Goal: Task Accomplishment & Management: Manage account settings

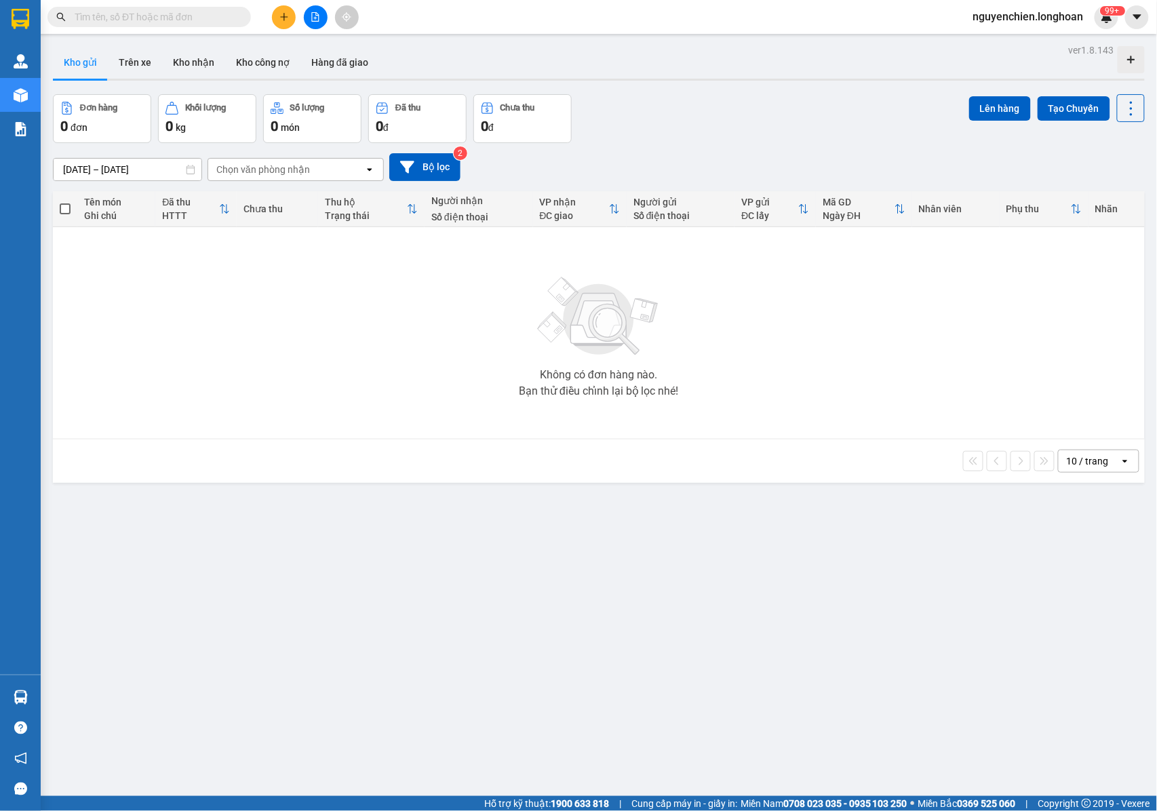
click at [178, 20] on input "text" at bounding box center [155, 16] width 160 height 15
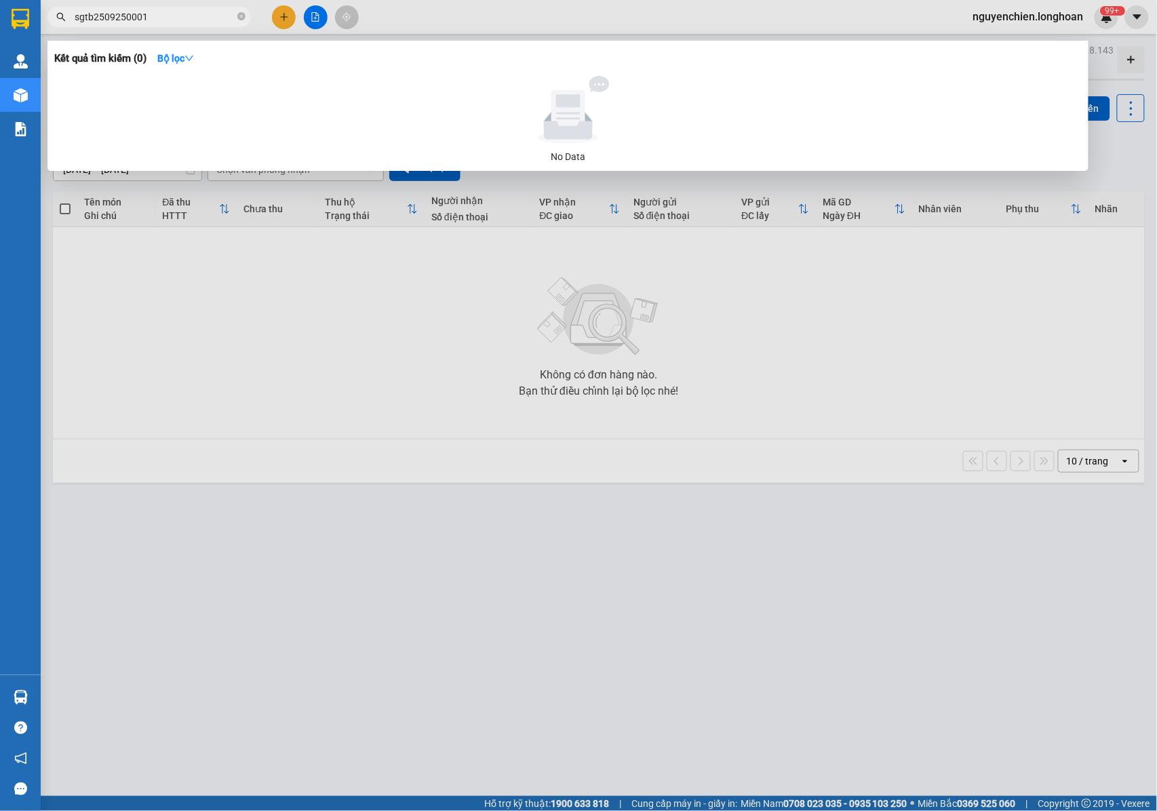
click at [100, 12] on input "sgtb2509250001" at bounding box center [155, 16] width 160 height 15
click at [102, 17] on input "sgtb2509250001" at bounding box center [155, 16] width 160 height 15
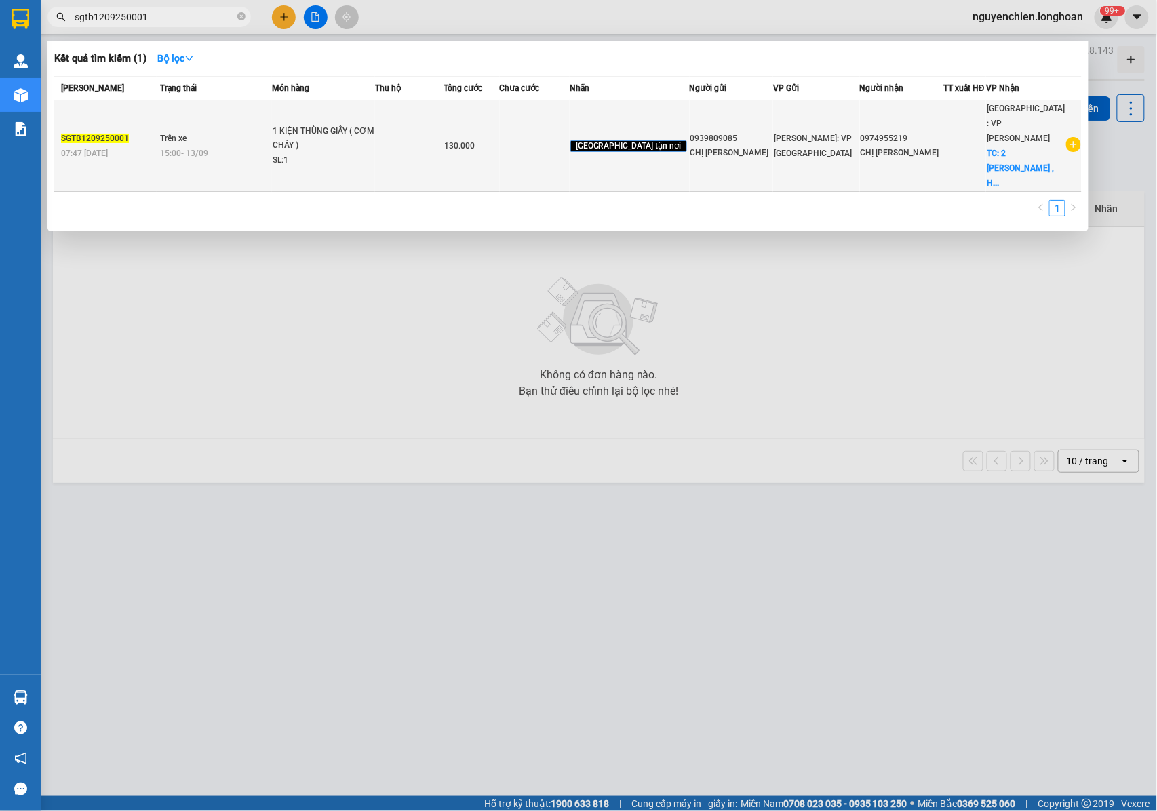
type input "sgtb1209250001"
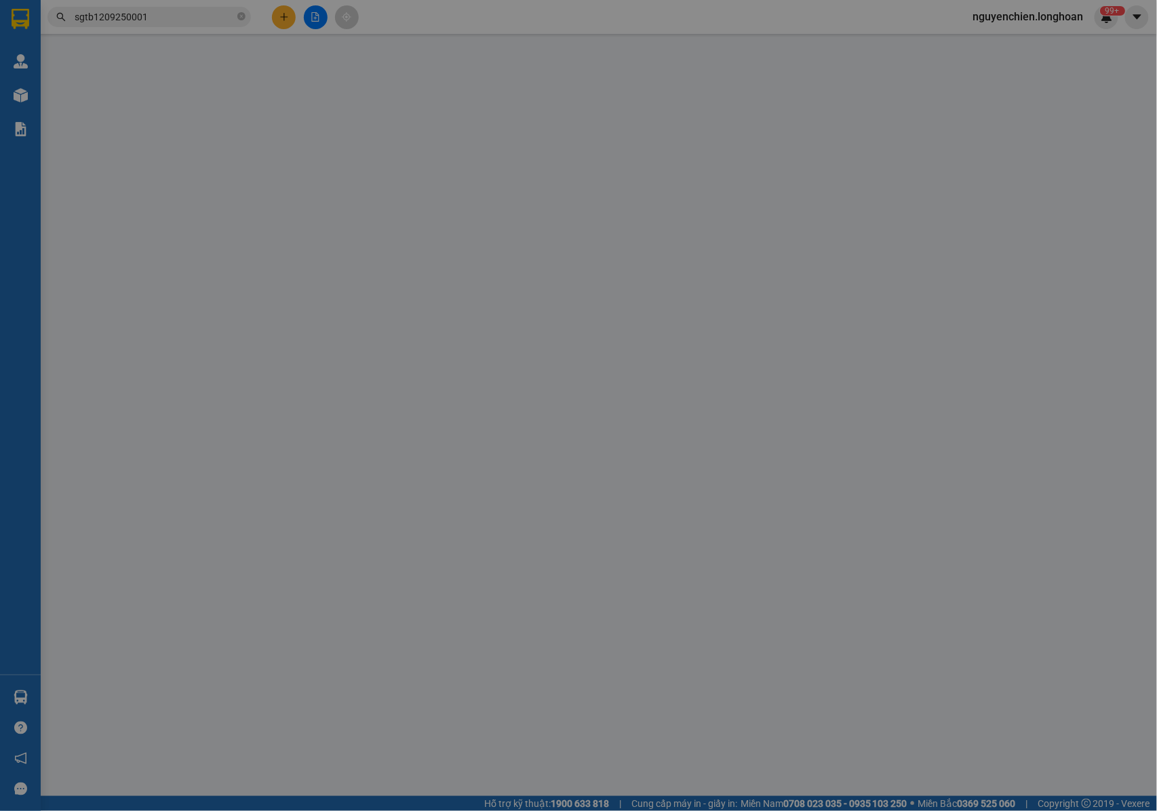
type input "0939809085"
type input "CHỊ HÂN"
type input "0974955219"
type input "CHỊ HUYỀN"
checkbox input "true"
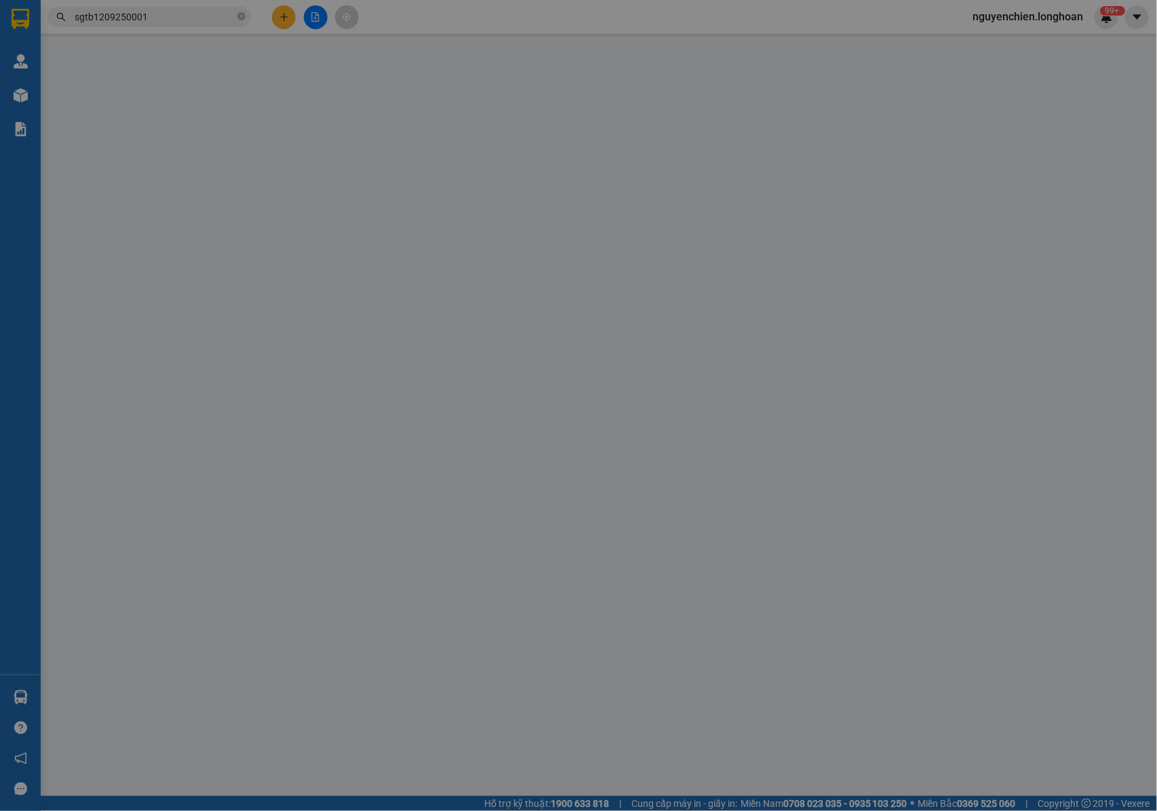
type input "2 NGUYỄN THỊ MINH KHAI , HẢI CHÂU , ĐÀ NẴNG"
type input "NHẬN NGUYÊN KIỆN GIAO NGUYÊN KIỆN, HƯ VỠ K ĐỀN"
type input "130.000"
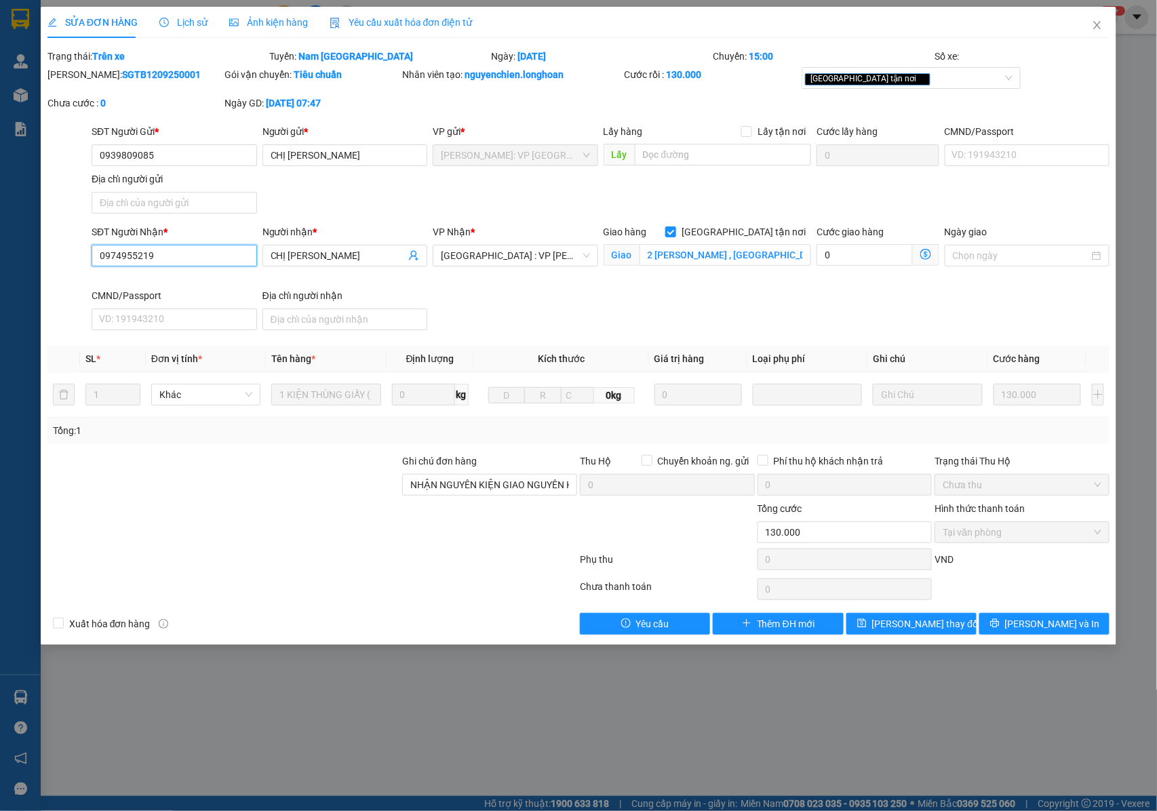
drag, startPoint x: 167, startPoint y: 260, endPoint x: 90, endPoint y: 266, distance: 76.9
click at [90, 266] on div "SĐT Người Nhận * 0974955219 0974955219" at bounding box center [174, 256] width 171 height 64
click at [378, 201] on div "SĐT Người Gửi * 0939809085 Người gửi * CHỊ HÂN VP gửi * Hồ Chí Minh: VP Quận Tâ…" at bounding box center [600, 171] width 1023 height 95
drag, startPoint x: 165, startPoint y: 256, endPoint x: 94, endPoint y: 256, distance: 71.9
click at [94, 256] on input "0974955219" at bounding box center [174, 256] width 165 height 22
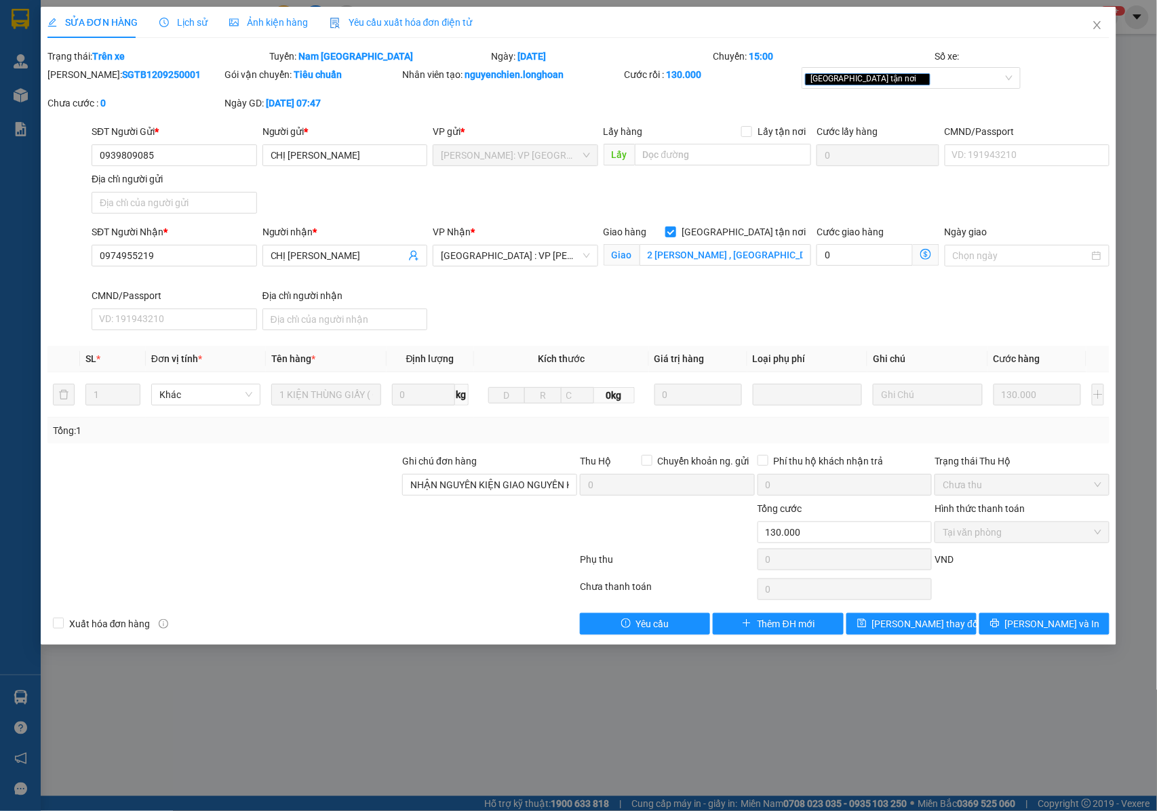
drag, startPoint x: 168, startPoint y: 74, endPoint x: 82, endPoint y: 89, distance: 87.5
click at [82, 89] on div "Mã ĐH: SGTB1209250001" at bounding box center [135, 81] width 178 height 28
copy b "SGTB1209250001"
click at [1096, 25] on icon "close" at bounding box center [1097, 25] width 11 height 11
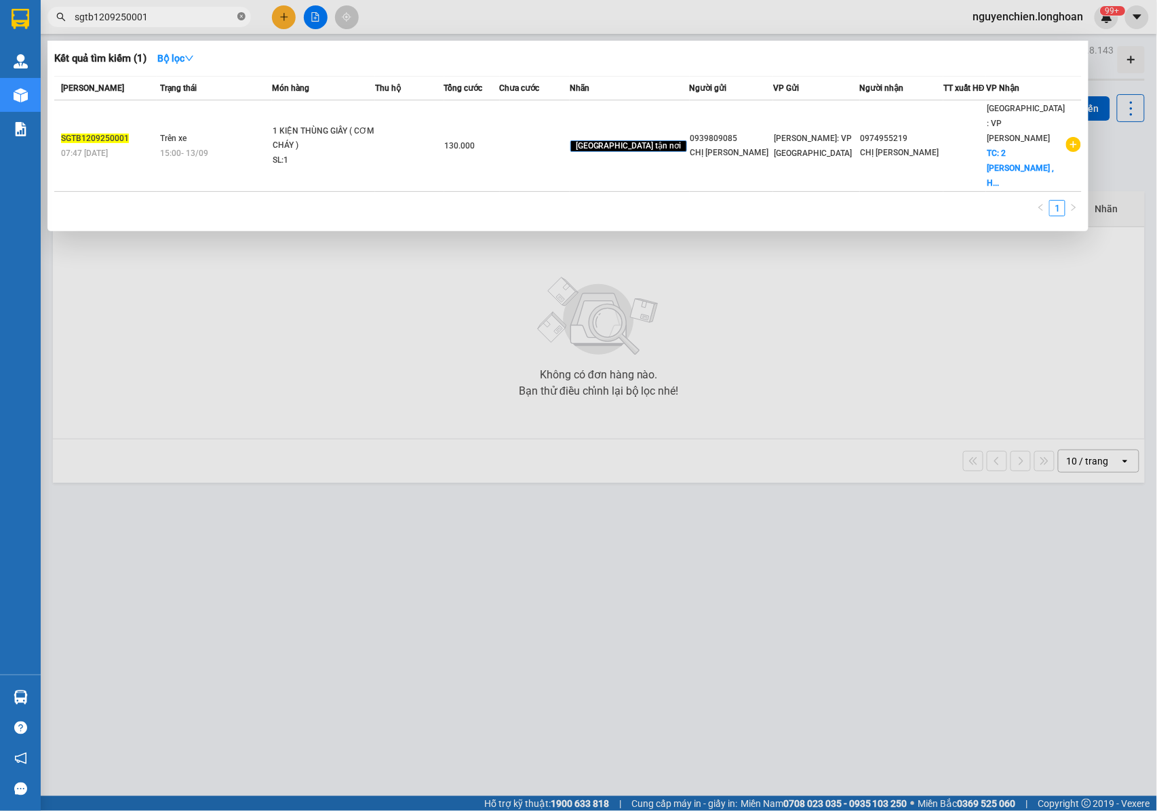
click at [242, 20] on icon "close-circle" at bounding box center [241, 16] width 8 height 8
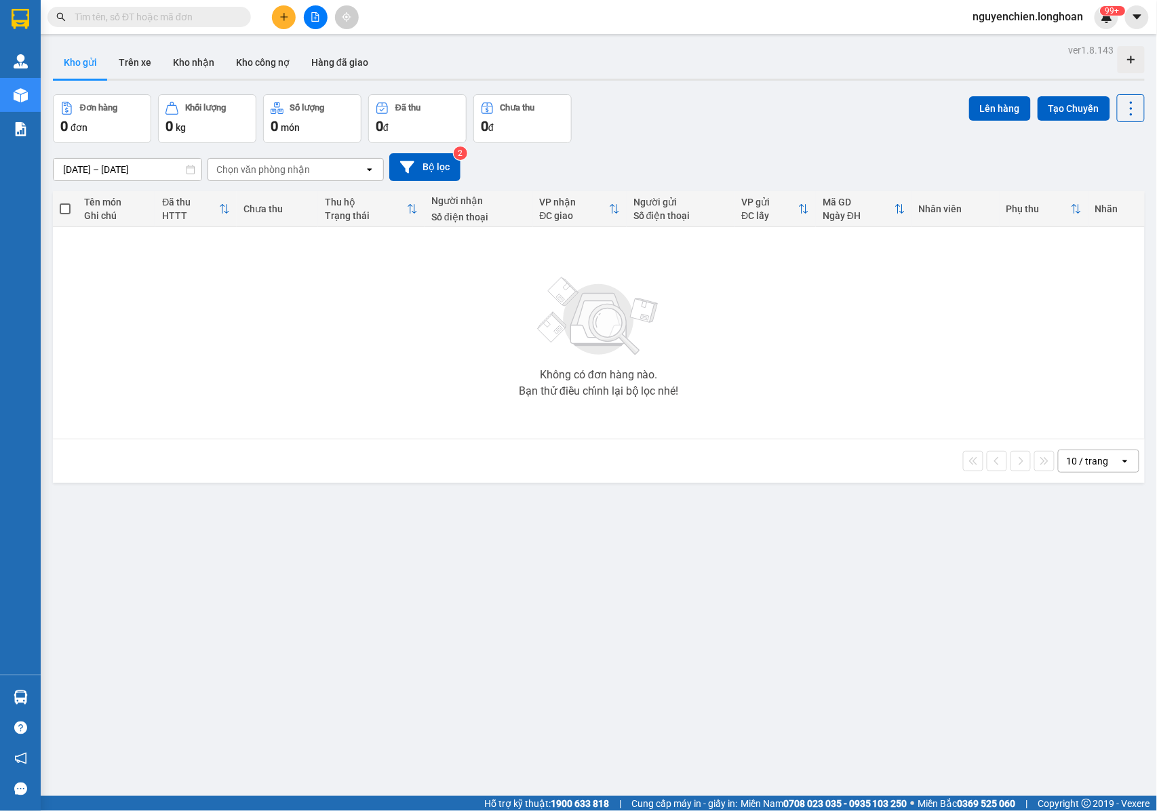
click at [199, 20] on input "text" at bounding box center [155, 16] width 160 height 15
type input "t"
click at [141, 9] on input "text" at bounding box center [155, 16] width 160 height 15
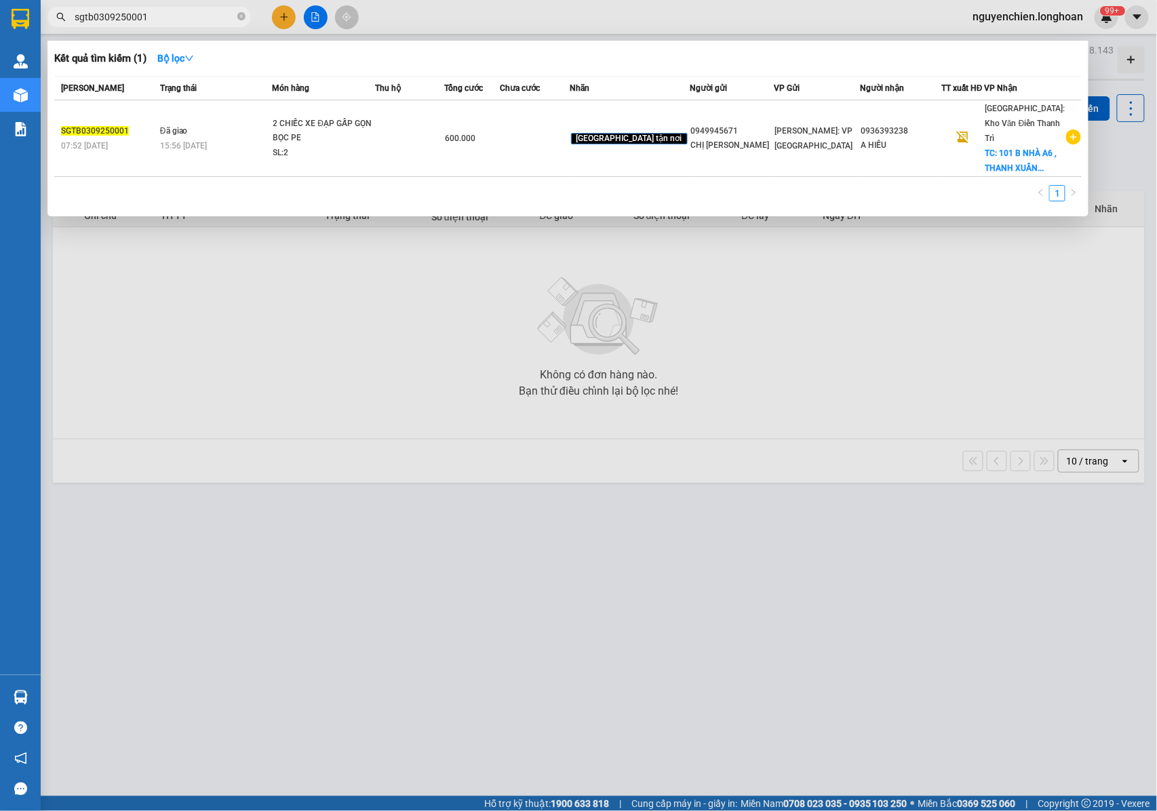
drag, startPoint x: 160, startPoint y: 18, endPoint x: 64, endPoint y: 28, distance: 96.8
click at [64, 28] on div "Kết quả tìm kiếm ( 1 ) Bộ lọc Mã ĐH Trạng thái Món hàng Thu hộ Tổng cước Chưa c…" at bounding box center [132, 17] width 264 height 24
type input "sgtb0309250001"
drag, startPoint x: 252, startPoint y: 16, endPoint x: 237, endPoint y: 20, distance: 15.3
click at [248, 18] on div "sgtb0309250001" at bounding box center [132, 17] width 264 height 20
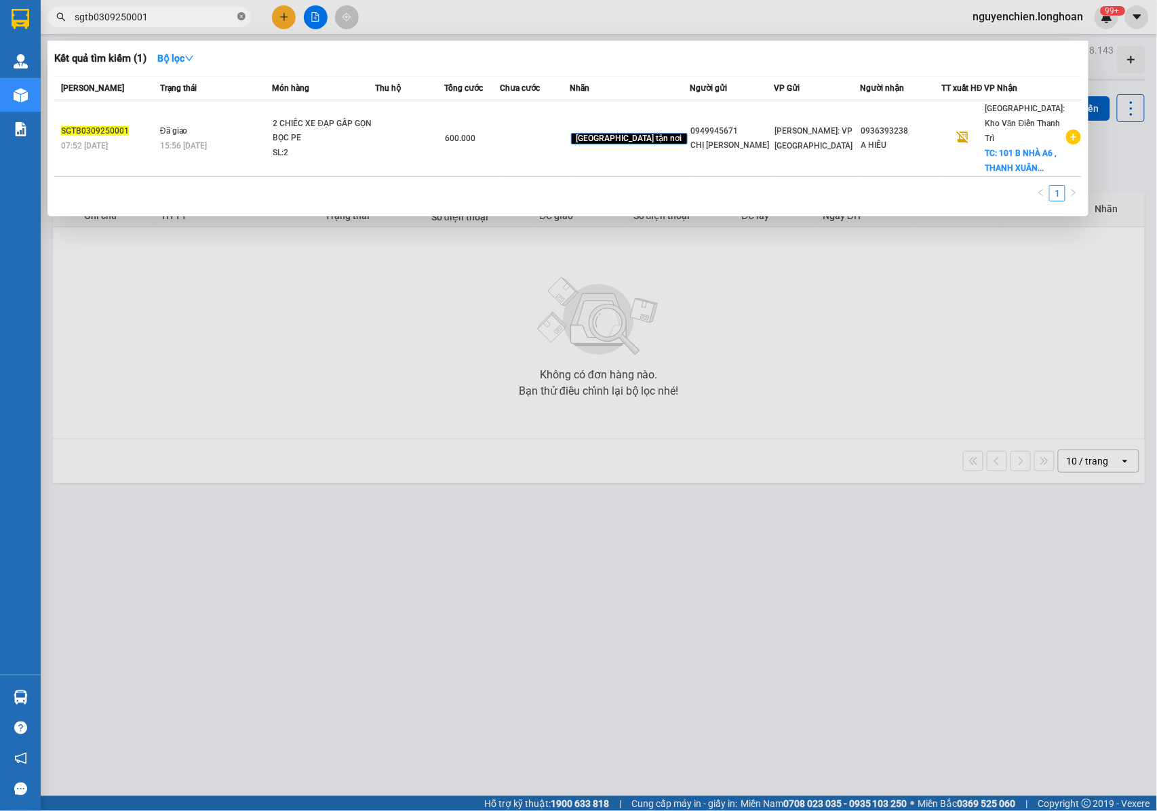
click at [237, 20] on icon "close-circle" at bounding box center [241, 16] width 8 height 8
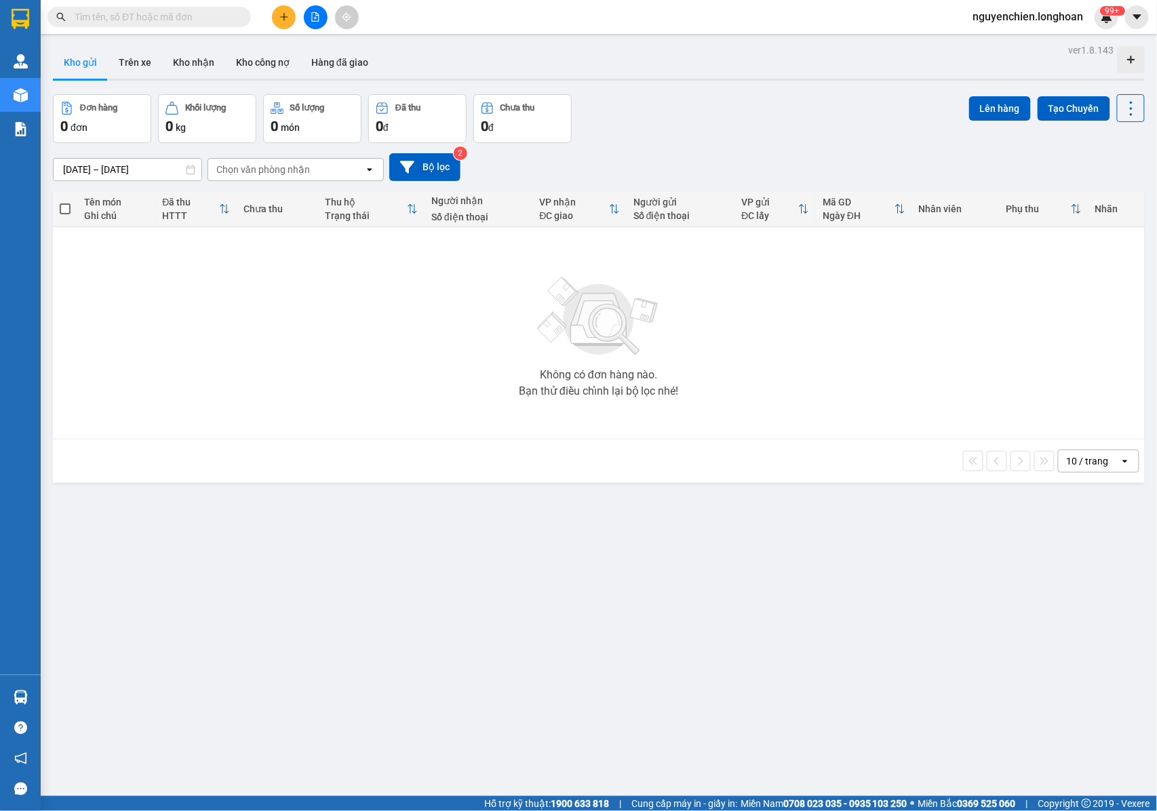
click at [180, 23] on input "text" at bounding box center [155, 16] width 160 height 15
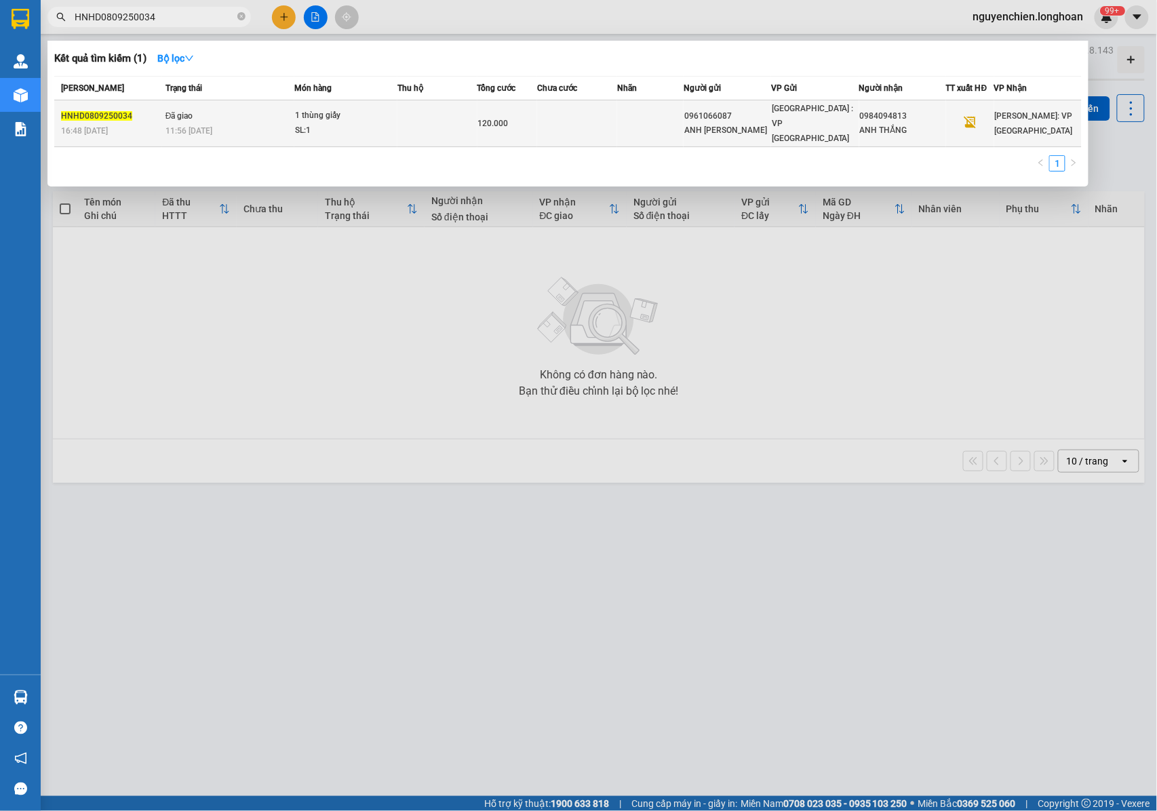
type input "HNHD0809250034"
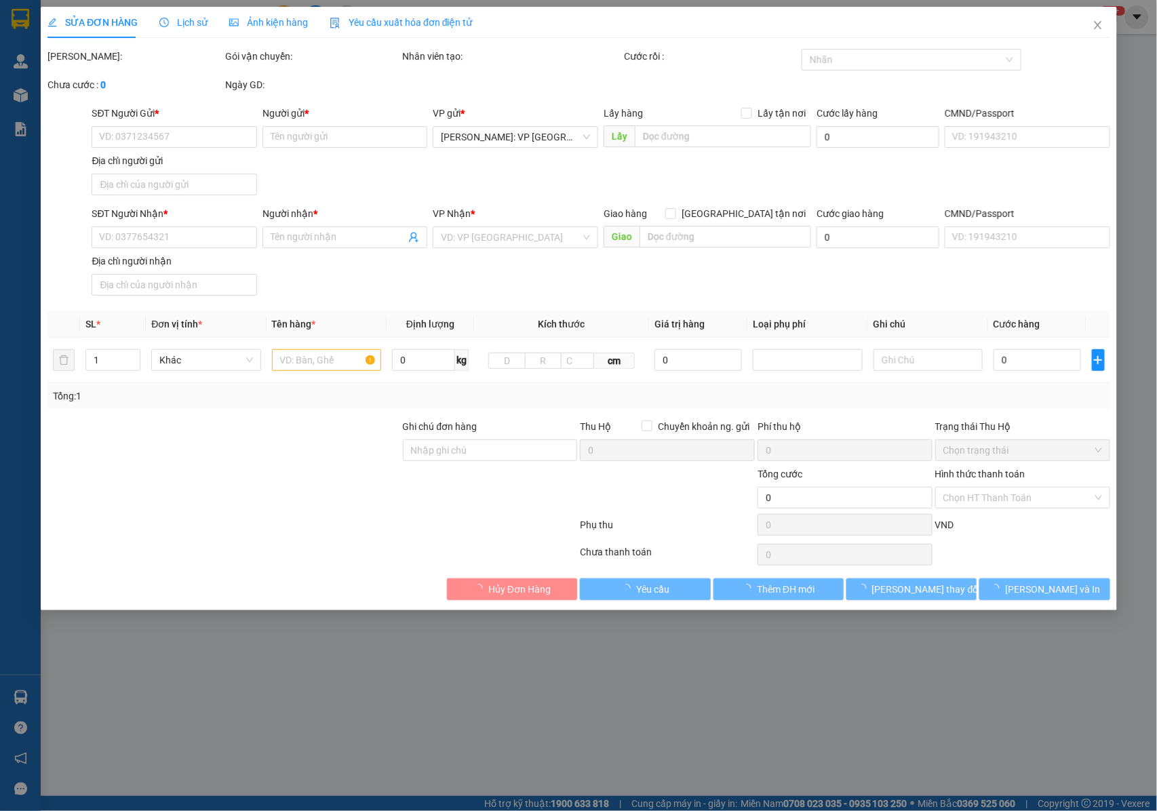
type input "0961066087"
type input "ANH NGUYỄN VĂN ĐẠO"
type input "0984094813"
type input "ANH THẮNG"
type input "120.000"
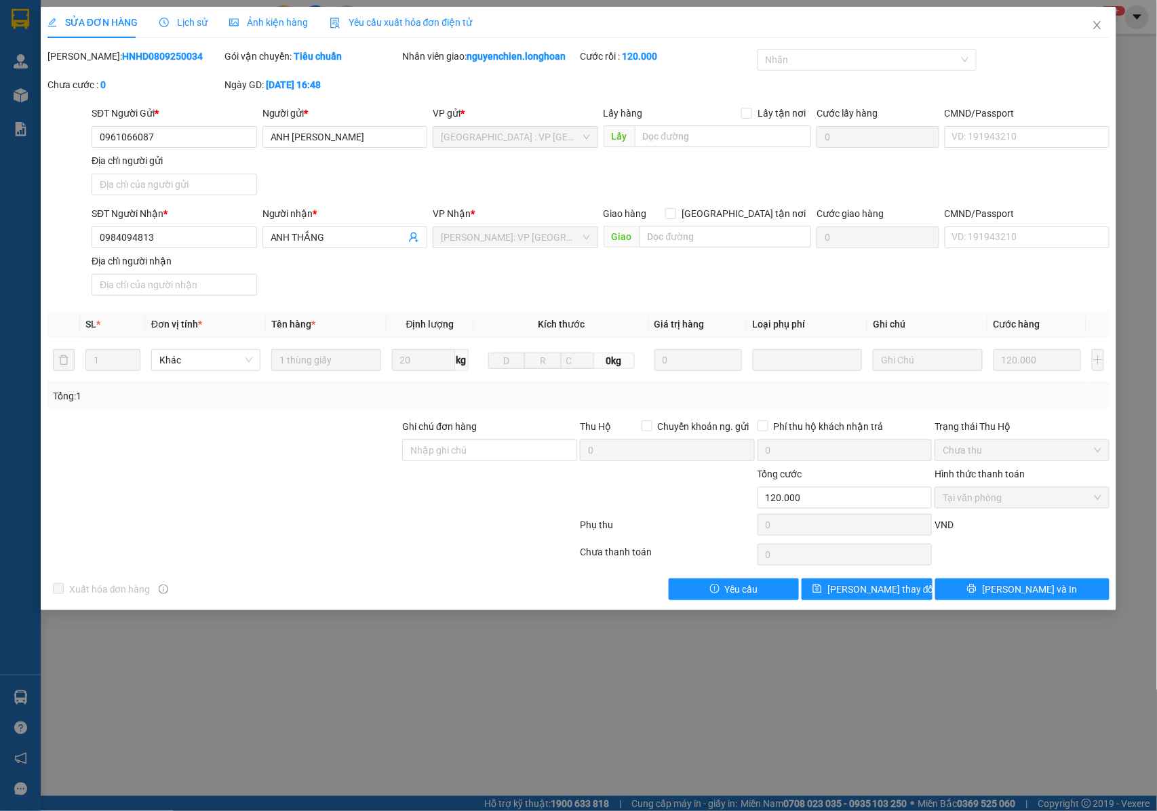
drag, startPoint x: 169, startPoint y: 55, endPoint x: 82, endPoint y: 55, distance: 87.5
click at [82, 55] on div "Mã ĐH: HNHD0809250034" at bounding box center [134, 56] width 175 height 15
copy b "HNHD0809250034"
click at [1104, 22] on span "Close" at bounding box center [1097, 26] width 38 height 38
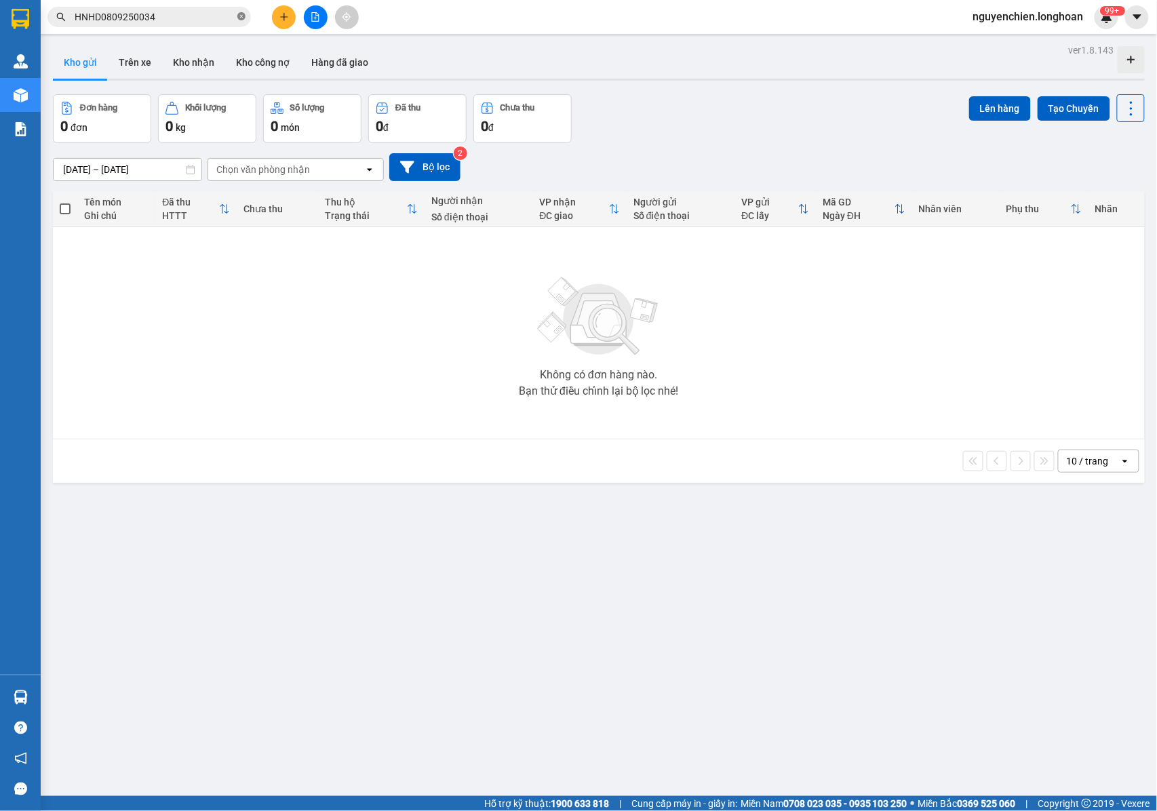
click at [239, 17] on icon "close-circle" at bounding box center [241, 16] width 8 height 8
click at [153, 19] on input "text" at bounding box center [155, 16] width 160 height 15
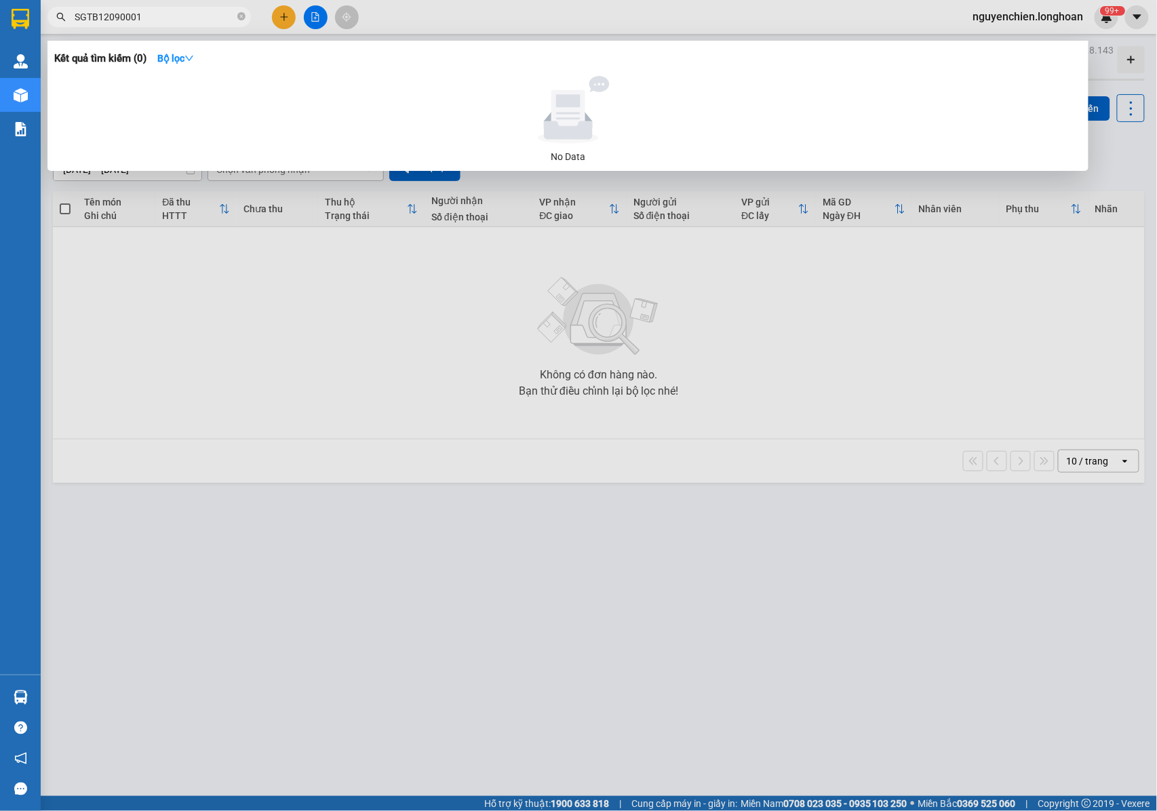
click at [106, 20] on input "SGTB12090001" at bounding box center [155, 16] width 160 height 15
click at [120, 18] on input "SGTB12090001" at bounding box center [155, 16] width 160 height 15
click at [117, 18] on input "SGTB12090001" at bounding box center [155, 16] width 160 height 15
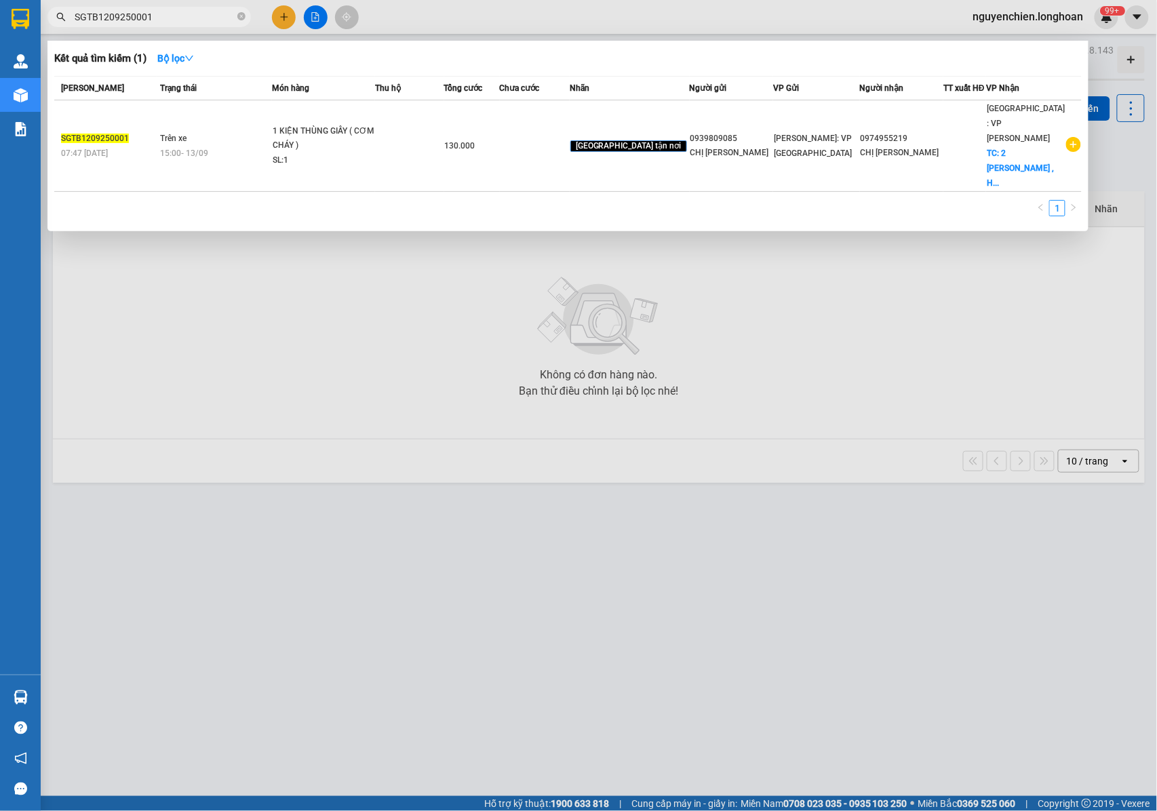
drag, startPoint x: 191, startPoint y: 7, endPoint x: 75, endPoint y: 18, distance: 116.4
click at [75, 18] on span "SGTB1209250001" at bounding box center [148, 17] width 203 height 20
drag, startPoint x: 114, startPoint y: 12, endPoint x: 607, endPoint y: 9, distance: 493.6
click at [609, 9] on div at bounding box center [578, 405] width 1157 height 811
drag, startPoint x: 163, startPoint y: 26, endPoint x: 66, endPoint y: 26, distance: 97.0
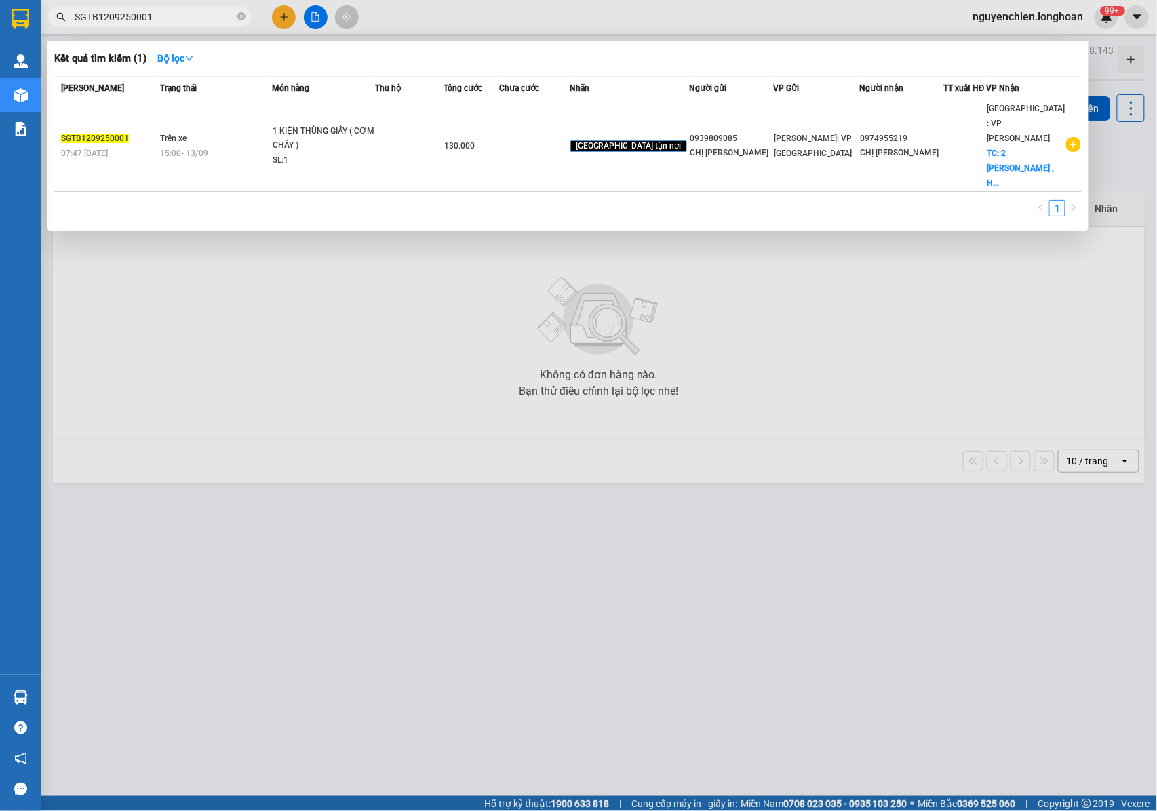
click at [66, 26] on span "SGTB1209250001" at bounding box center [148, 17] width 203 height 20
drag, startPoint x: 103, startPoint y: 15, endPoint x: 570, endPoint y: 12, distance: 466.5
click at [592, 12] on div at bounding box center [578, 405] width 1157 height 811
drag, startPoint x: 157, startPoint y: 14, endPoint x: 71, endPoint y: 22, distance: 86.5
click at [71, 22] on span "SGTB1209250001" at bounding box center [148, 17] width 203 height 20
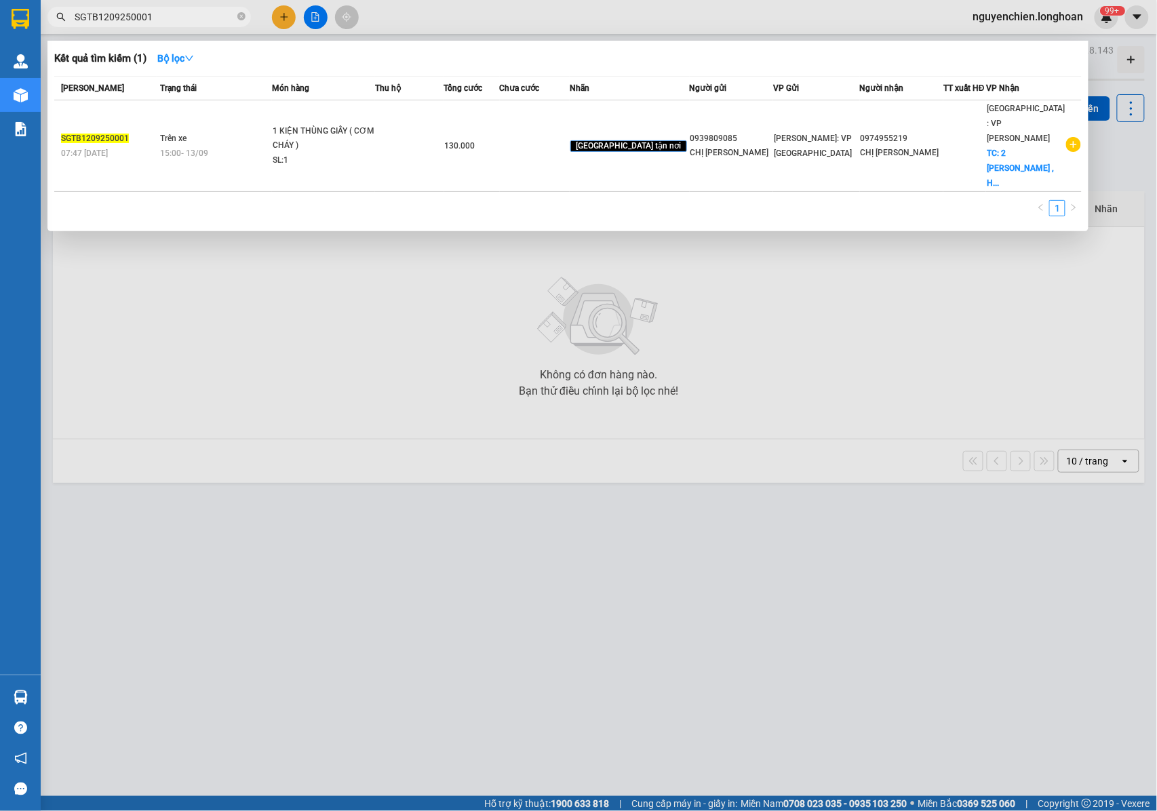
click at [174, 23] on input "SGTB1209250001" at bounding box center [155, 16] width 160 height 15
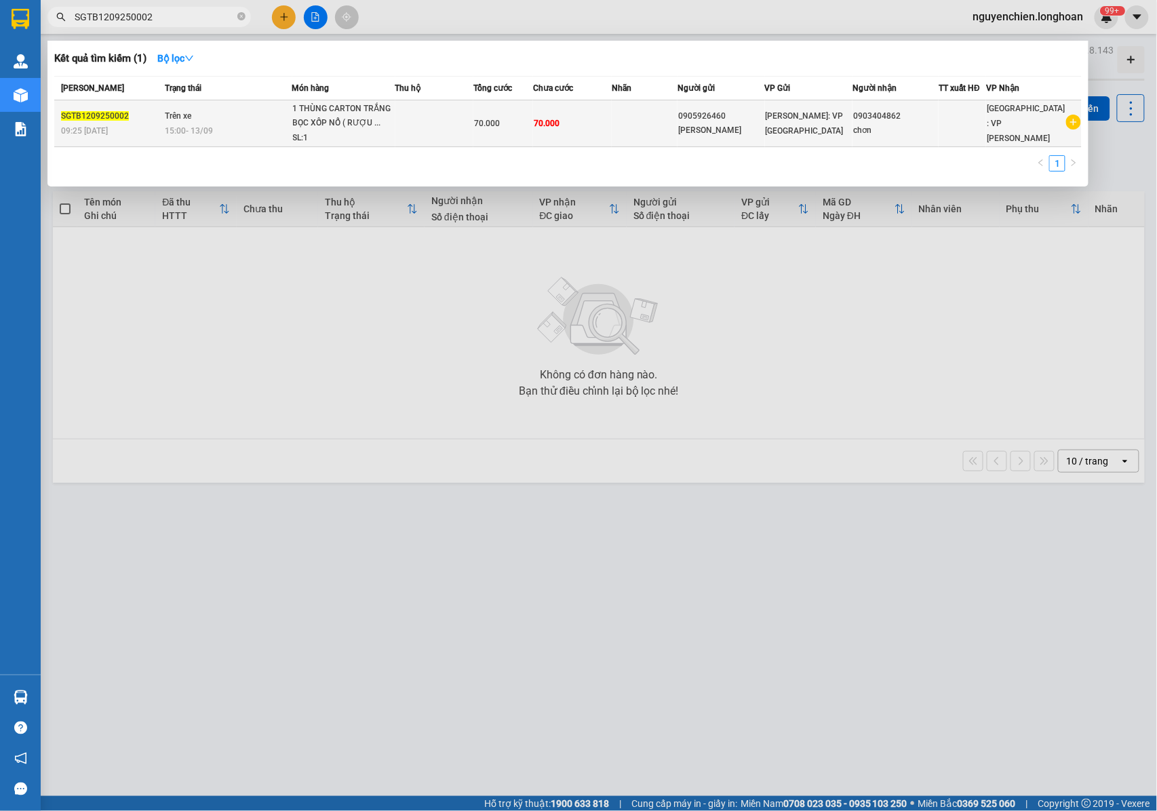
type input "SGTB1209250002"
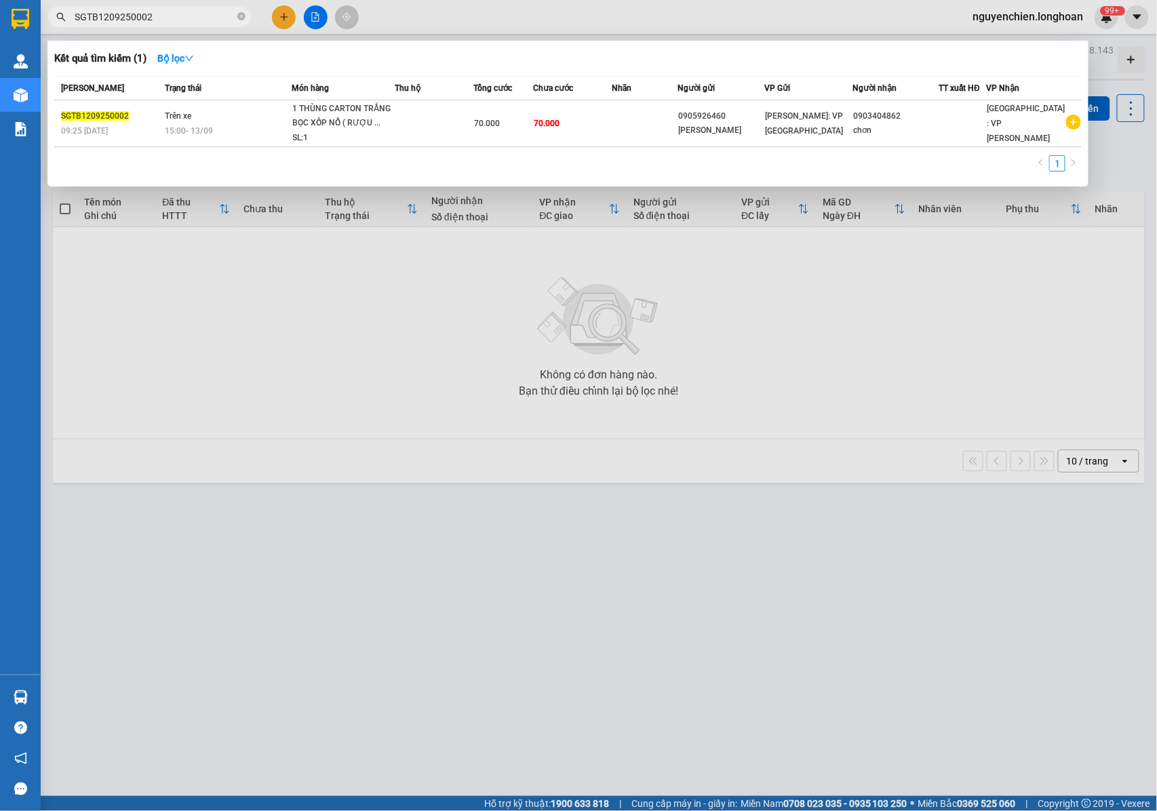
click at [305, 125] on div "1 THÙNG CARTON TRẮNG BỌC XỐP NỔ ( RƯỢU ..." at bounding box center [344, 116] width 102 height 29
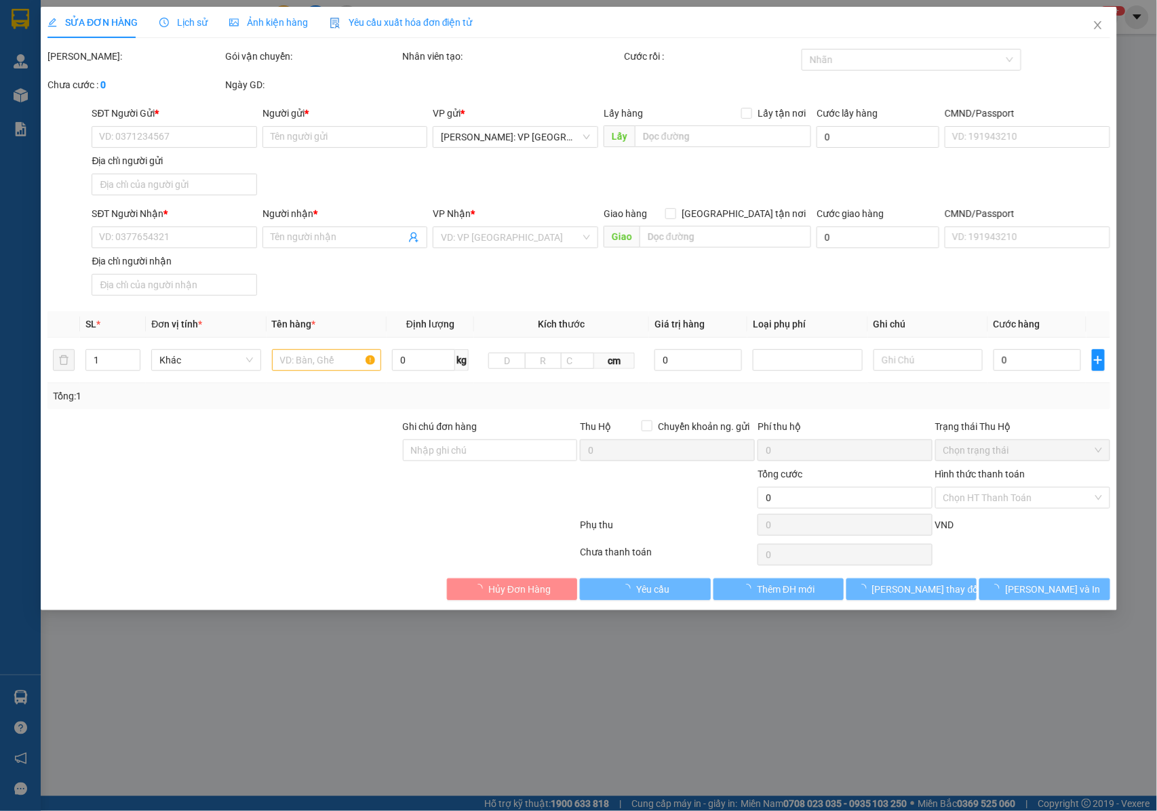
type input "0905926460"
type input "anh dũng"
type input "0903404862"
type input "chơn"
type input "NHẬN NGUYÊN KIỆN GIAO NGUYÊN KIỆN, HƯ VỠ K ĐỀN"
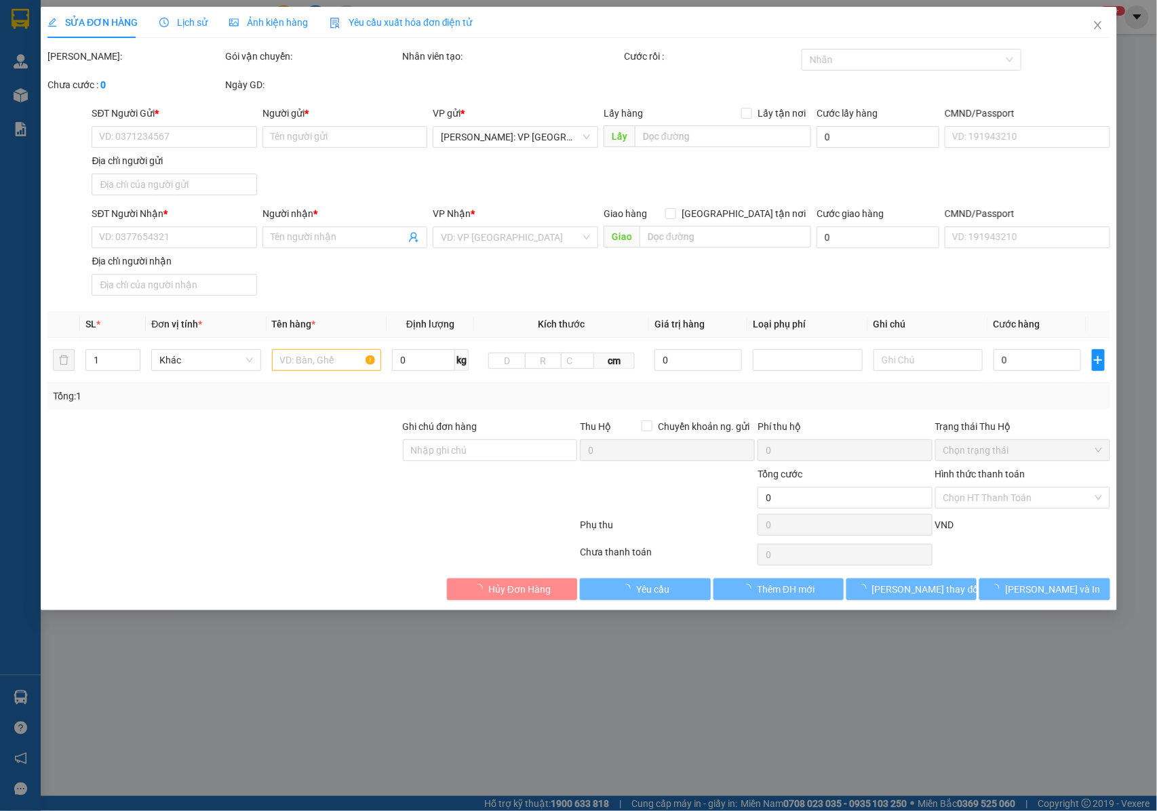
type input "70.000"
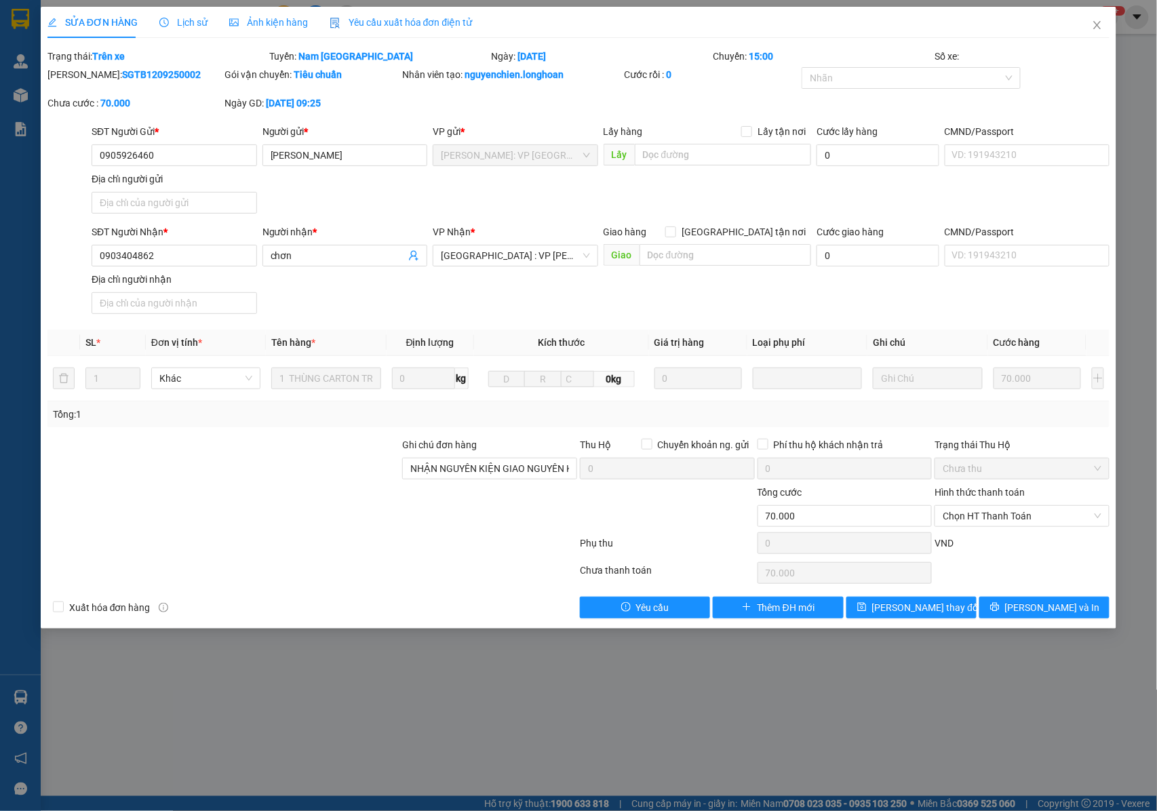
drag, startPoint x: 163, startPoint y: 71, endPoint x: 81, endPoint y: 81, distance: 82.7
click at [81, 81] on div "Mã ĐH: SGTB1209250002" at bounding box center [134, 74] width 175 height 15
copy b "SGTB1209250002"
click at [1096, 23] on icon "close" at bounding box center [1097, 25] width 11 height 11
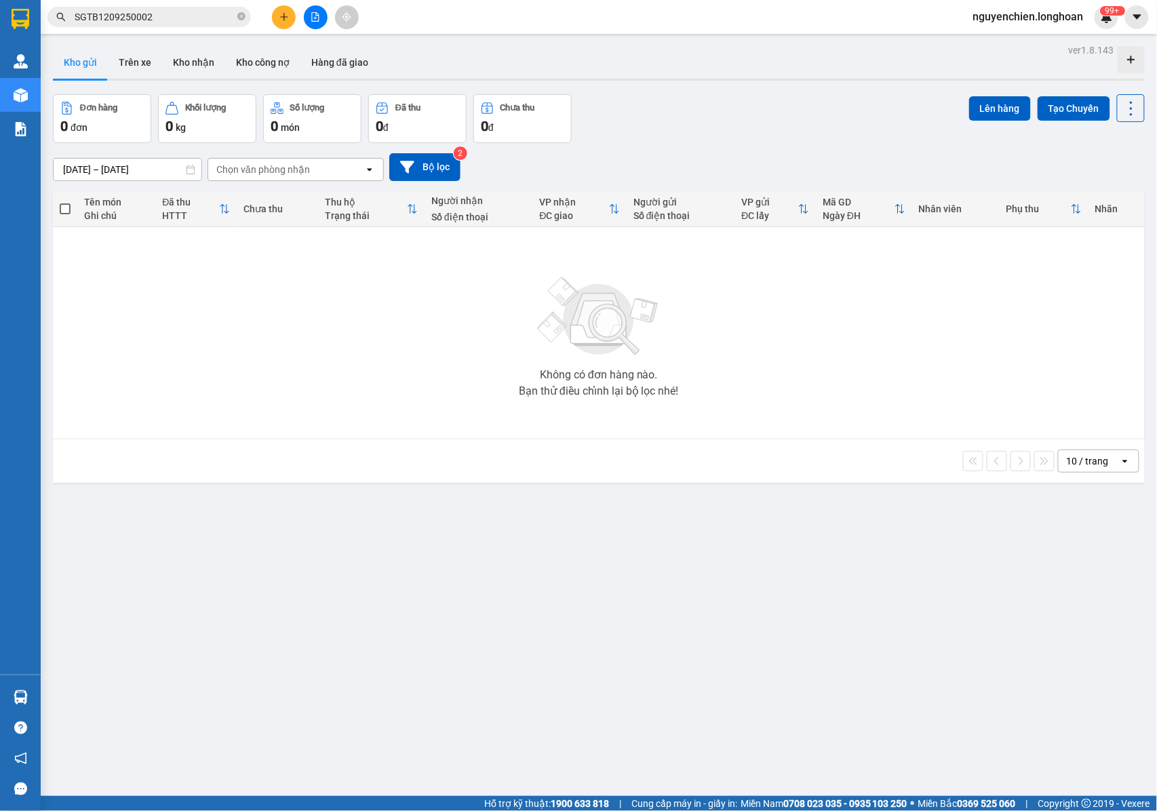
click at [178, 9] on input "SGTB1209250002" at bounding box center [155, 16] width 160 height 15
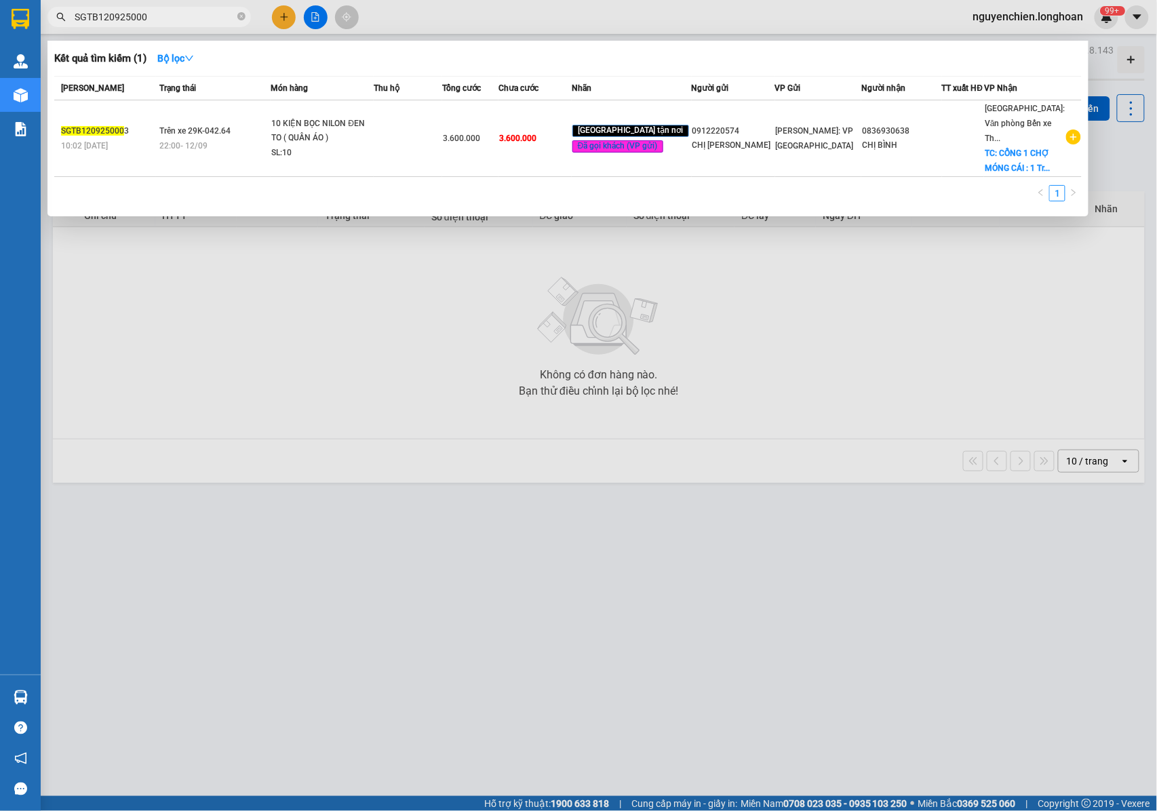
type input "SGTB1209250002"
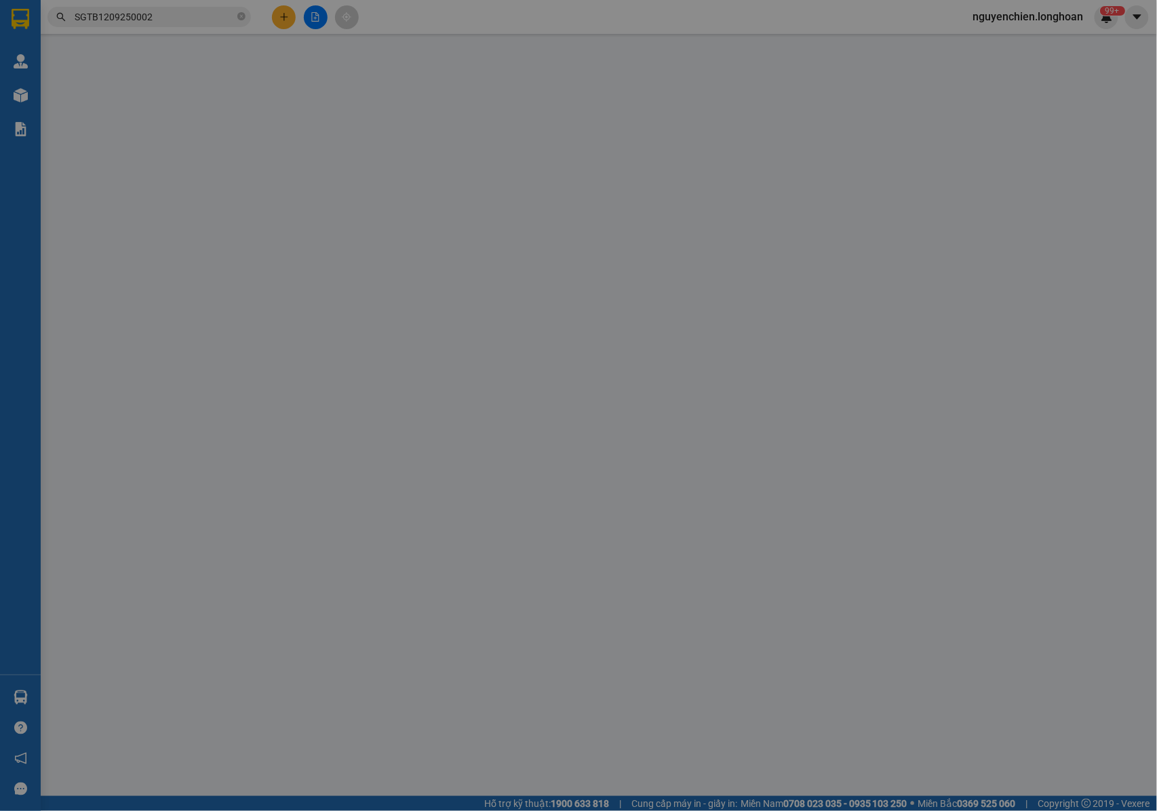
type input "0905926460"
type input "anh dũng"
type input "0903404862"
type input "chơn"
type input "NHẬN NGUYÊN KIỆN GIAO NGUYÊN KIỆN, HƯ VỠ K ĐỀN"
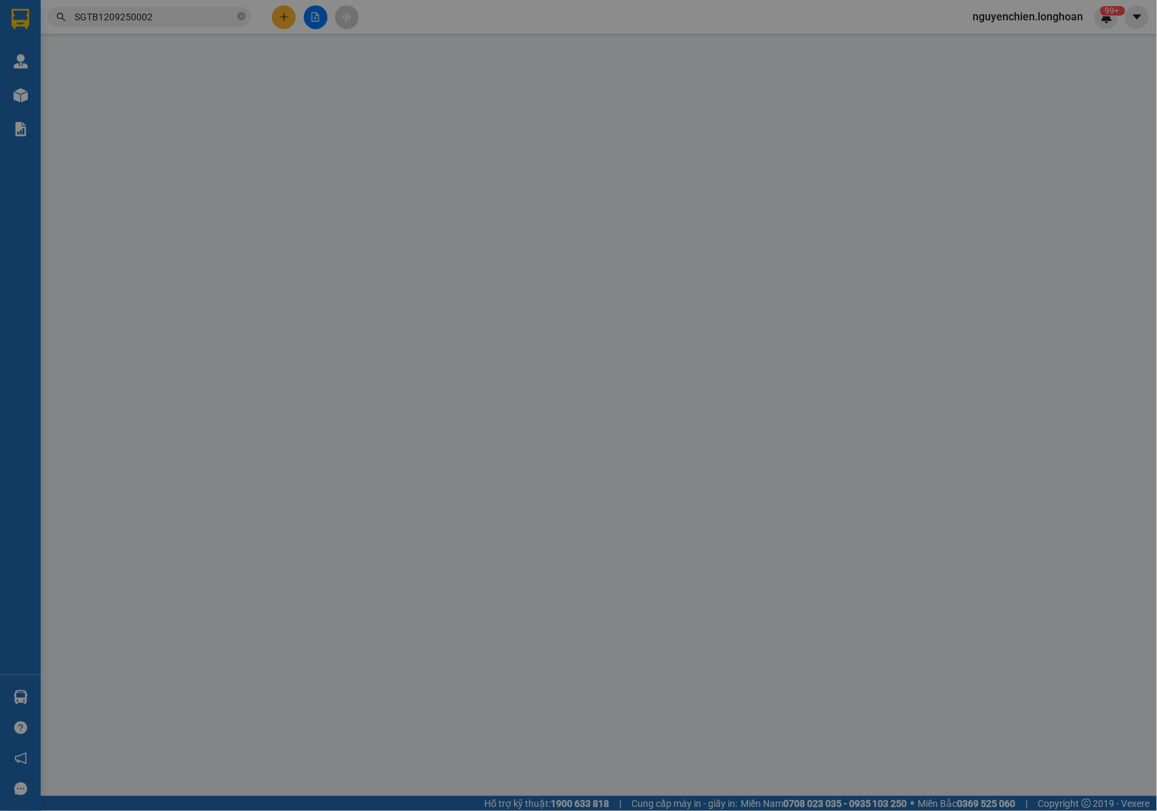
type input "70.000"
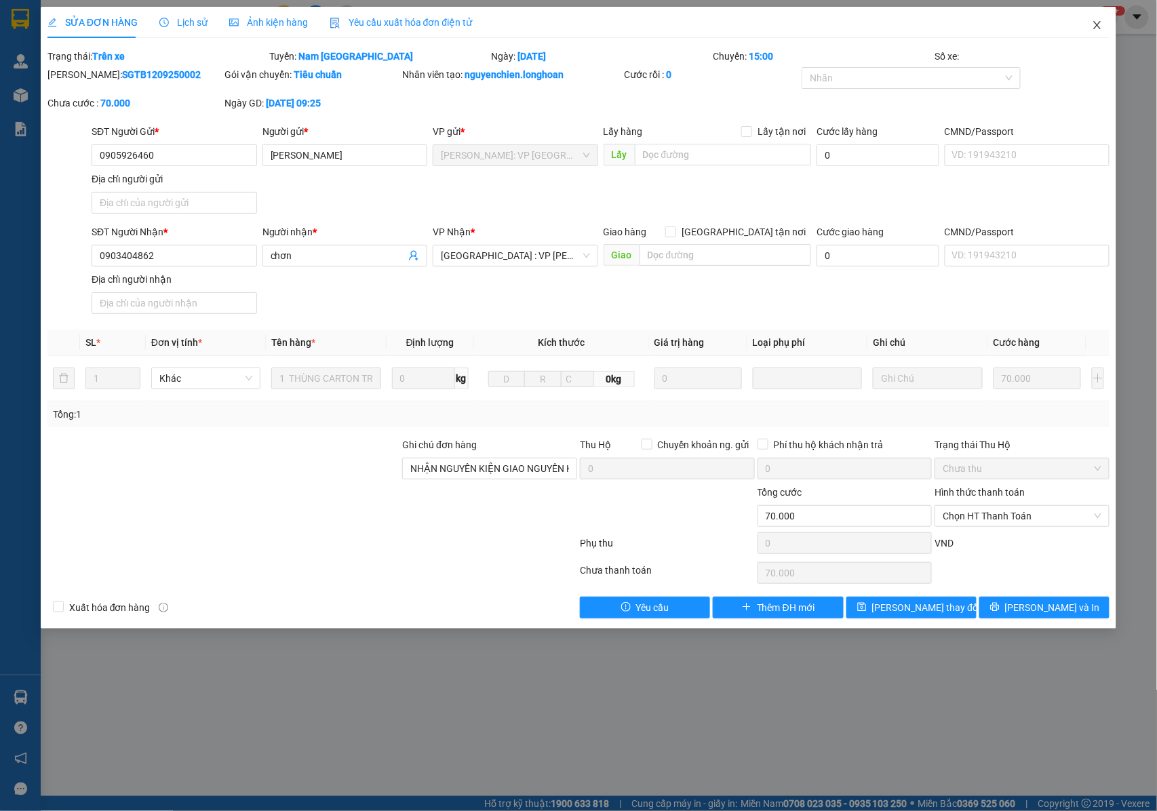
click at [1096, 28] on icon "close" at bounding box center [1097, 25] width 7 height 8
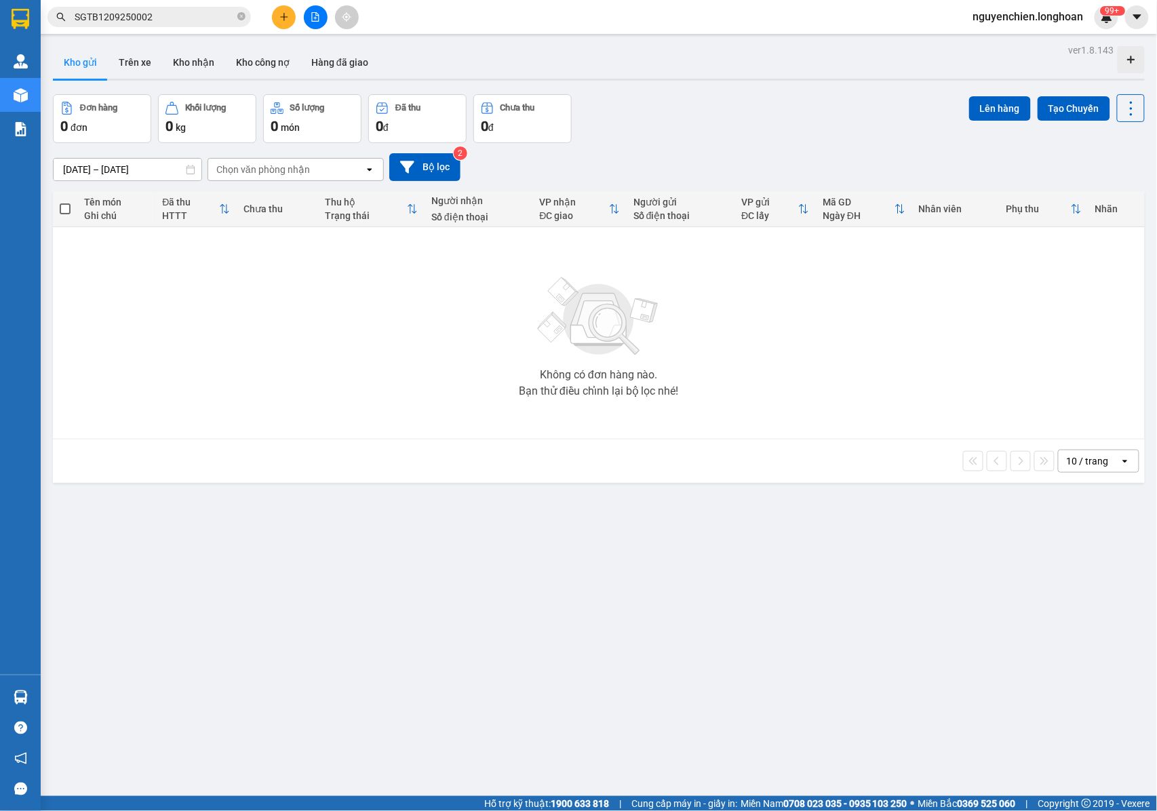
click at [163, 22] on input "SGTB1209250002" at bounding box center [155, 16] width 160 height 15
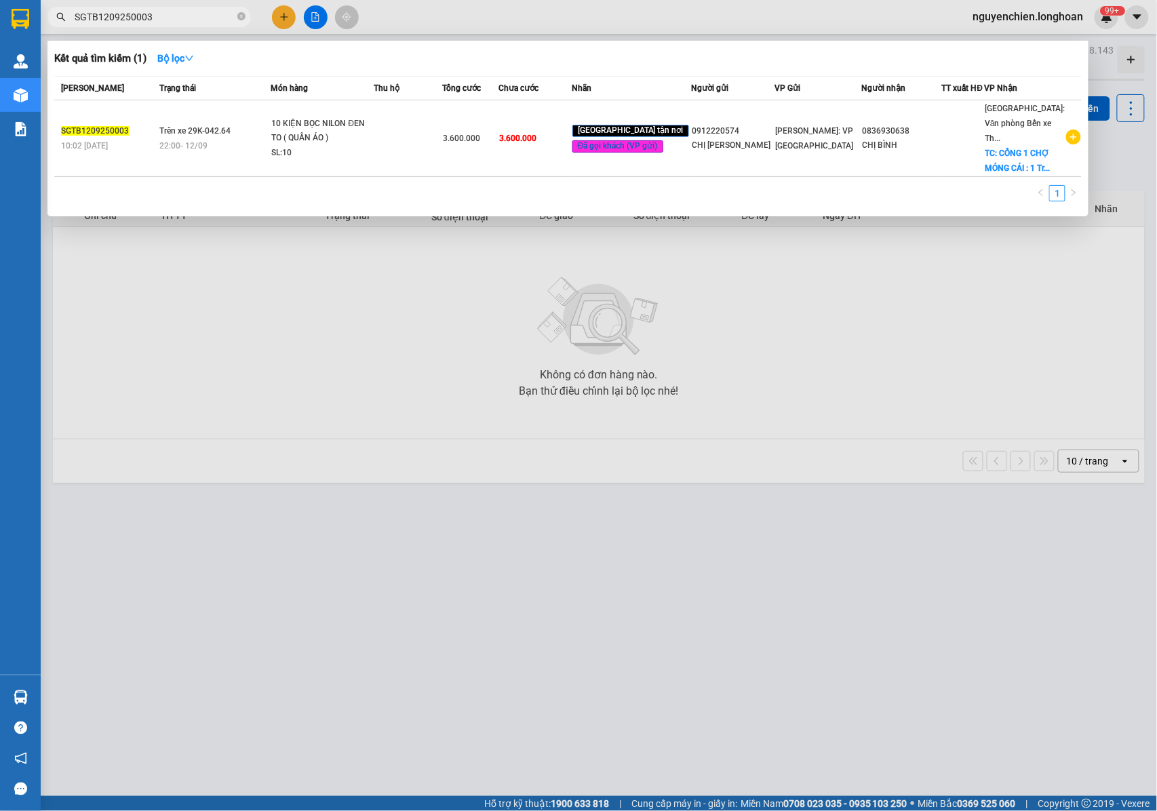
drag, startPoint x: 161, startPoint y: 15, endPoint x: 56, endPoint y: 22, distance: 106.0
click at [56, 22] on span "SGTB1209250003" at bounding box center [148, 17] width 203 height 20
click at [182, 18] on input "SGTB1209250003" at bounding box center [155, 16] width 160 height 15
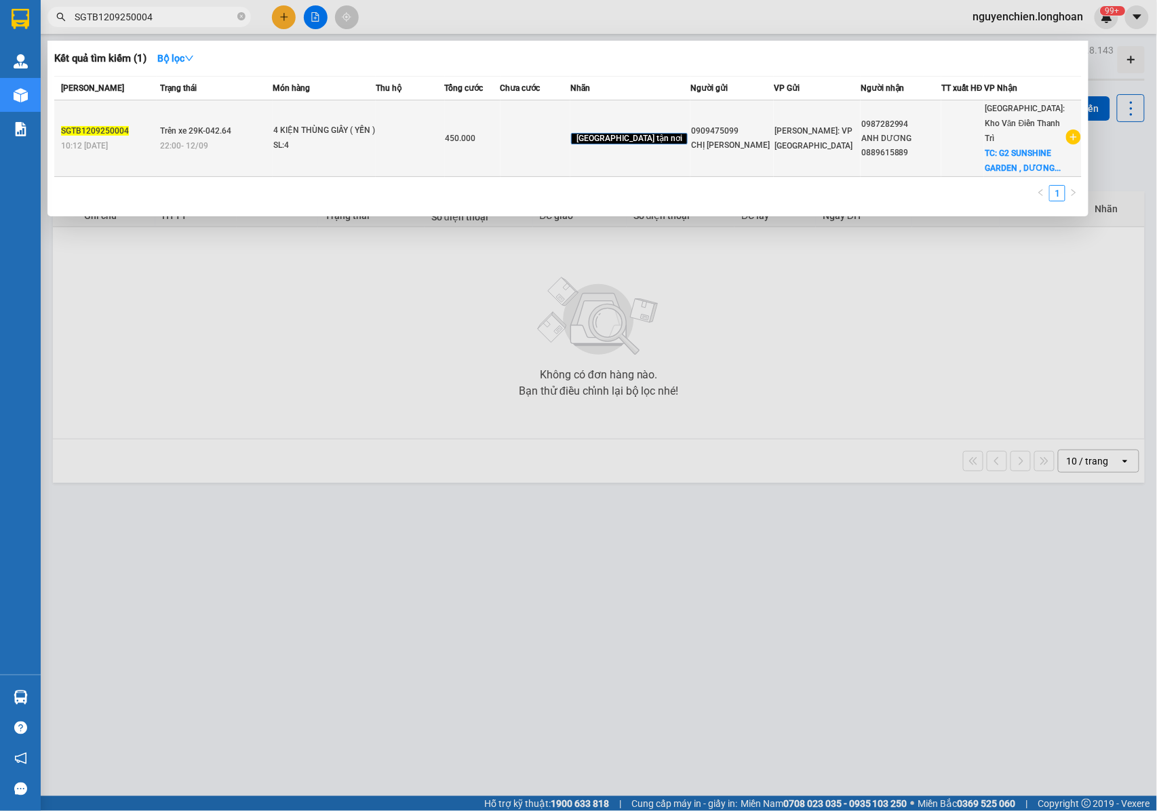
type input "SGTB1209250004"
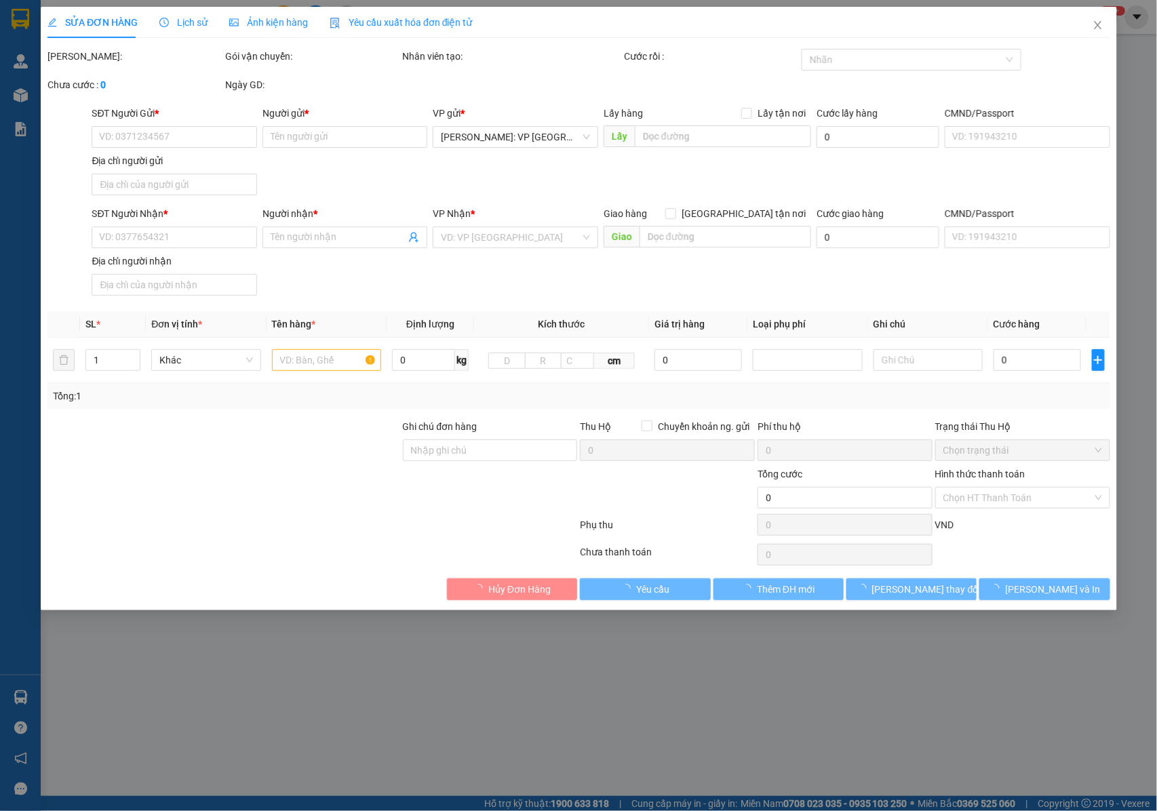
type input "0909475099"
type input "CHỊ HUYỀN"
type input "0987282994"
type input "ANH DƯƠNG 0889615889"
checkbox input "true"
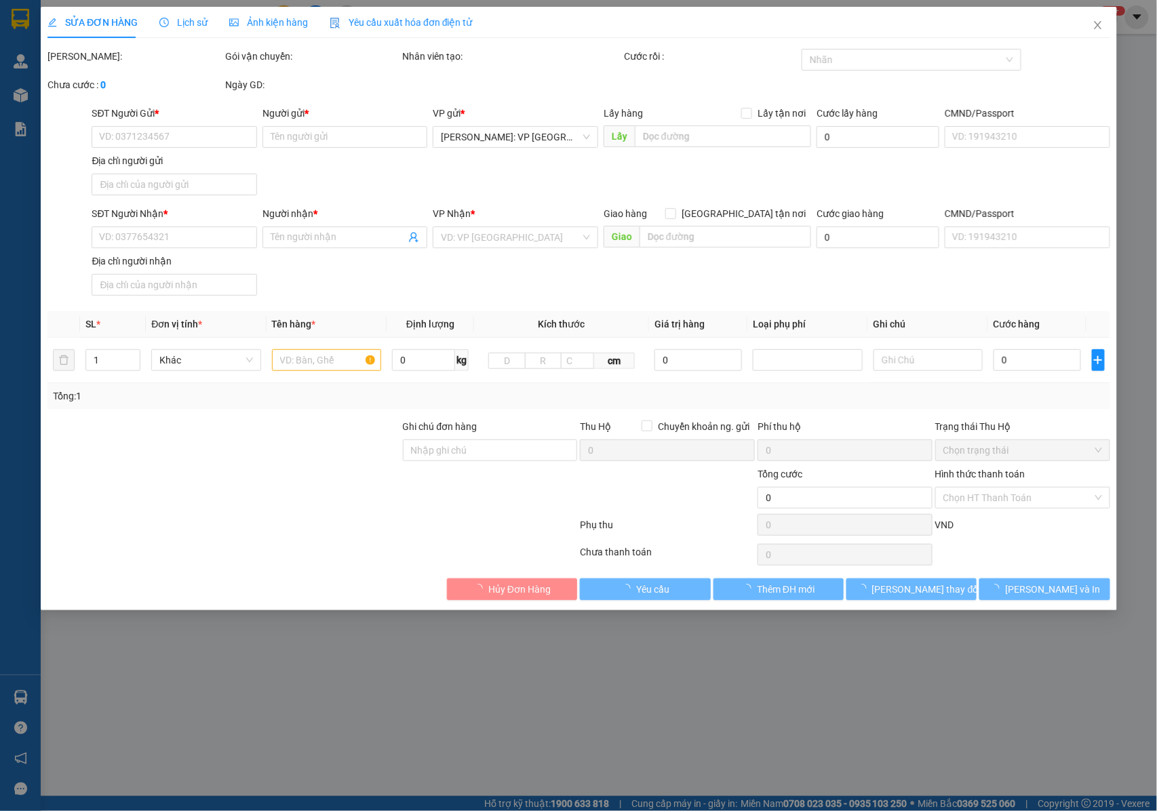
type input "G2 SUNSHINE GARDEN , DƯƠNG VĂN BÉ , HAI BÀ TRƯNG ,HÀ NỘI"
type input "NHẬN NGUYÊN KIỆN GIAO NGUYÊN KIỆN, HƯ VỠ K ĐỀN"
type input "450.000"
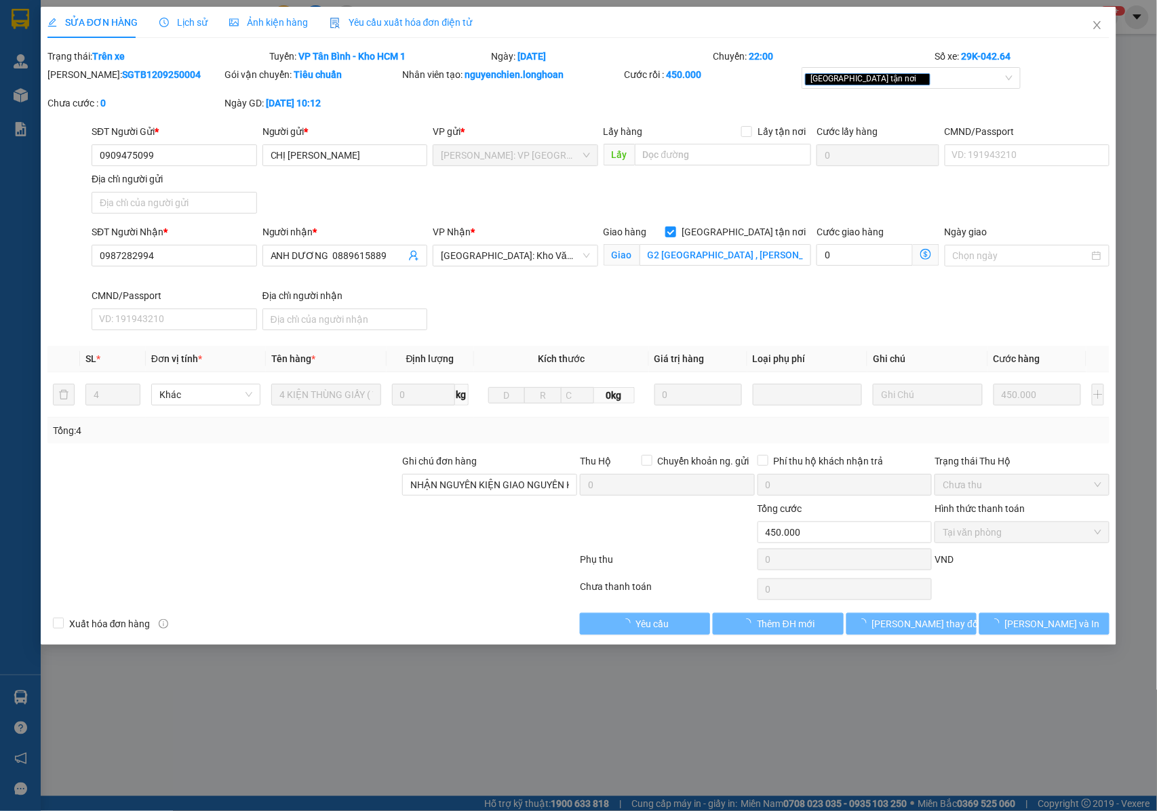
drag, startPoint x: 161, startPoint y: 69, endPoint x: 80, endPoint y: 87, distance: 82.6
click at [80, 87] on div "Mã ĐH: SGTB1209250004" at bounding box center [135, 81] width 178 height 28
copy b "SGTB1209250004"
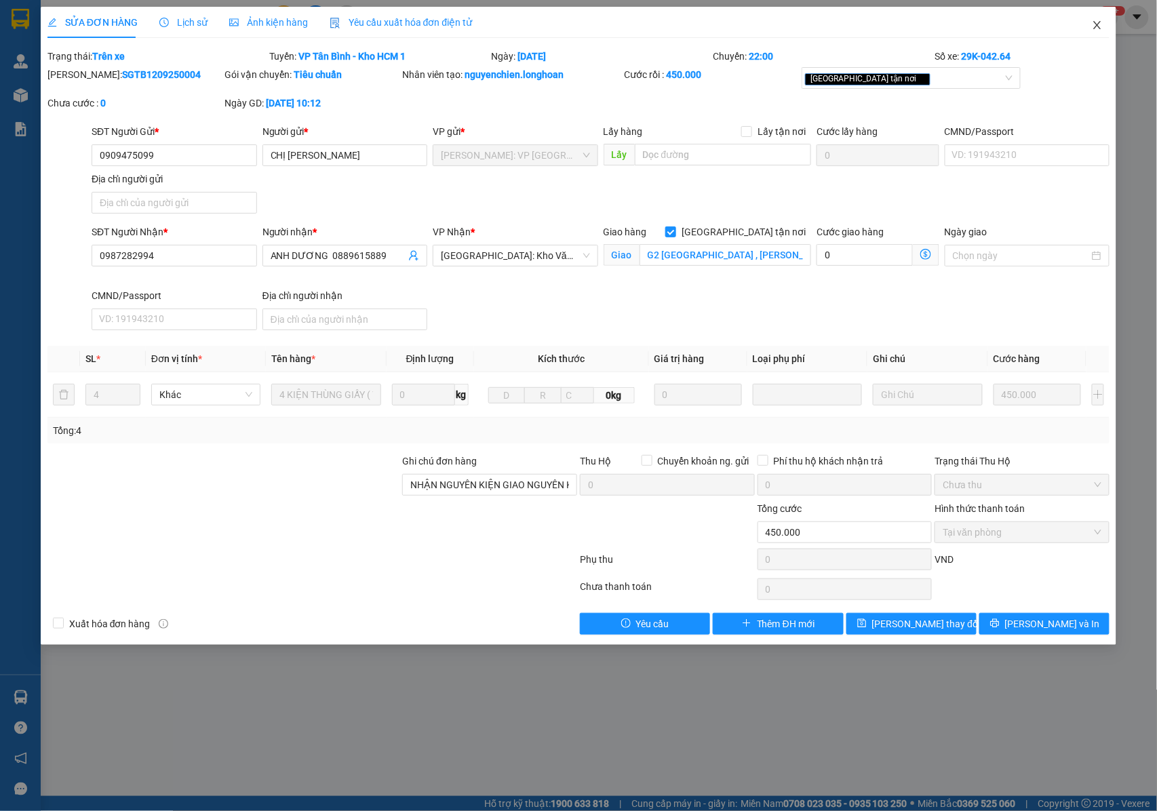
click at [1098, 28] on icon "close" at bounding box center [1097, 25] width 11 height 11
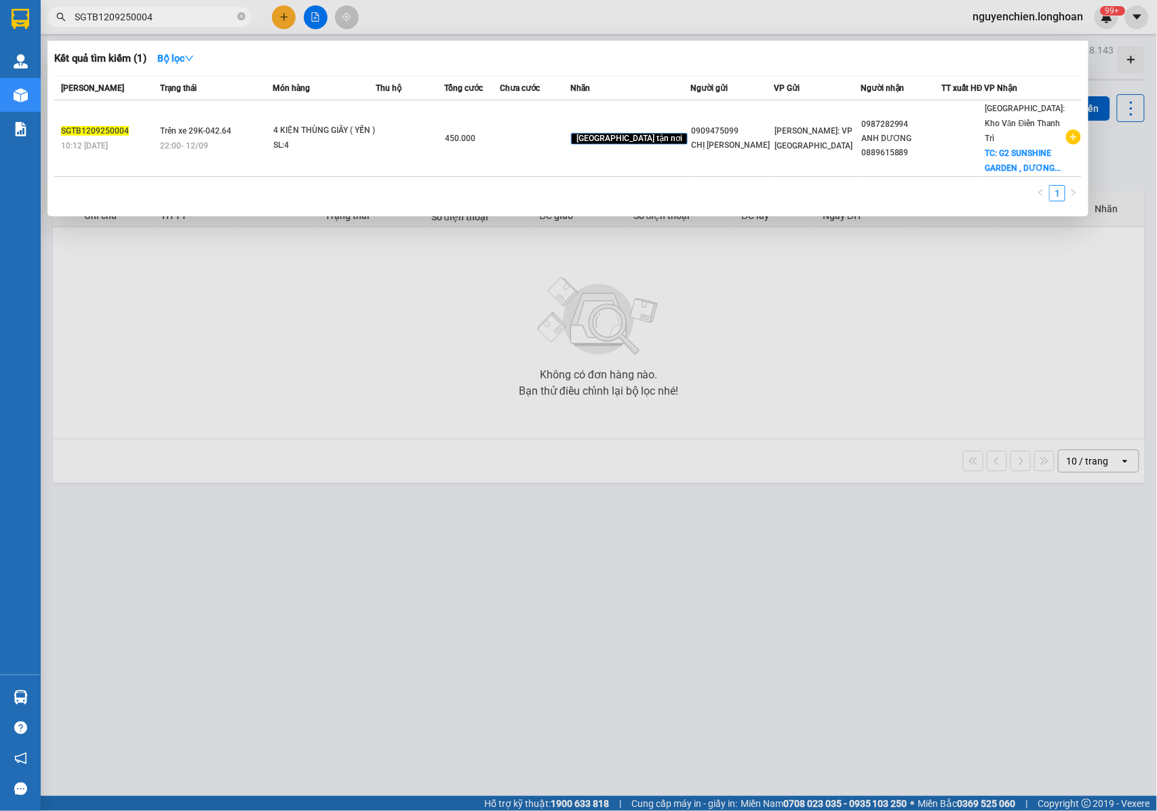
click at [187, 22] on input "SGTB1209250004" at bounding box center [155, 16] width 160 height 15
click at [338, 138] on div "4 KIỆN THÙNG GIẤY ( YẾN )" at bounding box center [324, 130] width 102 height 15
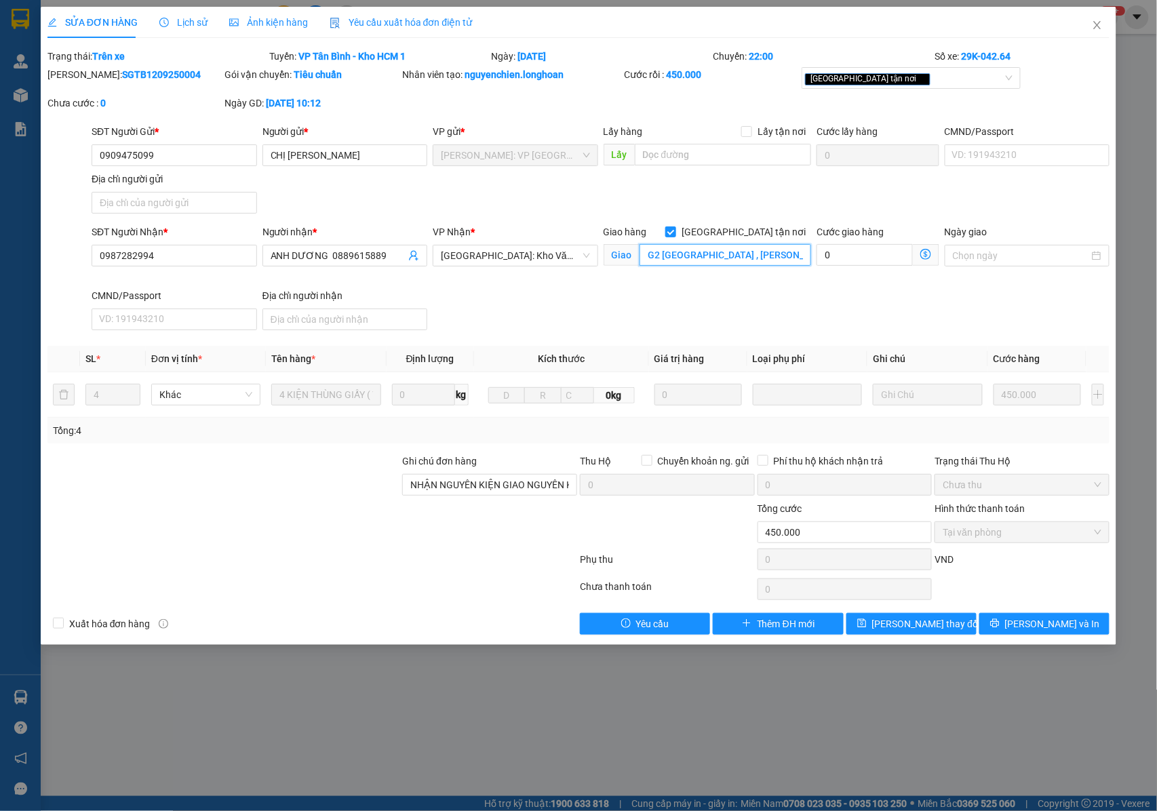
click at [698, 258] on input "G2 SUNSHINE GARDEN , DƯƠNG VĂN BÉ , HAI BÀ TRƯNG ,HÀ NỘI" at bounding box center [725, 255] width 172 height 22
click at [700, 256] on input "G2 SUNSHINE GARDEN , DƯƠNG VĂN BÉ , HAI BÀ TRƯNG ,HÀ NỘI" at bounding box center [725, 255] width 172 height 22
click at [884, 82] on div "[GEOGRAPHIC_DATA] tận nơi" at bounding box center [904, 78] width 199 height 16
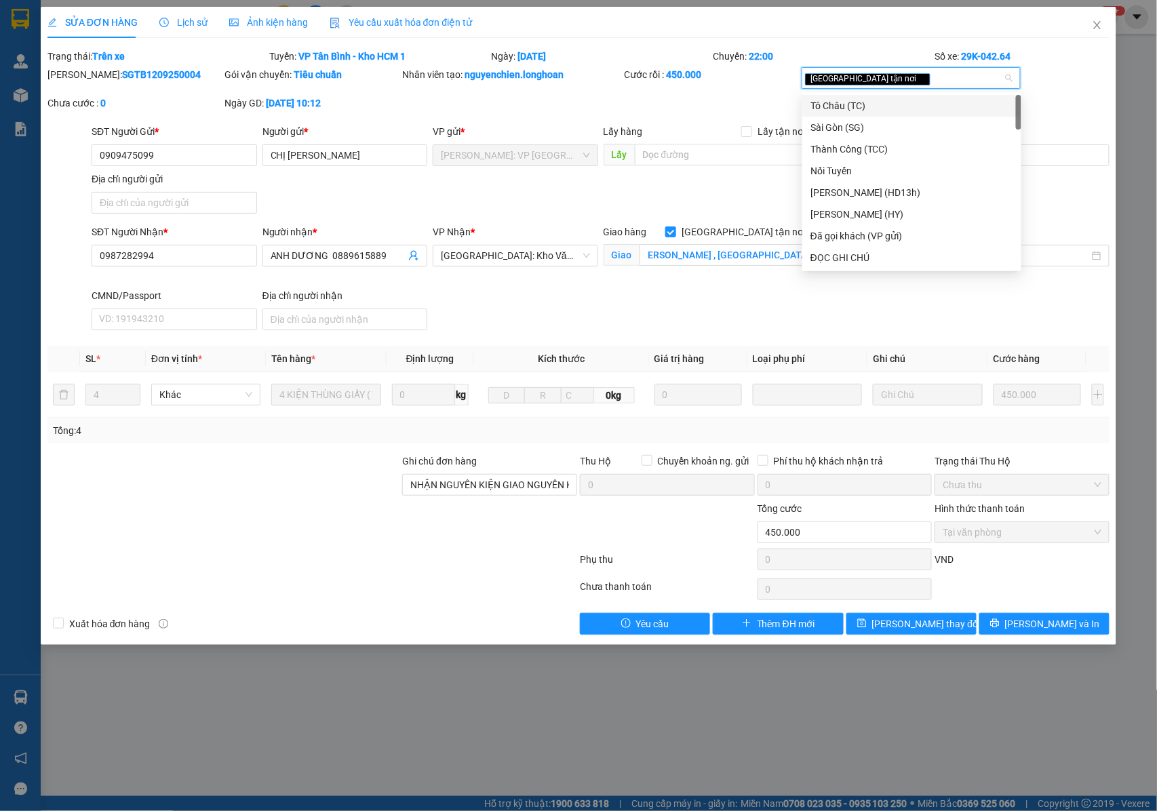
scroll to position [0, 0]
click at [865, 234] on div "Đã gọi khách (VP gửi)" at bounding box center [911, 235] width 203 height 15
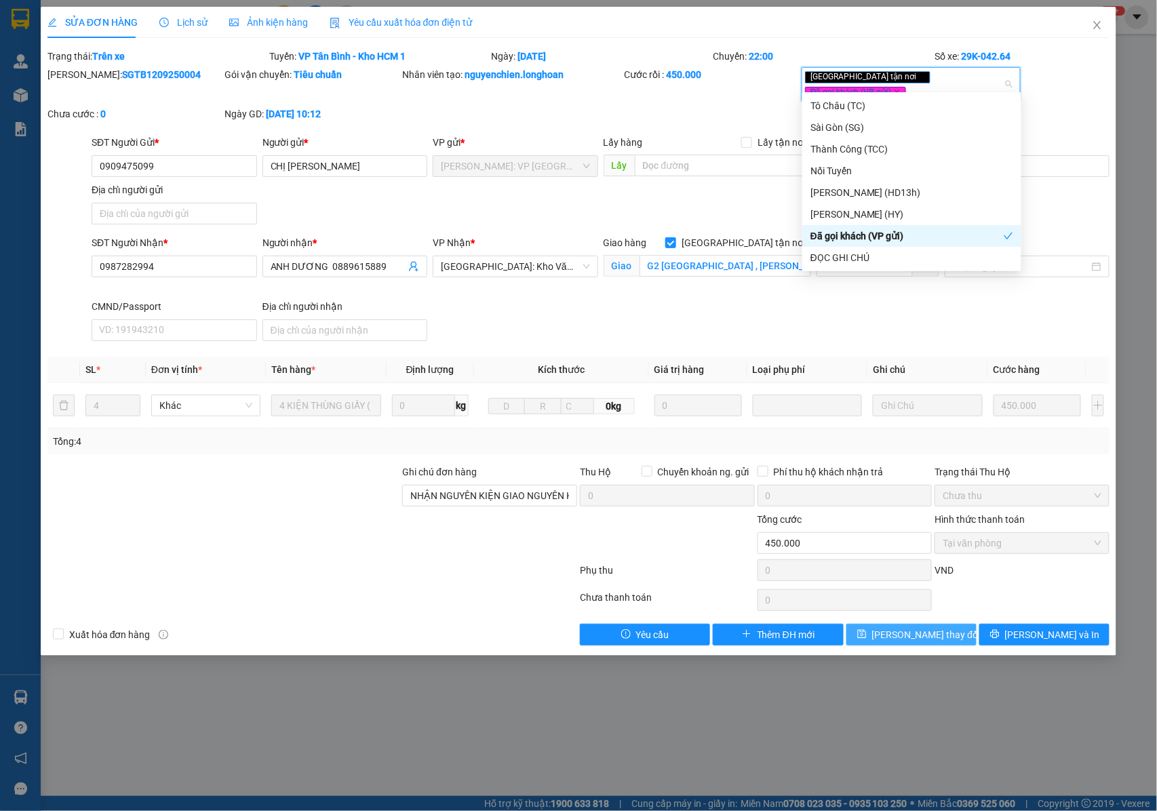
click at [866, 631] on icon "save" at bounding box center [861, 634] width 9 height 9
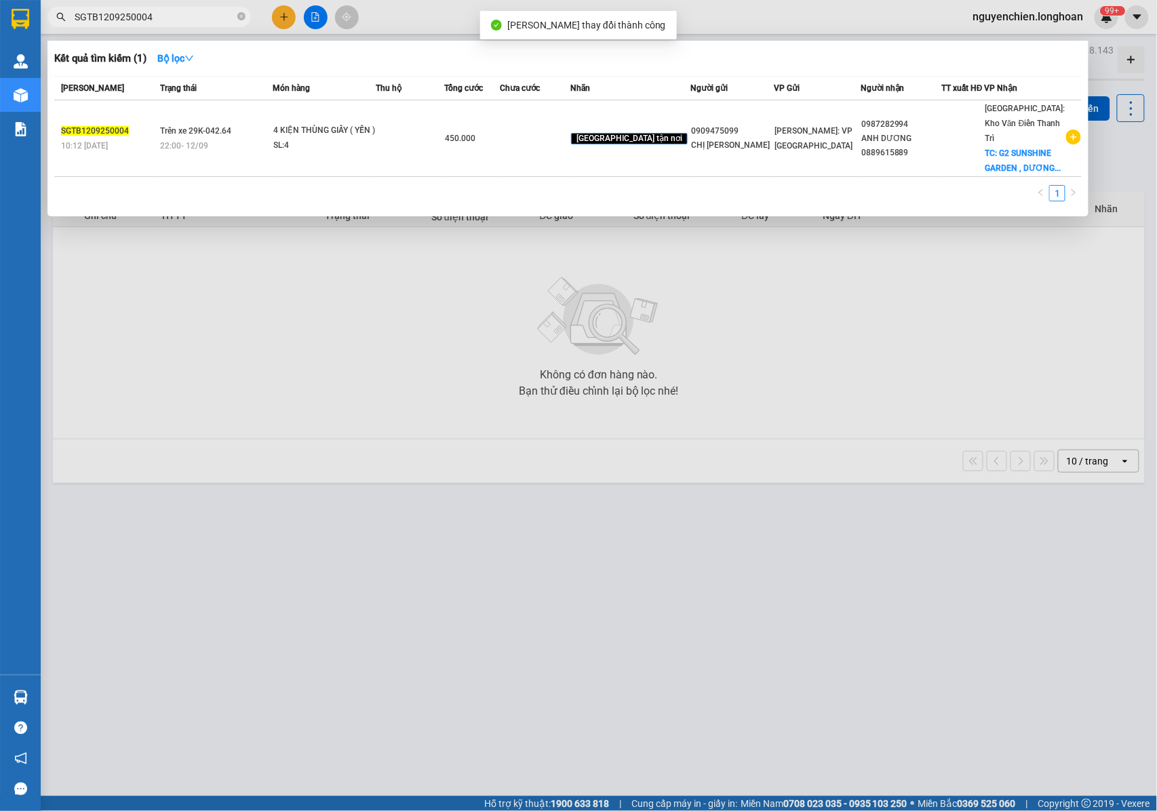
click at [174, 23] on input "SGTB1209250004" at bounding box center [155, 16] width 160 height 15
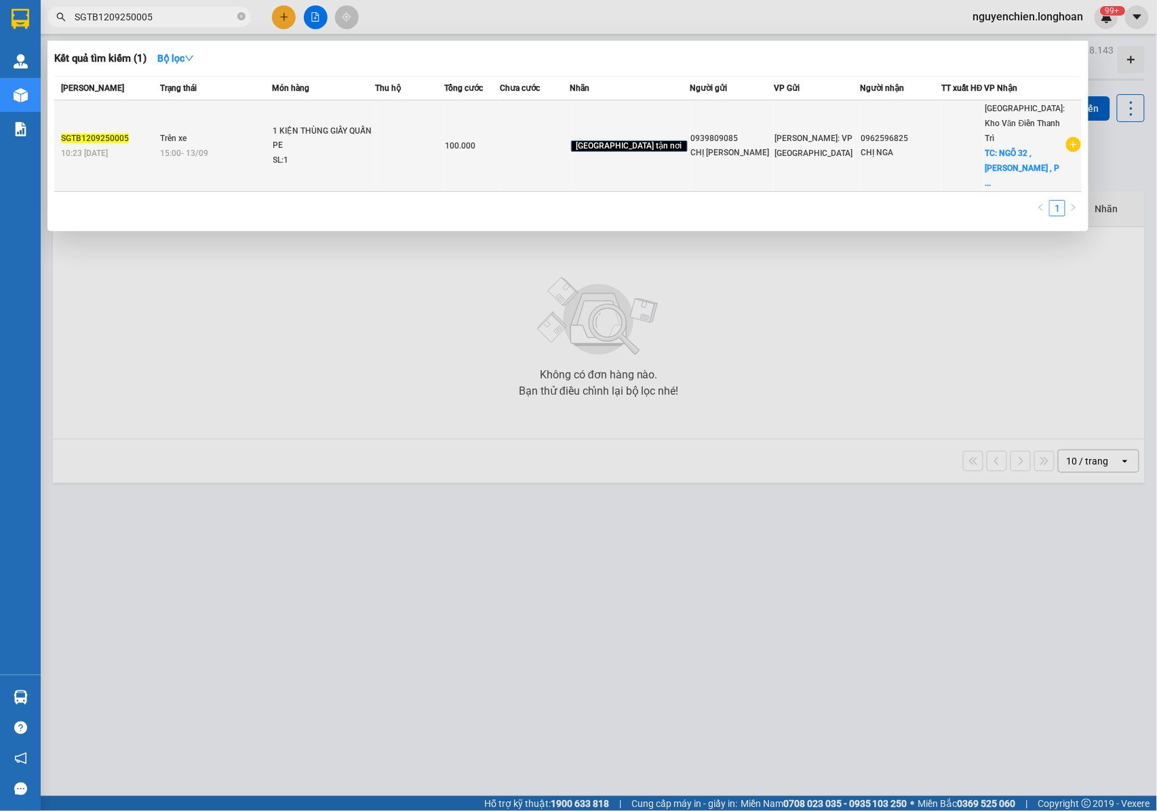
type input "SGTB1209250005"
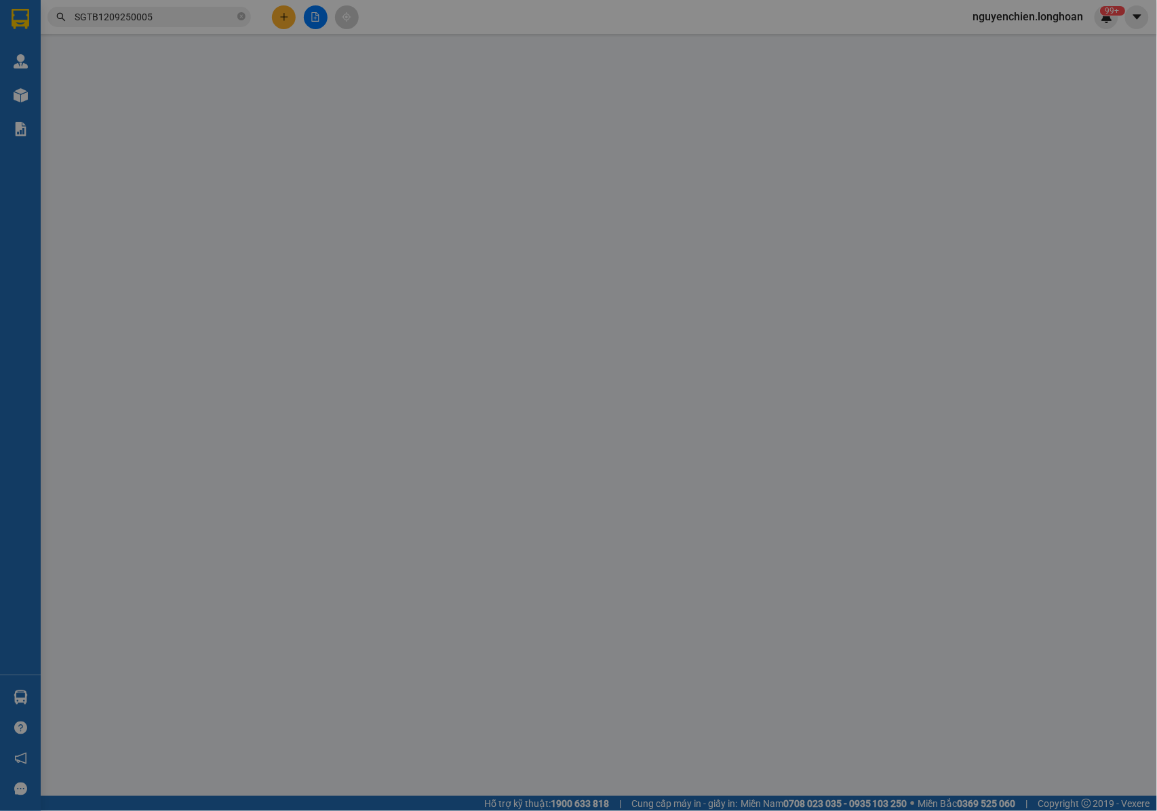
type input "0939809085"
type input "CHỊ HÂN"
type input "0962596825"
type input "CHỊ NGA"
checkbox input "true"
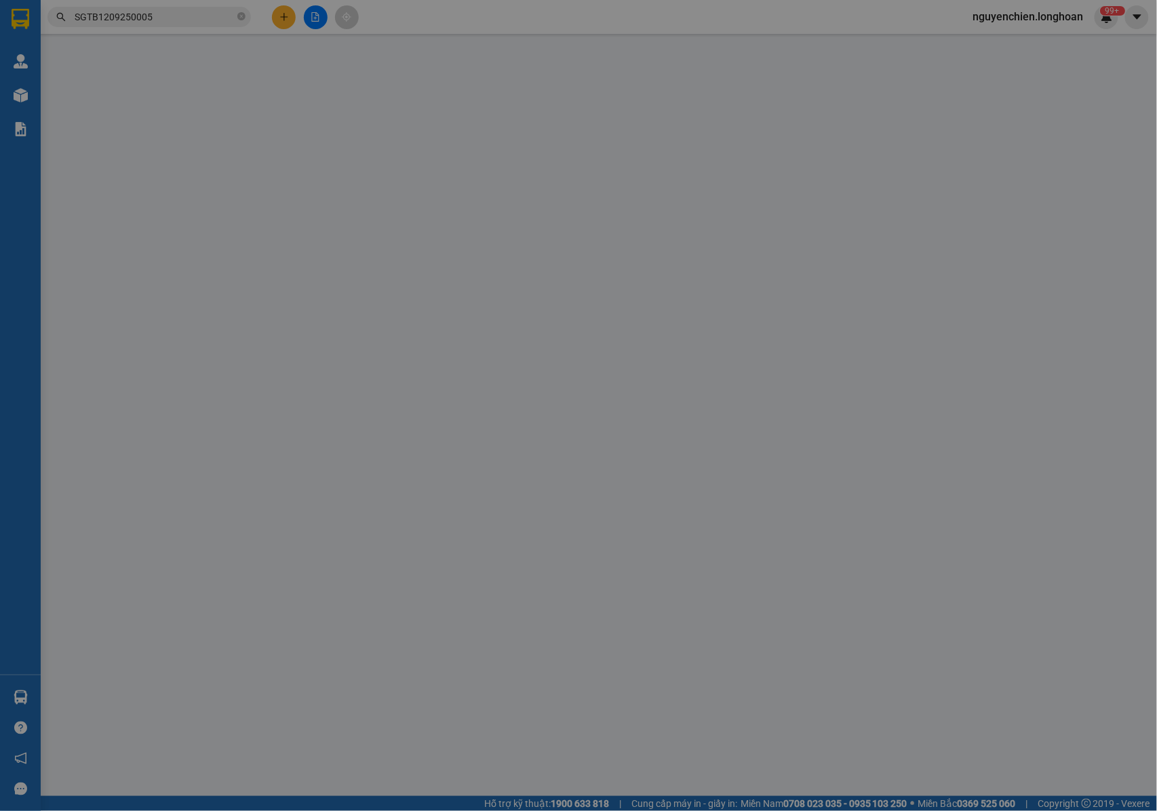
type input "NGÕ 32 , LÊ TRỌNG TẤN , P LA KHÊ , CHUNG CƯ COMA 18 NC2 , P809 , HÀ ĐÔNG , HÀ N…"
type input "NHẬN NGUYÊN KIỆN GIAO NGUYÊN KIỆN, HƯ VỠ K ĐỀN"
type input "100.000"
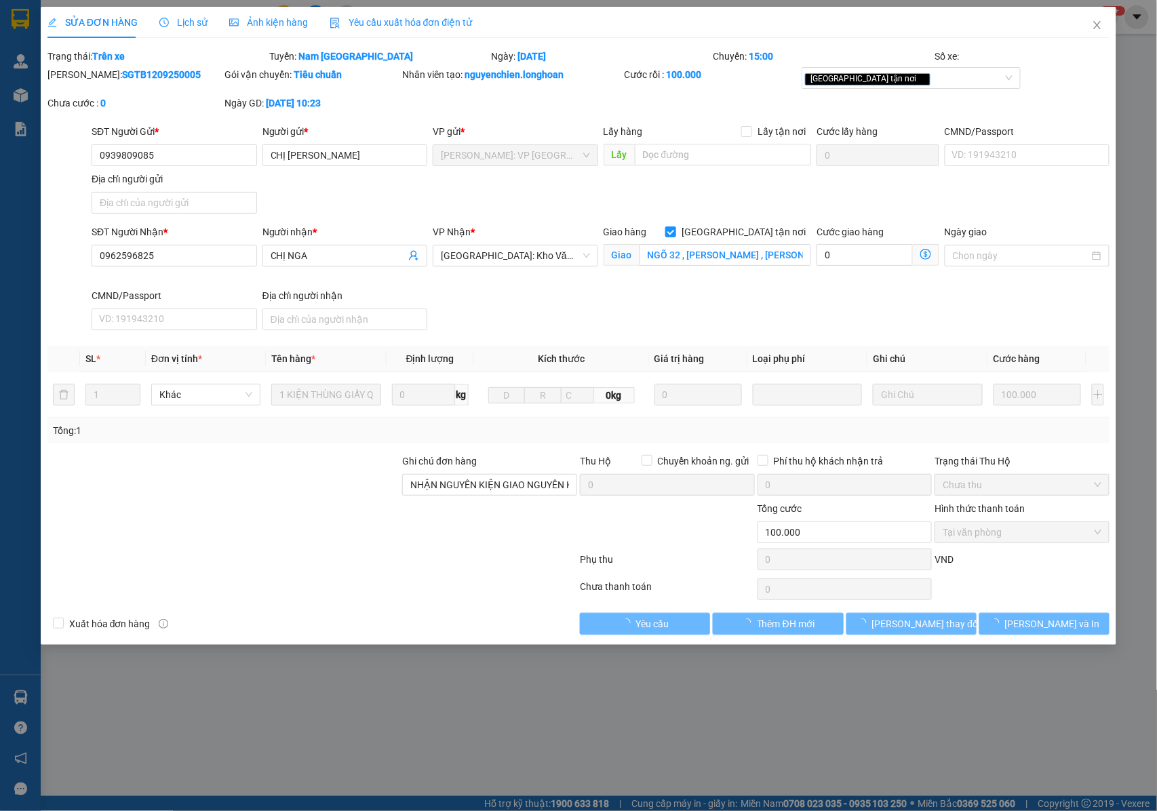
click at [184, 28] on div "Lịch sử" at bounding box center [183, 22] width 48 height 15
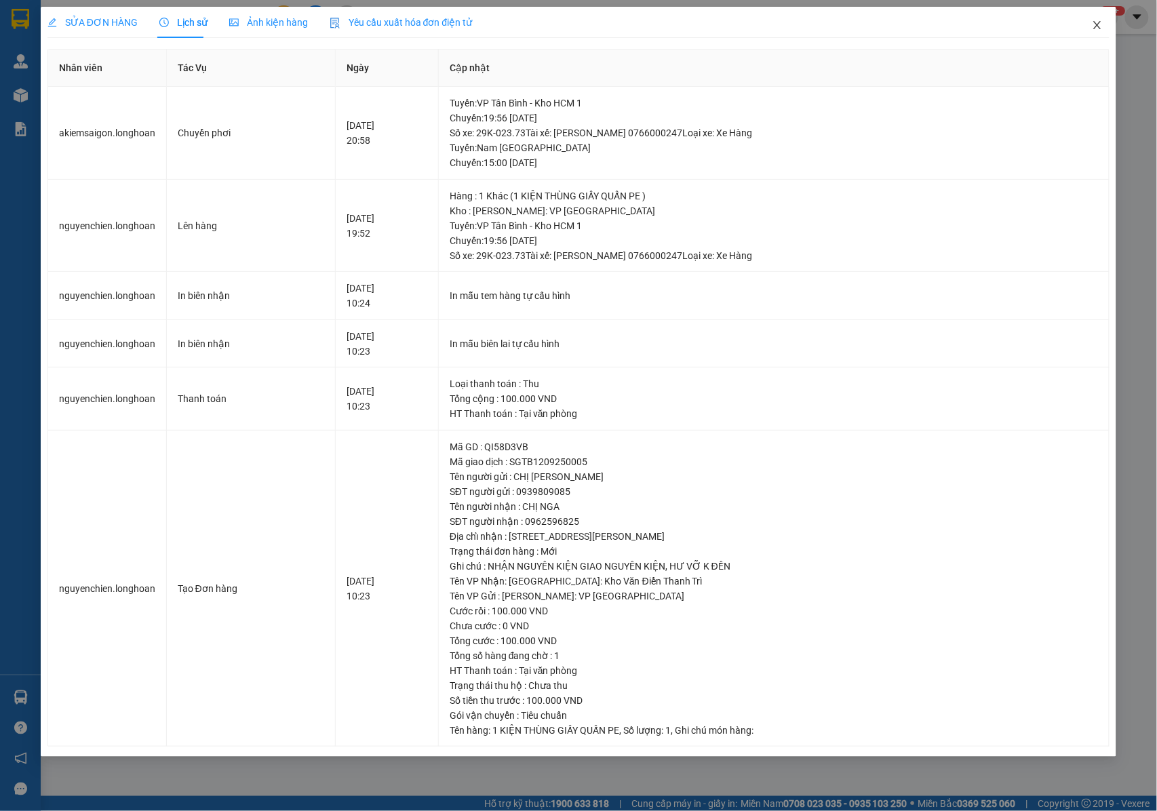
click at [1104, 30] on span "Close" at bounding box center [1097, 26] width 38 height 38
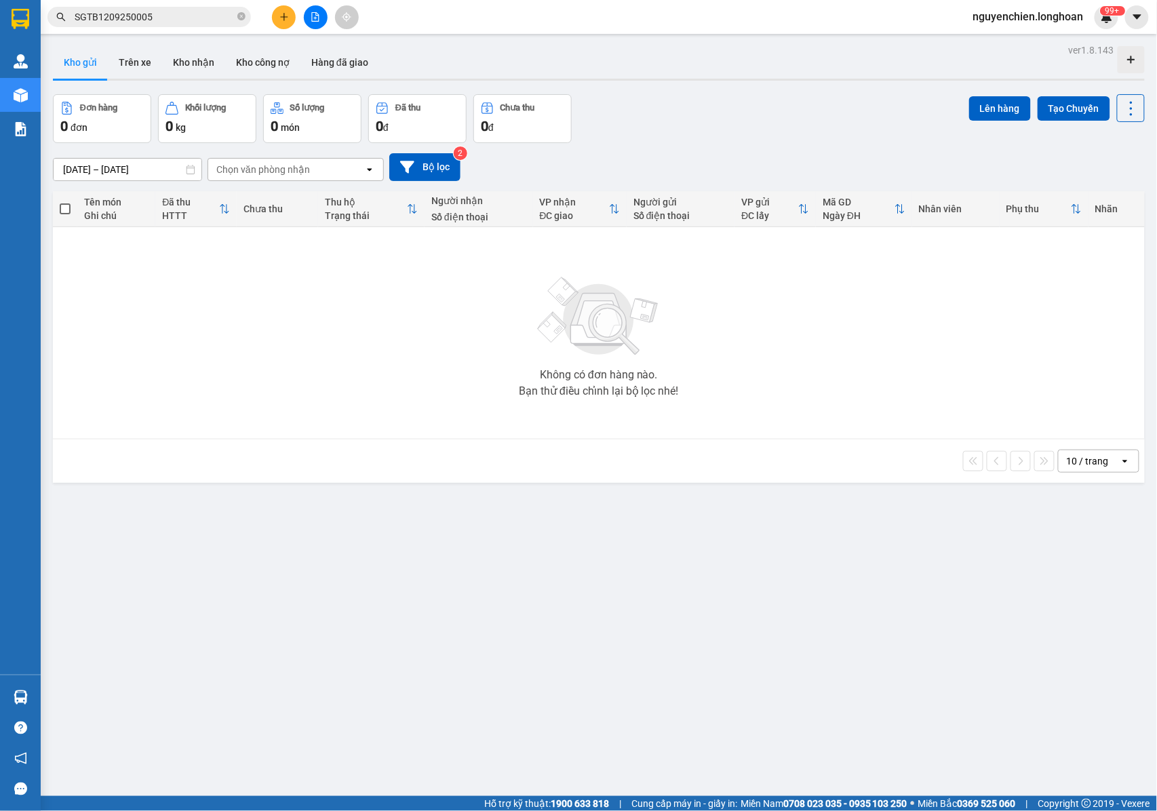
click at [168, 3] on div "Kết quả tìm kiếm ( 1 ) Bộ lọc Mã ĐH Trạng thái Món hàng Thu hộ Tổng cước Chưa c…" at bounding box center [578, 17] width 1157 height 34
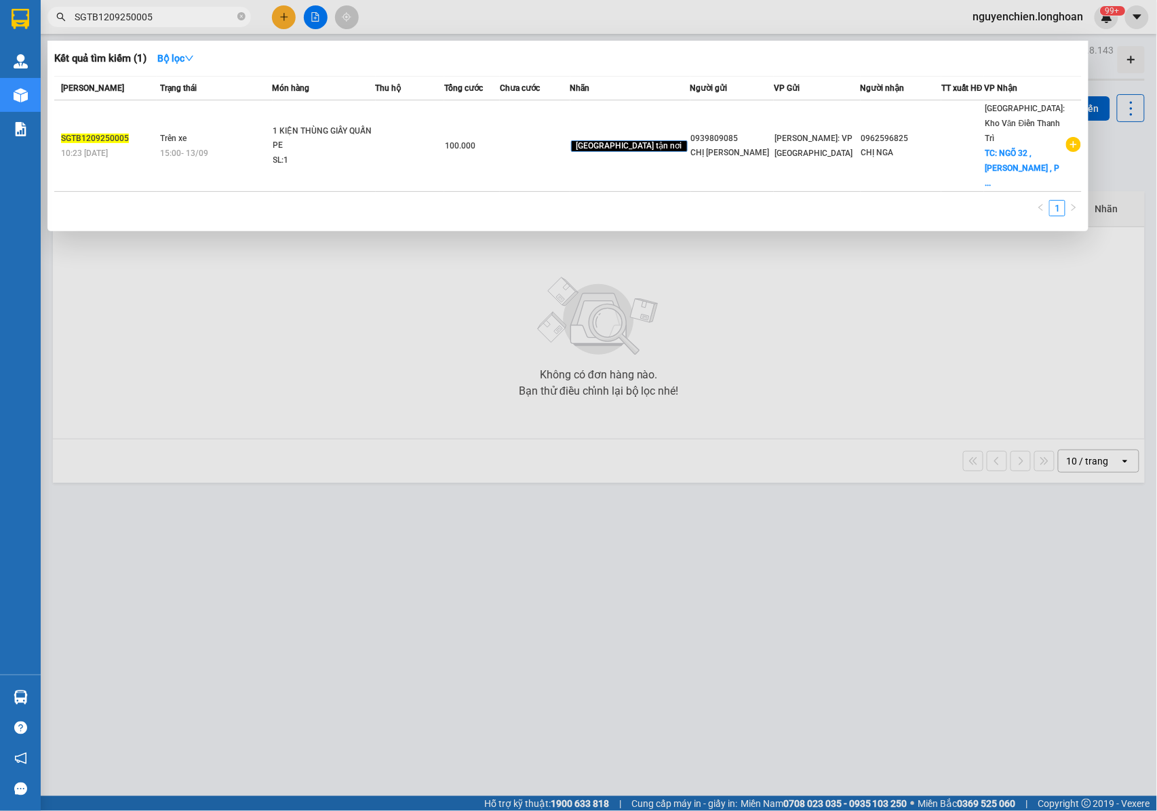
click at [171, 16] on input "SGTB1209250005" at bounding box center [155, 16] width 160 height 15
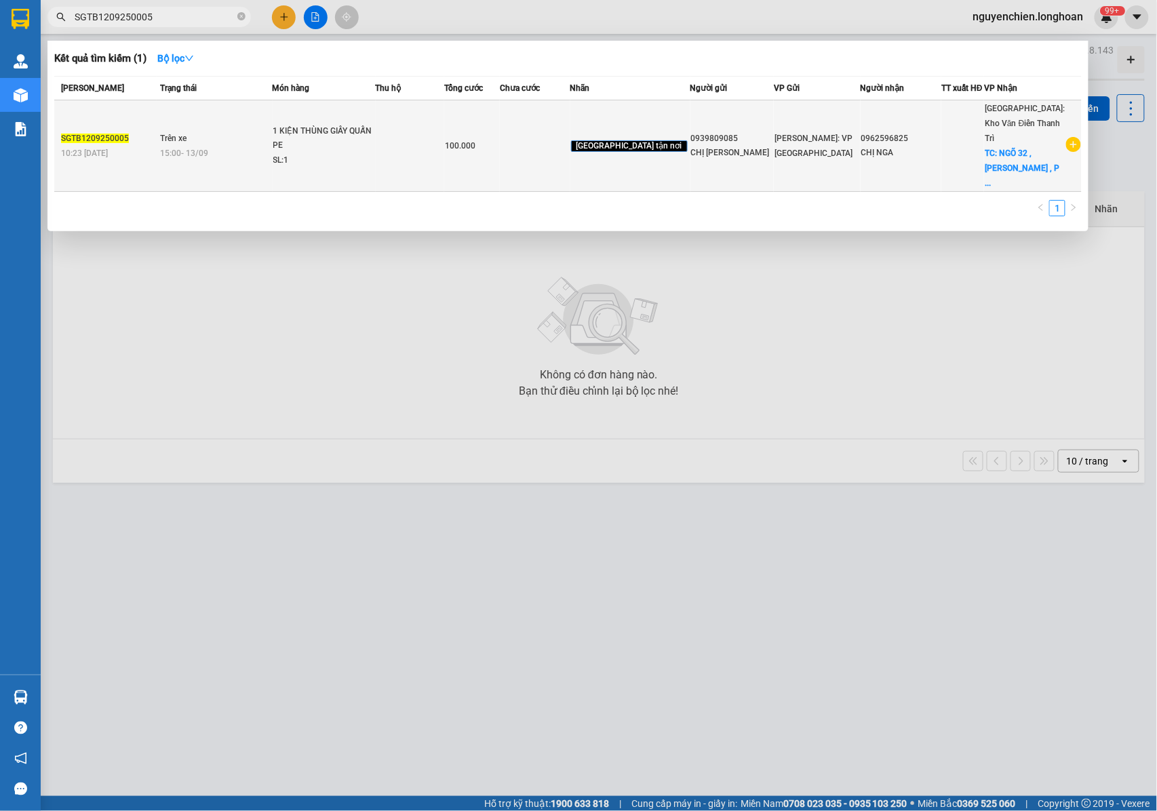
click at [299, 124] on div "1 KIỆN THÙNG GIẤY QUẤN PE" at bounding box center [324, 138] width 102 height 29
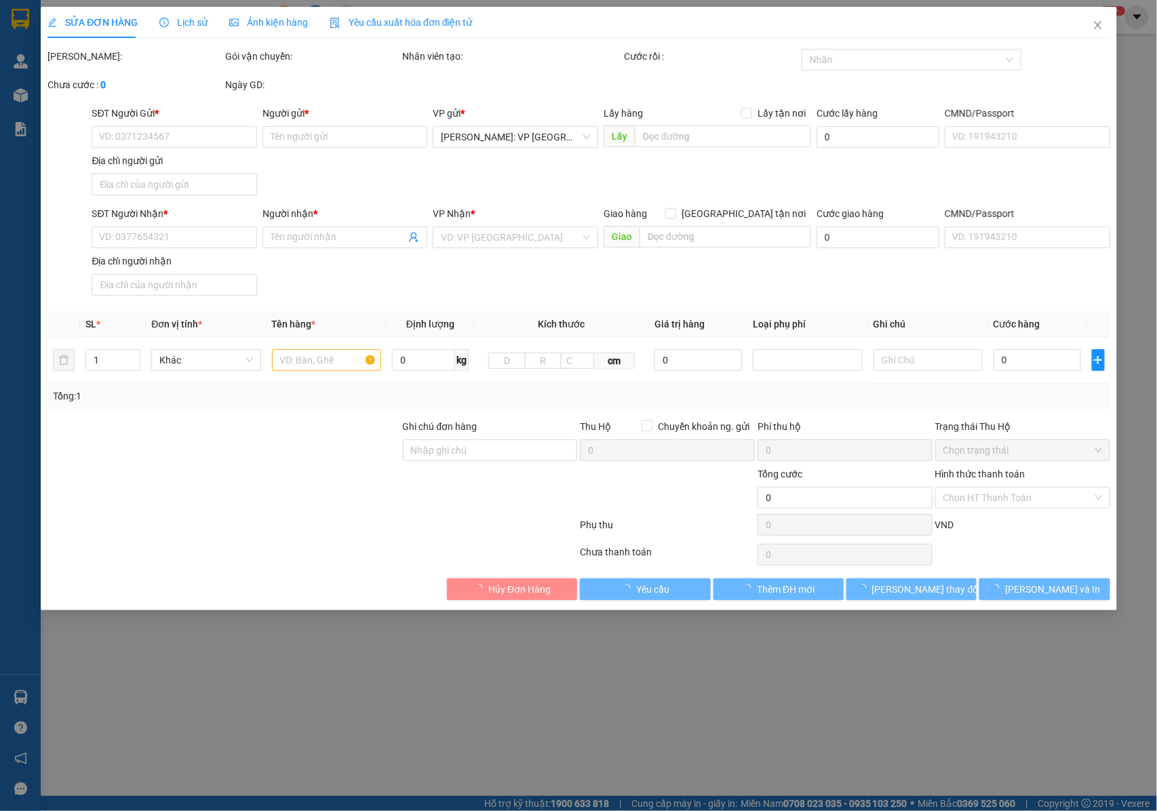
type input "0939809085"
type input "CHỊ HÂN"
type input "0962596825"
type input "CHỊ NGA"
checkbox input "true"
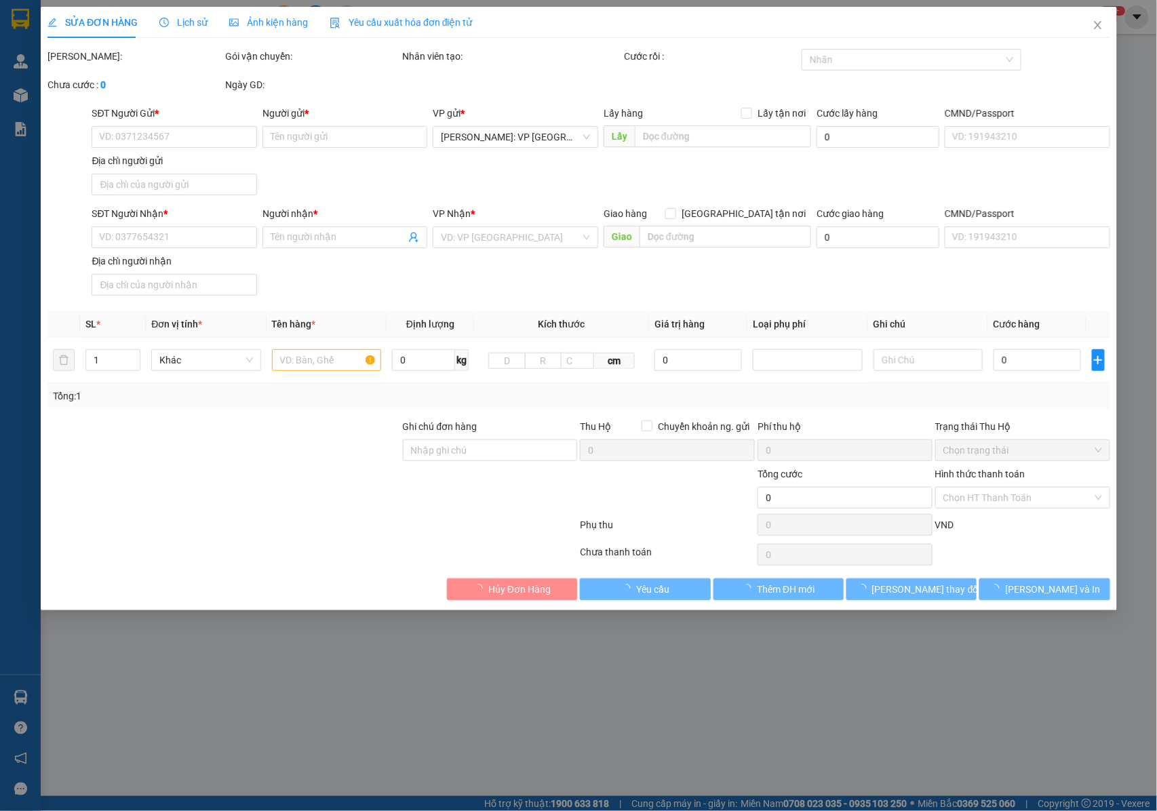
type input "NGÕ 32 , LÊ TRỌNG TẤN , P LA KHÊ , CHUNG CƯ COMA 18 NC2 , P809 , HÀ ĐÔNG , HÀ N…"
type input "NHẬN NGUYÊN KIỆN GIAO NGUYÊN KIỆN, HƯ VỠ K ĐỀN"
type input "100.000"
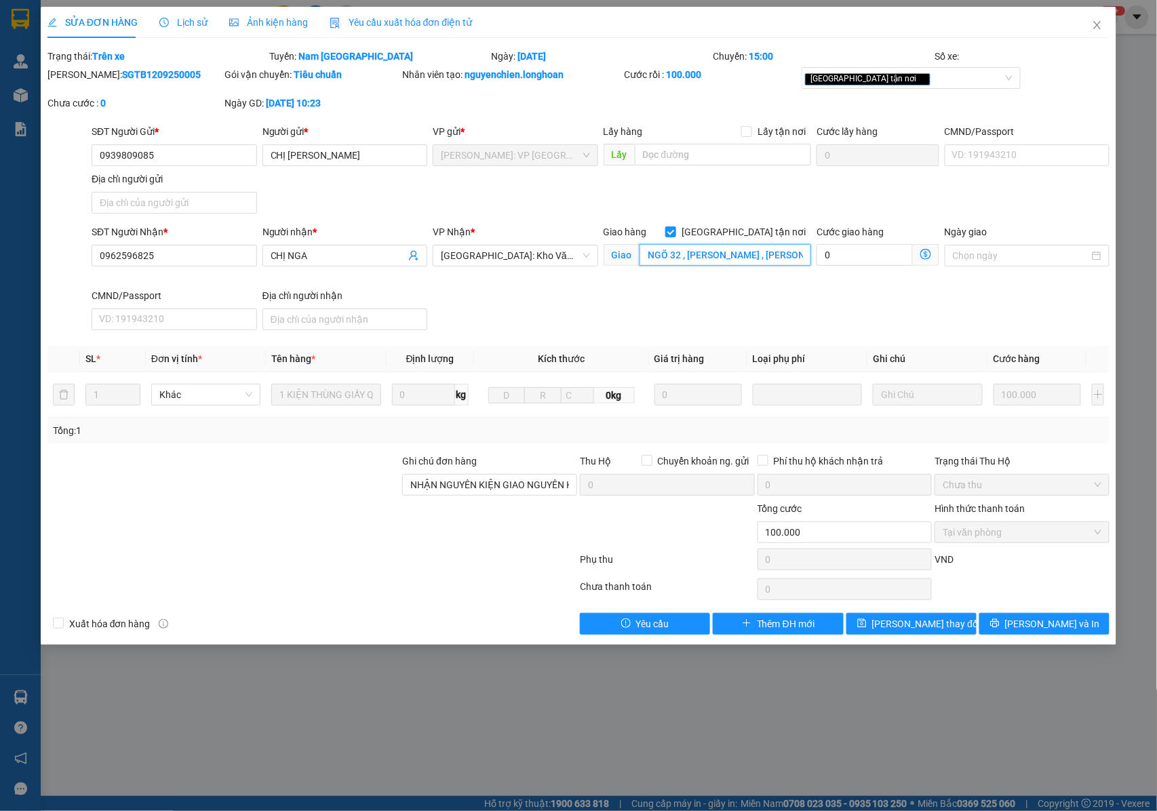
click at [757, 258] on input "NGÕ 32 , LÊ TRỌNG TẤN , P LA KHÊ , CHUNG CƯ COMA 18 NC2 , P809 , HÀ ĐÔNG , HÀ N…" at bounding box center [725, 255] width 172 height 22
click at [673, 254] on input "NGÕ 32 , LÊ TRỌNG TẤN , P LA KHÊ , CHUNG CƯ COMA 18 NC2 , P809 , HÀ ĐÔNG , HÀ N…" at bounding box center [725, 255] width 172 height 22
click at [898, 79] on div "[GEOGRAPHIC_DATA] tận nơi" at bounding box center [904, 78] width 199 height 16
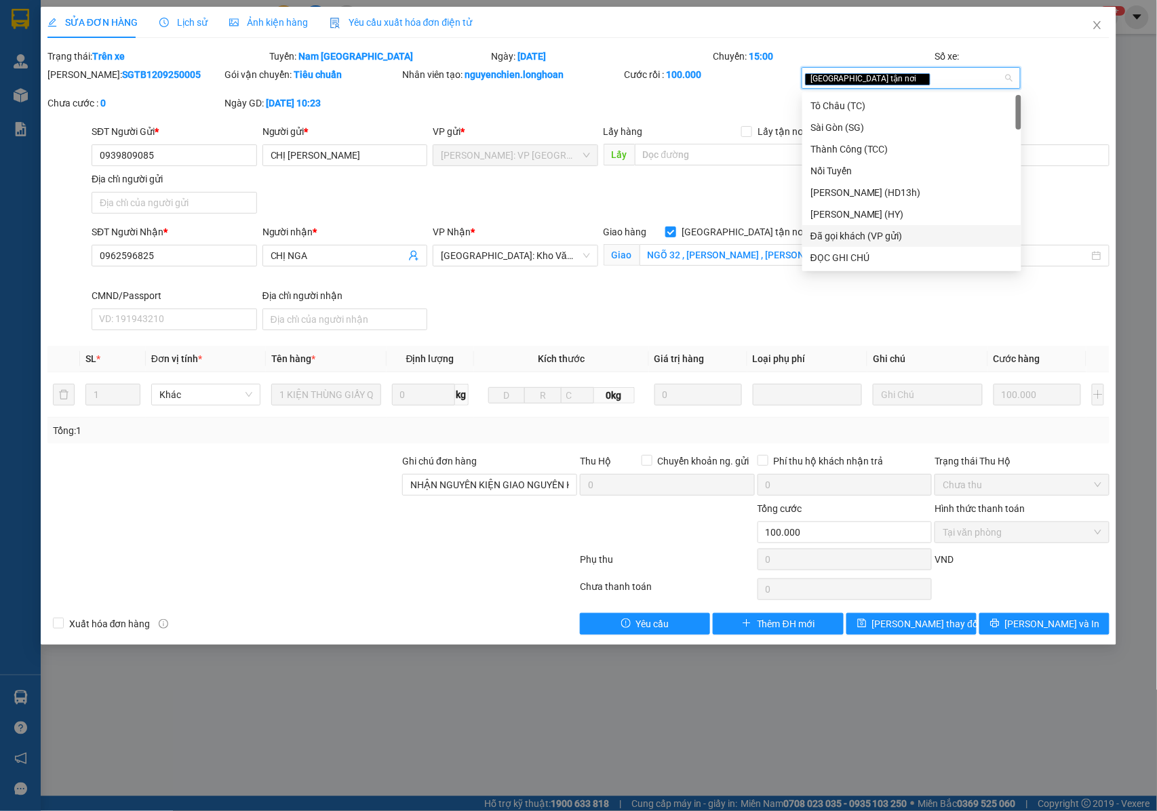
click at [873, 236] on div "Đã gọi khách (VP gửi)" at bounding box center [911, 235] width 203 height 15
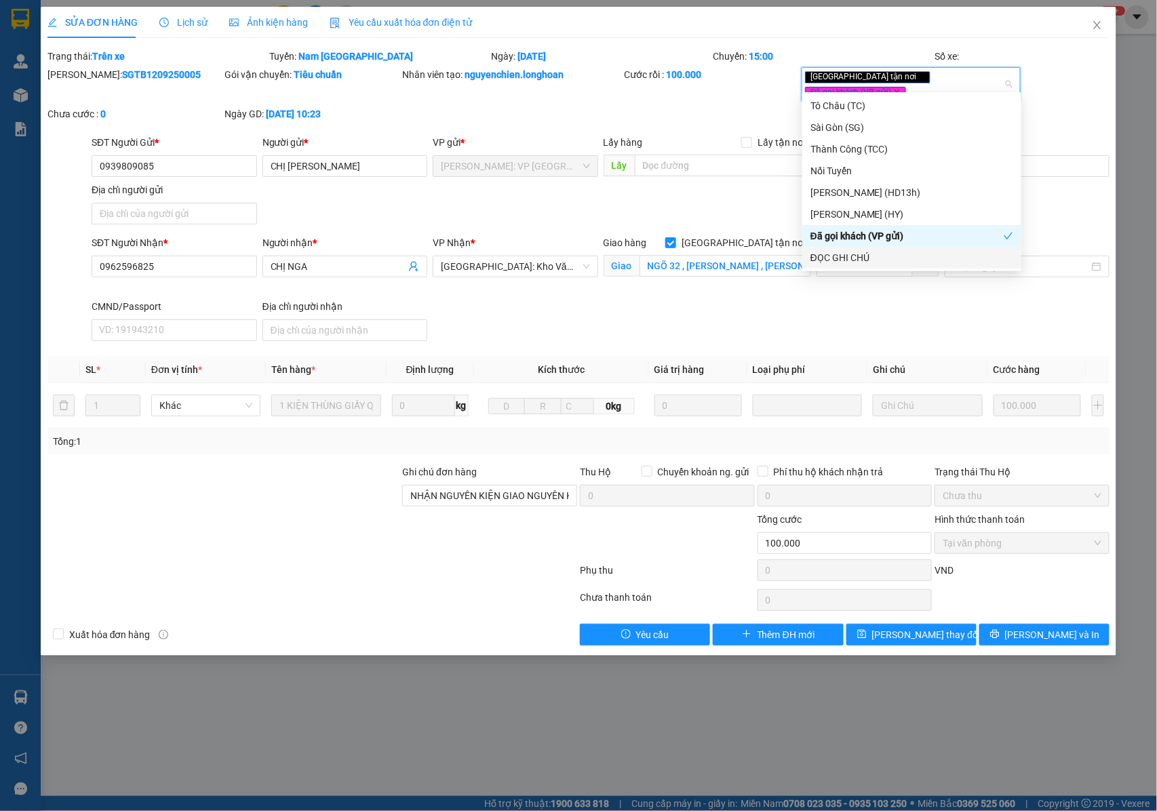
click at [733, 313] on div "SĐT Người Nhận * 0962596825 Người nhận * CHỊ NGA VP Nhận * Hà Nội: Kho Văn Điển…" at bounding box center [600, 290] width 1023 height 111
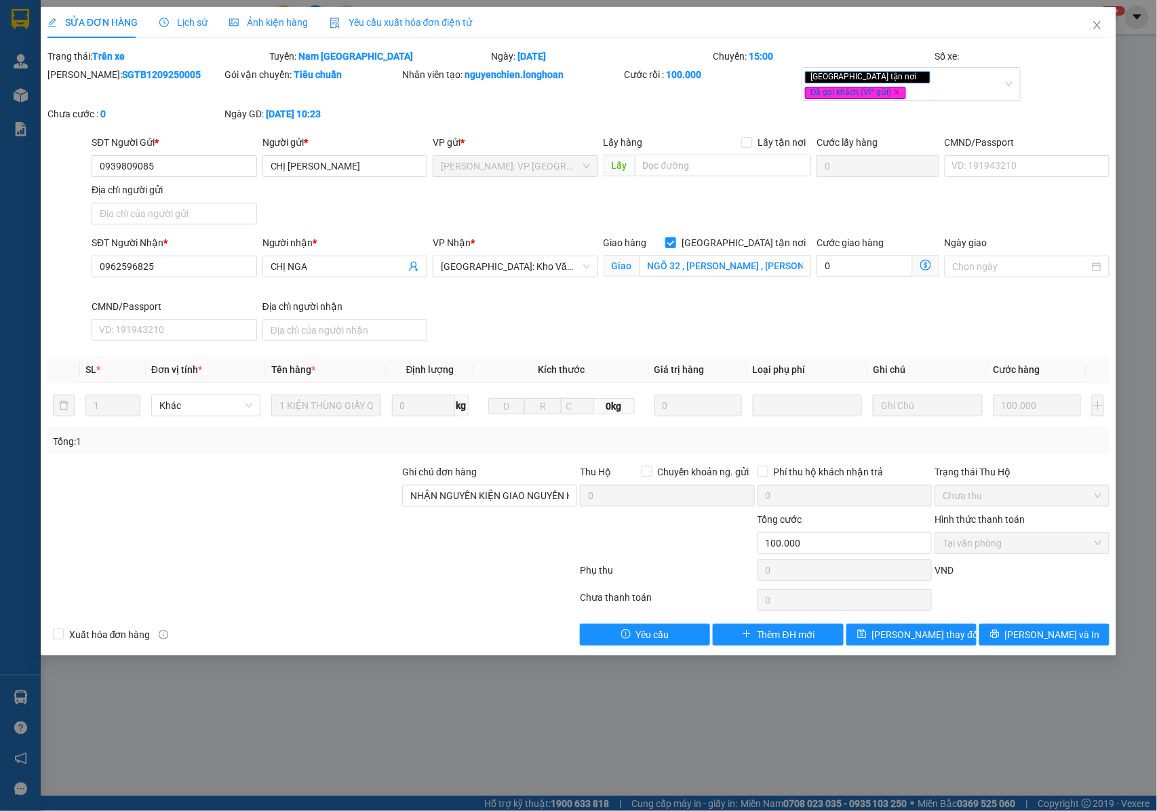
click at [396, 602] on div at bounding box center [312, 599] width 532 height 27
click at [1094, 31] on icon "close" at bounding box center [1097, 25] width 11 height 11
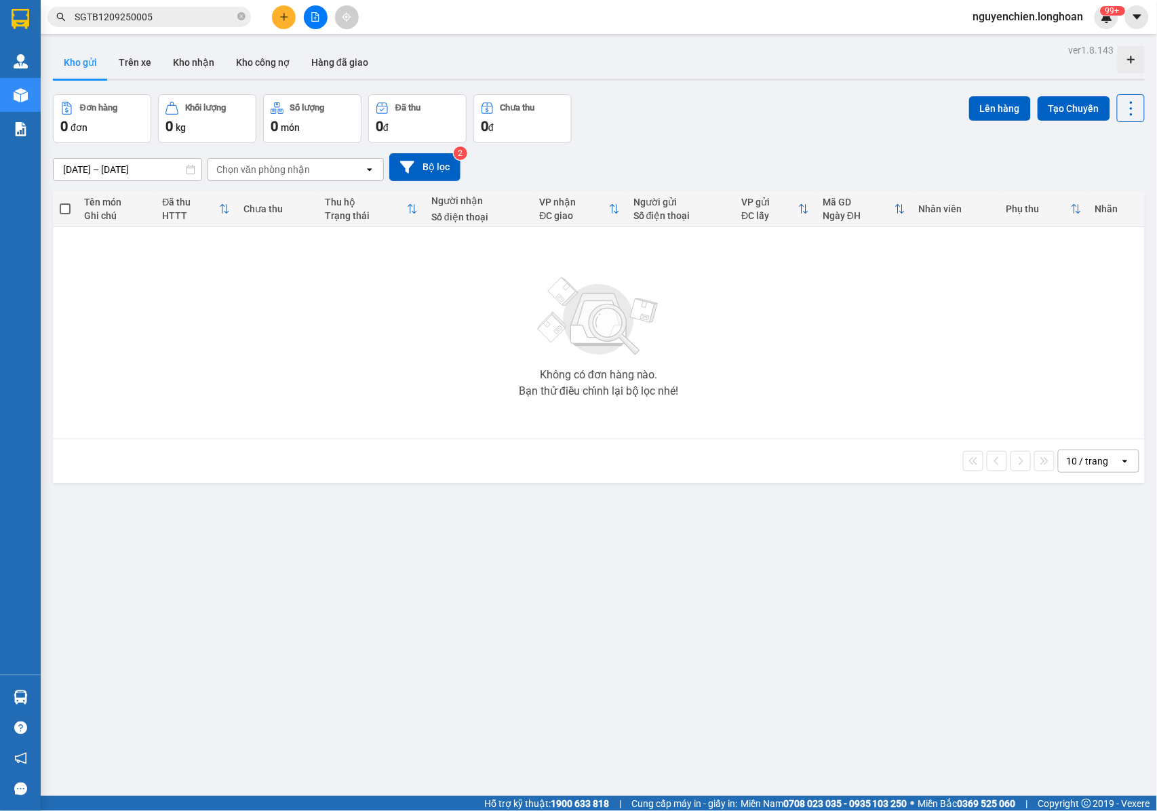
click at [220, 16] on input "SGTB1209250005" at bounding box center [155, 16] width 160 height 15
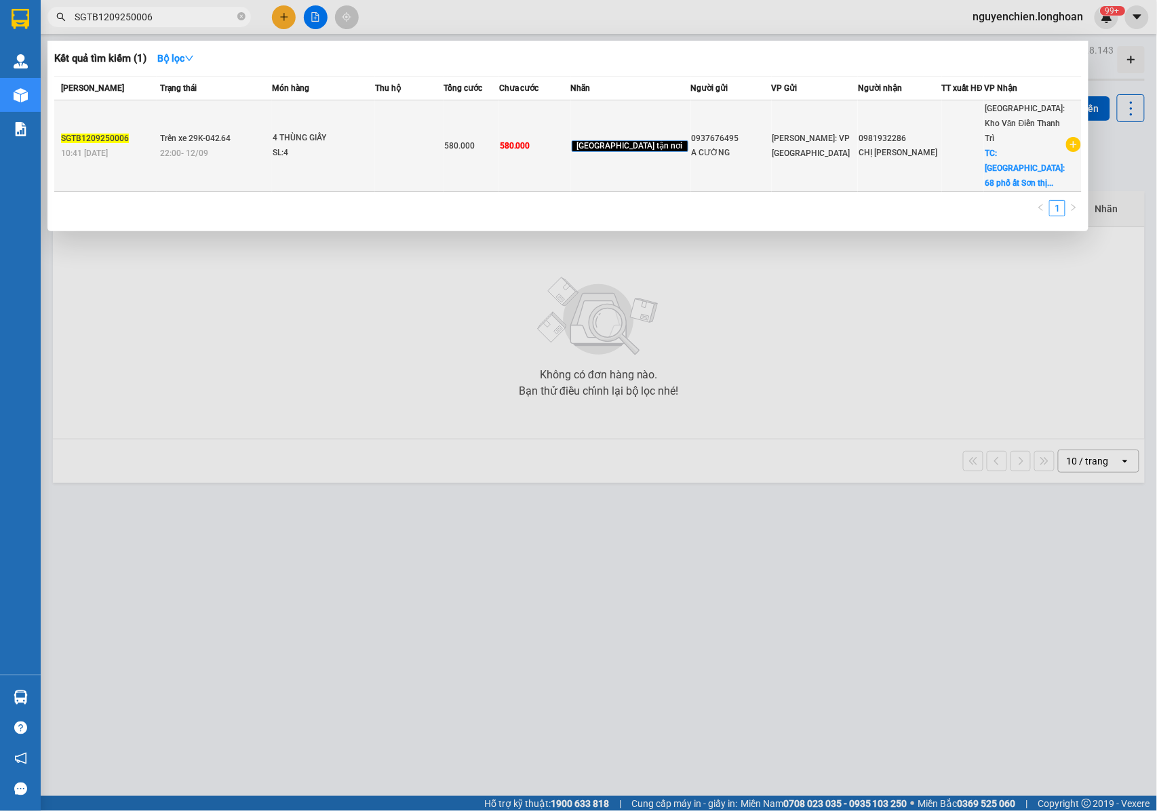
type input "SGTB1209250006"
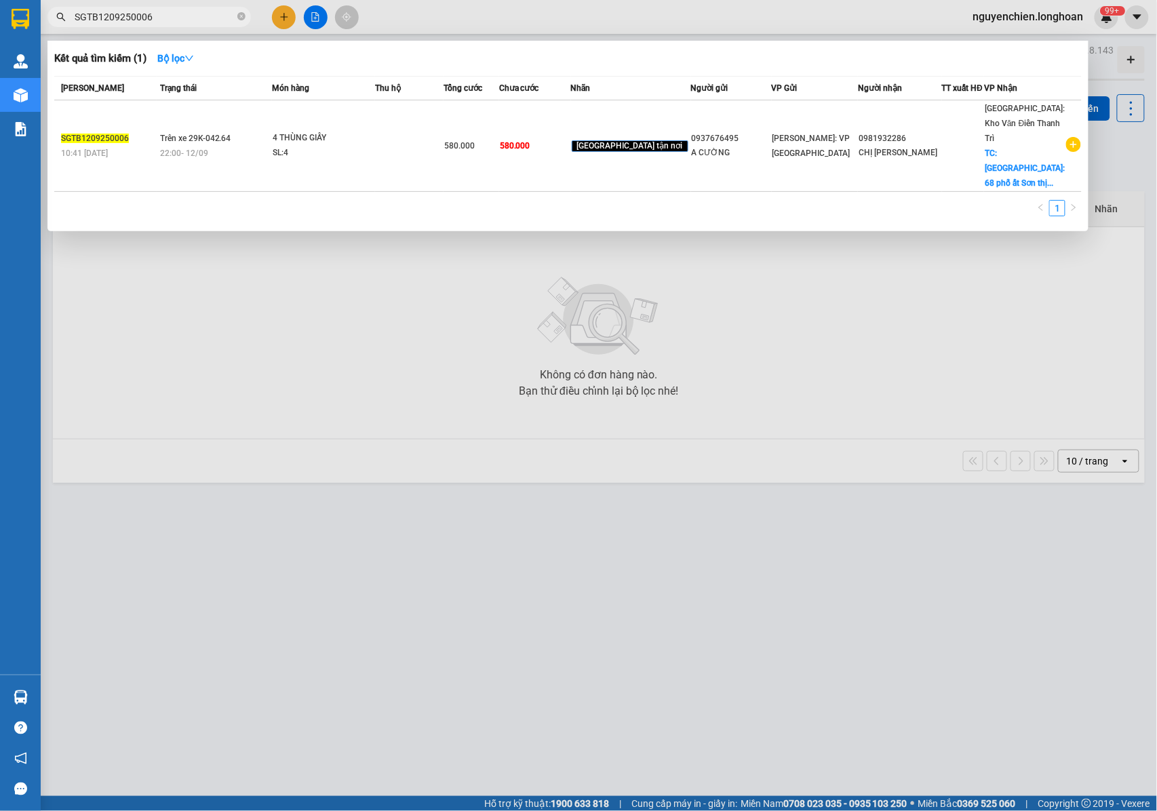
click at [271, 146] on div "22:00 - 12/09" at bounding box center [215, 153] width 111 height 15
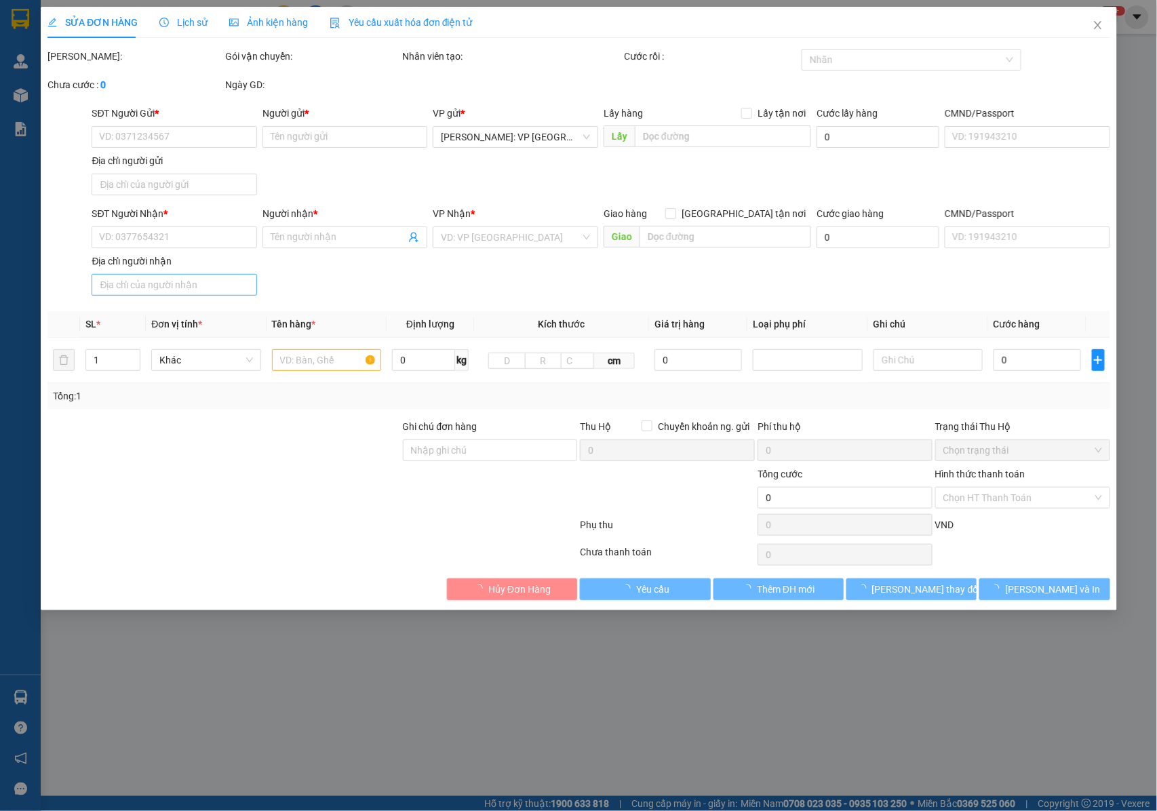
type input "0937676495"
type input "A CƯỜNG"
type input "0981932286"
type input "CHỊ ÁNH"
checkbox input "true"
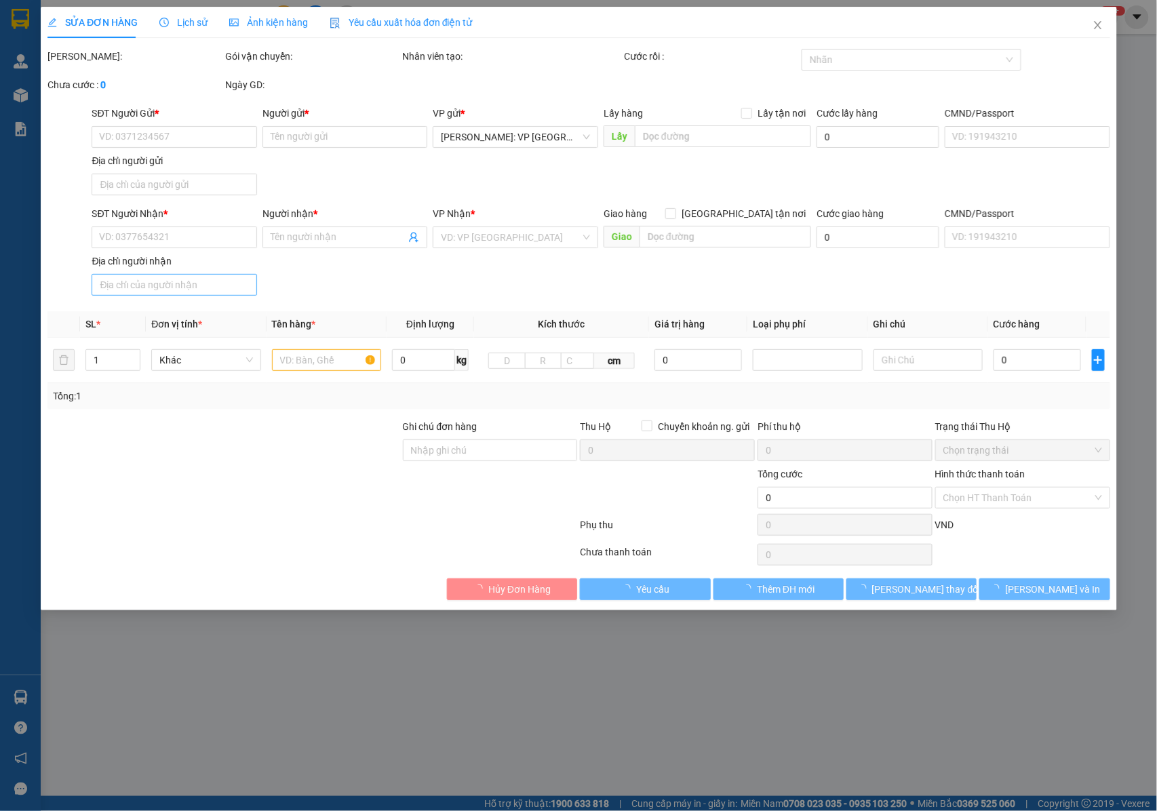
type input "PHÚ THỌ: 68 phố ất Sơn thị trấn phong châu huyện phù ninh tỉnh Phú thọ"
type input "NHẬN NGUYÊN KIỆN GIAO NGUYÊN KIỆN, HƯ VỠ K ĐỀN"
type input "580.000"
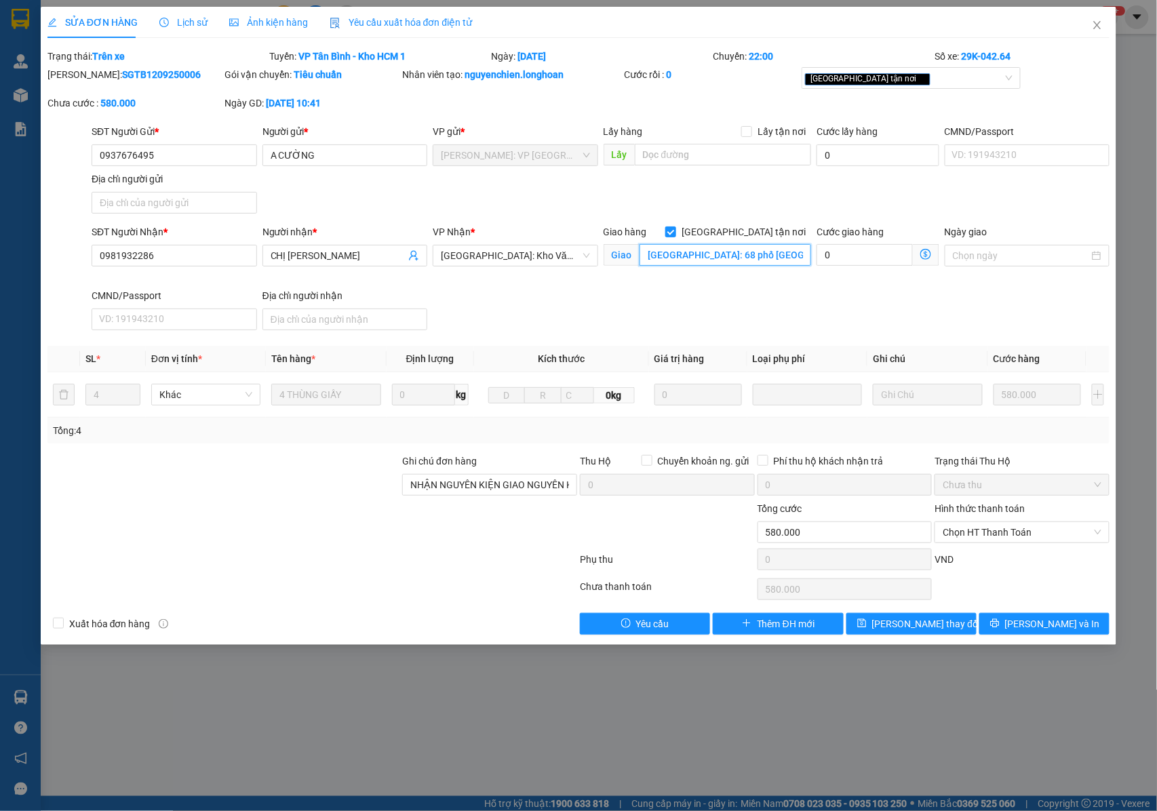
click at [709, 256] on input "PHÚ THỌ: 68 phố ất Sơn thị trấn phong châu huyện phù ninh tỉnh Phú thọ" at bounding box center [725, 255] width 172 height 22
click at [723, 256] on input "PHÚ THỌ: 68 phố ất Sơn thị trấn phong châu huyện phù ninh tỉnh Phú thọ" at bounding box center [725, 255] width 172 height 22
click at [702, 253] on input "PHÚ THỌ: 68 phố ất Sơn thị trấn phong châu huyện phù ninh tỉnh Phú thọ" at bounding box center [725, 255] width 172 height 22
click at [686, 251] on input "PHÚ THỌ: 68 phố ất Sơn thị trấn phong châu huyện phù ninh tỉnh Phú thọ" at bounding box center [725, 255] width 172 height 22
click at [704, 256] on input "PHÚ THỌ: 68 phố ất Sơn thị trấn phong châu huyện phù ninh tỉnh Phú thọ" at bounding box center [725, 255] width 172 height 22
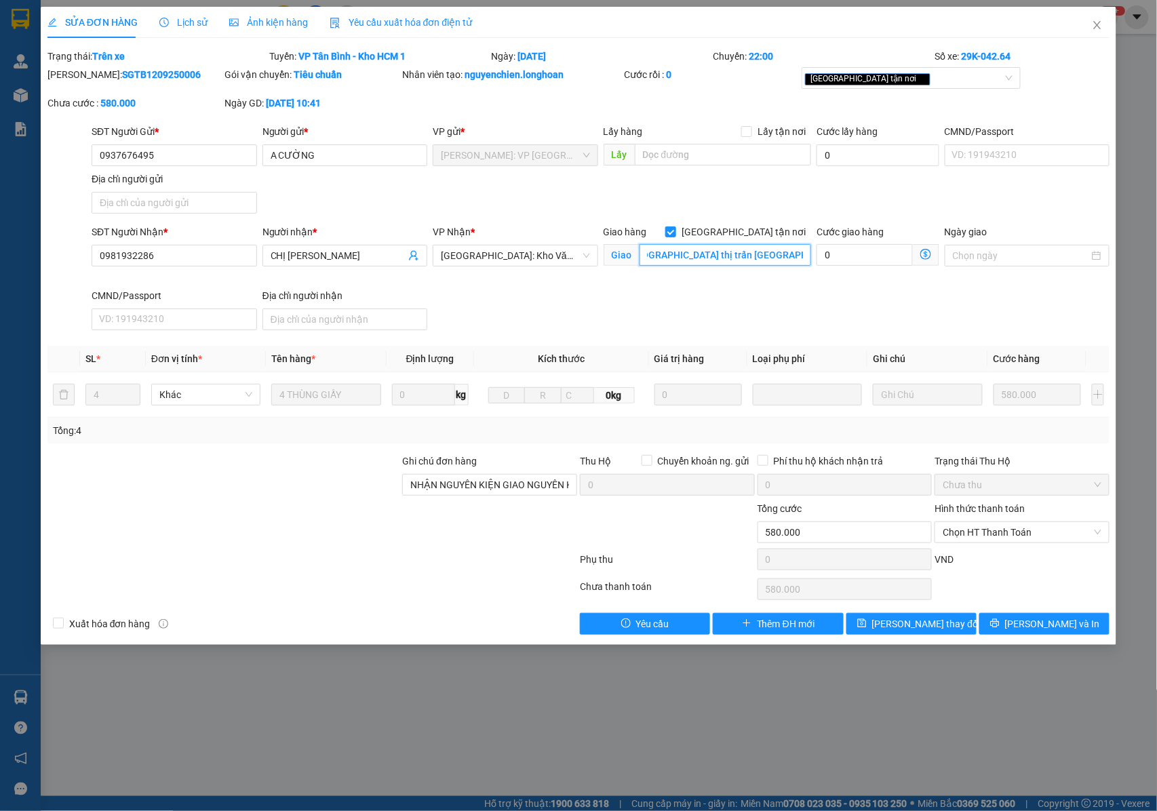
scroll to position [0, 164]
click at [898, 76] on div "[GEOGRAPHIC_DATA] tận nơi" at bounding box center [904, 78] width 199 height 16
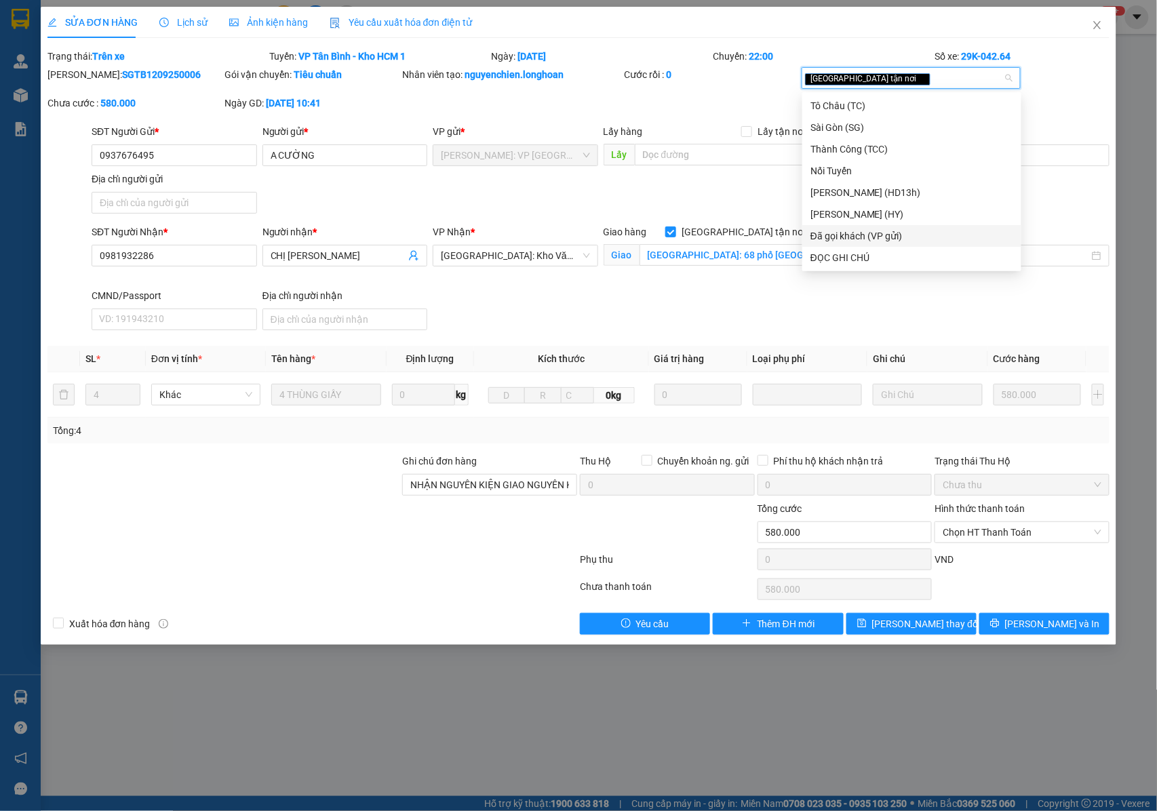
click at [869, 233] on div "Đã gọi khách (VP gửi)" at bounding box center [911, 235] width 203 height 15
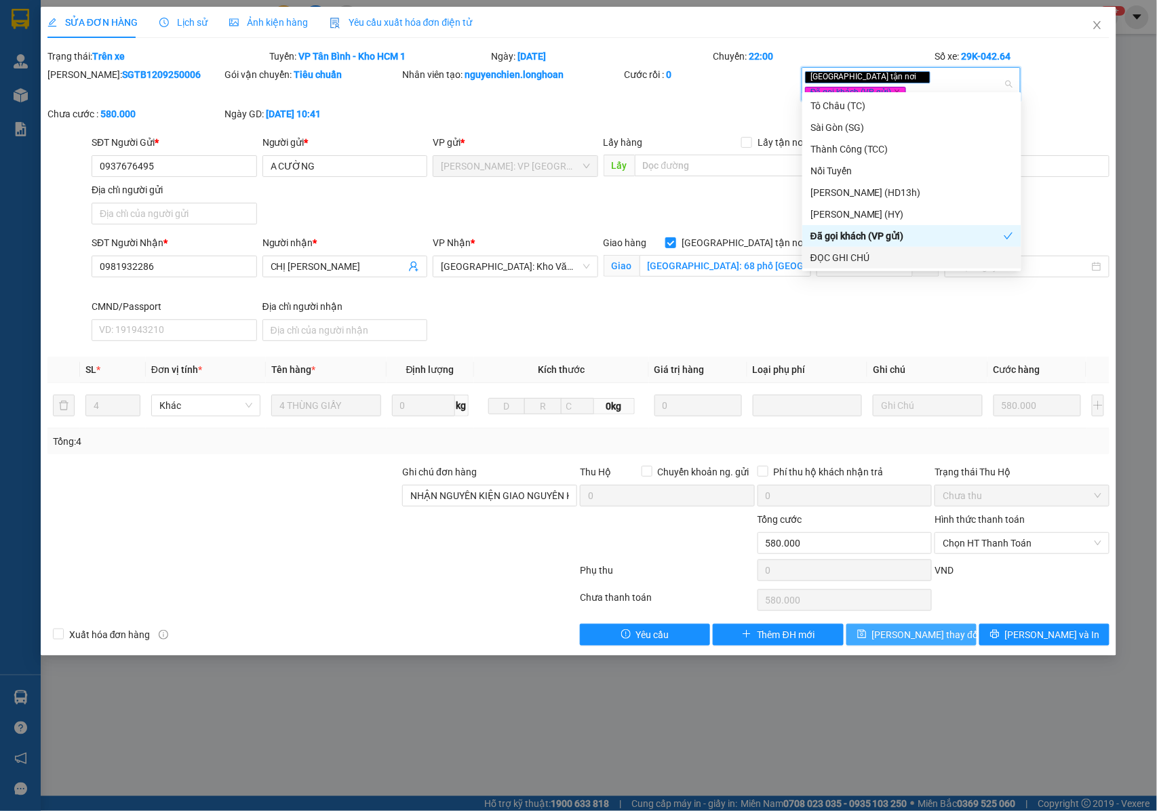
click at [919, 627] on span "[PERSON_NAME] thay đổi" at bounding box center [926, 634] width 108 height 15
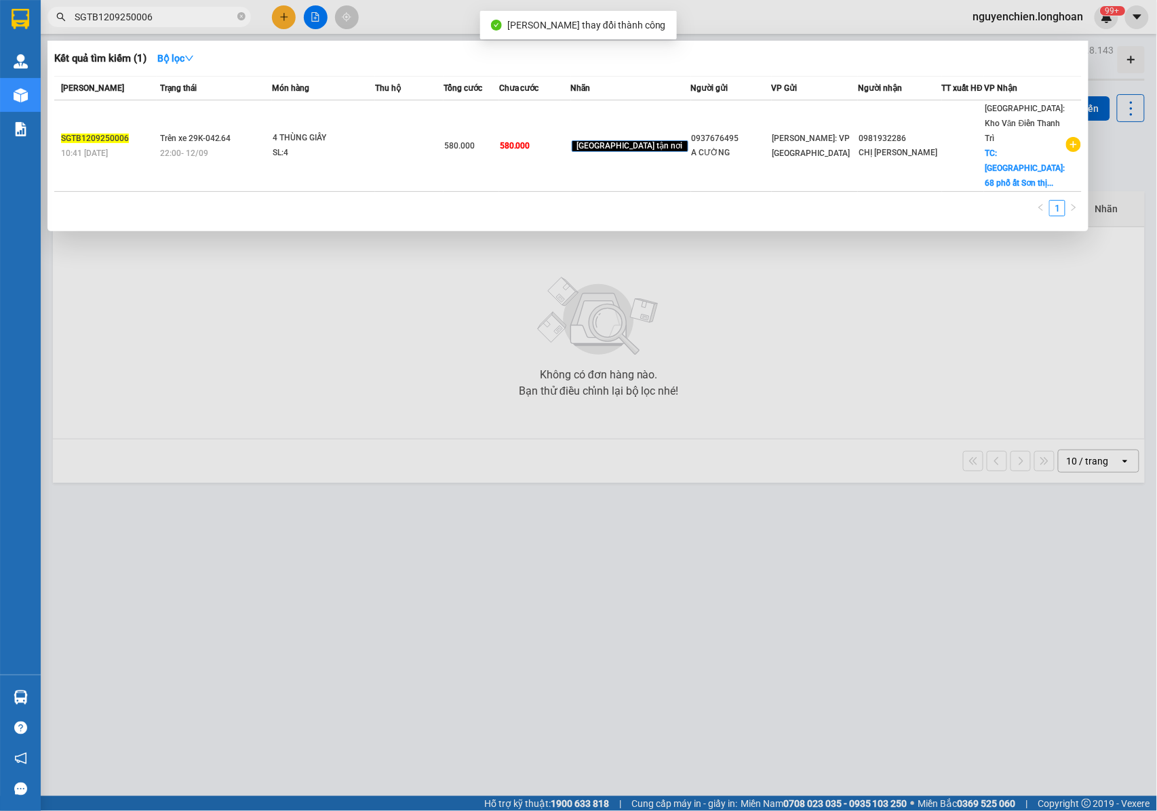
click at [169, 20] on input "SGTB1209250006" at bounding box center [155, 16] width 160 height 15
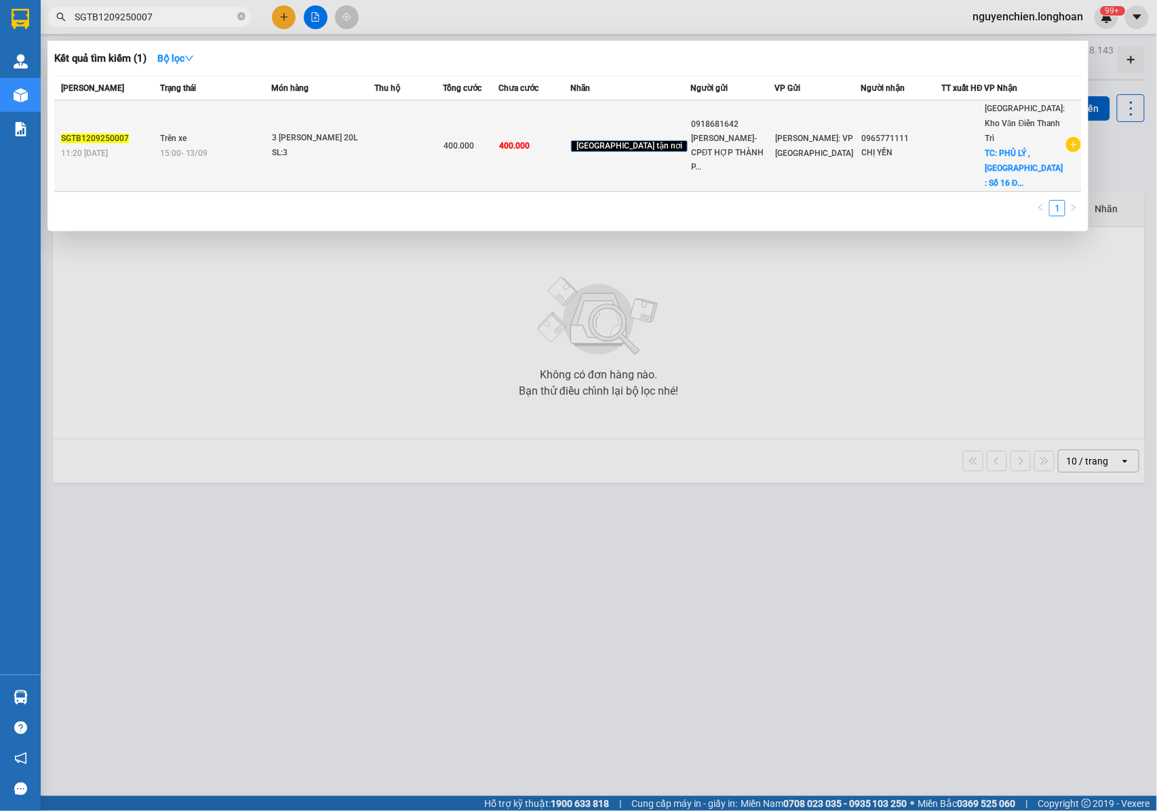
type input "SGTB1209250007"
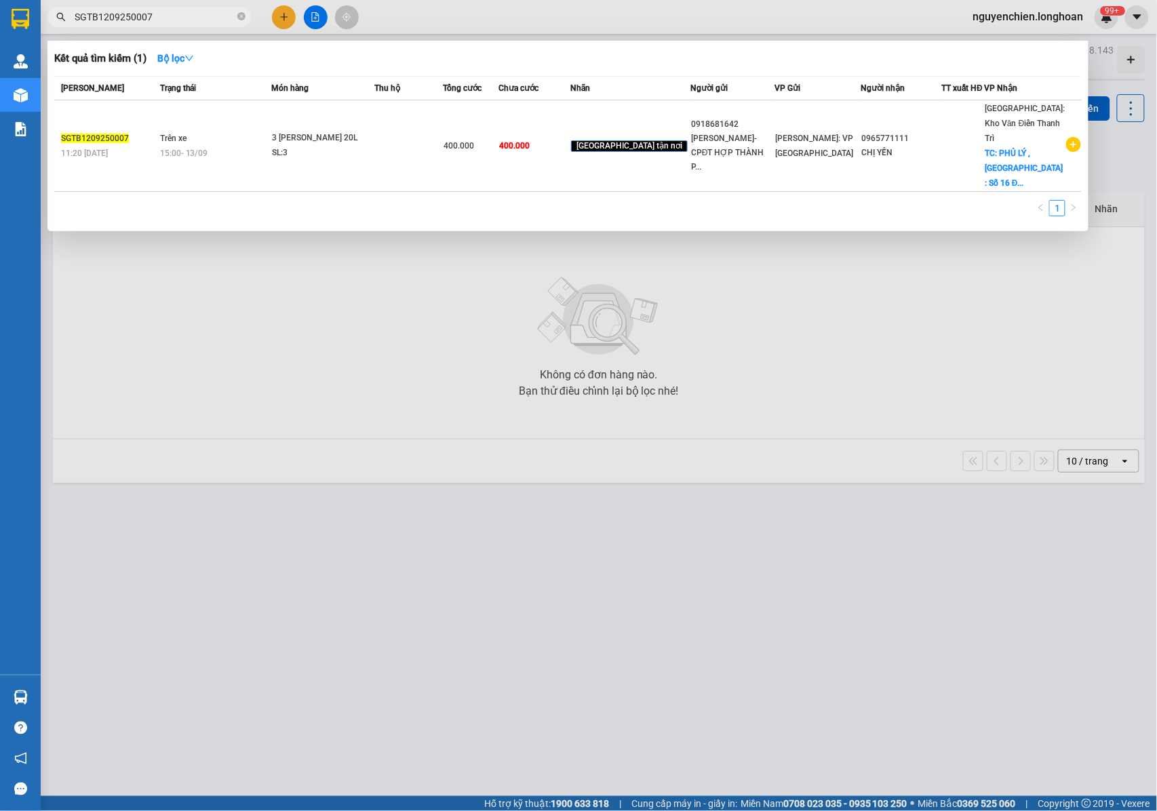
click at [261, 146] on div "15:00 - 13/09" at bounding box center [215, 153] width 111 height 15
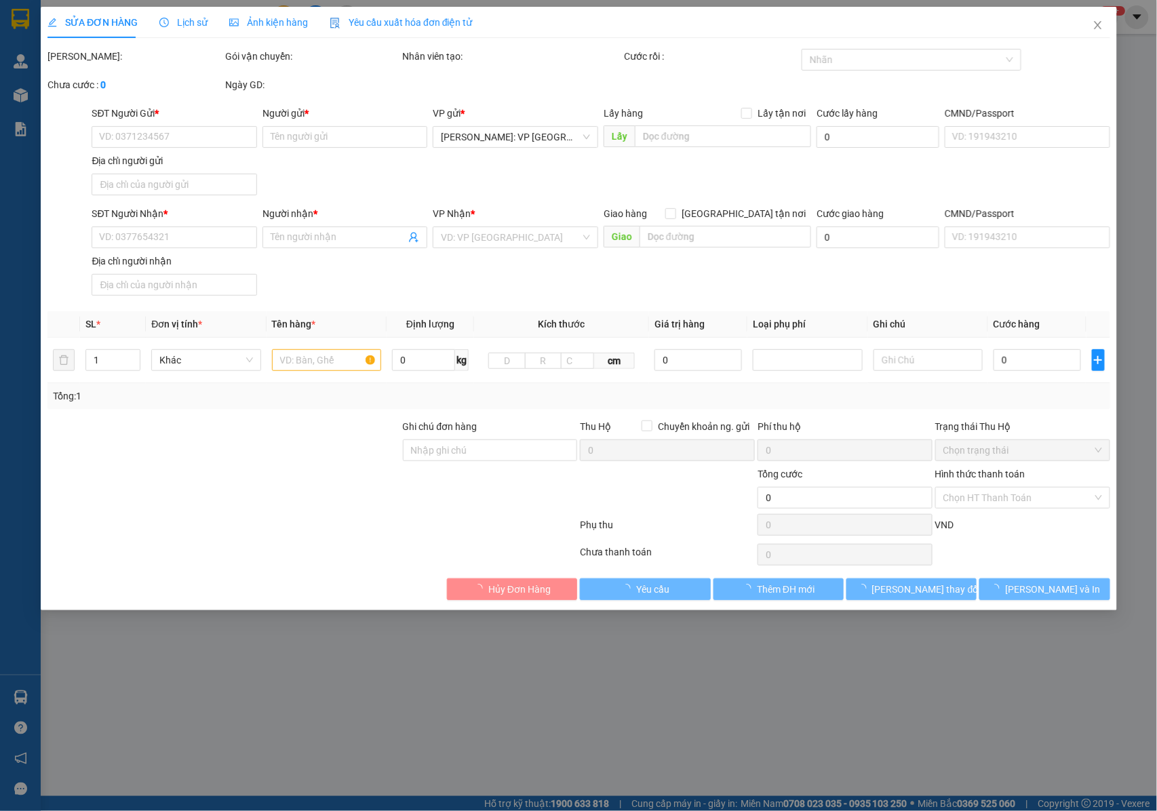
type input "0918681642"
type input "LÊ NGỌC DUNG- CPĐT HỢP THÀNH PHÁT"
type input "0965771111"
type input "CHỊ YẾN"
checkbox input "true"
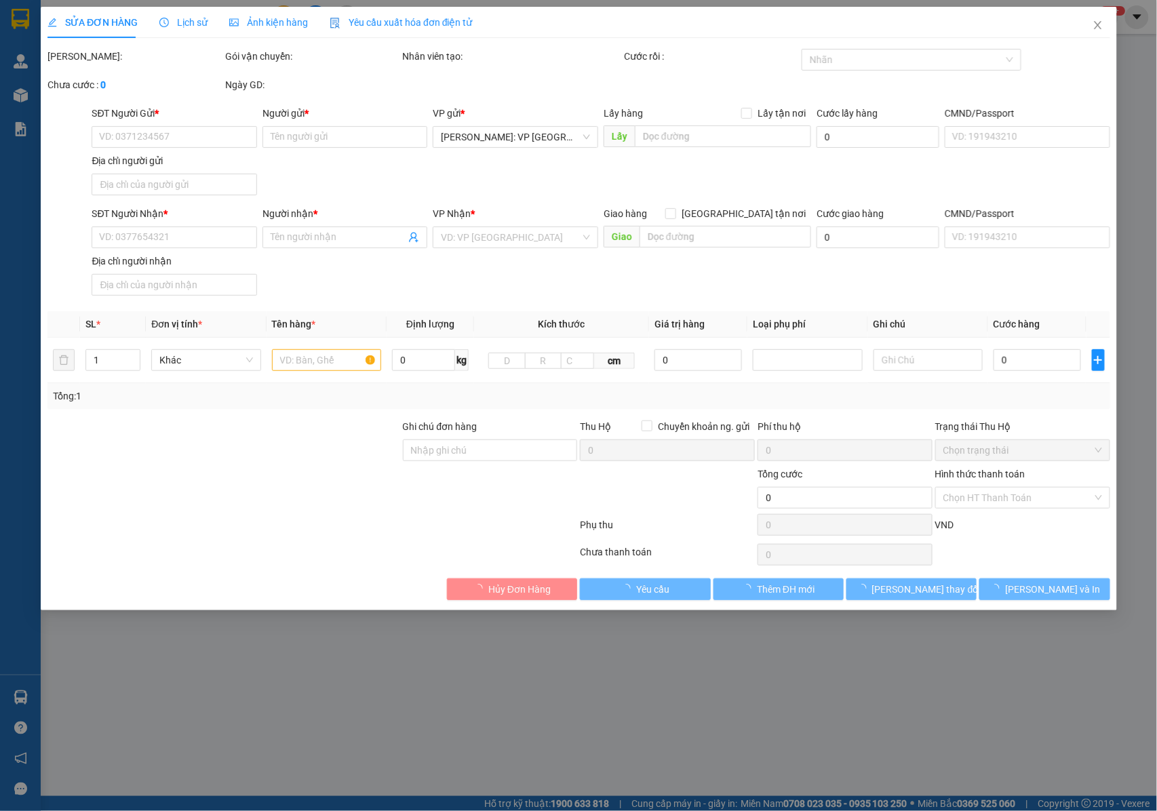
type input "PHỦ LÝ , HÀ NAM : Số 16 Đinh Công Tráng, Phường Châu Sơn, Phủ Lý , Hà Nam"
type input "NHẬN NGUYÊN KIỆN GIAO NGUYÊN KIỆN, HƯ VỠ K ĐỀN"
type input "400.000"
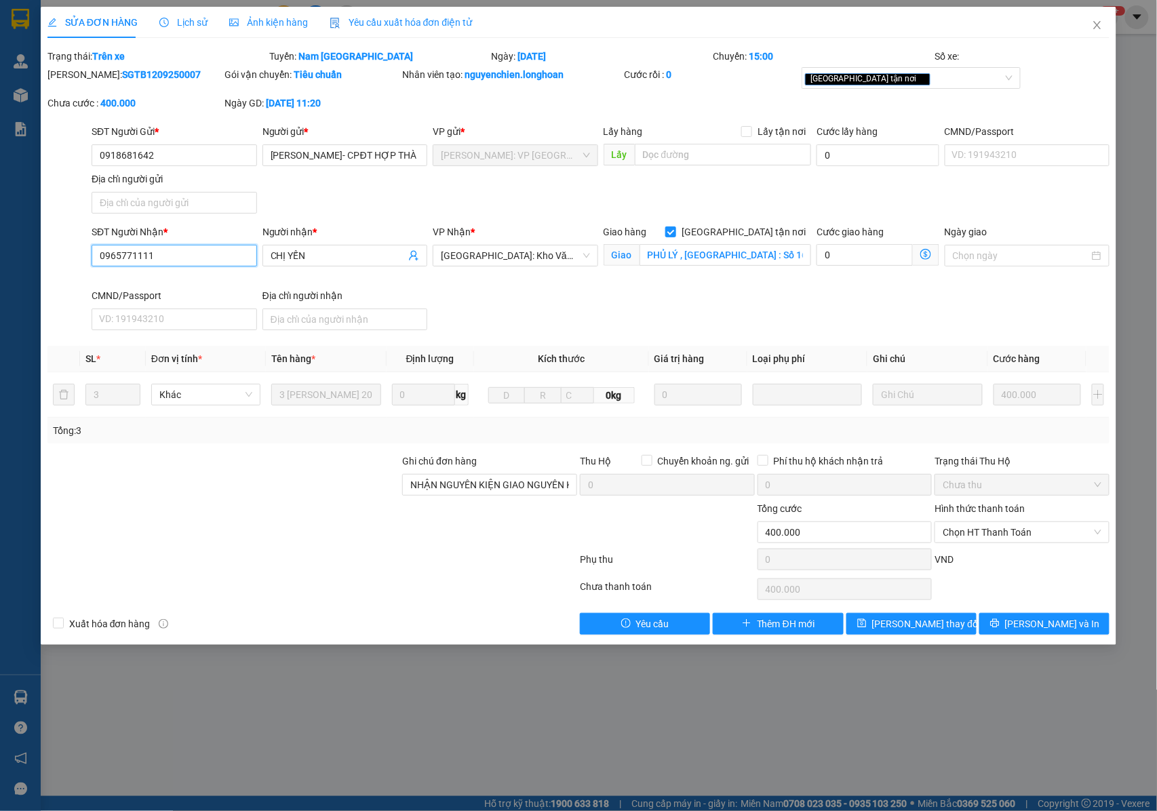
drag, startPoint x: 172, startPoint y: 254, endPoint x: 110, endPoint y: 260, distance: 62.7
click at [93, 268] on div "SĐT Người Nhận * 0965771111 0965771111" at bounding box center [174, 247] width 165 height 47
click at [662, 256] on input "PHỦ LÝ , HÀ NAM : Số 16 Đinh Công Tráng, Phường Châu Sơn, Phủ Lý , Hà Nam" at bounding box center [725, 255] width 172 height 22
click at [344, 152] on input "LÊ NGỌC DUNG- CPĐT HỢP THÀNH PHÁT" at bounding box center [344, 155] width 165 height 22
click at [702, 256] on input "PHỦ LÝ , HÀ NAM : Số 16 Đinh Công Tráng, Phường Châu Sơn, Phủ Lý , Hà Nam" at bounding box center [725, 255] width 172 height 22
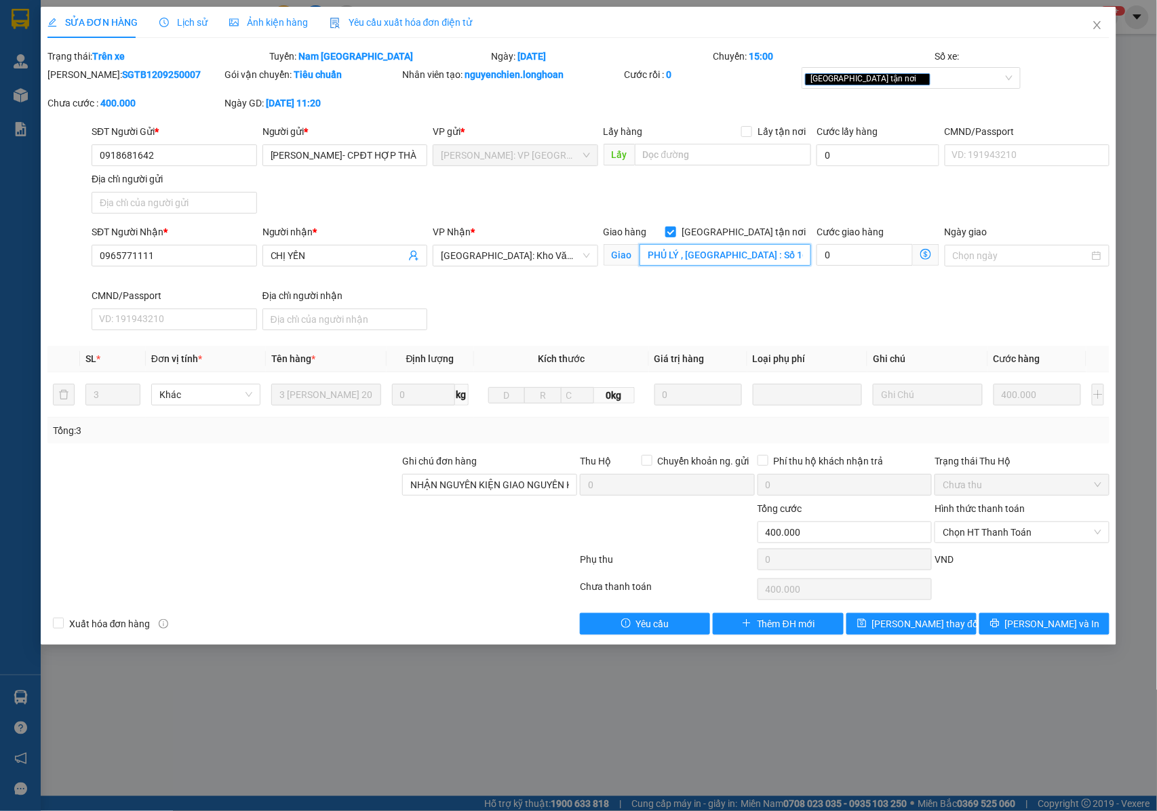
click at [738, 256] on input "PHỦ LÝ , HÀ NAM : Số 16 Đinh Công Tráng, Phường Châu Sơn, Phủ Lý , Hà Nam" at bounding box center [725, 255] width 172 height 22
click at [894, 81] on div "[GEOGRAPHIC_DATA] tận nơi" at bounding box center [904, 78] width 199 height 16
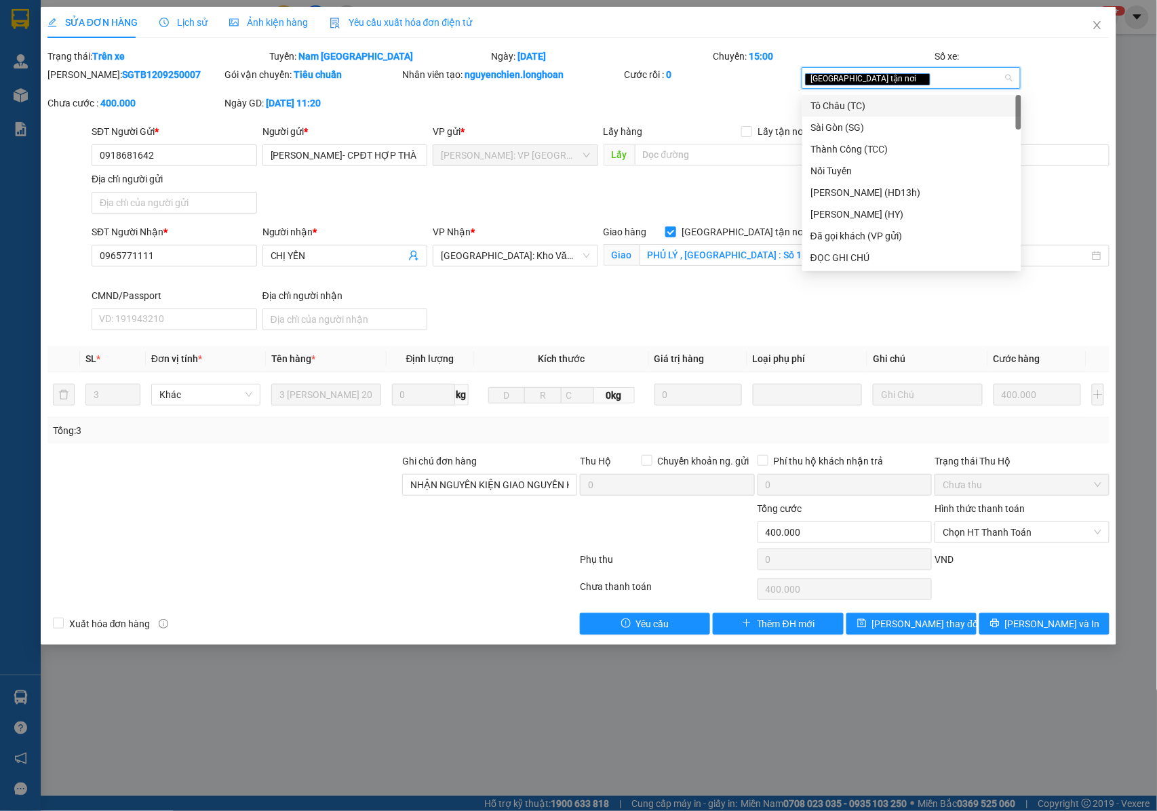
click at [725, 104] on div "Mã ĐH: SGTB1209250007 Gói vận chuyển: Tiêu chuẩn Nhân viên tạo: nguyenchien.lon…" at bounding box center [578, 95] width 1065 height 57
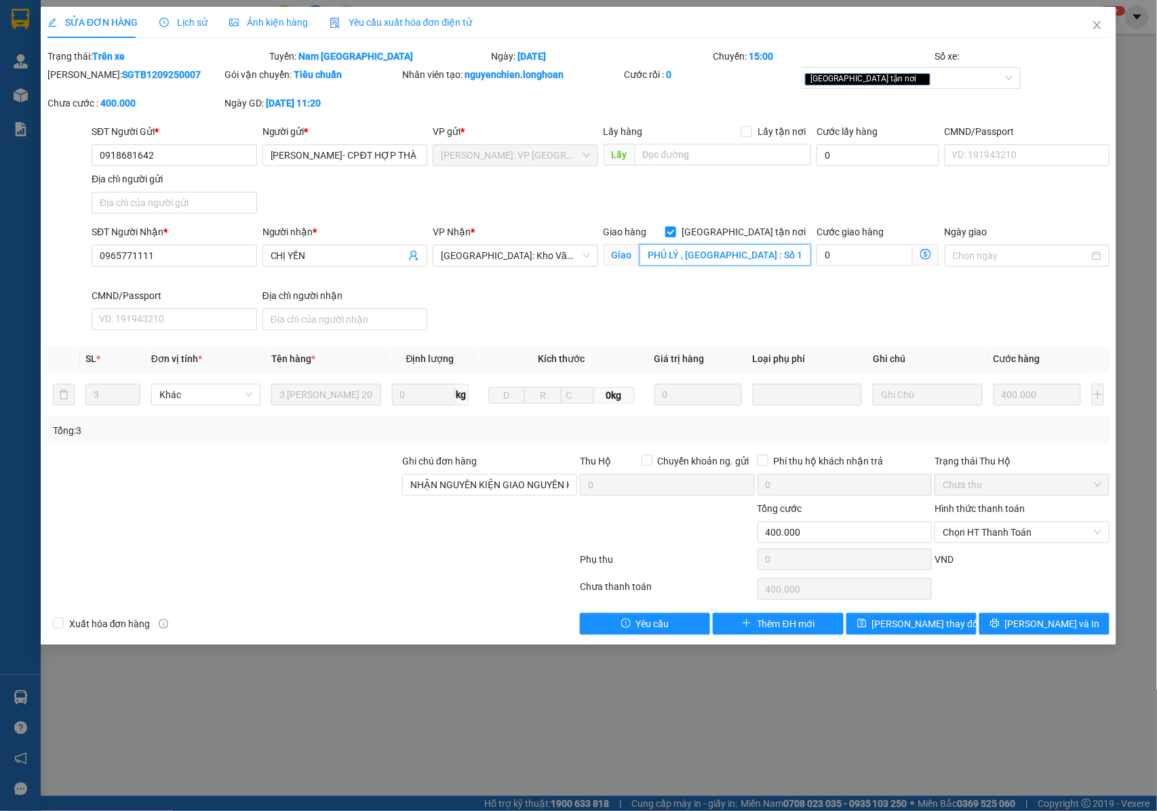
click at [736, 256] on input "PHỦ LÝ , HÀ NAM : Số 16 Đinh Công Tráng, Phường Châu Sơn, Phủ Lý , Hà Nam" at bounding box center [725, 255] width 172 height 22
click at [921, 75] on div "[GEOGRAPHIC_DATA] tận nơi" at bounding box center [904, 78] width 199 height 16
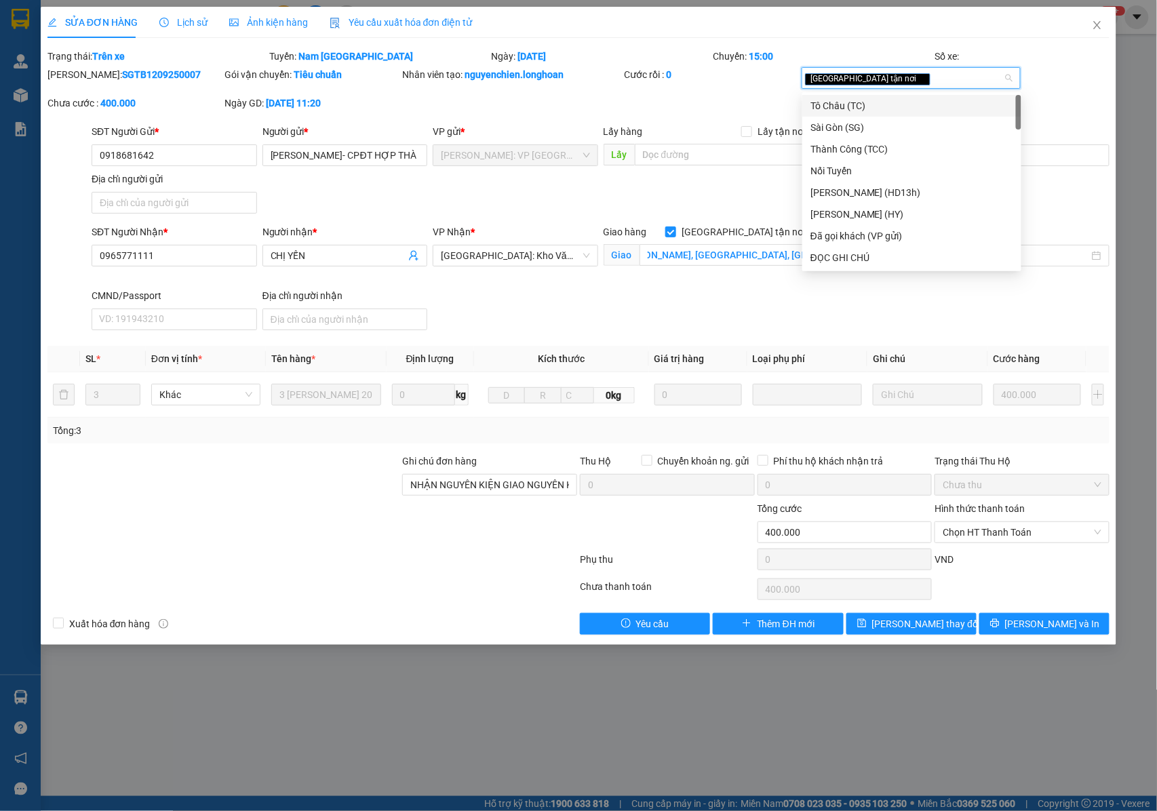
scroll to position [0, 0]
click at [850, 237] on div "Đã gọi khách (VP gửi)" at bounding box center [911, 235] width 203 height 15
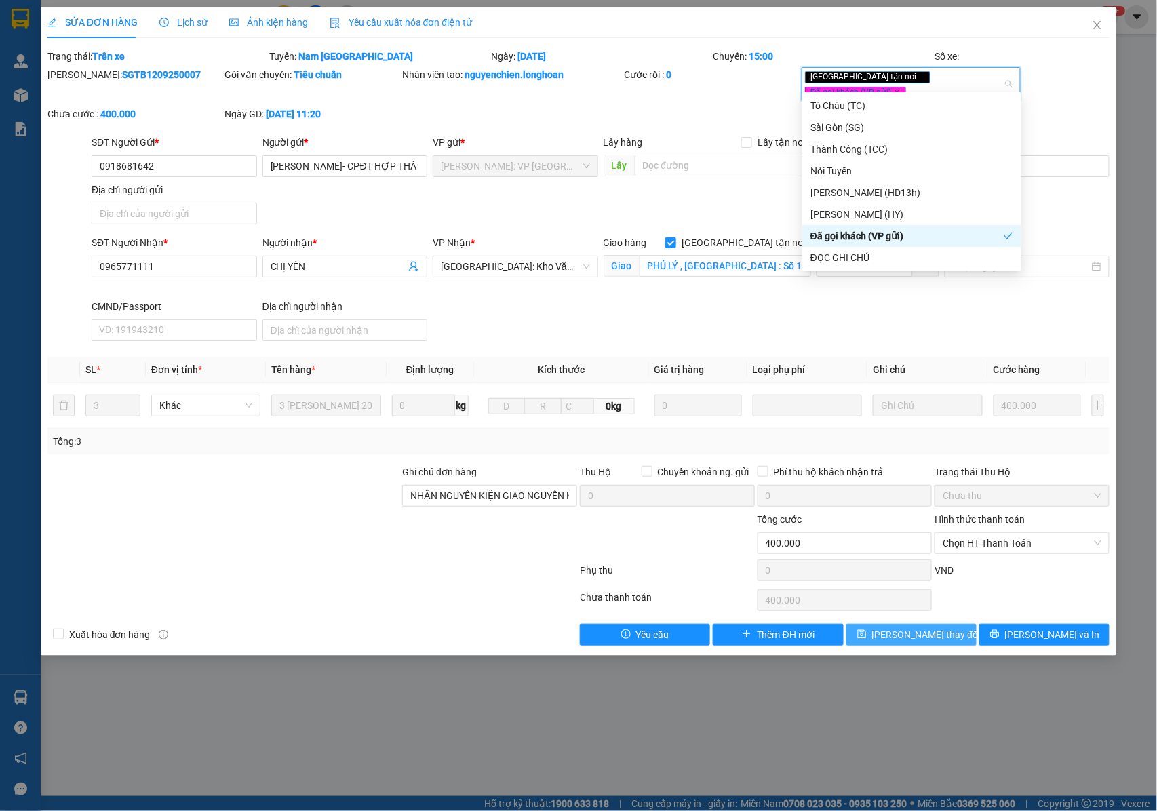
click at [896, 631] on span "[PERSON_NAME] thay đổi" at bounding box center [926, 634] width 108 height 15
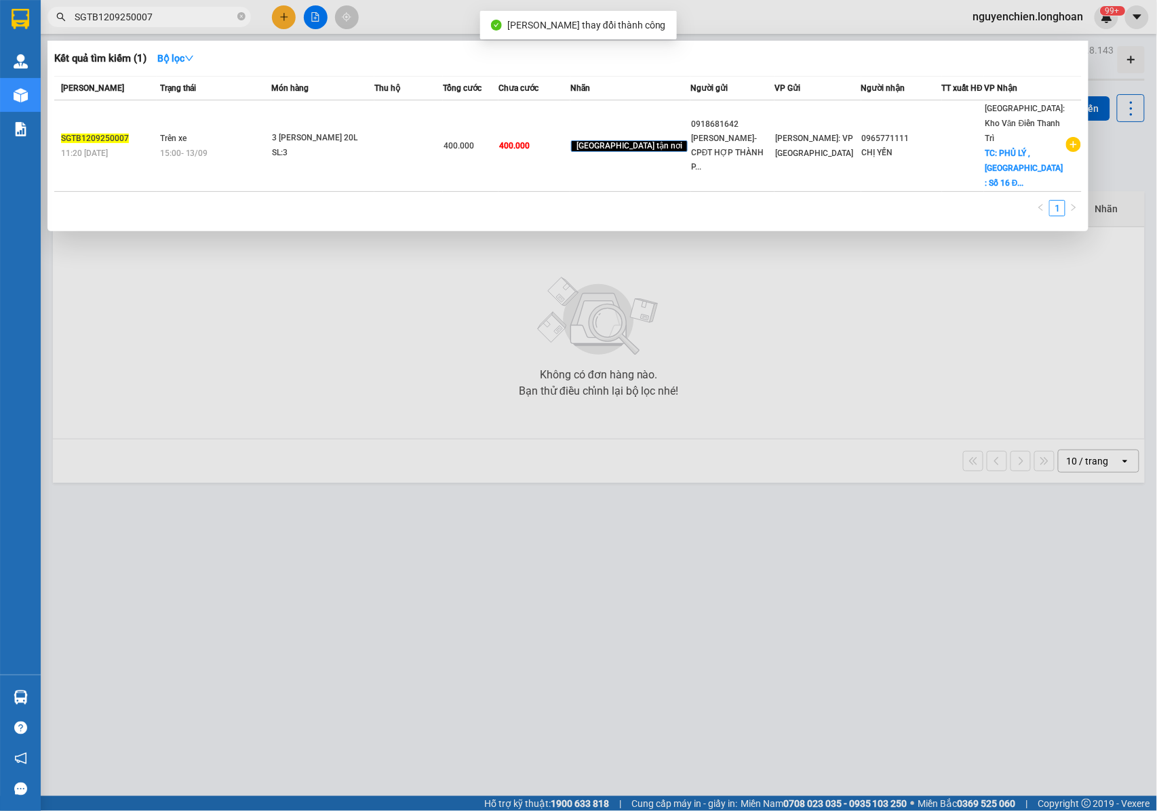
click at [193, 20] on input "SGTB1209250007" at bounding box center [155, 16] width 160 height 15
drag, startPoint x: 158, startPoint y: 17, endPoint x: 56, endPoint y: 23, distance: 102.6
click at [56, 23] on span "SGTB1209250007" at bounding box center [148, 17] width 203 height 20
click at [206, 14] on input "SGTB1209250007" at bounding box center [155, 16] width 160 height 15
click at [288, 285] on div at bounding box center [578, 405] width 1157 height 811
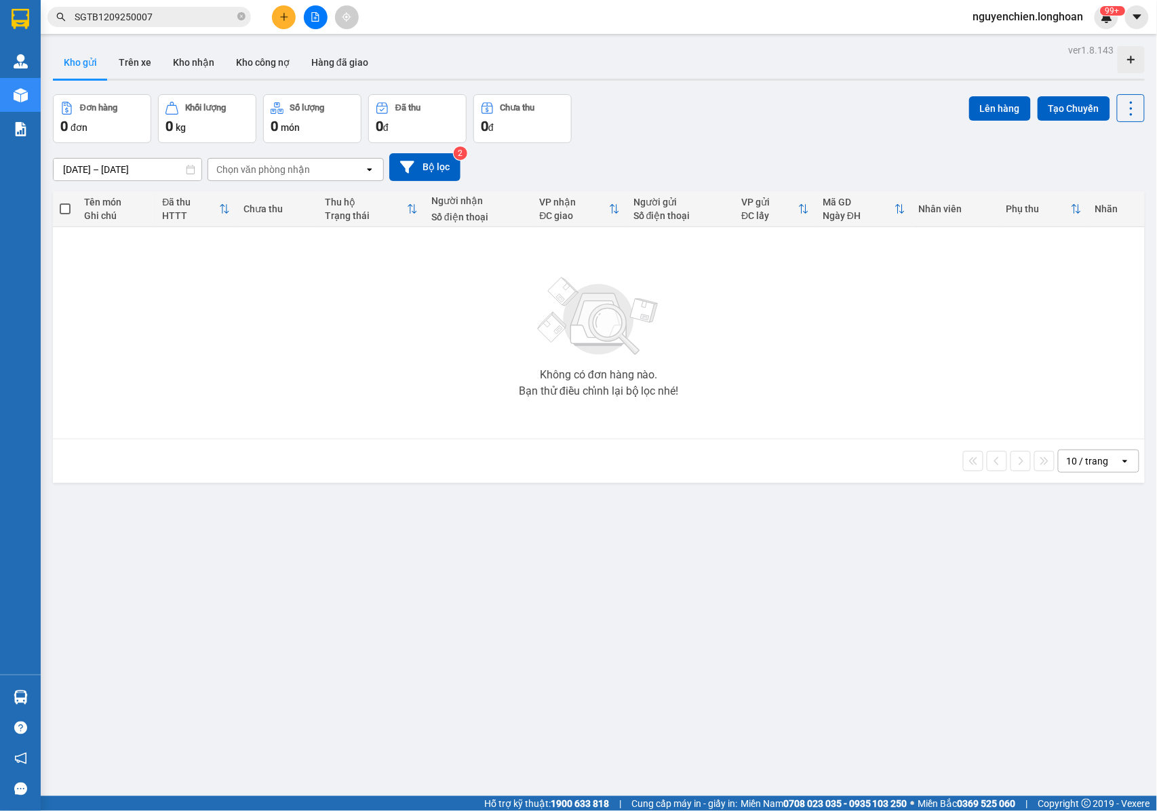
click at [169, 20] on input "SGTB1209250007" at bounding box center [155, 16] width 160 height 15
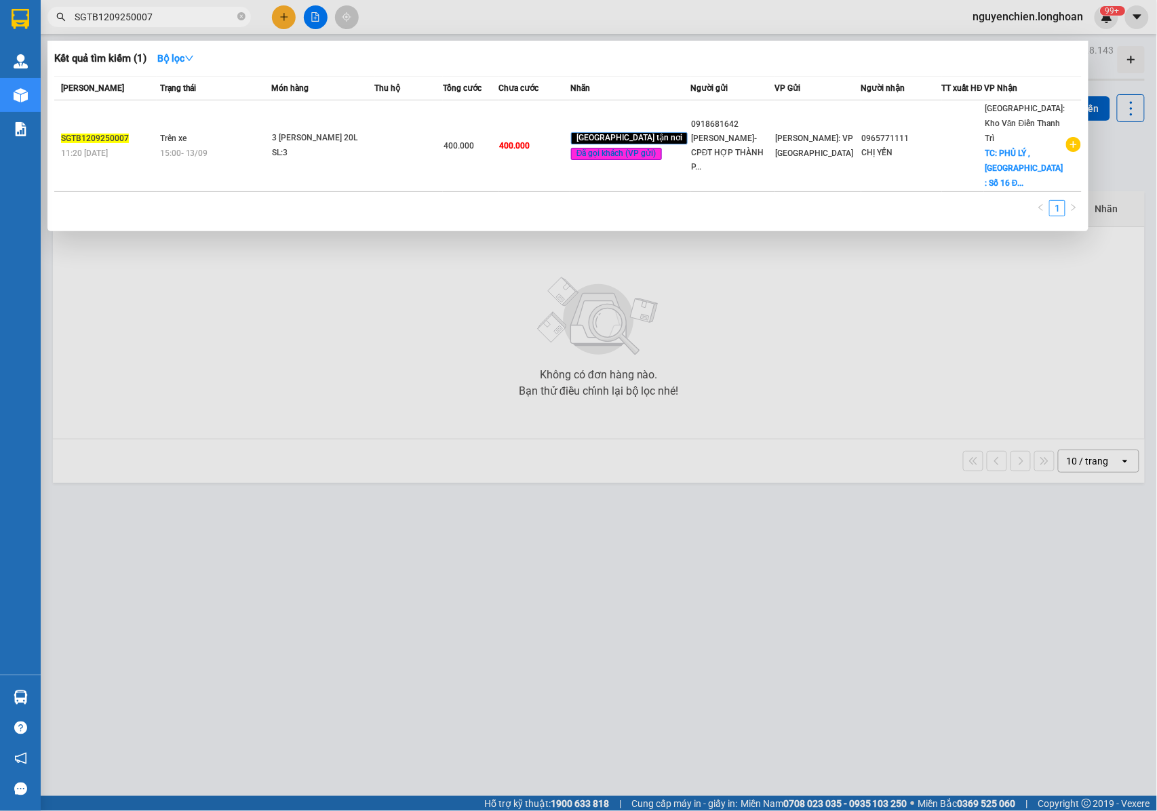
drag, startPoint x: 169, startPoint y: 20, endPoint x: 79, endPoint y: 19, distance: 90.2
click at [66, 20] on span "SGTB1209250007" at bounding box center [148, 17] width 203 height 20
drag, startPoint x: 119, startPoint y: 12, endPoint x: 624, endPoint y: 279, distance: 571.4
click at [676, 298] on div at bounding box center [578, 405] width 1157 height 811
click at [150, 16] on input "SGTB1209250007" at bounding box center [155, 16] width 160 height 15
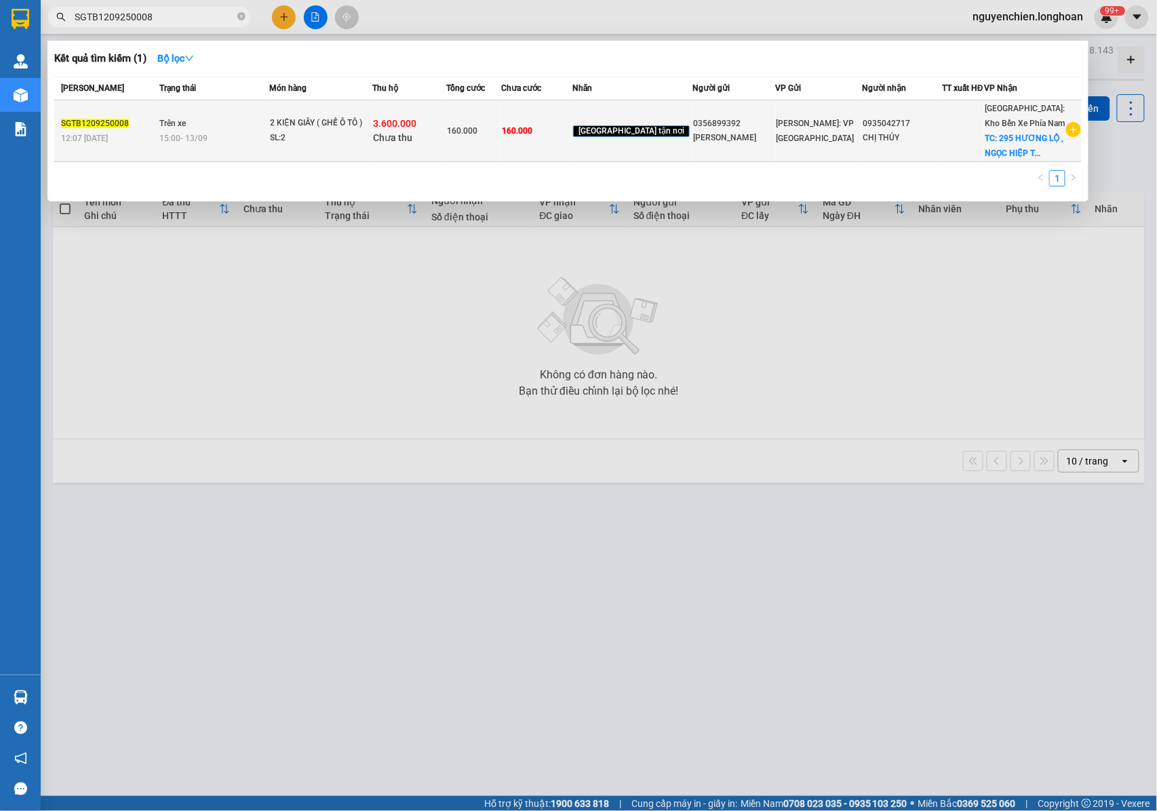
type input "SGTB1209250008"
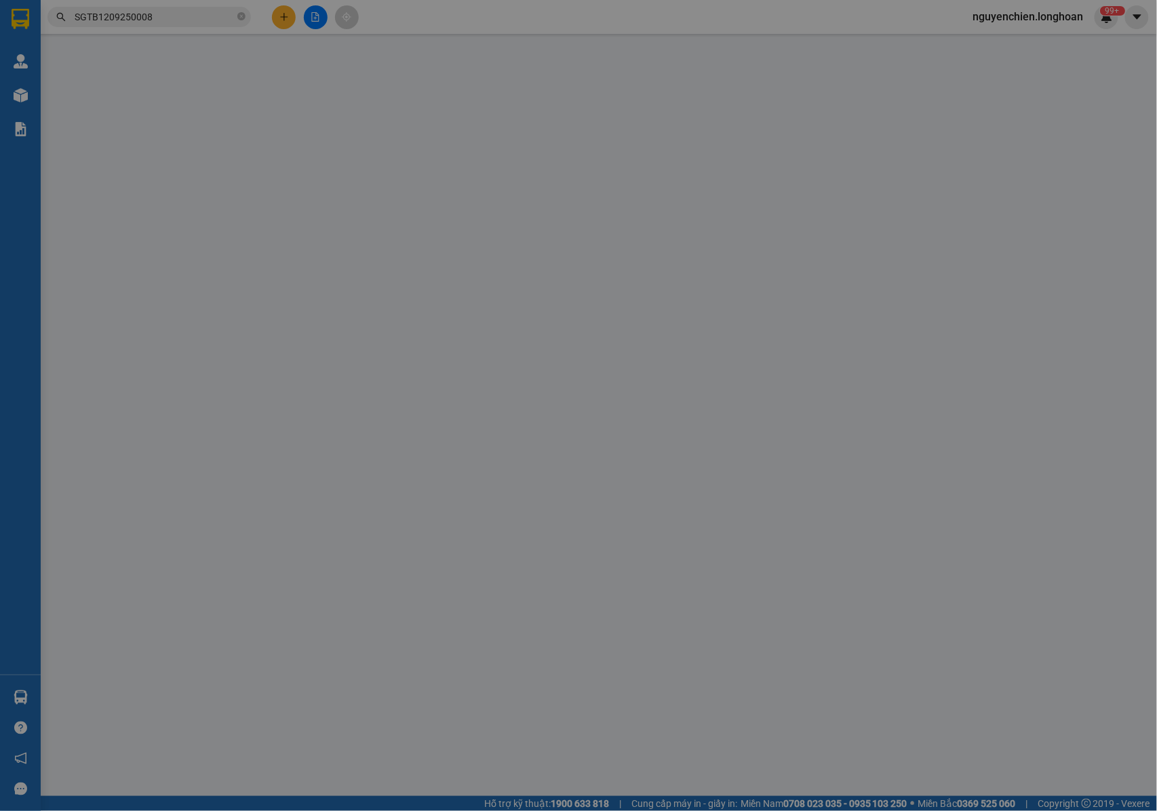
type input "0356899392"
type input "ANH DUY"
type input "0935042717"
type input "CHỊ THỦY"
checkbox input "true"
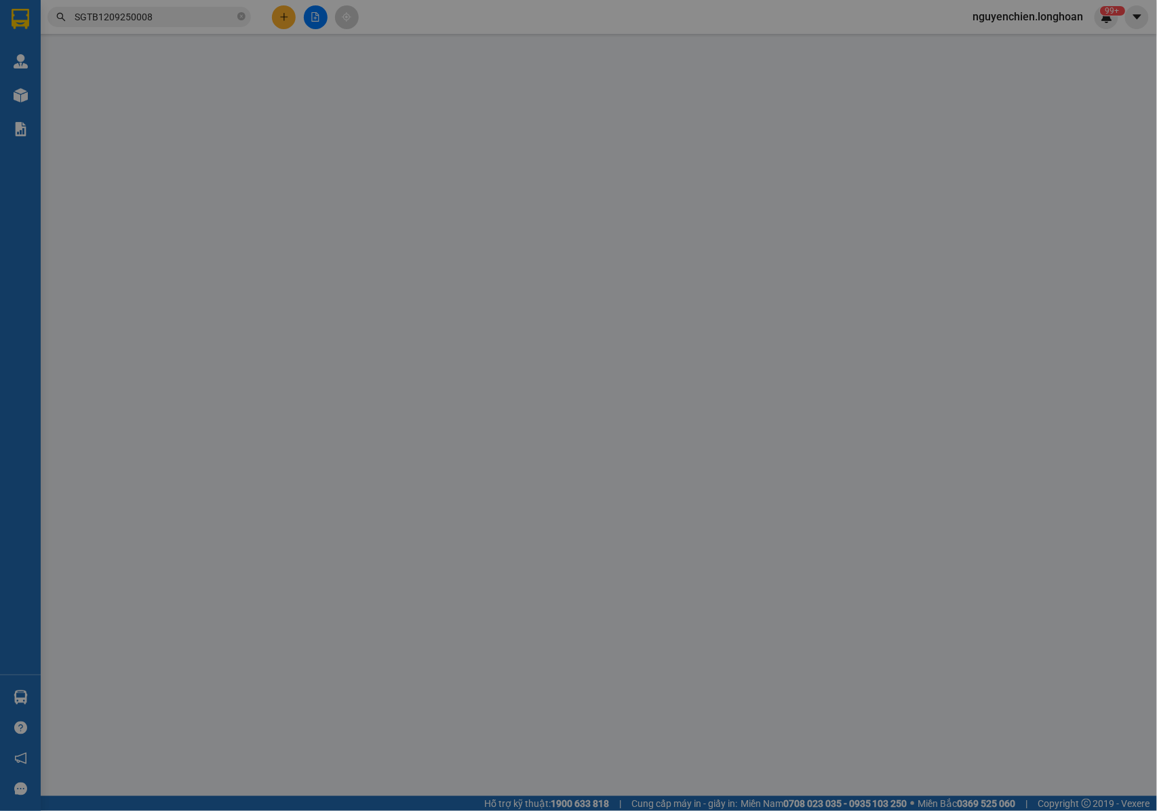
type input "295 HƯƠNG LỘ , NGỌC HIỆP TÂY , TP NHA TRANG"
type input "NHẬN NGUYÊN KIỆN GIAO NGUYÊN KIỆN, HƯ VỠ K ĐỀN"
type input "160.000"
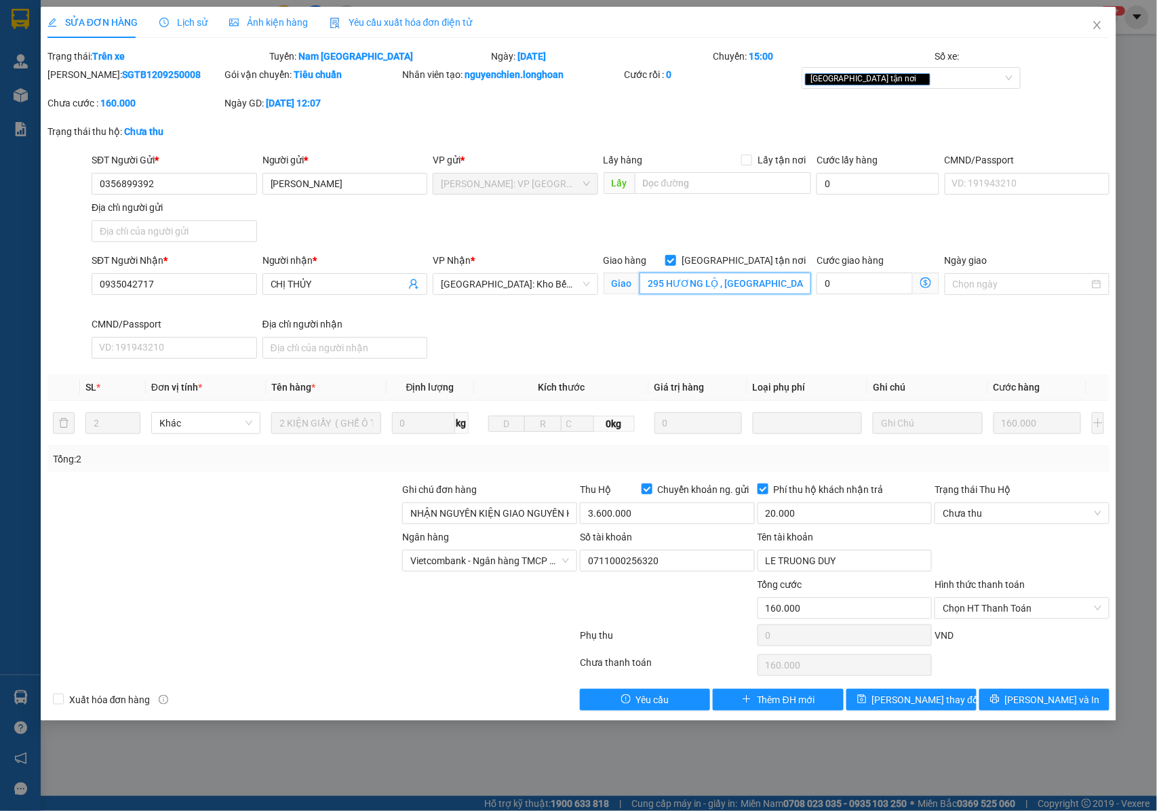
click at [758, 283] on input "295 HƯƠNG LỘ , NGỌC HIỆP TÂY , TP NHA TRANG" at bounding box center [725, 284] width 172 height 22
click at [761, 283] on input "295 HƯƠNG LỘ , NGỌC HIỆP TÂY , TP NHA TRANG" at bounding box center [725, 284] width 172 height 22
click at [695, 287] on input "295 HƯƠNG LỘ , NGỌC HIỆP TÂY , TP NHA TRANG" at bounding box center [725, 284] width 172 height 22
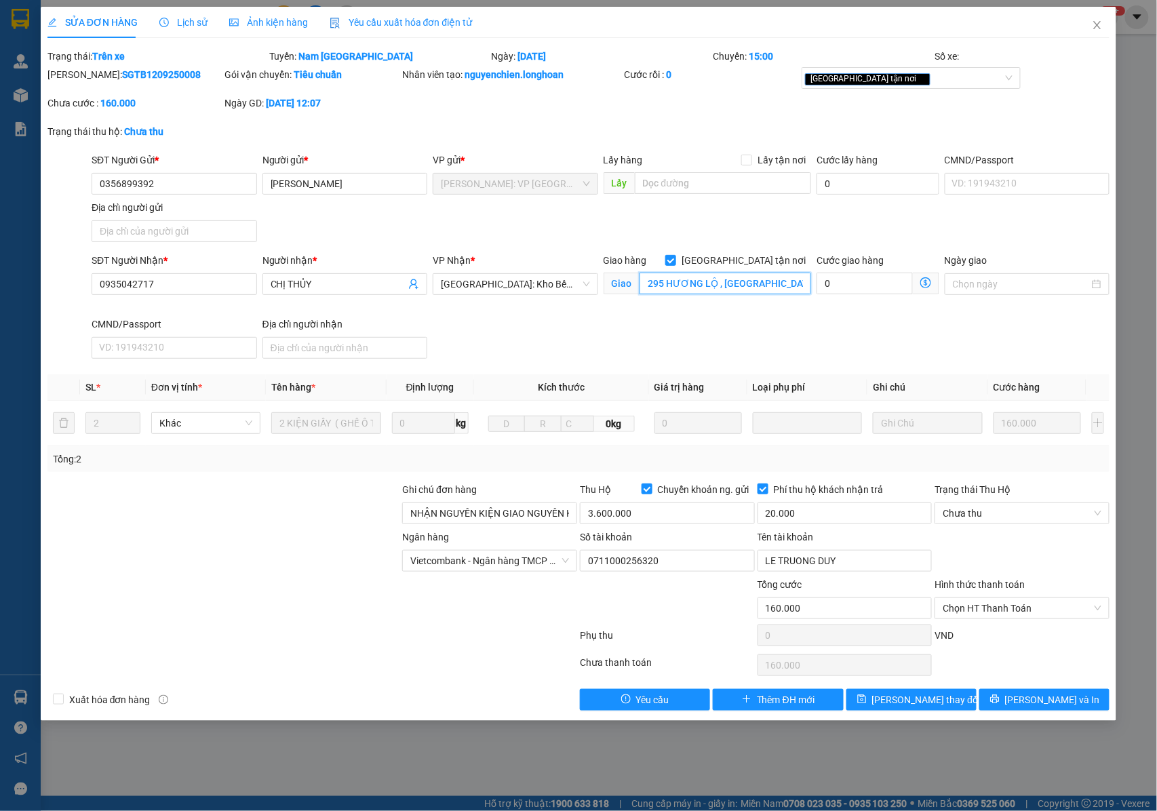
click at [713, 275] on input "295 HƯƠNG LỘ , NGỌC HIỆP TÂY , TP NHA TRANG" at bounding box center [725, 284] width 172 height 22
click at [712, 280] on input "295 HƯƠNG LỘ , NGỌC HIỆP TÂY , TP NHA TRANG" at bounding box center [725, 284] width 172 height 22
click at [917, 77] on div "[GEOGRAPHIC_DATA] tận nơi" at bounding box center [904, 78] width 199 height 16
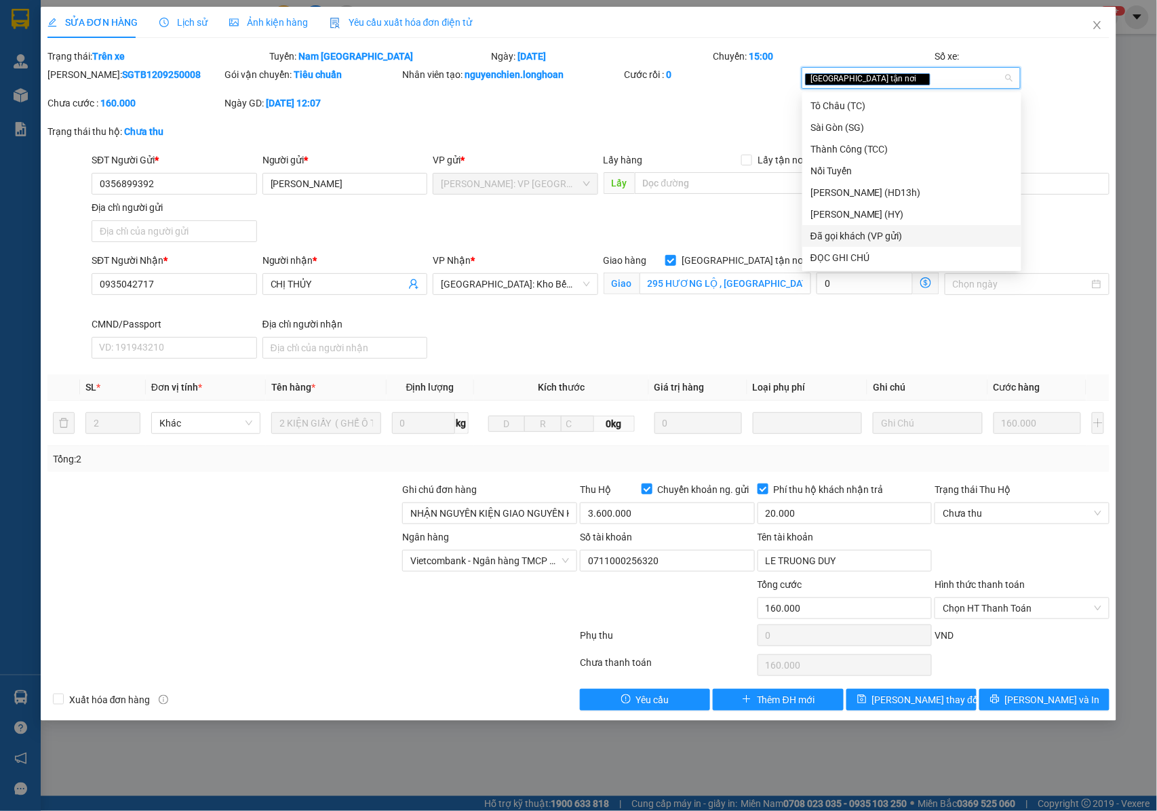
click at [843, 233] on div "Đã gọi khách (VP gửi)" at bounding box center [911, 235] width 203 height 15
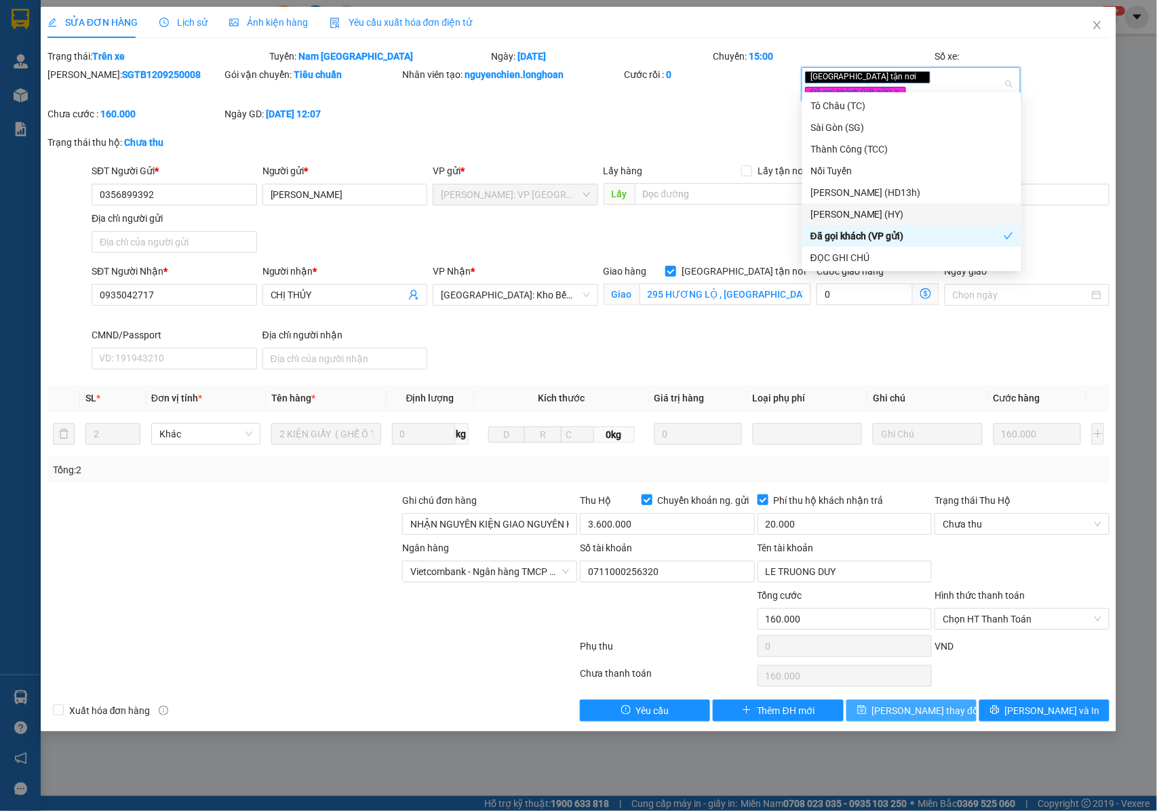
click at [908, 703] on span "[PERSON_NAME] thay đổi" at bounding box center [926, 710] width 108 height 15
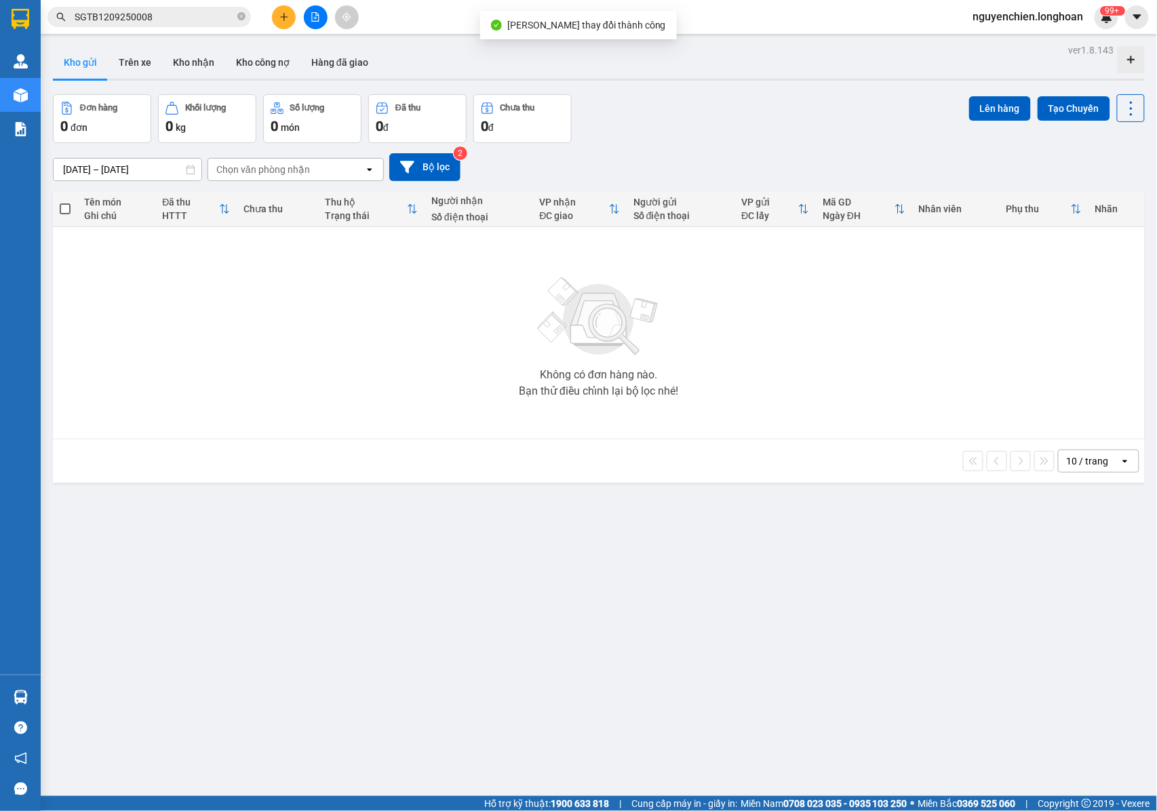
click at [169, 20] on input "SGTB1209250008" at bounding box center [155, 16] width 160 height 15
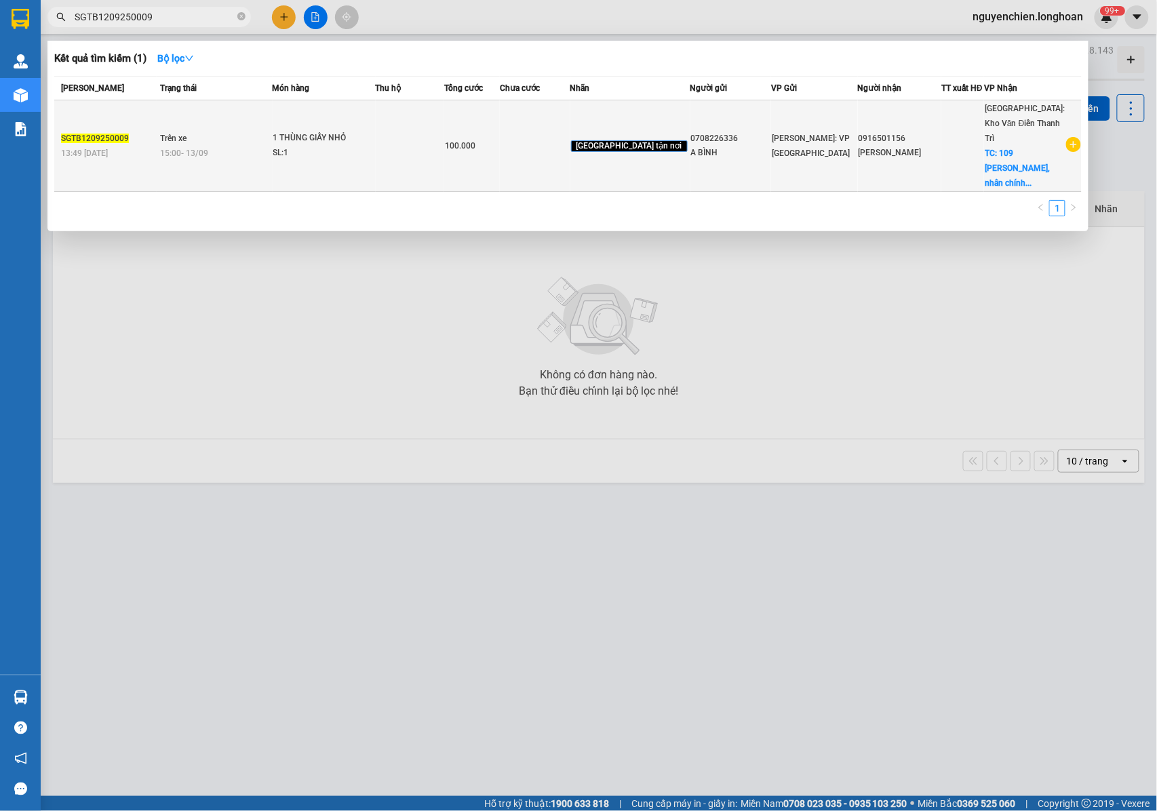
type input "SGTB1209250009"
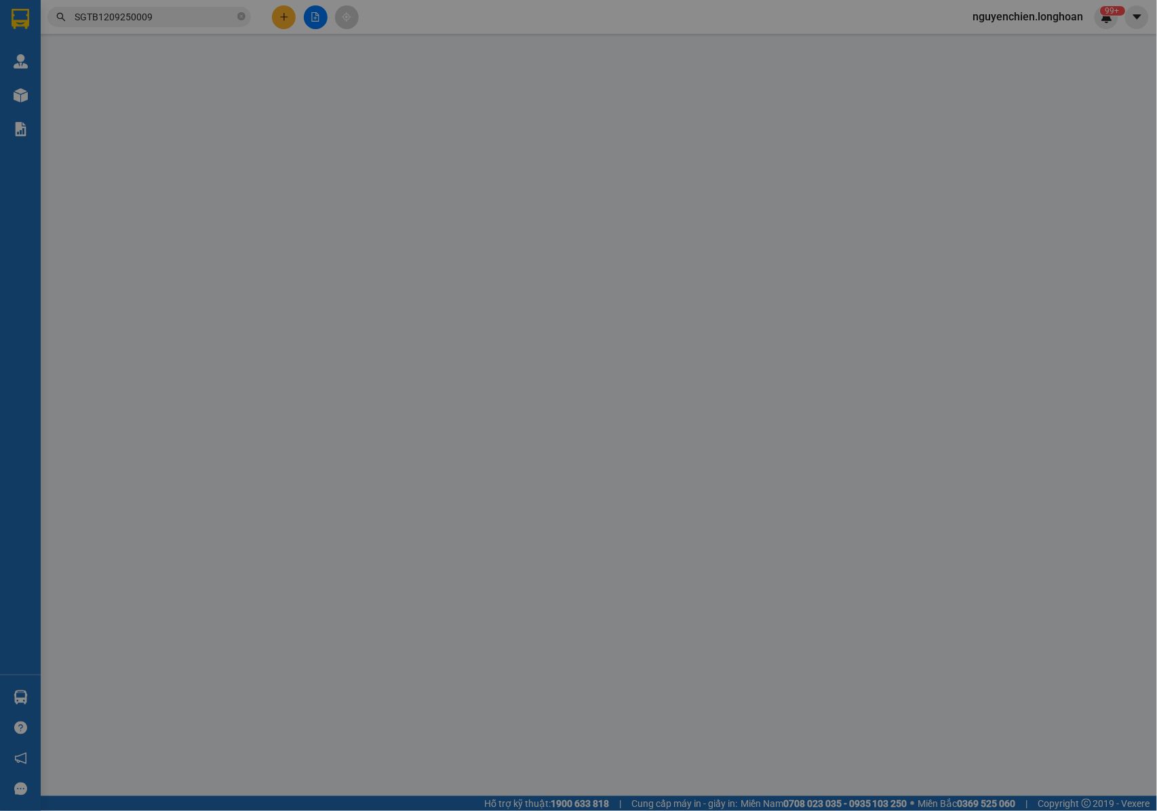
type input "0708226336"
type input "A BÌNH"
type input "0916501156"
type input "nguyễn đình nhân"
checkbox input "true"
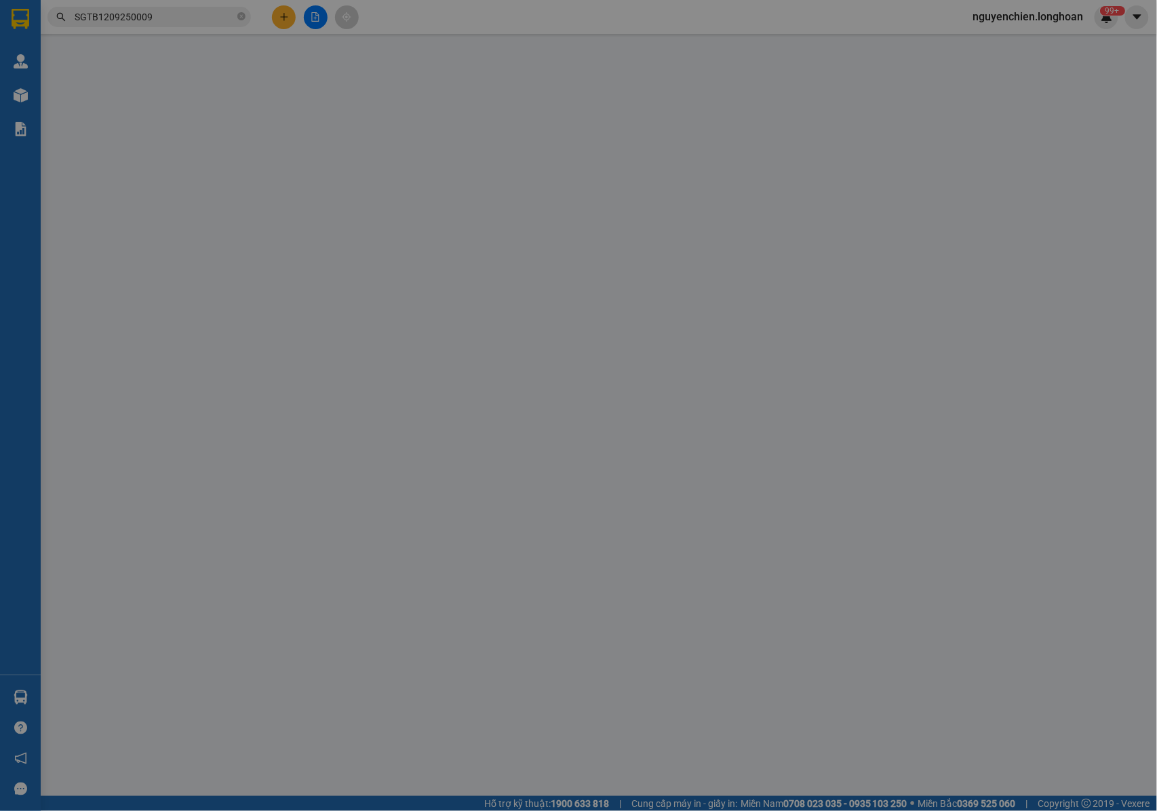
type input "109 hoàng ngân, nhân chính, thanh xuân, hn"
type input "NHẬN NGUYÊN KIỆN GIAO NGUYÊN KIỆN, HƯ VỠ K ĐỀN"
type input "100.000"
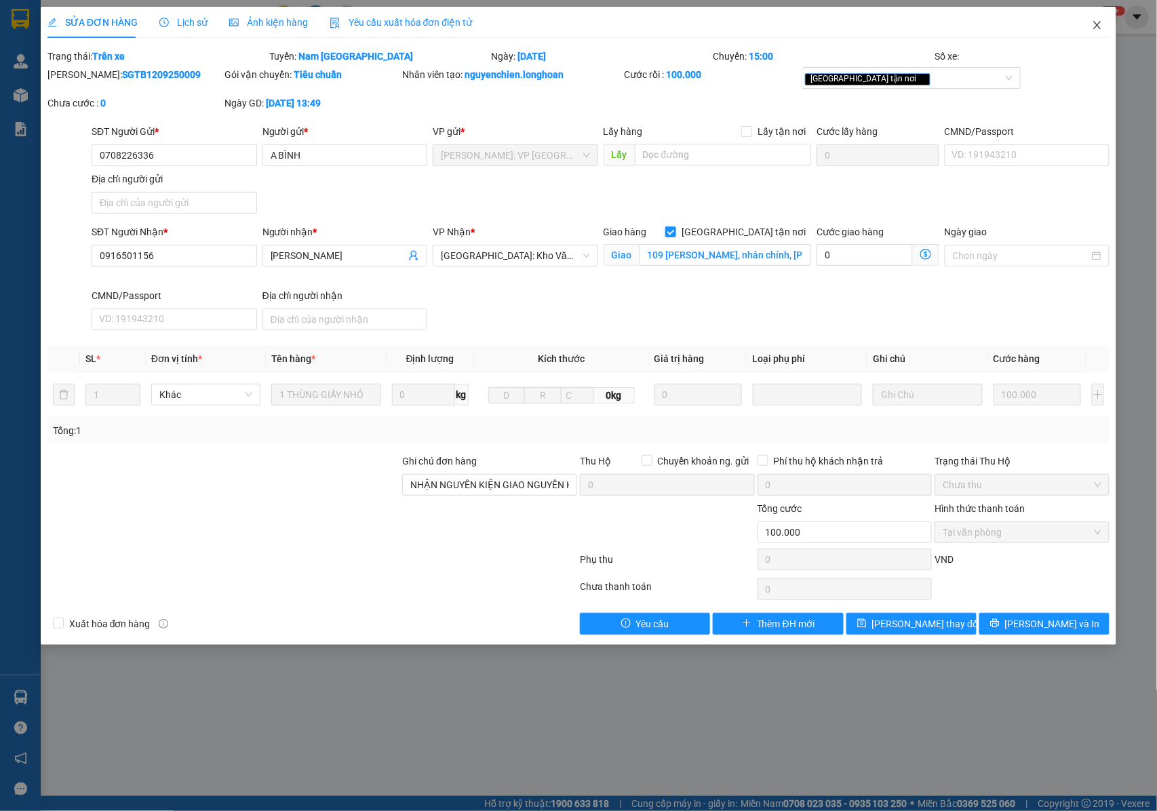
click at [1093, 31] on span "Close" at bounding box center [1097, 26] width 38 height 38
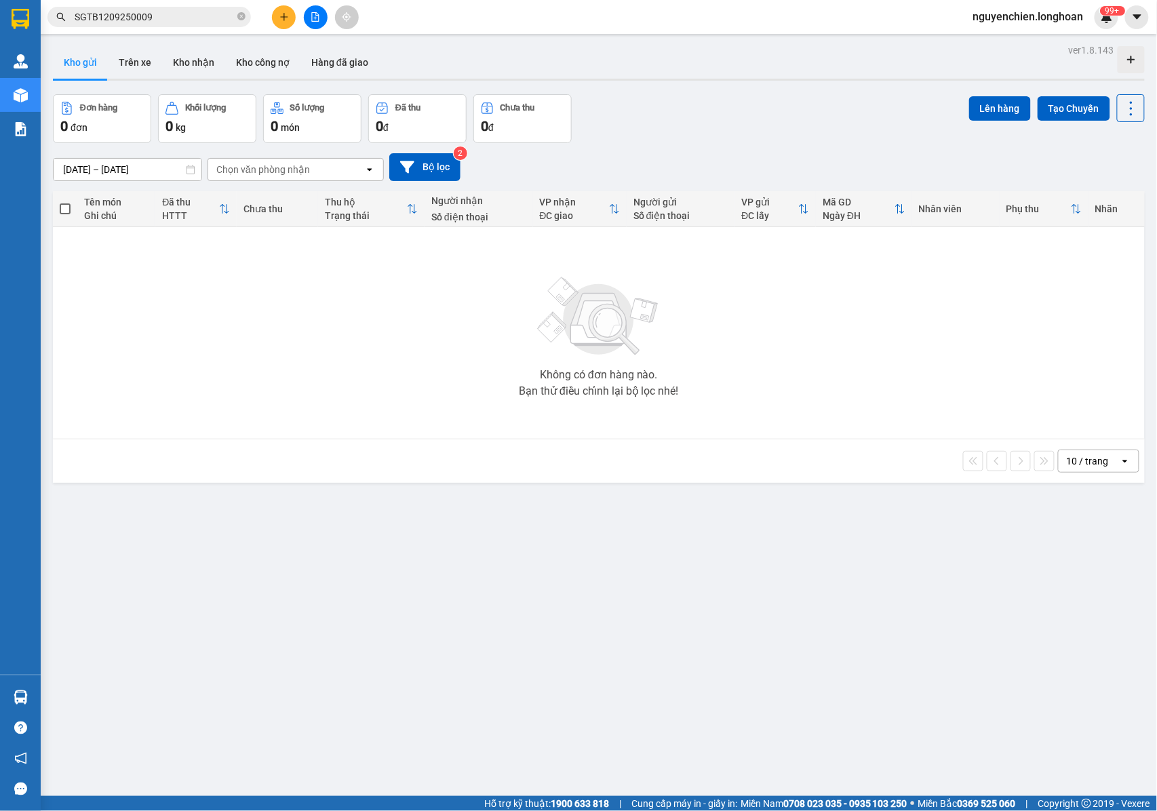
click at [172, 11] on input "SGTB1209250009" at bounding box center [155, 16] width 160 height 15
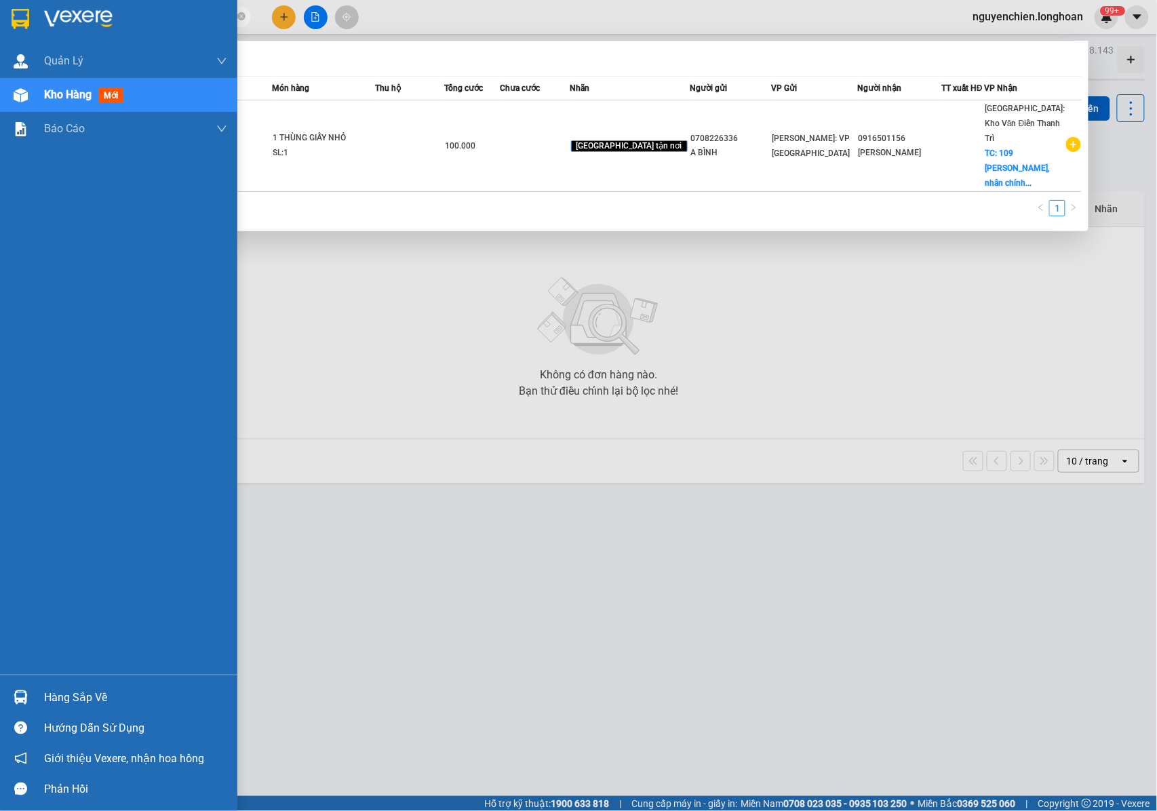
click at [22, 100] on img at bounding box center [21, 95] width 14 height 14
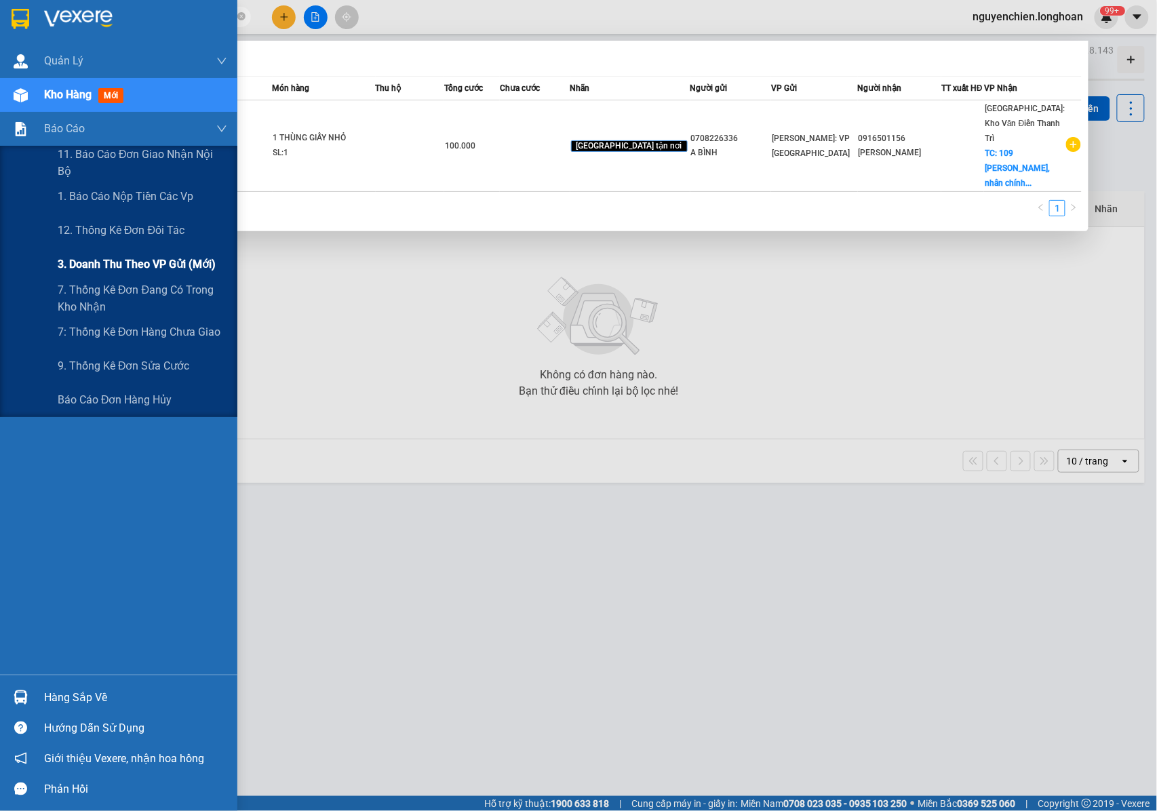
click at [115, 271] on span "3. Doanh Thu theo VP Gửi (mới)" at bounding box center [137, 264] width 158 height 17
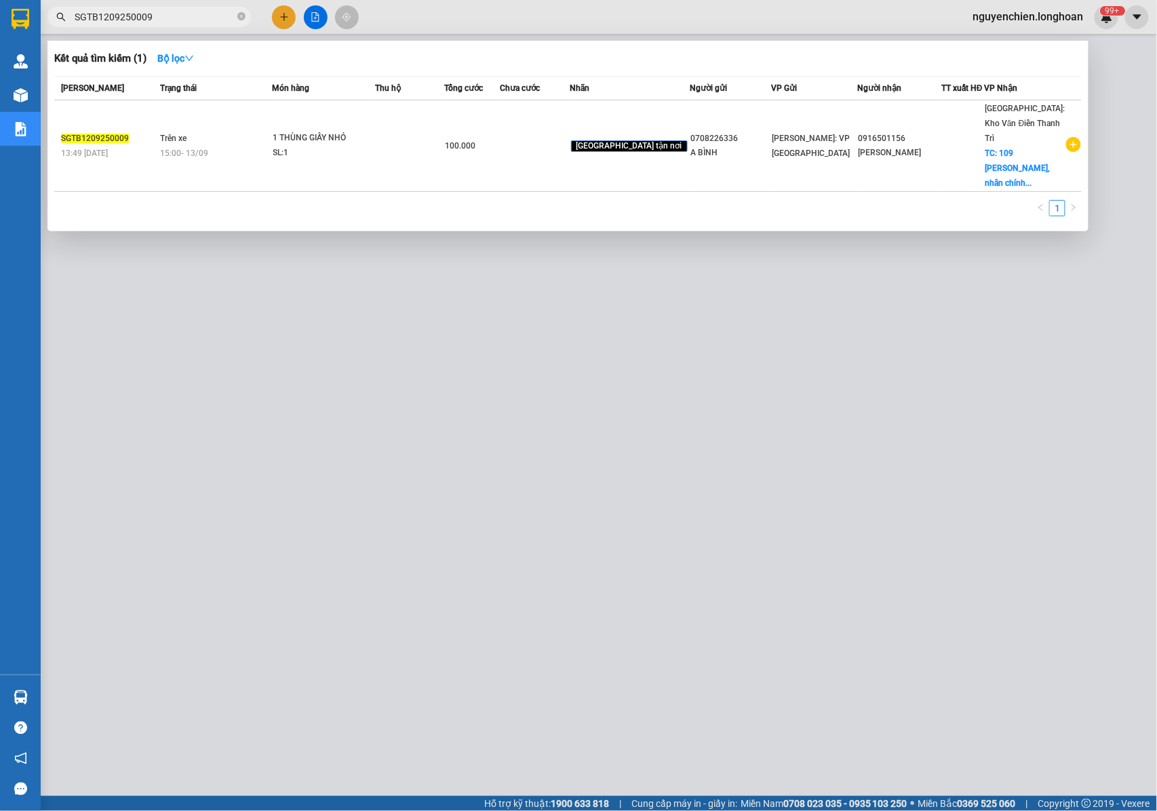
click at [521, 325] on div at bounding box center [578, 405] width 1157 height 811
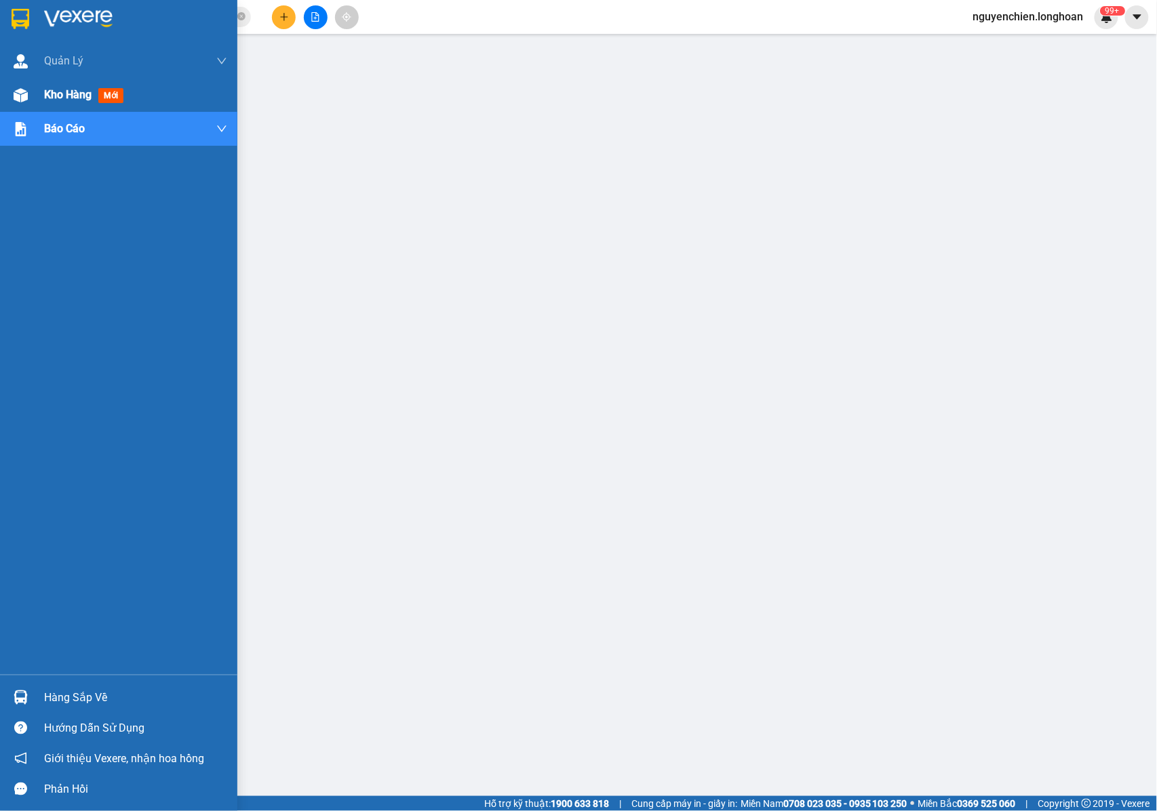
click at [7, 98] on div "Kho hàng mới" at bounding box center [118, 95] width 237 height 34
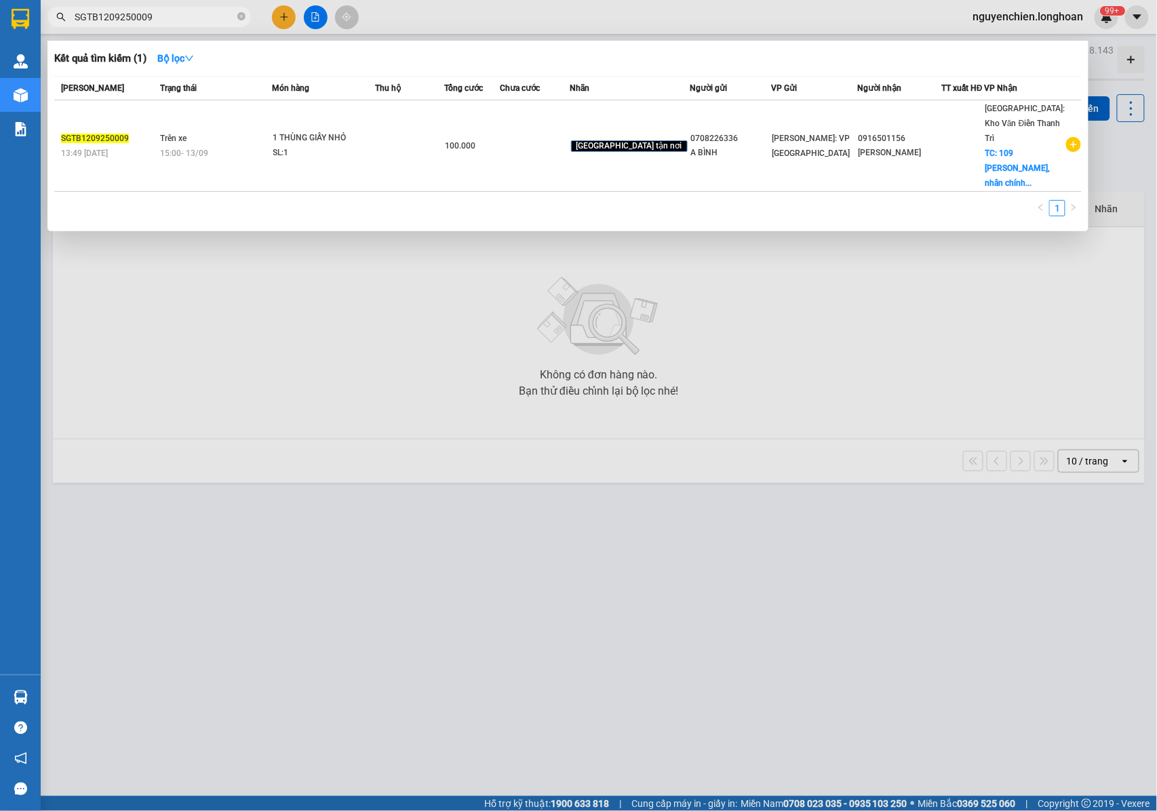
click at [159, 14] on input "SGTB1209250009" at bounding box center [155, 16] width 160 height 15
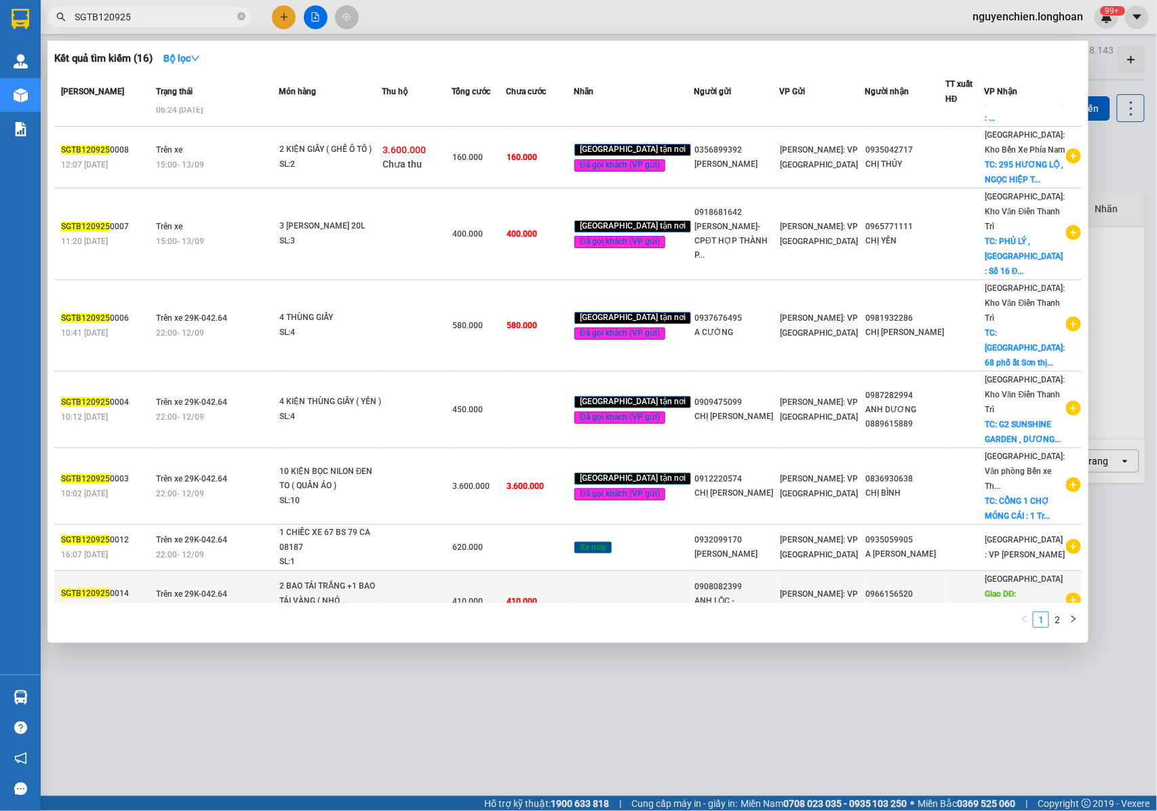
scroll to position [90, 0]
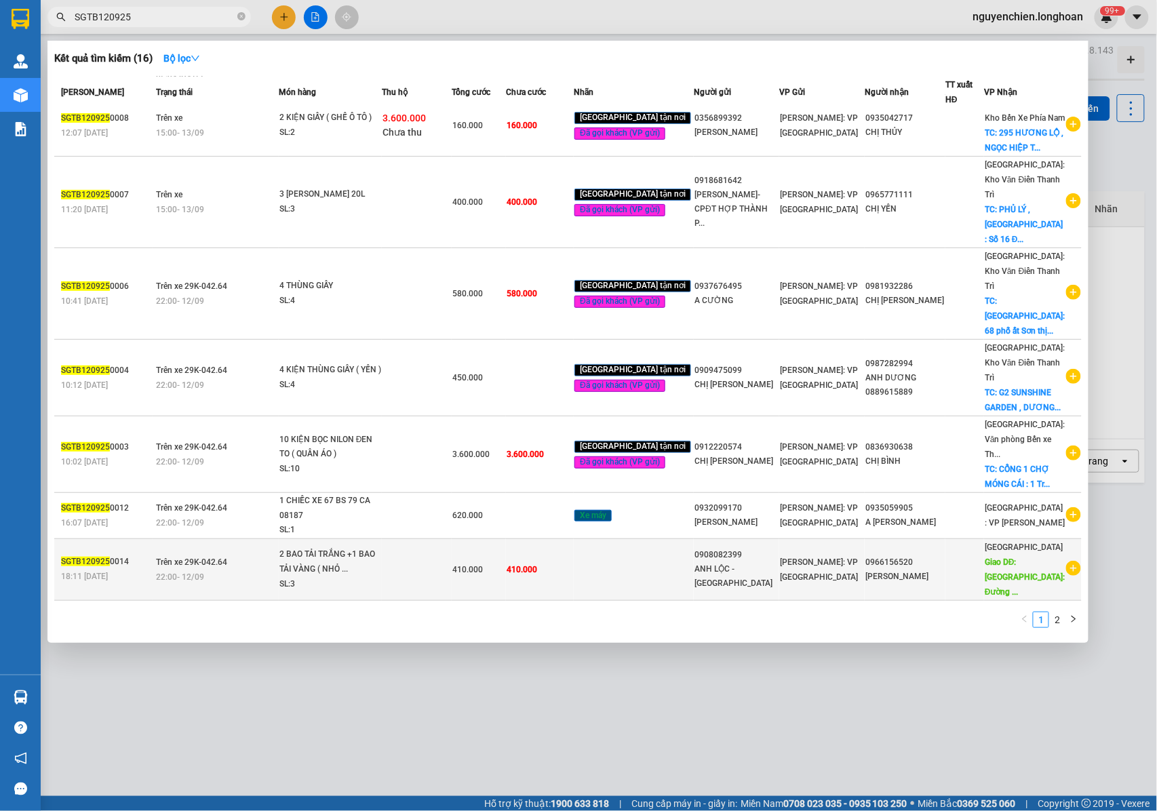
type input "SGTB120925"
click at [796, 555] on div "[PERSON_NAME]: VP [GEOGRAPHIC_DATA]" at bounding box center [822, 570] width 84 height 30
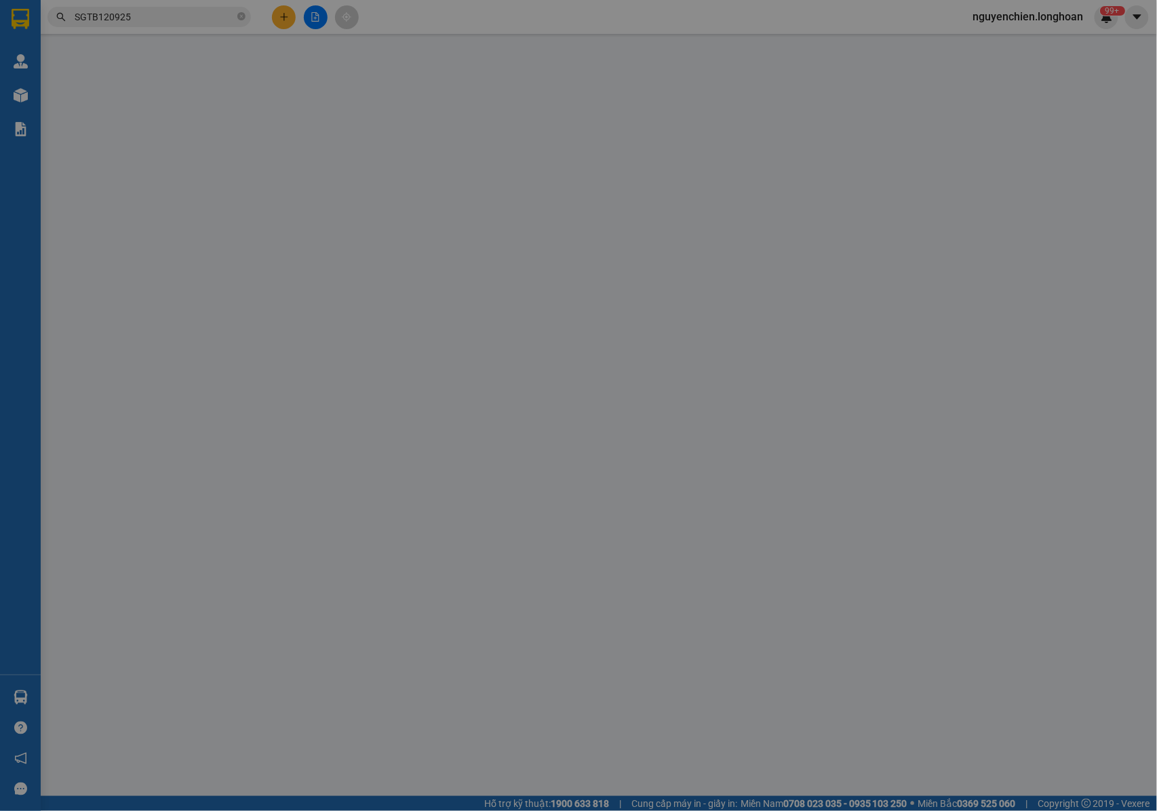
type input "0908082399"
type input "ANH LỘC - ĐẠI NAM POLYTECH"
type input "0966156520"
type input "ANH HẢI"
type input "TP Quảng Bình: Đường tránh TP Đồng Hới giao với đường Hà Huy Tập : CHÀNH KU EM"
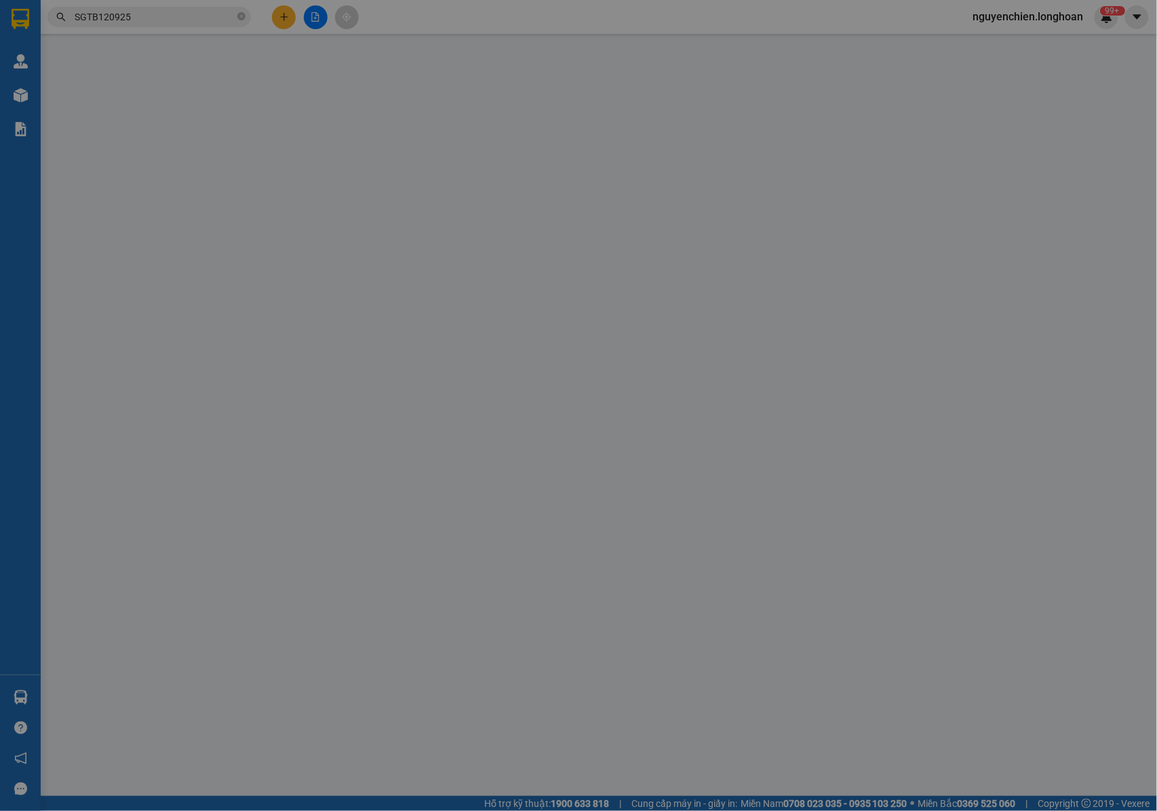
type input "NHẬN NGUYÊN KIỆN GIAO NGUYÊN KIỆN, HƯ VỠ K ĐỀN+ KHÁCH KHÔNG NHẬN TỐI ĐƯỢC GỬI C…"
type input "410.000"
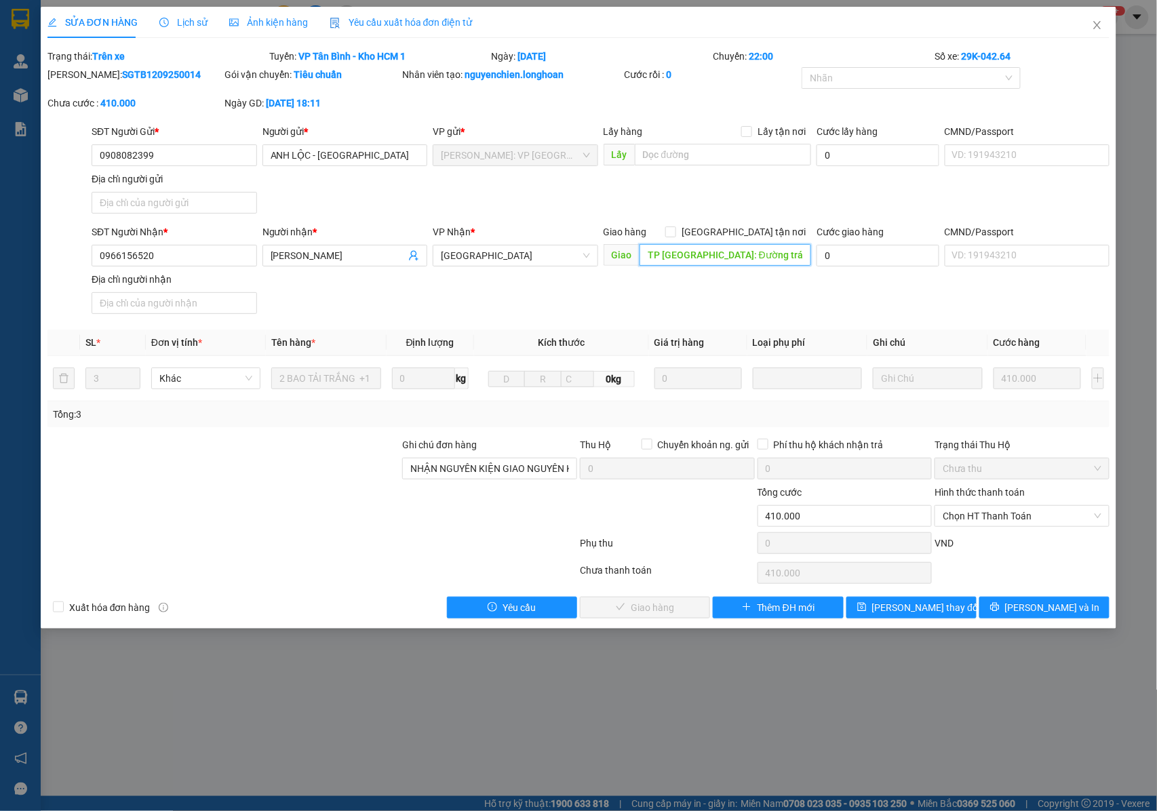
click at [762, 248] on input "TP Quảng Bình: Đường tránh TP Đồng Hới giao với đường Hà Huy Tập : CHÀNH KU EM" at bounding box center [725, 255] width 172 height 22
click at [768, 256] on input "TP Quảng Bình: Đường tránh TP Đồng Hới giao với đường Hà Huy Tập : CHÀNH KU EM" at bounding box center [725, 255] width 172 height 22
click at [1096, 26] on icon "close" at bounding box center [1097, 25] width 11 height 11
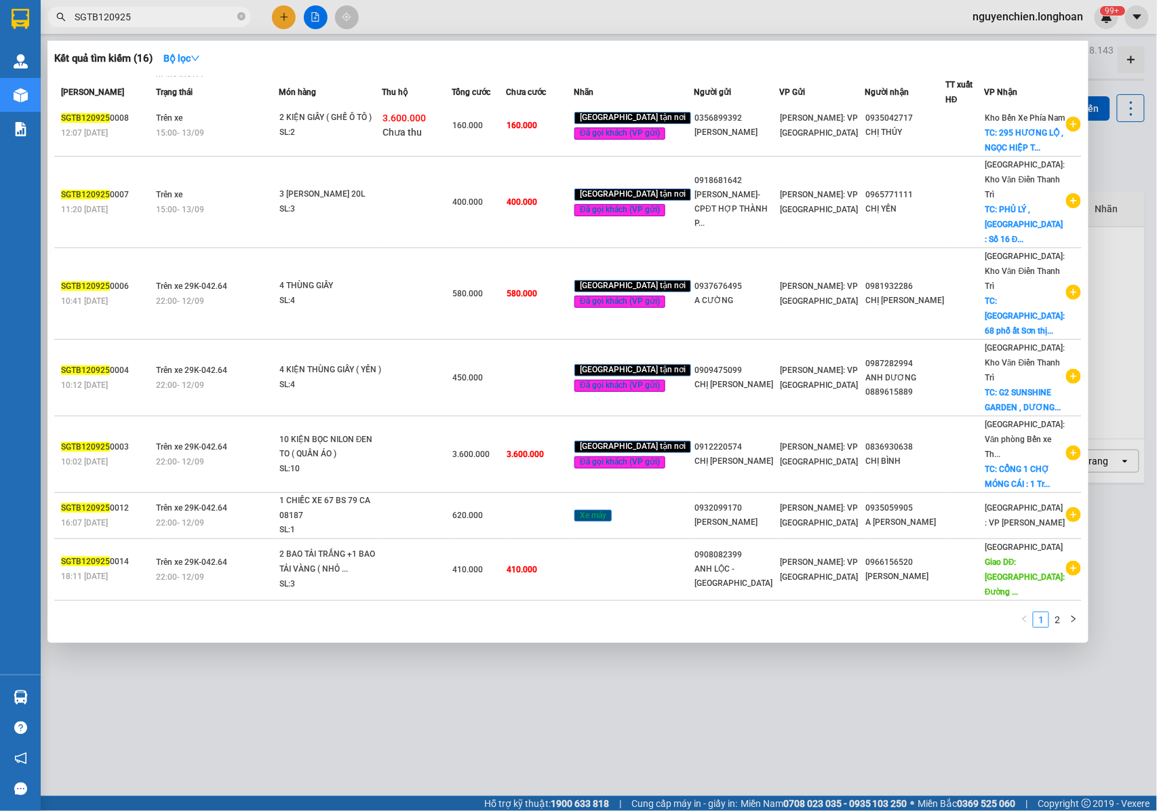
click at [168, 14] on input "SGTB120925" at bounding box center [155, 16] width 160 height 15
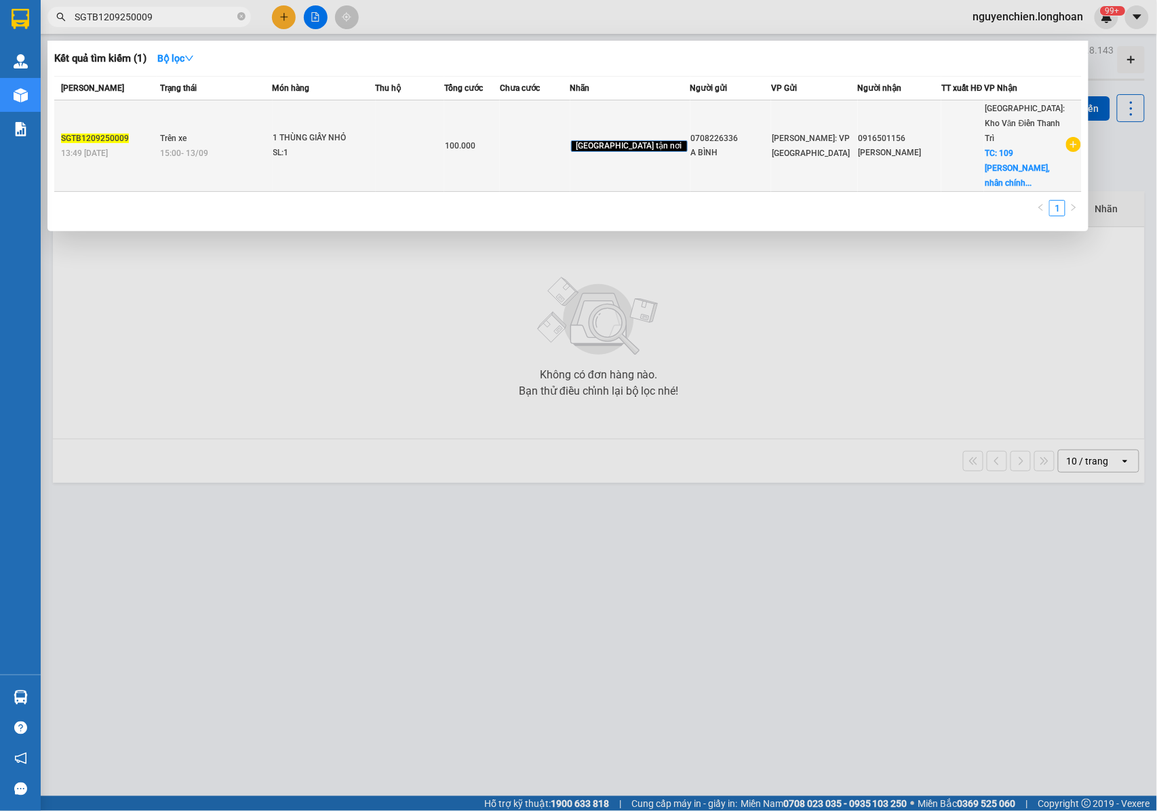
type input "SGTB1209250009"
click at [273, 131] on td "Trên xe 15:00 - 13/09" at bounding box center [215, 146] width 116 height 92
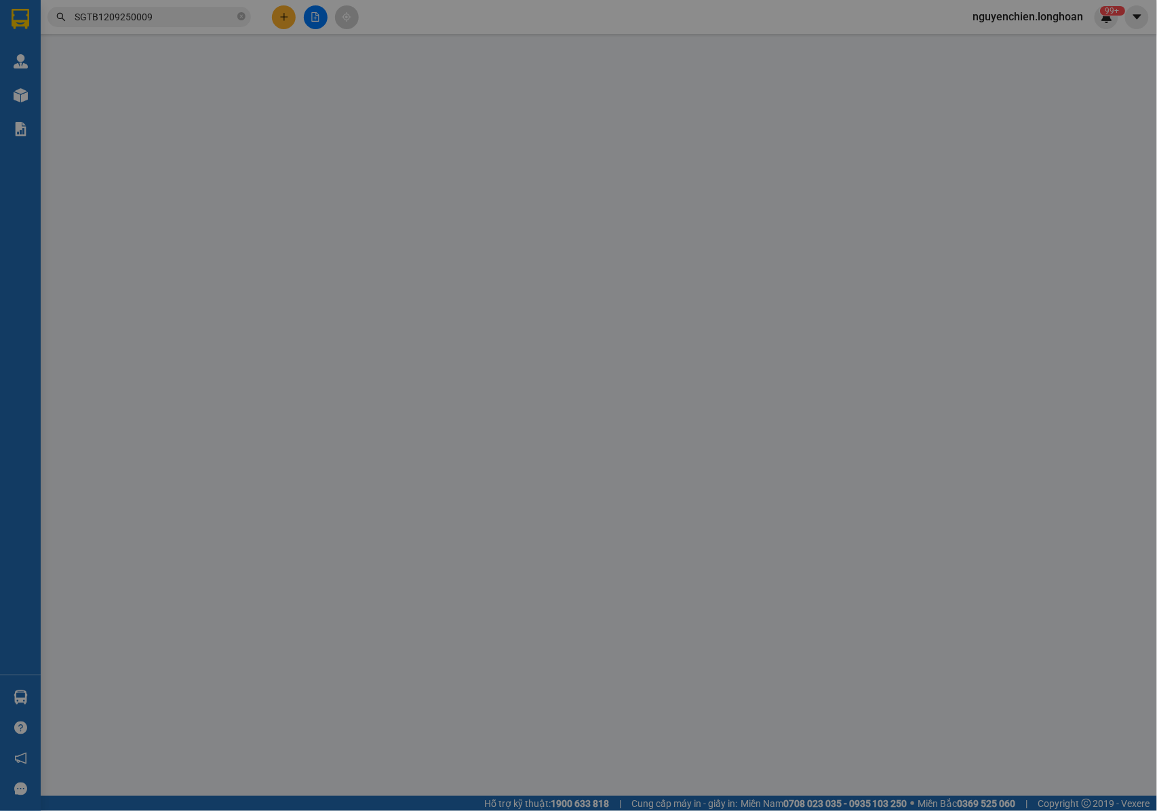
type input "0708226336"
type input "A BÌNH"
type input "0916501156"
type input "nguyễn đình nhân"
checkbox input "true"
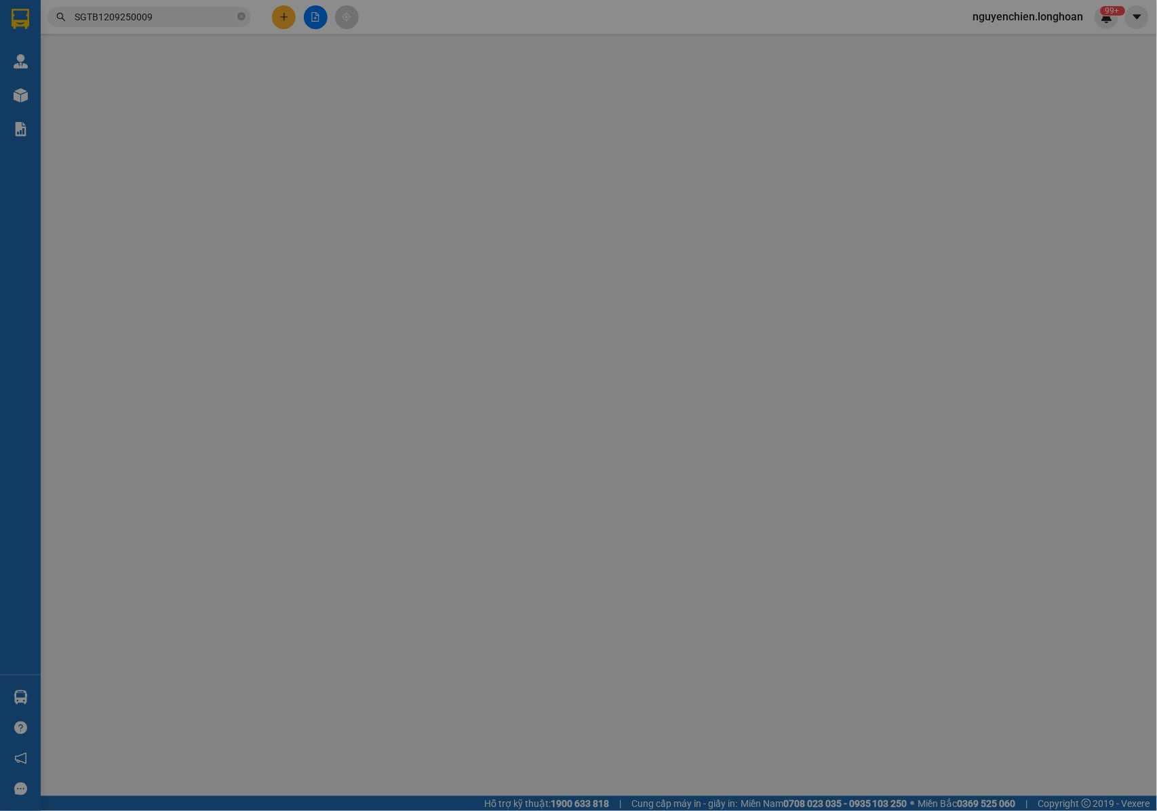
type input "109 hoàng ngân, nhân chính, thanh xuân, hn"
type input "NHẬN NGUYÊN KIỆN GIAO NGUYÊN KIỆN, HƯ VỠ K ĐỀN"
type input "100.000"
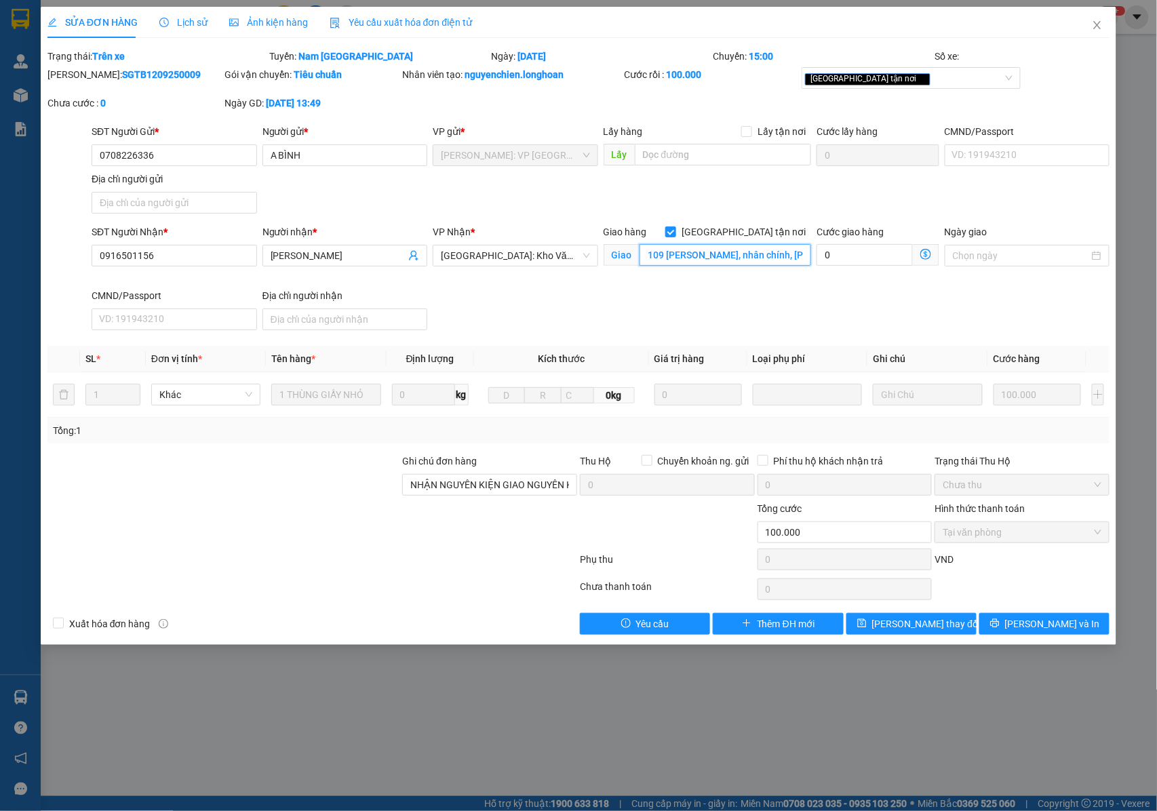
click at [693, 260] on input "109 hoàng ngân, nhân chính, thanh xuân, hn" at bounding box center [725, 255] width 172 height 22
click at [722, 249] on input "109 hoàng ngân, nhân chính, thanh xuân, hn" at bounding box center [725, 255] width 172 height 22
click at [921, 81] on div "[GEOGRAPHIC_DATA] tận nơi" at bounding box center [904, 78] width 199 height 16
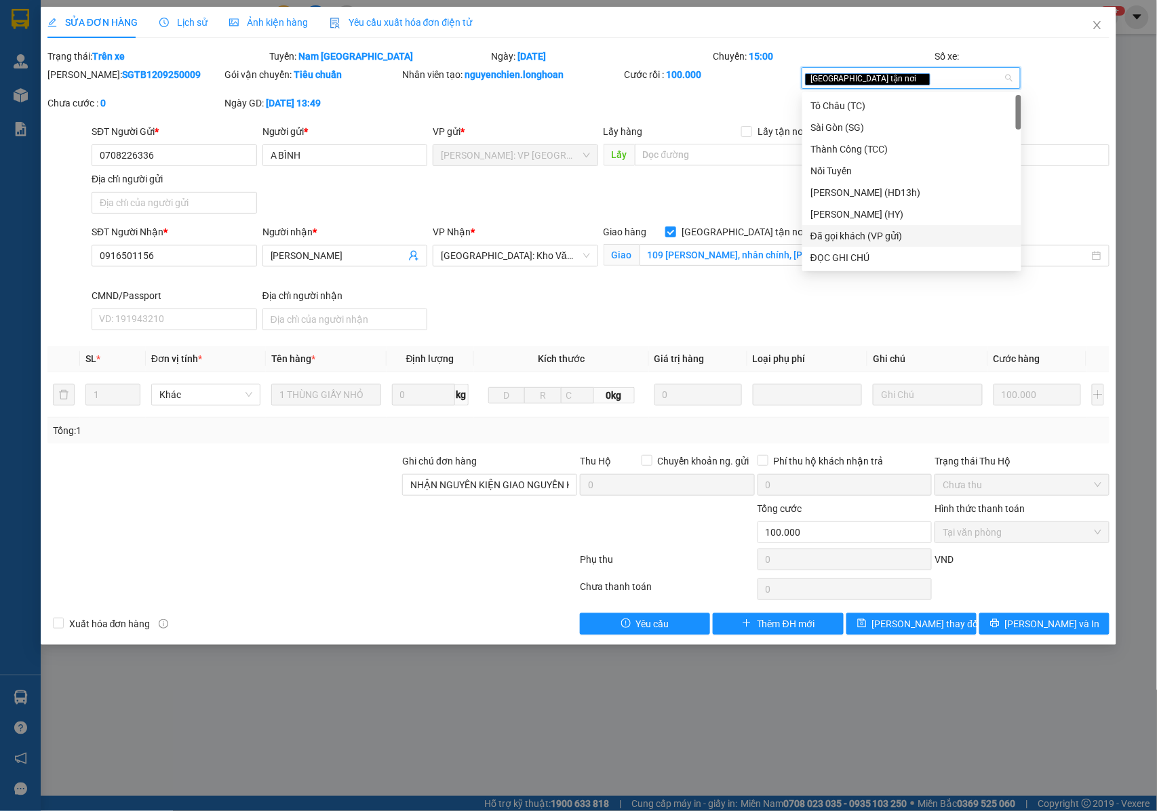
click at [871, 234] on div "Đã gọi khách (VP gửi)" at bounding box center [911, 235] width 203 height 15
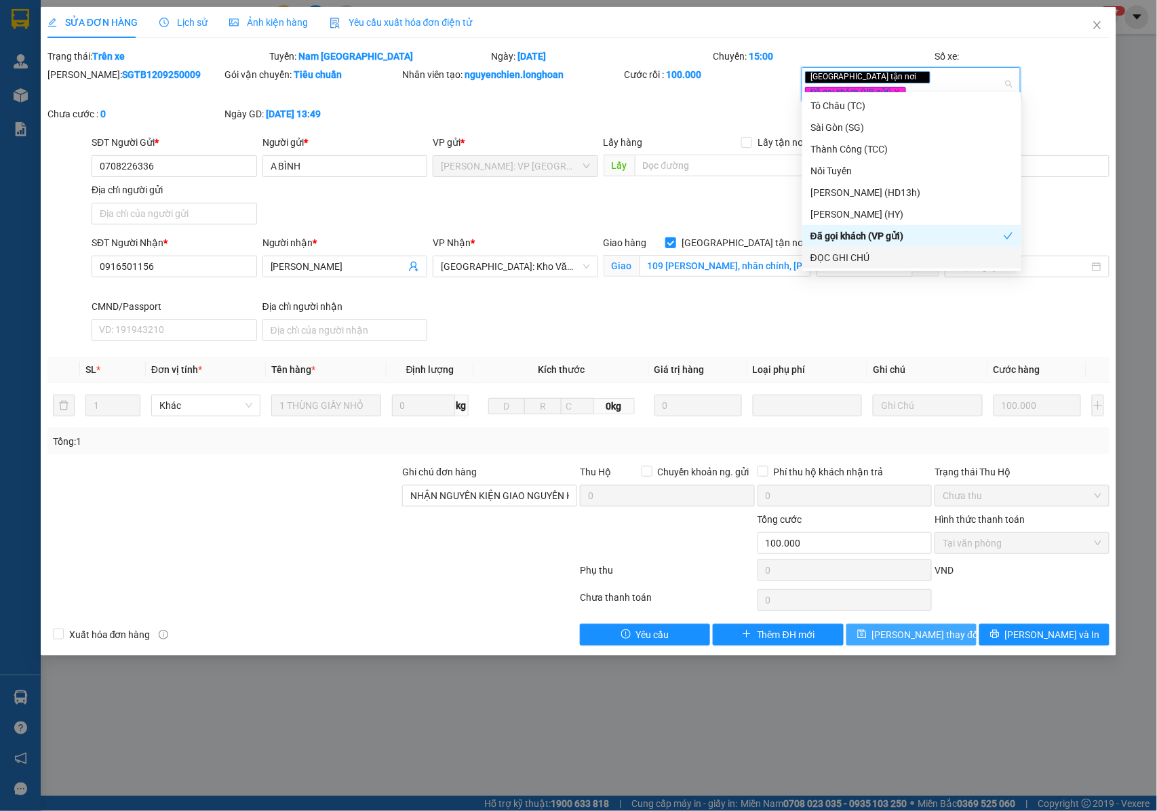
click at [917, 637] on button "[PERSON_NAME] thay đổi" at bounding box center [911, 635] width 130 height 22
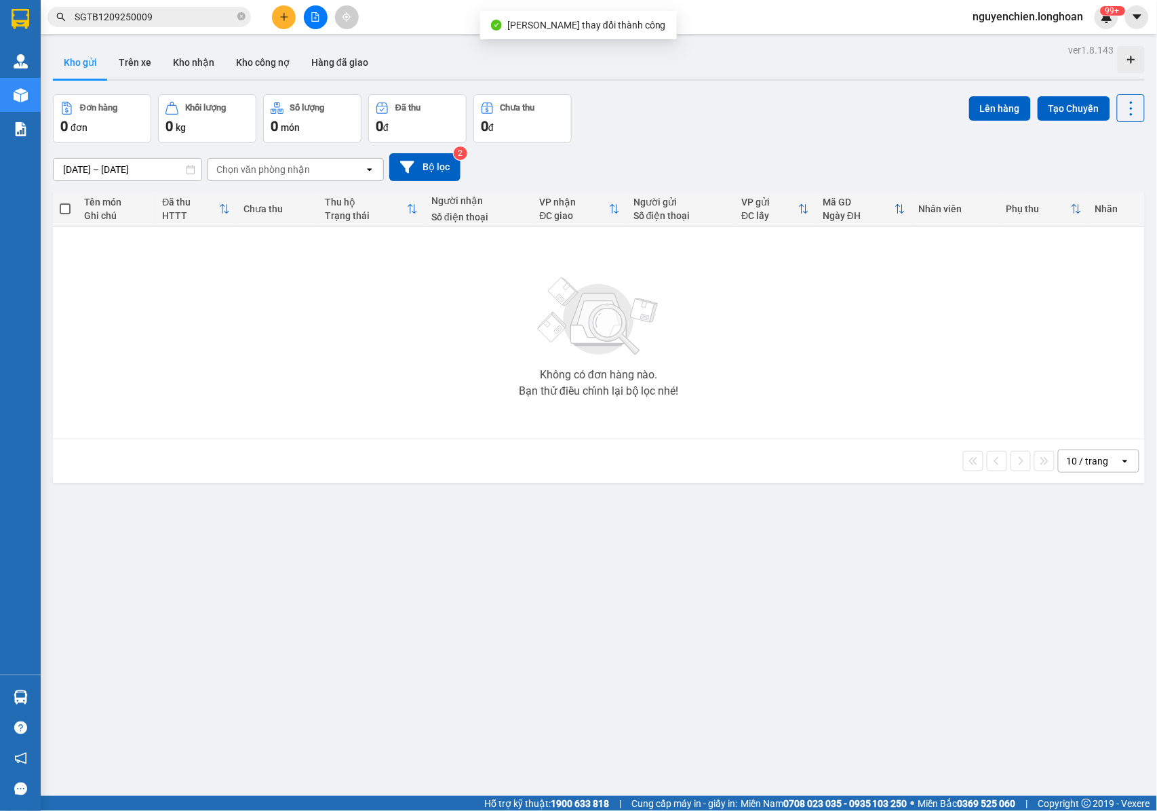
click at [178, 19] on input "SGTB1209250009" at bounding box center [155, 16] width 160 height 15
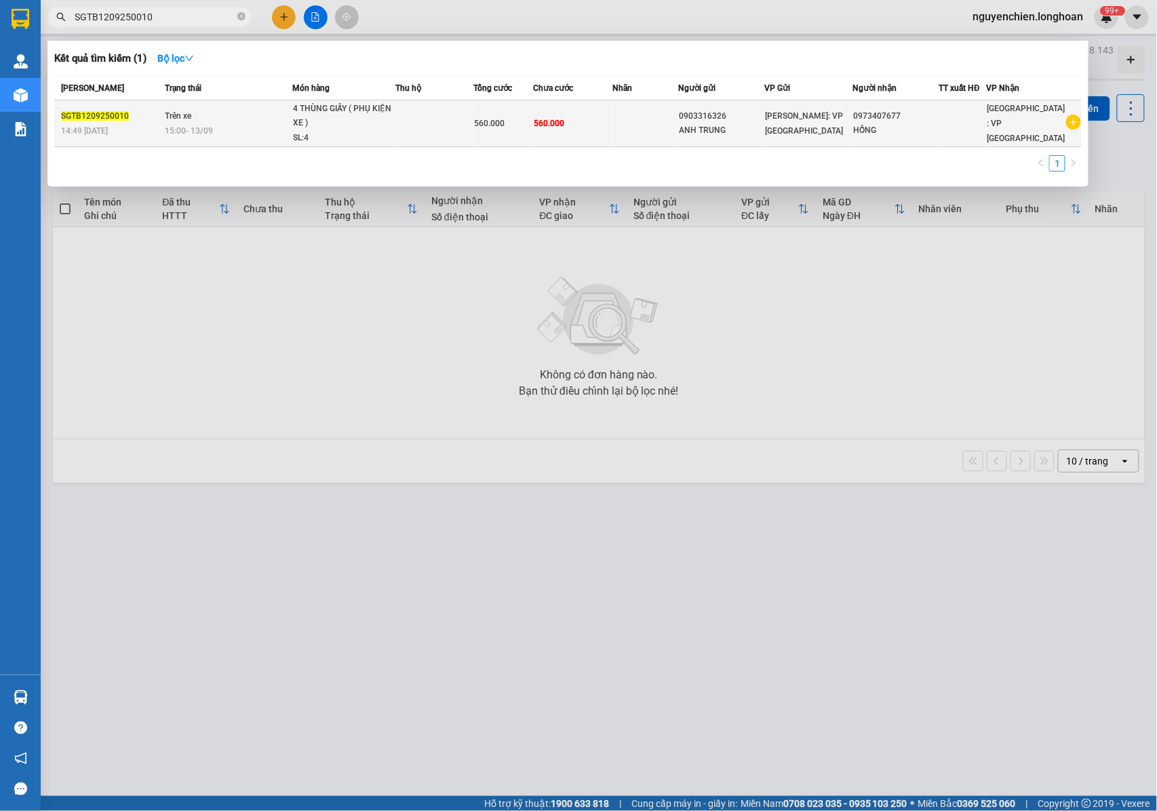
type input "SGTB1209250010"
click at [324, 118] on div "4 THÙNG GIẤY ( PHỤ KIỆN XE )" at bounding box center [344, 116] width 102 height 29
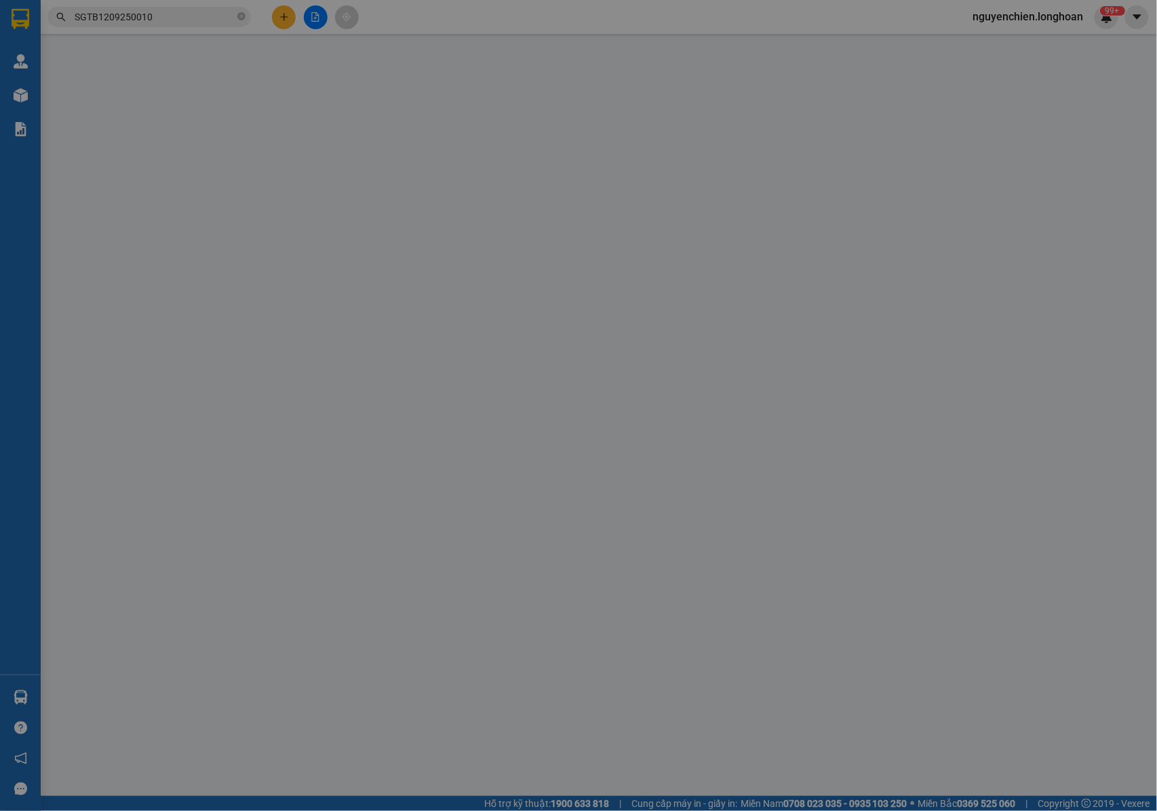
type input "0903316326"
type input "ANH TRUNG"
type input "0973407677"
type input "HỒNG"
type input "NHẬN NGUYÊN KIỆN GIAO NGUYÊN KIỆN, HƯ VỠ K ĐỀN"
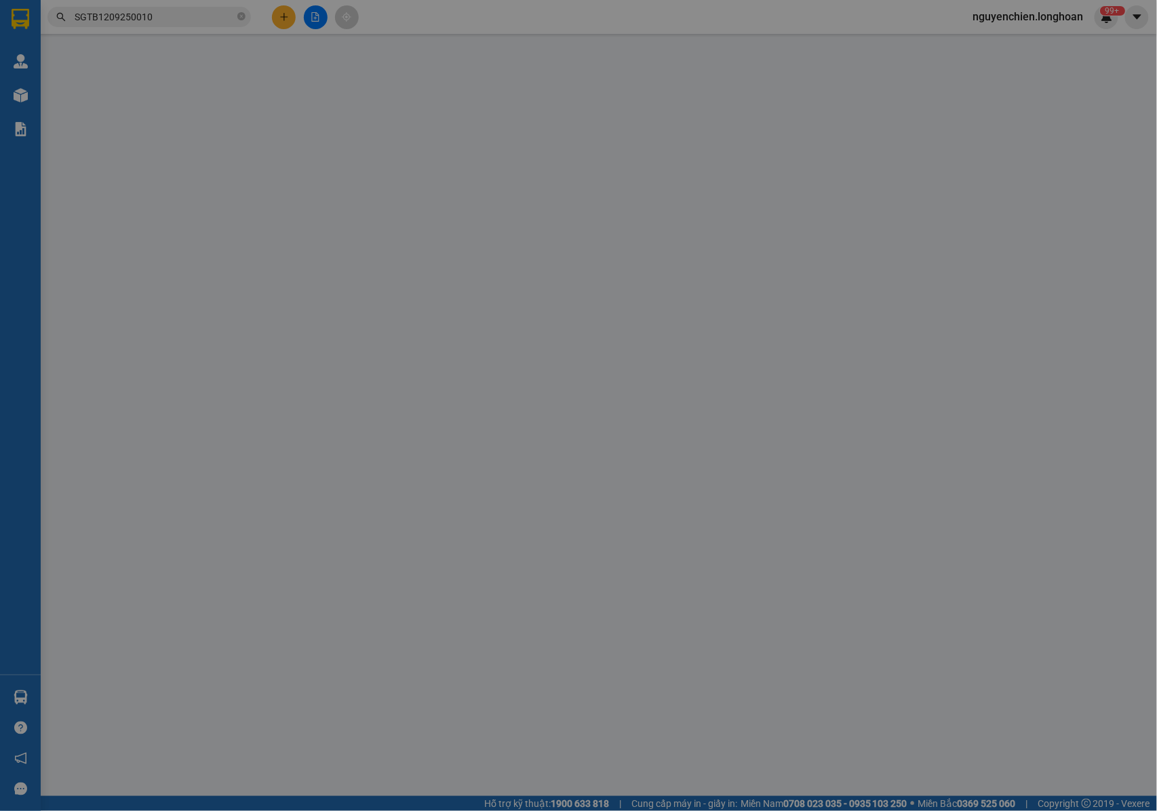
type input "560.000"
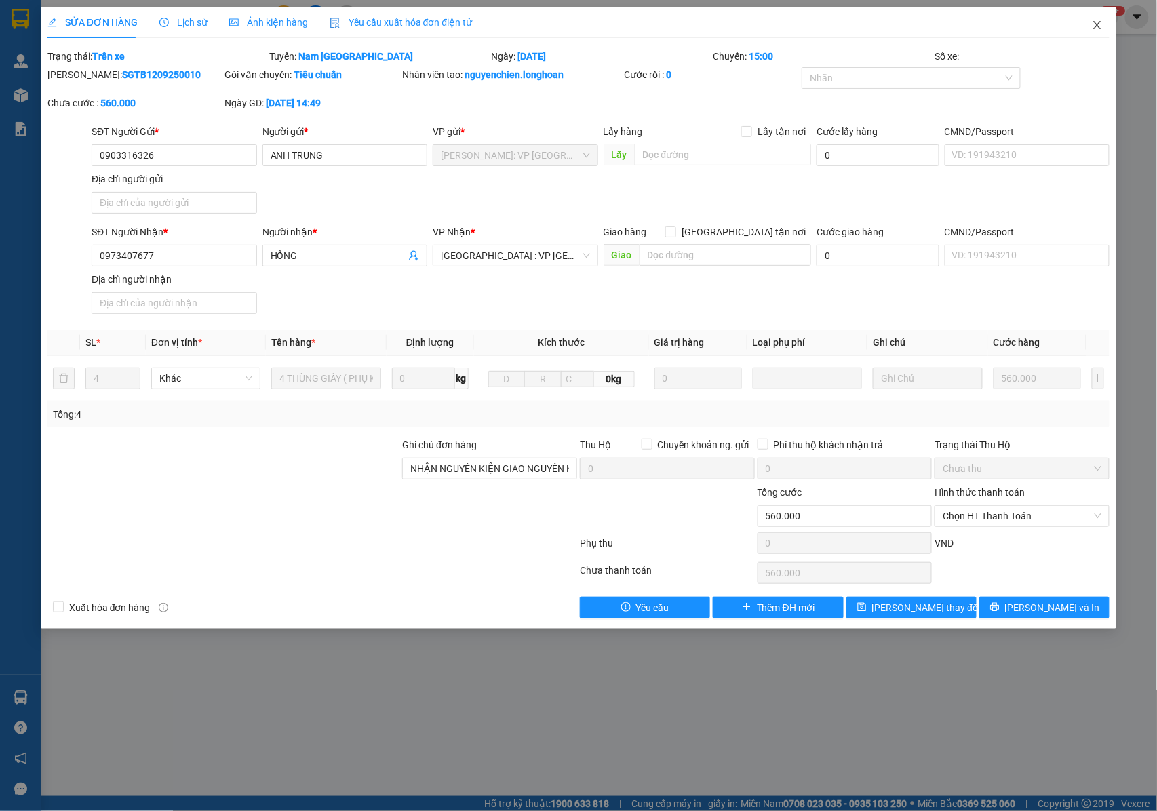
click at [1098, 27] on icon "close" at bounding box center [1097, 25] width 7 height 8
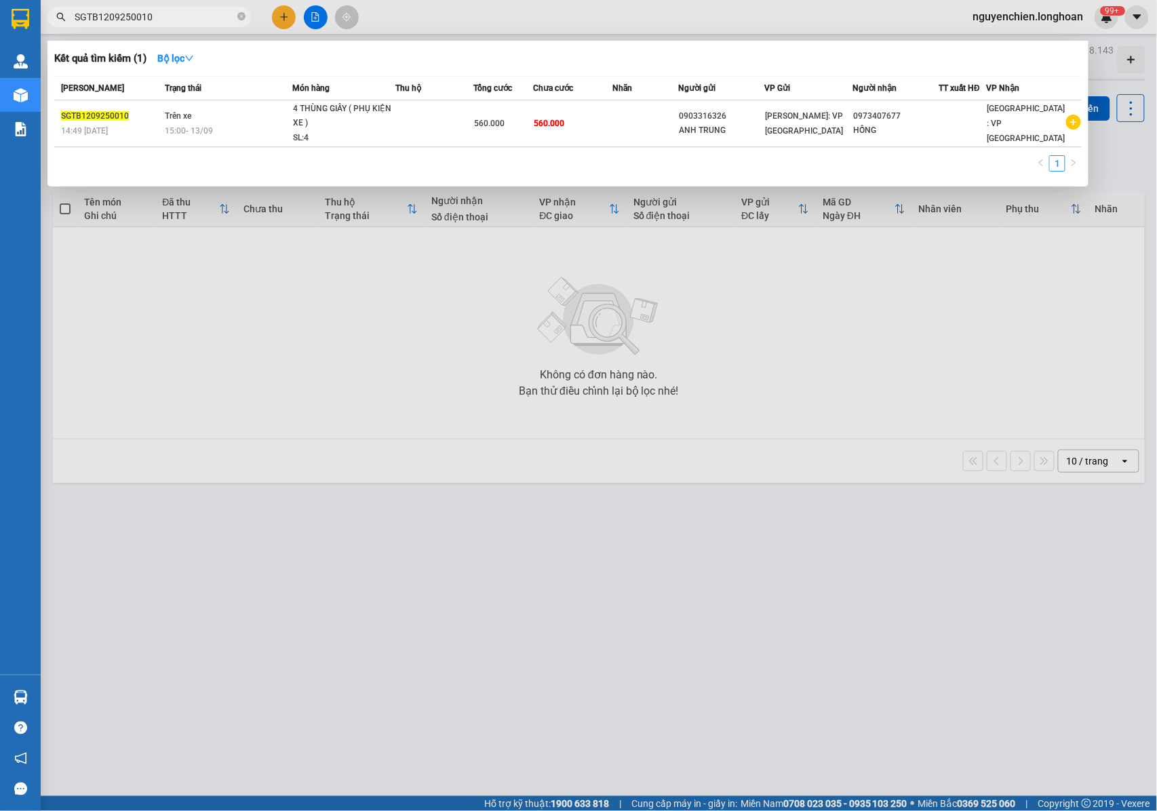
click at [165, 19] on input "SGTB1209250010" at bounding box center [155, 16] width 160 height 15
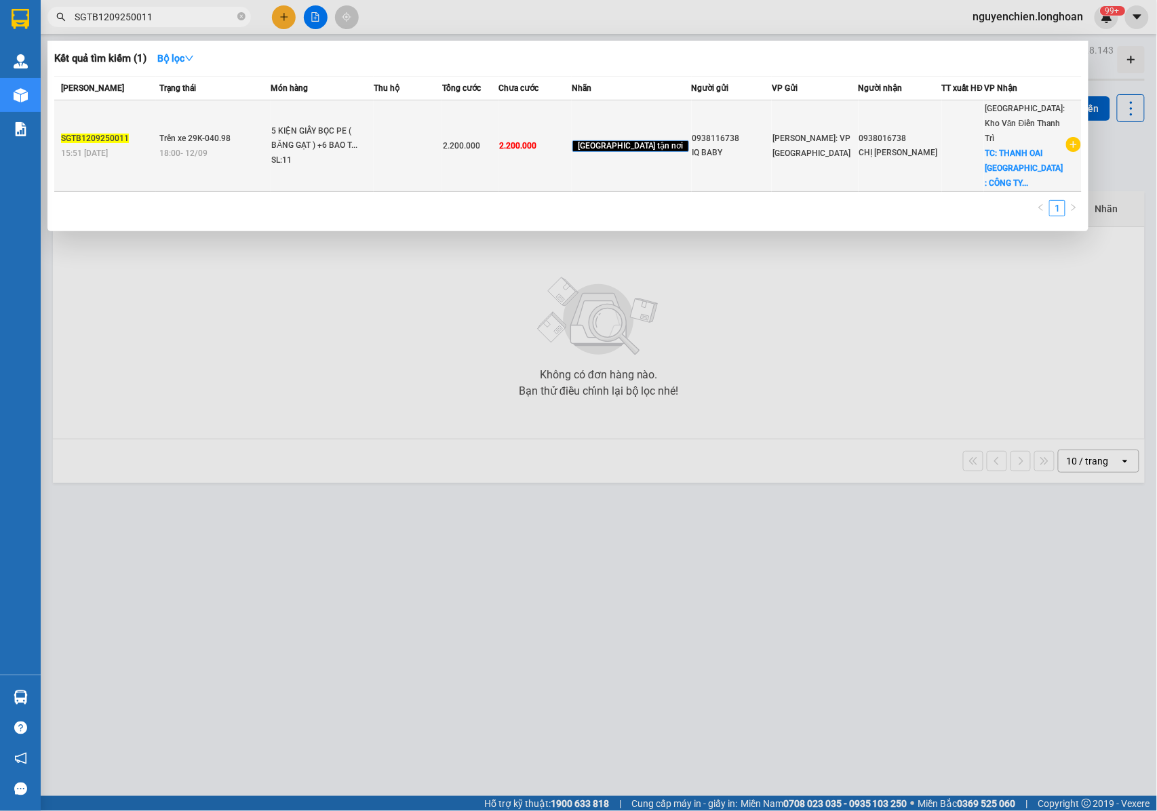
type input "SGTB1209250011"
click at [302, 136] on div "5 KIỆN GIẤY BỌC PE ( BĂNG GẠT ) +6 BAO T..." at bounding box center [322, 138] width 102 height 29
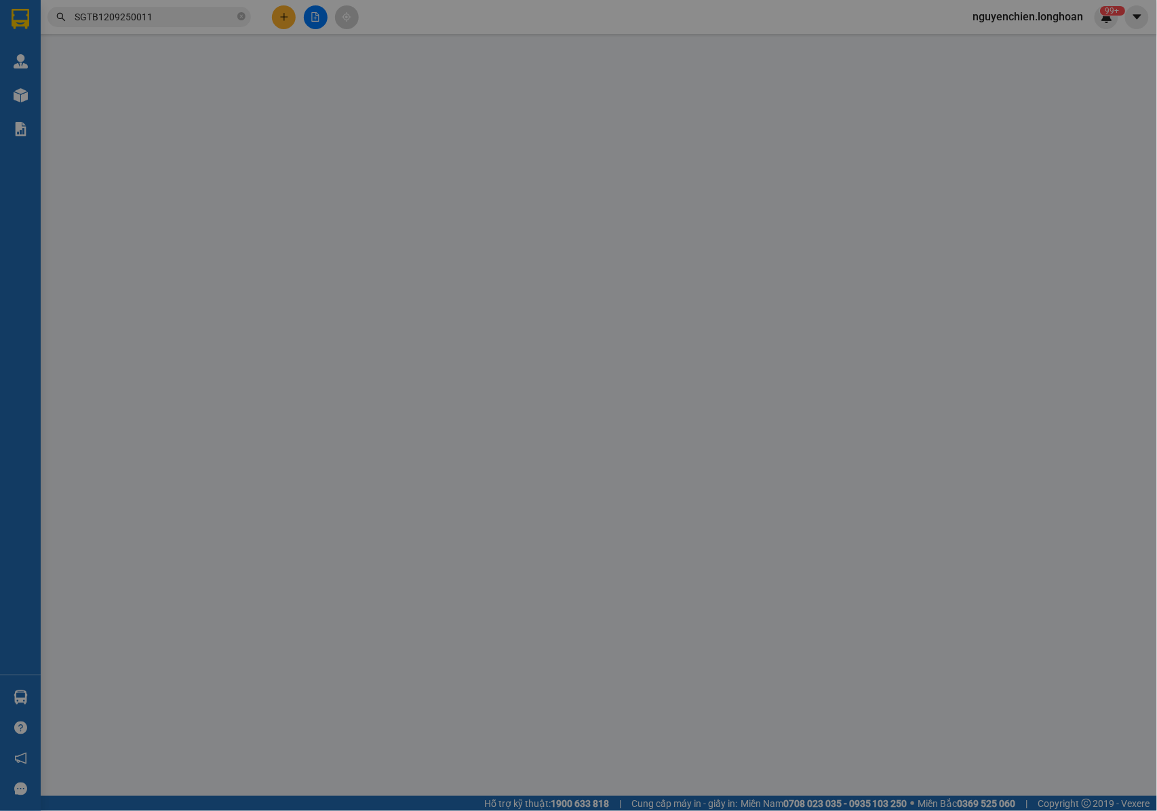
type input "0938116738"
type input "IQ BABY"
type input "0938016738"
type input "CHỊ [PERSON_NAME]"
checkbox input "true"
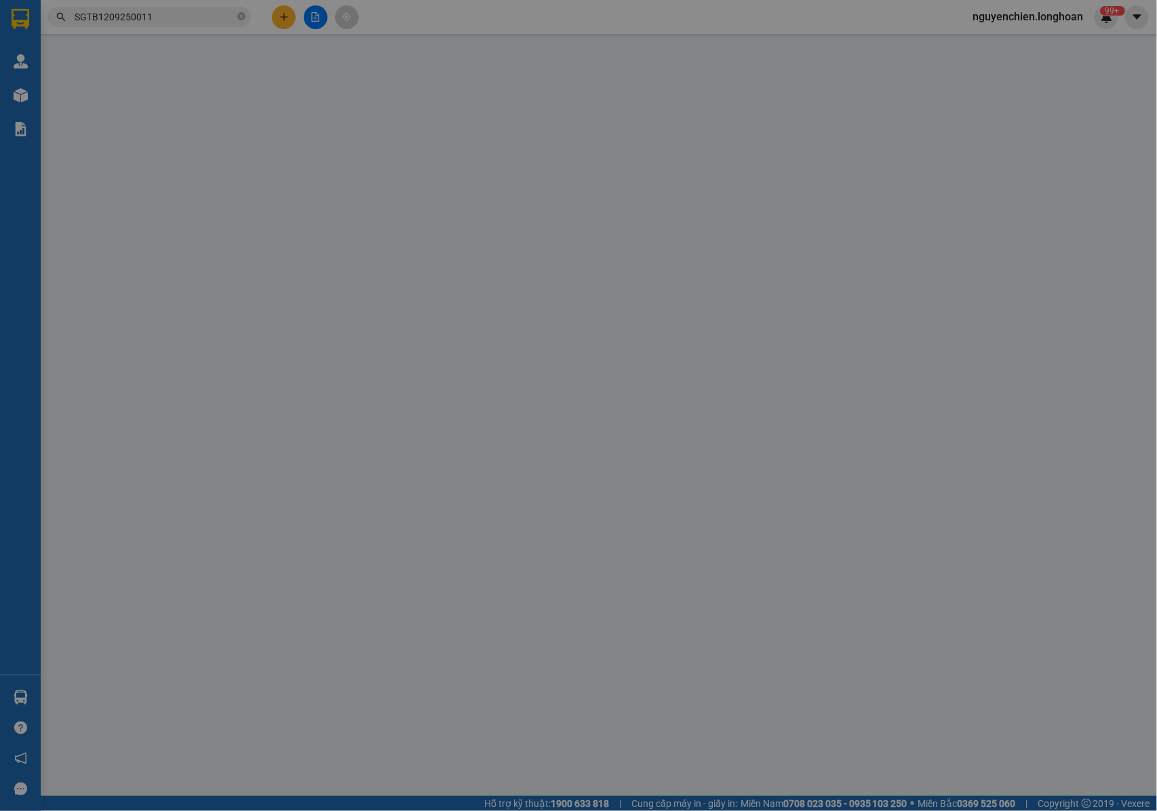
type input "THANH OAI HÀ NỘI : CÔNG TY CP KISPLAZA , CỤM CÔNG NGHIỆP THANH OAI, X BÍCH HÒA …"
type input "NHẬN NGUYÊN KIỆN GIAO NGUYÊN KIỆN, HƯ VỠ K ĐỀN+GỌI KHÁCH TRƯỚC KHIGIAO ,KHÁCH N…"
type input "2.200.000"
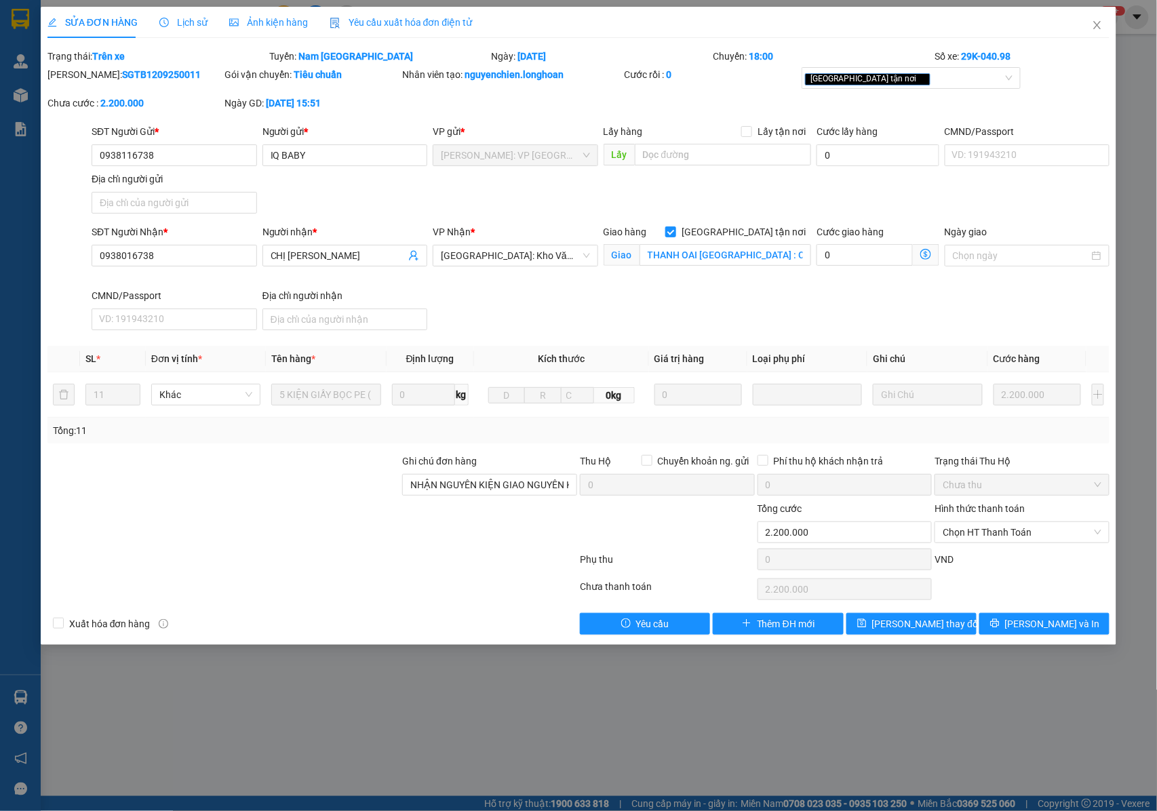
drag, startPoint x: 153, startPoint y: 77, endPoint x: 81, endPoint y: 79, distance: 71.9
click at [81, 79] on div "Mã ĐH: SGTB1209250011" at bounding box center [134, 74] width 175 height 15
copy b "SGTB1209250011"
click at [187, 30] on div "Lịch sử" at bounding box center [183, 22] width 48 height 31
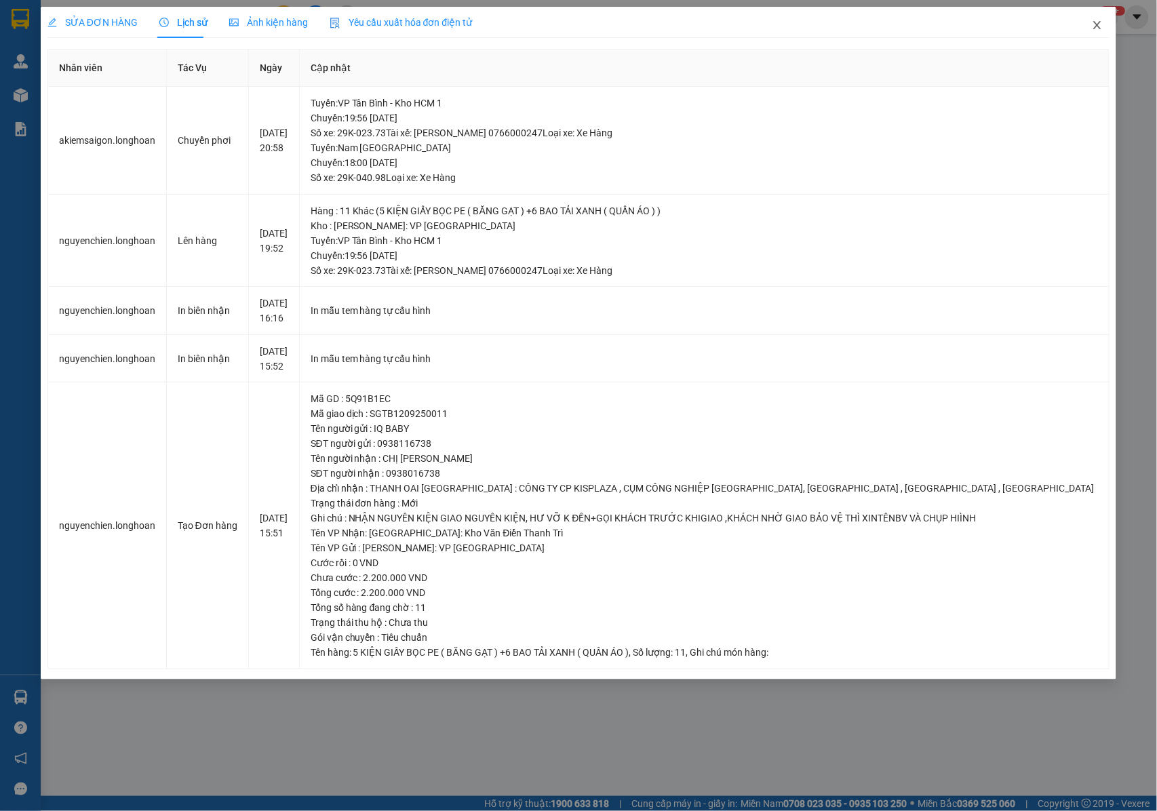
click at [1099, 33] on span "Close" at bounding box center [1097, 26] width 38 height 38
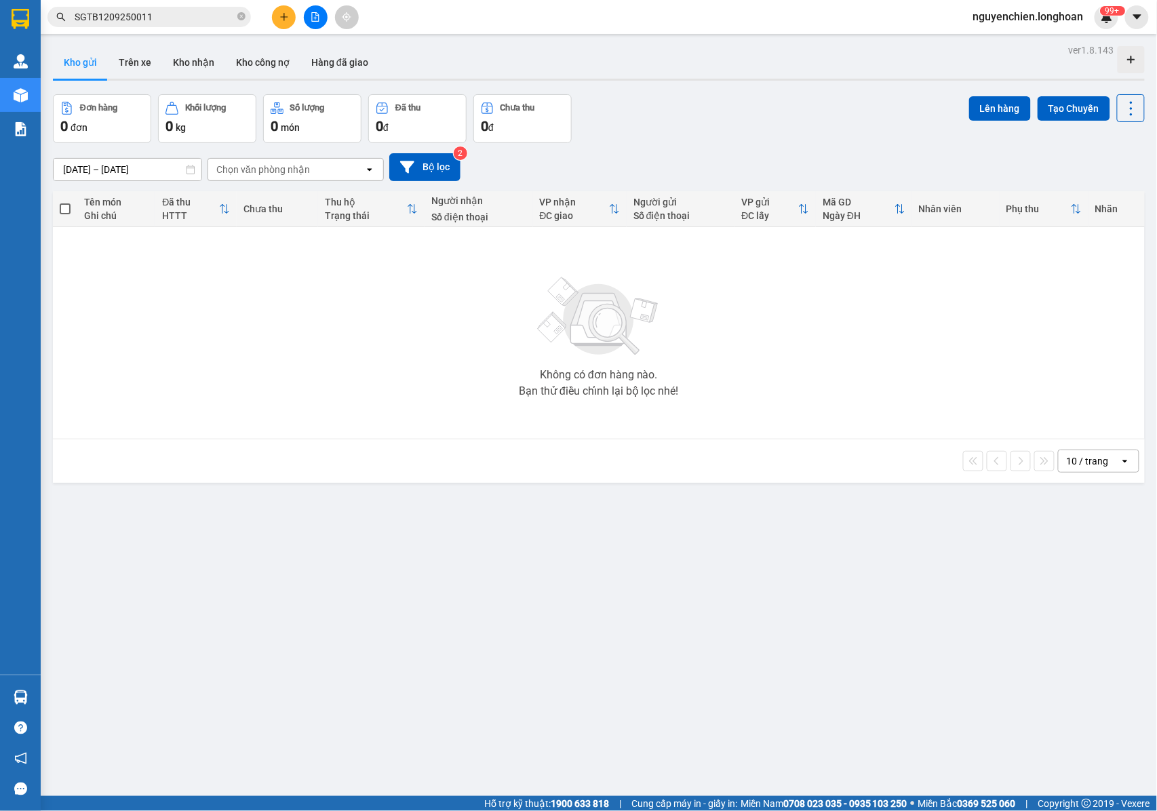
click at [161, 22] on input "SGTB1209250011" at bounding box center [155, 16] width 160 height 15
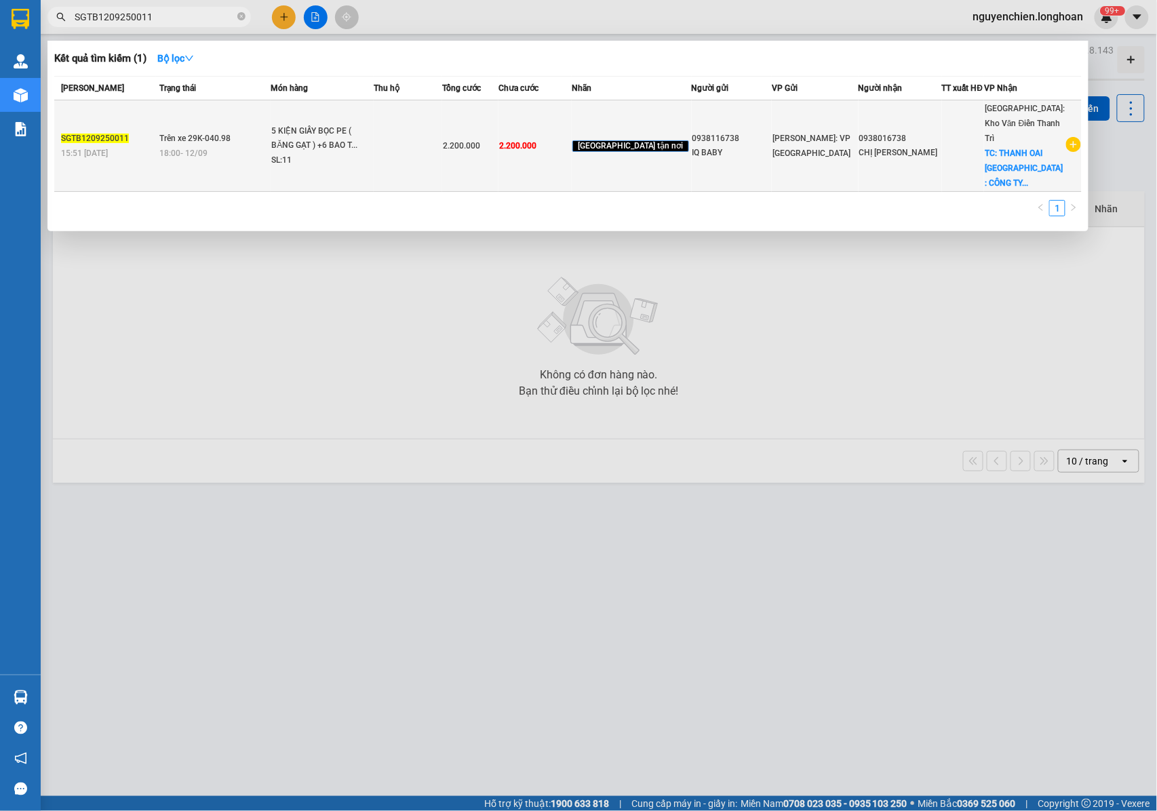
click at [342, 133] on div "5 KIỆN GIẤY BỌC PE ( BĂNG GẠT ) +6 BAO T..." at bounding box center [322, 138] width 102 height 29
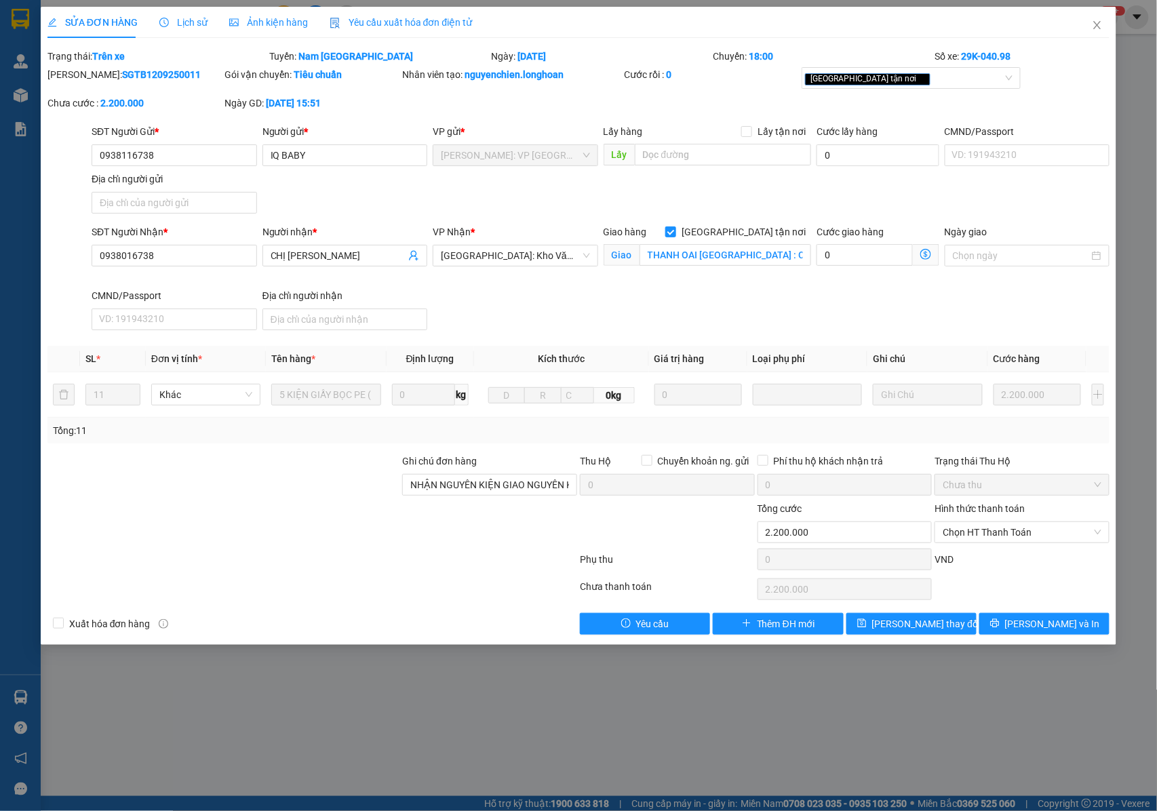
click at [179, 26] on span "Lịch sử" at bounding box center [183, 22] width 48 height 11
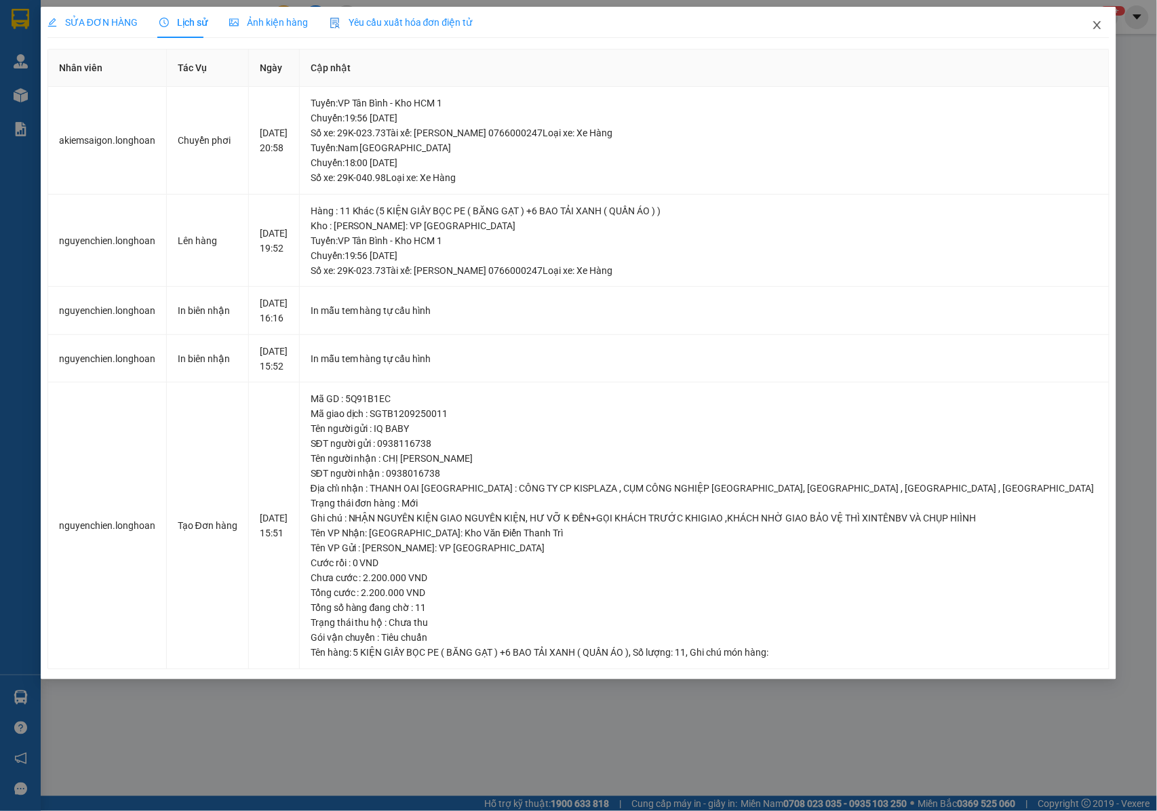
click at [1102, 28] on icon "close" at bounding box center [1097, 25] width 11 height 11
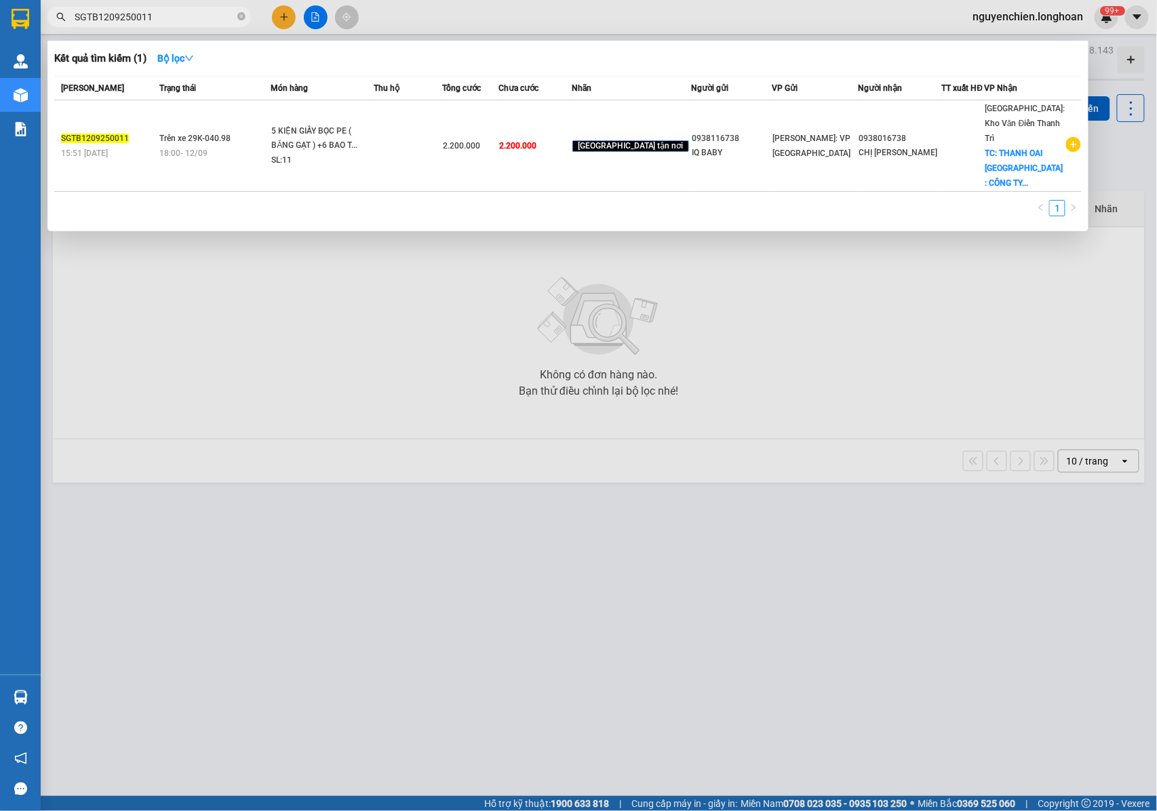
click at [182, 14] on input "SGTB1209250011" at bounding box center [155, 16] width 160 height 15
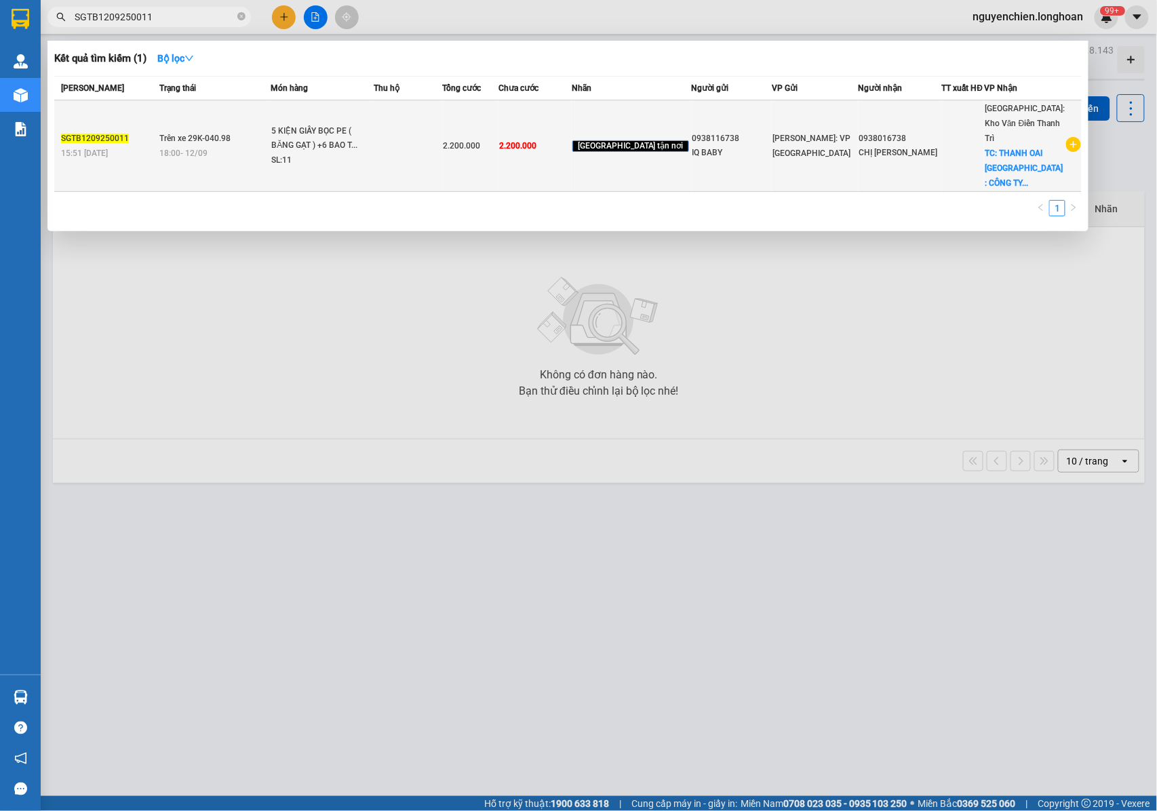
click at [480, 141] on span "2.200.000" at bounding box center [461, 145] width 37 height 9
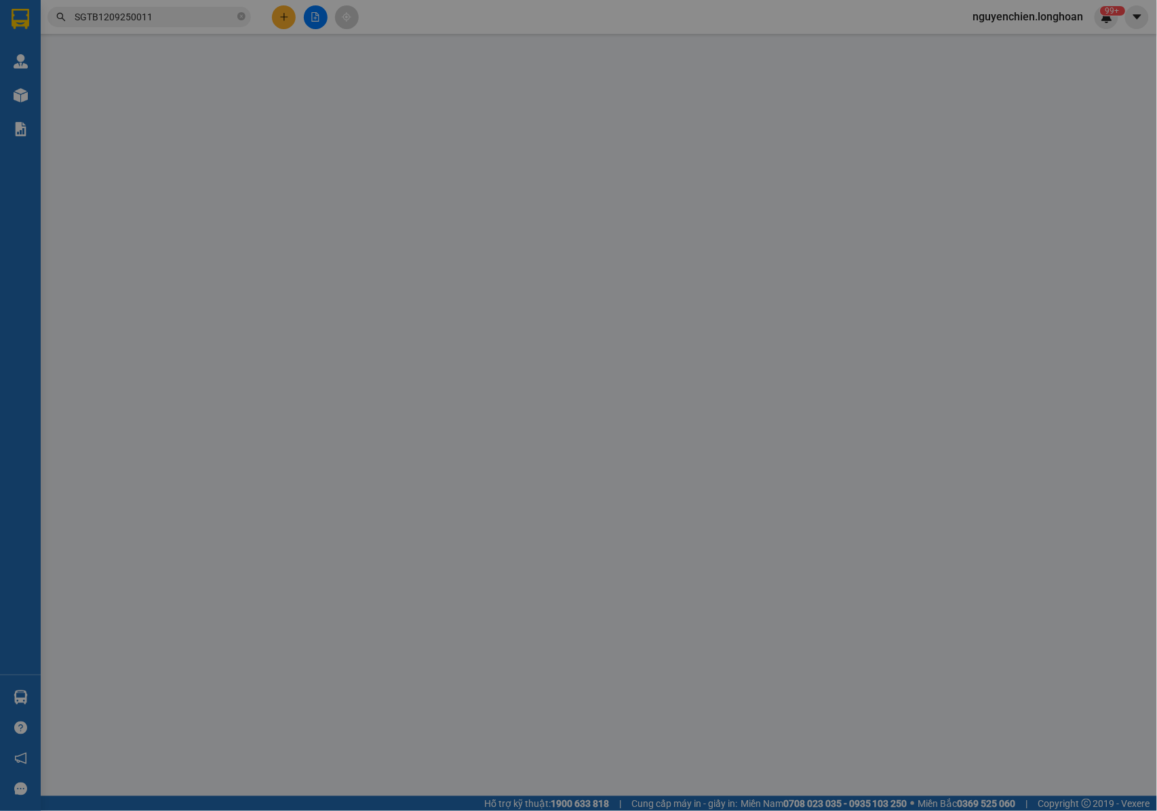
type input "0938116738"
type input "IQ BABY"
type input "0938016738"
type input "CHỊ [PERSON_NAME]"
checkbox input "true"
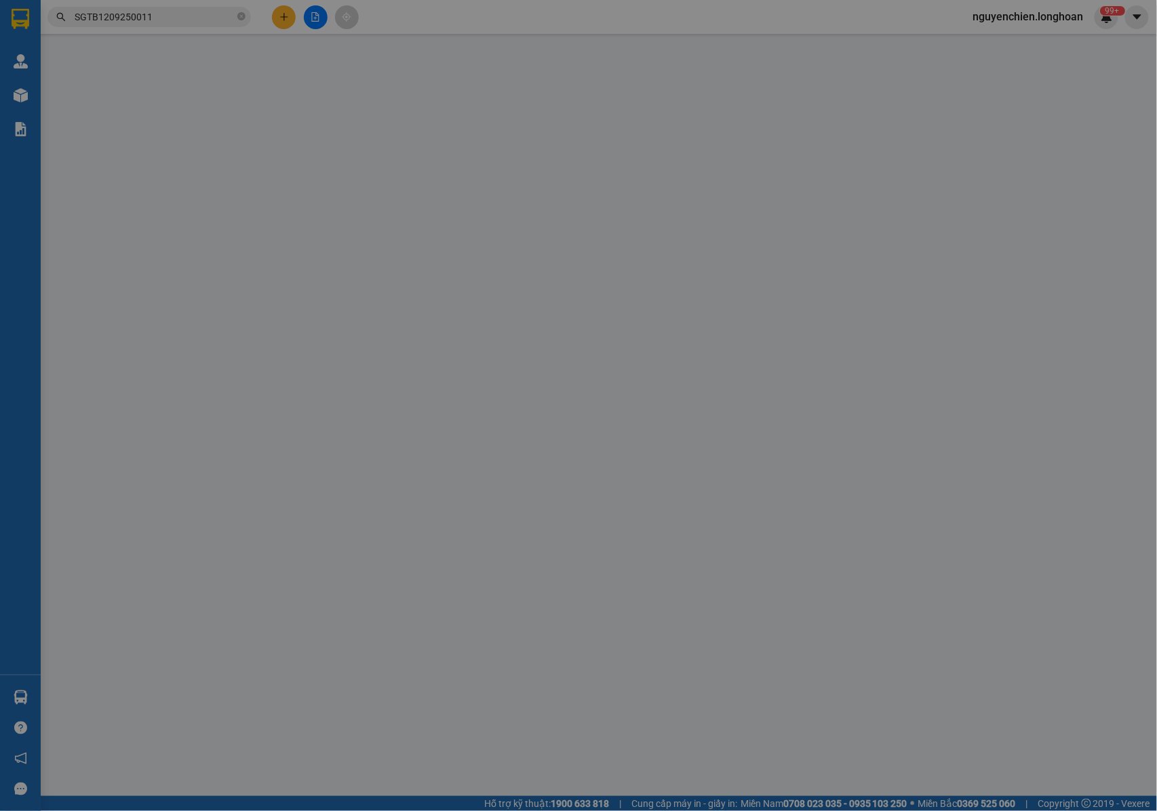
type input "THANH OAI HÀ NỘI : CÔNG TY CP KISPLAZA , CỤM CÔNG NGHIỆP THANH OAI, X BÍCH HÒA …"
type input "NHẬN NGUYÊN KIỆN GIAO NGUYÊN KIỆN, HƯ VỠ K ĐỀN+GỌI KHÁCH TRƯỚC KHIGIAO ,KHÁCH N…"
type input "2.200.000"
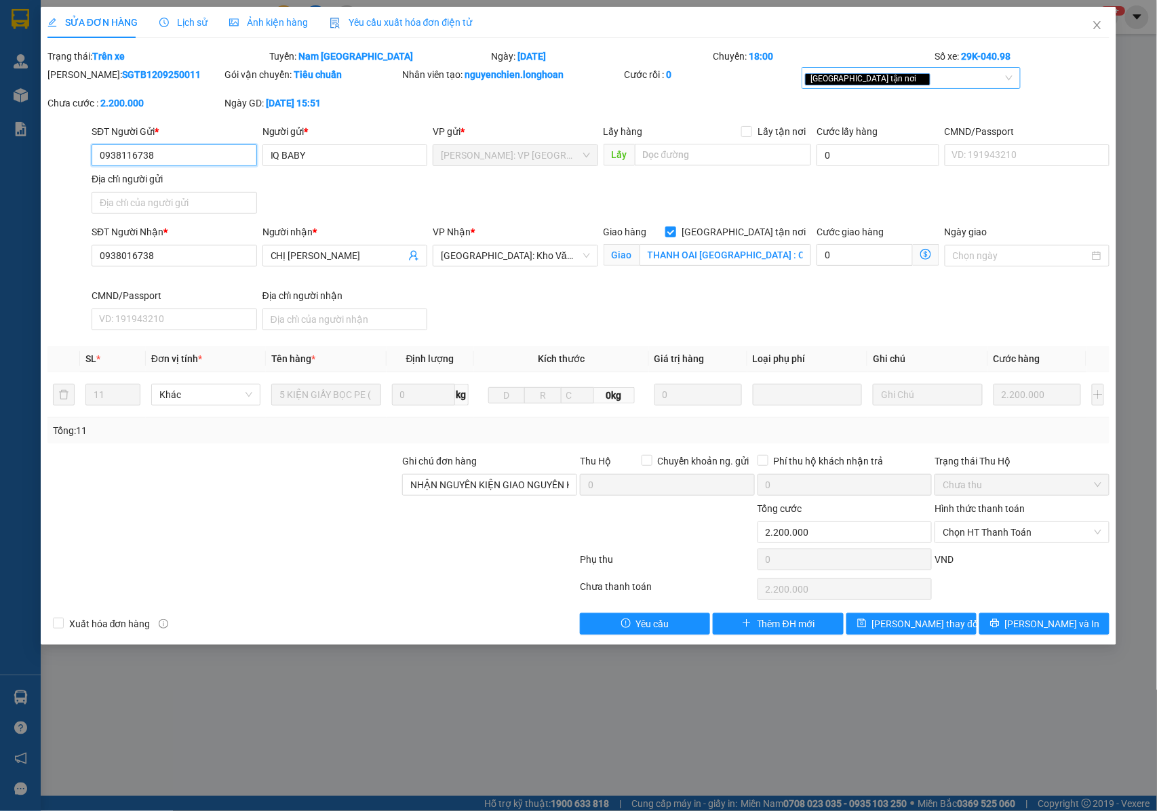
click at [914, 77] on div "[GEOGRAPHIC_DATA] tận nơi" at bounding box center [904, 78] width 199 height 16
type input "D"
type input "d"
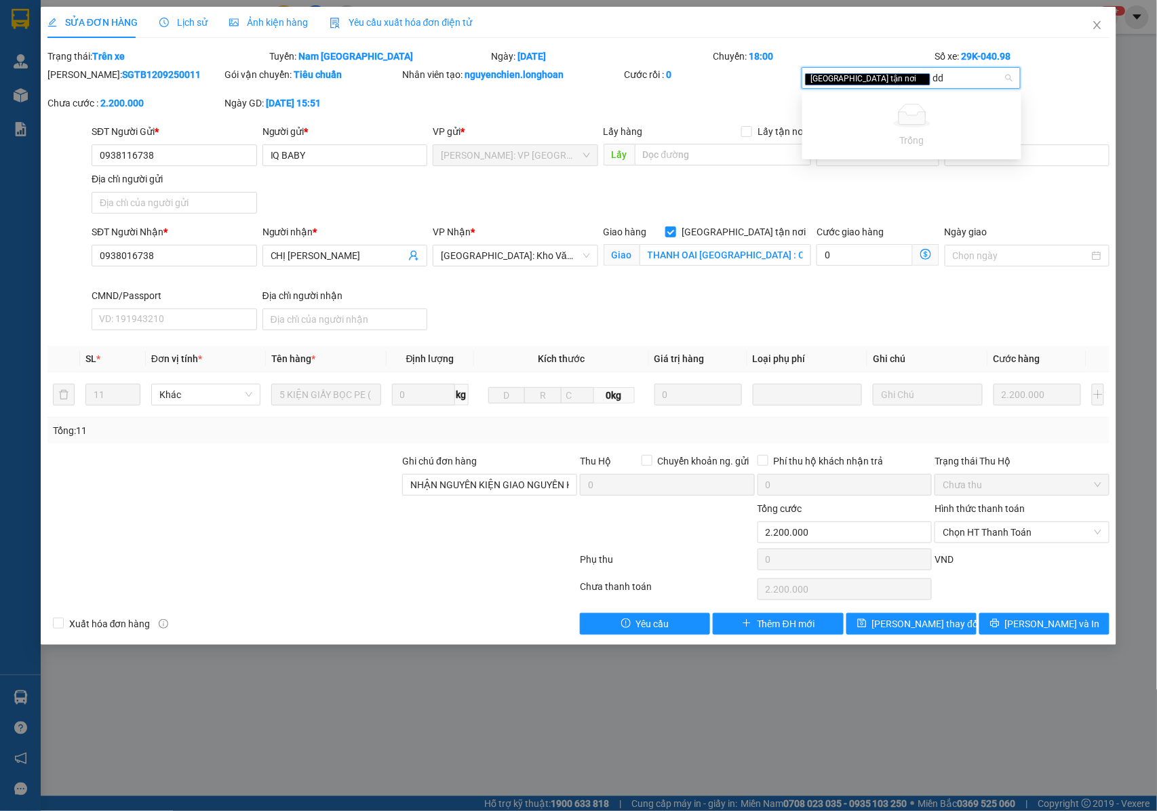
type input "d"
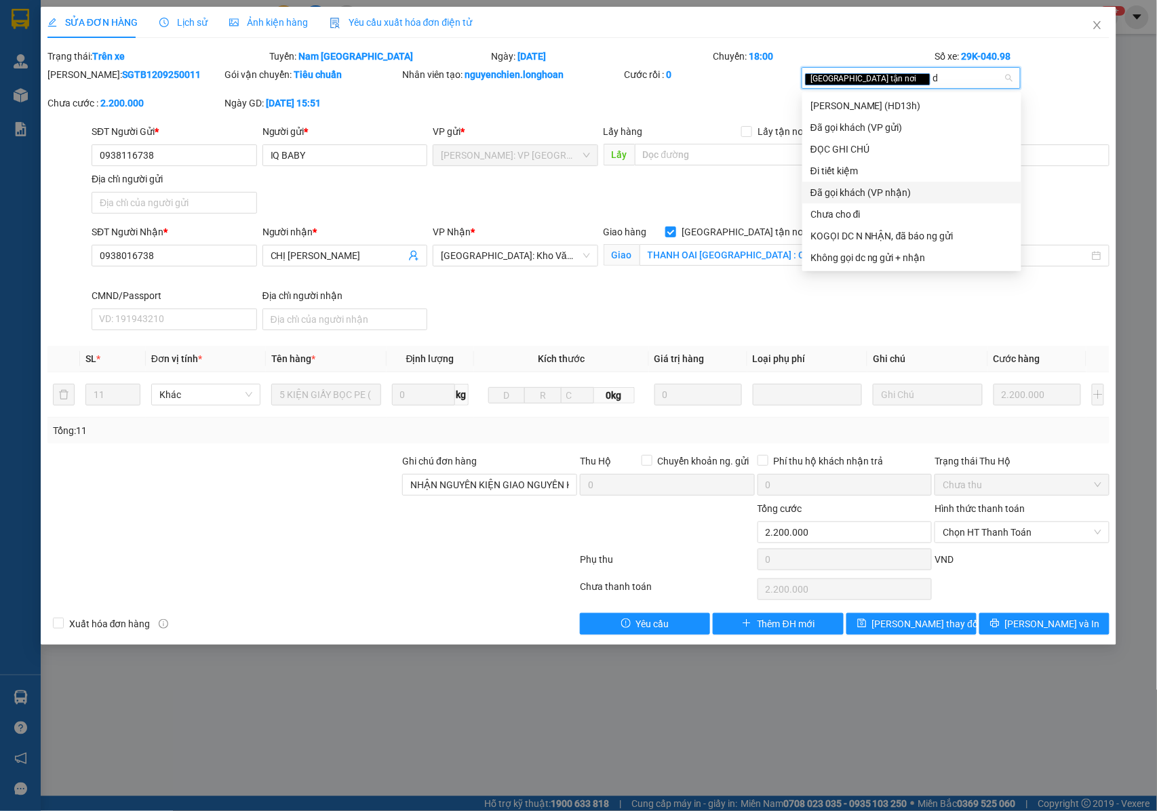
type input "d"
click at [898, 331] on div "SĐT Người Nhận * 0938016738 Người nhận * CHỊ PHƯƠNG VP Nhận * Hà Nội: Kho Văn Đ…" at bounding box center [600, 279] width 1023 height 111
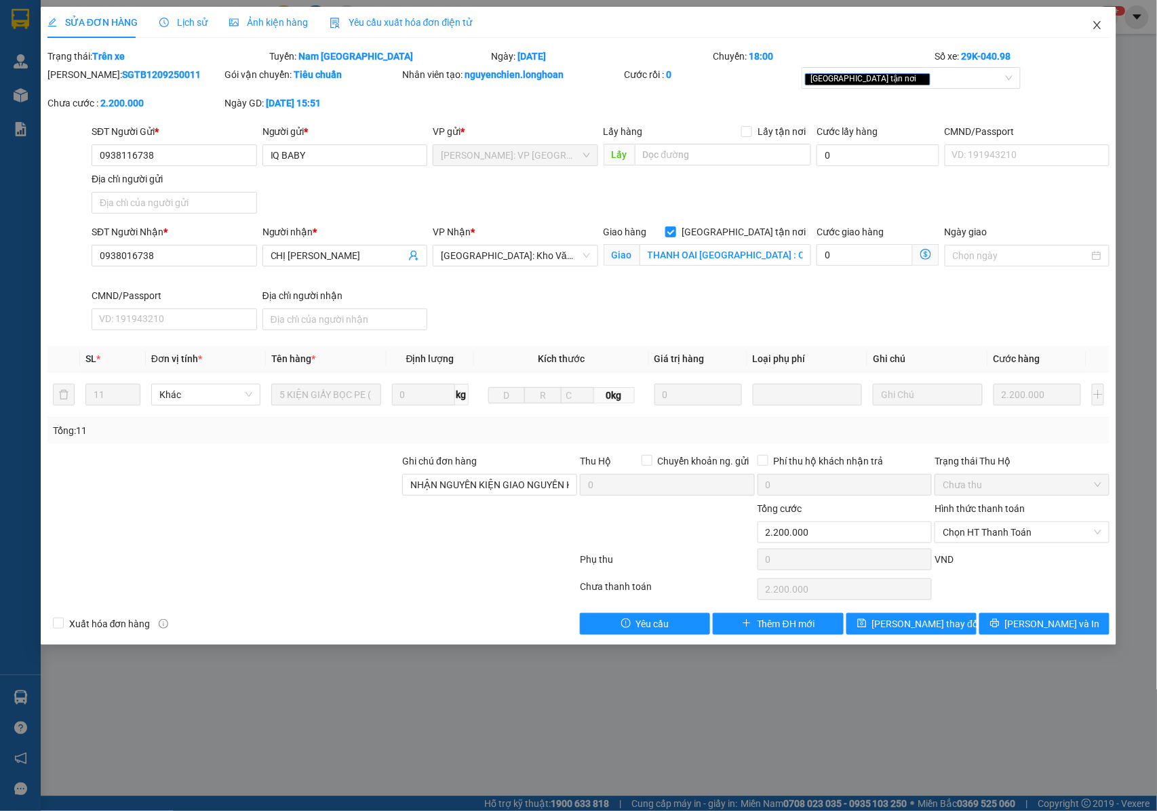
click at [1093, 24] on icon "close" at bounding box center [1097, 25] width 11 height 11
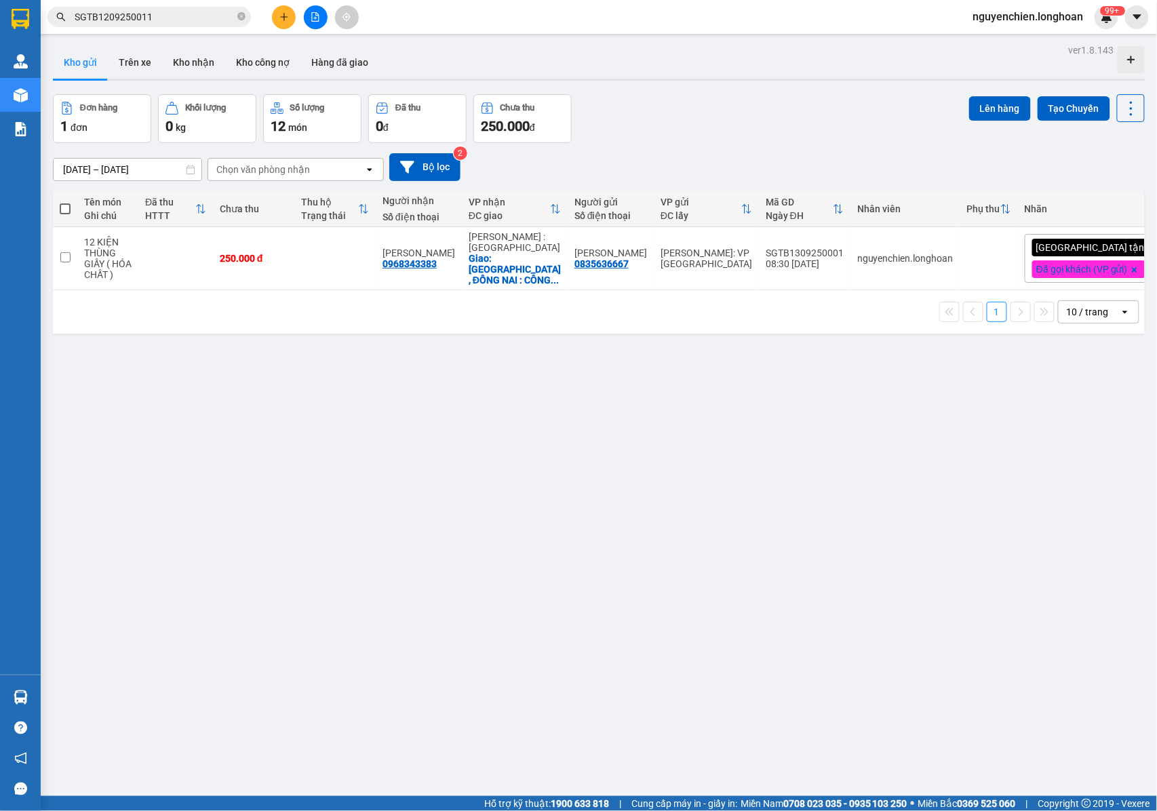
click at [199, 12] on input "SGTB1209250011" at bounding box center [155, 16] width 160 height 15
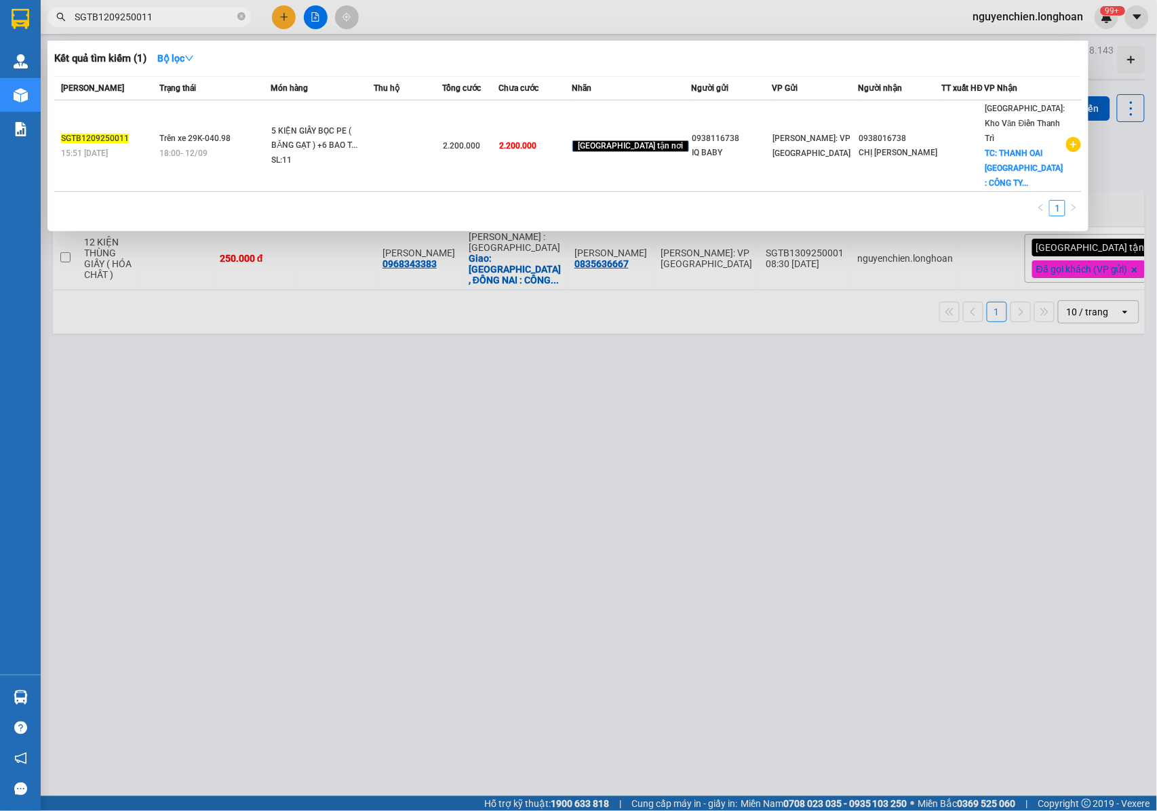
drag, startPoint x: 193, startPoint y: 12, endPoint x: 69, endPoint y: 12, distance: 123.4
click at [69, 12] on span "SGTB1209250011" at bounding box center [148, 17] width 203 height 20
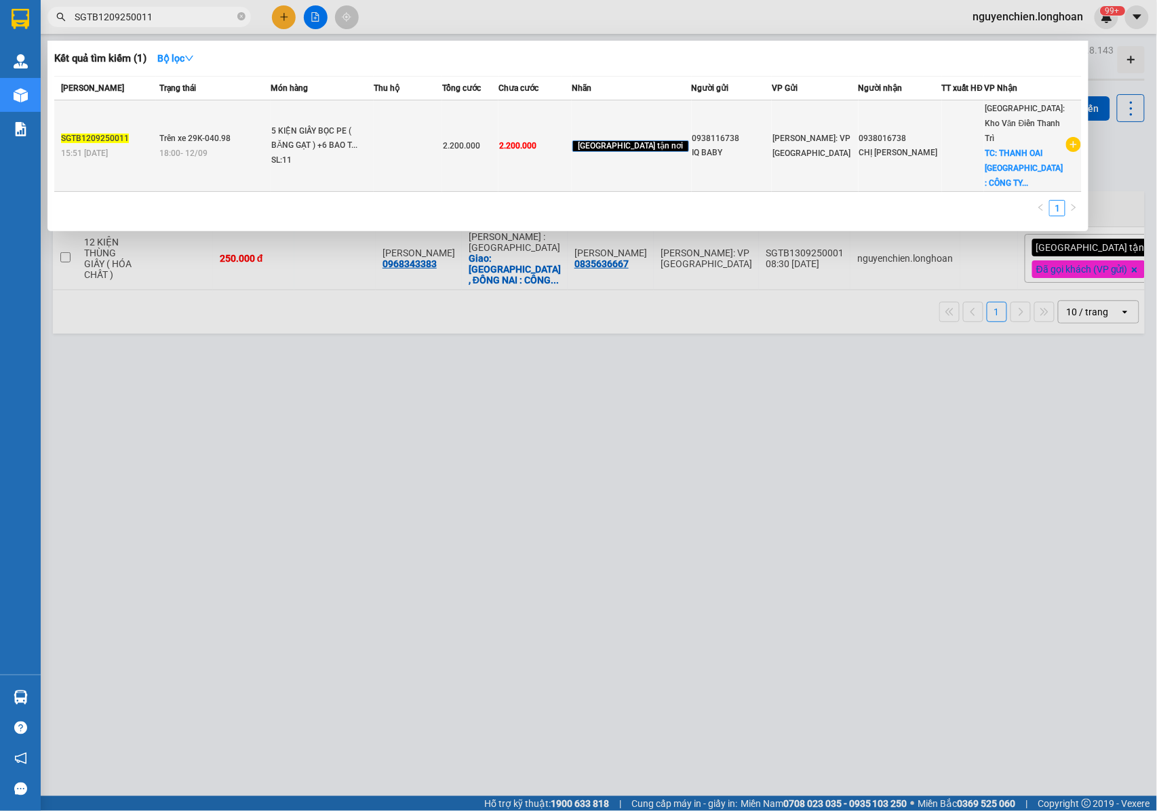
click at [536, 141] on span "2.200.000" at bounding box center [517, 145] width 37 height 9
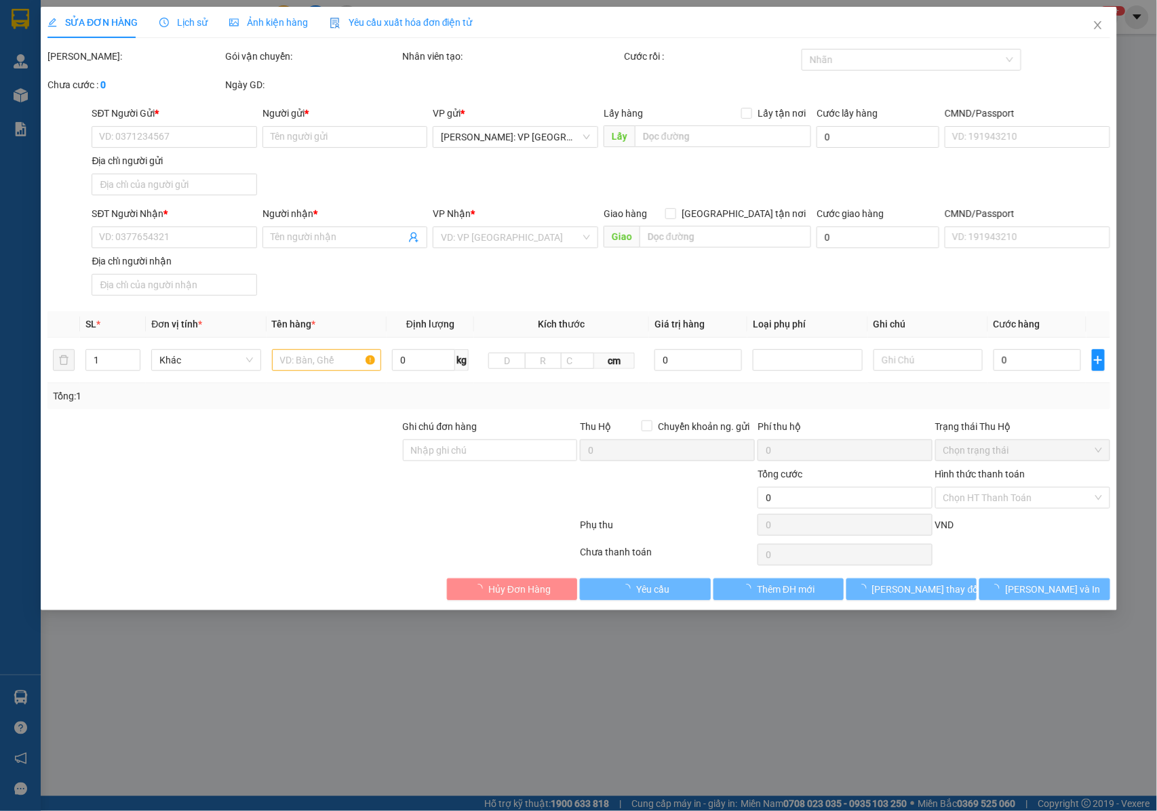
type input "0938116738"
type input "IQ BABY"
type input "0938016738"
type input "CHỊ [PERSON_NAME]"
checkbox input "true"
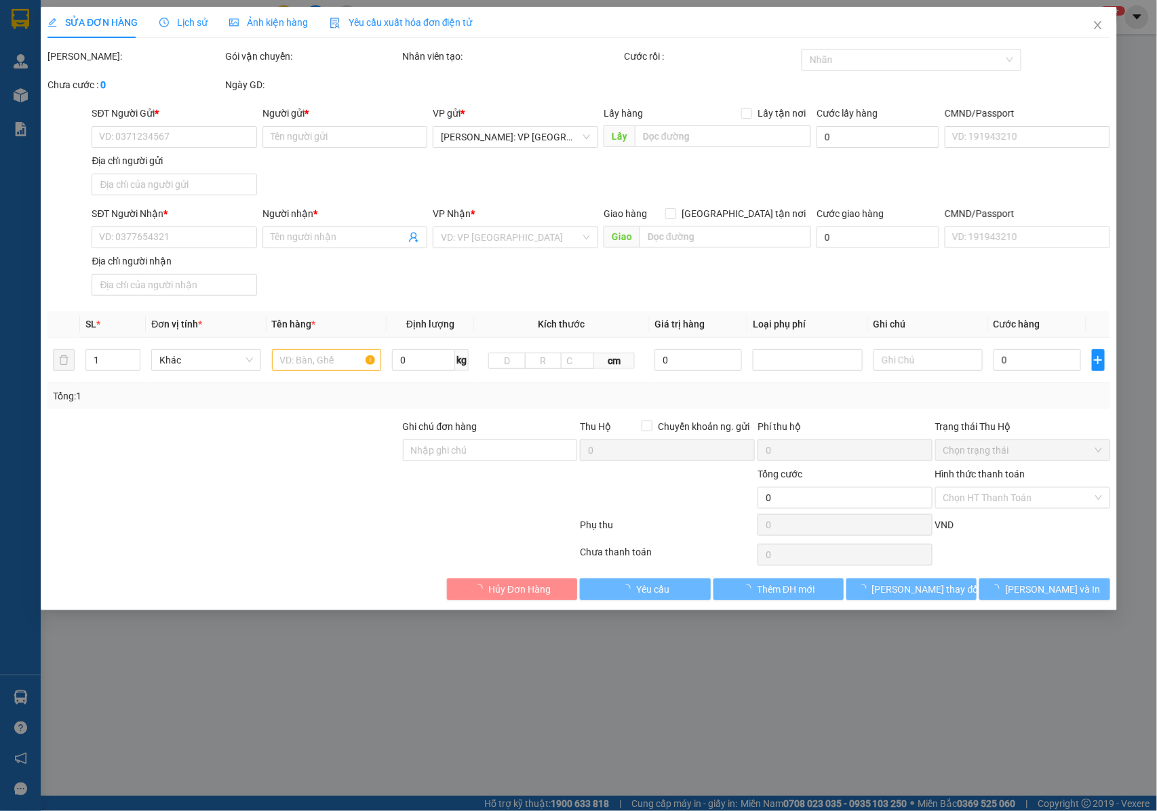
type input "THANH OAI HÀ NỘI : CÔNG TY CP KISPLAZA , CỤM CÔNG NGHIỆP THANH OAI, X BÍCH HÒA …"
type input "NHẬN NGUYÊN KIỆN GIAO NGUYÊN KIỆN, HƯ VỠ K ĐỀN+GỌI KHÁCH TRƯỚC KHIGIAO ,KHÁCH N…"
type input "2.200.000"
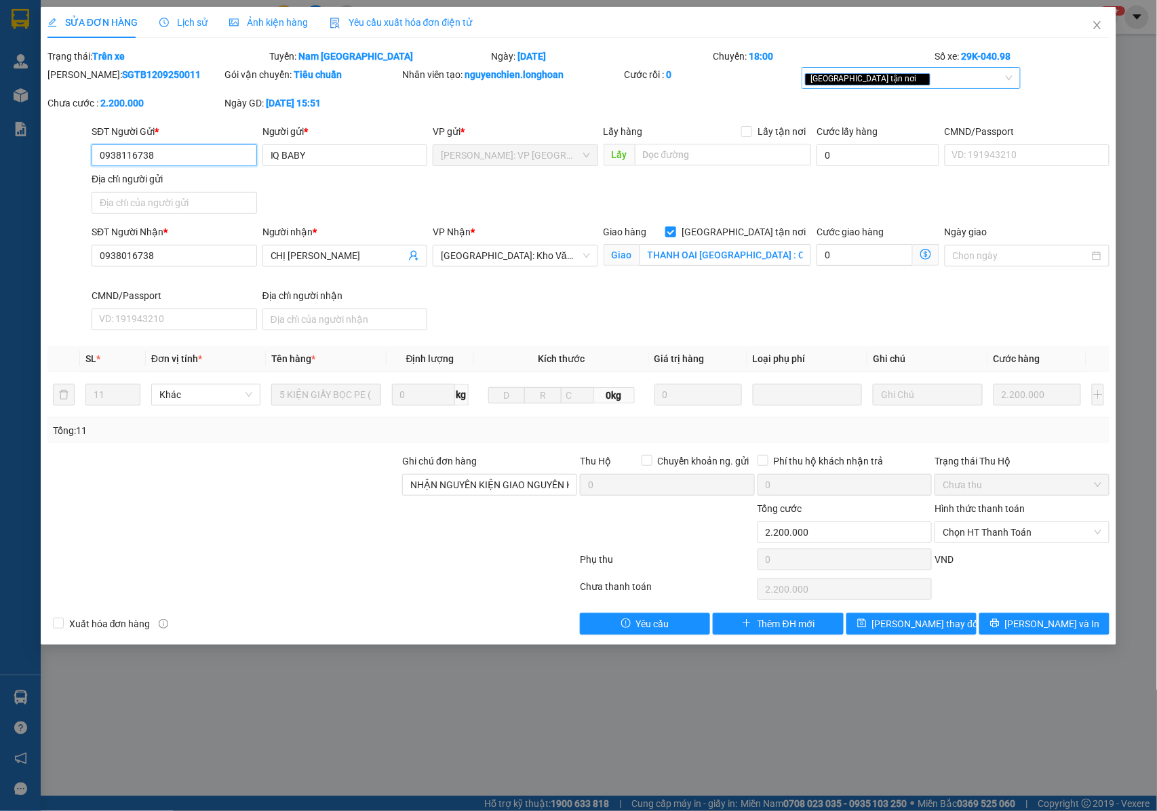
click at [899, 81] on div "[GEOGRAPHIC_DATA] tận nơi" at bounding box center [904, 78] width 199 height 16
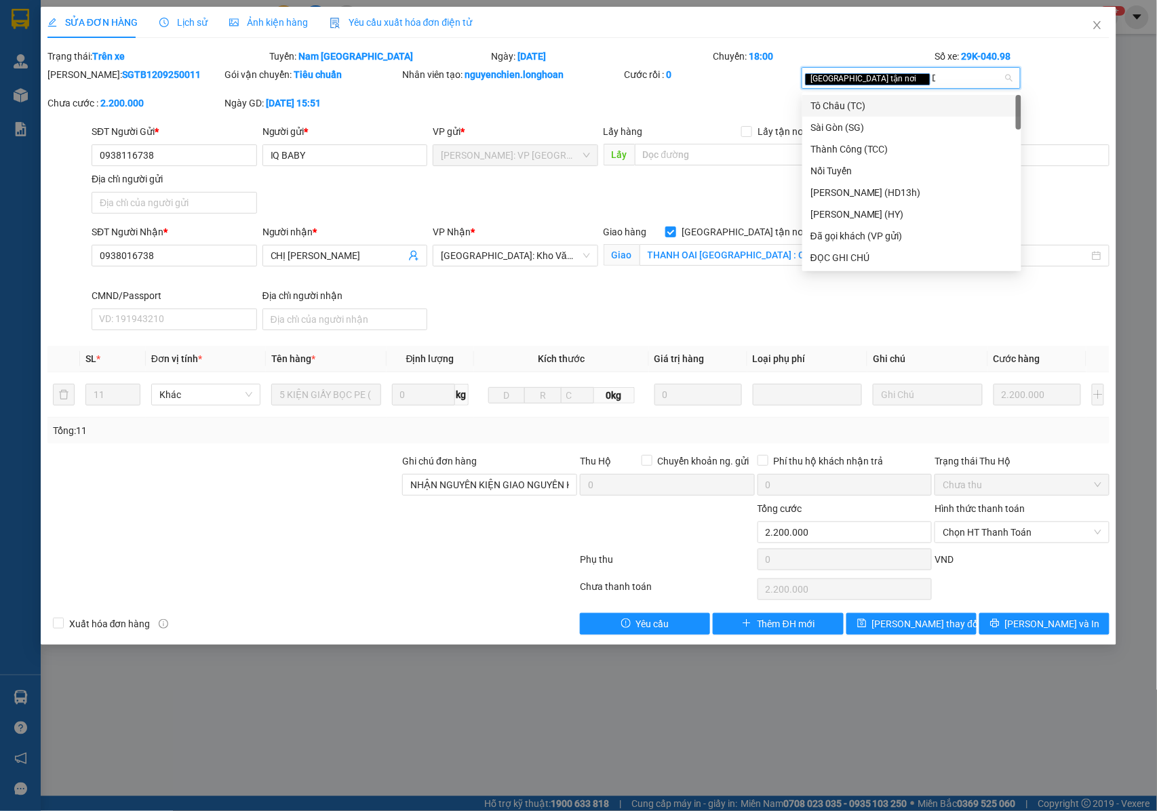
type input "D"
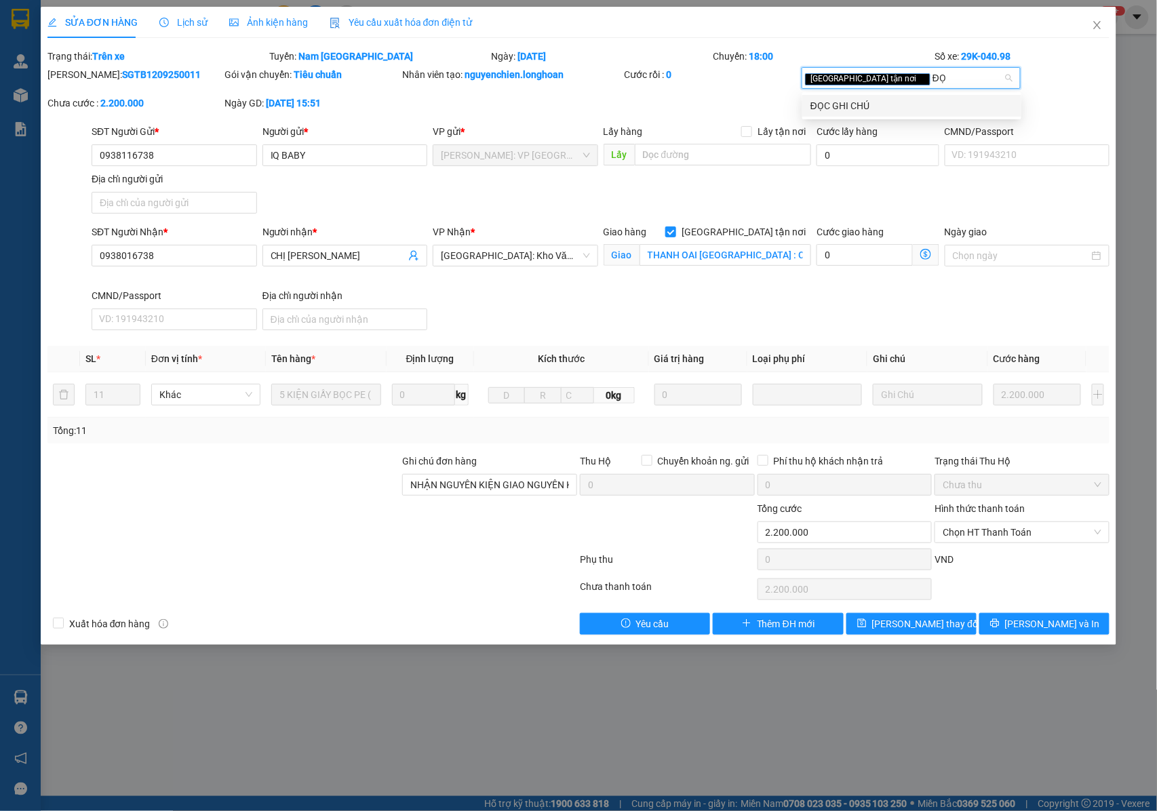
type input "ĐỌC"
click at [899, 108] on div "ĐỌC GHI CHÚ" at bounding box center [911, 105] width 203 height 15
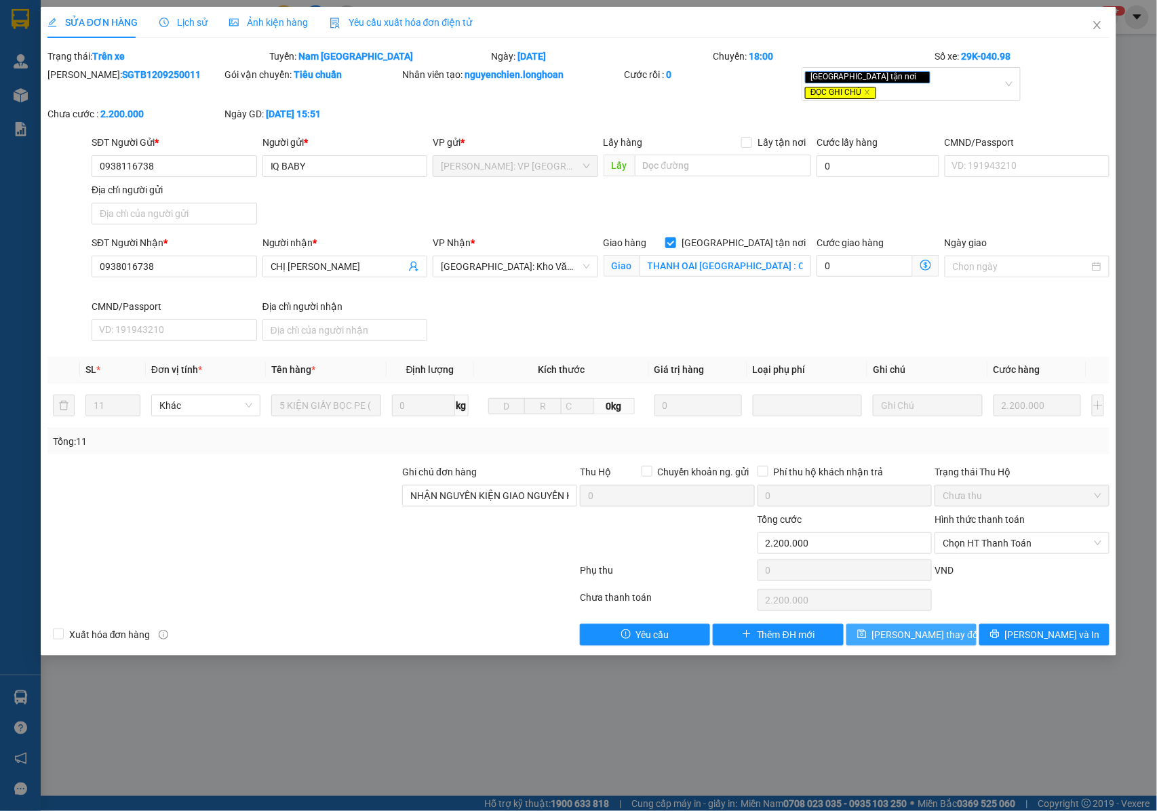
click at [899, 631] on span "[PERSON_NAME] thay đổi" at bounding box center [926, 634] width 108 height 15
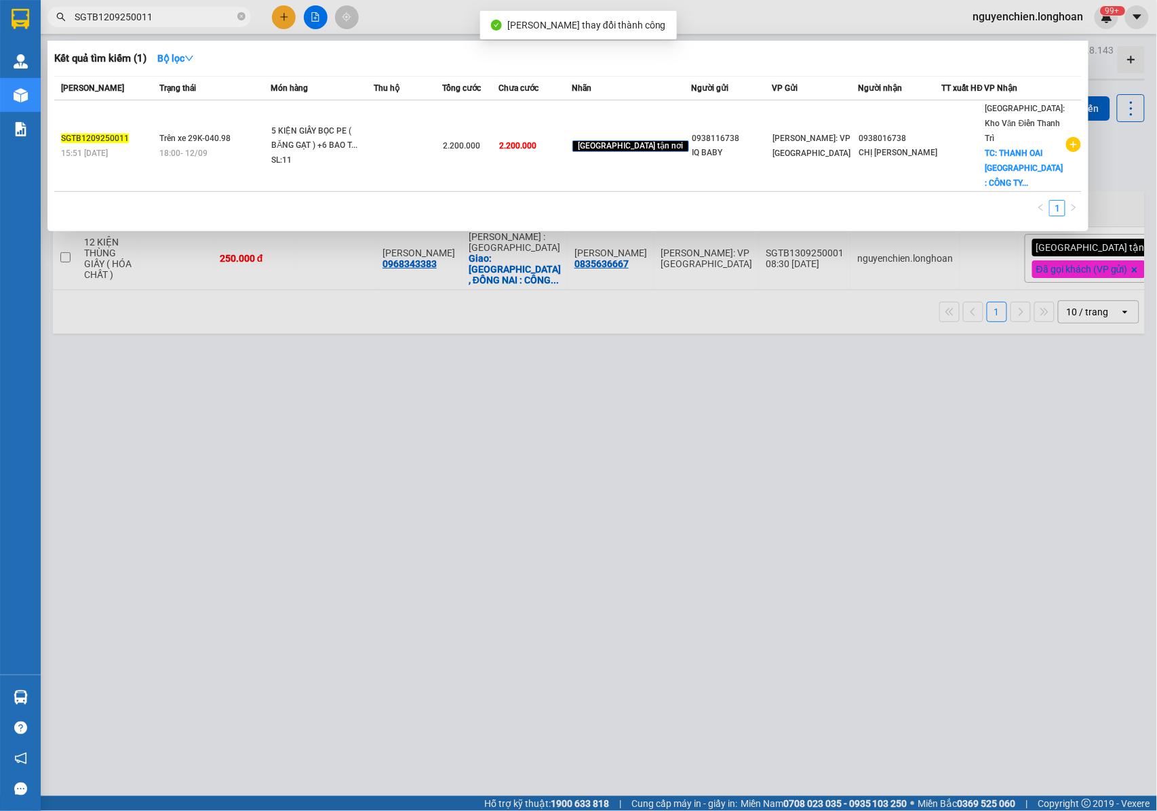
click at [161, 22] on input "SGTB1209250011" at bounding box center [155, 16] width 160 height 15
drag, startPoint x: 161, startPoint y: 20, endPoint x: 71, endPoint y: 22, distance: 90.2
click at [71, 22] on span "SGTB1209250011" at bounding box center [148, 17] width 203 height 20
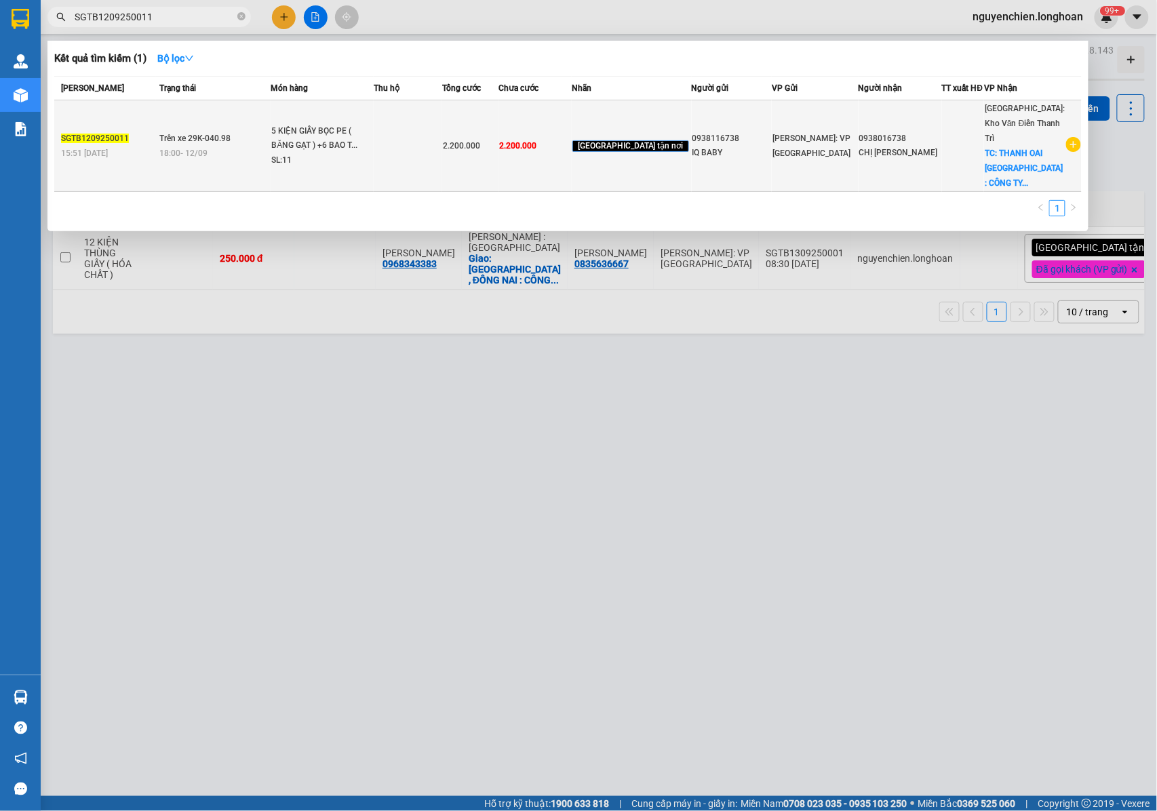
click at [301, 139] on div "5 KIỆN GIẤY BỌC PE ( BĂNG GẠT ) +6 BAO T..." at bounding box center [322, 138] width 102 height 29
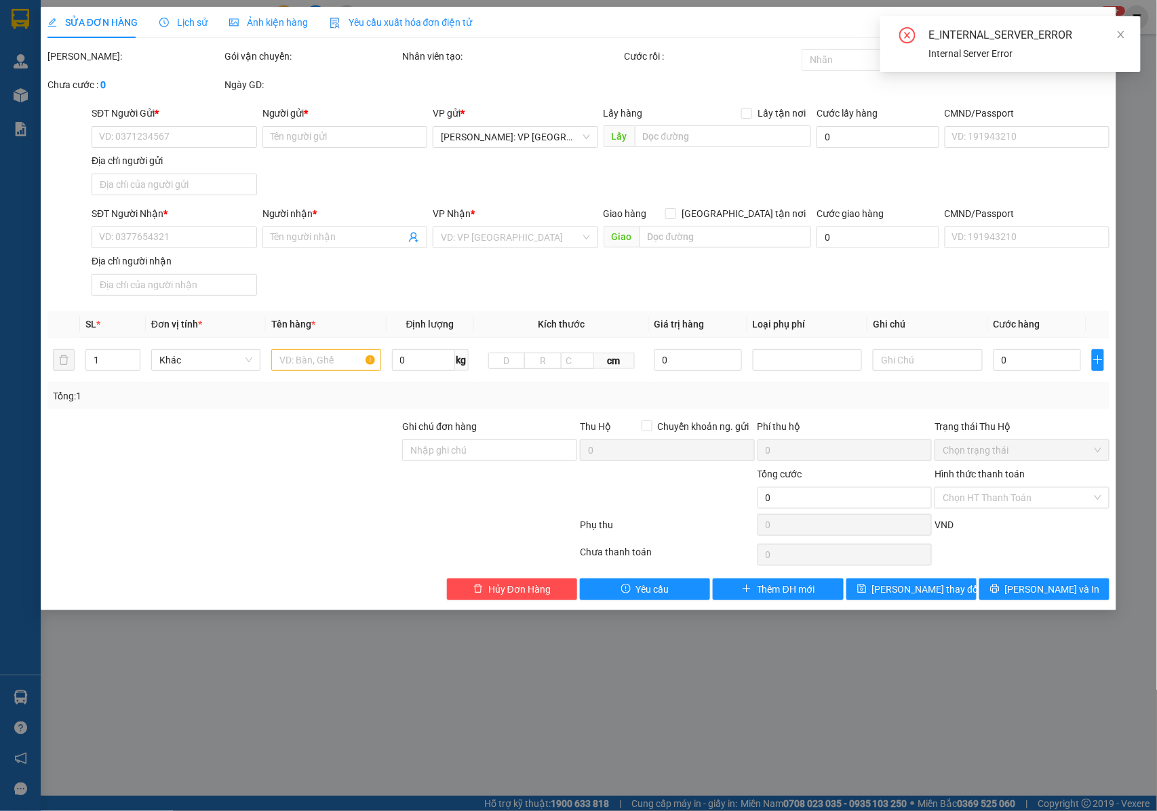
click at [1126, 31] on div "E_INTERNAL_SERVER_ERROR Internal Server Error" at bounding box center [1010, 44] width 260 height 56
click at [1119, 41] on link at bounding box center [1120, 34] width 9 height 15
click at [1121, 35] on div "SỬA ĐƠN HÀNG Lịch sử Ảnh kiện hàng Yêu cầu xuất hóa đơn điện tử Total Paid Fee …" at bounding box center [578, 405] width 1157 height 811
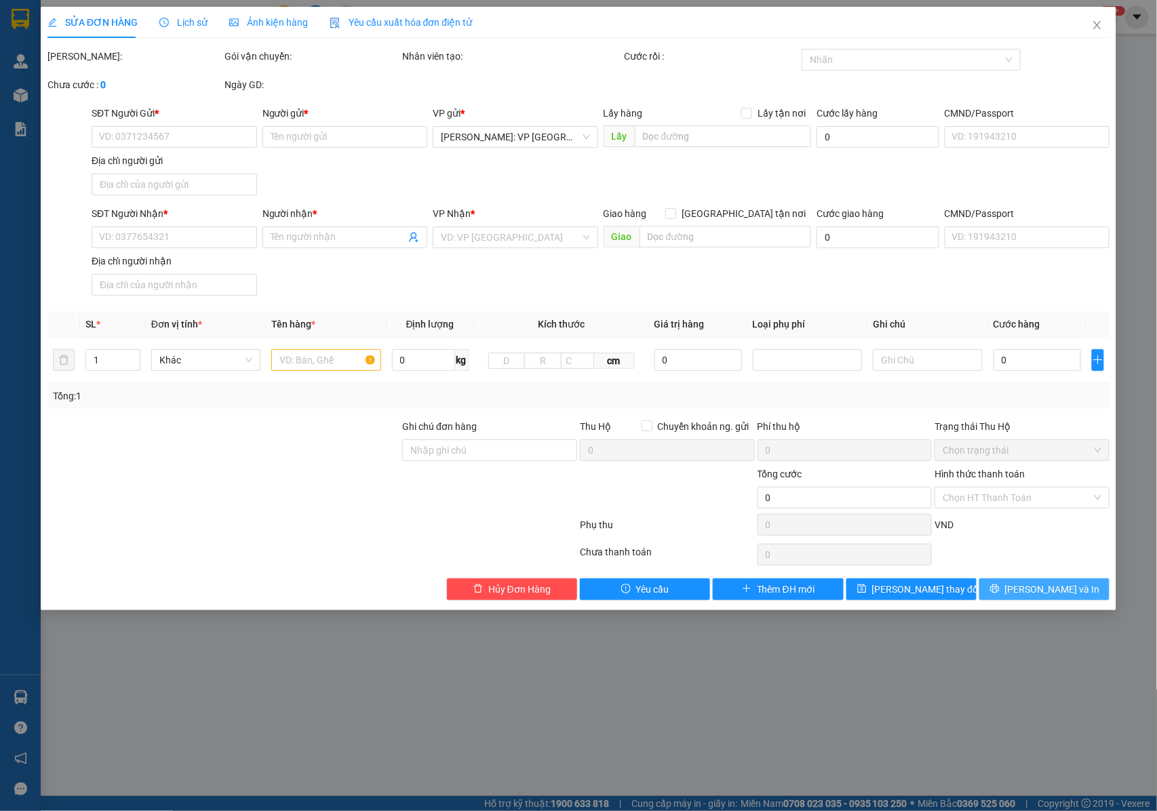
drag, startPoint x: 1018, startPoint y: 595, endPoint x: 1006, endPoint y: 586, distance: 15.1
click at [999, 593] on icon "printer" at bounding box center [994, 588] width 9 height 9
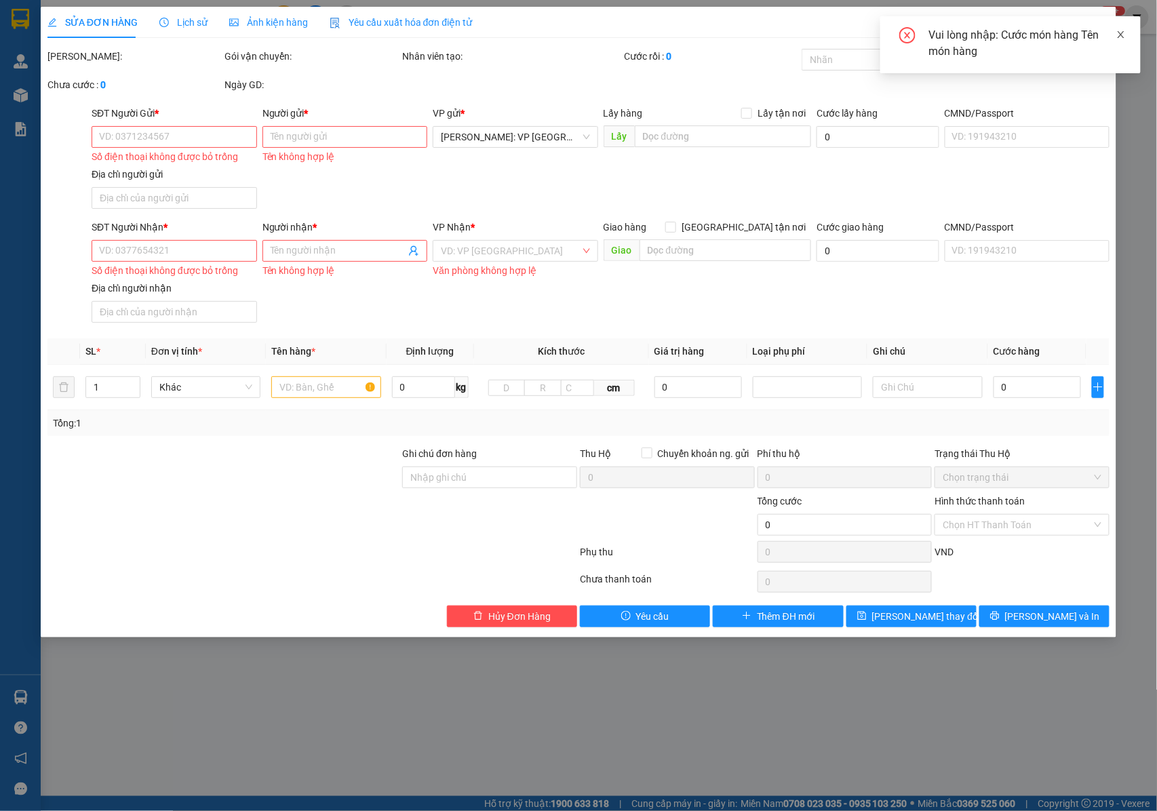
click at [1121, 35] on icon "close" at bounding box center [1120, 34] width 7 height 7
drag, startPoint x: 1101, startPoint y: 28, endPoint x: 273, endPoint y: 23, distance: 828.5
click at [1101, 28] on icon "close" at bounding box center [1097, 25] width 11 height 11
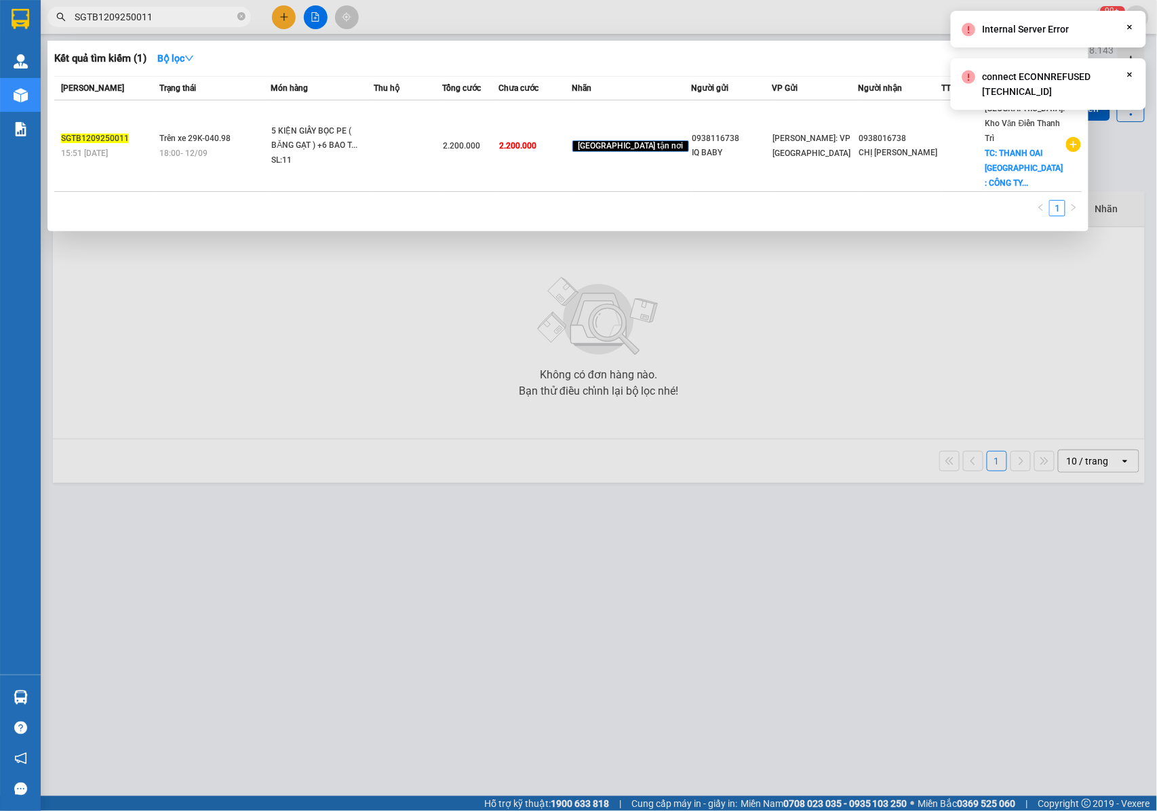
click at [155, 20] on input "SGTB1209250011" at bounding box center [155, 16] width 160 height 15
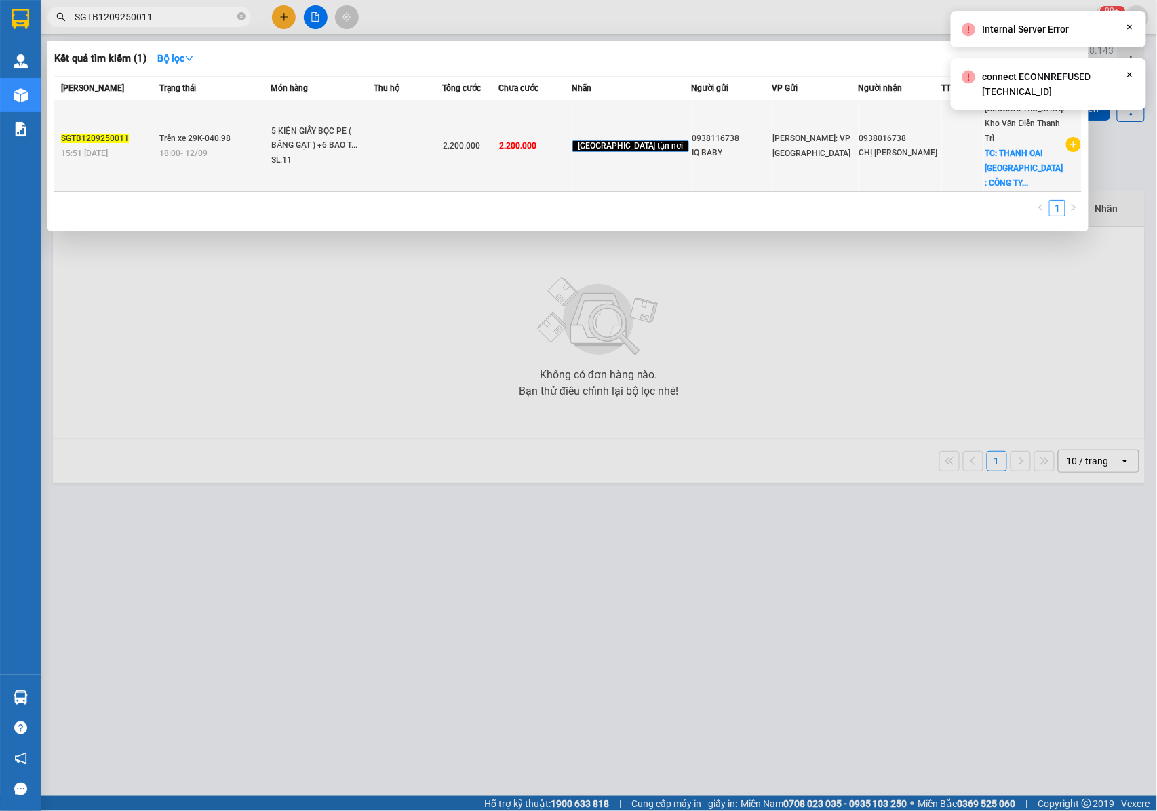
click at [431, 136] on td at bounding box center [408, 146] width 68 height 92
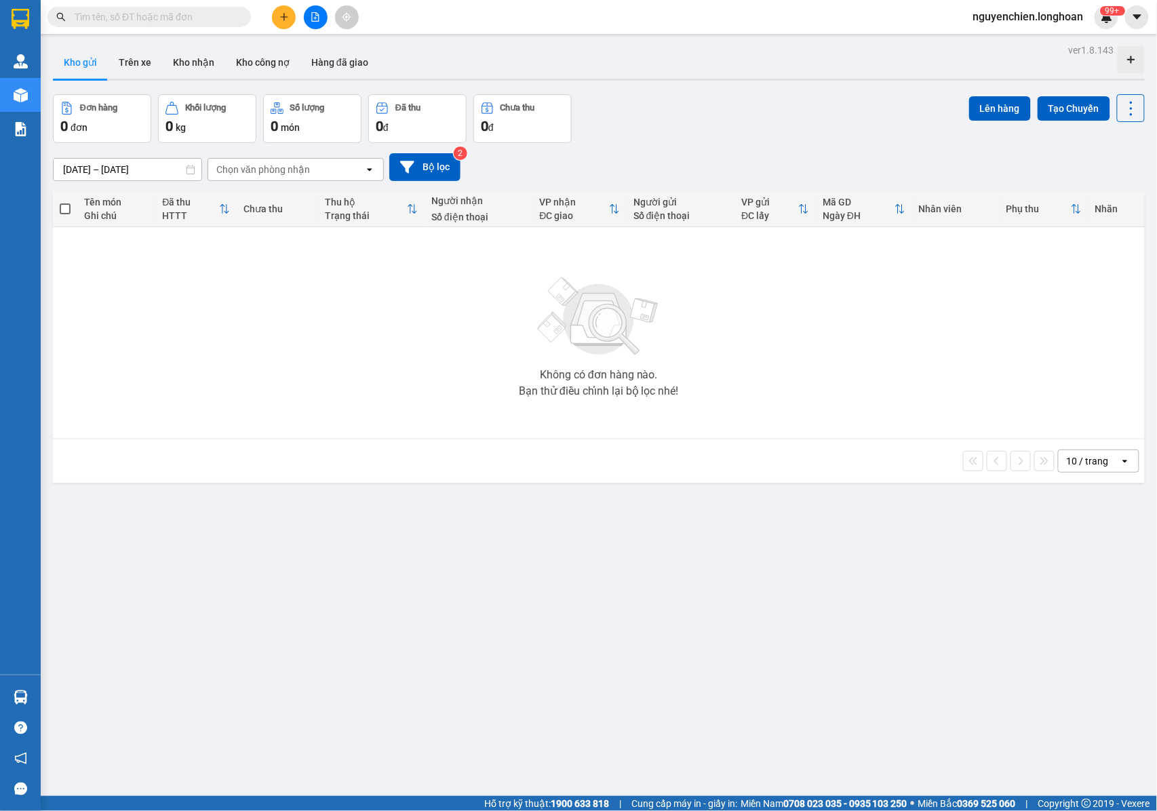
click at [210, 20] on input "text" at bounding box center [155, 16] width 160 height 15
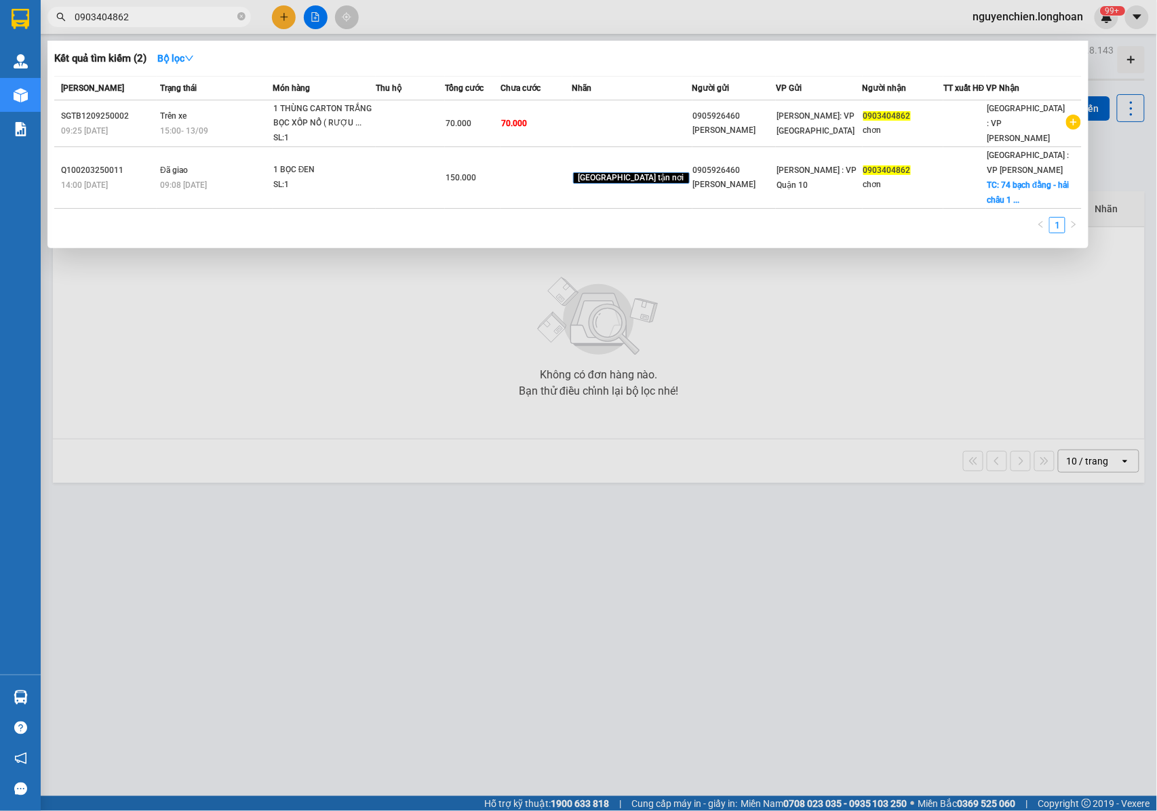
type input "0903404862"
click at [235, 14] on span "0903404862" at bounding box center [148, 17] width 203 height 20
click at [247, 20] on span "0903404862" at bounding box center [148, 17] width 203 height 20
click at [243, 18] on icon "close-circle" at bounding box center [241, 16] width 8 height 8
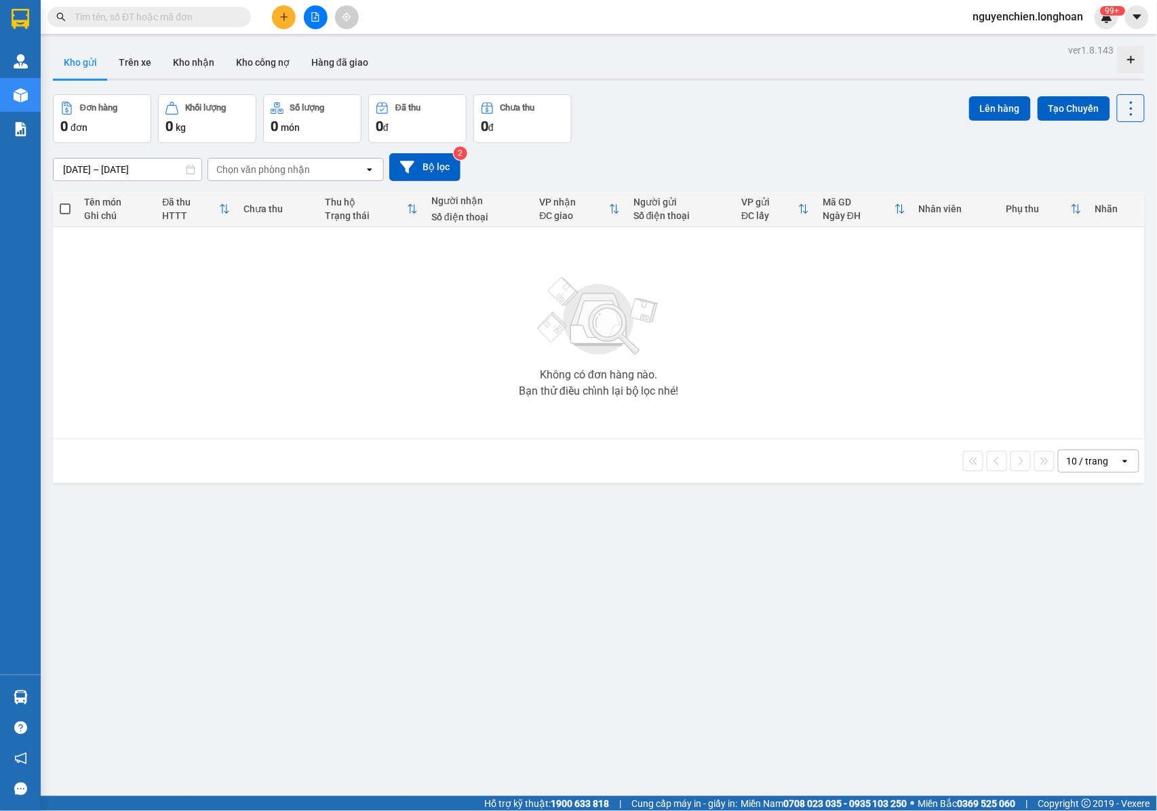
click at [133, 24] on span at bounding box center [148, 17] width 203 height 20
click at [285, 9] on button at bounding box center [284, 17] width 24 height 24
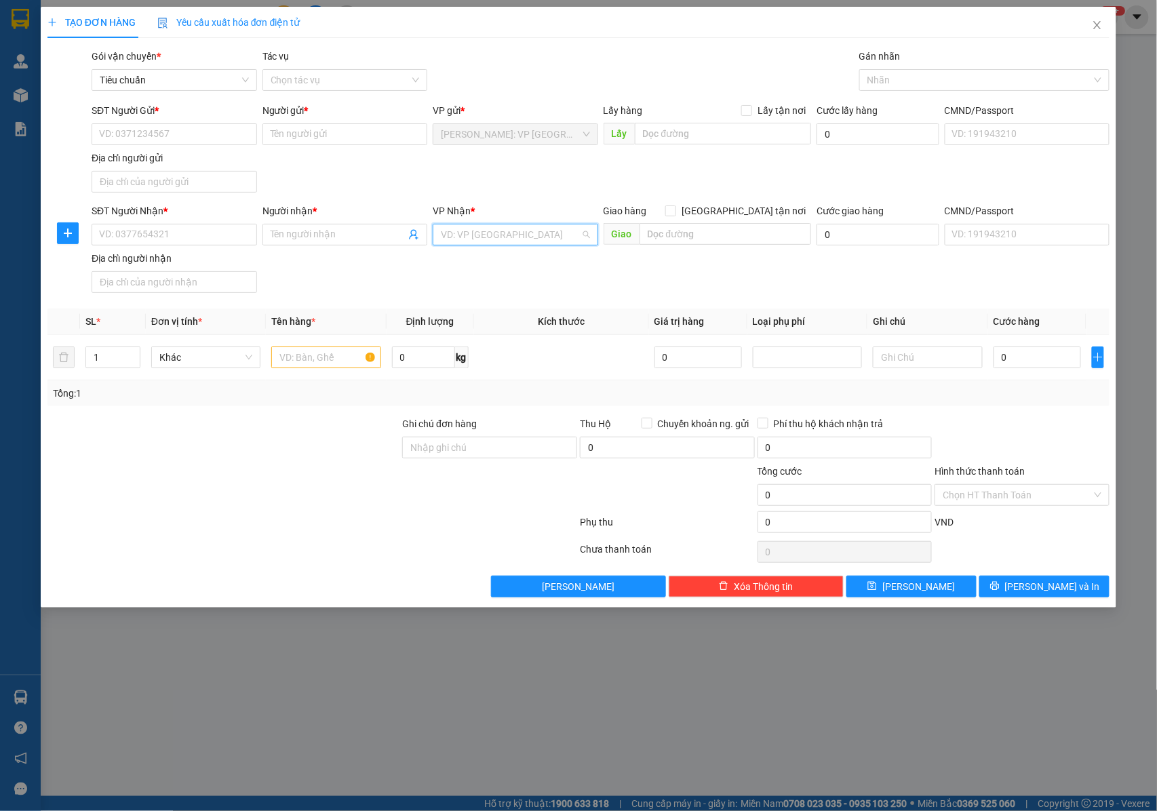
click at [476, 237] on input "search" at bounding box center [511, 234] width 140 height 20
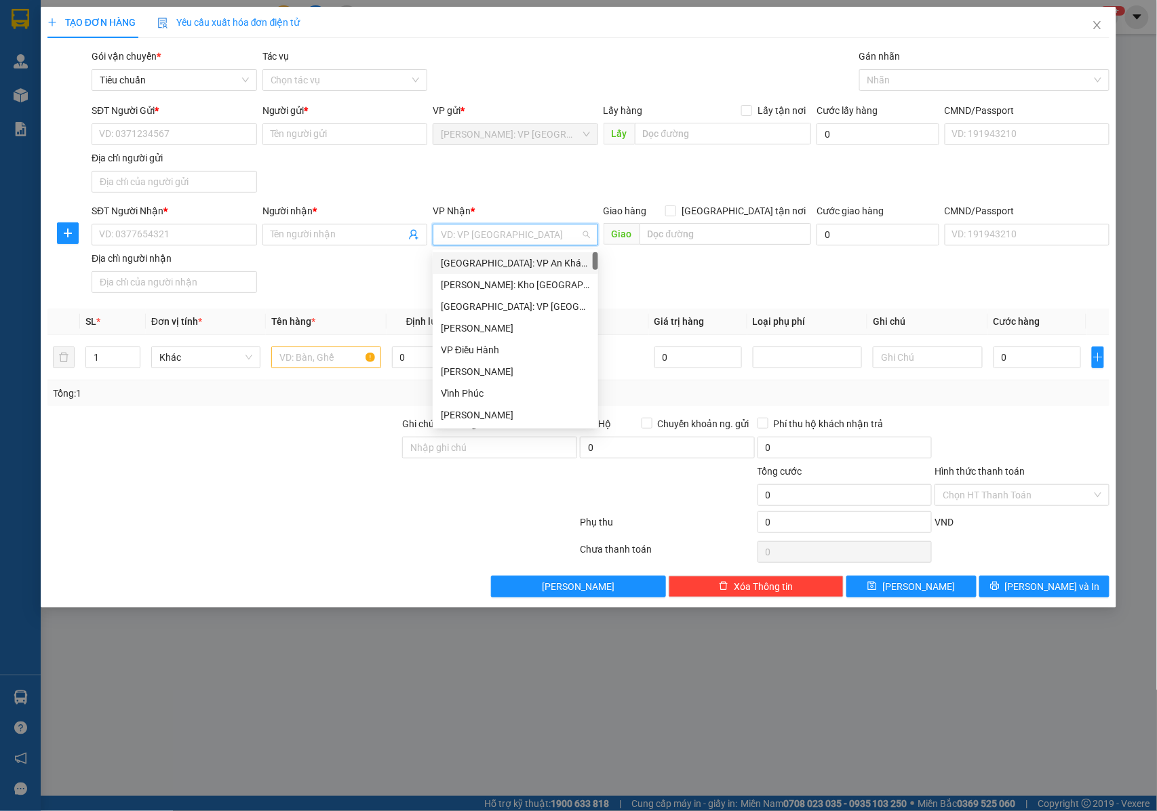
click at [301, 218] on div "Người nhận *" at bounding box center [344, 210] width 165 height 15
click at [301, 227] on input "Người nhận *" at bounding box center [339, 234] width 136 height 15
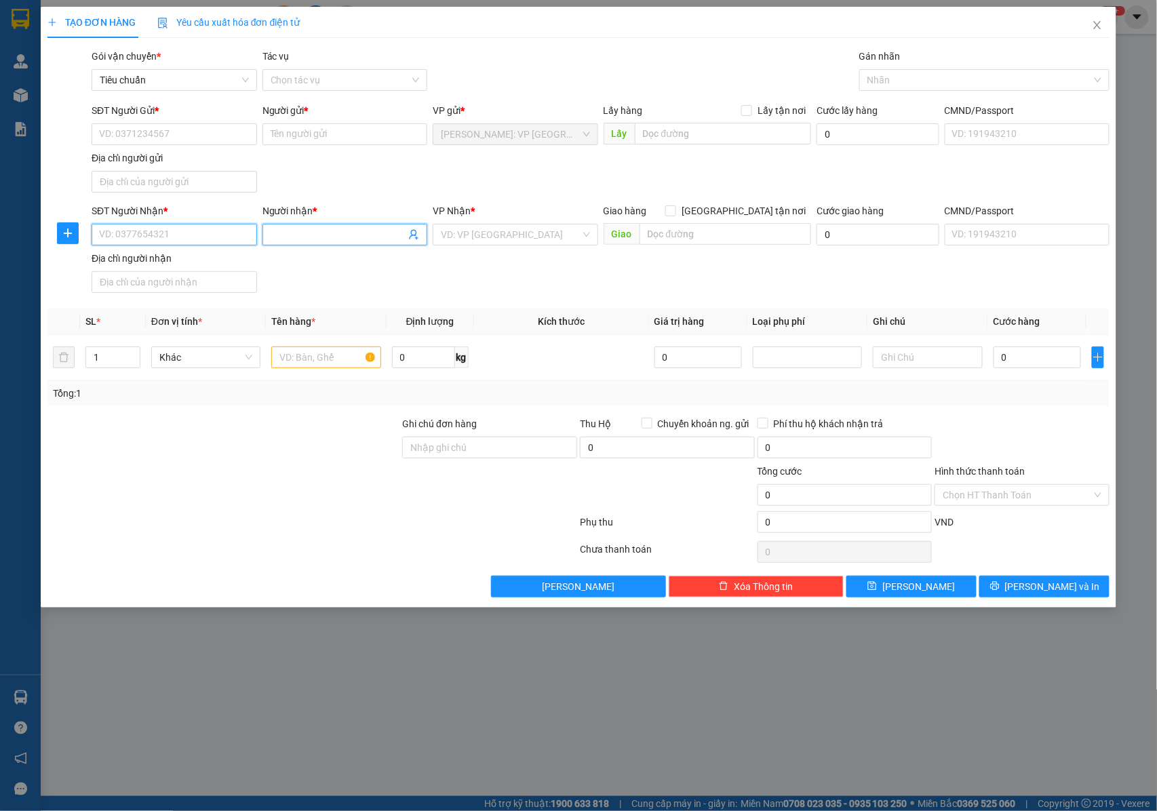
click at [193, 237] on input "SĐT Người Nhận *" at bounding box center [174, 235] width 165 height 22
click at [168, 243] on input "SĐT Người Nhận *" at bounding box center [174, 235] width 165 height 22
click at [174, 241] on input "SĐT Người Nhận *" at bounding box center [174, 235] width 165 height 22
click at [758, 210] on span "[GEOGRAPHIC_DATA] tận nơi" at bounding box center [743, 210] width 135 height 15
click at [675, 210] on input "[GEOGRAPHIC_DATA] tận nơi" at bounding box center [669, 209] width 9 height 9
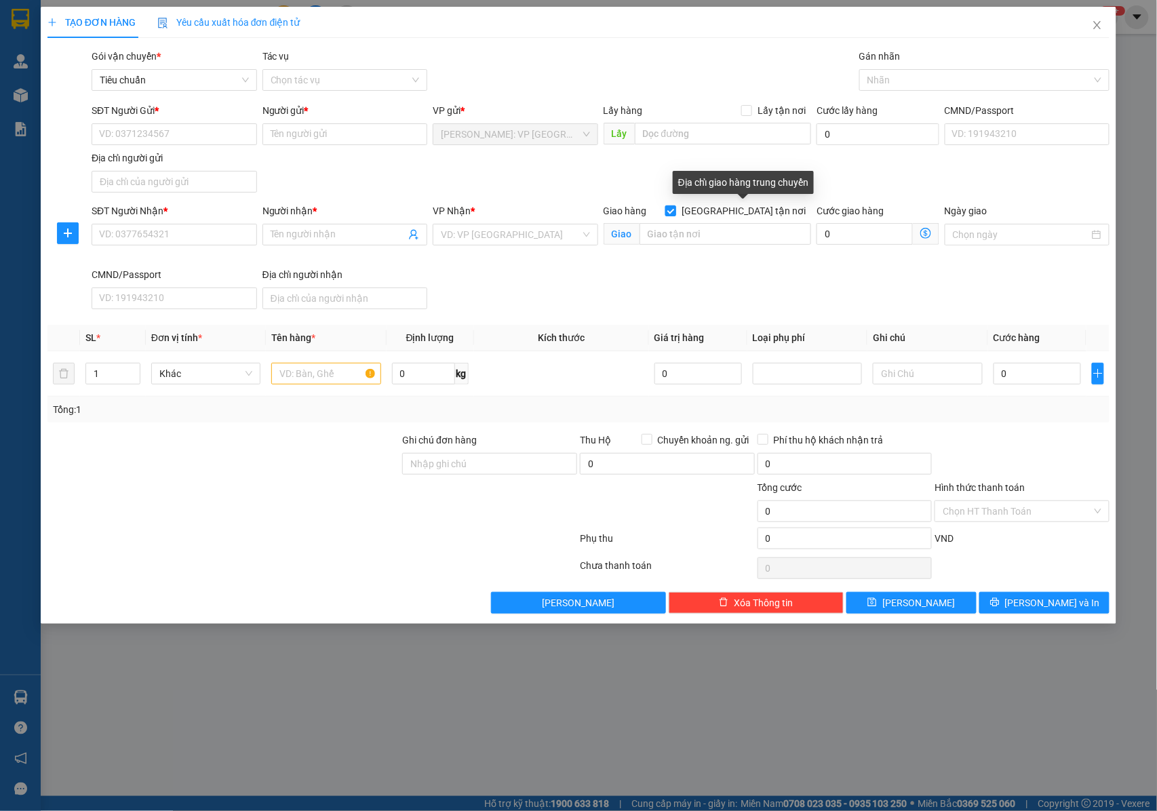
click at [675, 212] on input "[GEOGRAPHIC_DATA] tận nơi" at bounding box center [669, 209] width 9 height 9
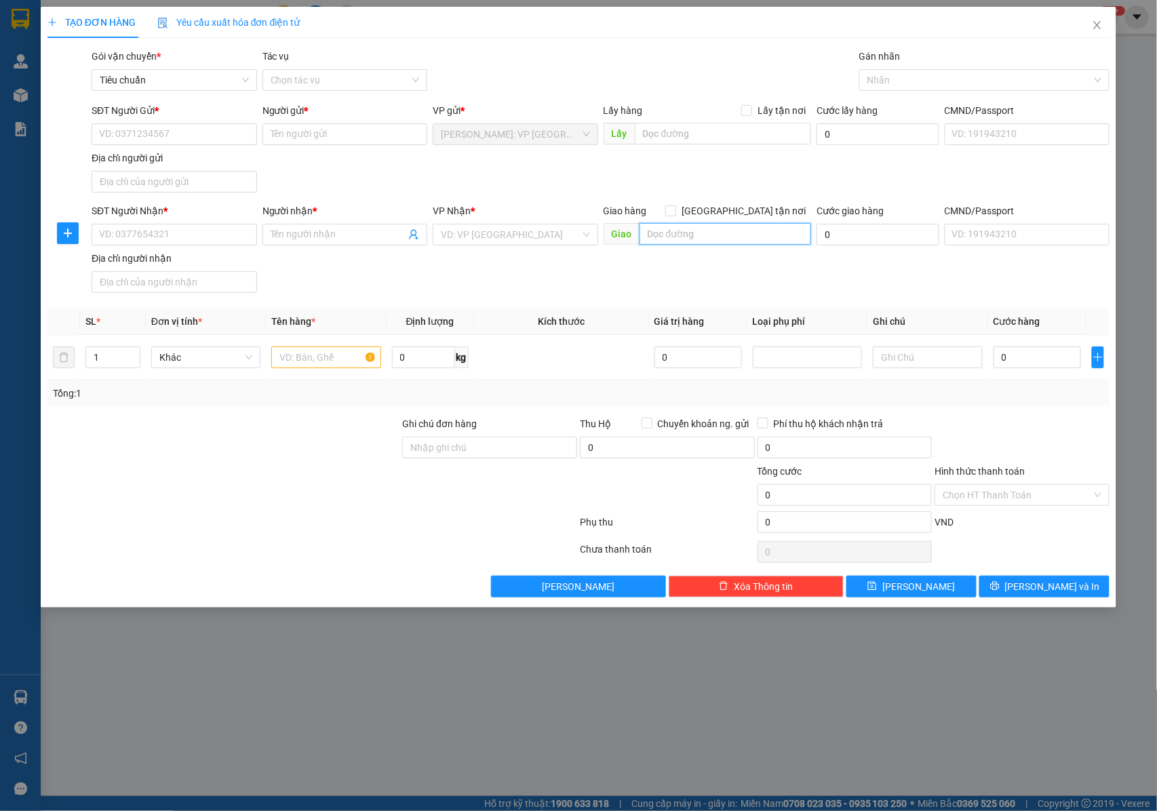
click at [731, 233] on input "text" at bounding box center [725, 234] width 172 height 22
click at [675, 215] on input "[GEOGRAPHIC_DATA] tận nơi" at bounding box center [669, 209] width 9 height 9
checkbox input "true"
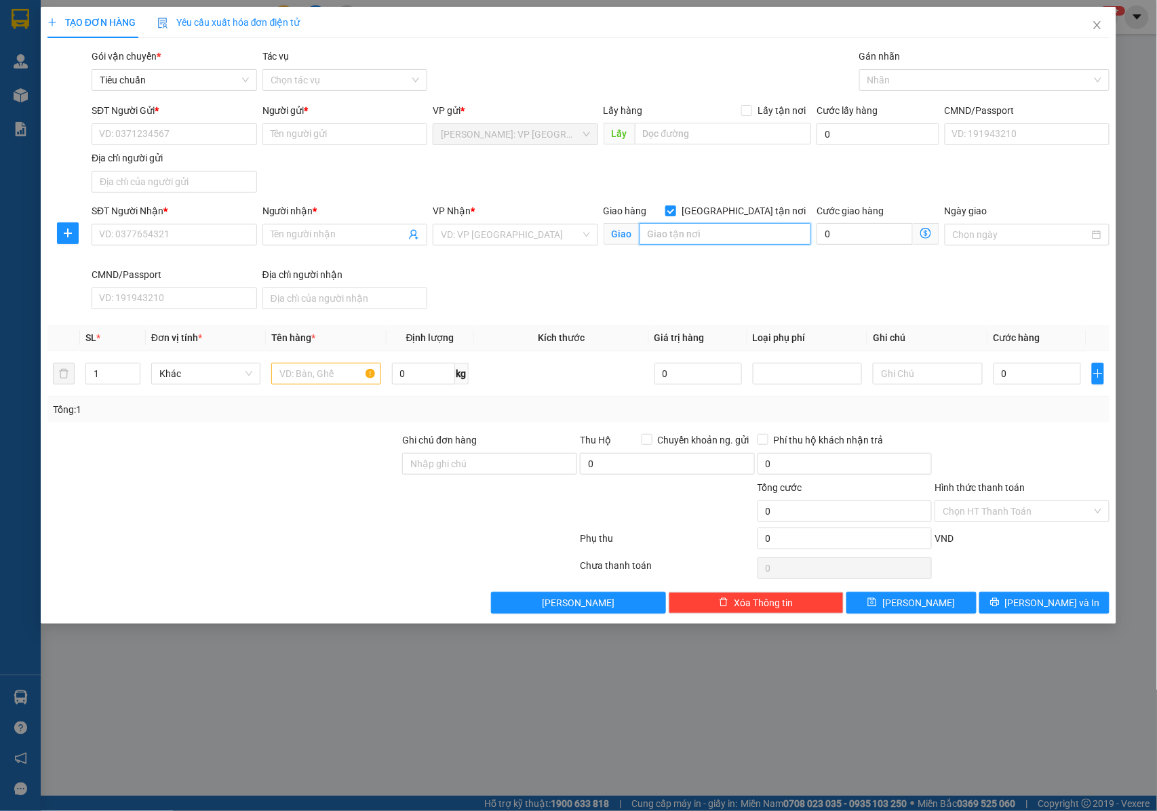
click at [730, 241] on input "text" at bounding box center [725, 234] width 172 height 22
paste input "57h Đ. Đồng Khởi, Trảng Dài, Biên Hòa, Đồng Nai, Việt Nam"
click at [650, 236] on input "57h Đ. Đồng Khởi, Trảng Dài, Biên Hòa, Đồng Nai, Việt Nam" at bounding box center [725, 234] width 172 height 22
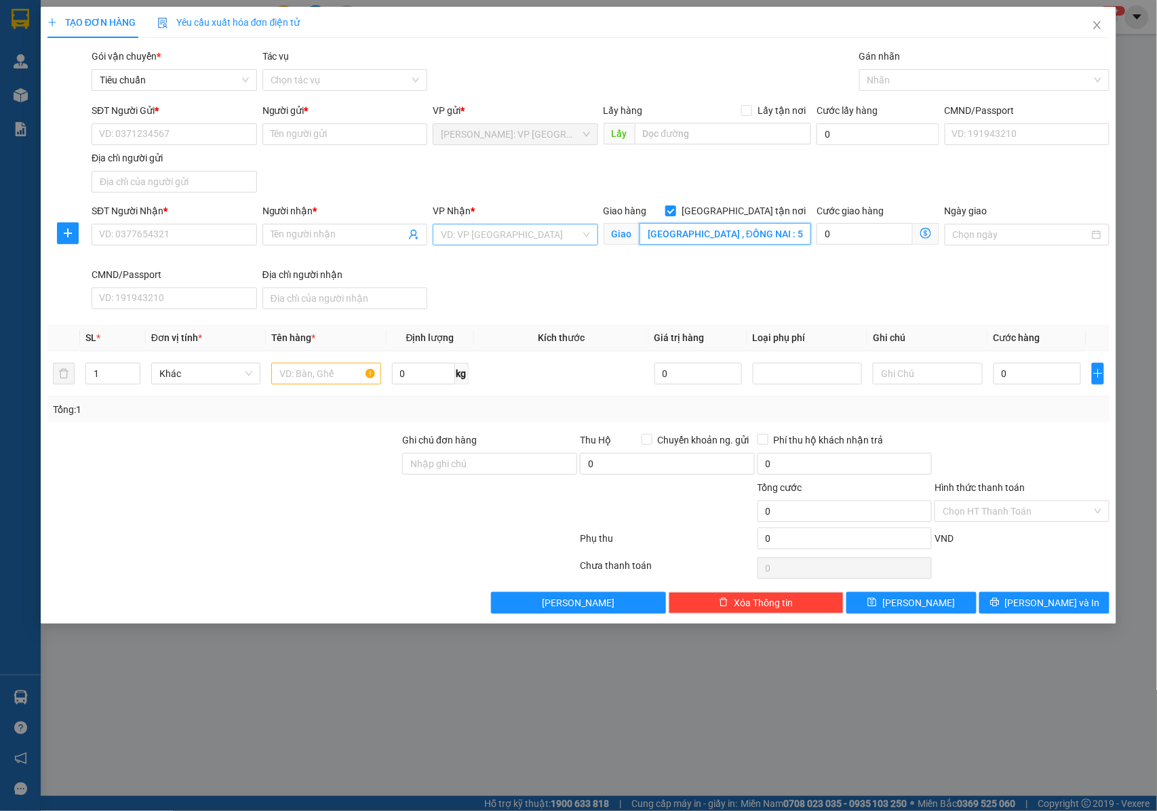
type input "[GEOGRAPHIC_DATA] , ĐỒNG NAI : 57h [PERSON_NAME] [GEOGRAPHIC_DATA], [GEOGRAPHIC…"
click at [542, 235] on input "search" at bounding box center [511, 234] width 140 height 20
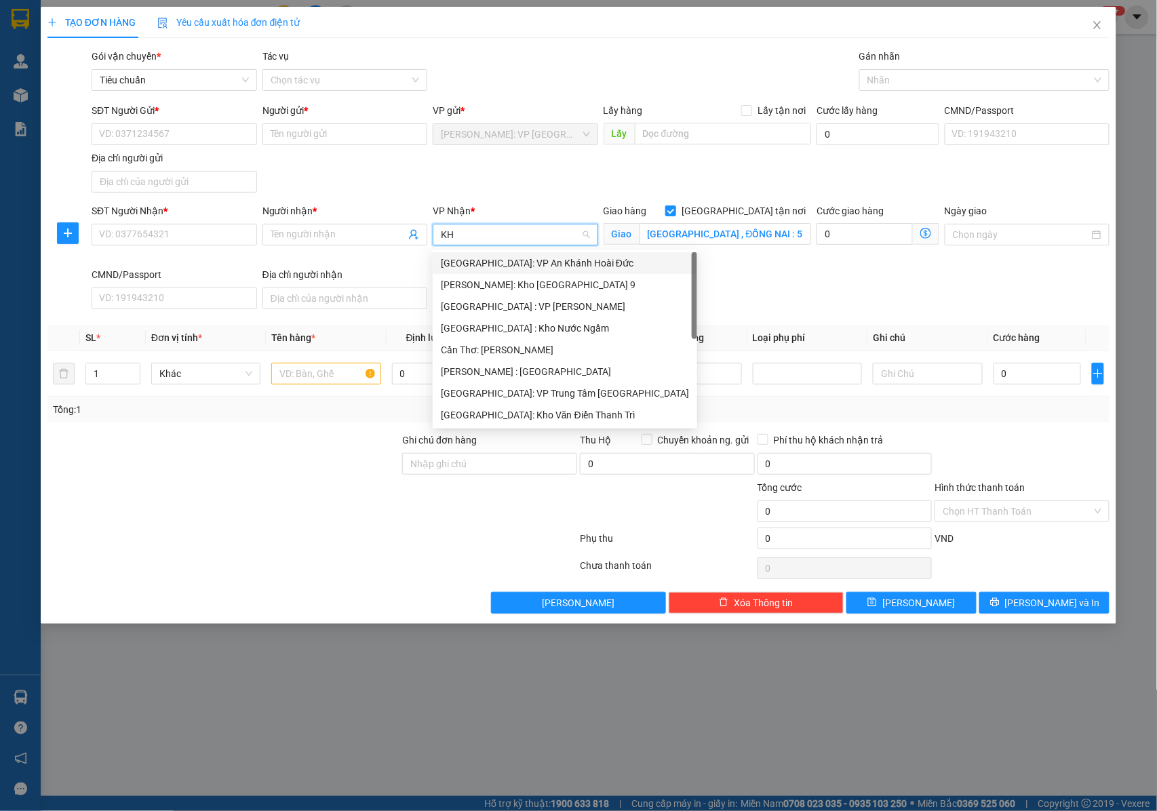
type input "KHO"
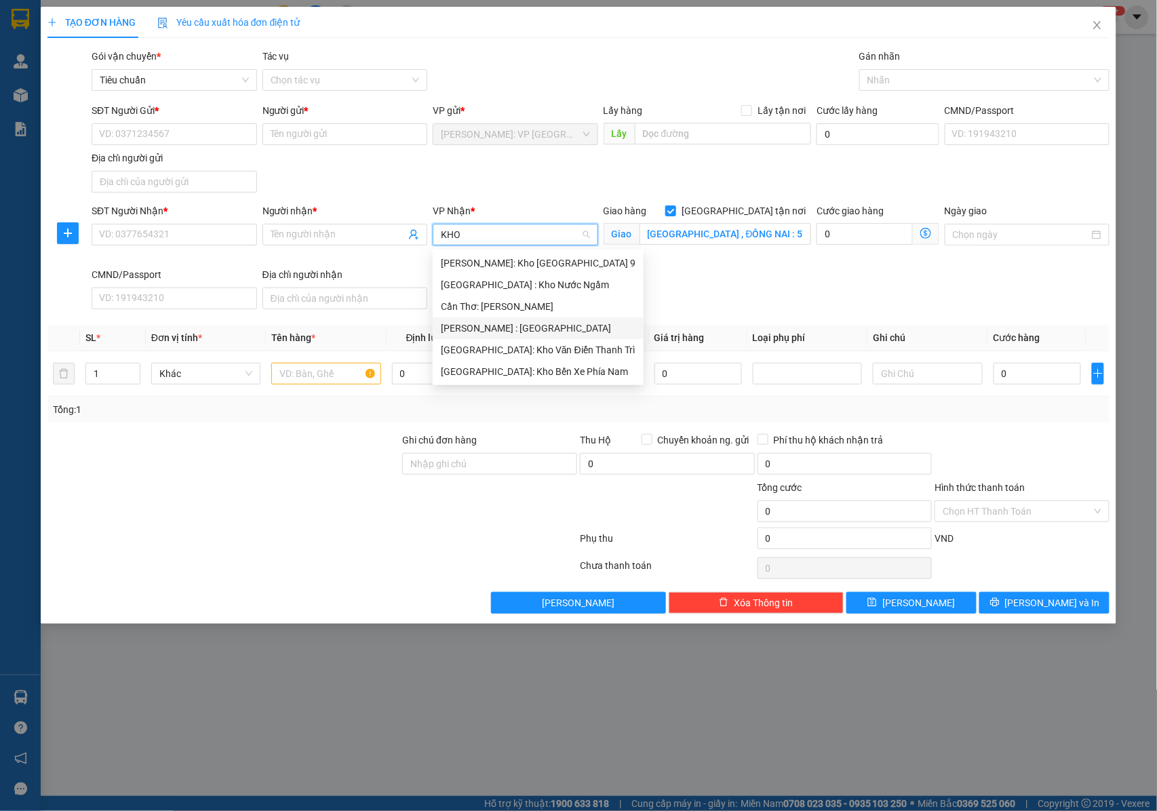
click at [479, 321] on div "[PERSON_NAME] : [GEOGRAPHIC_DATA]" at bounding box center [538, 328] width 195 height 15
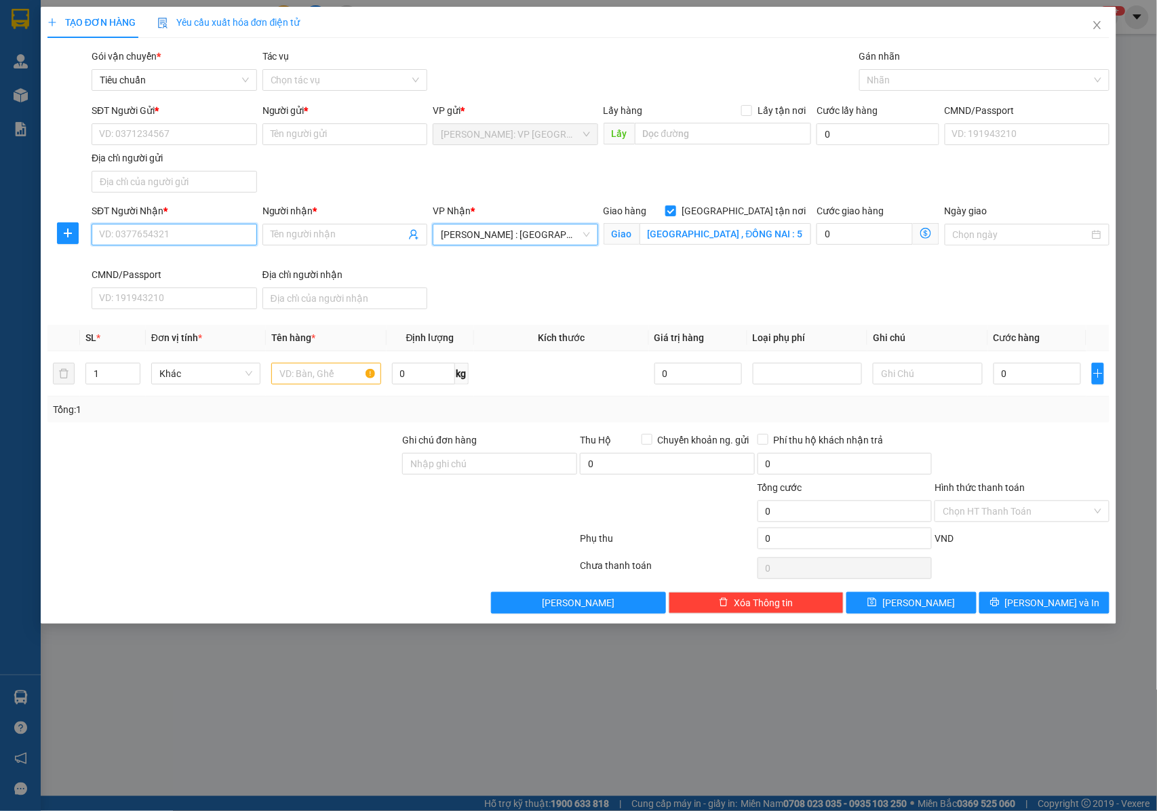
click at [190, 235] on input "SĐT Người Nhận *" at bounding box center [174, 235] width 165 height 22
type input "0968343383"
click at [340, 234] on input "Người nhận *" at bounding box center [339, 234] width 136 height 15
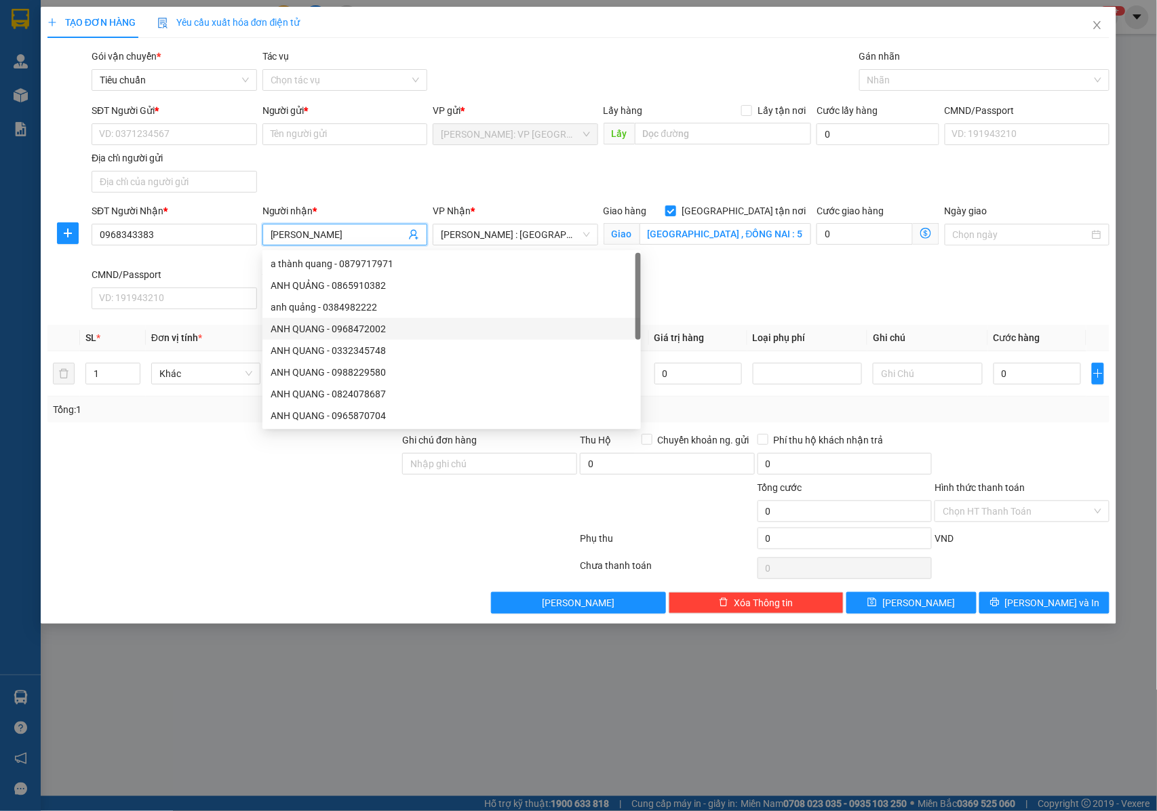
type input "[PERSON_NAME]"
click at [640, 292] on div "SĐT Người Nhận * 0968343383 Người nhận * ANH QUANG VP Nhận * Hồ Chí Minh : Kho …" at bounding box center [600, 258] width 1023 height 111
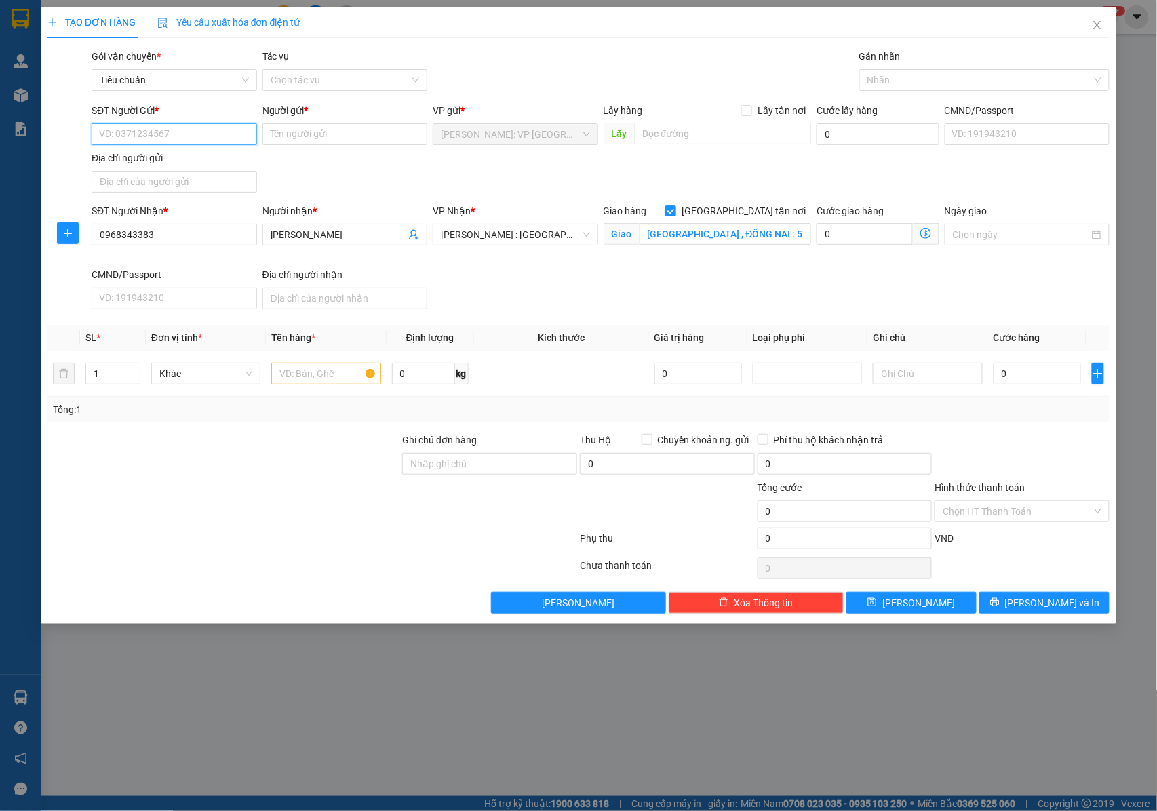
click at [151, 131] on input "SĐT Người Gửi *" at bounding box center [174, 134] width 165 height 22
click at [172, 158] on div "0835636667 - KIM HÒA" at bounding box center [174, 162] width 149 height 15
type input "0835636667"
type input "[PERSON_NAME]"
type input "0835636667"
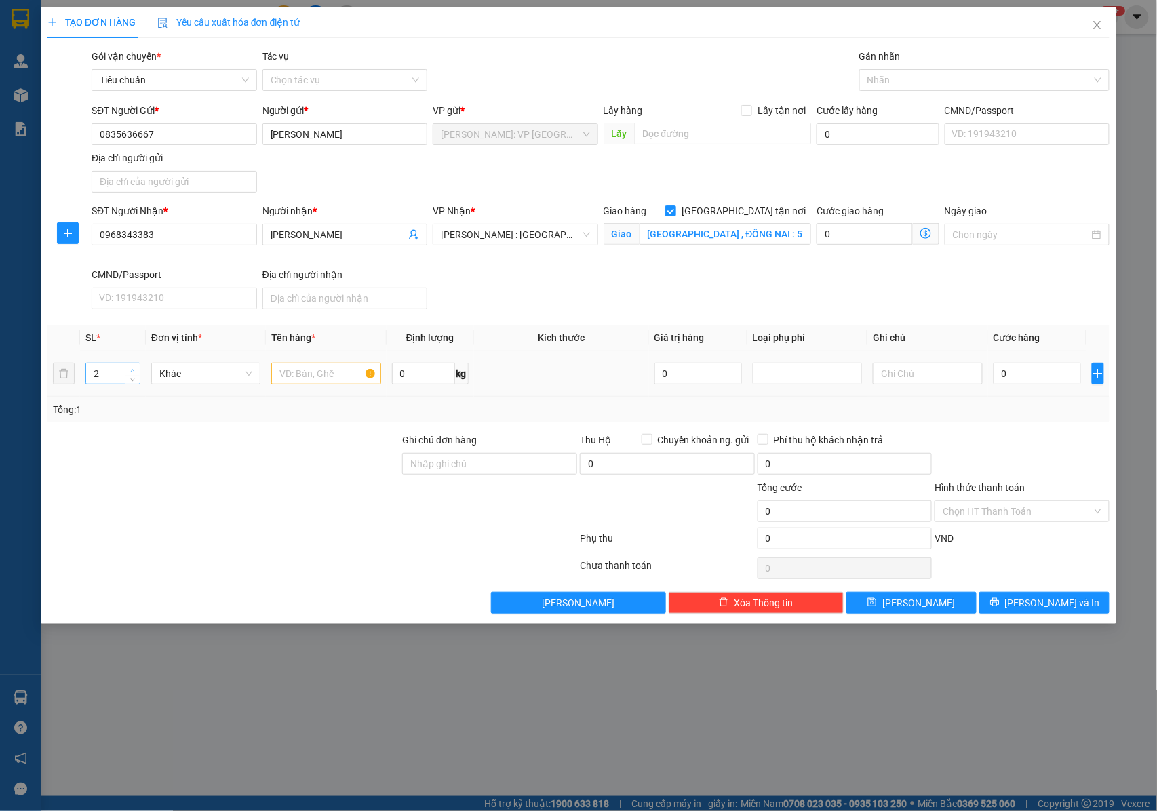
click at [131, 372] on icon "up" at bounding box center [132, 370] width 5 height 5
click at [132, 372] on icon "up" at bounding box center [132, 370] width 5 height 5
click at [132, 372] on icon "up" at bounding box center [133, 370] width 4 height 3
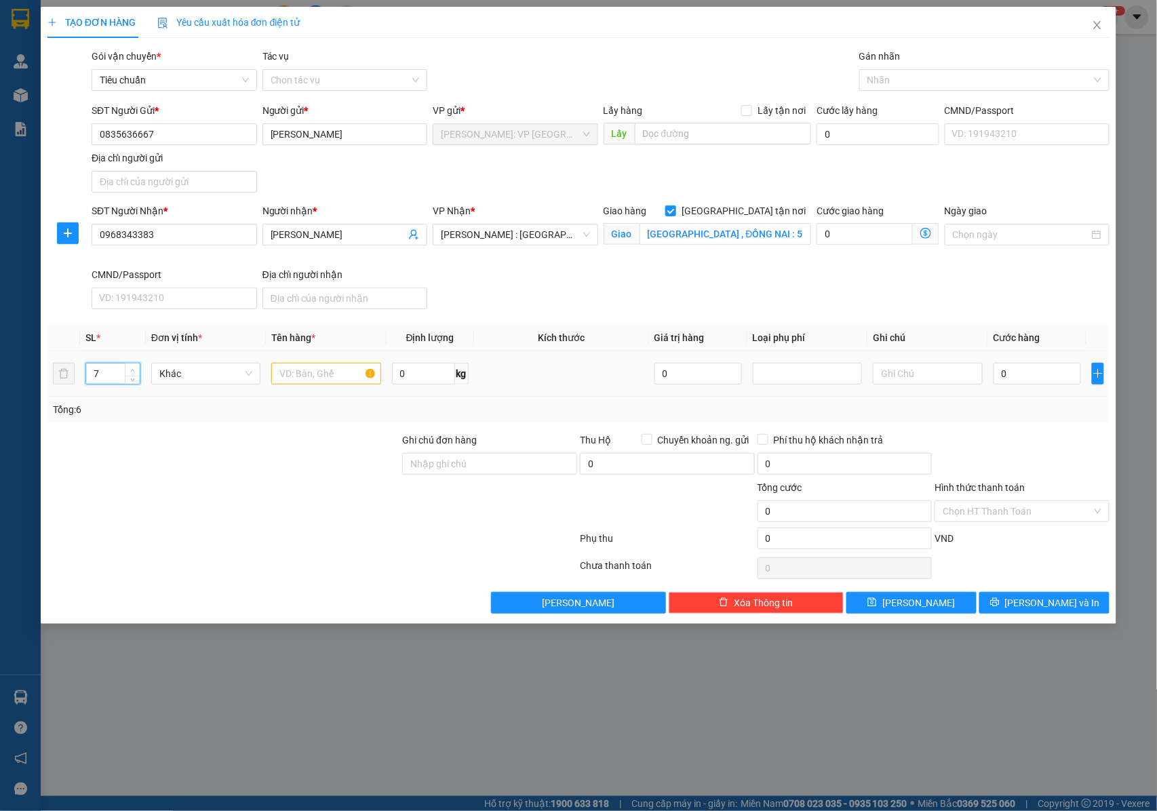
click at [132, 372] on icon "up" at bounding box center [133, 370] width 4 height 3
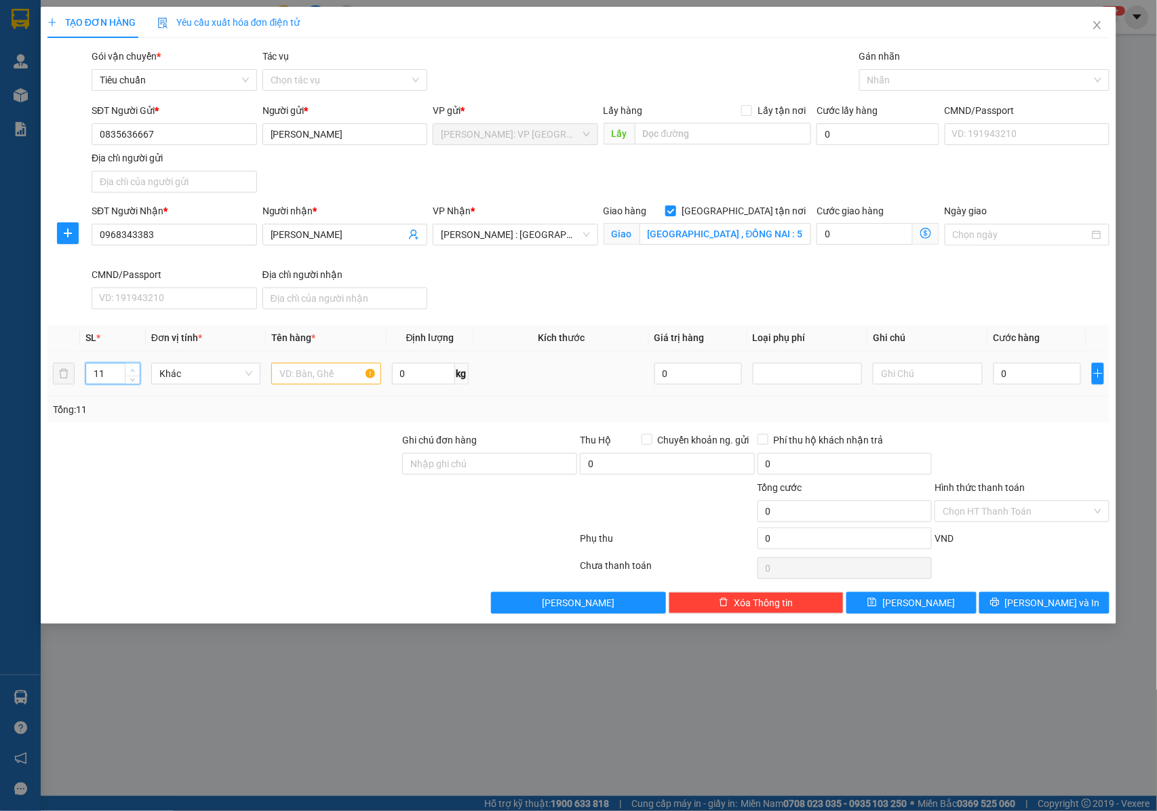
type input "12"
click at [132, 372] on icon "up" at bounding box center [133, 370] width 4 height 3
click at [305, 375] on input "text" at bounding box center [325, 374] width 109 height 22
type input "12 KIỆN THÙNG GIẤY ( HÓA CHẤT )"
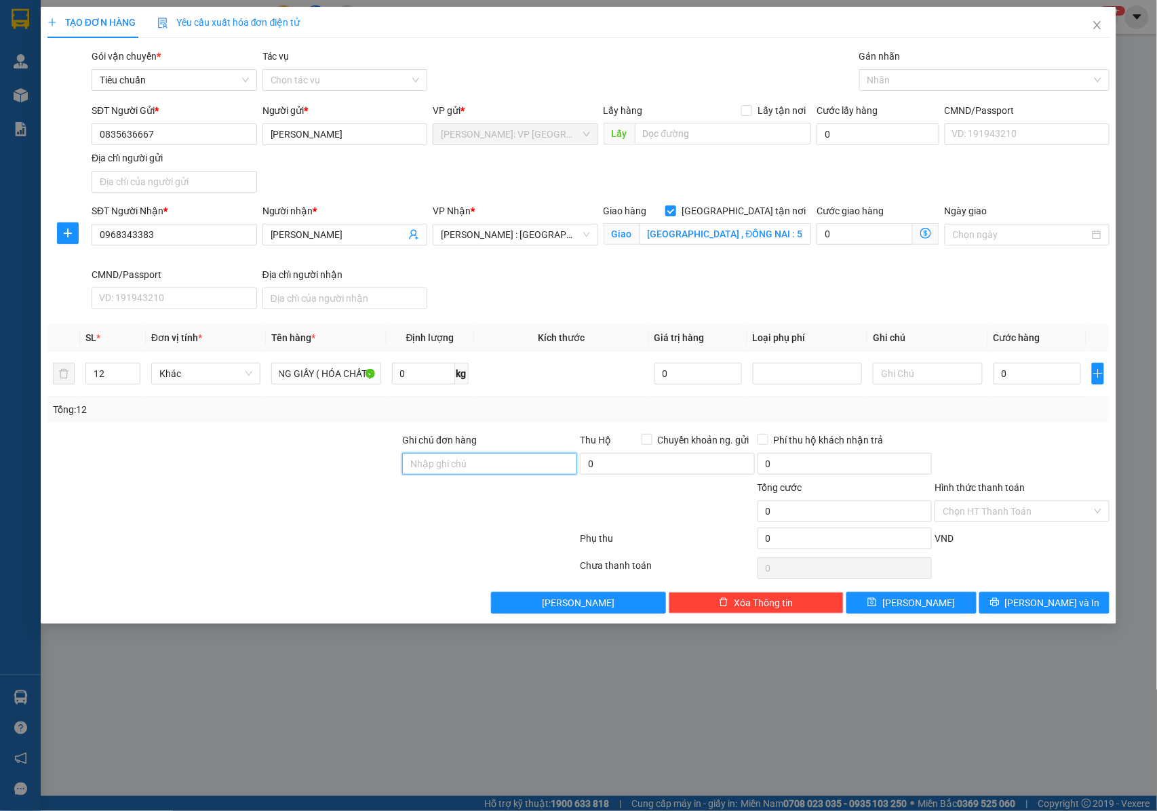
scroll to position [0, 0]
drag, startPoint x: 508, startPoint y: 472, endPoint x: 525, endPoint y: 472, distance: 16.9
click at [508, 472] on input "Ghi chú đơn hàng" at bounding box center [489, 464] width 175 height 22
type input "NHẬN NGUYÊN KIỆN GIAO NGUYÊN KIỆN, HƯ VỠ K ĐỀN"
click at [894, 79] on div at bounding box center [977, 80] width 230 height 16
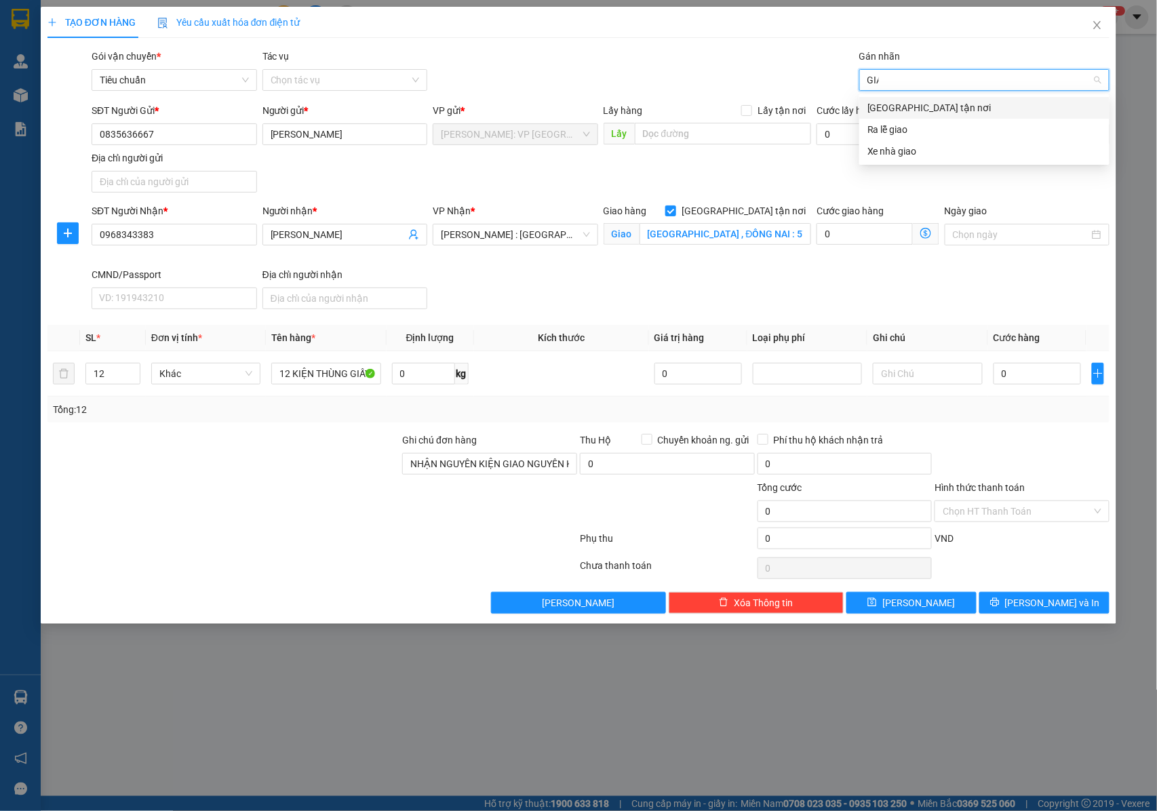
type input "GIAO"
click at [895, 98] on div "[GEOGRAPHIC_DATA] tận nơi" at bounding box center [984, 108] width 250 height 22
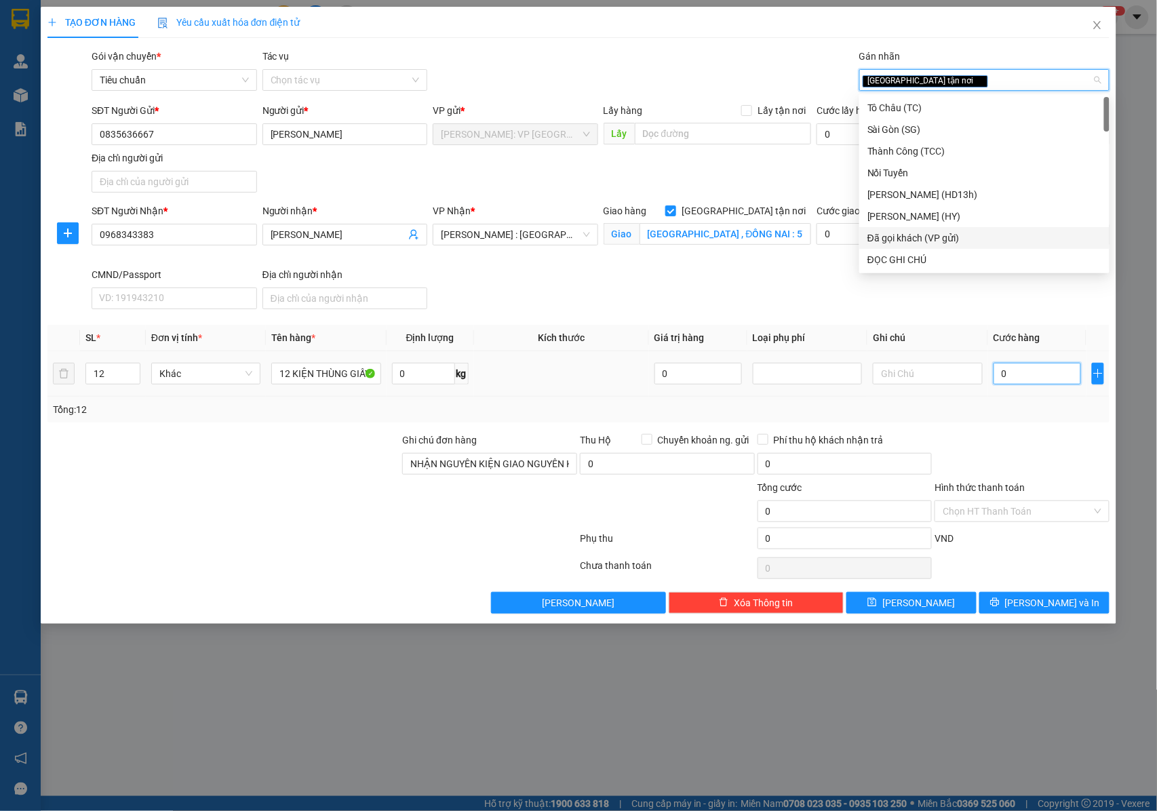
click at [1010, 378] on input "0" at bounding box center [1036, 374] width 87 height 22
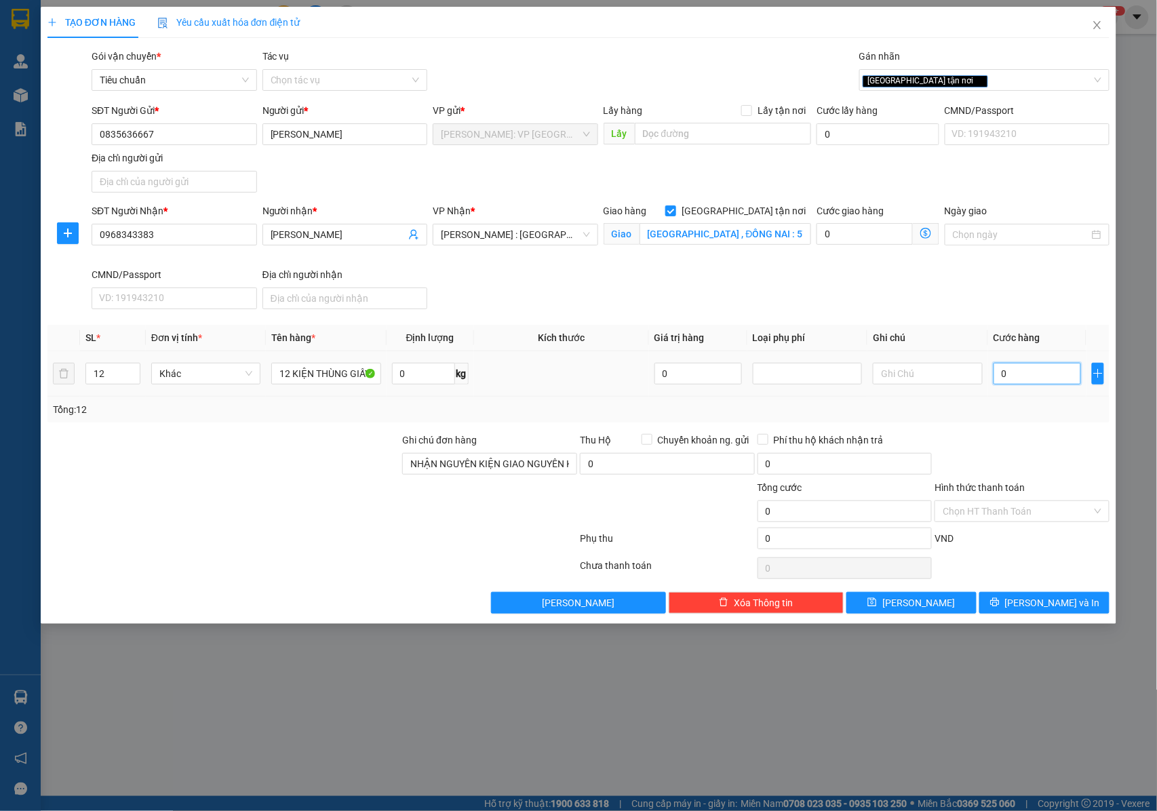
type input "2"
type input "25"
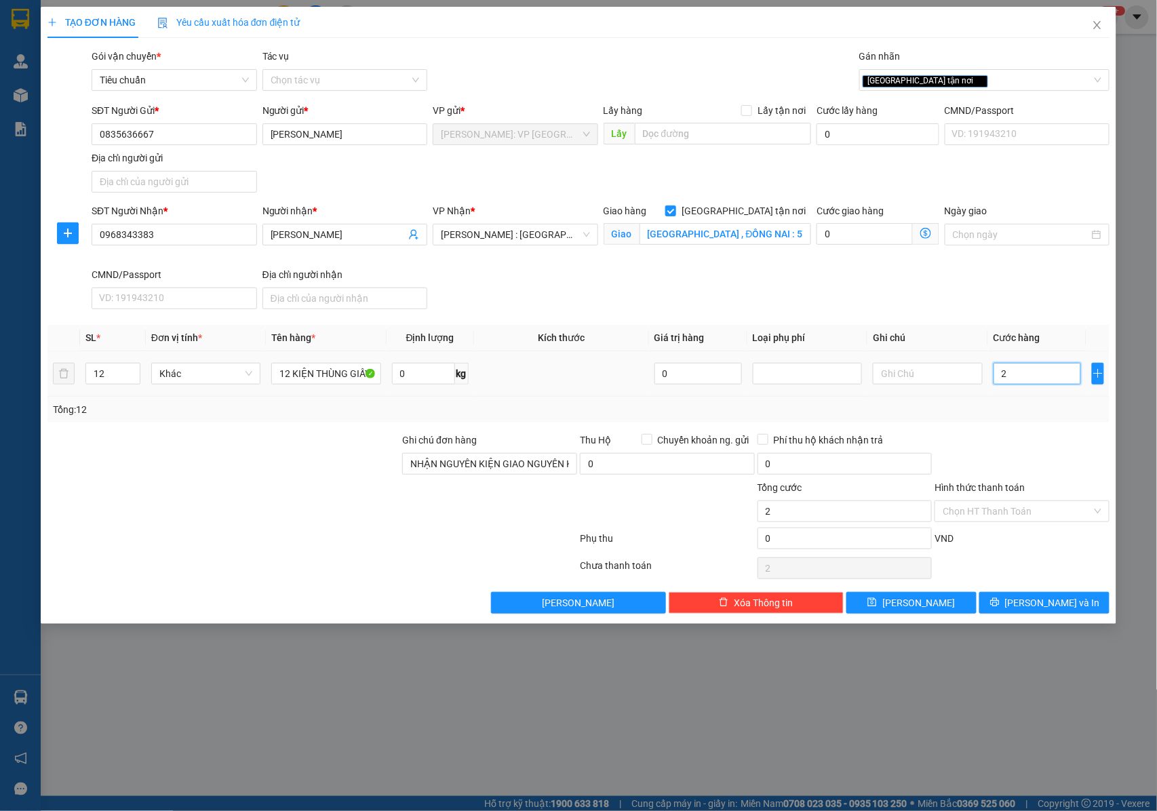
type input "25"
type input "250"
type input "2.500"
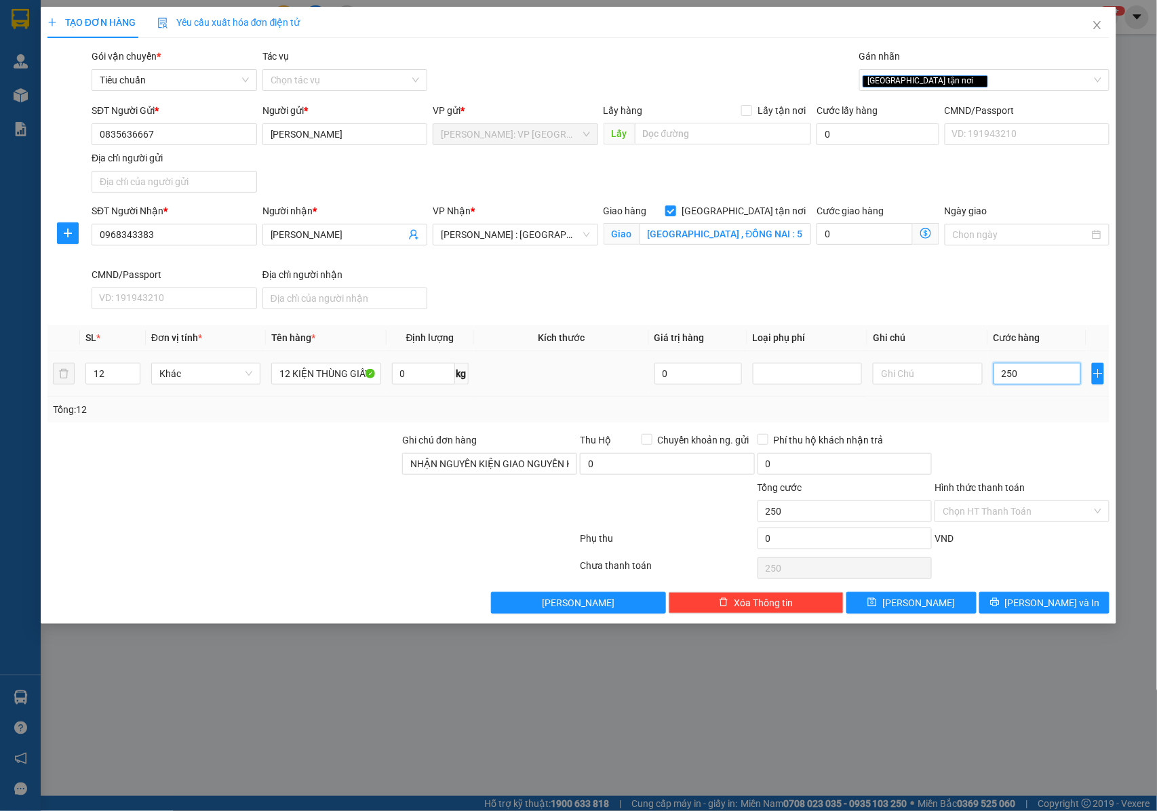
type input "2.500"
type input "25.000"
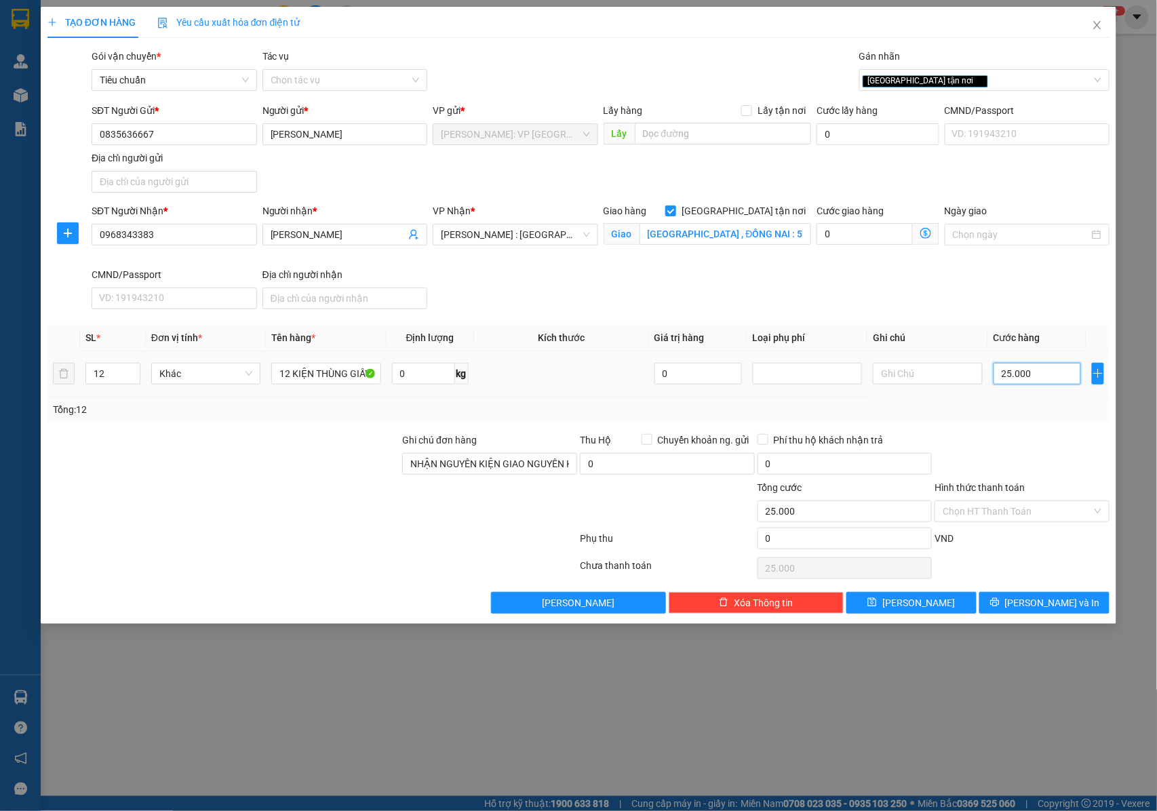
type input "250.000"
click at [1037, 603] on span "[PERSON_NAME] và In" at bounding box center [1052, 602] width 95 height 15
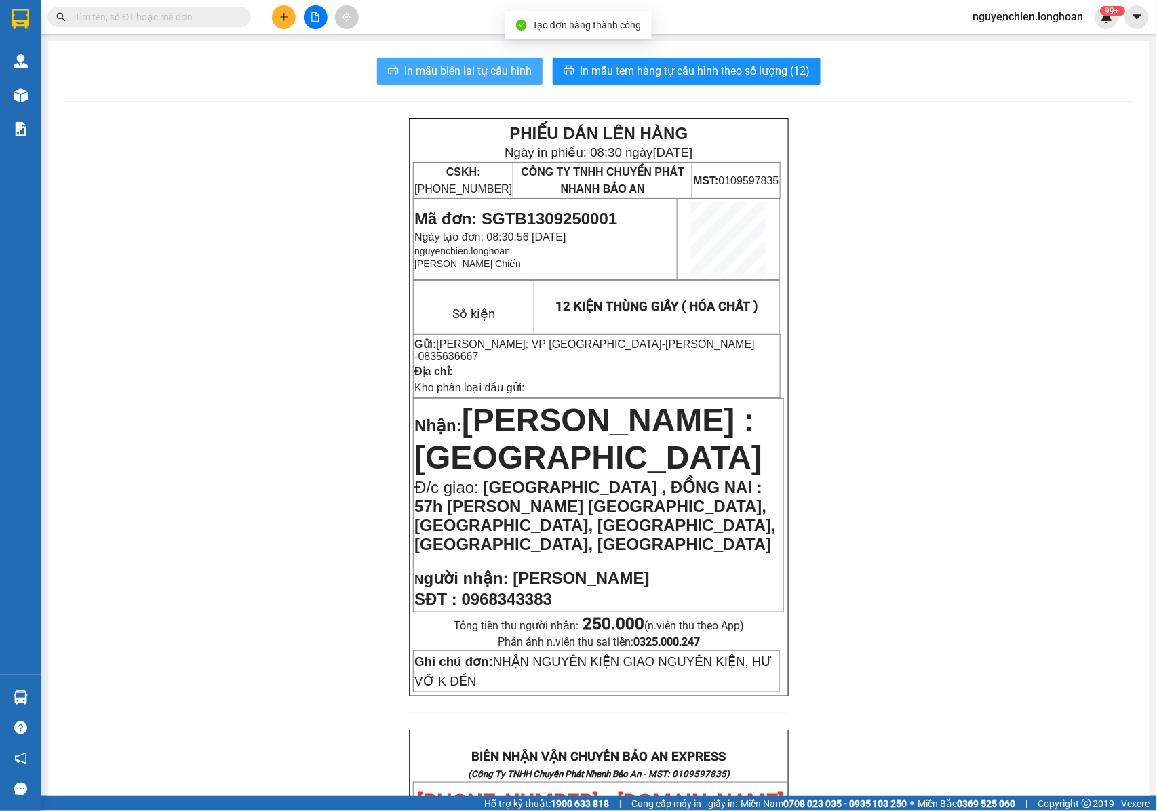
click at [473, 71] on span "In mẫu biên lai tự cấu hình" at bounding box center [467, 70] width 127 height 17
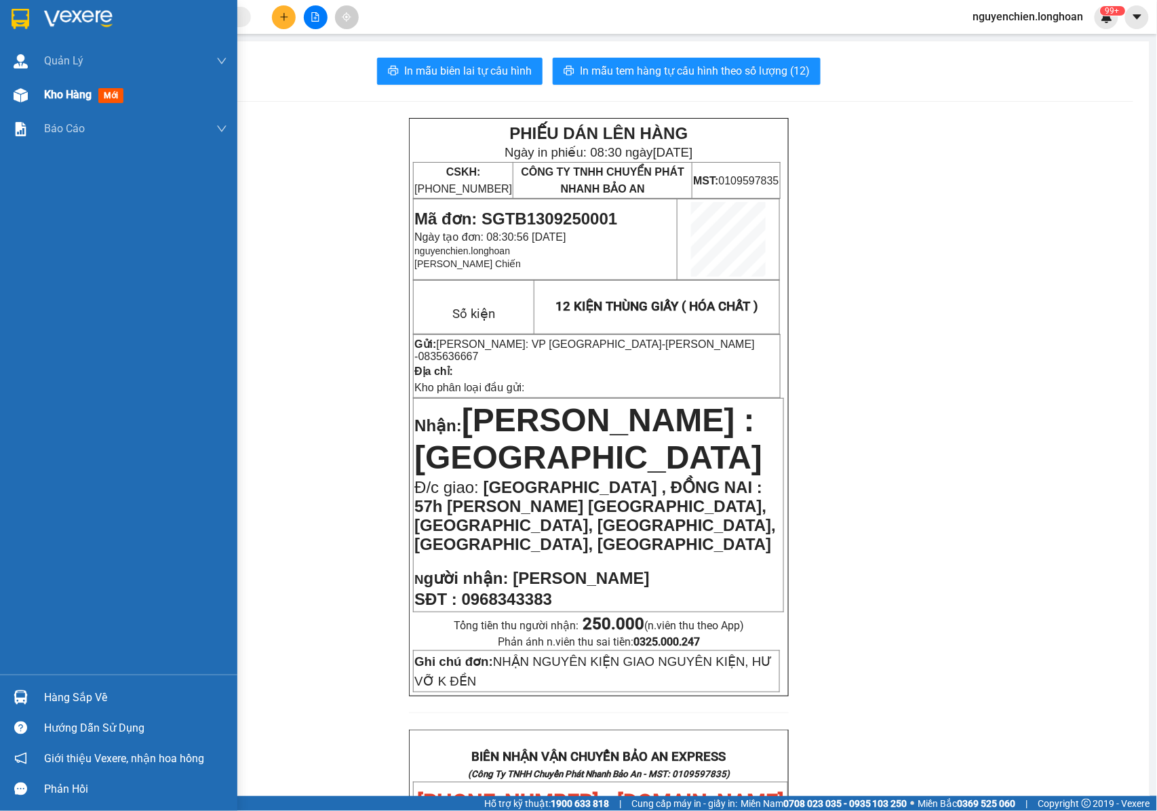
click at [28, 94] on div at bounding box center [21, 95] width 24 height 24
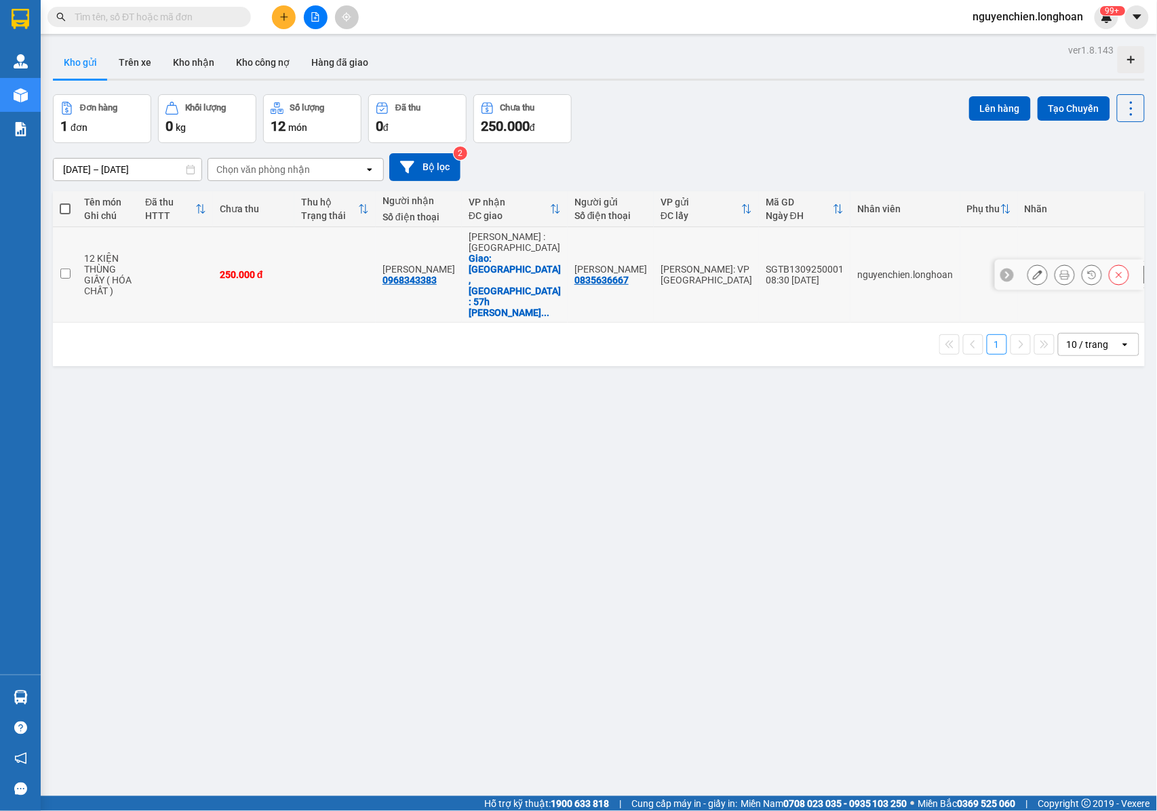
click at [1033, 270] on icon at bounding box center [1037, 274] width 9 height 9
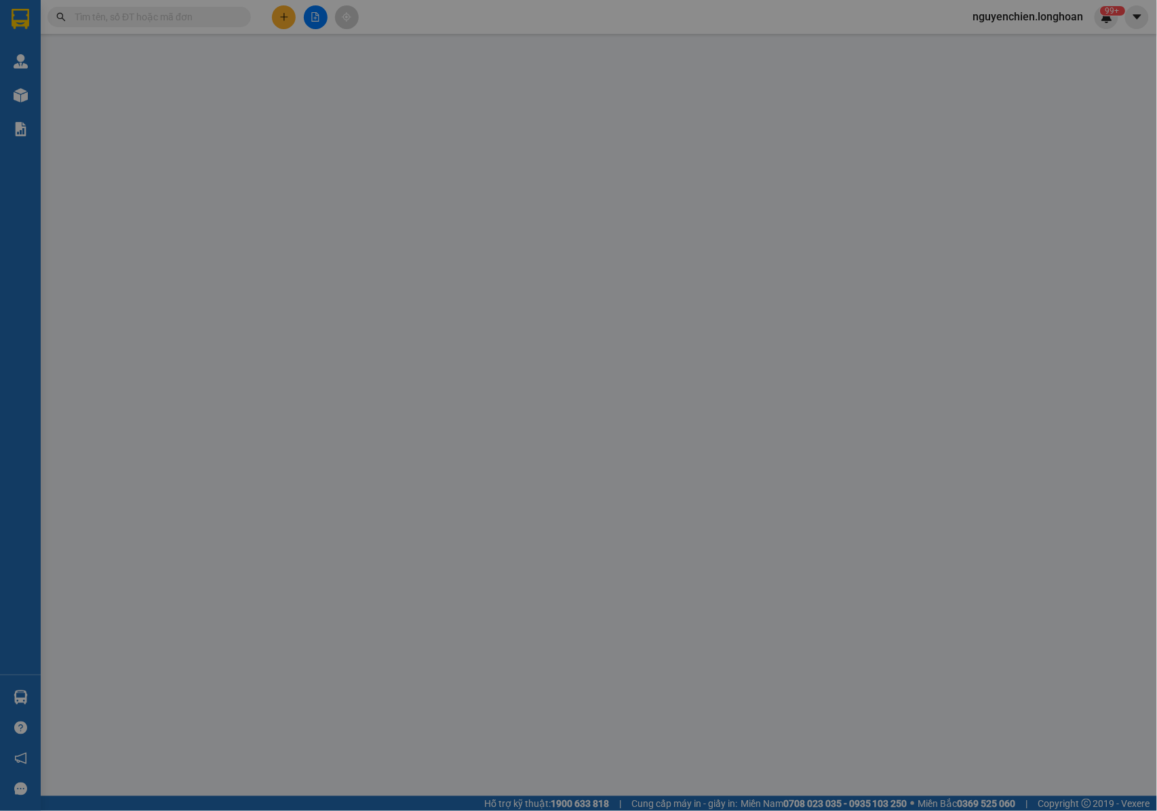
type input "0835636667"
type input "[PERSON_NAME]"
type input "0968343383"
type input "[PERSON_NAME]"
checkbox input "true"
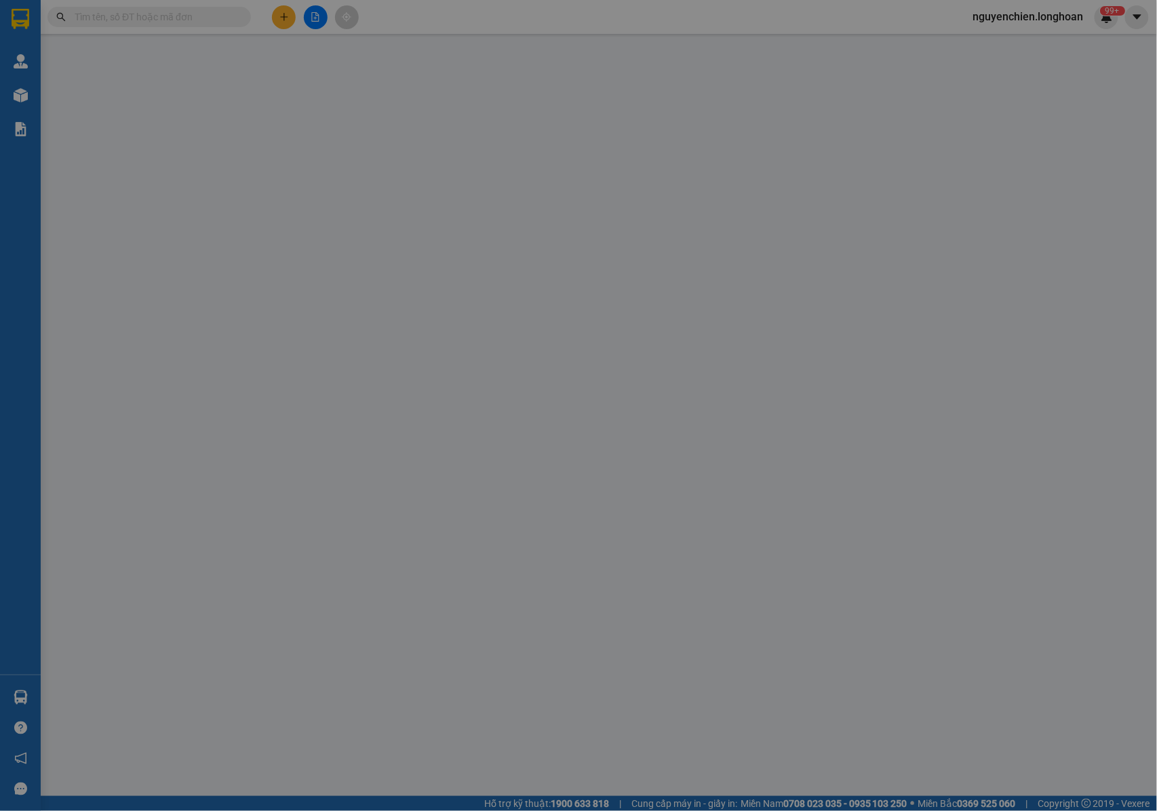
type input "[GEOGRAPHIC_DATA] , ĐỒNG NAI : 57h [PERSON_NAME] [GEOGRAPHIC_DATA], [GEOGRAPHIC…"
type input "NHẬN NGUYÊN KIỆN GIAO NGUYÊN KIỆN, HƯ VỠ K ĐỀN"
type input "250.000"
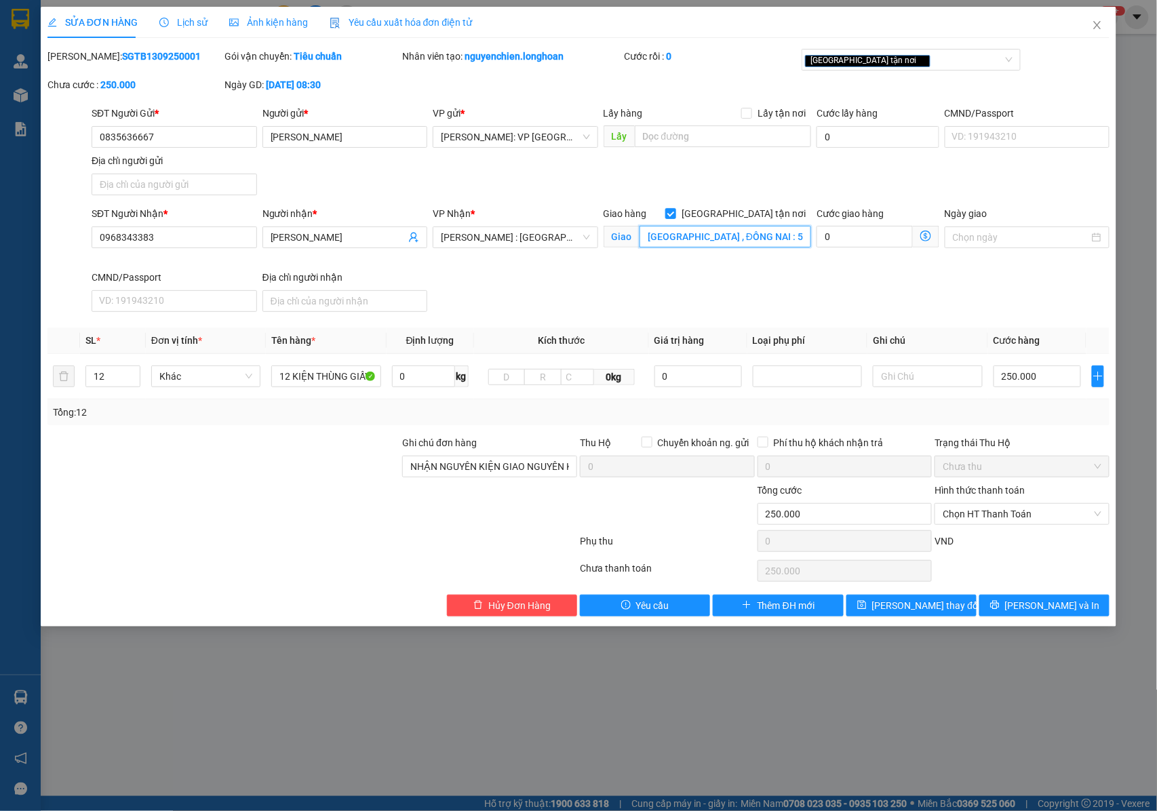
click at [712, 239] on input "[GEOGRAPHIC_DATA] , ĐỒNG NAI : 57h [PERSON_NAME] [GEOGRAPHIC_DATA], [GEOGRAPHIC…" at bounding box center [725, 237] width 172 height 22
click at [754, 237] on input "[GEOGRAPHIC_DATA] , ĐỒNG NAI : 57h [PERSON_NAME] [GEOGRAPHIC_DATA], [GEOGRAPHIC…" at bounding box center [725, 237] width 172 height 22
click at [784, 232] on input "[GEOGRAPHIC_DATA] , ĐỒNG NAI : 57h [PERSON_NAME] [GEOGRAPHIC_DATA], [GEOGRAPHIC…" at bounding box center [725, 237] width 172 height 22
click at [999, 607] on icon "printer" at bounding box center [994, 605] width 9 height 9
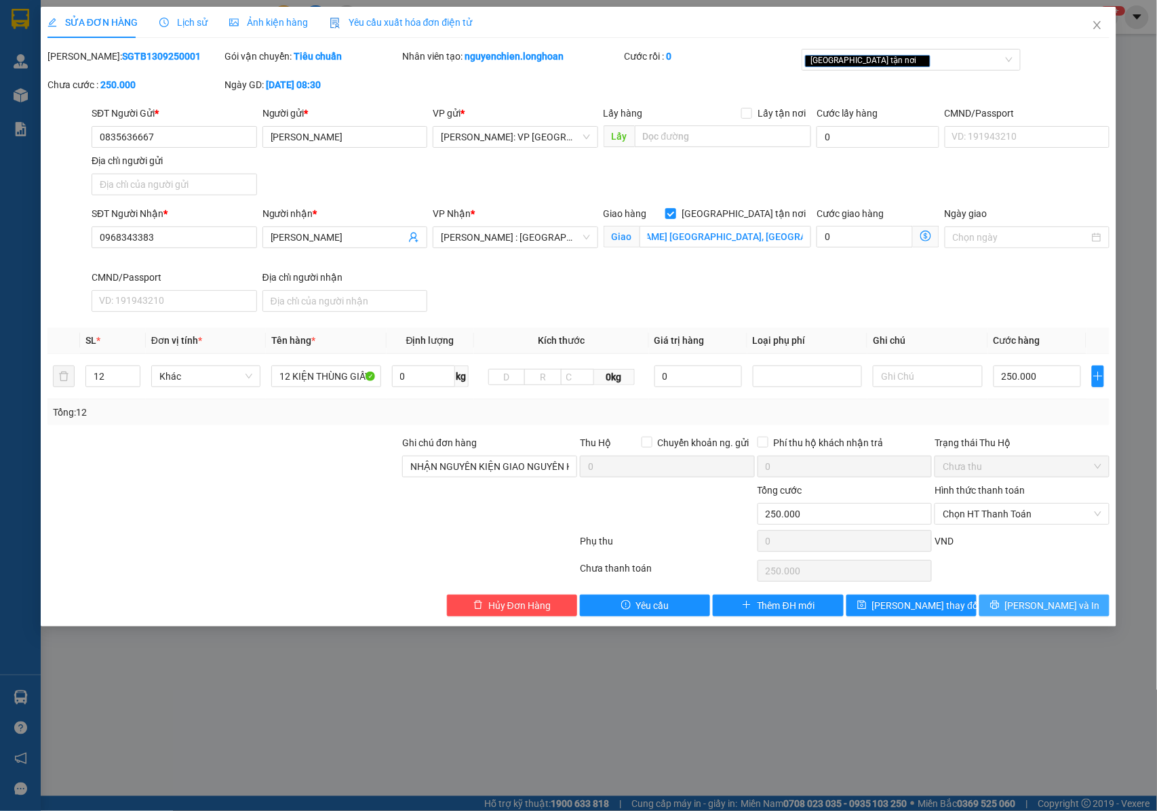
scroll to position [0, 0]
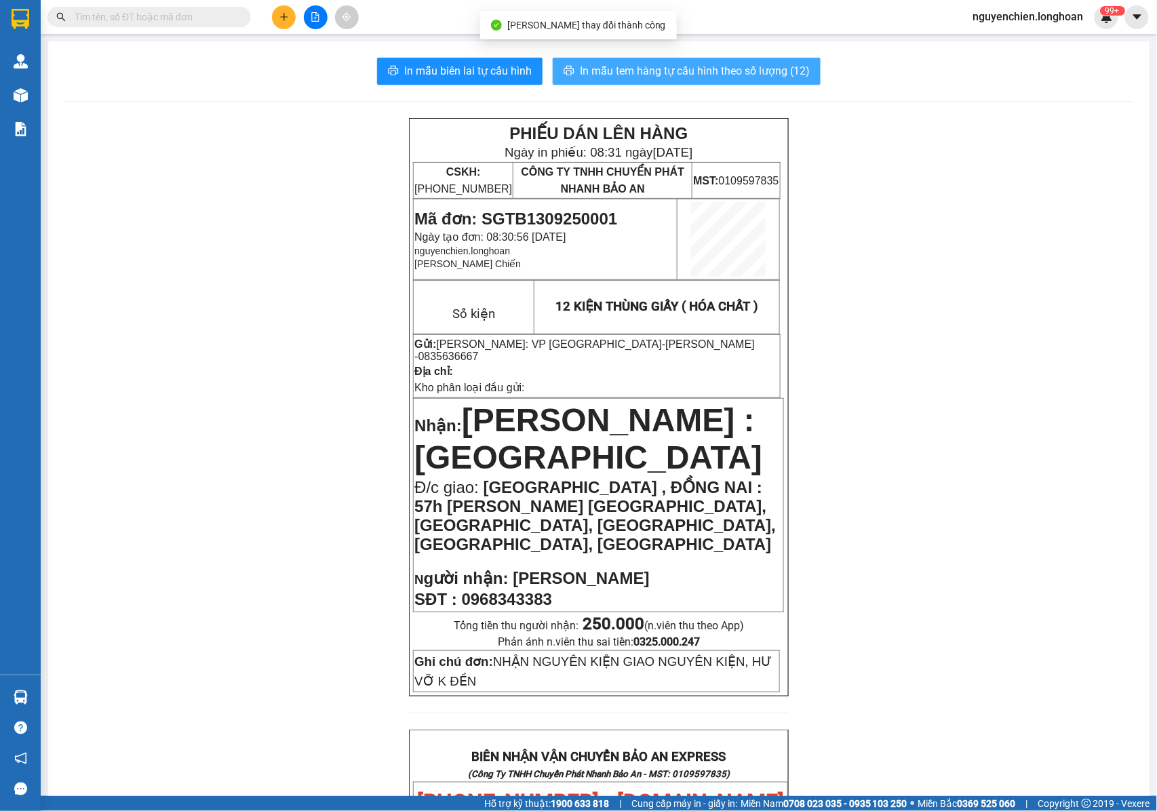
click at [609, 68] on span "In mẫu tem hàng tự cấu hình theo số lượng (12)" at bounding box center [695, 70] width 230 height 17
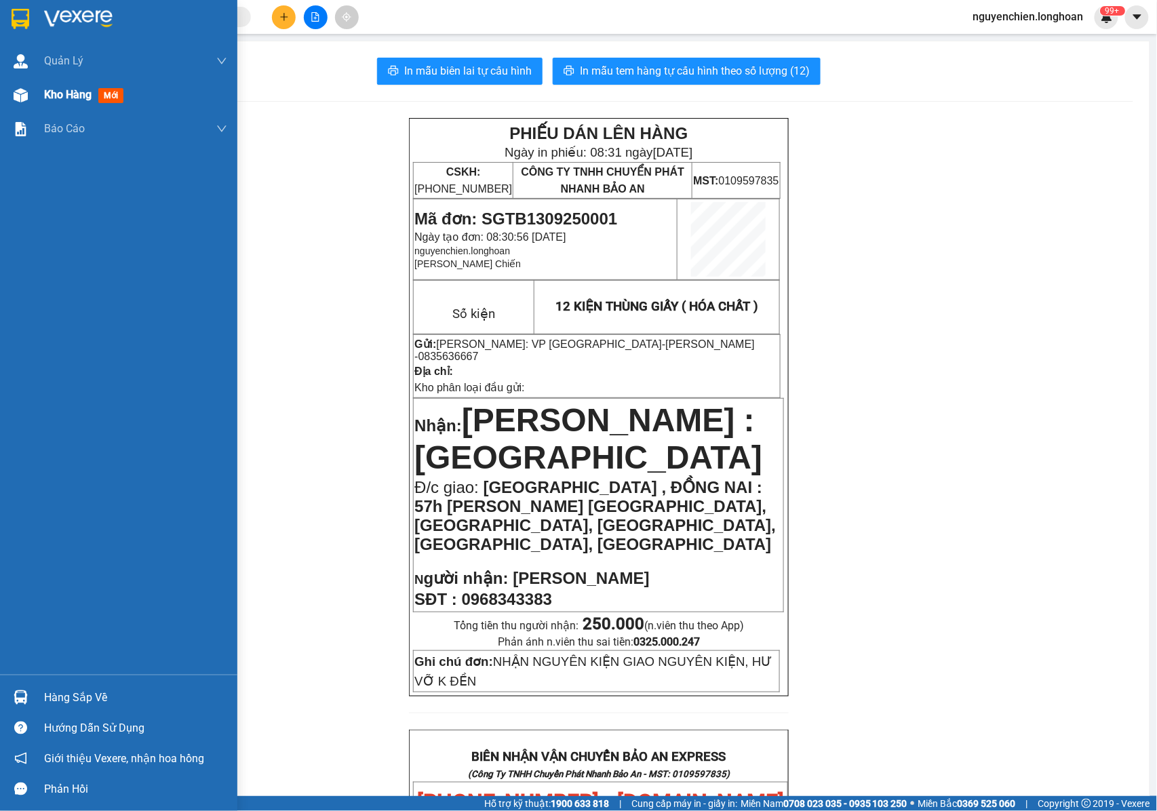
click at [27, 94] on img at bounding box center [21, 95] width 14 height 14
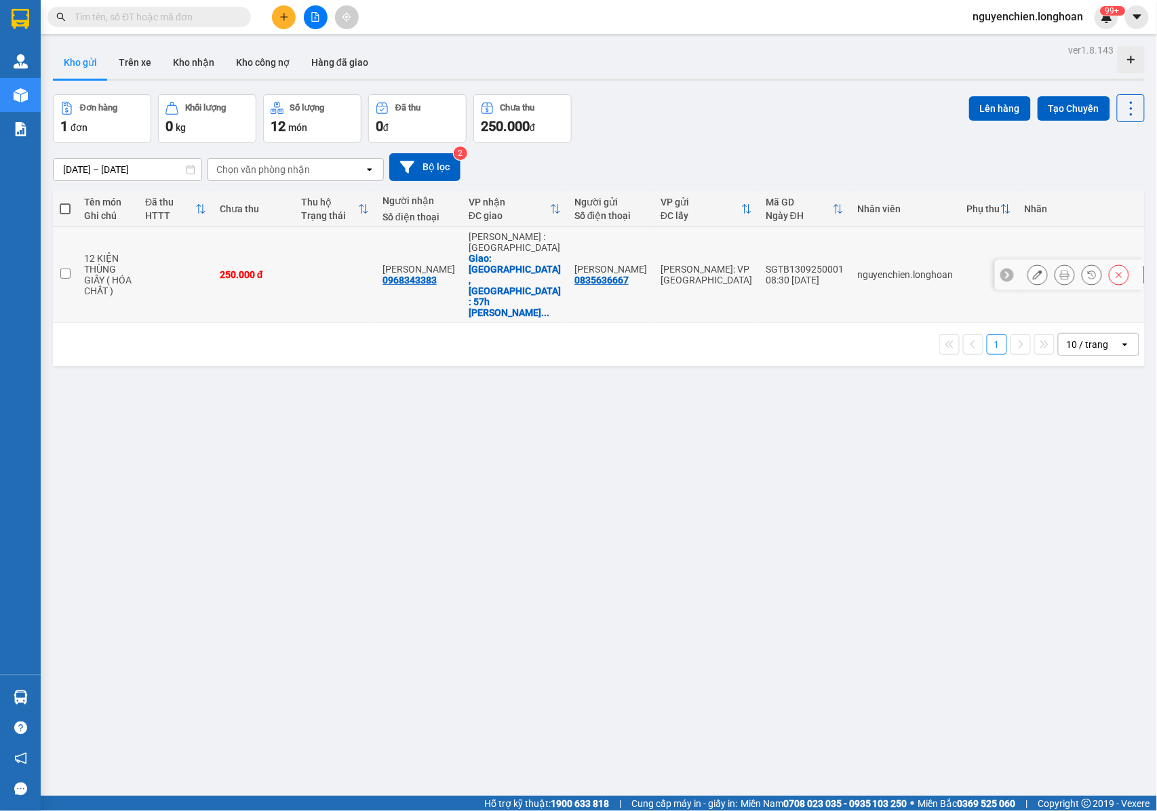
click at [1055, 268] on button at bounding box center [1064, 275] width 19 height 24
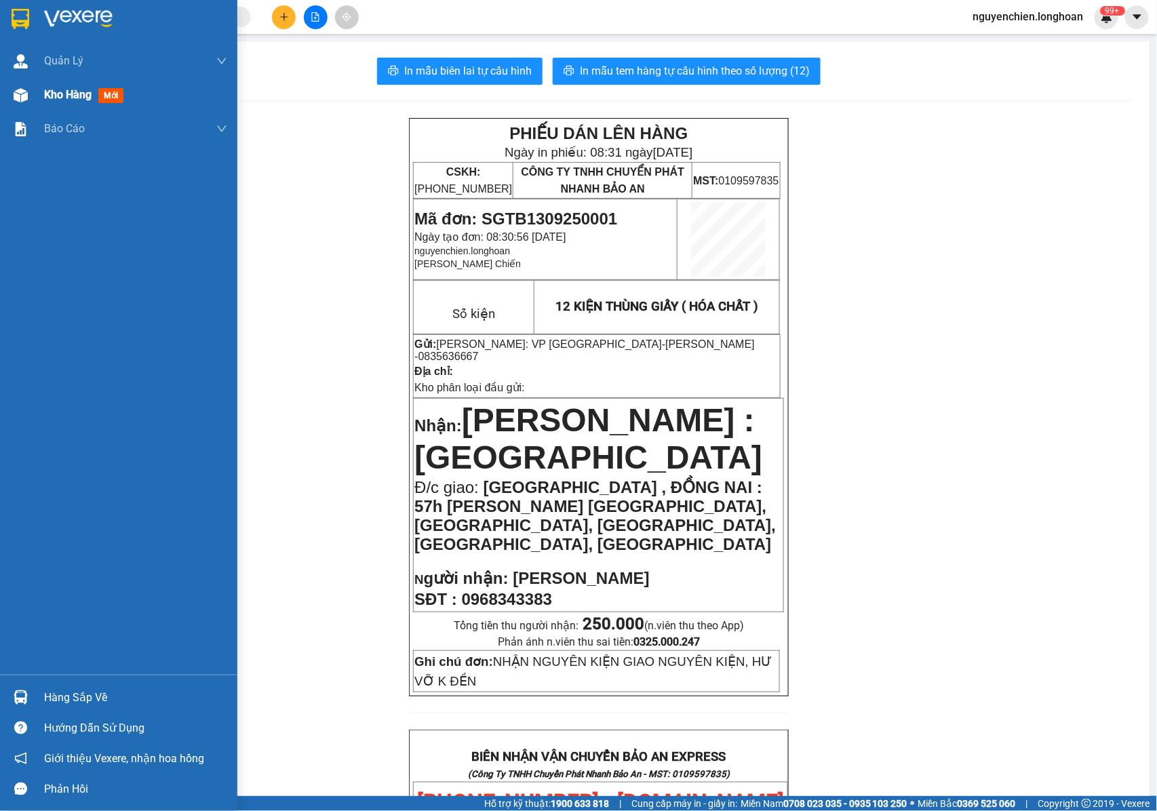
click at [15, 96] on img at bounding box center [21, 95] width 14 height 14
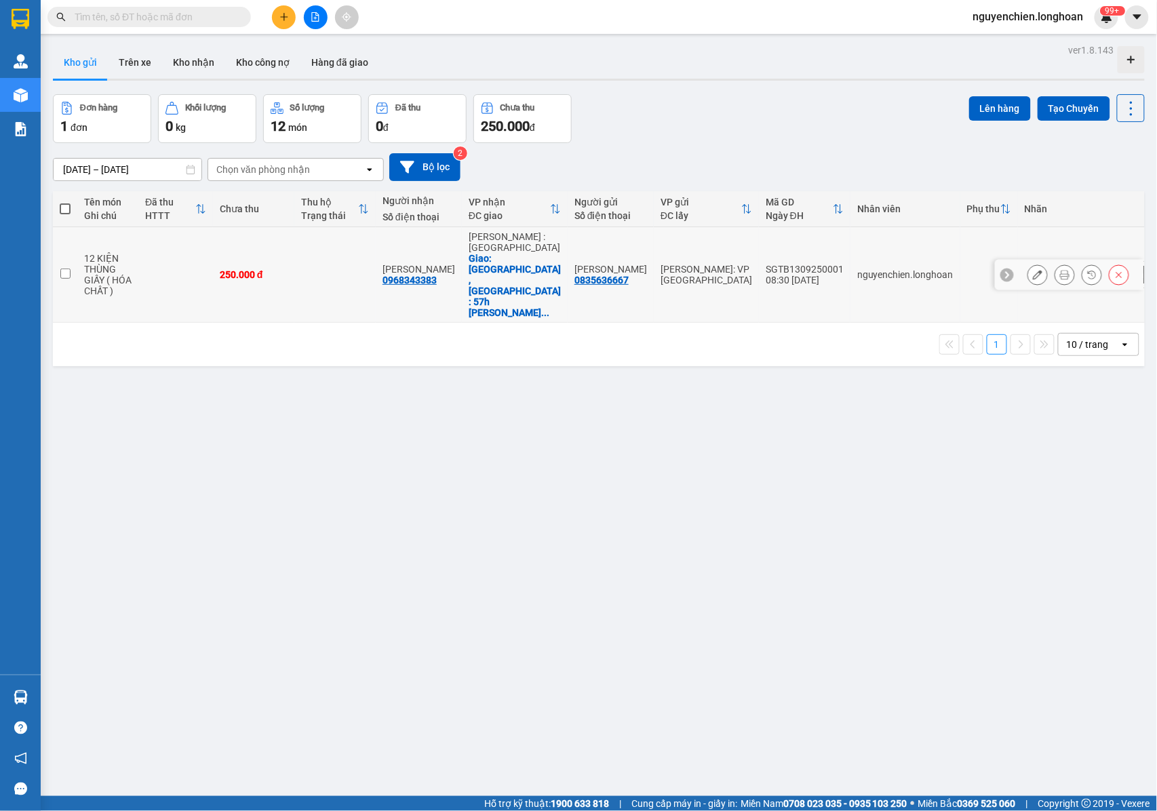
click at [1028, 263] on button at bounding box center [1037, 275] width 19 height 24
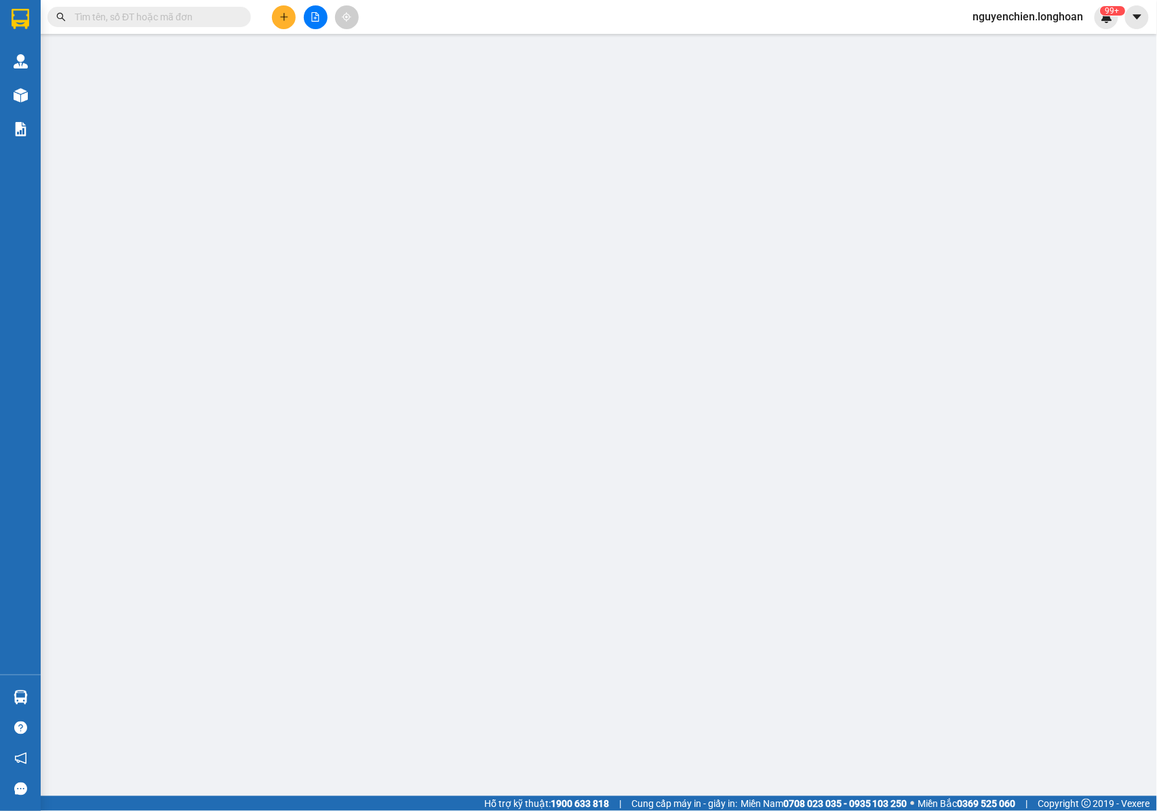
type input "0835636667"
type input "[PERSON_NAME]"
type input "0968343383"
type input "[PERSON_NAME]"
checkbox input "true"
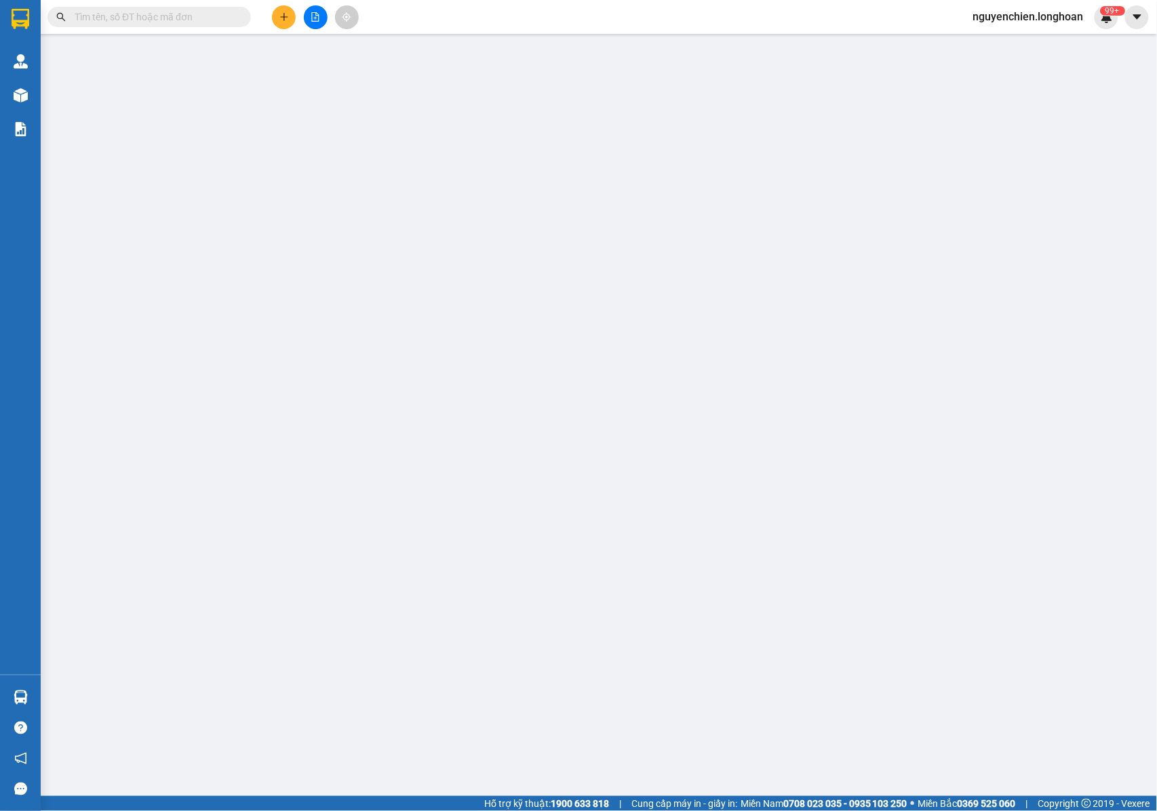
type input "[GEOGRAPHIC_DATA] , ĐỒNG NAI : 57h [PERSON_NAME] [GEOGRAPHIC_DATA], [GEOGRAPHIC…"
type input "NHẬN NGUYÊN KIỆN GIAO NGUYÊN KIỆN, HƯ VỠ K ĐỀN"
type input "250.000"
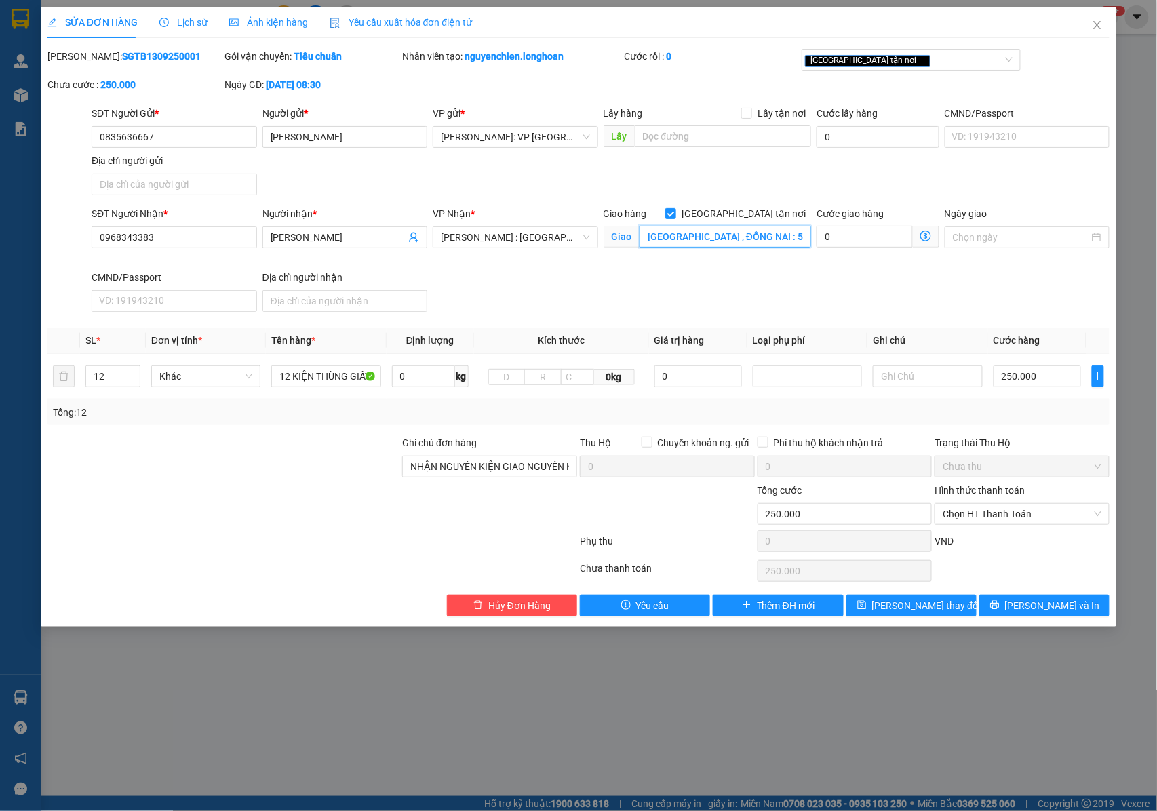
click at [763, 237] on input "[GEOGRAPHIC_DATA] , ĐỒNG NAI : 57h [PERSON_NAME] [GEOGRAPHIC_DATA], [GEOGRAPHIC…" at bounding box center [725, 237] width 172 height 22
click at [765, 237] on input "[GEOGRAPHIC_DATA] , ĐỒNG NAI : 57h [PERSON_NAME] [GEOGRAPHIC_DATA], [GEOGRAPHIC…" at bounding box center [725, 237] width 172 height 22
click at [761, 239] on input "[GEOGRAPHIC_DATA] , ĐỒNG NAI : 57h [PERSON_NAME] [GEOGRAPHIC_DATA], [GEOGRAPHIC…" at bounding box center [725, 237] width 172 height 22
click at [765, 239] on input "[GEOGRAPHIC_DATA] , ĐỒNG NAI : 57h [PERSON_NAME] [GEOGRAPHIC_DATA], [GEOGRAPHIC…" at bounding box center [725, 237] width 172 height 22
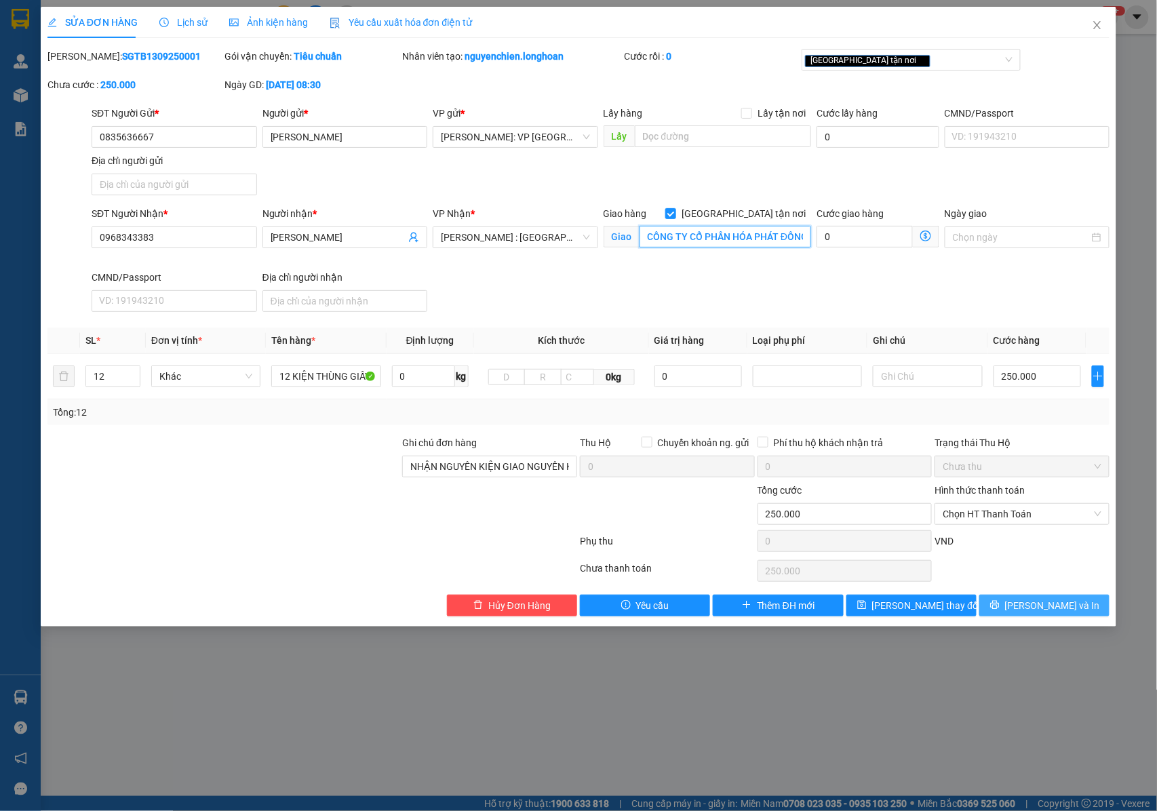
type input "TP BIÊN HÒA , ĐỒNG NAI : CÔNG TY CỔ PHẦN HÓA PHÁT ĐỒNG NAI 57h Đ. Đồng Khởi, Tr…"
click at [1032, 613] on span "[PERSON_NAME] và In" at bounding box center [1052, 605] width 95 height 15
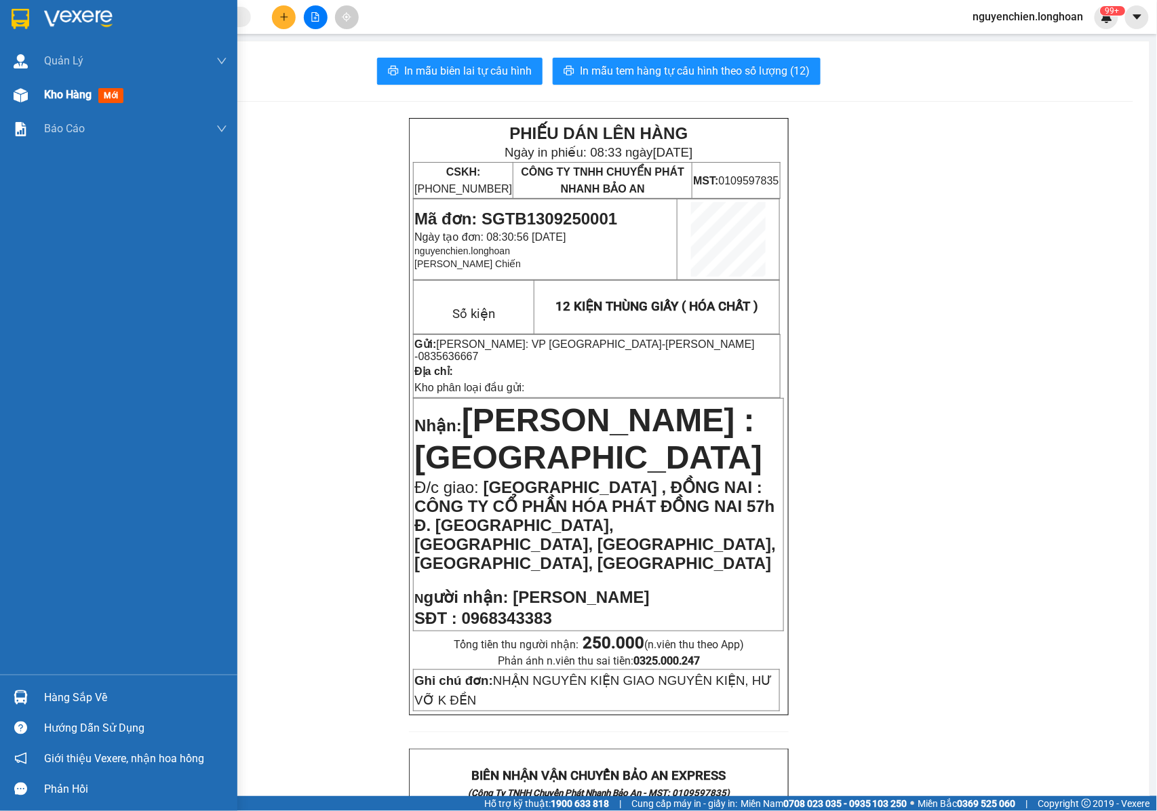
click at [35, 96] on div "Kho hàng mới" at bounding box center [118, 95] width 237 height 34
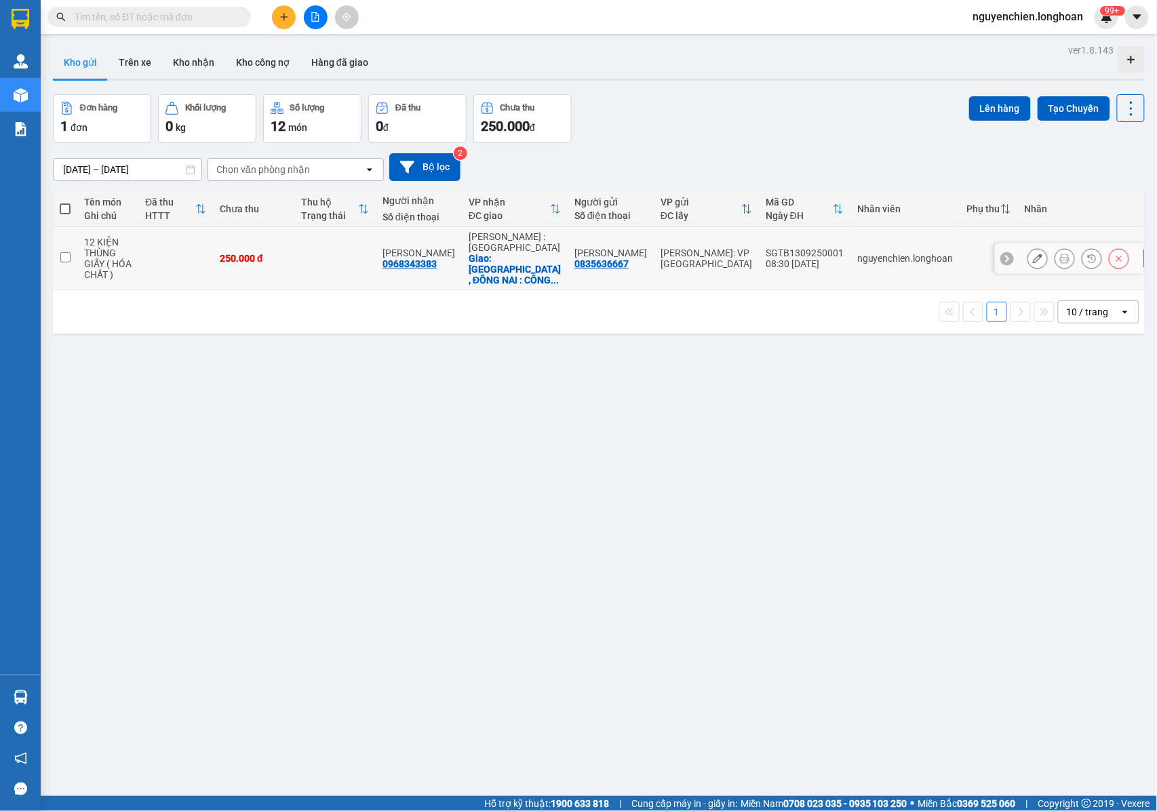
click at [1033, 254] on icon at bounding box center [1037, 258] width 9 height 9
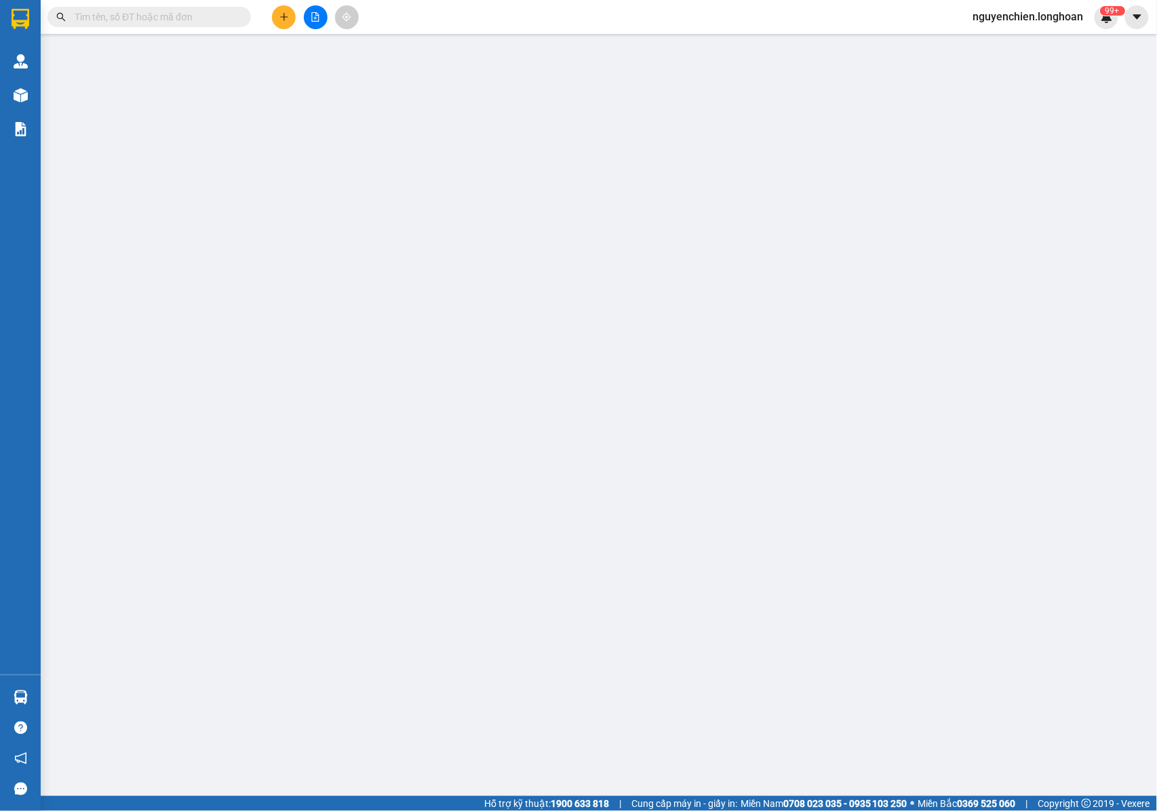
type input "0835636667"
type input "[PERSON_NAME]"
type input "0968343383"
type input "[PERSON_NAME]"
checkbox input "true"
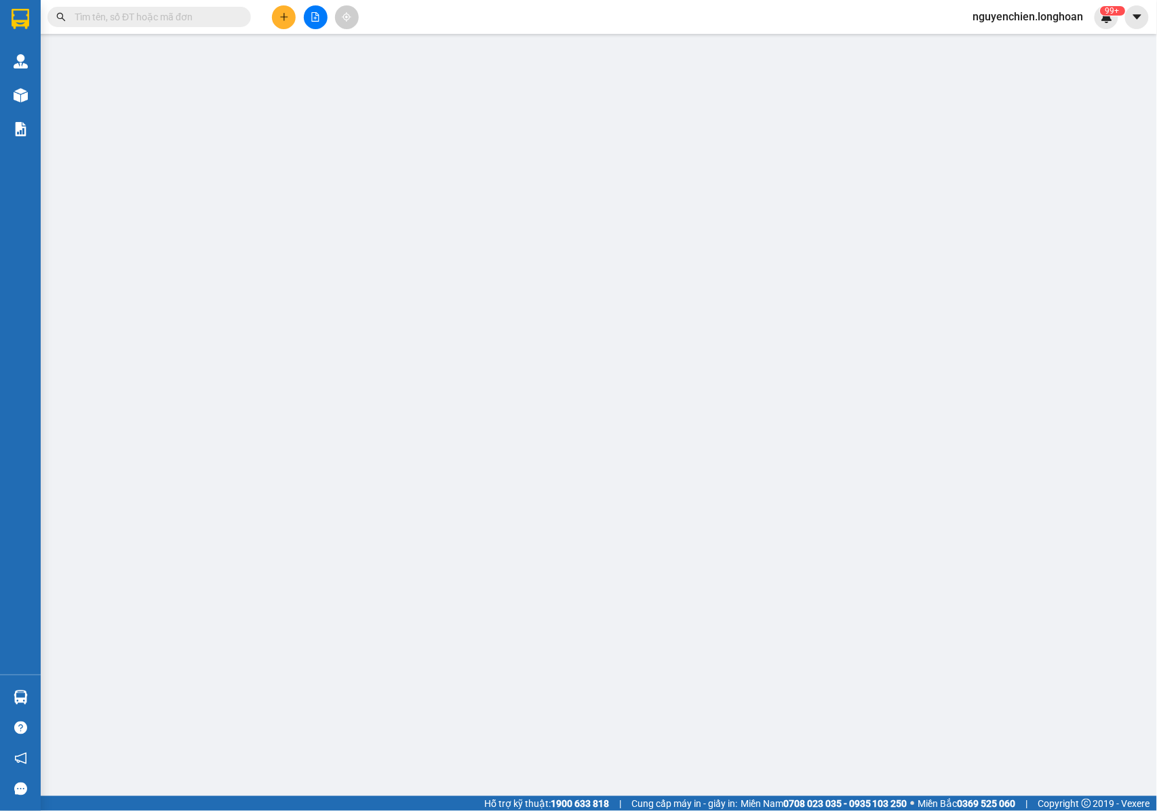
type input "TP BIÊN HÒA , ĐỒNG NAI : CÔNG TY CỔ PHẦN HÓA PHÁT ĐỒNG NAI 57h Đ. Đồng Khởi, Tr…"
type input "NHẬN NGUYÊN KIỆN GIAO NGUYÊN KIỆN, HƯ VỠ K ĐỀN"
type input "250.000"
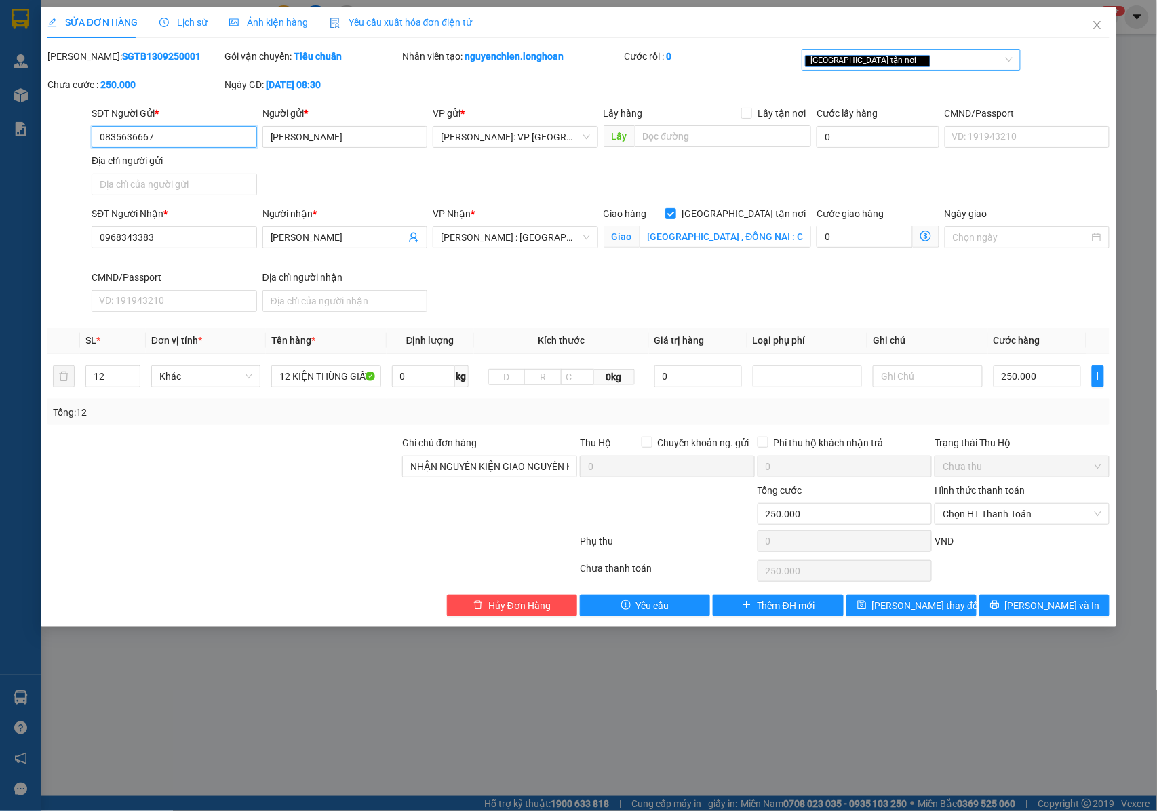
click at [941, 58] on div "[GEOGRAPHIC_DATA] tận nơi" at bounding box center [904, 60] width 199 height 16
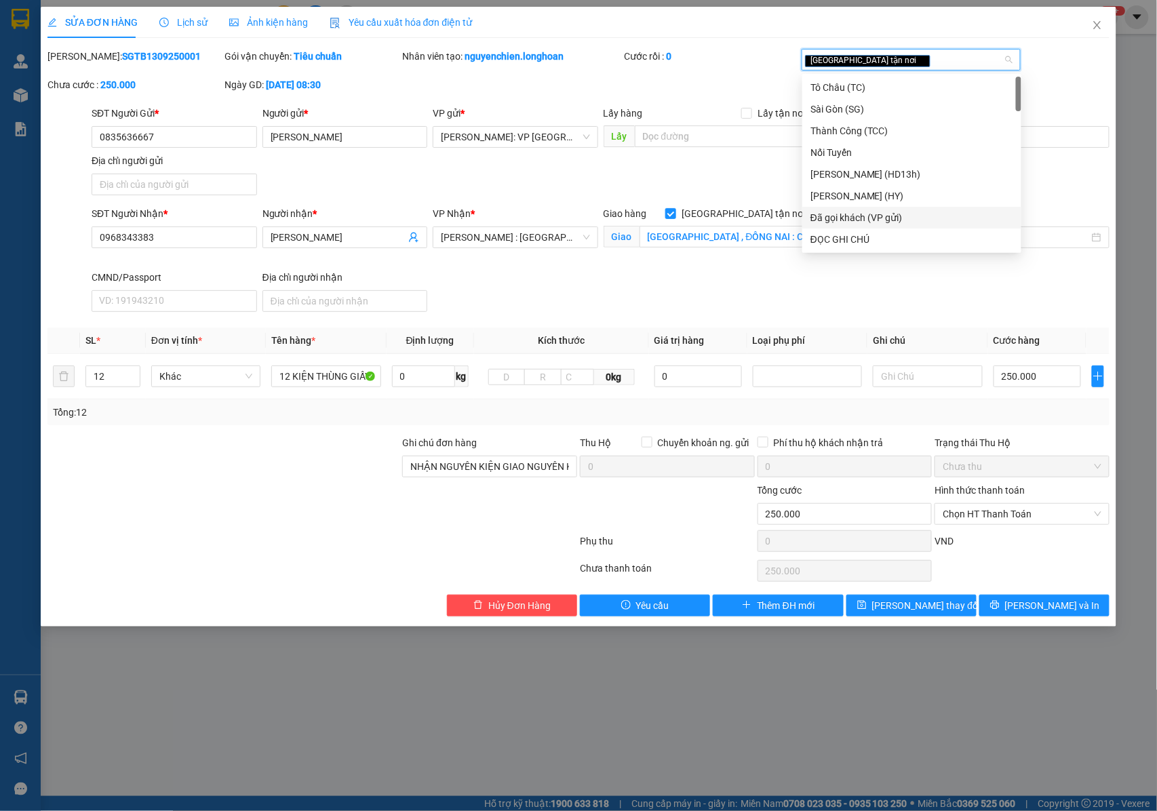
click at [860, 215] on div "Đã gọi khách (VP gửi)" at bounding box center [911, 217] width 203 height 15
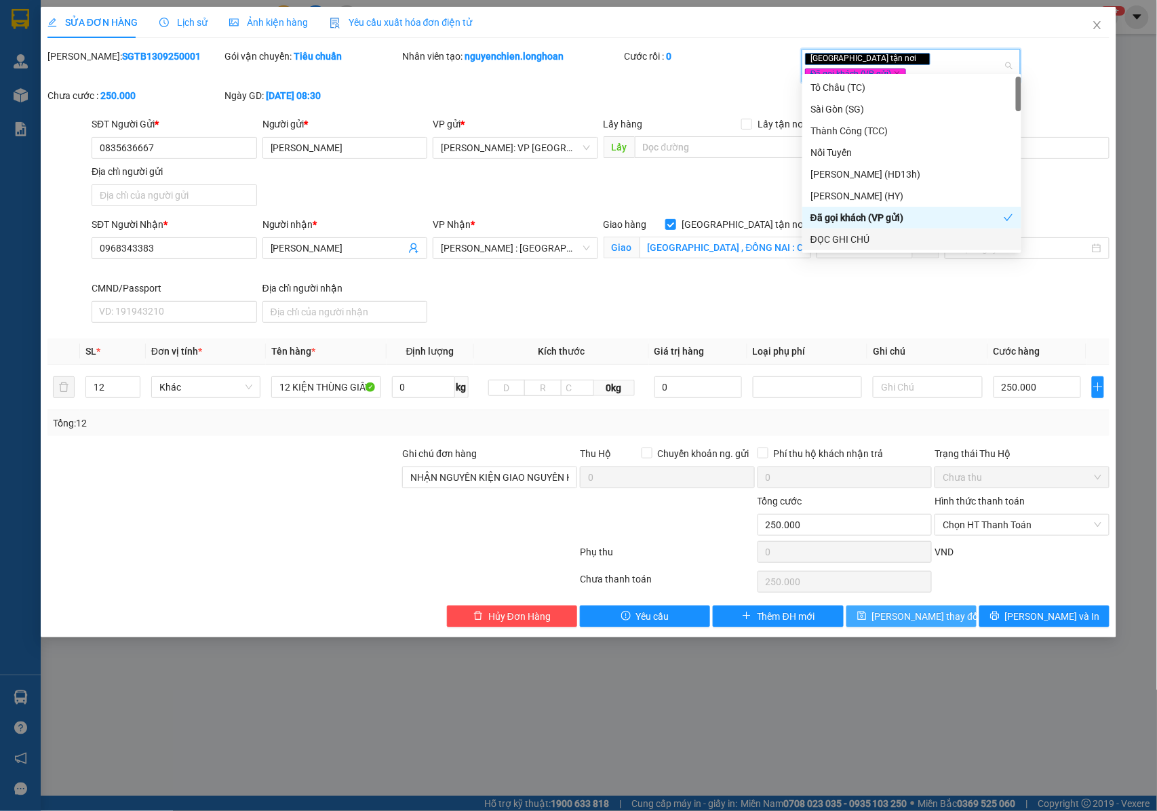
click at [902, 609] on span "[PERSON_NAME] thay đổi" at bounding box center [926, 616] width 108 height 15
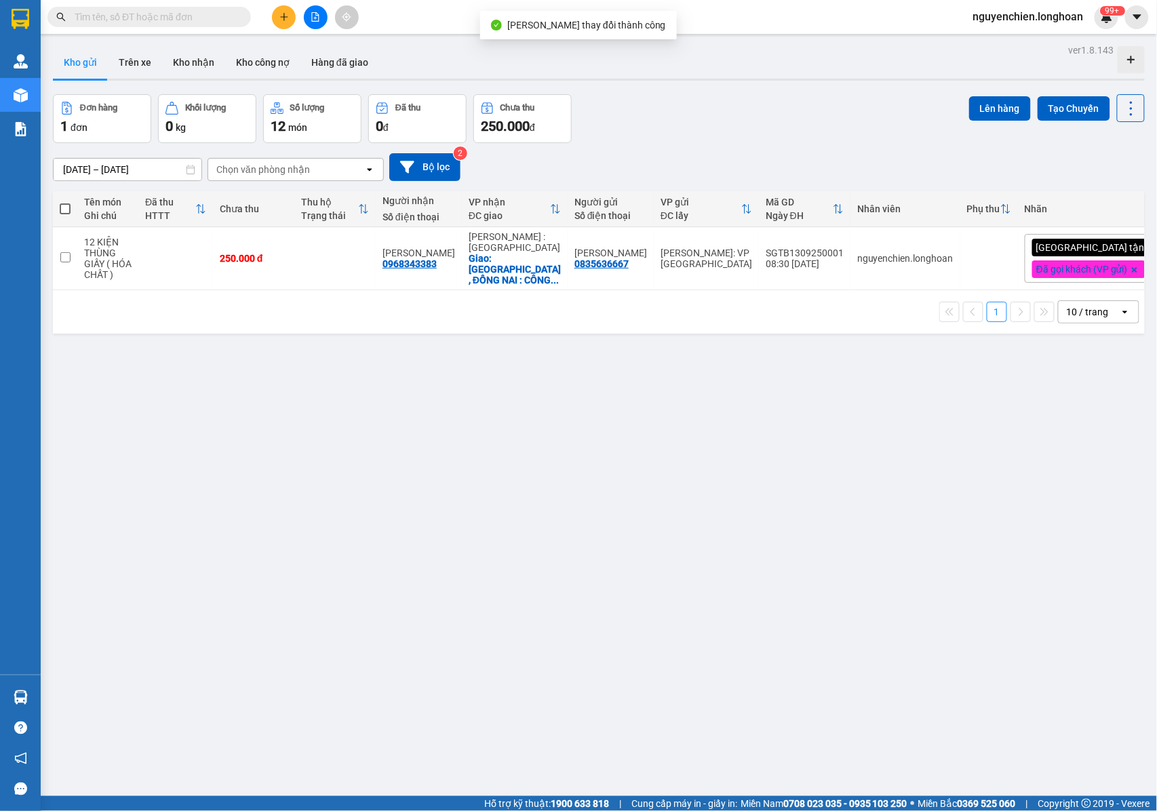
click at [675, 540] on div "ver 1.8.143 Kho gửi Trên xe Kho nhận Kho công nợ Hàng đã giao Đơn hàng 1 đơn Kh…" at bounding box center [598, 446] width 1102 height 811
drag, startPoint x: 447, startPoint y: 266, endPoint x: 388, endPoint y: 269, distance: 59.7
click at [388, 269] on td "ANH QUANG 0968343383" at bounding box center [419, 258] width 86 height 63
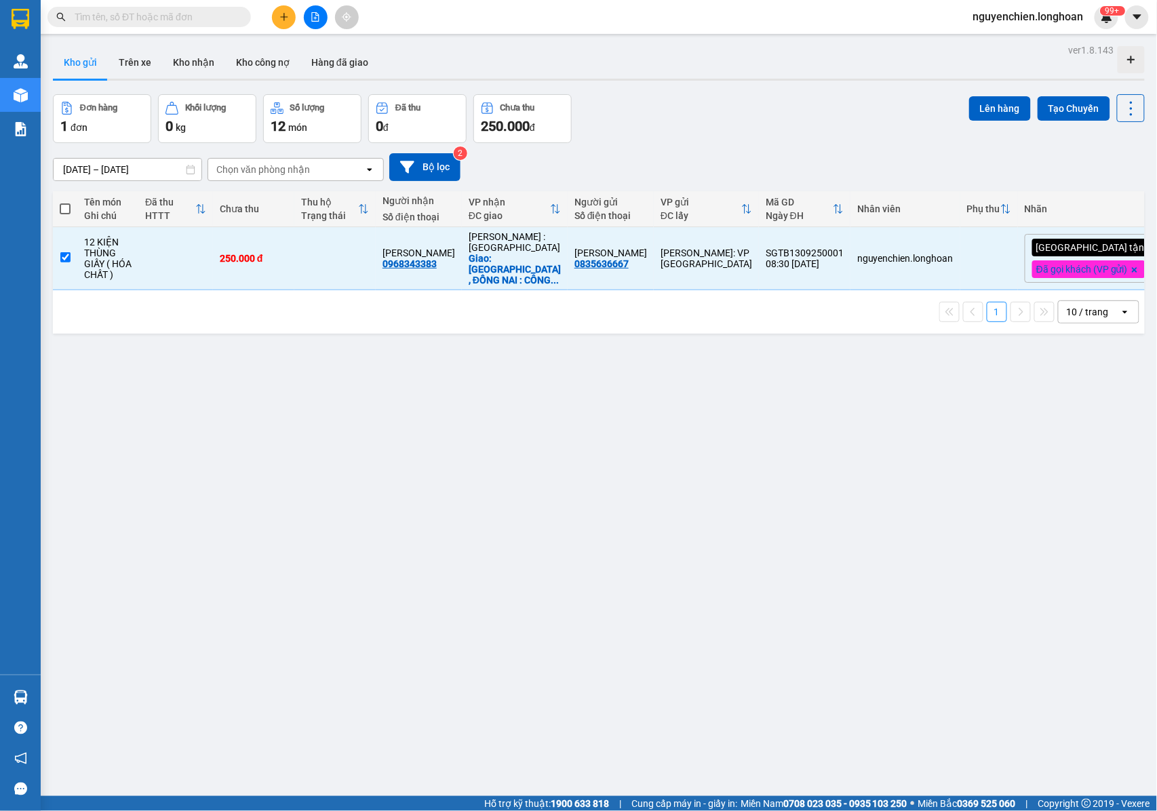
click at [277, 323] on div "ver 1.8.143 Kho gửi Trên xe Kho nhận Kho công nợ Hàng đã giao Đơn hàng 1 đơn Kh…" at bounding box center [598, 446] width 1102 height 811
click at [106, 31] on div "Kết quả tìm kiếm ( 2 ) Bộ lọc Mã ĐH Trạng thái Món hàng Thu hộ Tổng cước Chưa c…" at bounding box center [578, 17] width 1157 height 34
click at [109, 17] on input "text" at bounding box center [155, 16] width 160 height 15
click at [66, 258] on input "checkbox" at bounding box center [65, 257] width 10 height 10
checkbox input "false"
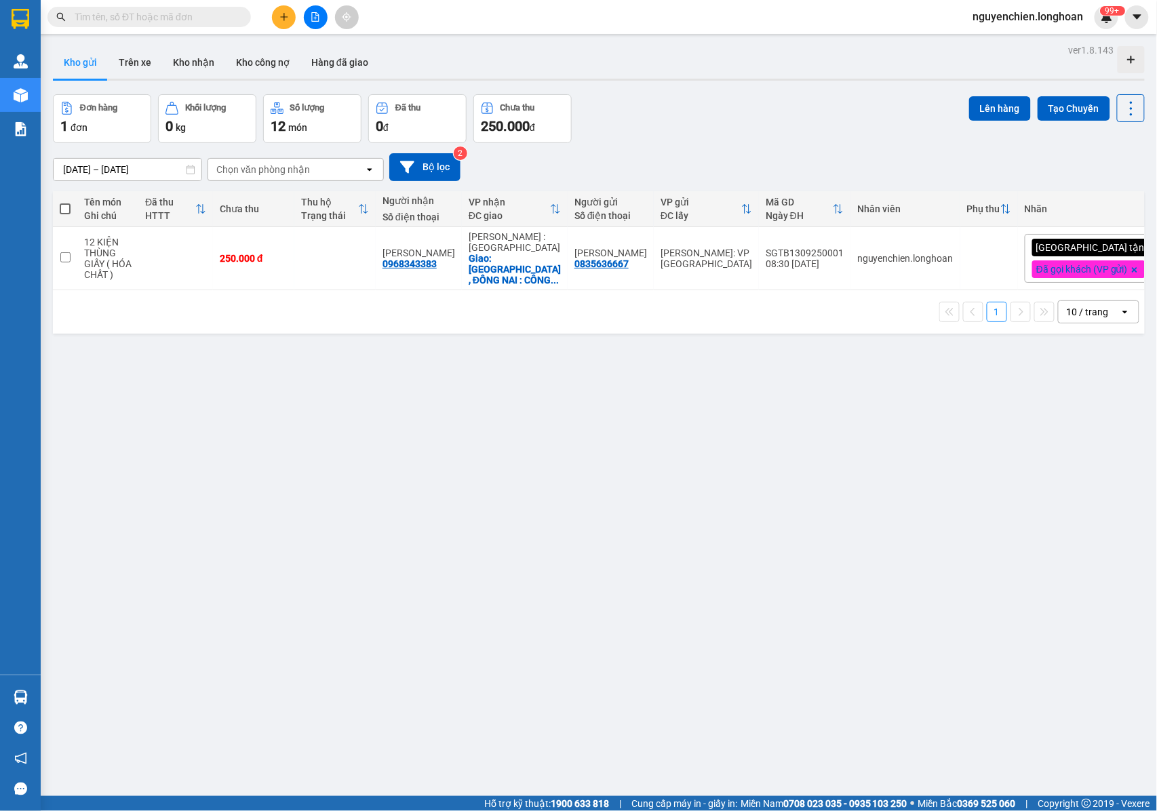
click at [104, 23] on input "text" at bounding box center [155, 16] width 160 height 15
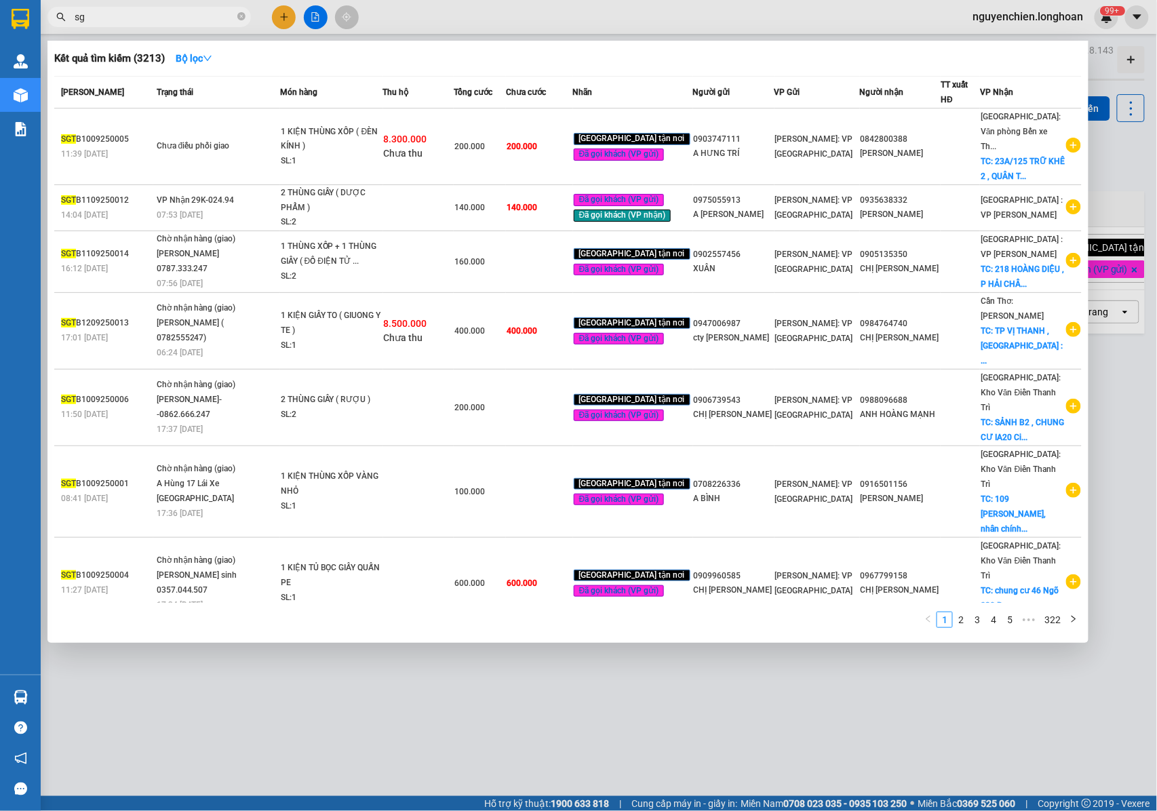
type input "s"
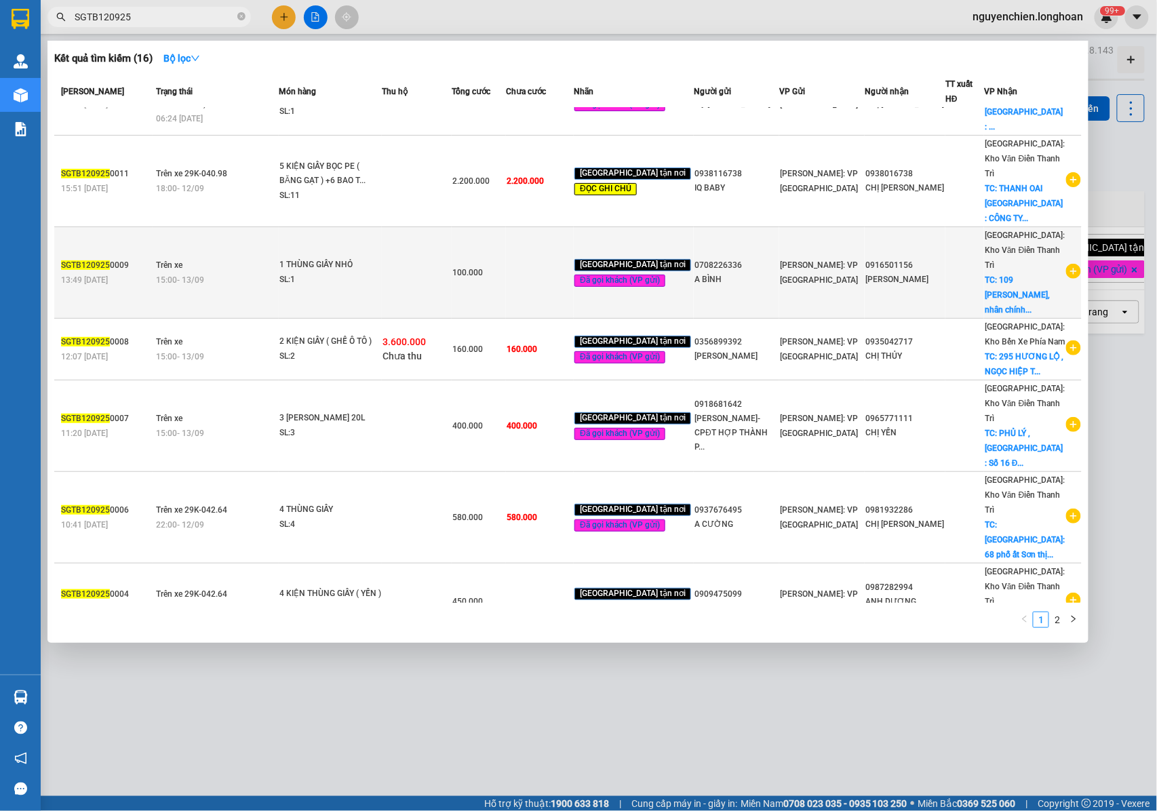
scroll to position [149, 0]
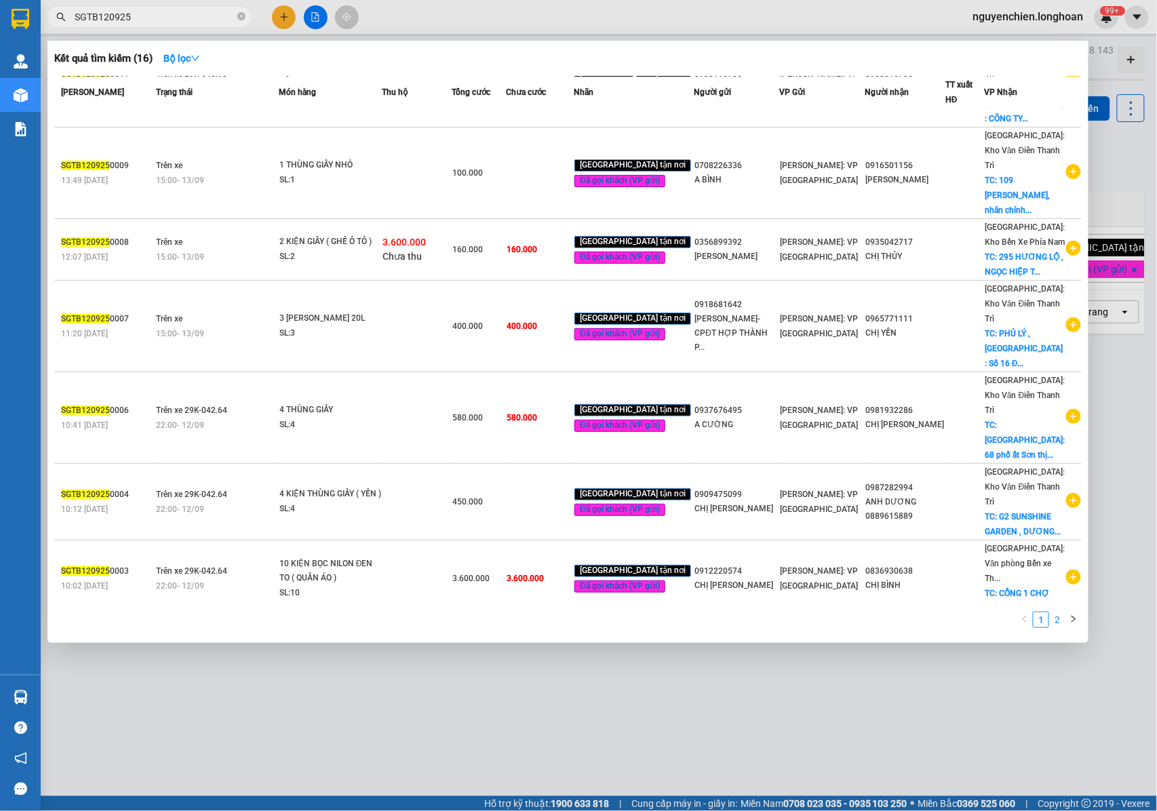
drag, startPoint x: 1056, startPoint y: 620, endPoint x: 801, endPoint y: 475, distance: 293.3
click at [1056, 620] on link "2" at bounding box center [1057, 619] width 15 height 15
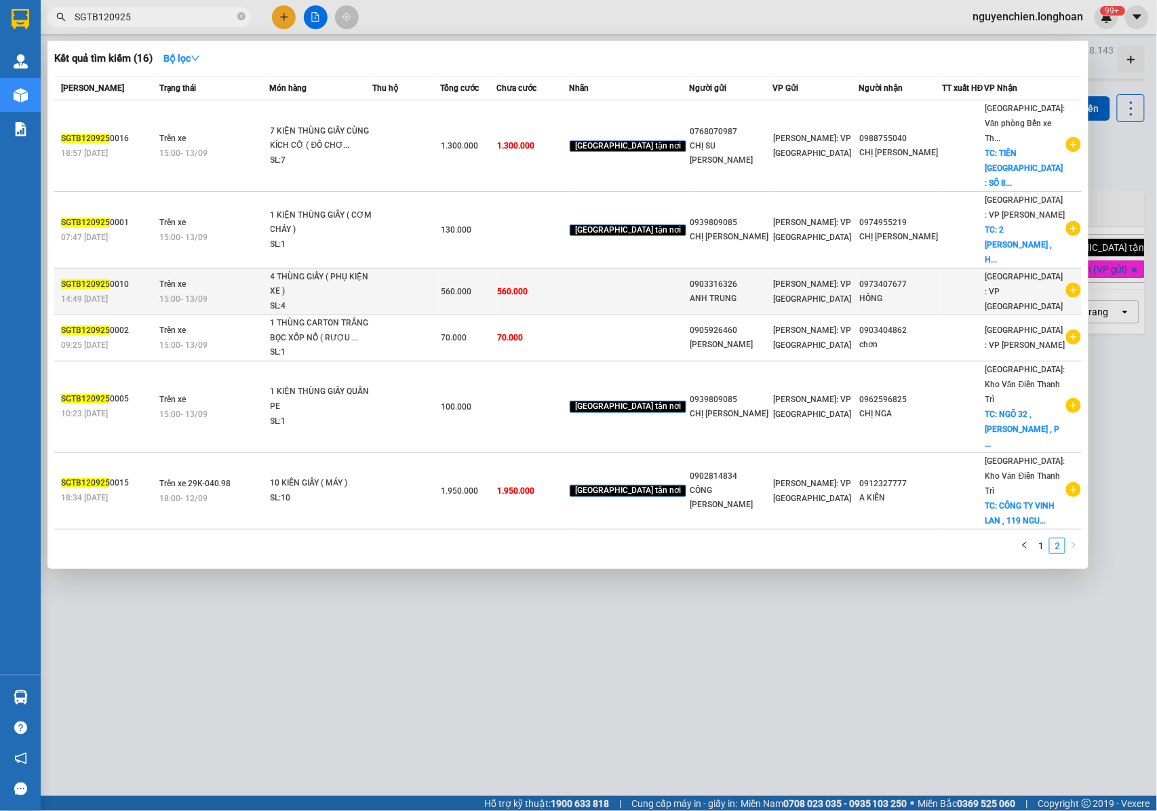
scroll to position [0, 0]
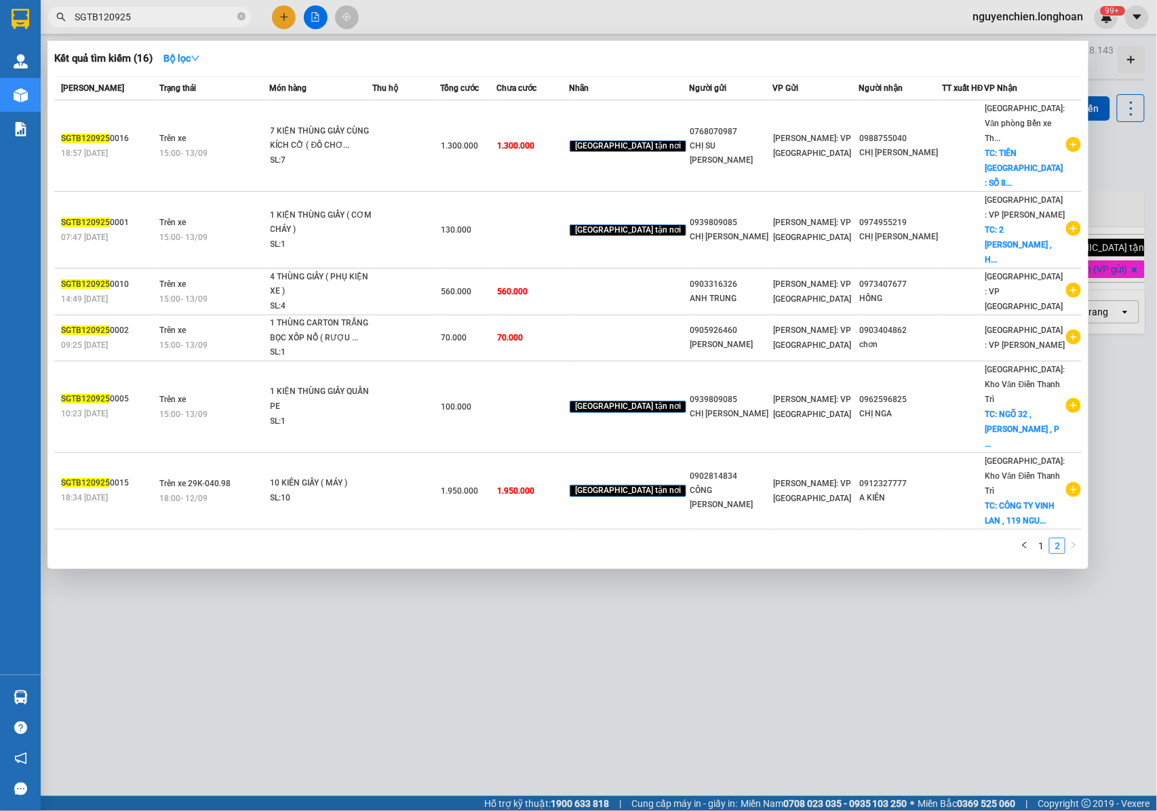
click at [158, 12] on input "SGTB120925" at bounding box center [155, 16] width 160 height 15
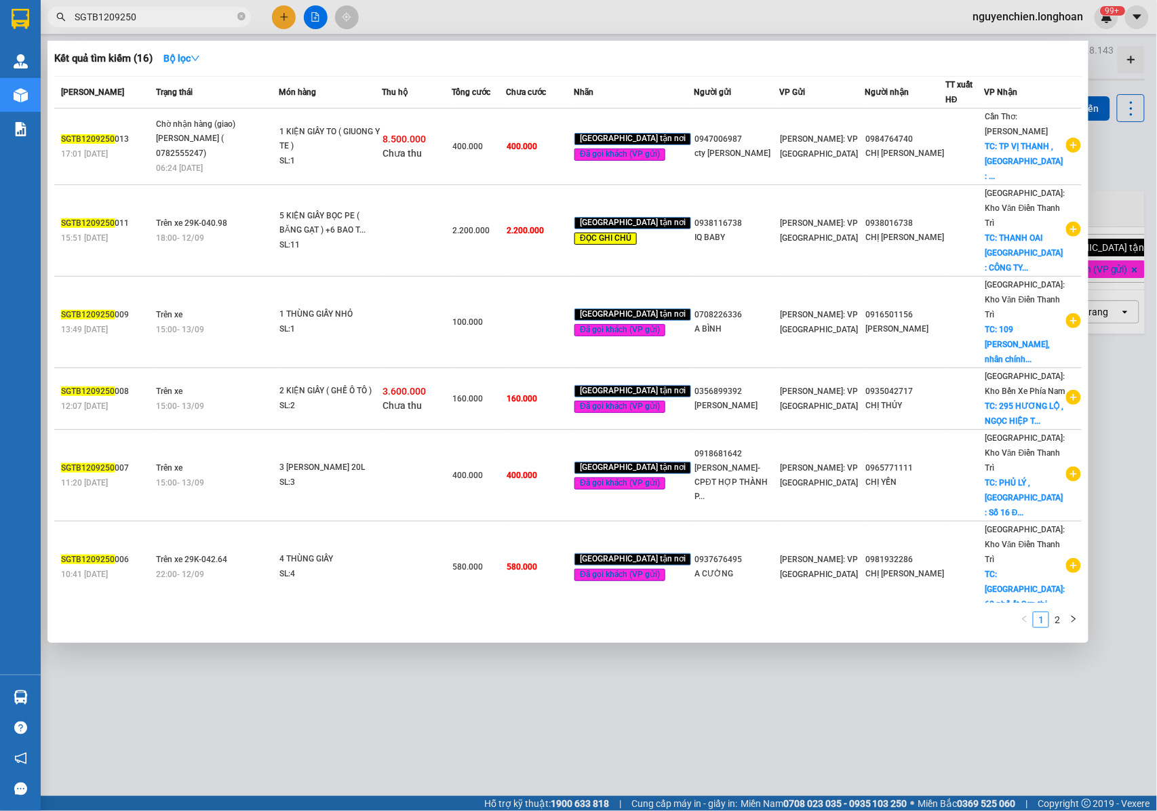
type input "SGTB120925"
click at [1056, 617] on link "2" at bounding box center [1057, 619] width 15 height 15
click at [1040, 621] on link "1" at bounding box center [1040, 619] width 15 height 15
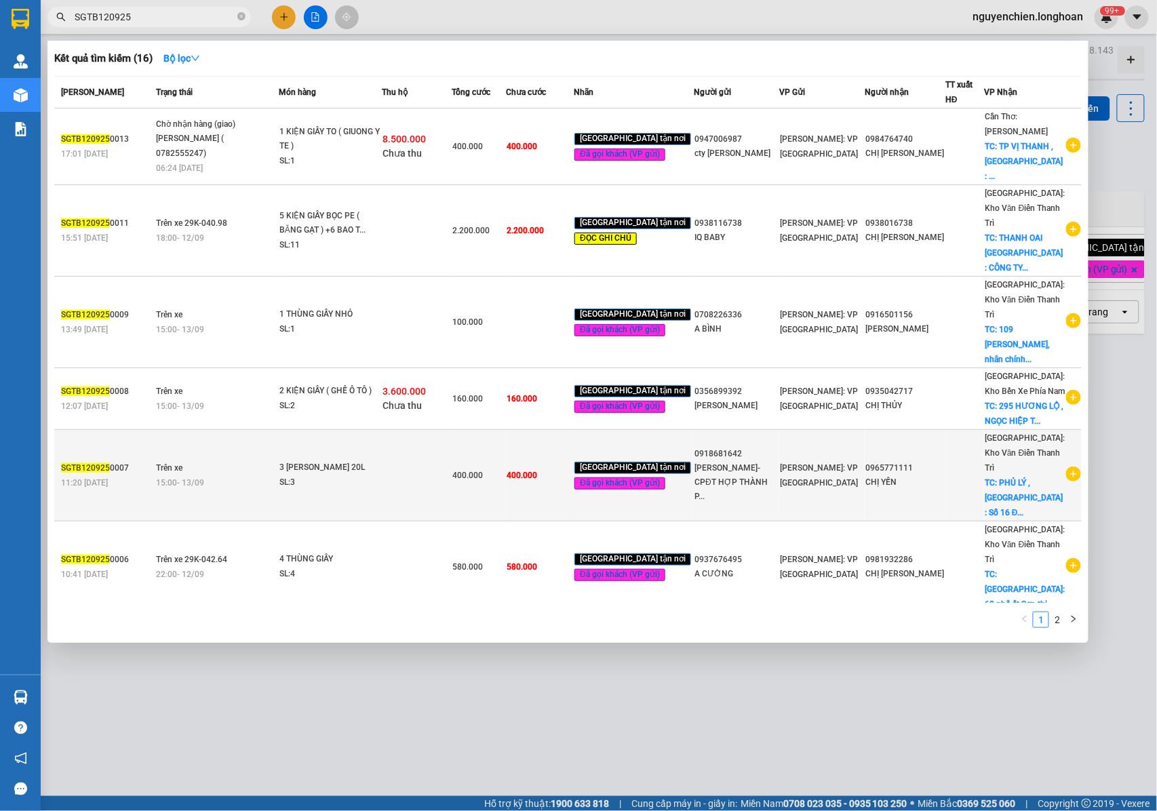
scroll to position [149, 0]
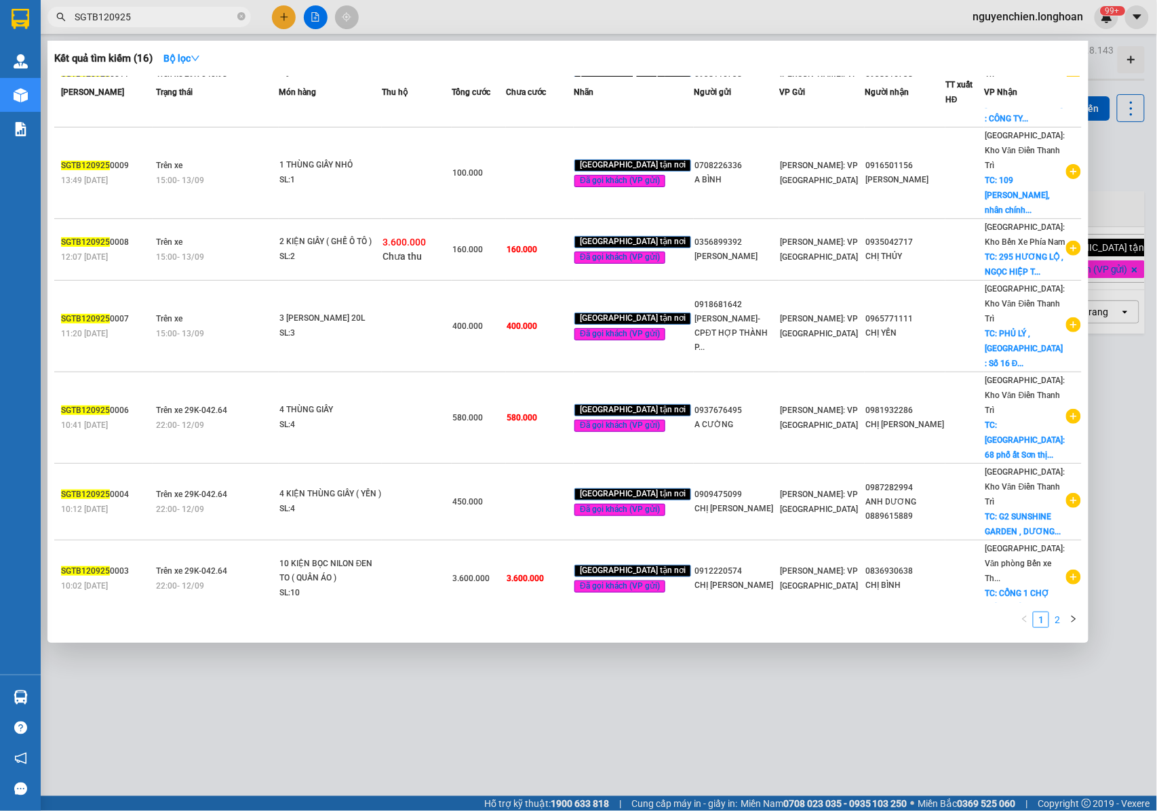
click at [1058, 614] on link "2" at bounding box center [1057, 619] width 15 height 15
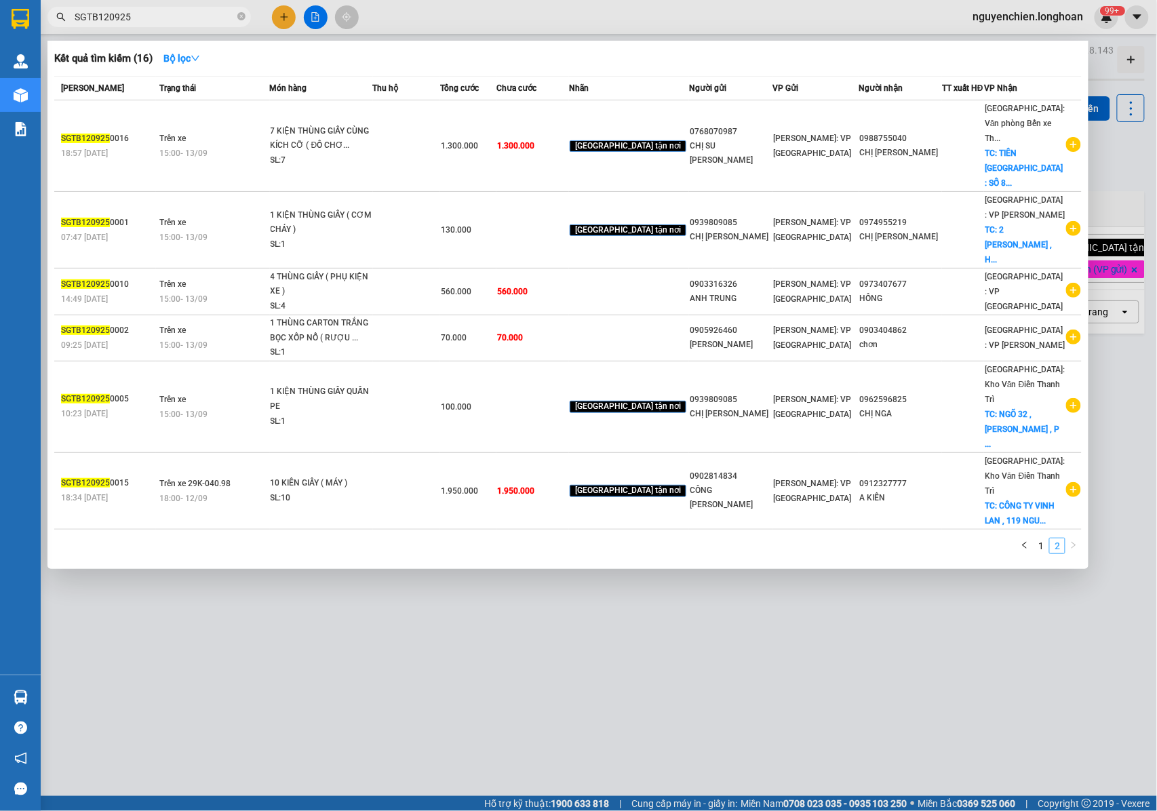
scroll to position [0, 0]
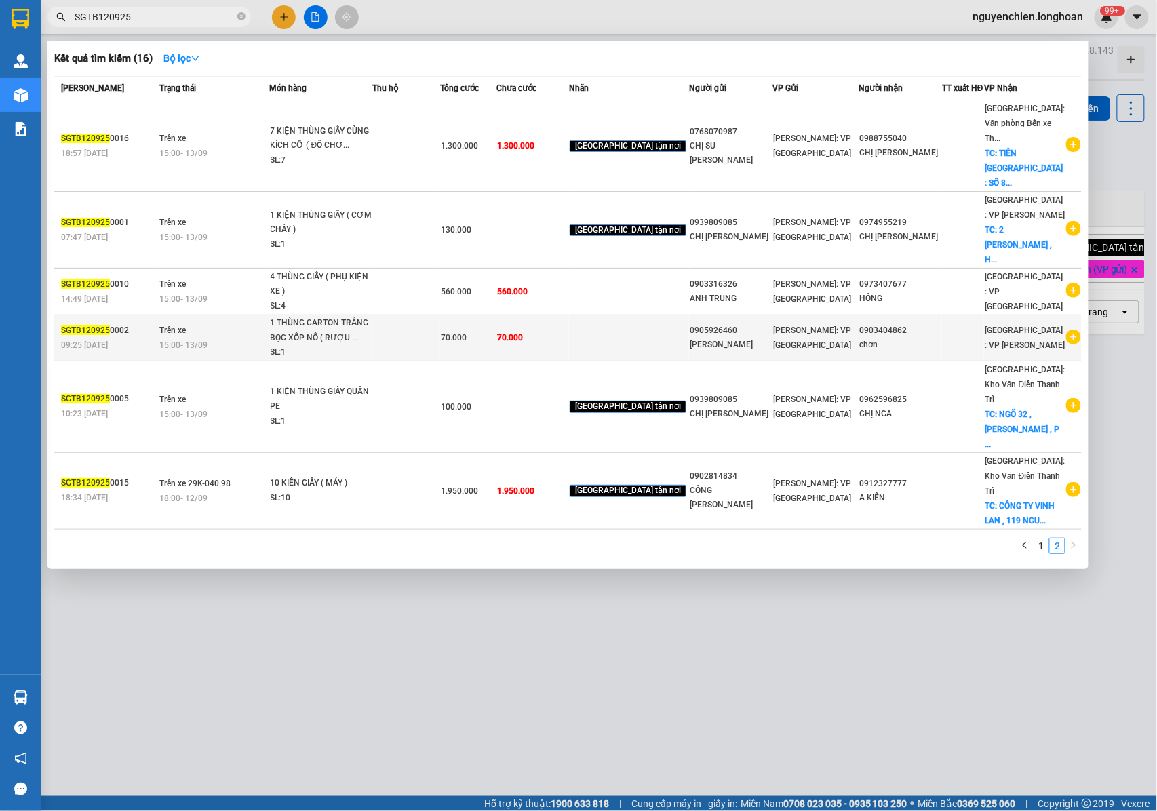
click at [641, 315] on td at bounding box center [629, 338] width 120 height 46
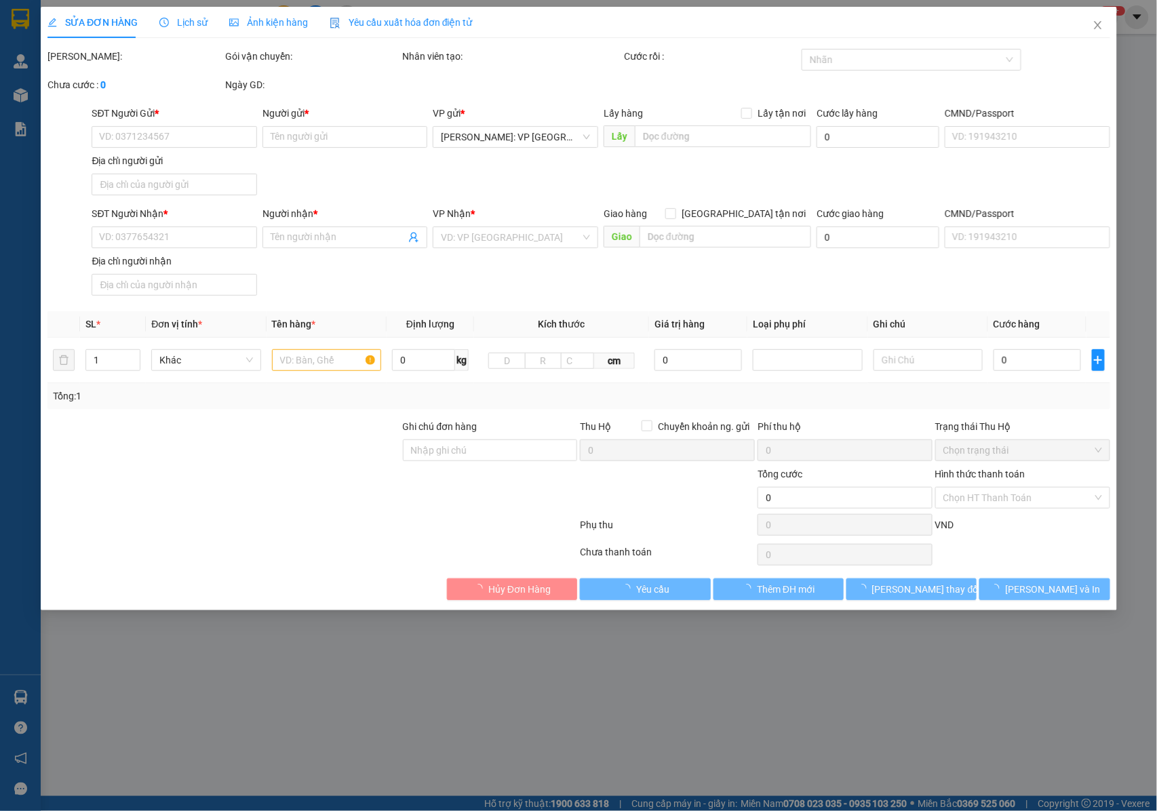
type input "0905926460"
type input "anh dũng"
type input "0903404862"
type input "chơn"
type input "NHẬN NGUYÊN KIỆN GIAO NGUYÊN KIỆN, HƯ VỠ K ĐỀN"
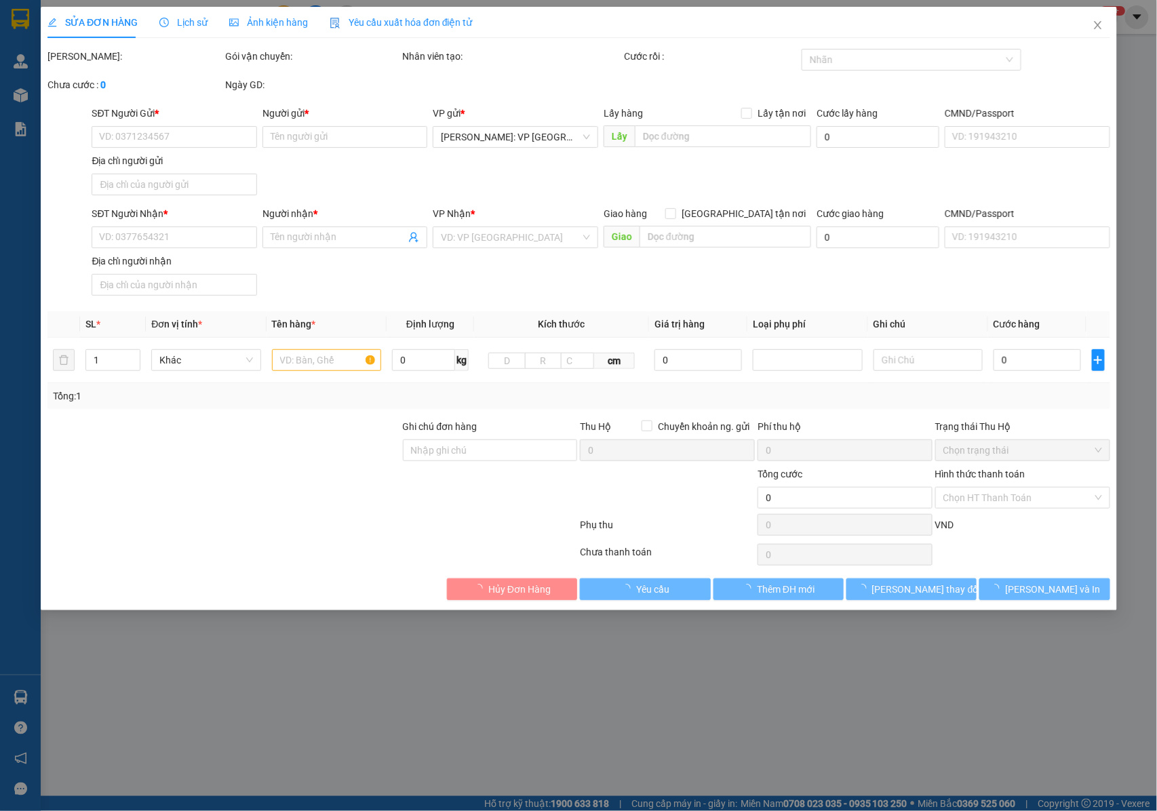
type input "70.000"
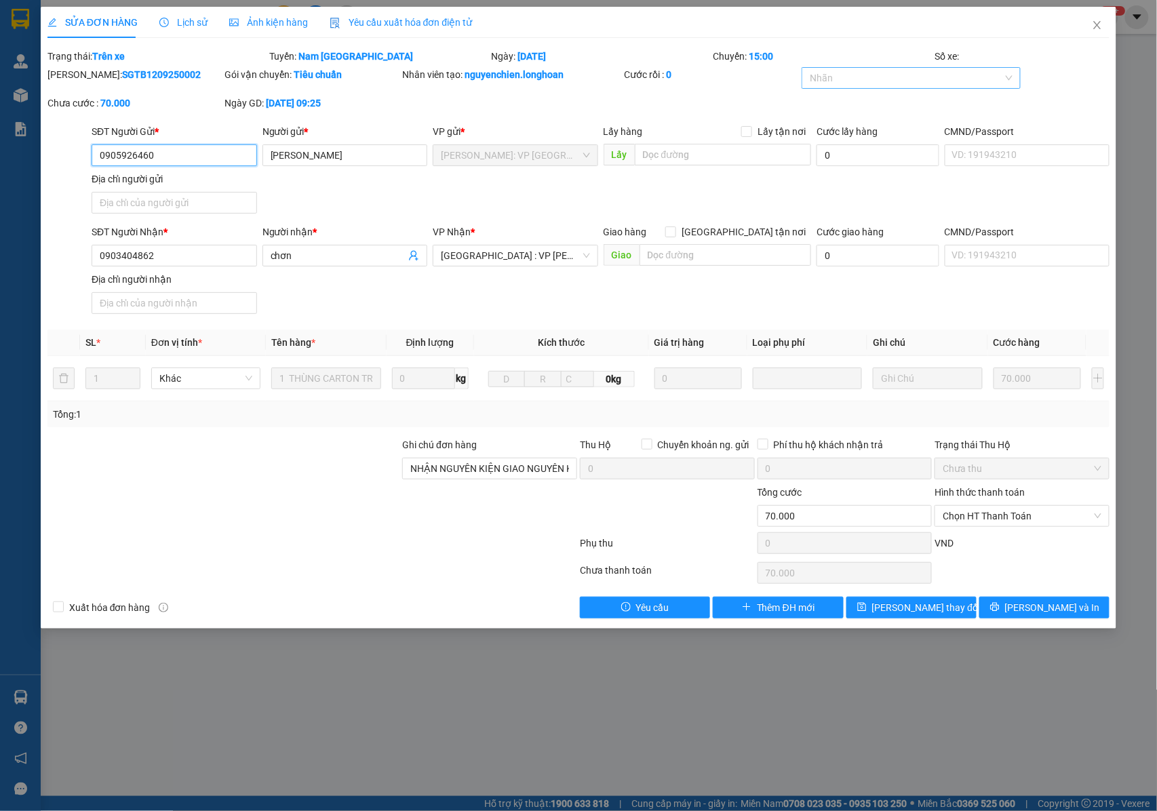
click at [858, 79] on div at bounding box center [904, 78] width 199 height 16
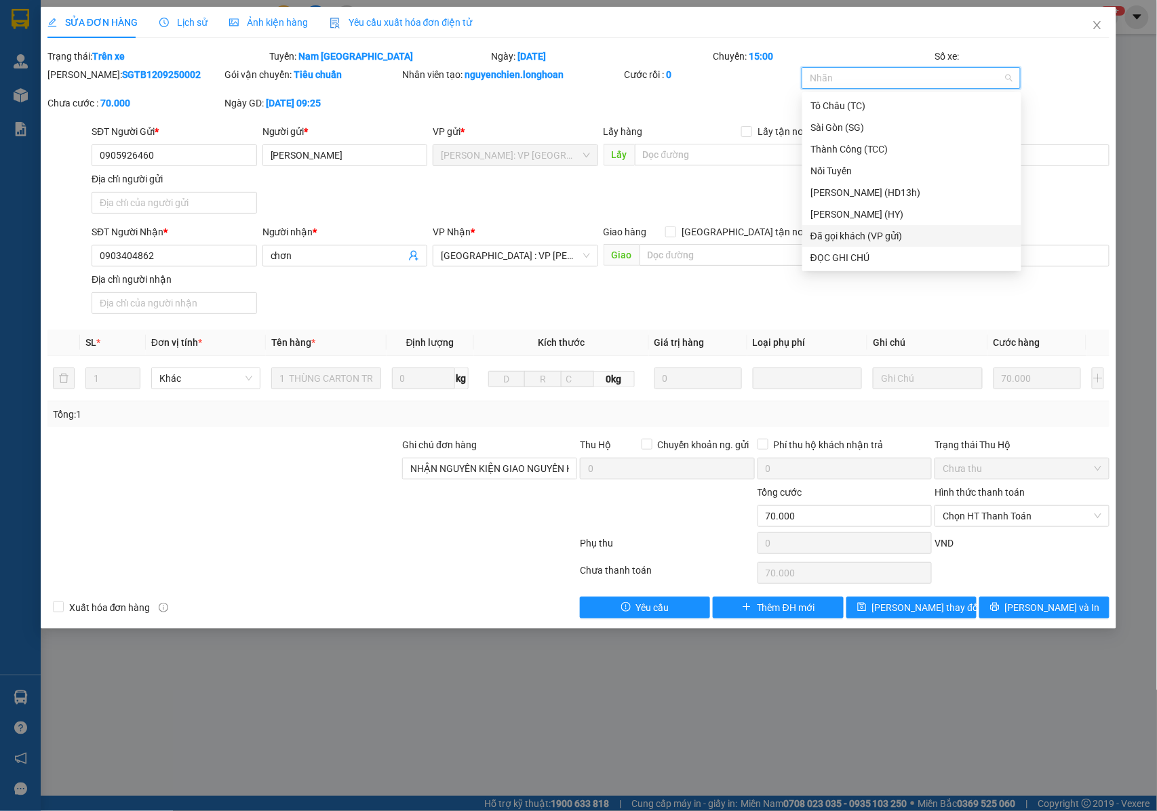
click at [856, 239] on div "Đã gọi khách (VP gửi)" at bounding box center [911, 235] width 203 height 15
click at [929, 610] on span "[PERSON_NAME] thay đổi" at bounding box center [926, 607] width 108 height 15
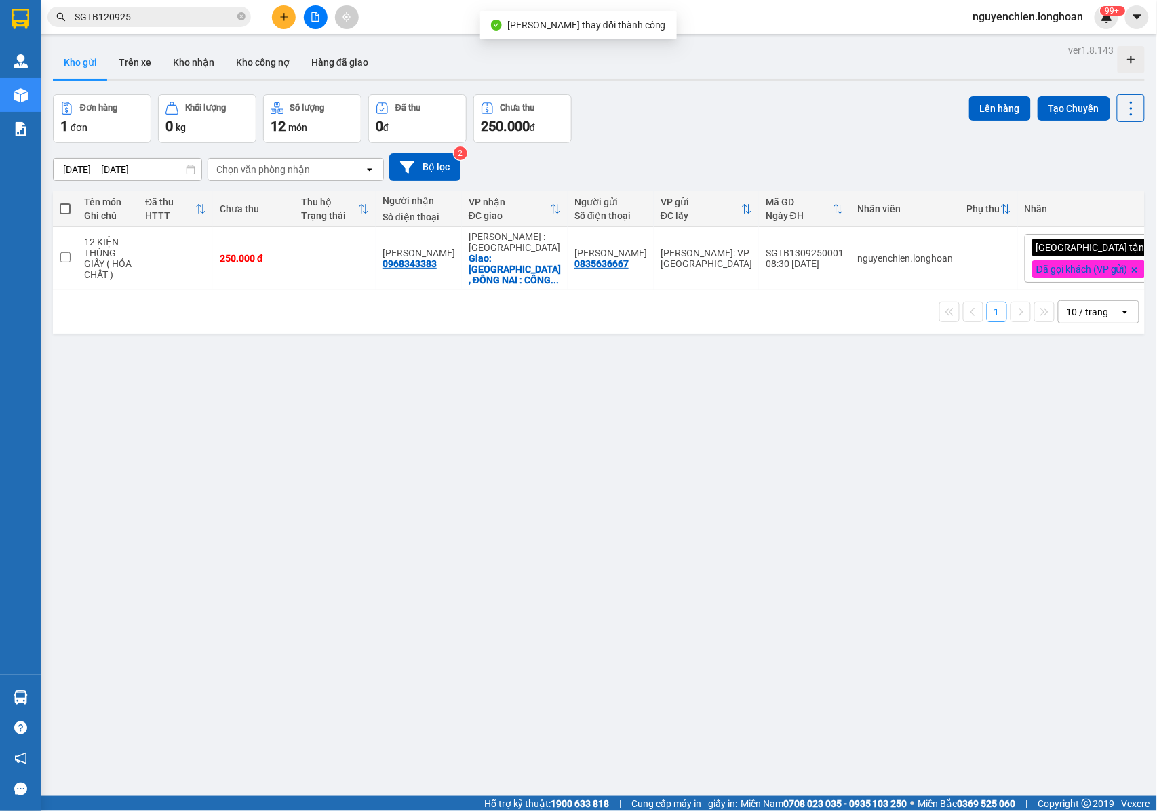
click at [160, 23] on input "SGTB120925" at bounding box center [155, 16] width 160 height 15
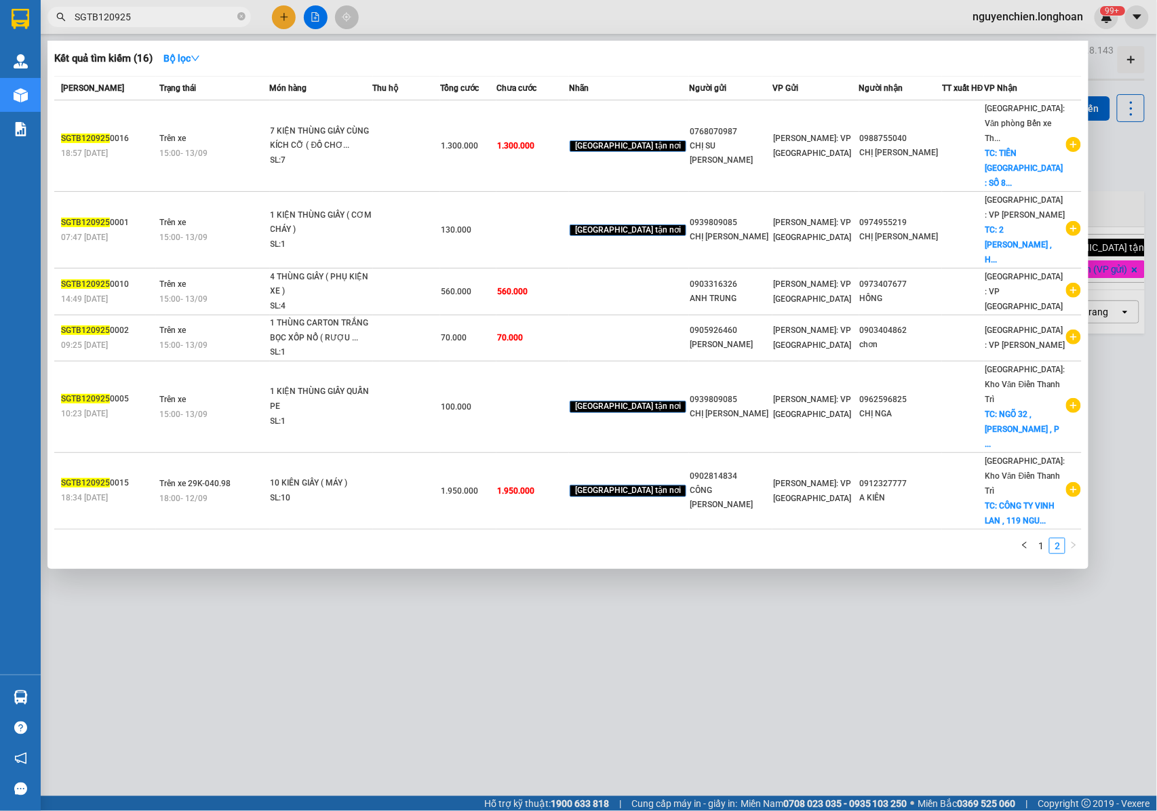
click at [374, 565] on div at bounding box center [578, 405] width 1157 height 811
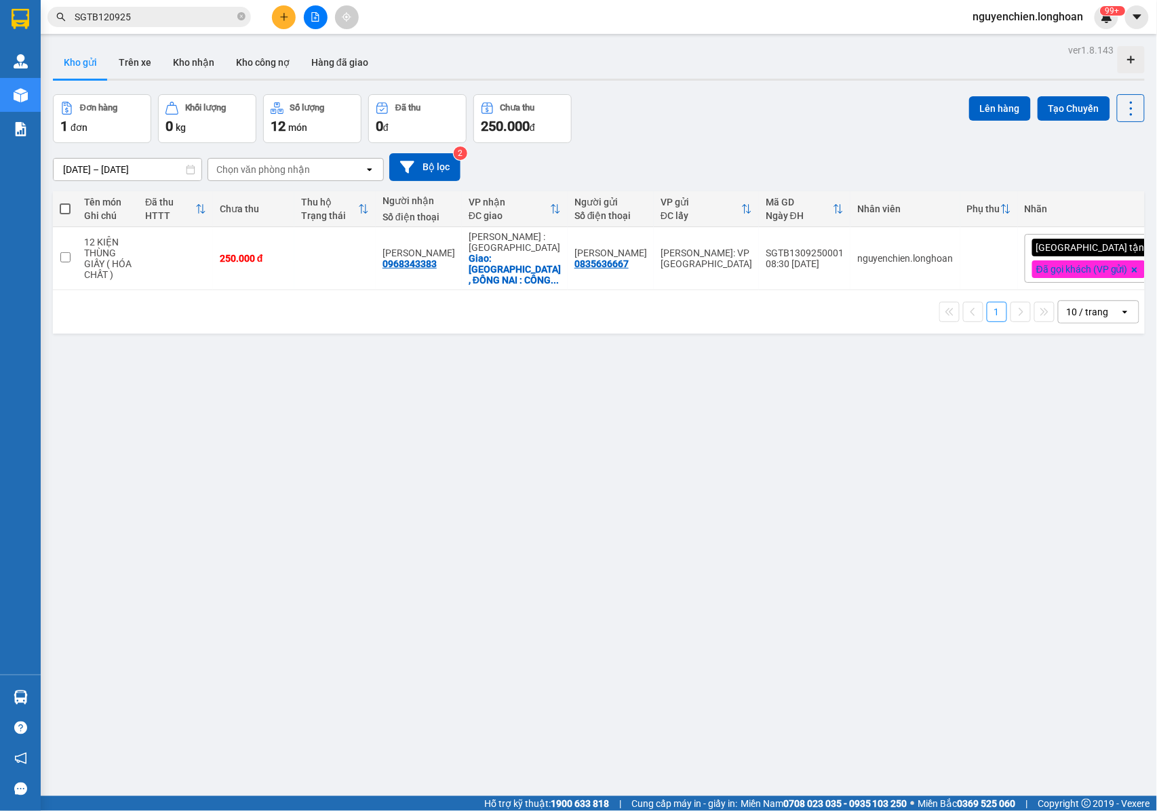
click at [160, 18] on input "SGTB120925" at bounding box center [155, 16] width 160 height 15
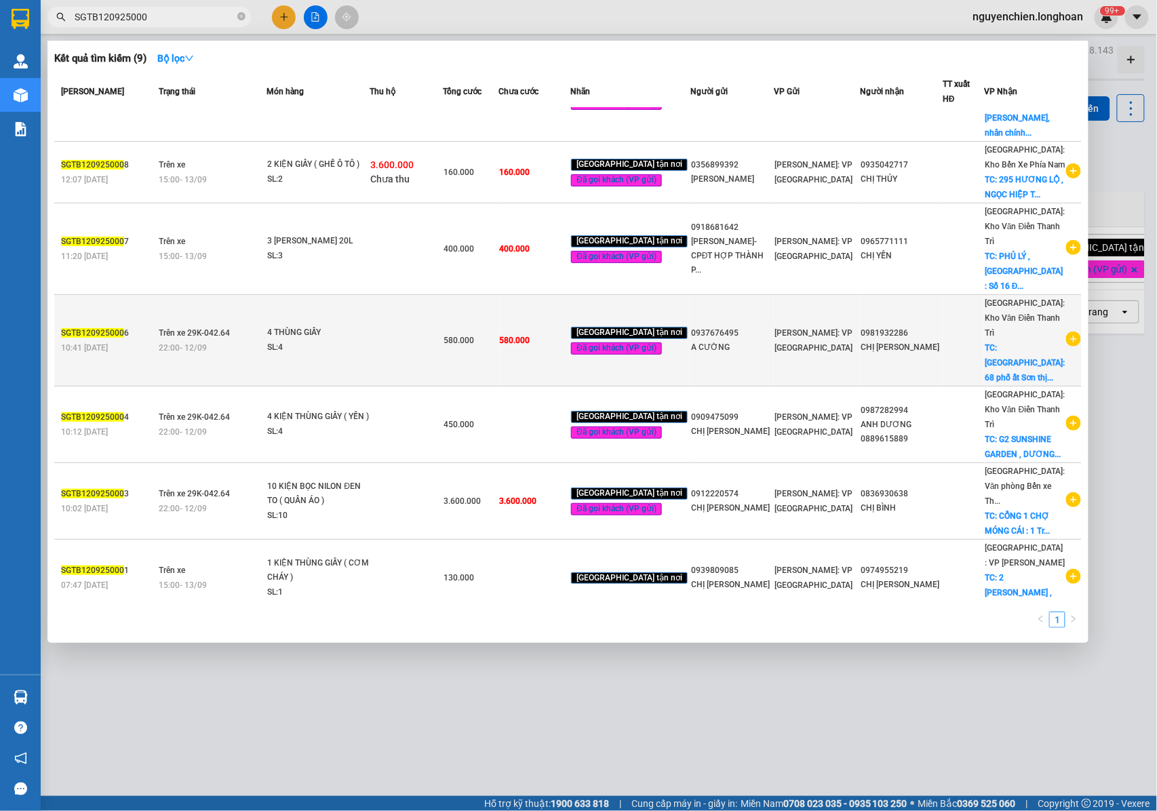
scroll to position [88, 0]
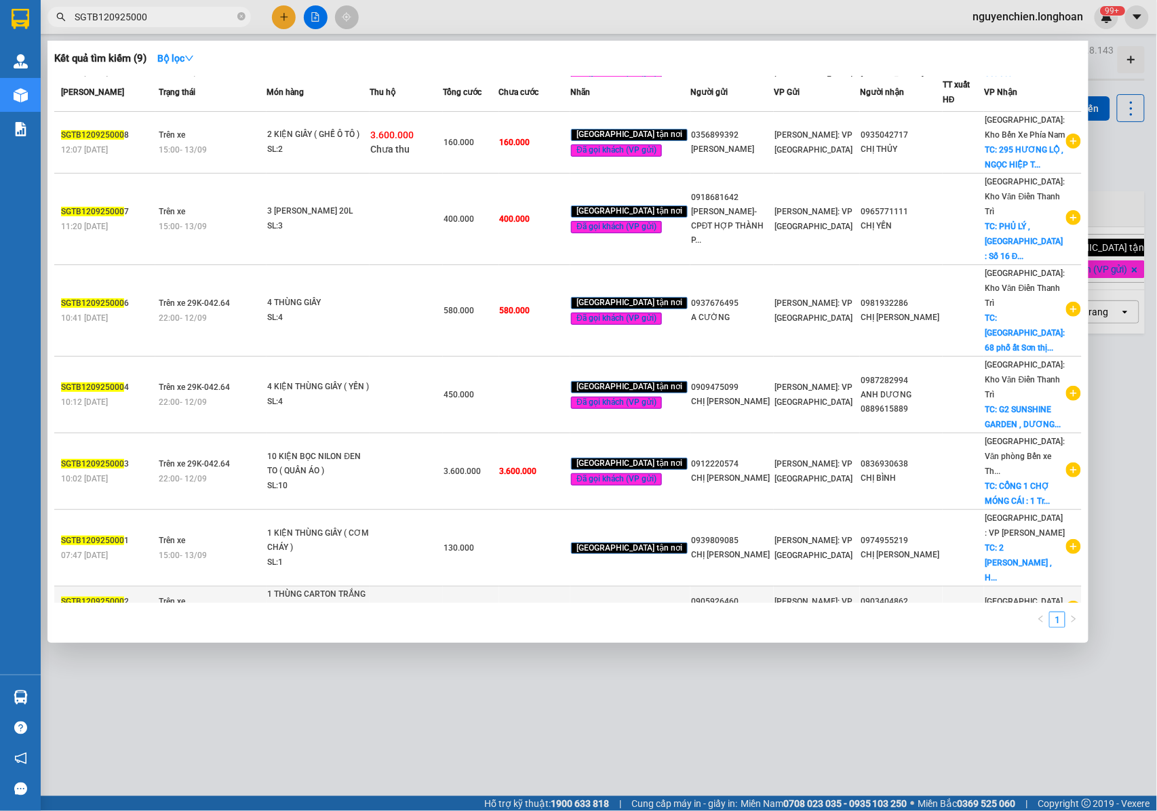
type input "SGTB120925000"
click at [498, 586] on td "70.000" at bounding box center [471, 609] width 56 height 46
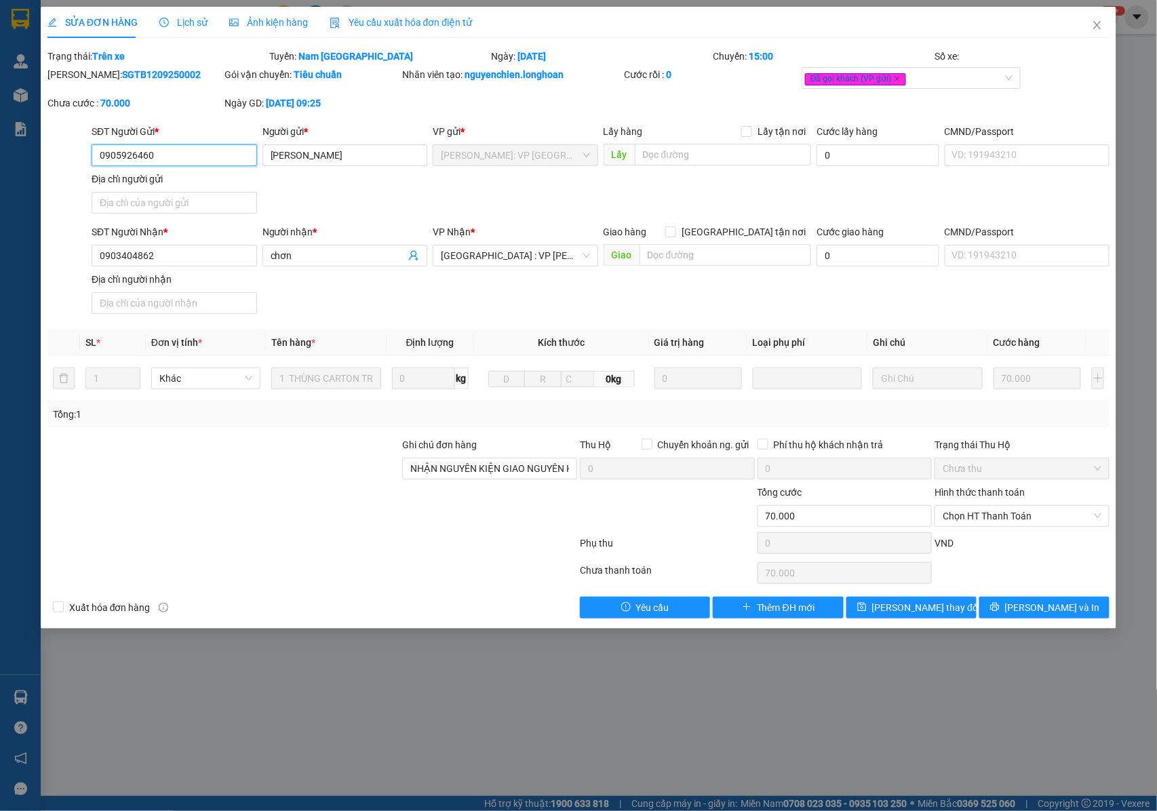
type input "0905926460"
type input "anh dũng"
type input "0903404862"
type input "chơn"
type input "NHẬN NGUYÊN KIỆN GIAO NGUYÊN KIỆN, HƯ VỠ K ĐỀN"
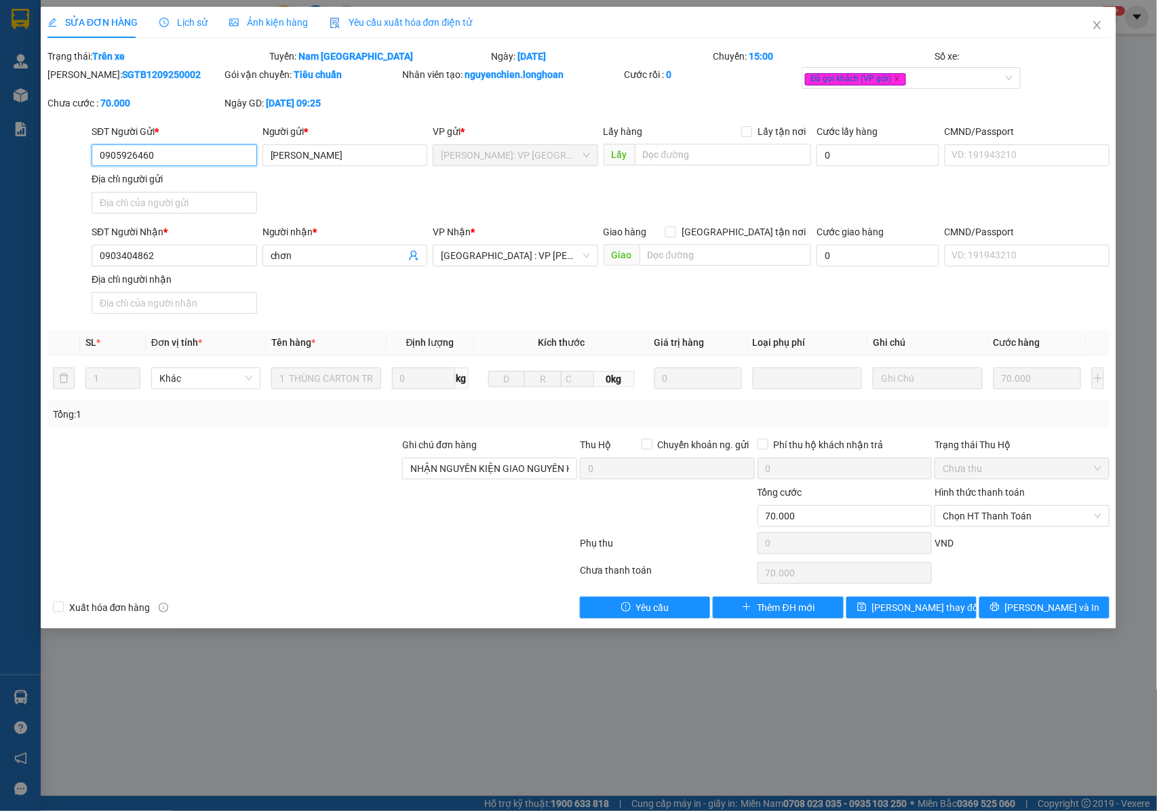
type input "70.000"
click at [1100, 24] on icon "close" at bounding box center [1097, 25] width 11 height 11
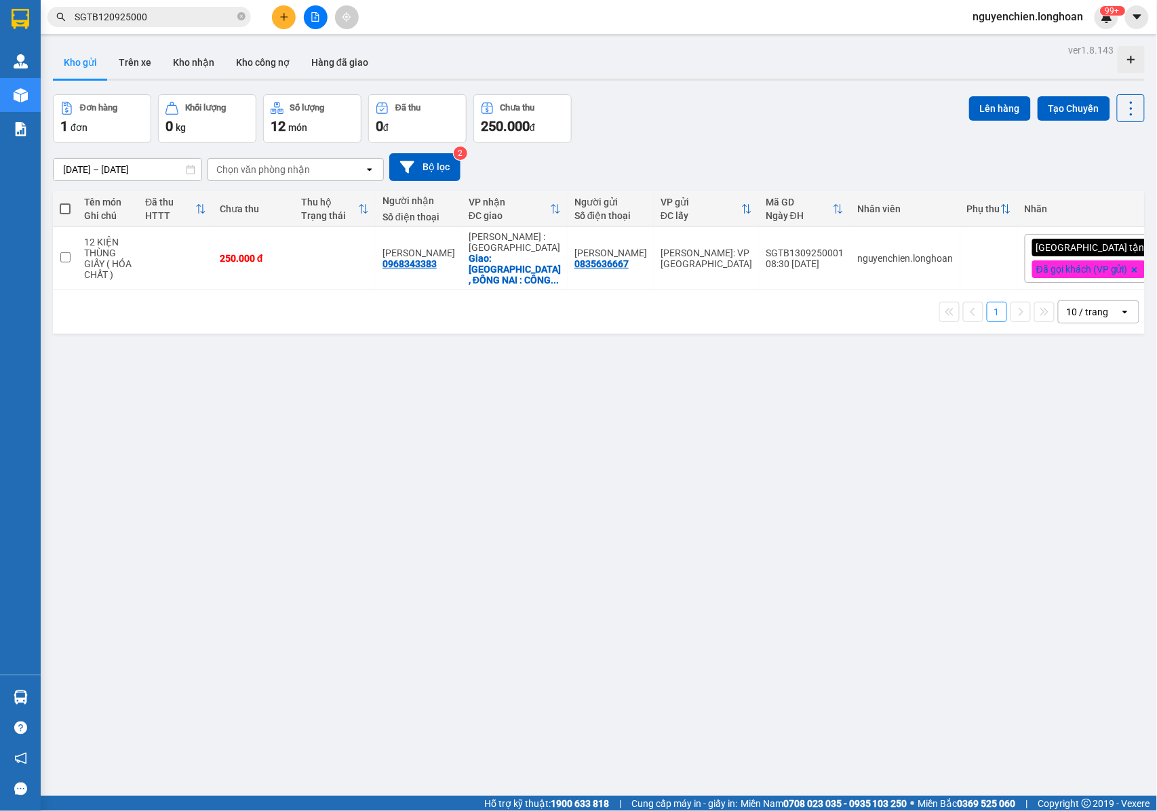
click at [166, 18] on input "SGTB120925000" at bounding box center [155, 16] width 160 height 15
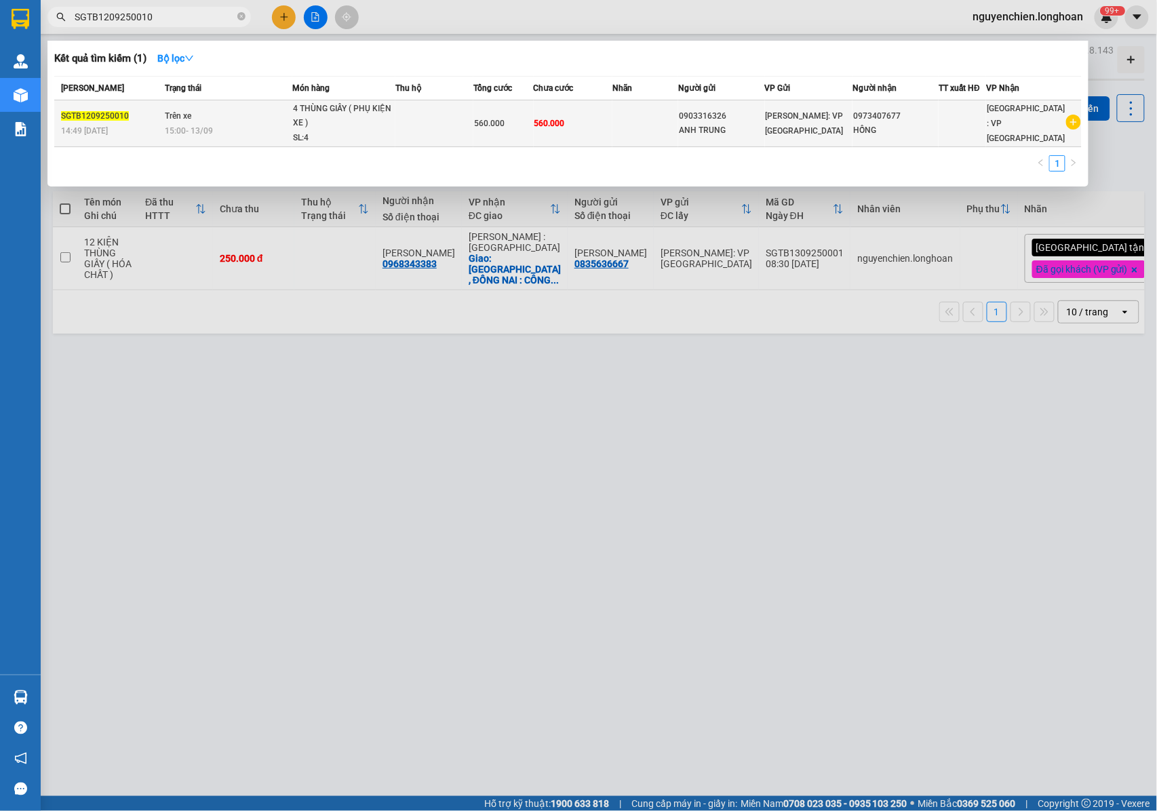
type input "SGTB1209250010"
click at [279, 125] on div "15:00 - 13/09" at bounding box center [228, 130] width 127 height 15
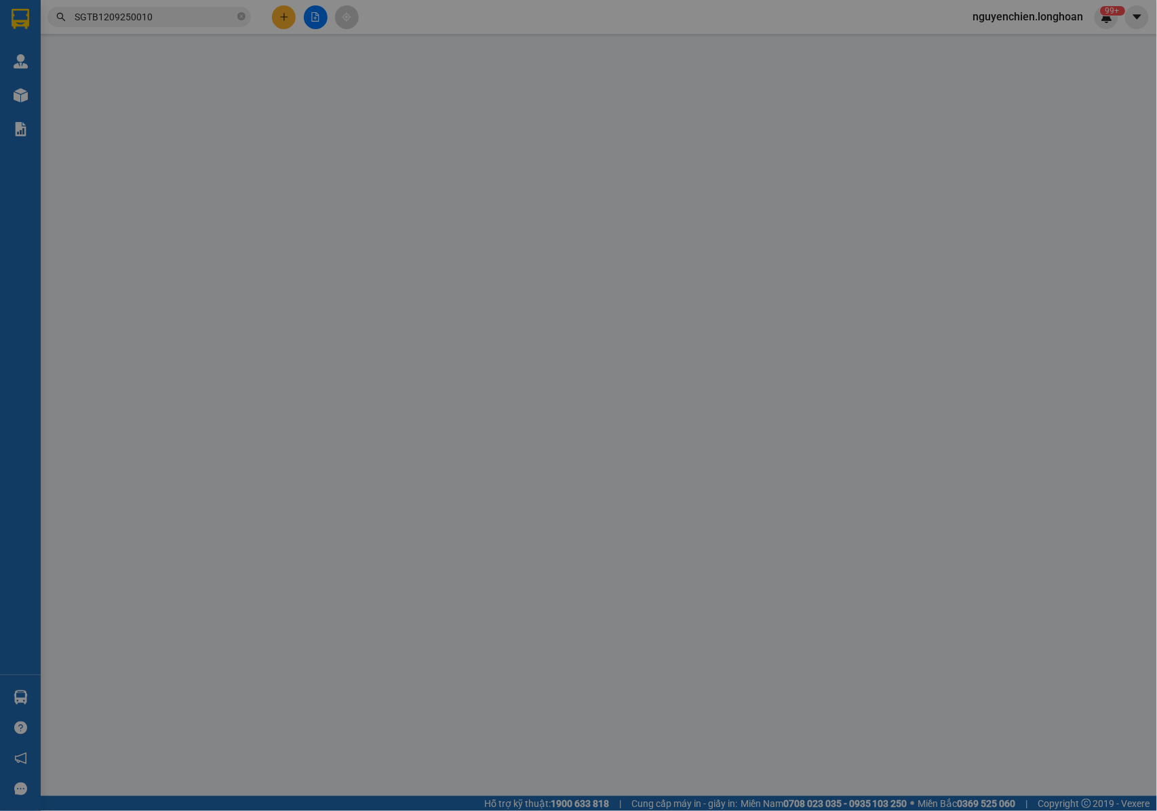
type input "0903316326"
type input "ANH TRUNG"
type input "0973407677"
type input "HỒNG"
type input "NHẬN NGUYÊN KIỆN GIAO NGUYÊN KIỆN, HƯ VỠ K ĐỀN"
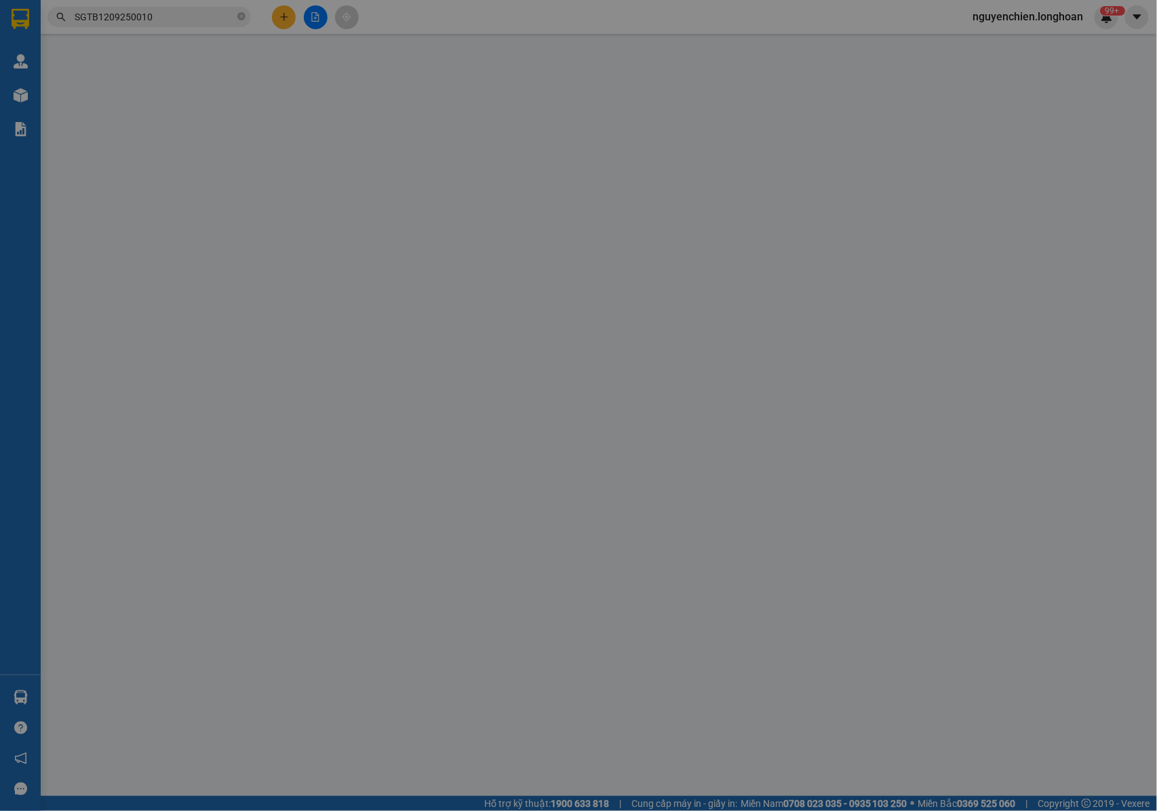
type input "560.000"
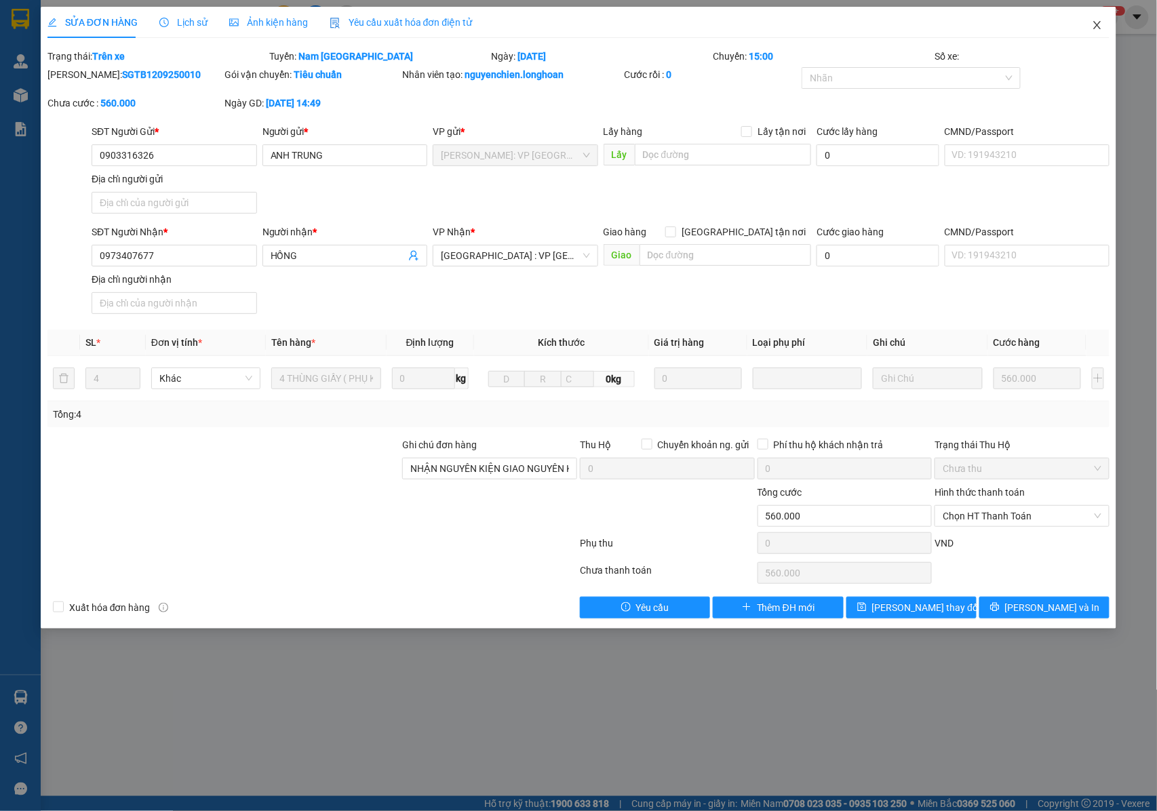
click at [1093, 31] on icon "close" at bounding box center [1097, 25] width 11 height 11
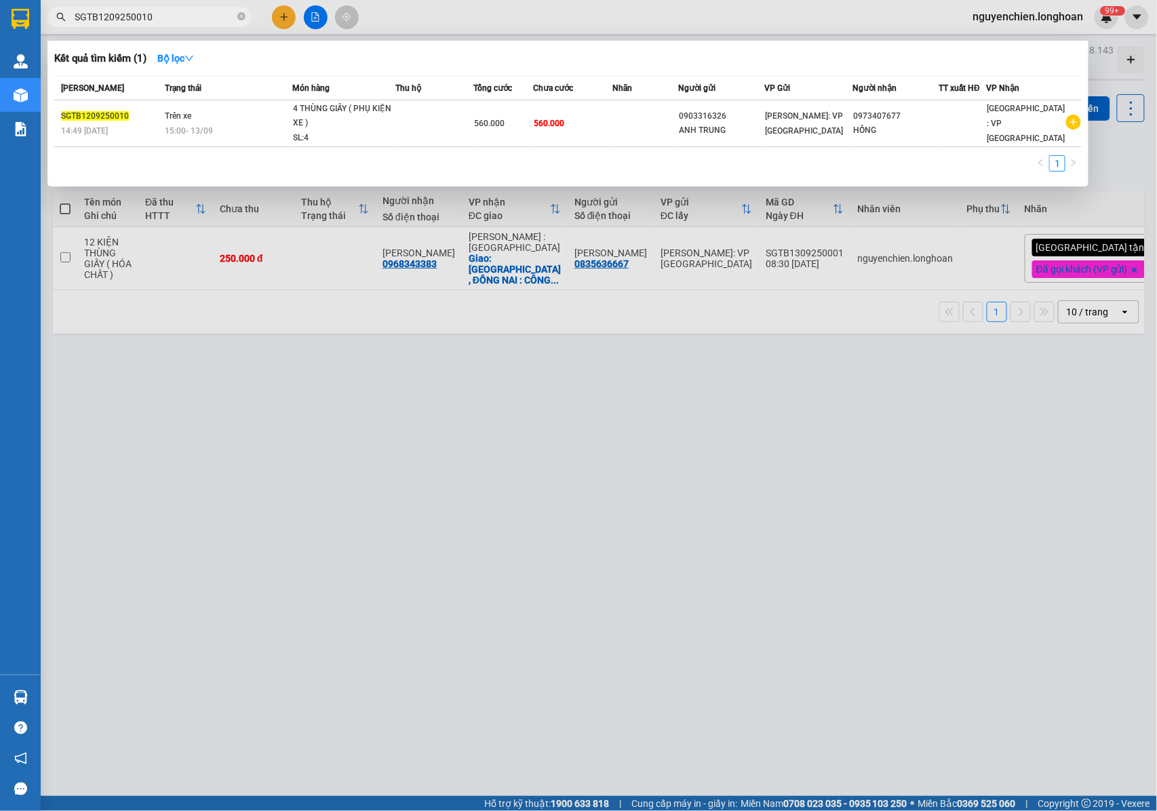
click at [175, 15] on input "SGTB1209250010" at bounding box center [155, 16] width 160 height 15
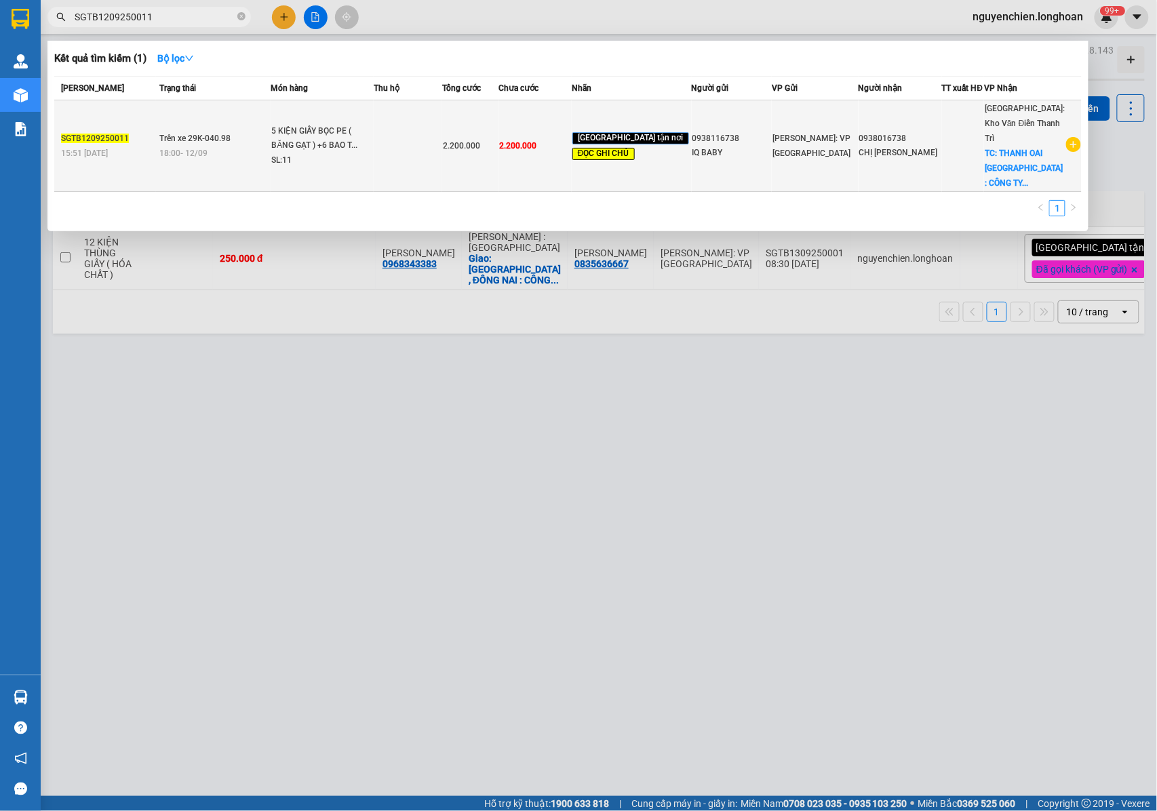
type input "SGTB1209250011"
click at [328, 142] on div "5 KIỆN GIẤY BỌC PE ( BĂNG GẠT ) +6 BAO T..." at bounding box center [322, 138] width 102 height 29
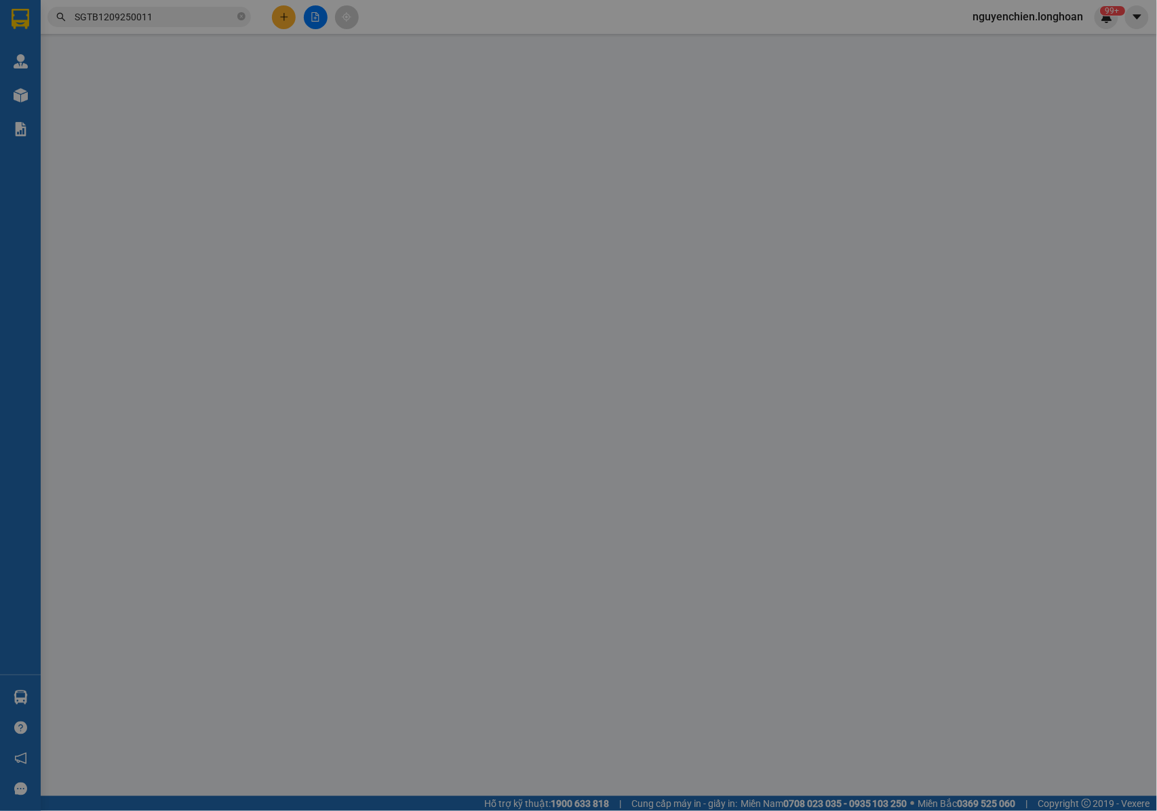
type input "0938116738"
type input "IQ BABY"
type input "0938016738"
type input "CHỊ [PERSON_NAME]"
checkbox input "true"
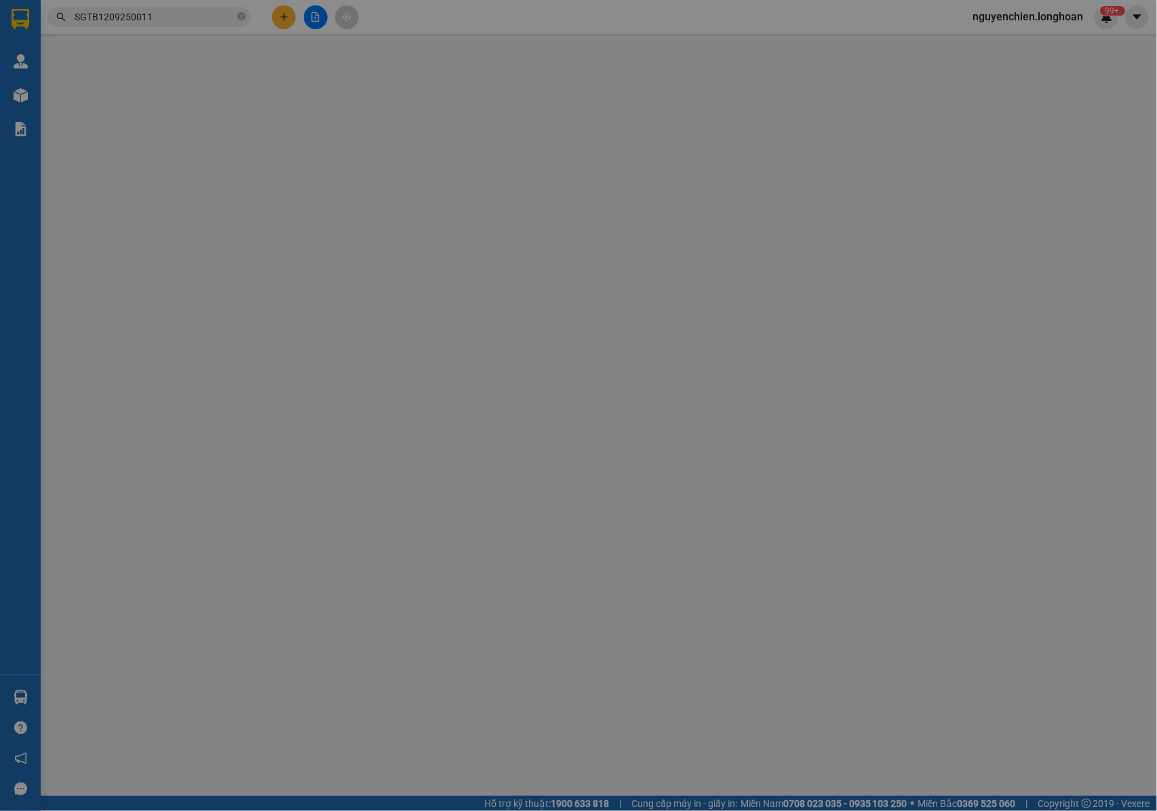
type input "THANH OAI HÀ NỘI : CÔNG TY CP KISPLAZA , CỤM CÔNG NGHIỆP THANH OAI, X BÍCH HÒA …"
type input "NHẬN NGUYÊN KIỆN GIAO NGUYÊN KIỆN, HƯ VỠ K ĐỀN+GỌI KHÁCH TRƯỚC KHIGIAO ,KHÁCH N…"
type input "2.200.000"
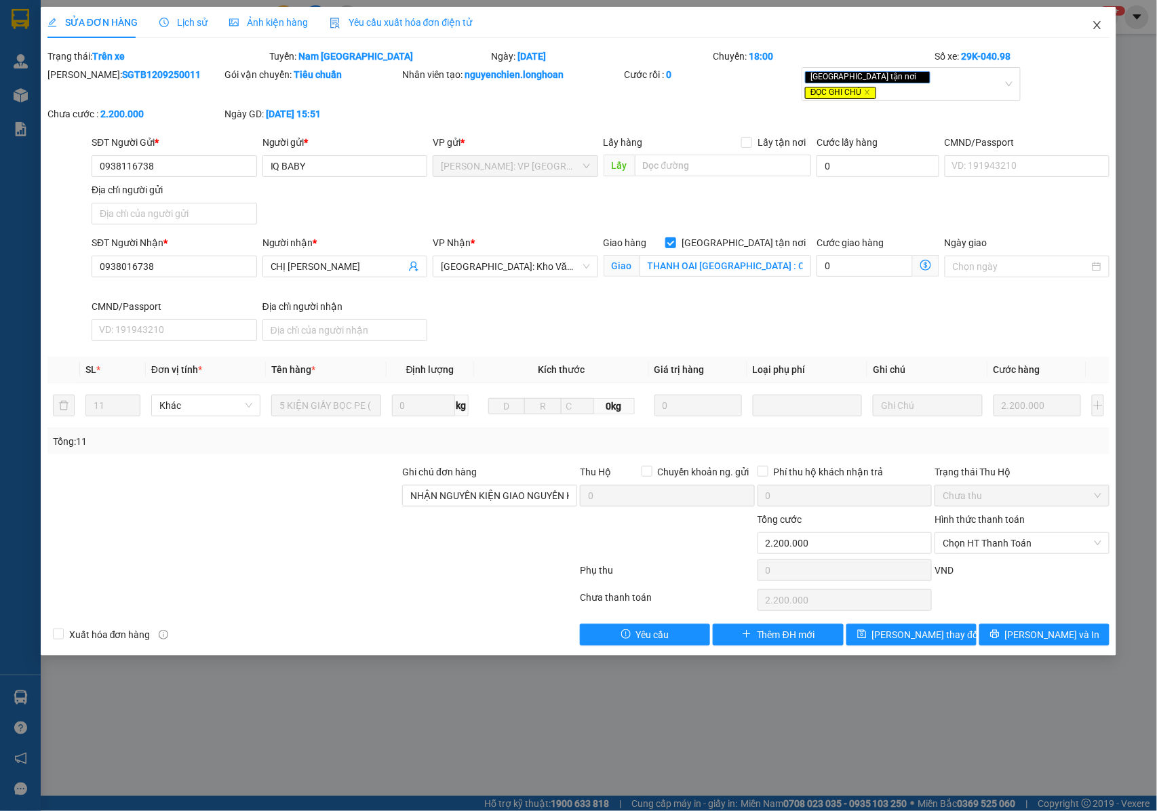
click at [1097, 18] on span "Close" at bounding box center [1097, 26] width 38 height 38
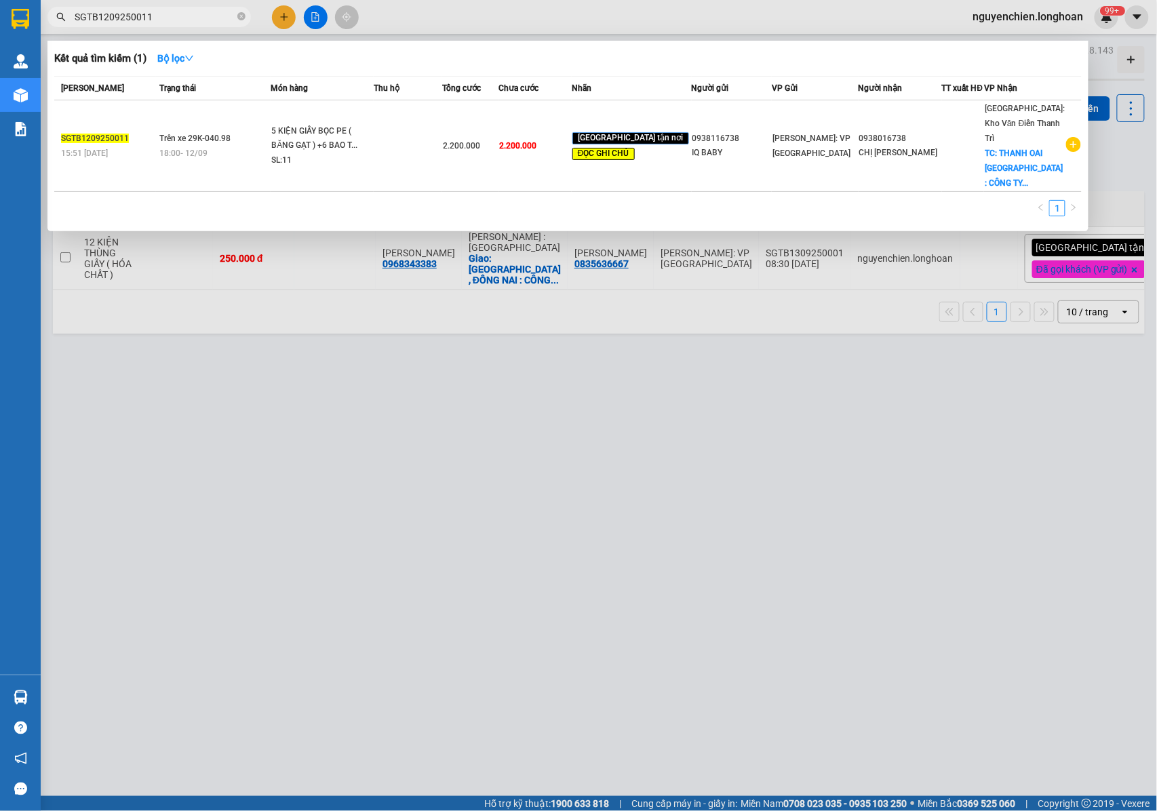
click at [155, 20] on input "SGTB1209250011" at bounding box center [155, 16] width 160 height 15
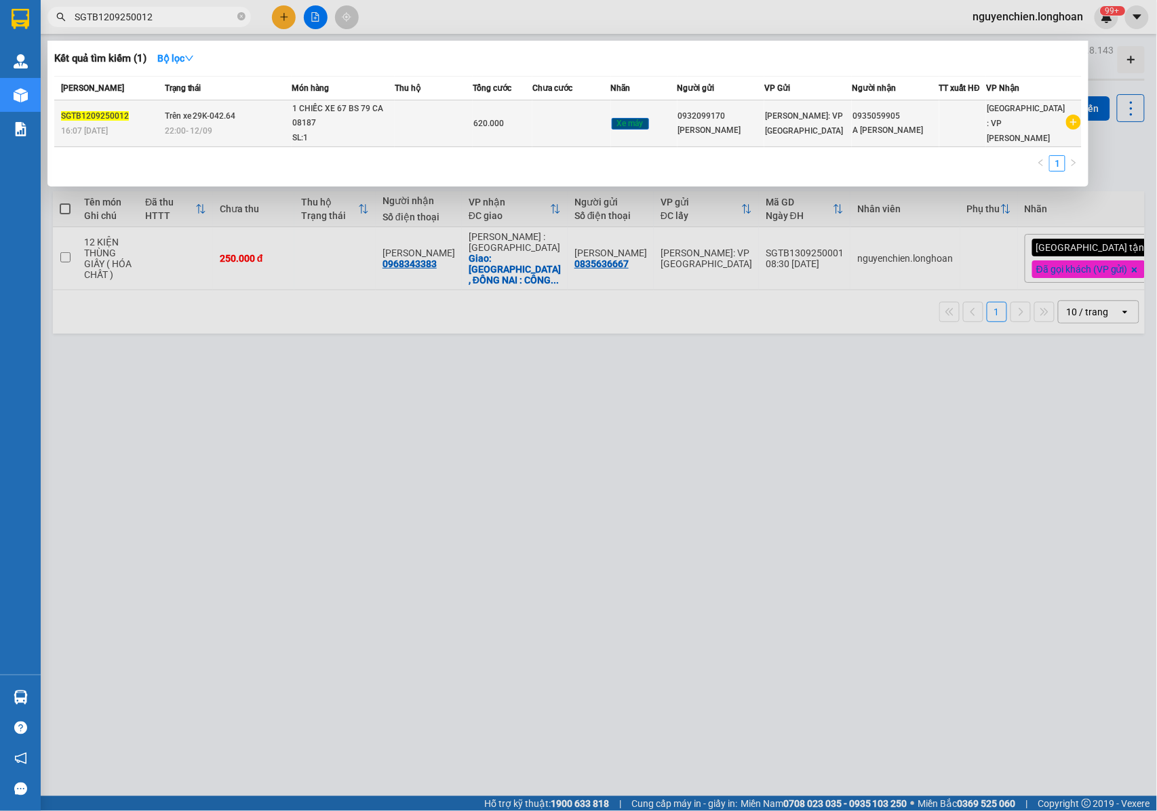
click at [237, 131] on div "22:00 - 12/09" at bounding box center [228, 130] width 126 height 15
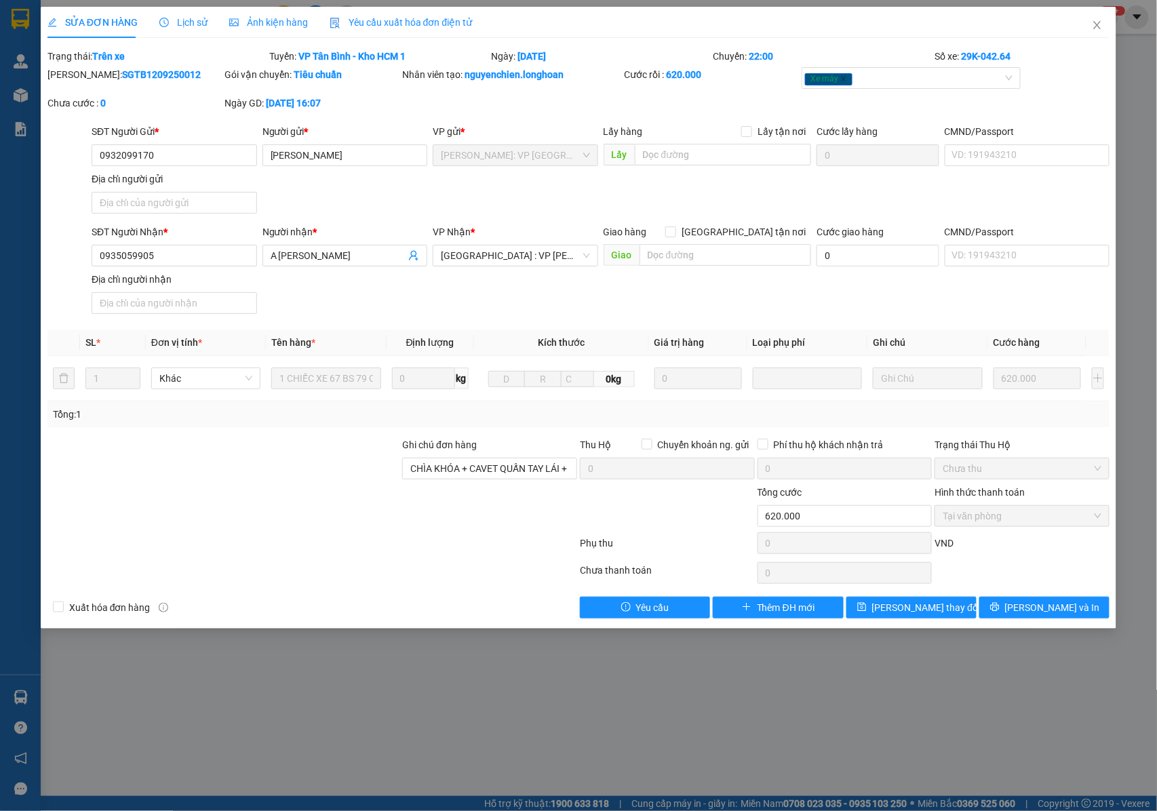
drag, startPoint x: 168, startPoint y: 71, endPoint x: 190, endPoint y: 84, distance: 25.6
click at [190, 84] on div "Mã ĐH: SGTB1209250012" at bounding box center [135, 81] width 178 height 28
click at [919, 73] on div "Xe máy" at bounding box center [904, 78] width 199 height 16
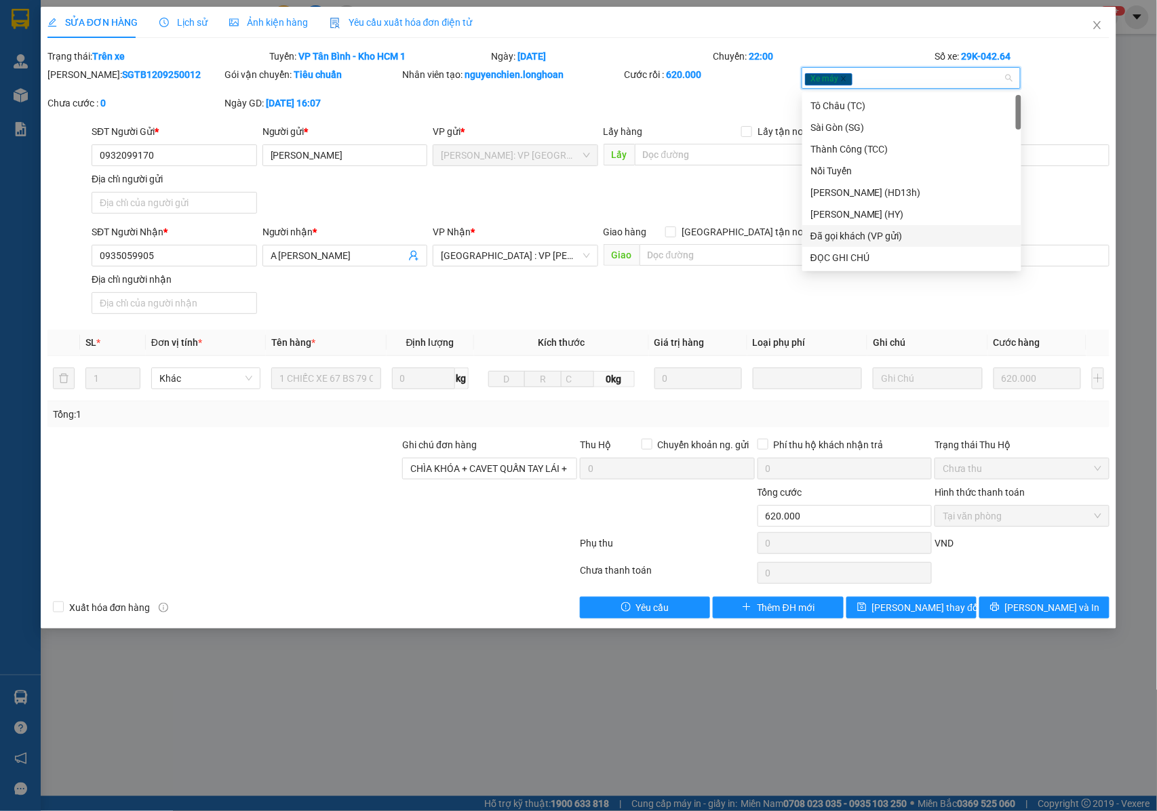
click at [872, 235] on div "Đã gọi khách (VP gửi)" at bounding box center [911, 235] width 203 height 15
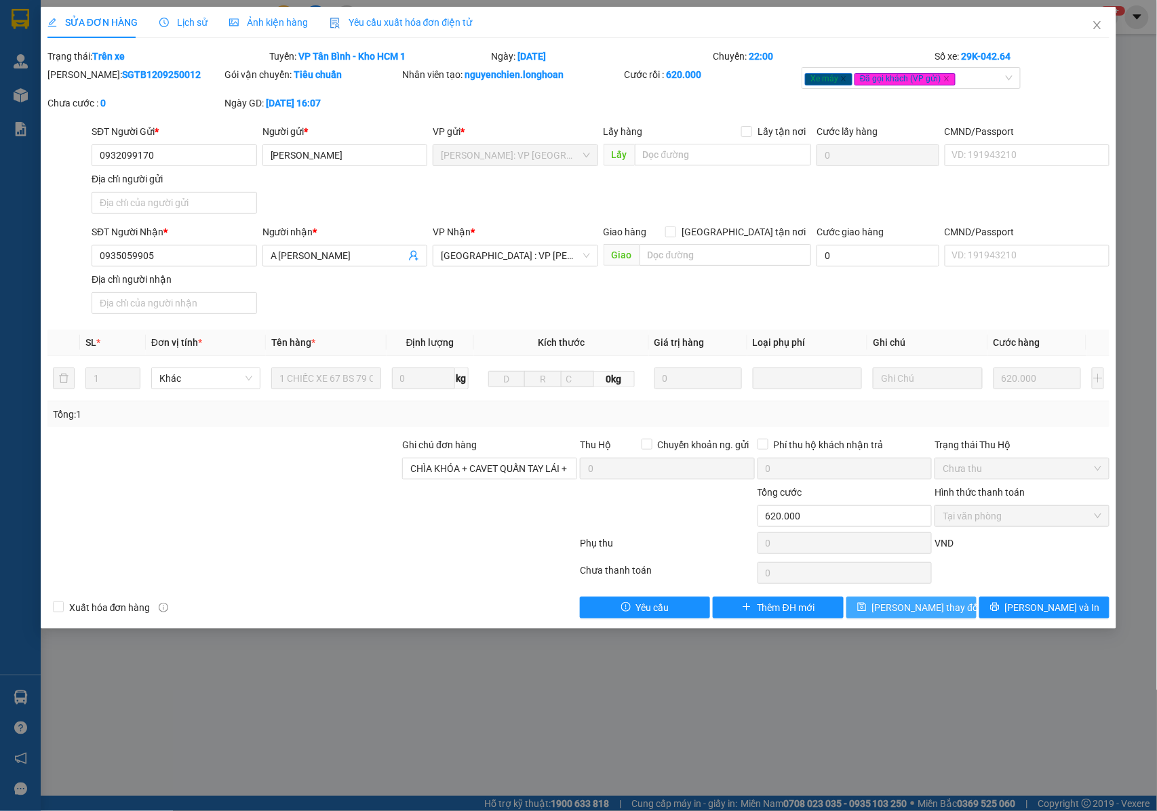
click at [921, 614] on span "[PERSON_NAME] thay đổi" at bounding box center [926, 607] width 108 height 15
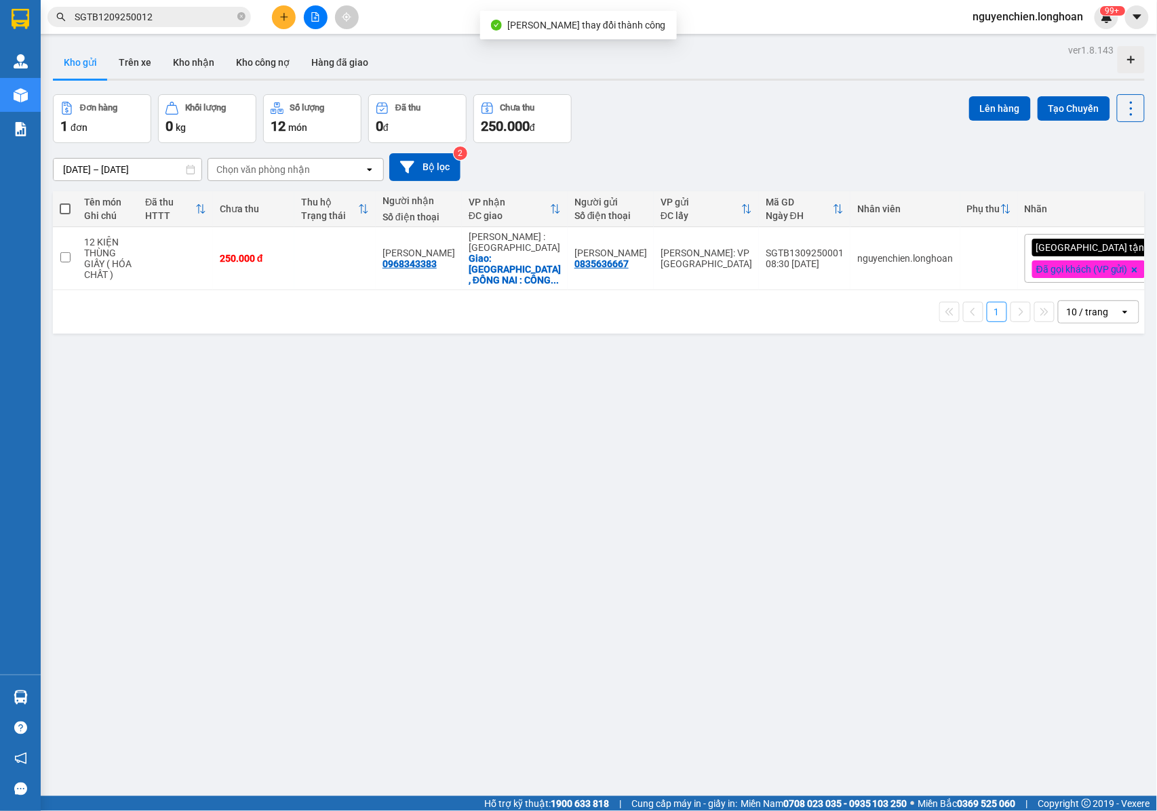
click at [168, 12] on input "SGTB1209250012" at bounding box center [155, 16] width 160 height 15
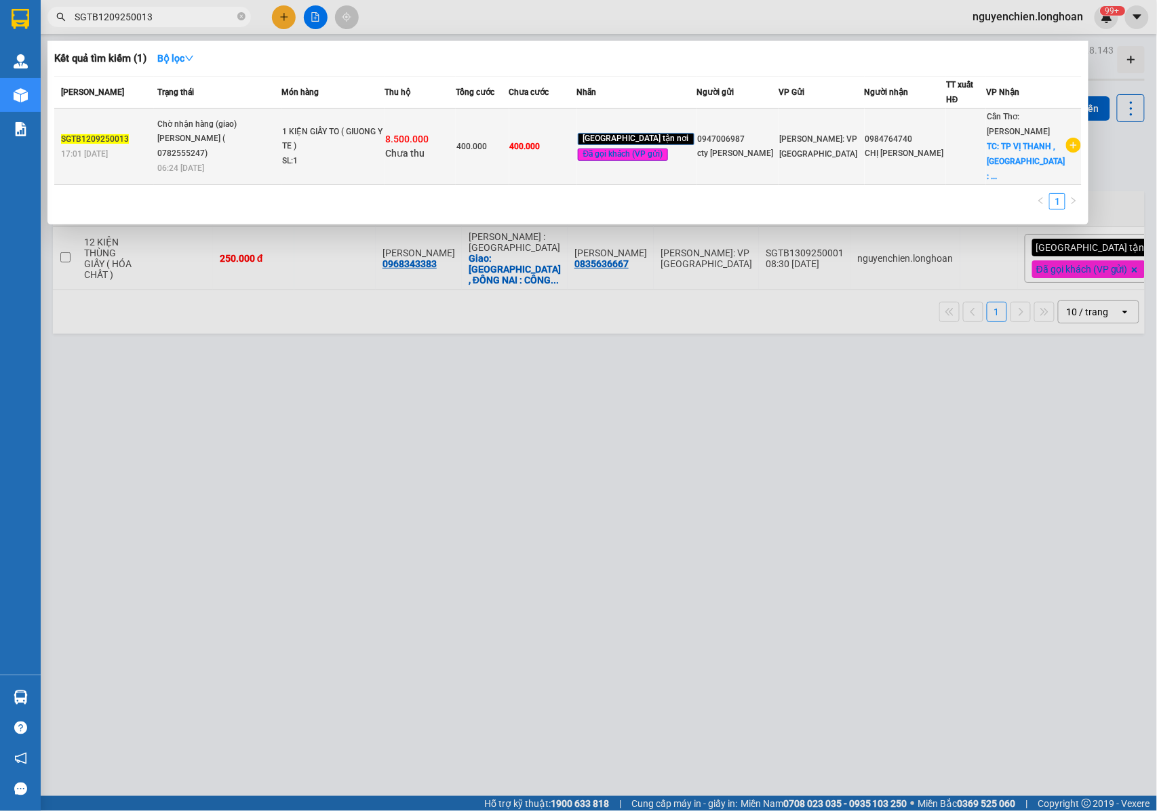
type input "SGTB1209250013"
click at [372, 127] on div "1 KIỆN GIẤY TO ( GIUONG Y TE )" at bounding box center [333, 139] width 102 height 29
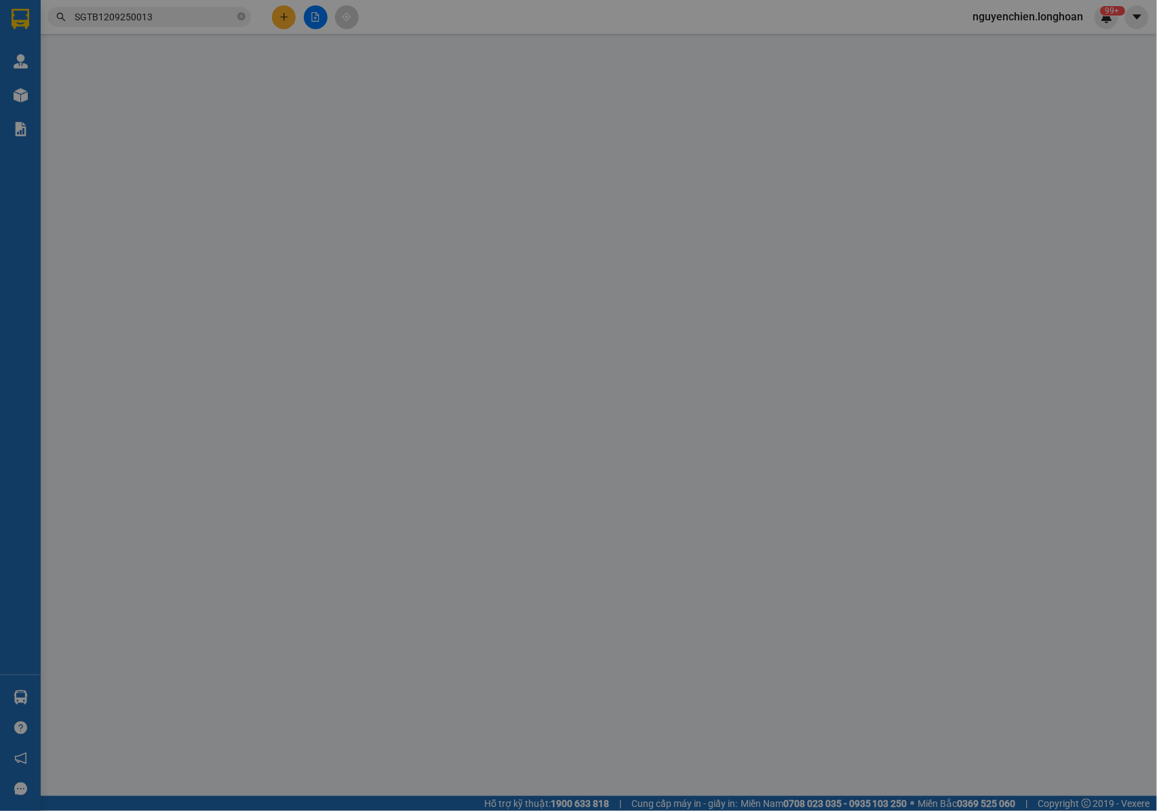
type input "0947006987"
type input "cty [PERSON_NAME]"
type input "0984764740"
type input "CHỊ [PERSON_NAME]"
checkbox input "true"
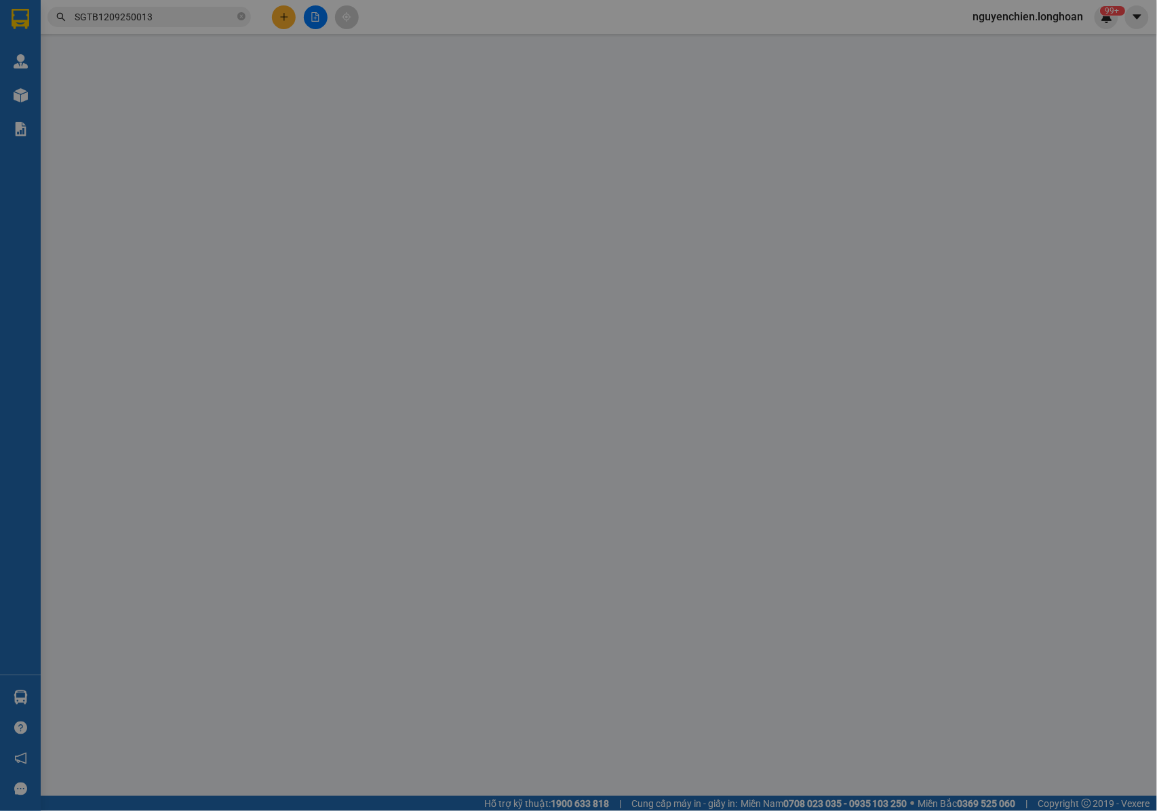
type input "TP VỊ THANH , HẬU GIANG : ẤP MỸ HIỆP 1 , XÃ TÂN TIẾN , TP VỊ THANH, HẬU GIÀNG"
type input "NHẬN NGUYÊN KIỆN GIAO NGUYÊN KIỆN, HƯ VỠ K ĐỀN"
type input "400.000"
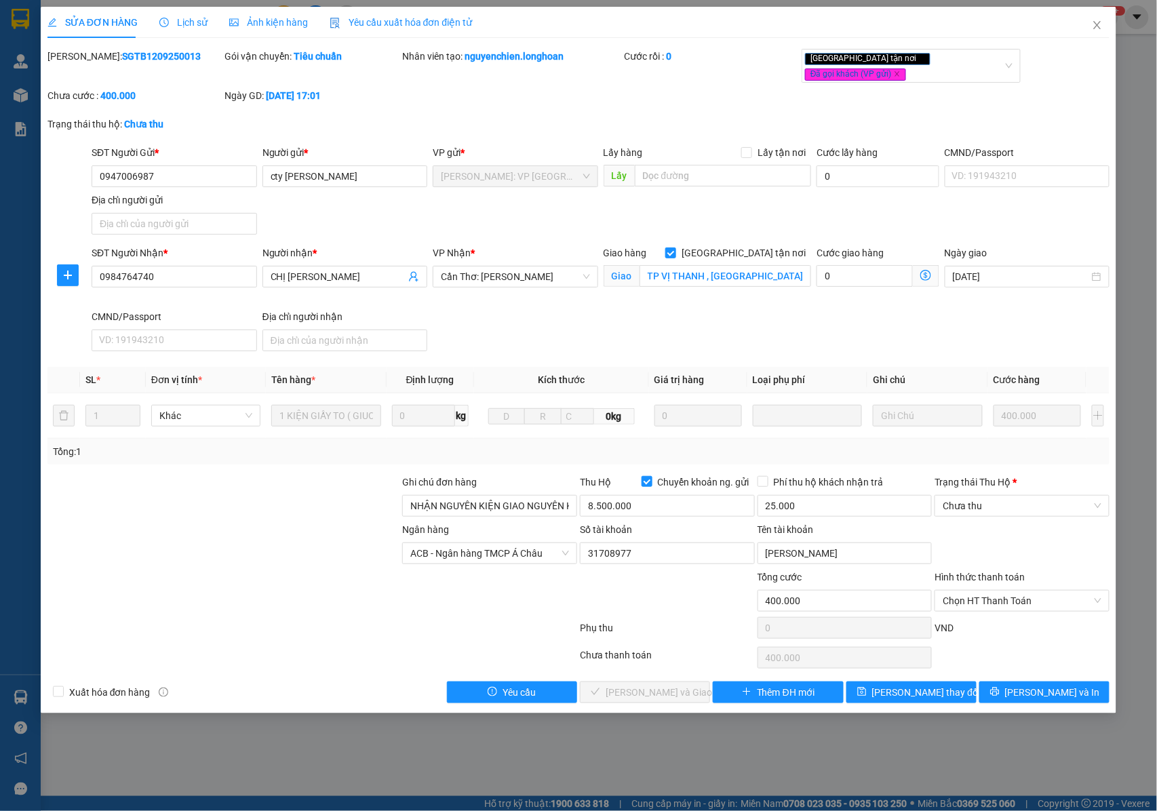
click at [185, 25] on span "Lịch sử" at bounding box center [183, 22] width 48 height 11
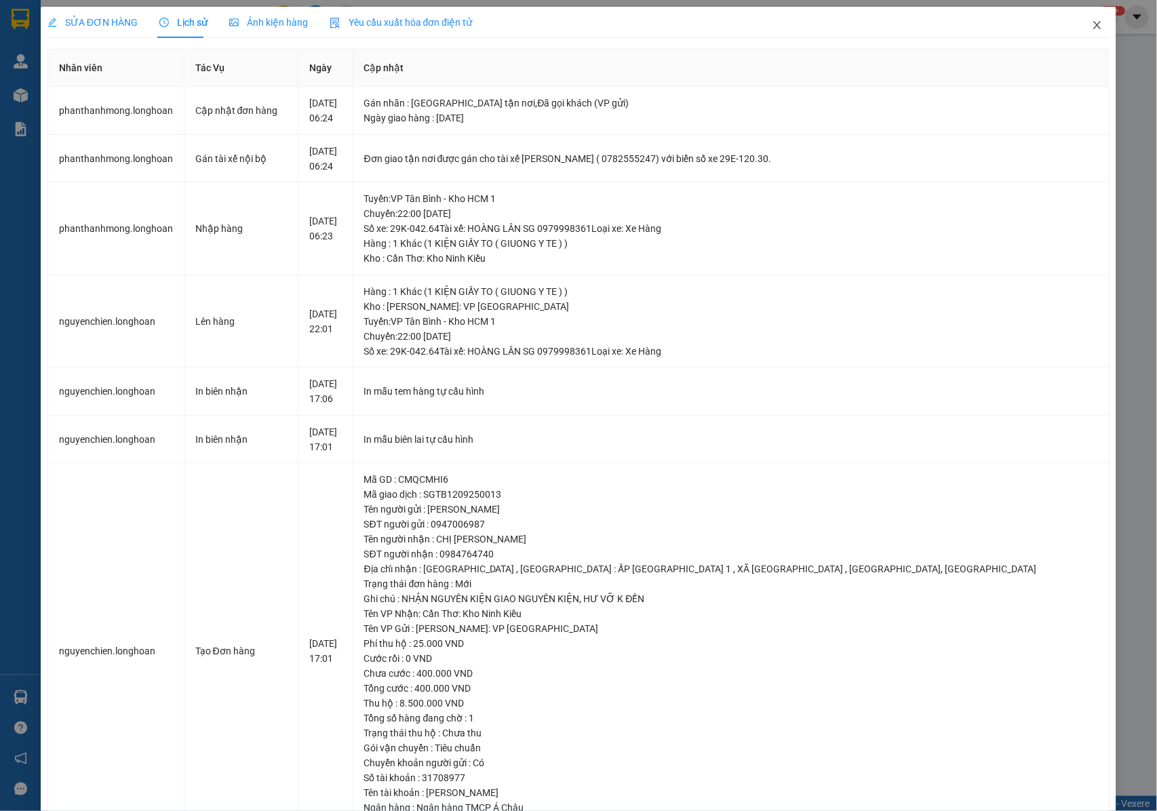
click at [1092, 26] on icon "close" at bounding box center [1097, 25] width 11 height 11
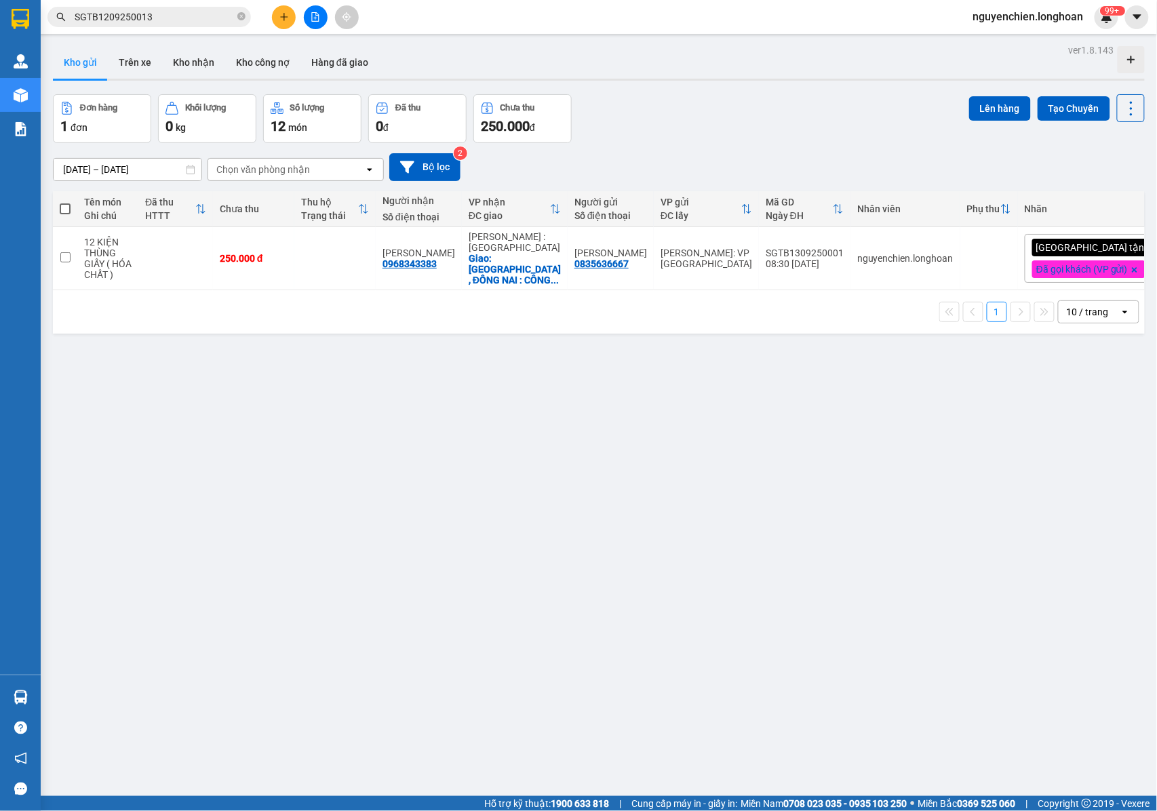
click at [165, 23] on input "SGTB1209250013" at bounding box center [155, 16] width 160 height 15
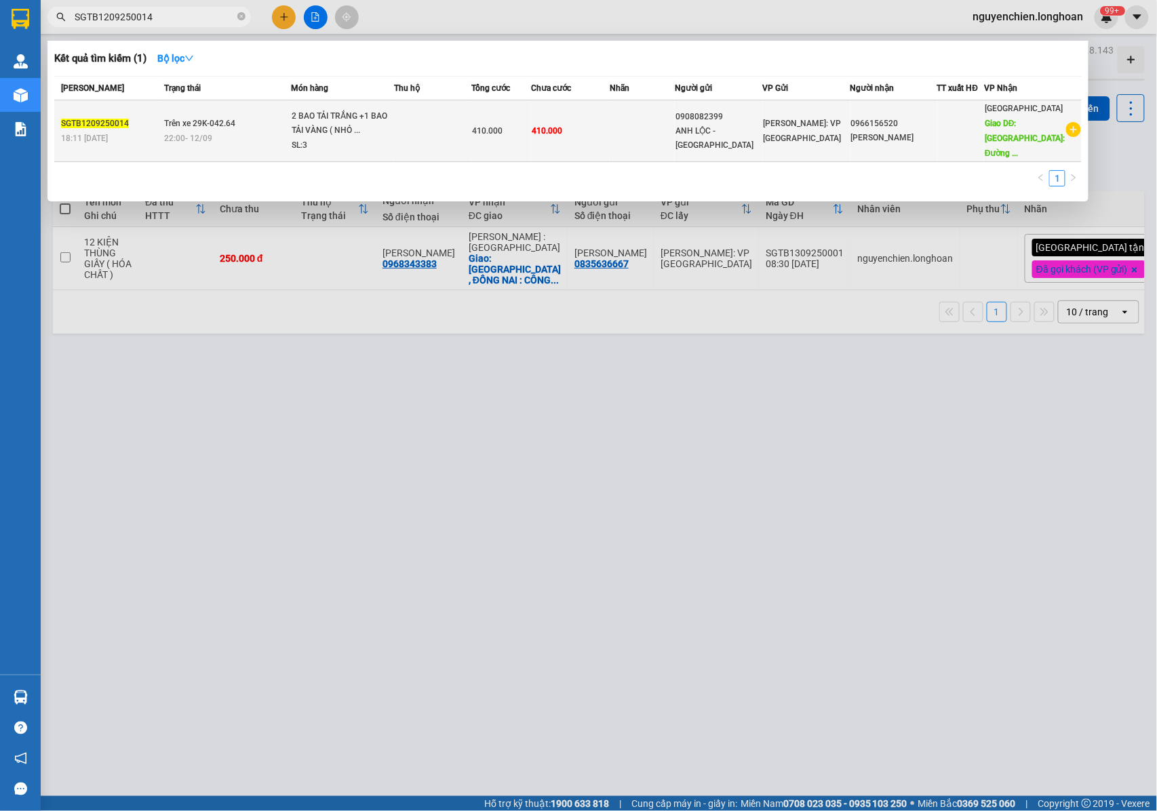
type input "SGTB1209250014"
click at [340, 127] on div "2 BAO TẢI TRẮNG +1 BAO TẢI VÀNG ( NHỎ ..." at bounding box center [343, 123] width 102 height 29
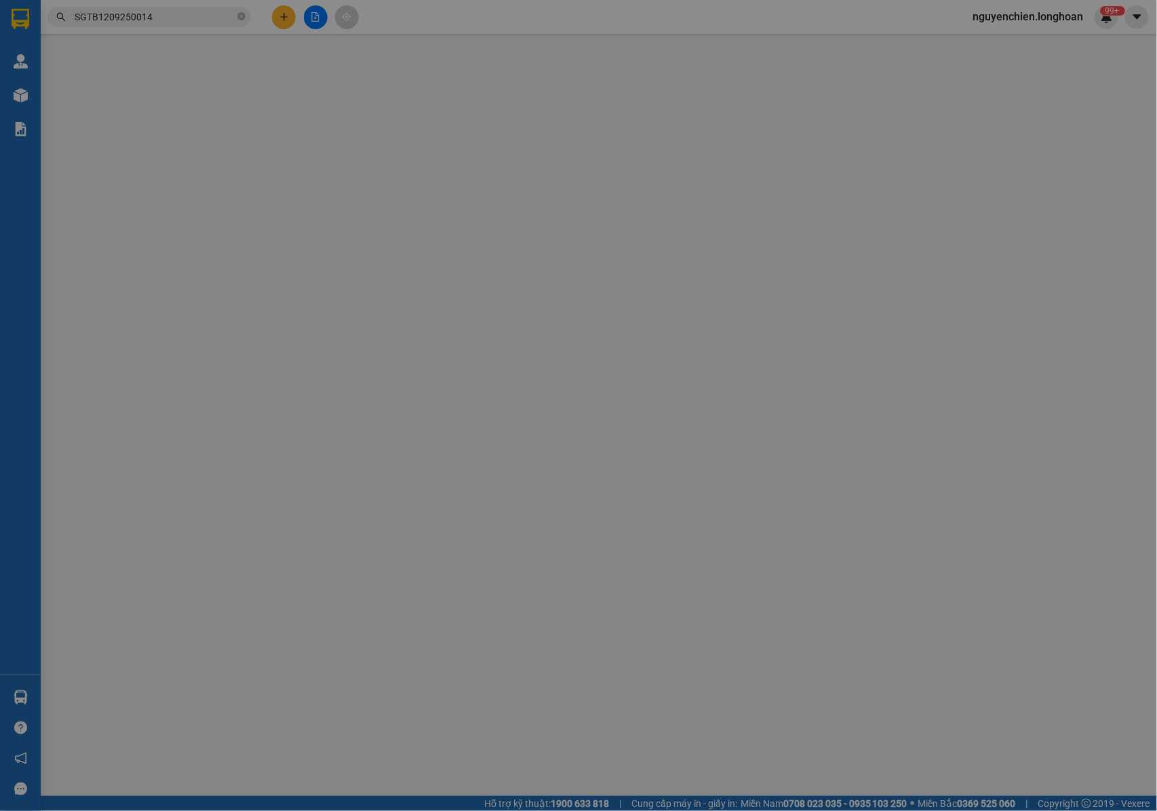
type input "0908082399"
type input "ANH LỘC - ĐẠI NAM POLYTECH"
type input "0966156520"
type input "ANH HẢI"
type input "TP Quảng Bình: Đường tránh TP Đồng Hới giao với đường Hà Huy Tập : CHÀNH KU EM"
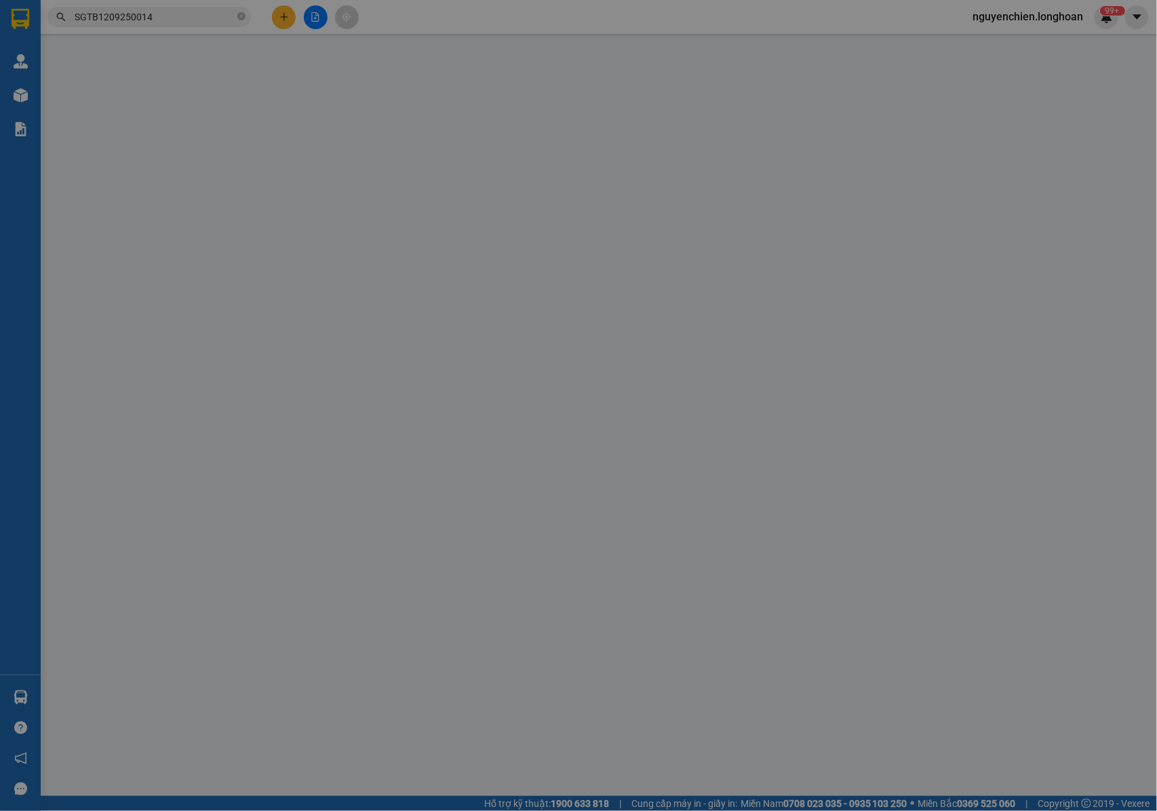
type input "NHẬN NGUYÊN KIỆN GIAO NGUYÊN KIỆN, HƯ VỠ K ĐỀN+ KHÁCH KHÔNG NHẬN TỐI ĐƯỢC GỬI C…"
type input "410.000"
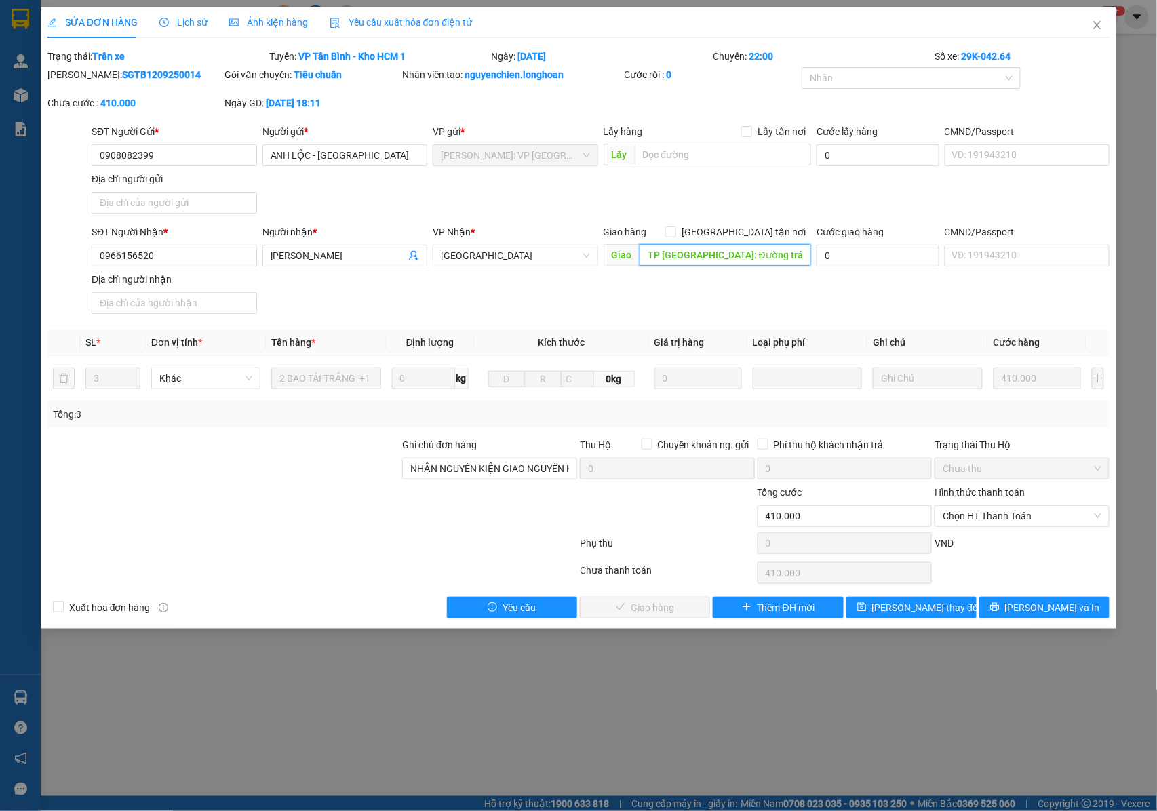
click at [709, 248] on input "TP Quảng Bình: Đường tránh TP Đồng Hới giao với đường Hà Huy Tập : CHÀNH KU EM" at bounding box center [725, 255] width 172 height 22
click at [841, 74] on div at bounding box center [904, 78] width 199 height 16
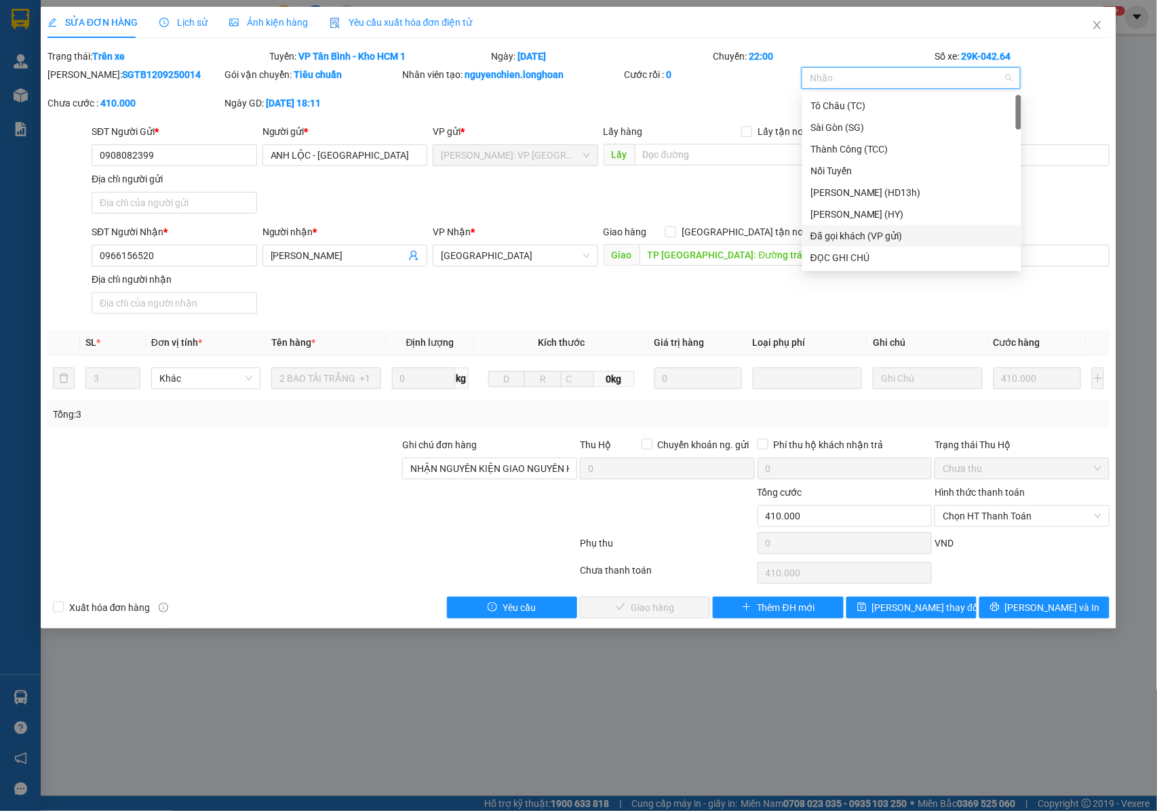
click at [850, 231] on div "Đã gọi khách (VP gửi)" at bounding box center [911, 235] width 203 height 15
click at [858, 232] on div "Đã gọi khách (VP gửi)" at bounding box center [906, 235] width 193 height 15
click at [880, 236] on div "Đã gọi khách (VP gửi)" at bounding box center [911, 235] width 203 height 15
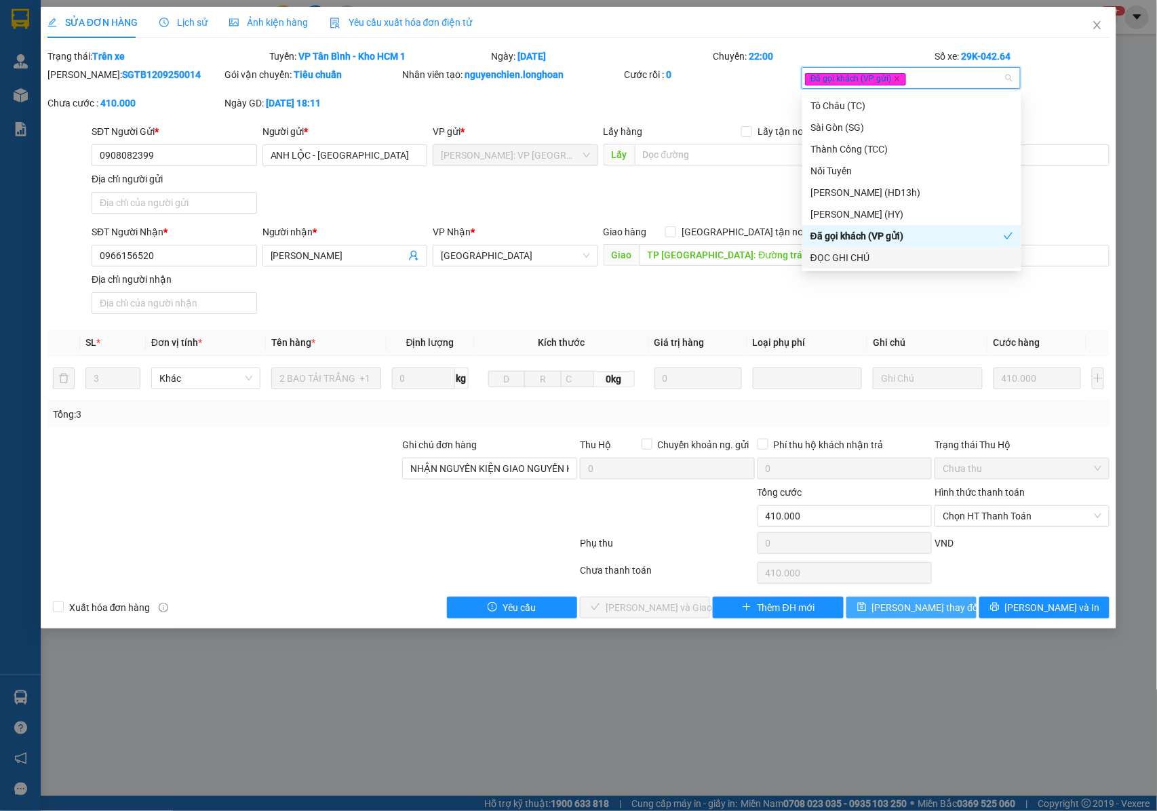
click at [911, 615] on span "[PERSON_NAME] thay đổi" at bounding box center [926, 607] width 108 height 15
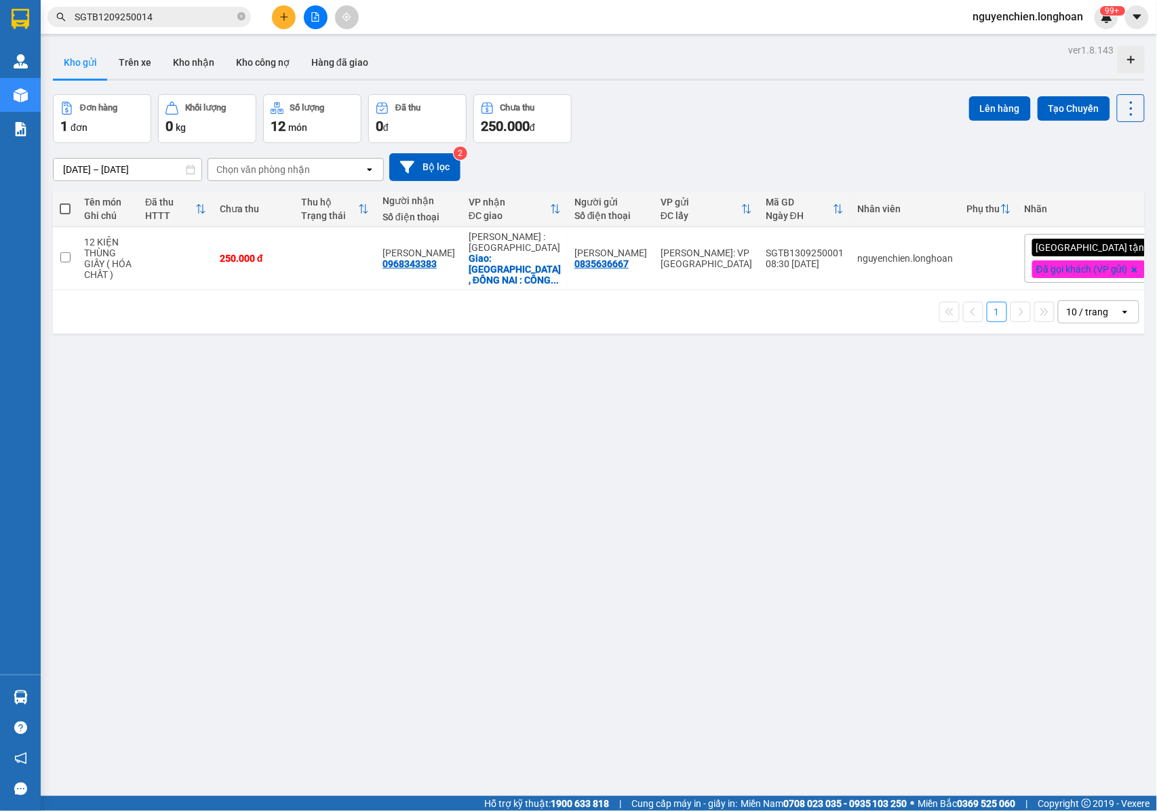
click at [155, 22] on input "SGTB1209250014" at bounding box center [155, 16] width 160 height 15
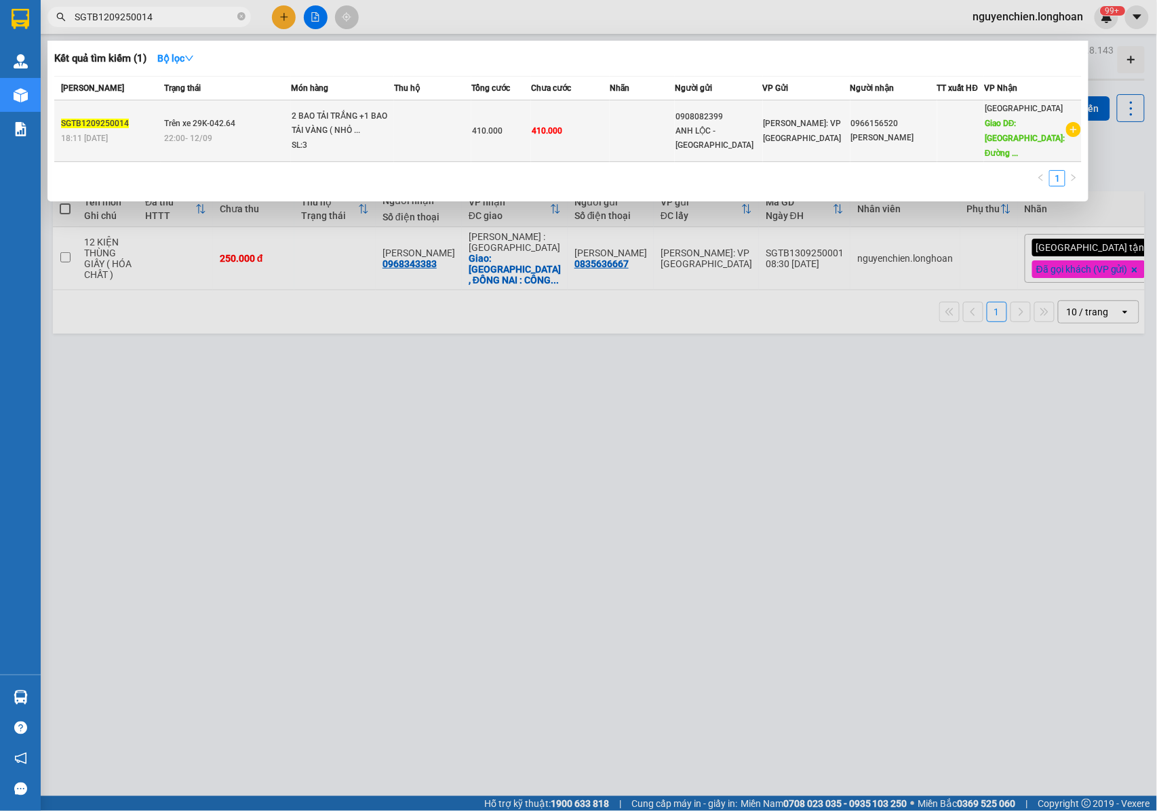
click at [363, 123] on div "2 BAO TẢI TRẮNG +1 BAO TẢI VÀNG ( NHỎ ..." at bounding box center [343, 123] width 102 height 29
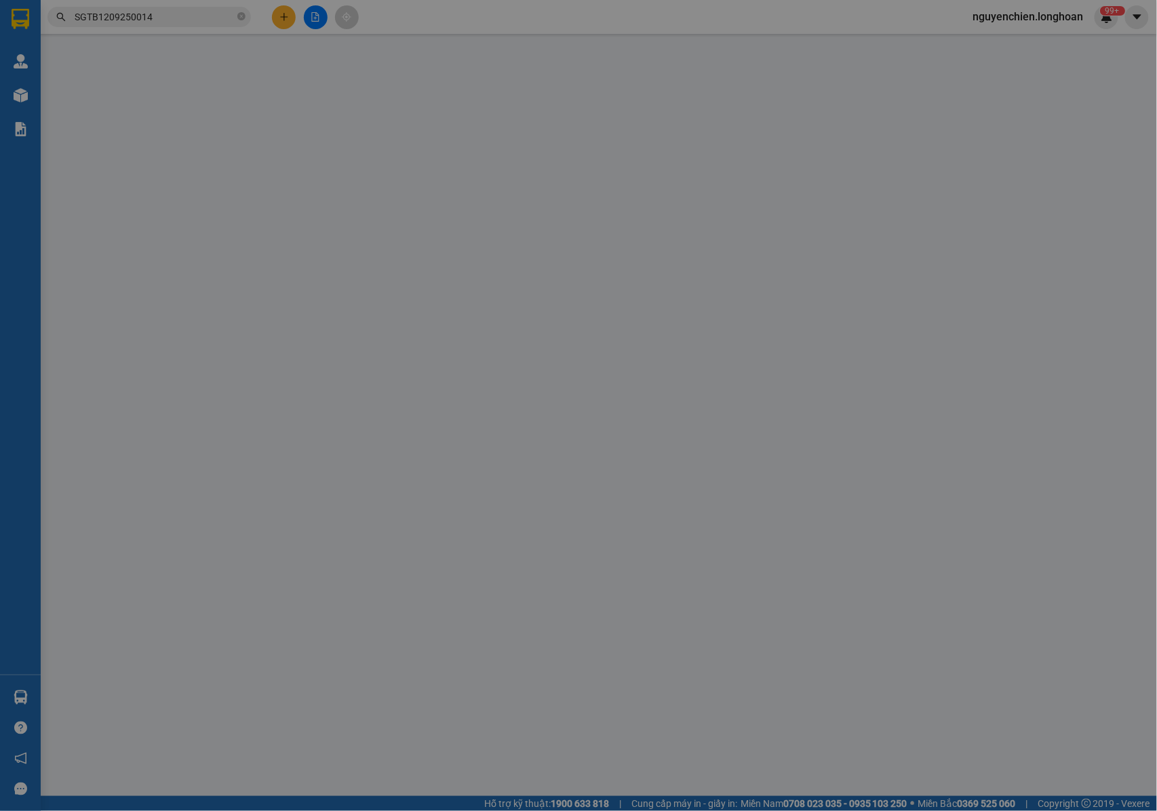
type input "0908082399"
type input "ANH LỘC - ĐẠI NAM POLYTECH"
type input "0966156520"
type input "ANH HẢI"
type input "TP Quảng Bình: Đường tránh TP Đồng Hới giao với đường Hà Huy Tập : CHÀNH KU EM"
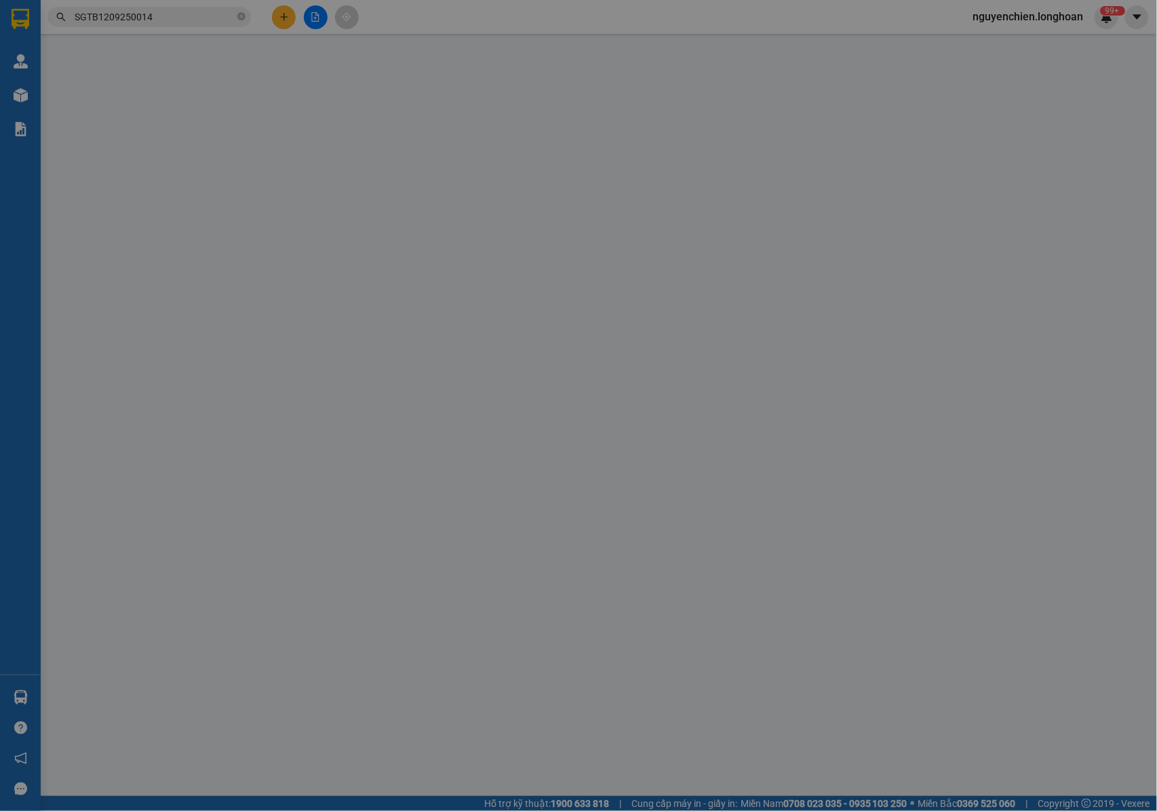
type input "NHẬN NGUYÊN KIỆN GIAO NGUYÊN KIỆN, HƯ VỠ K ĐỀN+ KHÁCH KHÔNG NHẬN TỐI ĐƯỢC GỬI C…"
type input "410.000"
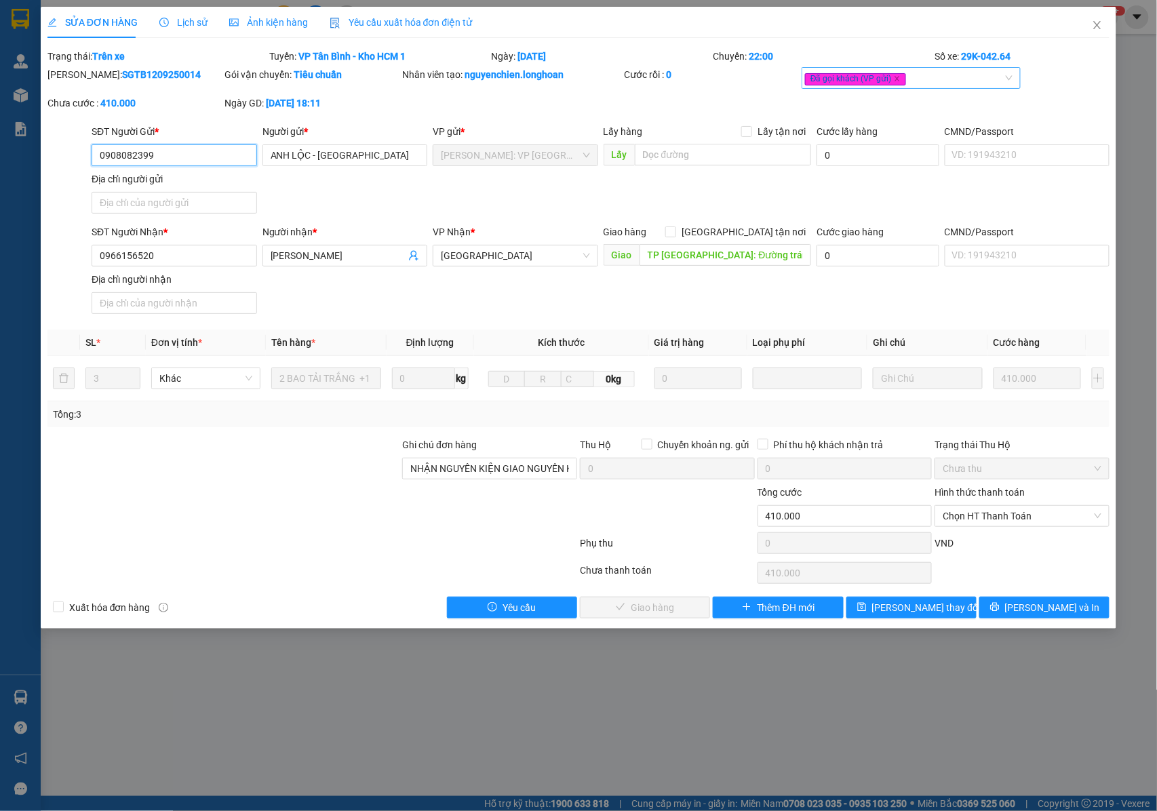
click at [928, 87] on div "Đã gọi khách (VP gửi)" at bounding box center [910, 78] width 219 height 22
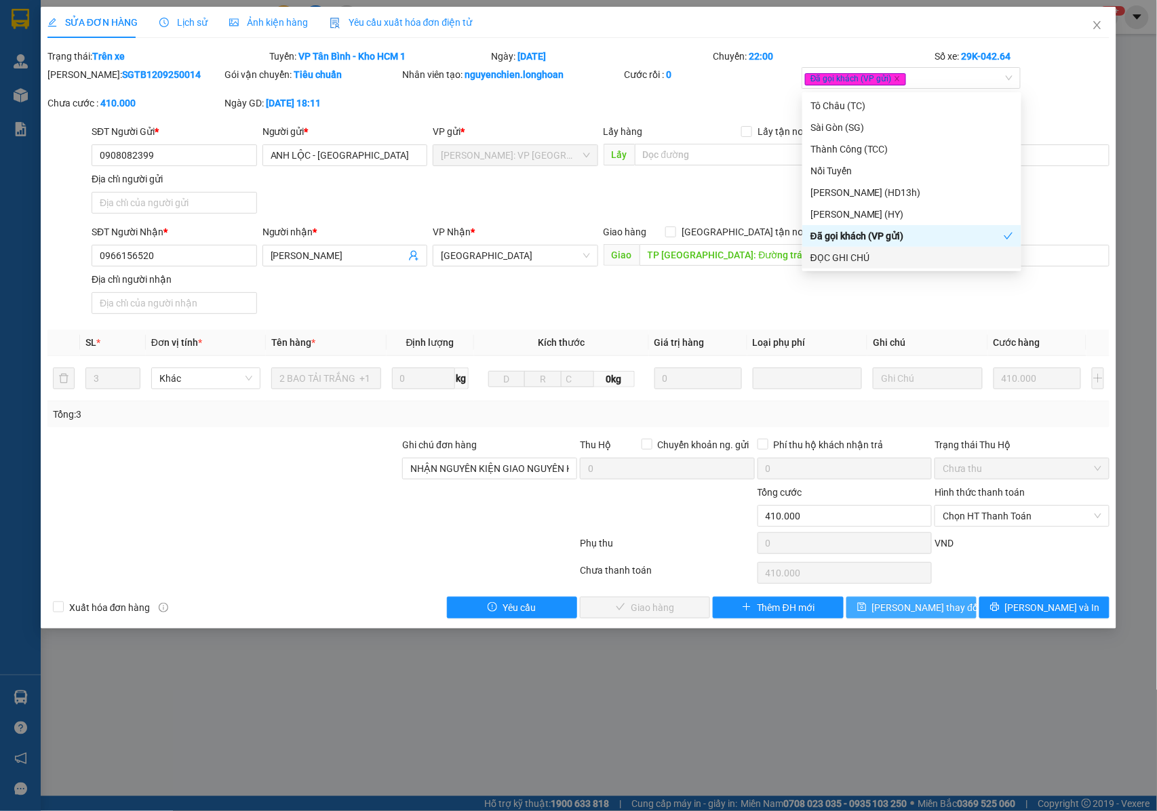
click at [898, 611] on span "[PERSON_NAME] thay đổi" at bounding box center [926, 607] width 108 height 15
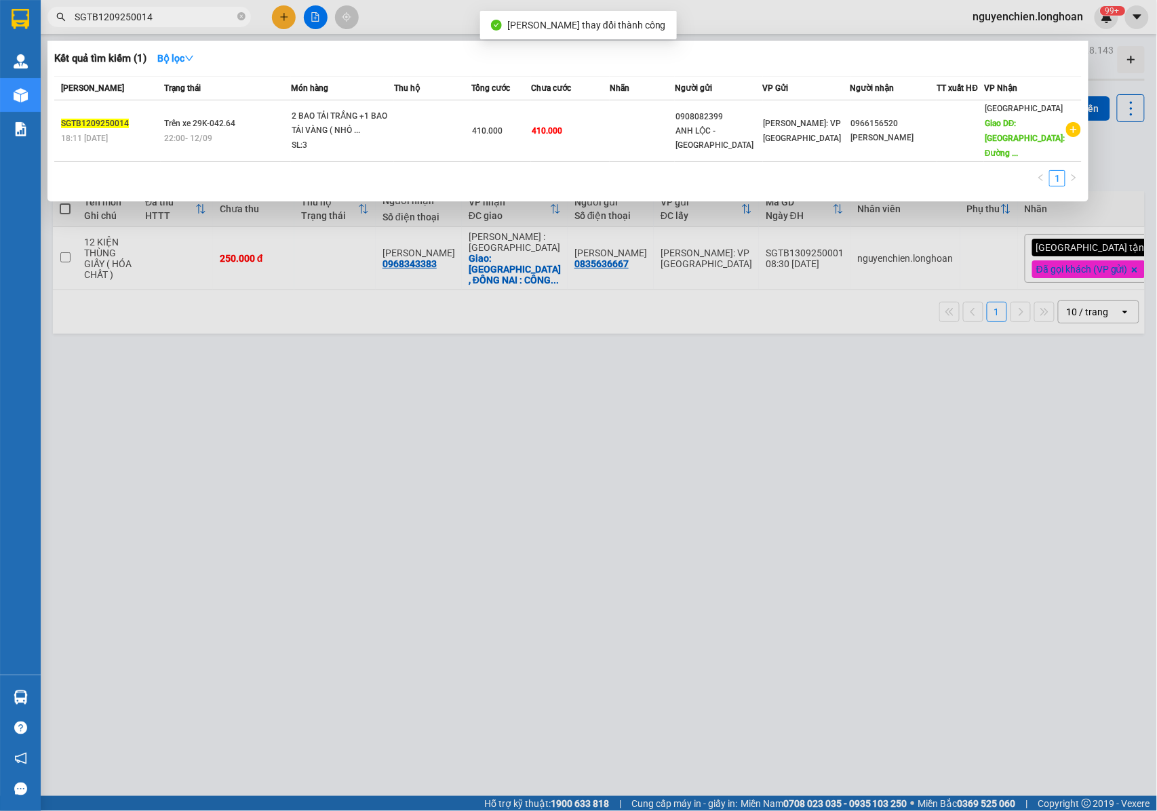
click at [183, 17] on input "SGTB1209250014" at bounding box center [155, 16] width 160 height 15
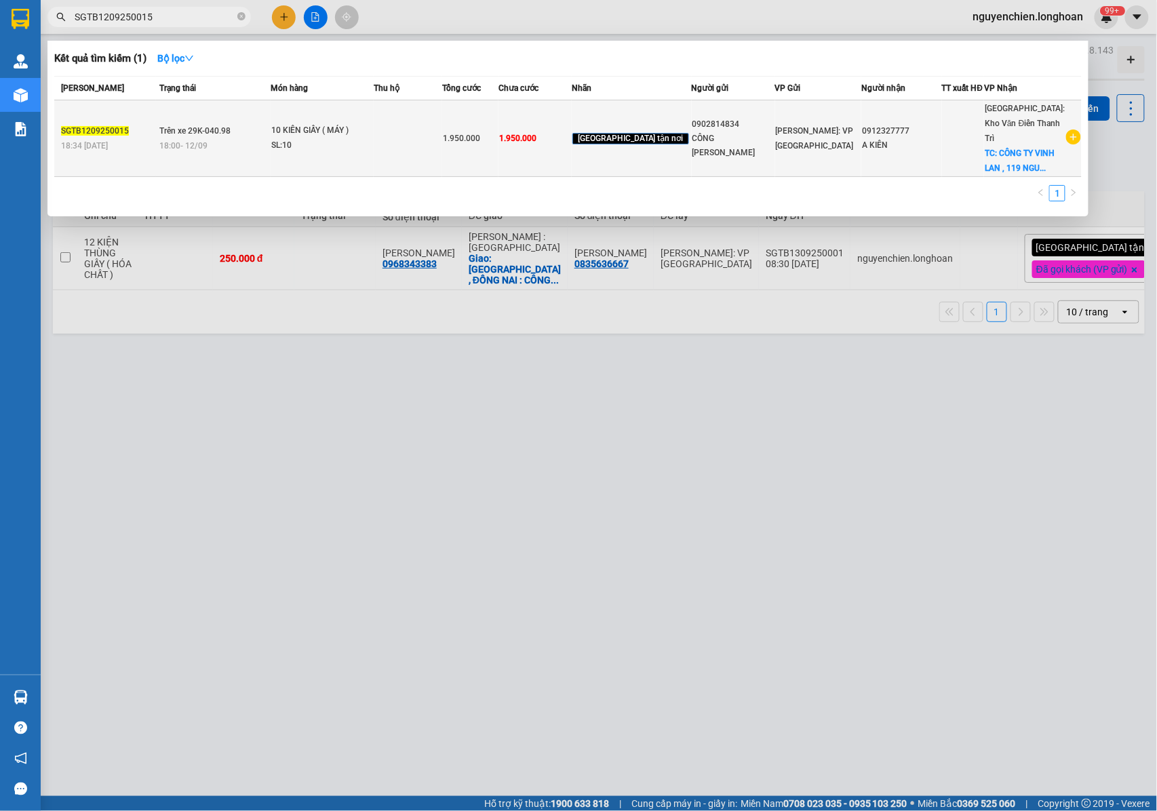
type input "SGTB1209250015"
click at [310, 125] on div "10 KIÊN GIẤY ( MÁY )" at bounding box center [322, 130] width 102 height 15
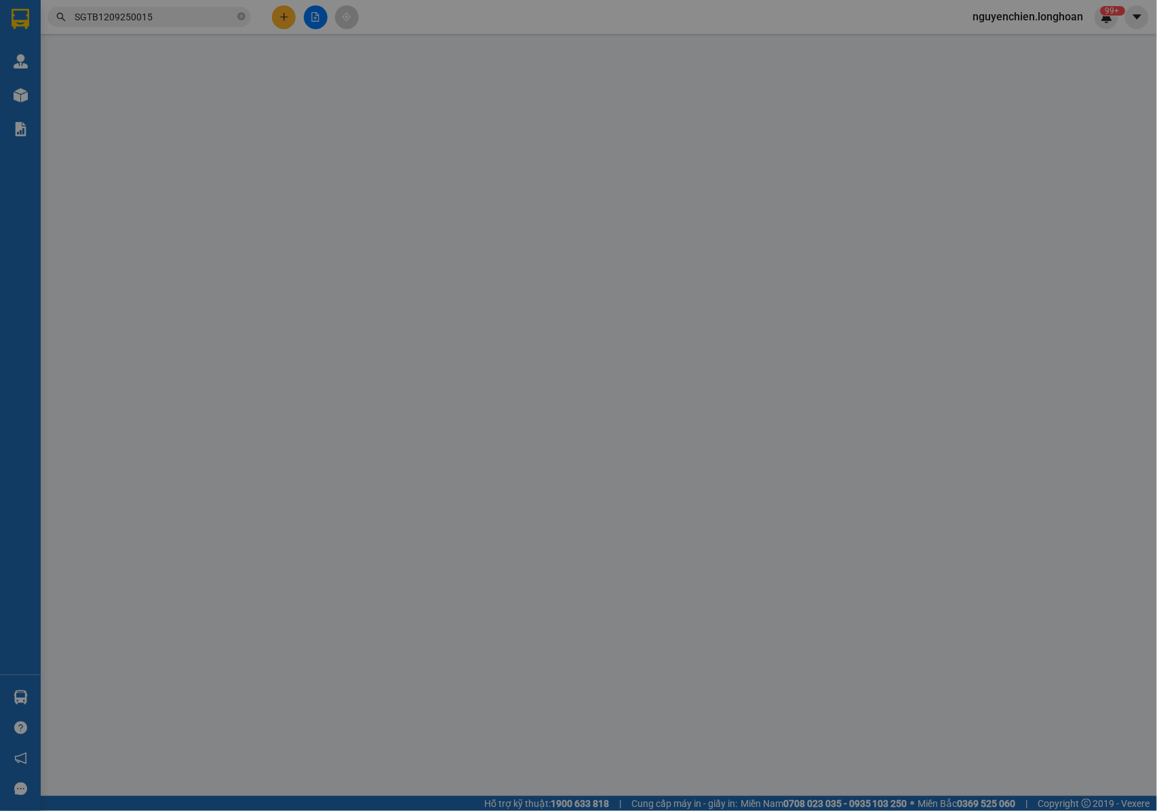
type input "0902814834"
type input "CÔNG TY THÀNH HƯNG"
type input "0912327777"
type input "A KIÊN"
checkbox input "true"
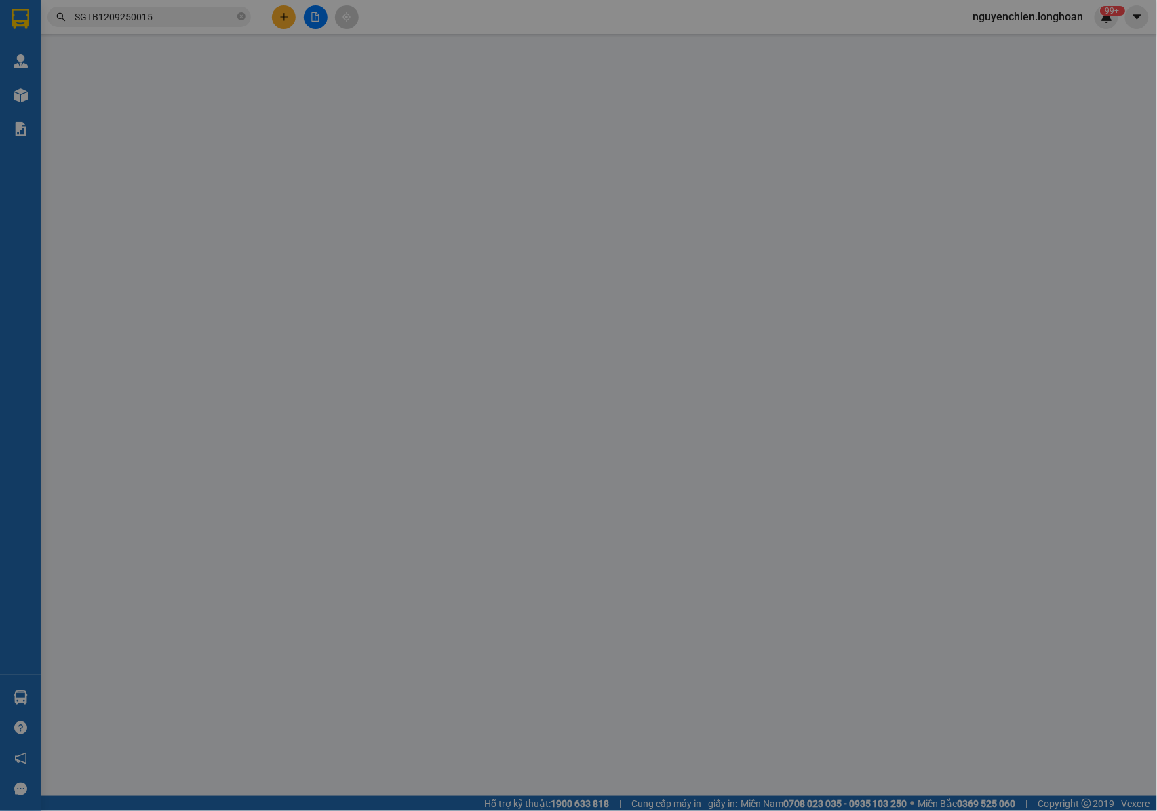
type input "CÔNG TY VINH LAN , 119 NGUYỄN THÁI HỌC , P ĐIỆN BIÊN , BA ĐÌNH , HÀ NỘI"
type input "NHẬN NGUYÊN KIỆN GIAO NGUYÊN KIỆN, HƯ VỠ K ĐỀN"
type input "1.950.000"
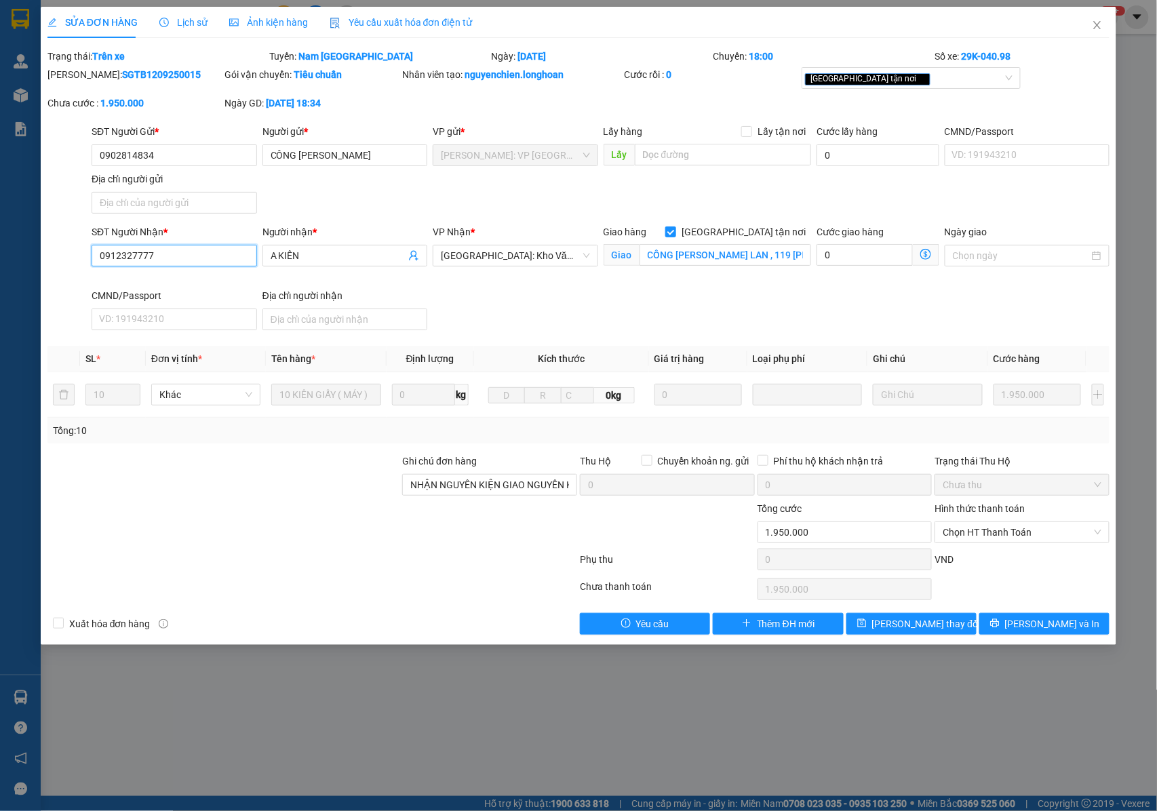
drag, startPoint x: 169, startPoint y: 261, endPoint x: 81, endPoint y: 261, distance: 87.5
click at [81, 261] on div "SĐT Người Nhận * 0912327777 0912327777 Người nhận * A KIÊN VP Nhận * Hà Nội: Kh…" at bounding box center [578, 279] width 1065 height 111
click at [1097, 28] on icon "close" at bounding box center [1097, 25] width 11 height 11
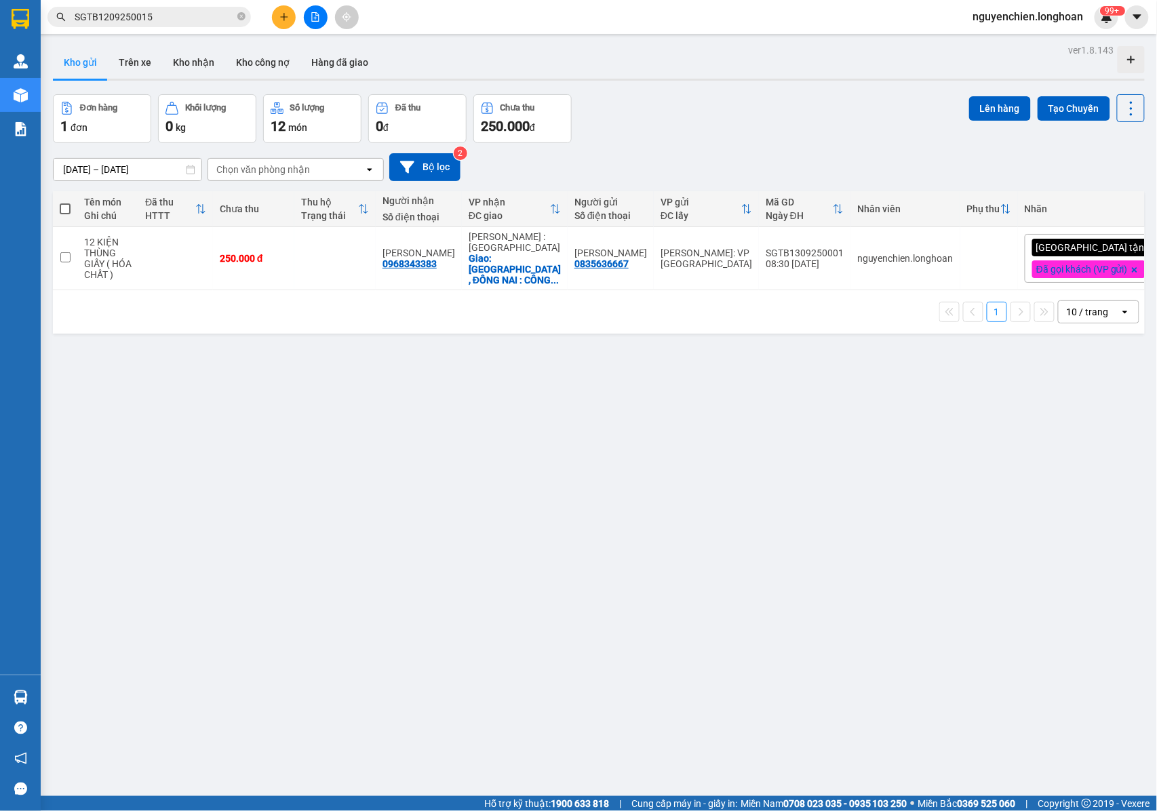
click at [172, 15] on input "SGTB1209250015" at bounding box center [155, 16] width 160 height 15
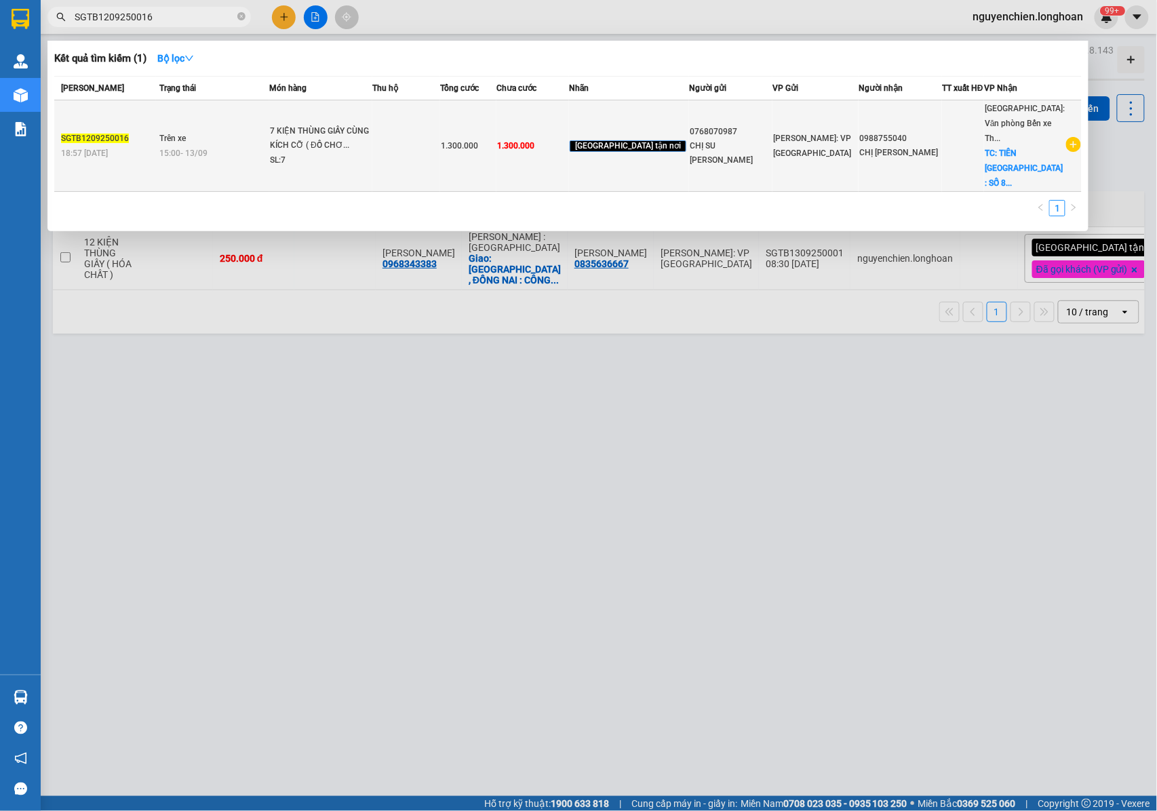
type input "SGTB1209250016"
click at [308, 136] on div "7 KIỆN THÙNG GIẤY CÙNG KÍCH CỠ ( ĐỒ CHƠ..." at bounding box center [321, 138] width 102 height 29
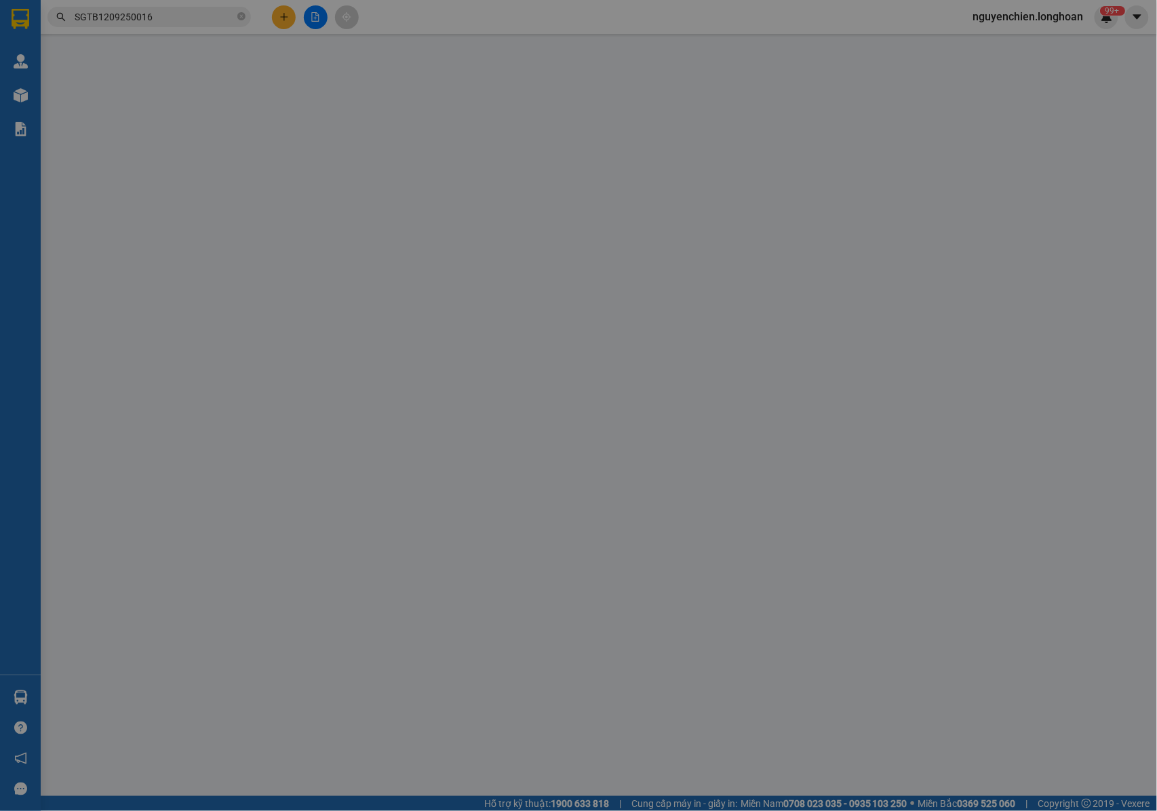
type input "0768070987"
type input "CHỊ SU MIE"
type input "0988755040"
type input "CHỊ CHANG"
checkbox input "true"
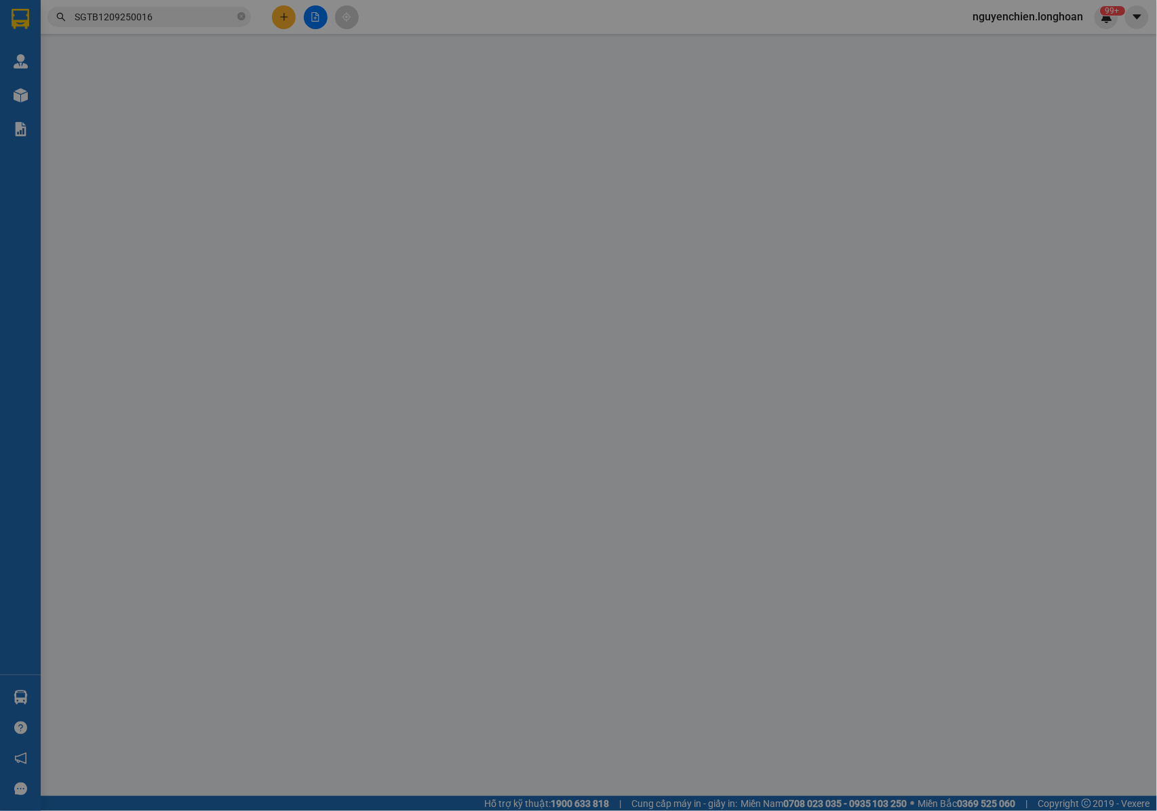
type input "TIÊN YÊN QUẢNG NINH : SỐ 8 PHỐ QUANG TRUNG - TT.TIÊN YÊN - HUYỆN TIÊN YÊN - QUẢ…"
type input "NHẬN NGUYÊN KIỆN GIAO NGUYÊN KIỆN, HƯ VỠ K ĐỀN"
type input "1.300.000"
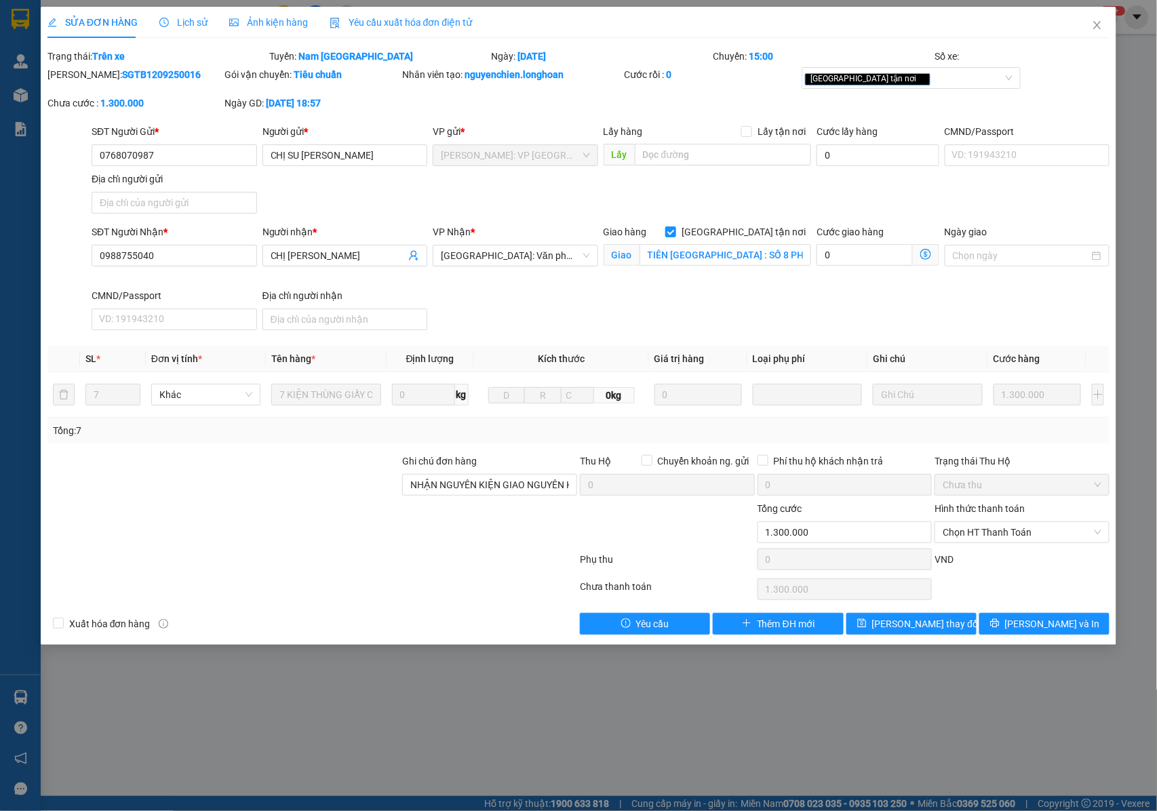
click at [188, 25] on span "Lịch sử" at bounding box center [183, 22] width 48 height 11
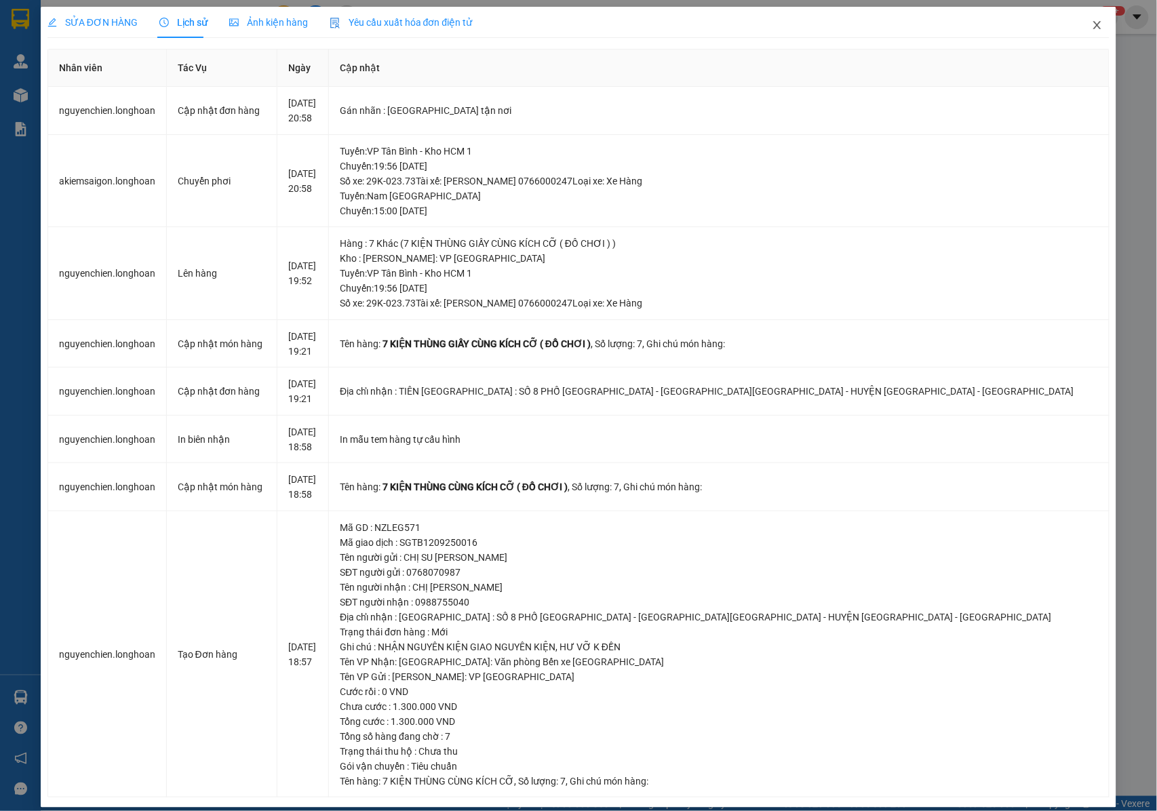
click at [1092, 28] on icon "close" at bounding box center [1097, 25] width 11 height 11
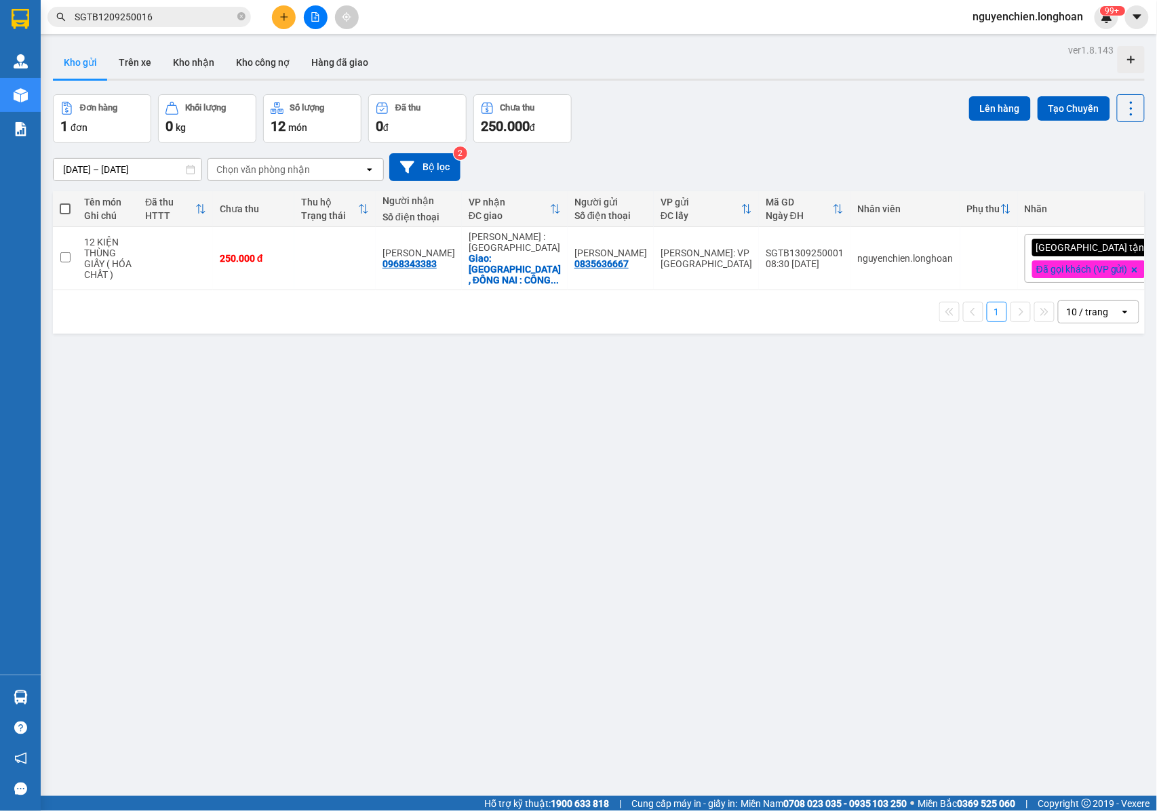
click at [163, 18] on input "SGTB1209250016" at bounding box center [155, 16] width 160 height 15
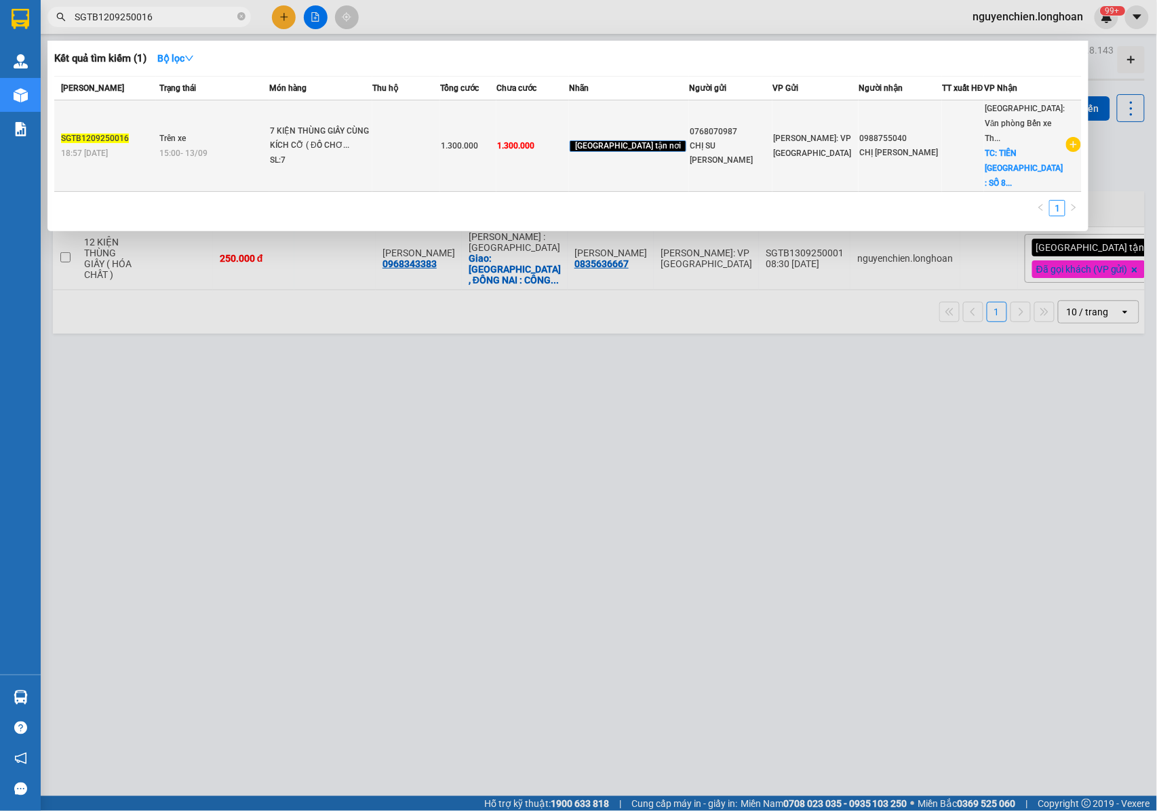
click at [711, 142] on div "CHỊ SU MIE" at bounding box center [731, 153] width 82 height 28
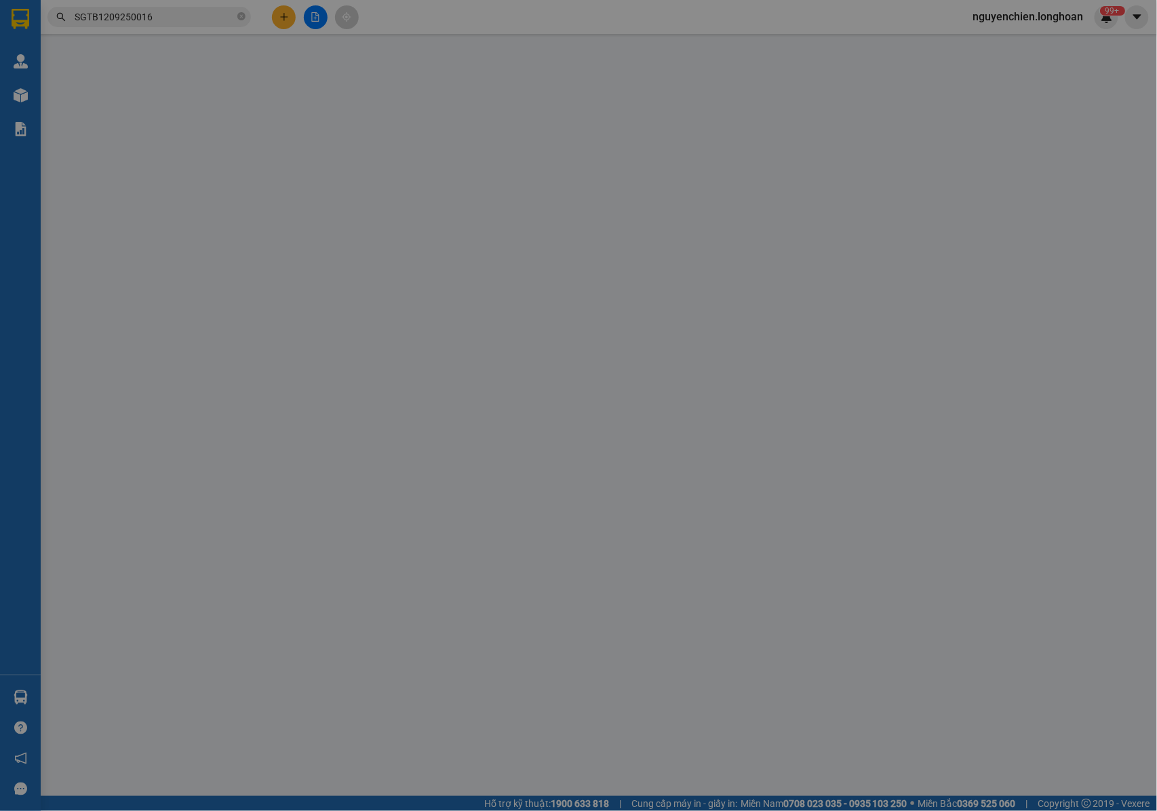
type input "0768070987"
type input "CHỊ SU MIE"
type input "0988755040"
type input "CHỊ CHANG"
checkbox input "true"
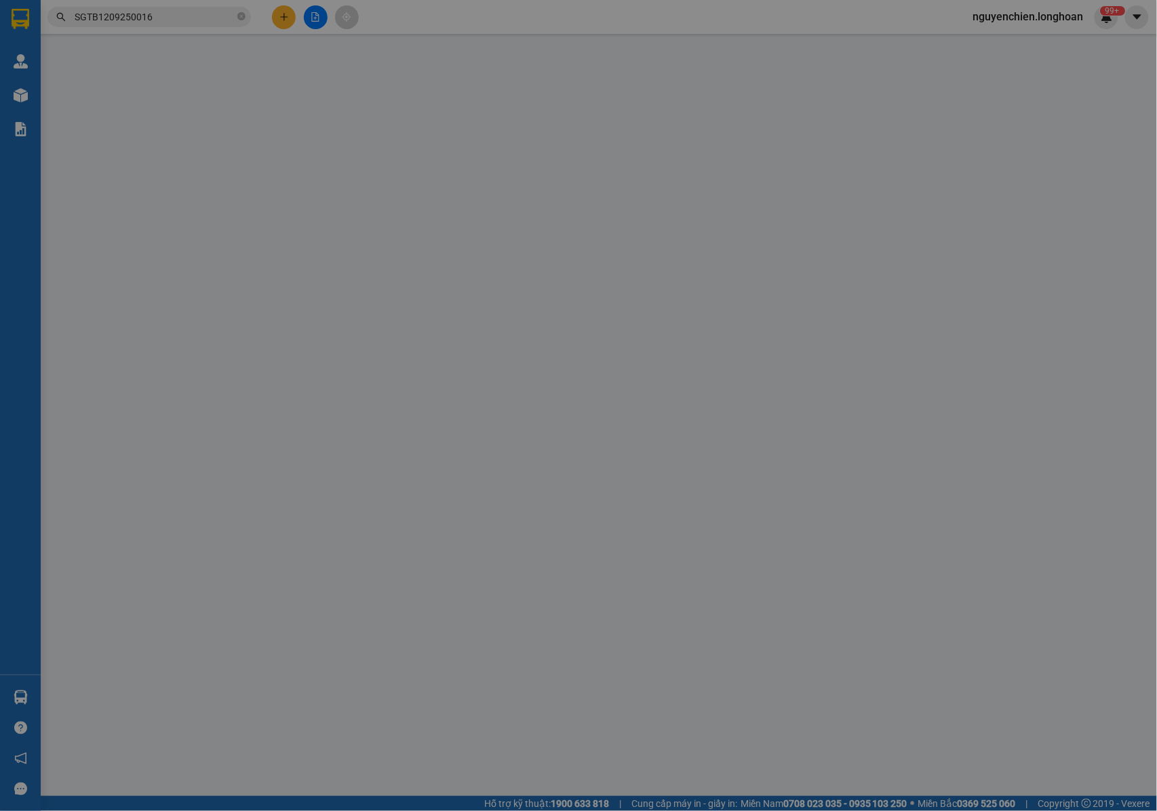
type input "TIÊN YÊN QUẢNG NINH : SỐ 8 PHỐ QUANG TRUNG - TT.TIÊN YÊN - HUYỆN TIÊN YÊN - QUẢ…"
type input "NHẬN NGUYÊN KIỆN GIAO NGUYÊN KIỆN, HƯ VỠ K ĐỀN"
type input "1.300.000"
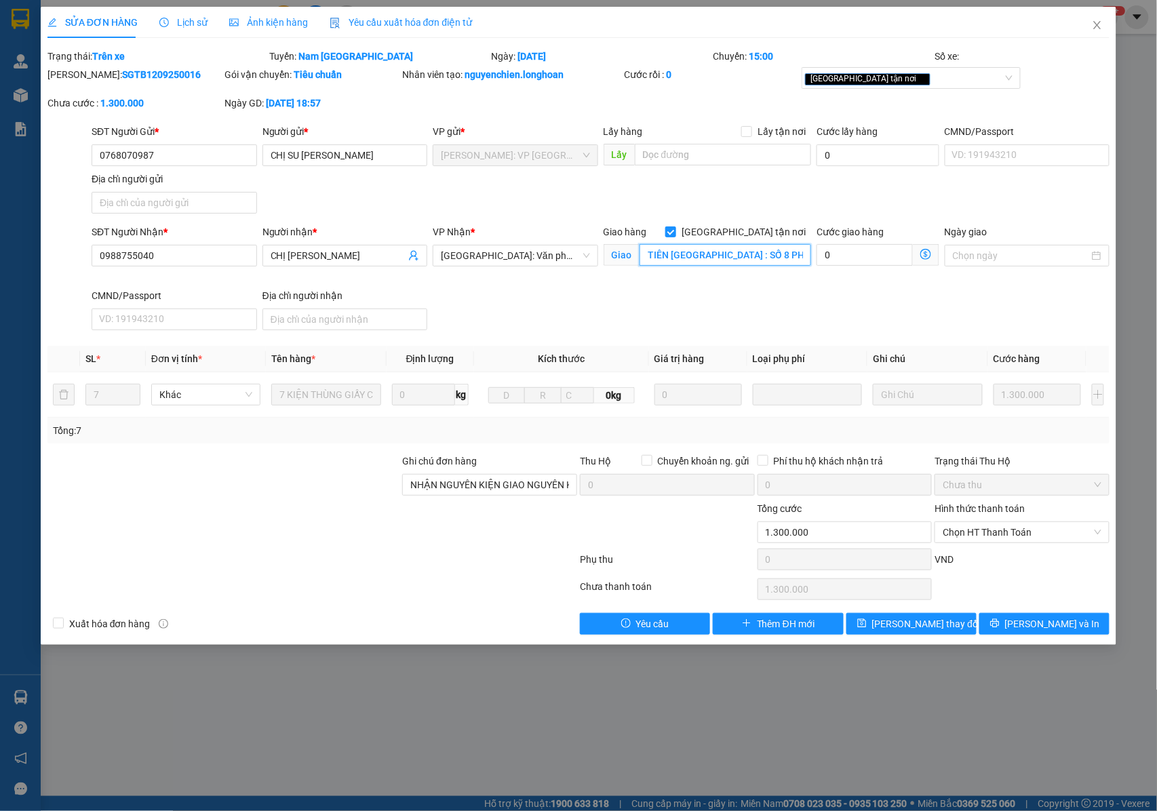
click at [762, 258] on input "TIÊN YÊN QUẢNG NINH : SỐ 8 PHỐ QUANG TRUNG - TT.TIÊN YÊN - HUYỆN TIÊN YÊN - QUẢ…" at bounding box center [725, 255] width 172 height 22
click at [769, 255] on input "TIÊN YÊN QUẢNG NINH : SỐ 8 PHỐ QUANG TRUNG - TT.TIÊN YÊN - HUYỆN TIÊN YÊN - QUẢ…" at bounding box center [725, 255] width 172 height 22
click at [837, 536] on input "1.300.000" at bounding box center [844, 532] width 175 height 22
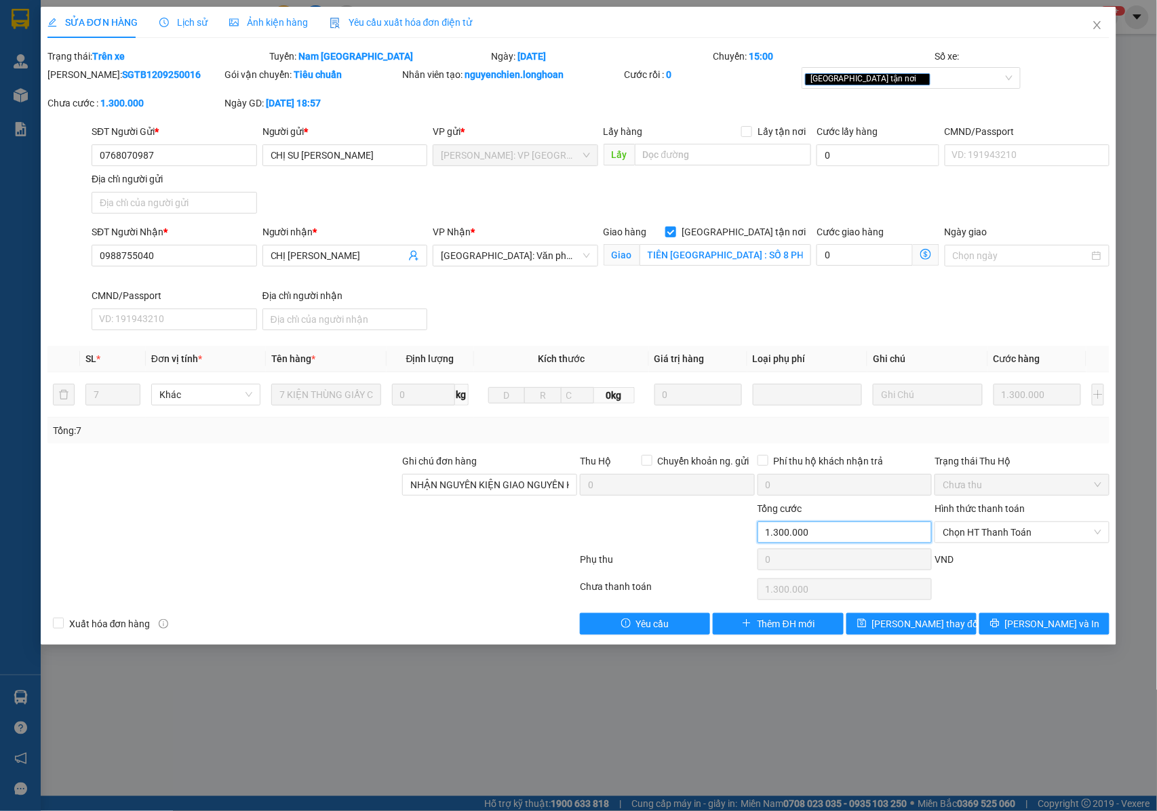
click at [823, 535] on input "1.300.000" at bounding box center [844, 532] width 175 height 22
click at [888, 77] on div "[GEOGRAPHIC_DATA] tận nơi" at bounding box center [904, 78] width 199 height 16
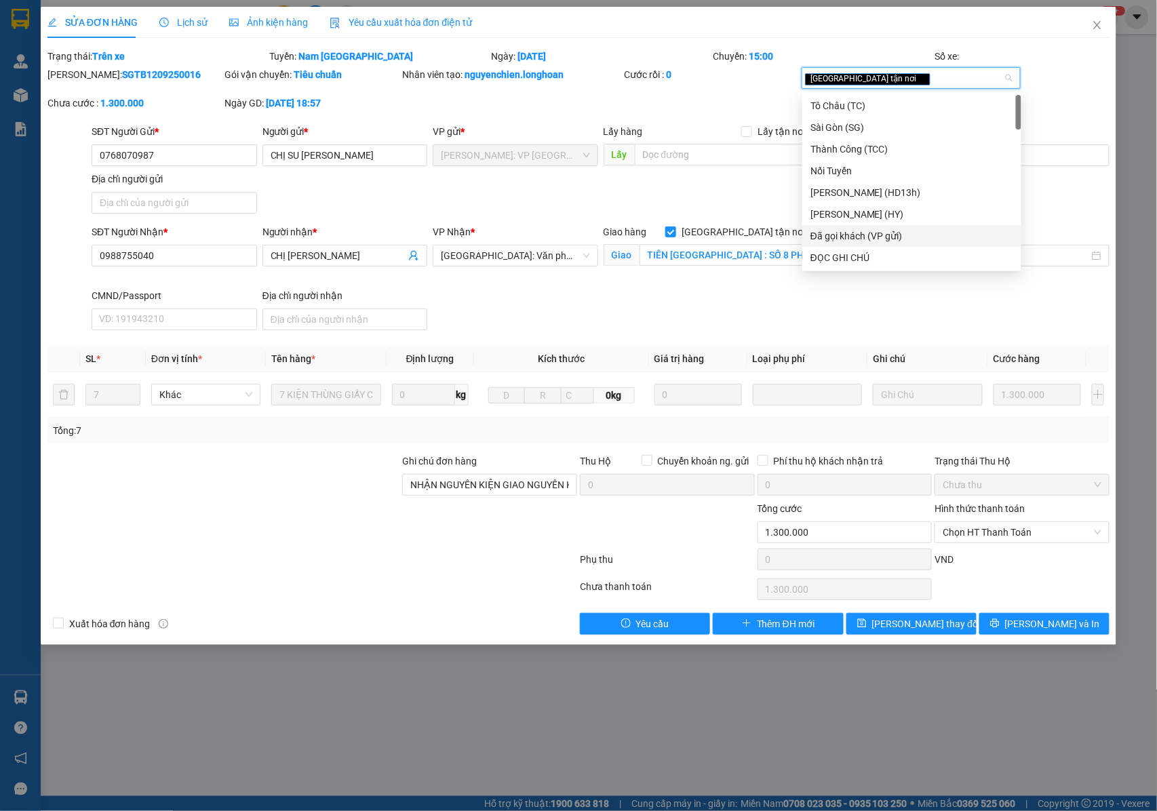
click at [882, 239] on div "Đã gọi khách (VP gửi)" at bounding box center [911, 235] width 203 height 15
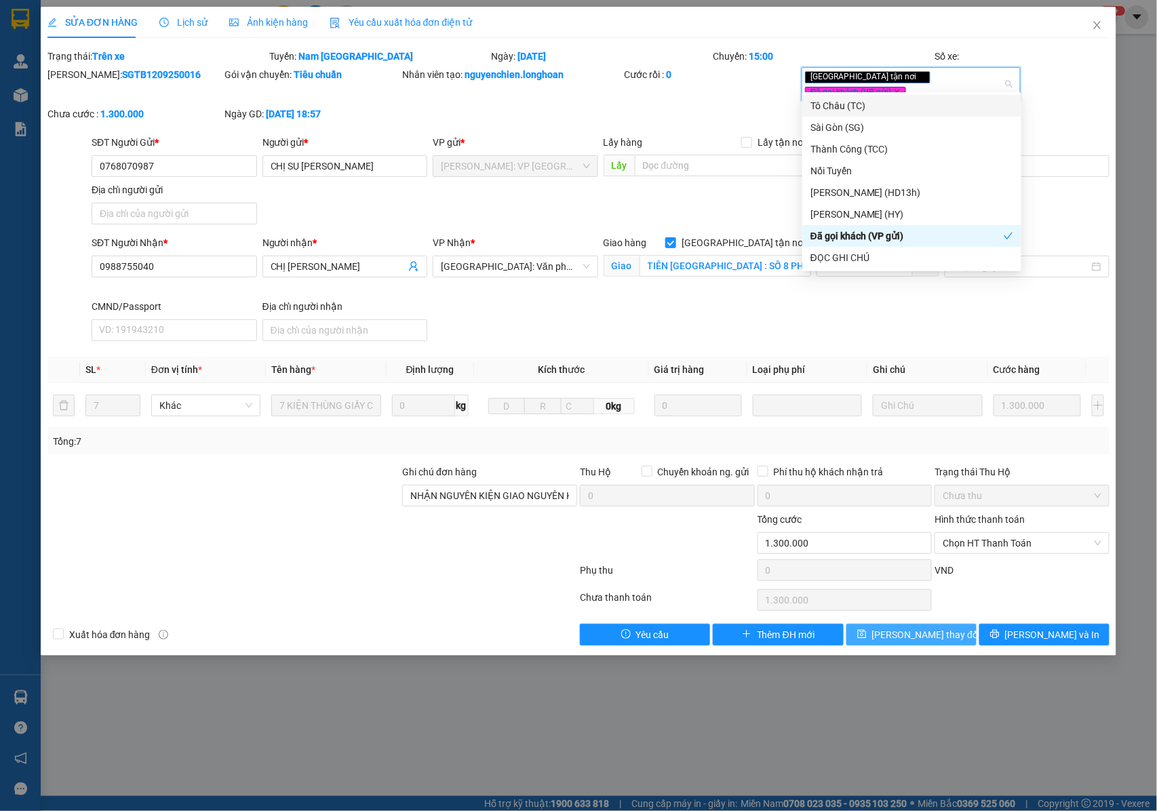
click at [902, 628] on span "[PERSON_NAME] thay đổi" at bounding box center [926, 634] width 108 height 15
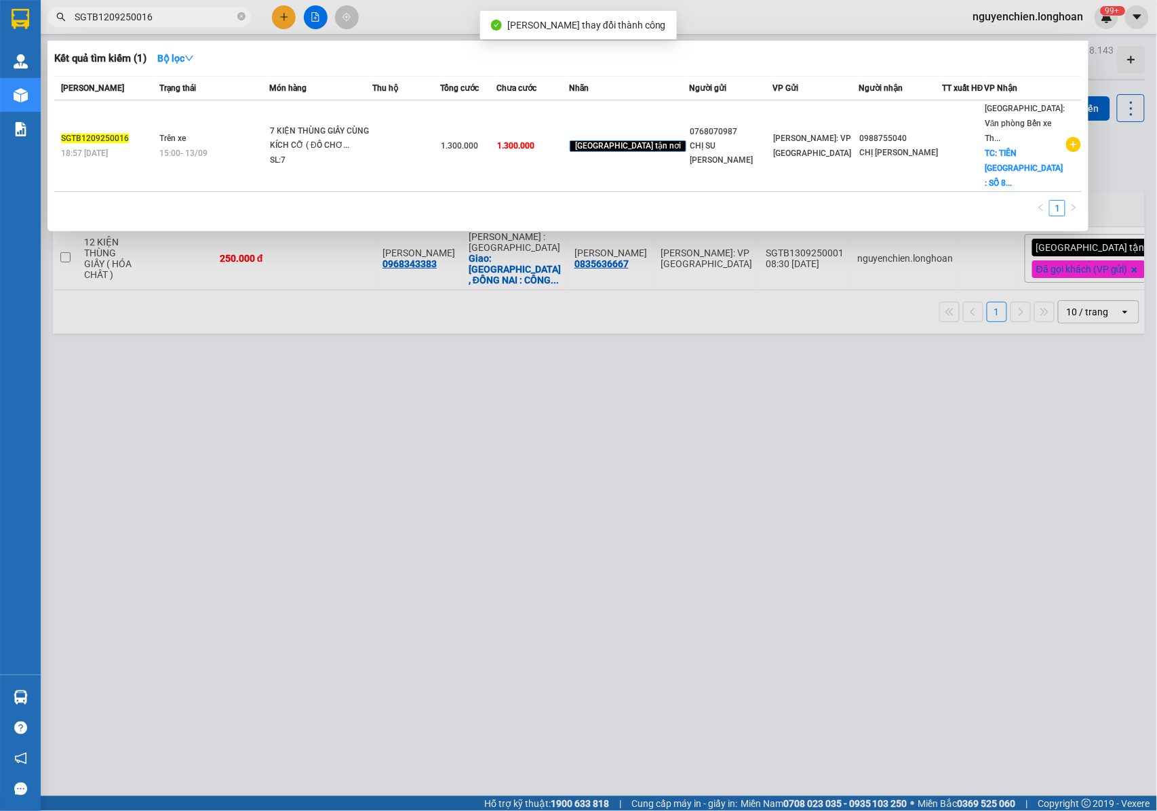
click at [184, 9] on input "SGTB1209250016" at bounding box center [155, 16] width 160 height 15
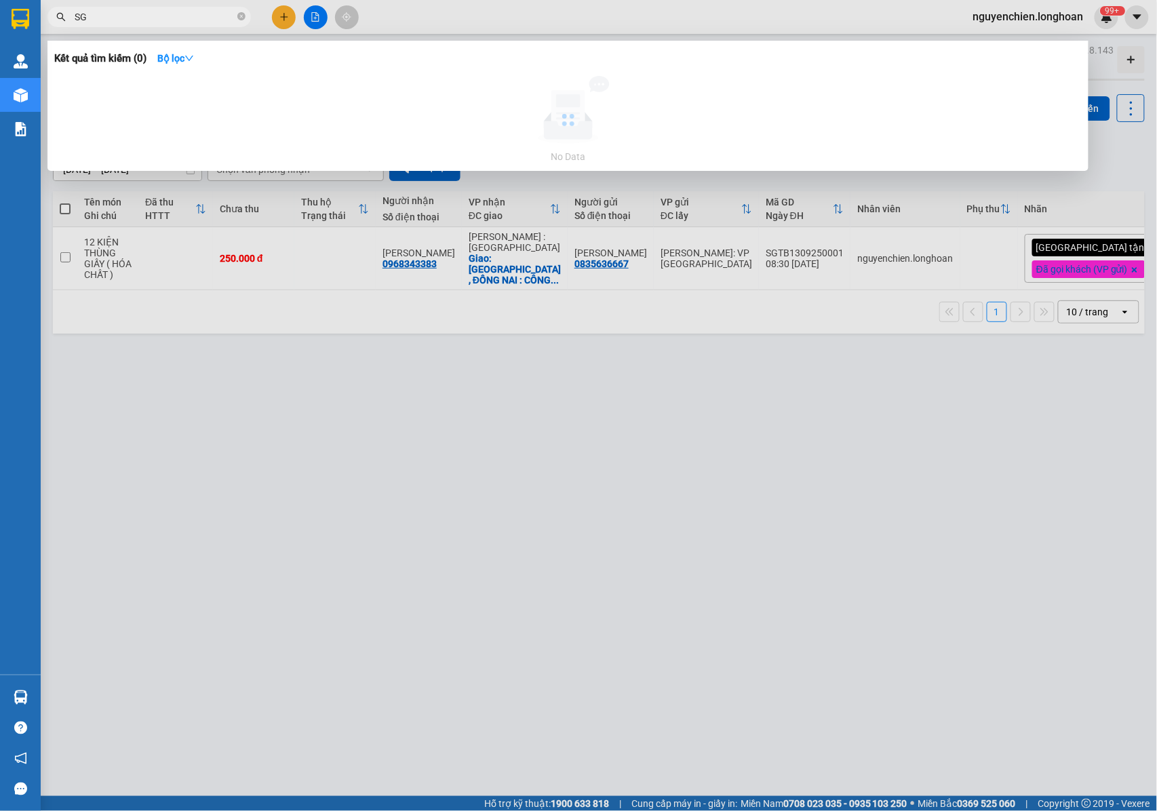
type input "S"
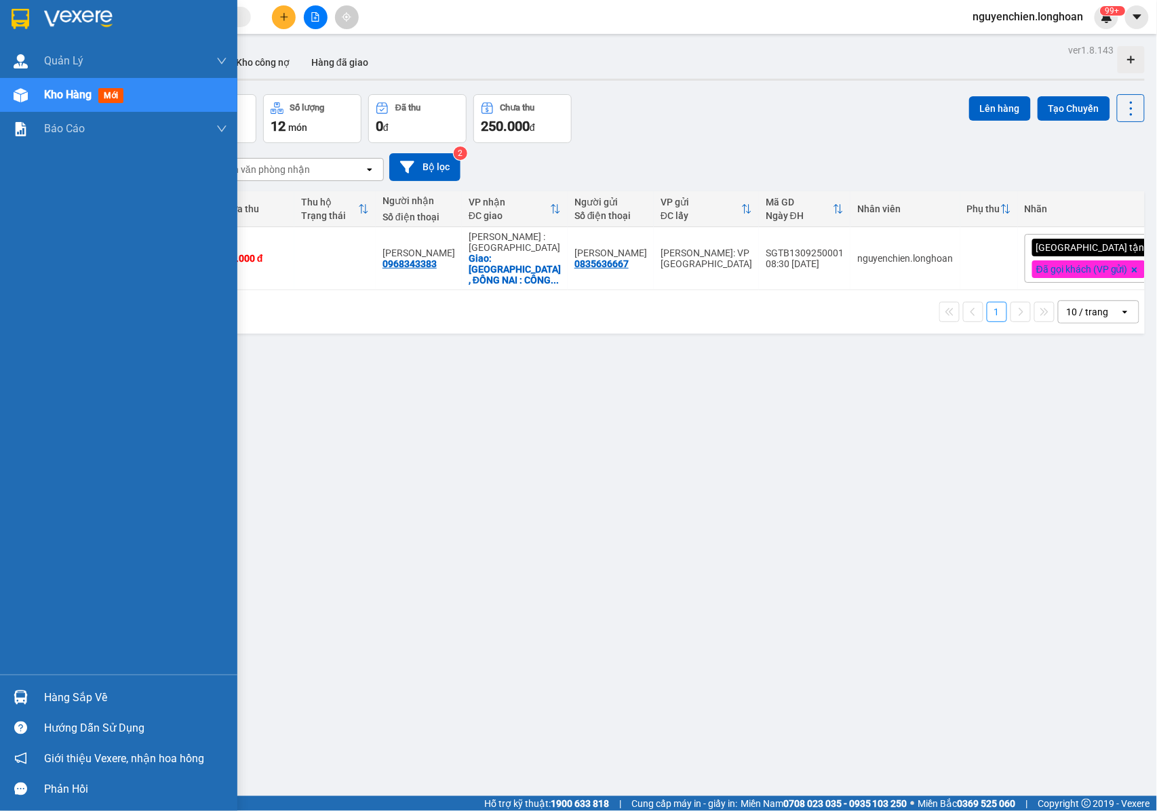
click at [24, 96] on img at bounding box center [21, 95] width 14 height 14
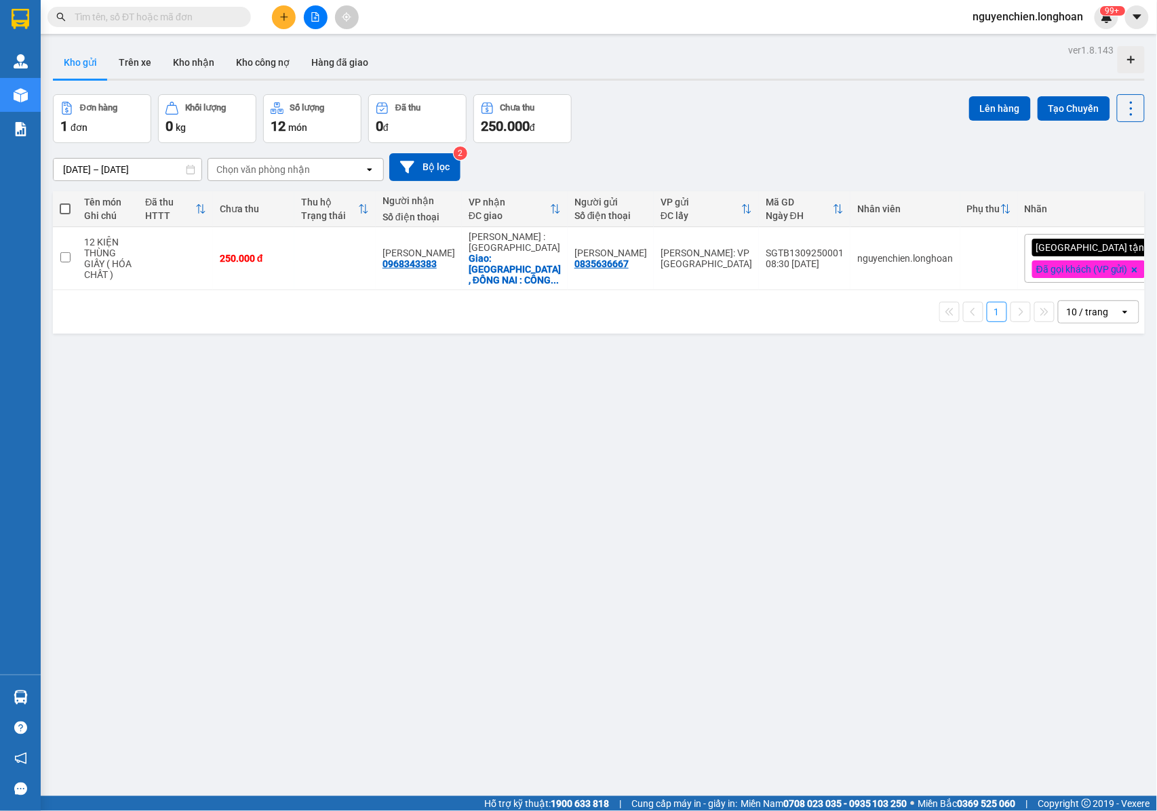
click at [160, 19] on input "text" at bounding box center [155, 16] width 160 height 15
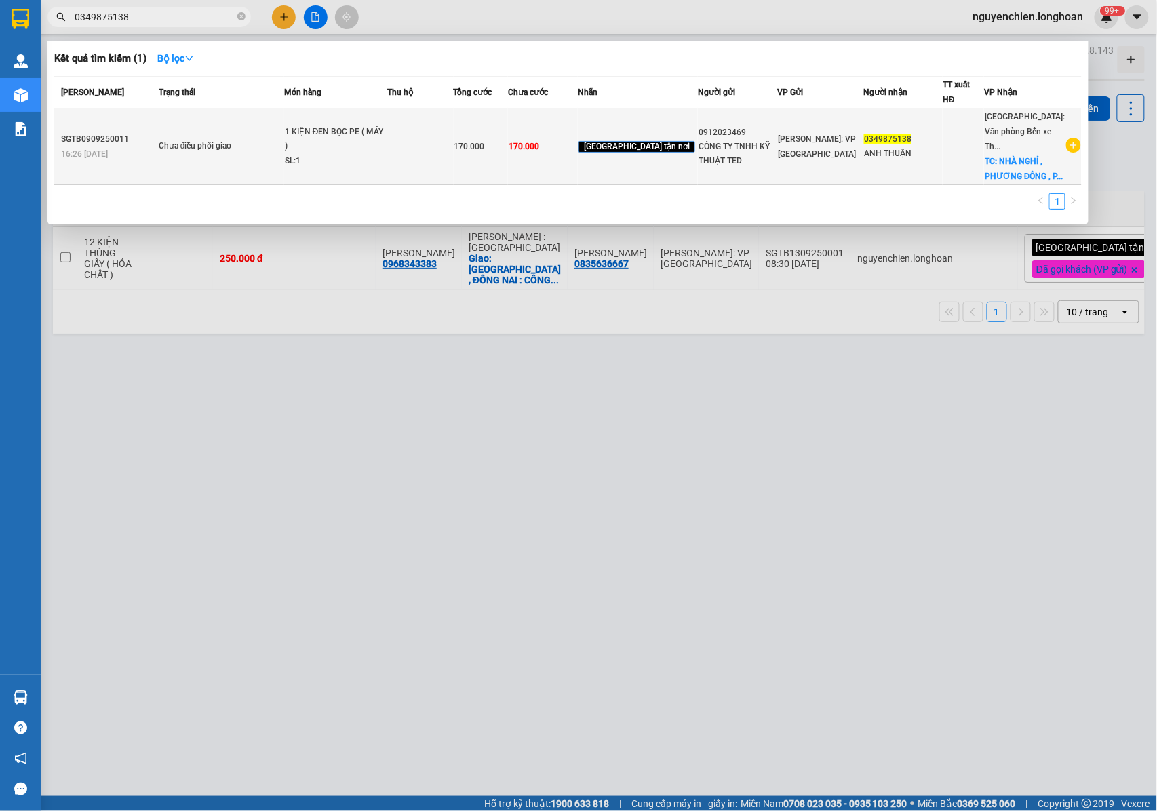
type input "0349875138"
click at [228, 153] on td "Chưa điều phối giao" at bounding box center [219, 146] width 129 height 77
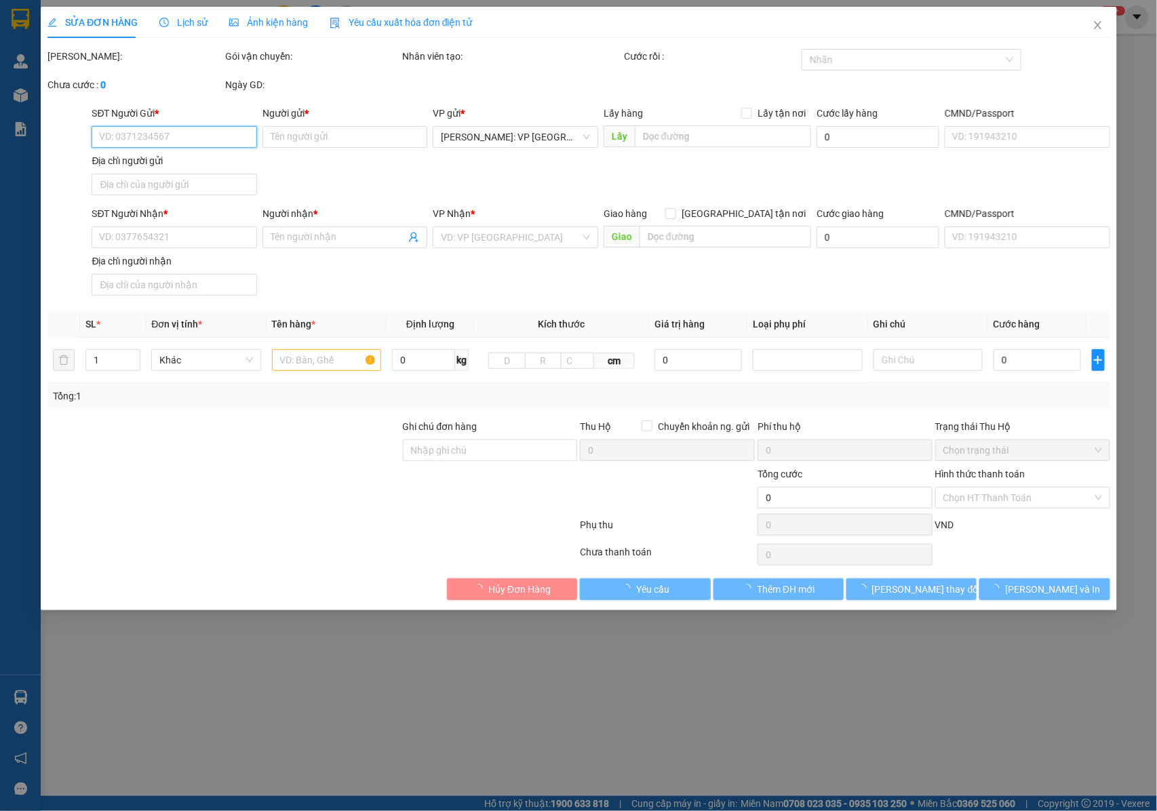
type input "0912023469"
type input "CÔNG TY TNHH KỸ THUẬT TED"
type input "0349875138"
type input "ANH THUẬN"
checkbox input "true"
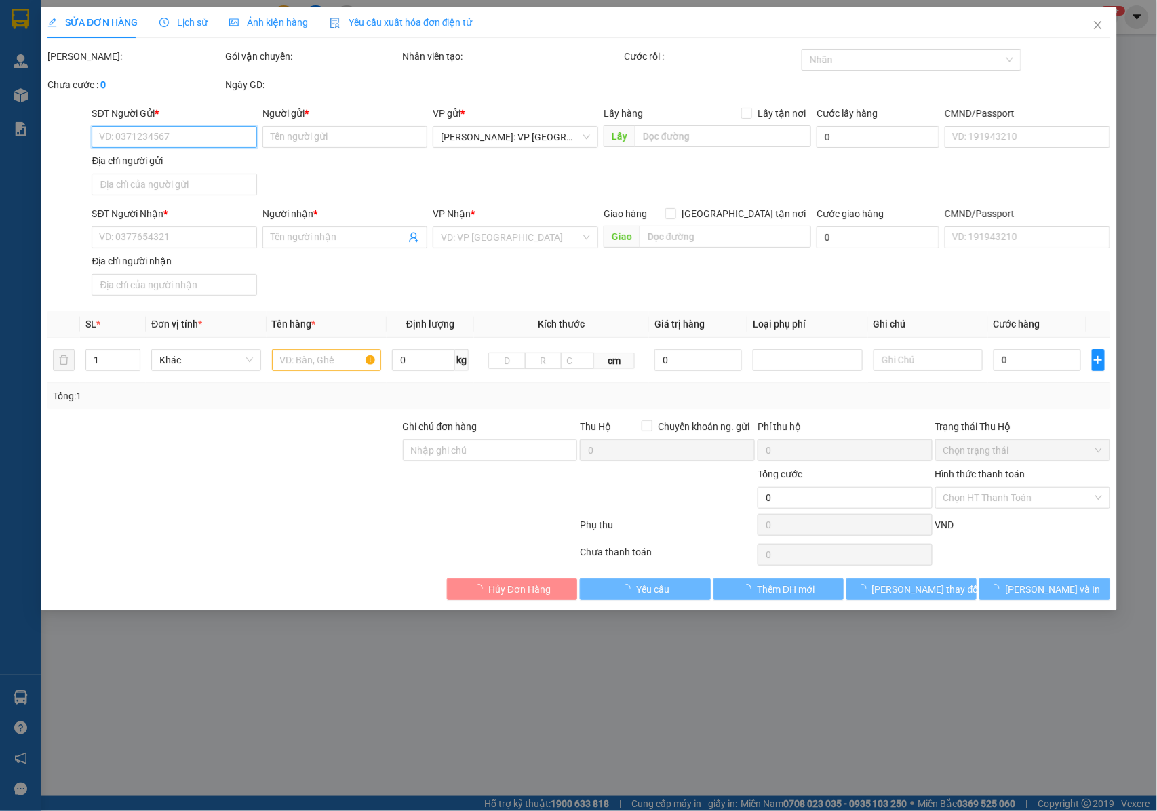
type input "NHÀ NGHỈ , PHƯƠNG ĐÔNG , PHỐ MỚI , TÂN DƯƠNG , THỦY NGUYÊN , HẢI PHÒNG"
type input "NHẬN NGUYÊN KIỆN GIAO NGUYÊN KIỆN, HƯ VỠ K ĐỀN"
type input "170.000"
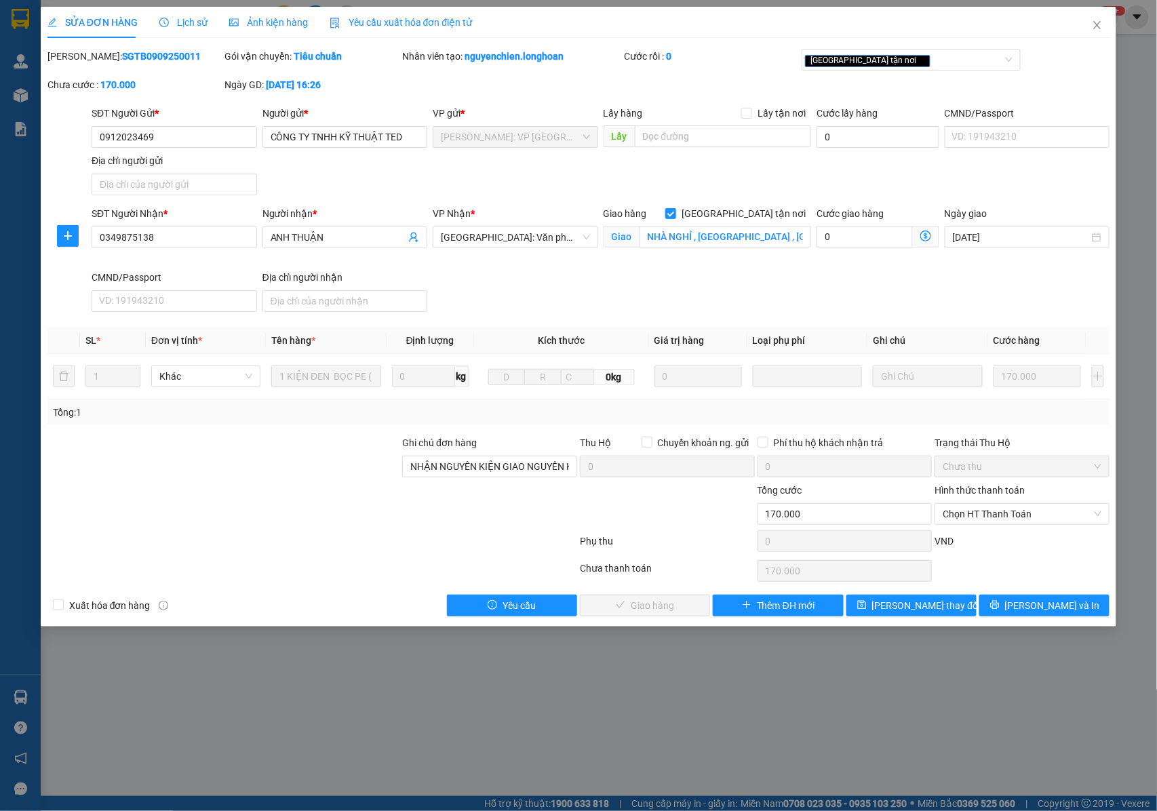
click at [186, 23] on span "Lịch sử" at bounding box center [183, 22] width 48 height 11
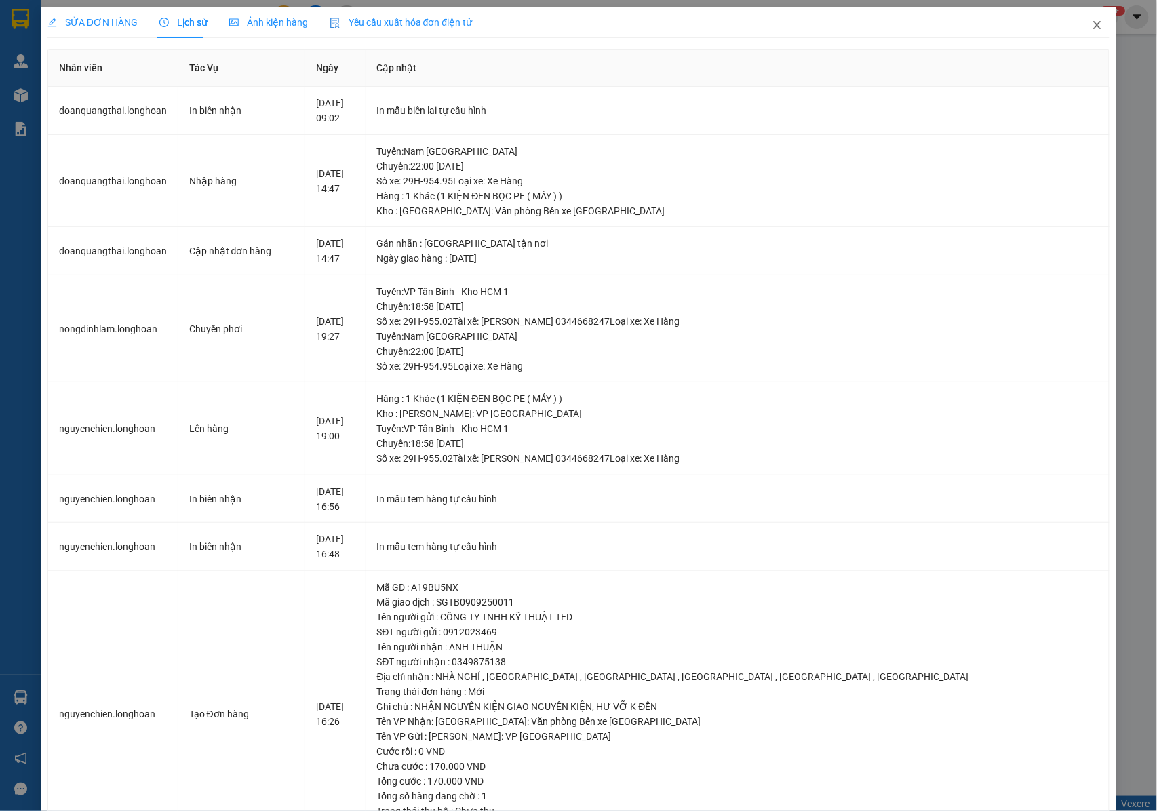
click at [1092, 22] on icon "close" at bounding box center [1097, 25] width 11 height 11
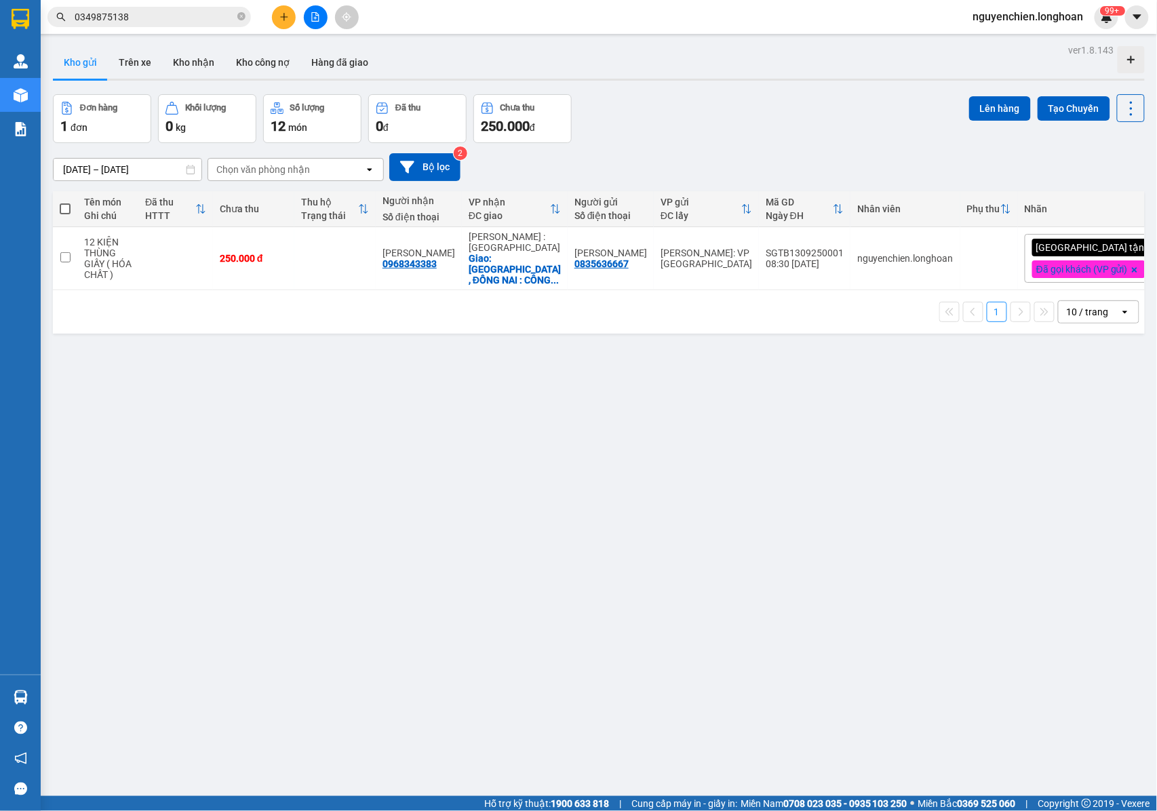
click at [169, 15] on input "0349875138" at bounding box center [155, 16] width 160 height 15
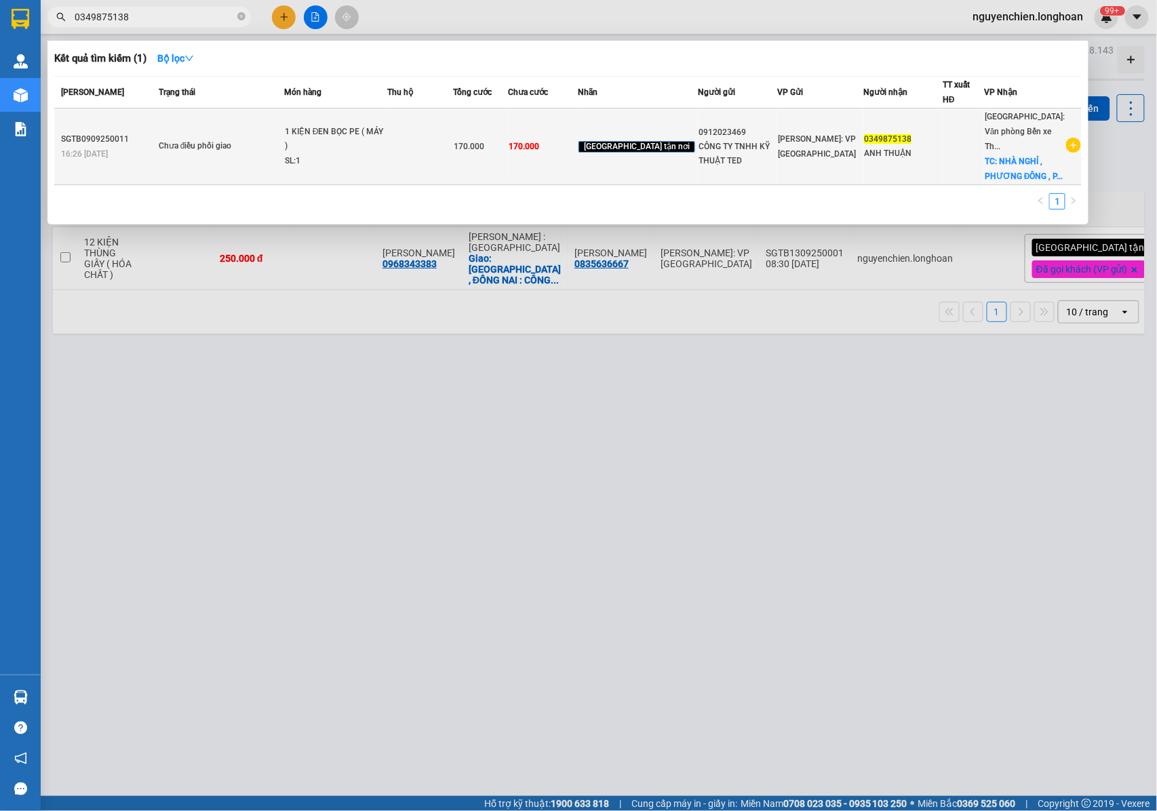
click at [250, 139] on div "Chưa điều phối giao" at bounding box center [210, 146] width 102 height 15
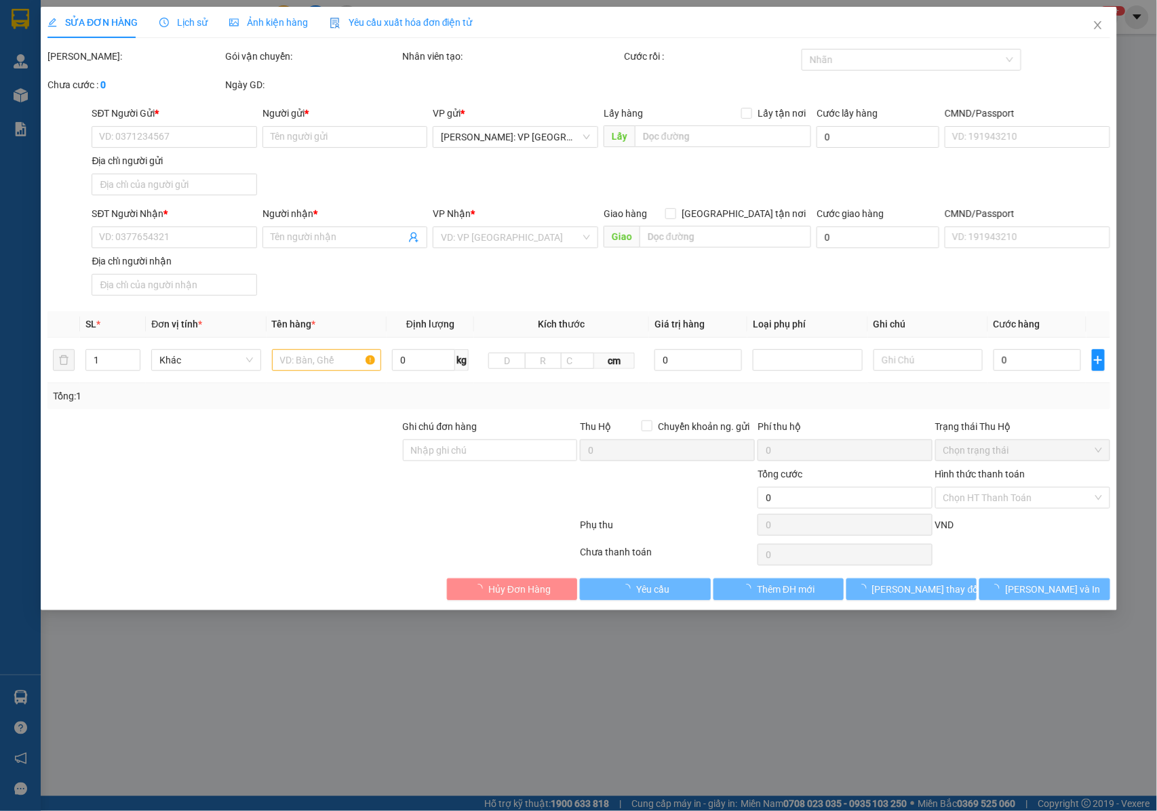
type input "0912023469"
type input "CÔNG TY TNHH KỸ THUẬT TED"
type input "0349875138"
type input "ANH THUẬN"
checkbox input "true"
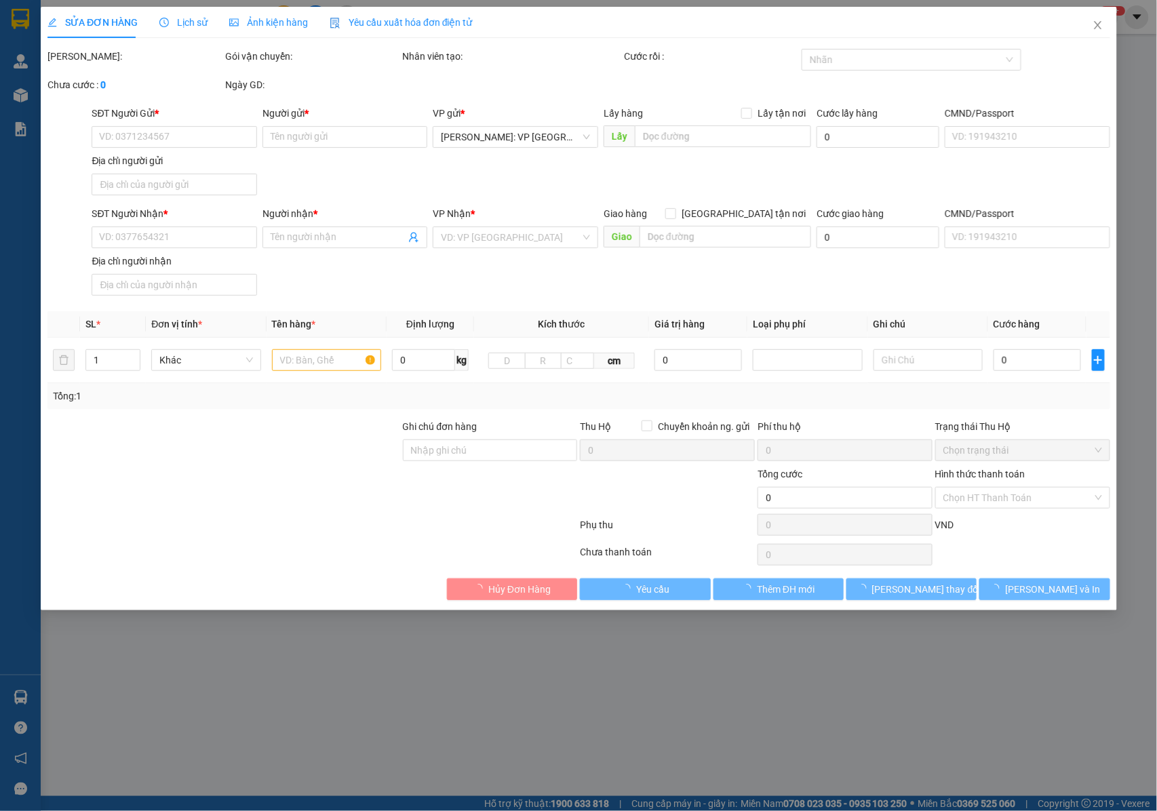
type input "NHÀ NGHỈ , PHƯƠNG ĐÔNG , PHỐ MỚI , TÂN DƯƠNG , THỦY NGUYÊN , HẢI PHÒNG"
type input "NHẬN NGUYÊN KIỆN GIAO NGUYÊN KIỆN, HƯ VỠ K ĐỀN"
type input "170.000"
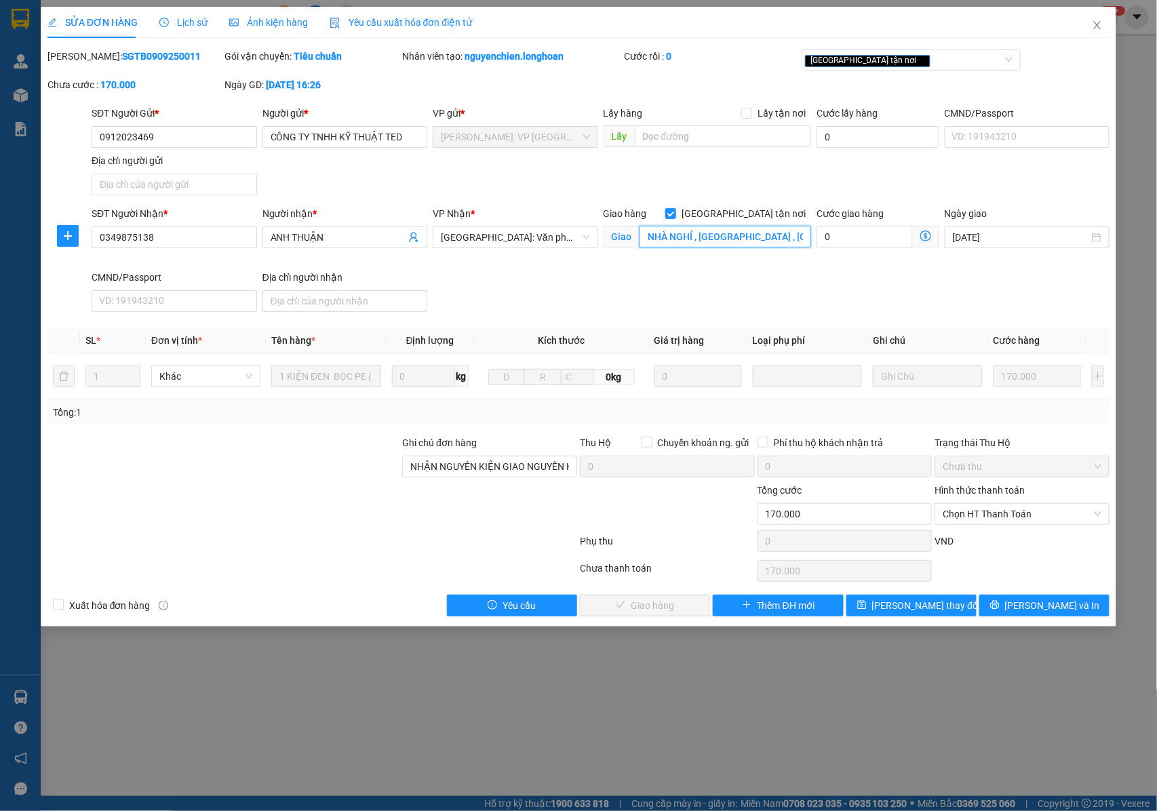
click at [742, 241] on input "NHÀ NGHỈ , PHƯƠNG ĐÔNG , PHỐ MỚI , TÂN DƯƠNG , THỦY NGUYÊN , HẢI PHÒNG" at bounding box center [725, 237] width 172 height 22
click at [755, 237] on input "NHÀ NGHỈ , PHƯƠNG ĐÔNG , PHỐ MỚI , TÂN DƯƠNG , THỦY NGUYÊN , HẢI PHÒNG" at bounding box center [725, 237] width 172 height 22
click at [770, 247] on input "NHÀ NGHỈ , PHƯƠNG ĐÔNG , PHỐ MỚI , TÂN DƯƠNG , THỦY NGUYÊN , HẢI PHÒNG" at bounding box center [725, 237] width 172 height 22
click at [1105, 20] on span "Close" at bounding box center [1097, 26] width 38 height 38
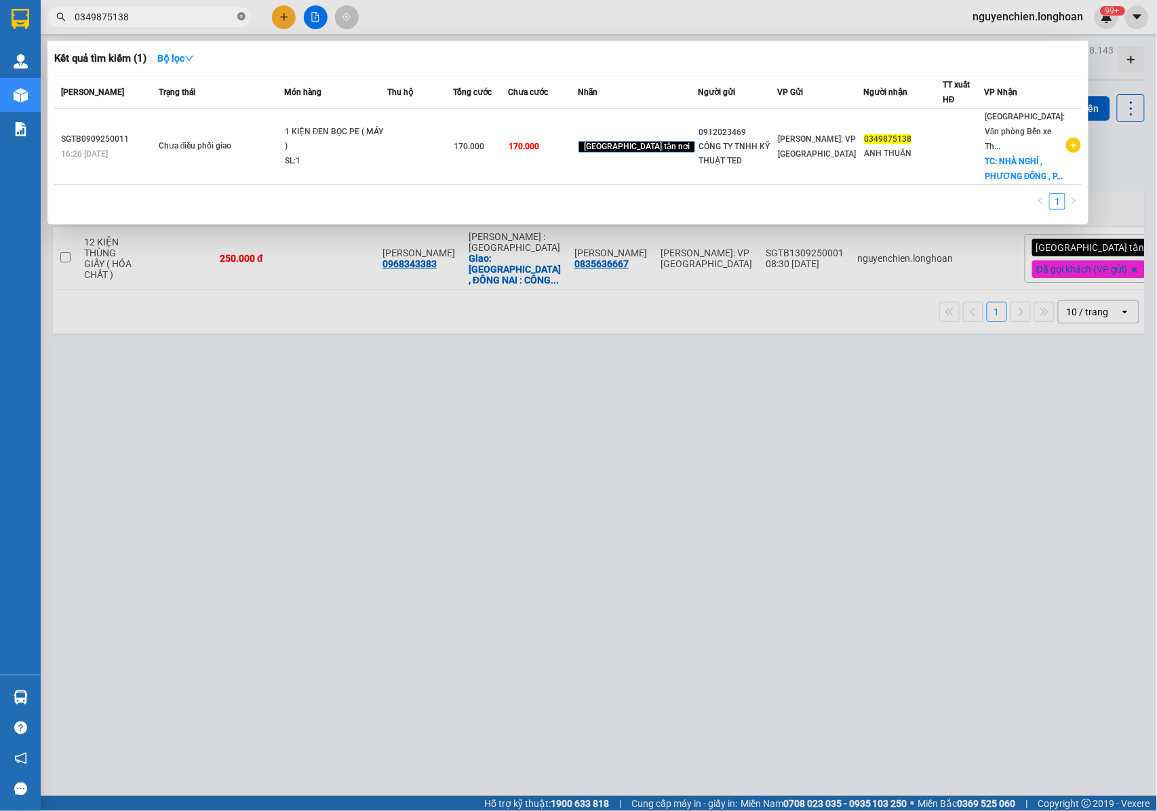
click at [243, 12] on icon "close-circle" at bounding box center [241, 16] width 8 height 8
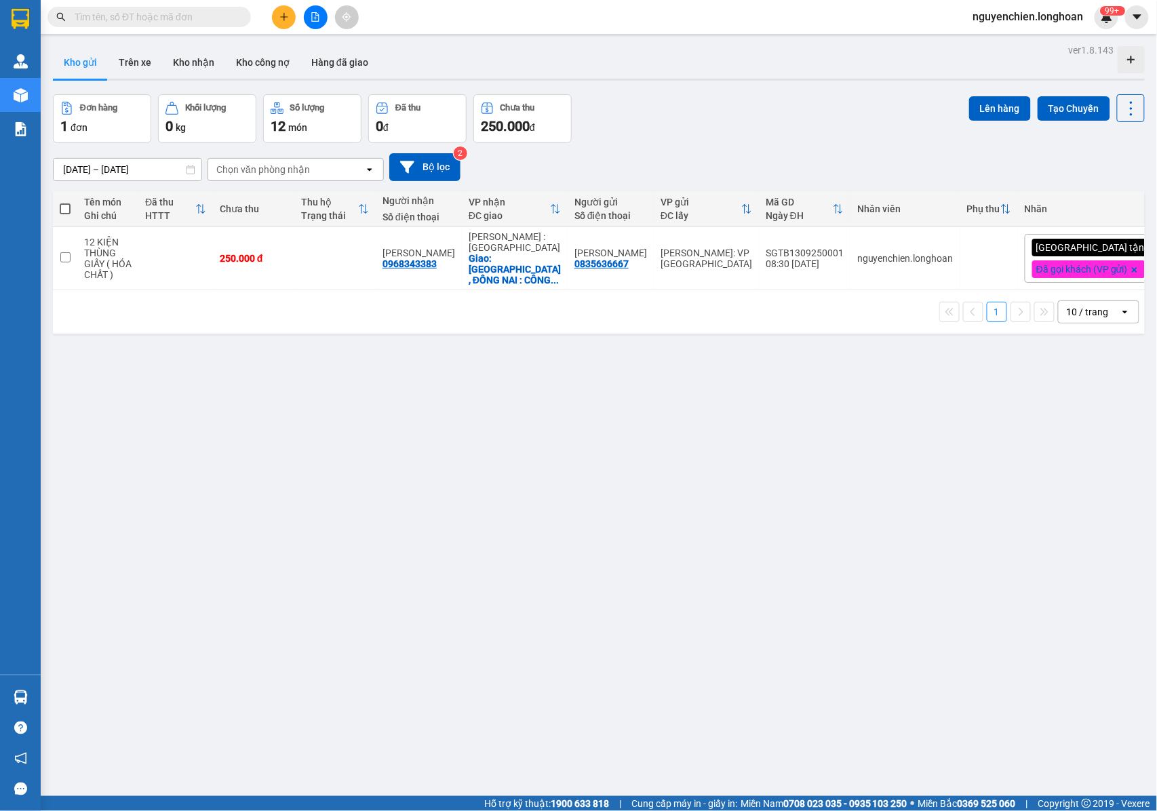
click at [167, 28] on div "Kết quả tìm kiếm ( 1 ) Bộ lọc Mã ĐH Trạng thái Món hàng Thu hộ Tổng cước Chưa c…" at bounding box center [132, 17] width 264 height 24
click at [165, 20] on input "text" at bounding box center [155, 16] width 160 height 15
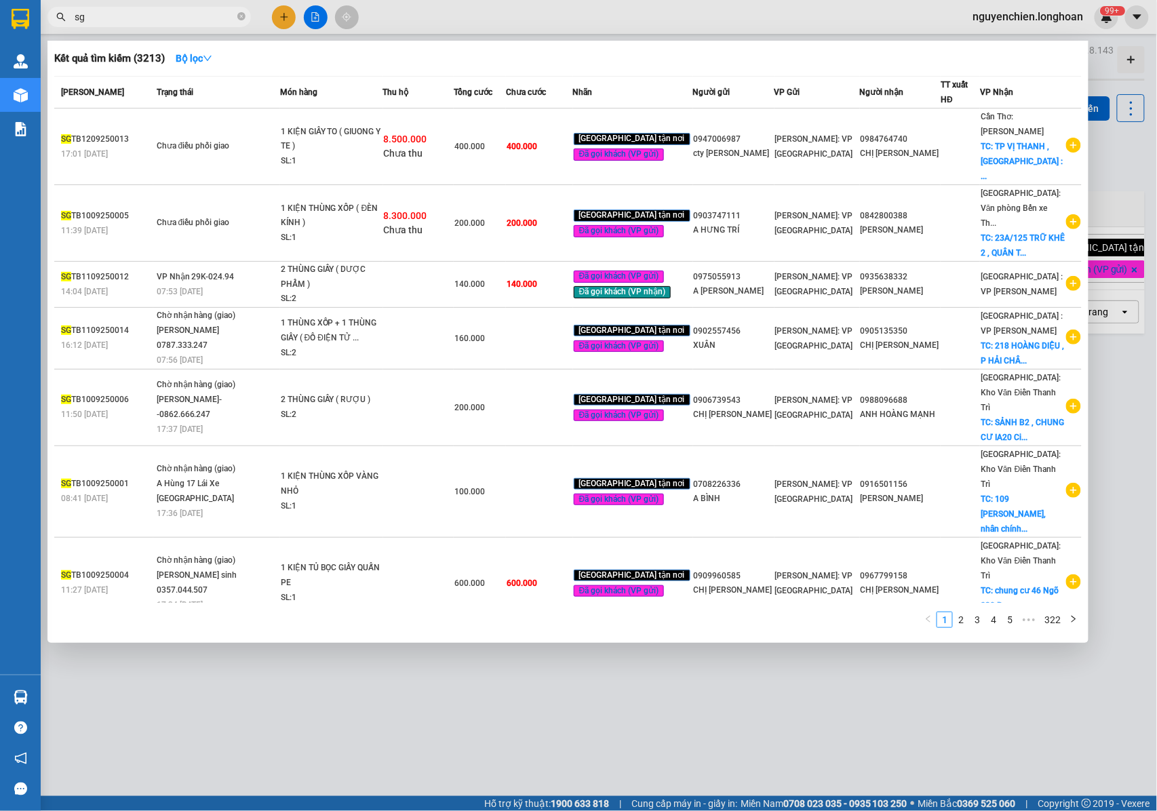
type input "s"
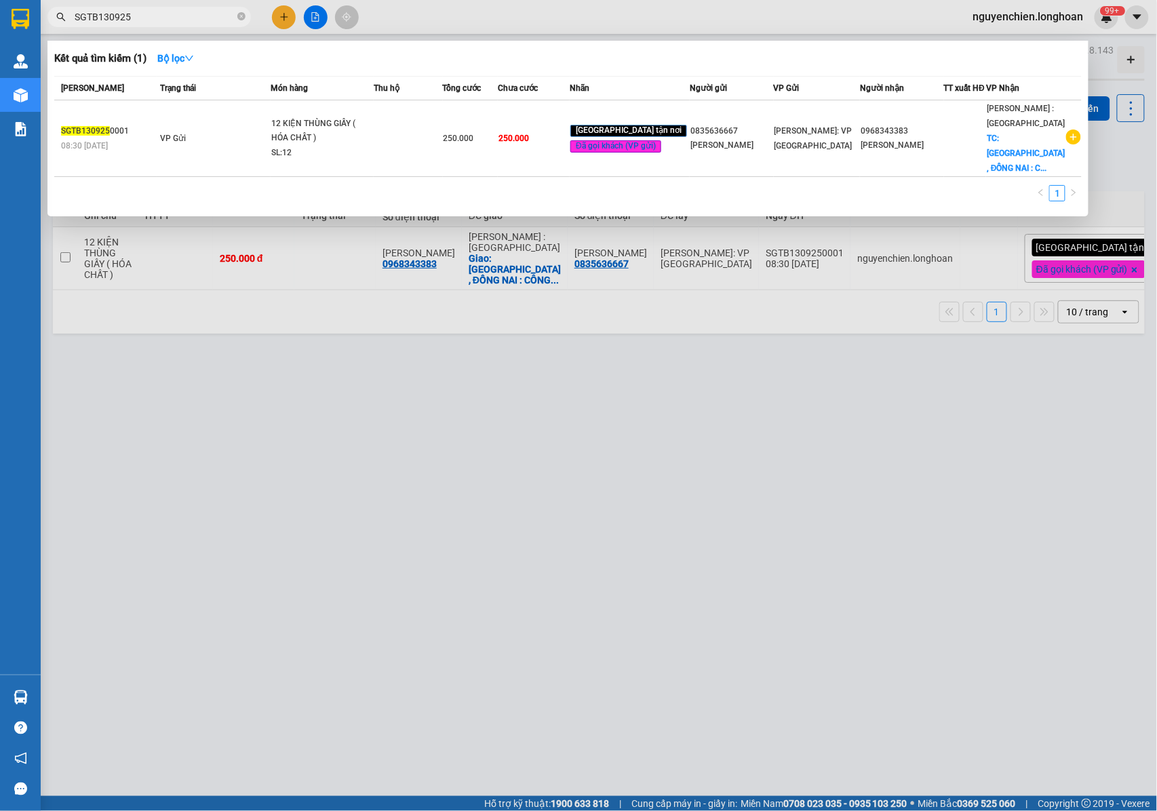
click at [106, 18] on input "SGTB130925" at bounding box center [155, 16] width 160 height 15
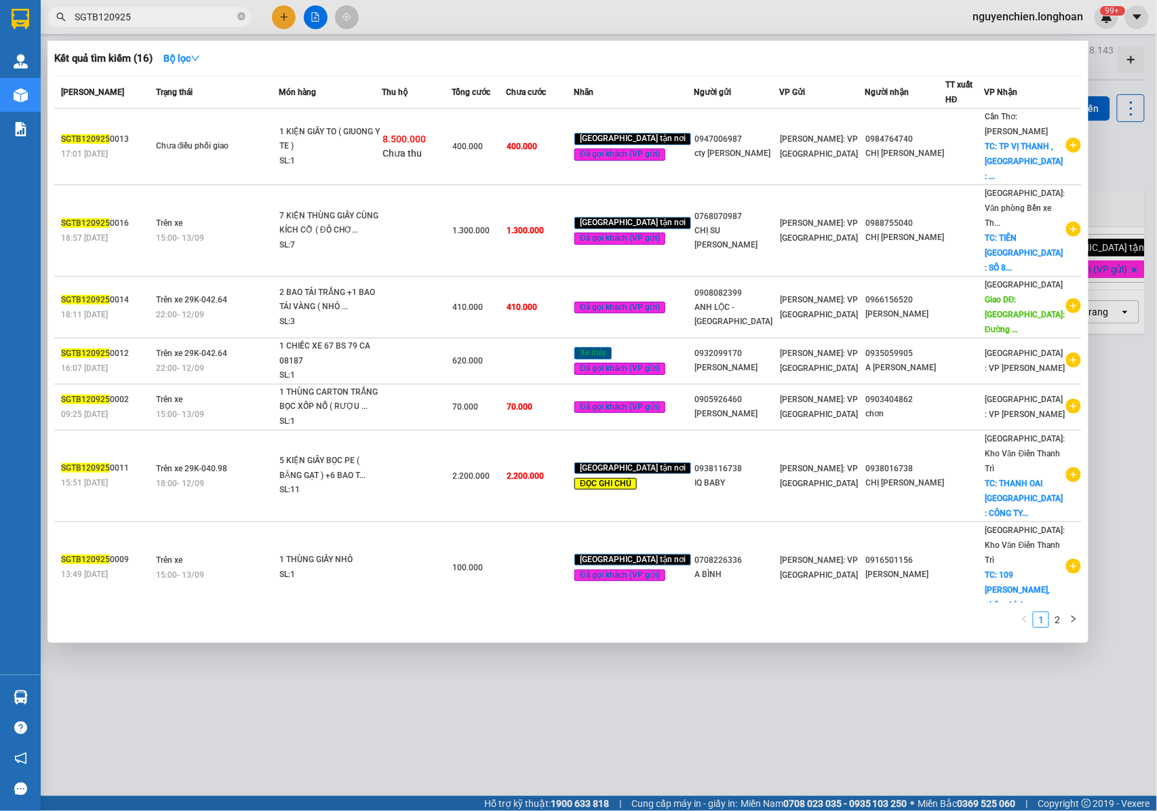
click at [179, 20] on input "SGTB120925" at bounding box center [155, 16] width 160 height 15
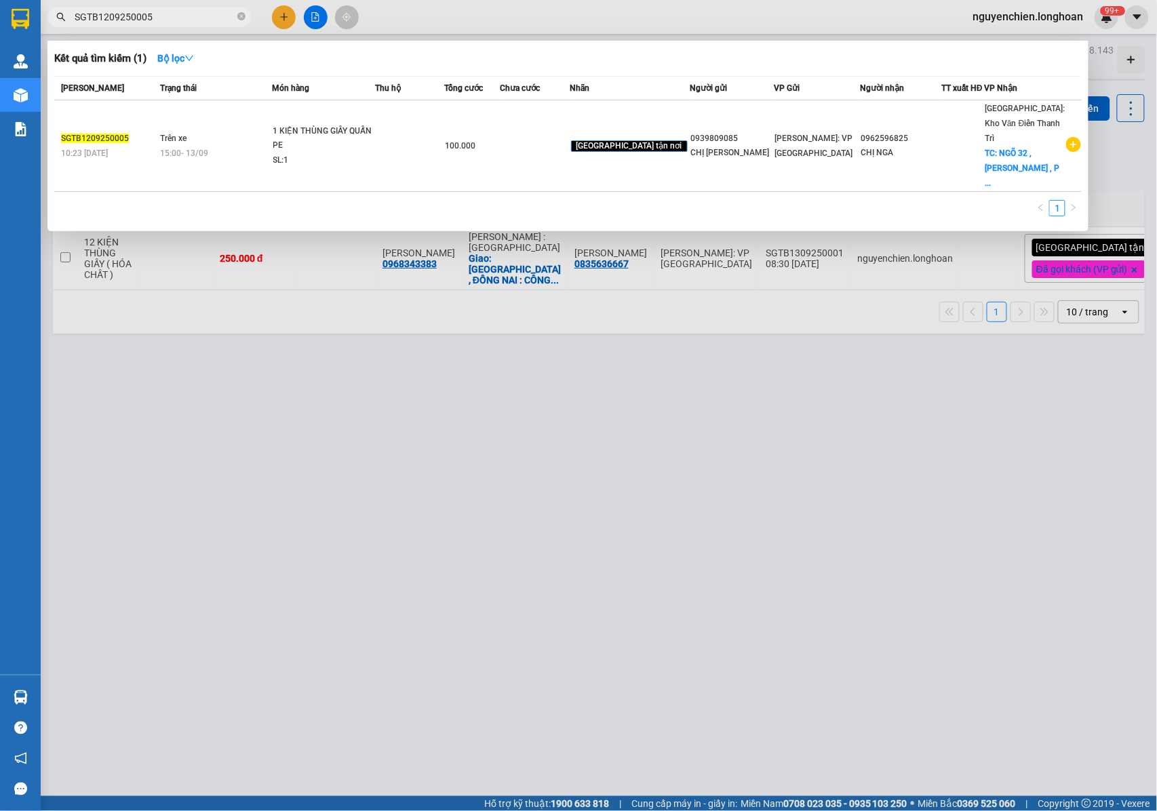
drag, startPoint x: 182, startPoint y: 22, endPoint x: 68, endPoint y: 22, distance: 113.2
click at [68, 22] on span "SGTB1209250005" at bounding box center [148, 17] width 203 height 20
click at [183, 23] on input "SGTB1209250005" at bounding box center [155, 16] width 160 height 15
click at [171, 17] on input "SGTB1209250005" at bounding box center [155, 16] width 160 height 15
click at [196, 12] on input "SGTB1209250005" at bounding box center [155, 16] width 160 height 15
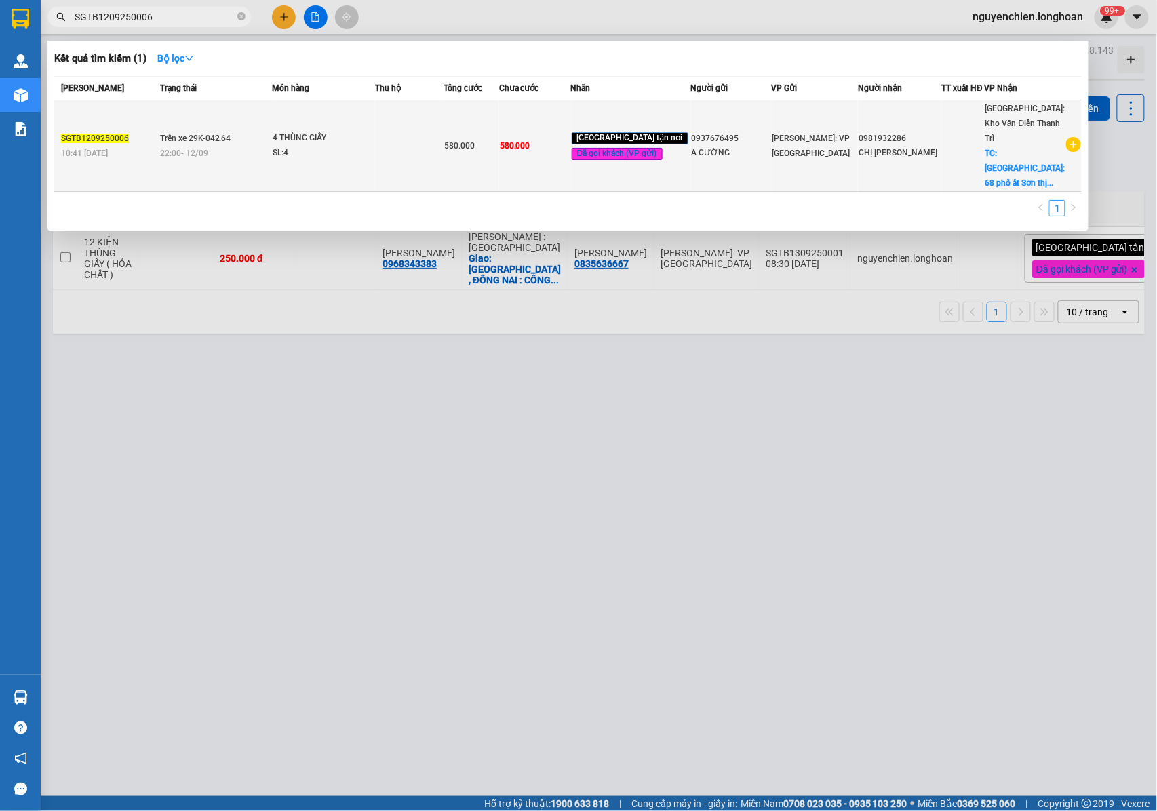
type input "SGTB1209250006"
click at [355, 131] on div "4 THÙNG GIẤY" at bounding box center [324, 138] width 102 height 15
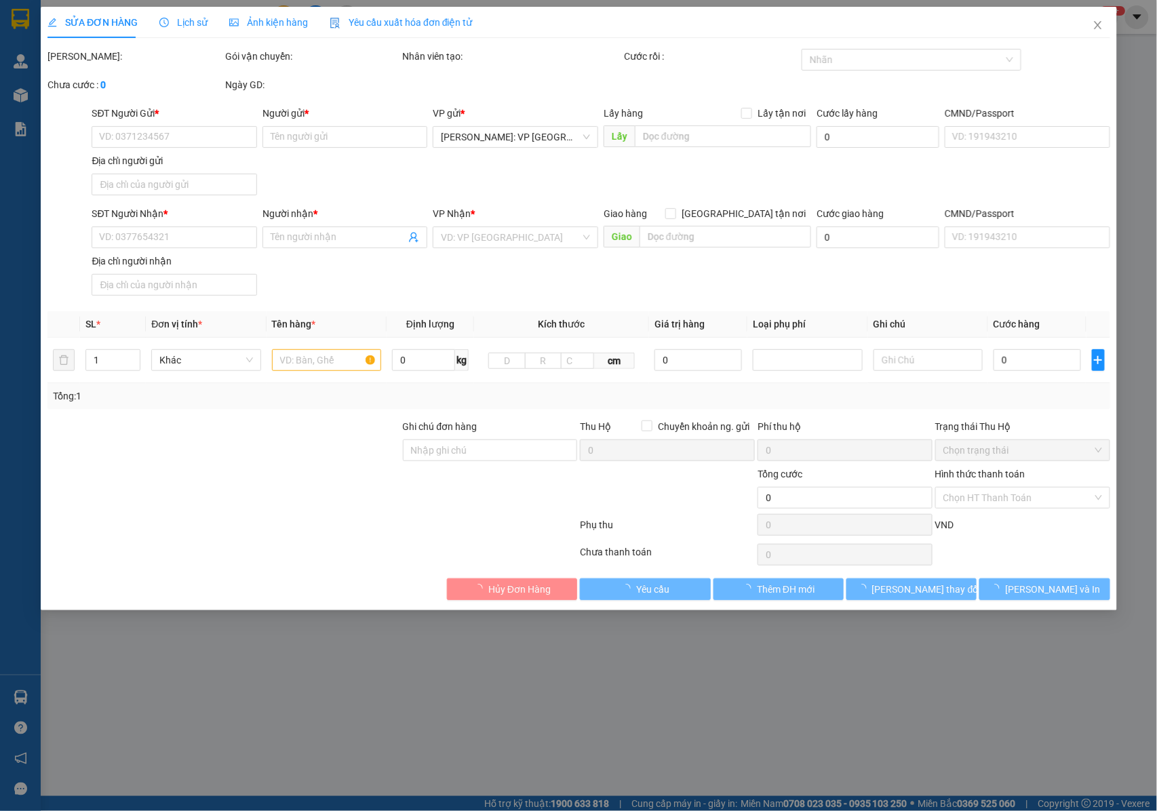
type input "0937676495"
type input "A CƯỜNG"
type input "0981932286"
type input "CHỊ ÁNH"
checkbox input "true"
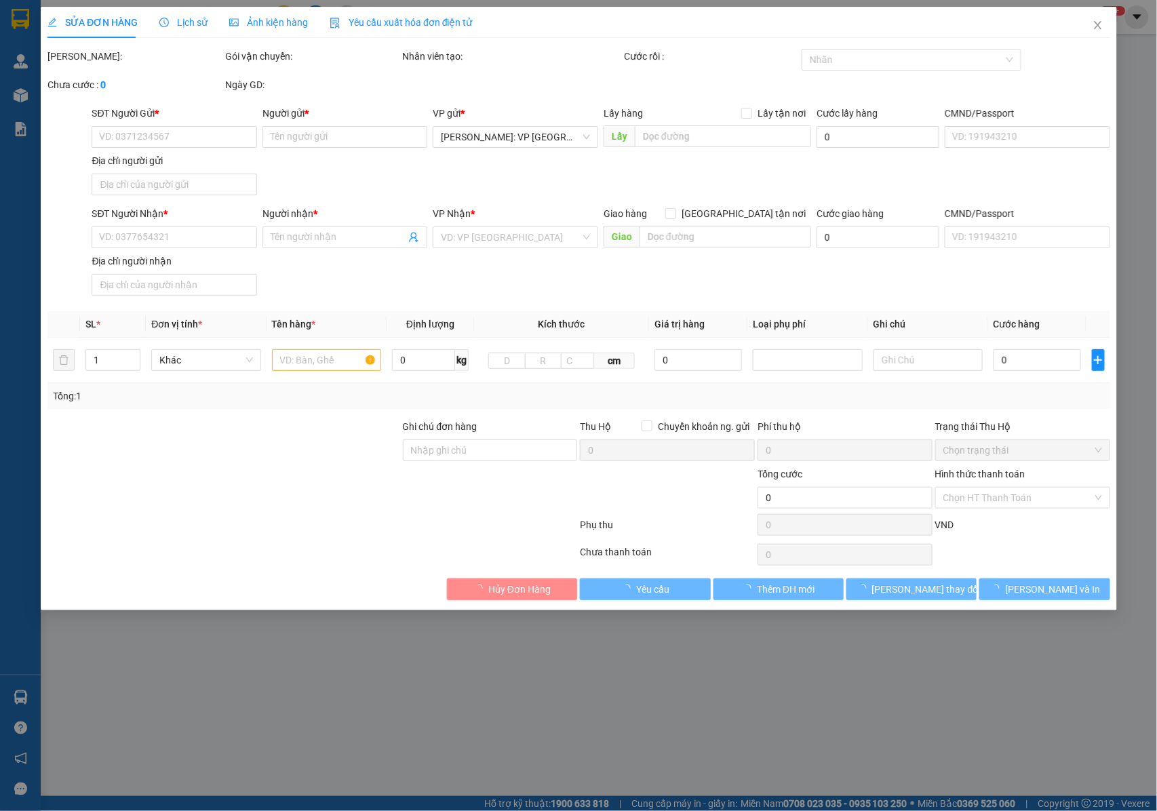
type input "PHÚ THỌ: 68 phố ất Sơn thị trấn phong châu huyện phù ninh tỉnh Phú thọ"
type input "NHẬN NGUYÊN KIỆN GIAO NGUYÊN KIỆN, HƯ VỠ K ĐỀN"
type input "580.000"
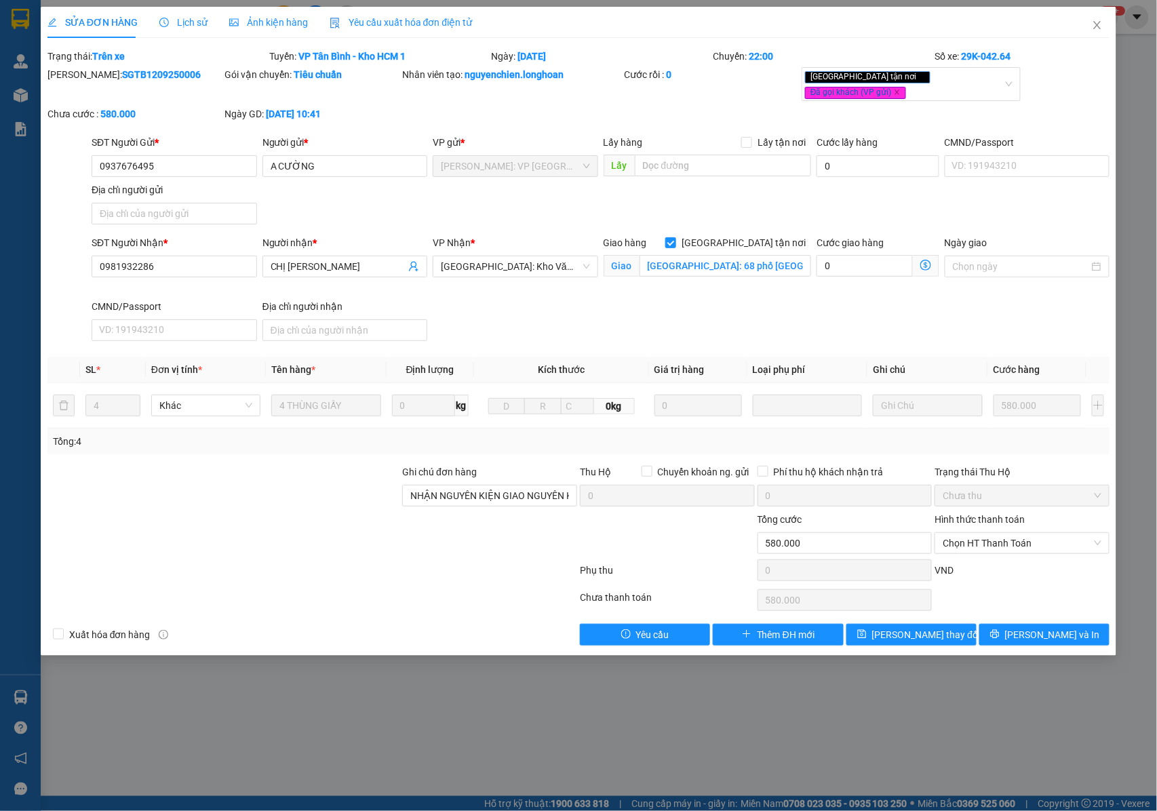
drag, startPoint x: 166, startPoint y: 72, endPoint x: 93, endPoint y: 82, distance: 73.9
click at [83, 87] on div "Mã ĐH: SGTB1209250006" at bounding box center [135, 86] width 178 height 39
copy b "SGTB1209250006"
click at [1094, 30] on icon "close" at bounding box center [1097, 25] width 11 height 11
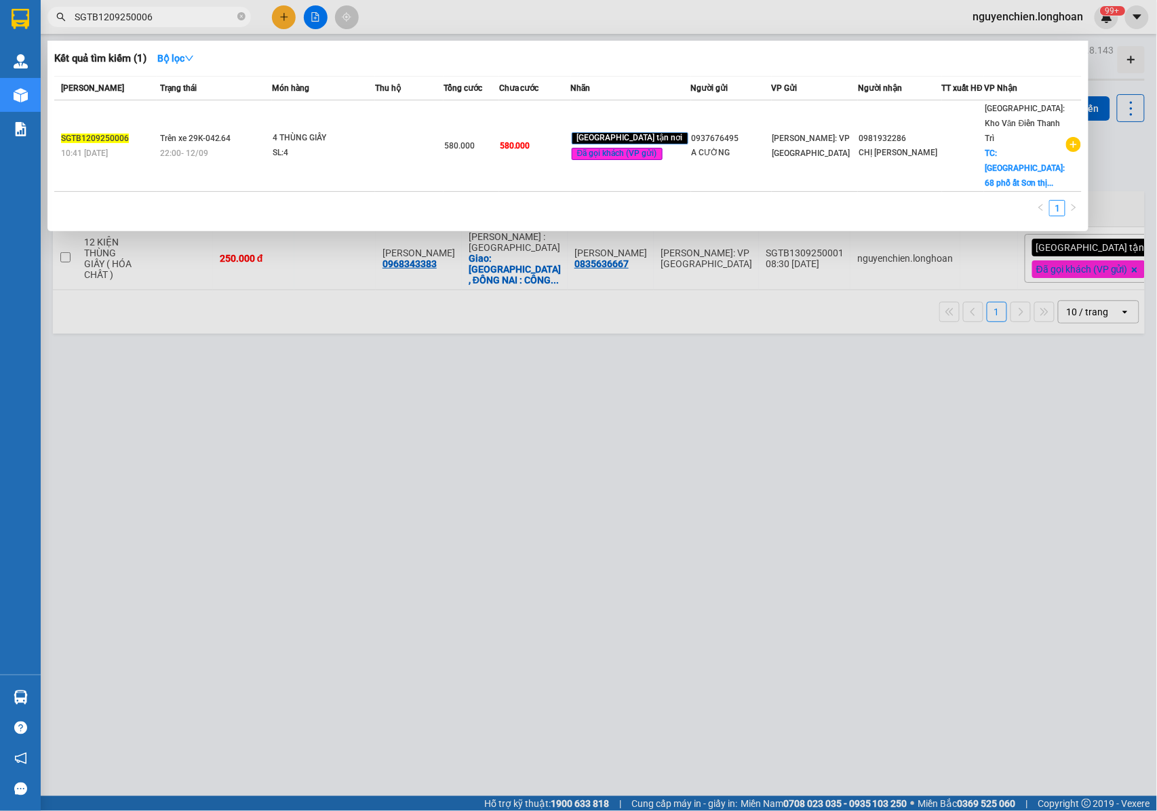
click at [182, 25] on span "SGTB1209250006" at bounding box center [148, 17] width 203 height 20
click at [176, 16] on input "SGTB1209250006" at bounding box center [155, 16] width 160 height 15
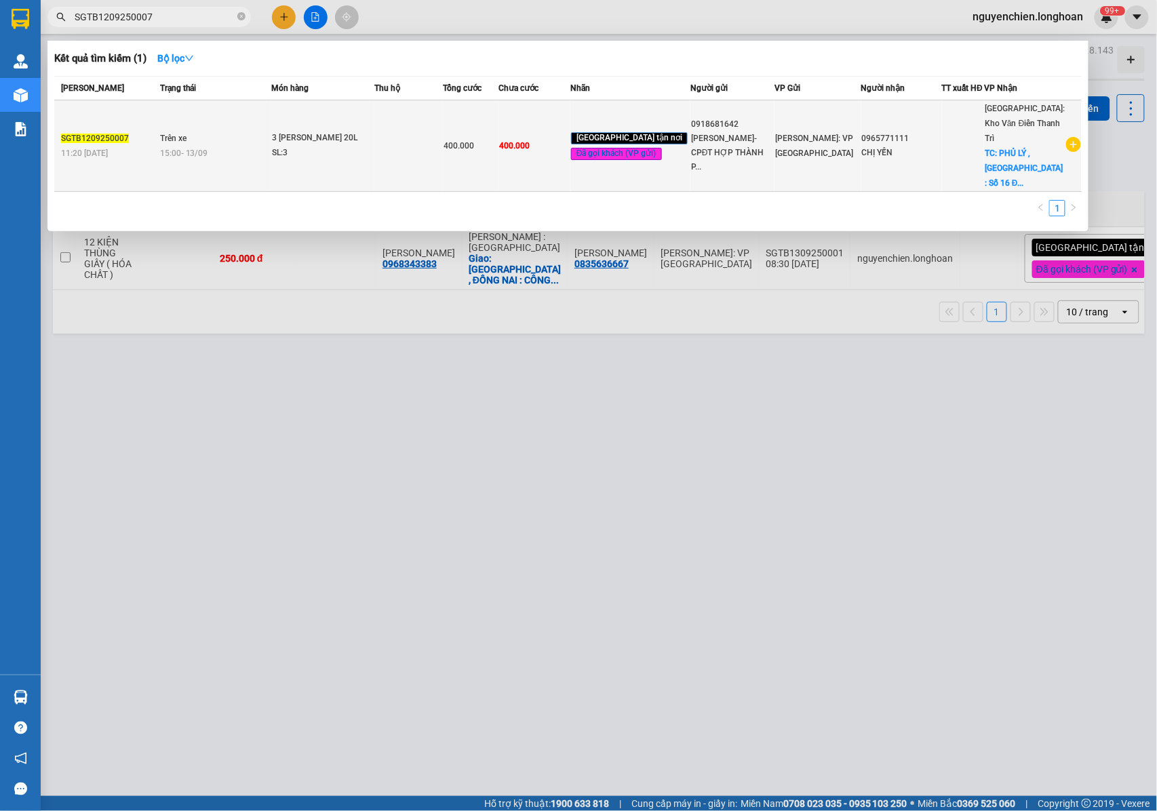
type input "SGTB1209250007"
click at [271, 146] on div "15:00 - 13/09" at bounding box center [215, 153] width 111 height 15
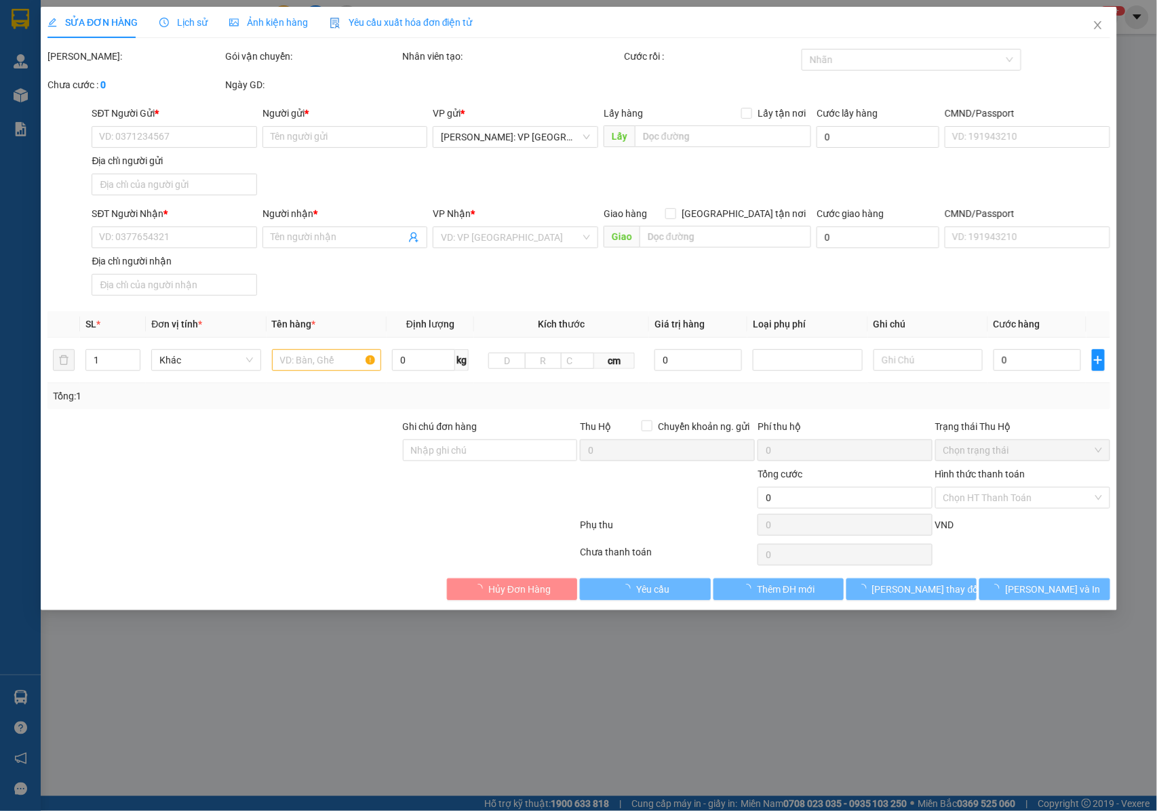
type input "0918681642"
type input "LÊ NGỌC DUNG- CPĐT HỢP THÀNH PHÁT"
type input "0965771111"
type input "CHỊ YẾN"
checkbox input "true"
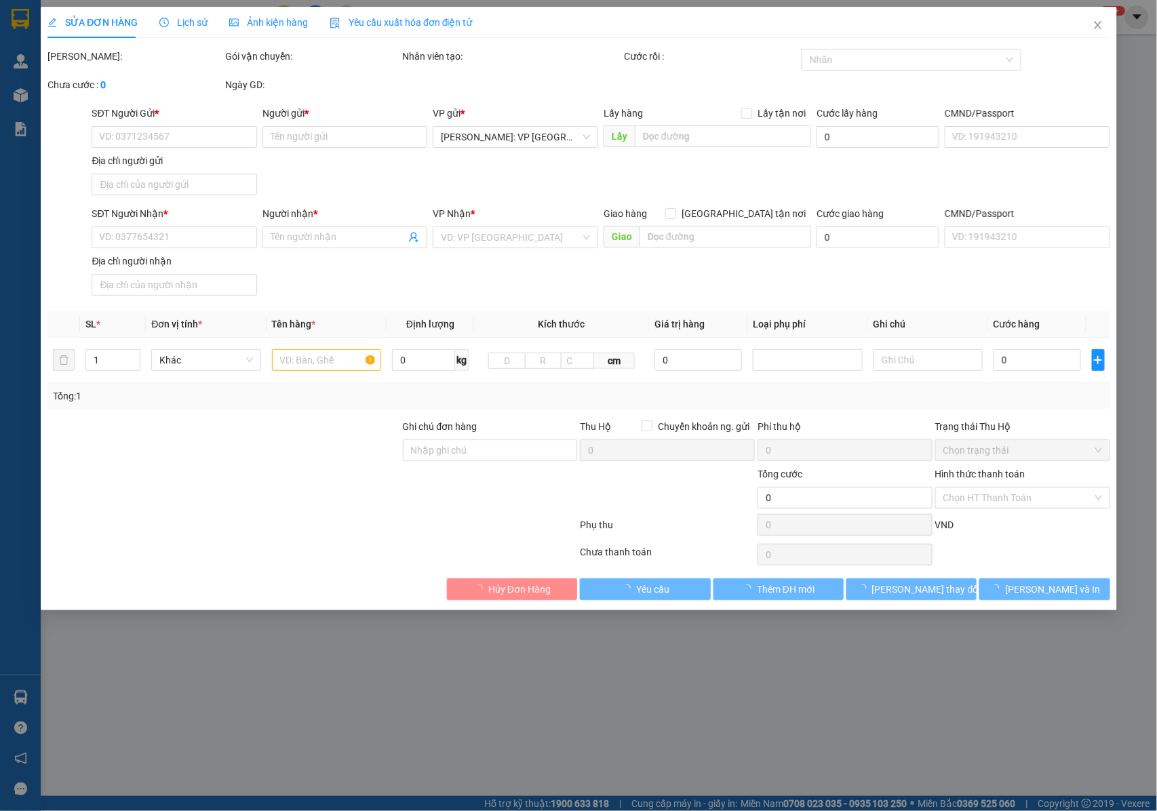
type input "PHỦ LÝ , HÀ NAM : Số 16 Đinh Công Tráng, Phường Châu Sơn, Phủ Lý , Hà Nam"
type input "NHẬN NGUYÊN KIỆN GIAO NGUYÊN KIỆN, HƯ VỠ K ĐỀN"
type input "400.000"
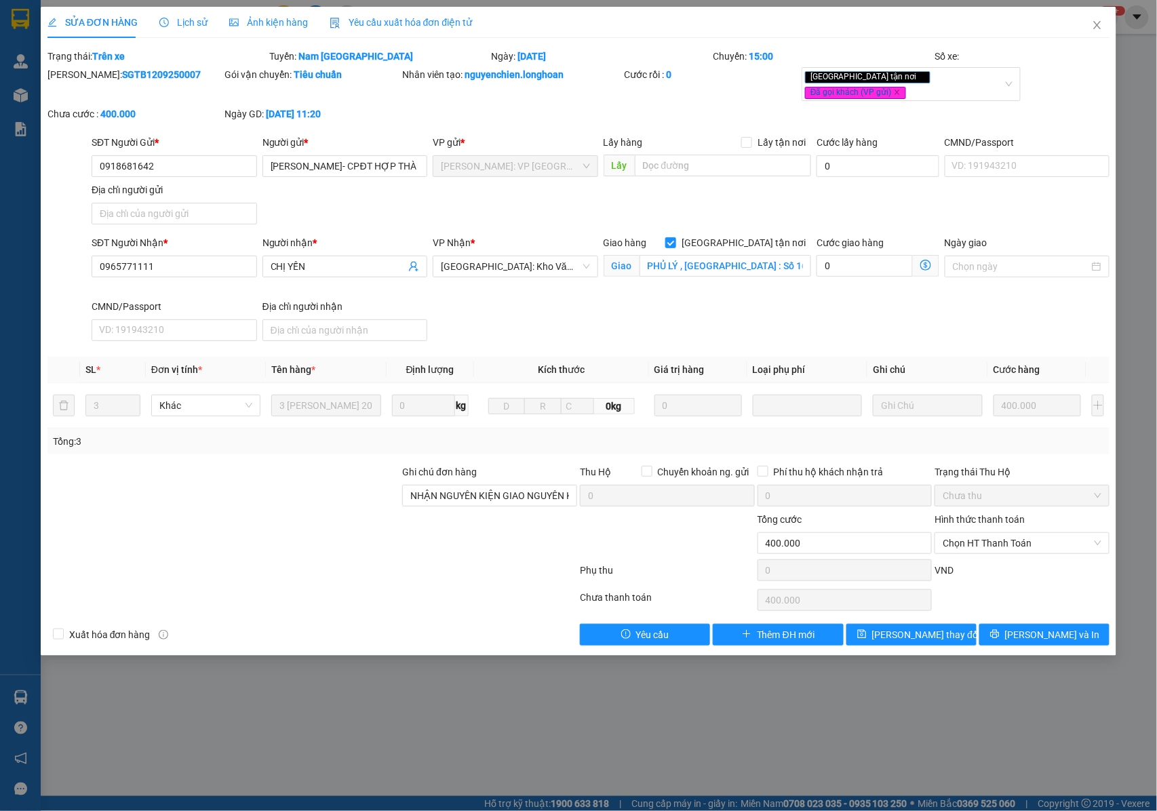
drag, startPoint x: 159, startPoint y: 76, endPoint x: 114, endPoint y: 73, distance: 44.8
click at [83, 84] on div "Mã ĐH: SGTB1209250007" at bounding box center [135, 86] width 178 height 39
copy b "SGTB1209250007"
click at [1104, 30] on span "Close" at bounding box center [1097, 26] width 38 height 38
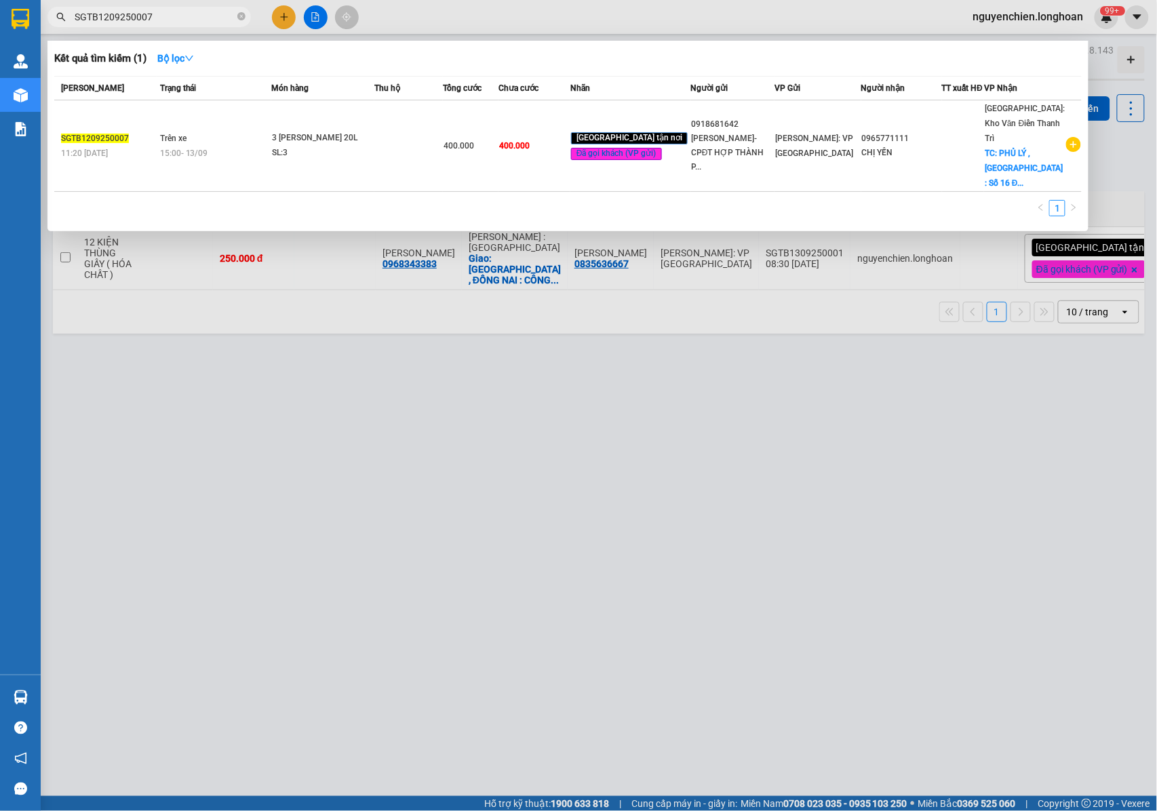
click at [153, 25] on span "SGTB1209250007" at bounding box center [148, 17] width 203 height 20
click at [153, 20] on input "SGTB1209250007" at bounding box center [155, 16] width 160 height 15
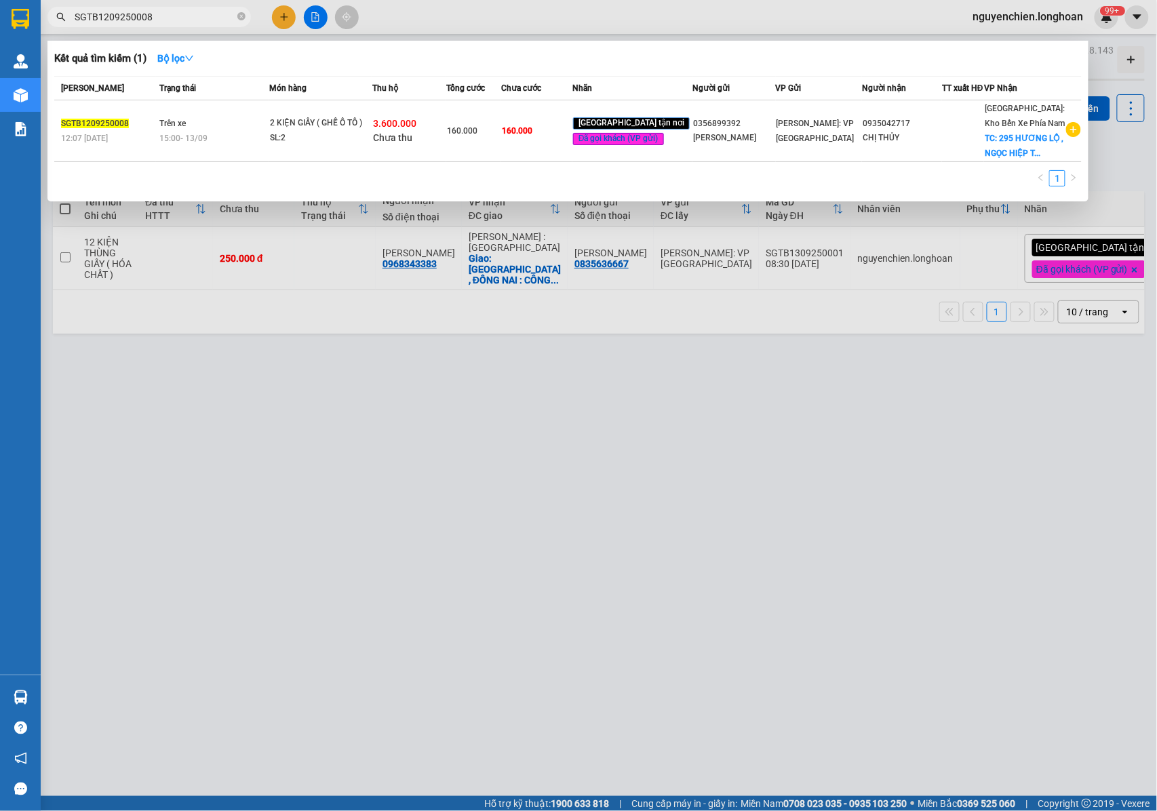
drag, startPoint x: 167, startPoint y: 17, endPoint x: 60, endPoint y: 19, distance: 106.5
click at [60, 19] on div "SGTB1209250008" at bounding box center [132, 17] width 264 height 20
click at [183, 12] on input "SGTB1209250008" at bounding box center [155, 16] width 160 height 15
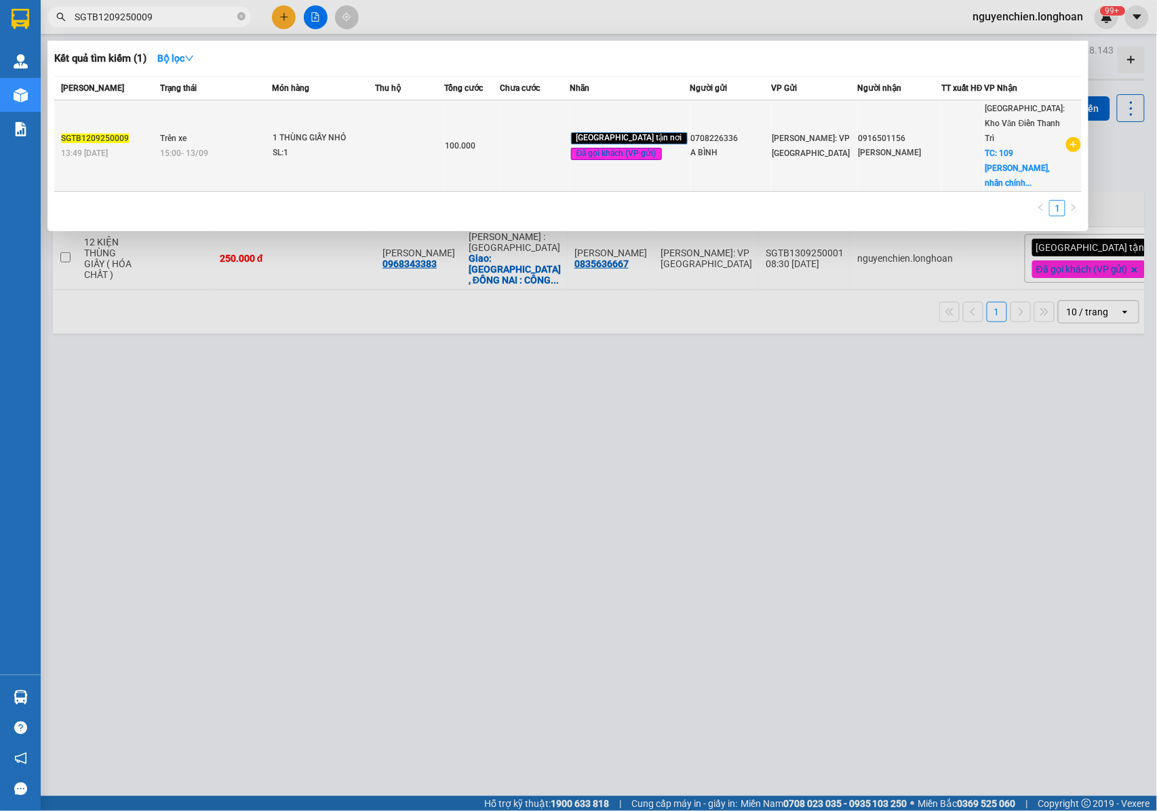
type input "SGTB1209250009"
click at [258, 134] on td "Trên xe 15:00 - 13/09" at bounding box center [215, 146] width 116 height 92
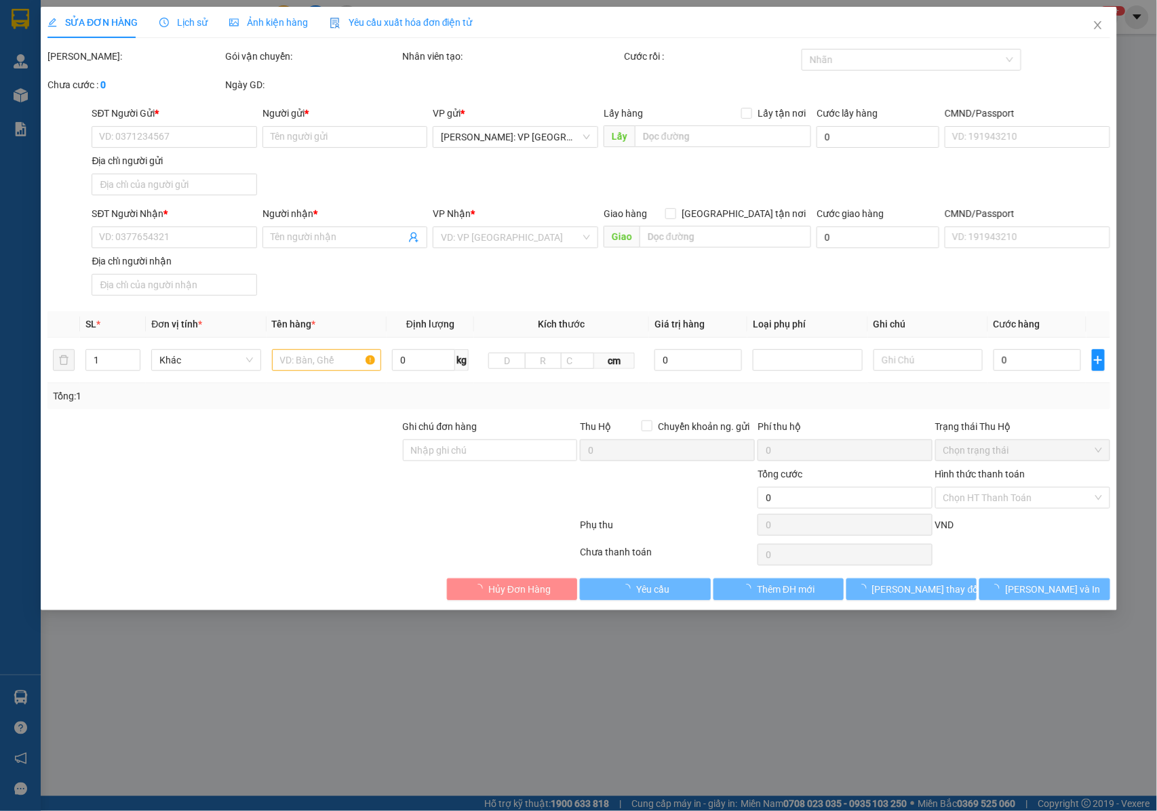
type input "0708226336"
type input "A BÌNH"
type input "0916501156"
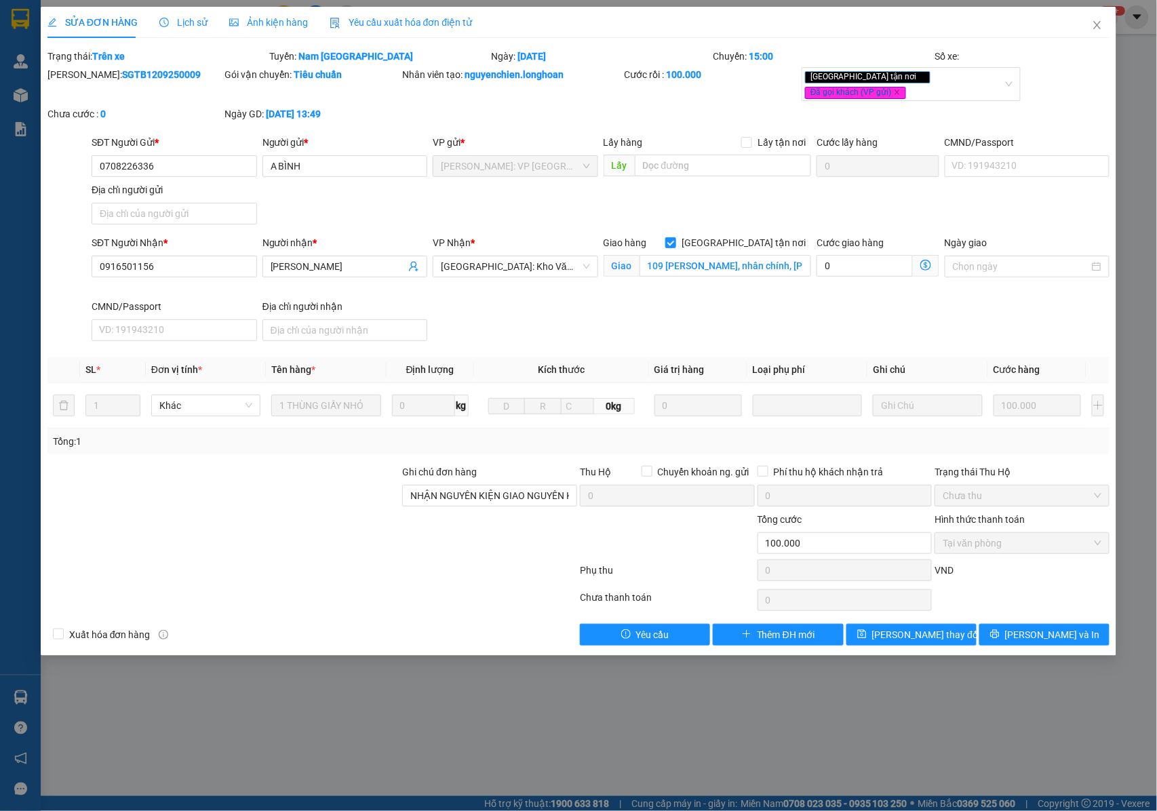
drag, startPoint x: 167, startPoint y: 77, endPoint x: 81, endPoint y: 79, distance: 85.5
click at [81, 79] on div "Mã ĐH: SGTB1209250009" at bounding box center [134, 74] width 175 height 15
copy b "SGTB1209250009"
click at [1094, 25] on icon "close" at bounding box center [1097, 25] width 11 height 11
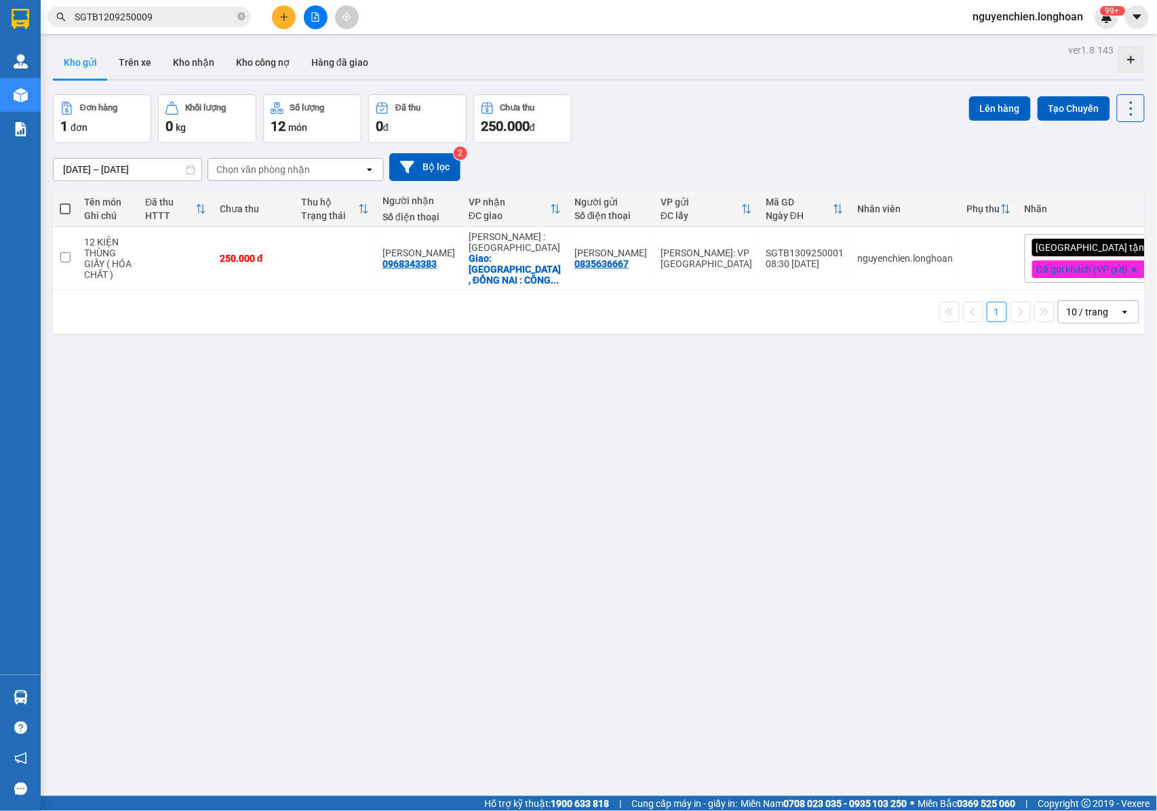
click at [169, 23] on input "SGTB1209250009" at bounding box center [155, 16] width 160 height 15
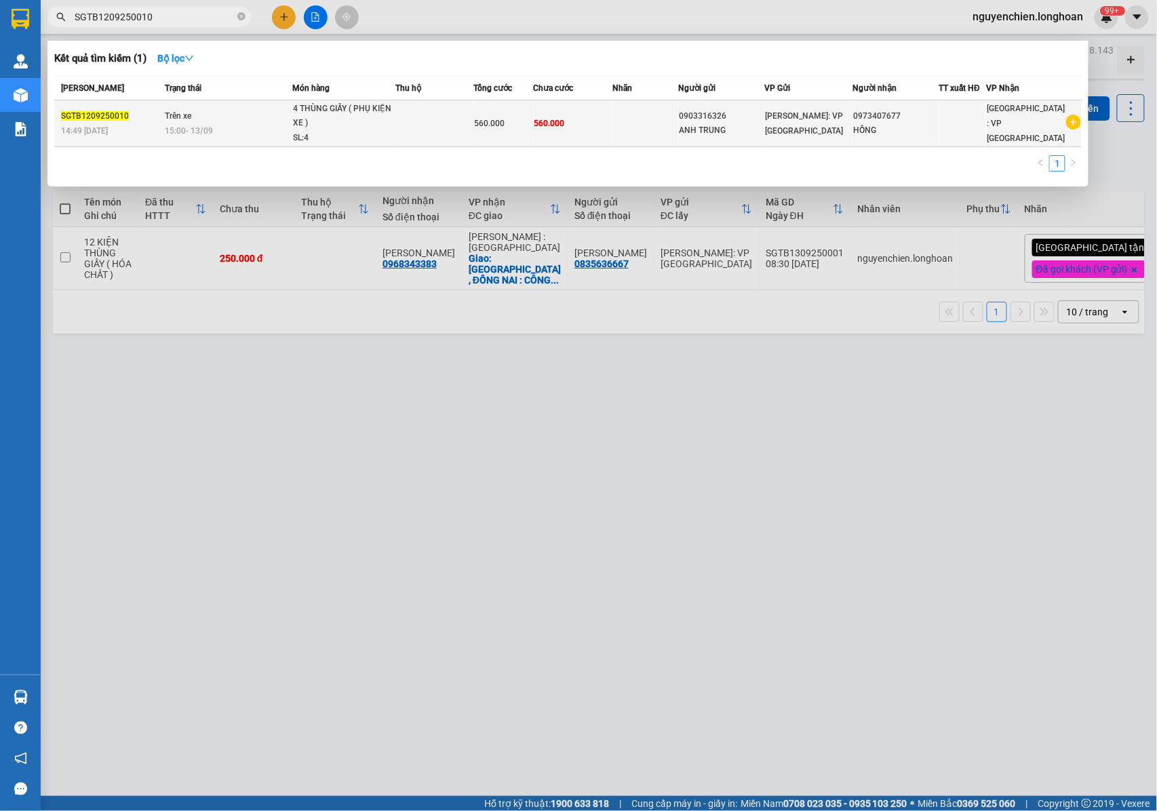
click at [297, 111] on div "4 THÙNG GIẤY ( PHỤ KIỆN XE )" at bounding box center [344, 116] width 102 height 29
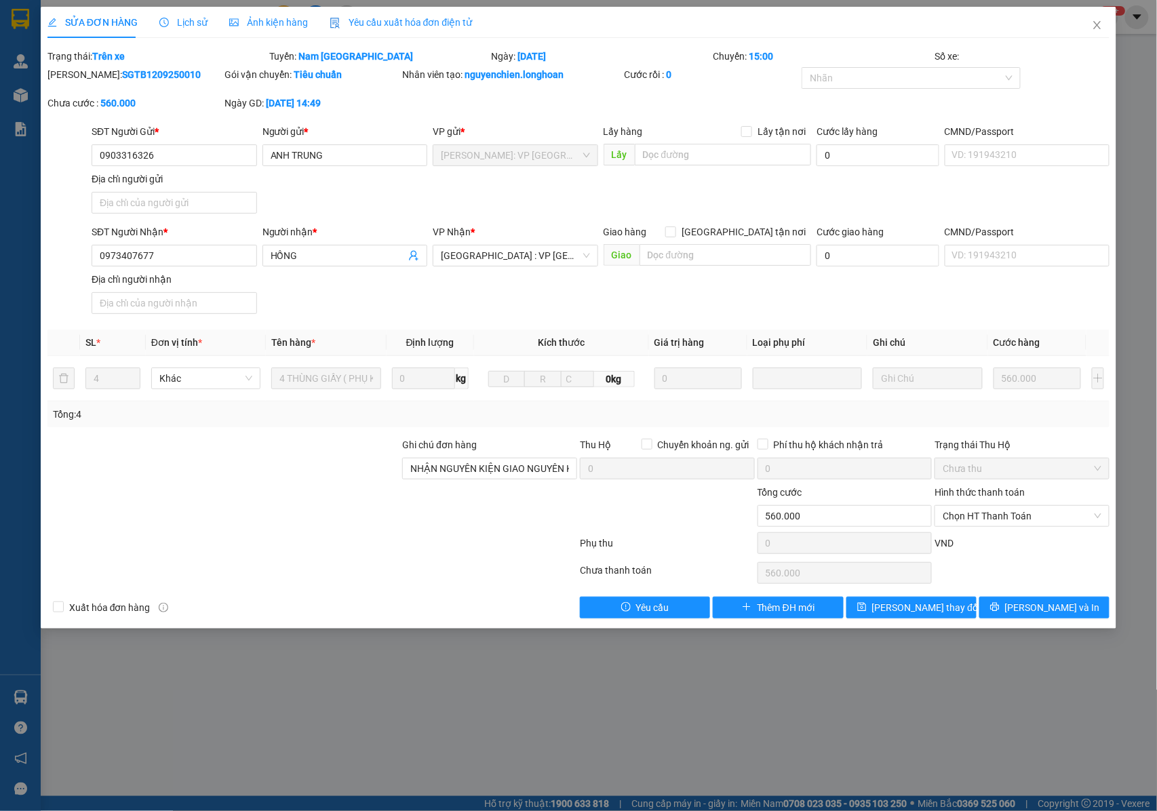
drag, startPoint x: 163, startPoint y: 73, endPoint x: 81, endPoint y: 92, distance: 83.5
click at [81, 92] on div "Mã ĐH: SGTB1209250010" at bounding box center [135, 81] width 178 height 28
copy b "SGTB1209250010"
click at [1100, 26] on icon "close" at bounding box center [1097, 25] width 11 height 11
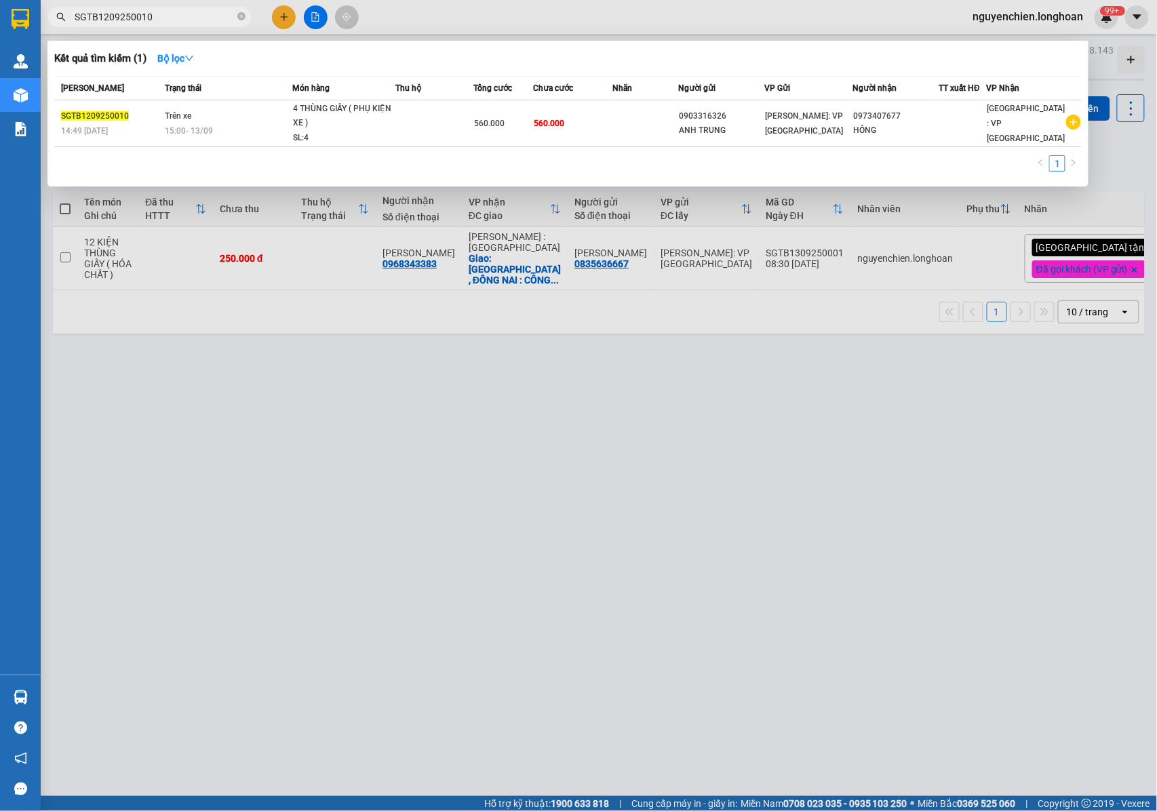
click at [161, 8] on span "SGTB1209250010" at bounding box center [148, 17] width 203 height 20
click at [161, 19] on input "SGTB1209250010" at bounding box center [155, 16] width 160 height 15
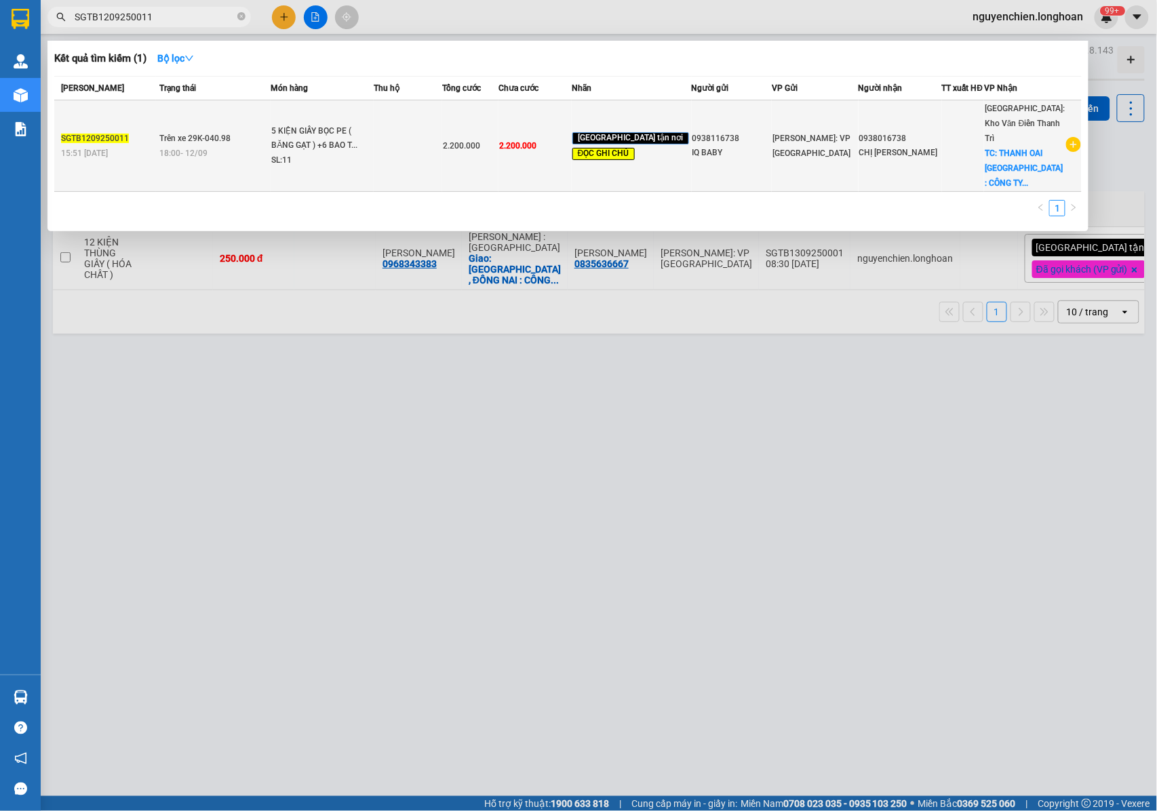
click at [315, 142] on div "5 KIỆN GIẤY BỌC PE ( BĂNG GẠT ) +6 BAO T..." at bounding box center [322, 138] width 102 height 29
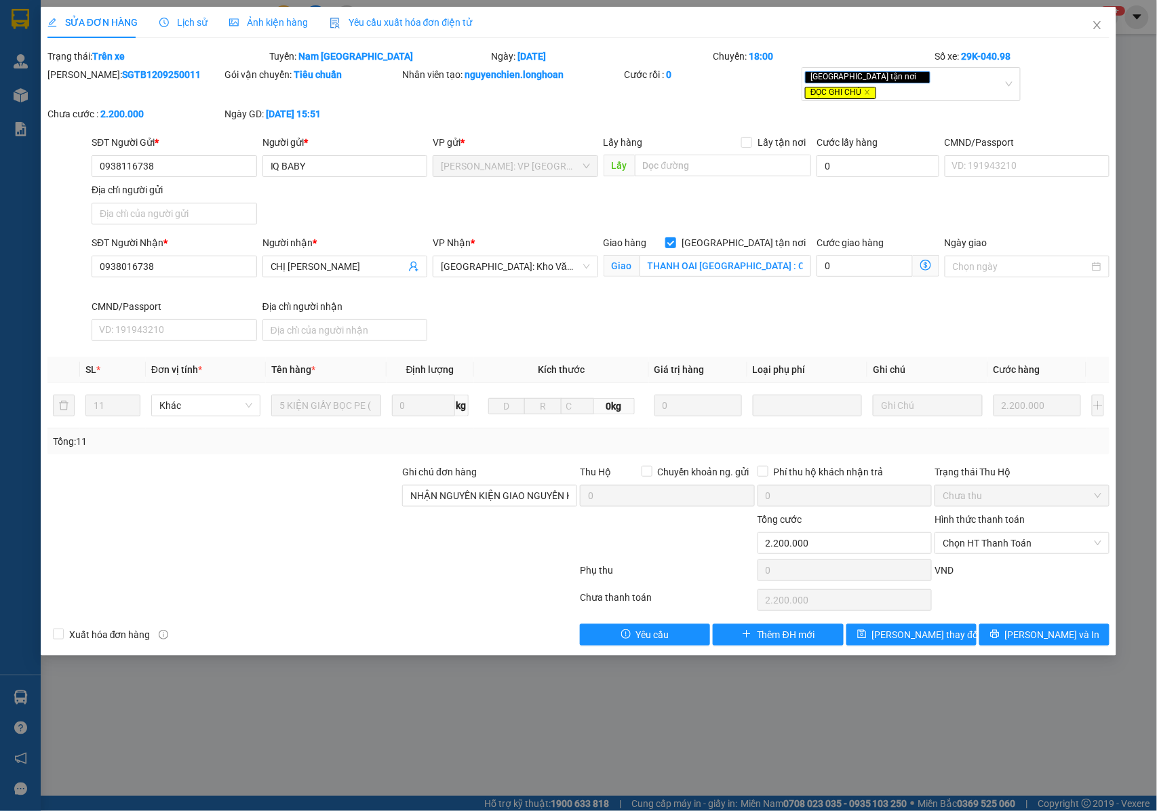
drag, startPoint x: 177, startPoint y: 74, endPoint x: 82, endPoint y: 74, distance: 94.9
click at [82, 74] on div "Mã ĐH: SGTB1209250011" at bounding box center [134, 74] width 175 height 15
copy b "SGTB1209250011"
click at [1101, 26] on icon "close" at bounding box center [1097, 25] width 11 height 11
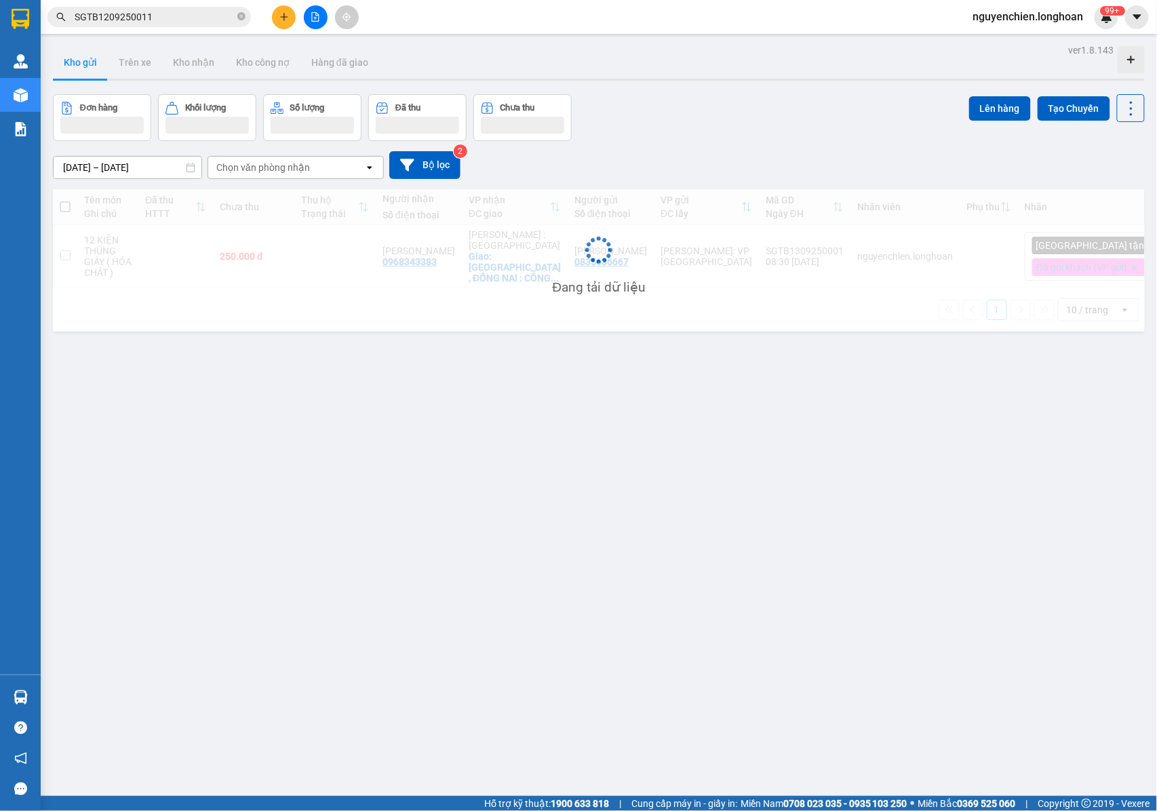
click at [161, 19] on input "SGTB1209250011" at bounding box center [155, 16] width 160 height 15
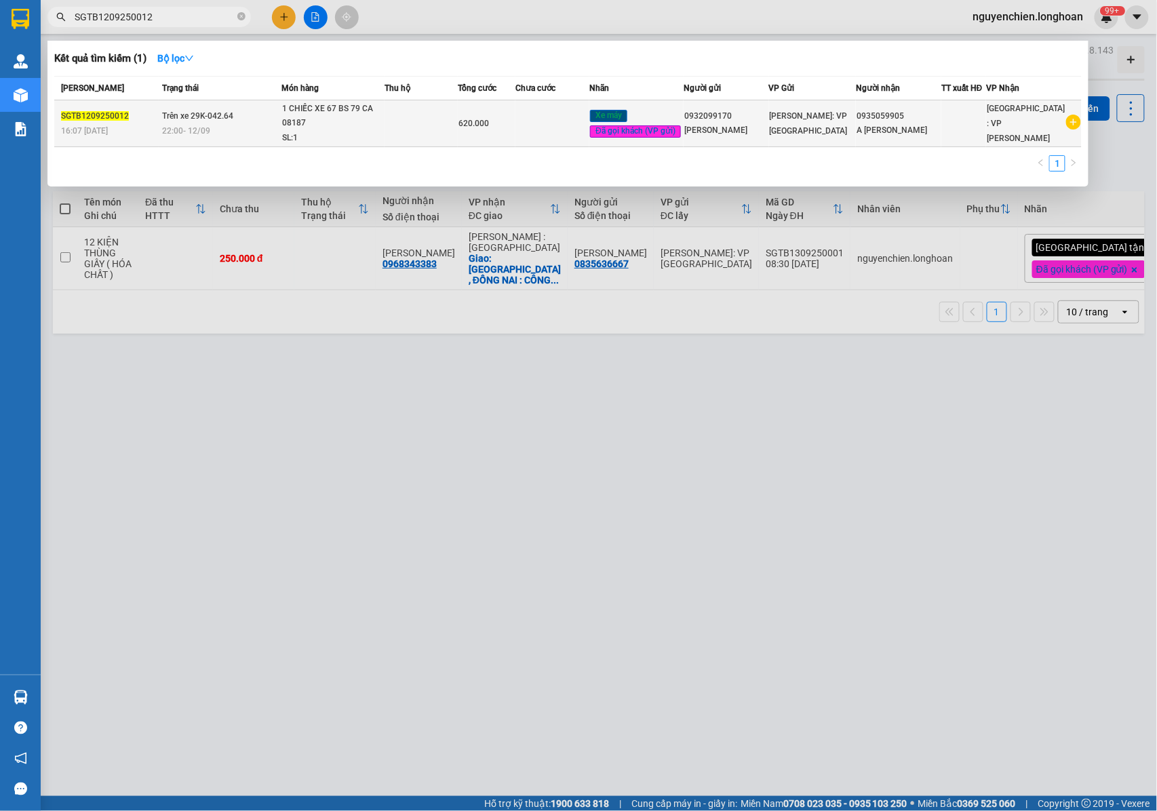
click at [313, 120] on div "1 CHIẾC XE 67 BS 79 CA 08187" at bounding box center [333, 116] width 102 height 29
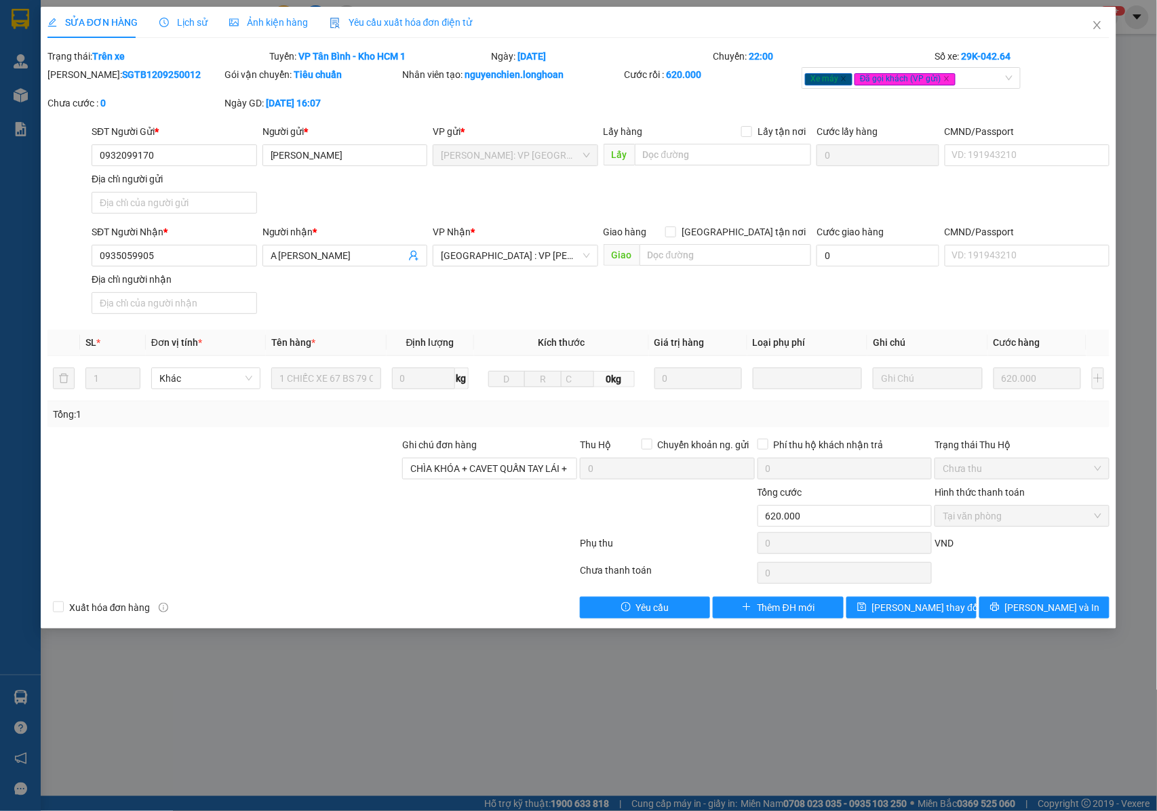
drag, startPoint x: 169, startPoint y: 71, endPoint x: 81, endPoint y: 73, distance: 87.5
click at [81, 73] on div "Mã ĐH: SGTB1209250012" at bounding box center [134, 74] width 175 height 15
copy b "SGTB1209250012"
click at [1096, 26] on icon "close" at bounding box center [1097, 25] width 11 height 11
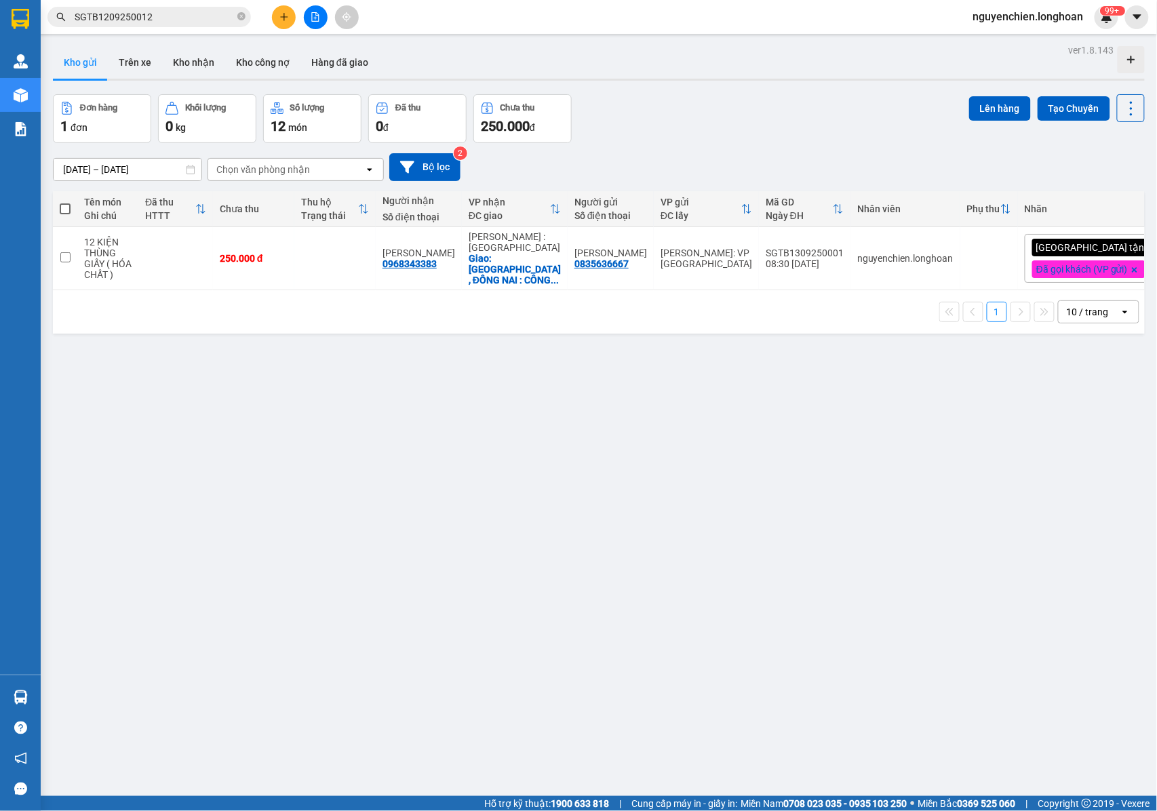
click at [187, 19] on input "SGTB1209250012" at bounding box center [155, 16] width 160 height 15
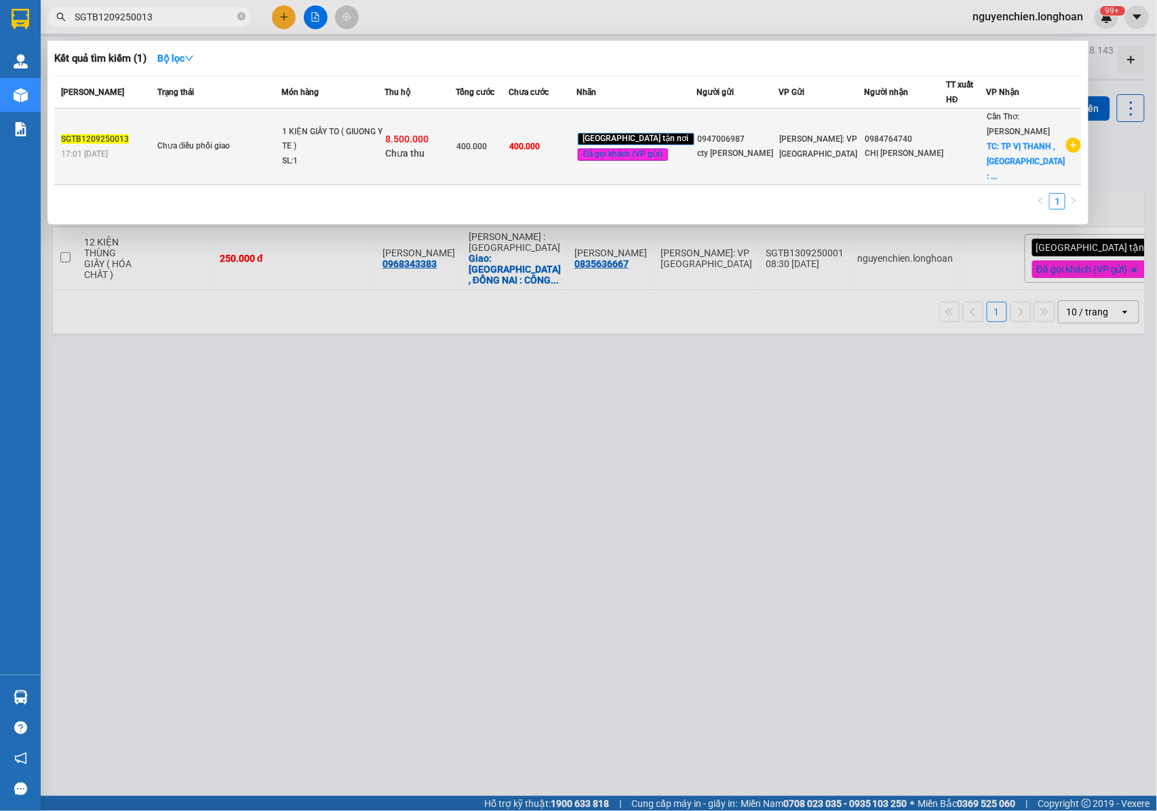
click at [323, 129] on div "1 KIỆN GIẤY TO ( GIUONG Y TE )" at bounding box center [333, 139] width 102 height 29
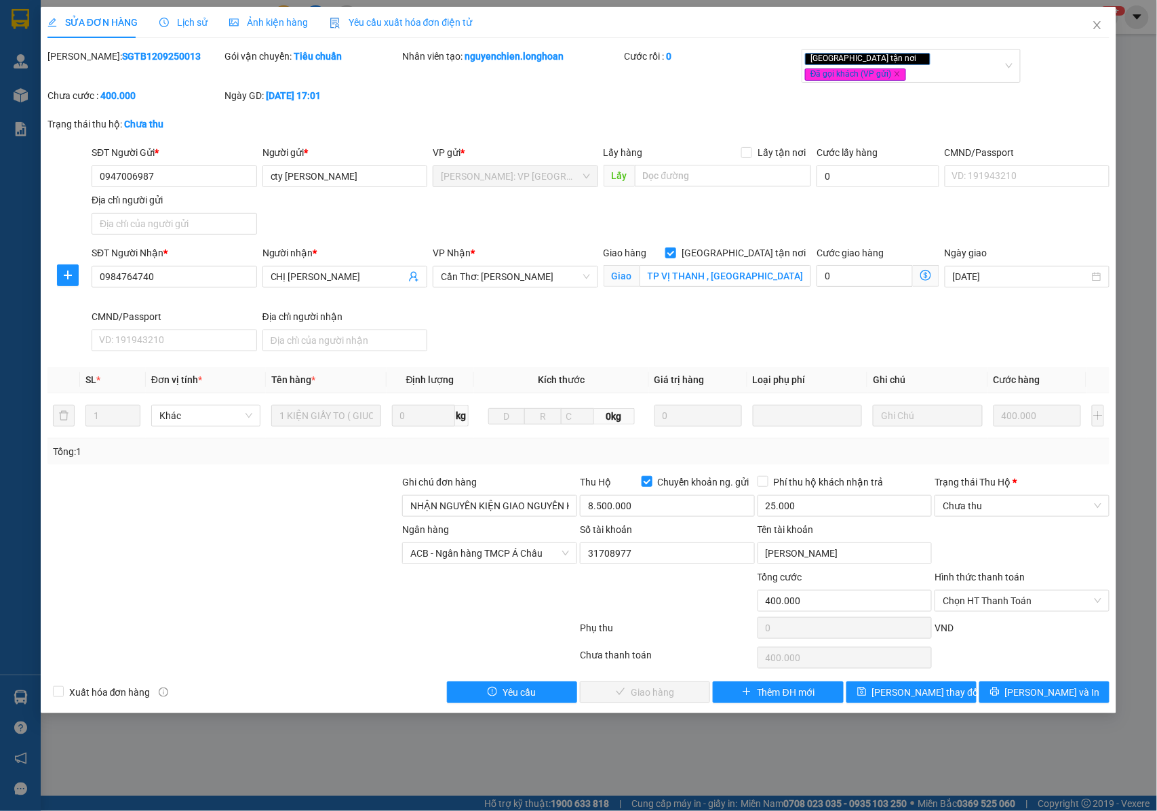
drag, startPoint x: 160, startPoint y: 58, endPoint x: 81, endPoint y: 58, distance: 78.6
click at [81, 58] on div "Mã ĐH: SGTB1209250013" at bounding box center [134, 56] width 175 height 15
copy b "SGTB1209250013"
click at [1092, 34] on span "Close" at bounding box center [1097, 26] width 38 height 38
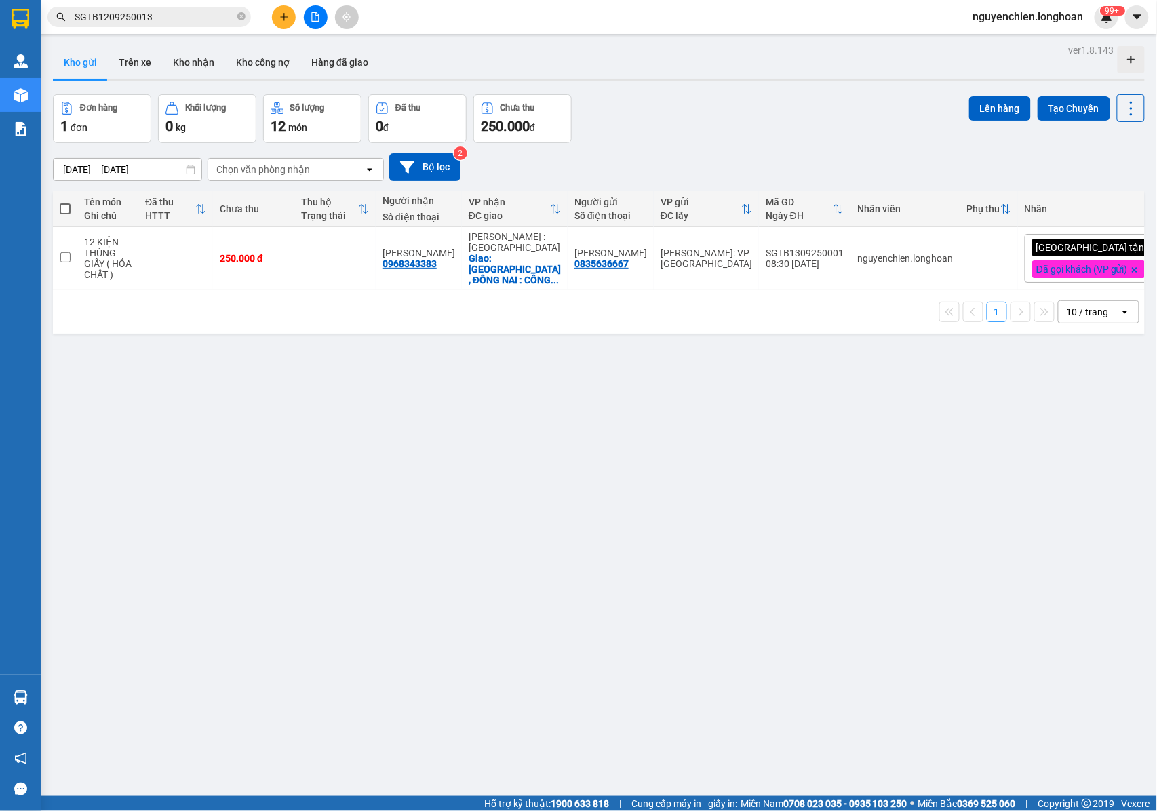
click at [185, 17] on input "SGTB1209250013" at bounding box center [155, 16] width 160 height 15
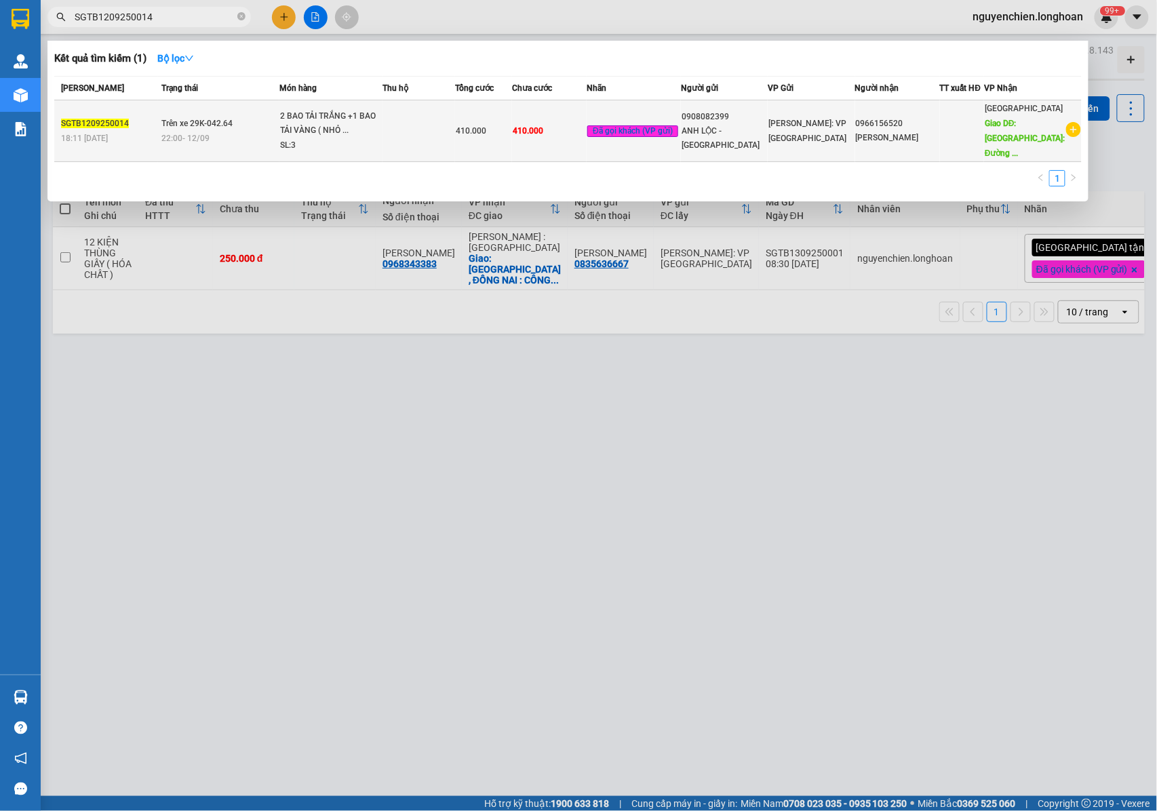
click at [313, 134] on div "2 BAO TẢI TRẮNG +1 BAO TẢI VÀNG ( NHỎ ..." at bounding box center [331, 123] width 102 height 29
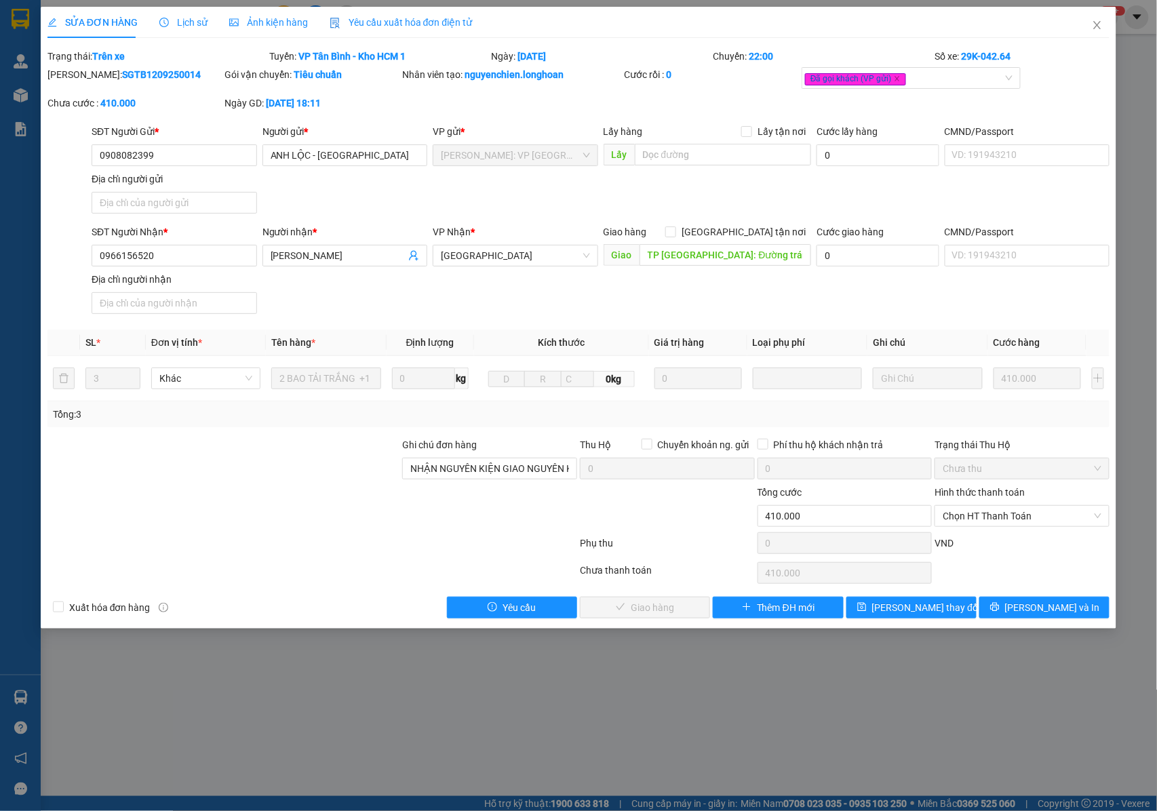
drag, startPoint x: 158, startPoint y: 75, endPoint x: 110, endPoint y: 76, distance: 48.2
click at [82, 81] on div "Mã ĐH: SGTB1209250014" at bounding box center [134, 74] width 175 height 15
copy b "SGTB1209250014"
drag, startPoint x: 1100, startPoint y: 31, endPoint x: 462, endPoint y: 30, distance: 638.0
click at [1098, 31] on span "Close" at bounding box center [1097, 26] width 38 height 38
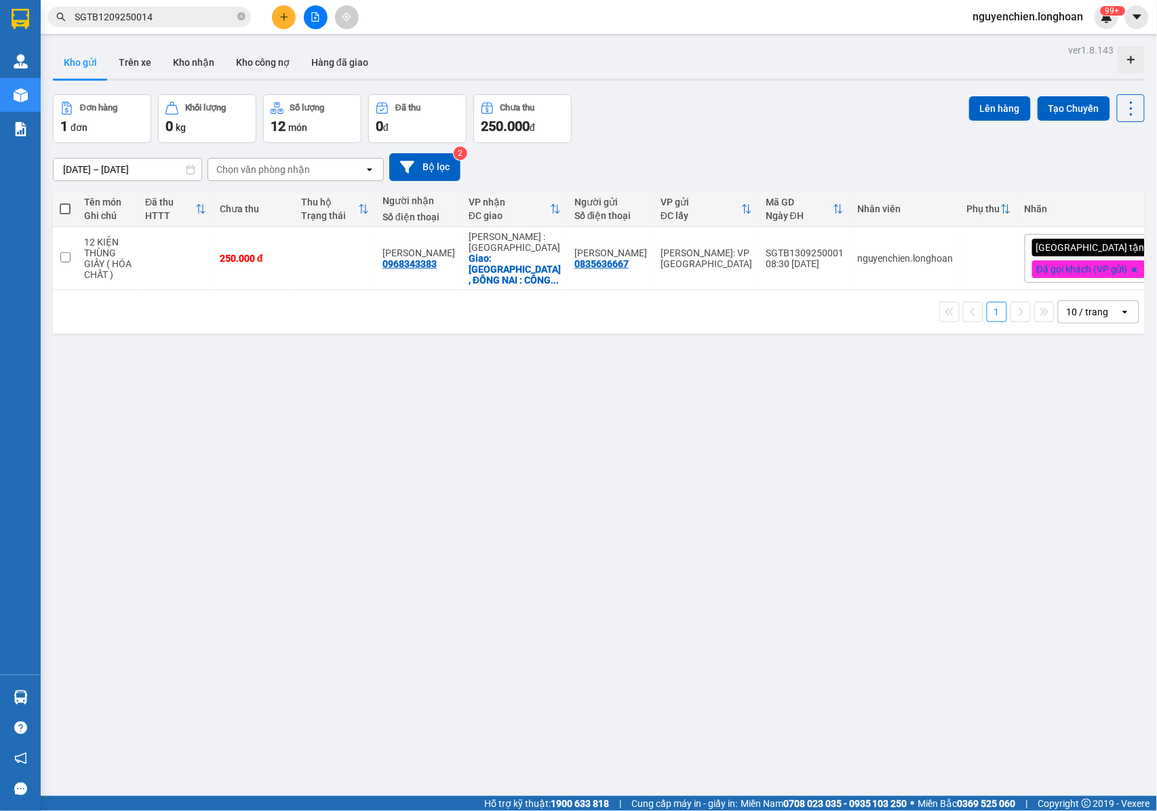
click at [196, 16] on input "SGTB1209250014" at bounding box center [155, 16] width 160 height 15
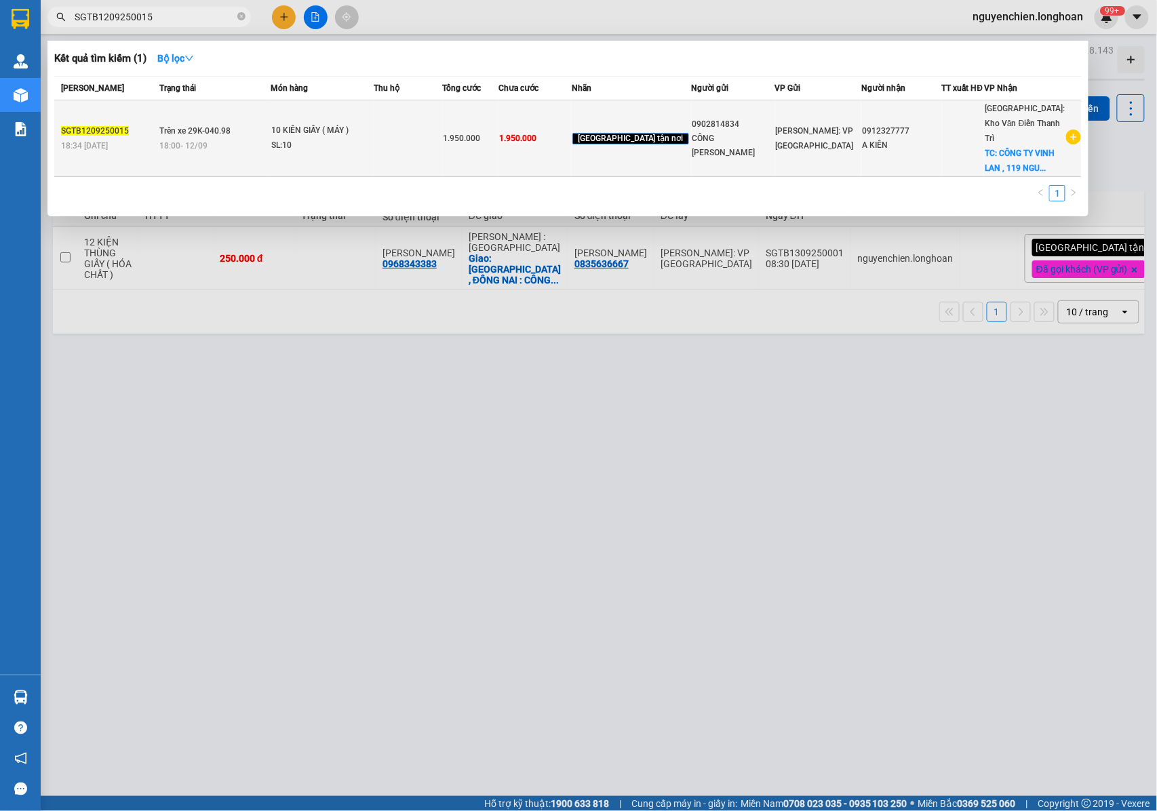
click at [321, 130] on div "10 KIÊN GIẤY ( MÁY )" at bounding box center [322, 130] width 102 height 15
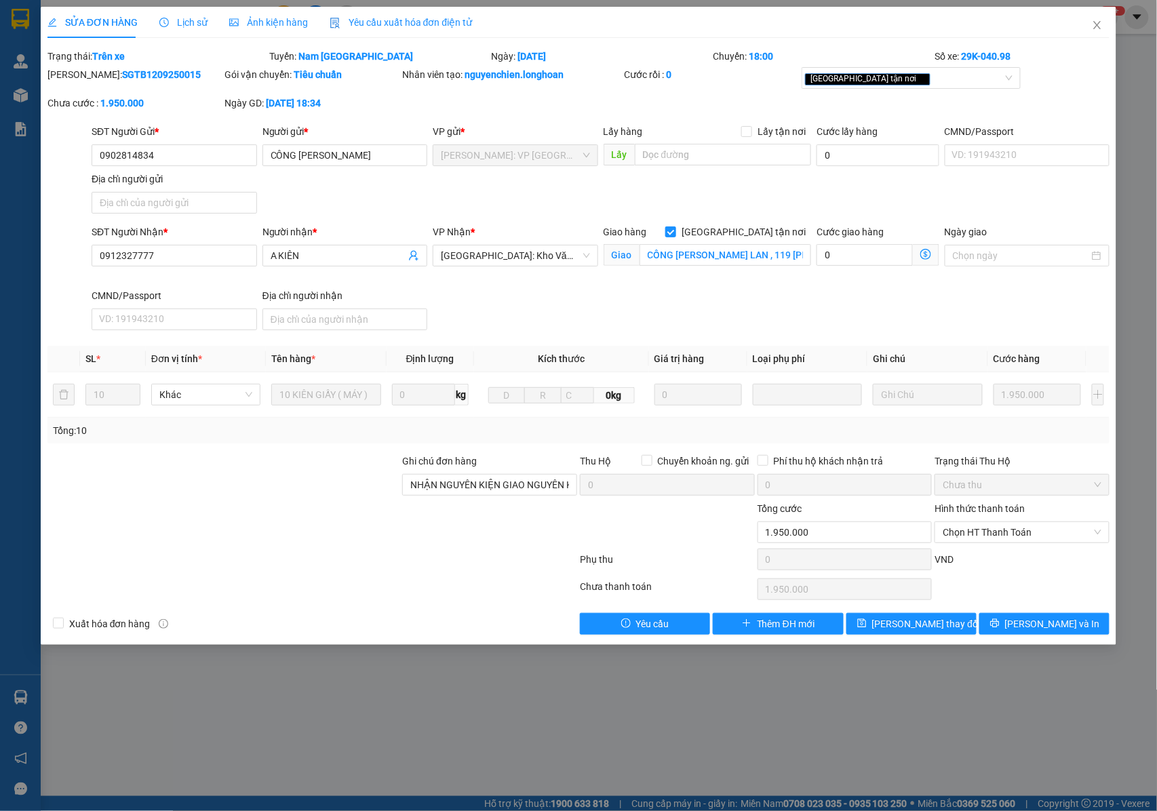
drag, startPoint x: 161, startPoint y: 73, endPoint x: 79, endPoint y: 87, distance: 82.6
click at [79, 87] on div "Mã ĐH: SGTB1209250015" at bounding box center [135, 81] width 178 height 28
copy b "SGTB1209250015"
click at [1104, 18] on span "Close" at bounding box center [1097, 26] width 38 height 38
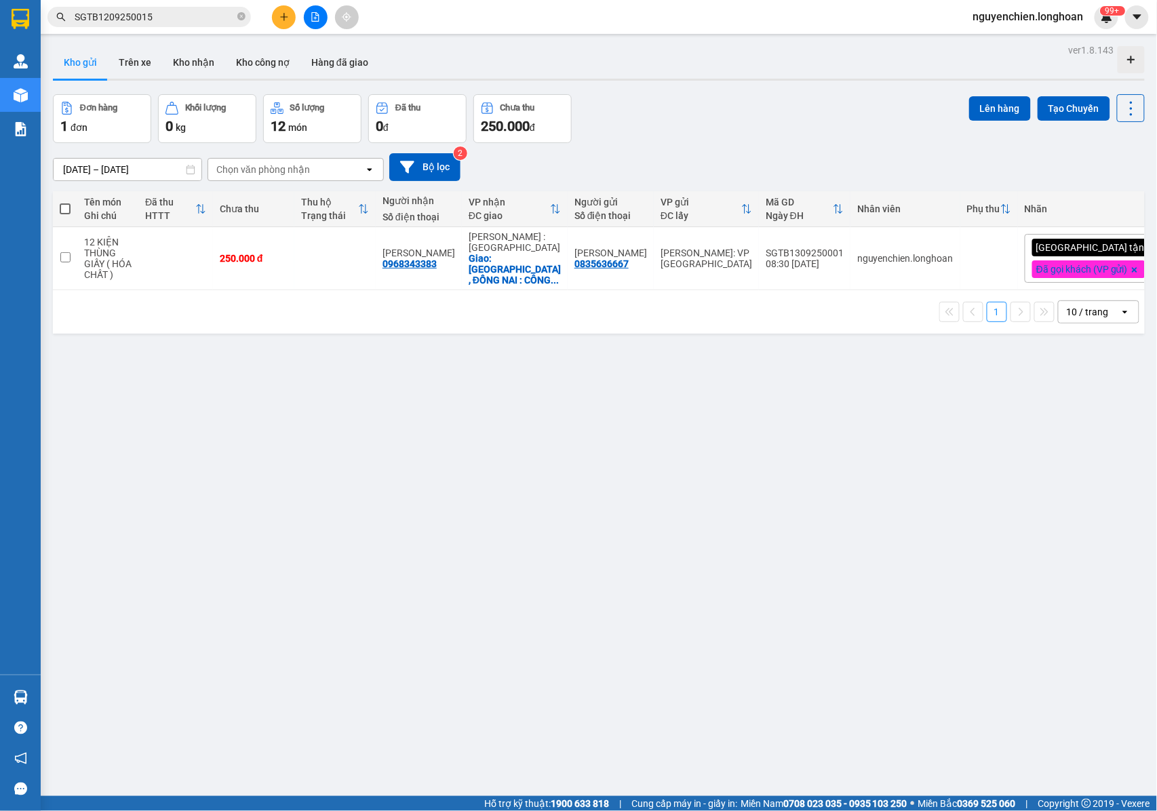
click at [155, 18] on input "SGTB1209250015" at bounding box center [155, 16] width 160 height 15
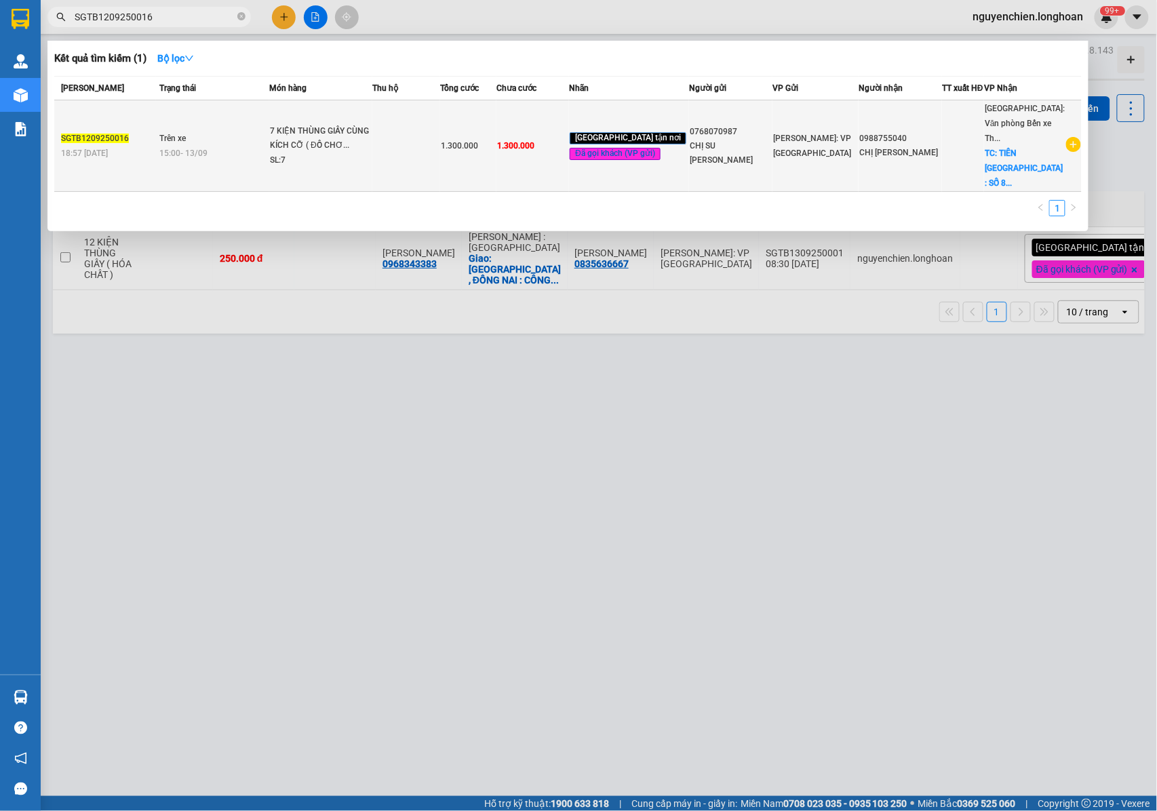
click at [302, 141] on div "7 KIỆN THÙNG GIẤY CÙNG KÍCH CỠ ( ĐỒ CHƠ..." at bounding box center [321, 138] width 102 height 29
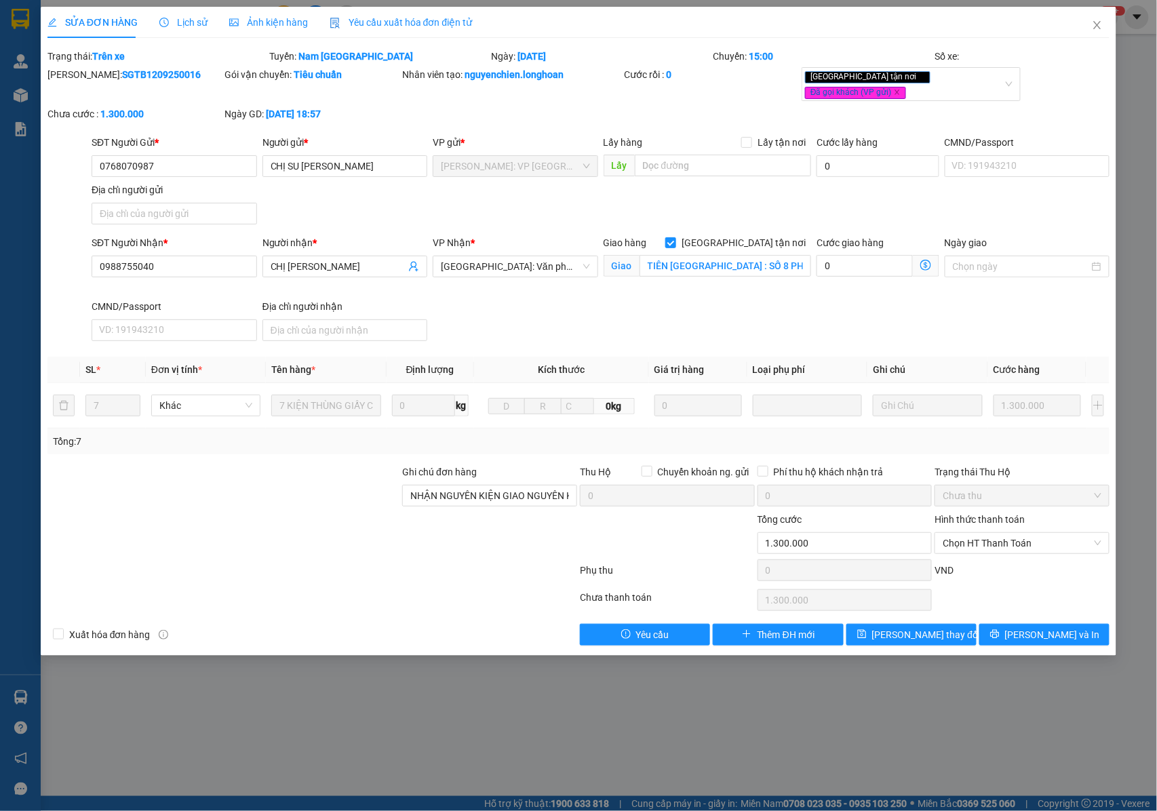
drag, startPoint x: 167, startPoint y: 77, endPoint x: 81, endPoint y: 83, distance: 85.6
click at [81, 83] on div "Mã ĐH: SGTB1209250016" at bounding box center [135, 86] width 178 height 39
copy b "SGTB1209250016"
click at [1109, 33] on span "Close" at bounding box center [1097, 26] width 38 height 38
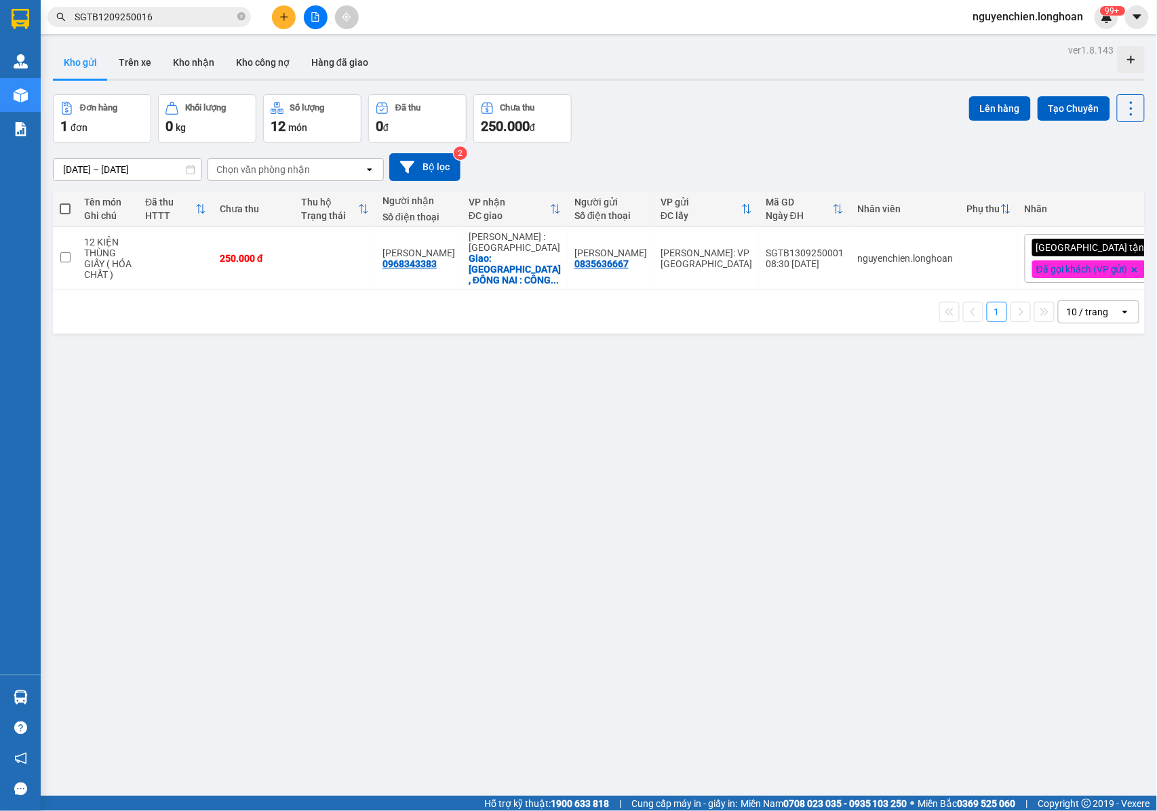
click at [156, 19] on input "SGTB1209250016" at bounding box center [155, 16] width 160 height 15
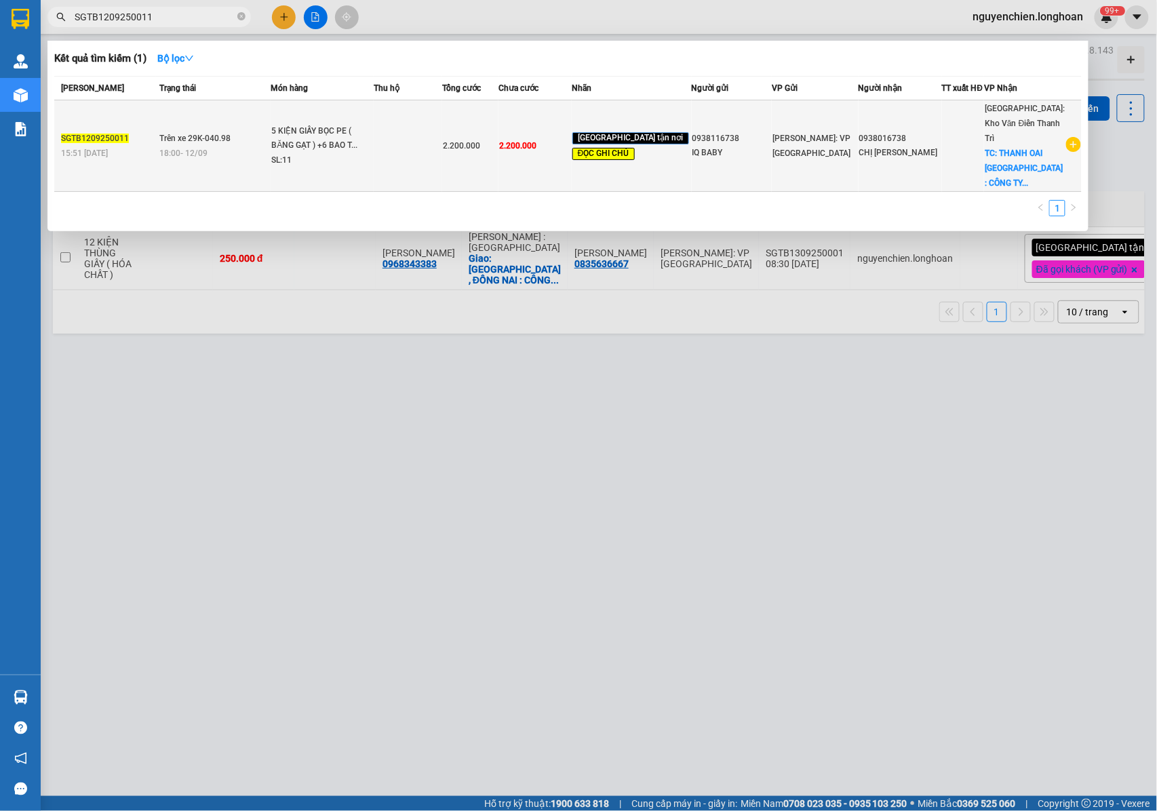
click at [237, 125] on td "Trên xe 29K-040.98 18:00 - 12/09" at bounding box center [213, 146] width 115 height 92
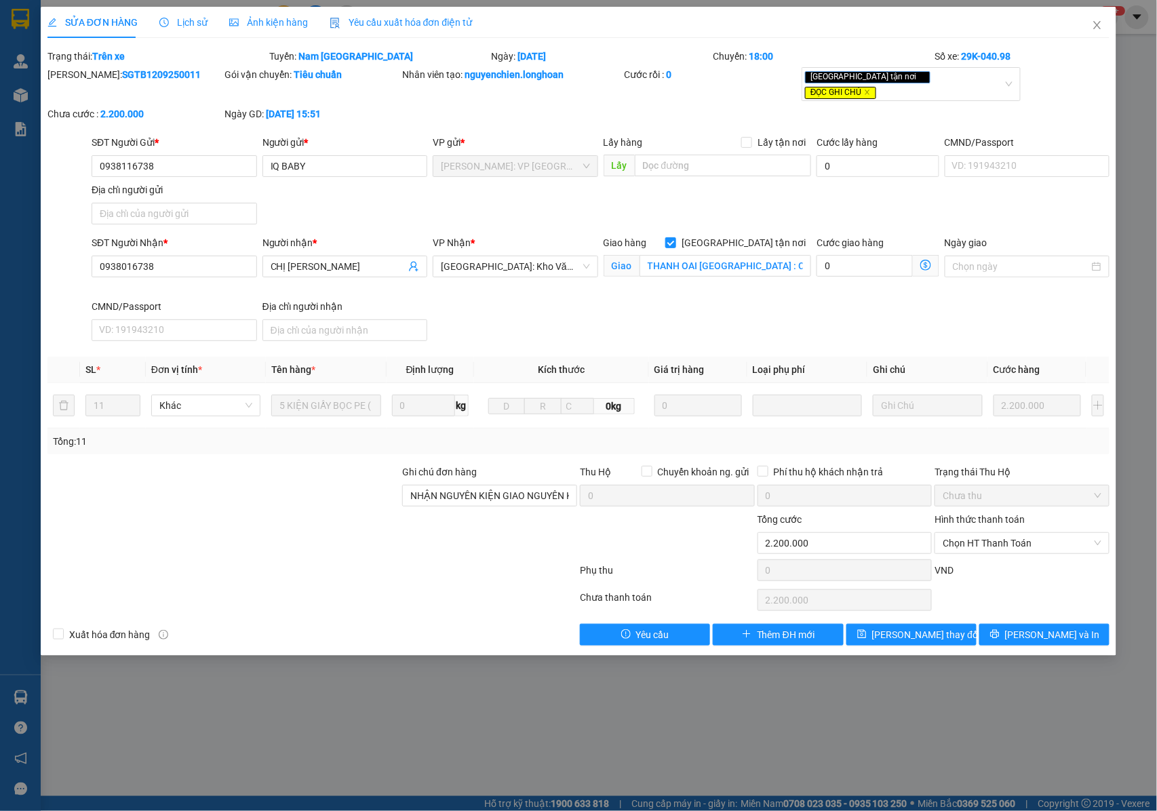
drag, startPoint x: 165, startPoint y: 72, endPoint x: 81, endPoint y: 73, distance: 84.1
click at [81, 73] on div "Mã ĐH: SGTB1209250011" at bounding box center [134, 74] width 175 height 15
click at [1097, 26] on icon "close" at bounding box center [1097, 25] width 7 height 8
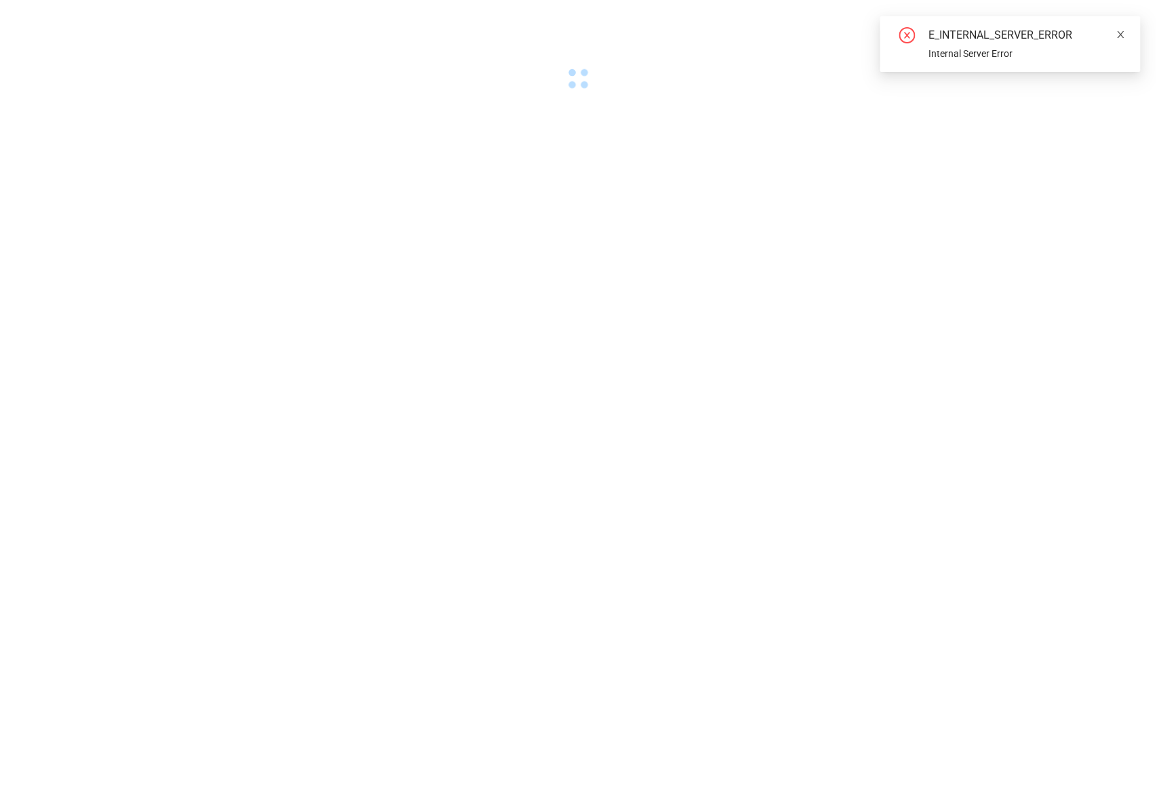
click at [1124, 29] on span at bounding box center [1120, 34] width 9 height 11
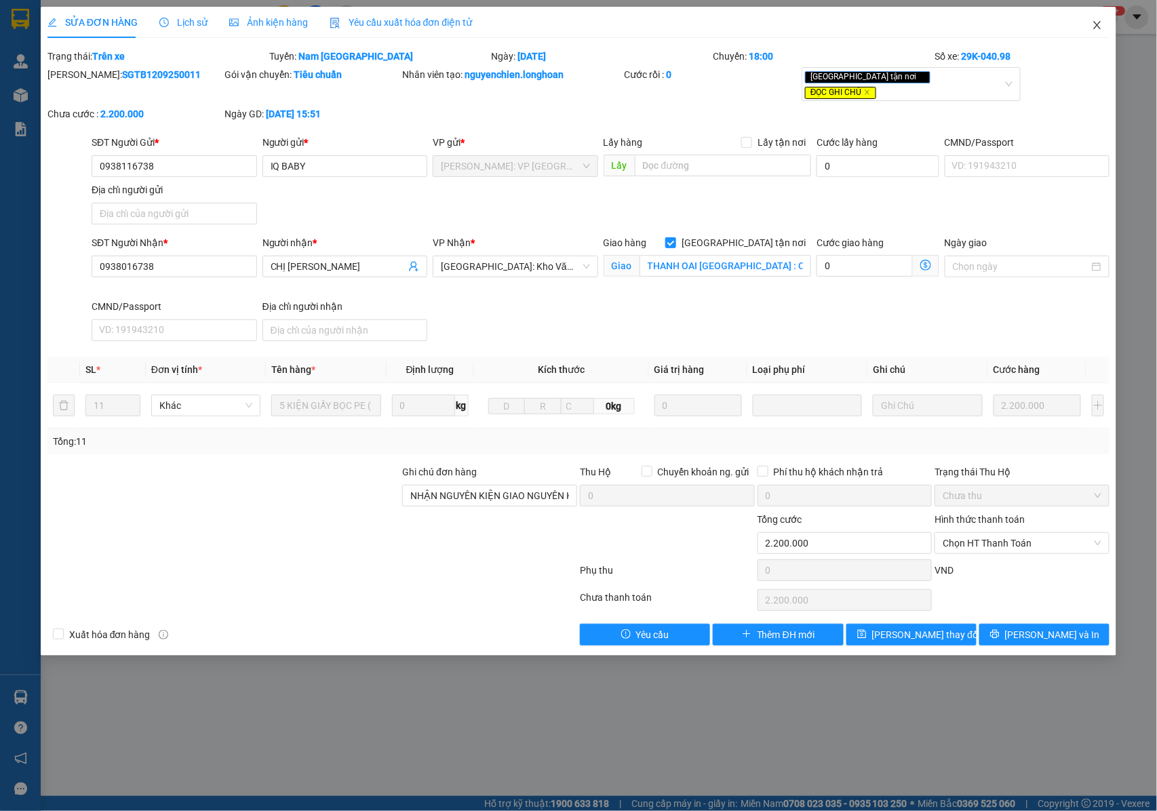
click at [1094, 28] on icon "close" at bounding box center [1097, 25] width 7 height 8
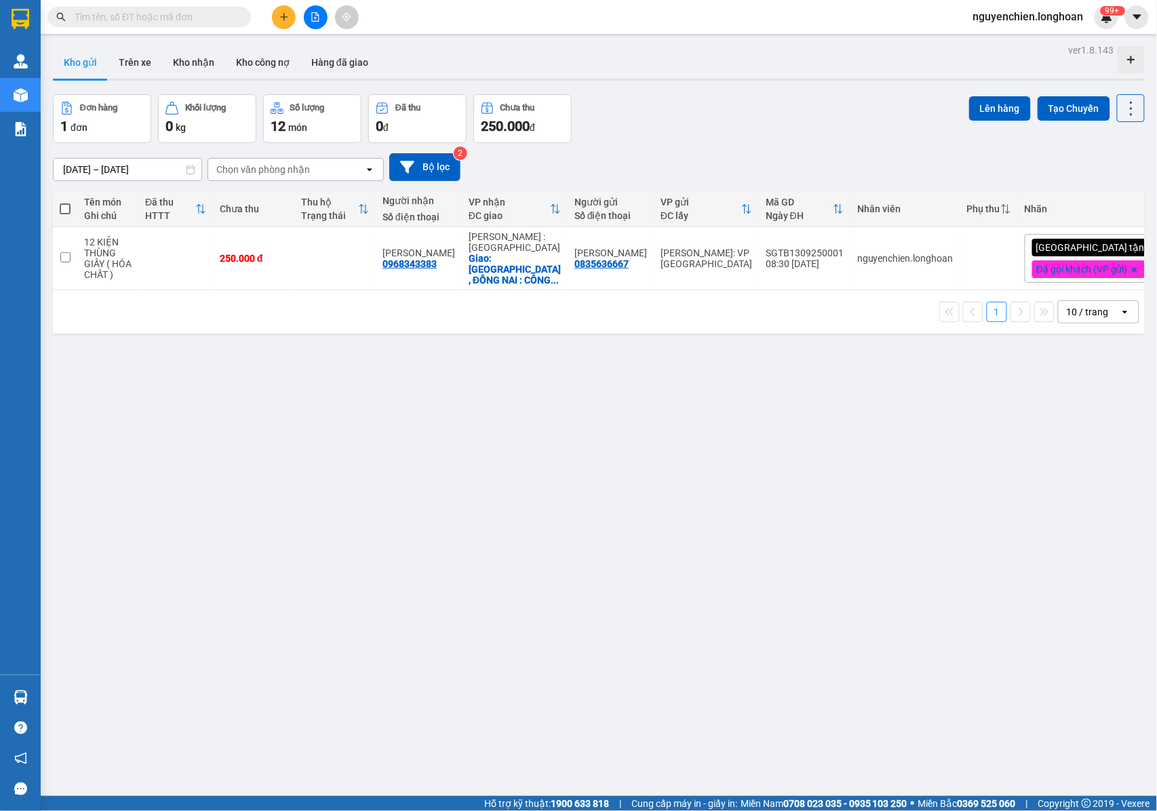
click at [156, 31] on div "Kết quả tìm kiếm ( 0 ) Bộ lọc No Data nguyenchien.longhoan 99+" at bounding box center [578, 17] width 1157 height 34
click at [155, 22] on input "text" at bounding box center [155, 16] width 160 height 15
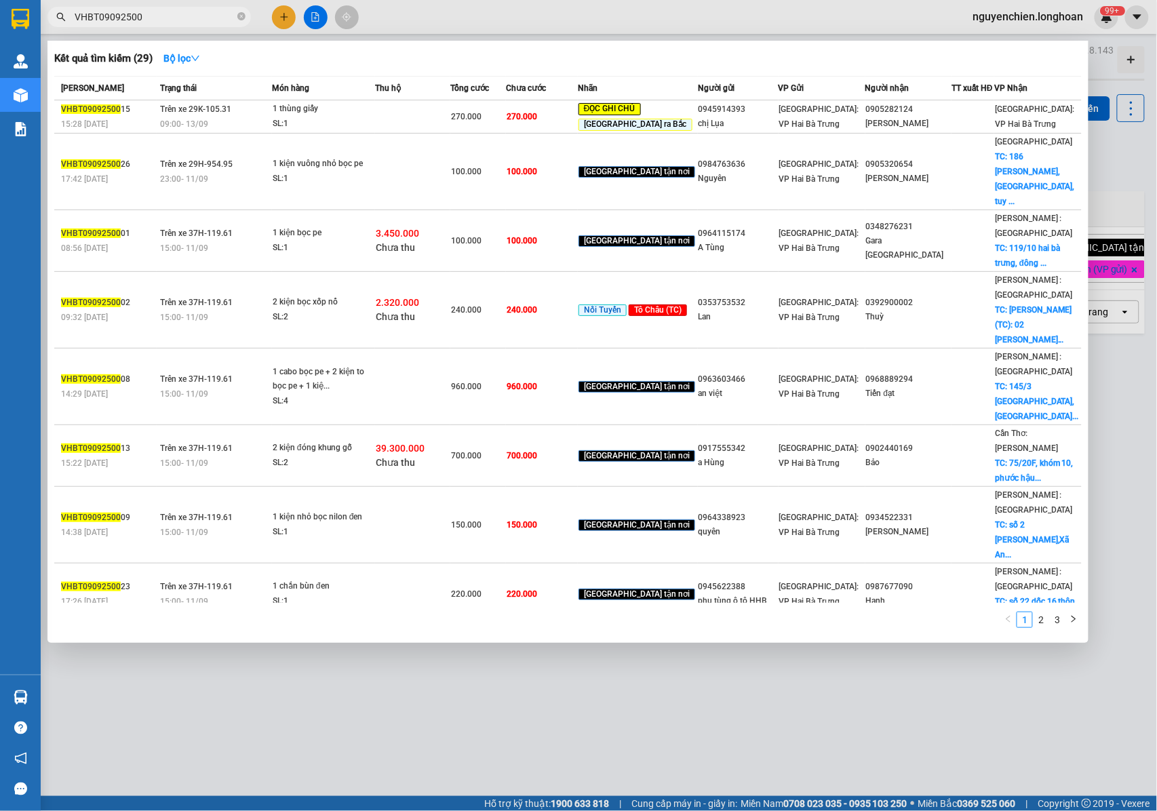
click at [163, 9] on input "VHBT09092500" at bounding box center [155, 16] width 160 height 15
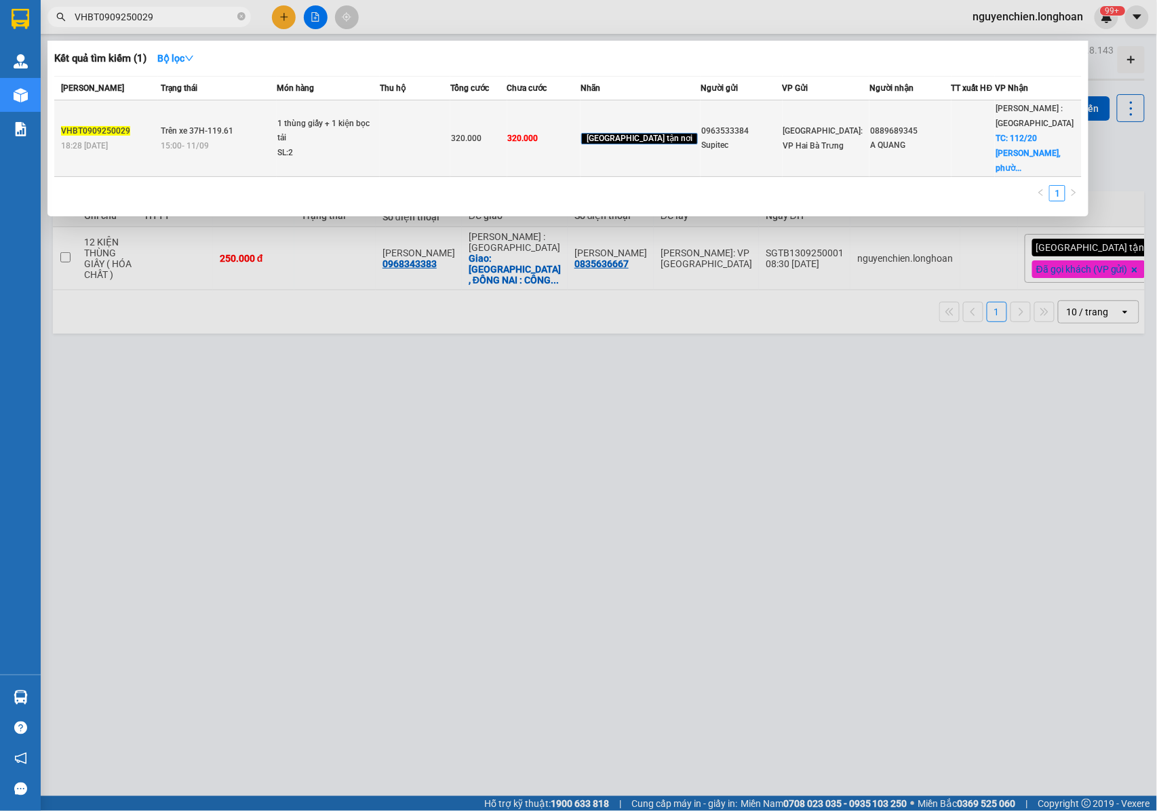
type input "VHBT0909250029"
click at [315, 136] on div "1 thùng giấy + 1 kiện bọc tải" at bounding box center [328, 131] width 102 height 29
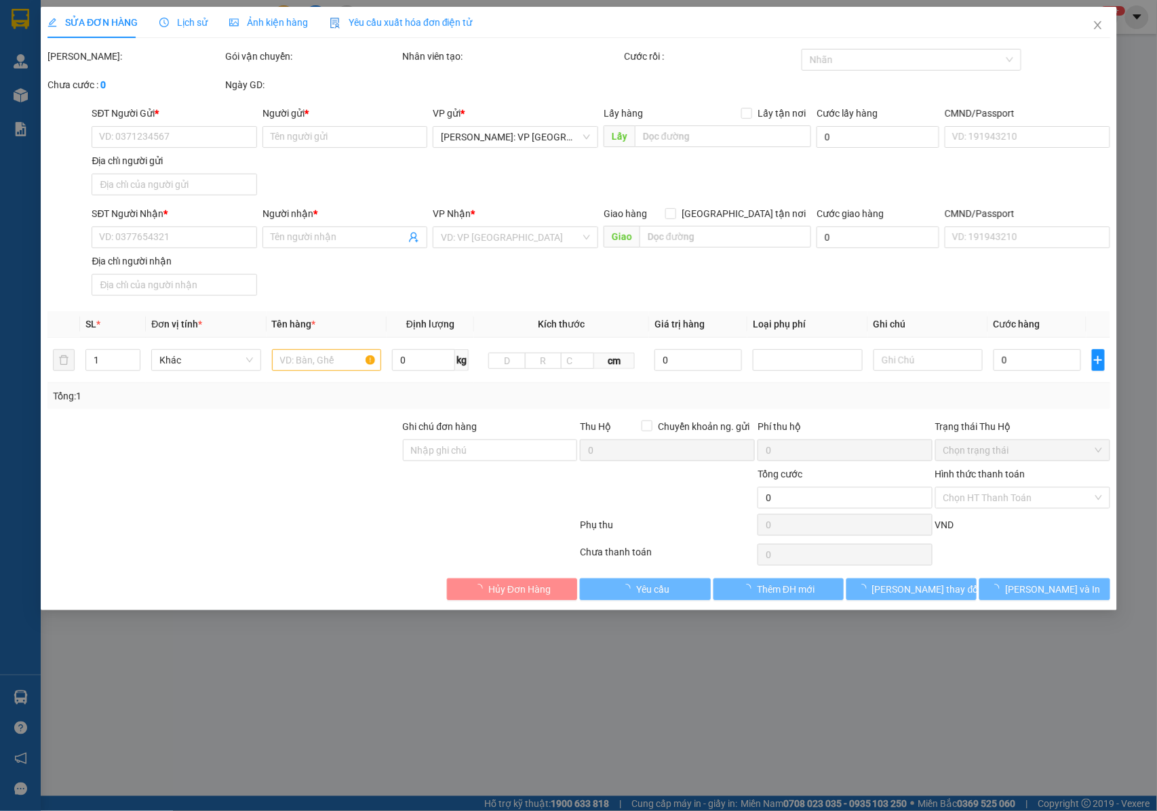
type input "0963533384"
type input "Supitec"
type input "0889689345"
type input "A QUANG"
checkbox input "true"
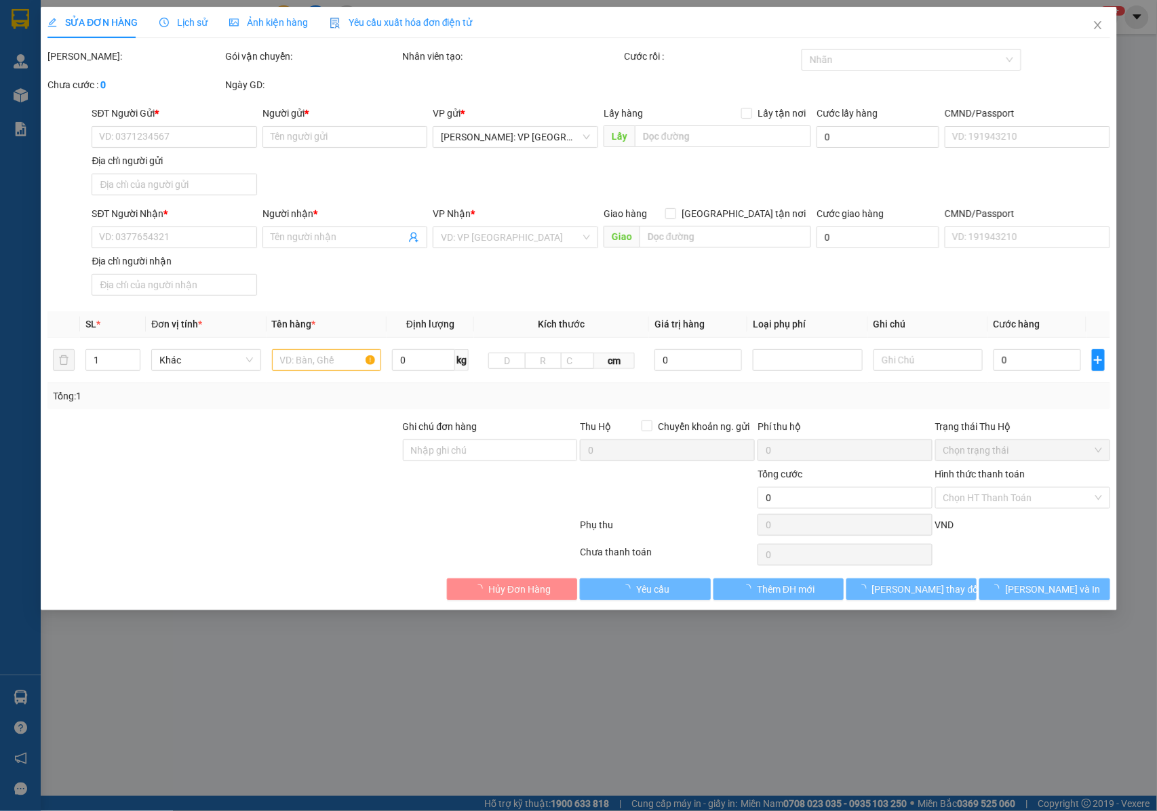
type input "112/20 phạm văn bạch, phường 15, tân bình, hcm"
type input "320.000"
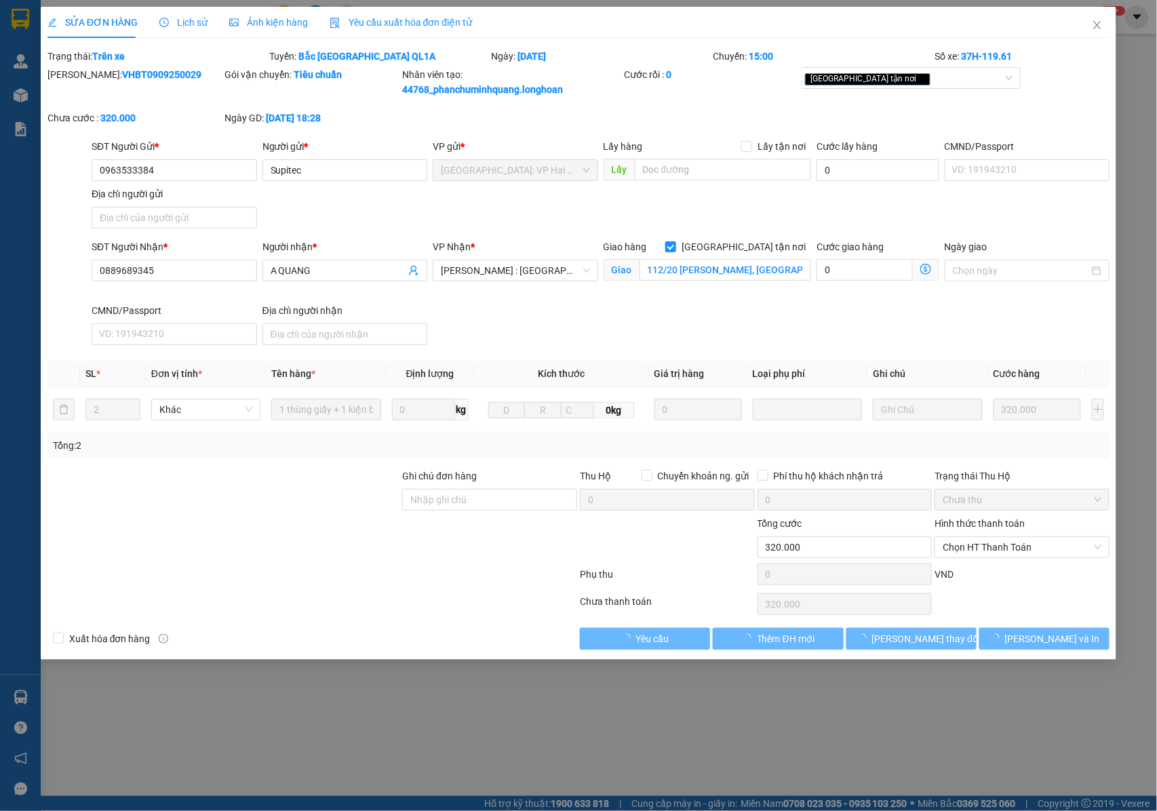
click at [179, 20] on span "Lịch sử" at bounding box center [183, 22] width 48 height 11
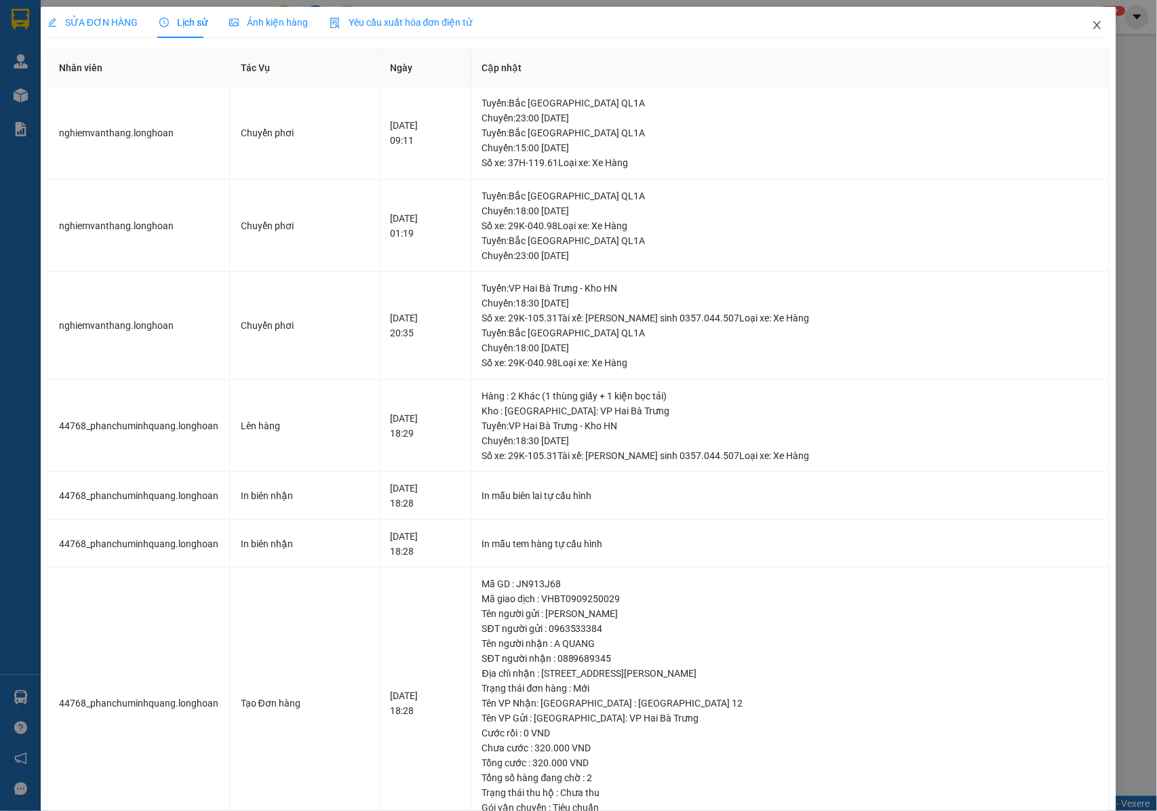
click at [1086, 38] on span "Close" at bounding box center [1097, 26] width 38 height 38
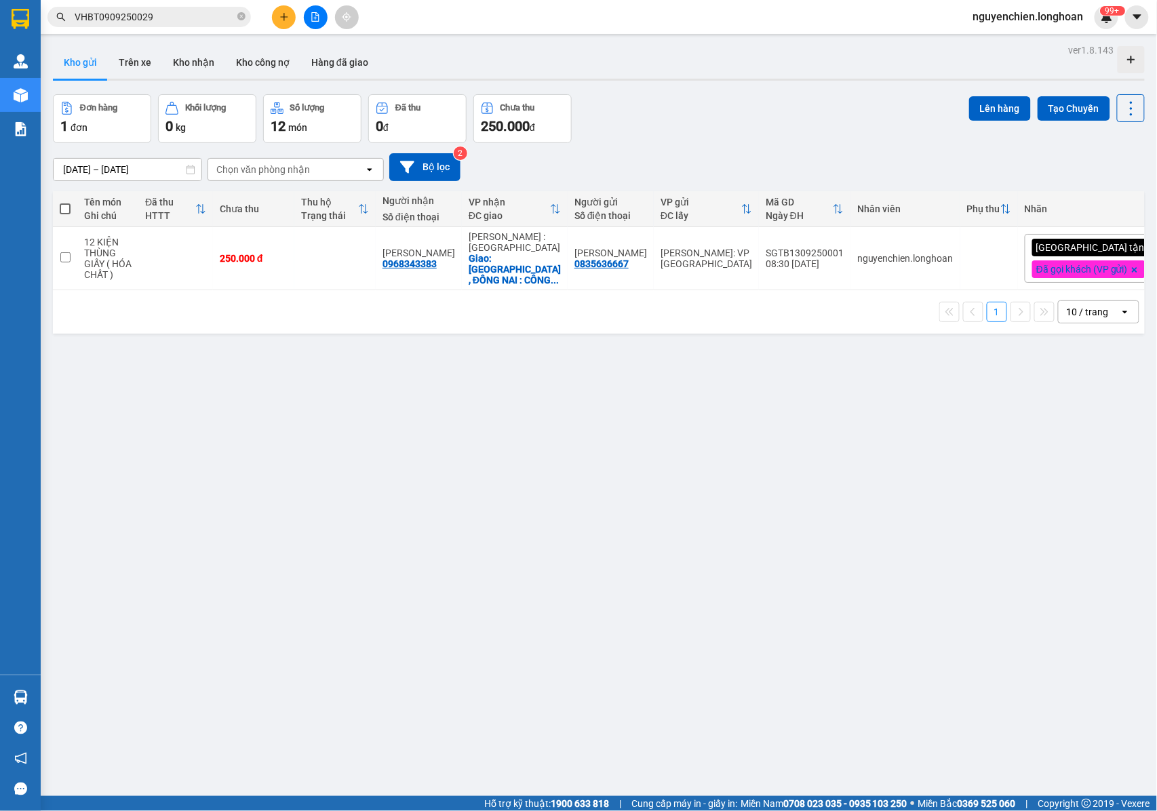
click at [679, 533] on div "ver 1.8.143 Kho gửi Trên xe Kho nhận Kho công nợ Hàng đã giao Đơn hàng 1 đơn Kh…" at bounding box center [598, 446] width 1102 height 811
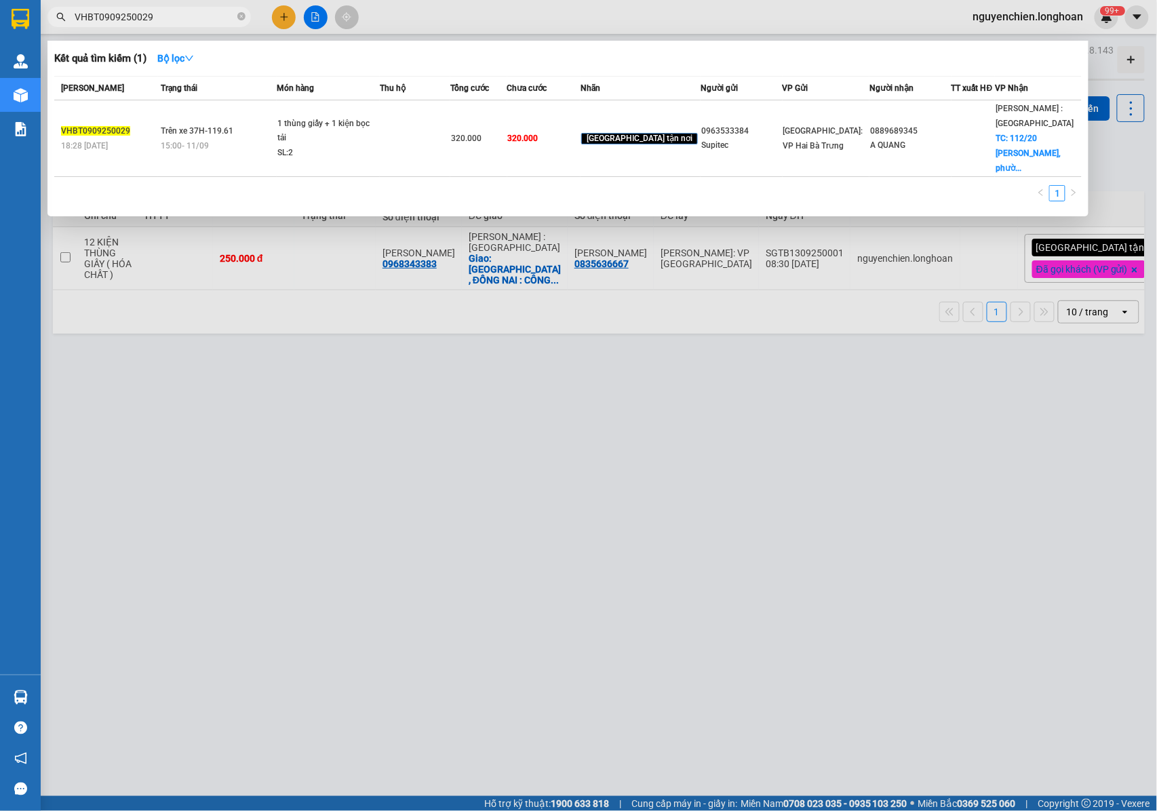
drag, startPoint x: 243, startPoint y: 20, endPoint x: 214, endPoint y: 19, distance: 28.5
click at [244, 20] on icon "close-circle" at bounding box center [241, 16] width 8 height 8
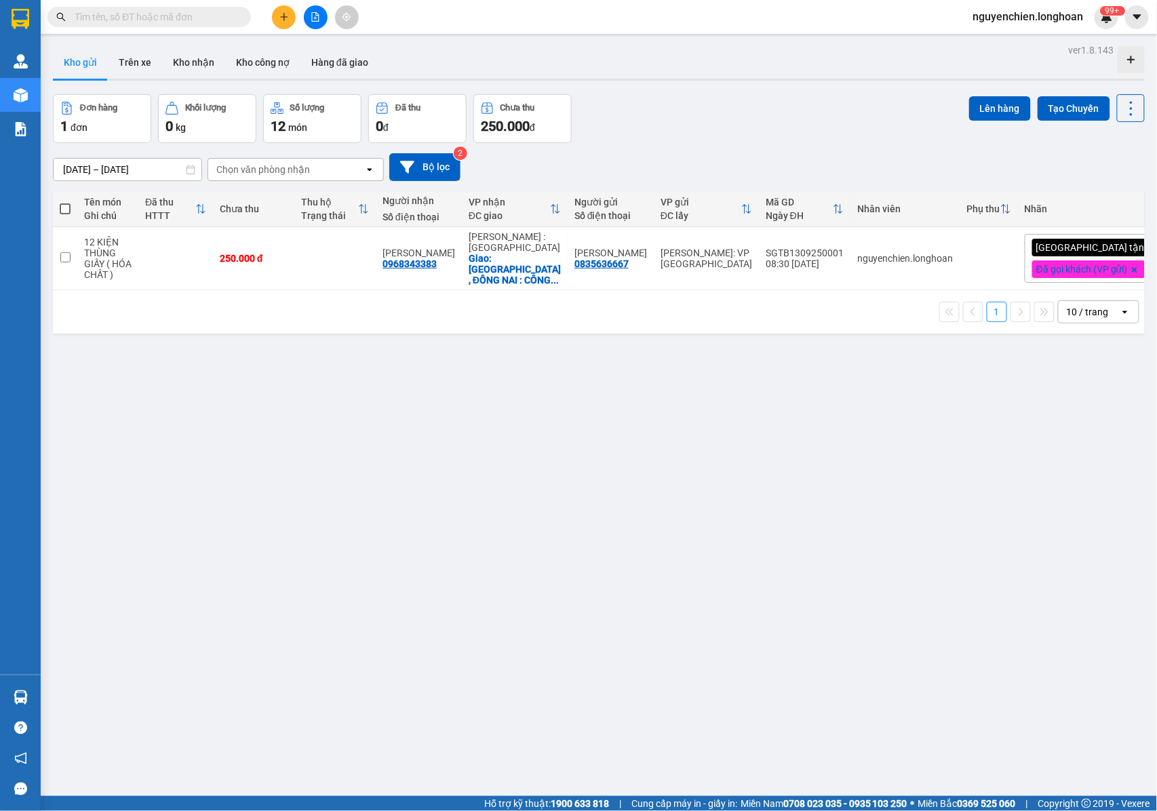
click at [213, 20] on input "text" at bounding box center [155, 16] width 160 height 15
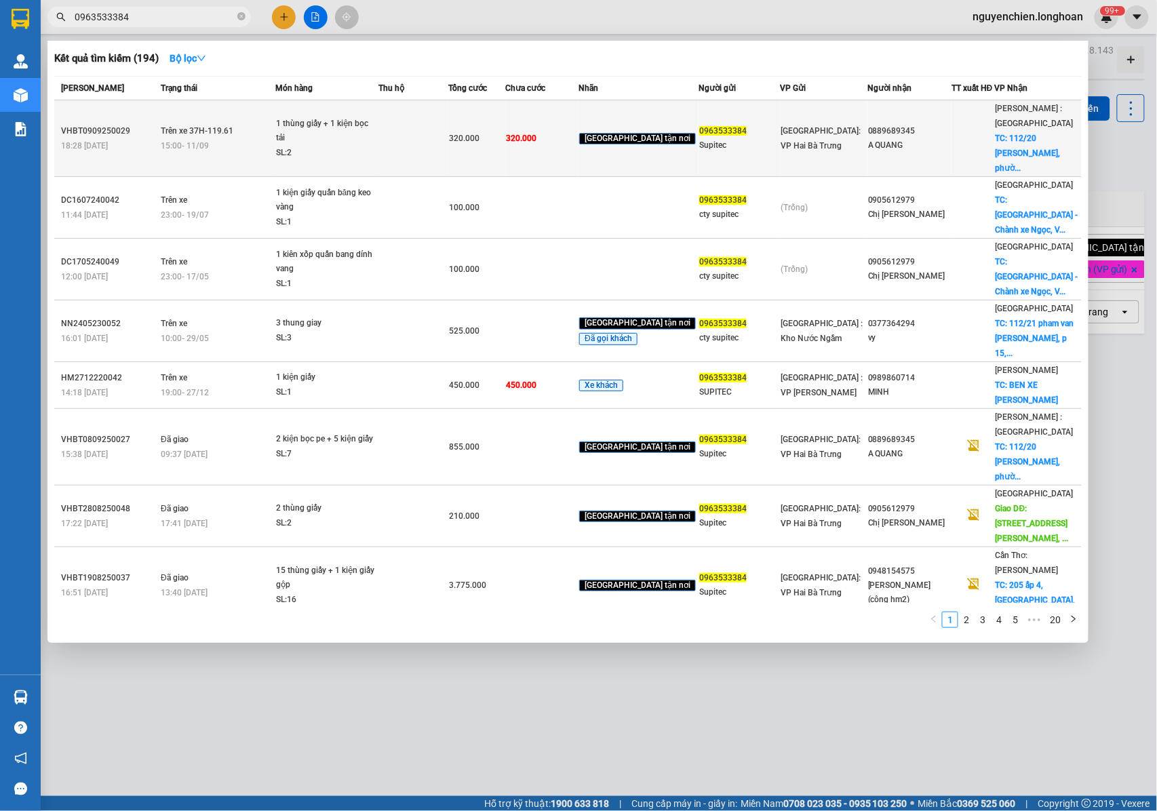
type input "0963533384"
click at [264, 138] on div "15:00 - 11/09" at bounding box center [218, 145] width 114 height 15
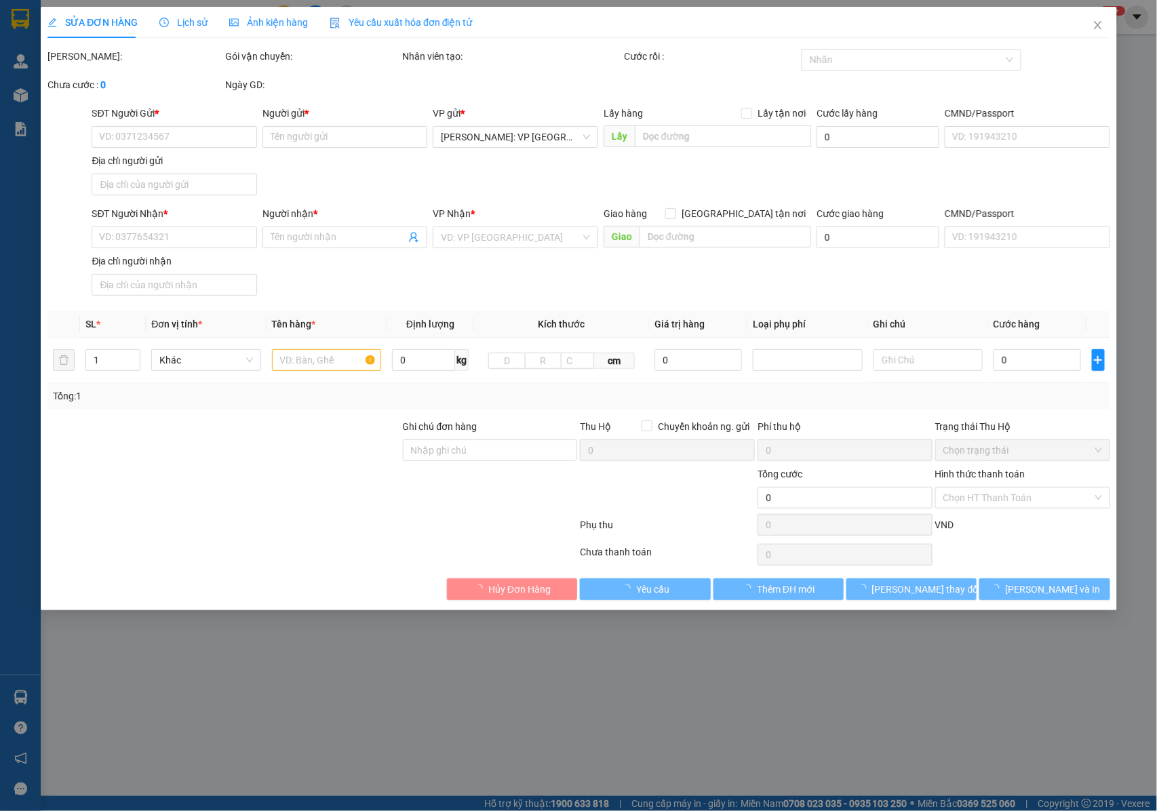
type input "0963533384"
type input "Supitec"
type input "0889689345"
type input "A QUANG"
checkbox input "true"
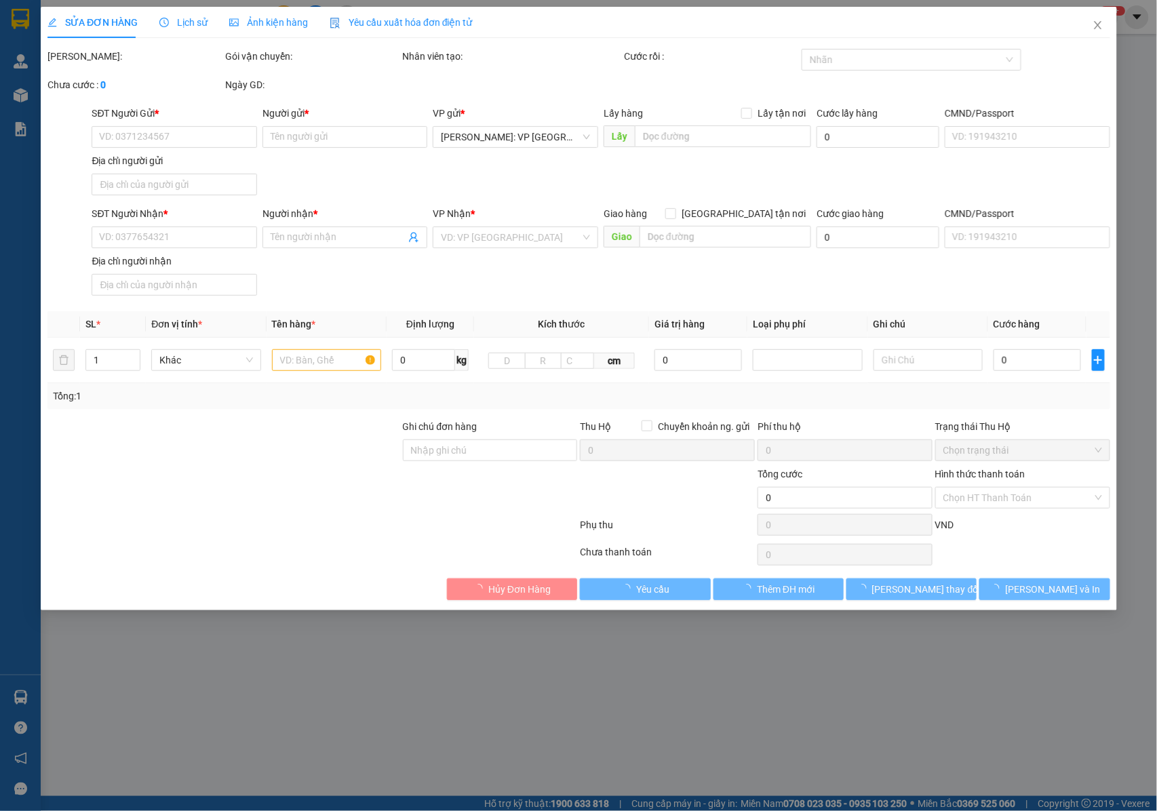
type input "112/20 phạm văn bạch, phường 15, tân bình, hcm"
type input "320.000"
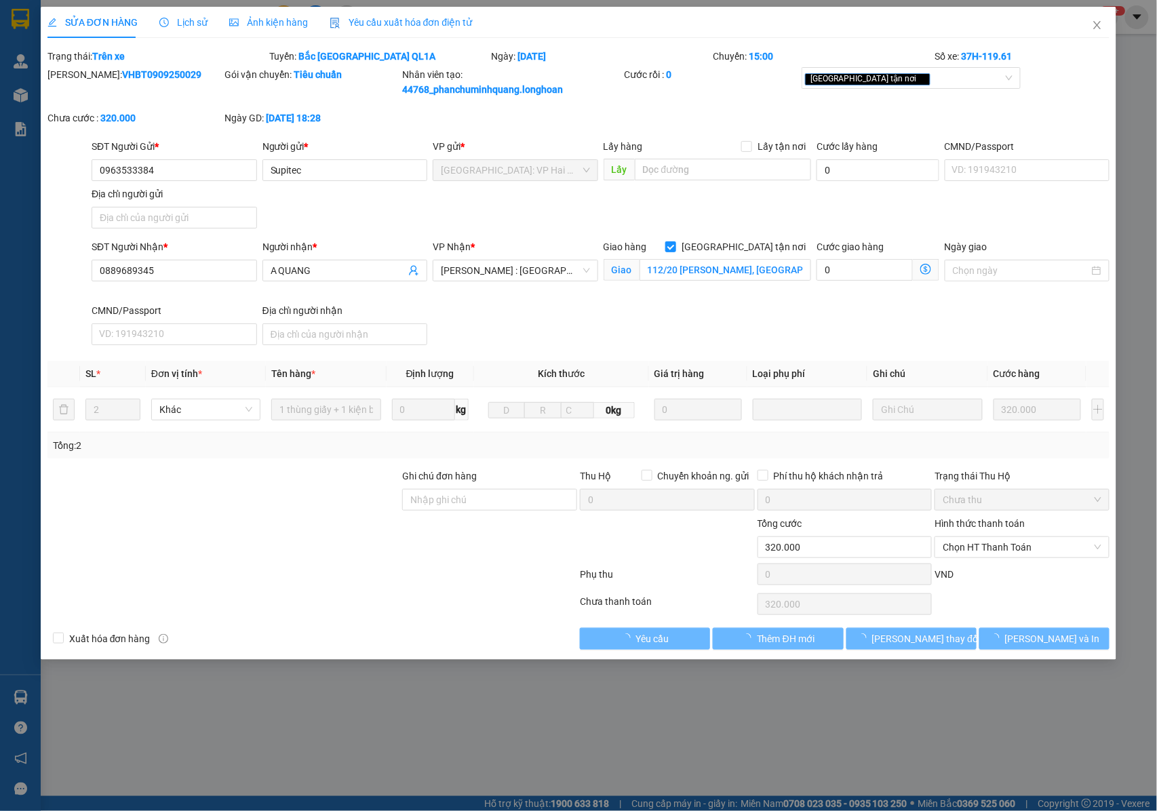
click at [182, 27] on span "Lịch sử" at bounding box center [183, 22] width 48 height 11
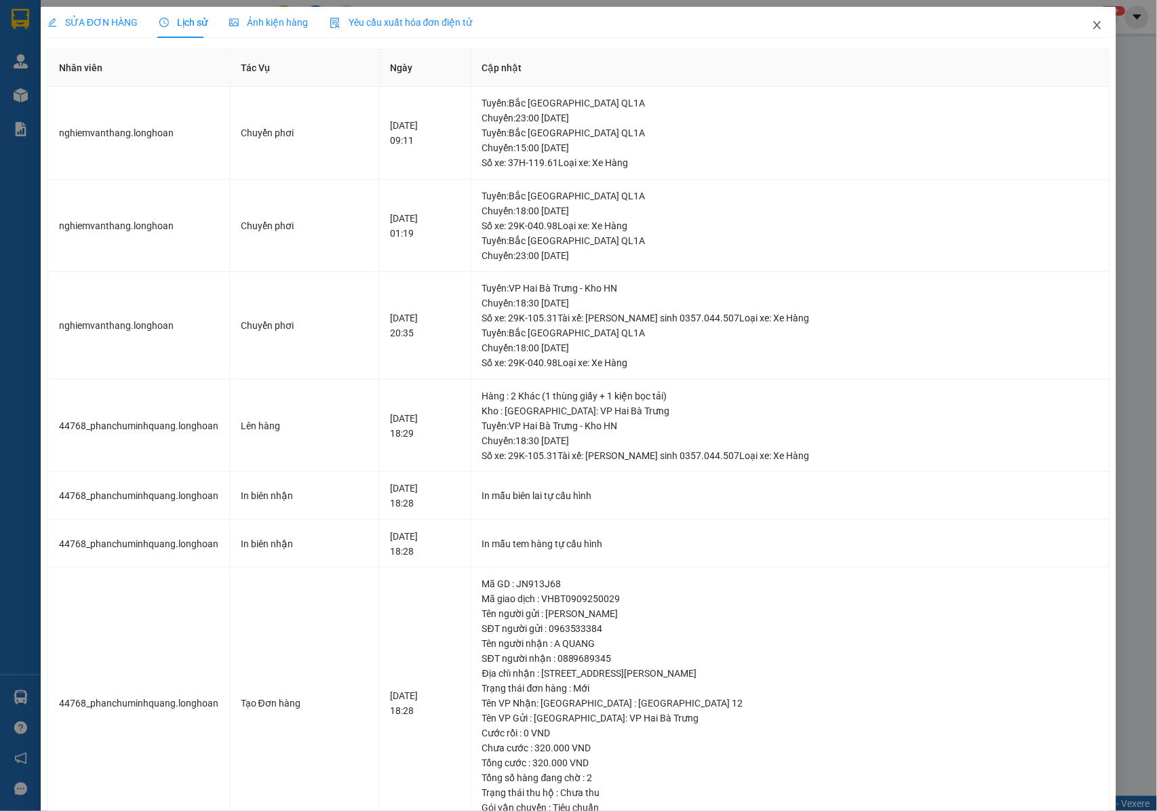
click at [1092, 22] on icon "close" at bounding box center [1097, 25] width 11 height 11
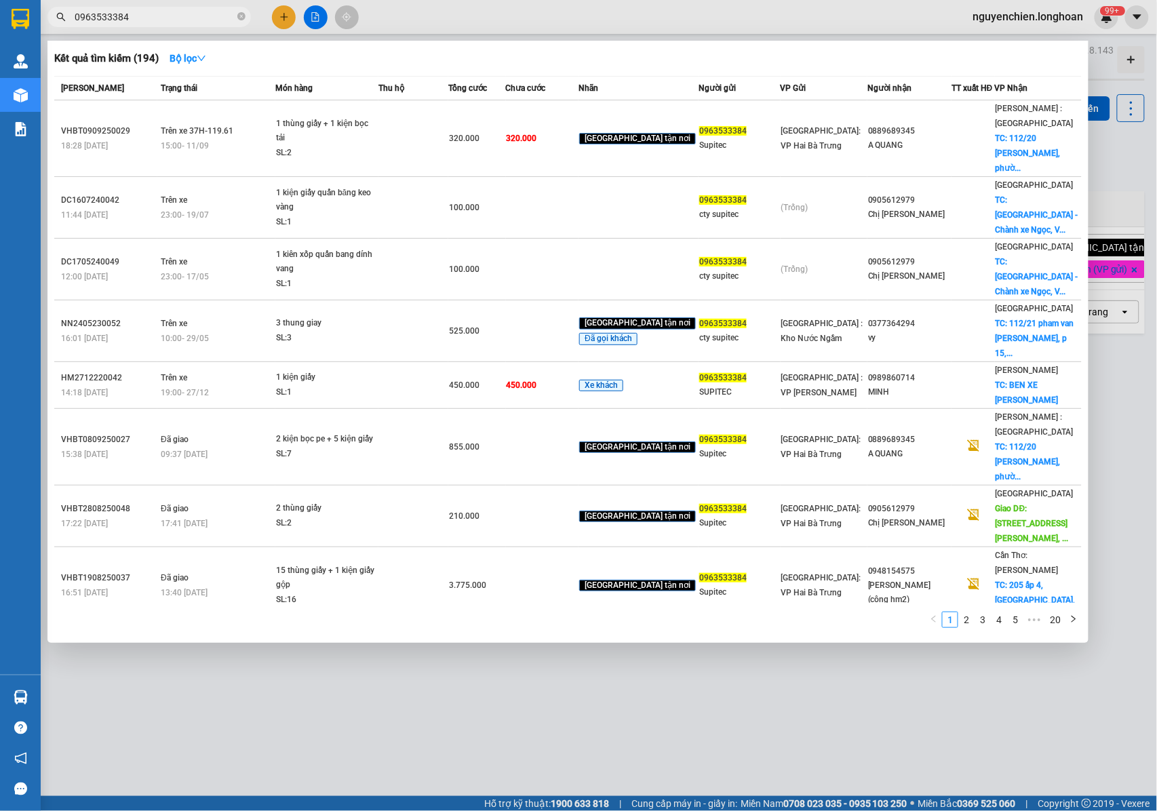
click at [155, 23] on input "0963533384" at bounding box center [155, 16] width 160 height 15
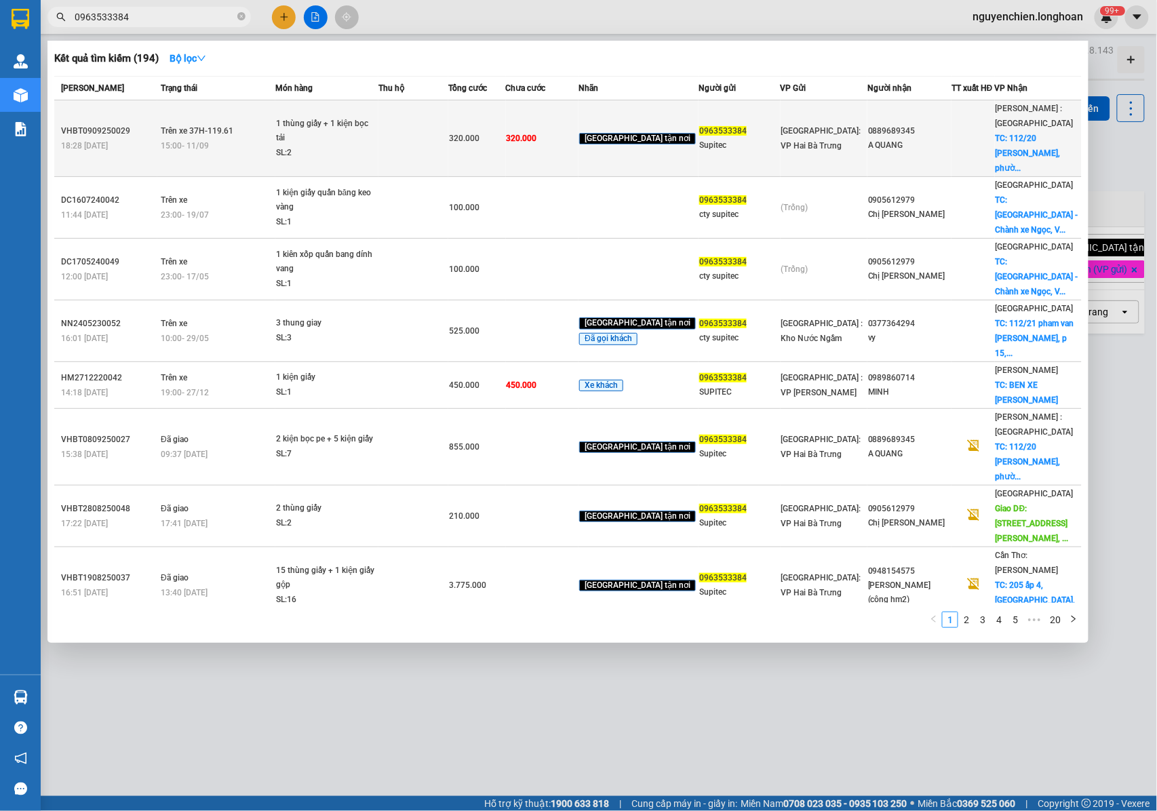
click at [364, 136] on div "1 thùng giấy + 1 kiện bọc tải" at bounding box center [327, 131] width 102 height 29
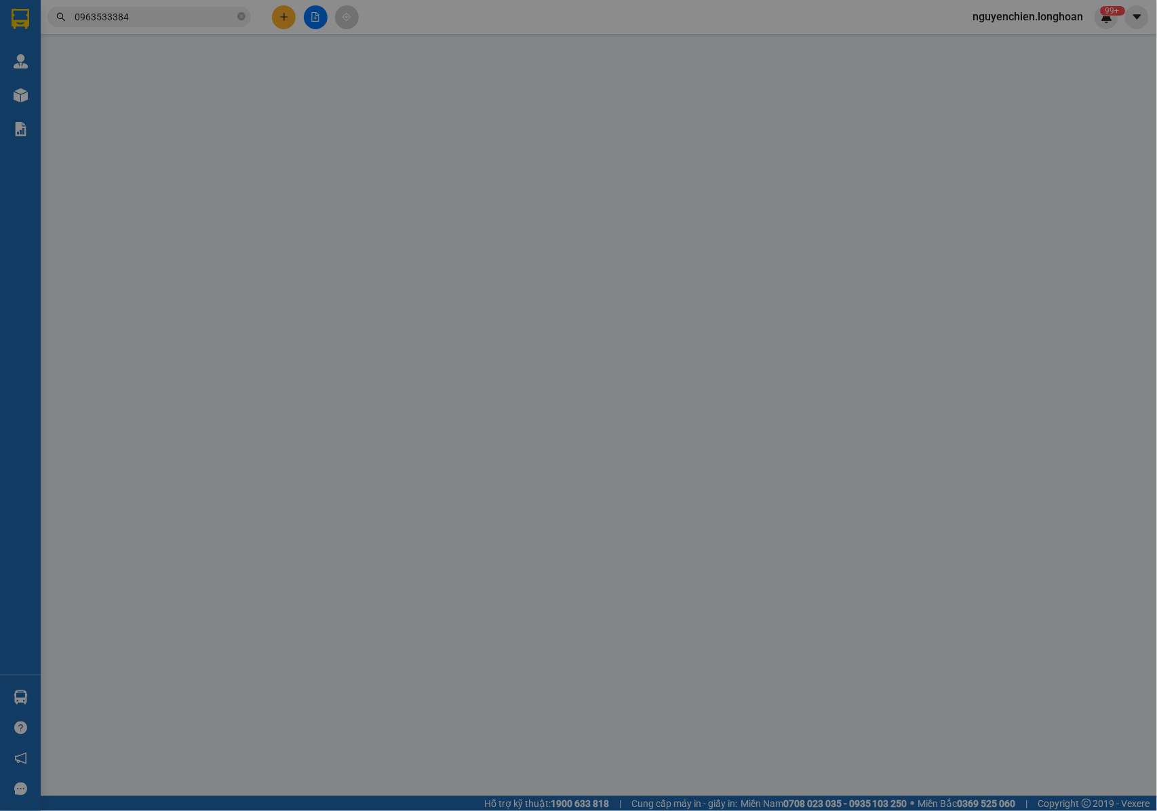
type input "0963533384"
type input "Supitec"
type input "0889689345"
type input "A QUANG"
checkbox input "true"
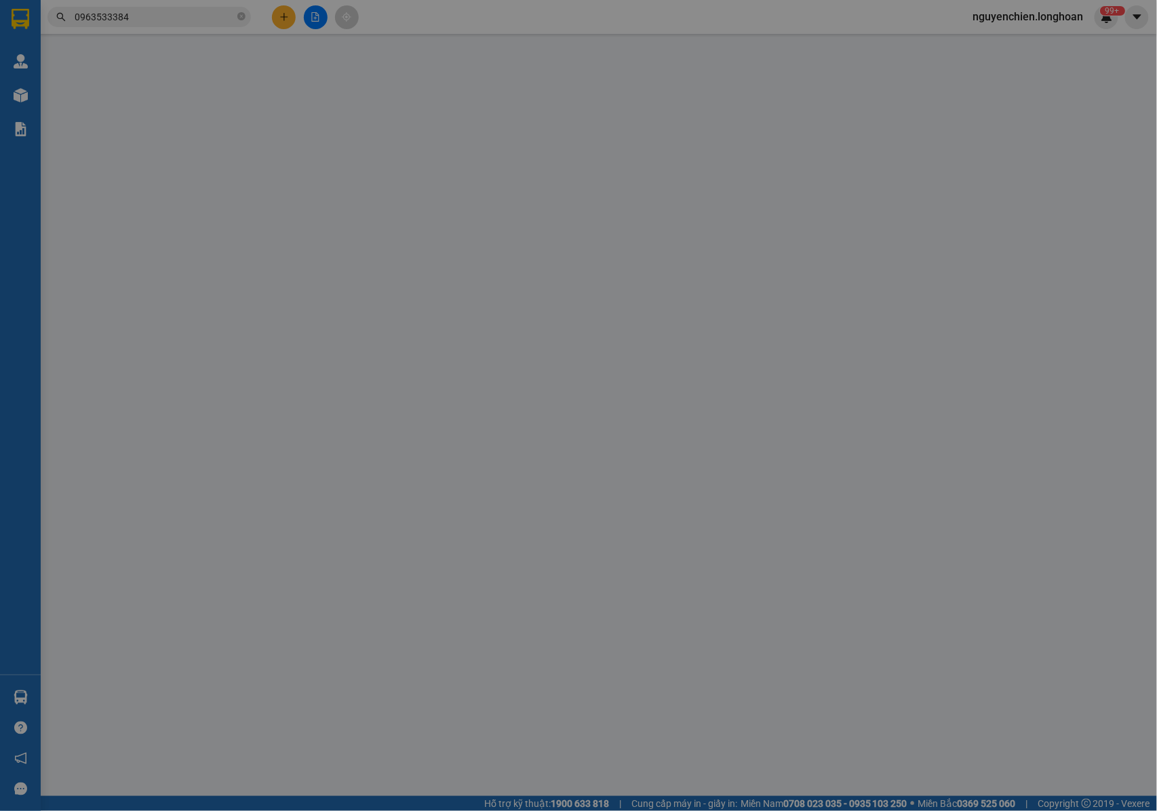
type input "112/20 phạm văn bạch, phường 15, tân bình, hcm"
type input "320.000"
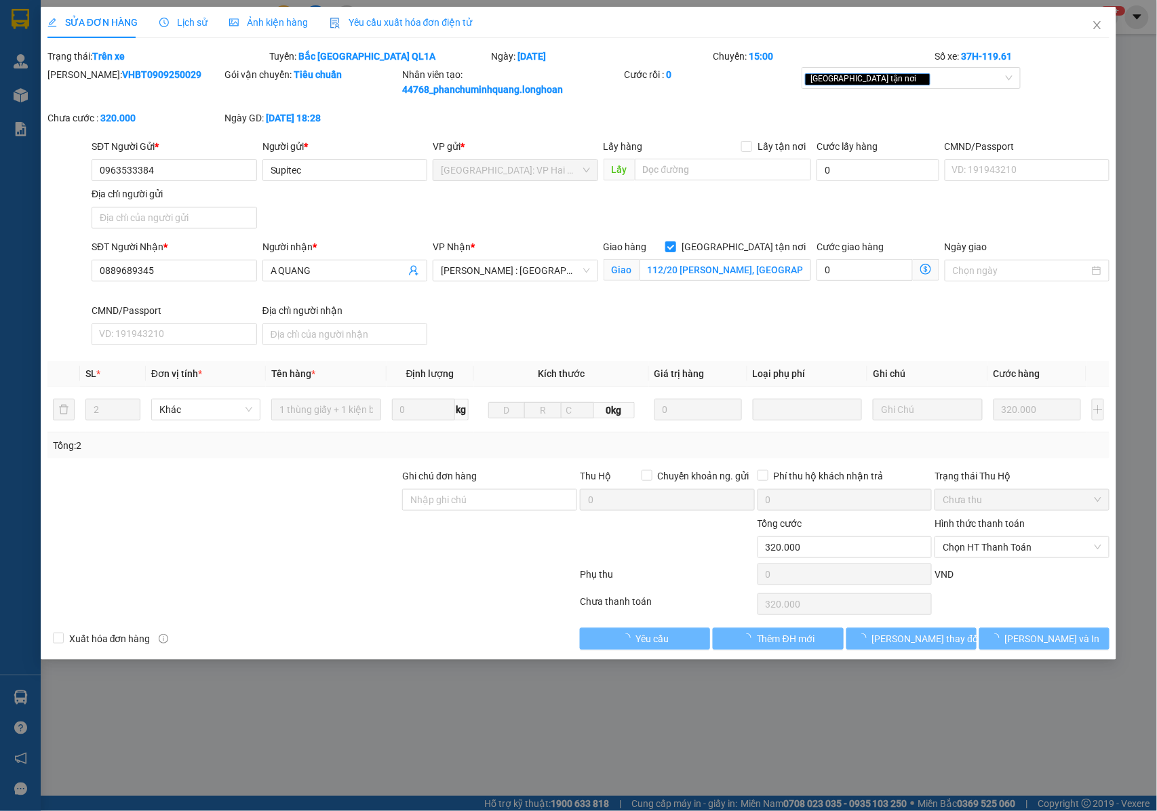
click at [184, 26] on span "Lịch sử" at bounding box center [183, 22] width 48 height 11
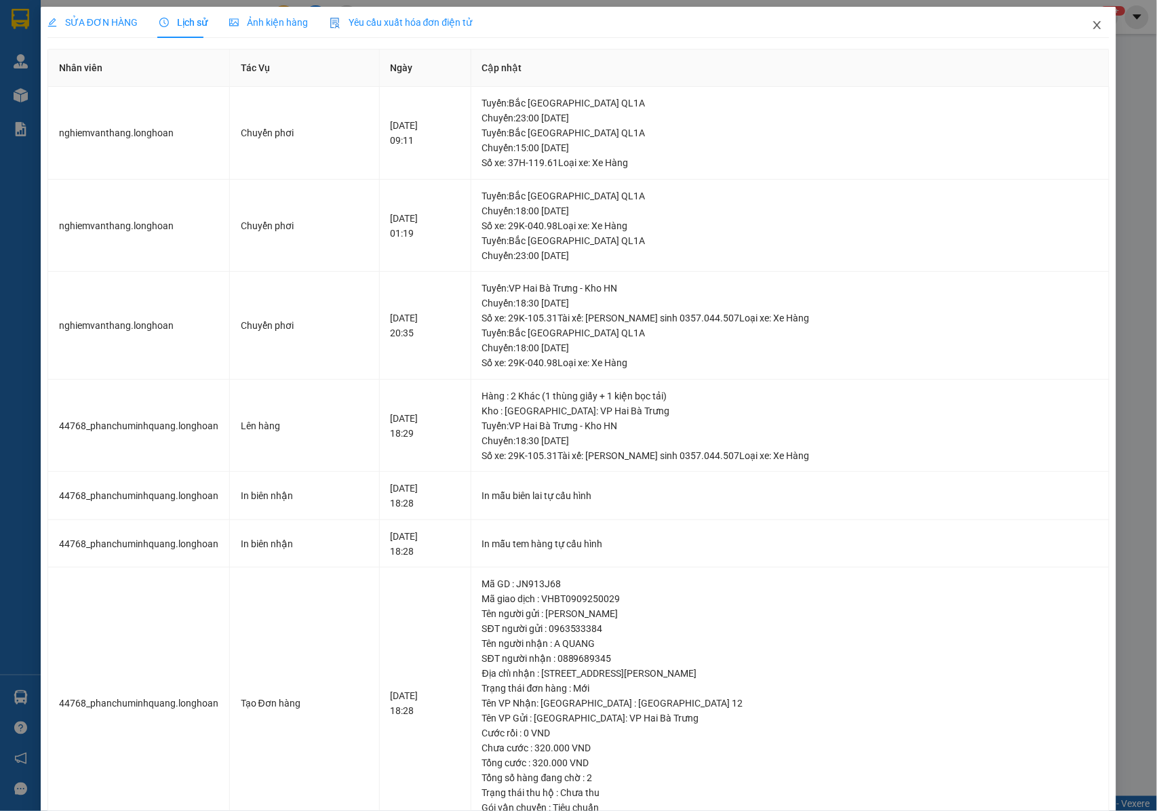
click at [1085, 33] on span "Close" at bounding box center [1097, 26] width 38 height 38
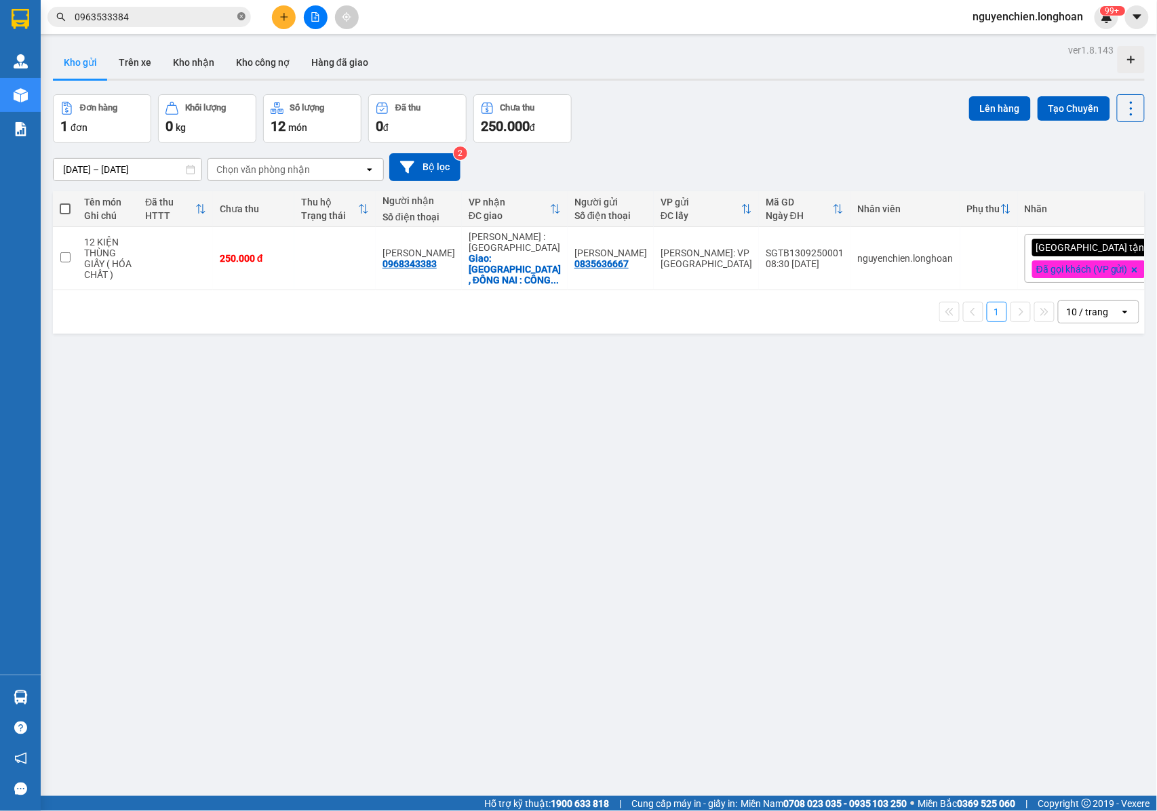
click at [241, 20] on icon "close-circle" at bounding box center [241, 16] width 8 height 8
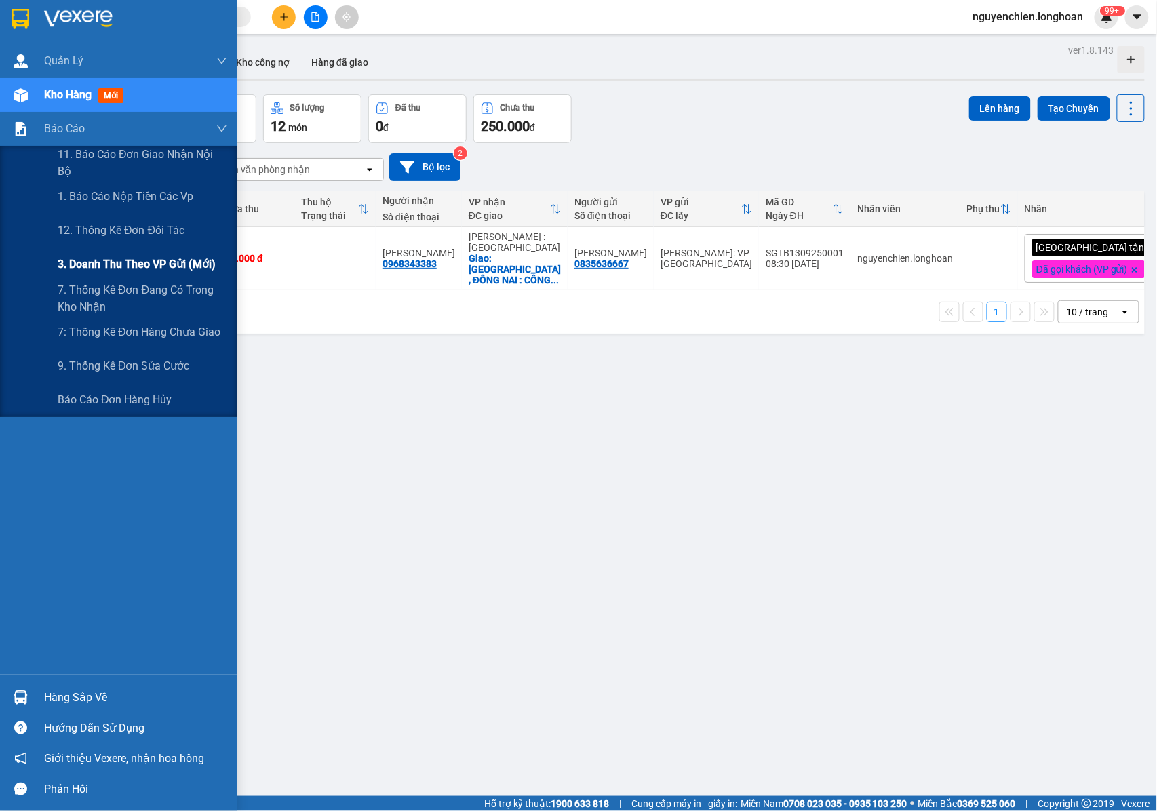
click at [114, 266] on span "3. Doanh Thu theo VP Gửi (mới)" at bounding box center [137, 264] width 158 height 17
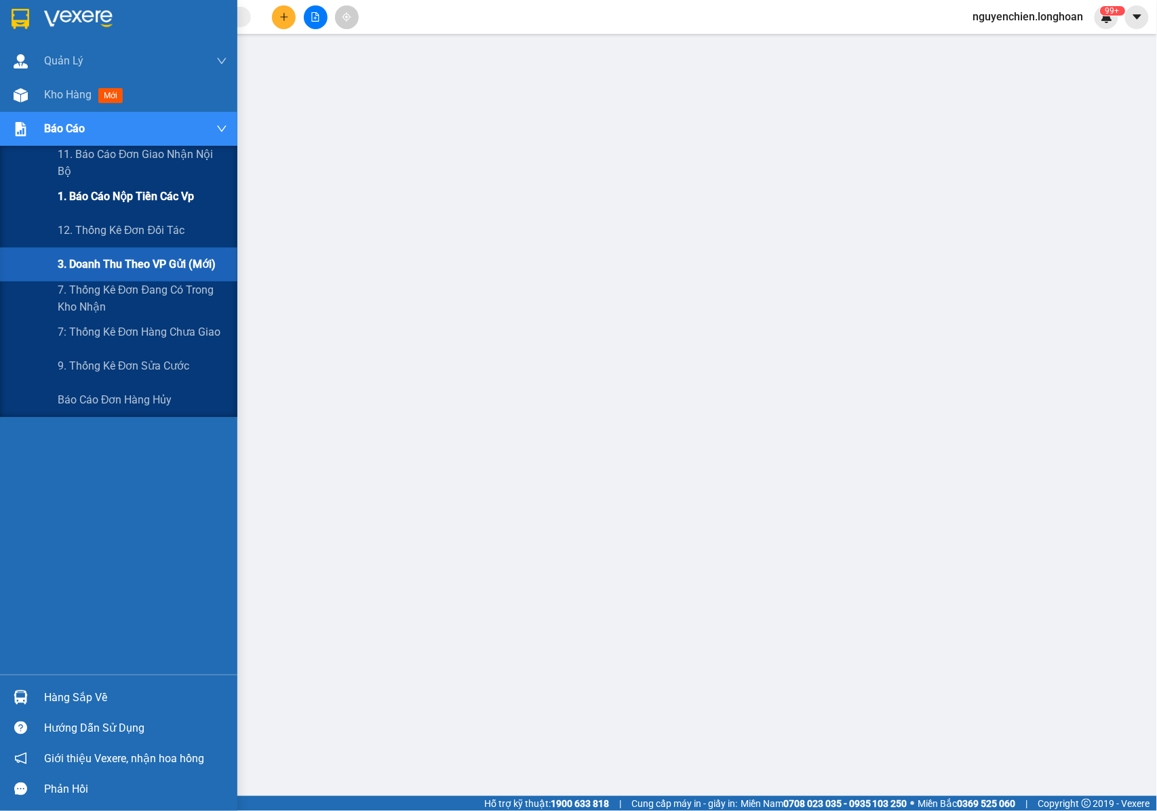
click at [115, 207] on div "1. Báo cáo nộp tiền các vp" at bounding box center [142, 197] width 169 height 34
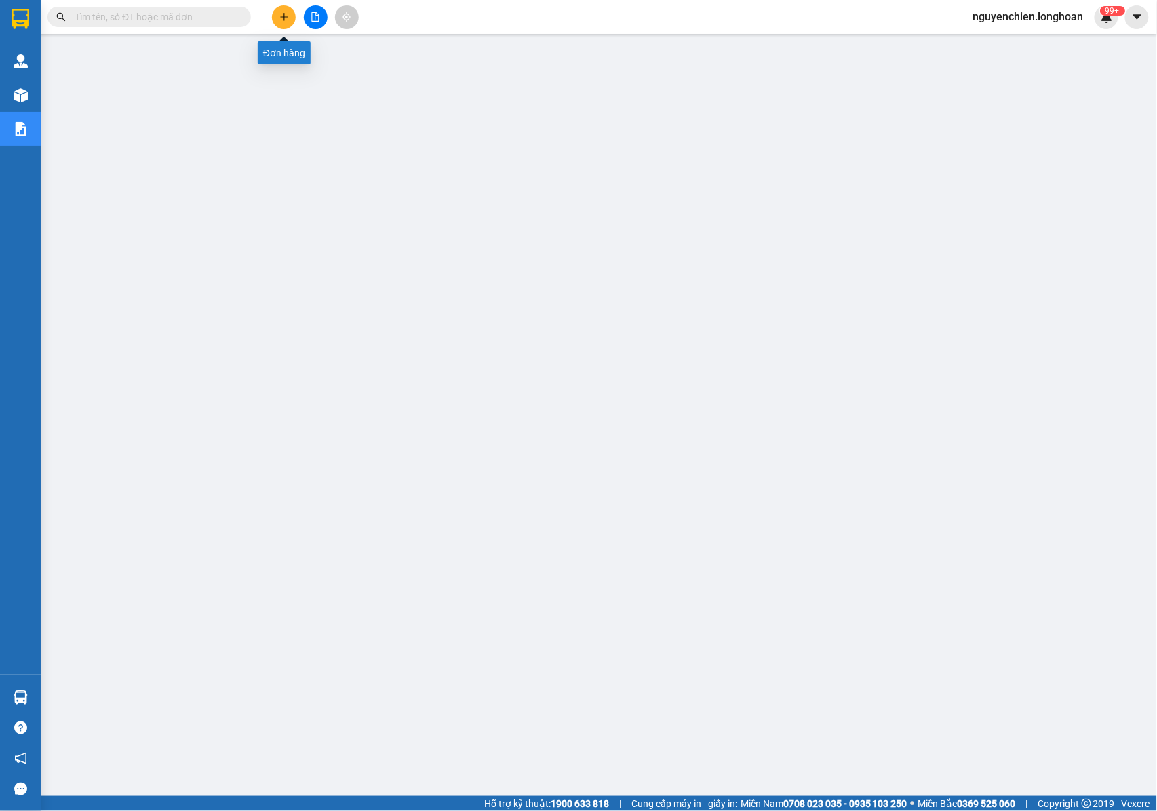
click at [272, 20] on button at bounding box center [284, 17] width 24 height 24
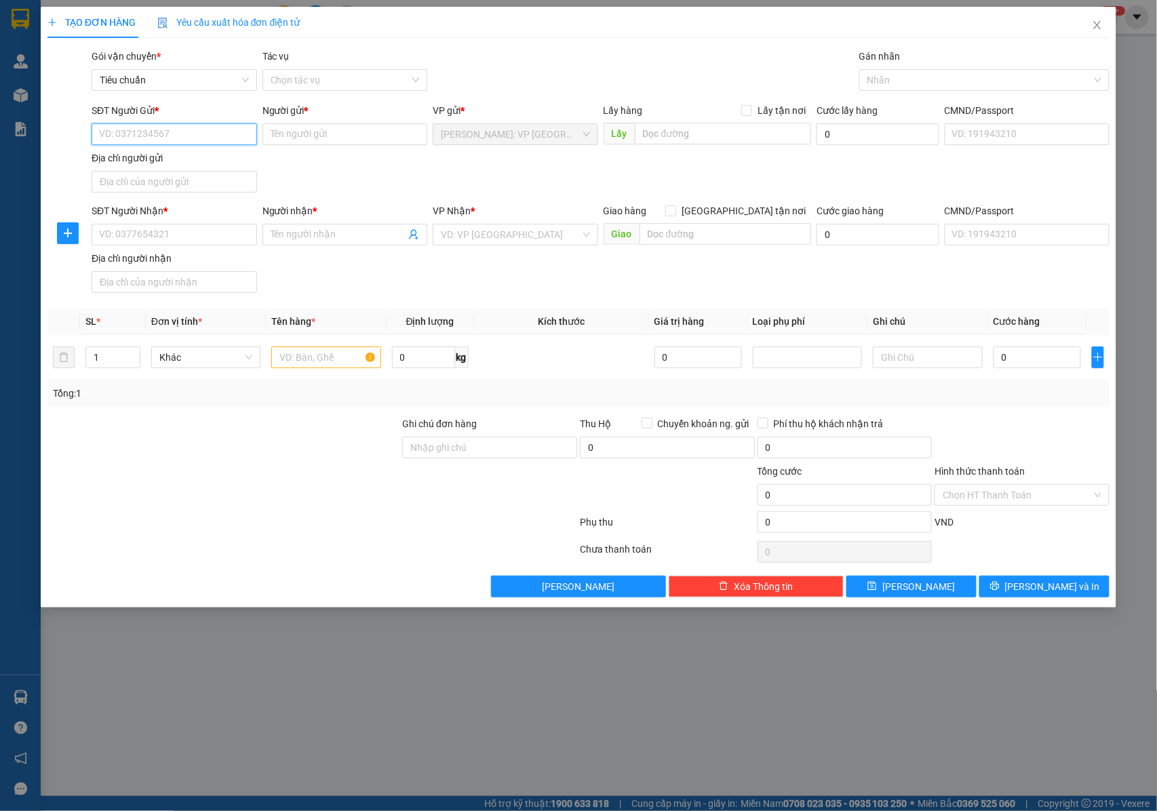
click at [151, 141] on input "SĐT Người Gửi *" at bounding box center [174, 134] width 165 height 22
type input "0932156400"
click at [308, 139] on input "Người gửi *" at bounding box center [344, 134] width 165 height 22
type input "c"
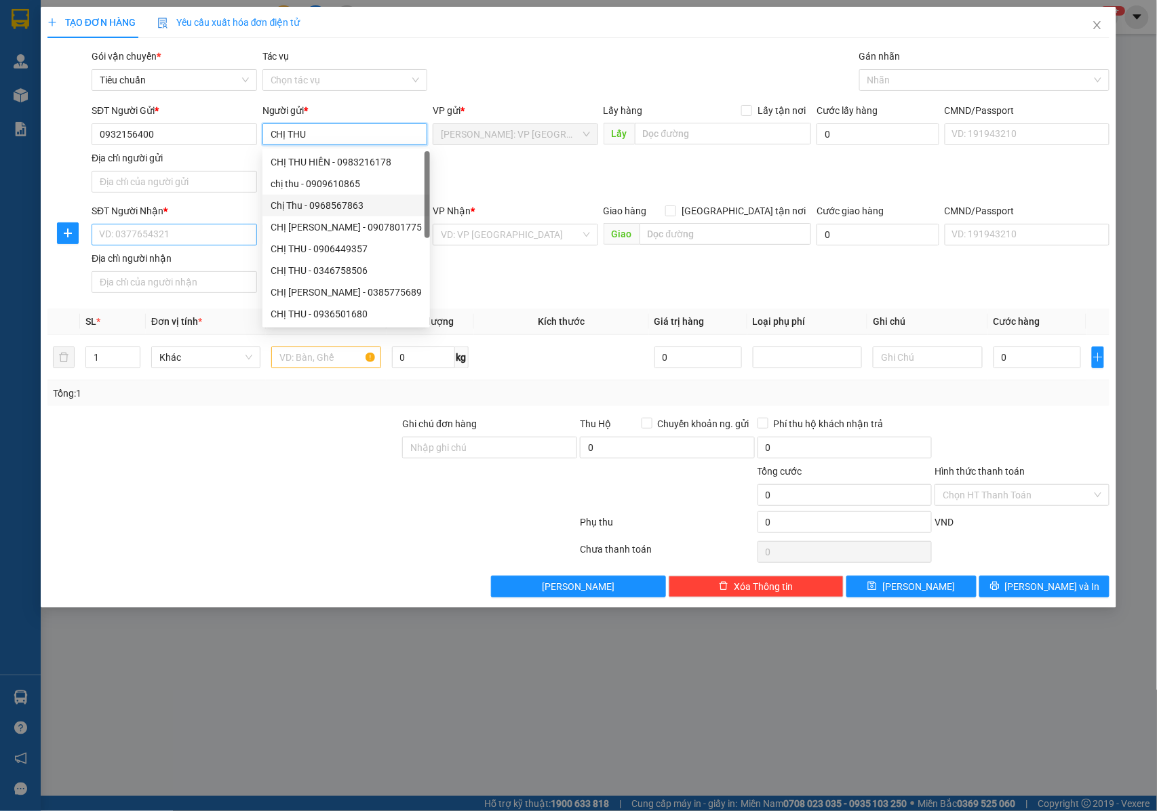
type input "CHỊ THU"
click at [201, 228] on input "SĐT Người Nhận *" at bounding box center [174, 235] width 165 height 22
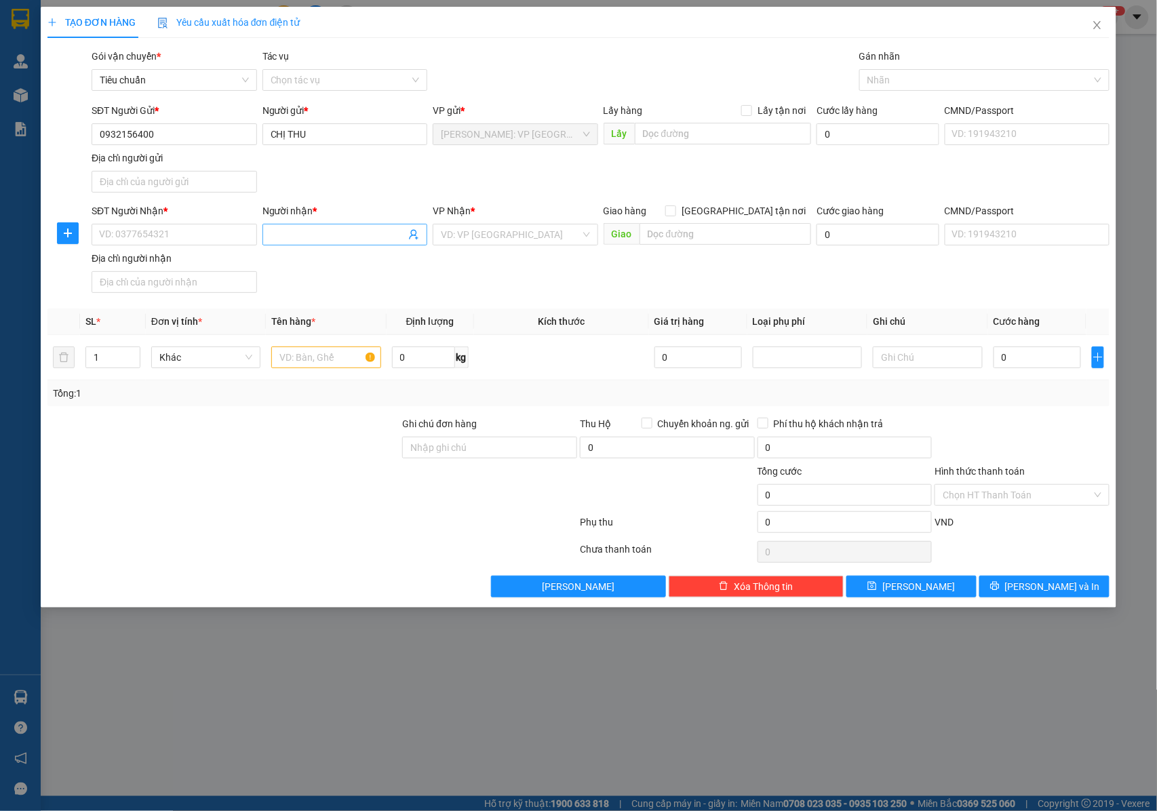
click at [285, 239] on input "Người nhận *" at bounding box center [339, 234] width 136 height 15
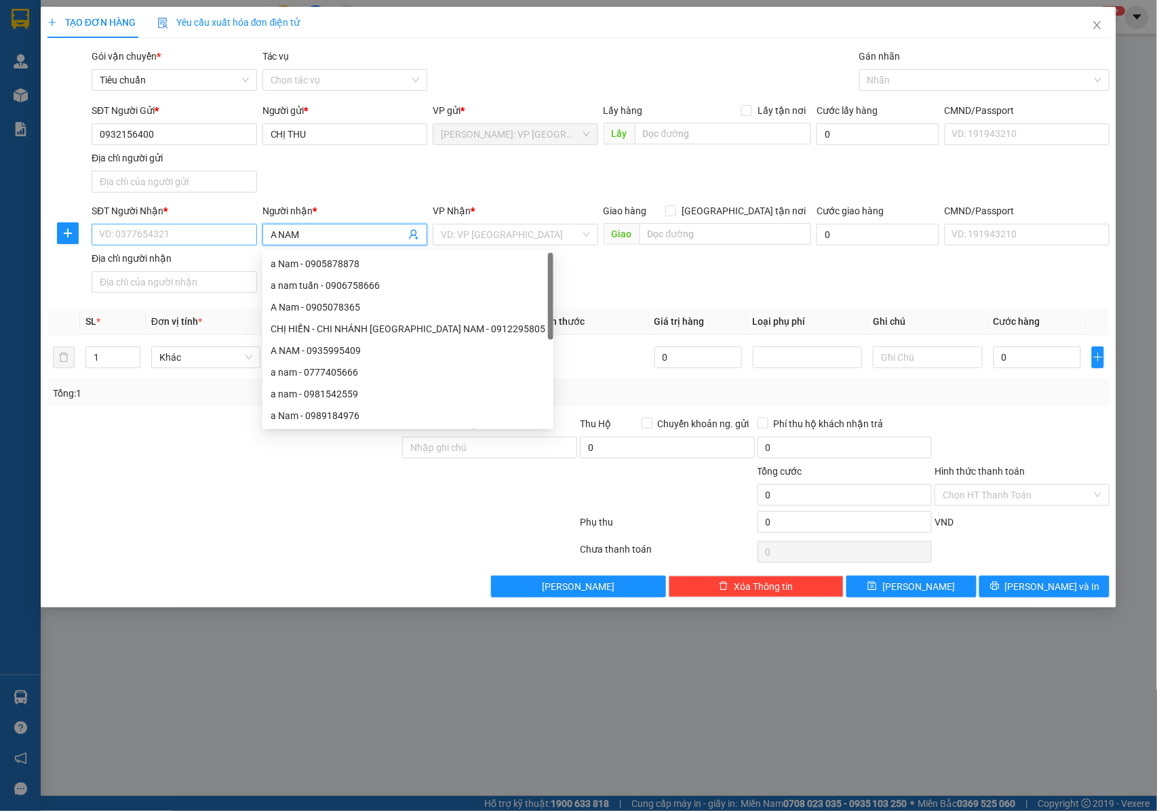
type input "A NAM"
click at [160, 235] on input "SĐT Người Nhận *" at bounding box center [174, 235] width 165 height 22
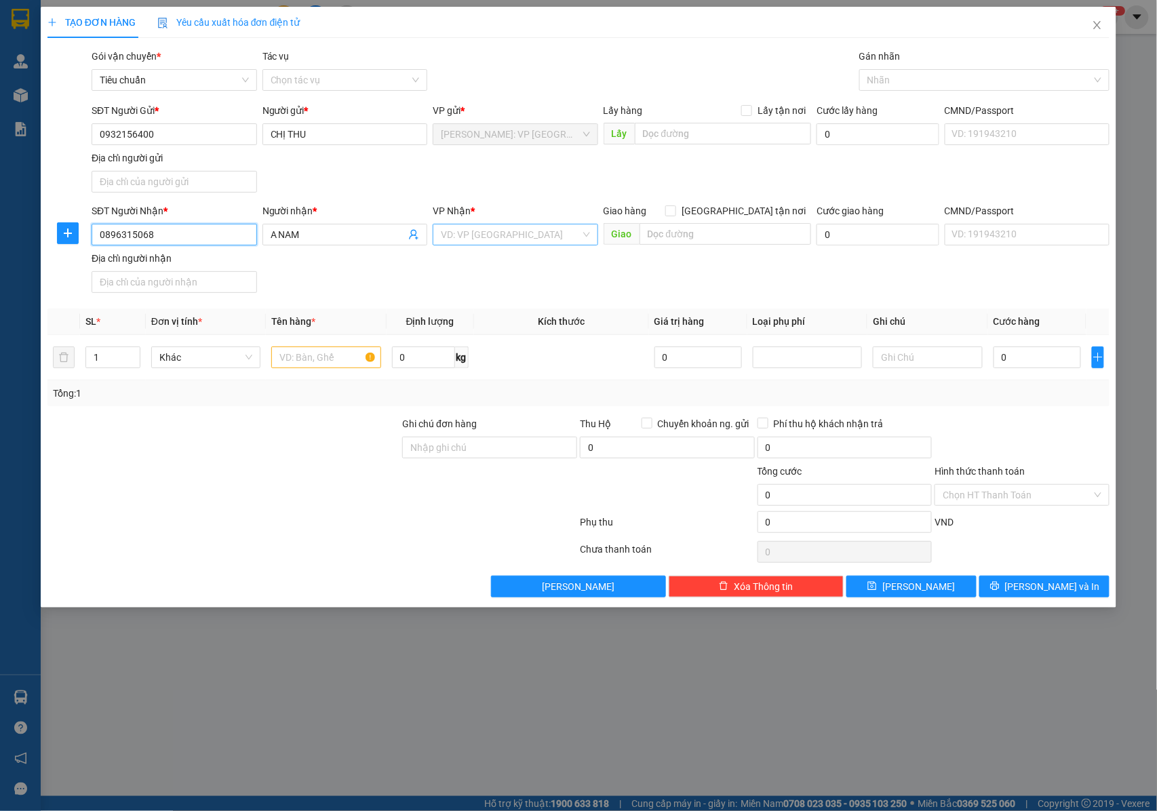
type input "0896315068"
click at [481, 234] on input "search" at bounding box center [511, 234] width 140 height 20
click at [693, 239] on input "text" at bounding box center [725, 234] width 172 height 22
click at [675, 213] on input "[GEOGRAPHIC_DATA] tận nơi" at bounding box center [669, 209] width 9 height 9
checkbox input "true"
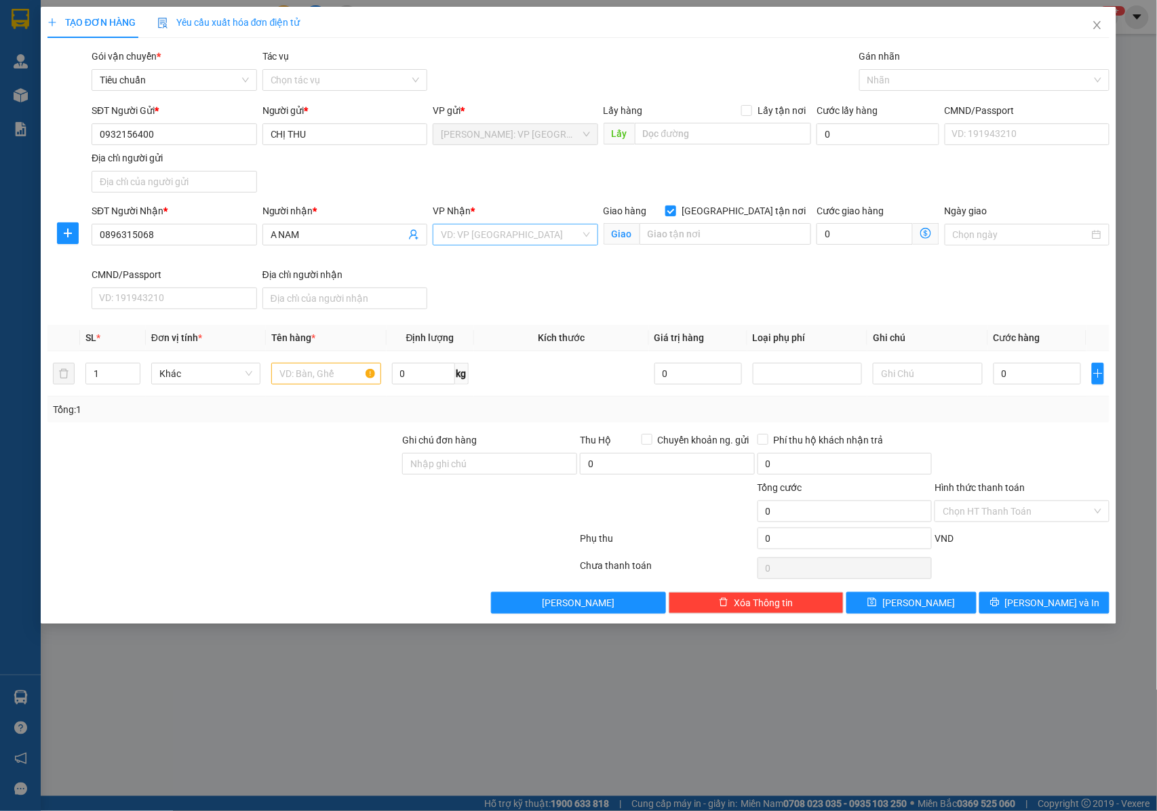
drag, startPoint x: 489, startPoint y: 239, endPoint x: 508, endPoint y: 239, distance: 19.7
click at [490, 239] on input "search" at bounding box center [511, 234] width 140 height 20
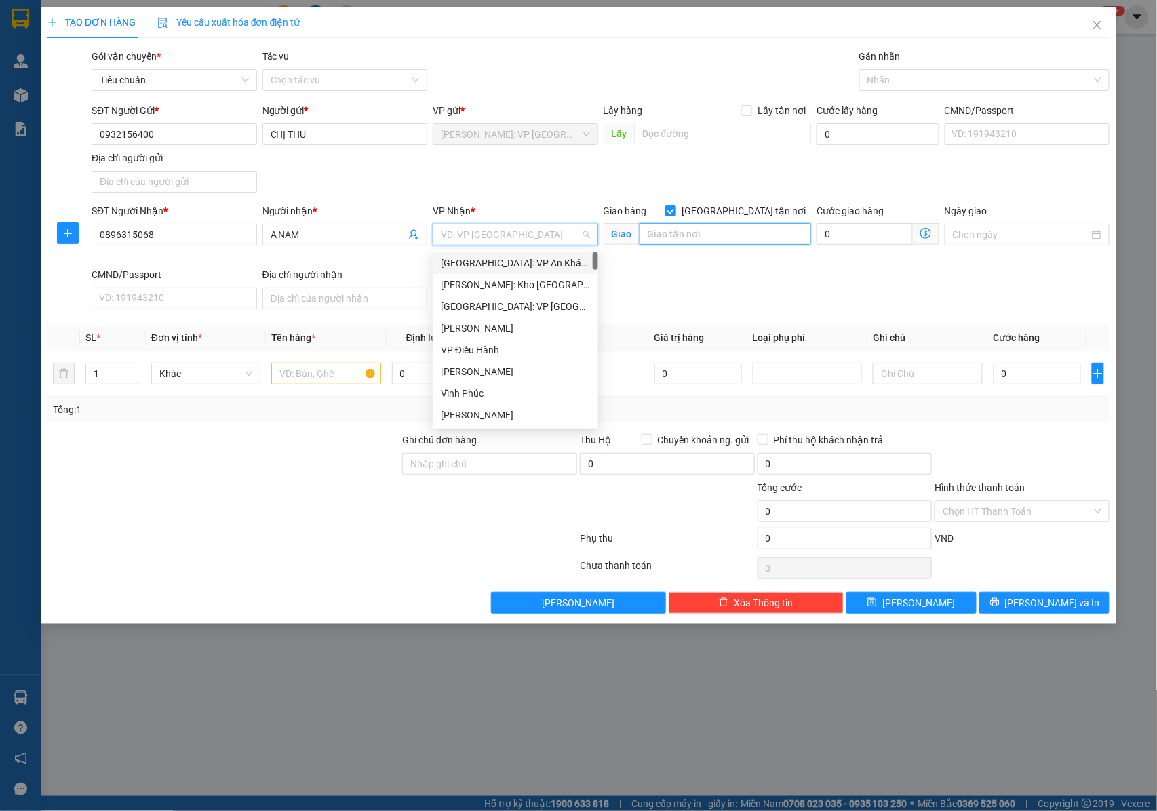
click at [682, 232] on input "text" at bounding box center [725, 234] width 172 height 22
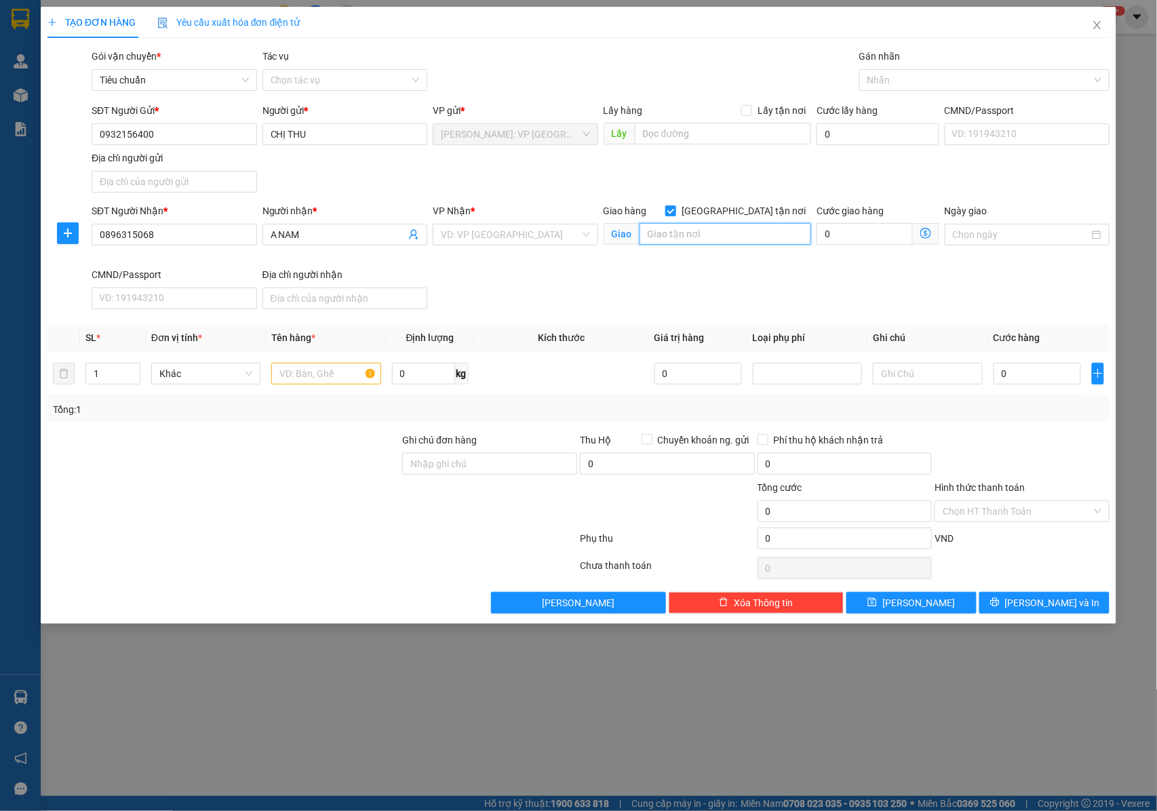
paste input "Hồng Lĩnh giao trên QL 1A"
click at [536, 225] on div "VD: VP [GEOGRAPHIC_DATA]" at bounding box center [515, 235] width 165 height 22
type input "Hồng Lĩnh giao trên QL 1A : PHƯỜNG ĐẬU LIÊU , HỒNG LĨNH , HÀ TĨNH"
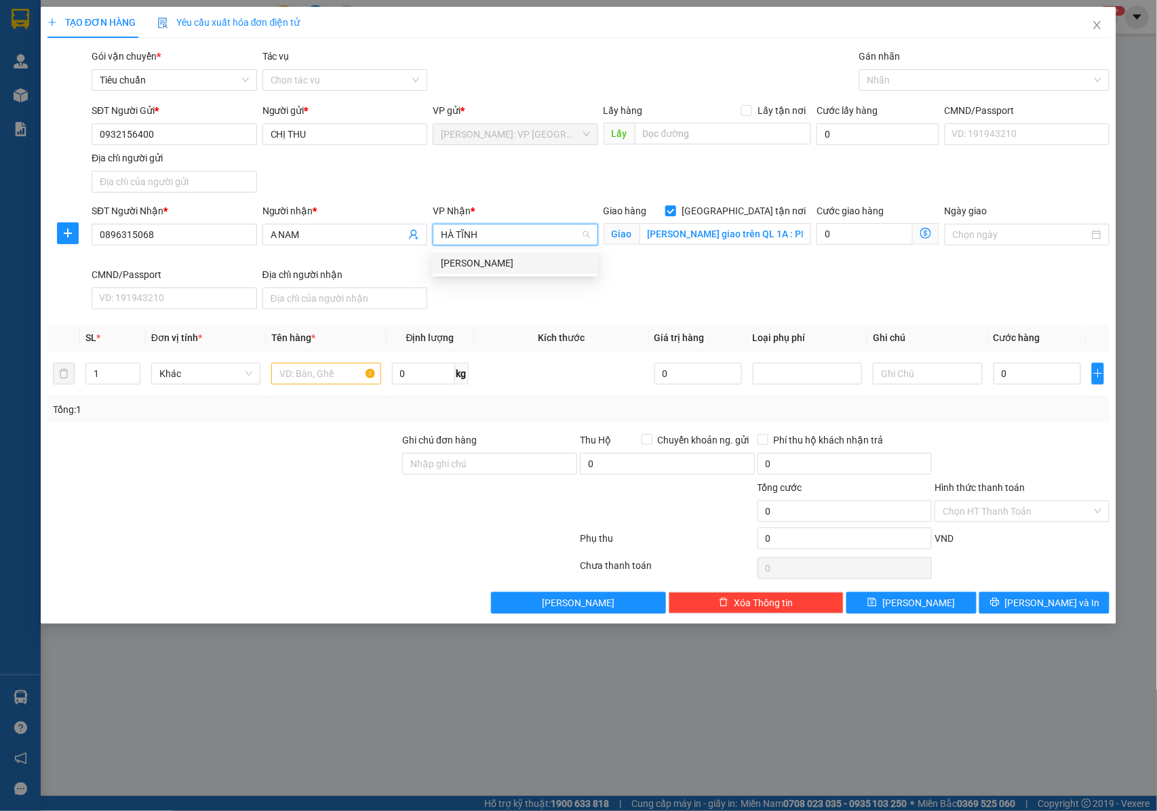
type input "HÀ TĨNH"
drag, startPoint x: 486, startPoint y: 264, endPoint x: 955, endPoint y: 121, distance: 489.8
click at [486, 264] on div "[PERSON_NAME]" at bounding box center [515, 263] width 149 height 15
click at [675, 212] on input "[GEOGRAPHIC_DATA] tận nơi" at bounding box center [669, 209] width 9 height 9
checkbox input "false"
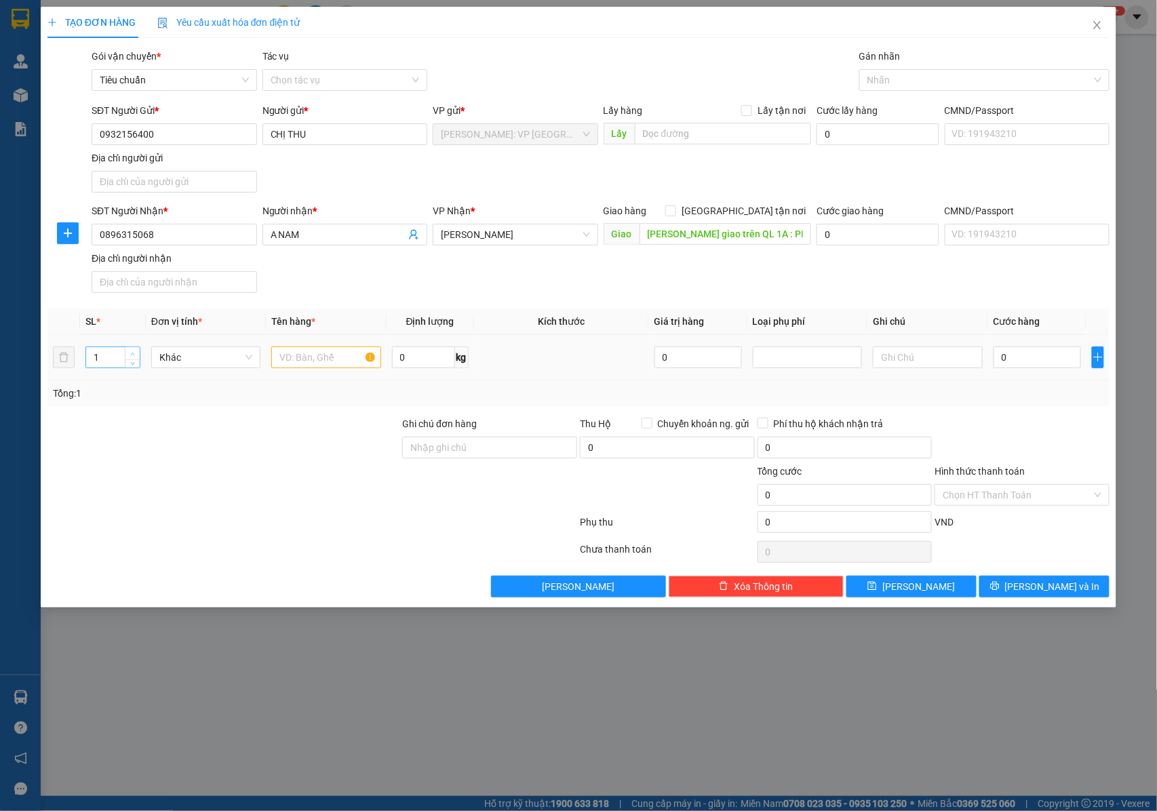
type input "2"
click at [132, 355] on icon "up" at bounding box center [132, 354] width 5 height 5
click at [305, 359] on input "text" at bounding box center [325, 357] width 109 height 22
type input "1"
click at [717, 237] on input "Hồng Lĩnh giao trên QL 1A : PHƯỜNG ĐẬU LIÊU , HỒNG LĨNH , HÀ TĨNH" at bounding box center [725, 234] width 172 height 22
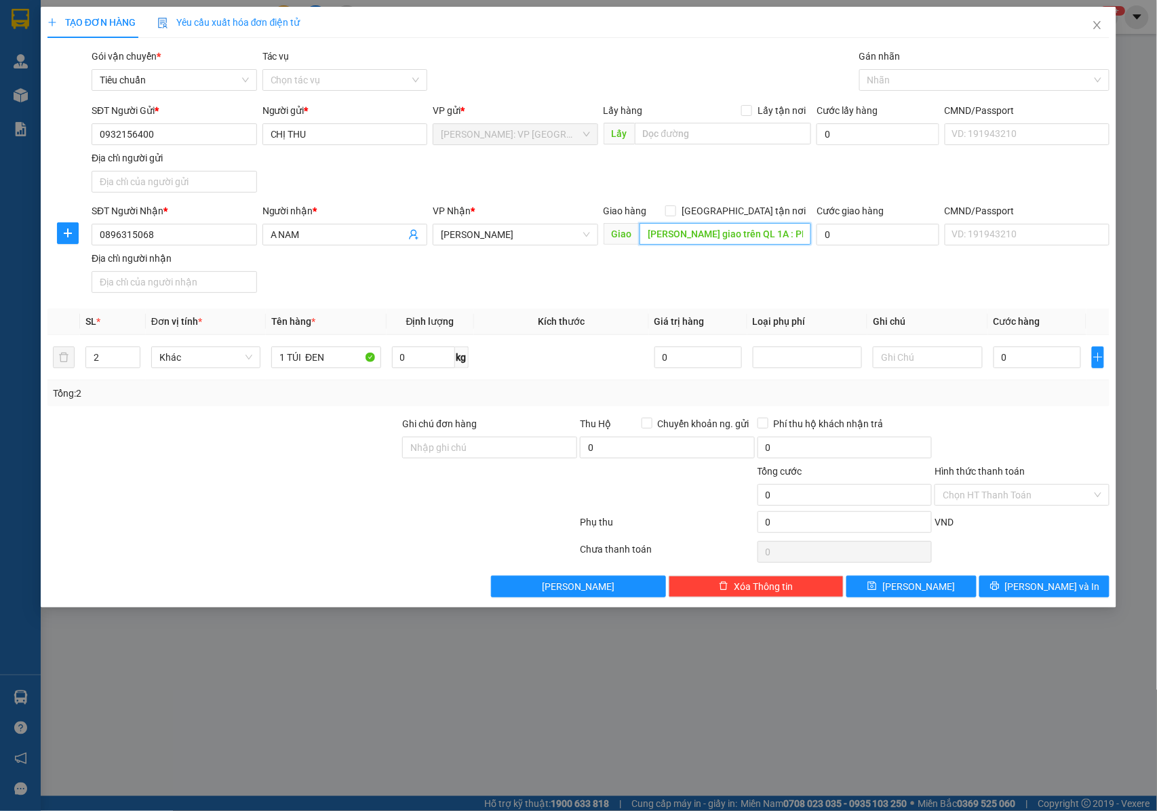
click at [722, 232] on input "Hồng Lĩnh giao trên QL 1A : PHƯỜNG ĐẬU LIÊU , HỒNG LĨNH , HÀ TĨNH" at bounding box center [725, 234] width 172 height 22
click at [339, 361] on input "1 TÚI ĐEN" at bounding box center [325, 357] width 109 height 22
type input "1"
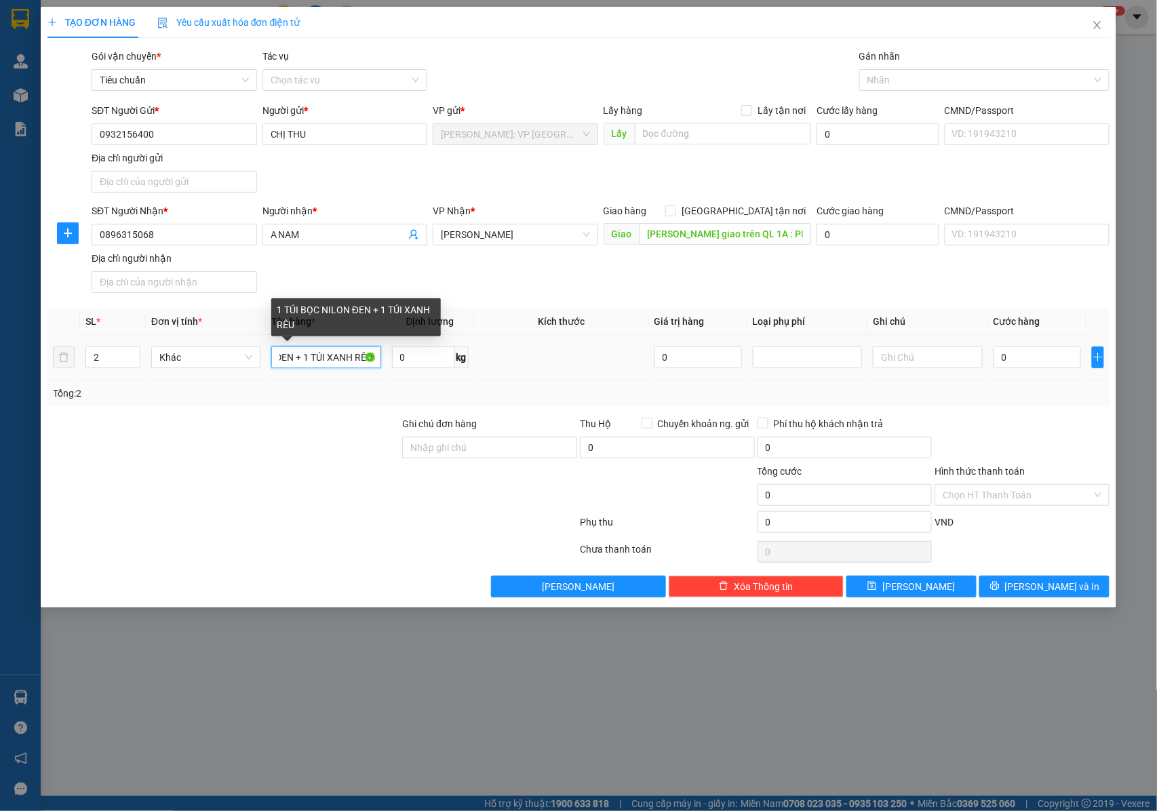
scroll to position [0, 85]
type input "1 TÚI BỌC NILON ĐEN + 1 TÚI XANH RÊU"
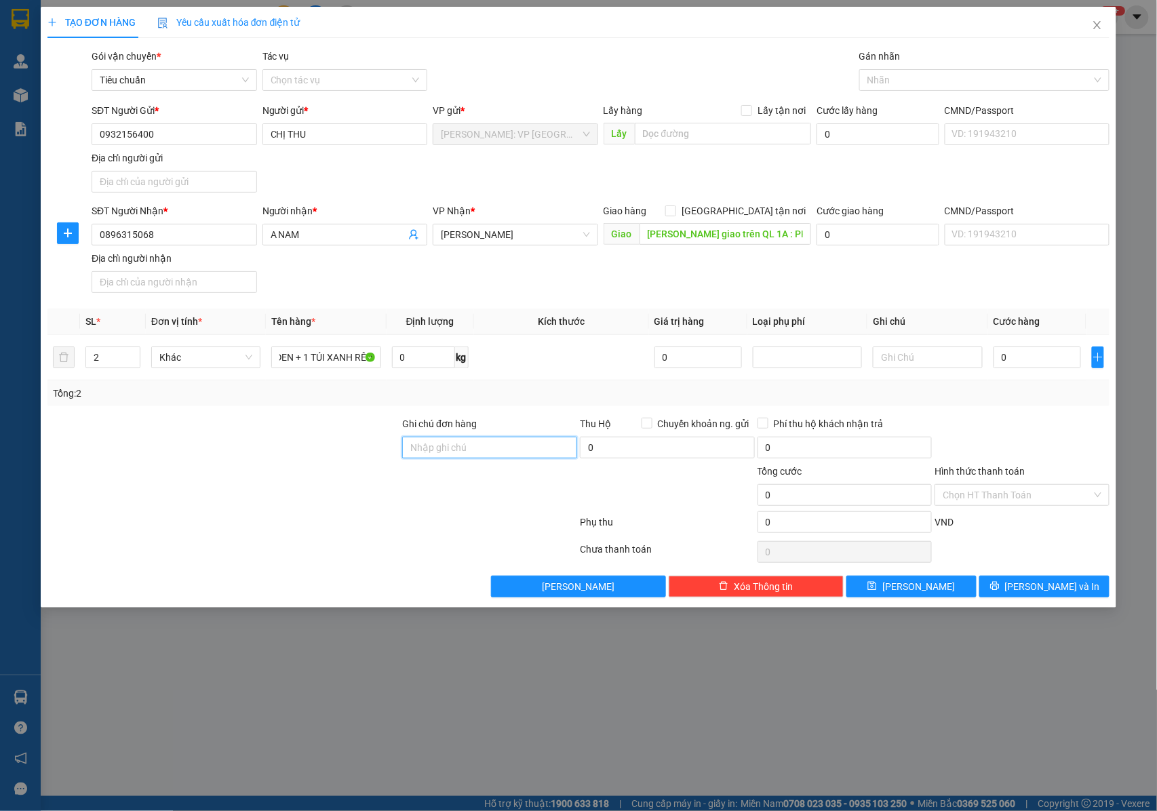
click at [465, 443] on input "Ghi chú đơn hàng" at bounding box center [489, 448] width 175 height 22
type input "NHẬN NGUYÊN KIỆN GIAO NGUYÊN KIỆN, HƯ VỠ K ĐỀN"
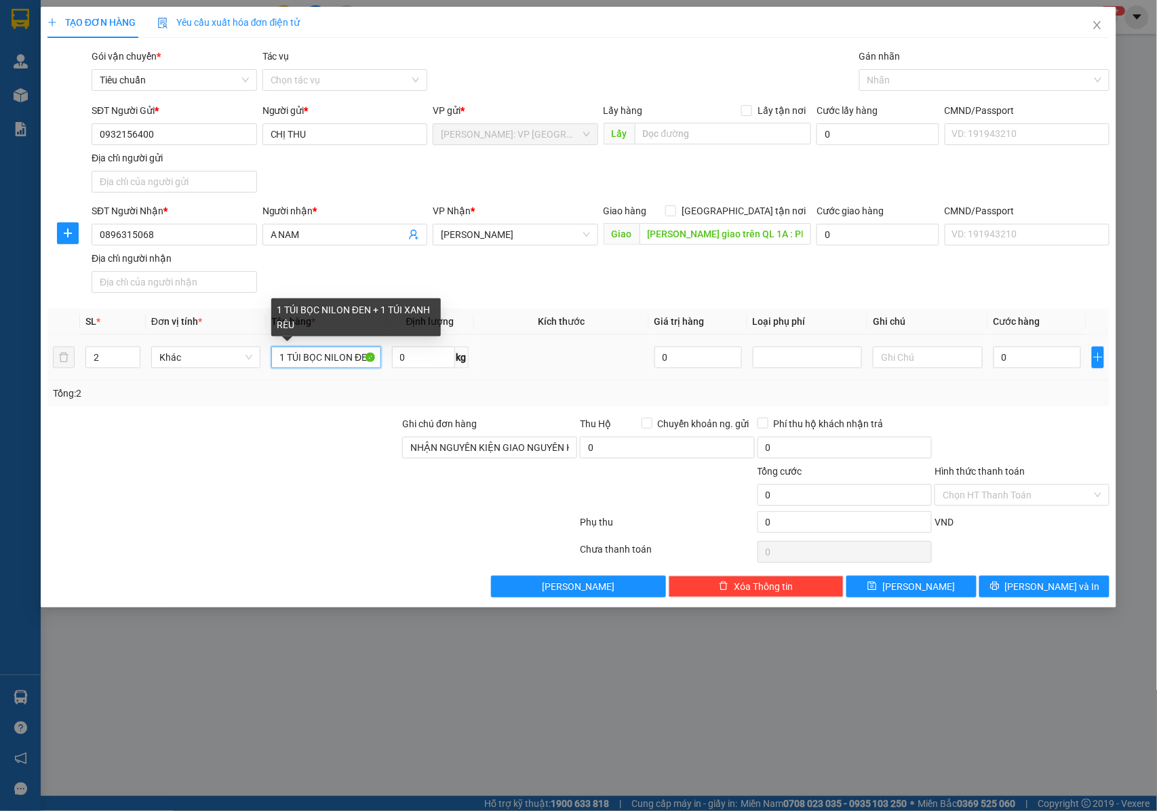
click at [336, 361] on input "1 TÚI BỌC NILON ĐEN + 1 TÚI XANH RÊU" at bounding box center [325, 357] width 109 height 22
type input "1 TÚI BỌC NILON ĐEN + 1 TÚI XANH RÊU ( QUẦN ÁO )"
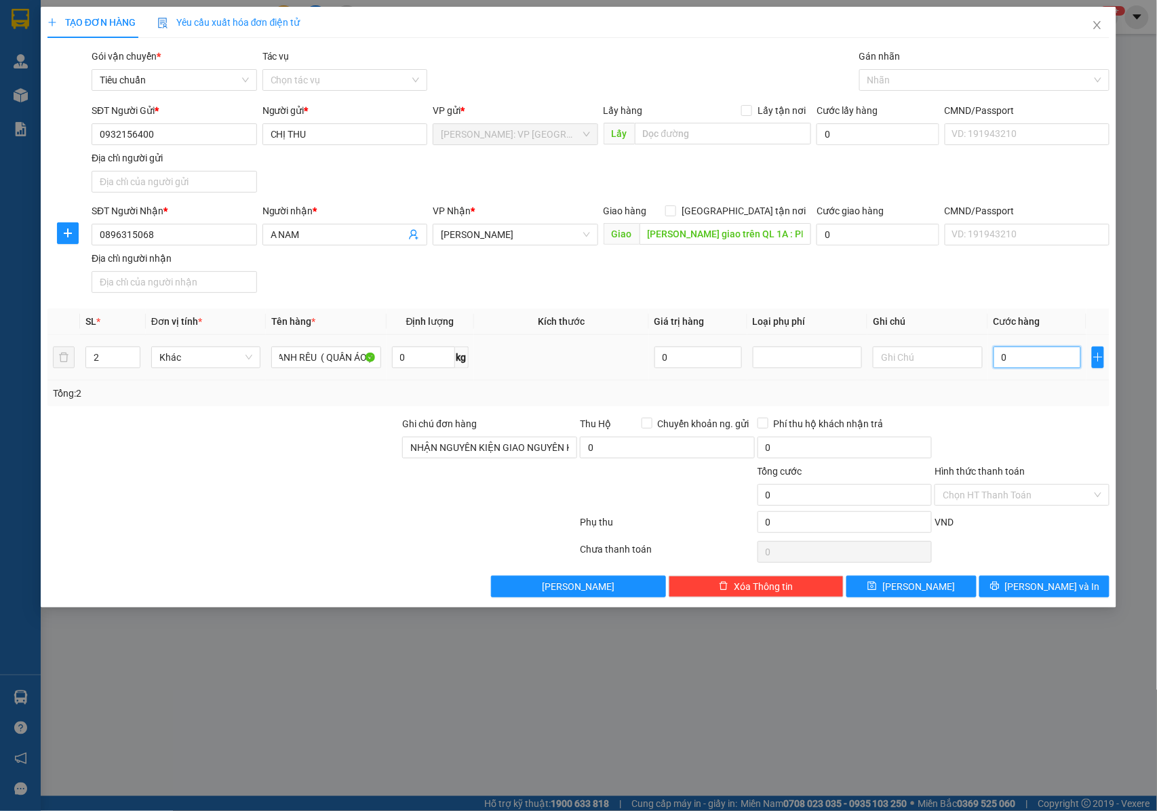
click at [1007, 361] on input "0" at bounding box center [1036, 357] width 87 height 22
type input "1"
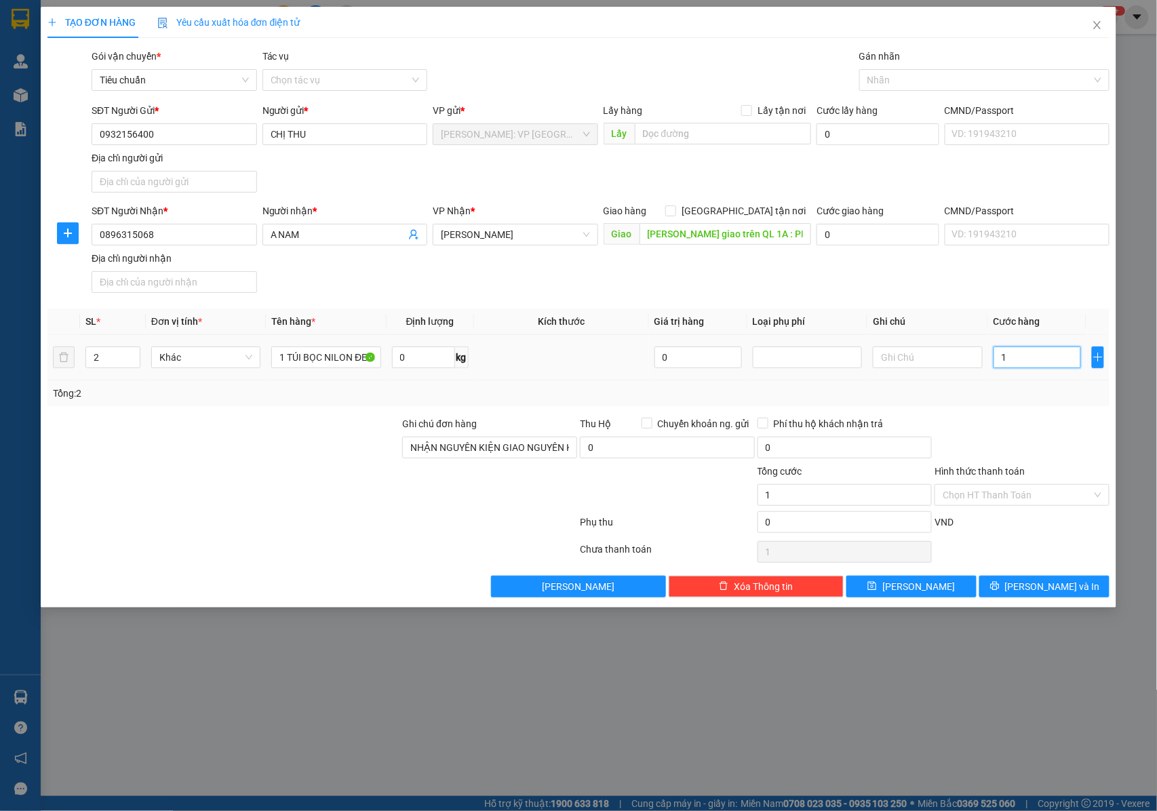
type input "19"
type input "190"
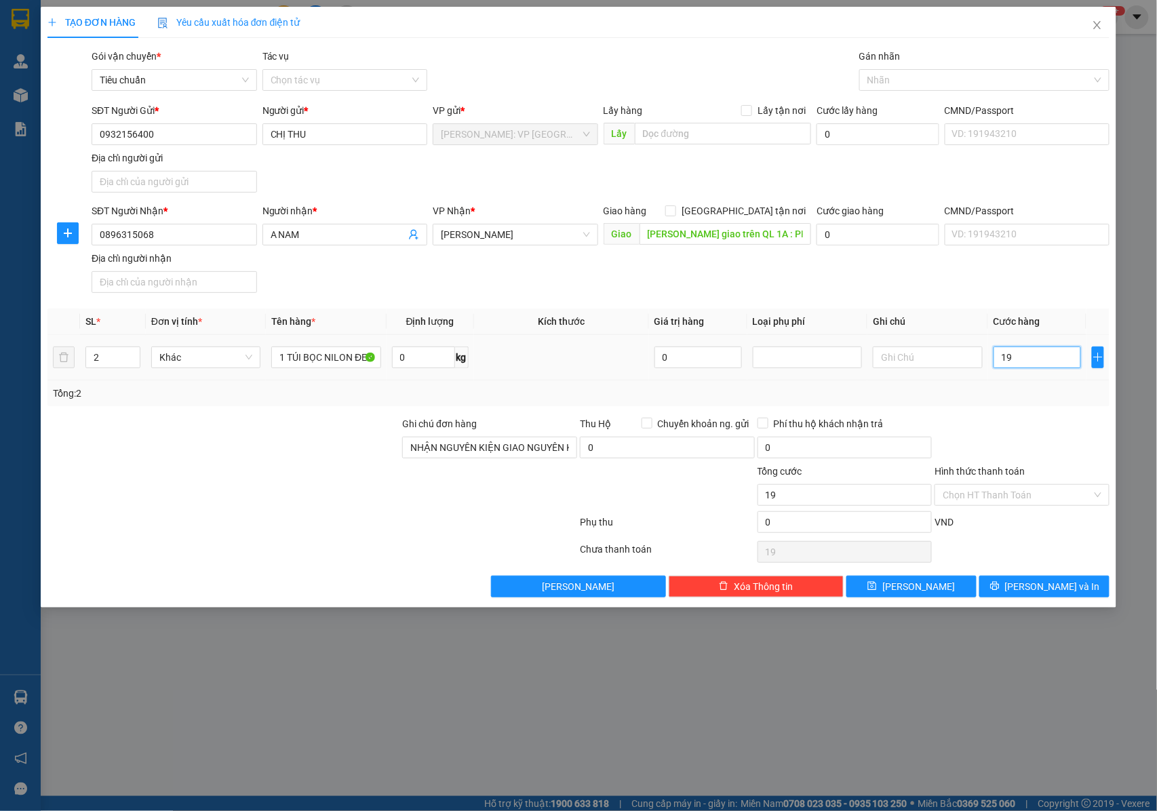
type input "190"
type input "1.900"
type input "19.000"
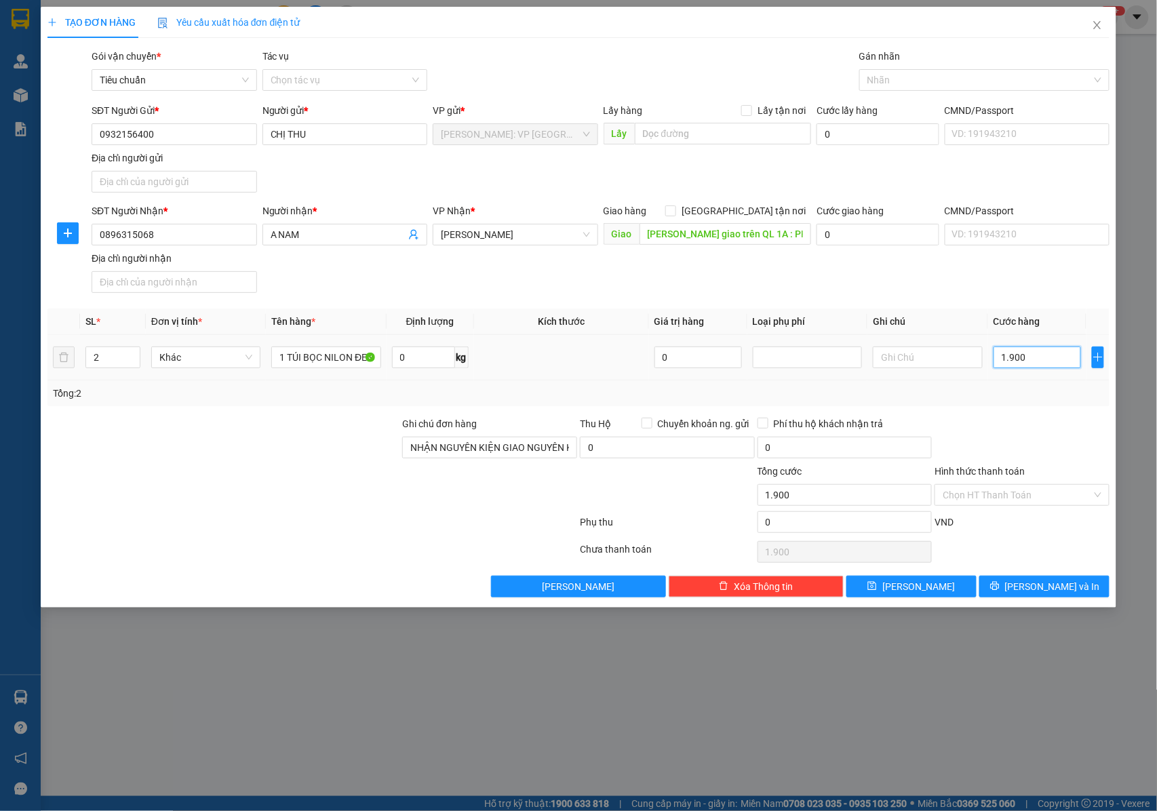
type input "19.000"
type input "190.000"
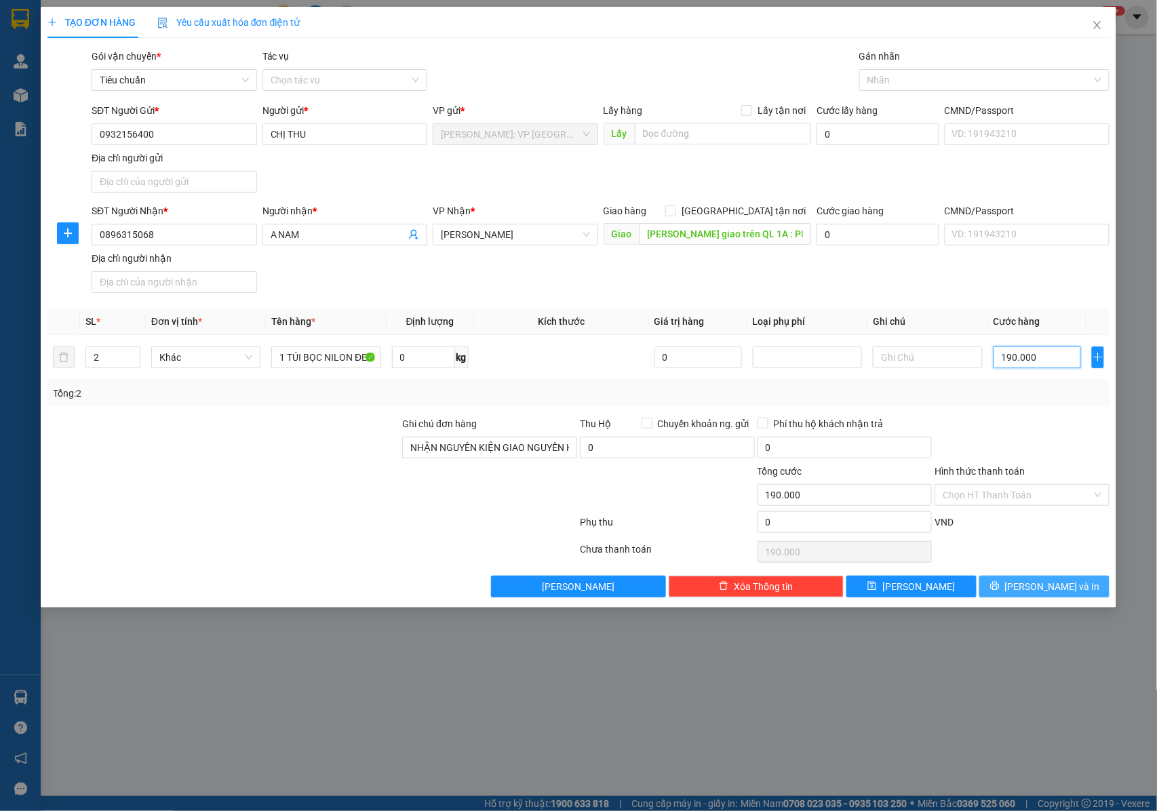
type input "190.000"
click at [1032, 584] on span "[PERSON_NAME] và In" at bounding box center [1052, 586] width 95 height 15
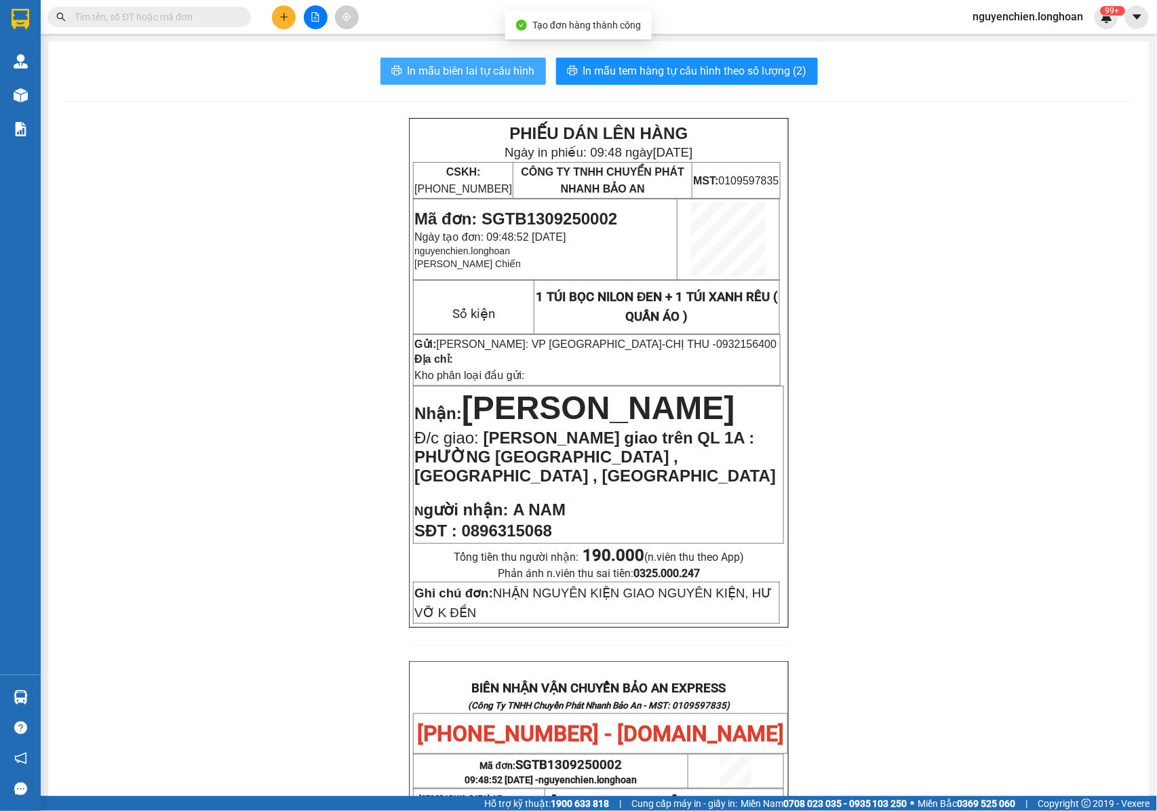
click at [462, 81] on button "In mẫu biên lai tự cấu hình" at bounding box center [462, 71] width 165 height 27
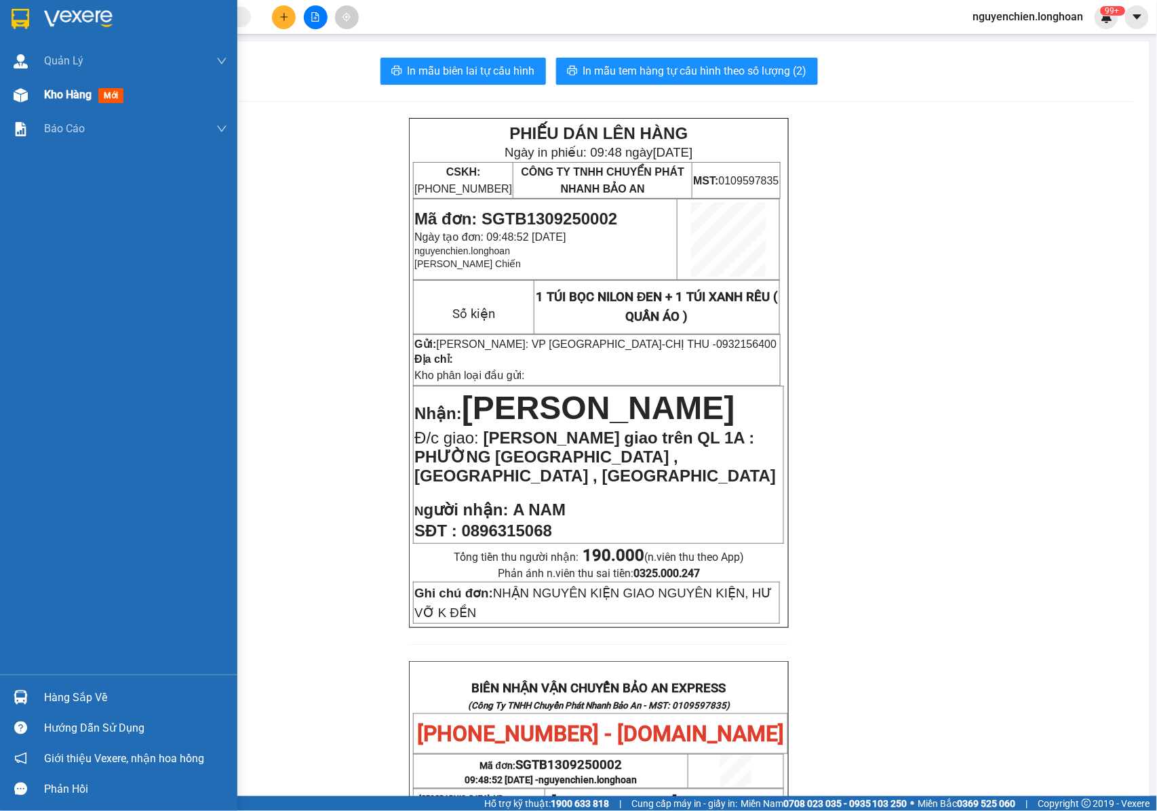
click at [14, 98] on img at bounding box center [21, 95] width 14 height 14
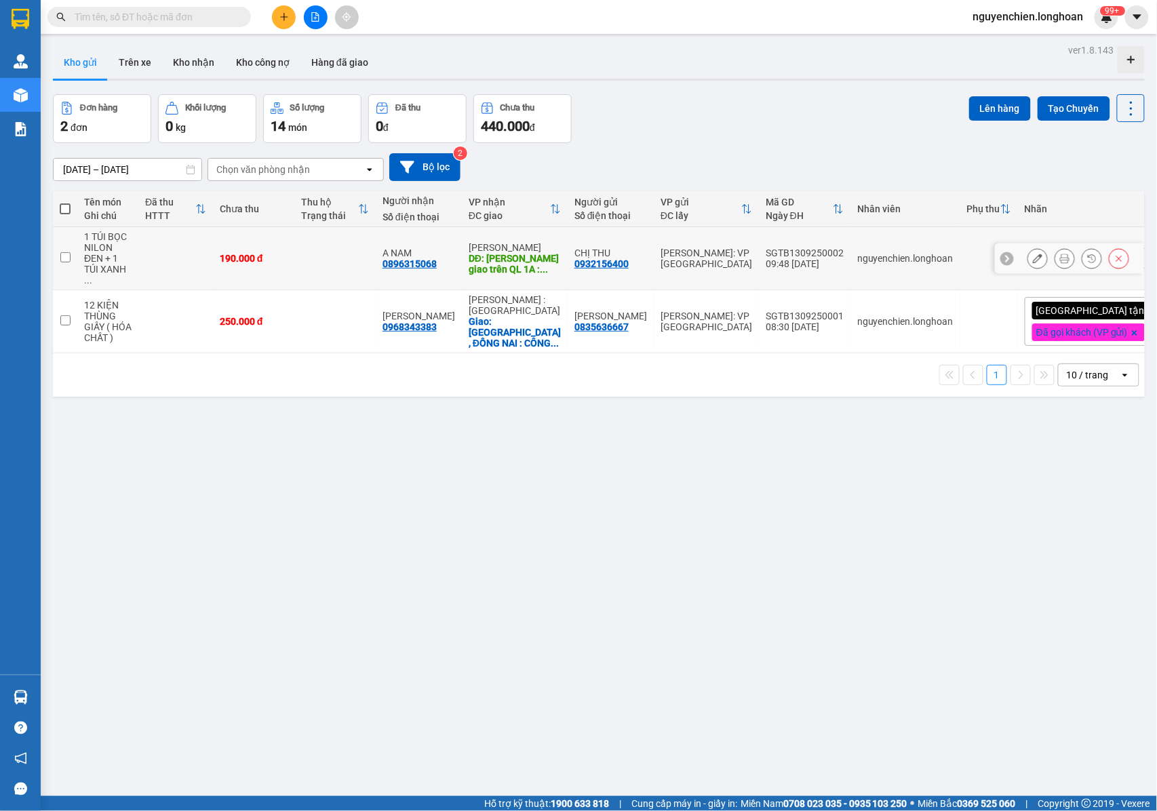
click at [1033, 256] on icon at bounding box center [1037, 258] width 9 height 9
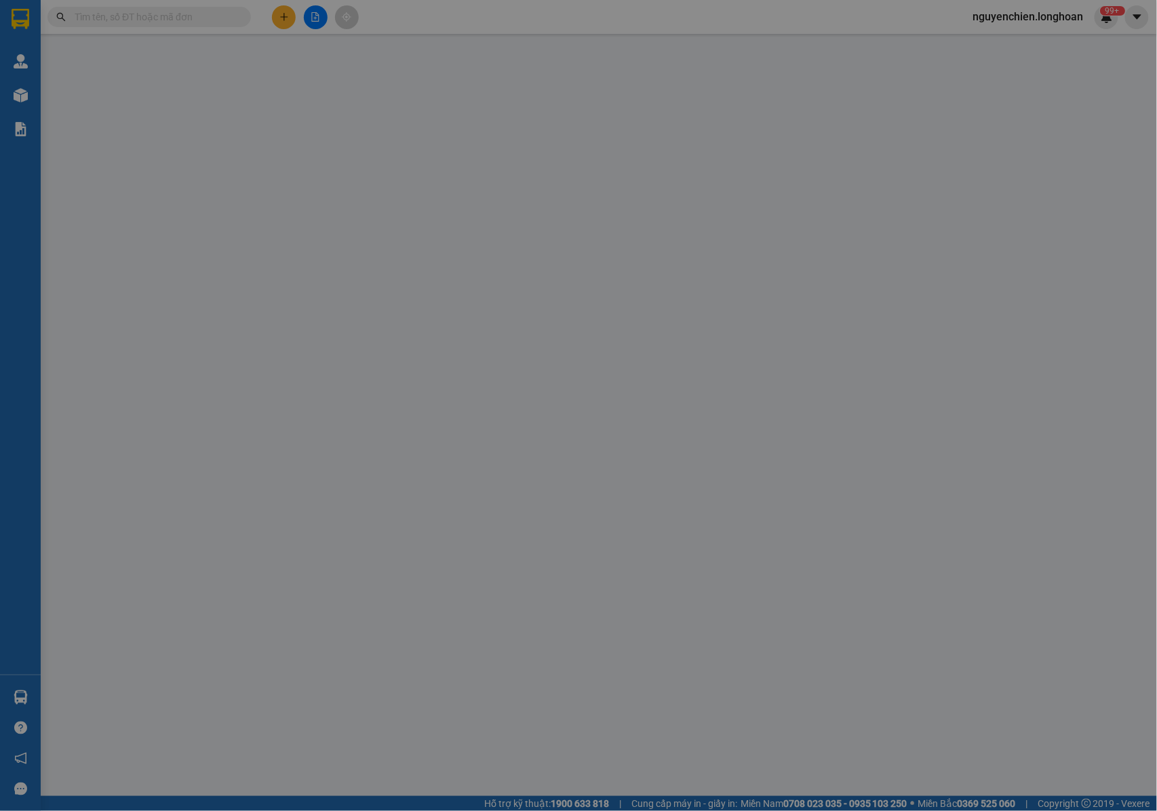
type input "0932156400"
type input "CHỊ THU"
type input "0896315068"
type input "A NAM"
type input "Hồng Lĩnh giao trên QL 1A : PHƯỜNG ĐẬU LIÊU , HỒNG LĨNH , HÀ TĨNH"
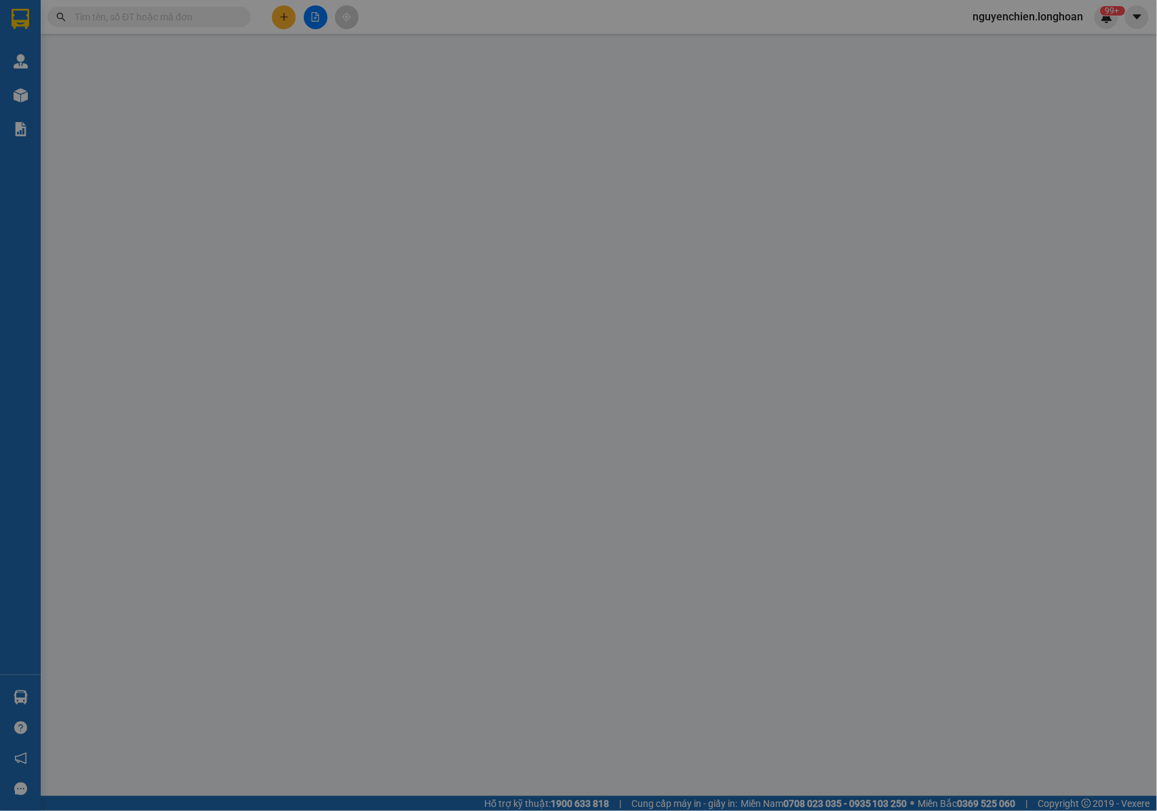
type input "NHẬN NGUYÊN KIỆN GIAO NGUYÊN KIỆN, HƯ VỠ K ĐỀN"
type input "190.000"
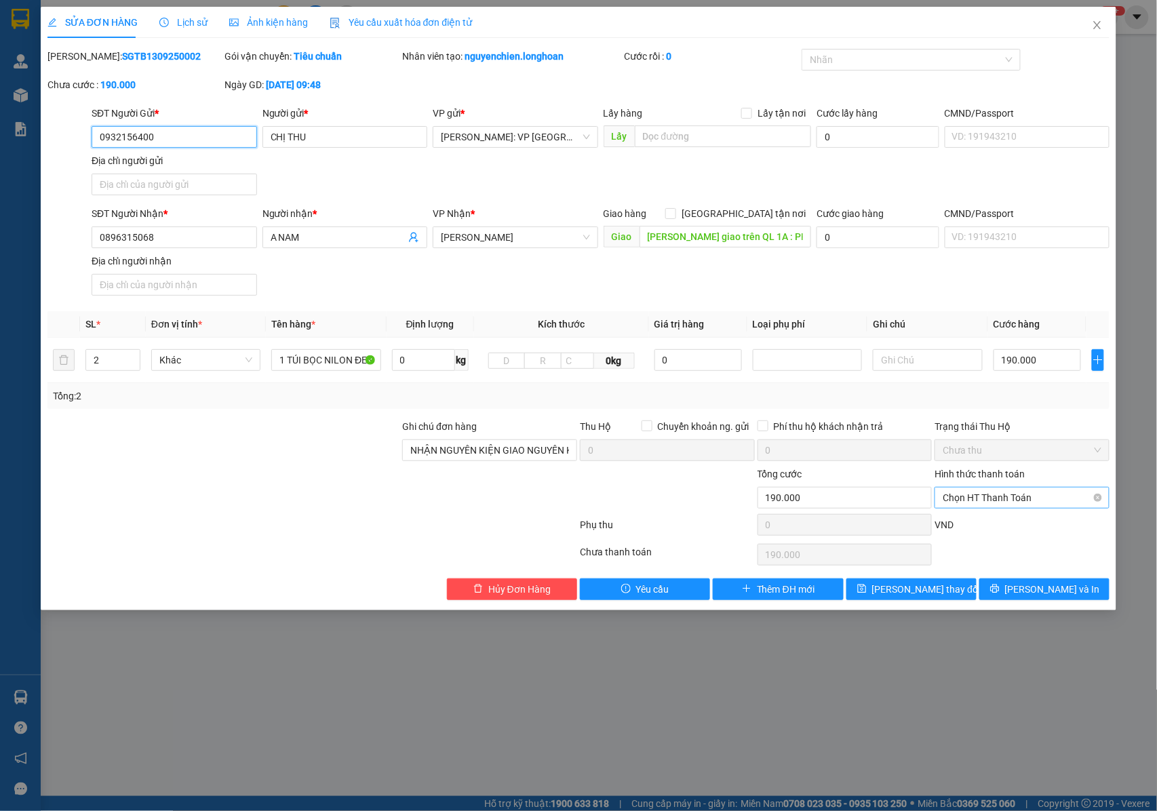
click at [999, 502] on span "Chọn HT Thanh Toán" at bounding box center [1021, 497] width 159 height 20
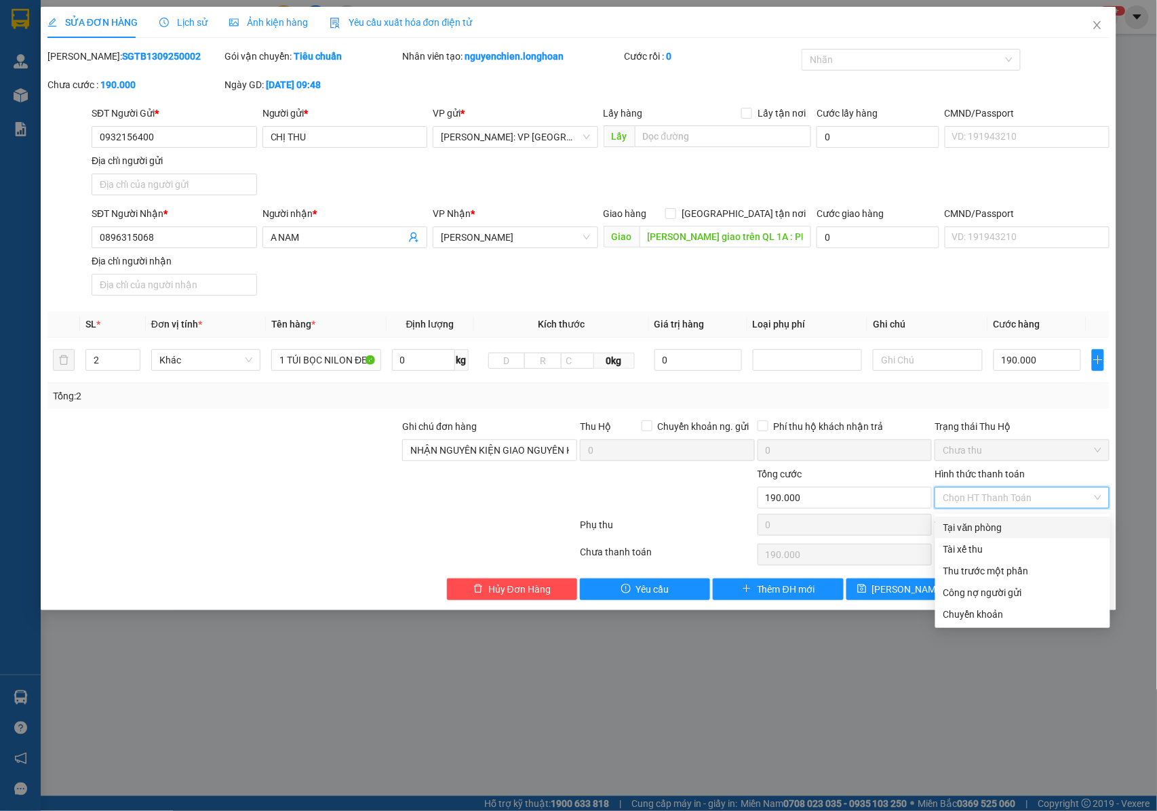
click at [988, 530] on div "Tại văn phòng" at bounding box center [1022, 527] width 159 height 15
type input "0"
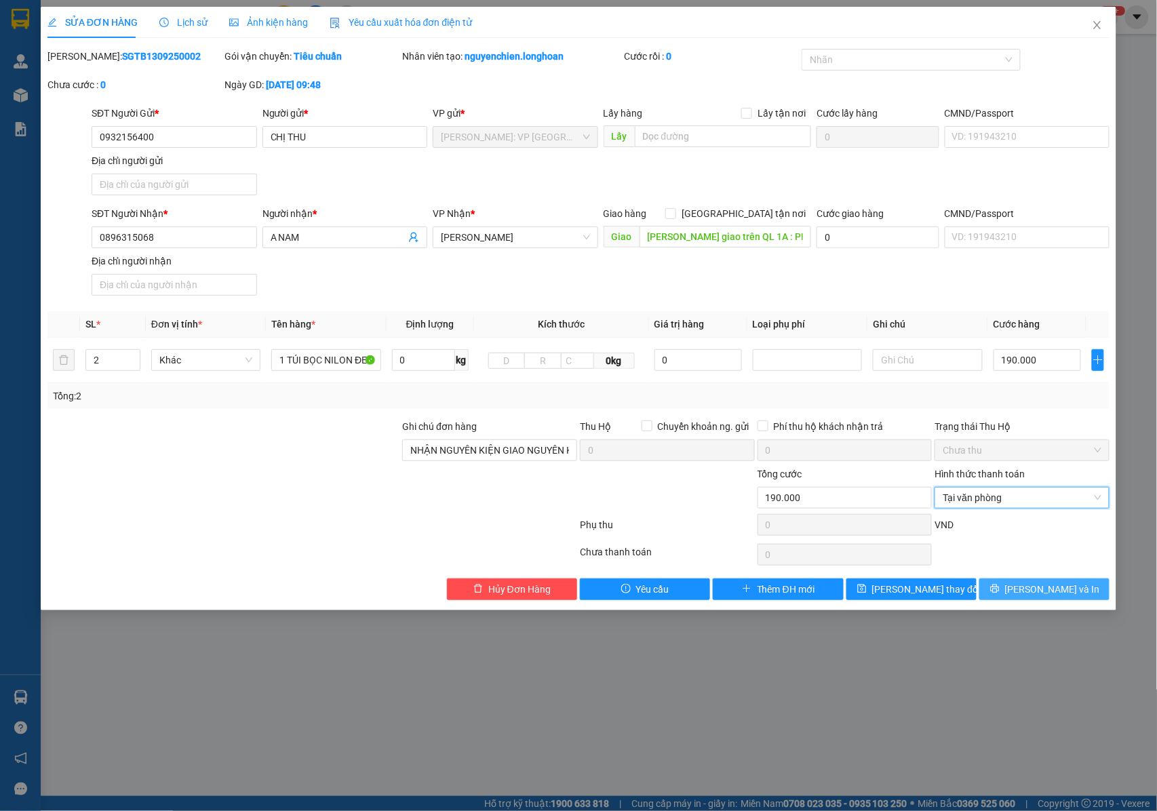
click at [1037, 582] on button "[PERSON_NAME] và In" at bounding box center [1044, 589] width 130 height 22
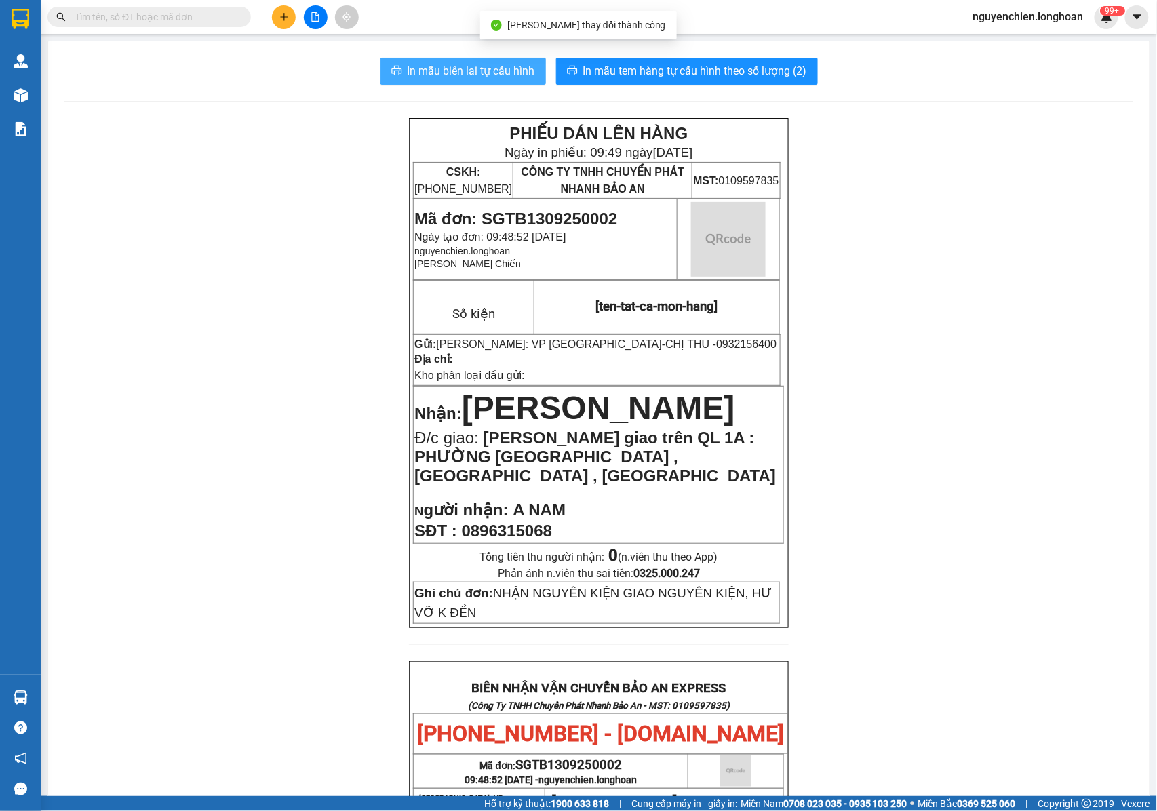
click at [453, 66] on span "In mẫu biên lai tự cấu hình" at bounding box center [470, 70] width 127 height 17
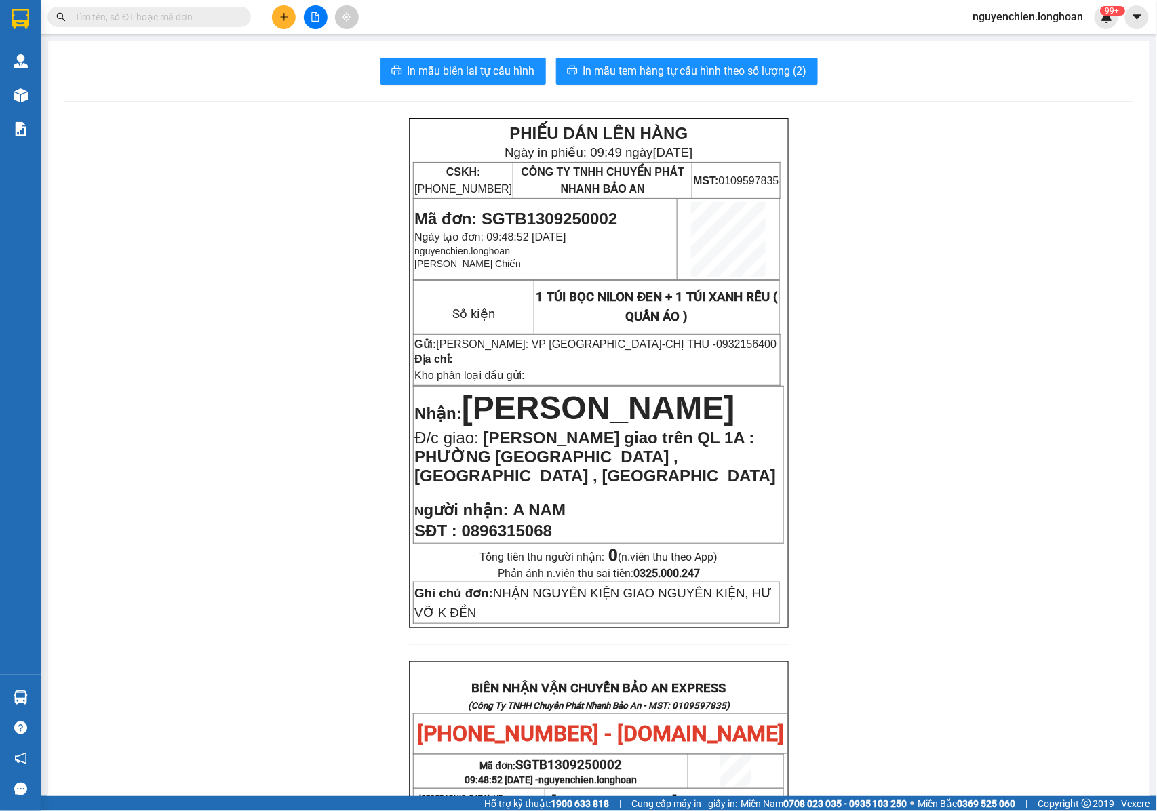
click at [663, 359] on p "Địa chỉ:" at bounding box center [596, 359] width 365 height 13
click at [655, 77] on span "In mẫu tem hàng tự cấu hình theo số lượng (2)" at bounding box center [695, 70] width 224 height 17
click at [662, 487] on p at bounding box center [598, 492] width 368 height 11
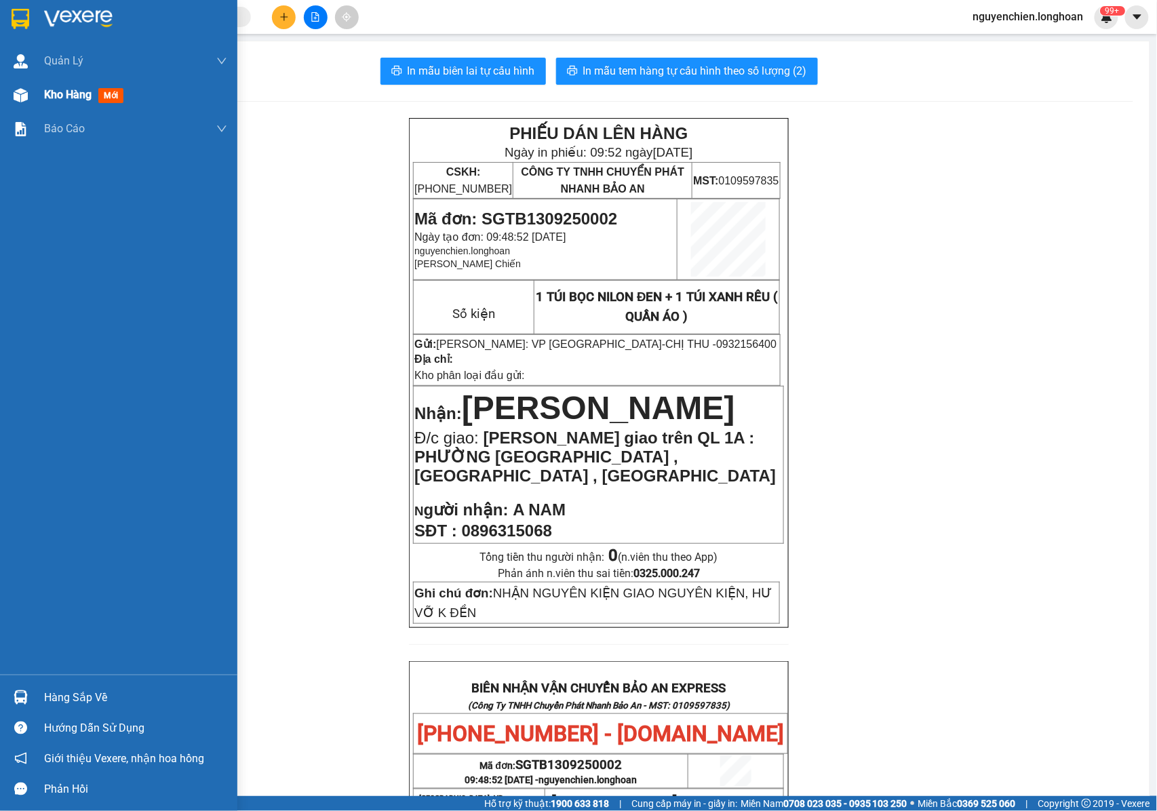
click at [22, 104] on div at bounding box center [21, 95] width 24 height 24
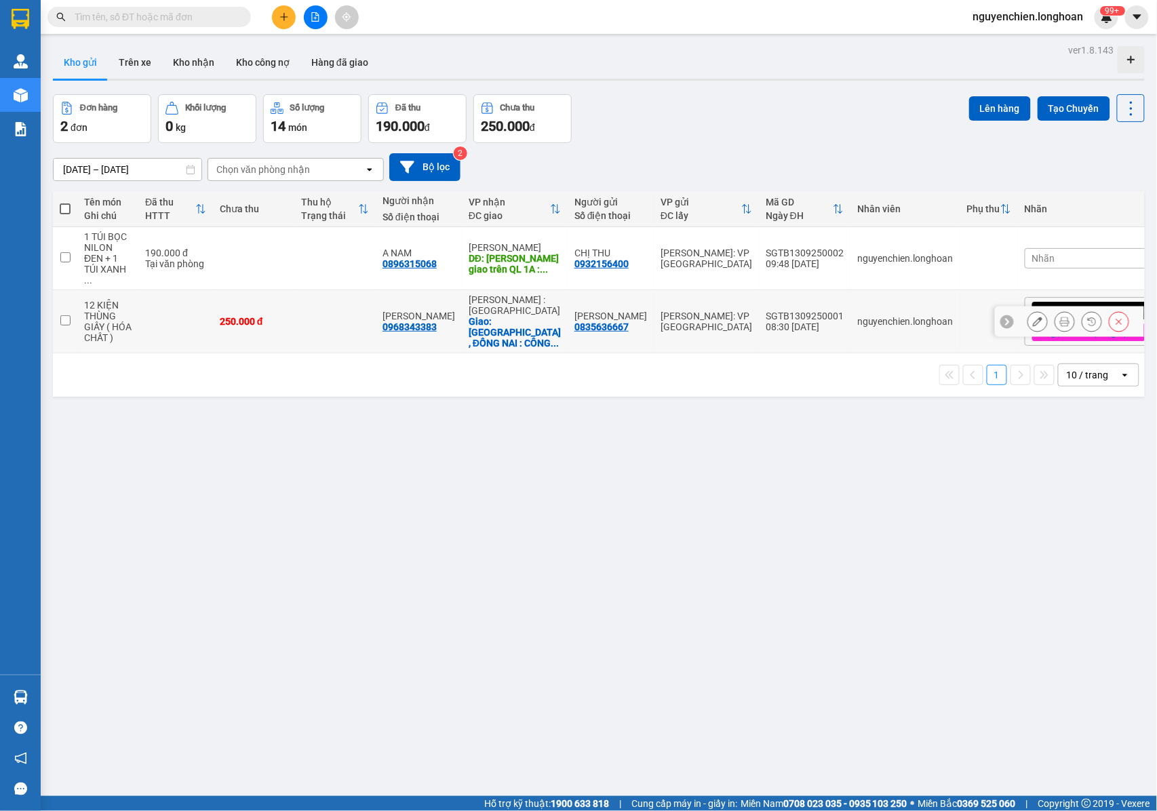
click at [1060, 317] on icon at bounding box center [1064, 321] width 9 height 9
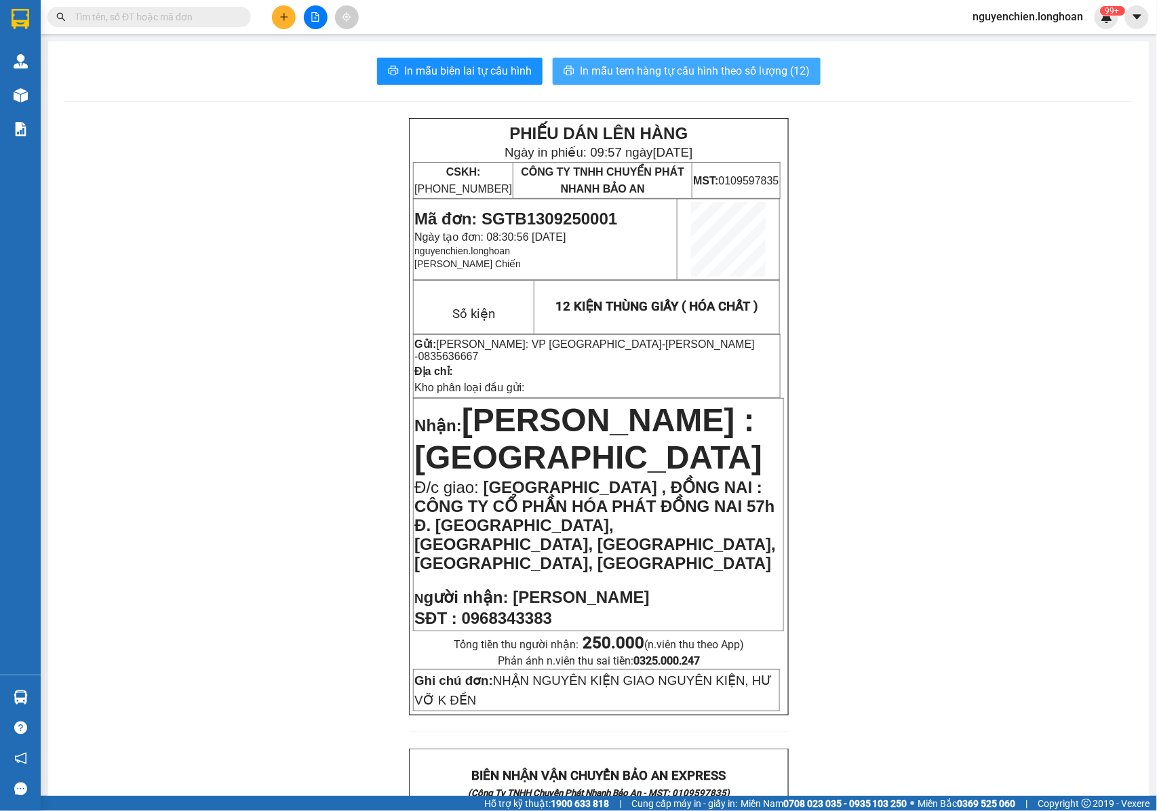
click at [641, 66] on span "In mẫu tem hàng tự cấu hình theo số lượng (12)" at bounding box center [695, 70] width 230 height 17
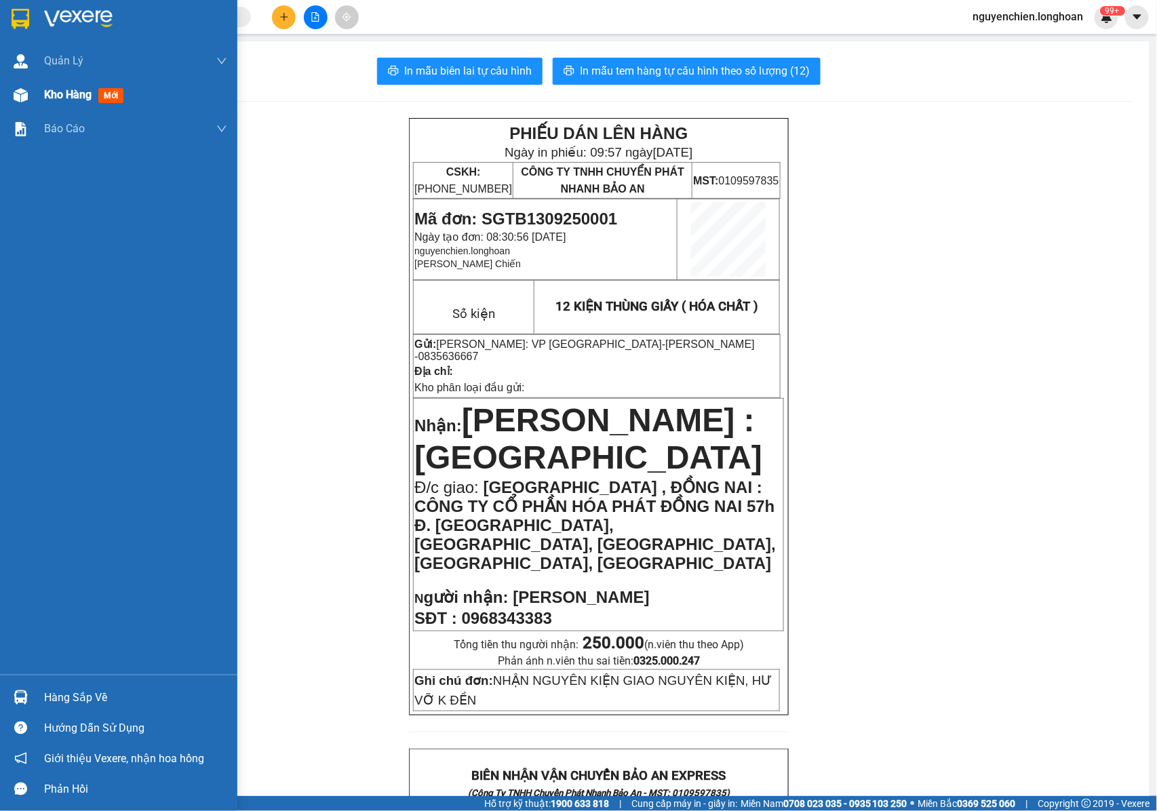
click at [18, 101] on img at bounding box center [21, 95] width 14 height 14
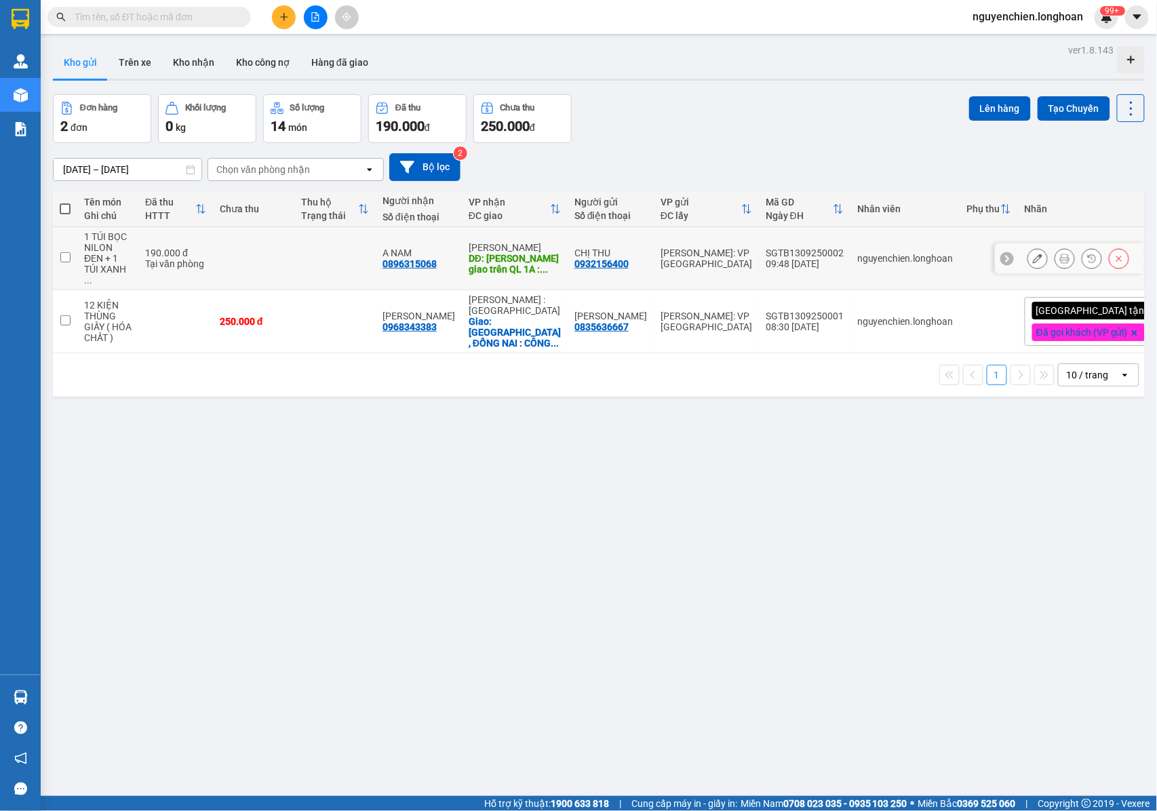
click at [1060, 254] on icon at bounding box center [1064, 258] width 9 height 9
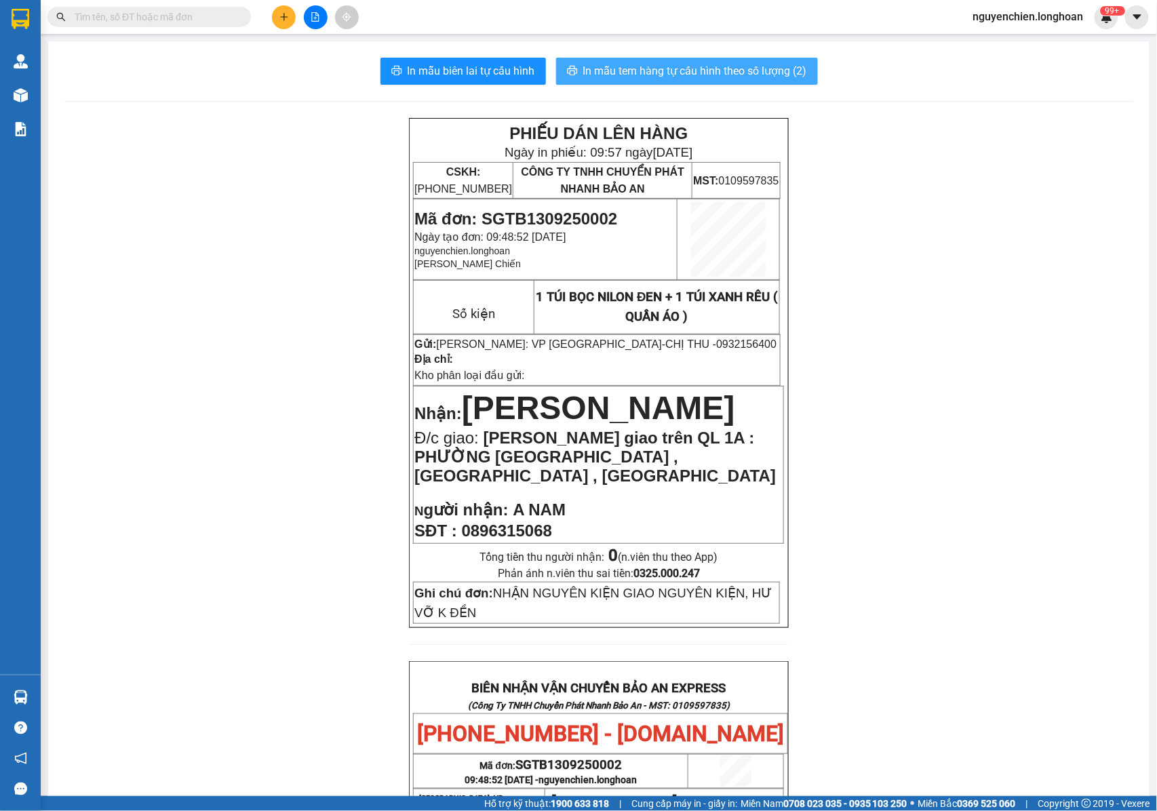
click at [679, 79] on span "In mẫu tem hàng tự cấu hình theo số lượng (2)" at bounding box center [695, 70] width 224 height 17
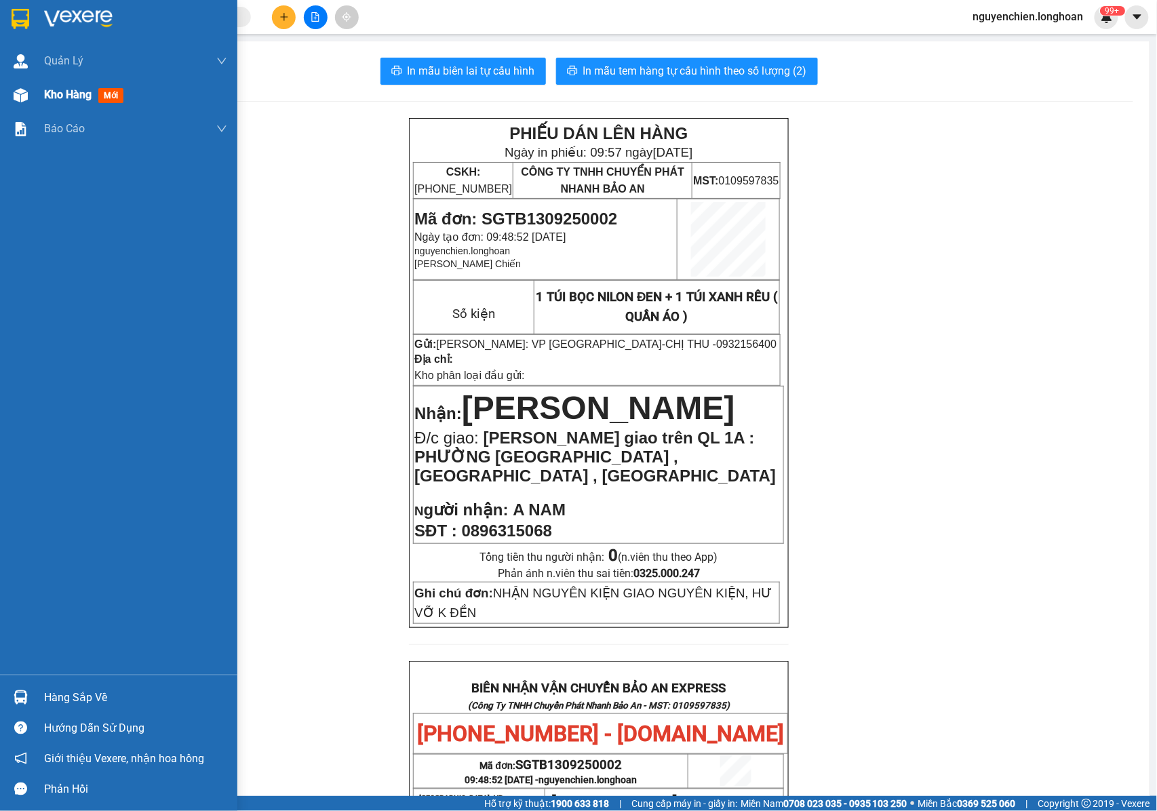
click at [41, 85] on div "Kho hàng mới" at bounding box center [118, 95] width 237 height 34
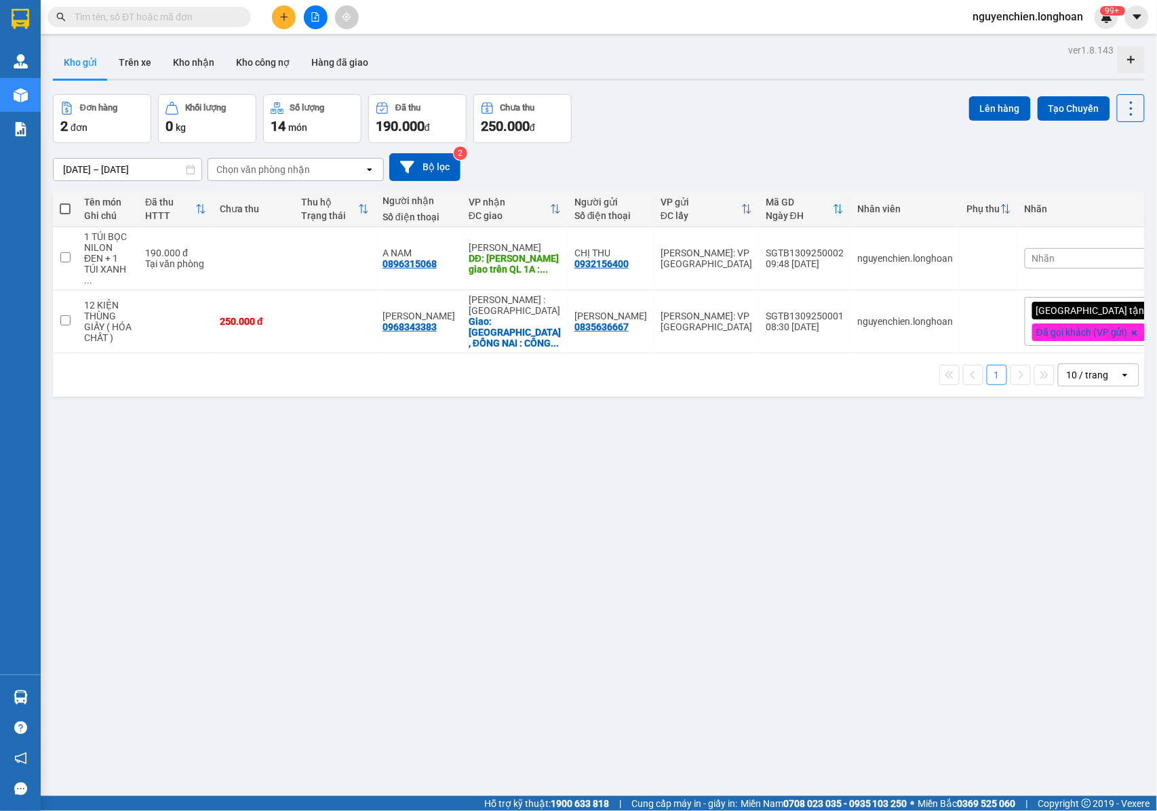
click at [281, 20] on icon "plus" at bounding box center [283, 16] width 9 height 9
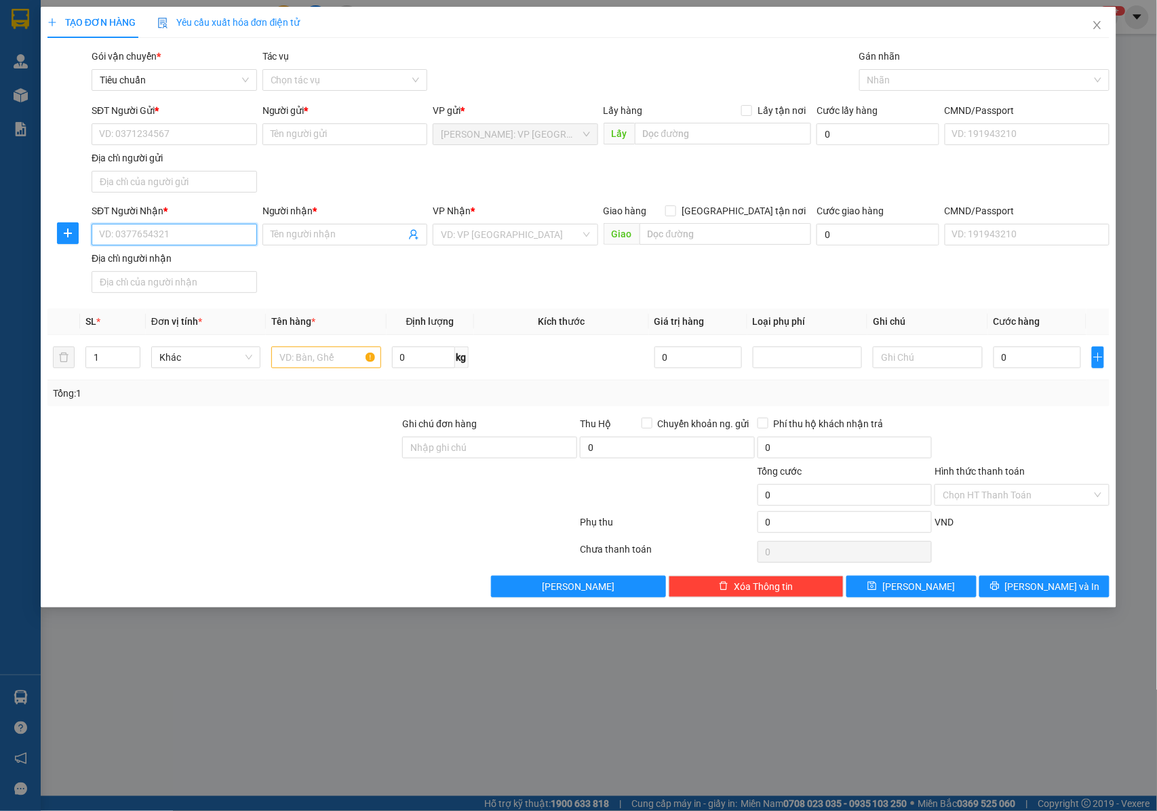
click at [174, 228] on input "SĐT Người Nhận *" at bounding box center [174, 235] width 165 height 22
paste input "0982655732"
type input "0982655732"
click at [323, 228] on input "Người nhận *" at bounding box center [339, 234] width 136 height 15
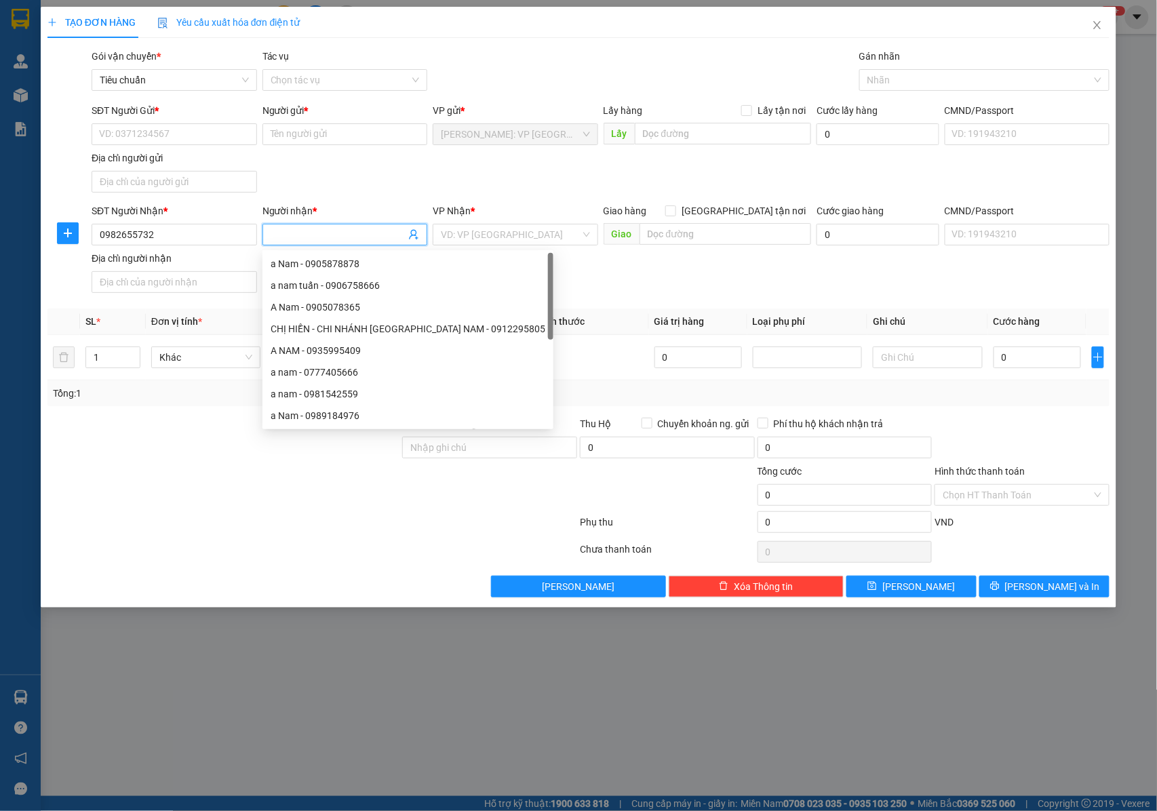
paste input "Vương Quang Thi"
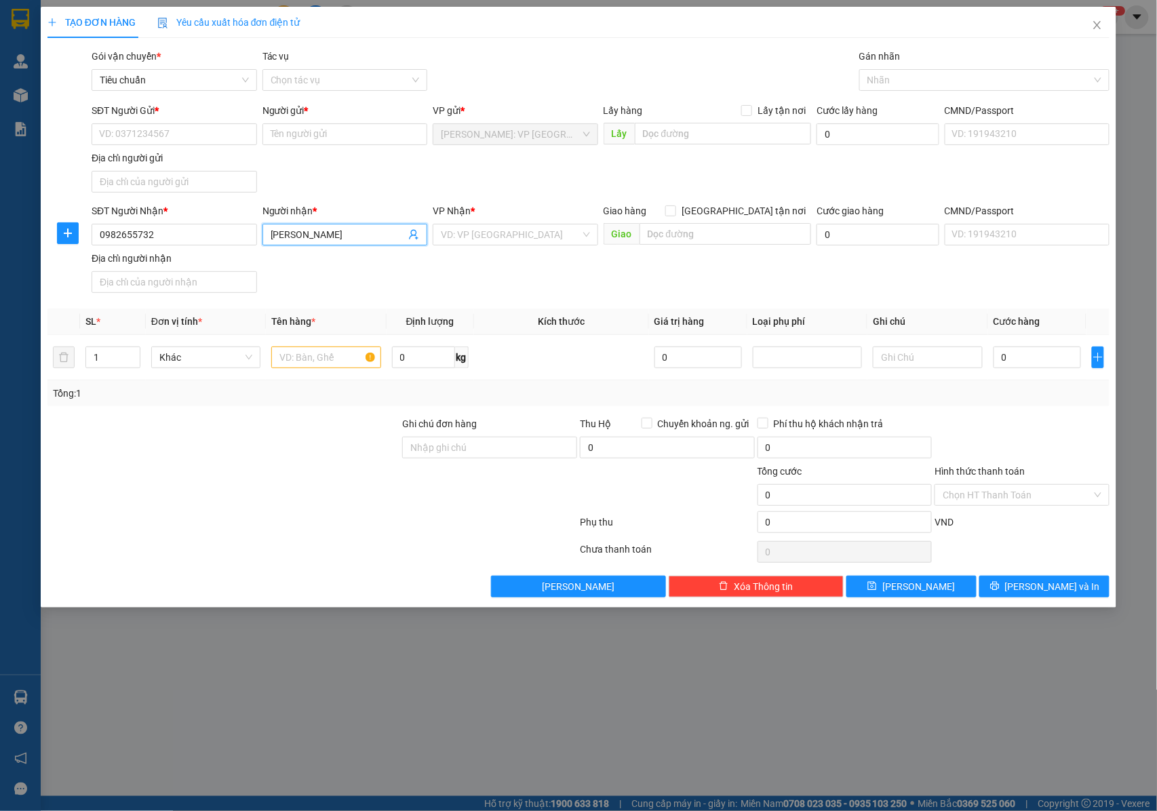
type input "Vương Quang Thi"
click at [665, 240] on input "text" at bounding box center [725, 234] width 172 height 22
paste input "CÔNG TY TNHH SXTMDV JA VIỆT NAM"
type input "CÔNG TY TNHH SXTMDV JA VIỆT NAM"
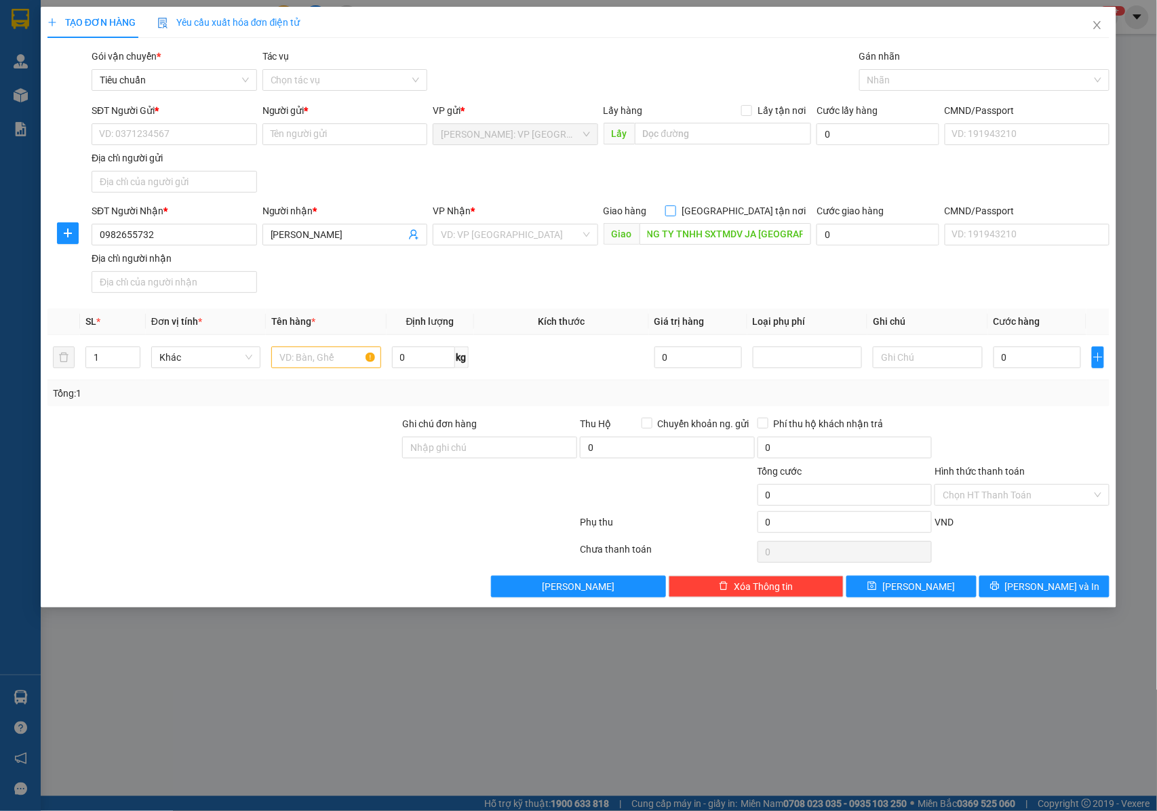
click at [675, 212] on input "[GEOGRAPHIC_DATA] tận nơi" at bounding box center [669, 209] width 9 height 9
checkbox input "true"
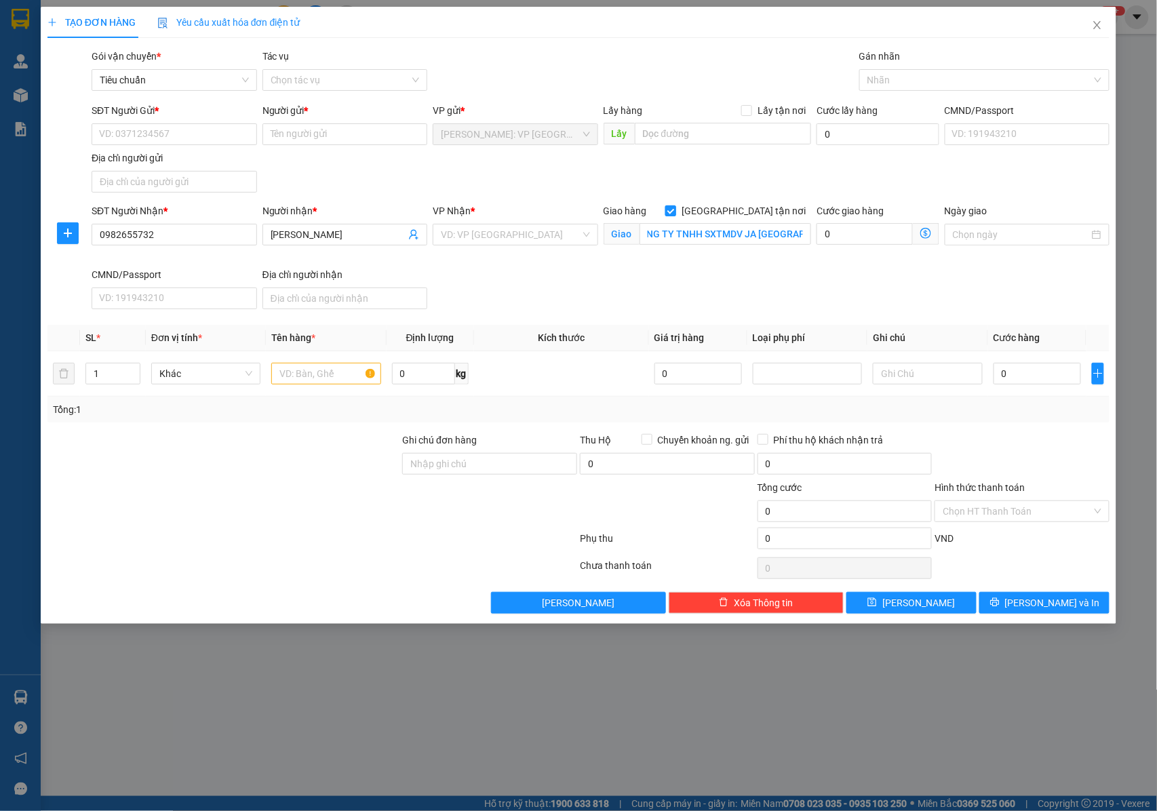
scroll to position [0, 0]
click at [650, 239] on input "CÔNG TY TNHH SXTMDV JA VIỆT NAM" at bounding box center [725, 234] width 172 height 22
click at [481, 232] on input "search" at bounding box center [511, 234] width 140 height 20
click at [776, 239] on input "CÔNG TY TNHH SXTMDV JA VIỆT NAM" at bounding box center [725, 234] width 172 height 22
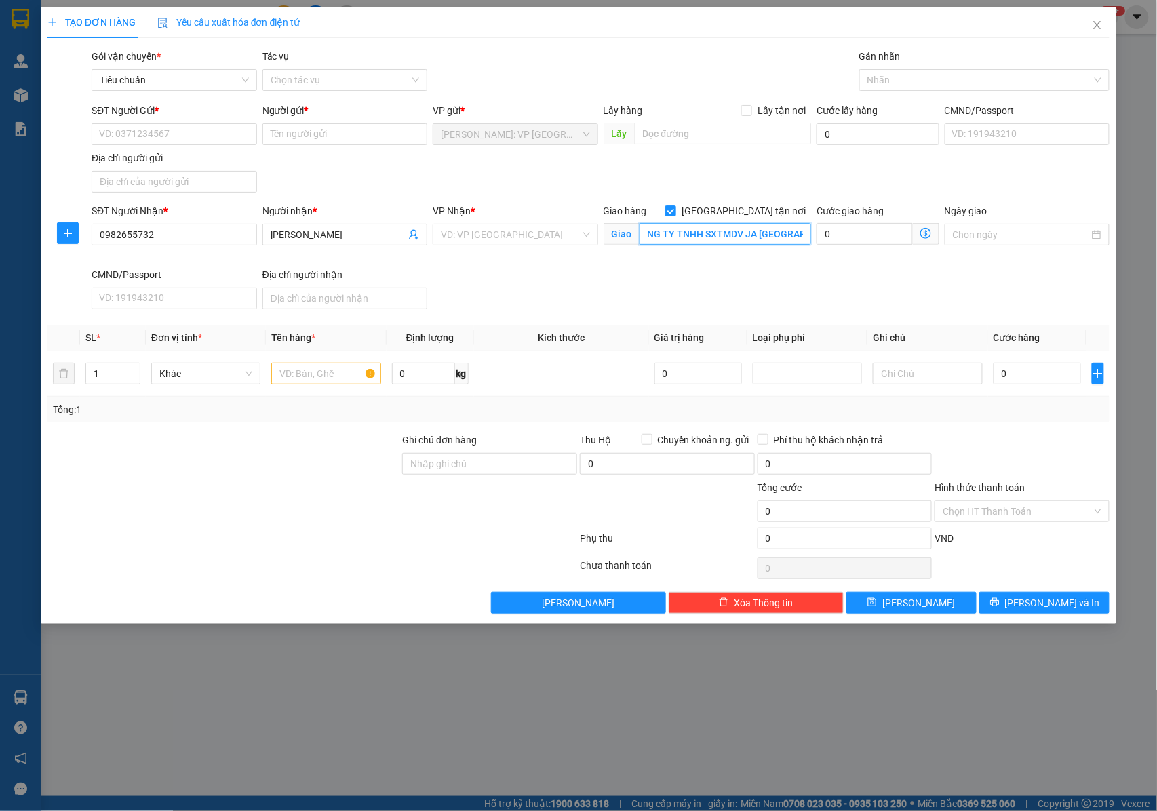
scroll to position [0, 16]
paste input "115A, Đ. Hưng Định 11, P. Thuận An"
click at [887, 87] on div at bounding box center [977, 80] width 230 height 16
type input "THUẬN AN , BÌNH DƯƠNG : CÔNG TY TNHH SXTMDV JA VIỆT NAM,115A, Đ. Hưng Định 11, …"
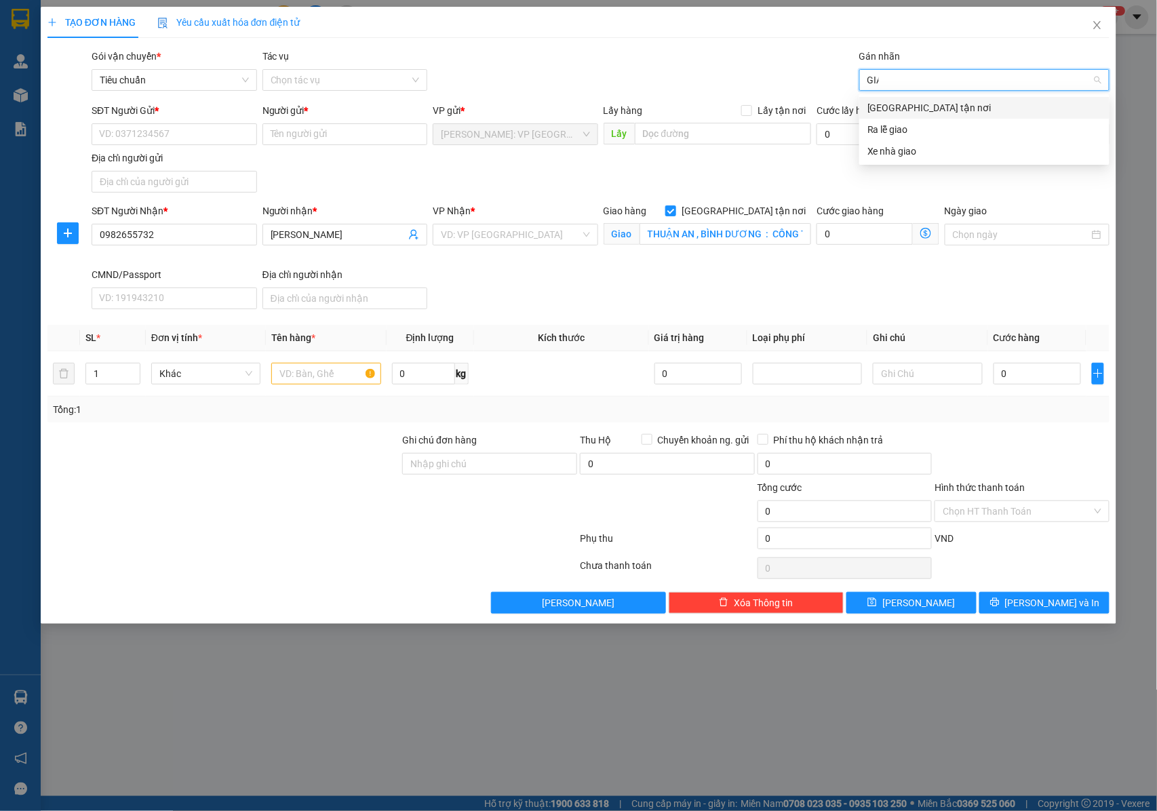
type input "GIAO"
click at [884, 101] on div "[GEOGRAPHIC_DATA] tận nơi" at bounding box center [984, 107] width 234 height 15
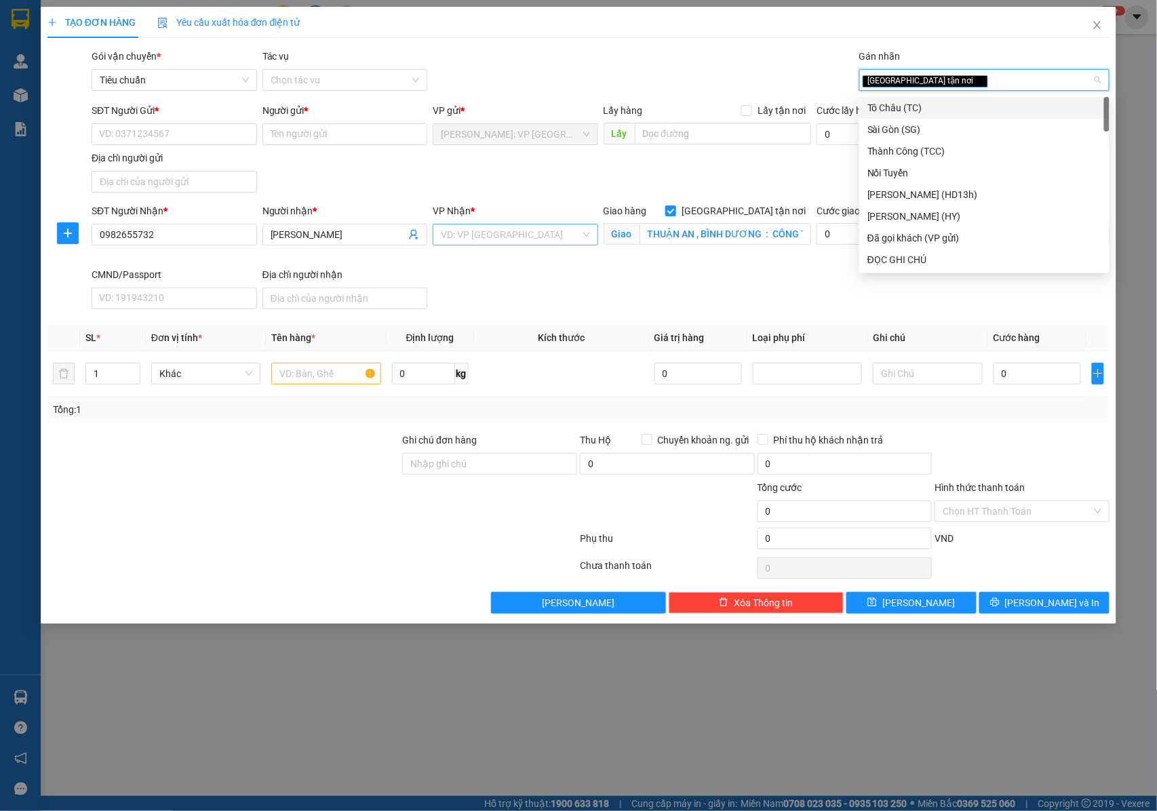
click at [491, 237] on input "search" at bounding box center [511, 234] width 140 height 20
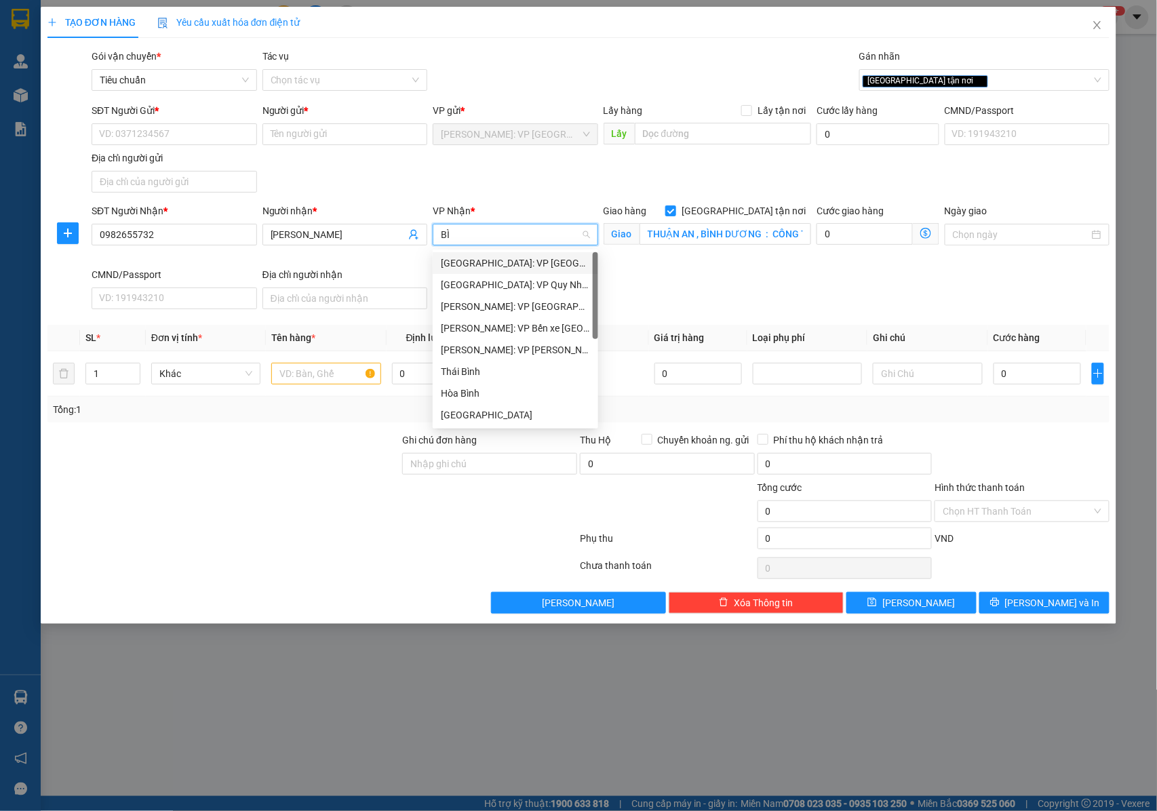
type input "B"
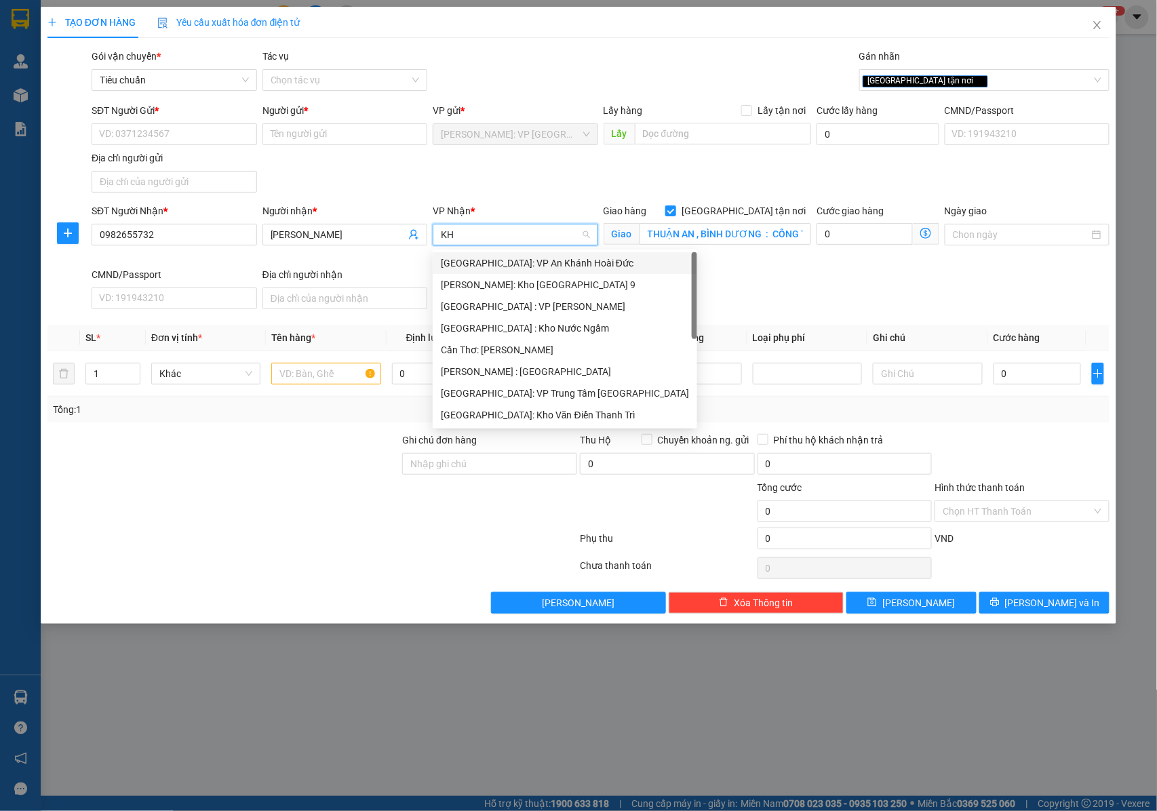
type input "KHO"
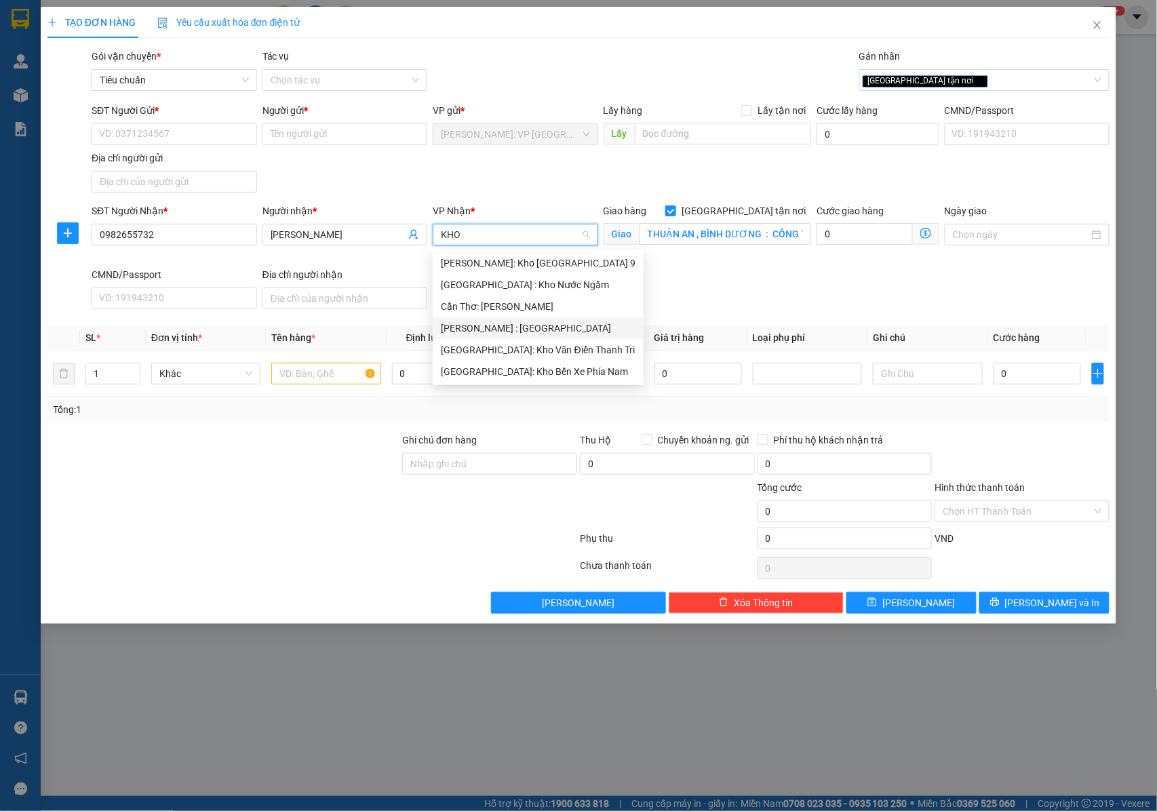
click at [490, 331] on div "[PERSON_NAME] : [GEOGRAPHIC_DATA]" at bounding box center [538, 328] width 195 height 15
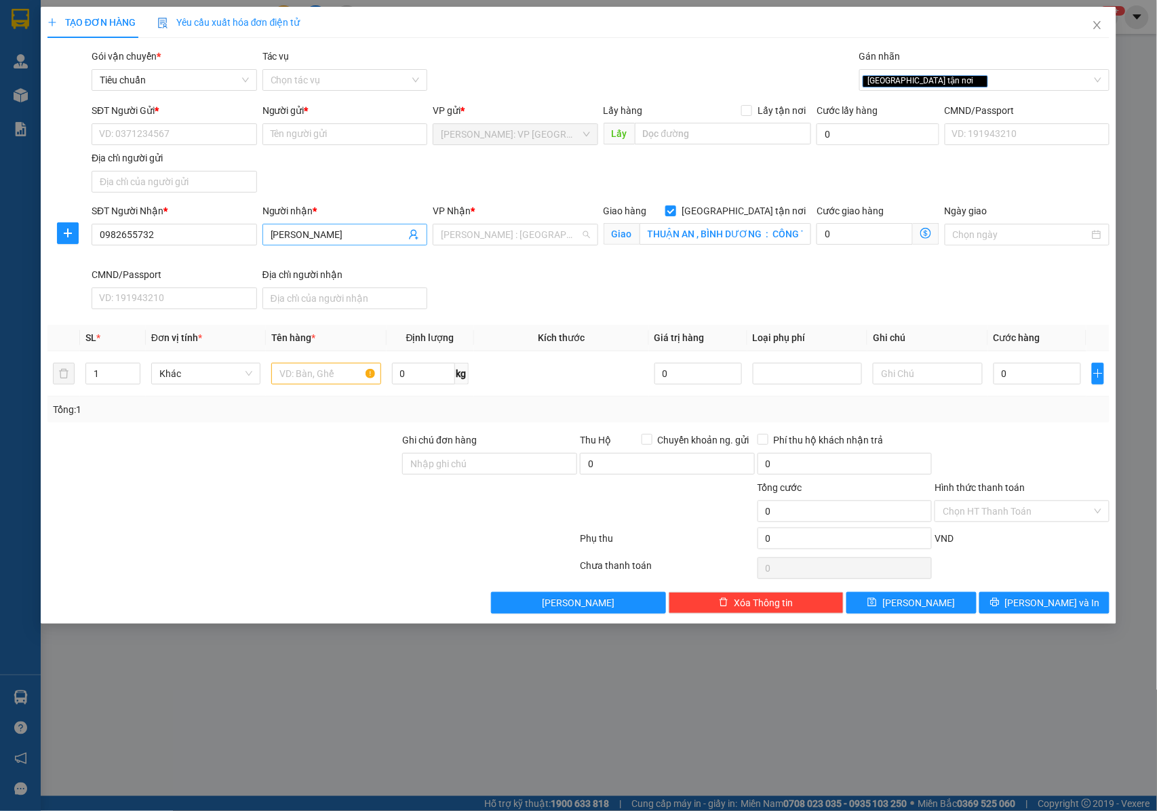
scroll to position [336, 0]
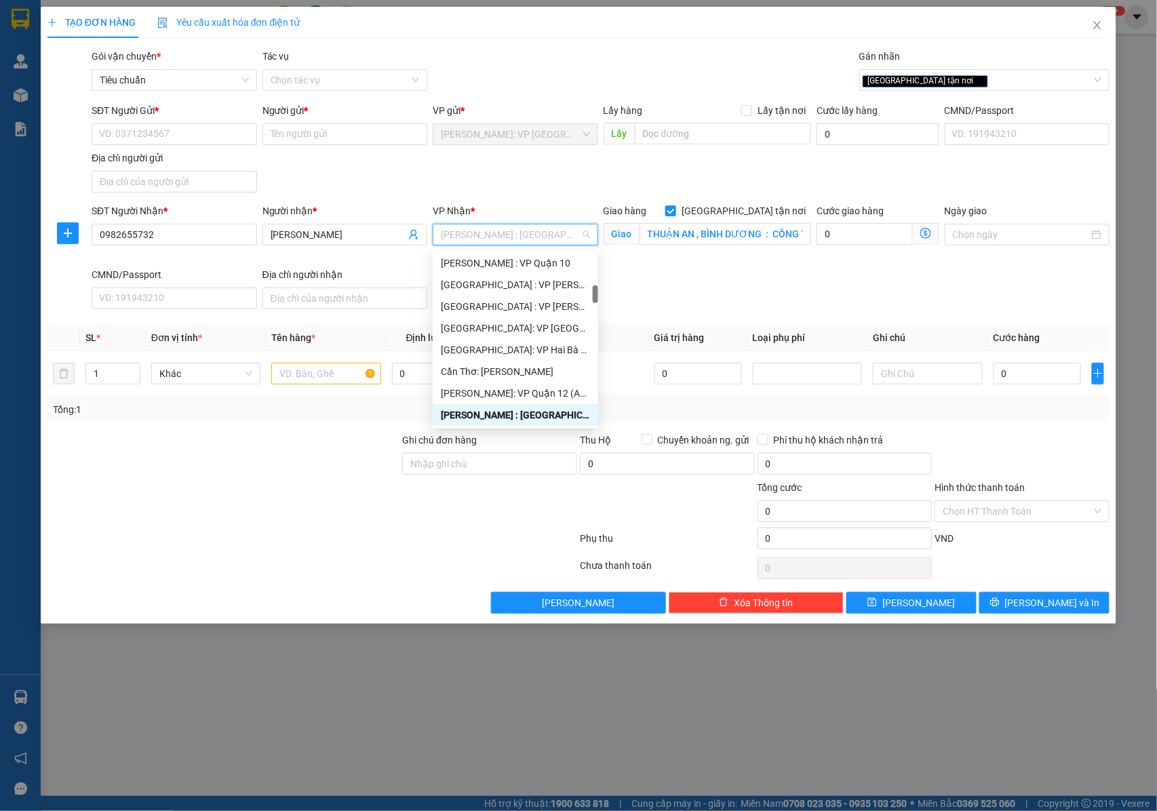
click at [663, 300] on div "SĐT Người Nhận * 0982655732 Người nhận * Vương Quang Thi VP Nhận * Hồ Chí Minh …" at bounding box center [600, 258] width 1023 height 111
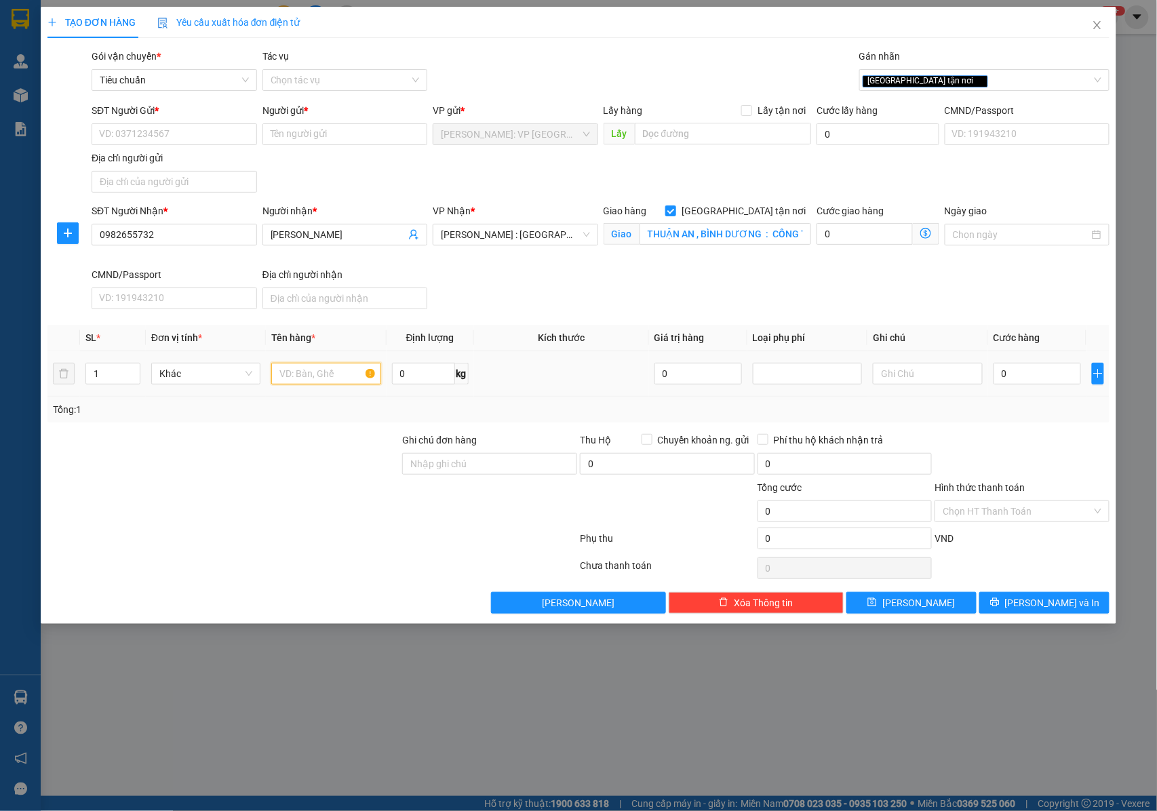
click at [323, 378] on input "text" at bounding box center [325, 374] width 109 height 22
type input "1 CHIẾC XE ĐẠP"
click at [443, 450] on div "Ghi chú đơn hàng" at bounding box center [489, 443] width 175 height 20
click at [446, 471] on input "Ghi chú đơn hàng" at bounding box center [489, 464] width 175 height 22
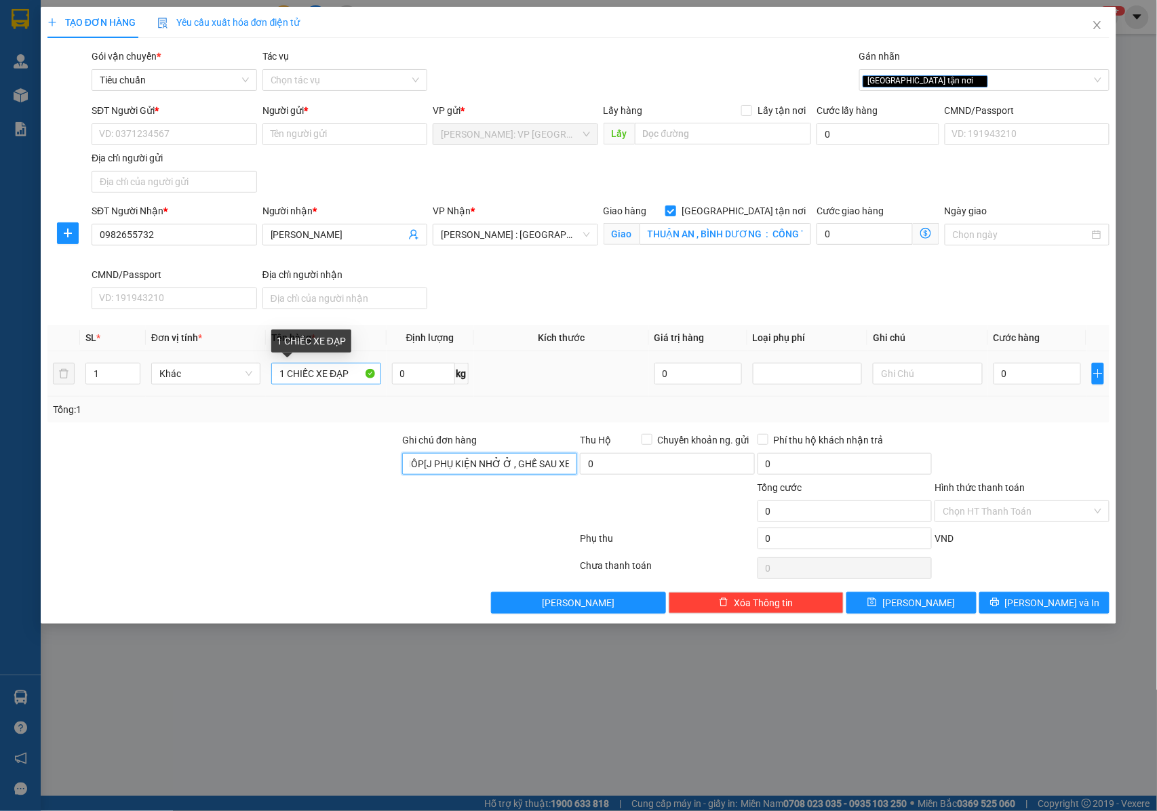
type input "1 HÔP[J PHỤ KIỆN NHỞ Ở , GHẾ SAU XE"
click at [350, 375] on input "1 CHIẾC XE ĐẠP" at bounding box center [325, 374] width 109 height 22
type input "1 CHIẾC XE ĐẠP"
click at [1041, 383] on input "0" at bounding box center [1036, 374] width 87 height 22
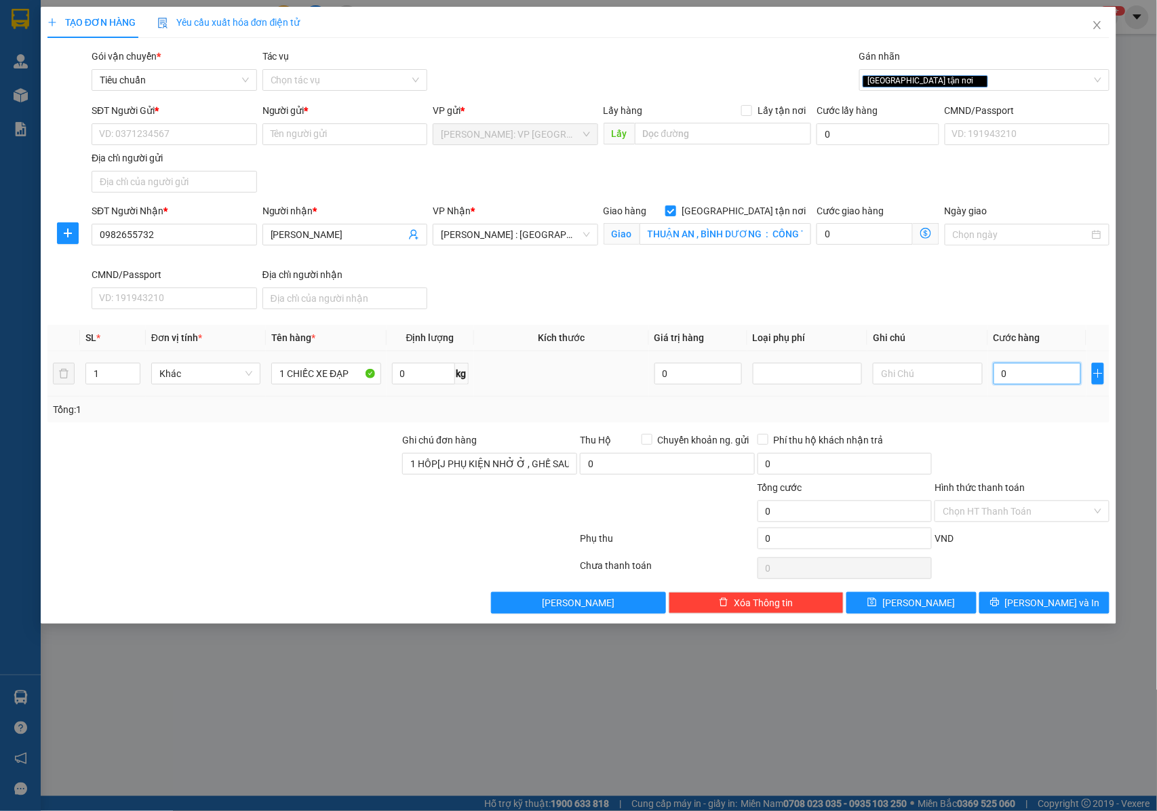
type input "1"
type input "12"
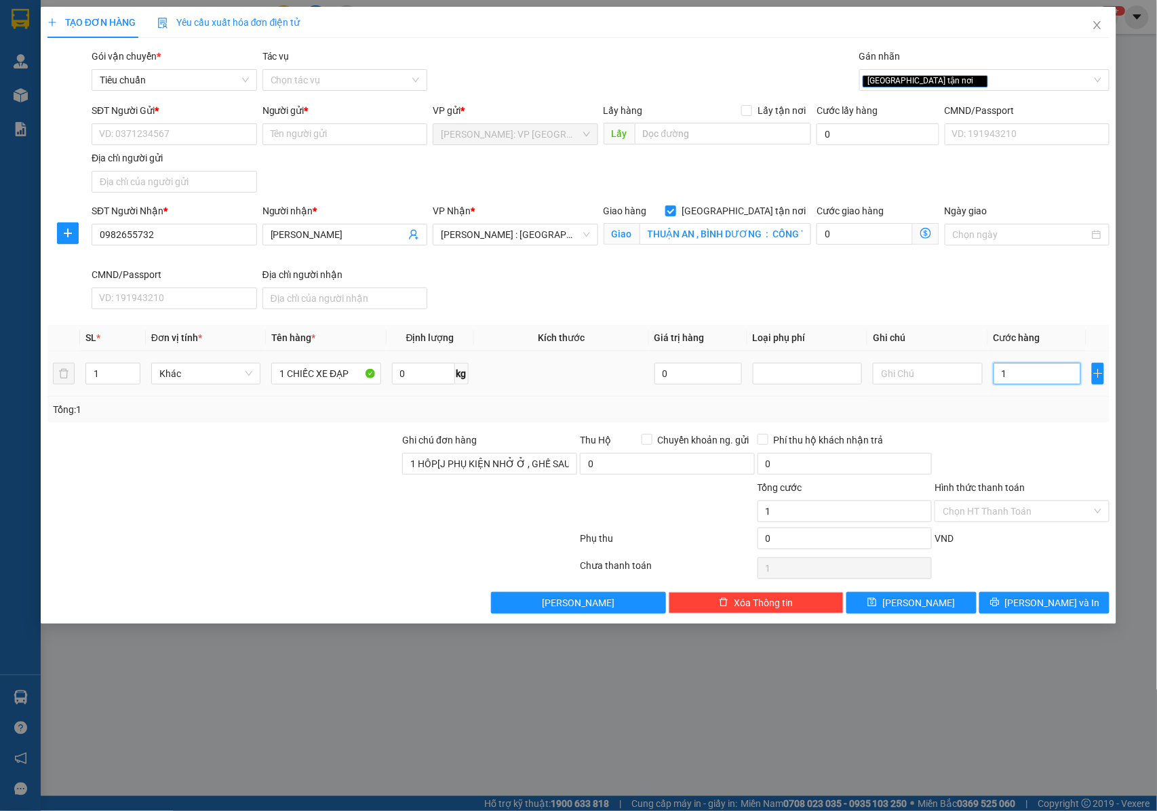
type input "12"
type input "120"
type input "1.200"
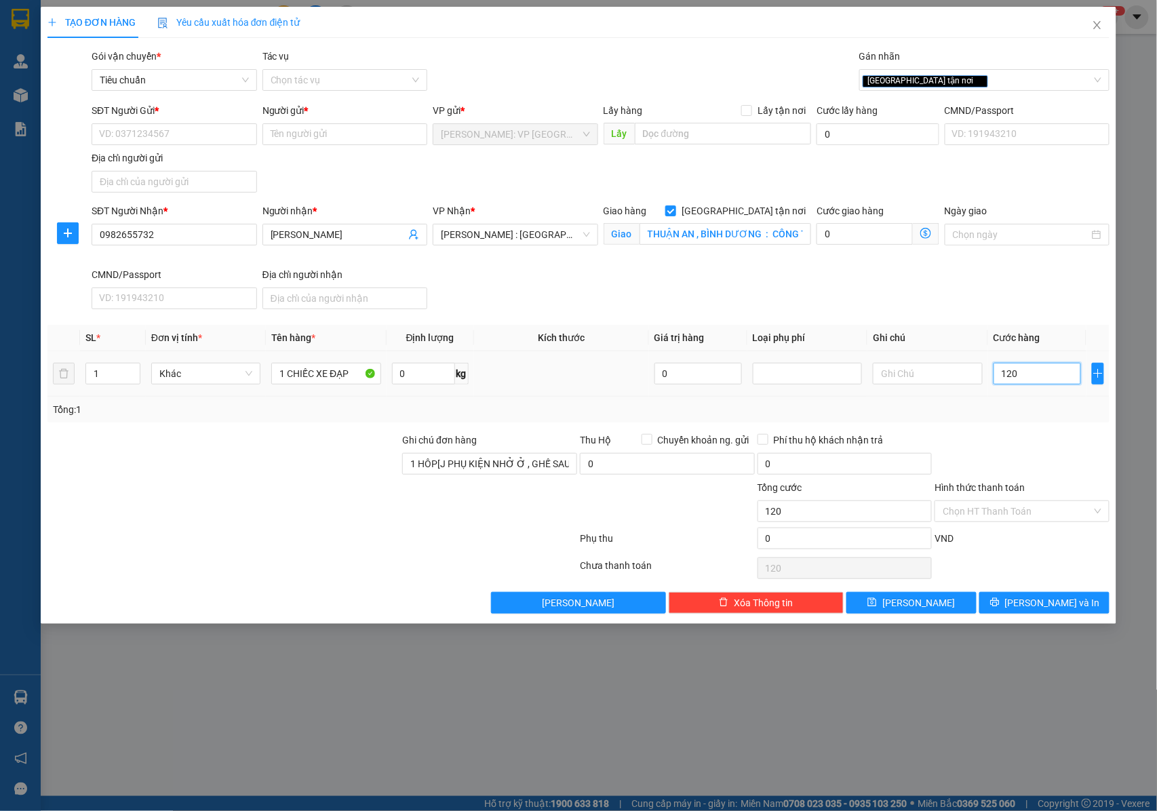
type input "1.200"
type input "12.000"
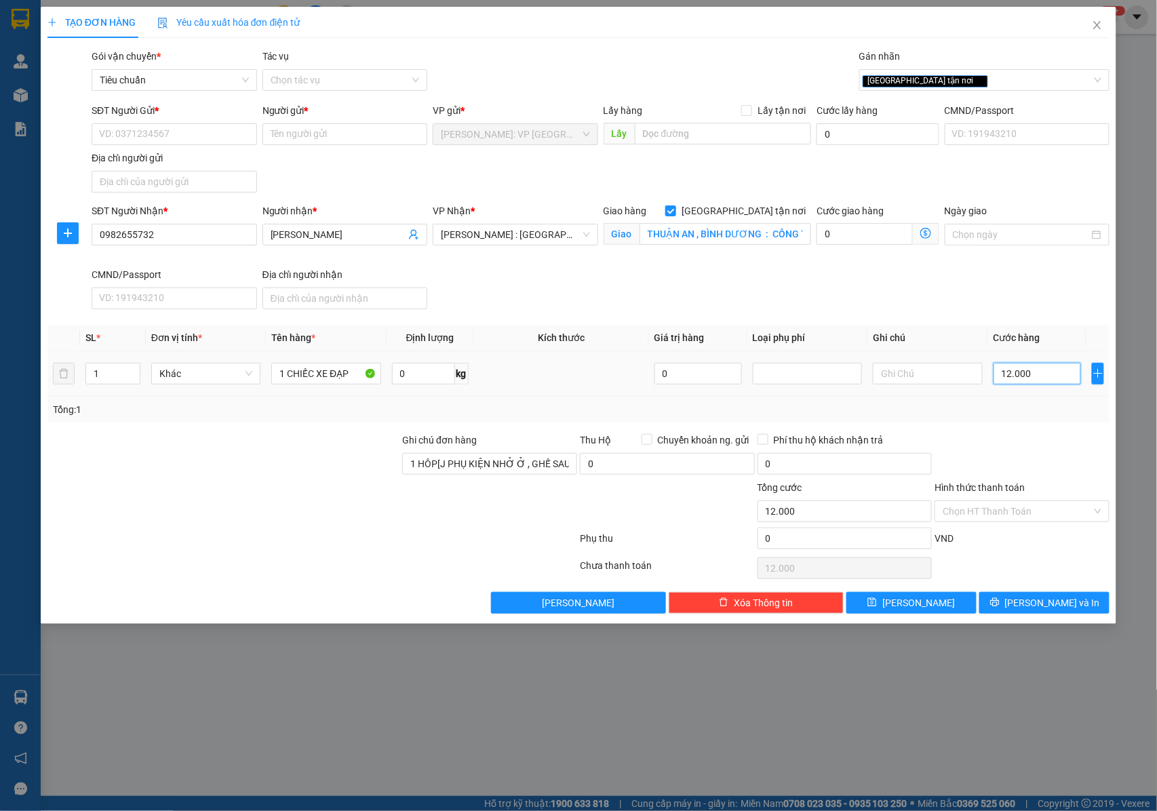
type input "120.000"
click at [1031, 600] on button "[PERSON_NAME] và In" at bounding box center [1044, 603] width 130 height 22
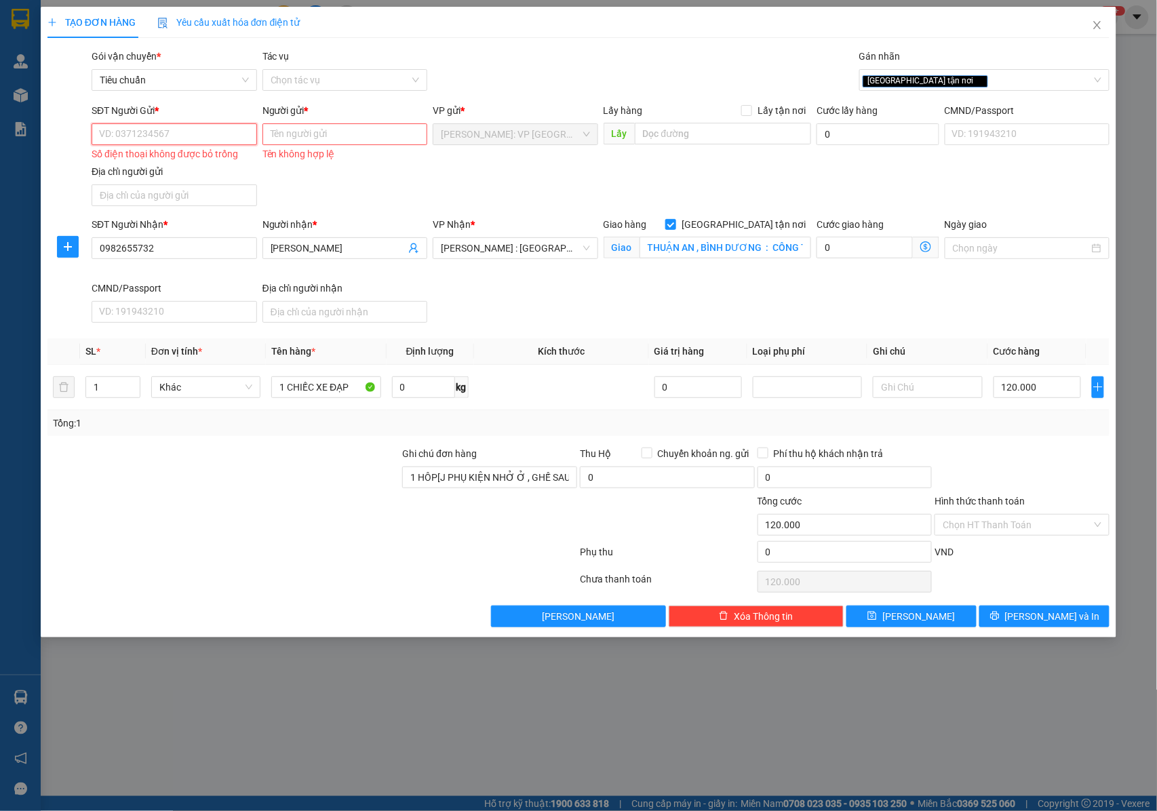
click at [152, 136] on input "SĐT Người Gửi *" at bounding box center [174, 134] width 165 height 22
click at [180, 149] on div "Số điện thoại không được bỏ trống" at bounding box center [174, 154] width 165 height 16
click at [176, 142] on input "SĐT Người Gửi *" at bounding box center [174, 134] width 165 height 22
type input "0909962805"
click at [182, 140] on input "0909962805" at bounding box center [174, 134] width 165 height 22
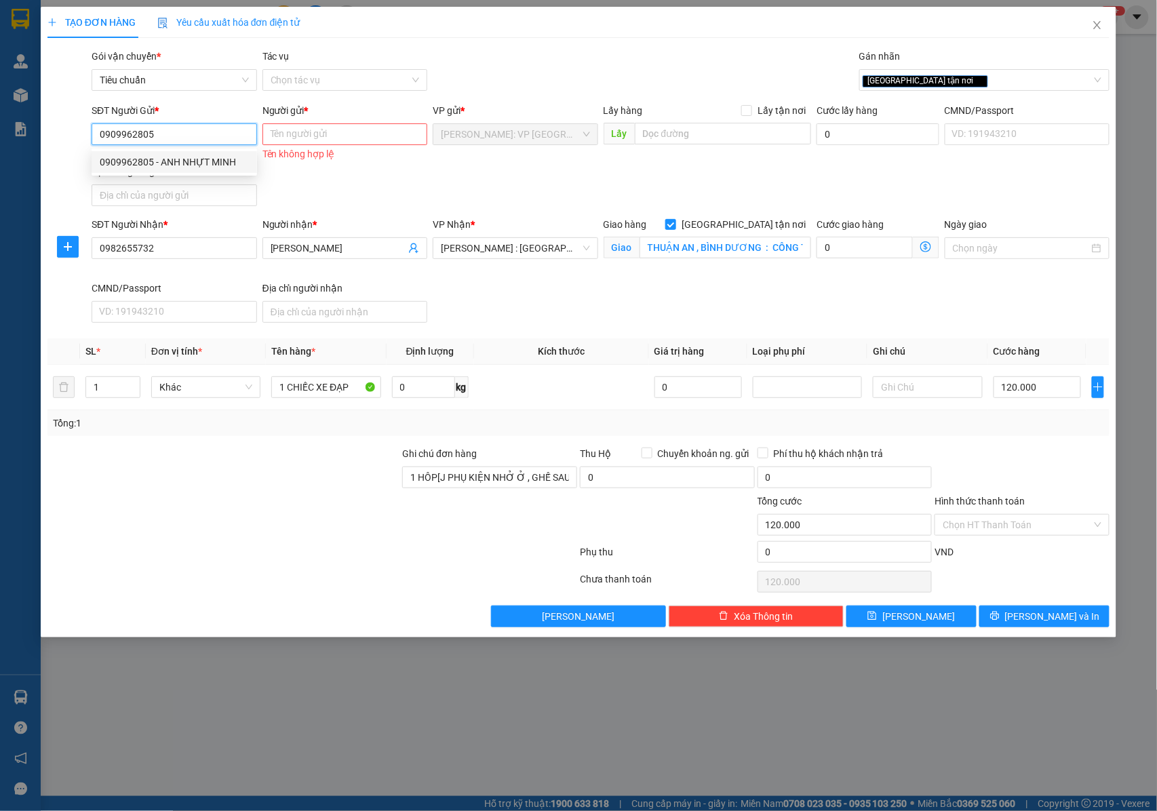
click at [196, 161] on div "0909962805 - ANH NHỰT MINH" at bounding box center [174, 162] width 149 height 15
type input "ANH NHỰT MINH"
checkbox input "true"
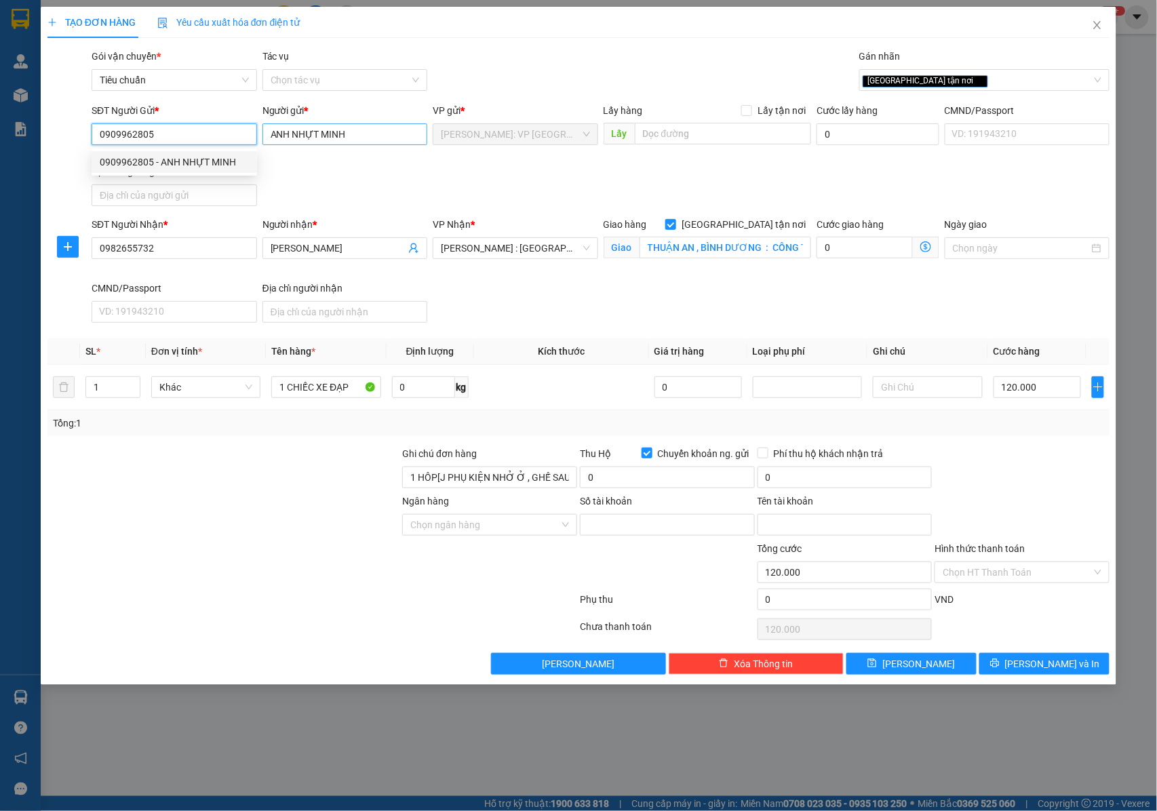
type input "0909962805"
type input "Bùi Vạn Nhựt Minh"
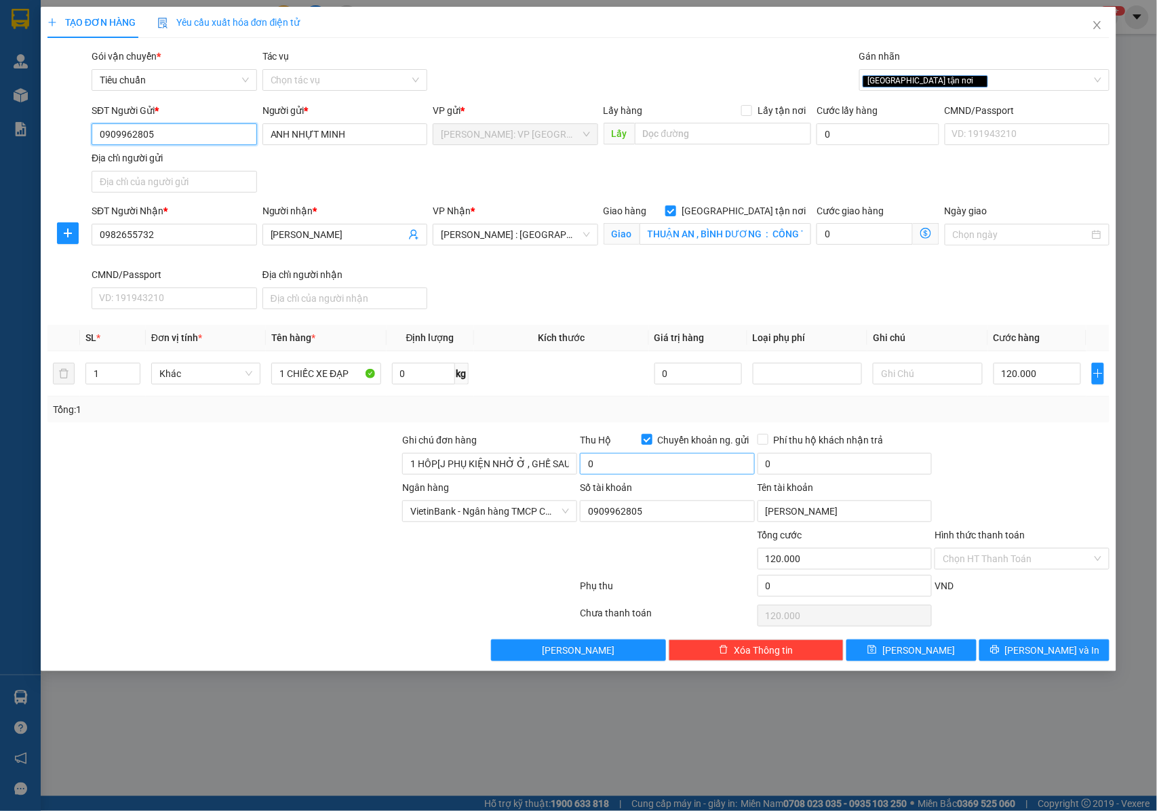
type input "0909962805"
click at [626, 469] on input "0" at bounding box center [667, 464] width 175 height 22
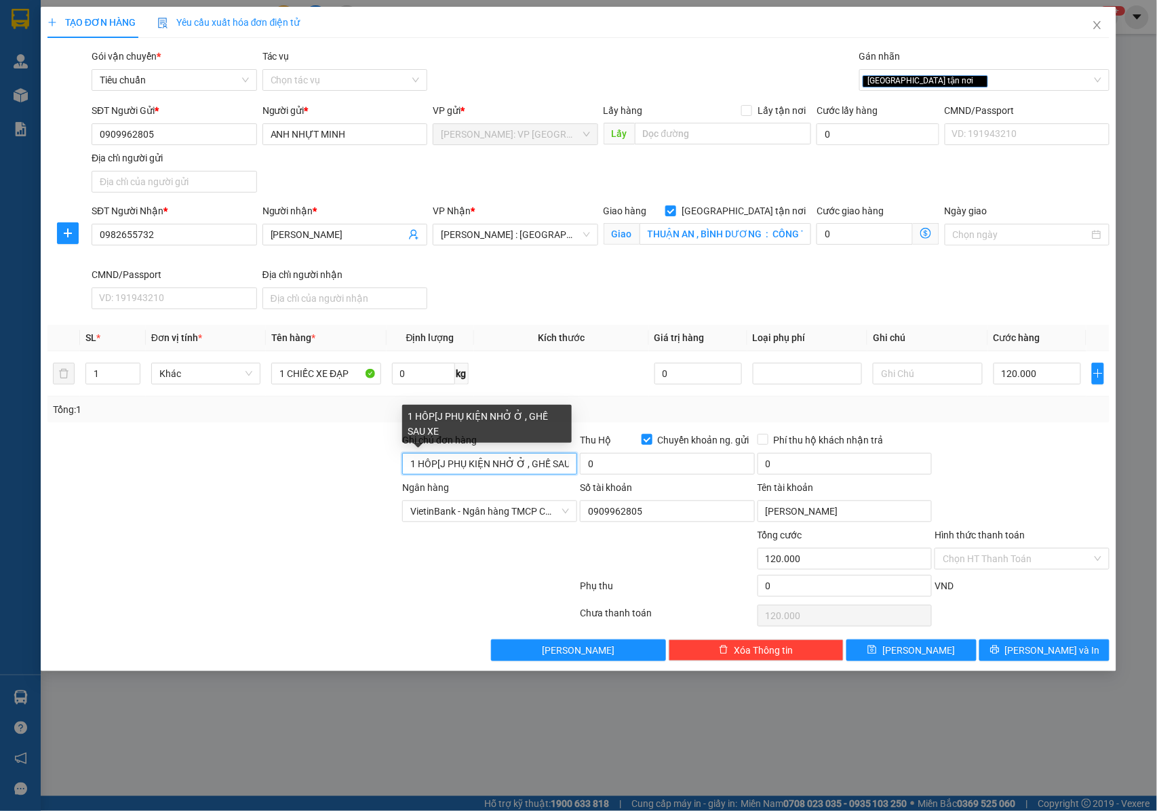
click at [530, 464] on input "1 HÔP[J PHỤ KIỆN NHỞ Ở , GHẾ SAU XE" at bounding box center [489, 464] width 175 height 22
type input "1 HÔP[J PHỤ KIỆN NHỎ Ơ GHẾ SAU XE"
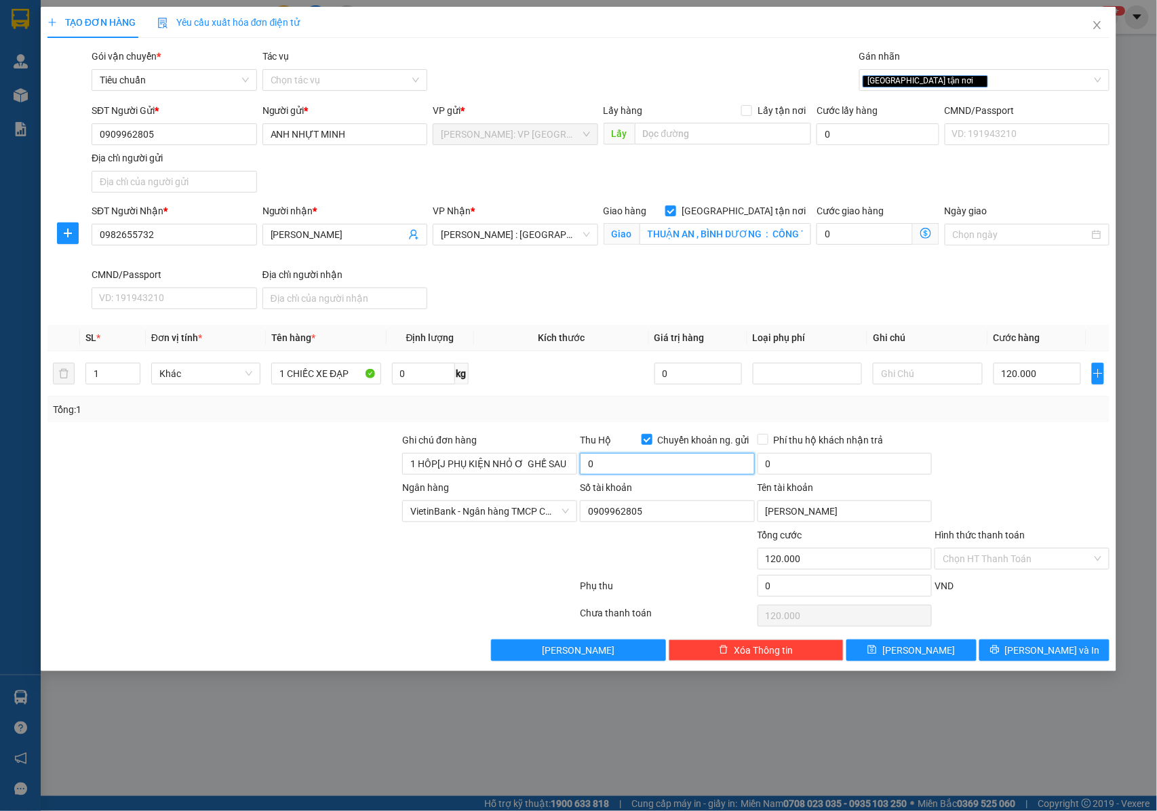
click at [665, 464] on input "0" at bounding box center [667, 464] width 175 height 22
type input "4.380.000"
click at [795, 472] on input "0" at bounding box center [844, 464] width 175 height 22
type input "20.000"
click at [1040, 654] on span "[PERSON_NAME] và In" at bounding box center [1052, 650] width 95 height 15
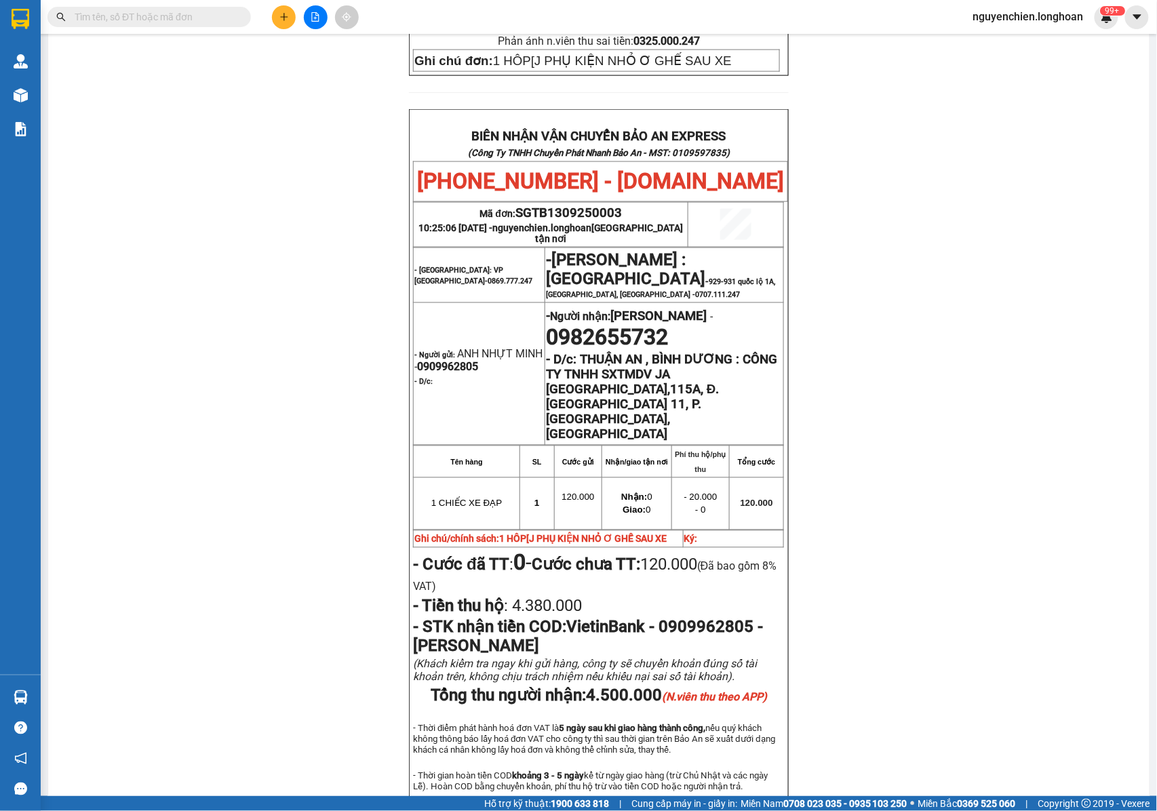
scroll to position [633, 0]
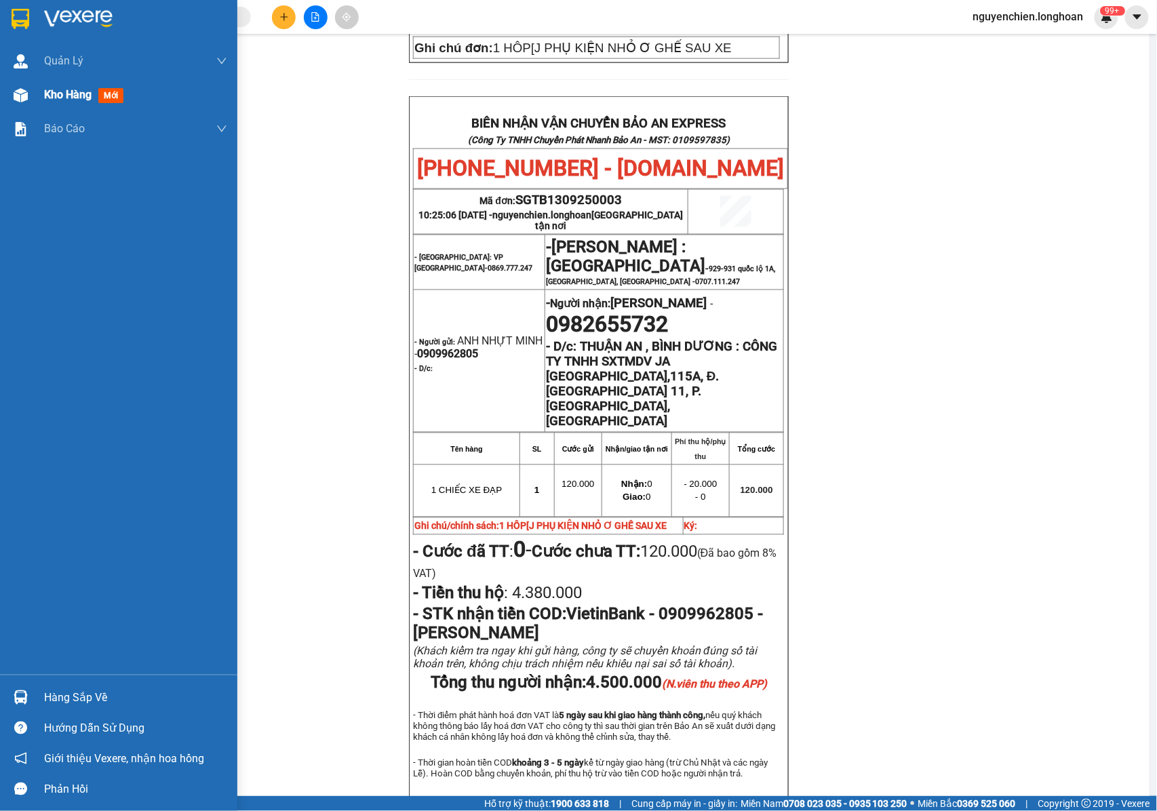
click at [24, 108] on div "Kho hàng mới" at bounding box center [118, 95] width 237 height 34
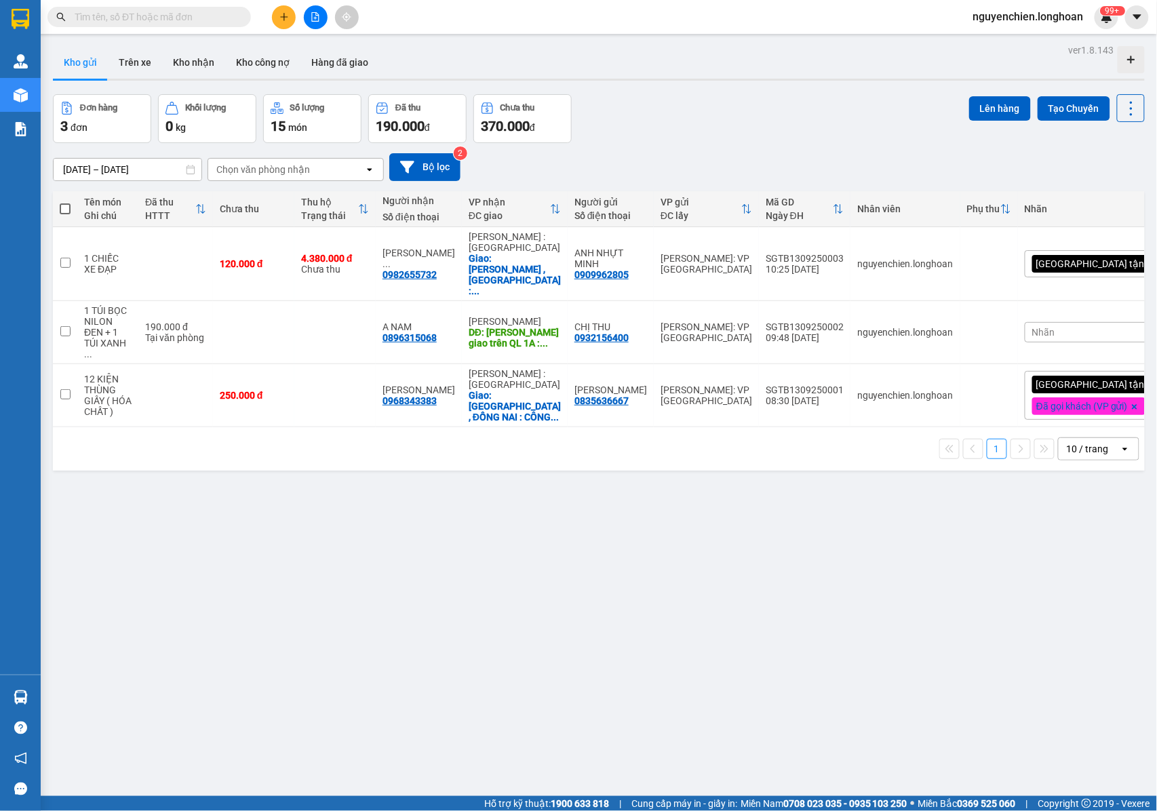
click at [285, 17] on icon "plus" at bounding box center [283, 16] width 7 height 1
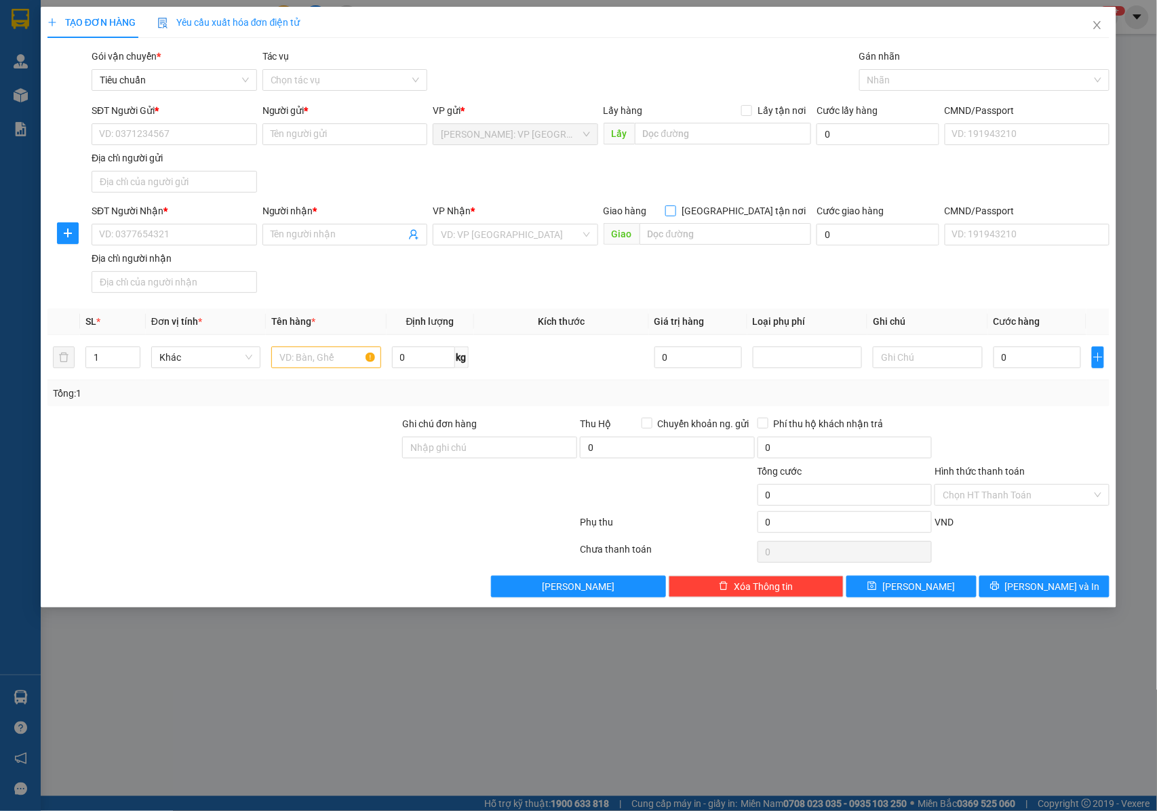
click at [675, 212] on input "[GEOGRAPHIC_DATA] tận nơi" at bounding box center [669, 209] width 9 height 9
checkbox input "true"
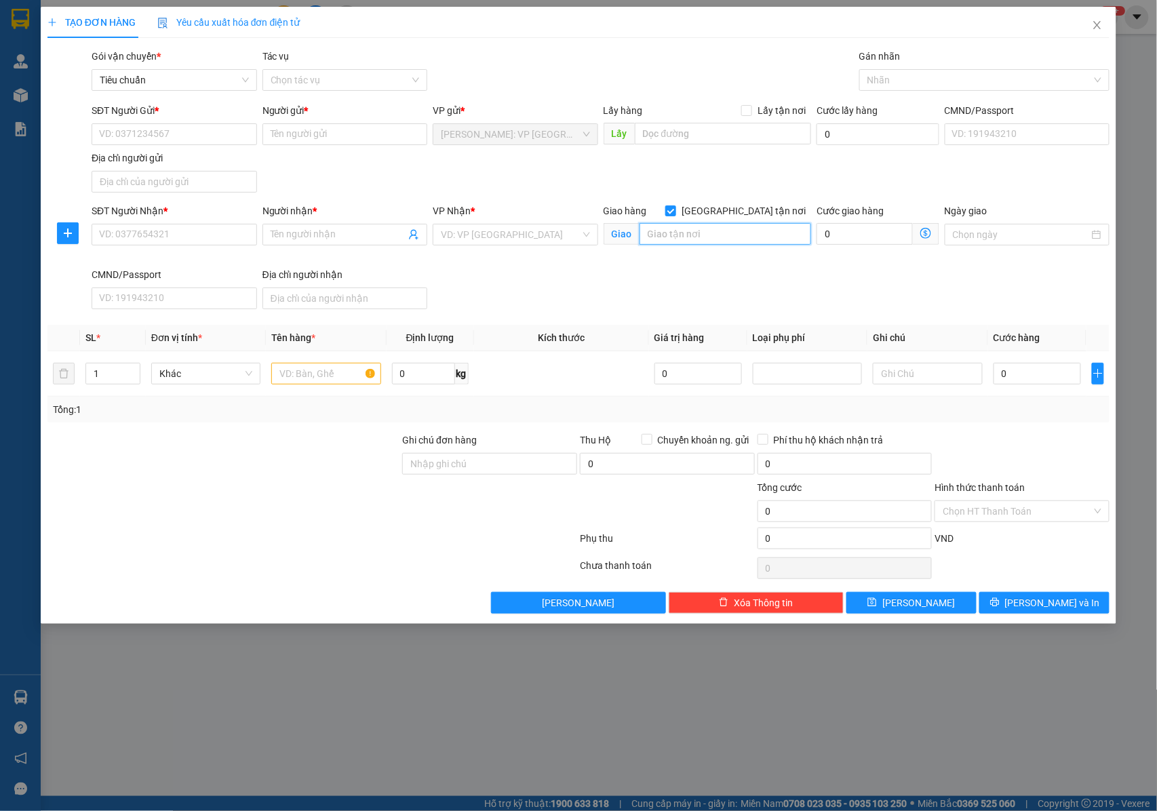
click at [708, 237] on input "text" at bounding box center [725, 234] width 172 height 22
type input "b"
paste input "số 2 khu sân bay đường Lê Hồng Phong quận Bình Thuỷ phường Thới An Đông Cần Thơ"
click at [723, 239] on input "BÌNH THỦY , CẦN THƠ : số 2 khu sân bay đường Lê Hồng Phong quận Bình Thuỷ phườn…" at bounding box center [725, 234] width 172 height 22
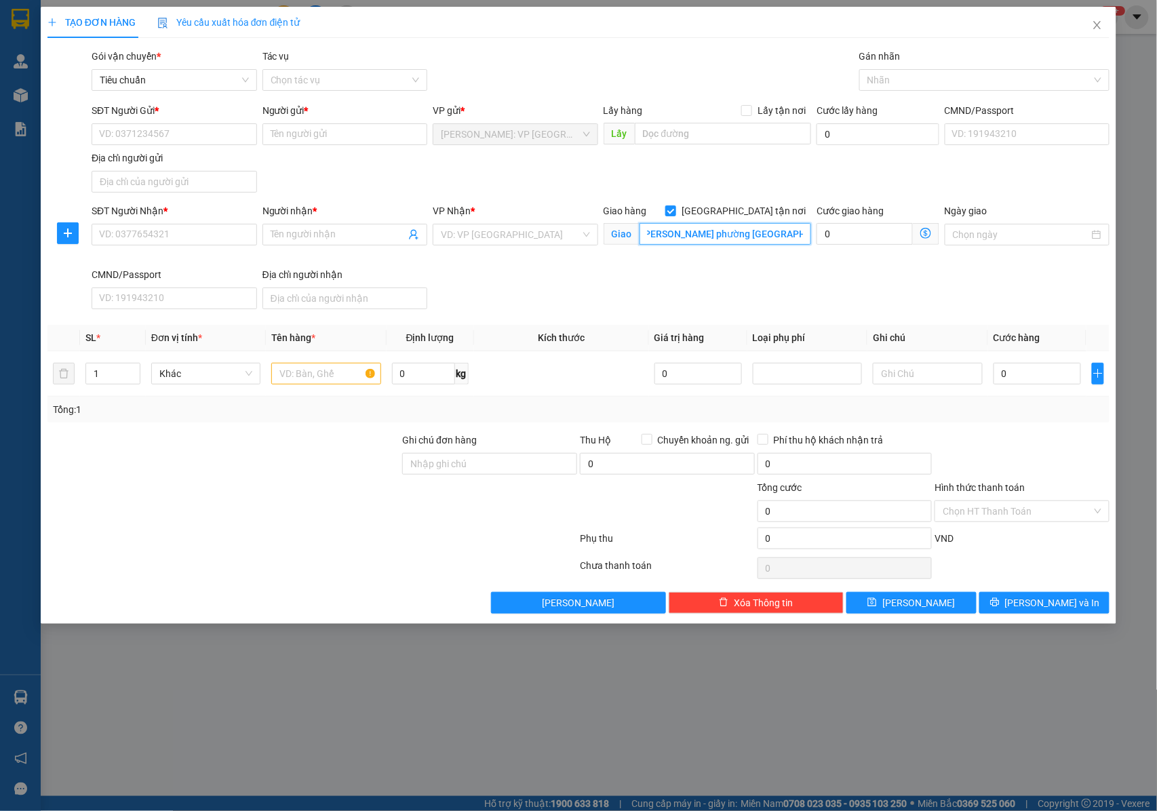
type input "BÌNH THỦY , CẦN THƠ : số 2 khu sân bay đường Lê Hồng Phong quận Bình Thuỷ phườn…"
click at [722, 236] on input "BÌNH THỦY , CẦN THƠ : số 2 khu sân bay đường Lê Hồng Phong quận Bình Thuỷ phườn…" at bounding box center [725, 234] width 172 height 22
click at [771, 239] on input "BÌNH THỦY , CẦN THƠ : số 2 khu sân bay đường Lê Hồng Phong quận Bình Thuỷ phườn…" at bounding box center [725, 234] width 172 height 22
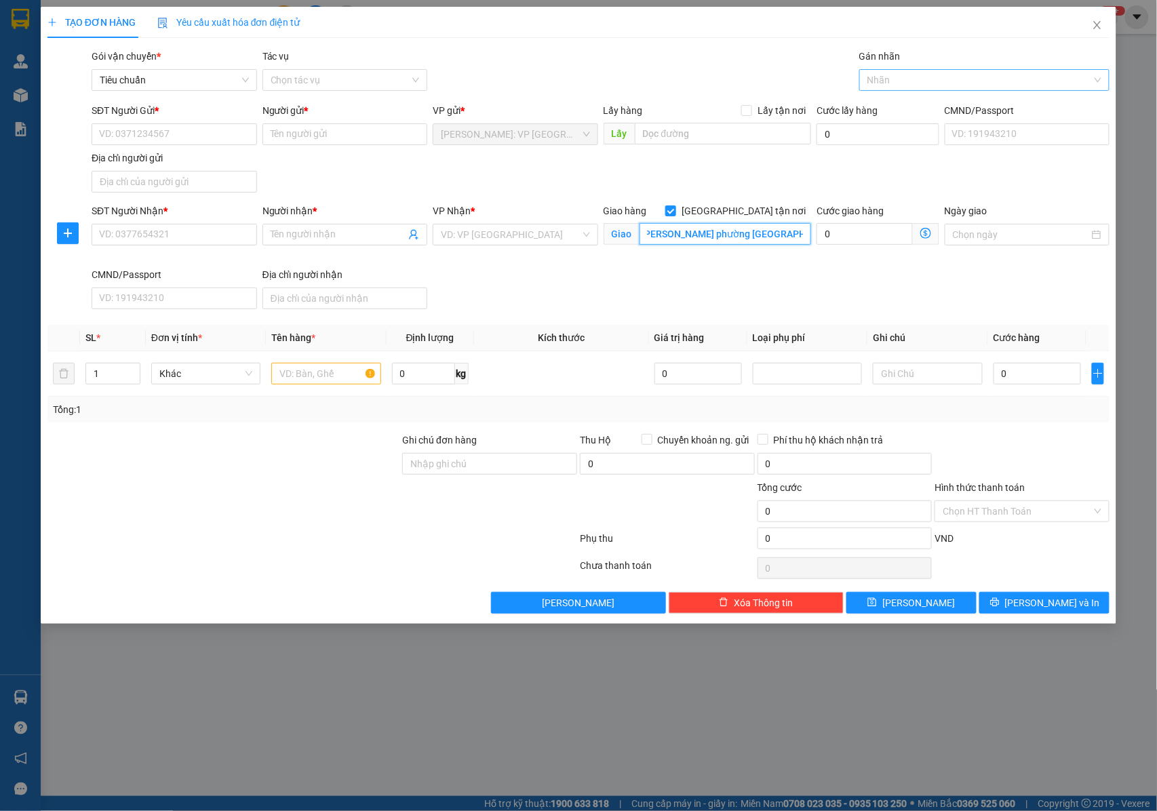
click at [874, 85] on div at bounding box center [977, 80] width 230 height 16
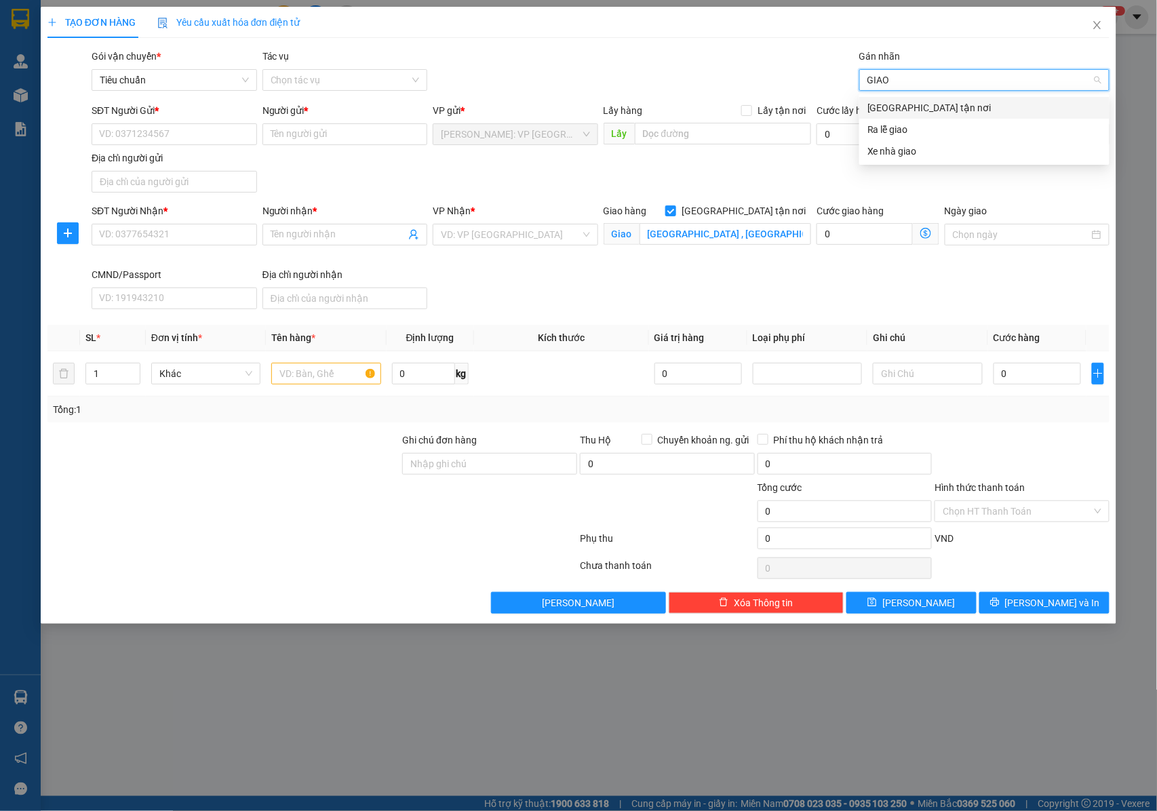
type input "GIAO"
click at [885, 92] on div "Gán nhãn GIAO" at bounding box center [984, 72] width 250 height 47
click at [892, 73] on div at bounding box center [977, 80] width 230 height 16
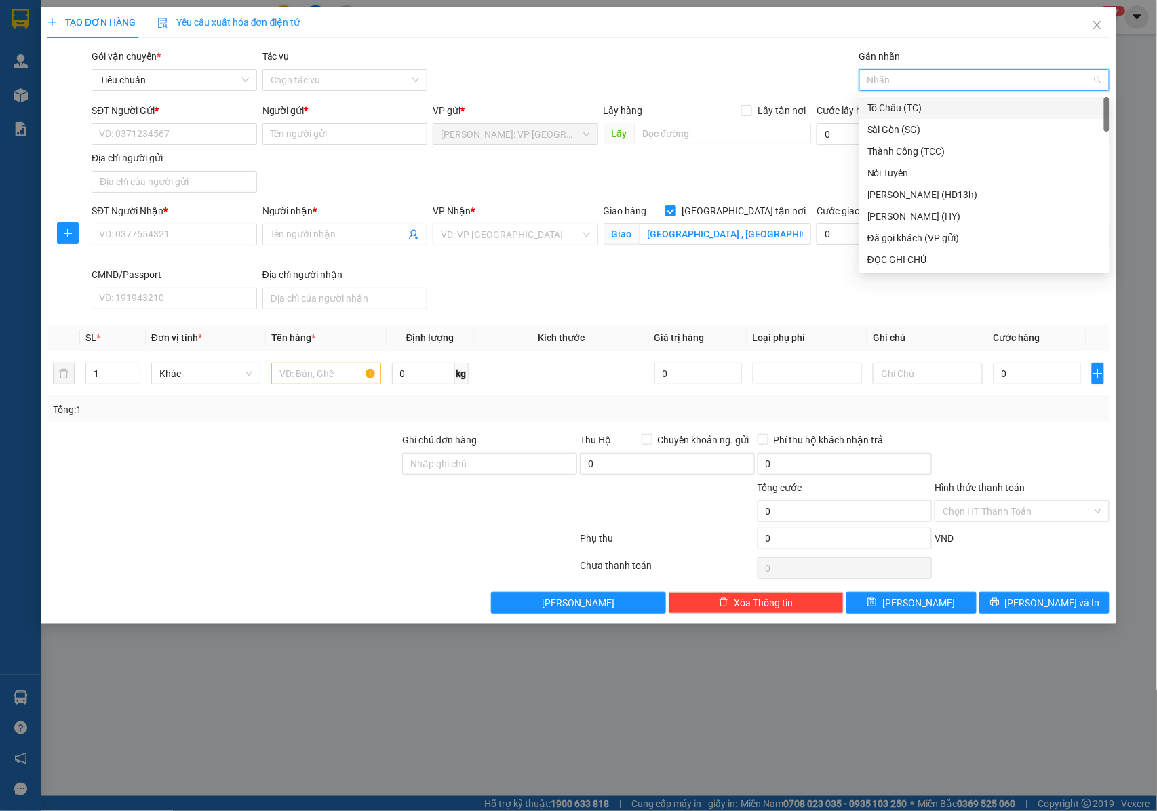
click at [892, 75] on div at bounding box center [977, 80] width 230 height 16
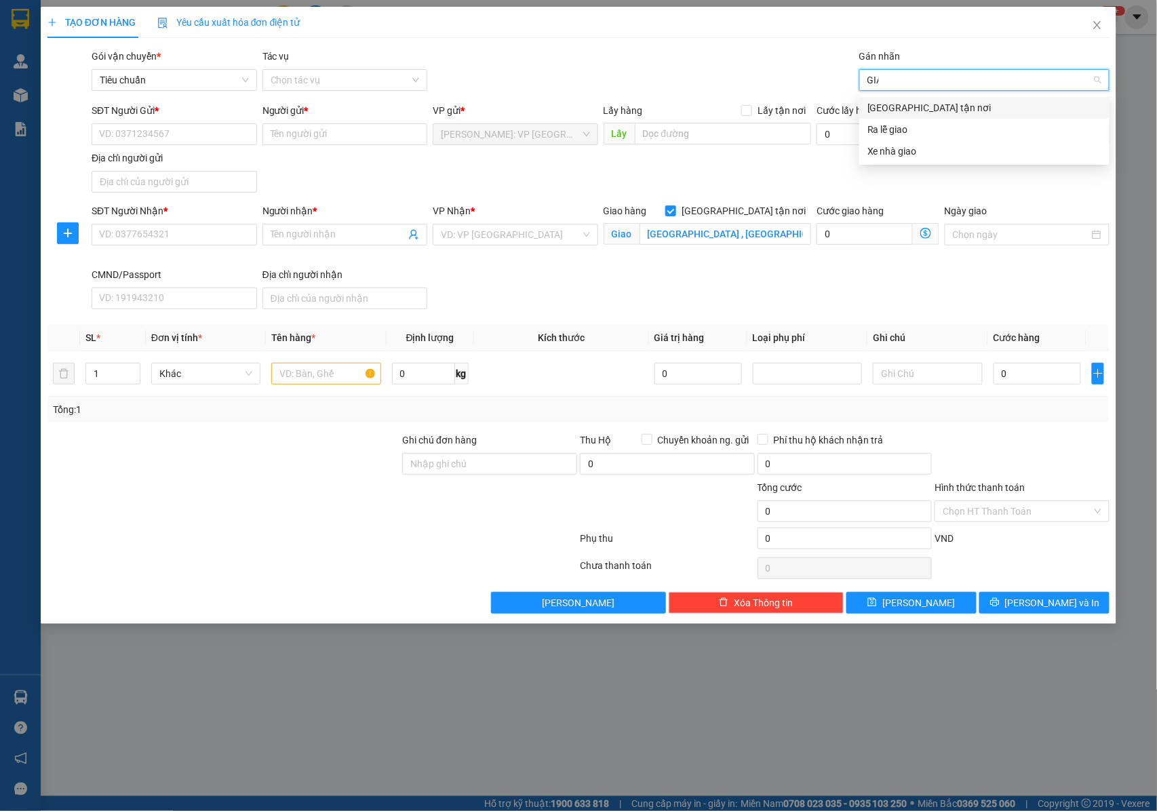
type input "GIAO"
click at [883, 115] on div "[GEOGRAPHIC_DATA] tận nơi" at bounding box center [984, 107] width 234 height 15
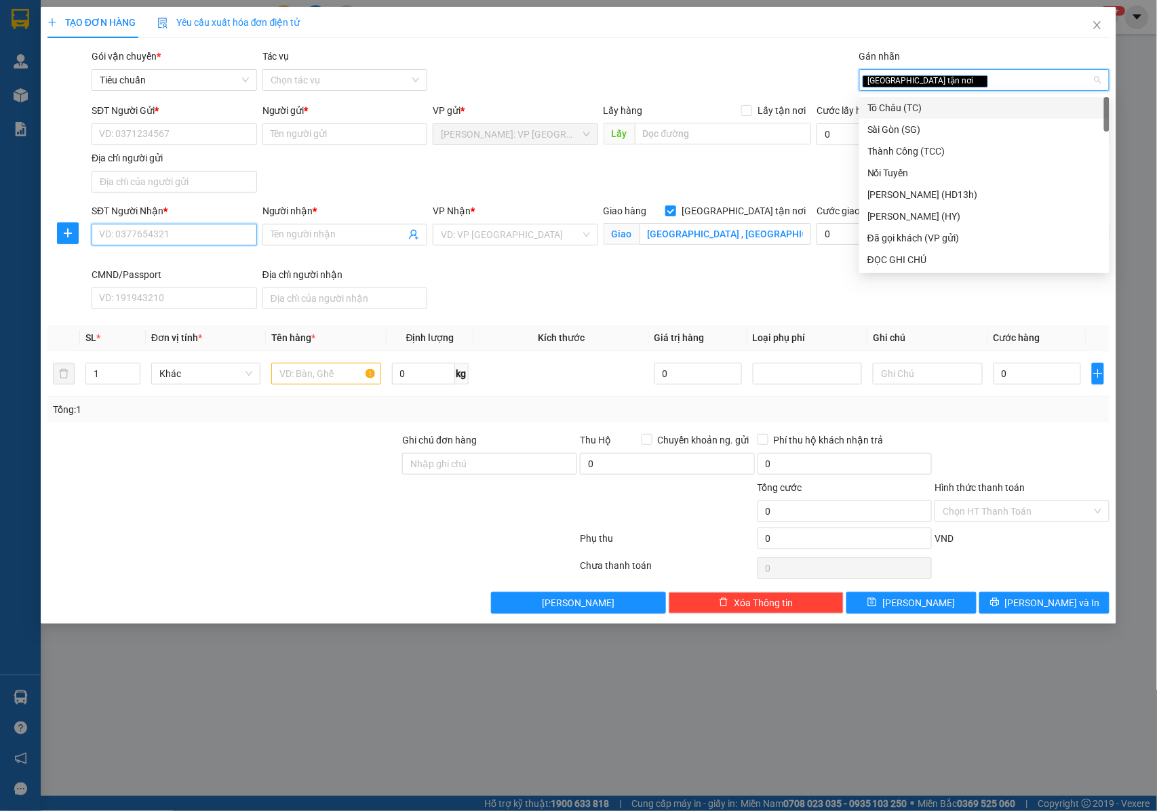
click at [180, 228] on input "SĐT Người Nhận *" at bounding box center [174, 235] width 165 height 22
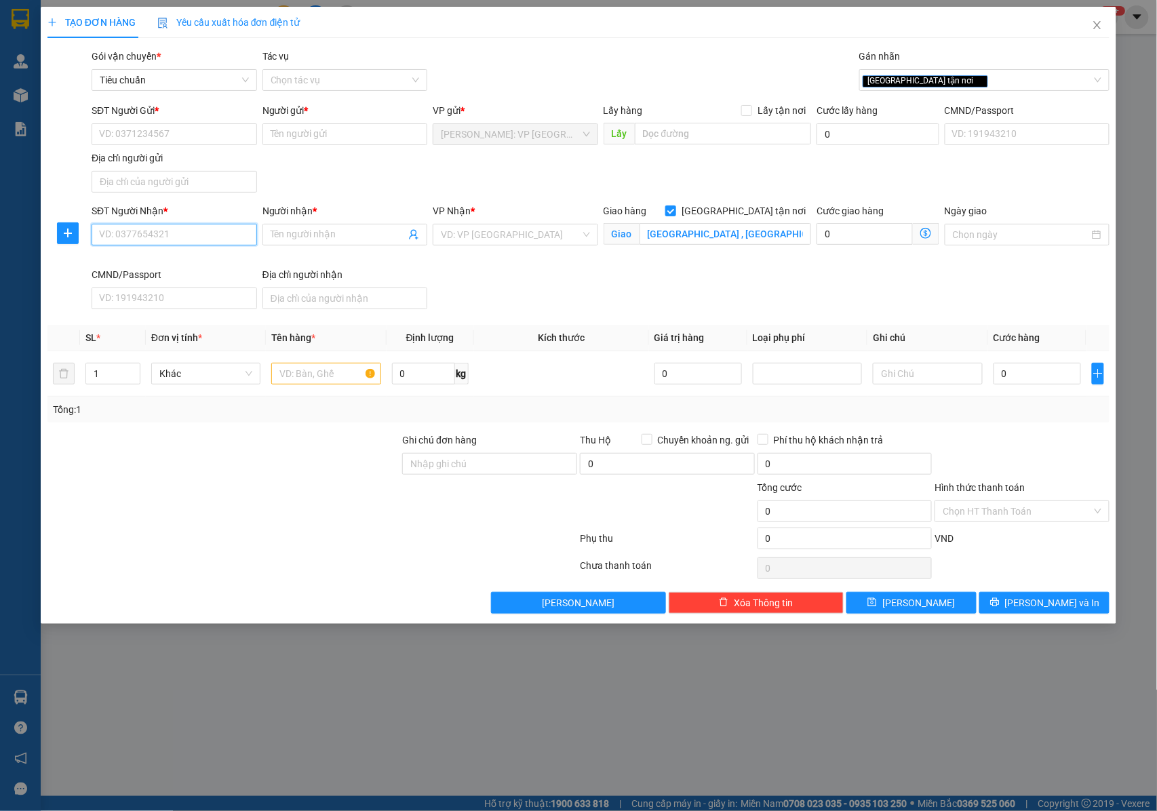
paste input "0786058058"
type input "0786058058"
click at [361, 231] on input "Người nhận *" at bounding box center [339, 234] width 136 height 15
click at [335, 247] on div "Người nhận * Tên người nhận" at bounding box center [344, 226] width 165 height 47
click at [335, 240] on input "Người nhận *" at bounding box center [339, 234] width 136 height 15
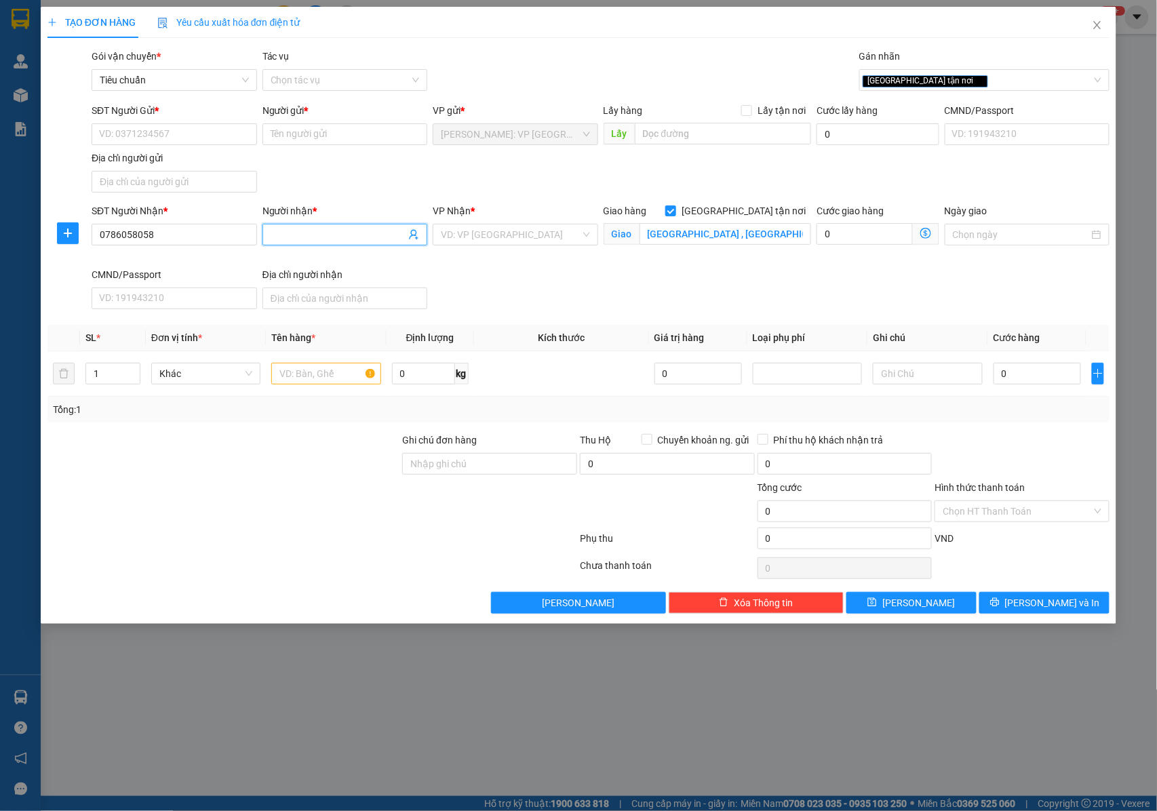
paste input "Võ Thị Thuỳ Linh"
type input "Võ Thị Thuỳ Linh"
click at [355, 237] on input "Võ Thị Thuỳ Linh" at bounding box center [339, 234] width 136 height 15
click at [313, 384] on input "text" at bounding box center [325, 374] width 109 height 22
click at [328, 363] on div "1 KIỆN ĐÓNG KHUNG GỖ ( TƯỢNG OHAAT---" at bounding box center [325, 373] width 109 height 27
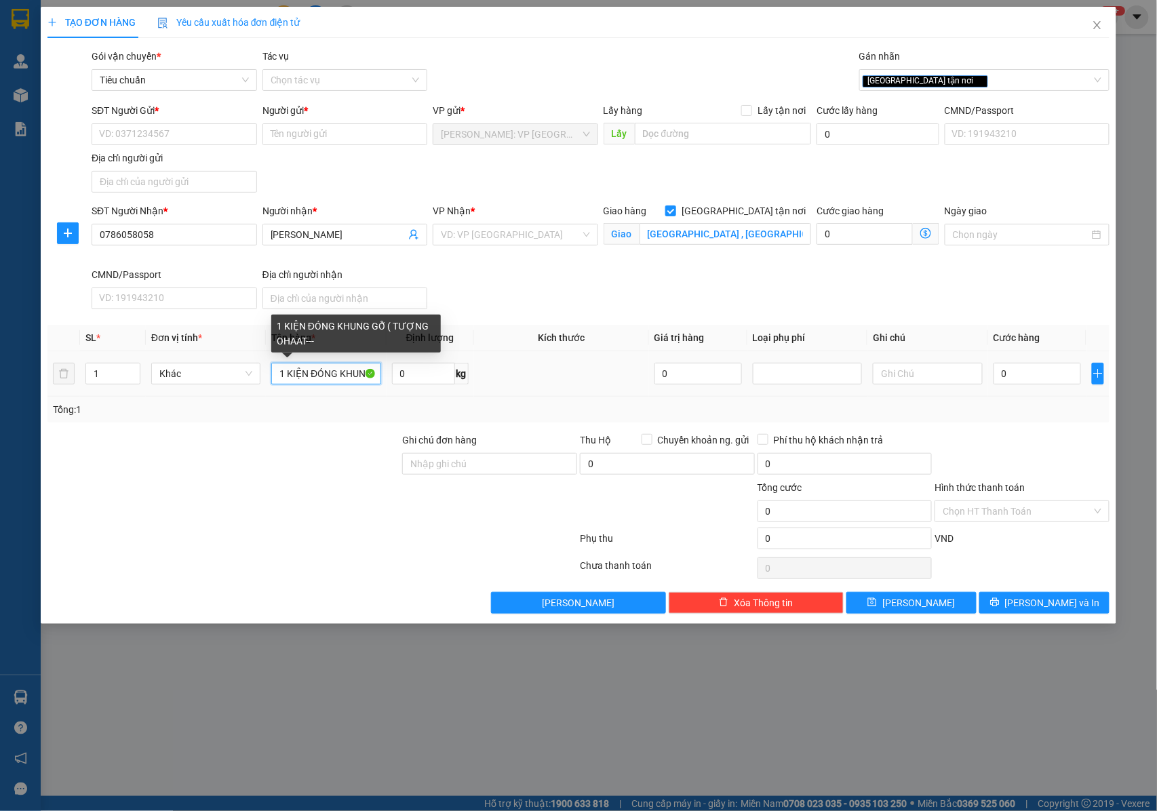
click at [342, 374] on input "1 KIỆN ĐÓNG KHUNG GỖ ( TƯỢNG OHAAT---" at bounding box center [325, 374] width 109 height 22
type input "1 KIỆN ĐÓNG KHUNG GỖ ( TƯỢNG PHẬT CHÙA GỬI )"
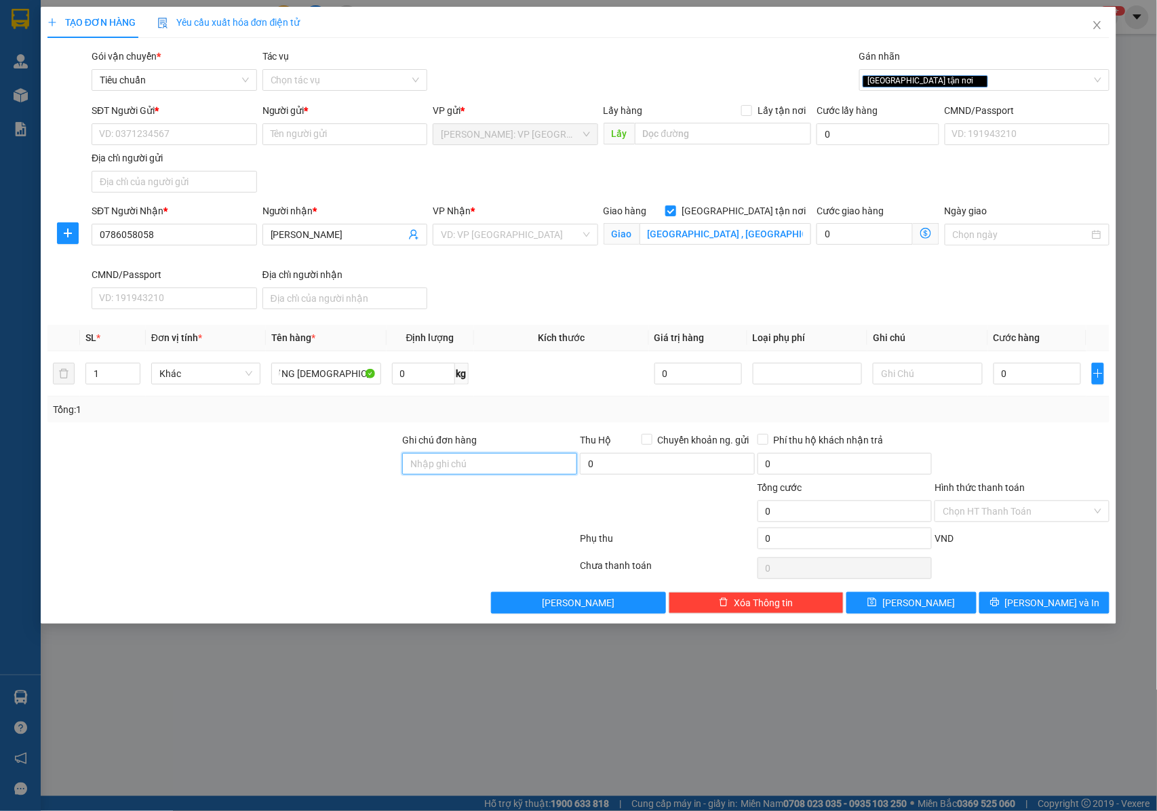
click at [443, 465] on input "Ghi chú đơn hàng" at bounding box center [489, 464] width 175 height 22
type input "NHẬN NGUYÊN KIỆN GIAO NGUYÊN KIỆN, HƯ VỠ K ĐỀN"
click at [1040, 376] on input "0" at bounding box center [1036, 374] width 87 height 22
click at [533, 223] on div "VP Nhận *" at bounding box center [515, 213] width 165 height 20
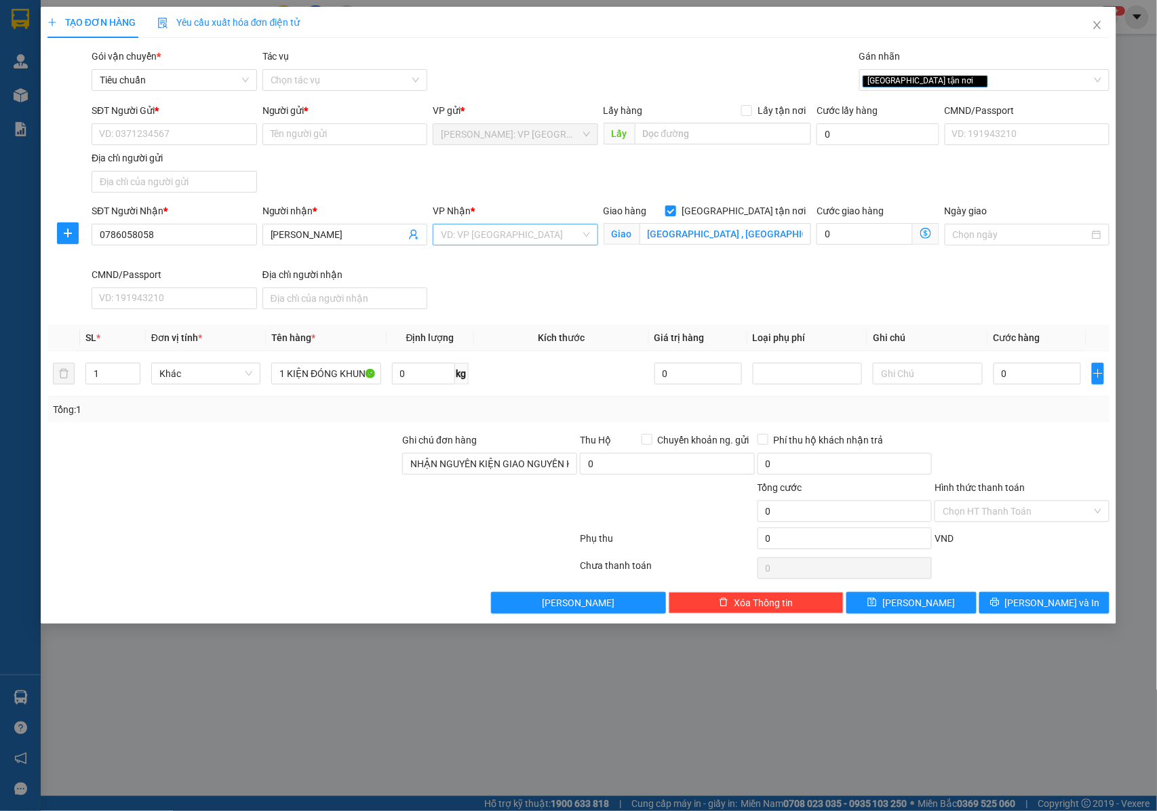
click at [532, 239] on input "search" at bounding box center [511, 234] width 140 height 20
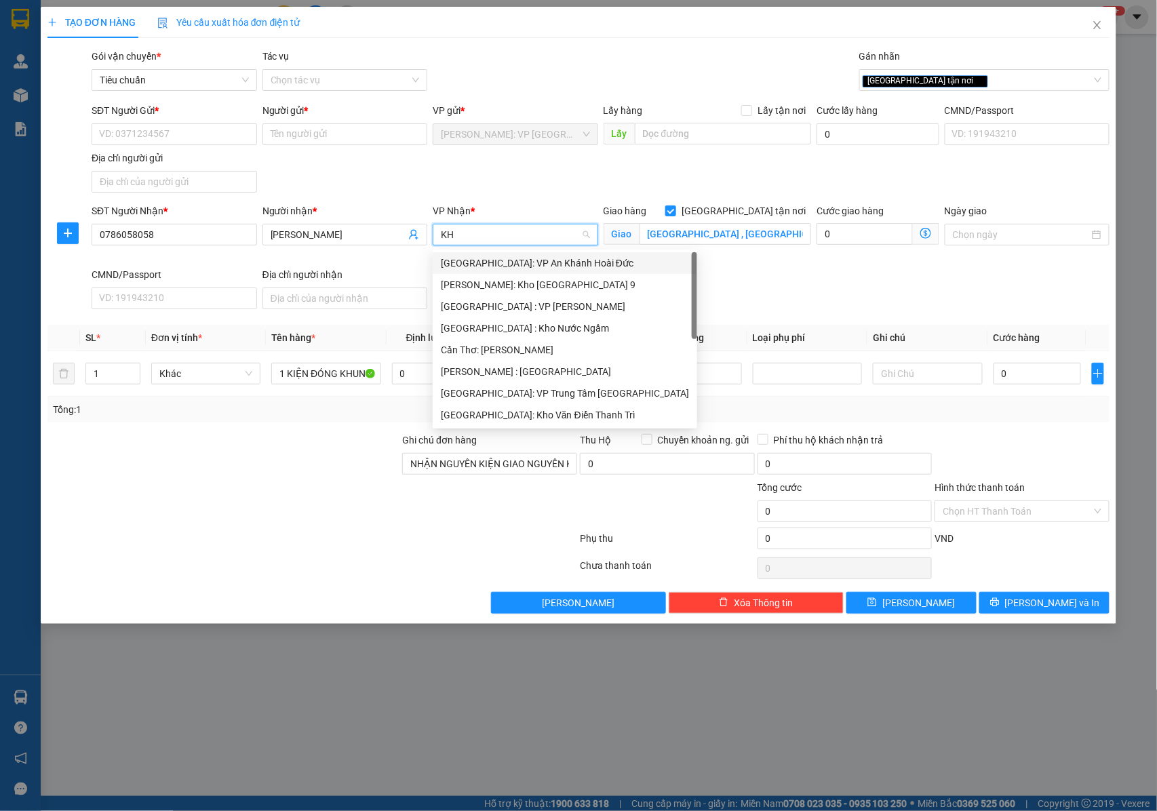
type input "KHO"
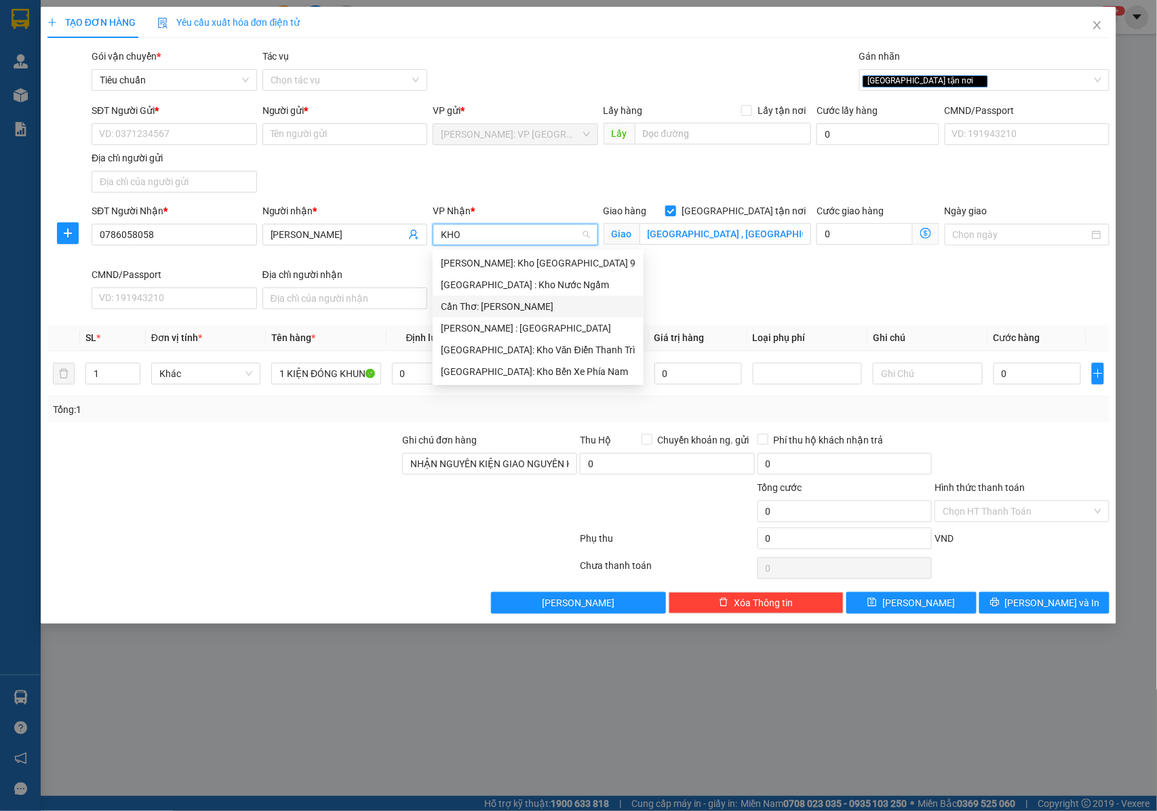
drag, startPoint x: 497, startPoint y: 302, endPoint x: 589, endPoint y: 302, distance: 92.2
click at [497, 302] on div "Cần Thơ: [PERSON_NAME]" at bounding box center [538, 306] width 195 height 15
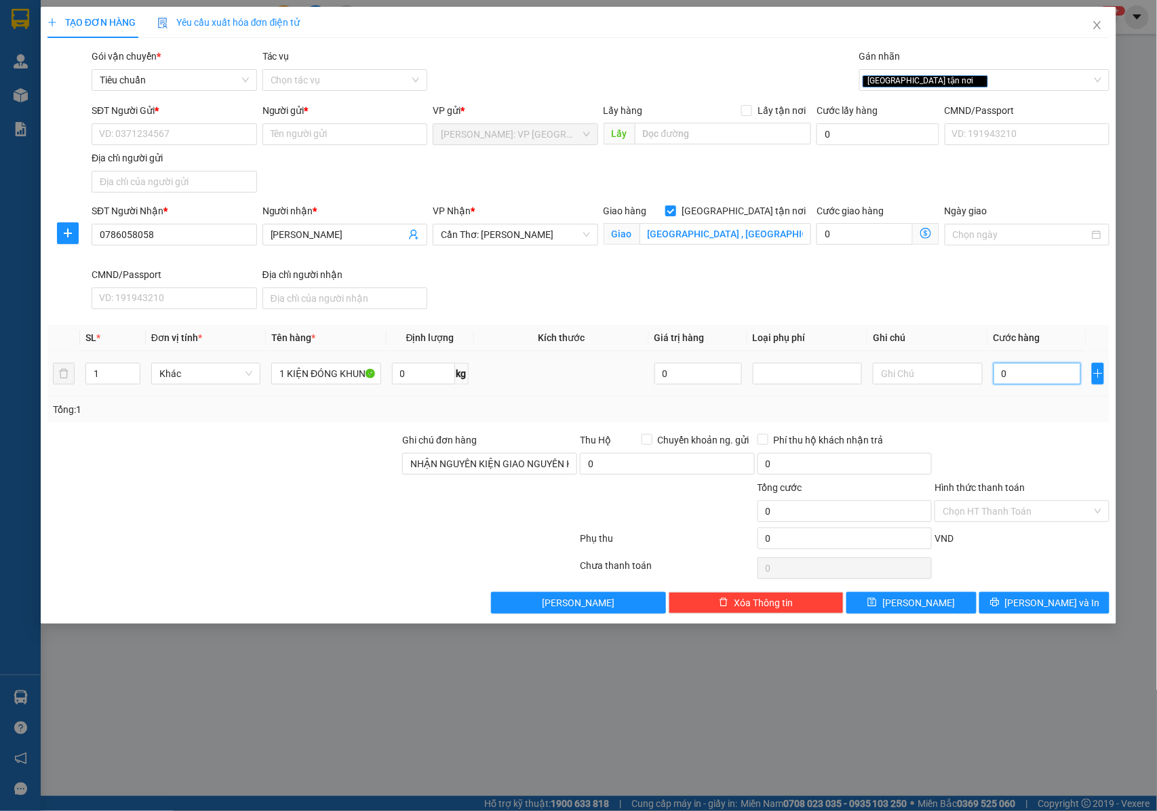
click at [1031, 373] on input "0" at bounding box center [1036, 374] width 87 height 22
click at [144, 134] on input "SĐT Người Gửi *" at bounding box center [174, 134] width 165 height 22
click at [222, 159] on div "0966636198 - CHỊ HẢO" at bounding box center [174, 162] width 149 height 15
type input "0966636198"
type input "CHỊ HẢO"
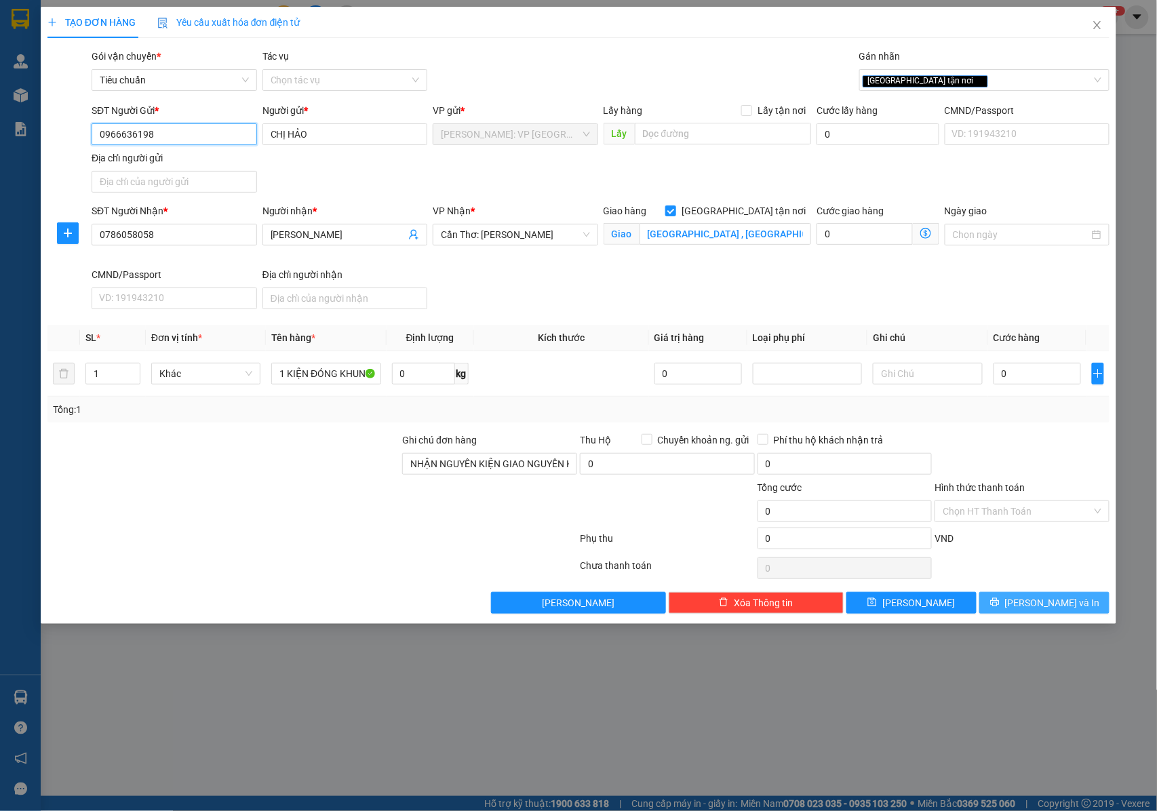
type input "0966636198"
click at [999, 607] on icon "printer" at bounding box center [994, 601] width 9 height 9
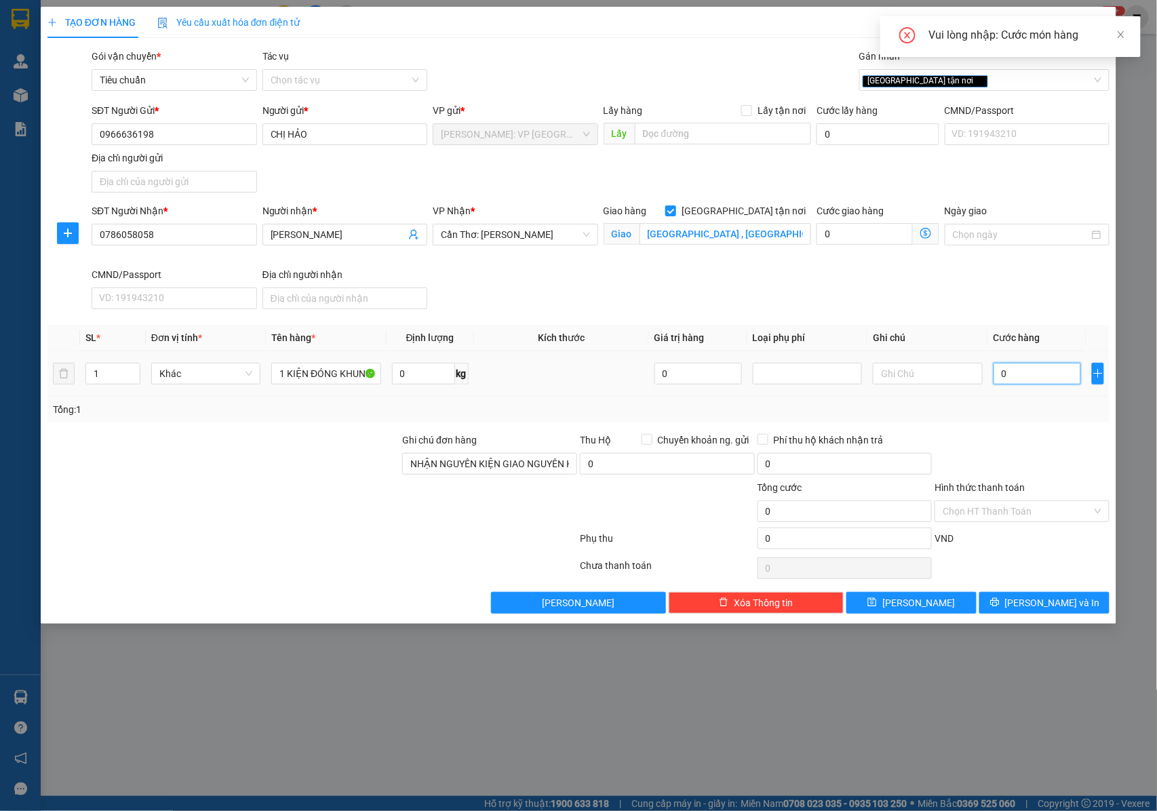
click at [1014, 381] on input "0" at bounding box center [1036, 374] width 87 height 22
type input "2"
type input "21"
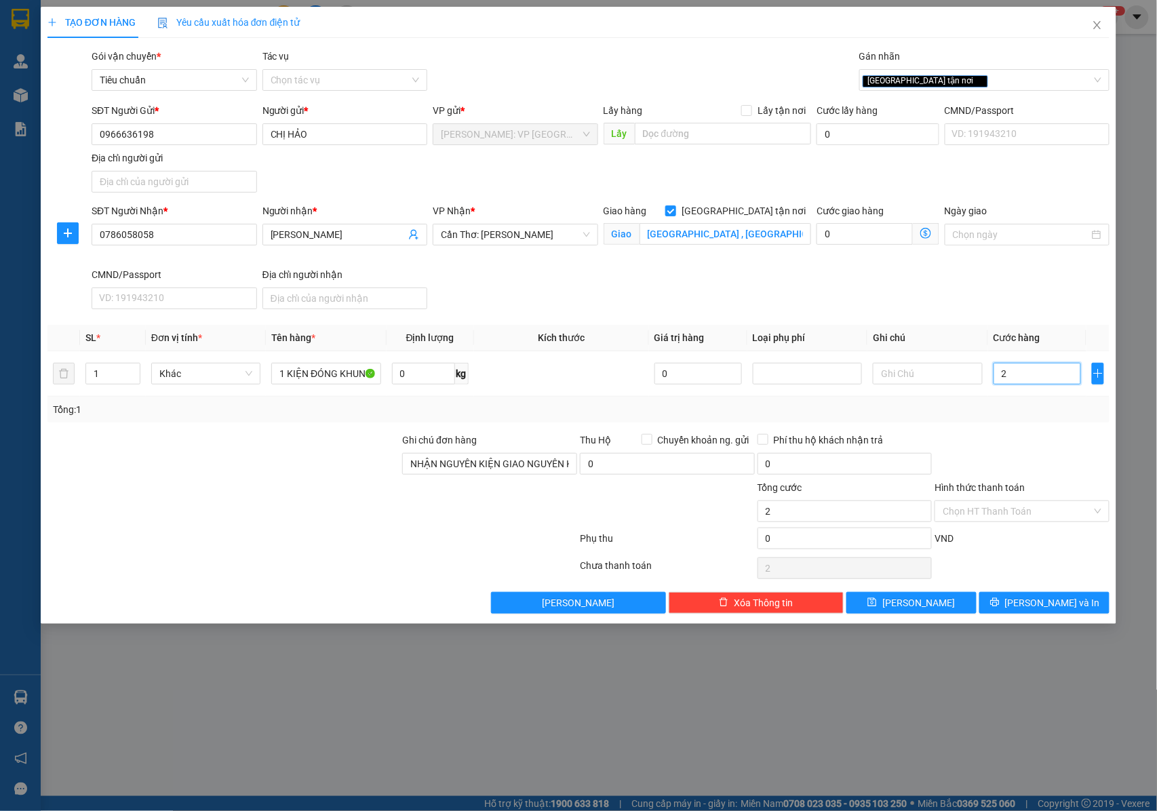
type input "21"
type input "210"
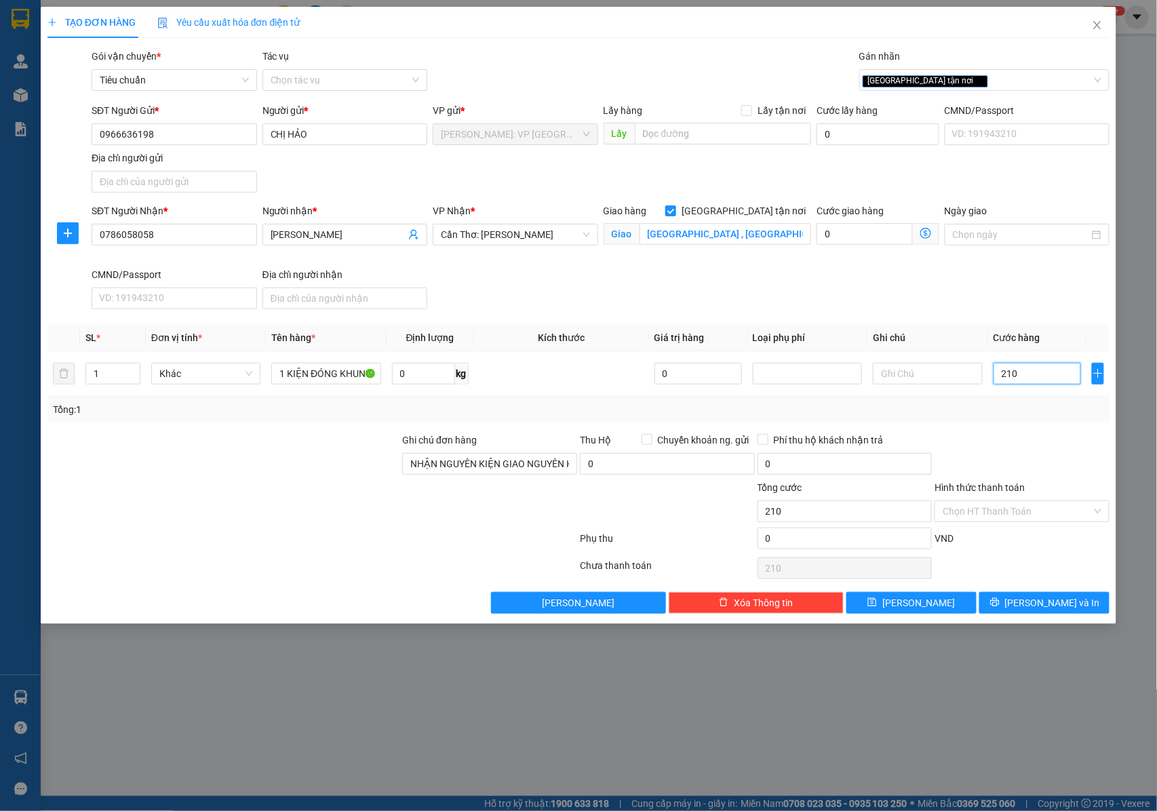
type input "2.100"
type input "21.000"
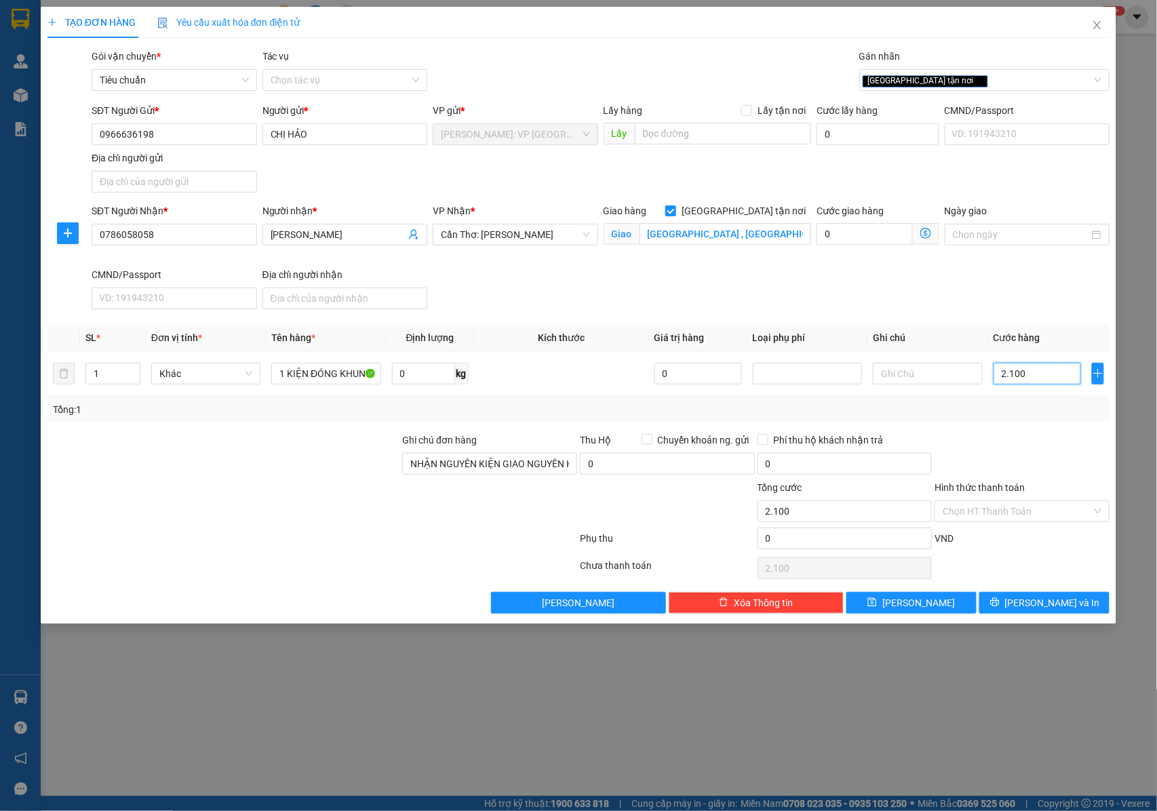
type input "21.000"
type input "210.000"
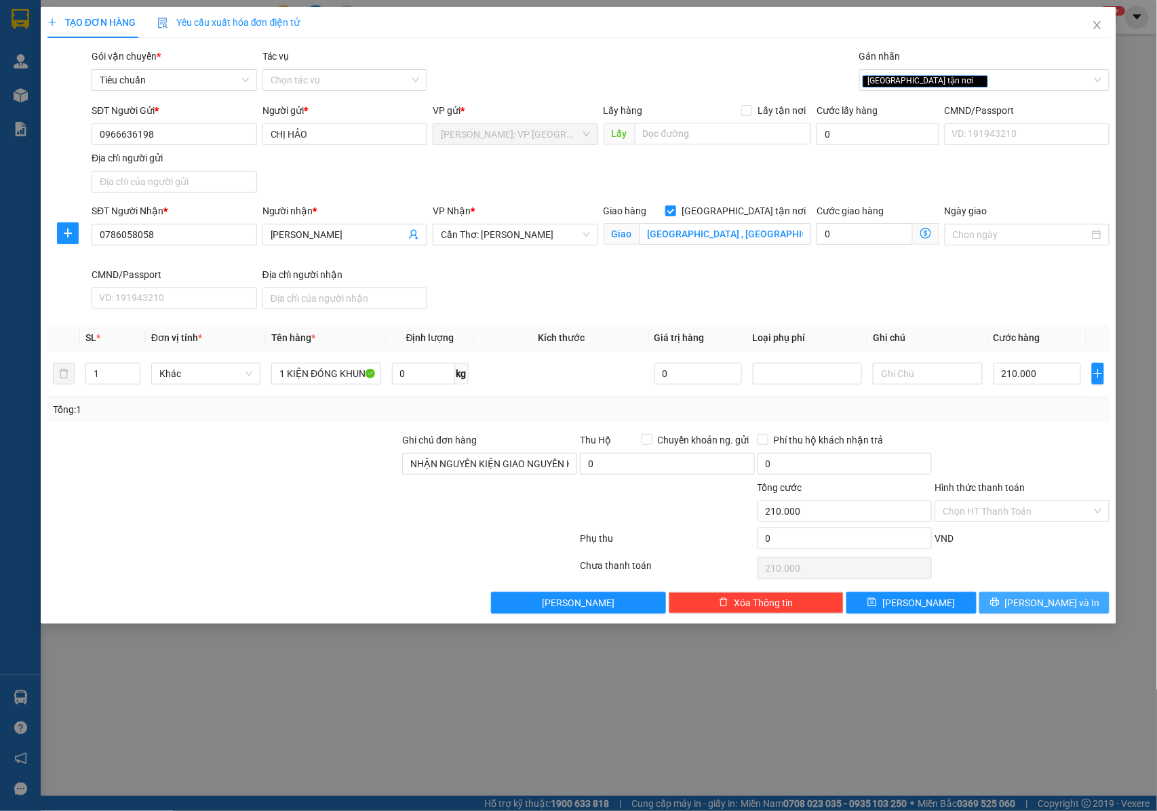
click at [1026, 614] on button "[PERSON_NAME] và In" at bounding box center [1044, 603] width 130 height 22
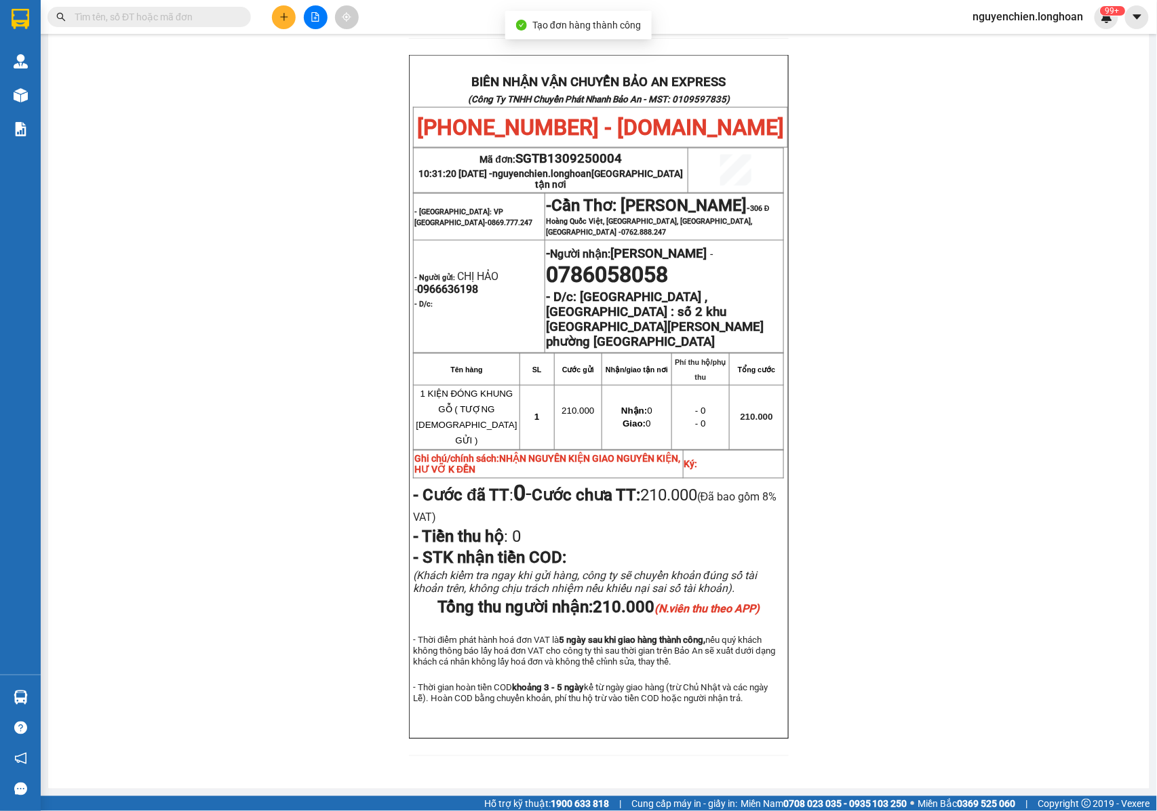
scroll to position [678, 0]
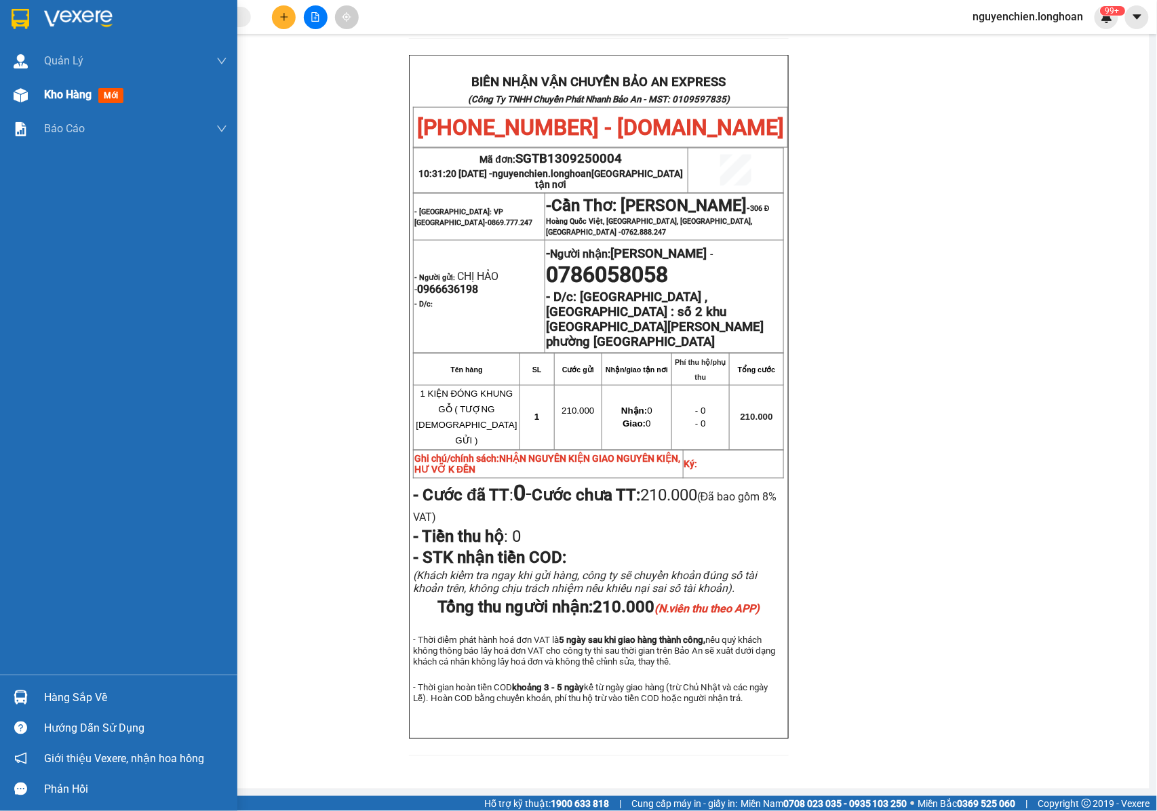
click at [22, 101] on img at bounding box center [21, 95] width 14 height 14
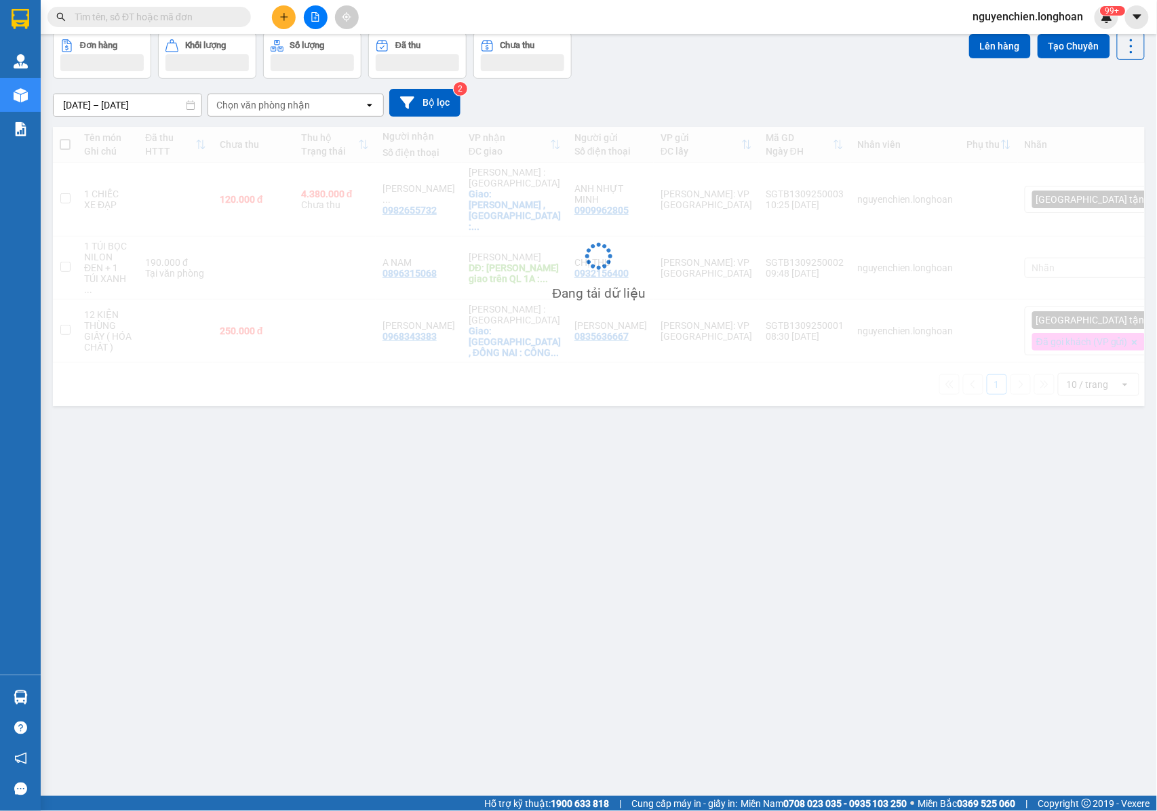
scroll to position [62, 0]
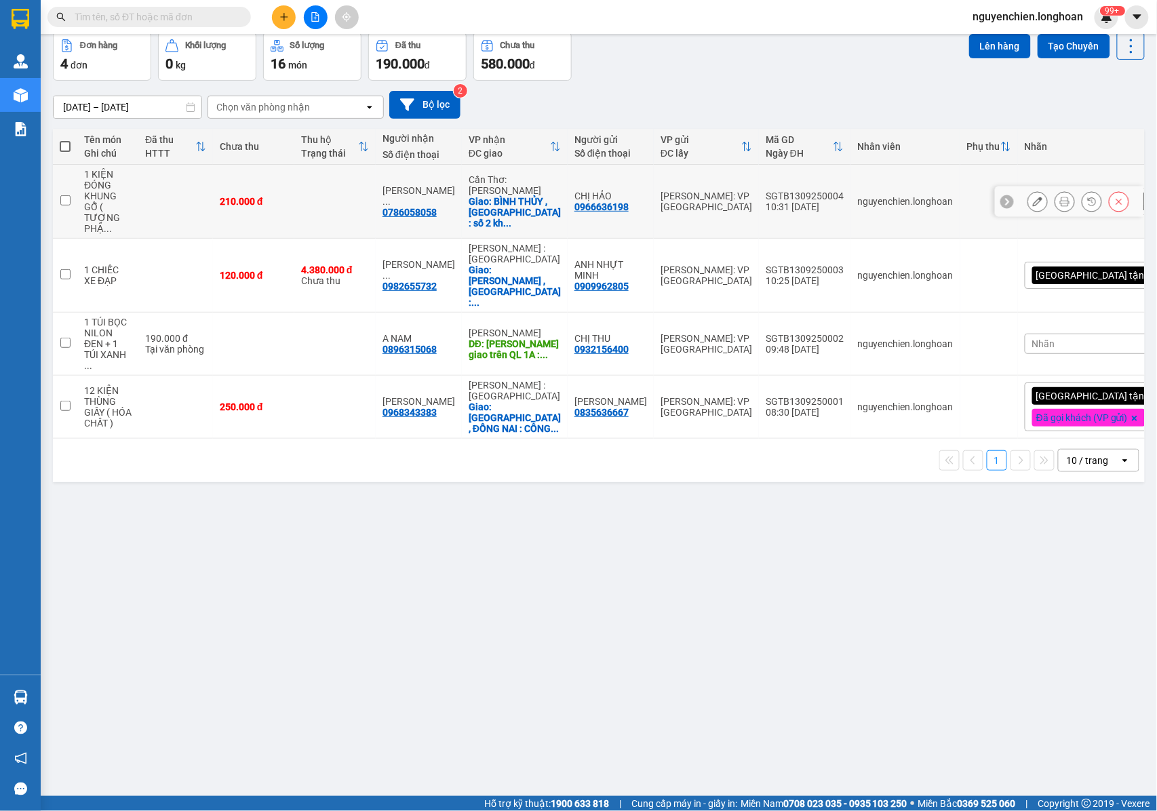
drag, startPoint x: 622, startPoint y: 209, endPoint x: 576, endPoint y: 212, distance: 46.9
click at [576, 212] on td "CHỊ HẢO 0966636198" at bounding box center [610, 202] width 86 height 74
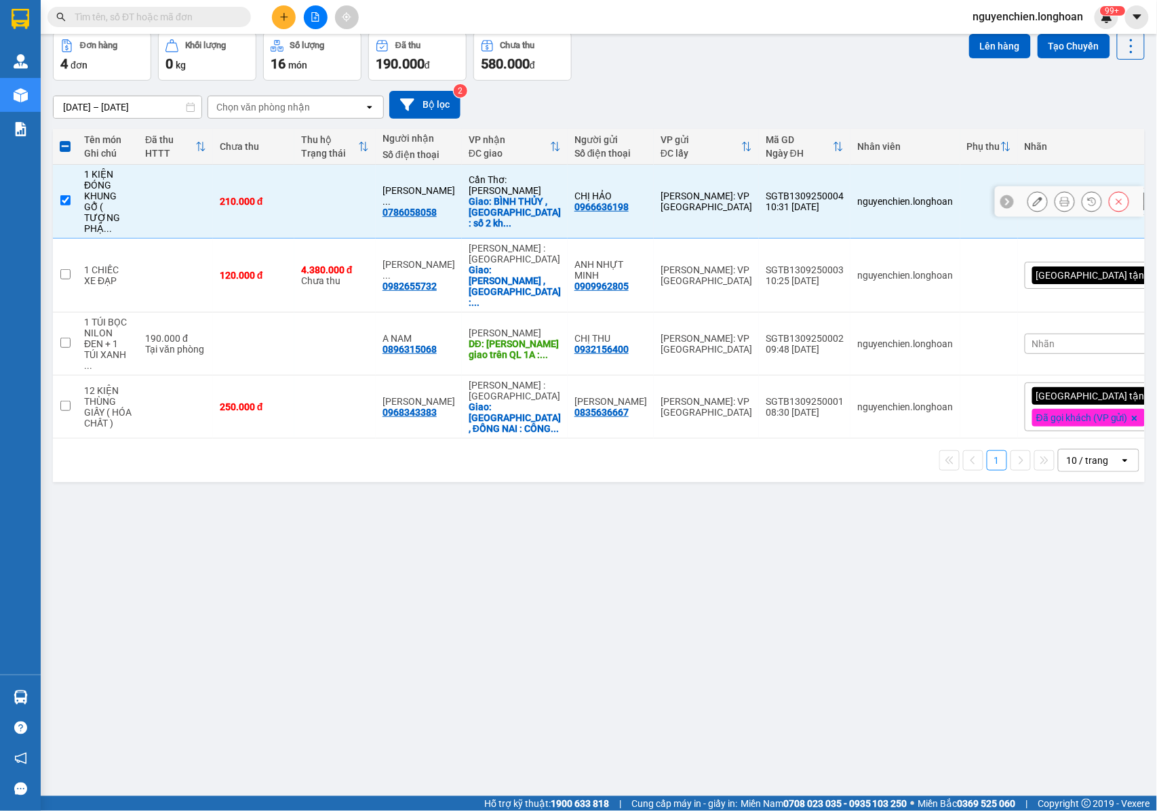
click at [56, 199] on td at bounding box center [65, 202] width 24 height 74
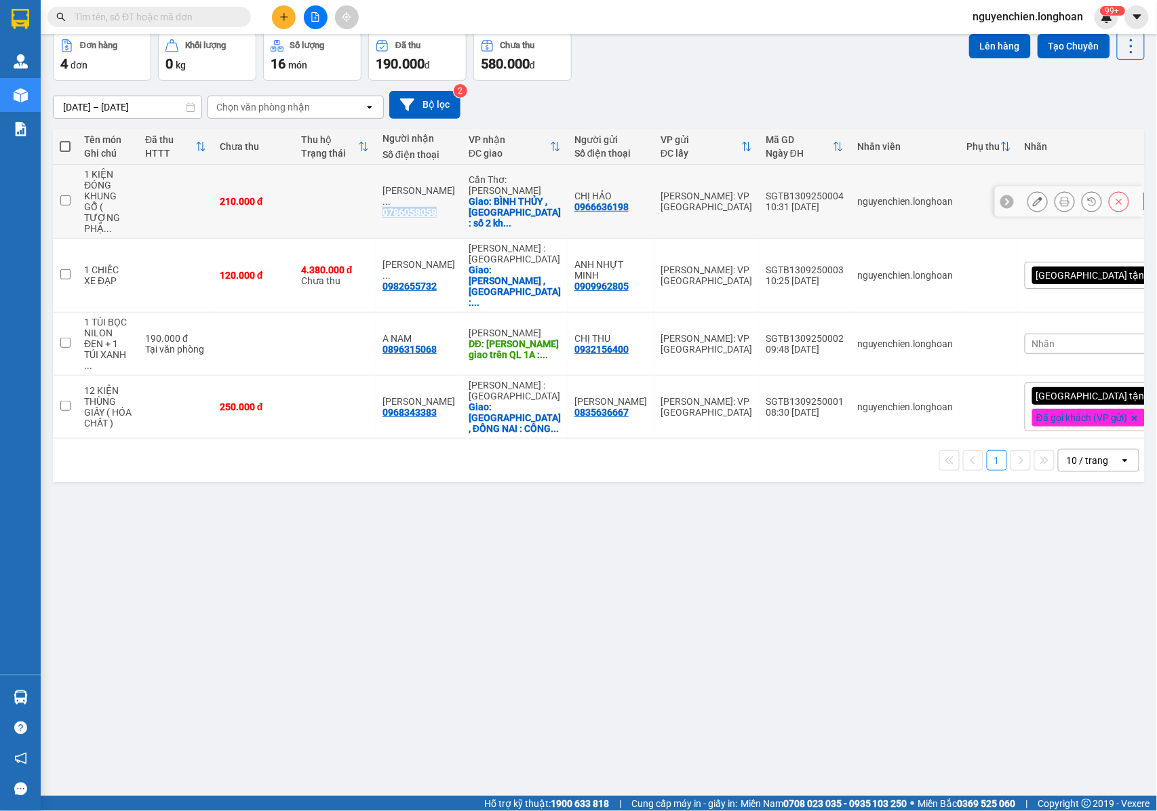
drag, startPoint x: 445, startPoint y: 205, endPoint x: 392, endPoint y: 206, distance: 52.9
click at [392, 206] on div "Võ Thị Thuỳ ... 0786058058" at bounding box center [418, 201] width 73 height 33
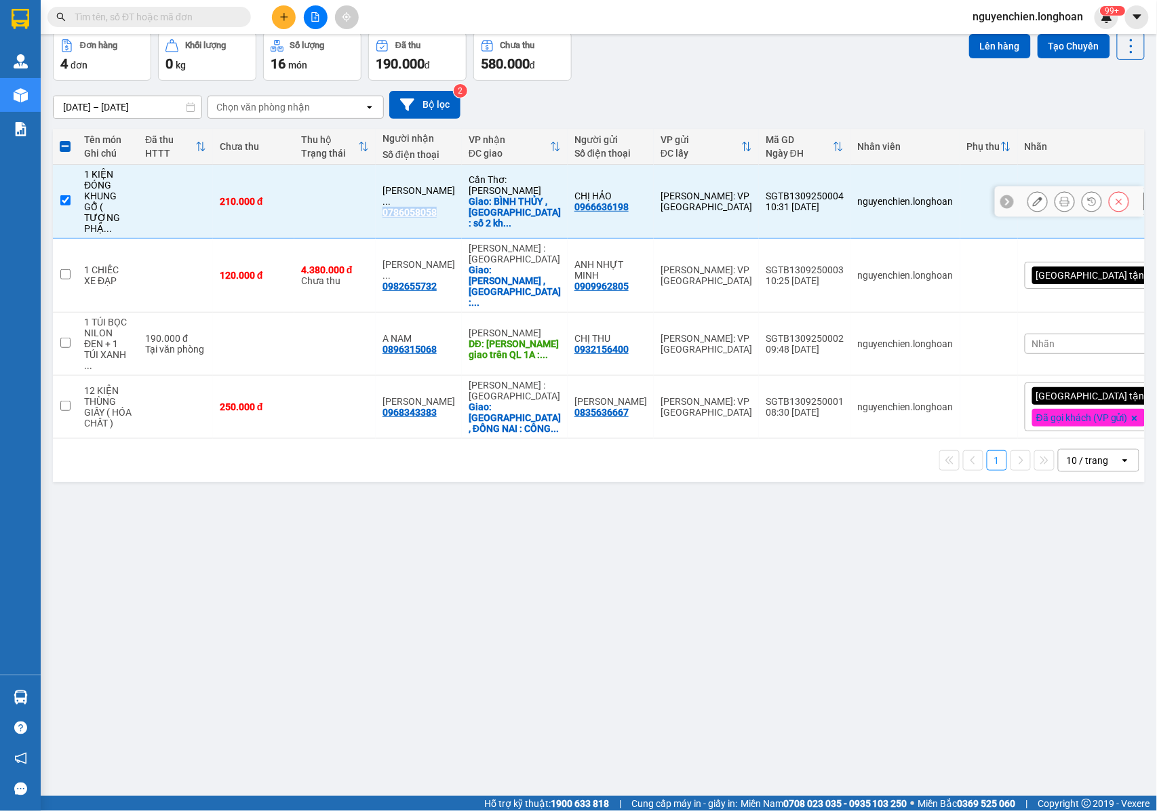
copy div "0786058058"
click at [447, 557] on div "ver 1.8.143 Kho gửi Trên xe Kho nhận Kho công nợ Hàng đã giao Đơn hàng 4 đơn Kh…" at bounding box center [598, 383] width 1102 height 811
click at [66, 198] on input "checkbox" at bounding box center [65, 200] width 10 height 10
checkbox input "false"
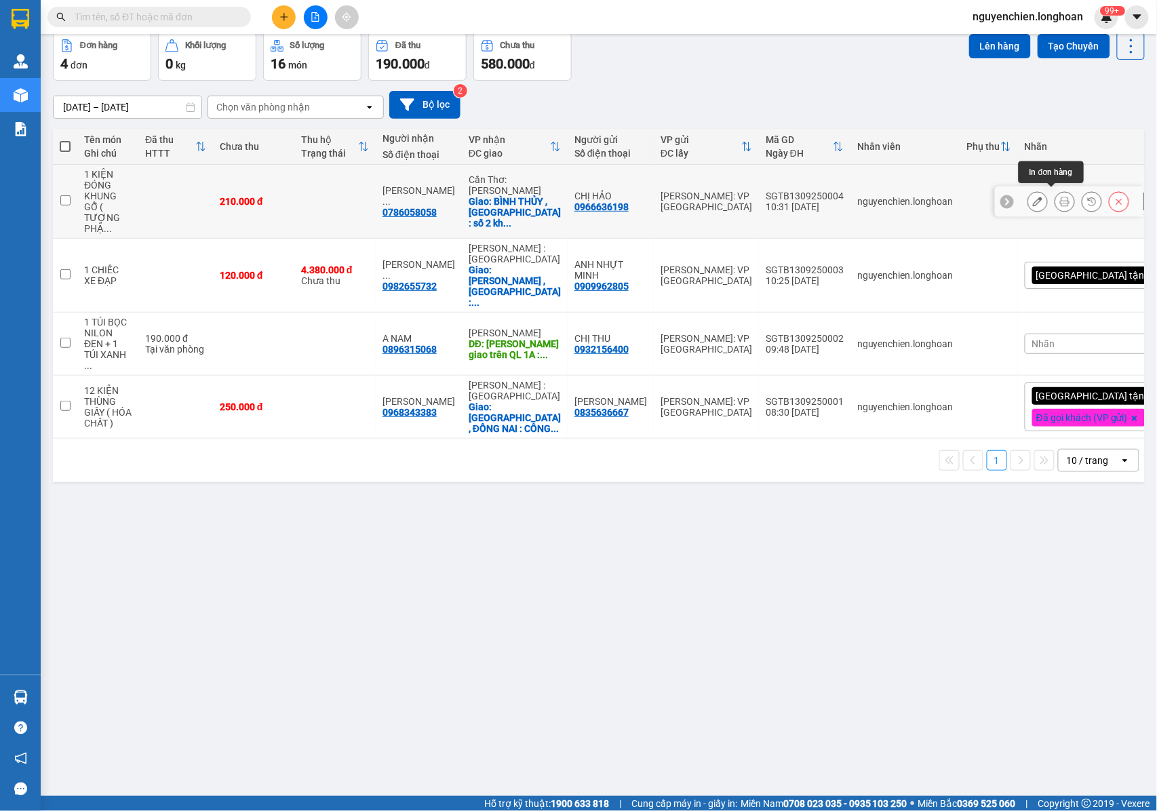
click at [1055, 201] on button at bounding box center [1064, 202] width 19 height 24
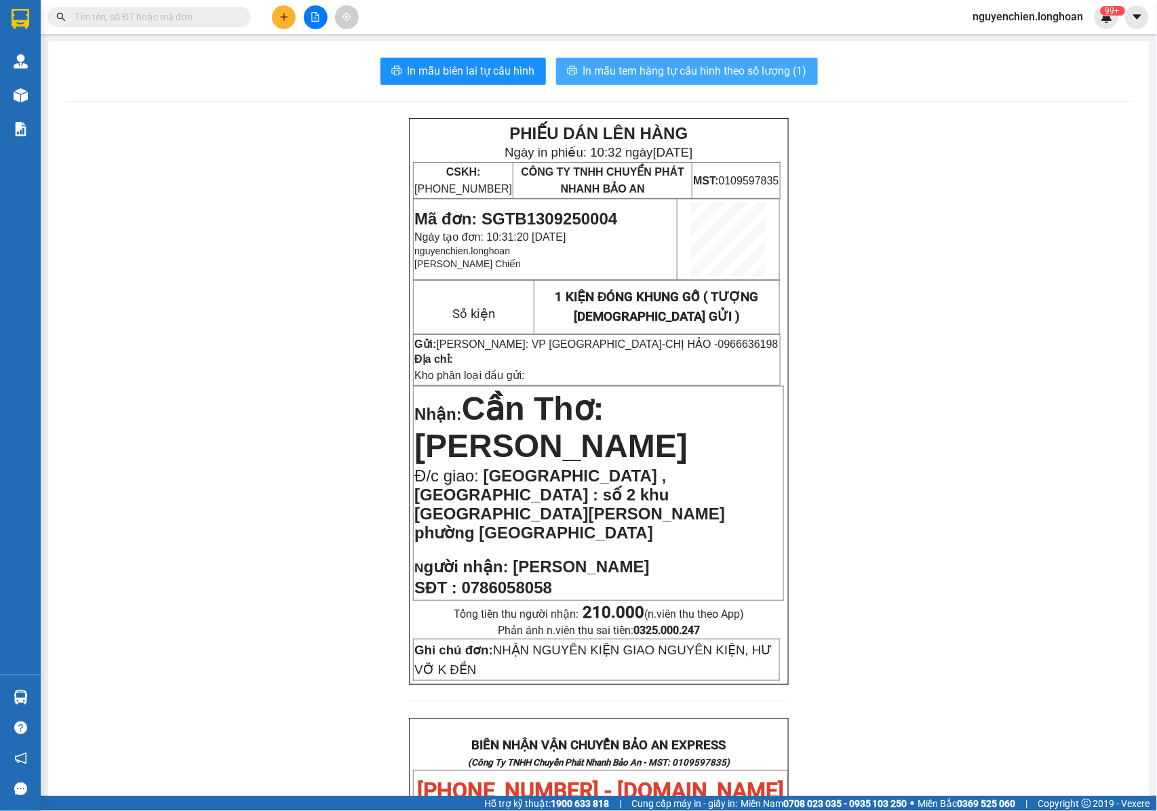
click at [678, 76] on span "In mẫu tem hàng tự cấu hình theo số lượng (1)" at bounding box center [695, 70] width 224 height 17
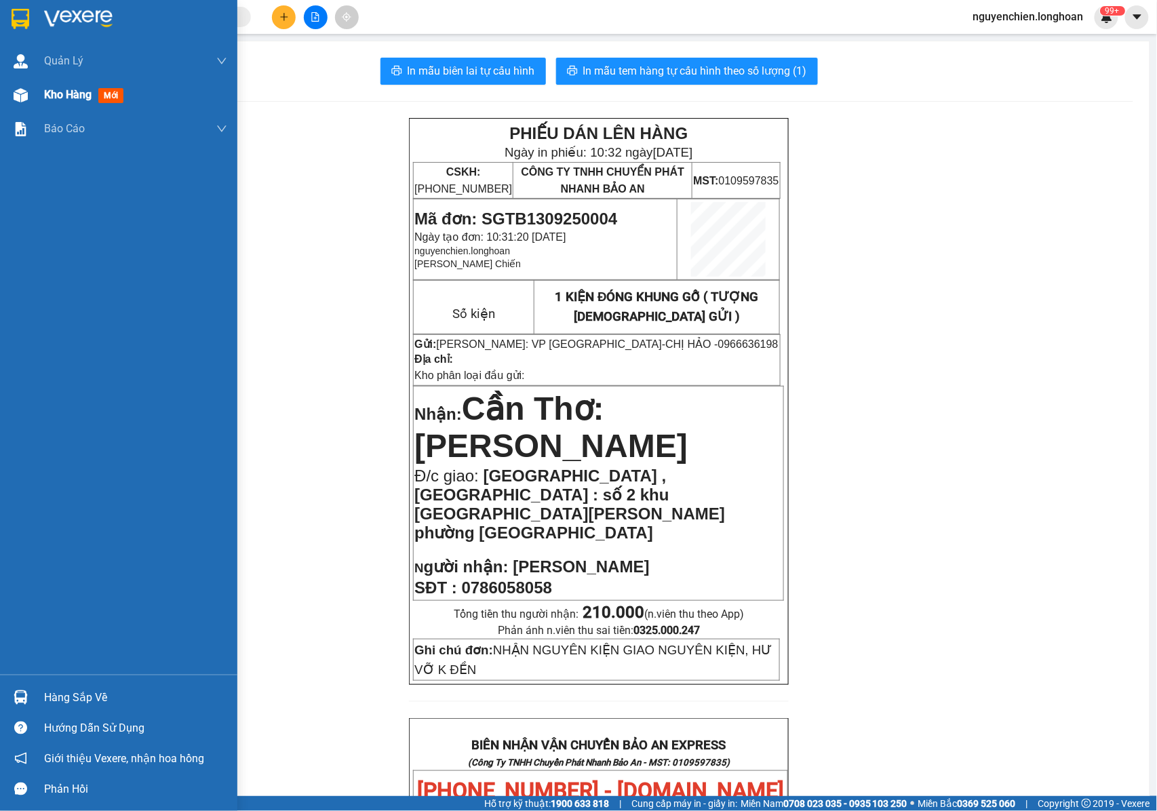
click at [18, 92] on img at bounding box center [21, 95] width 14 height 14
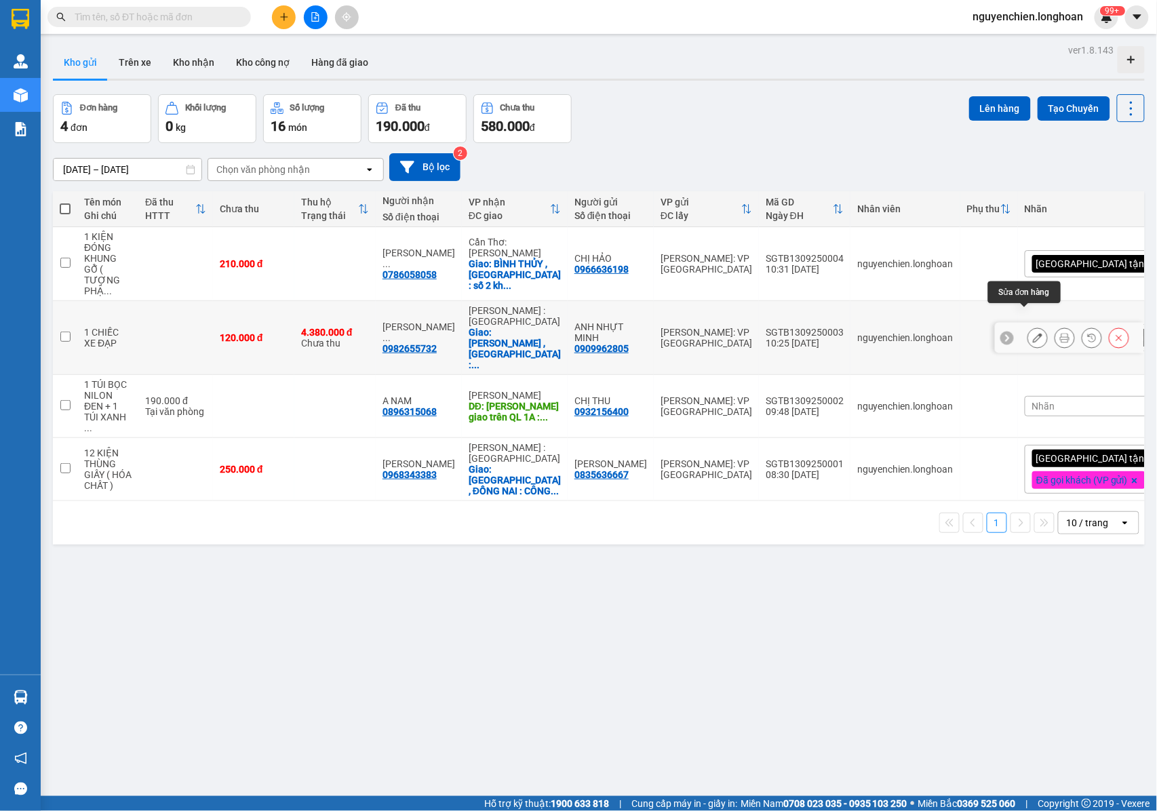
click at [1055, 326] on button at bounding box center [1064, 338] width 19 height 24
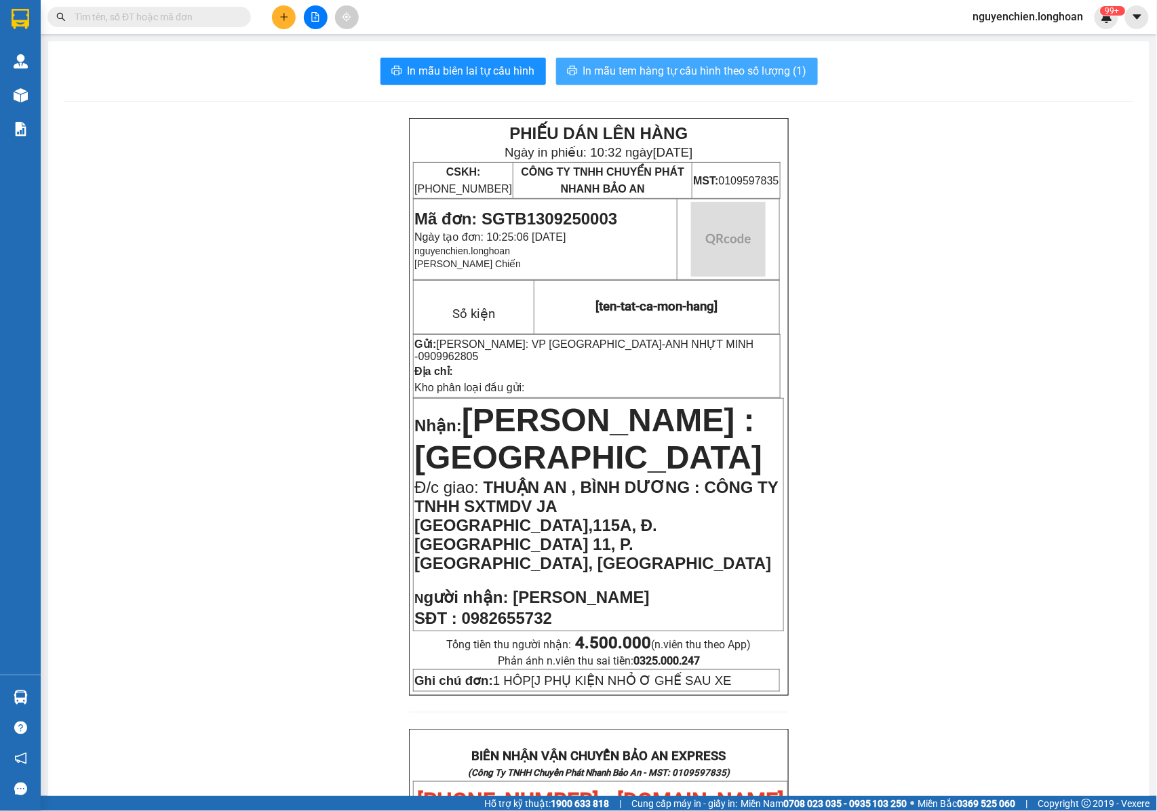
click at [727, 83] on button "In mẫu tem hàng tự cấu hình theo số lượng (1)" at bounding box center [687, 71] width 262 height 27
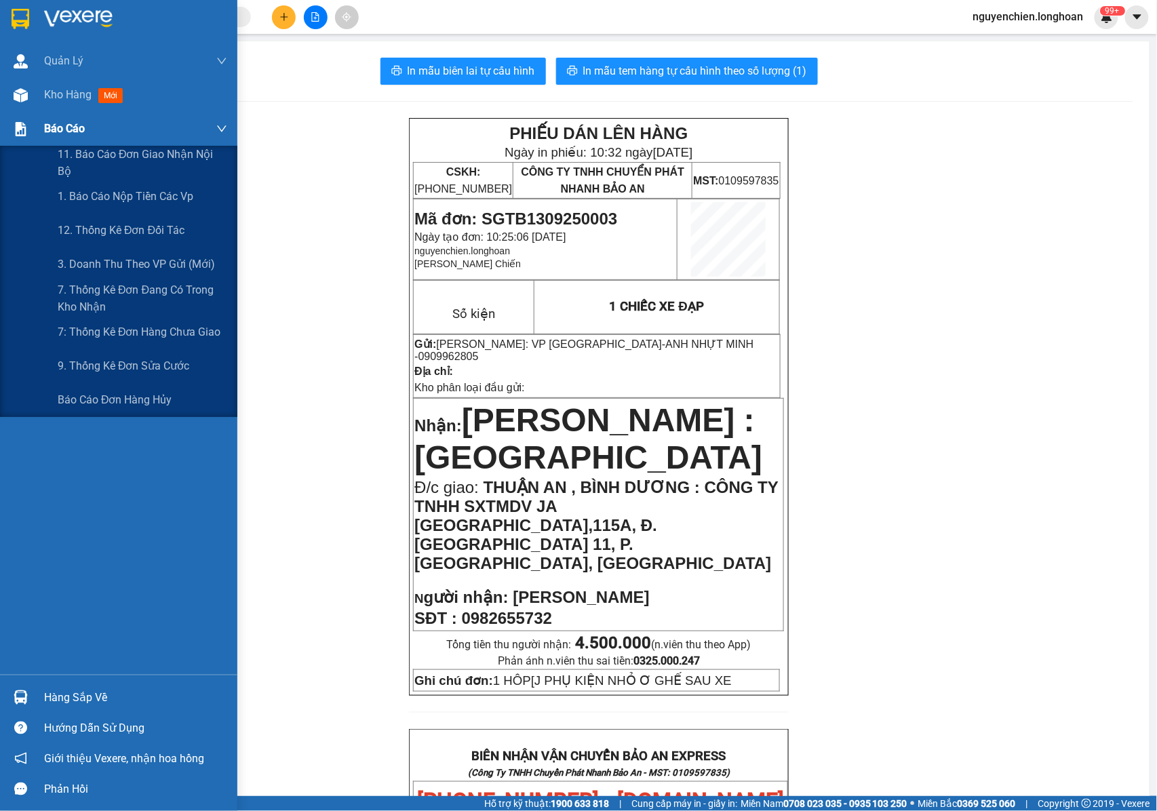
click at [24, 112] on div "Báo cáo" at bounding box center [118, 129] width 237 height 34
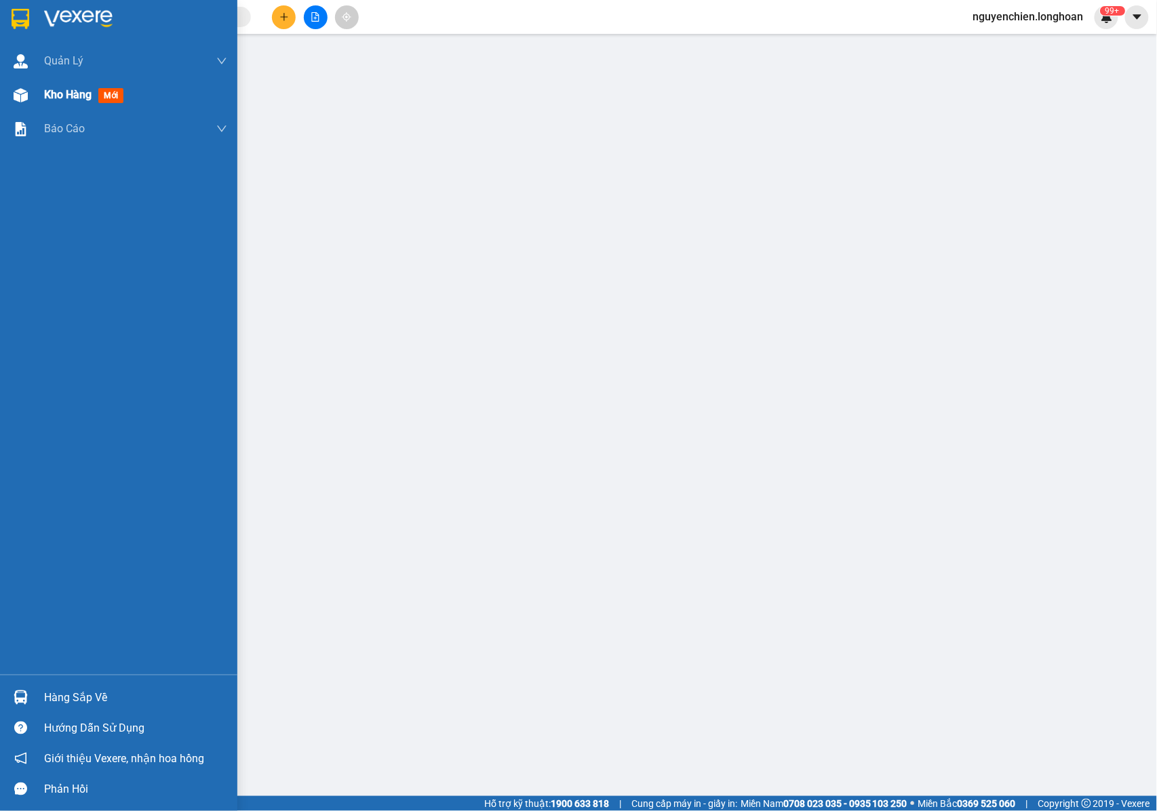
click at [26, 98] on img at bounding box center [21, 95] width 14 height 14
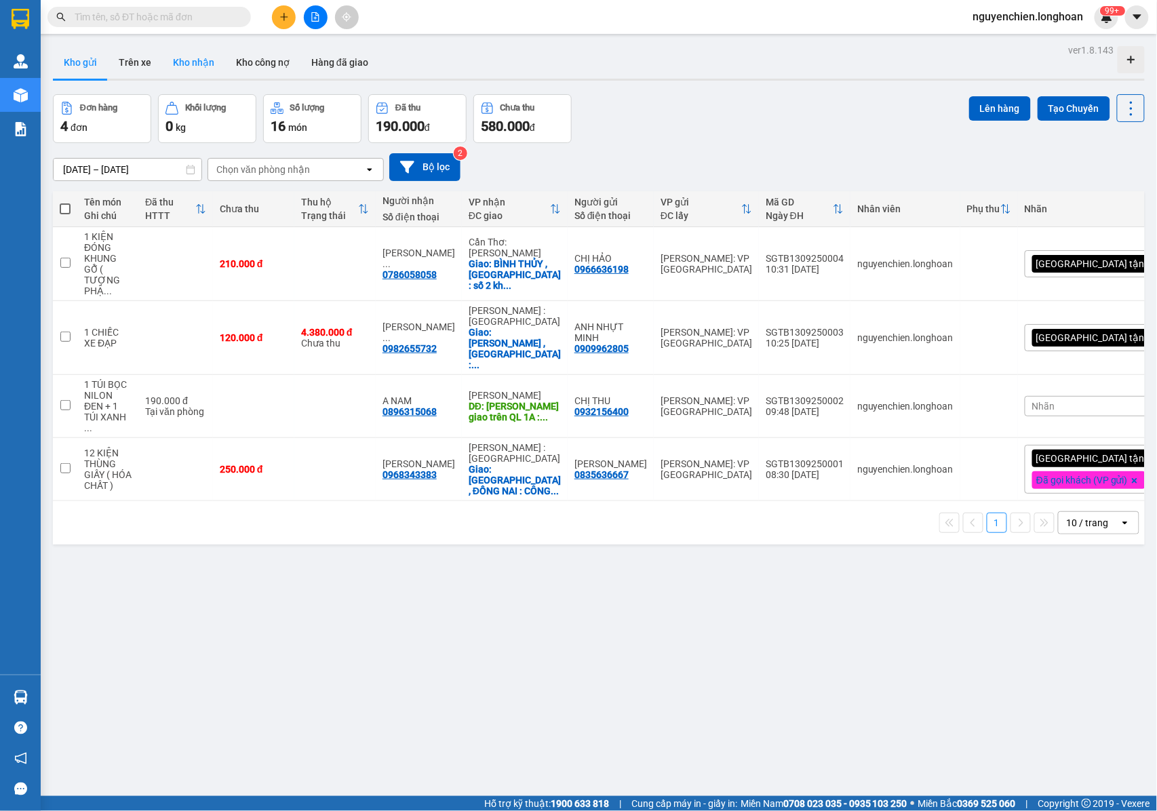
click at [194, 56] on button "Kho nhận" at bounding box center [193, 62] width 63 height 33
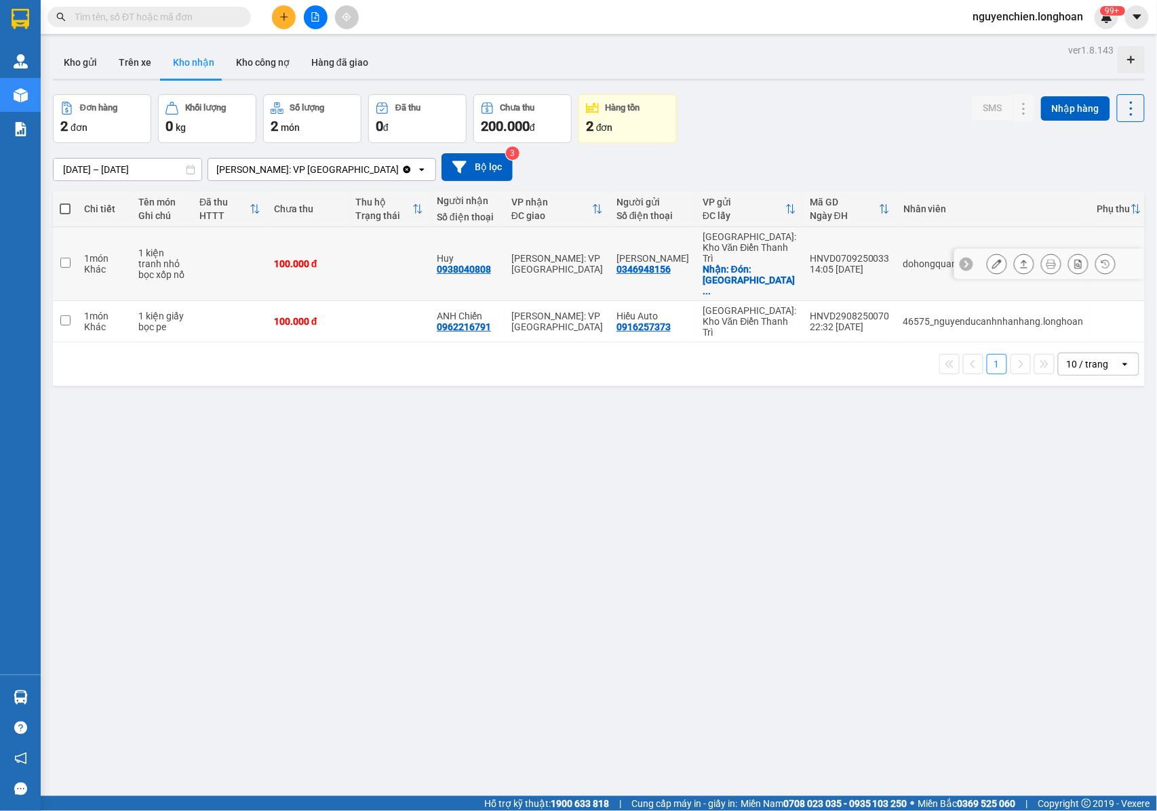
click at [60, 258] on input "checkbox" at bounding box center [65, 263] width 10 height 10
checkbox input "true"
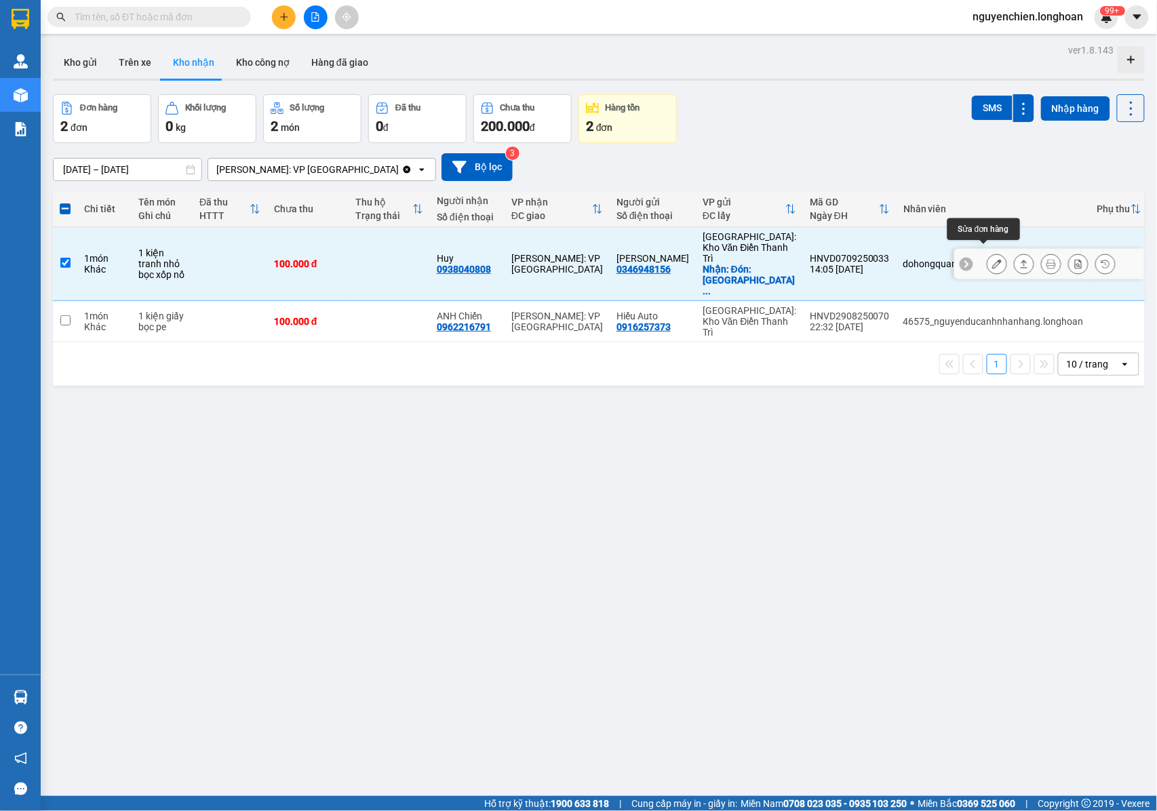
click at [988, 258] on button at bounding box center [996, 264] width 19 height 24
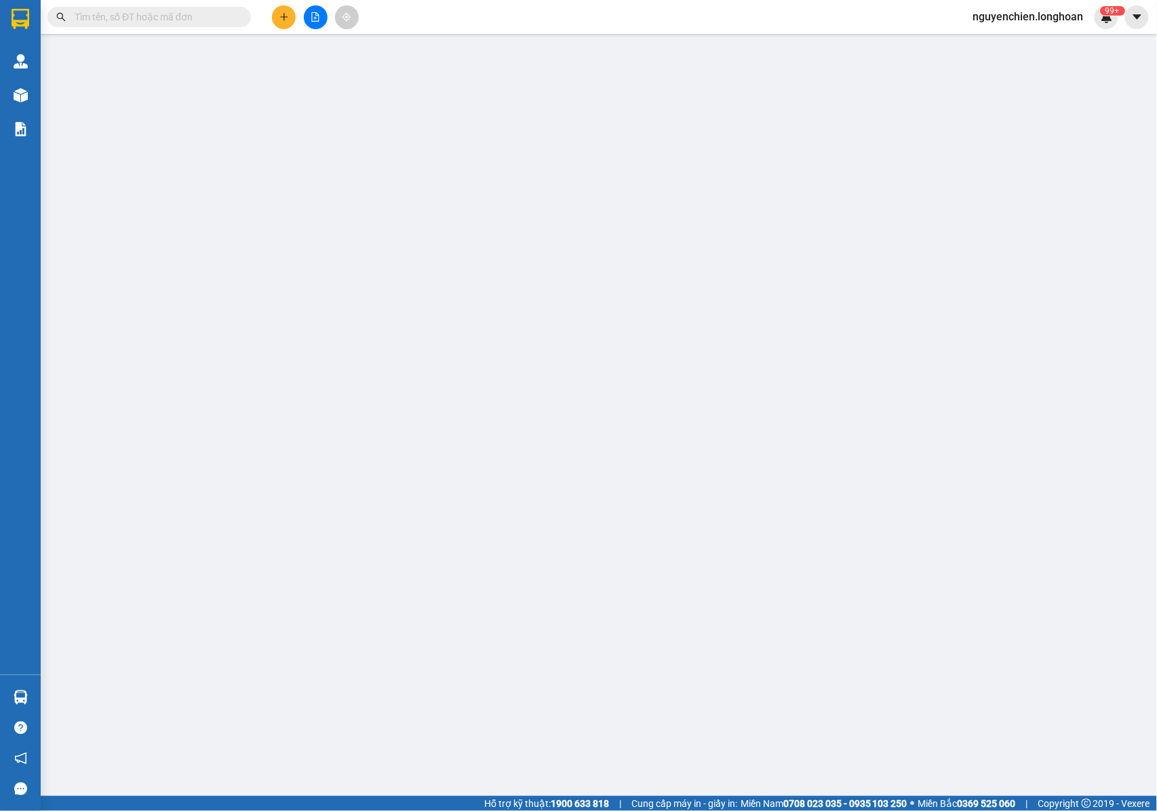
type input "0346948156"
type input "Duy Minh Hữu Tuệ"
checkbox input "true"
type input "Đón: chùa Đống Cao Tiên Lữ Hưng Yên"
type input "0938040808"
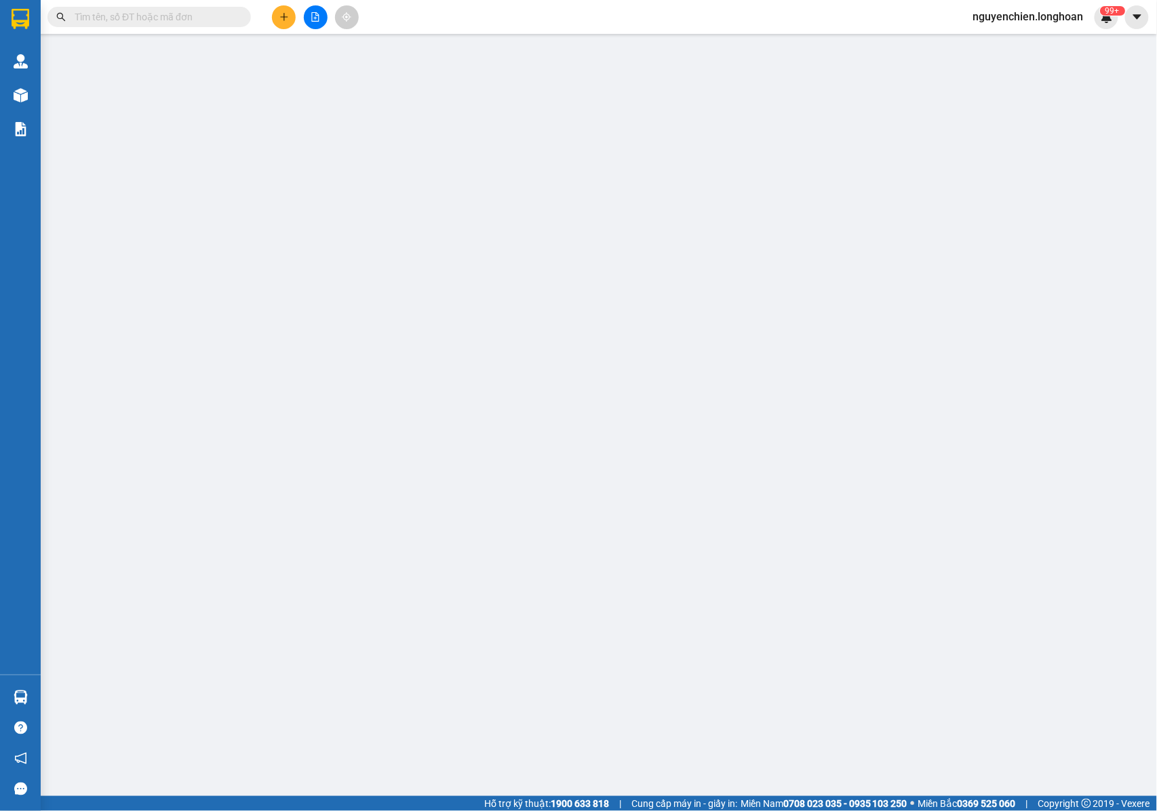
type input "Huy"
type input "100.000"
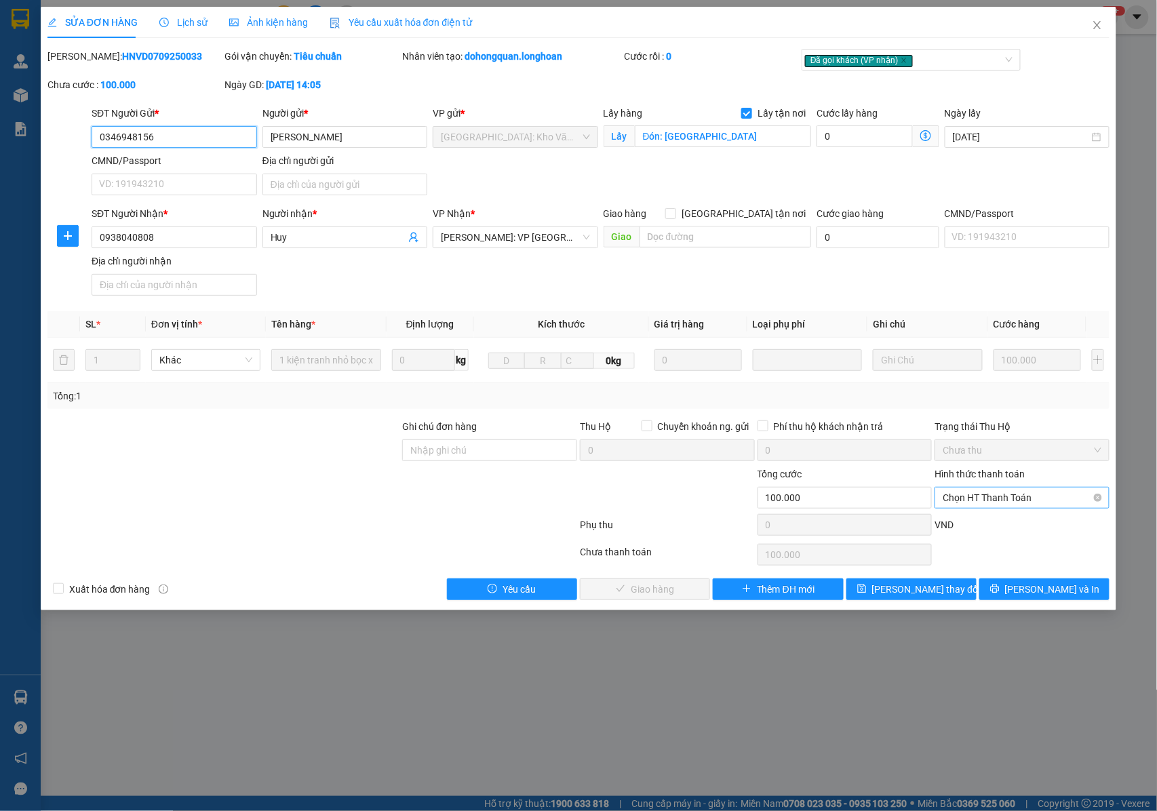
click at [966, 500] on span "Chọn HT Thanh Toán" at bounding box center [1021, 497] width 159 height 20
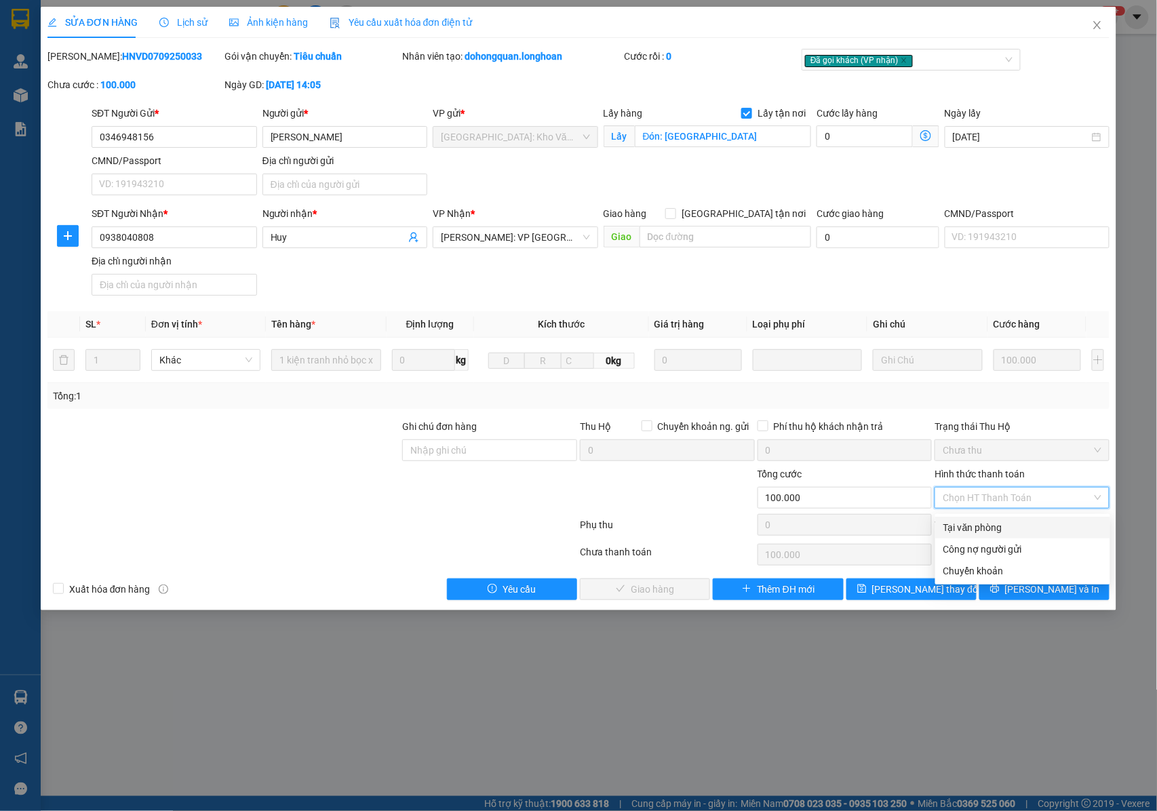
click at [972, 527] on div "Tại văn phòng" at bounding box center [1022, 527] width 159 height 15
type input "0"
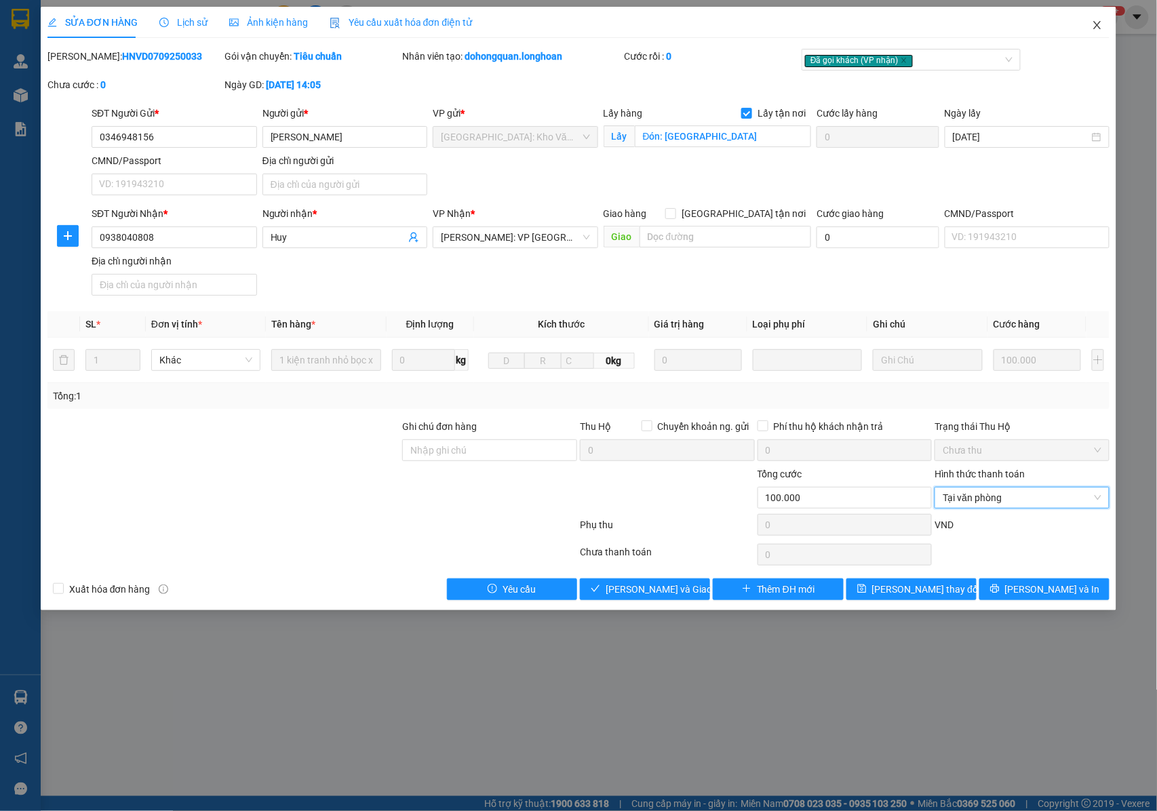
click at [1105, 26] on span "Close" at bounding box center [1097, 26] width 38 height 38
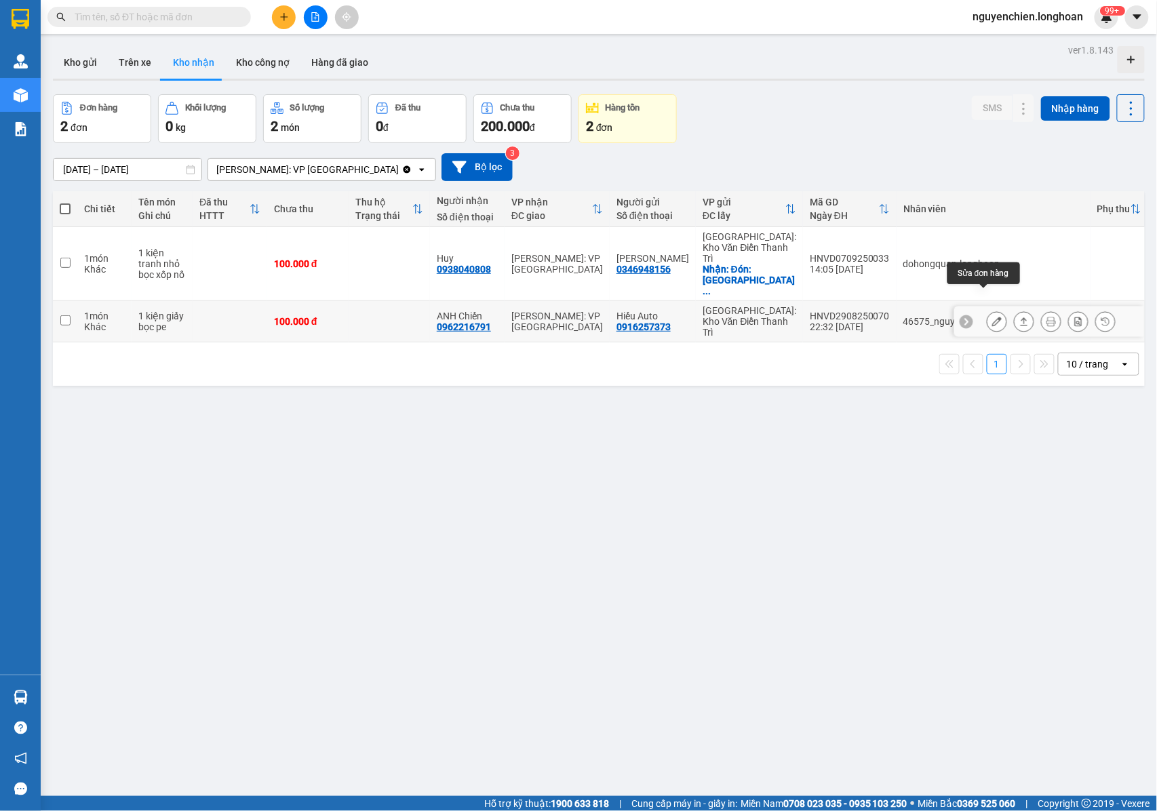
click at [988, 310] on button at bounding box center [996, 322] width 19 height 24
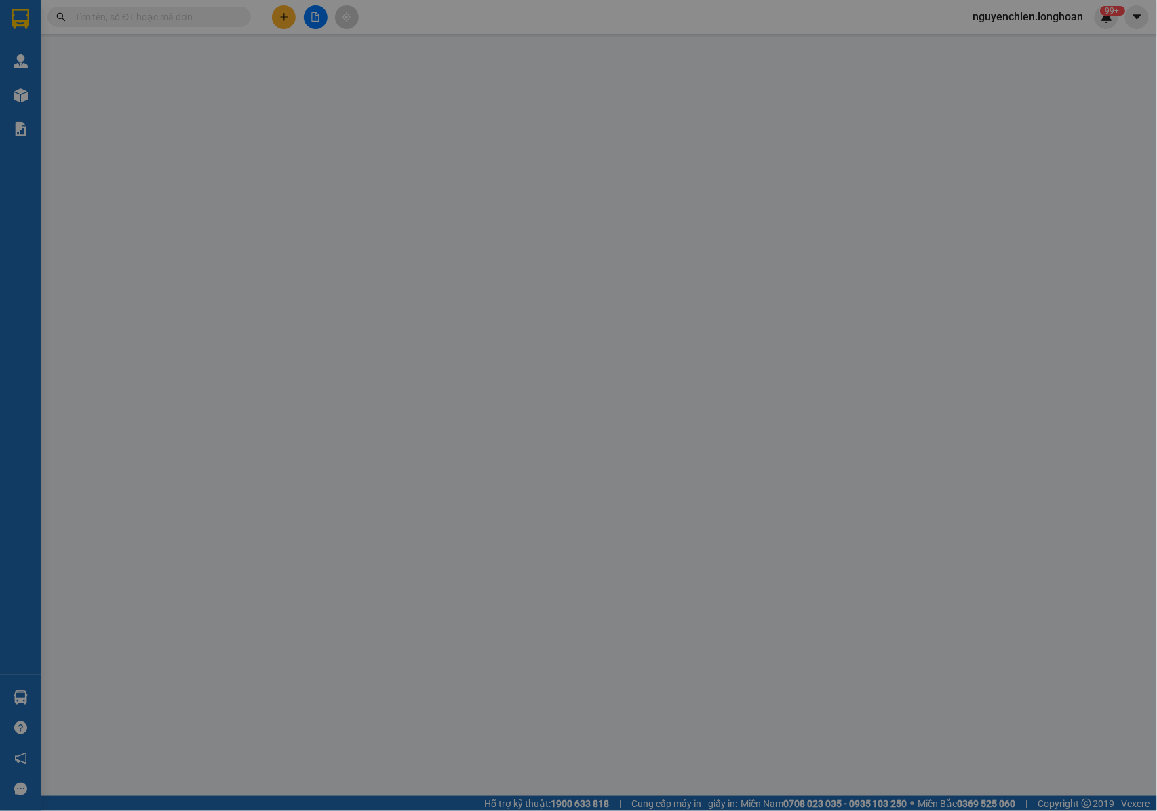
type input "0916257373"
type input "Hiếu Auto"
type input "0962216791"
type input "ANH Chiến"
type input "đơn hoàn của đơn SGTB2608250006"
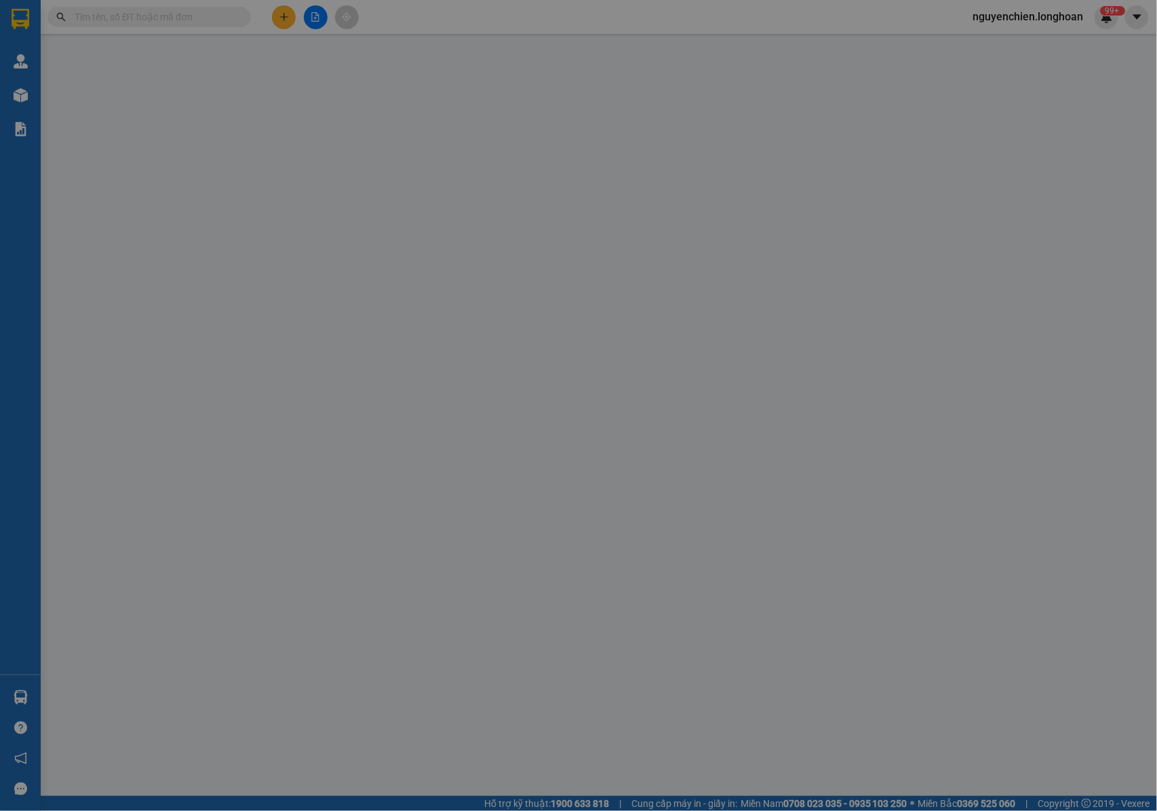
type input "100.000"
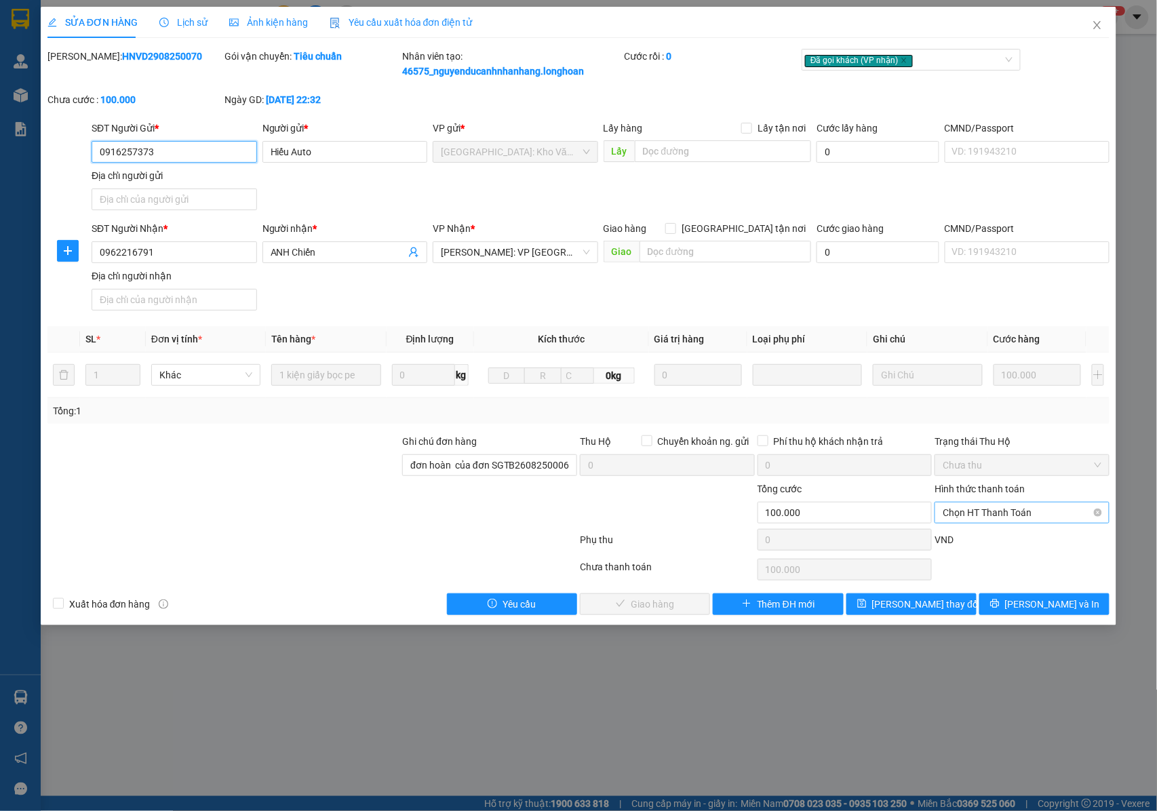
click at [996, 515] on span "Chọn HT Thanh Toán" at bounding box center [1021, 512] width 159 height 20
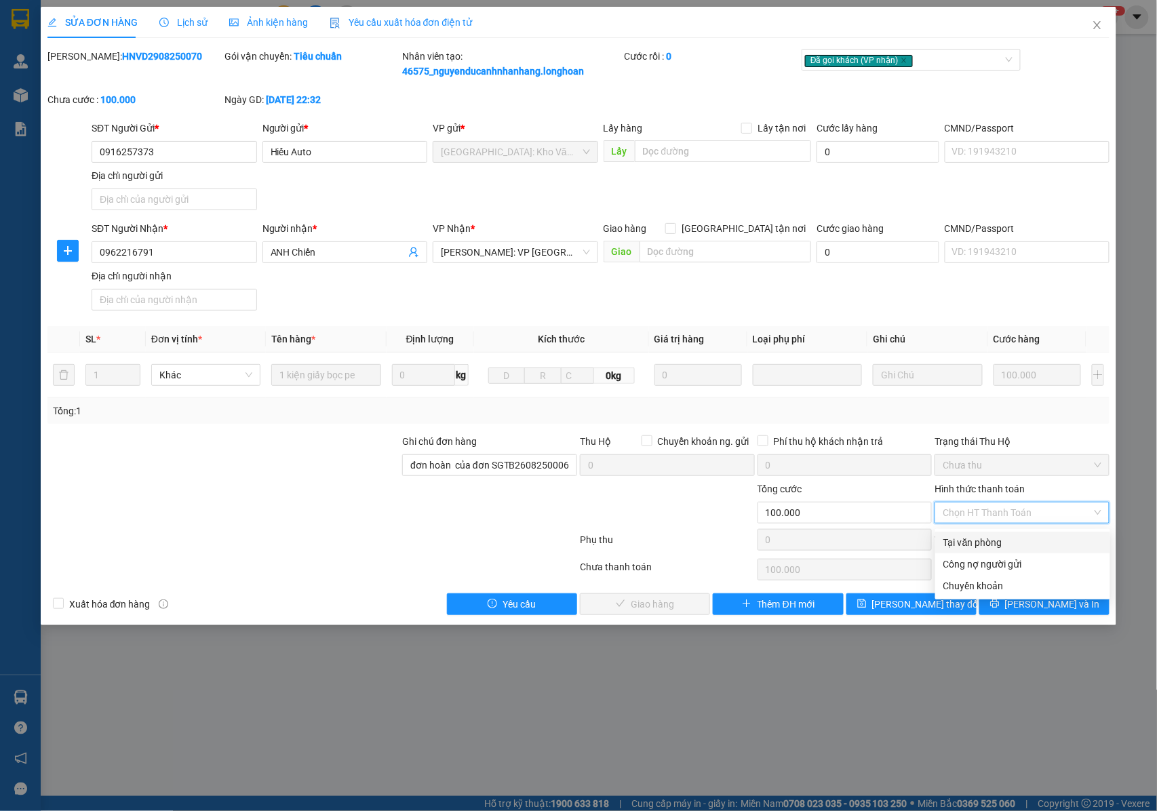
click at [972, 542] on div "Tại văn phòng" at bounding box center [1022, 542] width 159 height 15
type input "0"
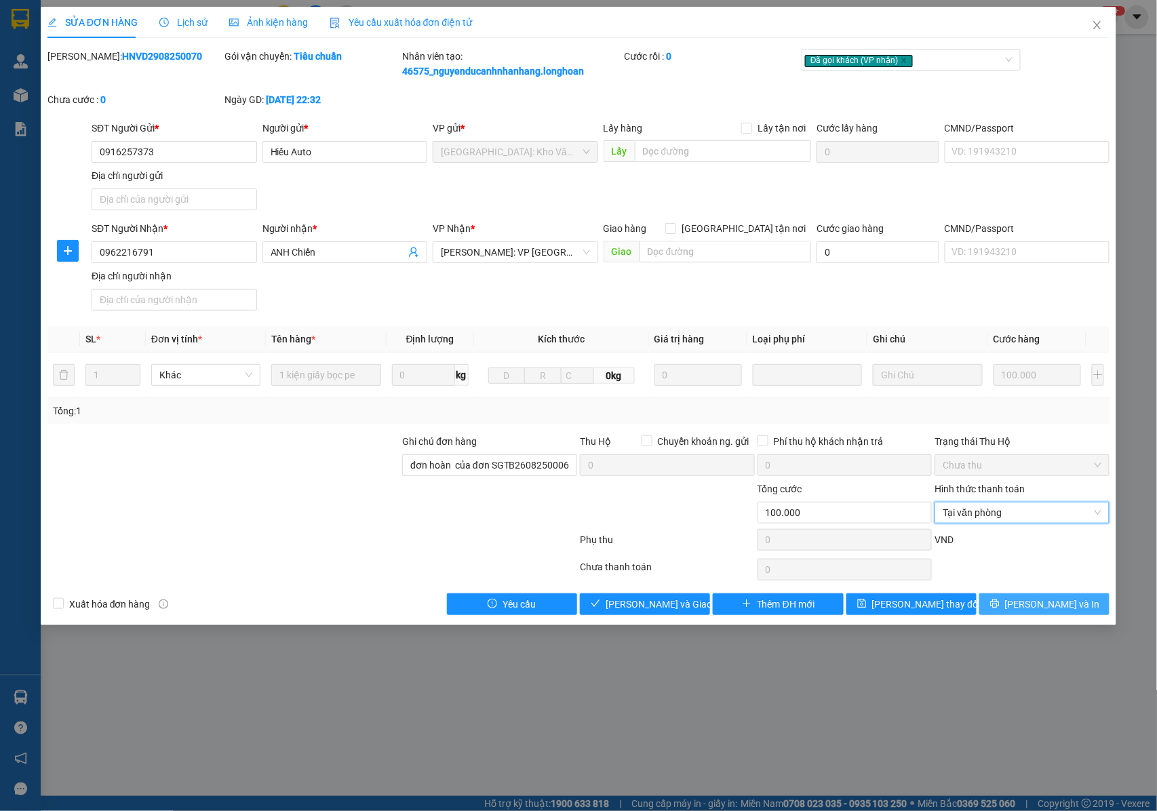
click at [1012, 608] on button "[PERSON_NAME] và In" at bounding box center [1044, 604] width 130 height 22
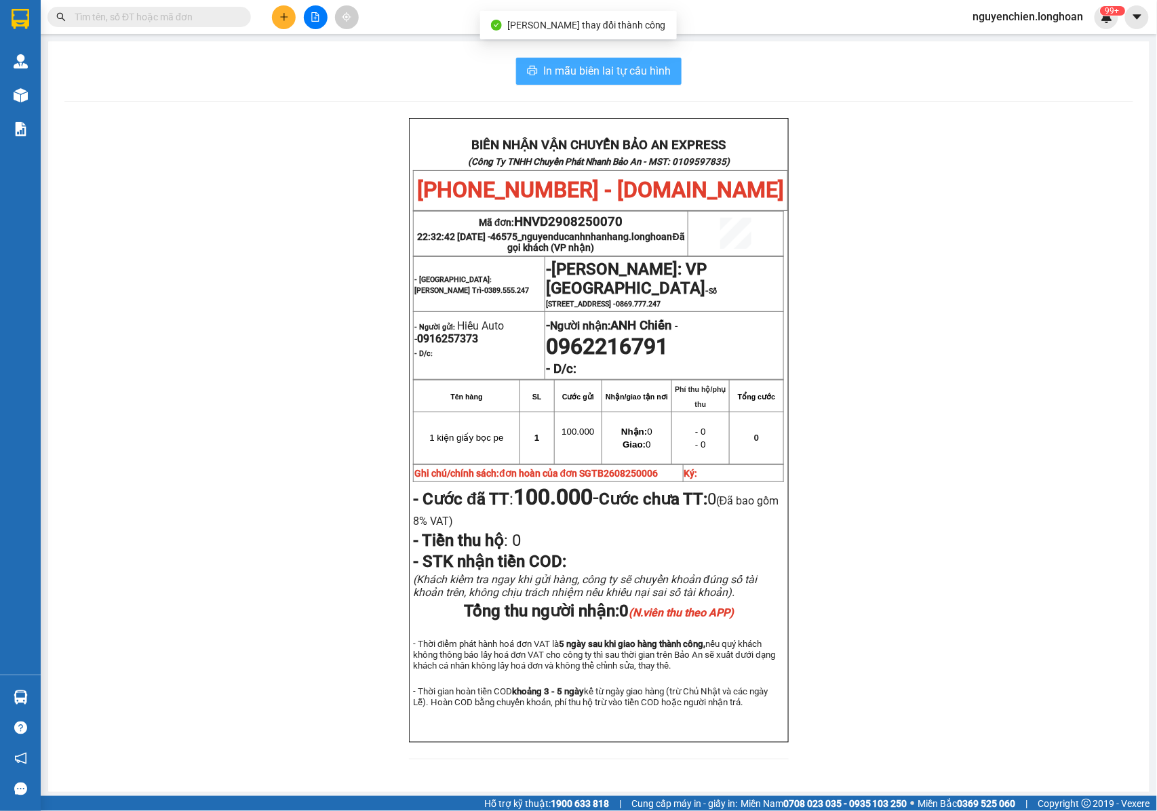
click at [557, 73] on span "In mẫu biên lai tự cấu hình" at bounding box center [606, 70] width 127 height 17
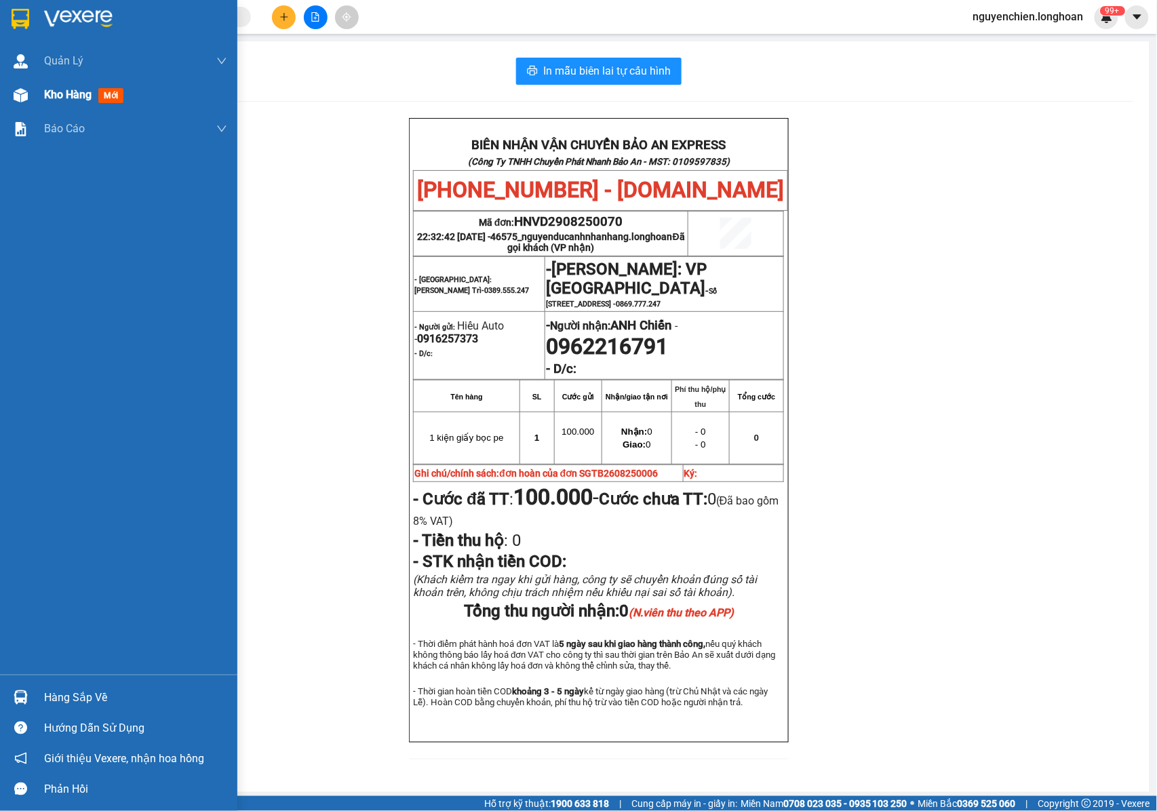
click at [20, 98] on img at bounding box center [21, 95] width 14 height 14
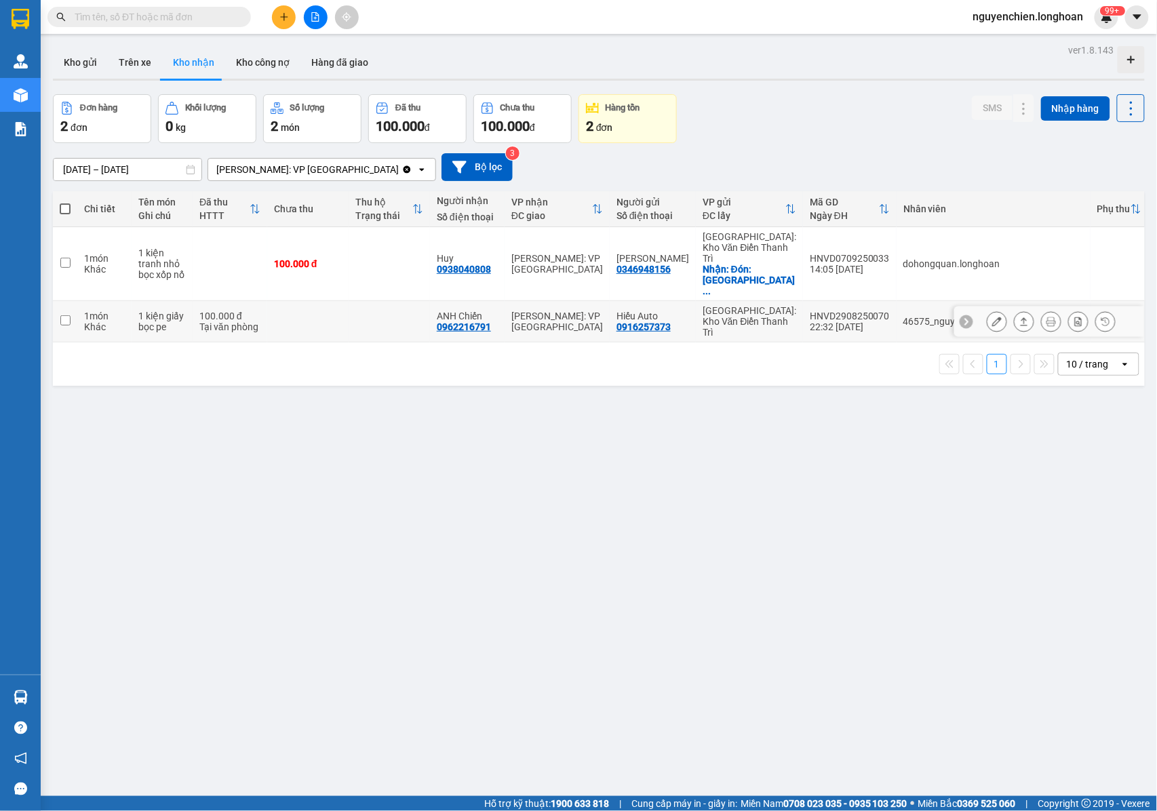
click at [990, 310] on button at bounding box center [996, 322] width 19 height 24
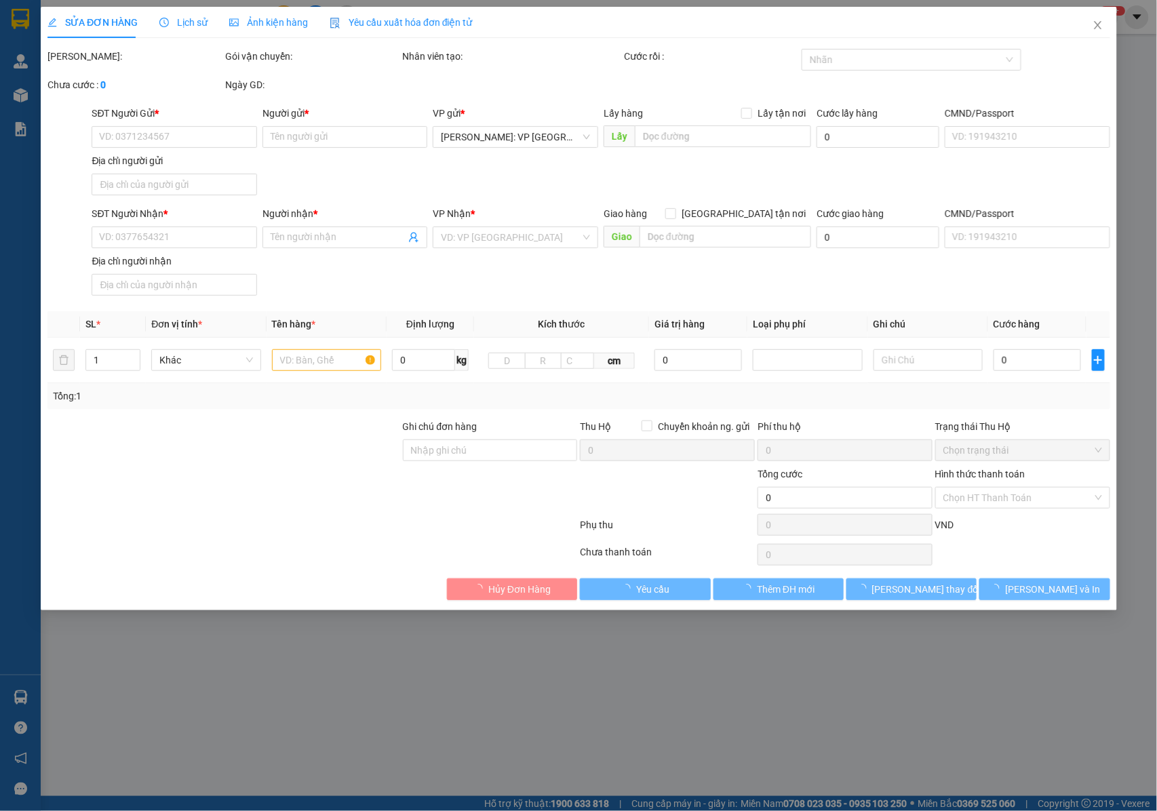
type input "0916257373"
type input "Hiếu Auto"
type input "0962216791"
type input "ANH Chiến"
type input "đơn hoàn của đơn SGTB2608250006"
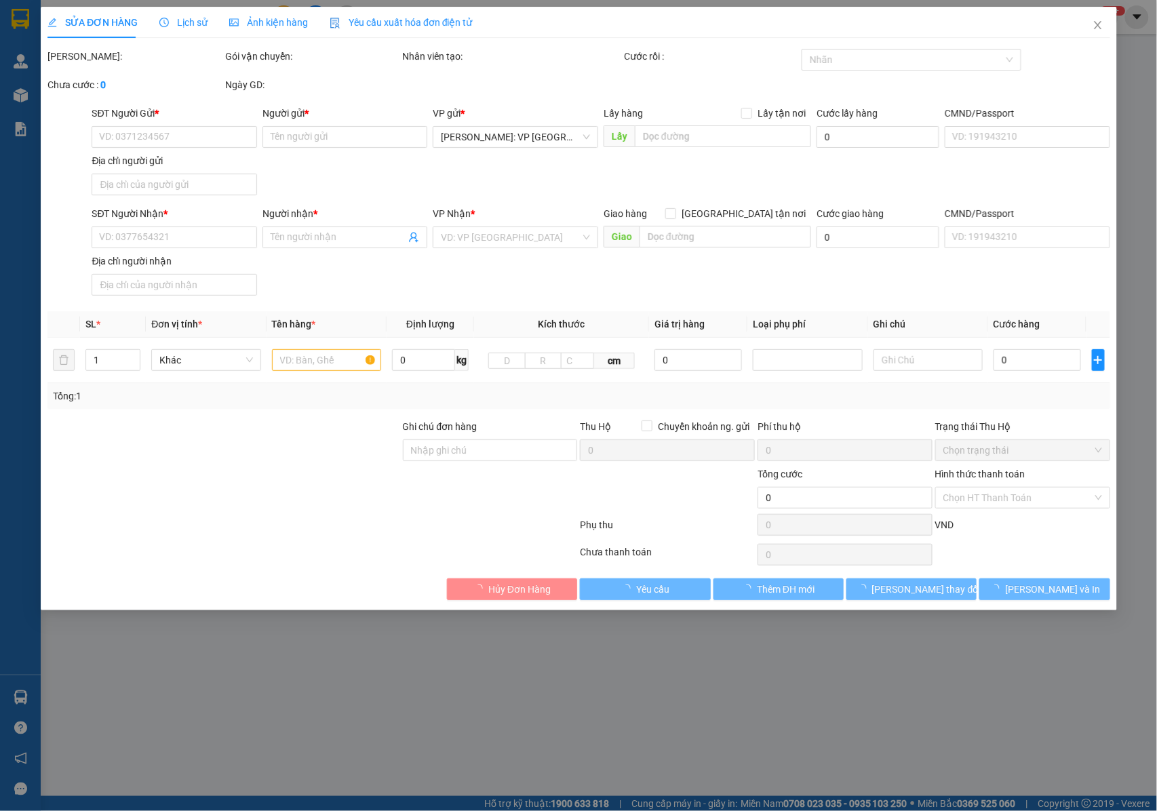
type input "100.000"
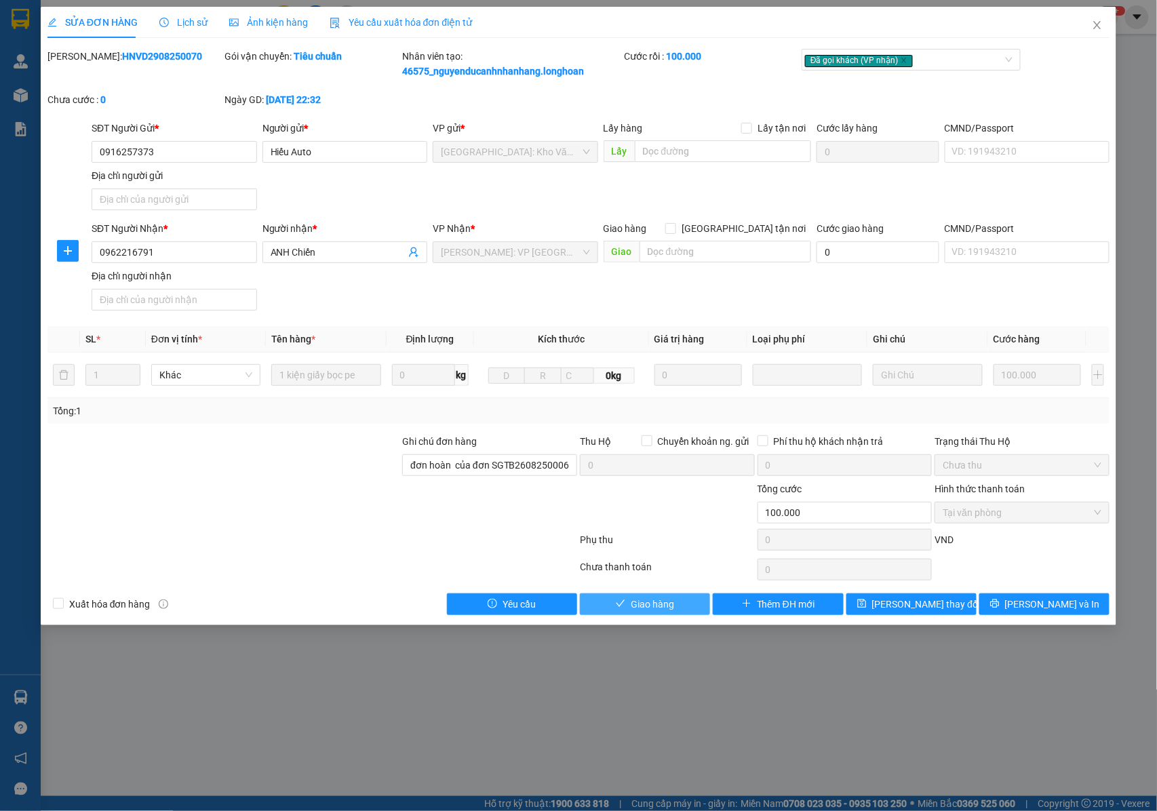
click at [633, 609] on span "Giao hàng" at bounding box center [652, 604] width 43 height 15
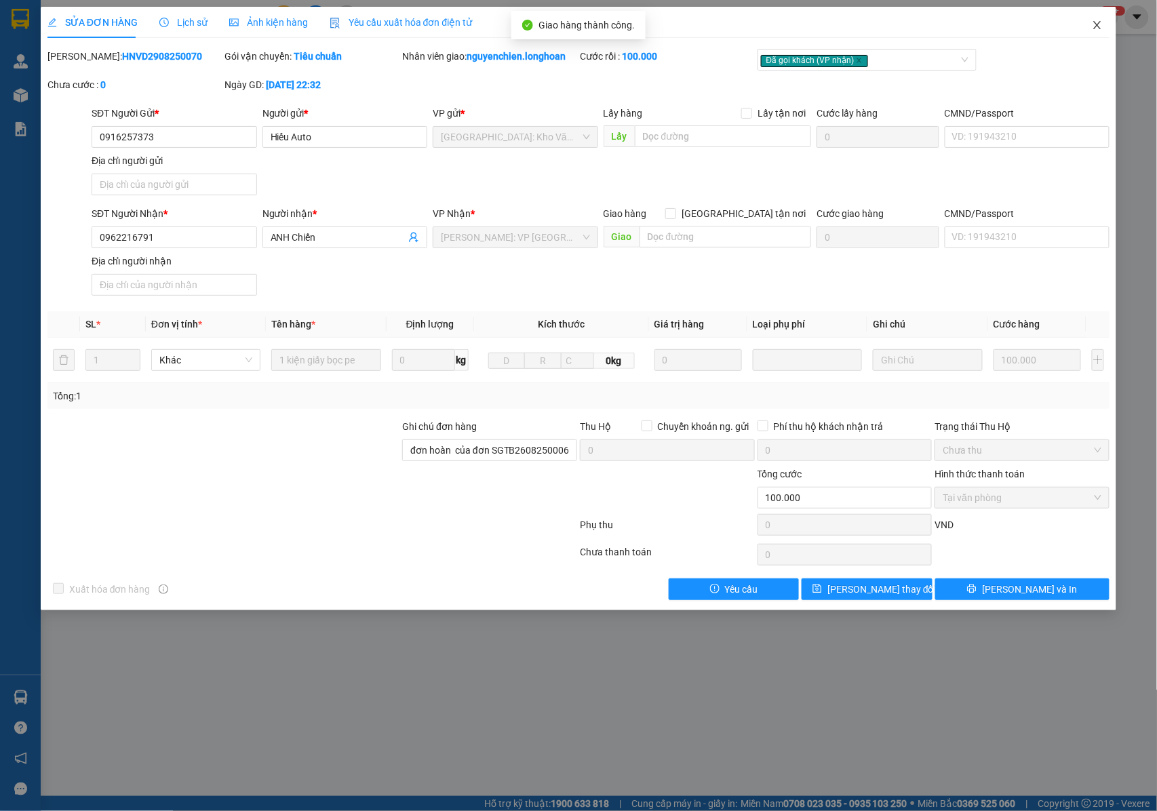
click at [1094, 25] on icon "close" at bounding box center [1097, 25] width 11 height 11
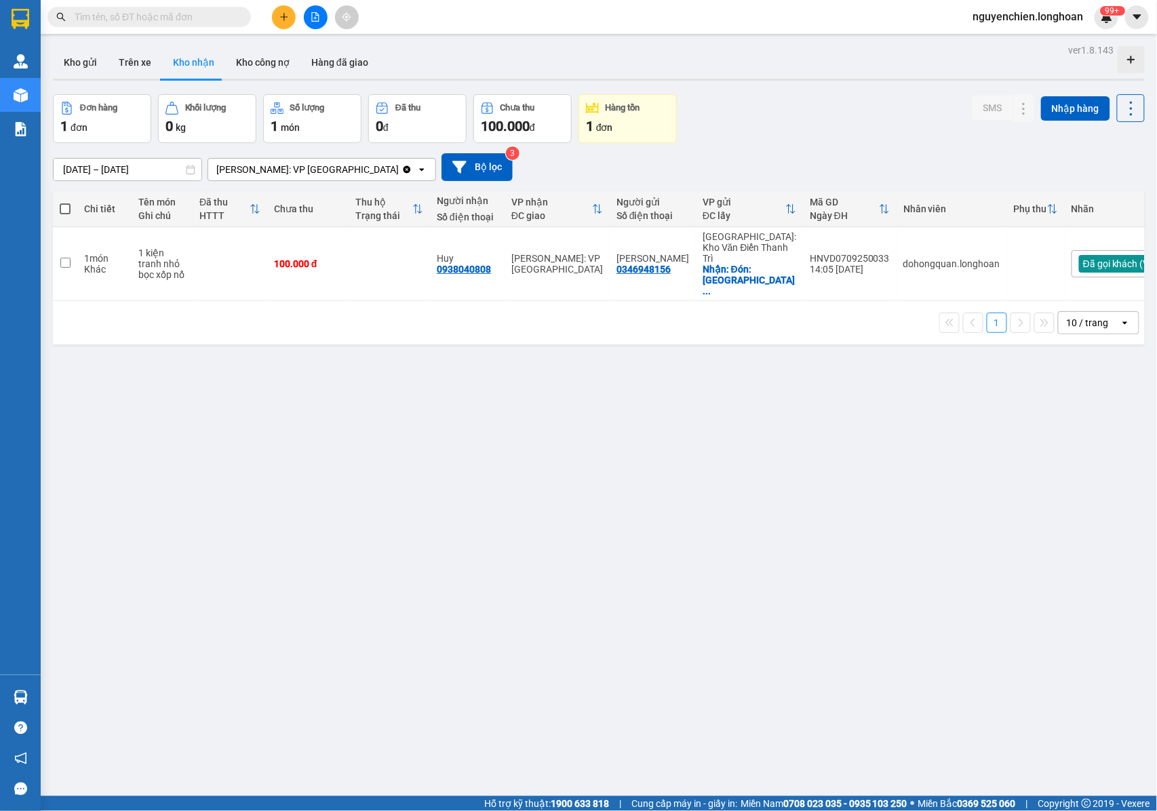
click at [382, 492] on div "ver 1.8.143 Kho gửi Trên xe Kho nhận Kho công nợ Hàng đã giao Đơn hàng 1 đơn Kh…" at bounding box center [598, 446] width 1102 height 811
click at [73, 65] on button "Kho gửi" at bounding box center [80, 62] width 55 height 33
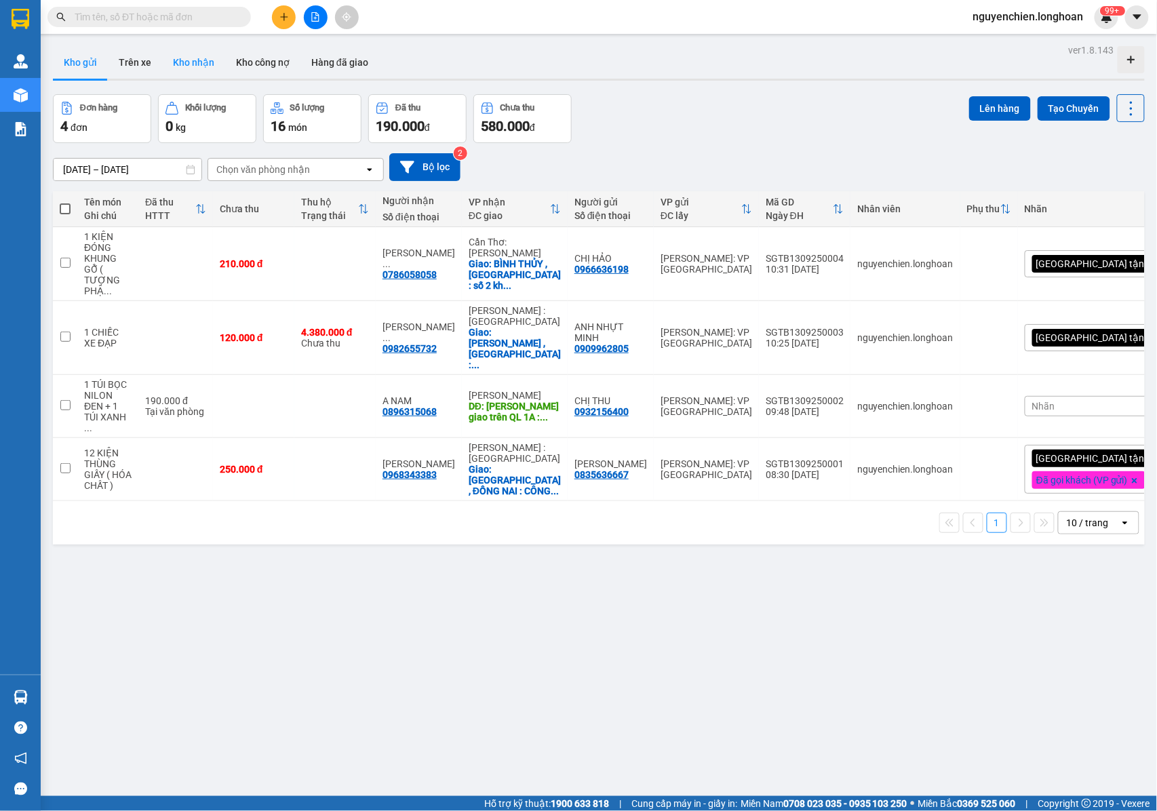
click at [197, 66] on button "Kho nhận" at bounding box center [193, 62] width 63 height 33
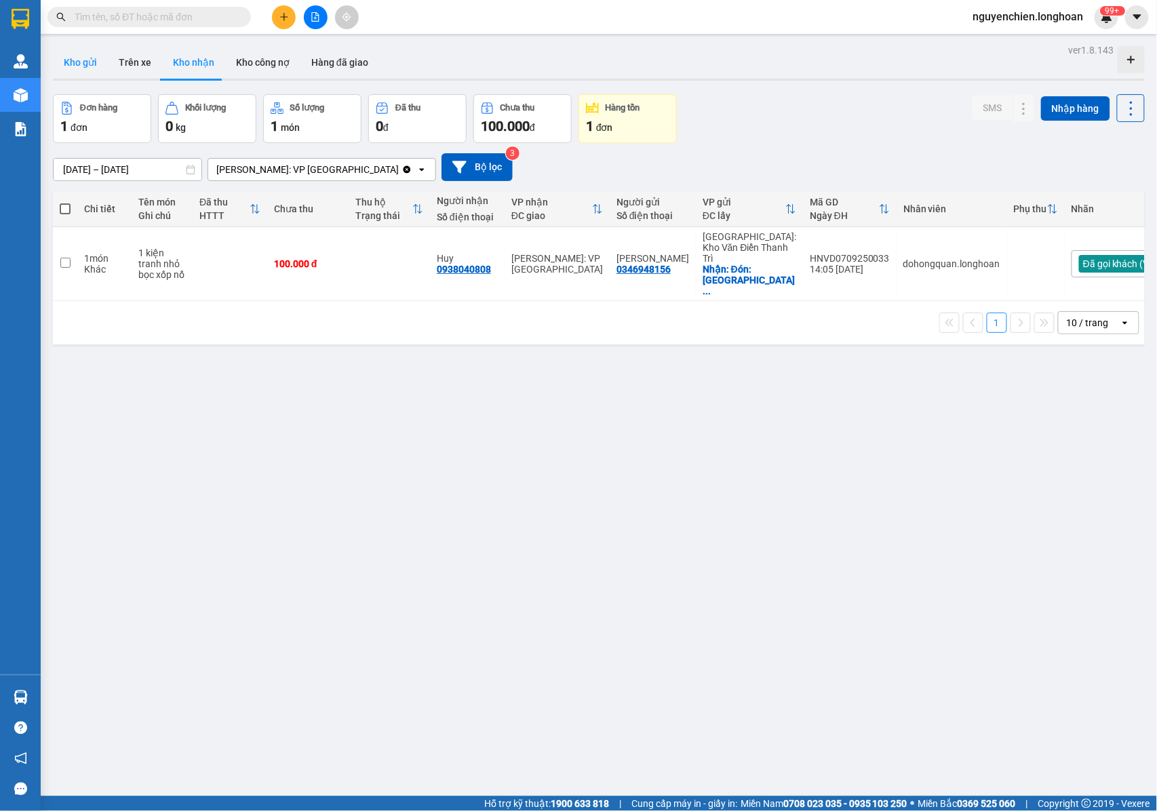
click at [81, 68] on button "Kho gửi" at bounding box center [80, 62] width 55 height 33
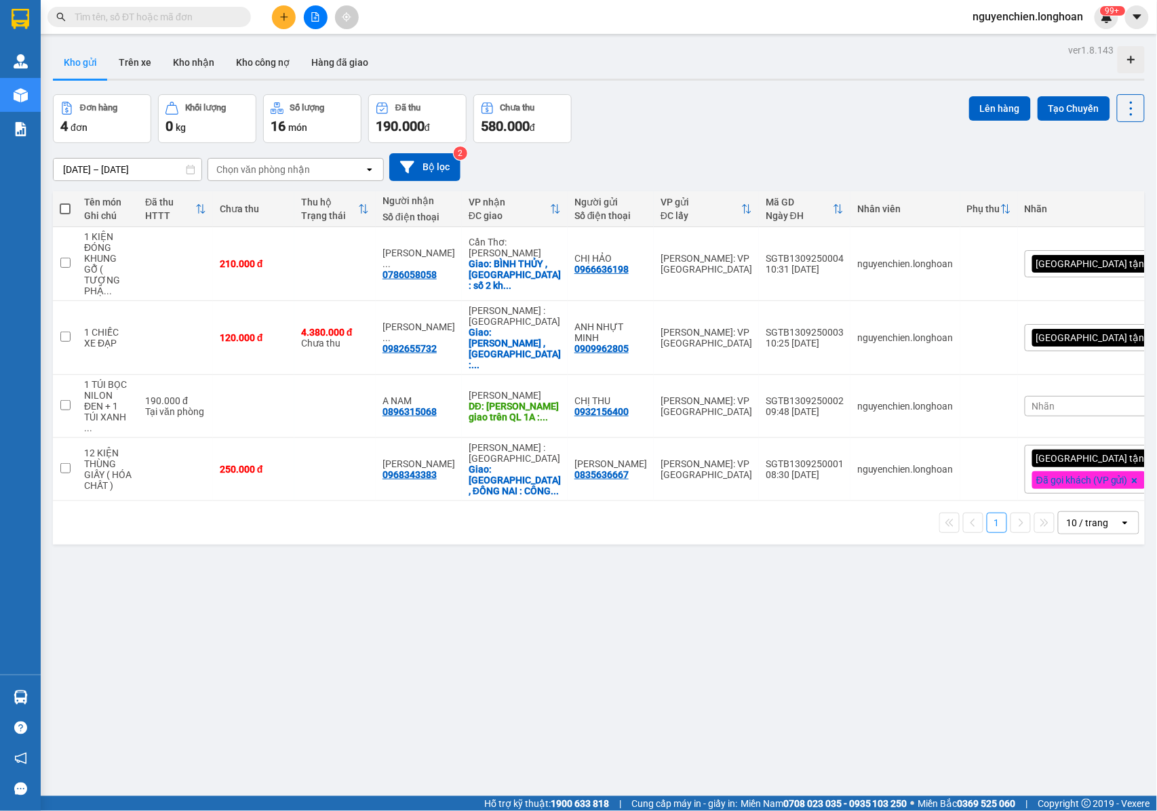
click at [400, 562] on div "ver 1.8.143 Kho gửi Trên xe Kho nhận Kho công nợ Hàng đã giao Đơn hàng 4 đơn Kh…" at bounding box center [598, 446] width 1102 height 811
click at [281, 24] on button at bounding box center [284, 17] width 24 height 24
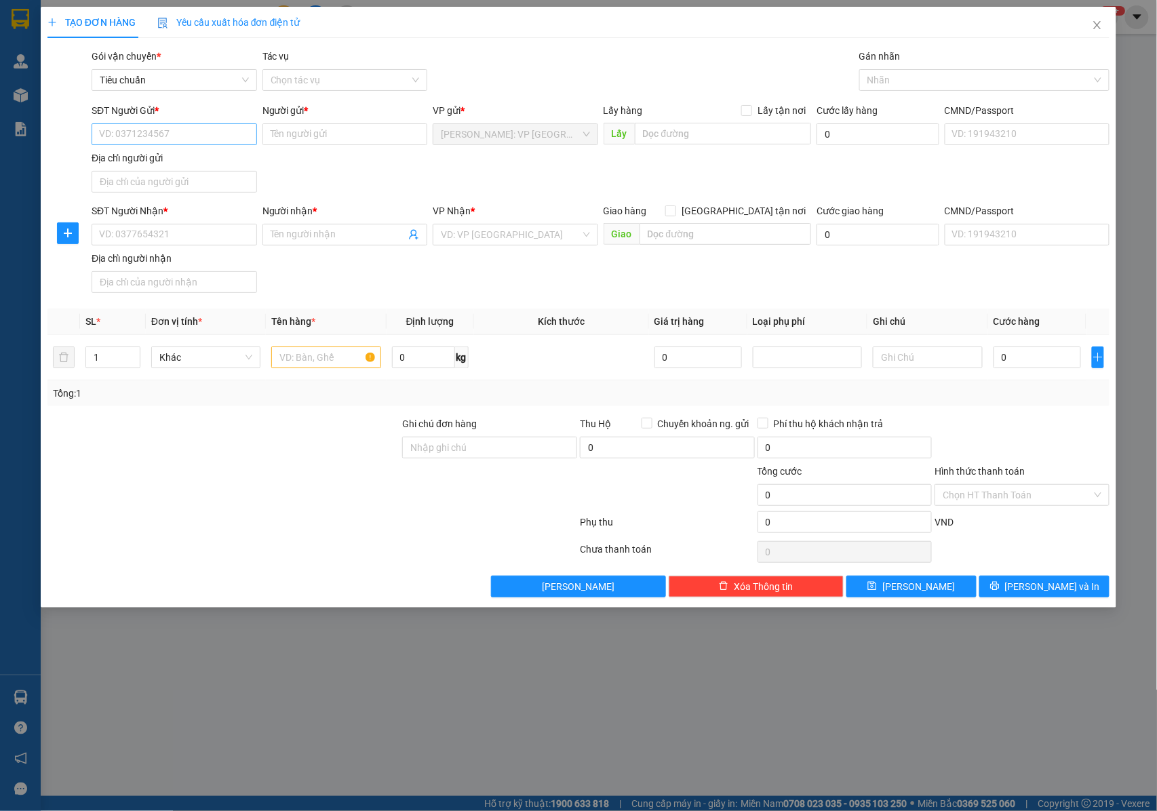
drag, startPoint x: 193, startPoint y: 149, endPoint x: 188, endPoint y: 141, distance: 9.4
click at [191, 147] on div "SĐT Người Gửi * VD: 0371234567" at bounding box center [174, 126] width 165 height 47
click at [188, 133] on input "SĐT Người Gửi *" at bounding box center [174, 134] width 165 height 22
type input "0934916266"
click at [188, 171] on div "0934916266 - c Anh" at bounding box center [174, 162] width 165 height 22
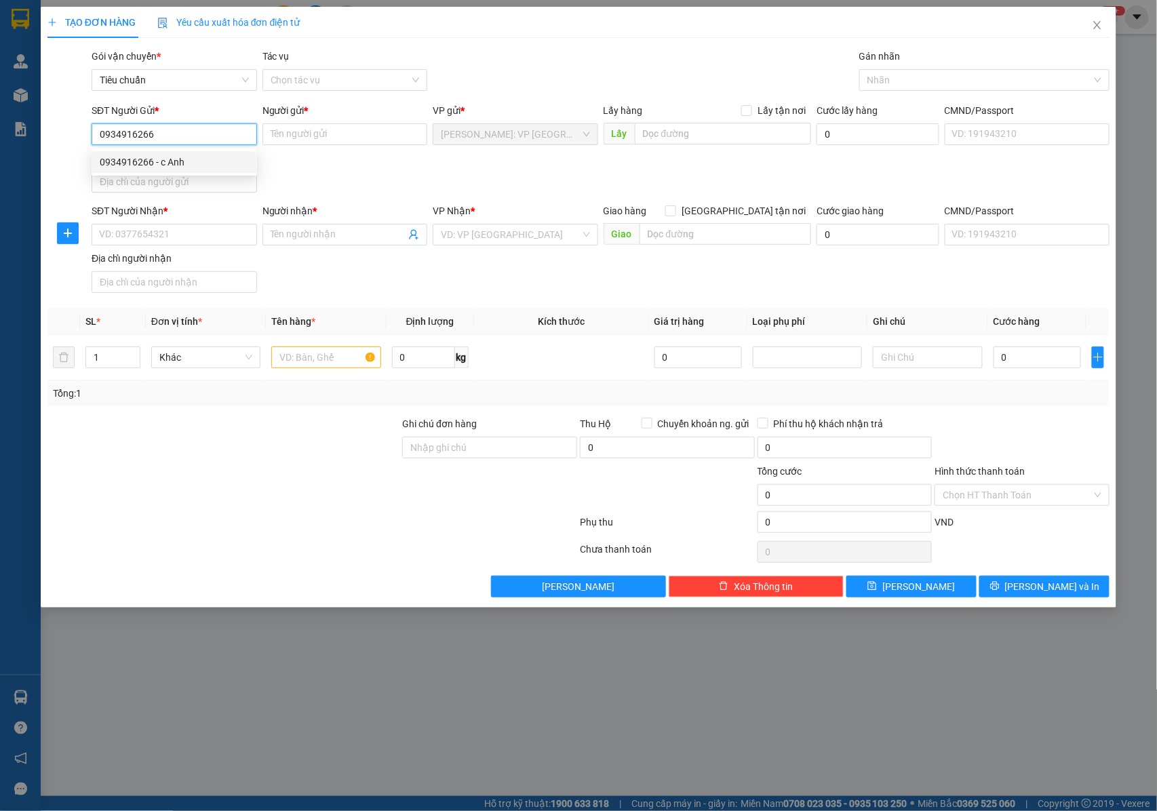
type input "c Anh"
type input "0934916266"
click at [321, 140] on input "c Anh" at bounding box center [344, 134] width 165 height 22
click at [165, 229] on input "SĐT Người Nhận *" at bounding box center [174, 235] width 165 height 22
click at [166, 235] on input "0366669452" at bounding box center [174, 235] width 165 height 22
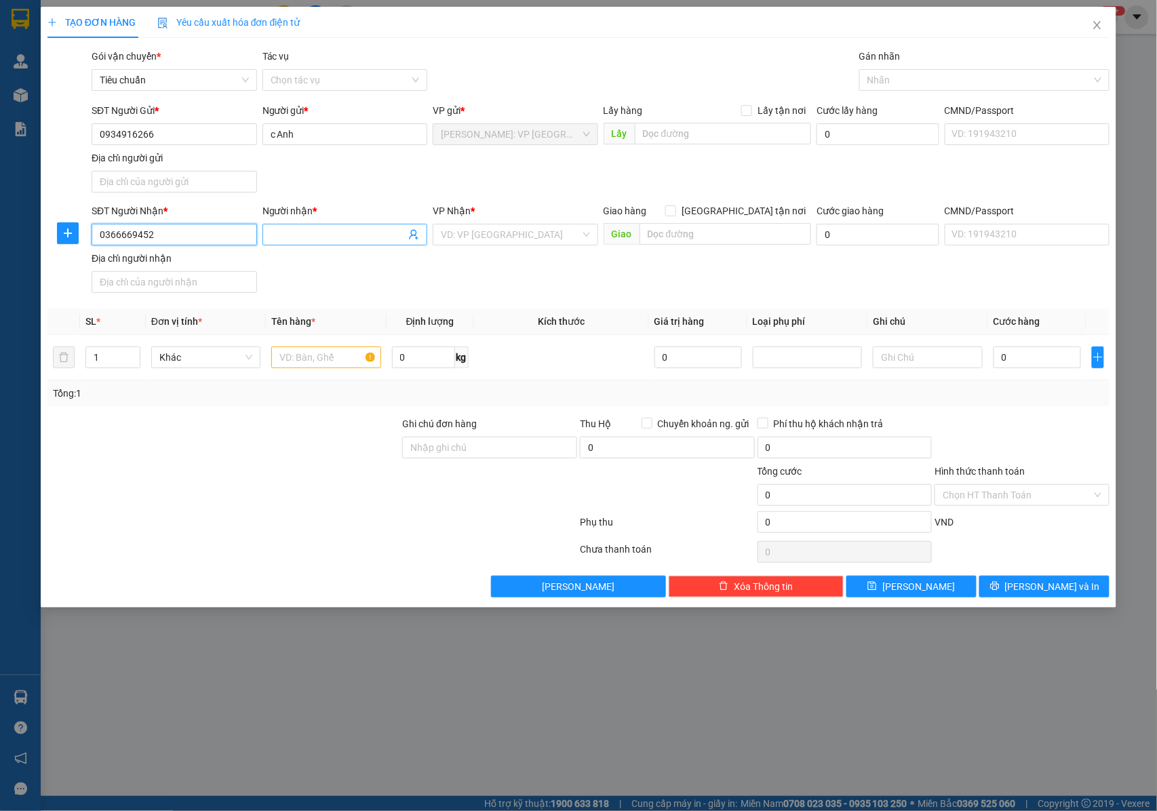
type input "0366669452"
click at [290, 232] on input "Người nhận *" at bounding box center [339, 234] width 136 height 15
type input "ANH CHÂU HẬU DŨ"
click at [497, 239] on input "search" at bounding box center [511, 234] width 140 height 20
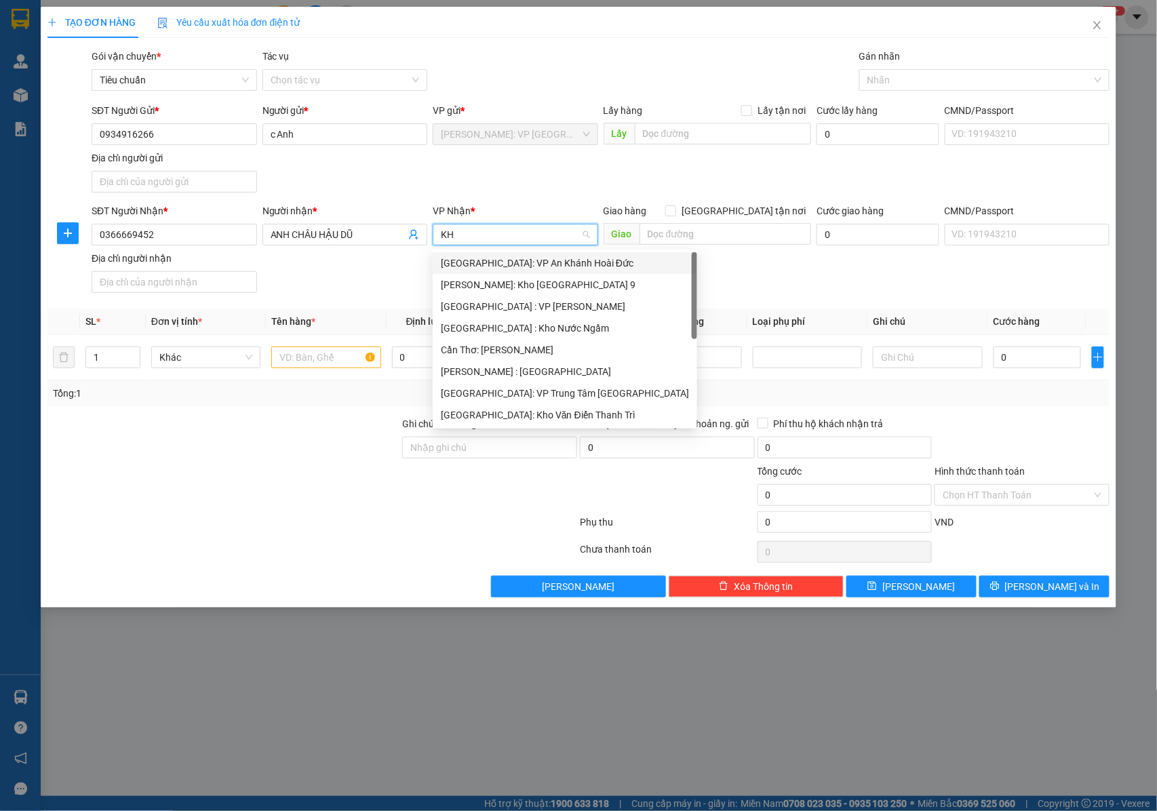
type input "KHO"
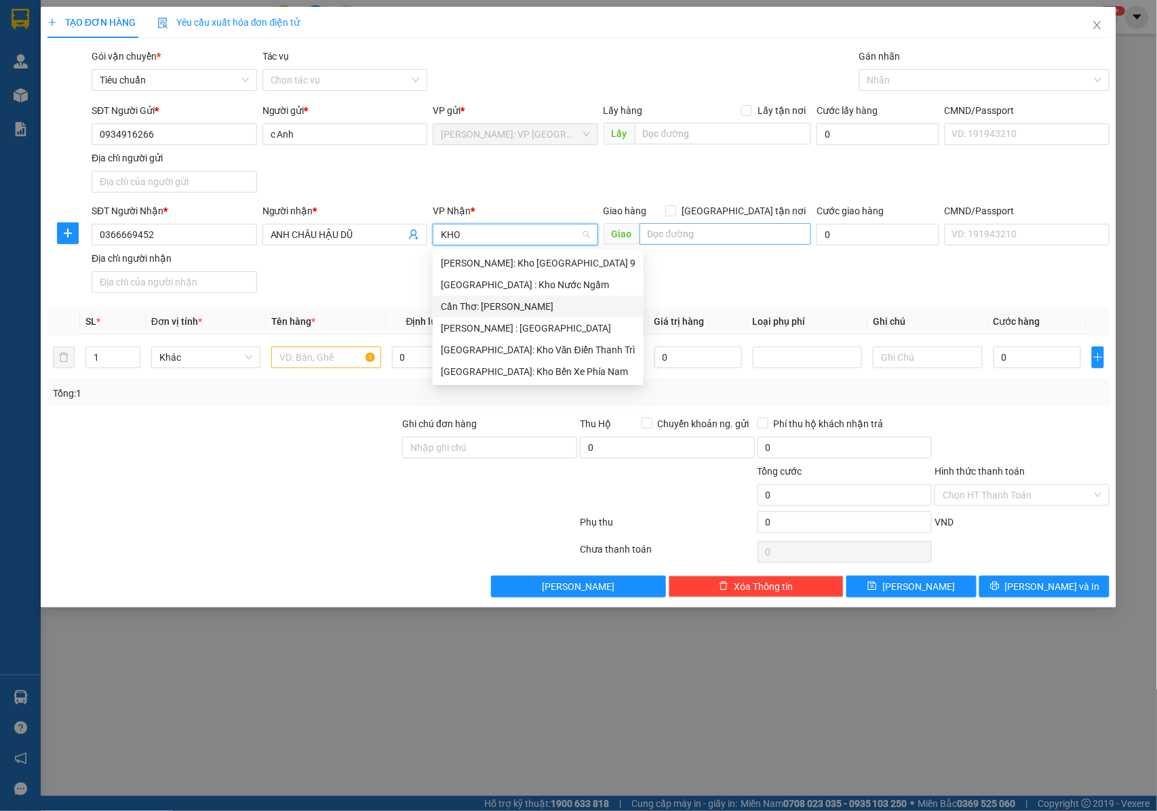
drag, startPoint x: 508, startPoint y: 305, endPoint x: 671, endPoint y: 237, distance: 177.2
click at [515, 304] on div "Cần Thơ: [PERSON_NAME]" at bounding box center [538, 306] width 195 height 15
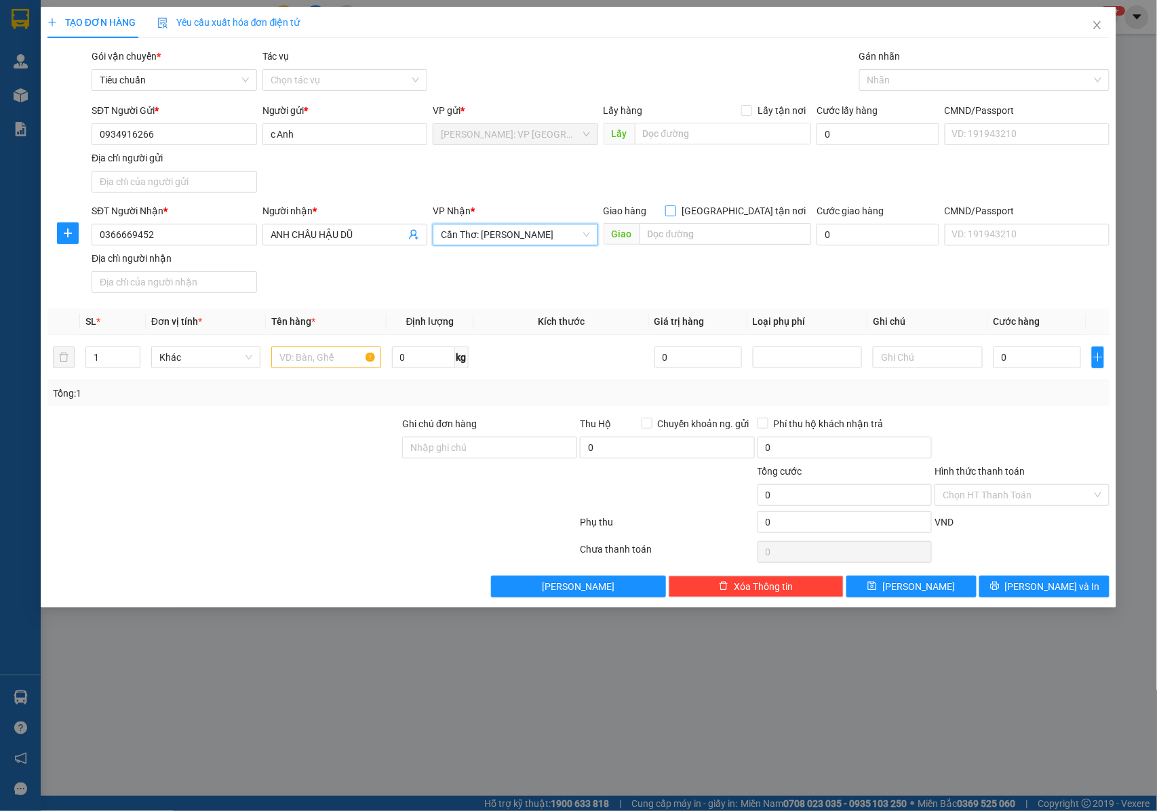
click at [675, 215] on input "[GEOGRAPHIC_DATA] tận nơi" at bounding box center [669, 209] width 9 height 9
checkbox input "true"
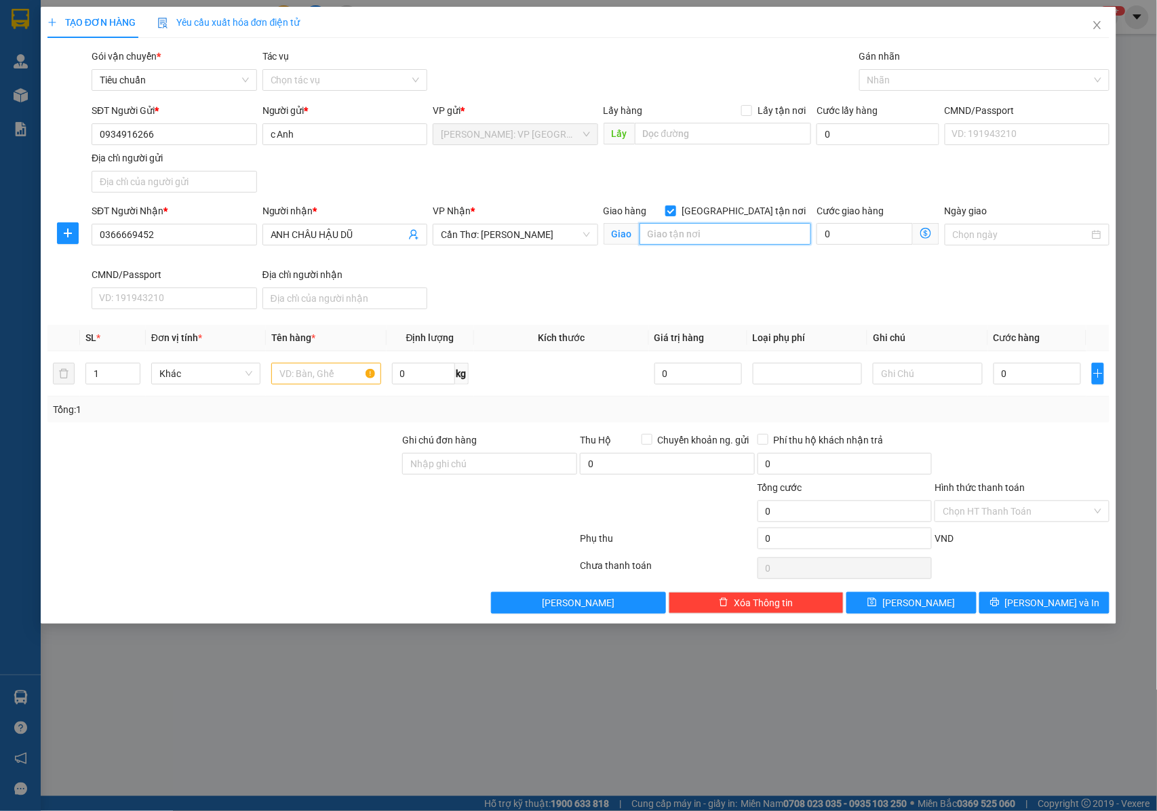
click at [684, 237] on input "text" at bounding box center [725, 234] width 172 height 22
drag, startPoint x: 662, startPoint y: 236, endPoint x: 659, endPoint y: 228, distance: 8.2
click at [652, 232] on input "BỆNH VIỆN THANH VŨ CS2 : 02DN ĐƯỜNG TRÁNH QL1A , KHÓM 1 , P 7, TP BẠC LIÊU" at bounding box center [725, 234] width 172 height 22
click at [646, 234] on input "BỆNH VIỆN THANH VŨ CS2 : 02DN ĐƯỜNG TRÁNH QL1A , KHÓM 1 , P 7, TP BẠC LIÊU" at bounding box center [725, 234] width 172 height 22
click at [893, 84] on div at bounding box center [977, 80] width 230 height 16
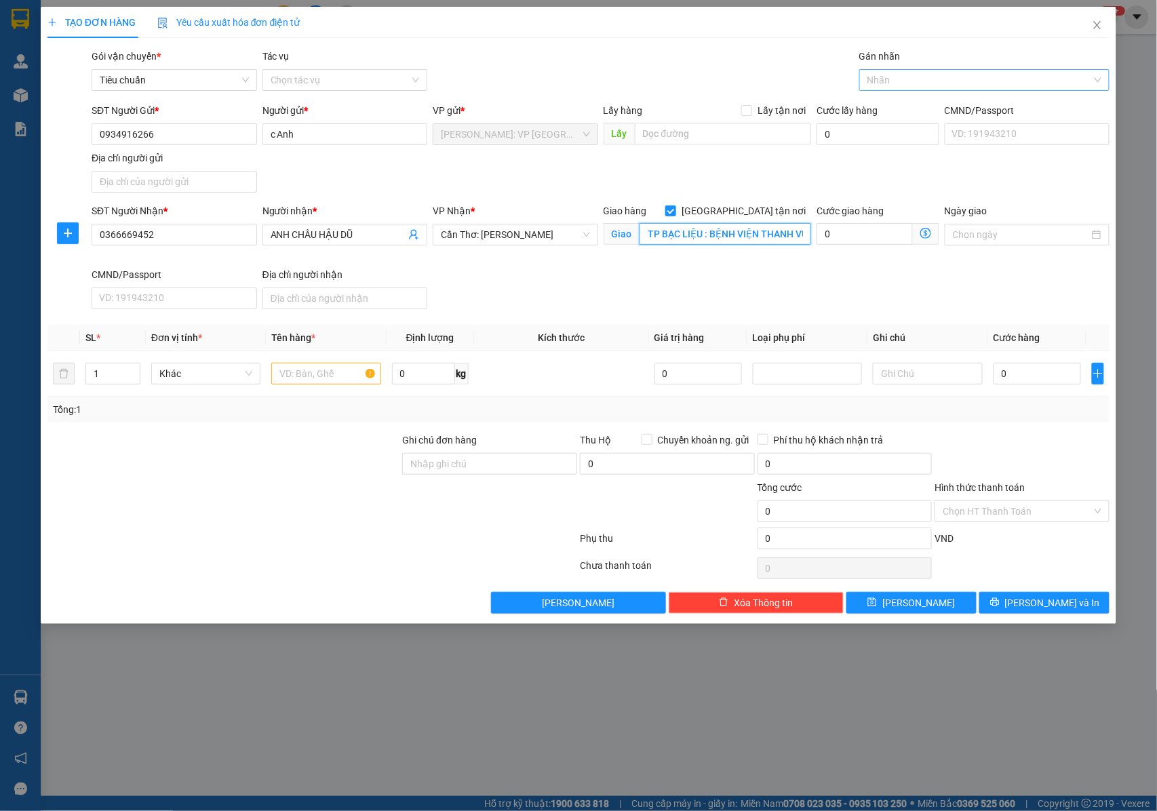
type input "TP BẠC LIỆU : BỆNH VIỆN THANH VŨ CS2 : 02DN ĐƯỜNG TRÁNH QL1A , KHÓM 1 , P 7, TP…"
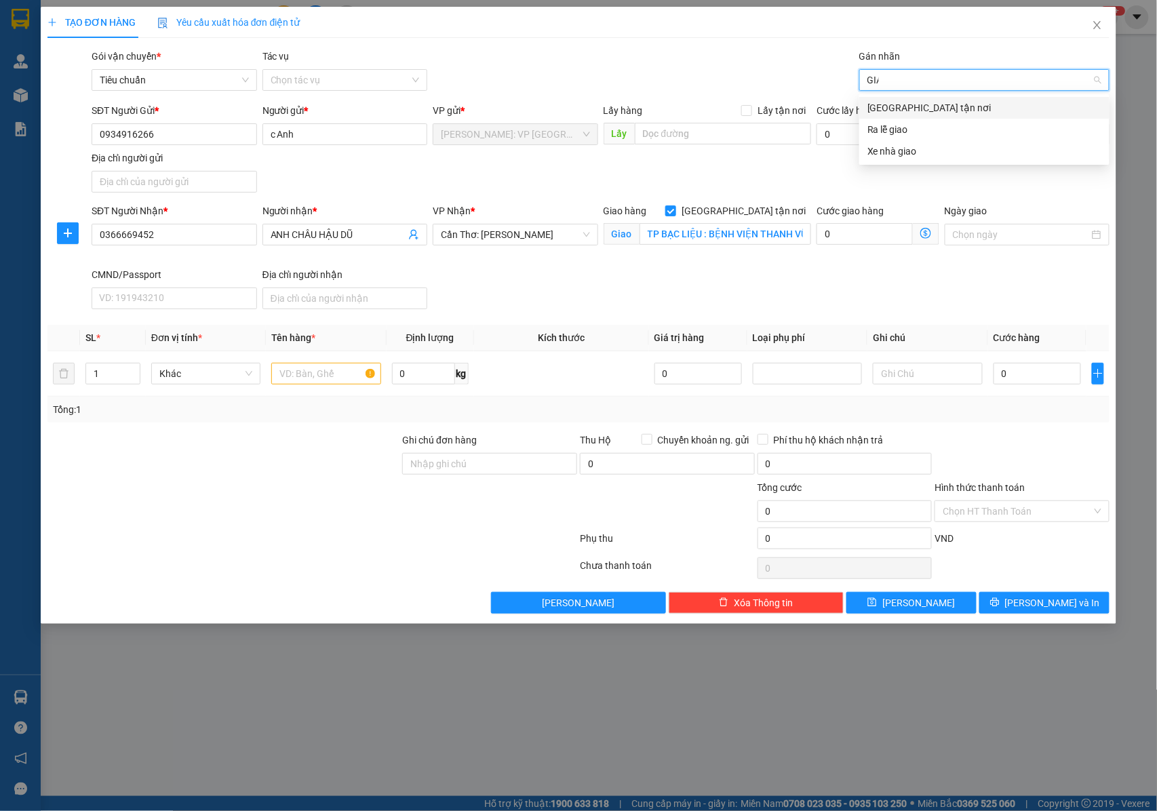
type input "GIAO"
click at [888, 106] on div "[GEOGRAPHIC_DATA] tận nơi" at bounding box center [984, 107] width 234 height 15
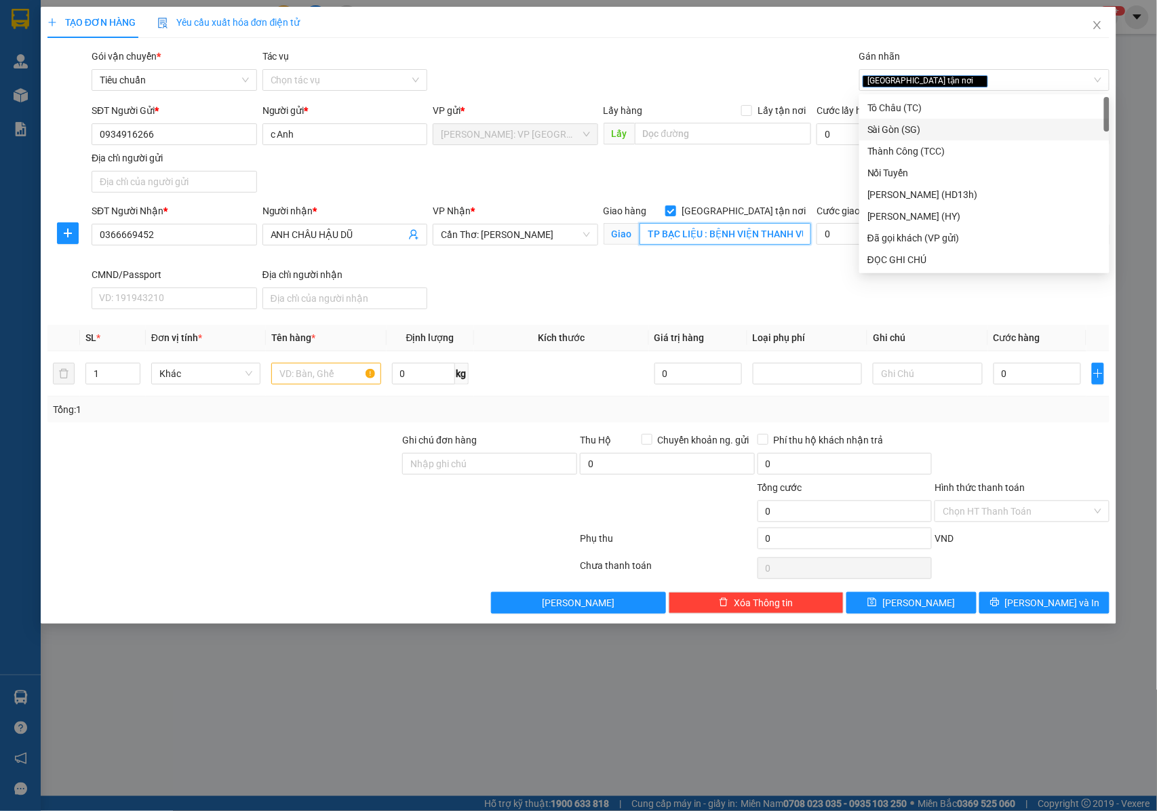
click at [724, 231] on input "TP BẠC LIỆU : BỆNH VIỆN THANH VŨ CS2 : 02DN ĐƯỜNG TRÁNH QL1A , KHÓM 1 , P 7, TP…" at bounding box center [725, 234] width 172 height 22
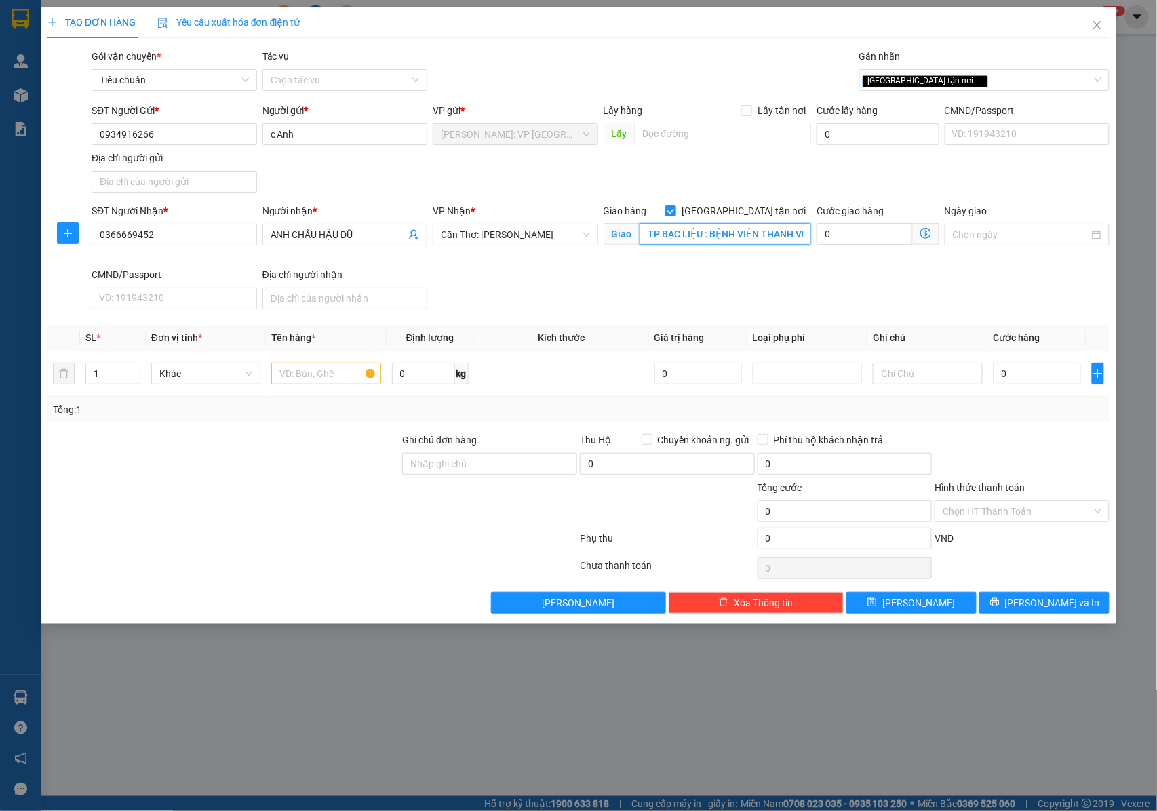
click at [746, 239] on input "TP BẠC LIỆU : BỆNH VIỆN THANH VŨ CS2 : 02DN ĐƯỜNG TRÁNH QL1A , KHÓM 1 , P 7, TP…" at bounding box center [725, 234] width 172 height 22
click at [294, 378] on input "text" at bounding box center [325, 374] width 109 height 22
click at [118, 378] on input "1" at bounding box center [113, 373] width 54 height 20
type input "2"
click at [136, 372] on span "up" at bounding box center [133, 370] width 8 height 8
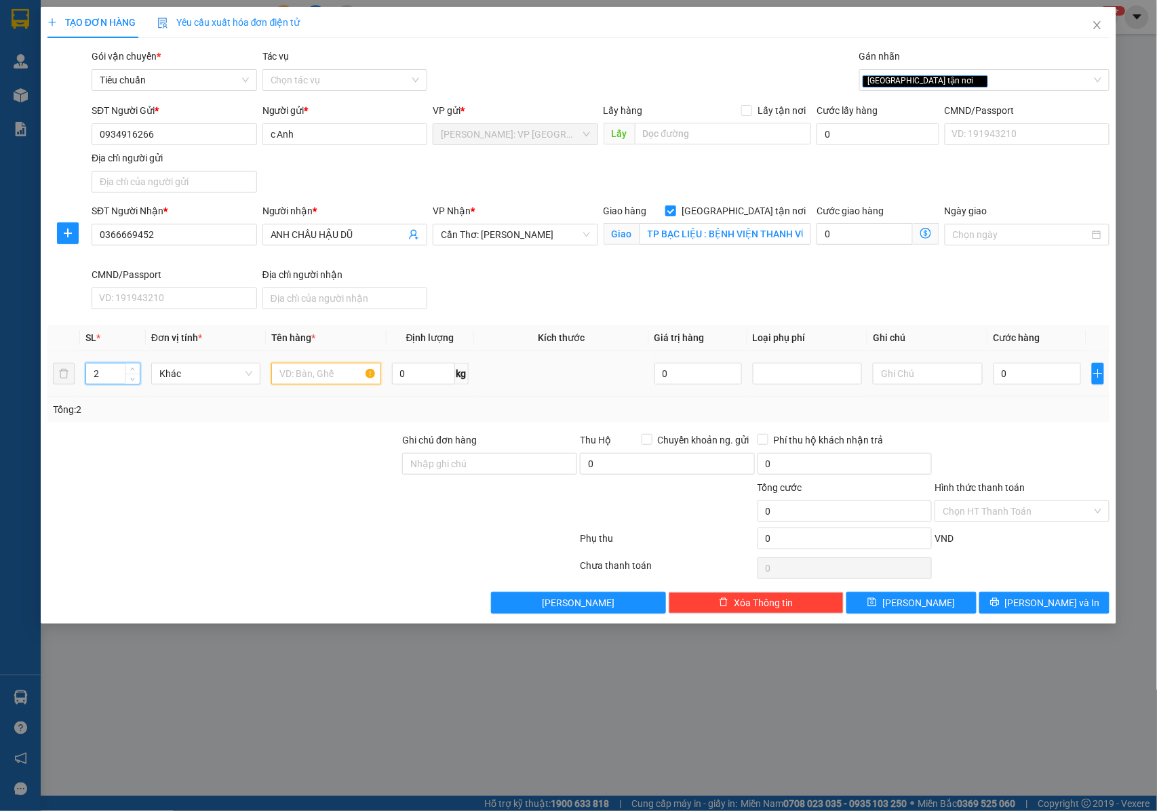
click at [296, 380] on input "text" at bounding box center [325, 374] width 109 height 22
type input "2 KIỆN THÙNG GIẤY BỌC PE ( THUỐC )"
click at [476, 462] on input "Ghi chú đơn hàng" at bounding box center [489, 464] width 175 height 22
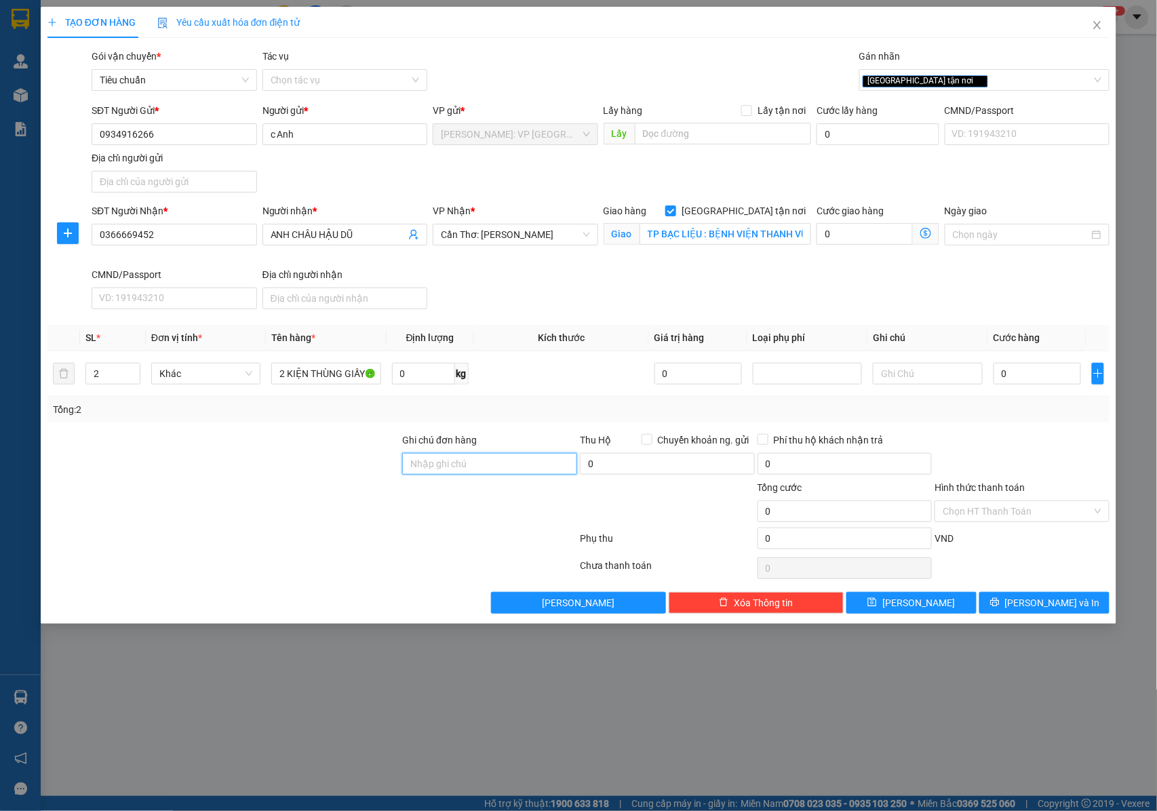
type input "NHẬN NGUYÊN KIỆN GIAO NGUYÊN KIỆN, HƯ VỠ K ĐỀN"
drag, startPoint x: 1037, startPoint y: 382, endPoint x: 1036, endPoint y: 370, distance: 13.0
click at [1037, 383] on input "0" at bounding box center [1036, 374] width 87 height 22
type input "1"
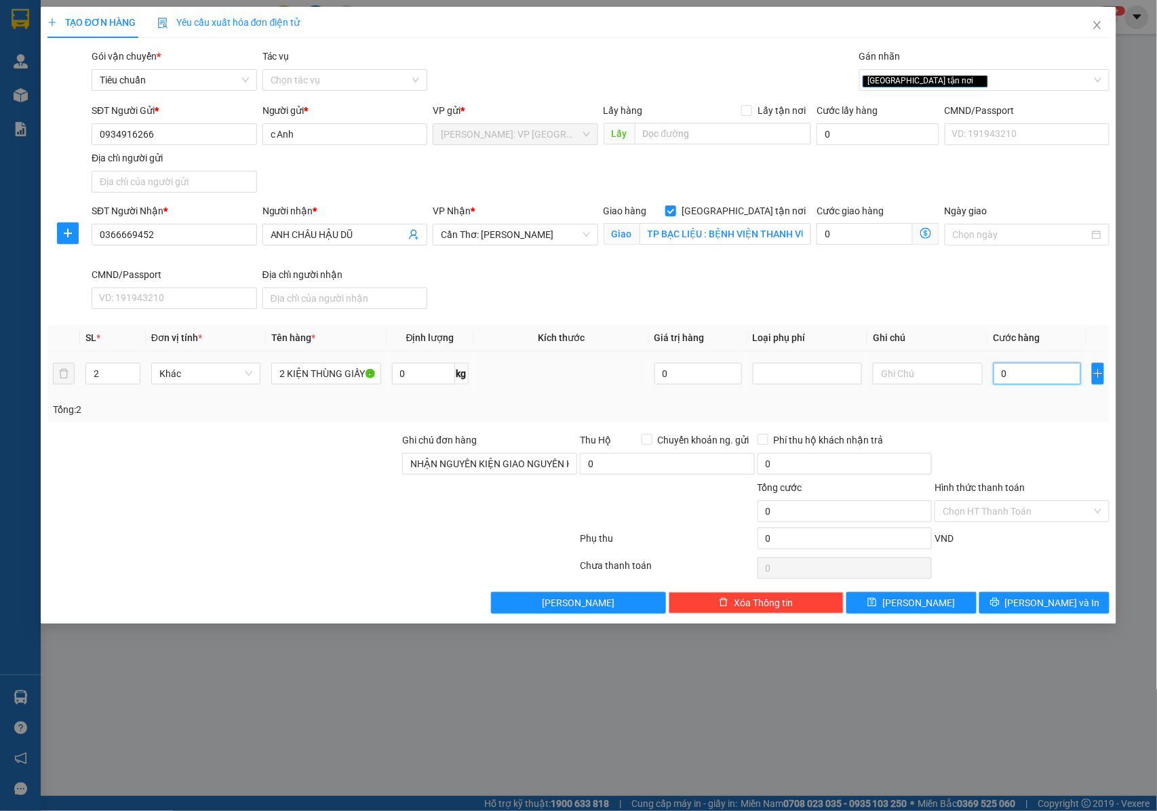
type input "1"
type input "12"
type input "120"
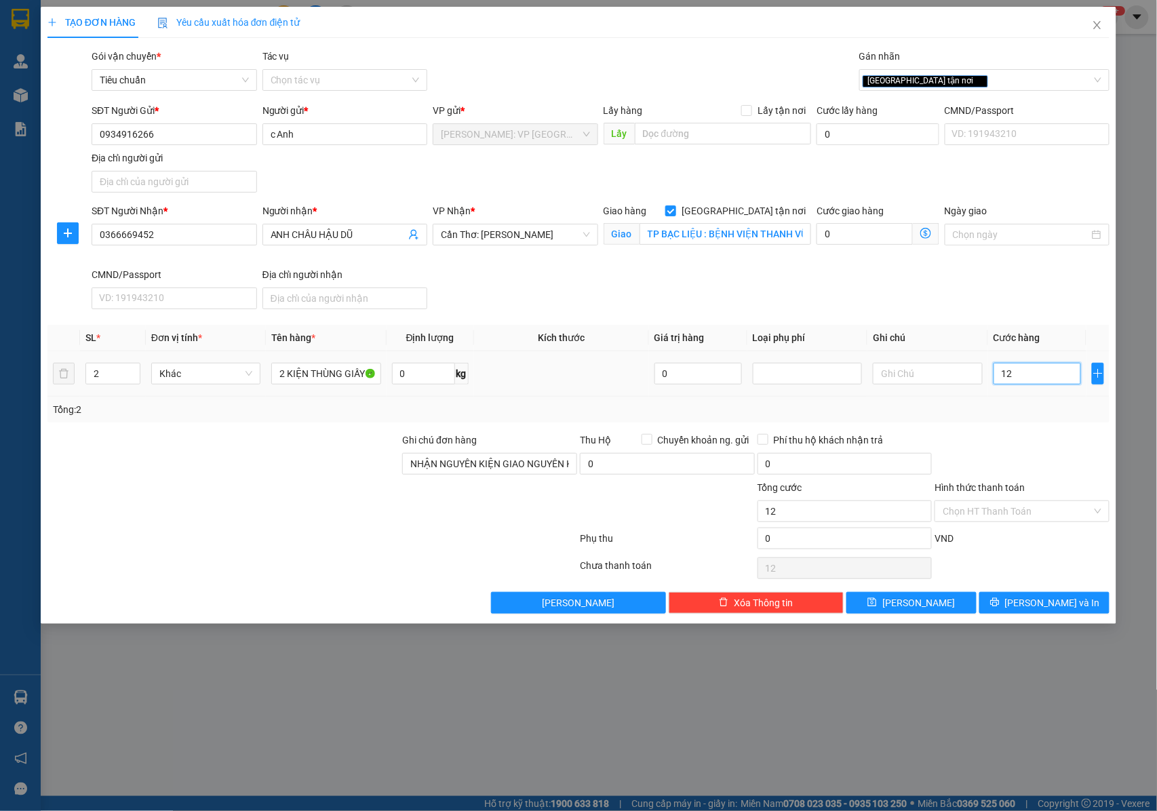
type input "120"
type input "1.200"
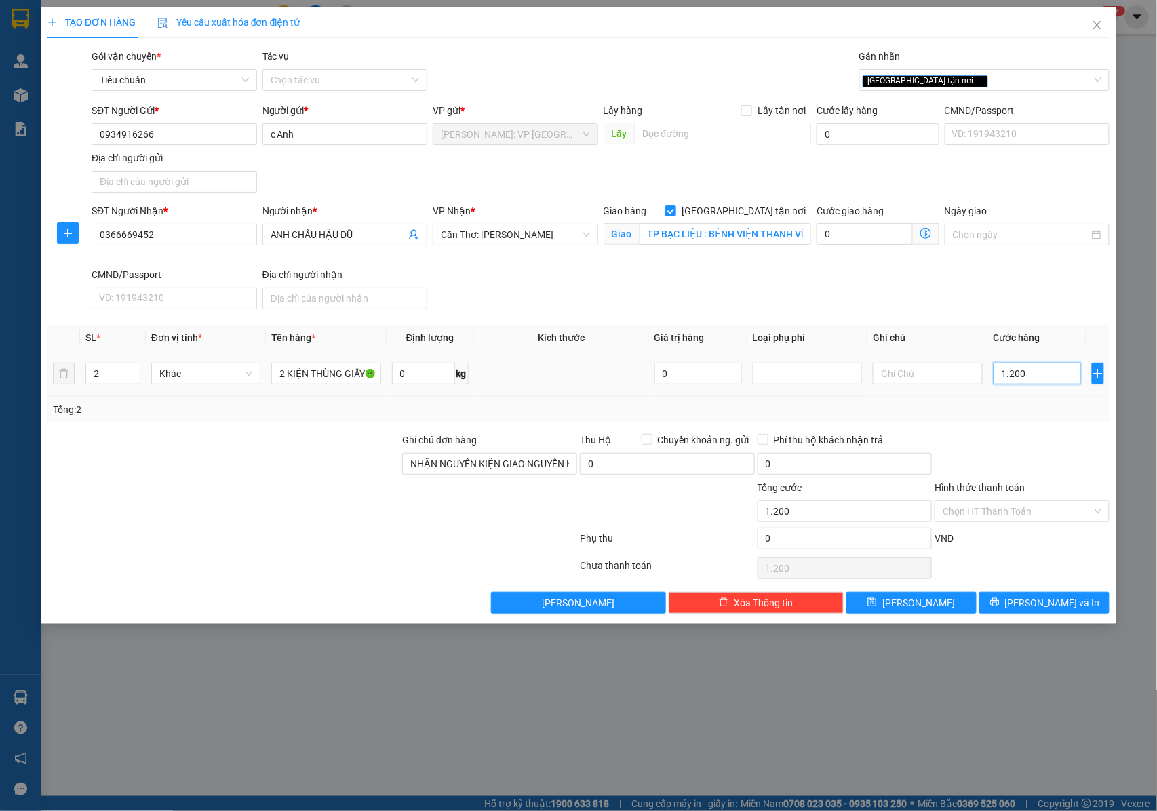
type input "12.000"
type input "120.000"
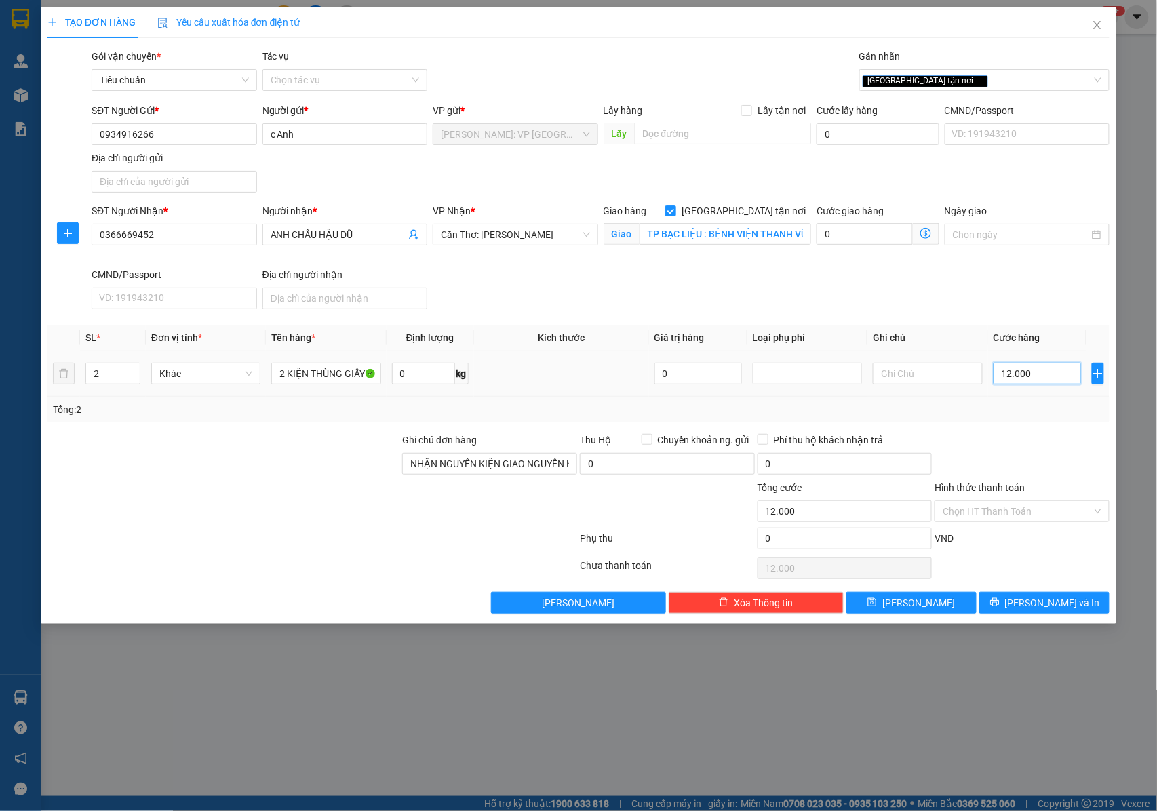
type input "120.000"
drag, startPoint x: 991, startPoint y: 506, endPoint x: 1039, endPoint y: 551, distance: 65.2
click at [991, 507] on input "Hình thức thanh toán" at bounding box center [1016, 511] width 149 height 20
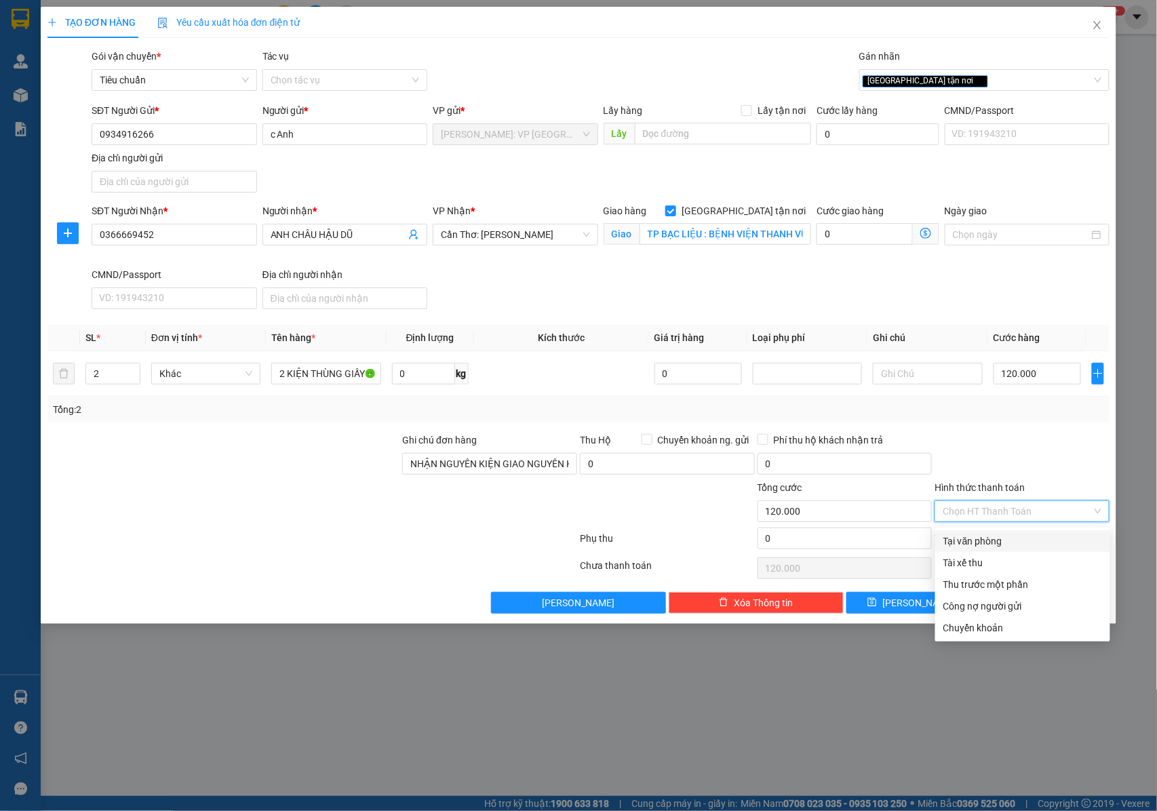
click at [988, 541] on div "Tại văn phòng" at bounding box center [1022, 541] width 159 height 15
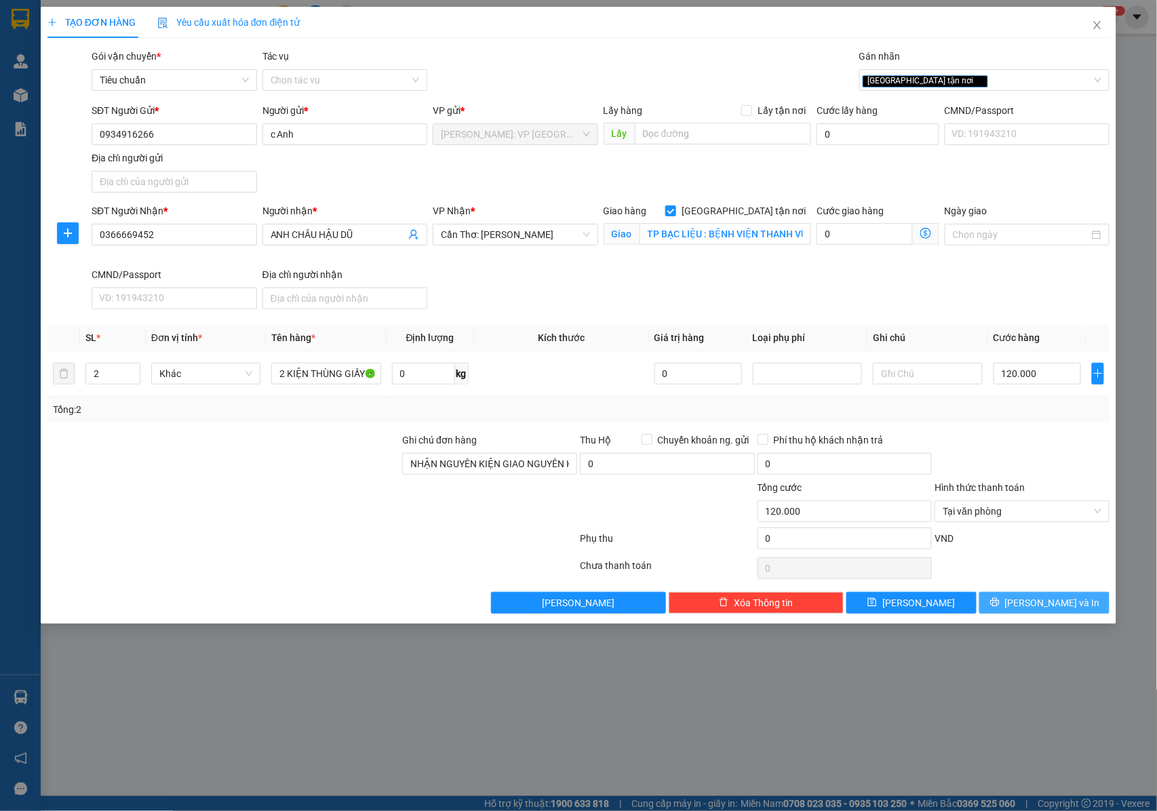
click at [1045, 610] on span "[PERSON_NAME] và In" at bounding box center [1052, 602] width 95 height 15
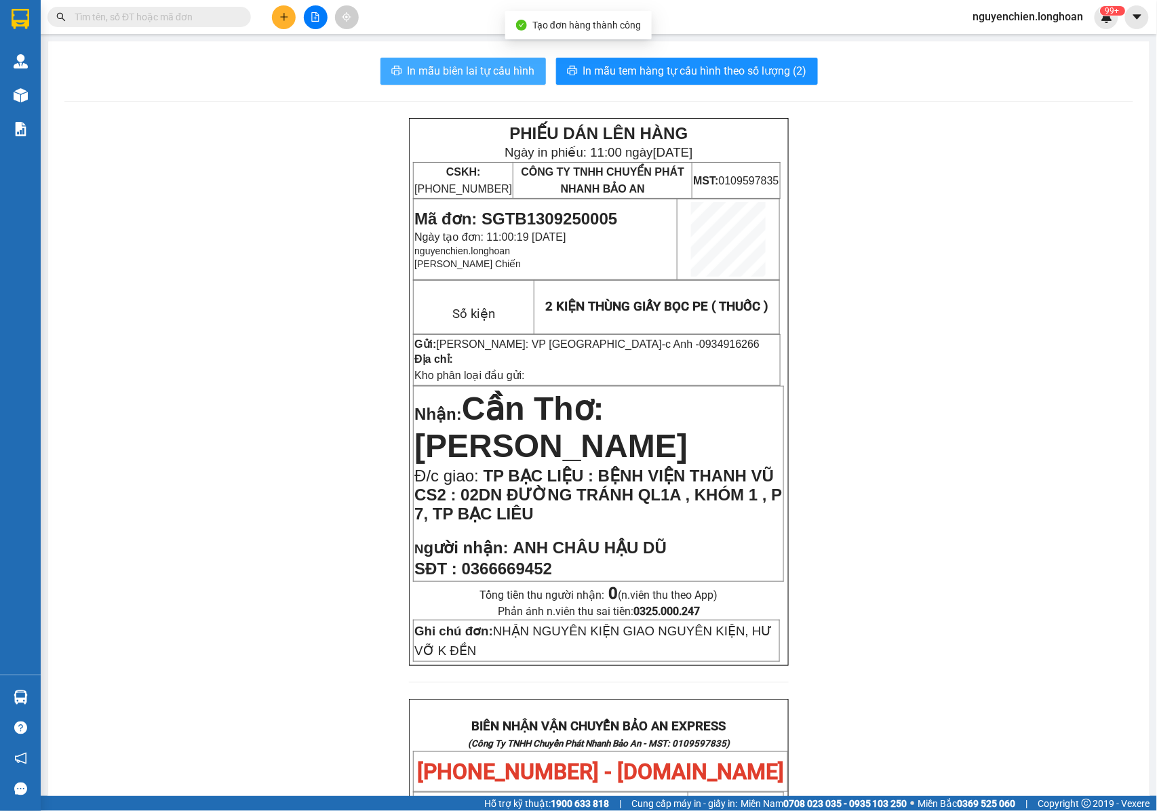
click at [485, 69] on span "In mẫu biên lai tự cấu hình" at bounding box center [470, 70] width 127 height 17
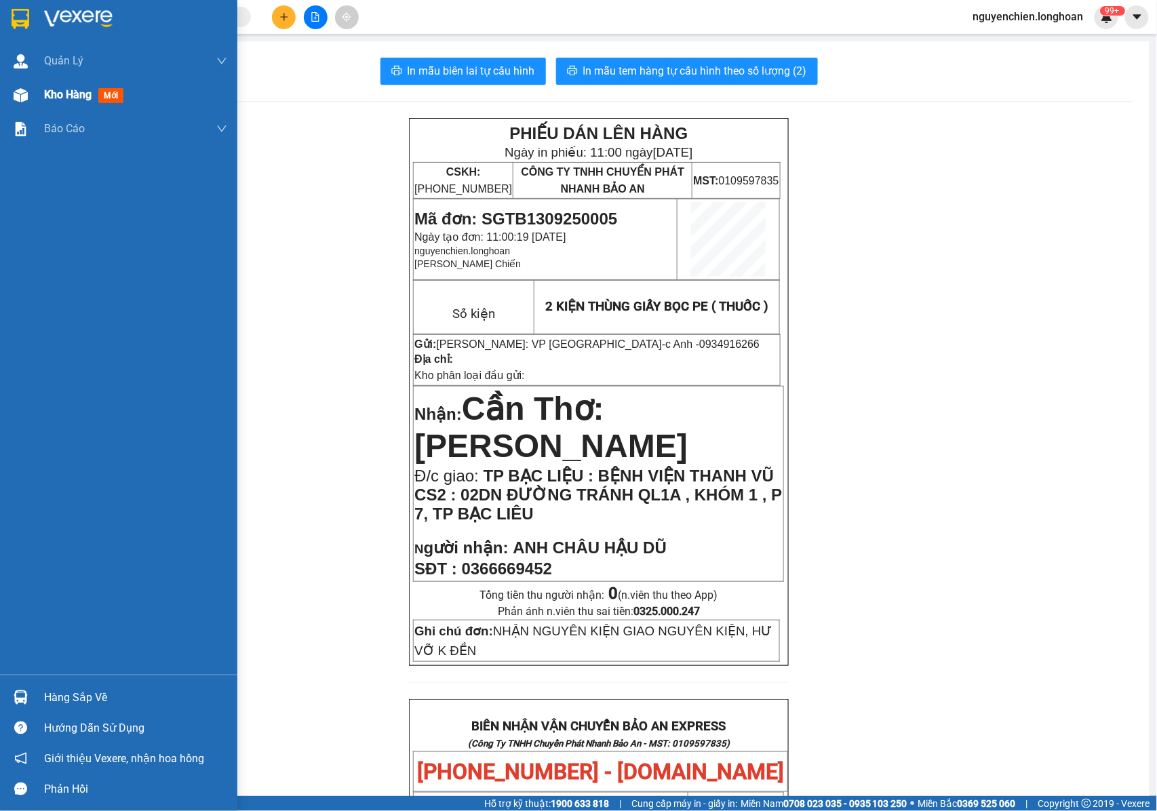
click at [36, 99] on div "Kho hàng mới" at bounding box center [118, 95] width 237 height 34
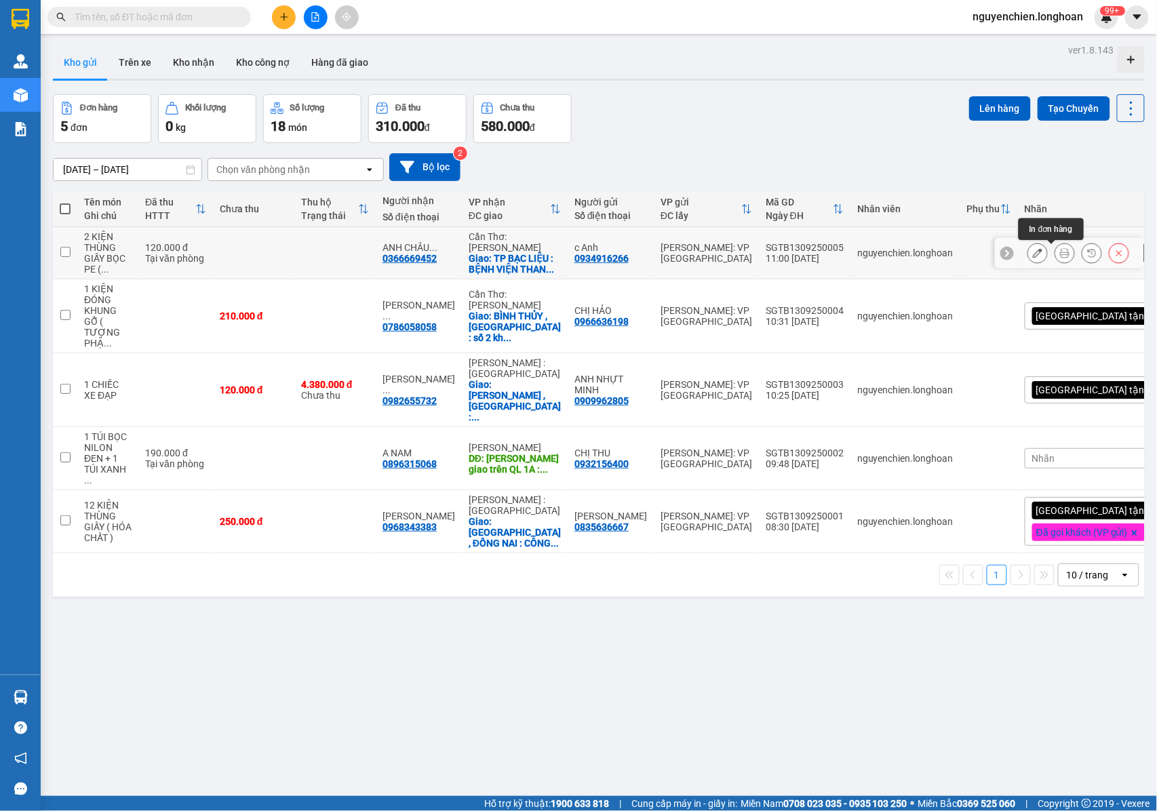
click at [1060, 252] on icon at bounding box center [1064, 252] width 9 height 9
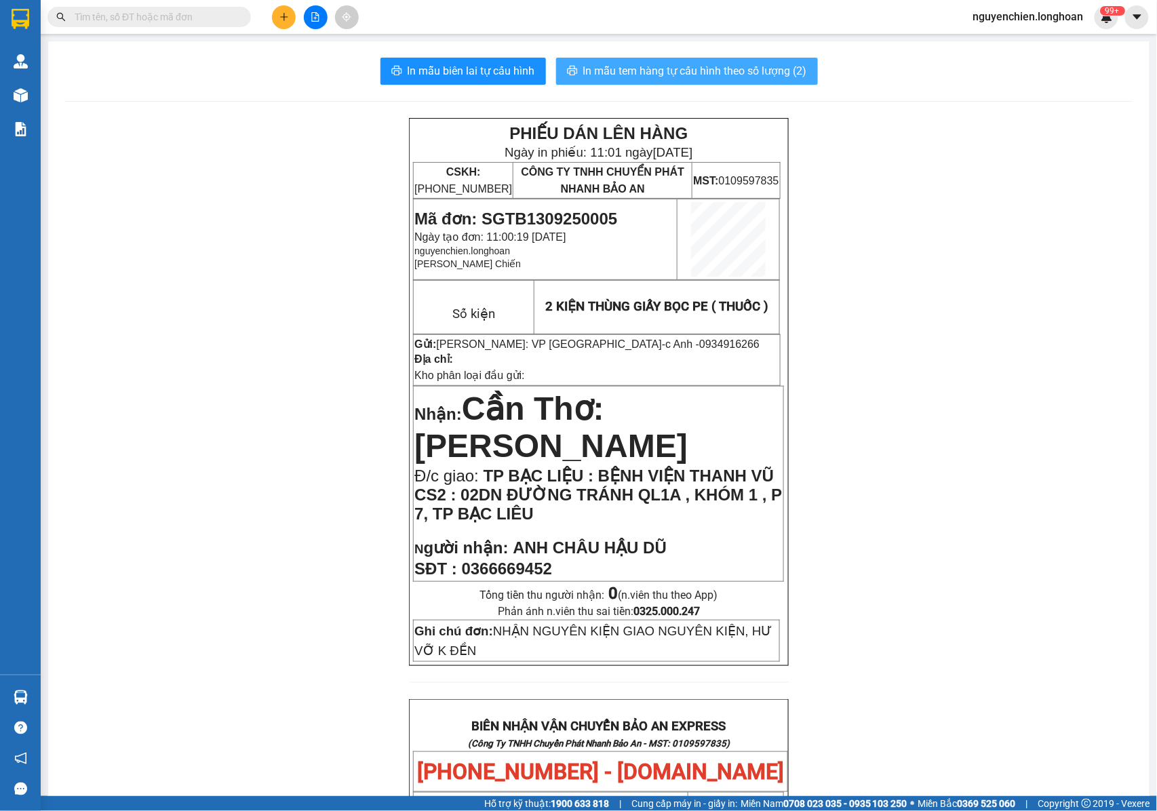
click at [774, 66] on span "In mẫu tem hàng tự cấu hình theo số lượng (2)" at bounding box center [695, 70] width 224 height 17
click at [776, 274] on div "PHIẾU DÁN LÊN HÀNG Ngày in phiếu: 11:01 ngày 13-09-2025 CSKH: 1900.06.88.33 CÔN…" at bounding box center [598, 392] width 379 height 548
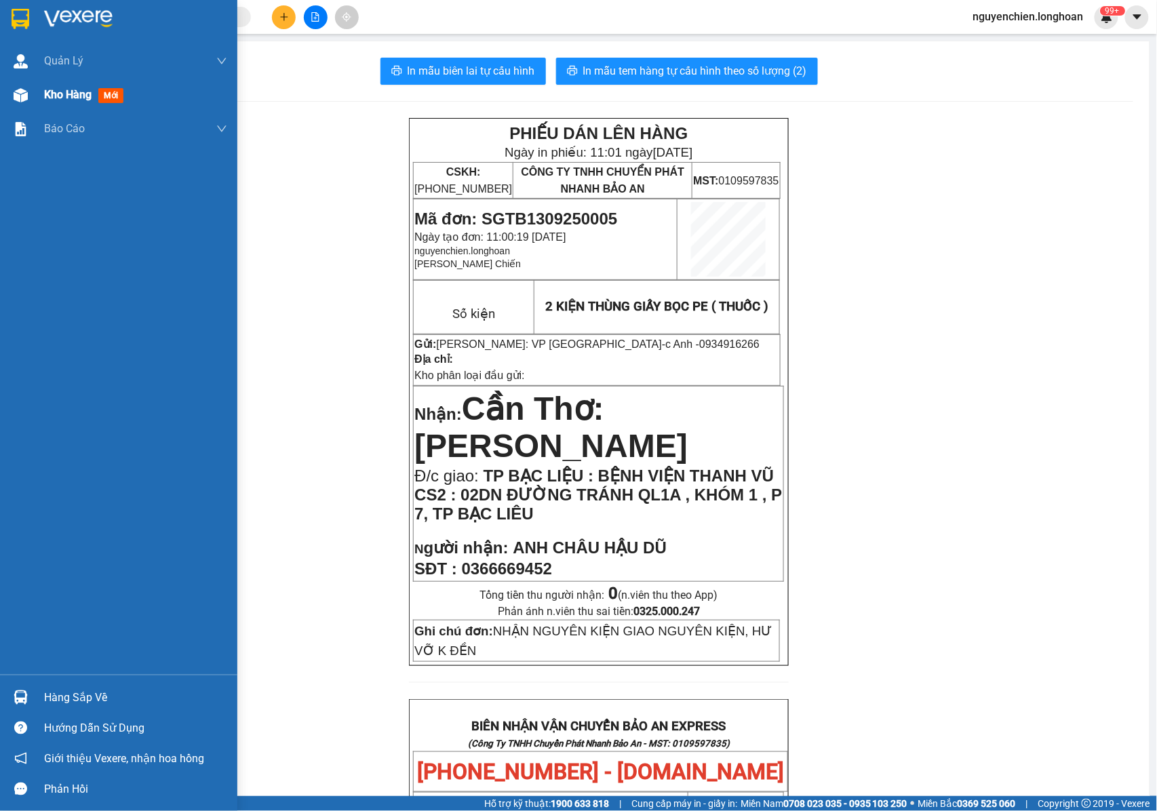
click at [41, 98] on div "Kho hàng mới" at bounding box center [118, 95] width 237 height 34
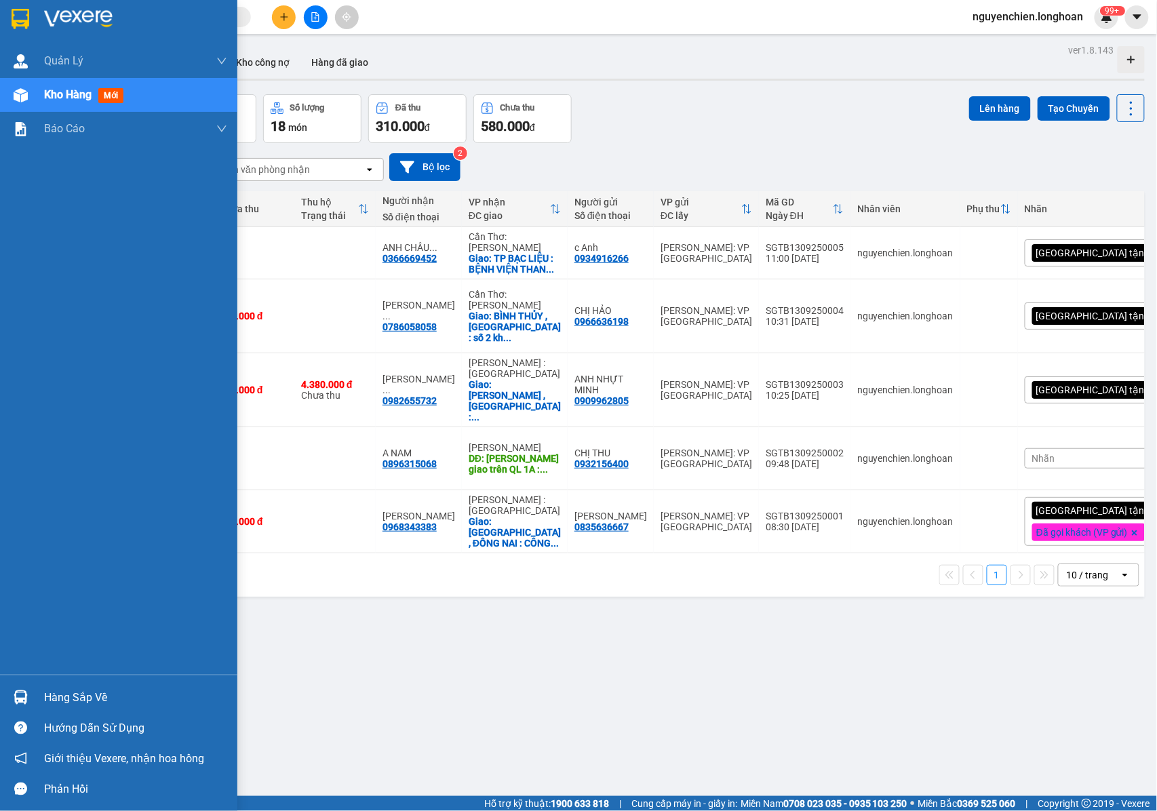
click at [19, 88] on img at bounding box center [21, 95] width 14 height 14
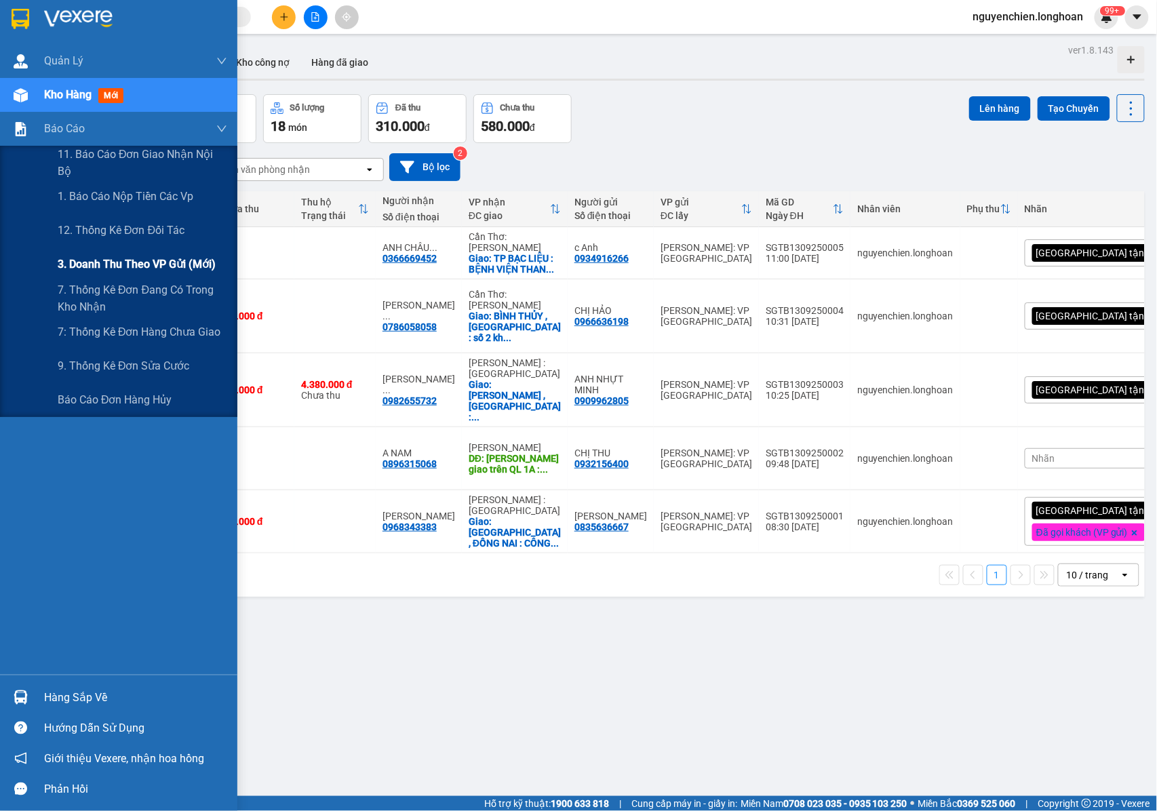
click at [112, 267] on span "3. Doanh Thu theo VP Gửi (mới)" at bounding box center [137, 264] width 158 height 17
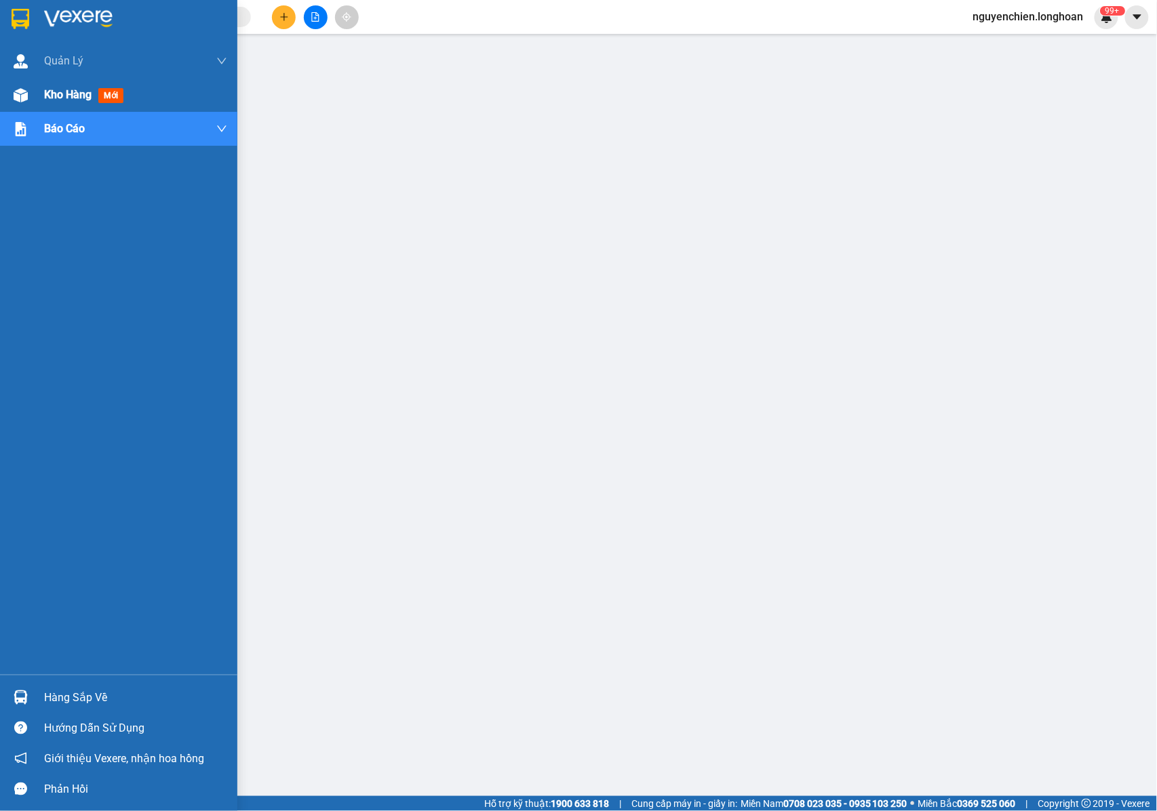
click at [36, 94] on div "Kho hàng mới" at bounding box center [118, 95] width 237 height 34
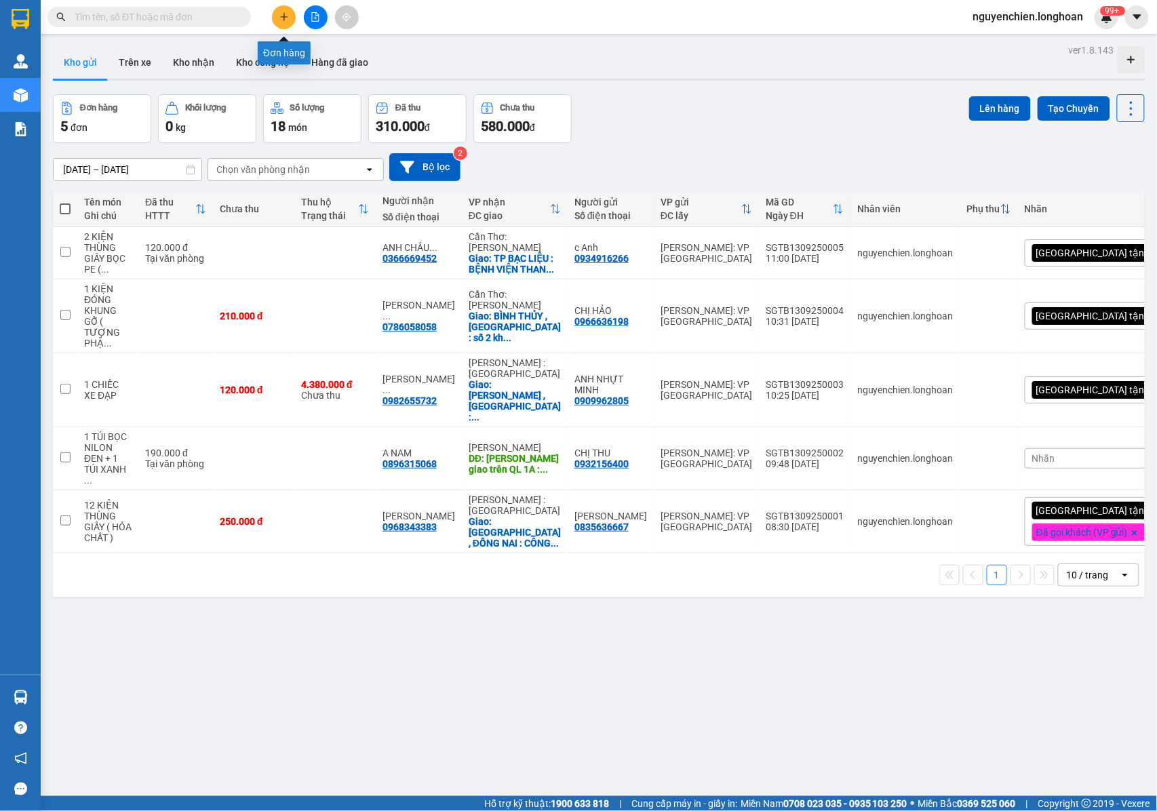
click at [277, 20] on button at bounding box center [284, 17] width 24 height 24
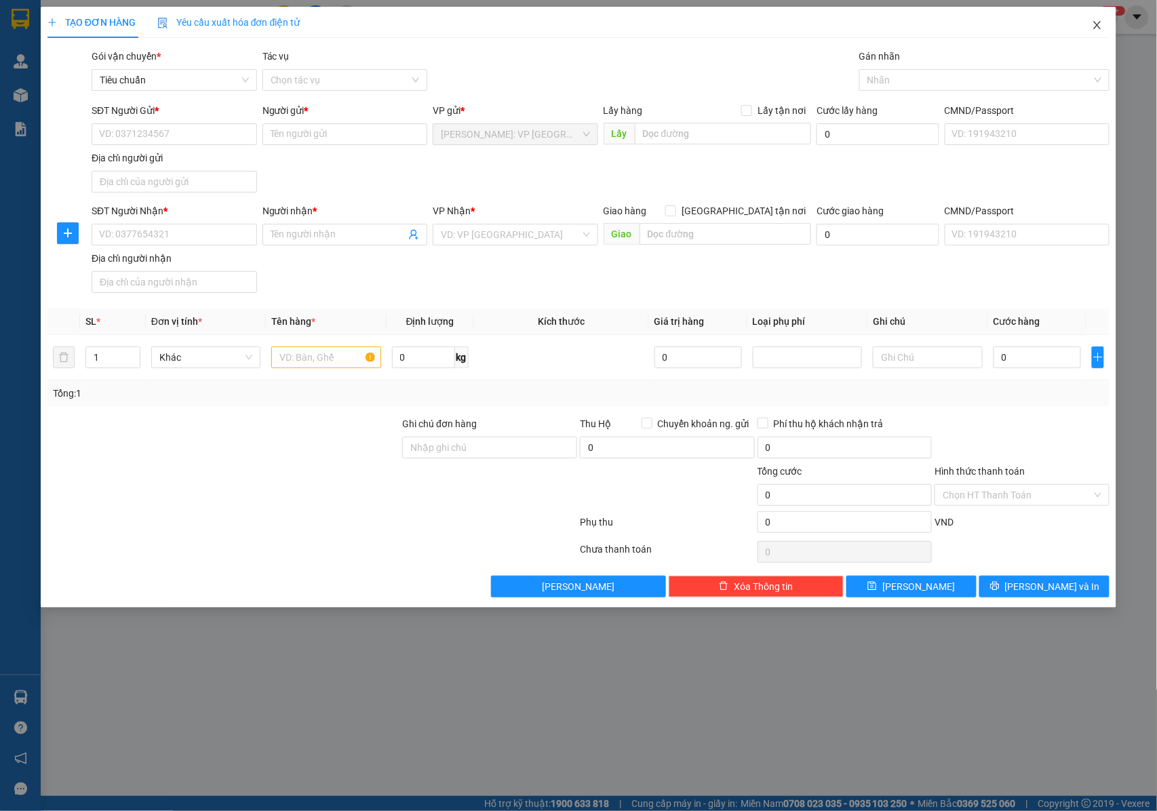
click at [1094, 31] on icon "close" at bounding box center [1097, 25] width 11 height 11
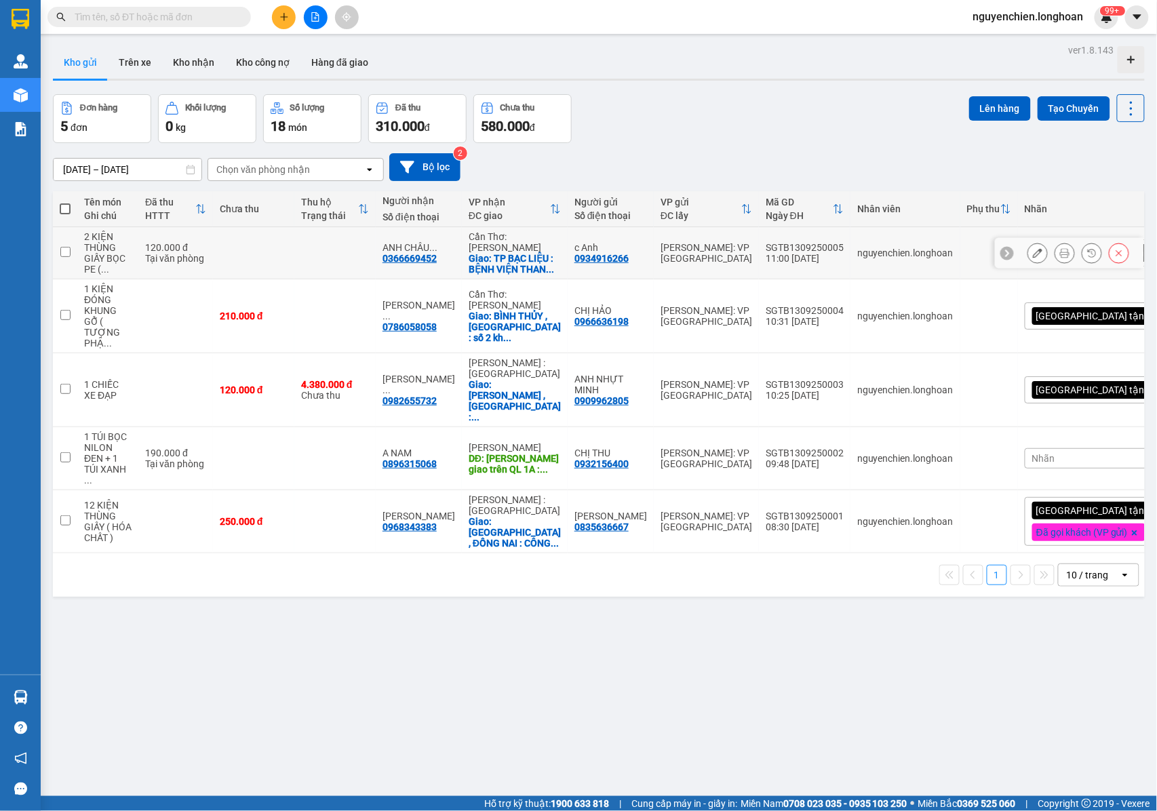
click at [1033, 249] on icon at bounding box center [1037, 252] width 9 height 9
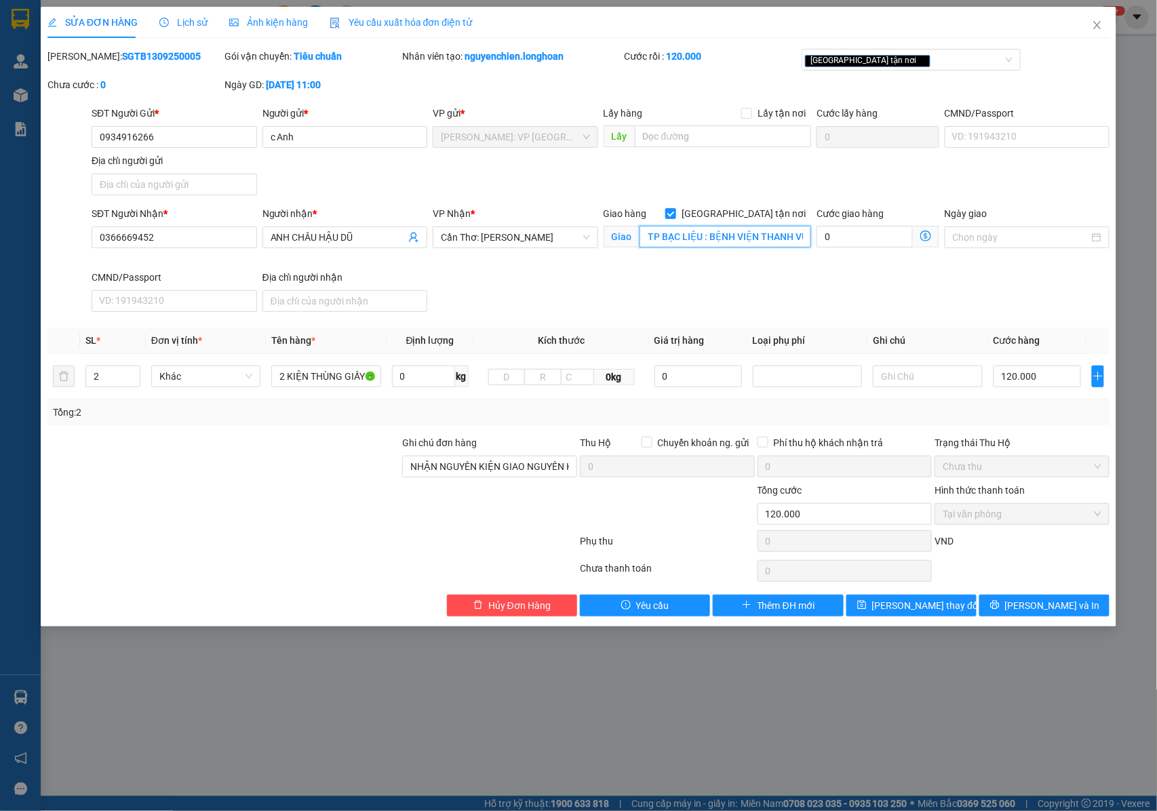
click at [695, 237] on input "TP BẠC LIỆU : BỆNH VIỆN THANH VŨ CS2 : 02DN ĐƯỜNG TRÁNH QL1A , KHÓM 1 , P 7, TP…" at bounding box center [725, 237] width 172 height 22
click at [696, 236] on input "TP BẠC LIỆU : BỆNH VIỆN THANH VŨ CS2 : 02DN ĐƯỜNG TRÁNH QL1A , KHÓM 1 , P 7, TP…" at bounding box center [725, 237] width 172 height 22
click at [902, 611] on span "Lưu thay đổi" at bounding box center [926, 605] width 108 height 15
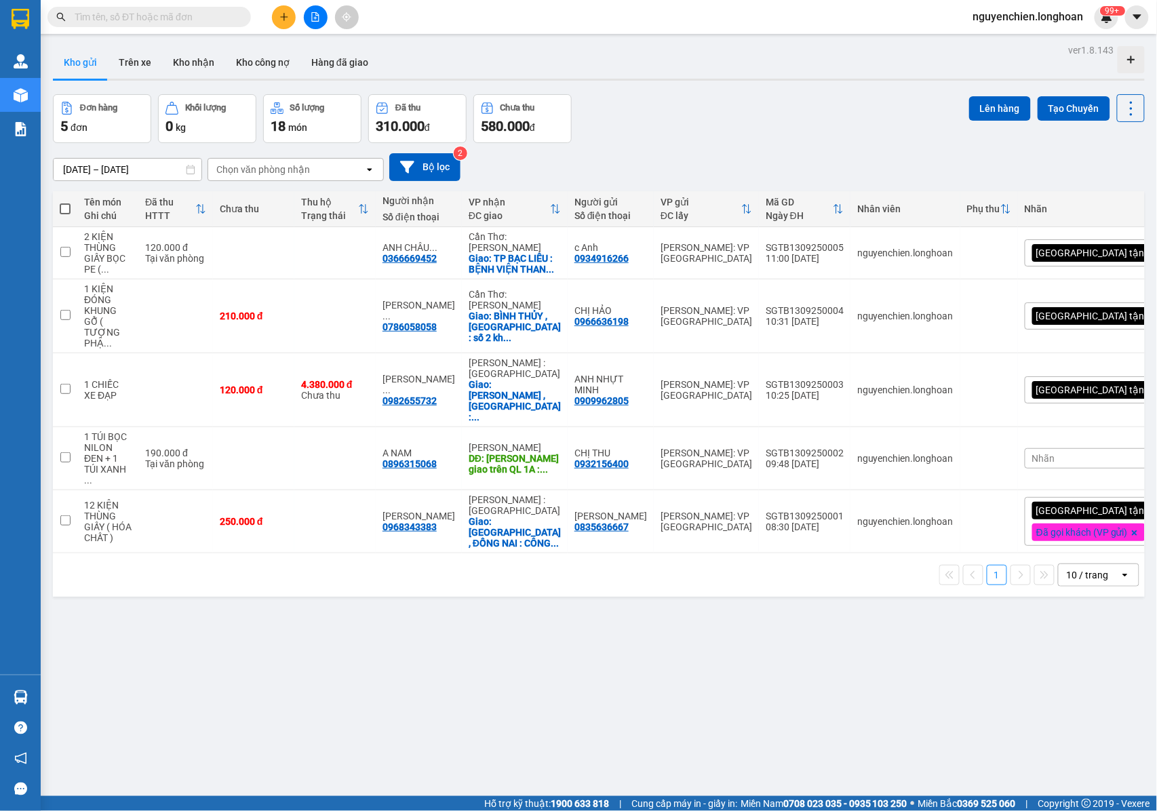
paste input "0935405552"
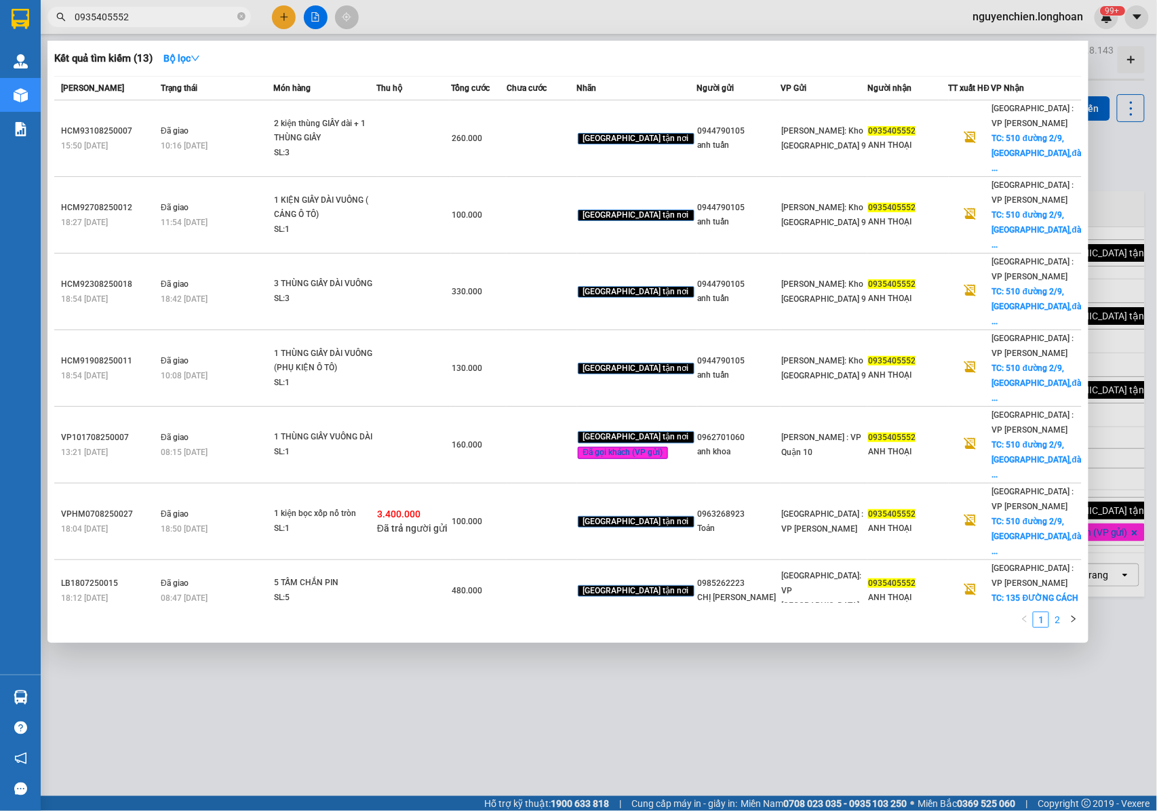
click at [1058, 621] on link "2" at bounding box center [1057, 619] width 15 height 15
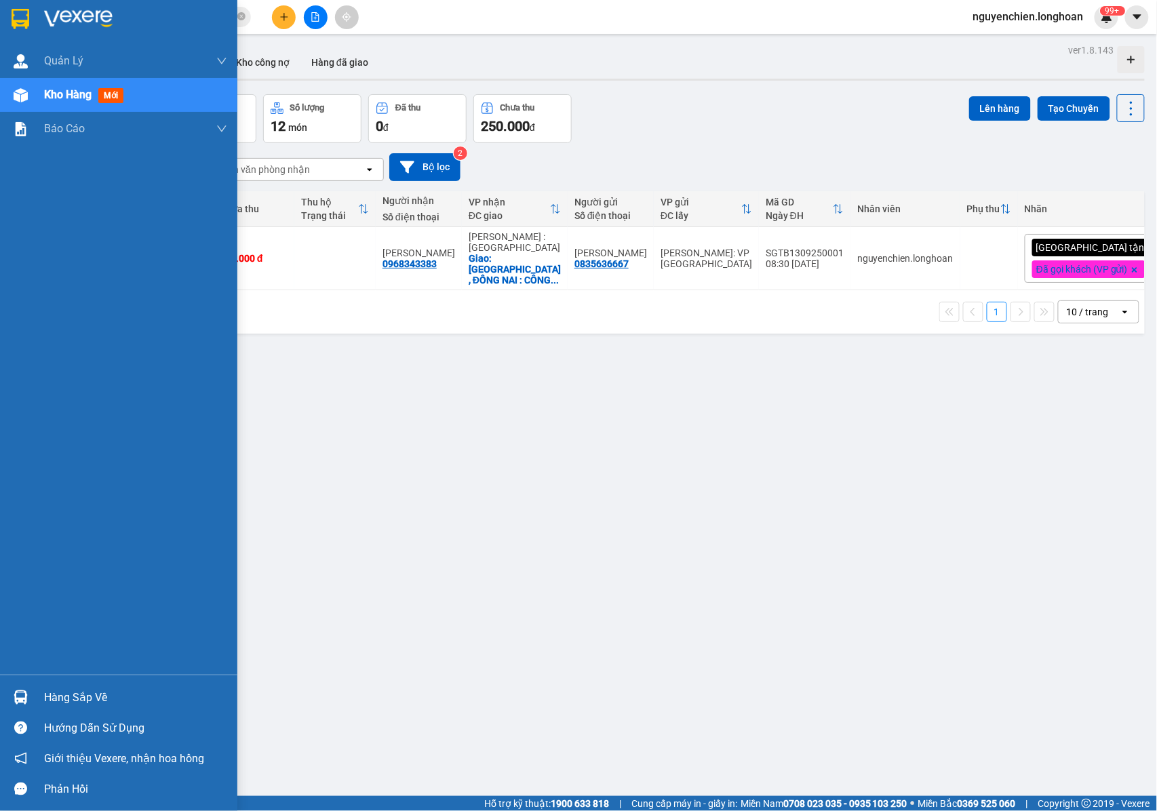
click at [17, 96] on img at bounding box center [21, 95] width 14 height 14
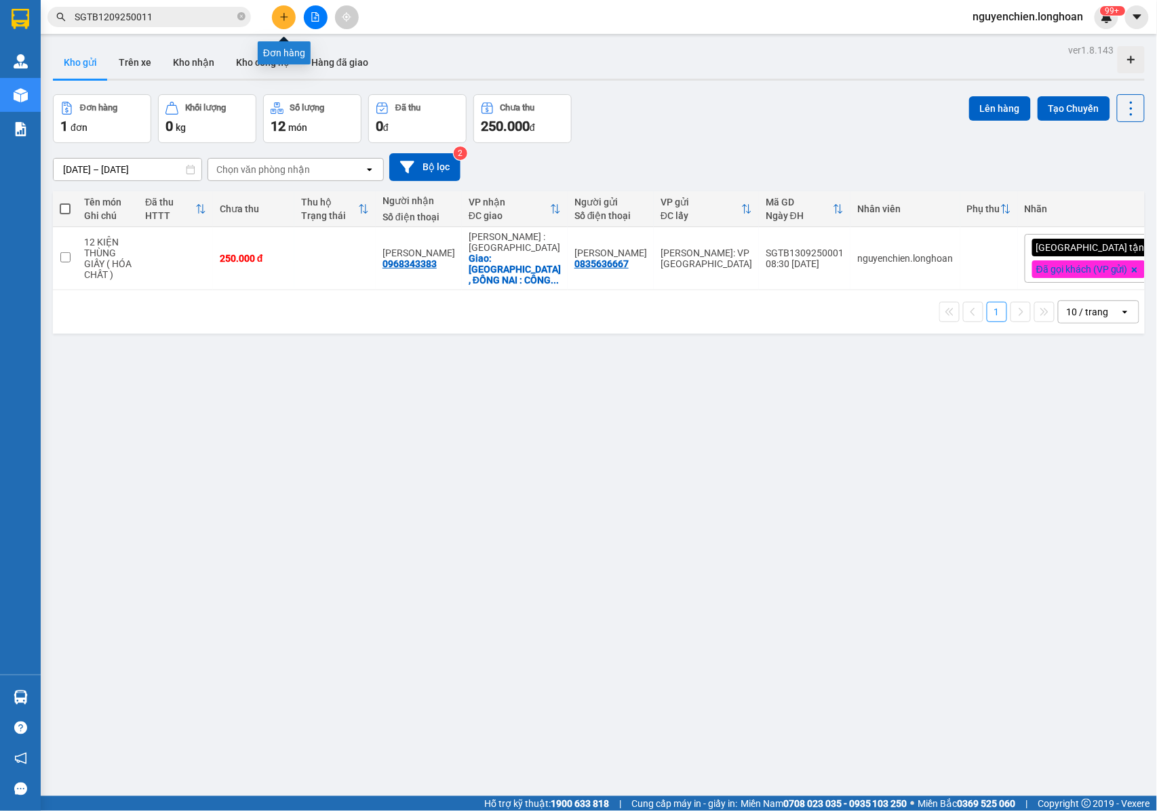
click at [279, 12] on icon "plus" at bounding box center [283, 16] width 9 height 9
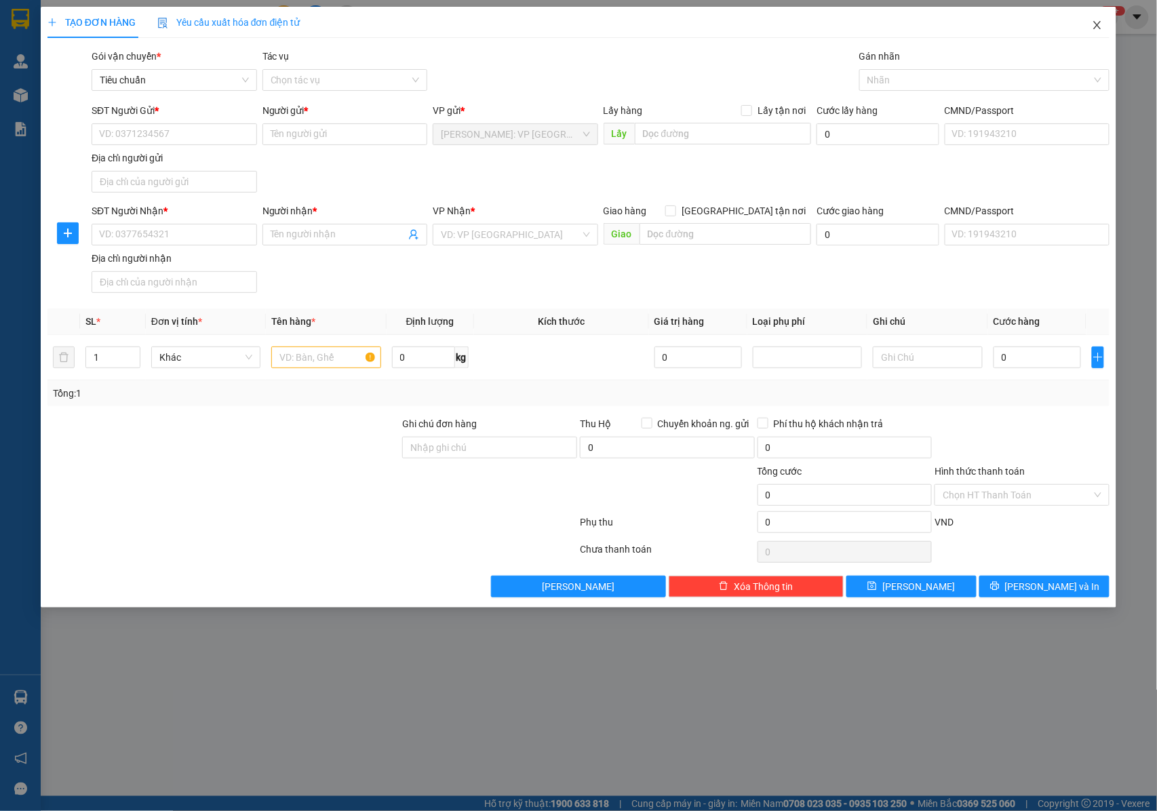
click at [1096, 30] on icon "close" at bounding box center [1097, 25] width 11 height 11
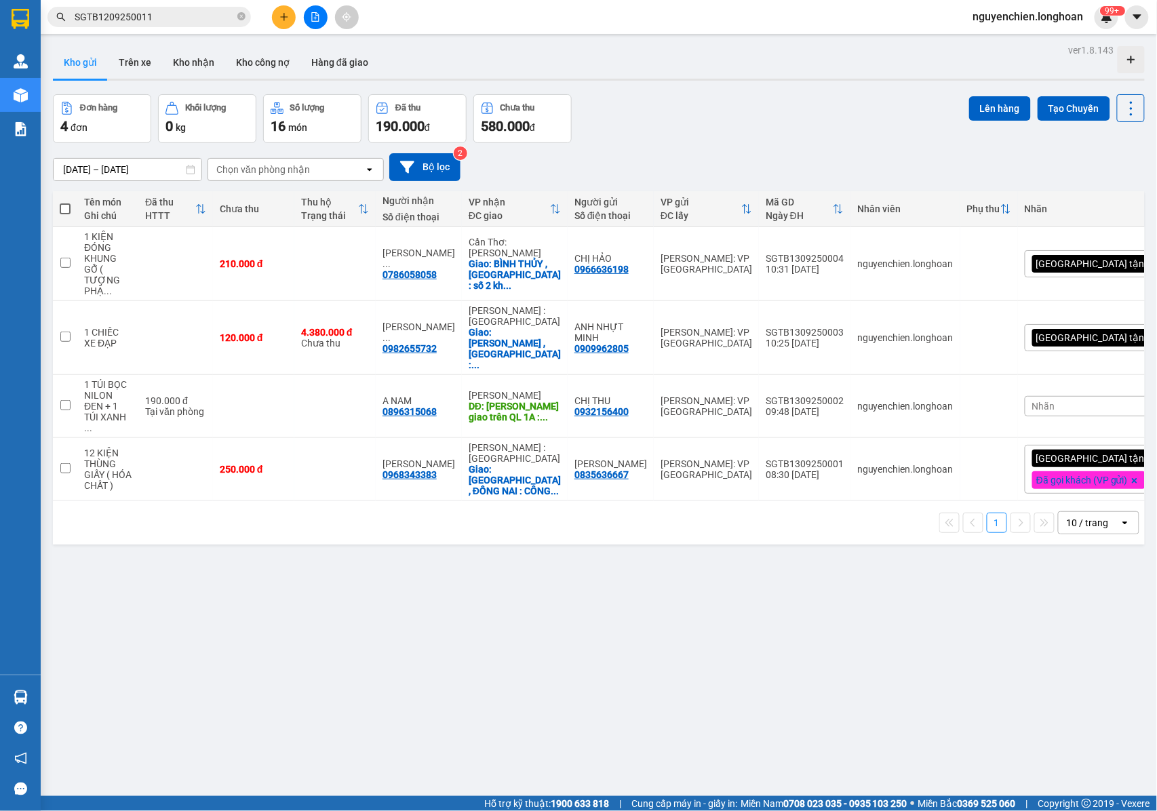
click at [164, 18] on input "SGTB1209250011" at bounding box center [155, 16] width 160 height 15
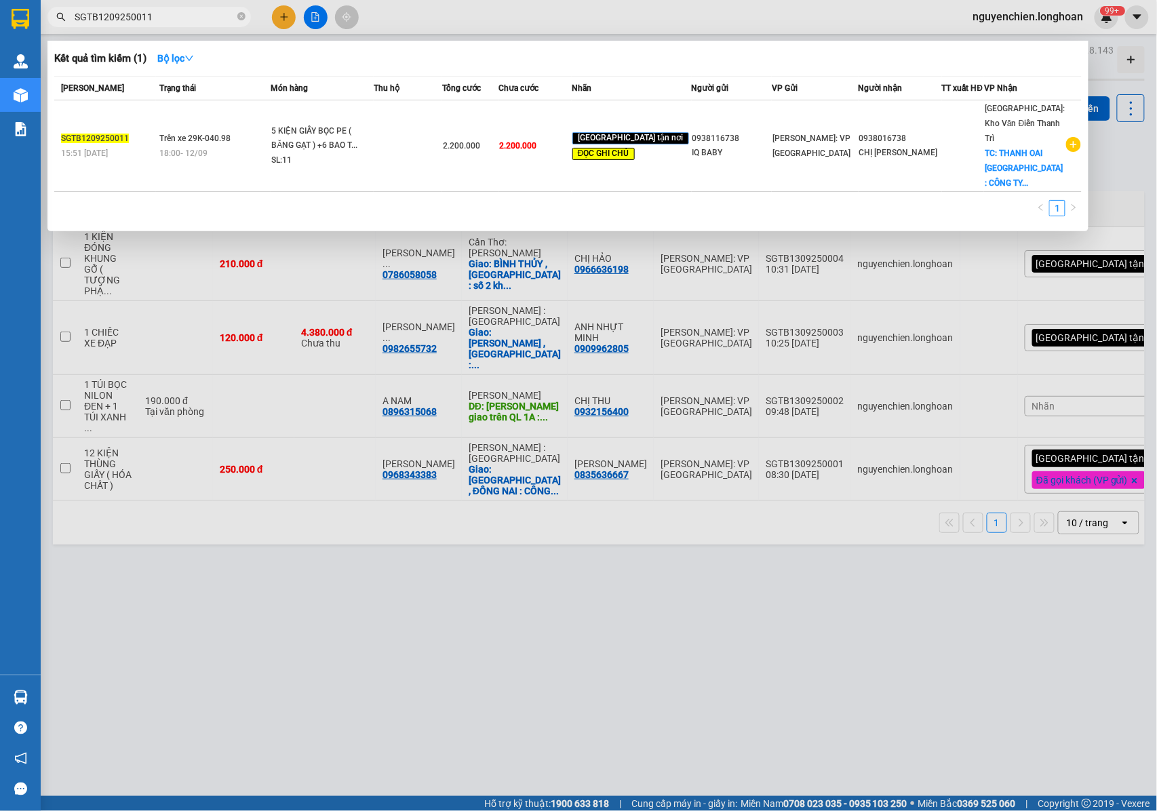
click at [161, 14] on input "SGTB1209250011" at bounding box center [155, 16] width 160 height 15
click at [240, 22] on span at bounding box center [241, 17] width 8 height 13
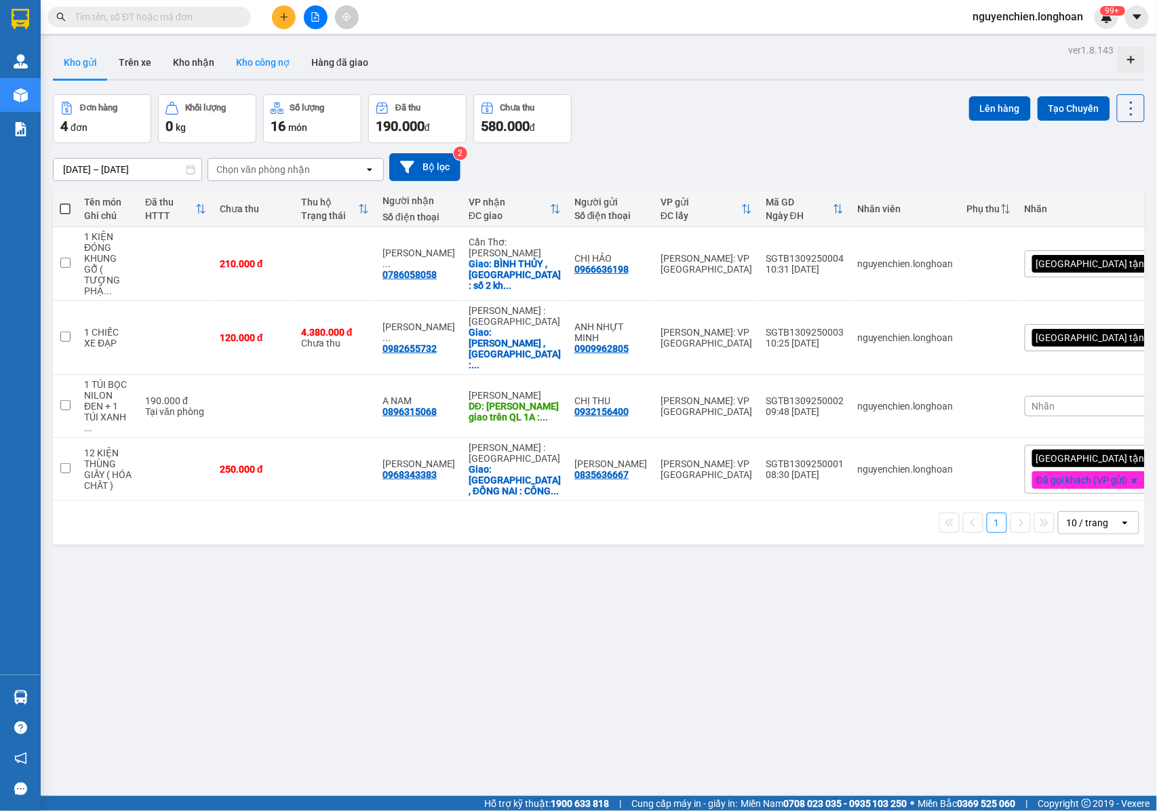
click at [245, 61] on button "Kho công nợ" at bounding box center [262, 62] width 75 height 33
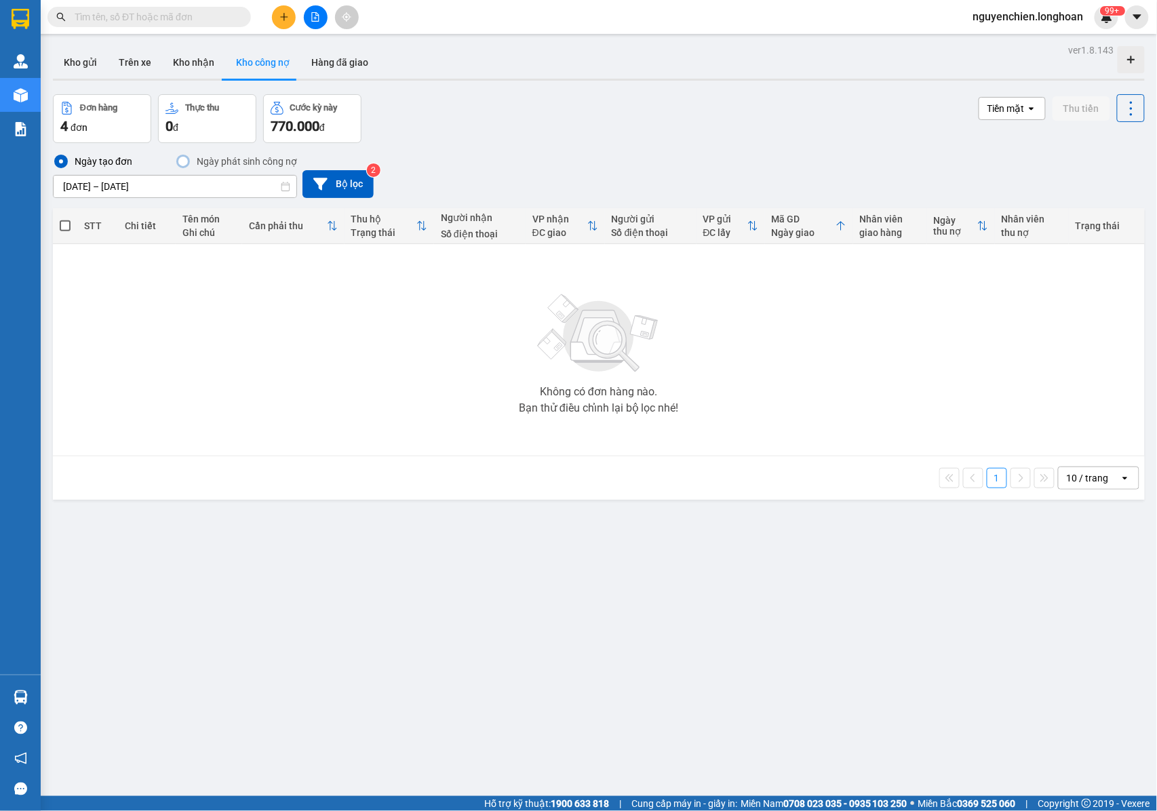
click at [122, 26] on span at bounding box center [148, 17] width 203 height 20
click at [136, 20] on input "text" at bounding box center [155, 16] width 160 height 15
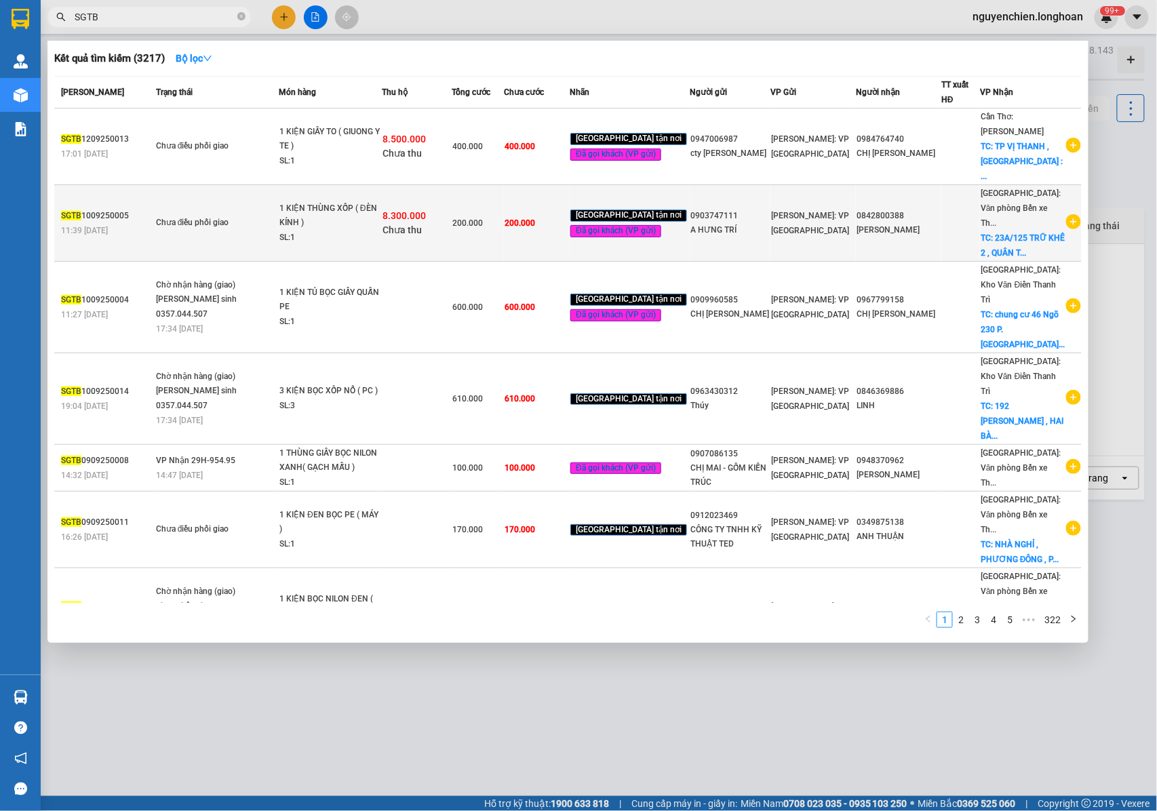
scroll to position [163, 0]
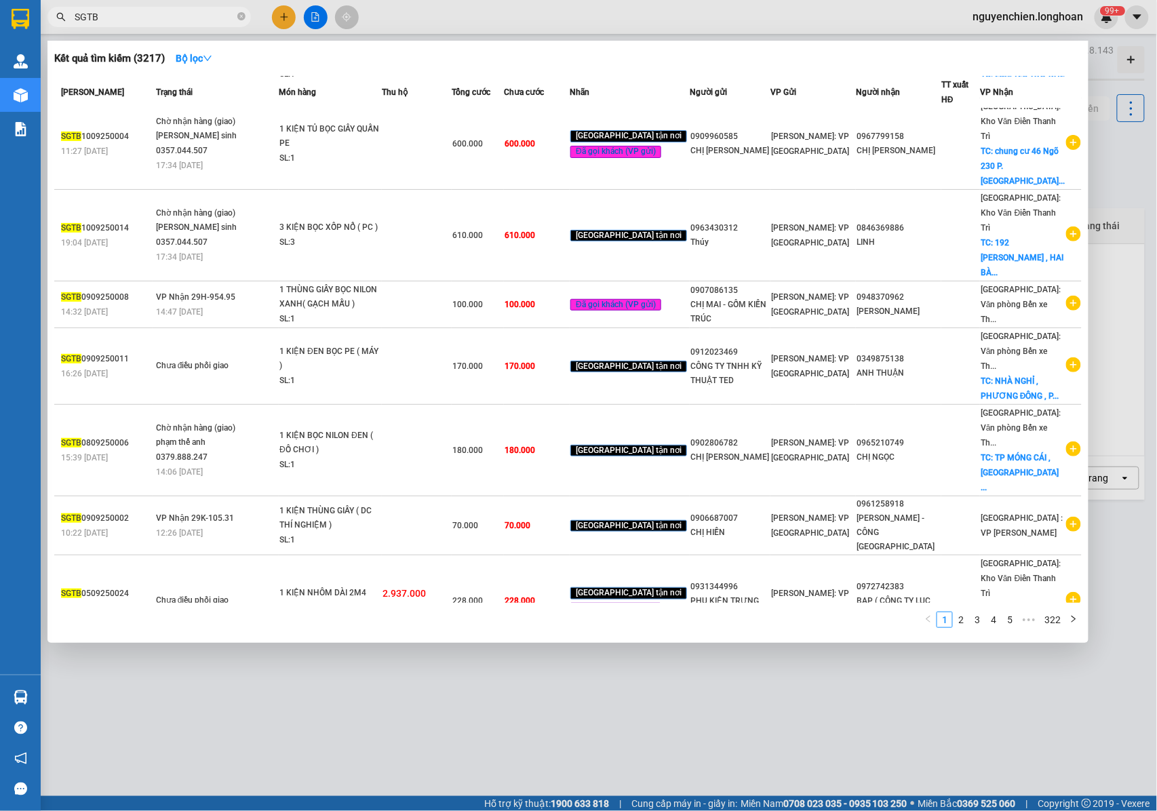
click at [139, 20] on input "SGTB" at bounding box center [155, 16] width 160 height 15
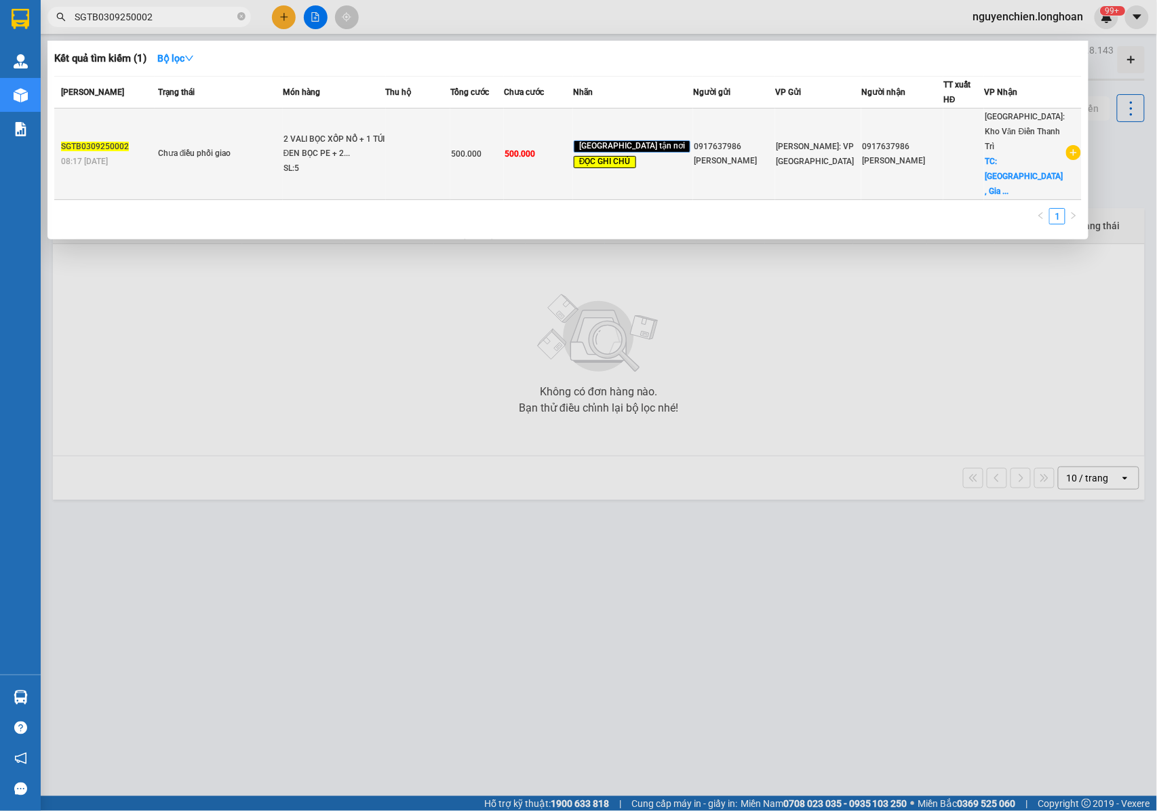
type input "SGTB0309250002"
click at [337, 132] on div "2 VALI BỌC XỐP NỔ + 1 TÚI ĐEN BỌC PE + 2..." at bounding box center [334, 146] width 102 height 29
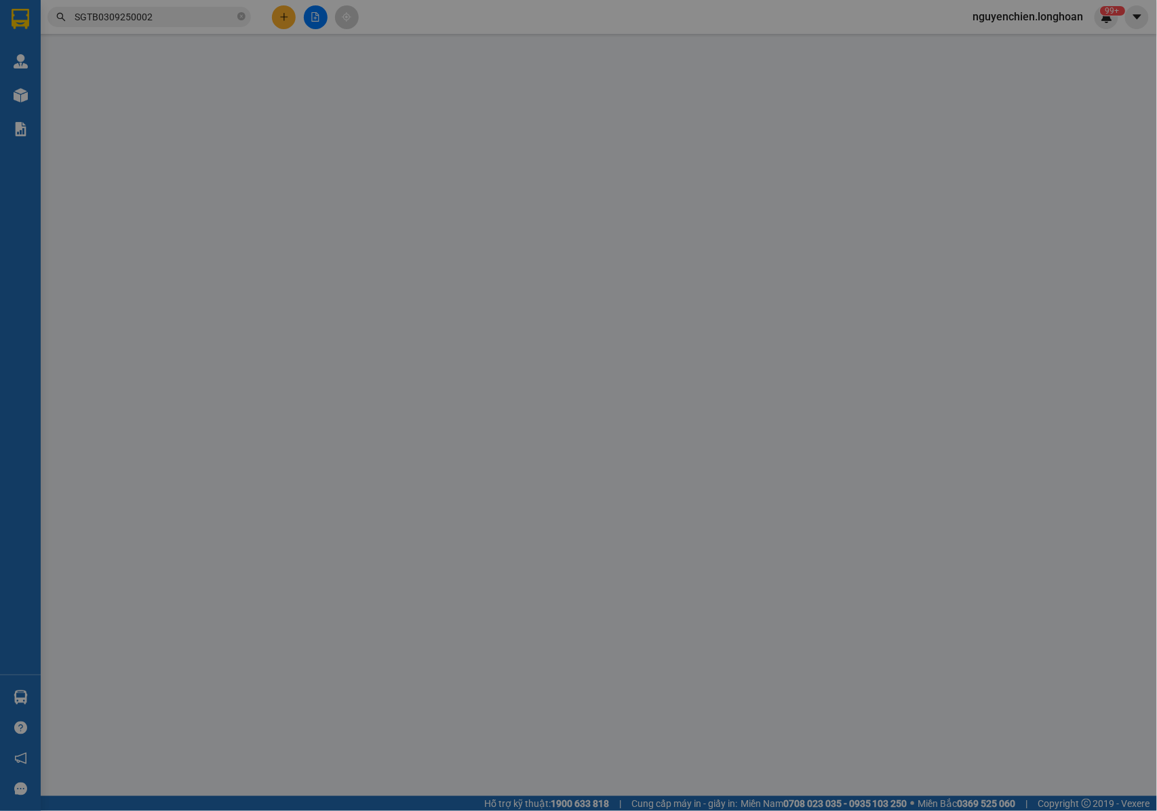
type input "0917637986"
type input "HOÀNG BÌNH MINH"
type input "0917637986"
type input "HOÀNG BÌNH MINH"
checkbox input "true"
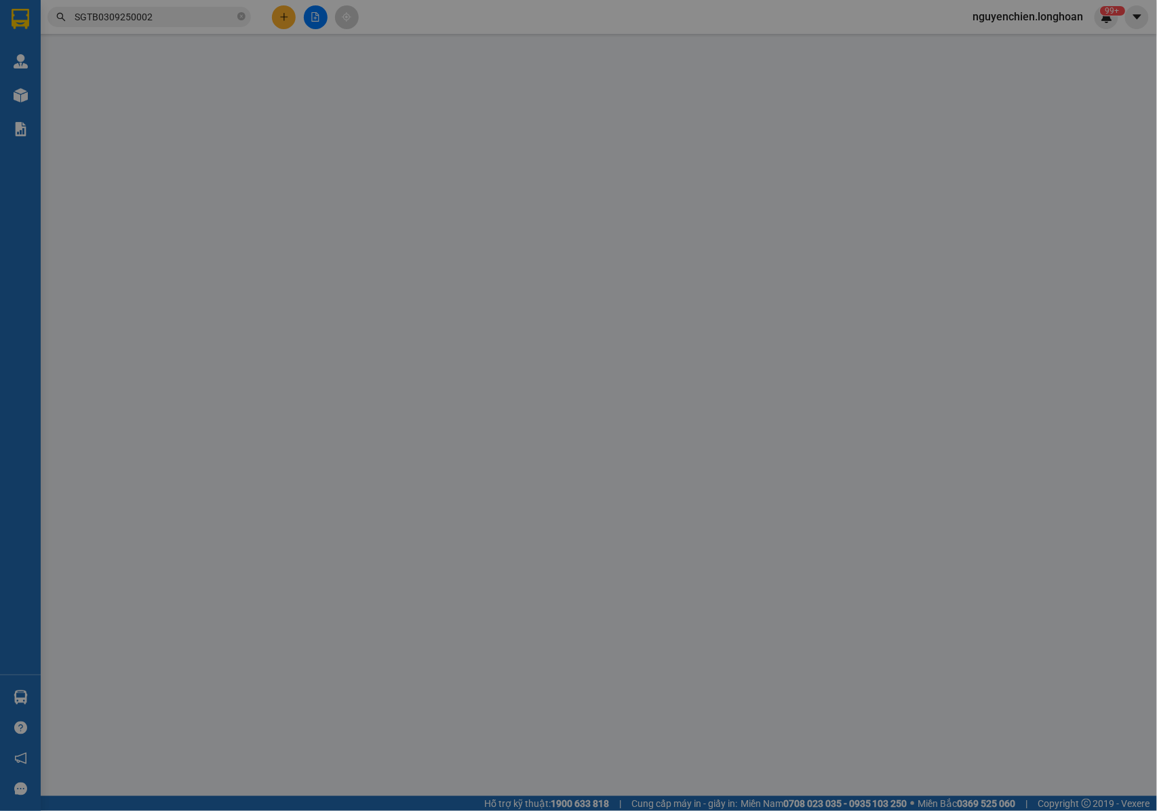
type input "Vinhomes Ocean Park , Gia Lâm, Hà Nội Việt Nam"
type input "NHẬN NGUYÊN KIỆN GIAO NGUYÊN KIỆN, HƯ VỠ K ĐỀN + KHÁCH NHỜ GIAO HÀNG NGÀY 14, 1…"
type input "500.000"
type input "80.000"
type input "500.000"
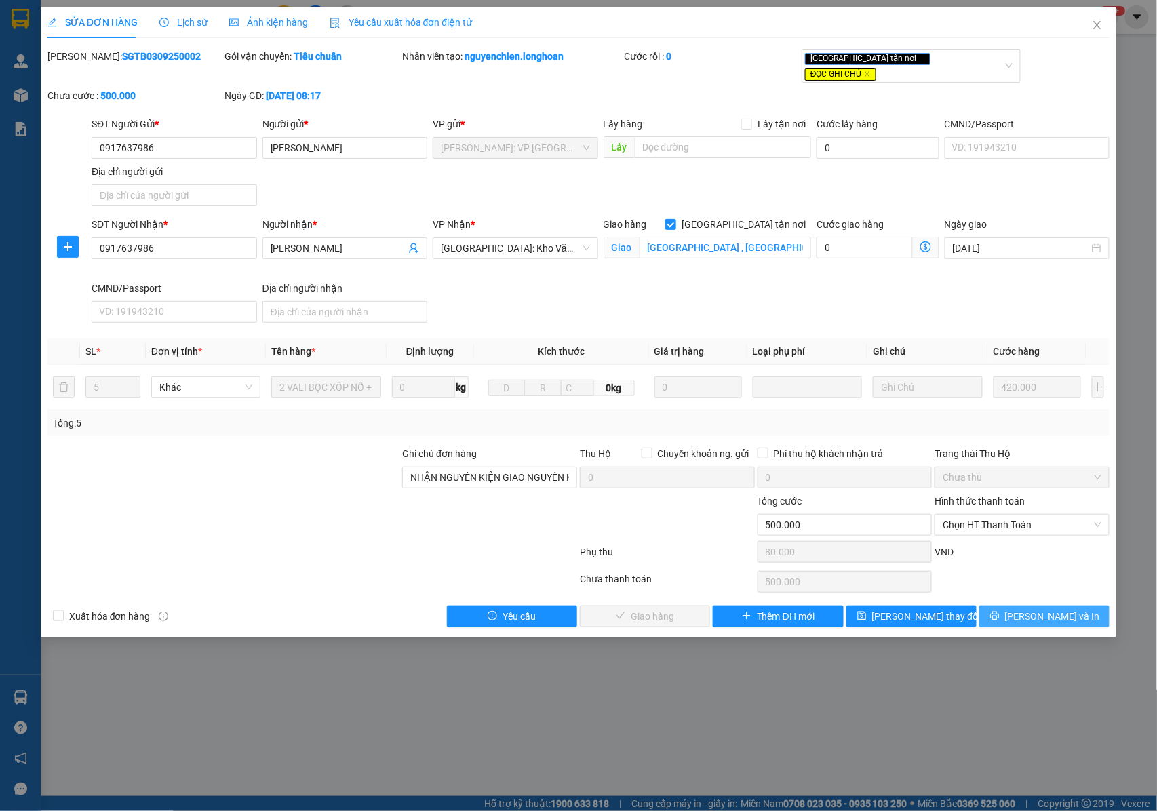
click at [1050, 609] on span "[PERSON_NAME] và In" at bounding box center [1052, 616] width 95 height 15
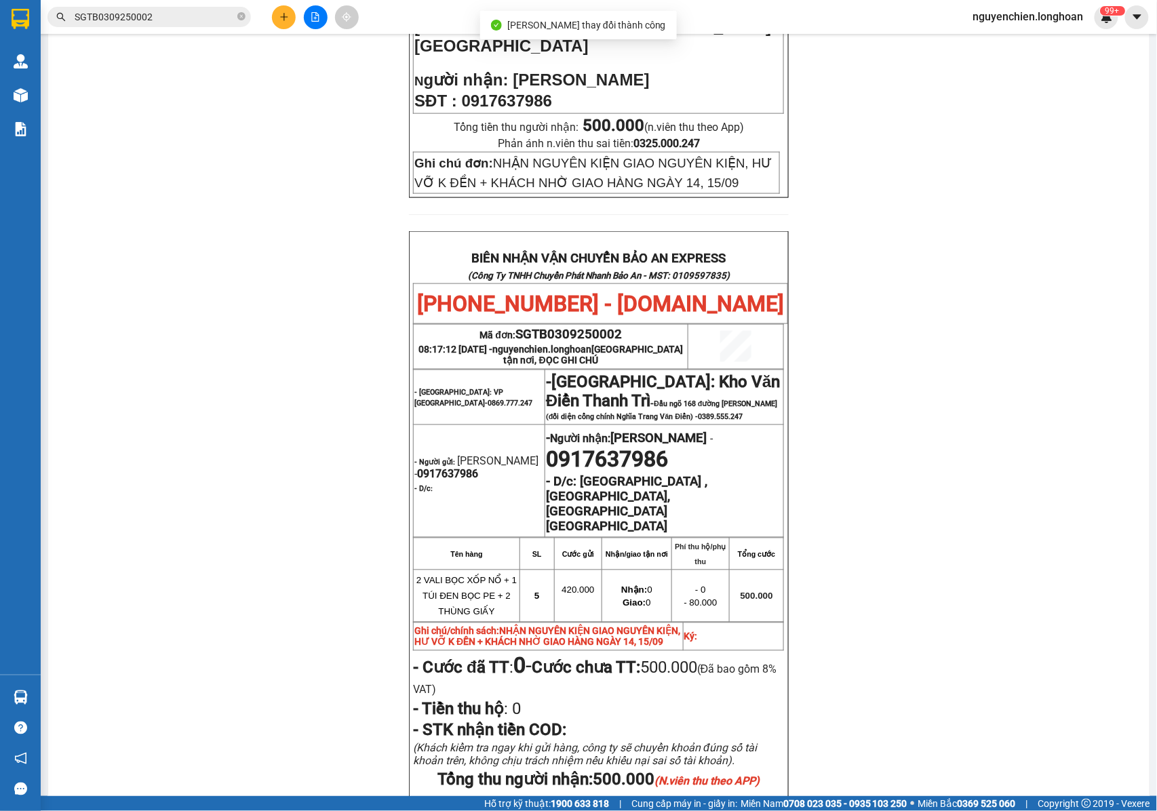
scroll to position [633, 0]
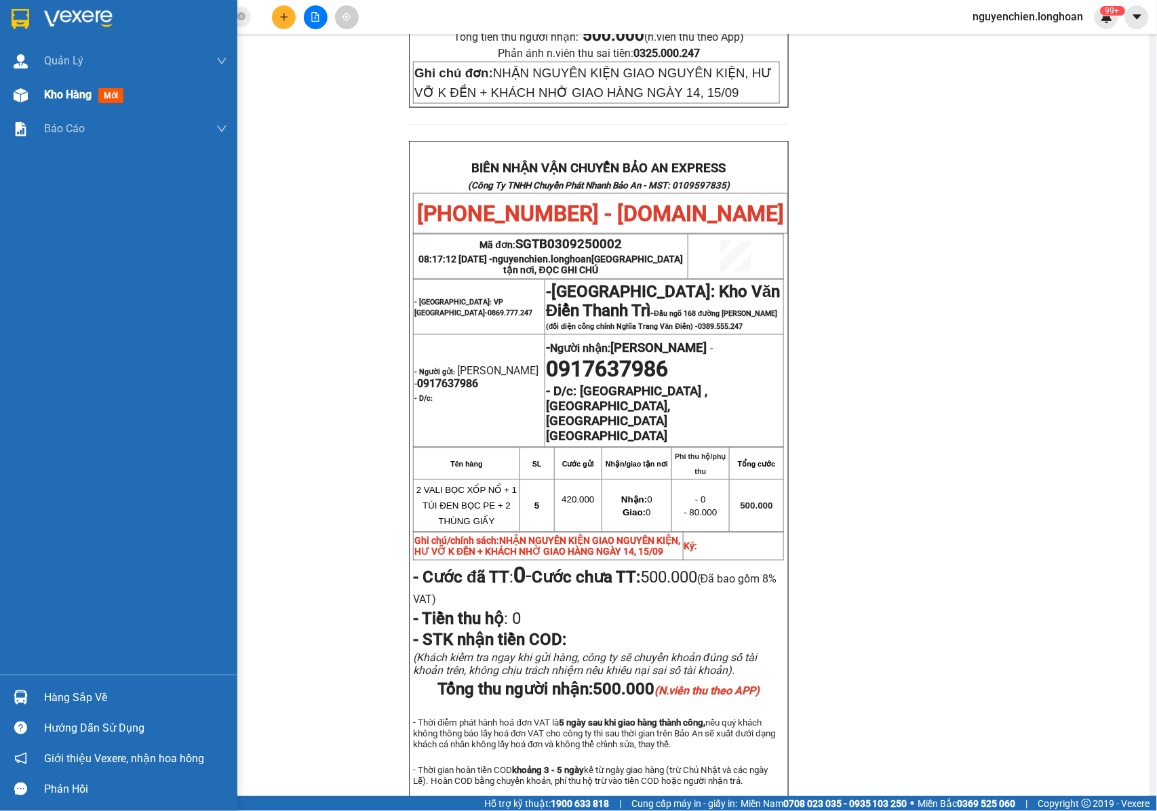
click at [24, 104] on div at bounding box center [21, 95] width 24 height 24
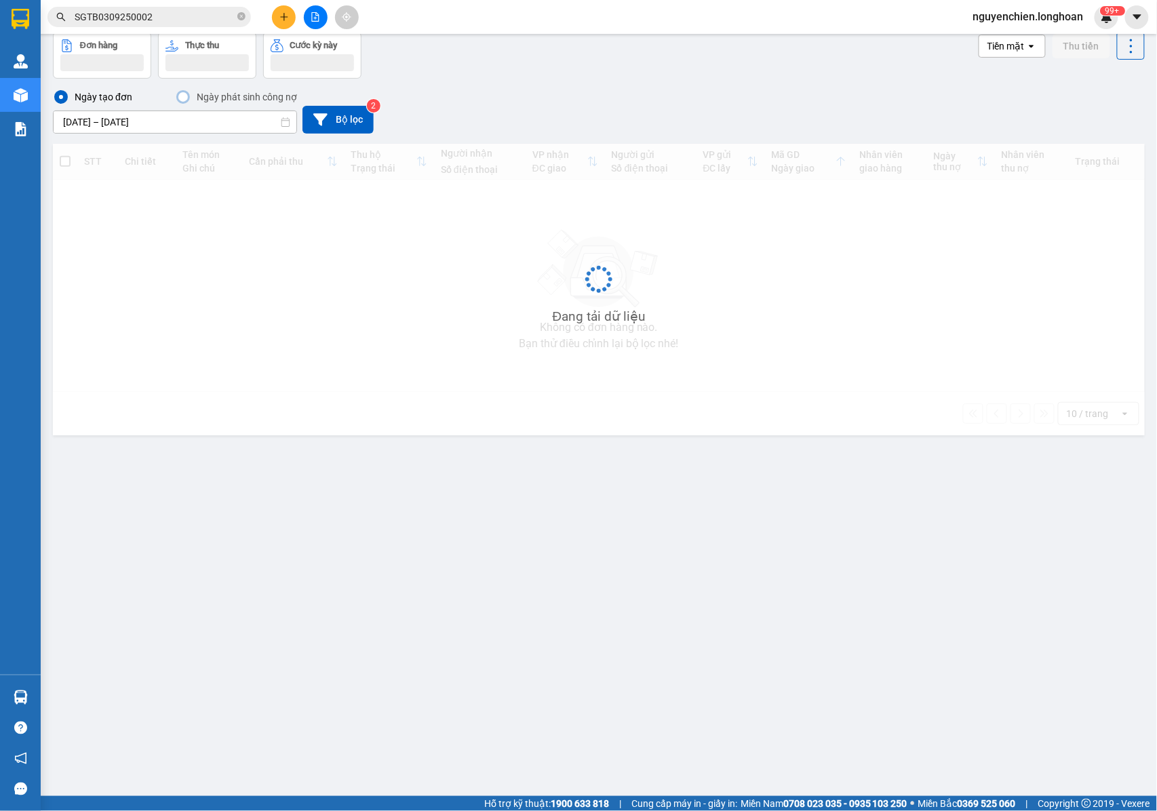
scroll to position [62, 0]
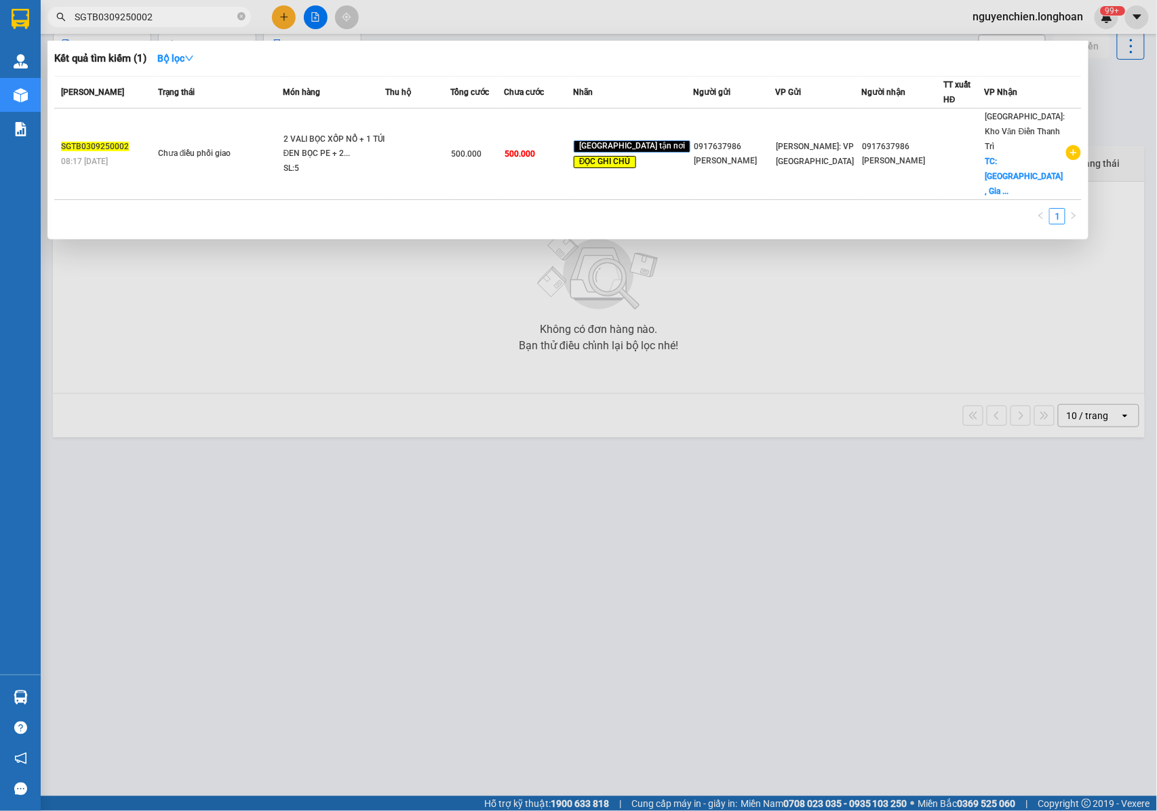
click at [163, 22] on input "SGTB0309250002" at bounding box center [155, 16] width 160 height 15
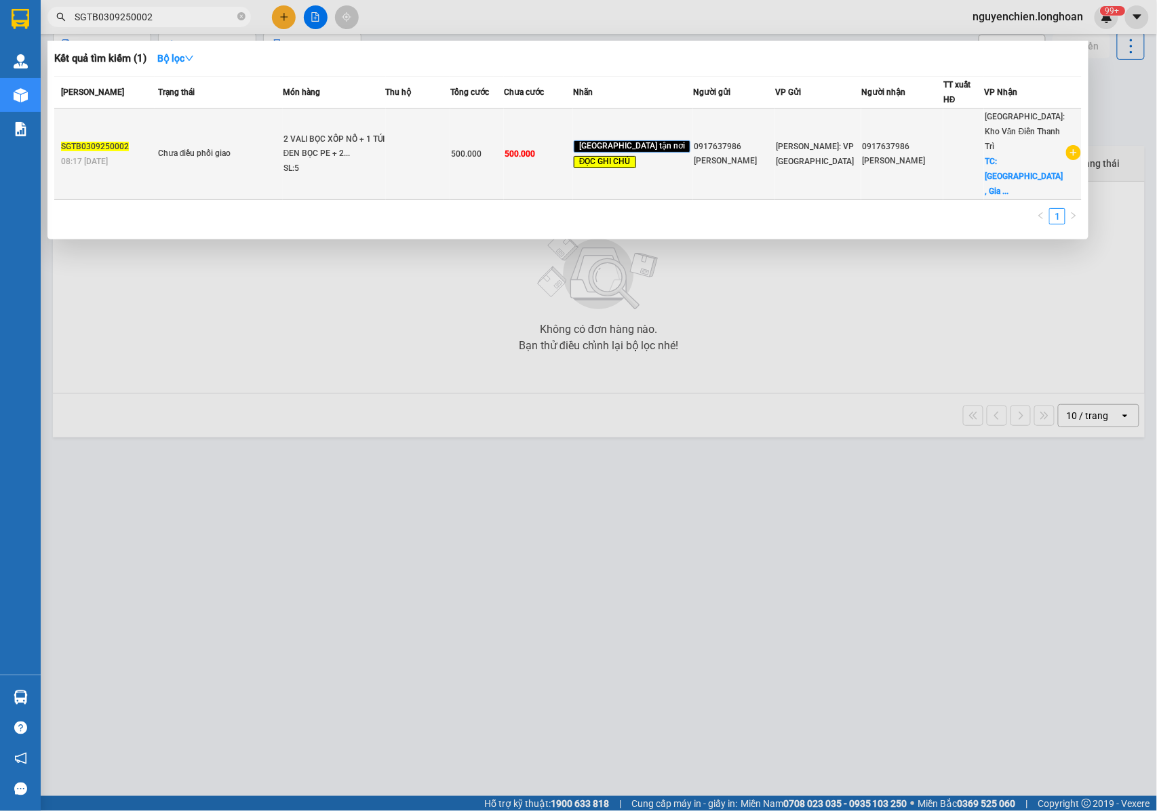
click at [283, 118] on td "Chưa điều phối giao" at bounding box center [219, 154] width 128 height 92
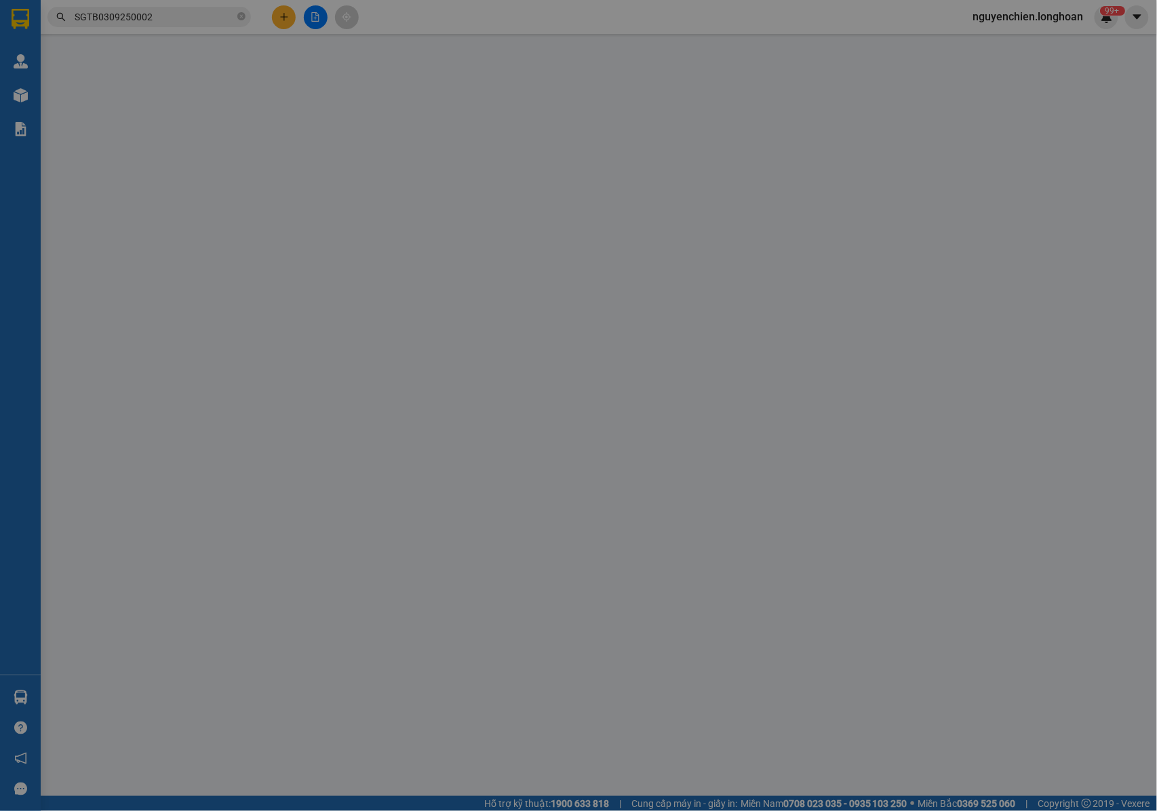
type input "0917637986"
type input "HOÀNG BÌNH MINH"
type input "0917637986"
type input "HOÀNG BÌNH MINH"
checkbox input "true"
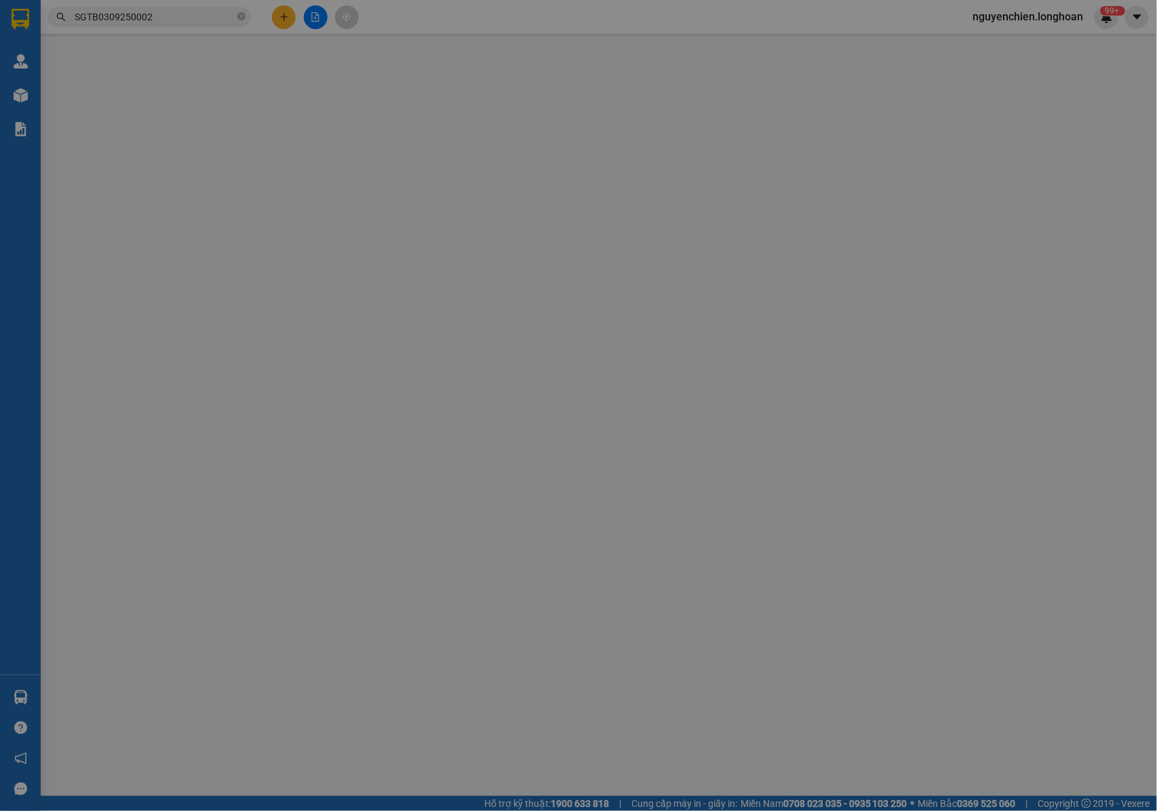
type input "Vinhomes Ocean Park , Gia Lâm, Hà Nội Việt Nam"
type input "NHẬN NGUYÊN KIỆN GIAO NGUYÊN KIỆN, HƯ VỠ K ĐỀN + KHÁCH NHỜ GIAO HÀNG NGÀY 14, 1…"
type input "500.000"
type input "80.000"
type input "500.000"
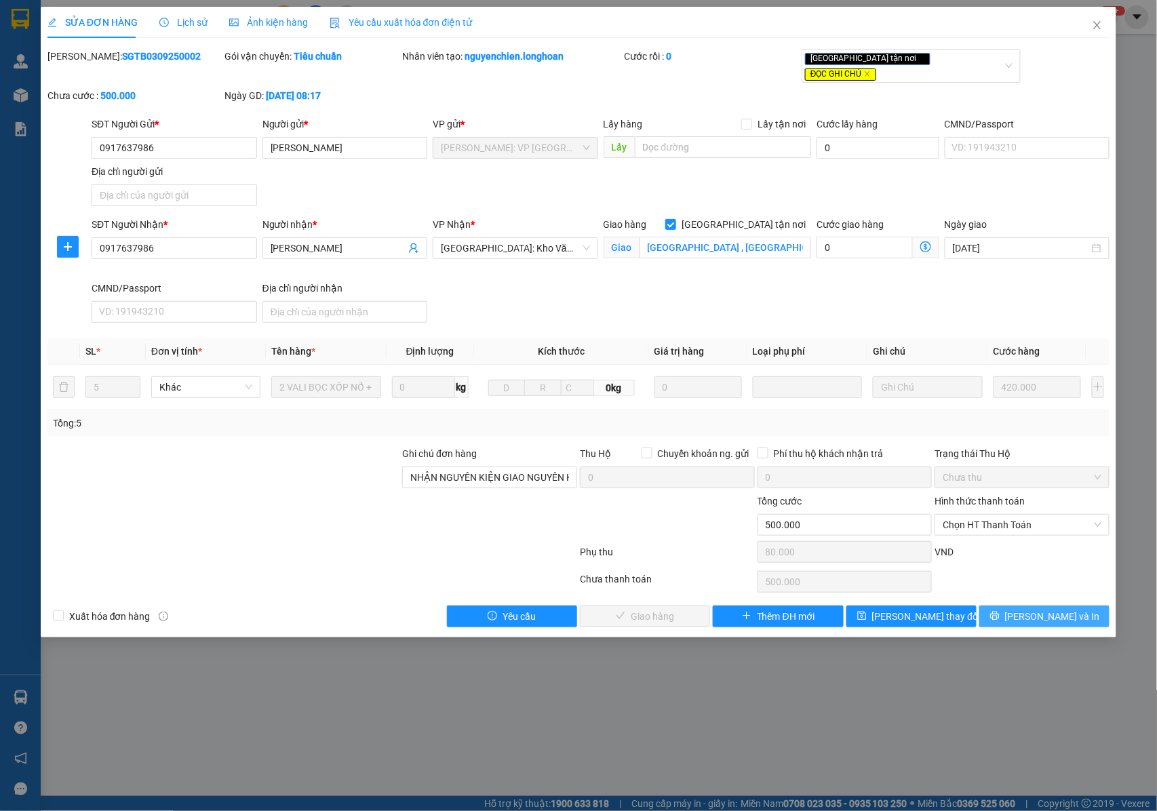
click at [999, 612] on icon "printer" at bounding box center [994, 616] width 9 height 9
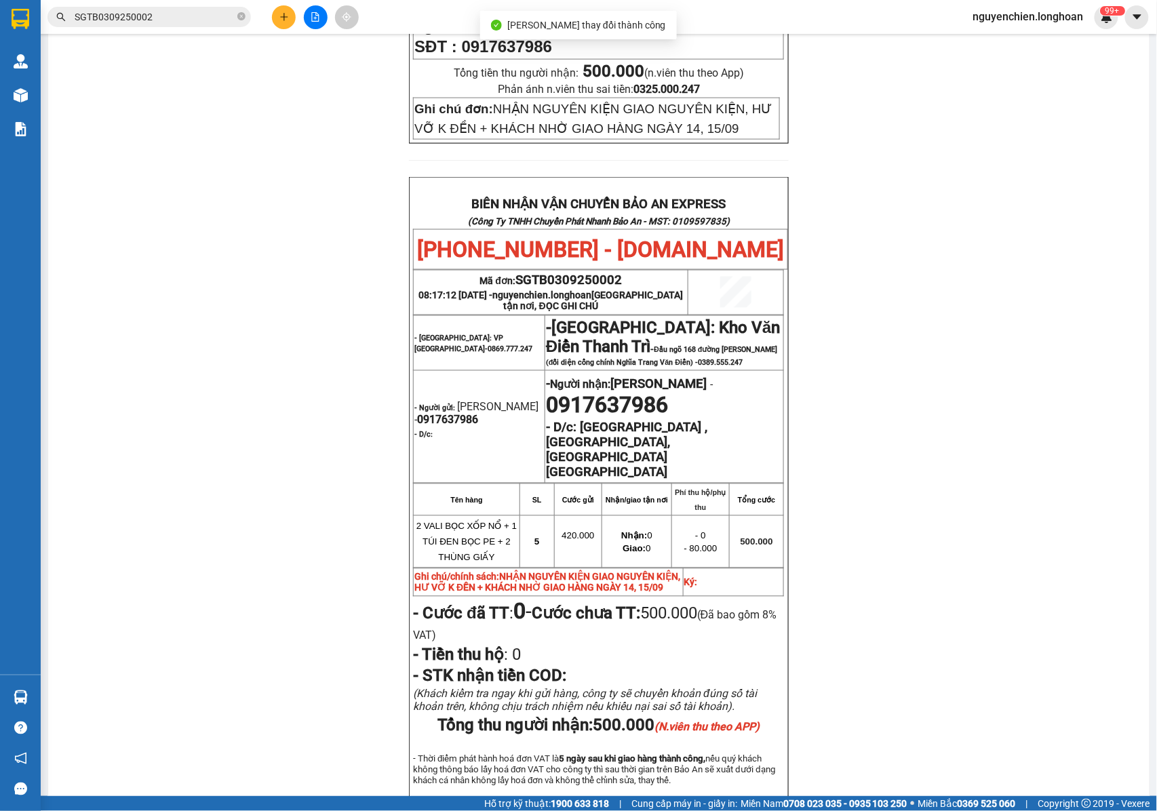
scroll to position [633, 0]
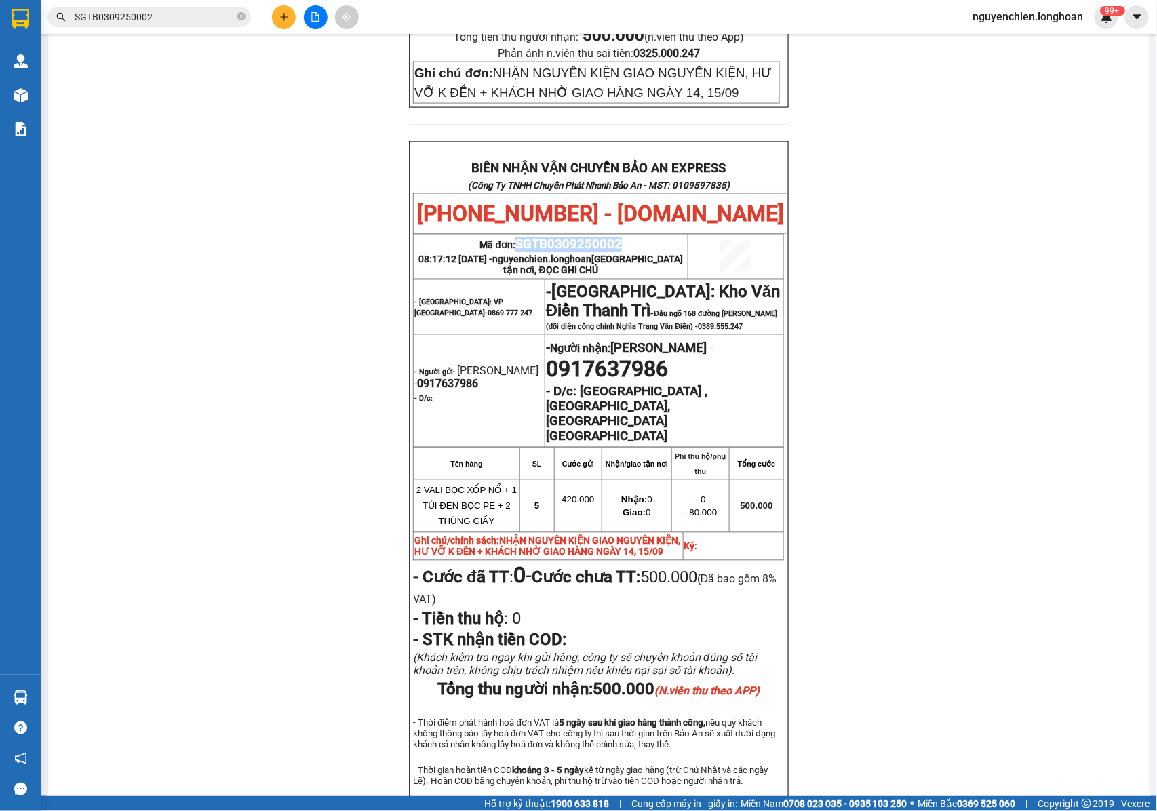
drag, startPoint x: 622, startPoint y: 163, endPoint x: 514, endPoint y: 171, distance: 108.7
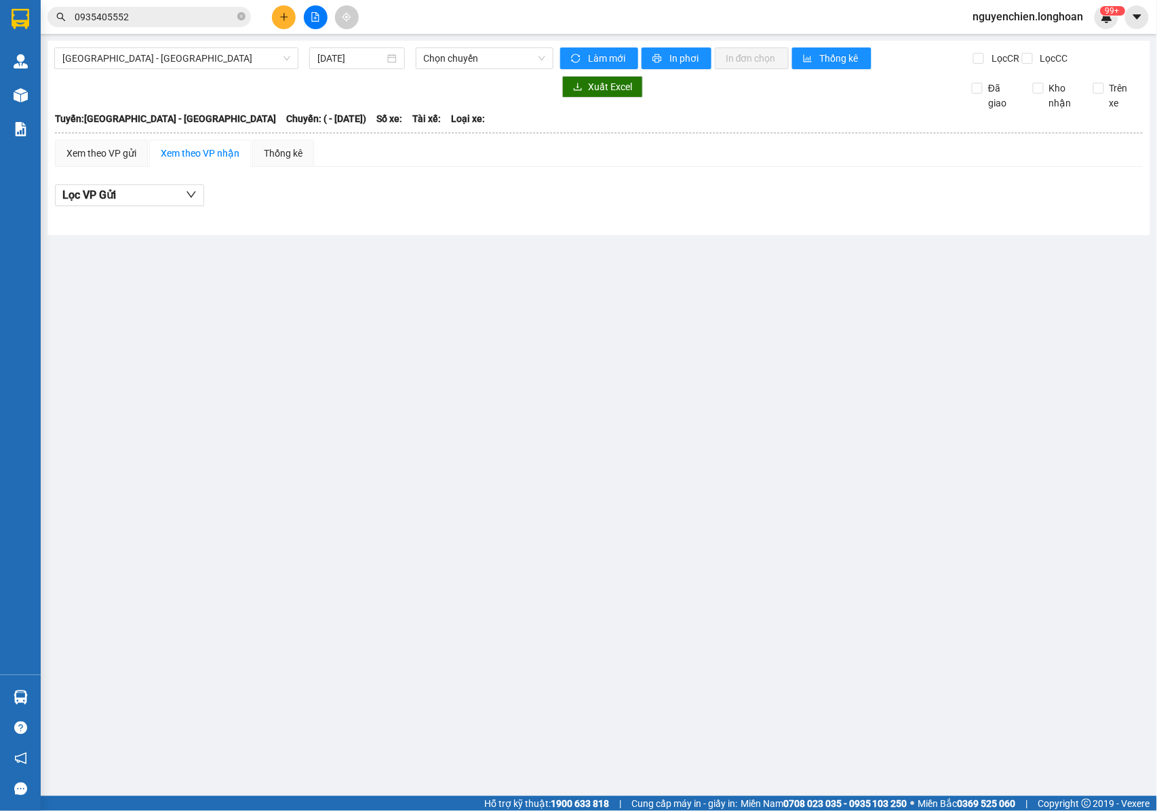
click at [313, 26] on button at bounding box center [316, 17] width 24 height 24
click at [317, 22] on button at bounding box center [316, 17] width 24 height 24
click at [217, 52] on span "[GEOGRAPHIC_DATA] - [GEOGRAPHIC_DATA]" at bounding box center [176, 58] width 228 height 20
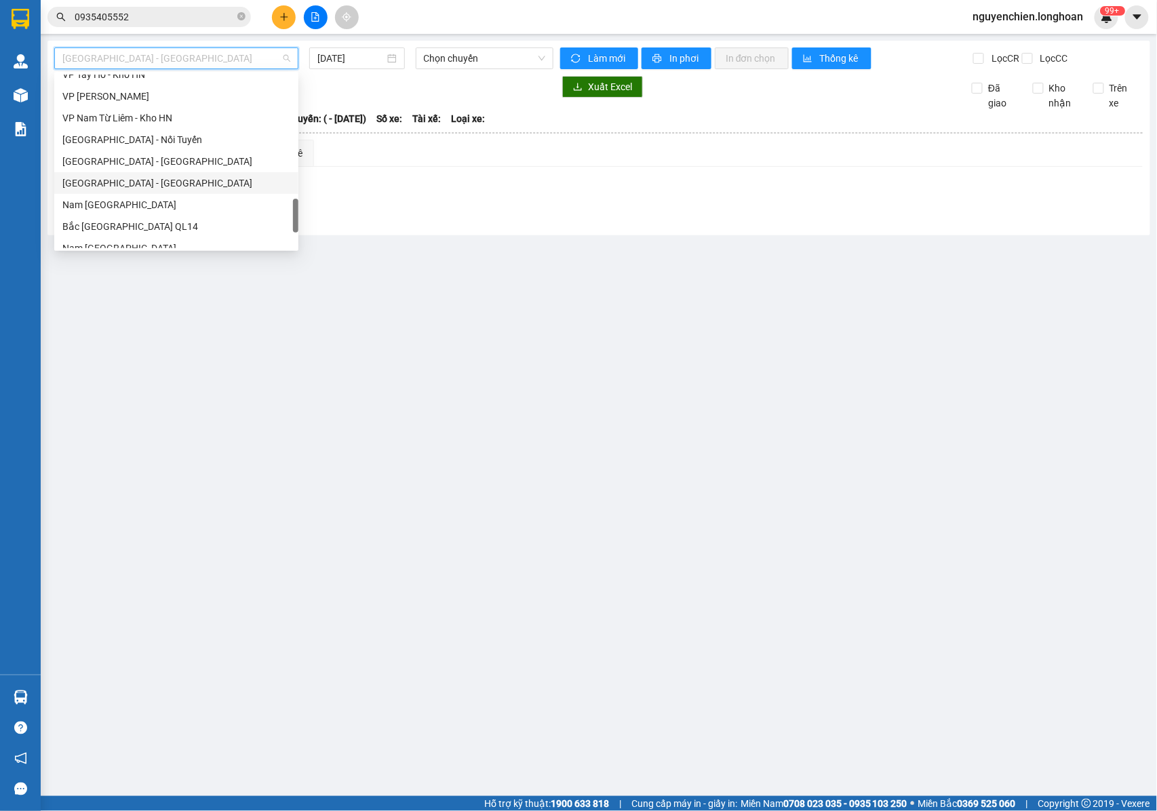
scroll to position [904, 0]
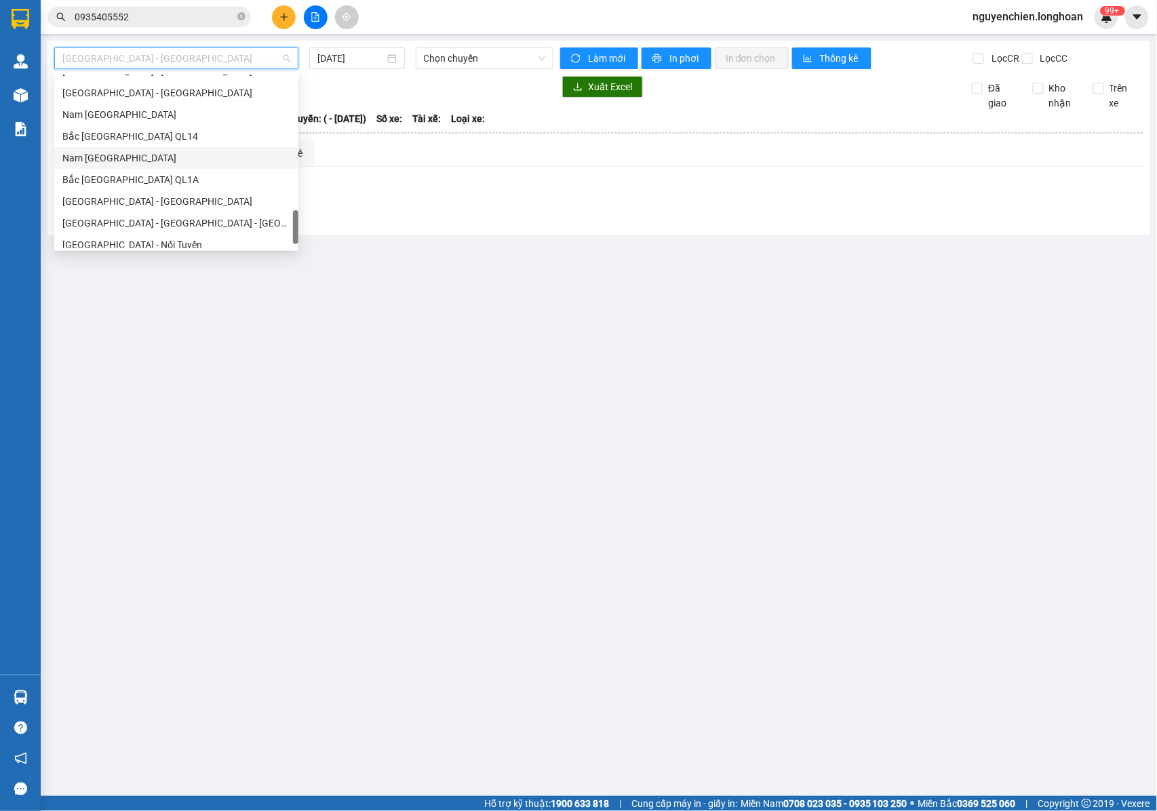
click at [98, 161] on div "Nam [GEOGRAPHIC_DATA]" at bounding box center [176, 158] width 228 height 15
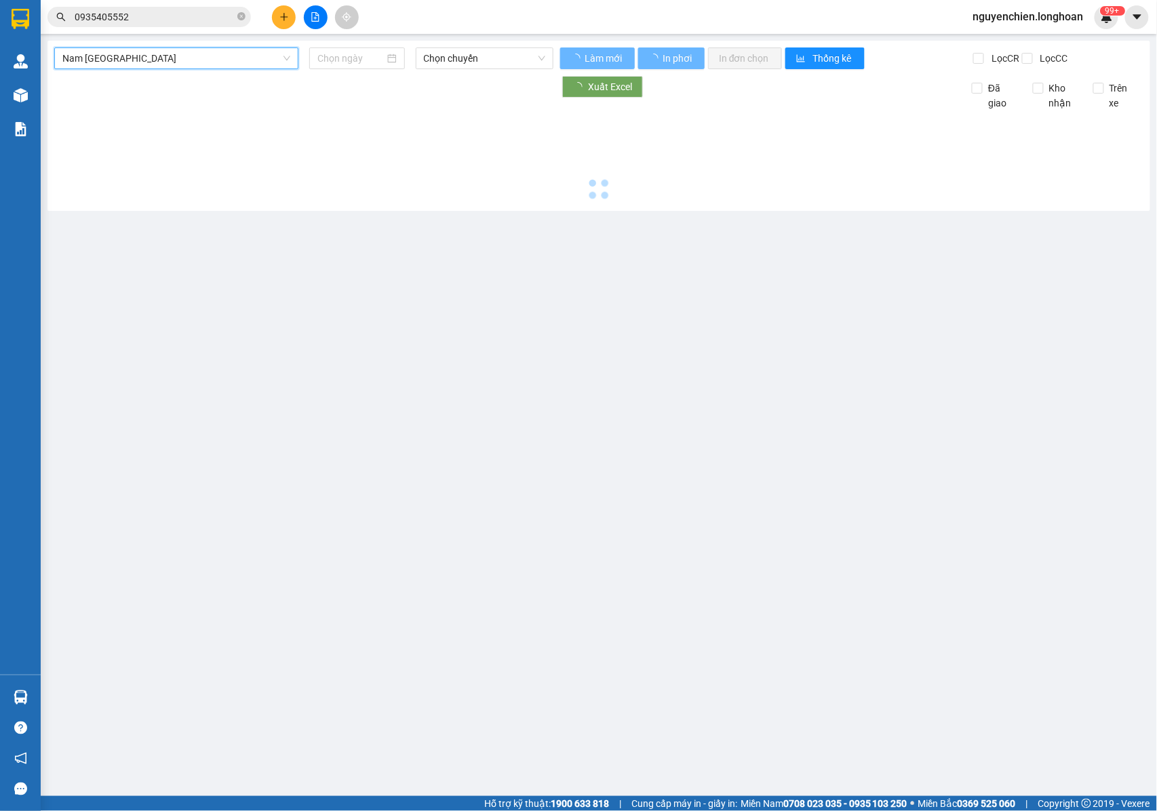
type input "[DATE]"
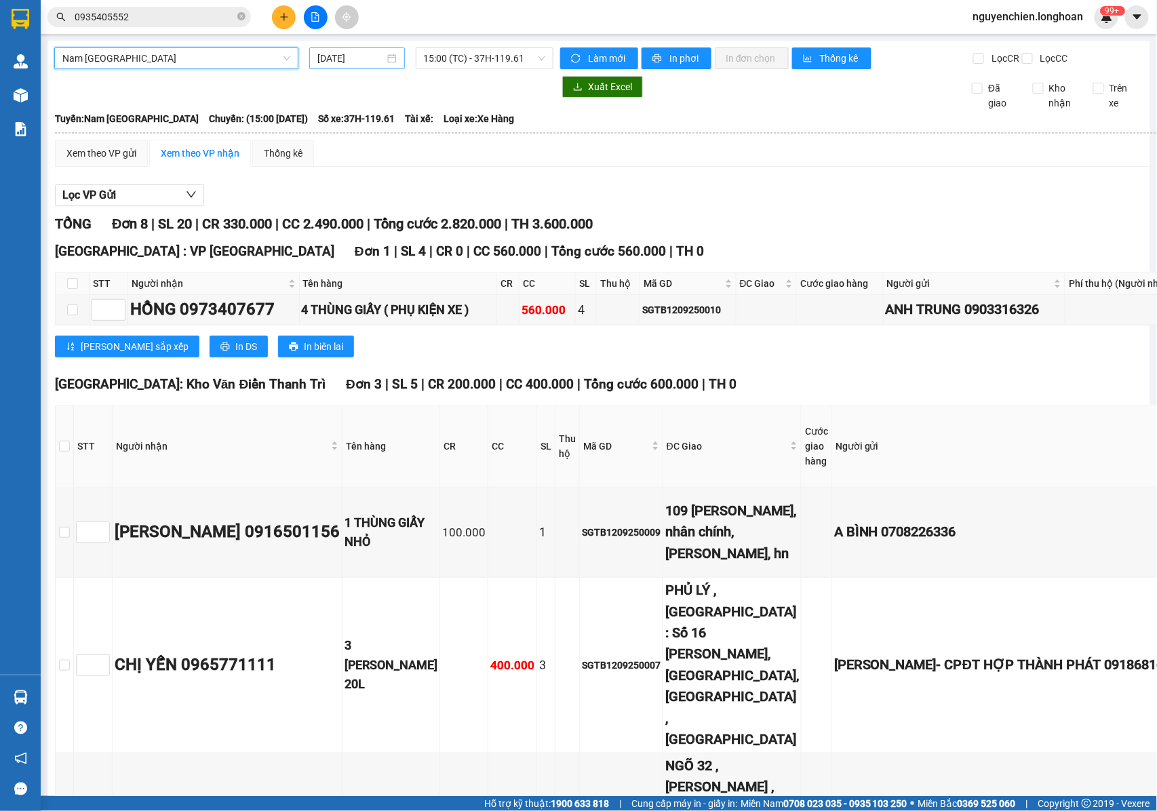
click at [328, 62] on input "[DATE]" at bounding box center [350, 58] width 67 height 15
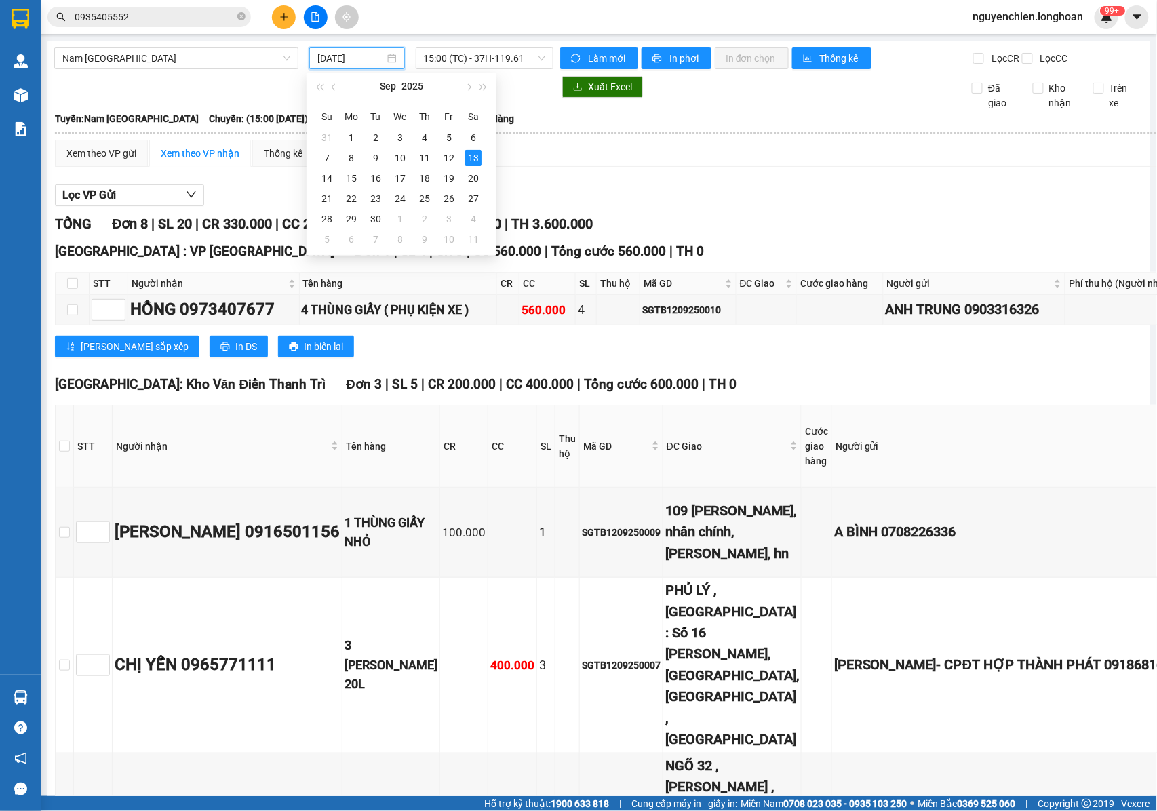
click at [742, 139] on th at bounding box center [708, 133] width 1309 height 12
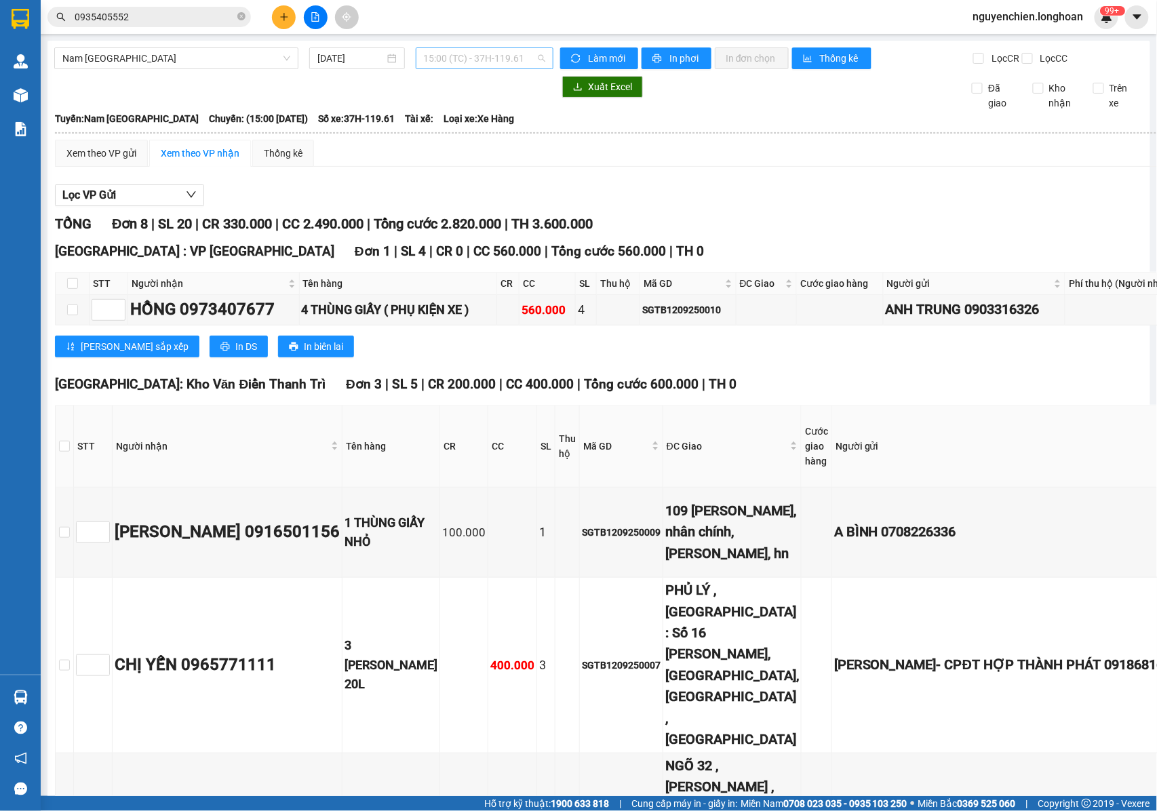
click at [472, 49] on span "15:00 (TC) - 37H-119.61" at bounding box center [484, 58] width 121 height 20
click at [446, 104] on div "15:00 (TC) - 37H-119.61" at bounding box center [472, 107] width 106 height 15
click at [165, 61] on span "Nam [GEOGRAPHIC_DATA]" at bounding box center [176, 58] width 228 height 20
click at [377, 167] on div "Xem theo VP gửi Xem theo VP nhận Thống kê" at bounding box center [709, 153] width 1308 height 27
click at [315, 24] on button at bounding box center [316, 17] width 24 height 24
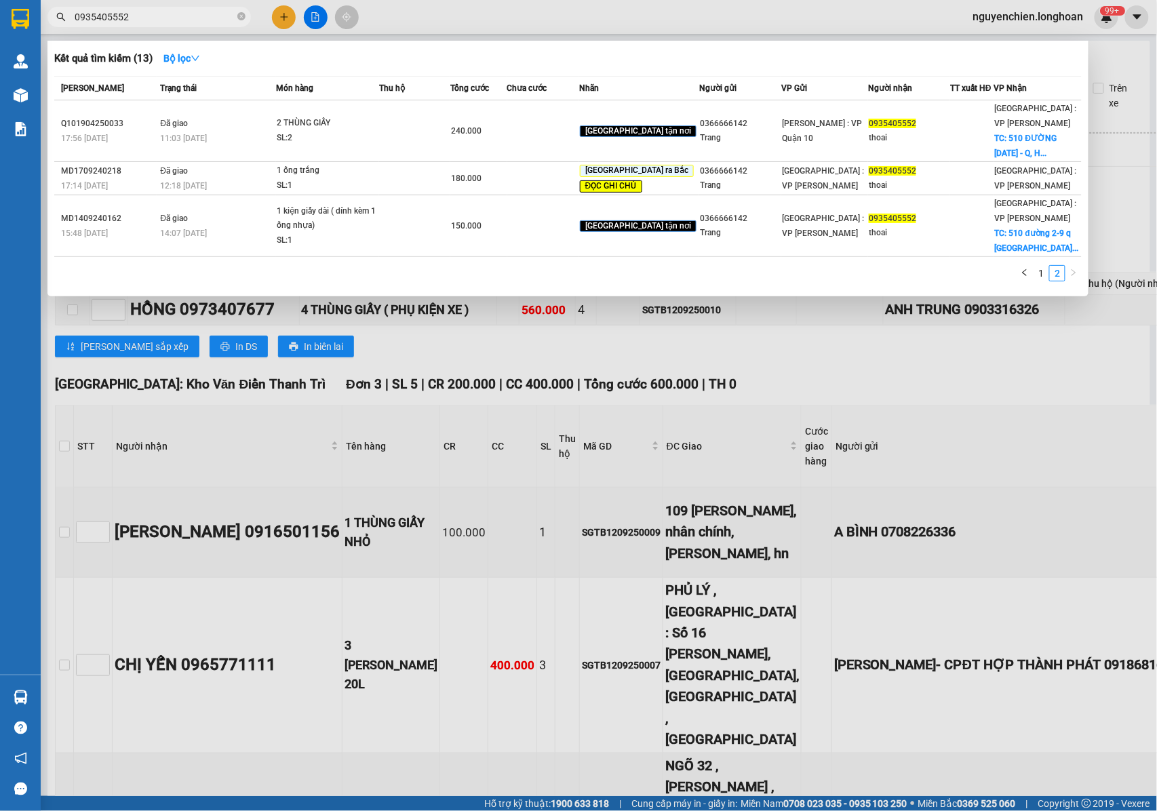
click at [160, 22] on input "0935405552" at bounding box center [155, 16] width 160 height 15
click at [315, 22] on div at bounding box center [578, 405] width 1157 height 811
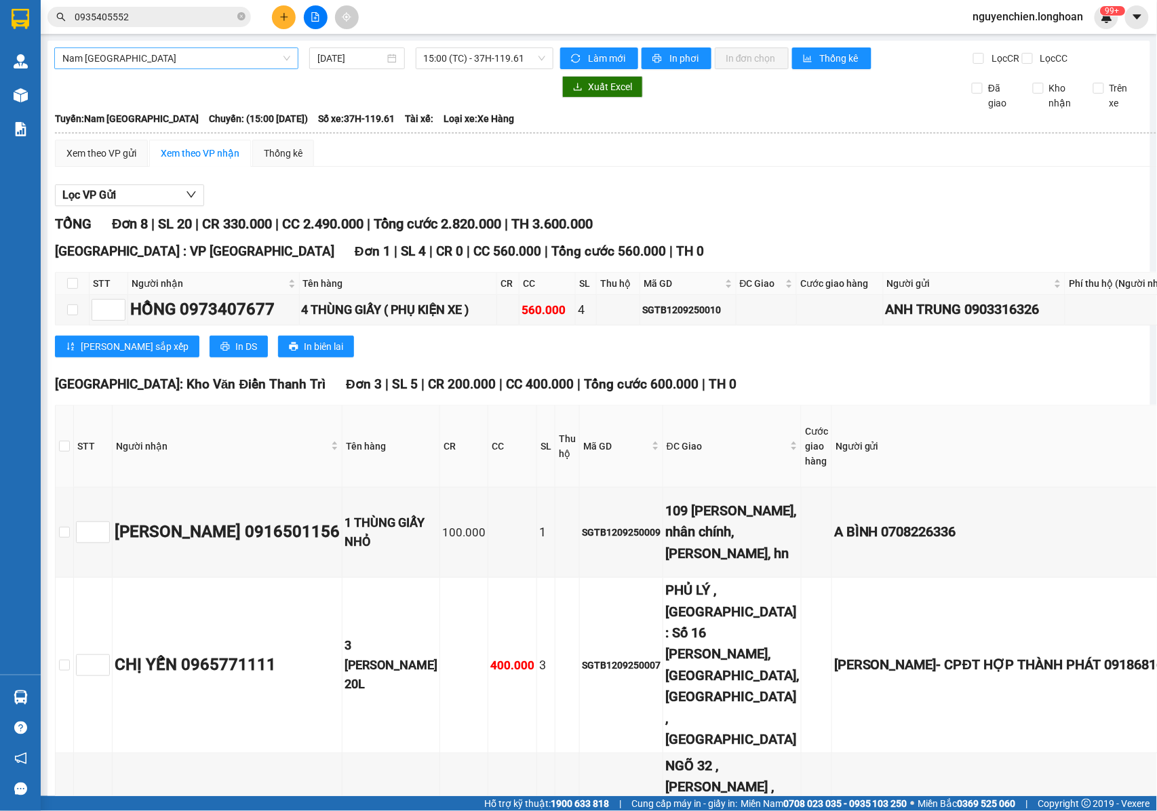
click at [204, 55] on span "Nam [GEOGRAPHIC_DATA]" at bounding box center [176, 58] width 228 height 20
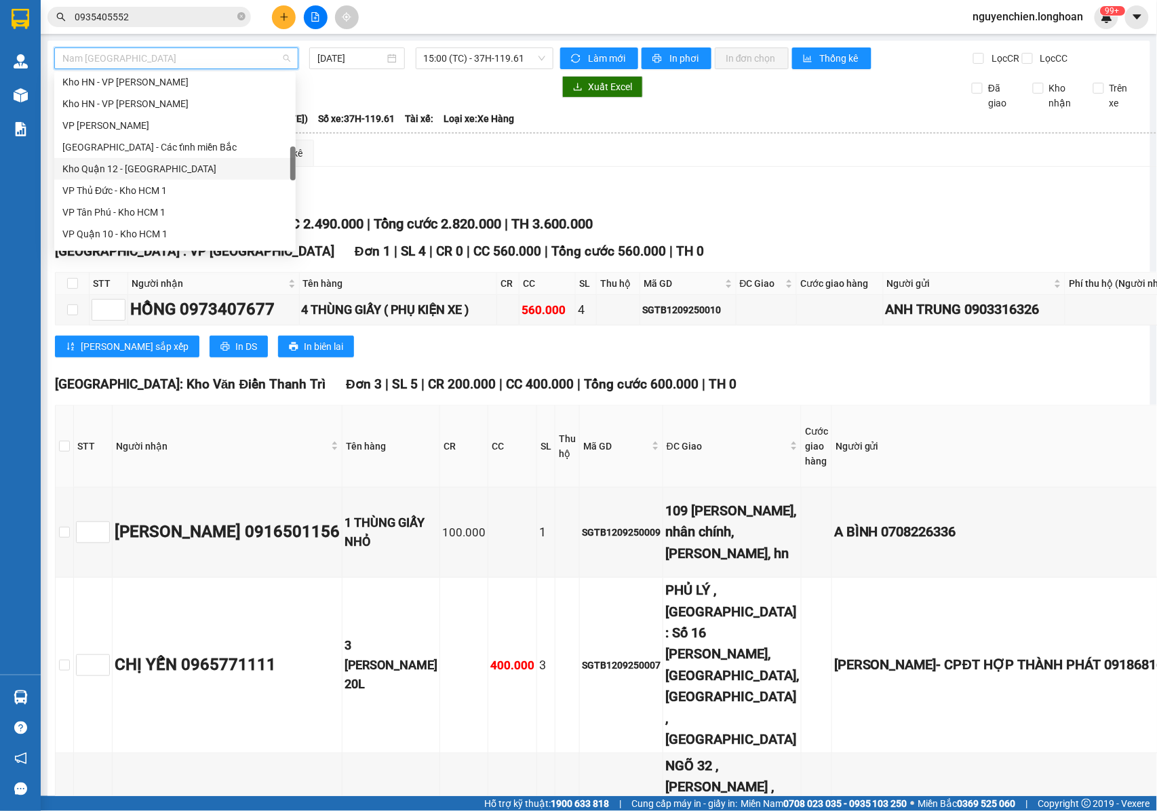
scroll to position [571, 0]
click at [110, 182] on div "VP Tân Bình - Kho HCM 1" at bounding box center [174, 187] width 225 height 15
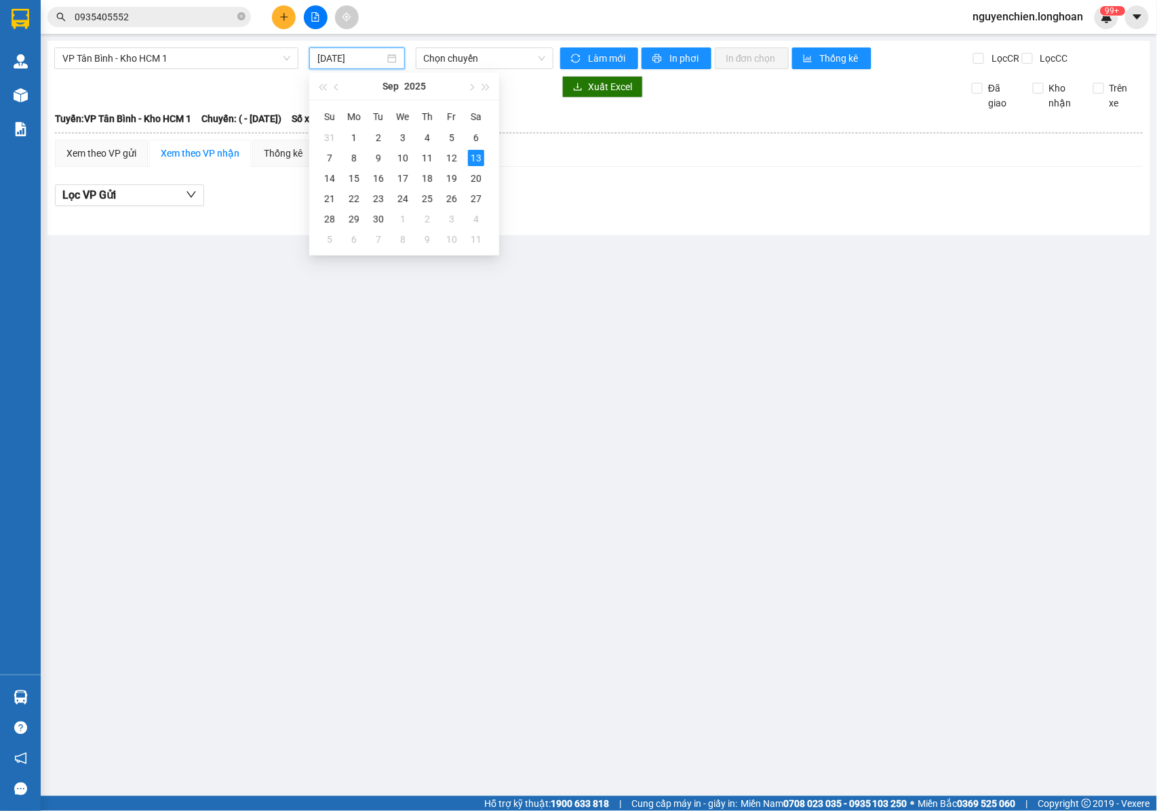
click at [365, 65] on input "[DATE]" at bounding box center [350, 58] width 67 height 15
click at [450, 158] on div "12" at bounding box center [451, 158] width 16 height 16
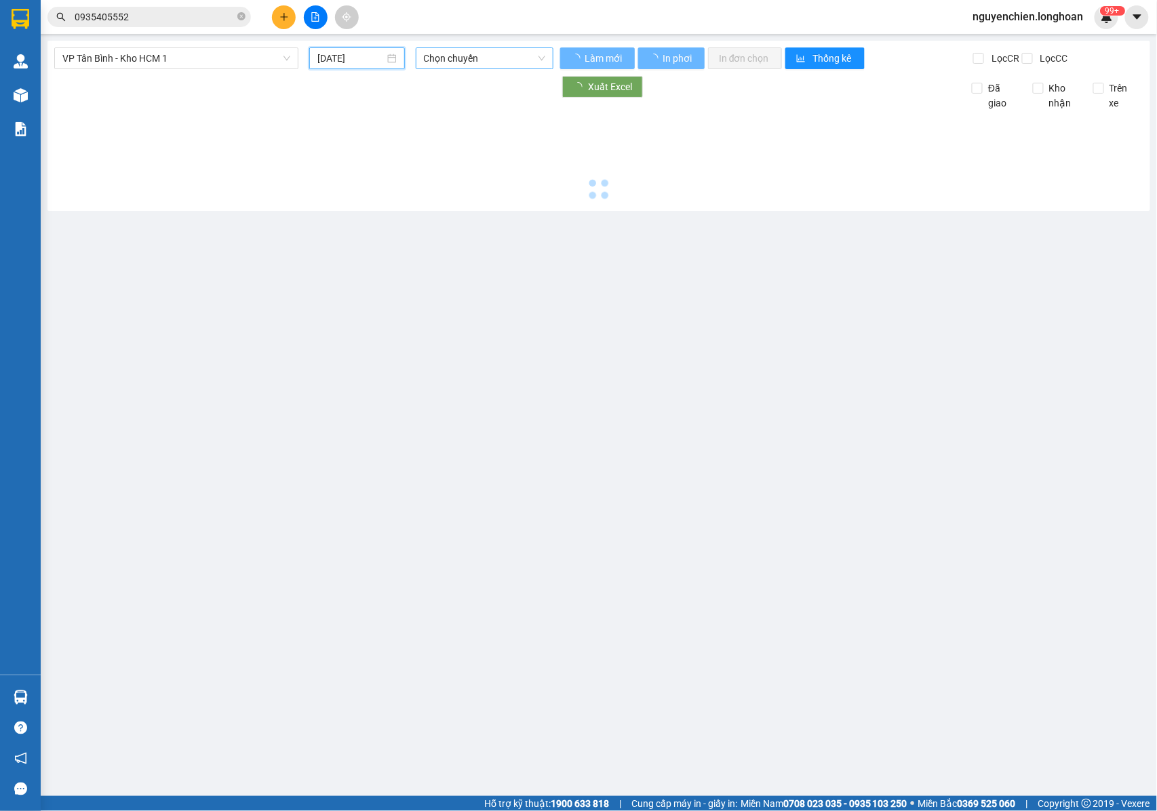
type input "[DATE]"
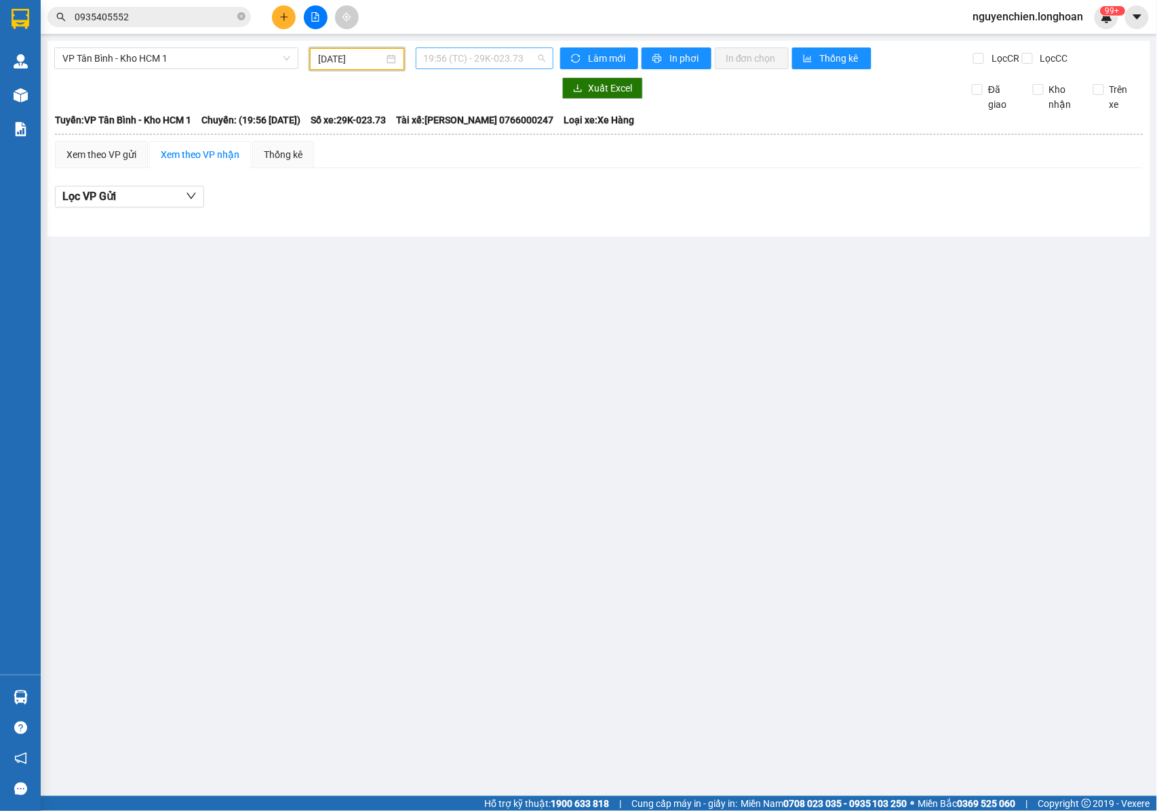
click at [475, 63] on span "19:56 (TC) - 29K-023.73" at bounding box center [484, 58] width 121 height 20
click at [486, 125] on div "22:00 (TC) - 29K-042.64" at bounding box center [477, 128] width 106 height 15
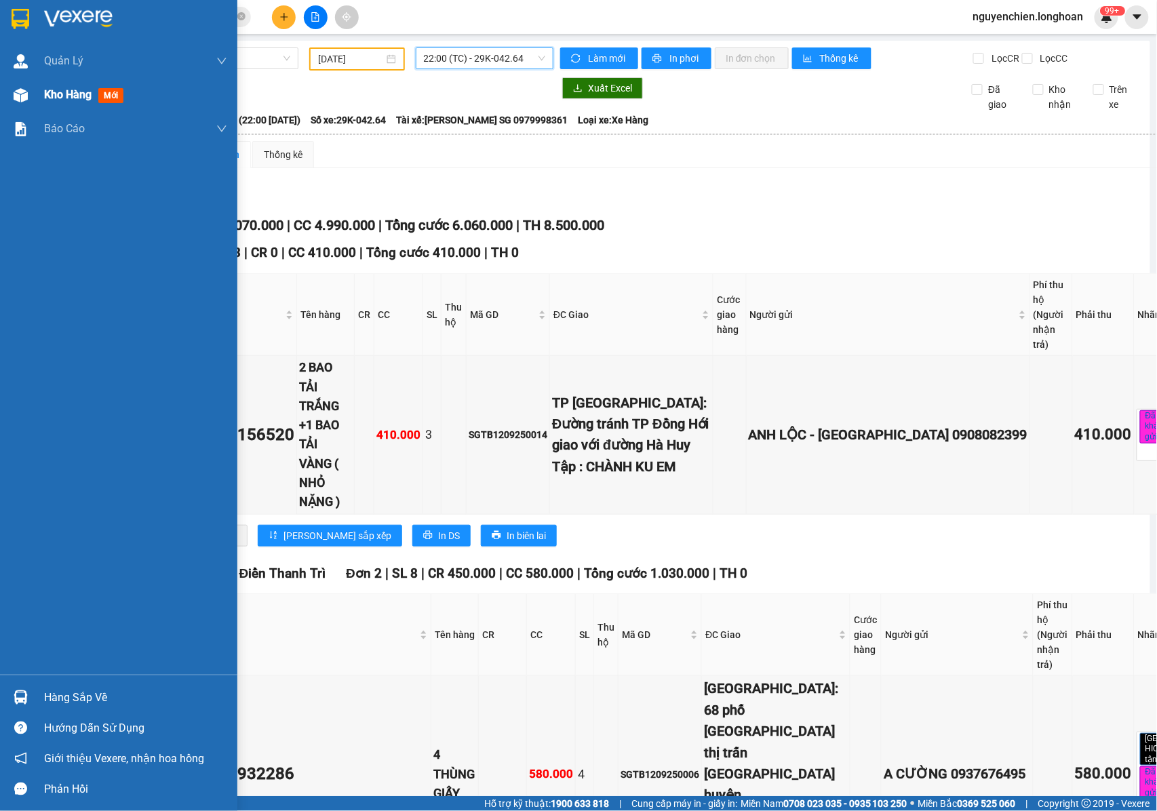
click at [44, 106] on div "Kho hàng mới" at bounding box center [135, 95] width 183 height 34
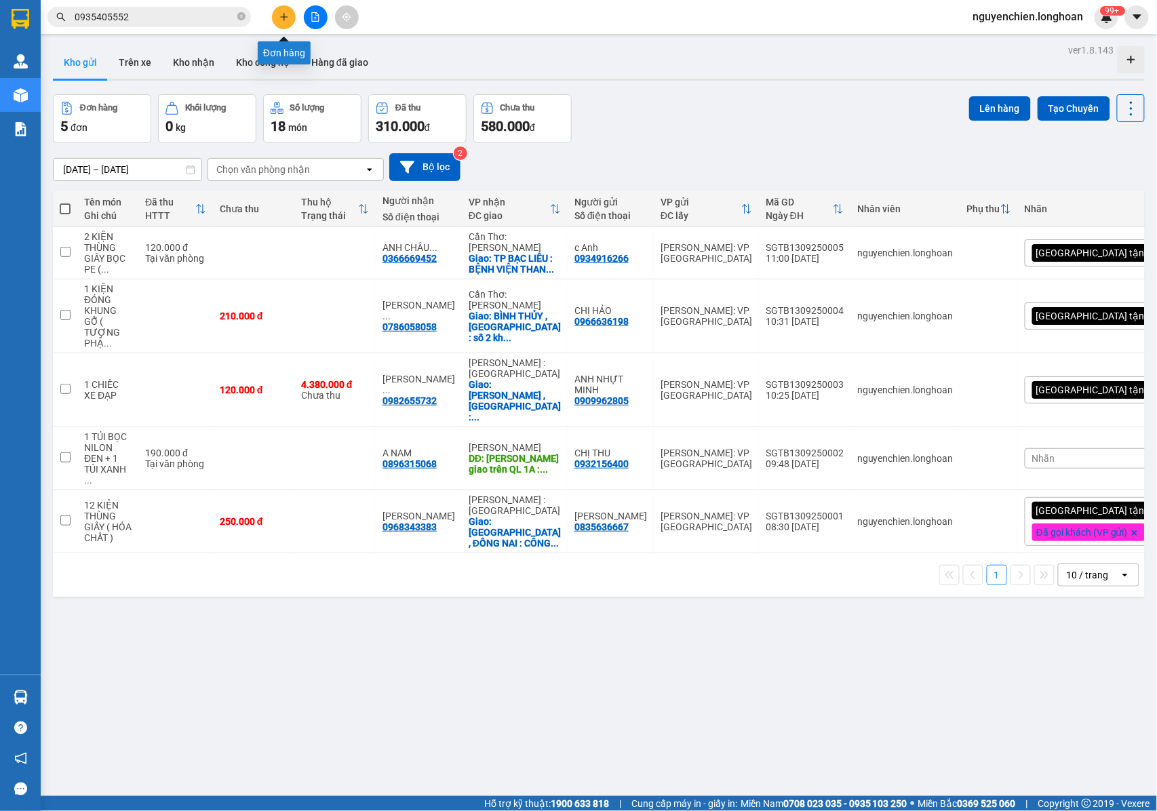
click at [283, 18] on icon "plus" at bounding box center [283, 16] width 1 height 7
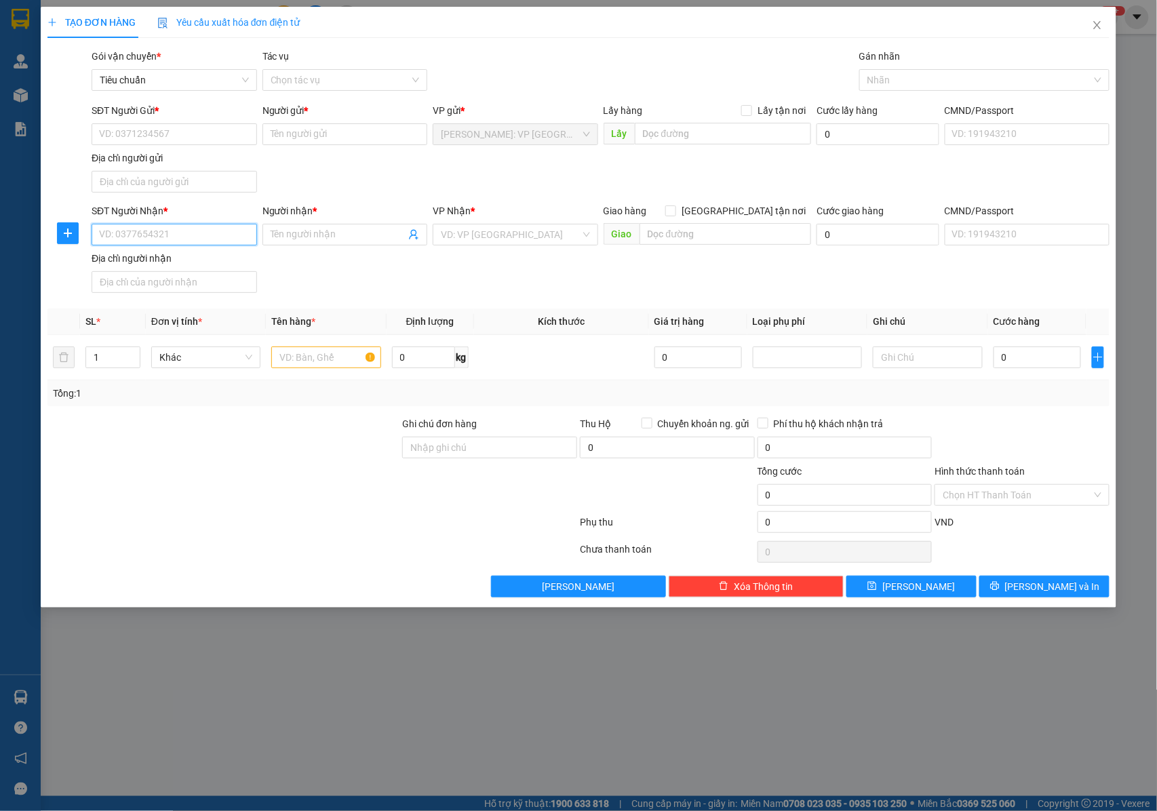
click at [191, 239] on input "SĐT Người Nhận *" at bounding box center [174, 235] width 165 height 22
drag, startPoint x: 191, startPoint y: 239, endPoint x: 96, endPoint y: 254, distance: 96.1
click at [96, 254] on div "SĐT Người Nhận * 0768070987 0768070987 Người nhận * Tên người nhận VP Nhận * VD…" at bounding box center [600, 250] width 1023 height 95
click at [144, 83] on span "Tiêu chuẩn" at bounding box center [174, 80] width 149 height 20
type input "0768070987"
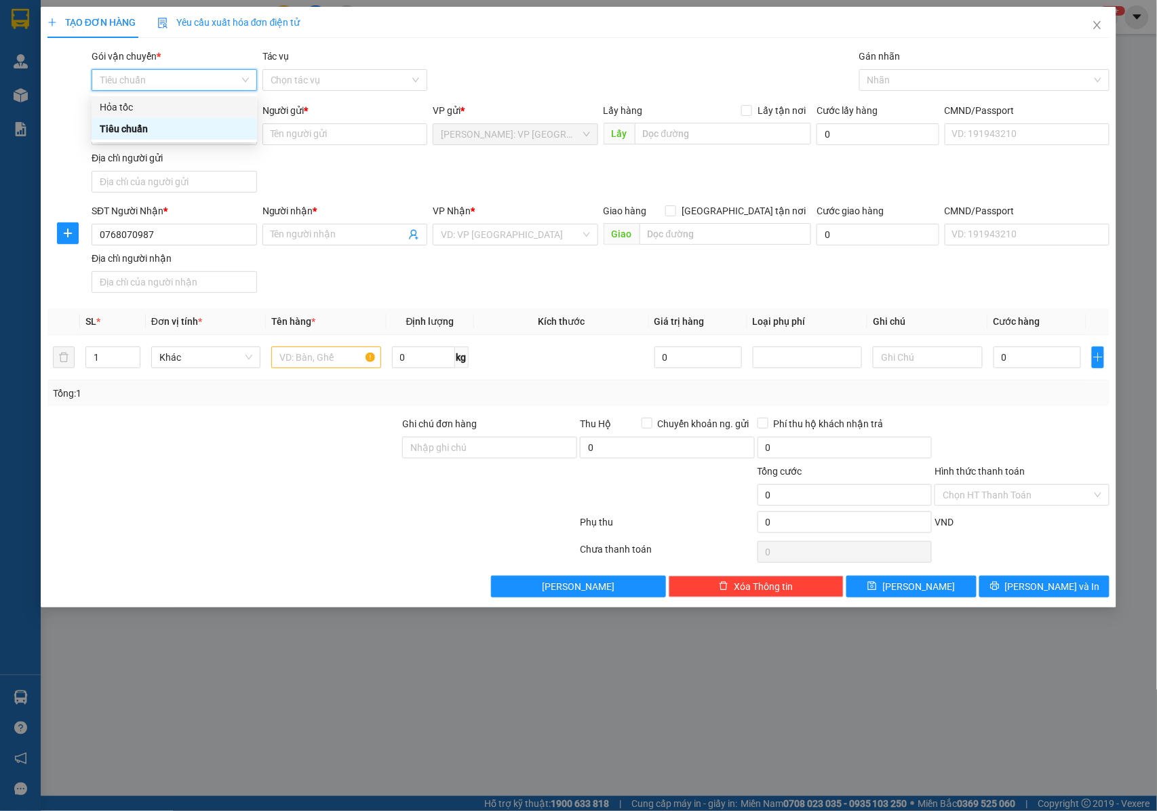
drag, startPoint x: 414, startPoint y: 84, endPoint x: 459, endPoint y: 82, distance: 45.5
click at [416, 84] on div "Chọn tác vụ" at bounding box center [344, 80] width 165 height 22
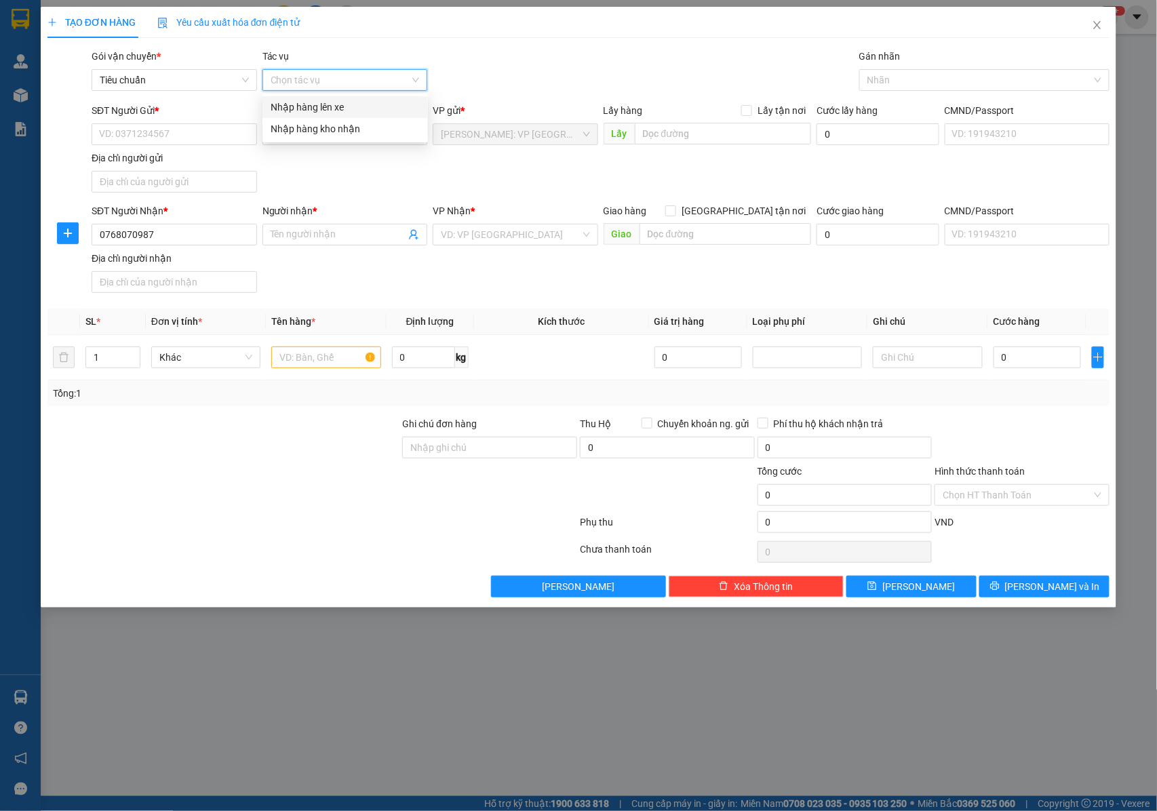
click at [690, 33] on div "TẠO ĐƠN HÀNG Yêu cầu xuất hóa đơn điện tử" at bounding box center [578, 22] width 1062 height 31
click at [184, 138] on input "SĐT Người Gửi *" at bounding box center [174, 134] width 165 height 22
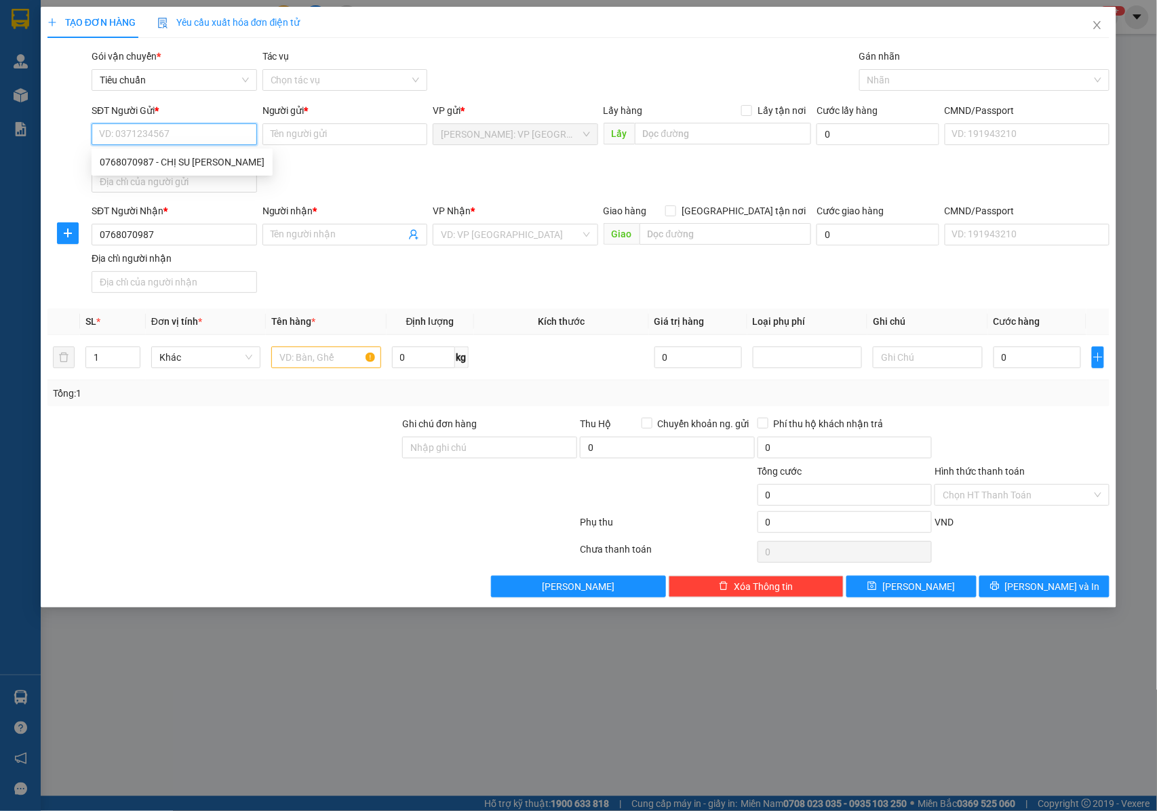
paste input "0768070987"
type input "0768070987"
click at [190, 161] on div "0768070987 - CHỊ SU [PERSON_NAME]" at bounding box center [182, 162] width 165 height 15
type input "CHỊ SU [PERSON_NAME]"
type input "0768070987"
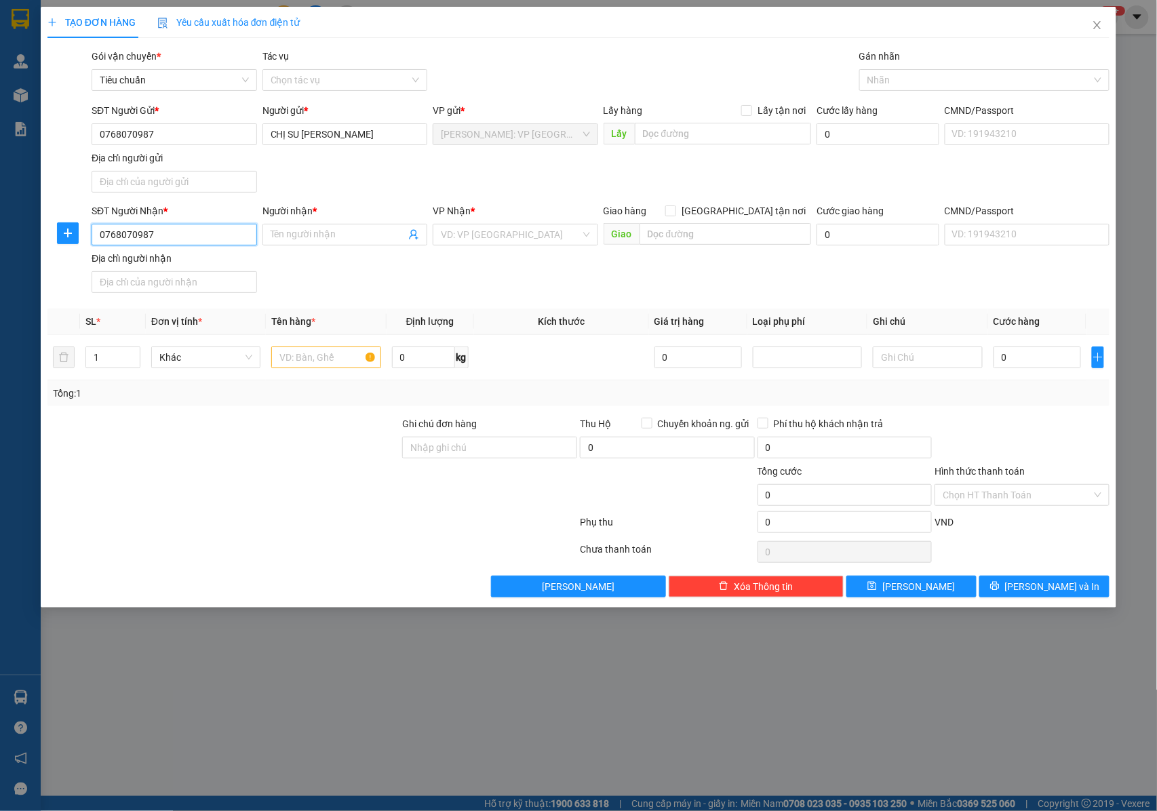
click at [194, 237] on input "0768070987" at bounding box center [174, 235] width 165 height 22
type input "0"
click at [201, 258] on div "0988755040 - CHỊ [PERSON_NAME]" at bounding box center [175, 263] width 151 height 15
type input "0988755040"
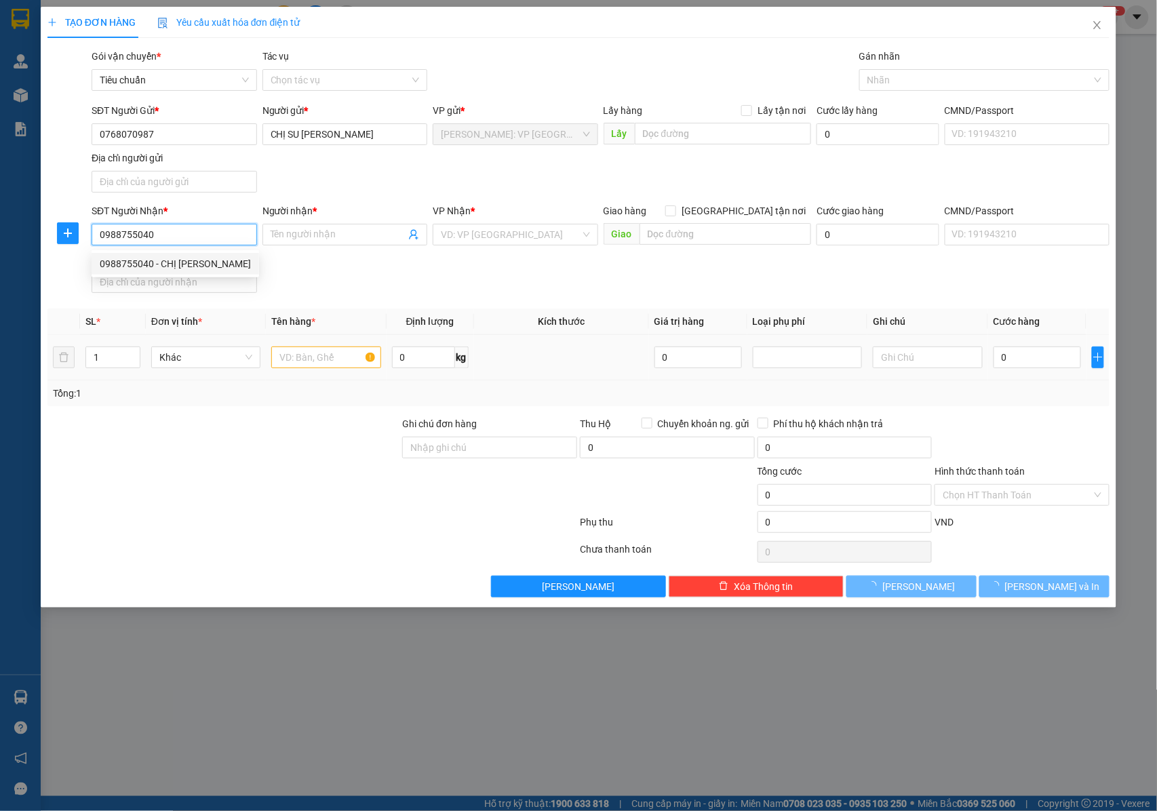
type input "CHỊ [PERSON_NAME]"
checkbox input "true"
type input "TIÊN [GEOGRAPHIC_DATA] : SỐ 8 PHỐ [GEOGRAPHIC_DATA] - [GEOGRAPHIC_DATA][GEOGRAP…"
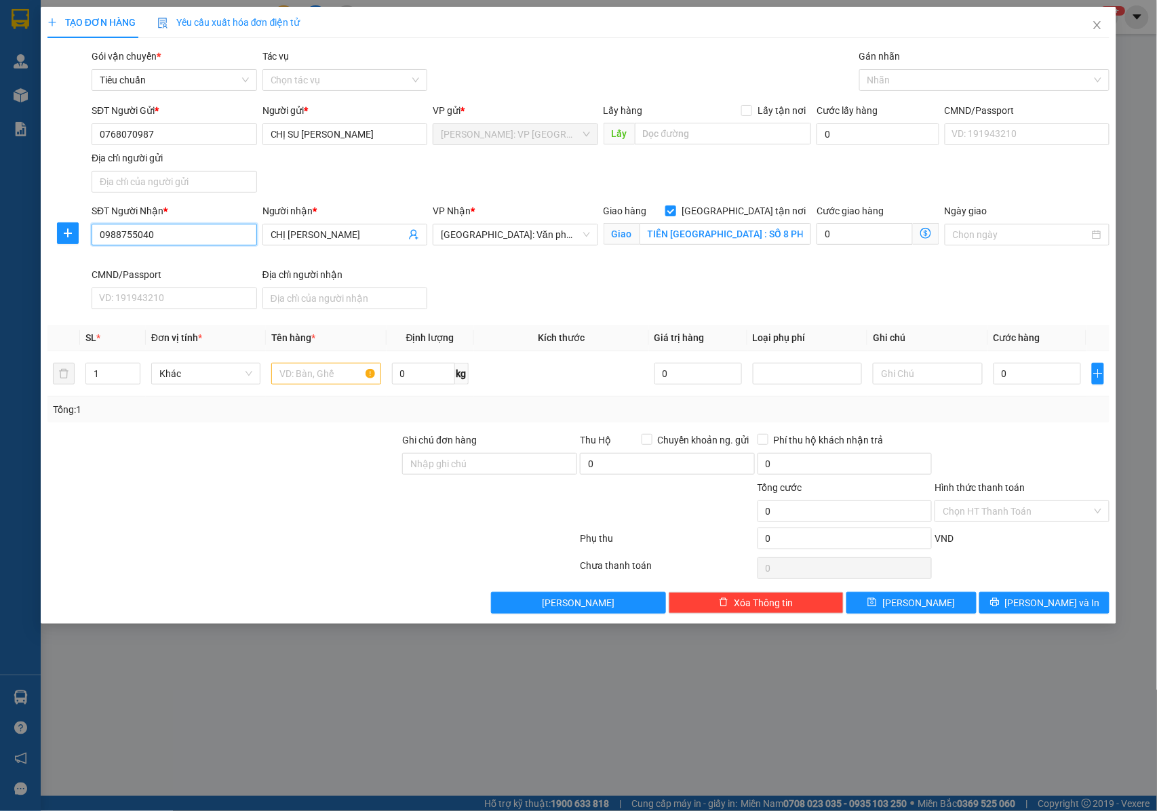
type input "0988755040"
click at [109, 375] on input "1" at bounding box center [113, 373] width 54 height 20
click at [133, 373] on icon "up" at bounding box center [132, 370] width 5 height 5
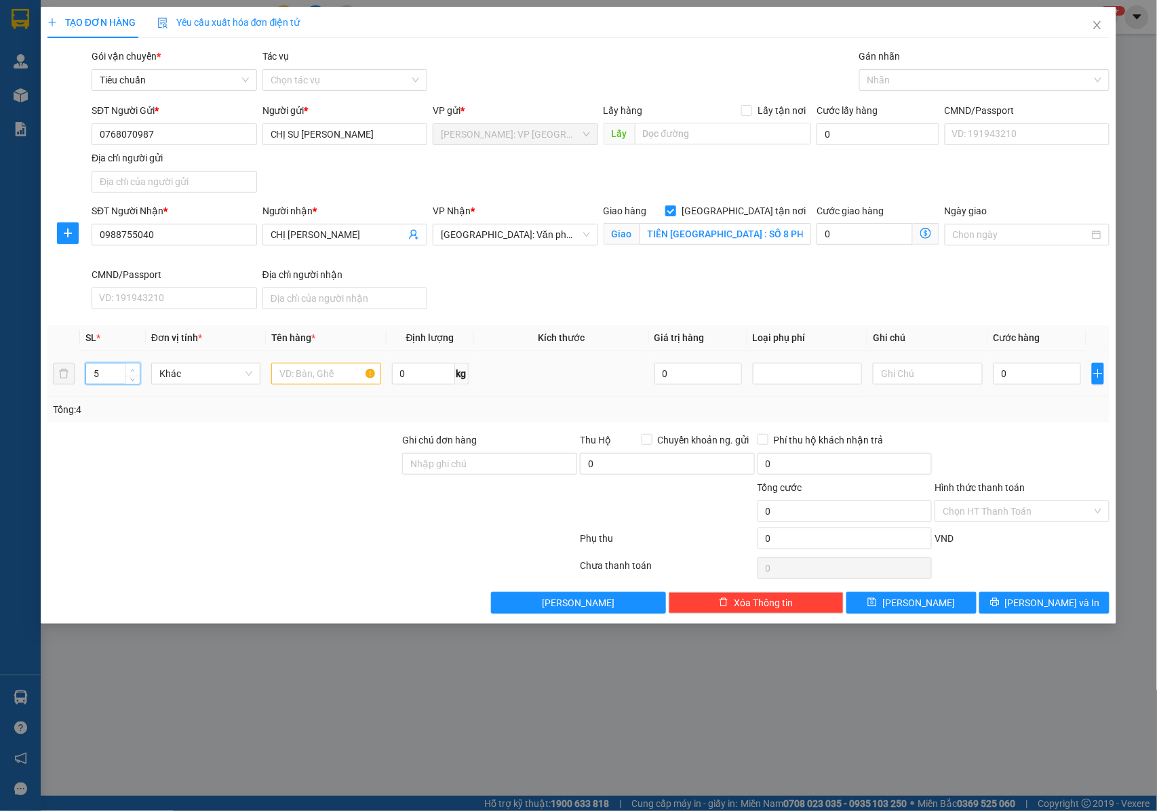
click at [133, 373] on icon "up" at bounding box center [132, 370] width 5 height 5
type input "6"
click at [133, 373] on icon "up" at bounding box center [132, 370] width 5 height 5
click at [306, 376] on input "text" at bounding box center [325, 374] width 109 height 22
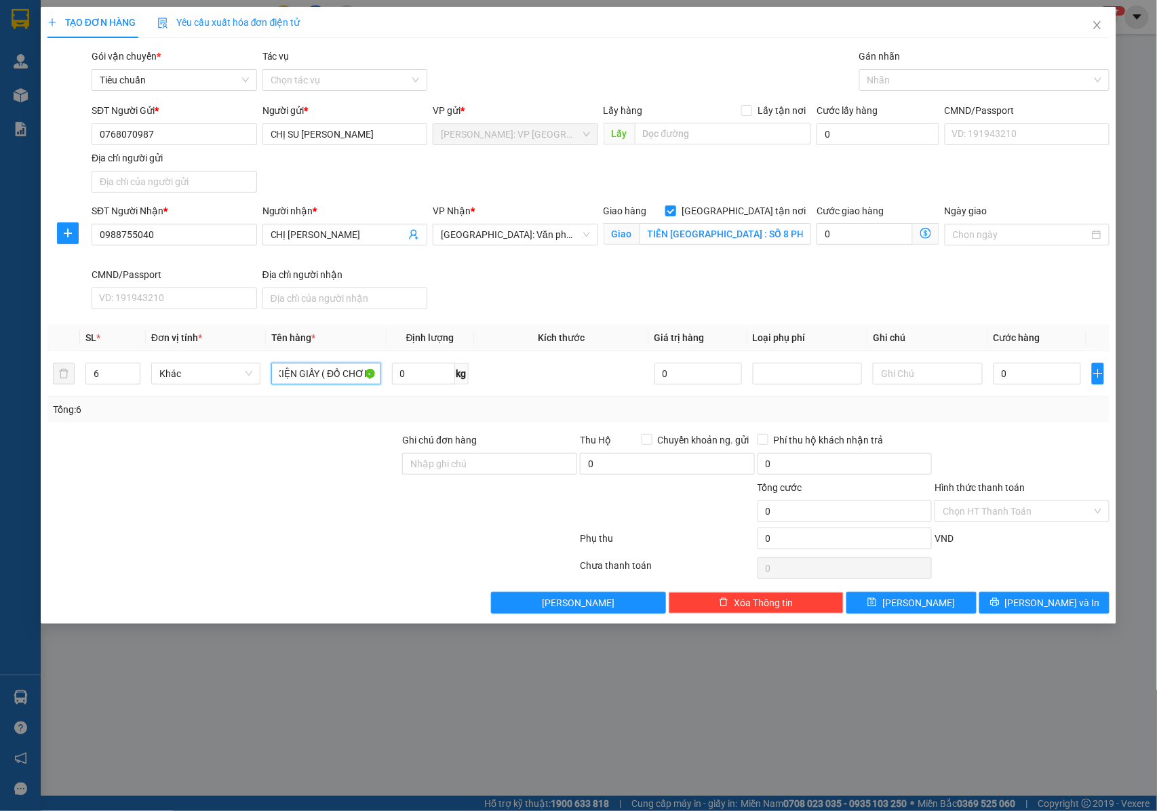
type input "6 KIỆN GIẤY ( ĐỒ CHƠI )"
click at [428, 479] on div "Ghi chú đơn hàng" at bounding box center [489, 456] width 175 height 47
drag, startPoint x: 448, startPoint y: 464, endPoint x: 462, endPoint y: 464, distance: 14.3
click at [448, 464] on input "Ghi chú đơn hàng" at bounding box center [489, 464] width 175 height 22
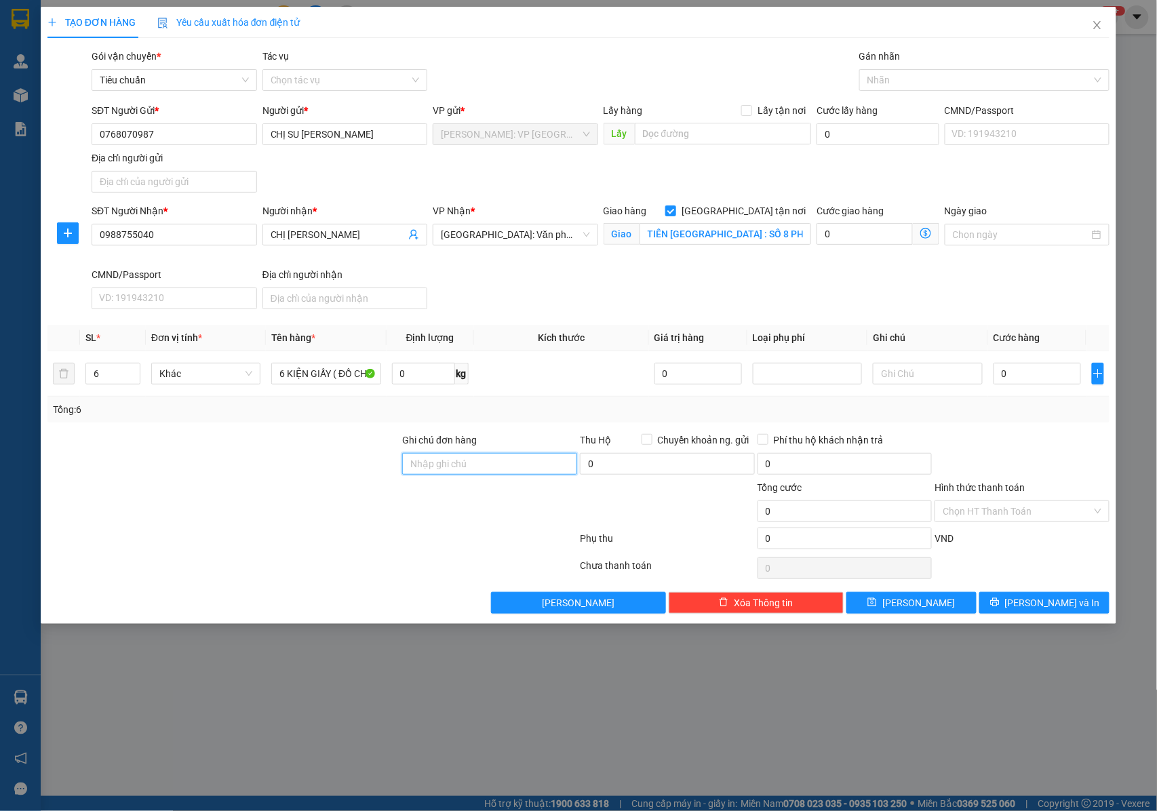
type input "NHẬN NGUYÊN KIỆN GIAO NGUYÊN KIỆN, HƯ VỠ K ĐỀN"
click at [901, 84] on div at bounding box center [977, 80] width 230 height 16
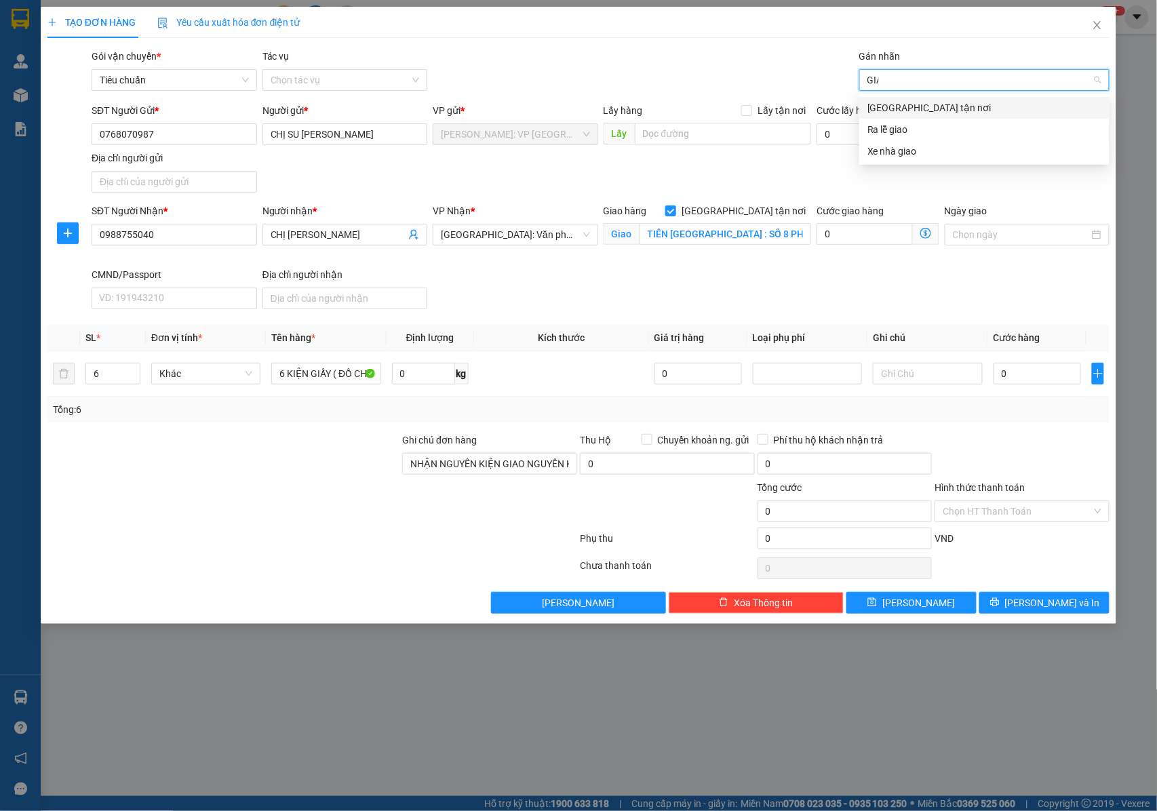
type input "GIAO"
click at [883, 104] on div "[GEOGRAPHIC_DATA] tận nơi" at bounding box center [984, 107] width 234 height 15
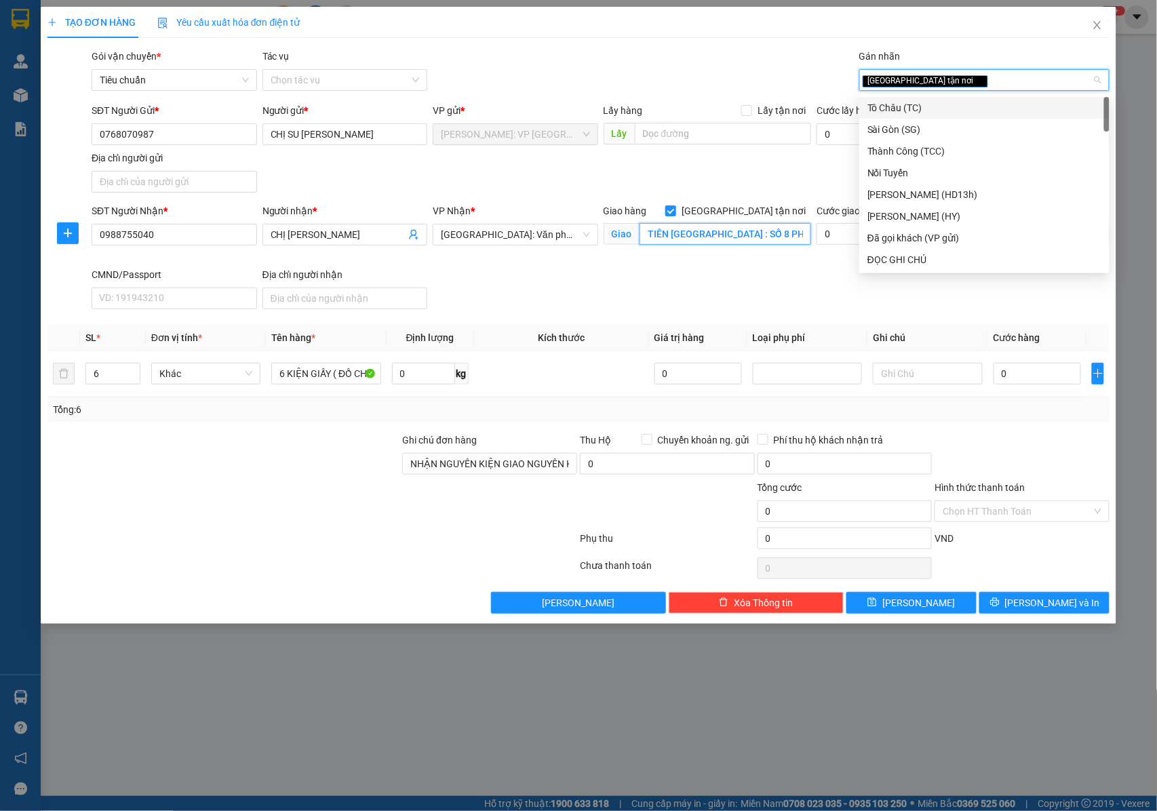
click at [687, 235] on input "TIÊN [GEOGRAPHIC_DATA] : SỐ 8 PHỐ [GEOGRAPHIC_DATA] - [GEOGRAPHIC_DATA][GEOGRAP…" at bounding box center [725, 234] width 172 height 22
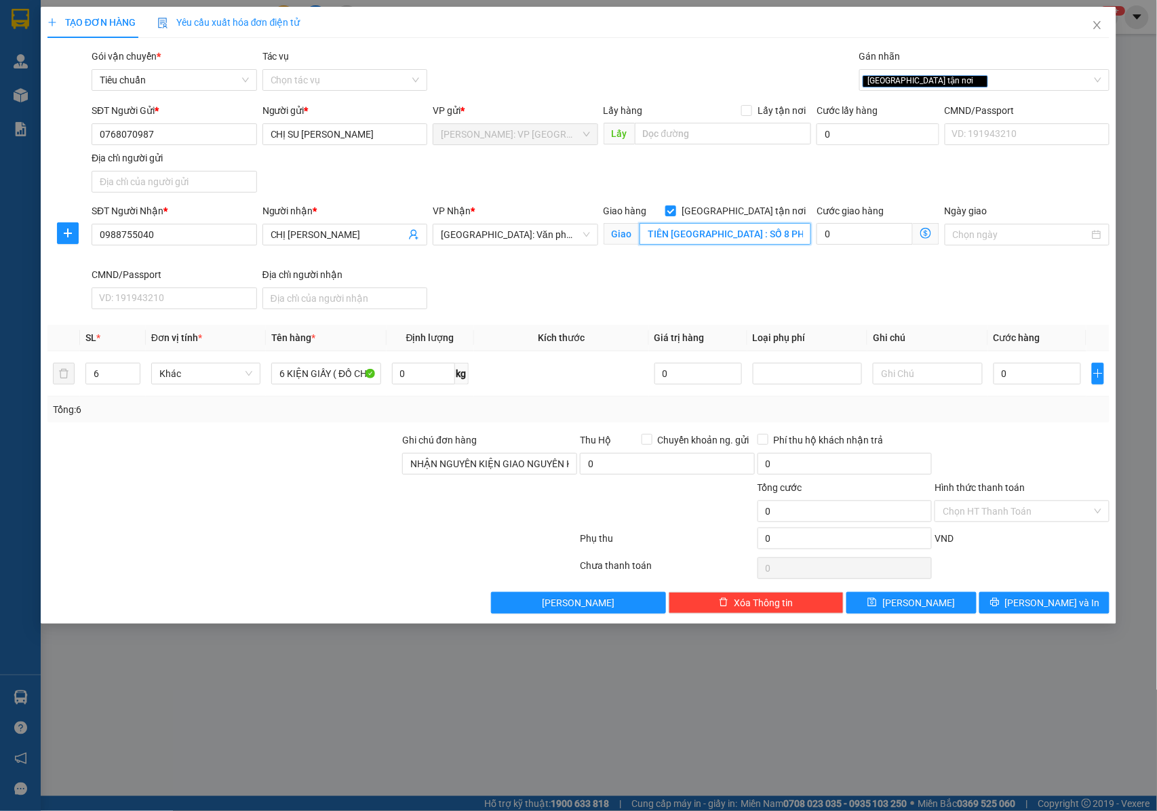
click at [734, 239] on input "TIÊN [GEOGRAPHIC_DATA] : SỐ 8 PHỐ [GEOGRAPHIC_DATA] - [GEOGRAPHIC_DATA][GEOGRAP…" at bounding box center [725, 234] width 172 height 22
click at [1010, 381] on input "0" at bounding box center [1036, 374] width 87 height 22
type input "1"
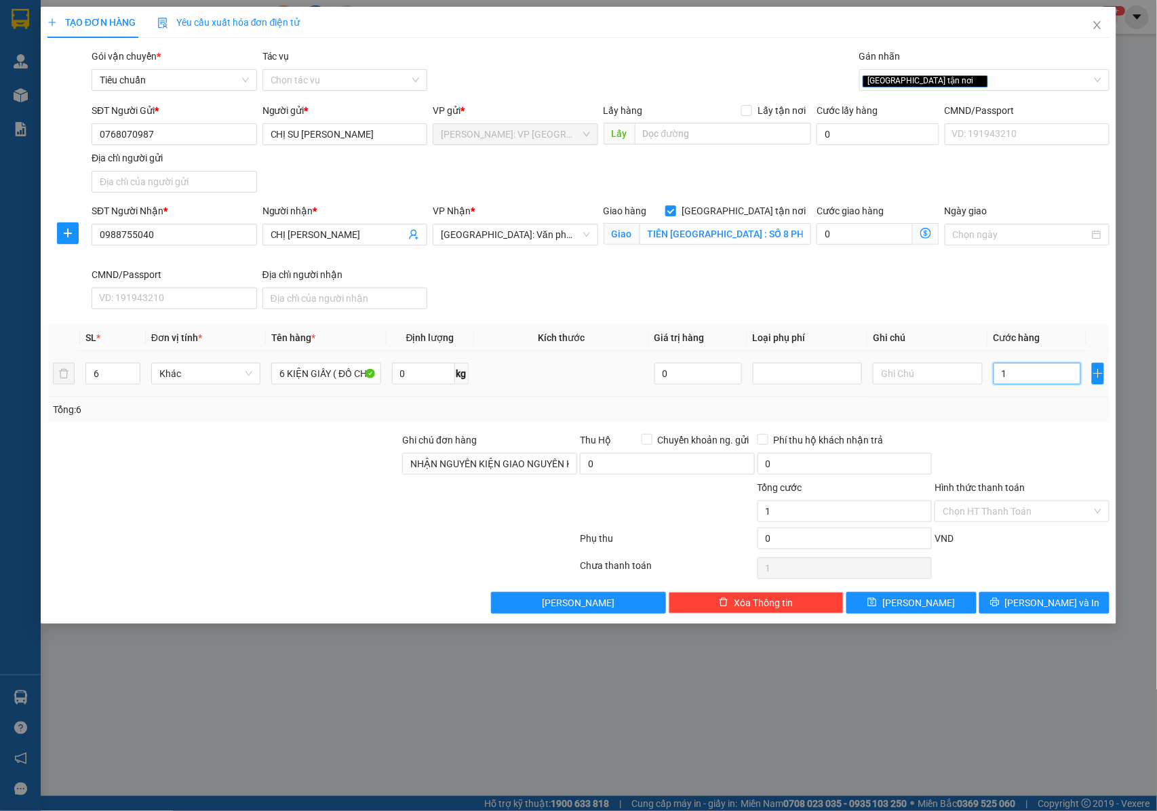
type input "11"
type input "116"
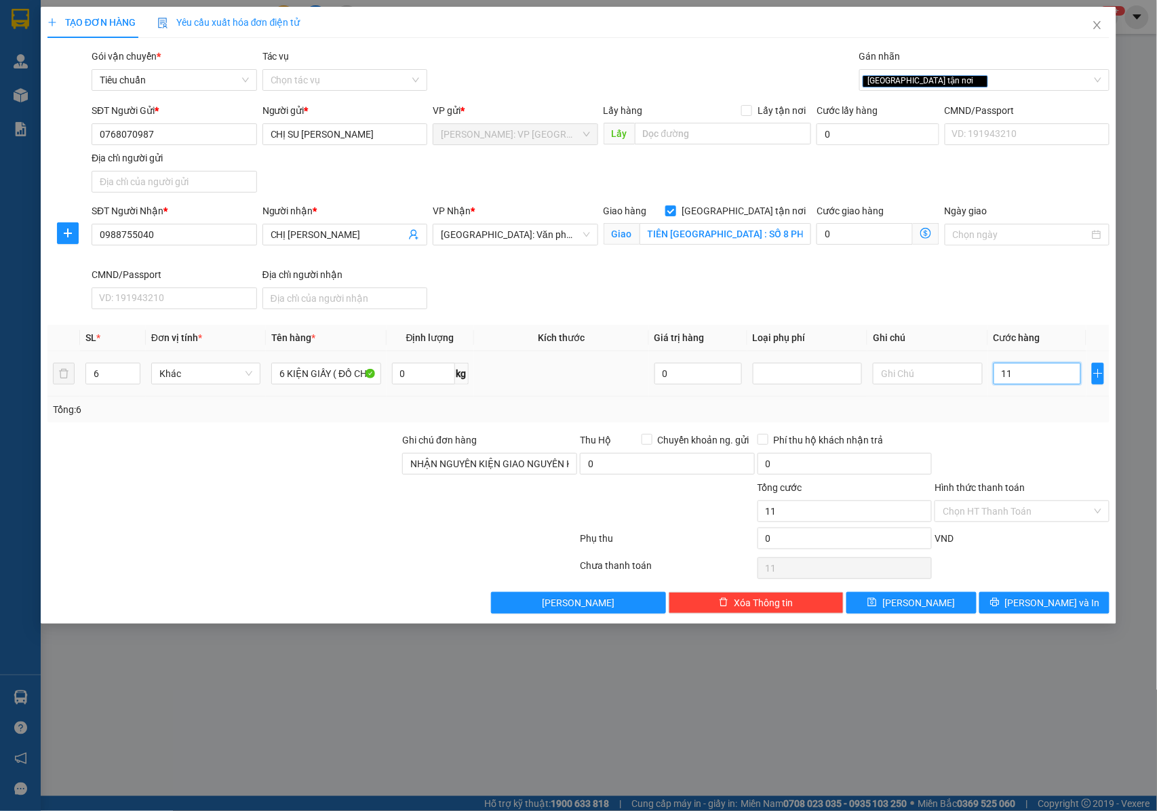
type input "116"
type input "1.160"
type input "11.600"
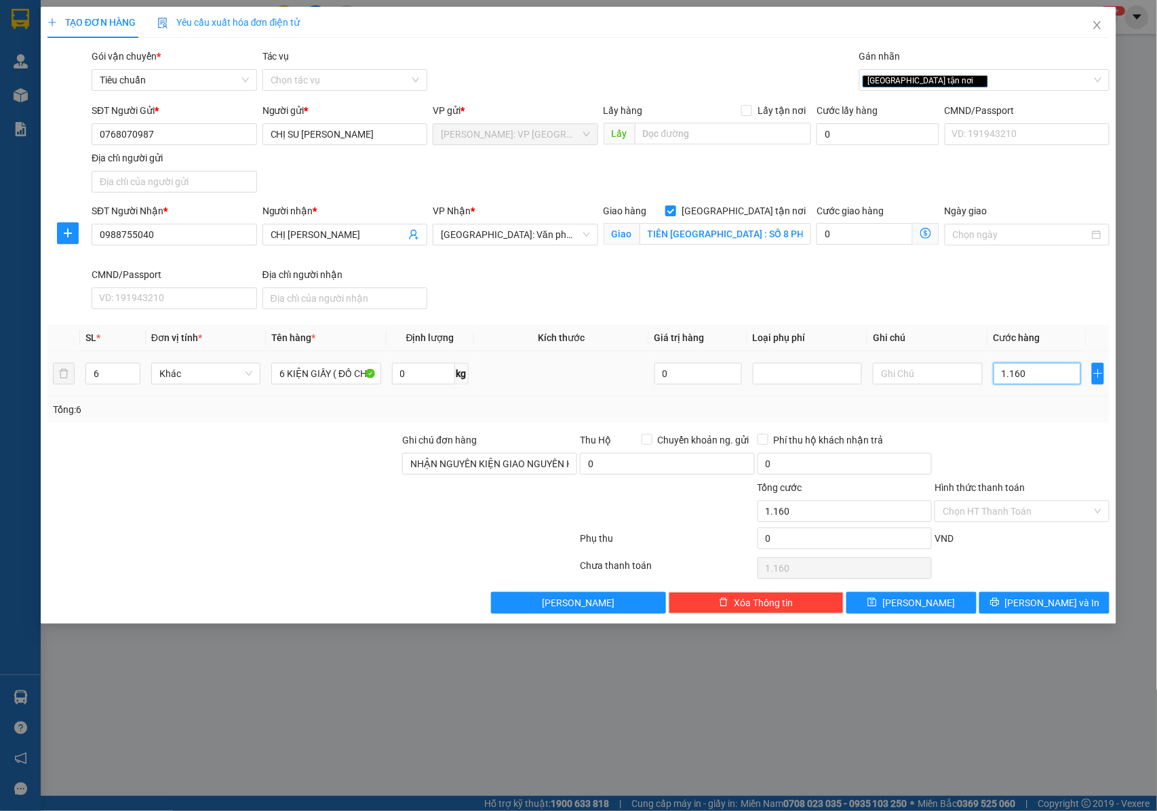
type input "11.600"
type input "116.000"
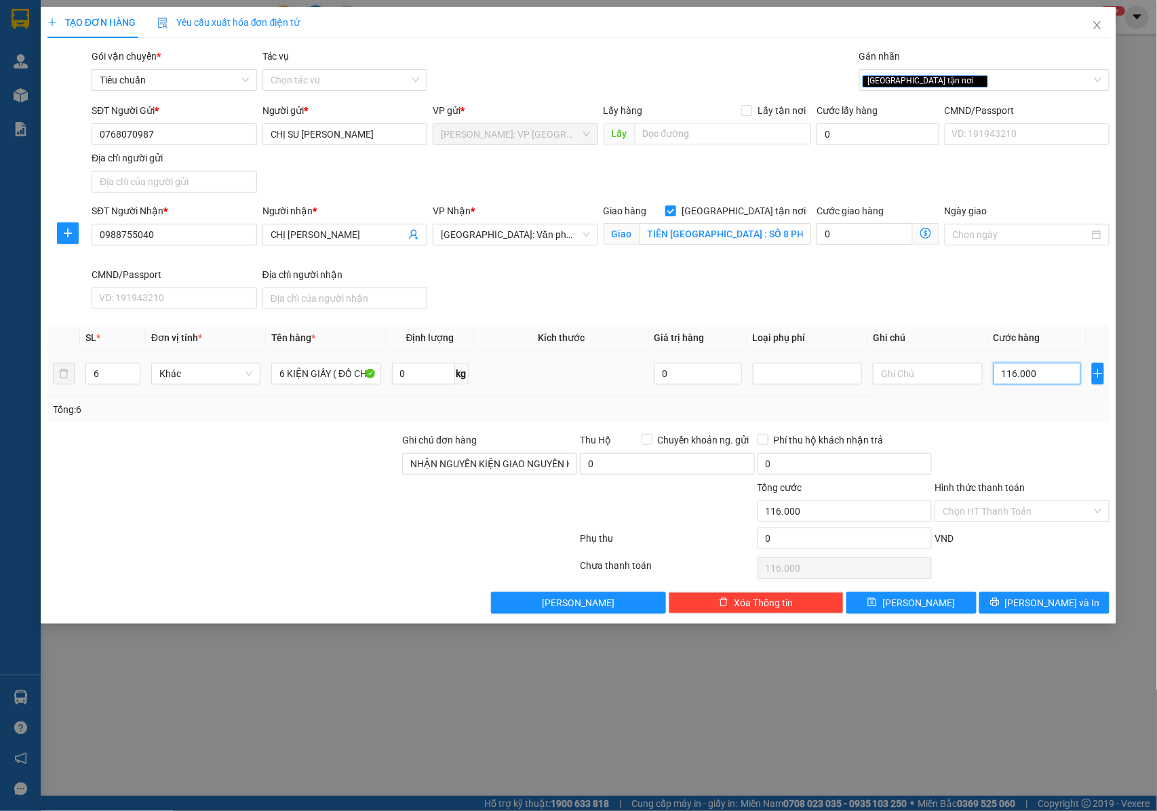
type input "1.160.000"
click at [1012, 603] on button "[PERSON_NAME] và In" at bounding box center [1044, 603] width 130 height 22
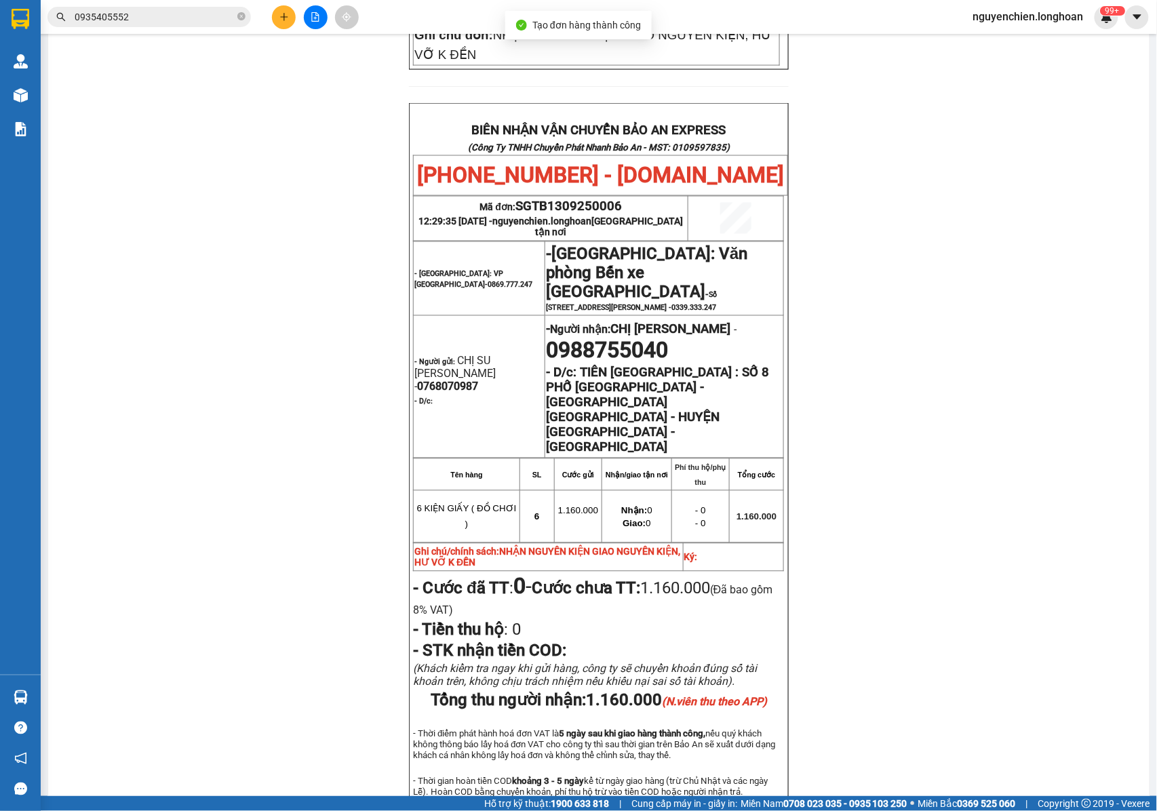
scroll to position [720, 0]
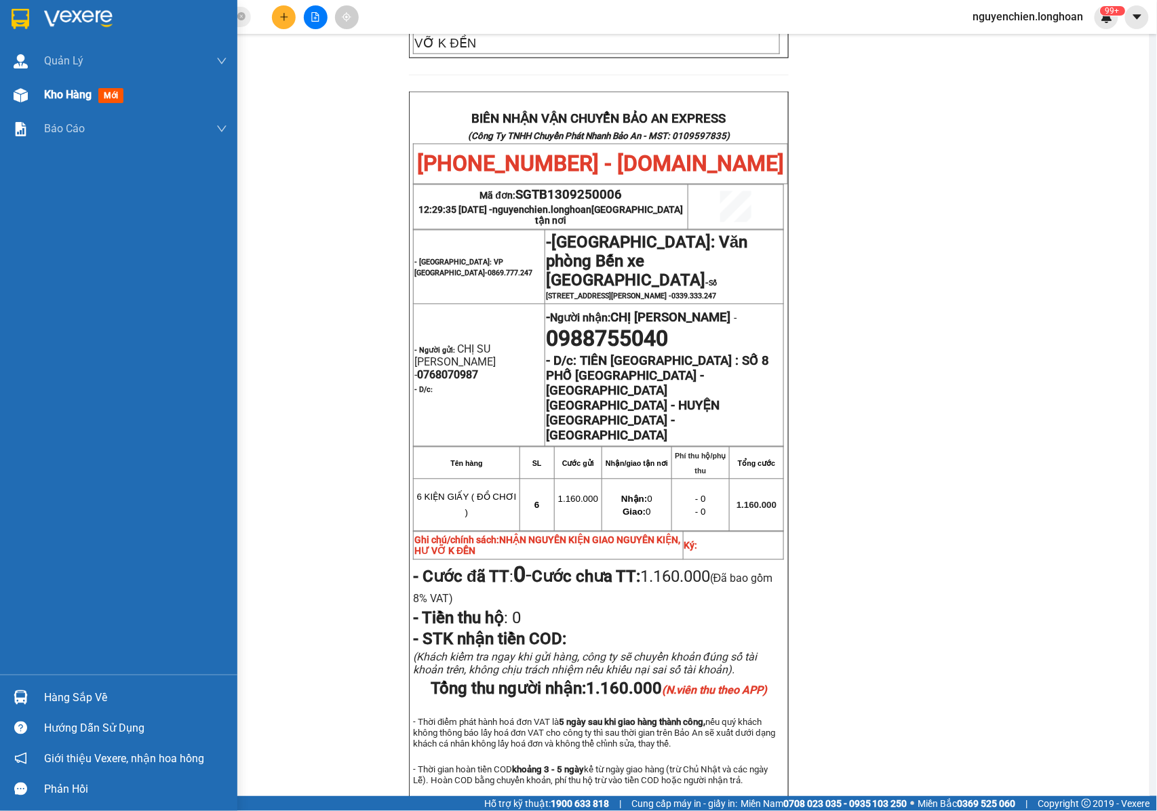
click at [18, 92] on img at bounding box center [21, 95] width 14 height 14
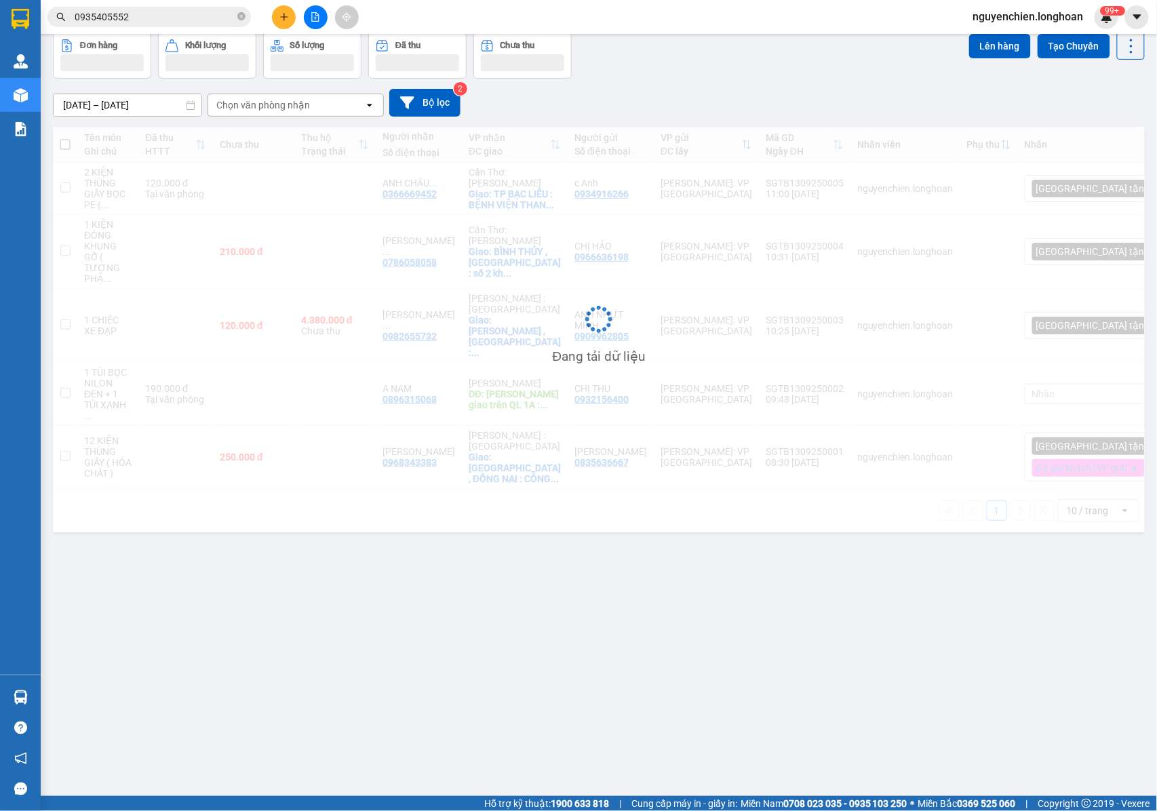
scroll to position [62, 0]
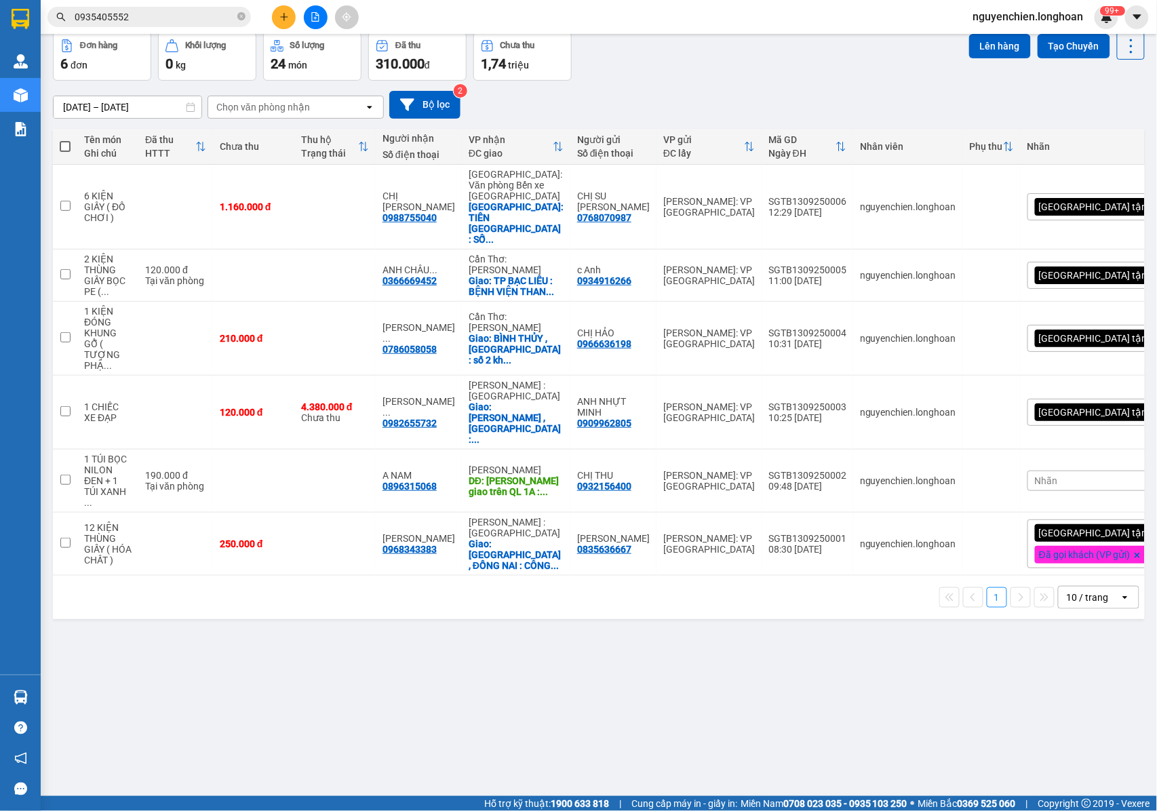
drag, startPoint x: 674, startPoint y: 594, endPoint x: 573, endPoint y: 403, distance: 216.2
click at [674, 592] on div "ver 1.8.143 Kho gửi Trên xe Kho nhận Kho công nợ Hàng đã giao Đơn hàng 6 đơn Kh…" at bounding box center [598, 383] width 1102 height 811
click at [1055, 206] on button at bounding box center [1064, 207] width 19 height 24
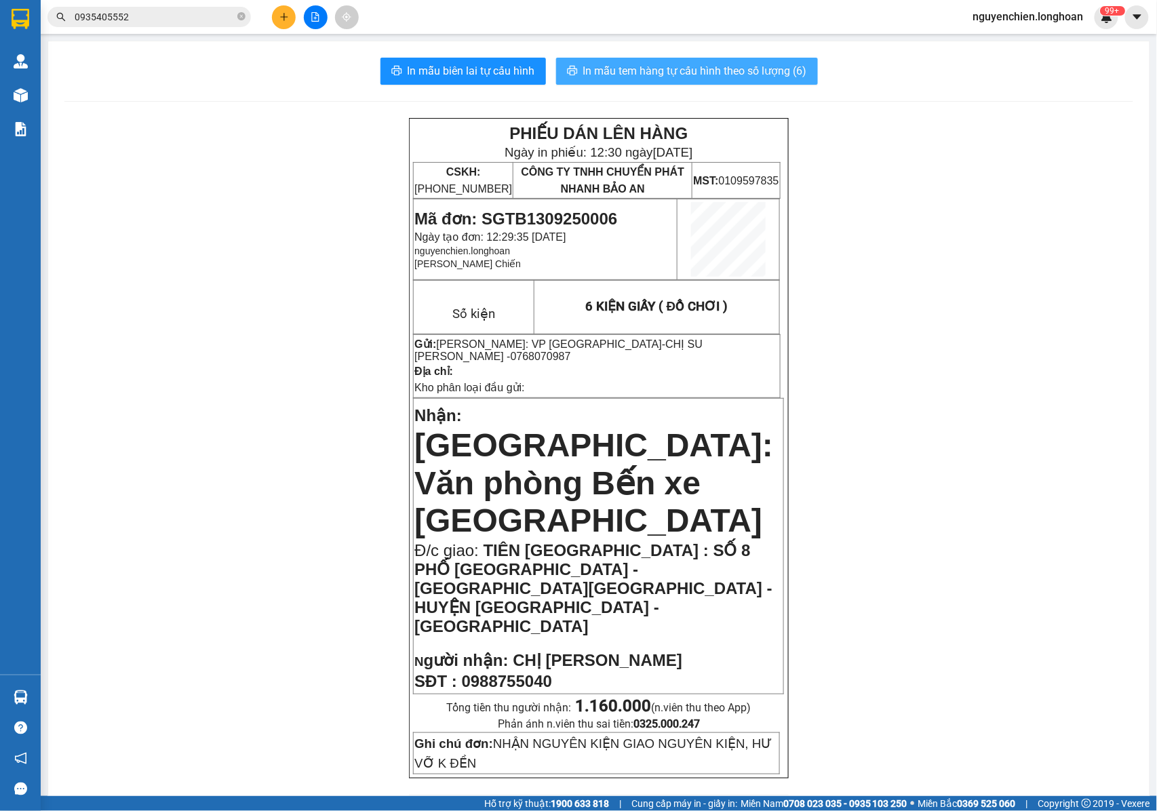
click at [715, 79] on span "In mẫu tem hàng tự cấu hình theo số lượng (6)" at bounding box center [695, 70] width 224 height 17
click at [703, 403] on p "Nhận: [GEOGRAPHIC_DATA]: Văn phòng Bến xe [GEOGRAPHIC_DATA]" at bounding box center [598, 470] width 368 height 138
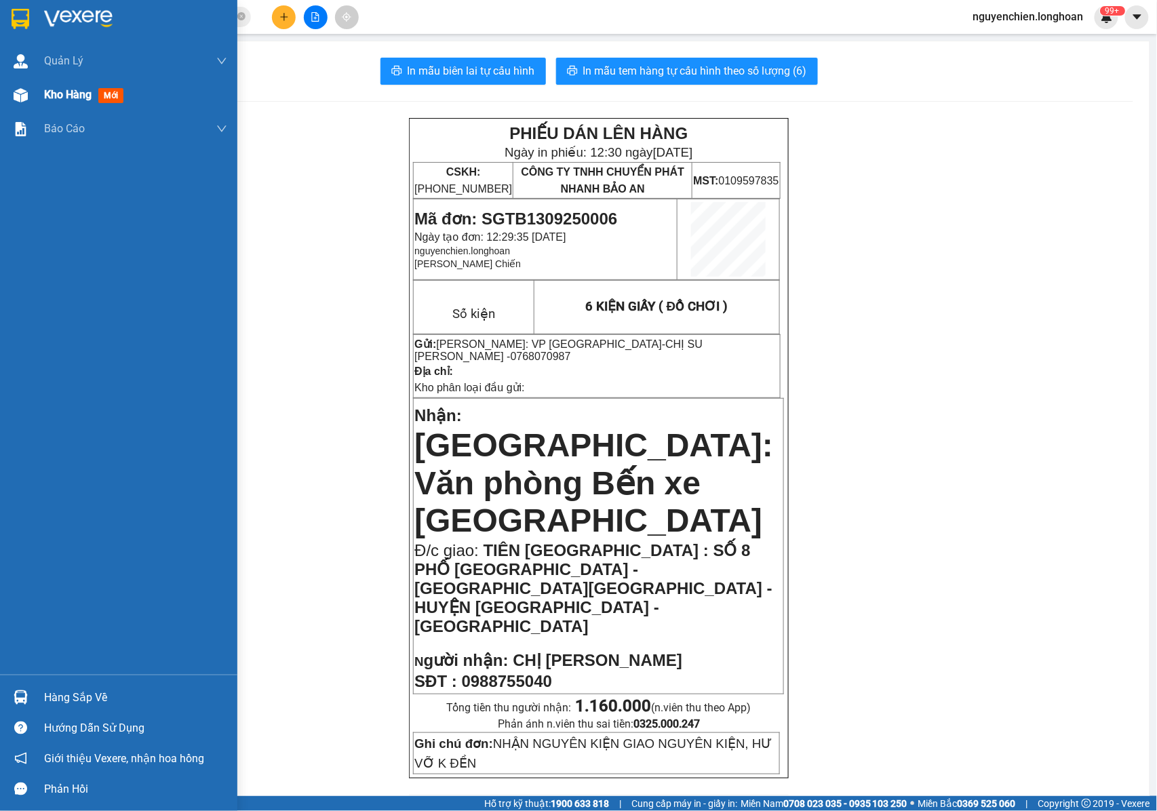
click at [22, 102] on div at bounding box center [21, 95] width 24 height 24
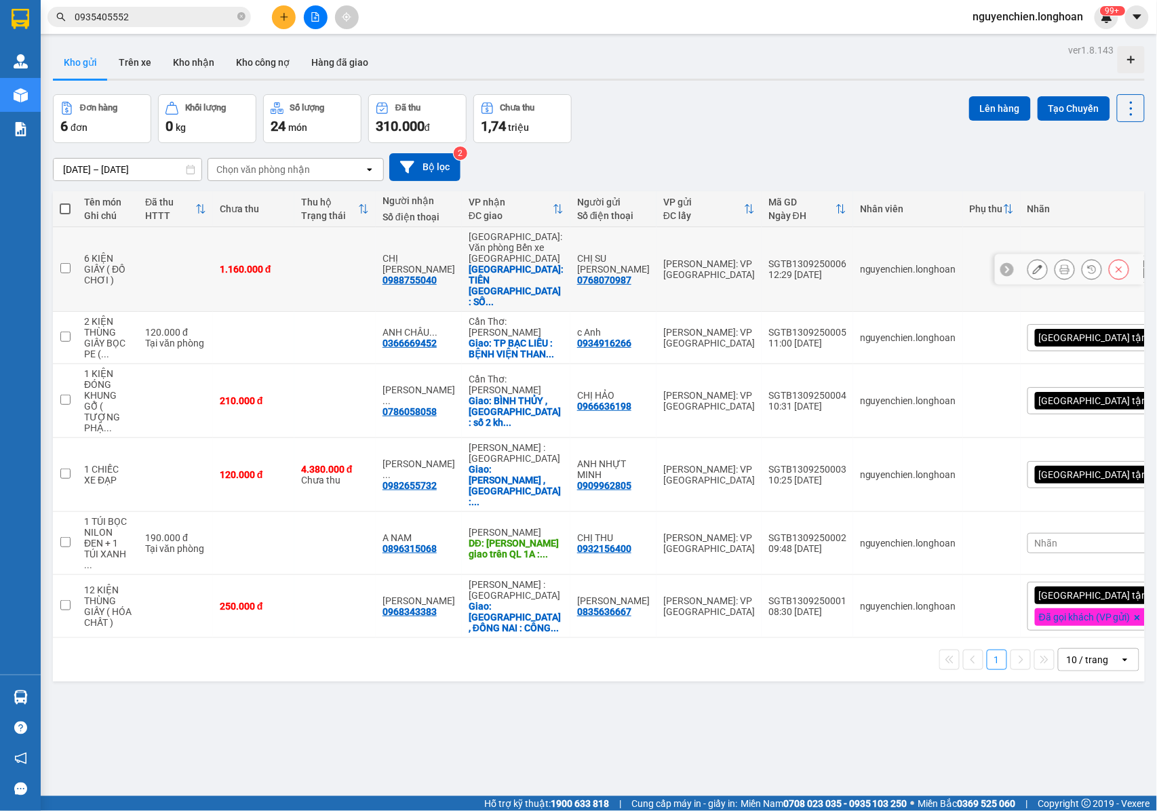
click at [1060, 266] on icon at bounding box center [1064, 268] width 9 height 9
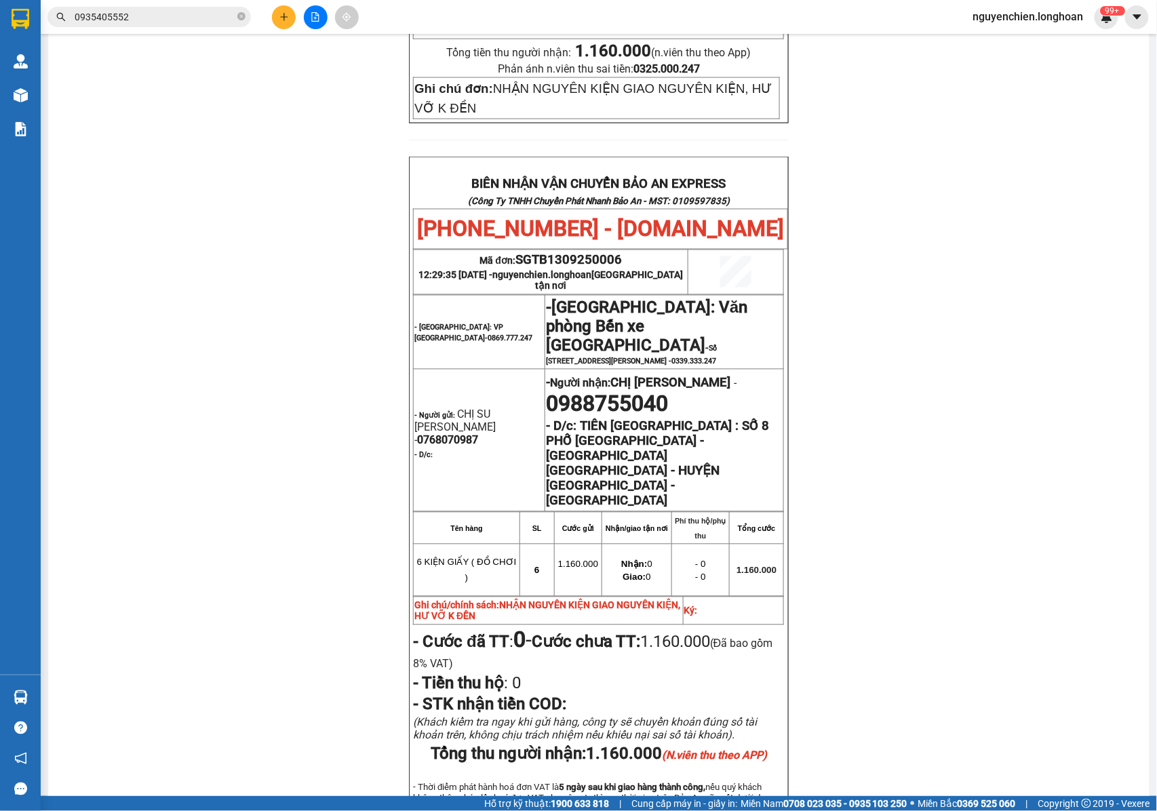
scroll to position [720, 0]
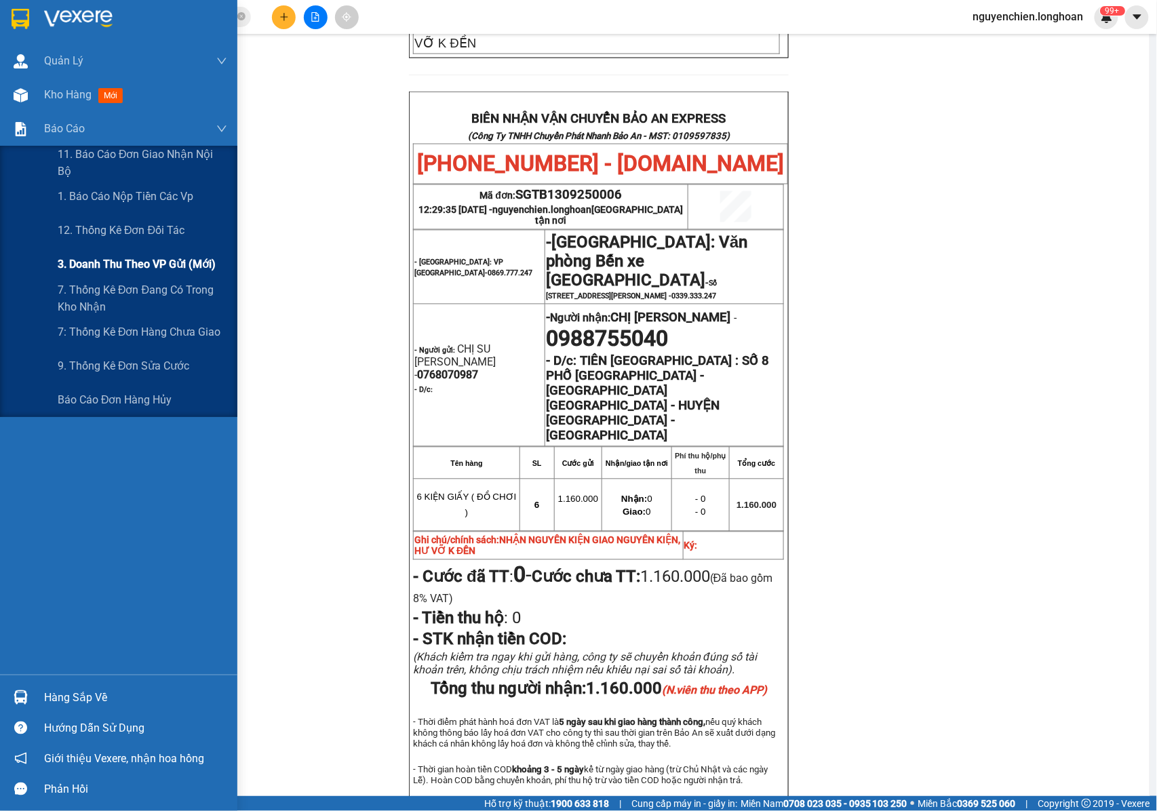
click at [106, 258] on span "3. Doanh Thu theo VP Gửi (mới)" at bounding box center [137, 264] width 158 height 17
